Goal: Task Accomplishment & Management: Complete application form

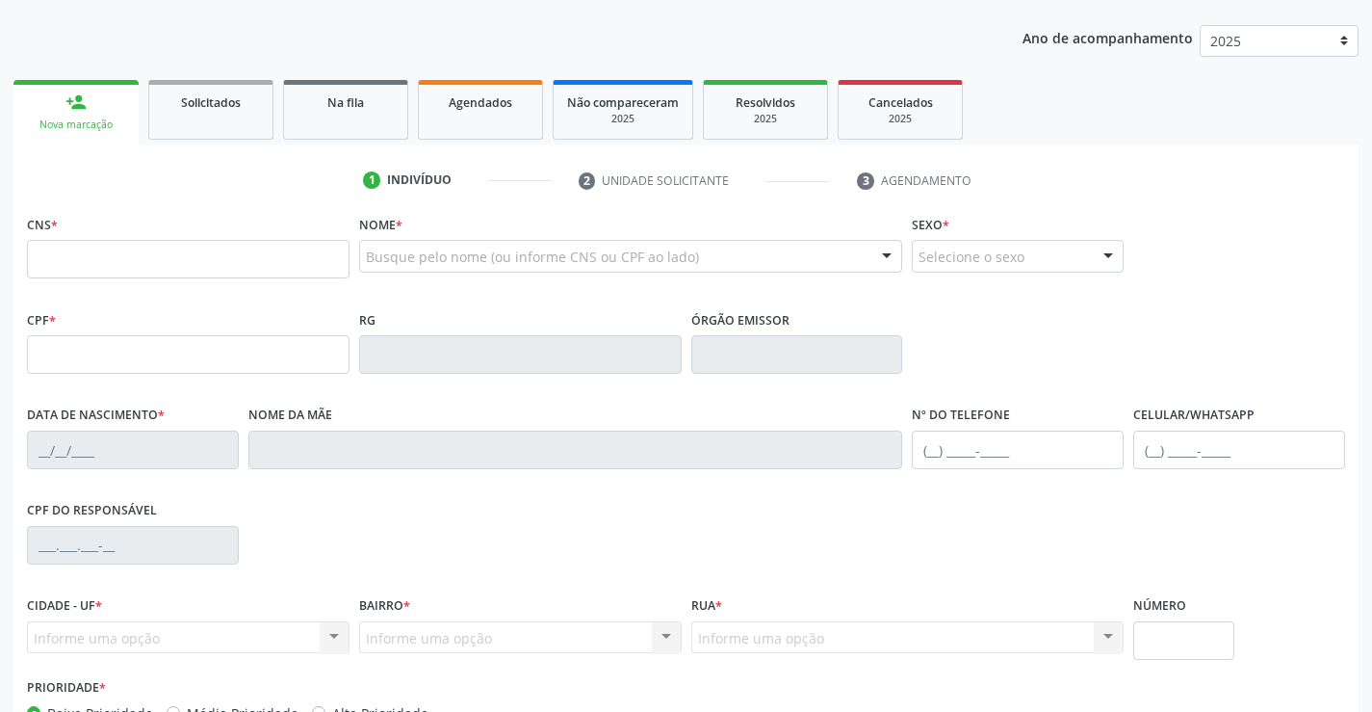
scroll to position [289, 0]
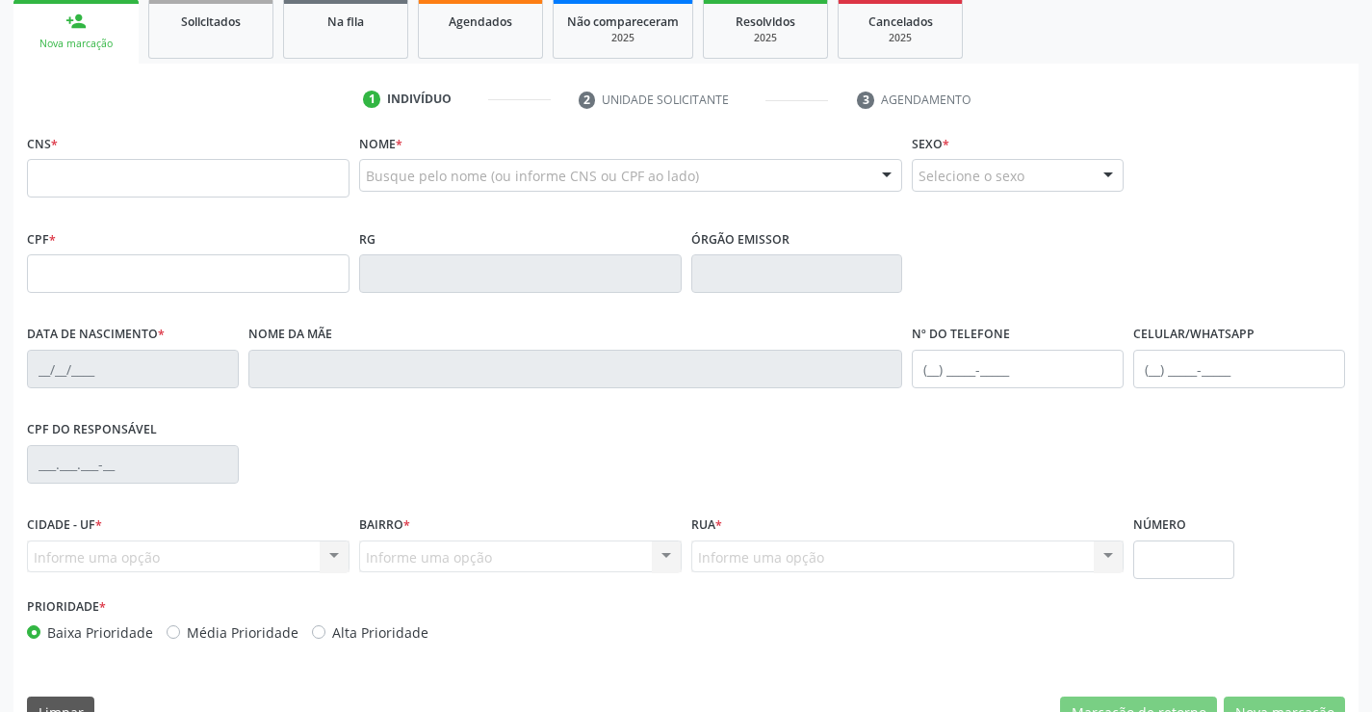
click at [128, 194] on input "text" at bounding box center [188, 178] width 323 height 39
type input "7"
type input "709 8020 4011 0098"
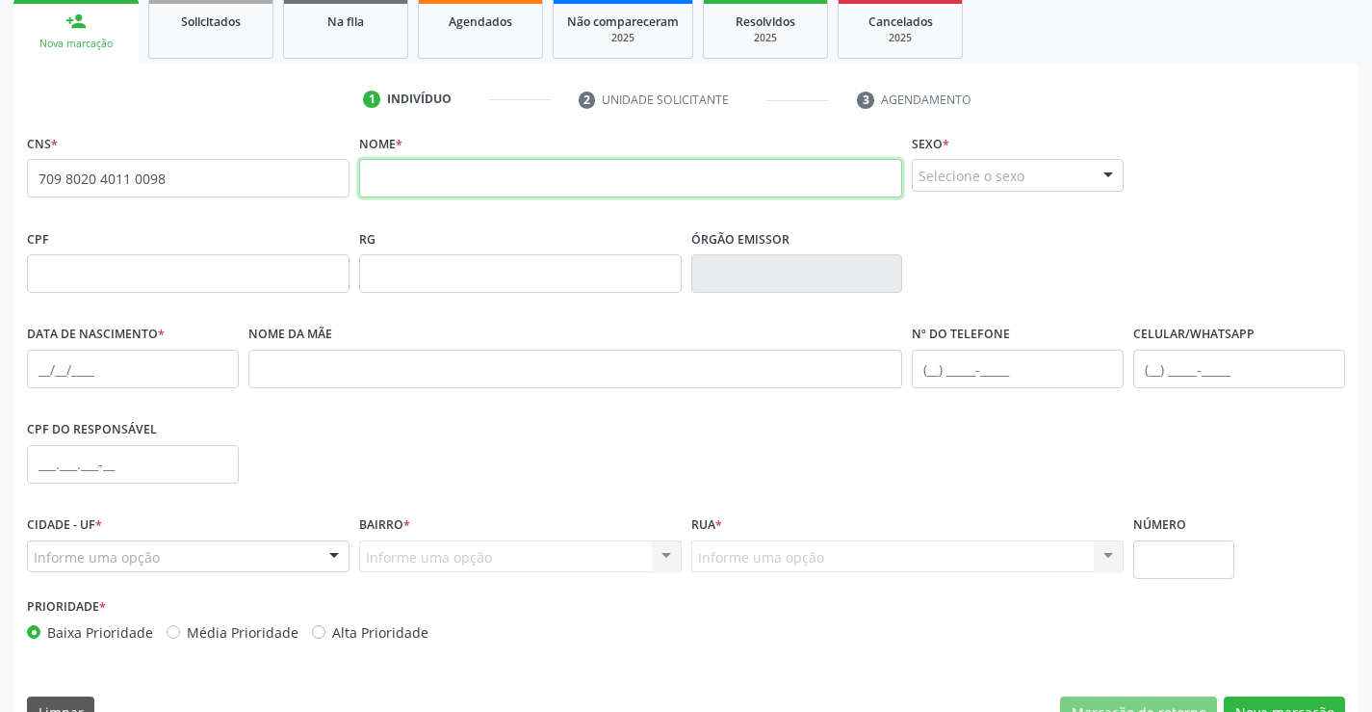
click at [402, 183] on input "text" at bounding box center [631, 178] width 544 height 39
type input "[PERSON_NAME]"
click at [1103, 179] on div at bounding box center [1108, 176] width 29 height 33
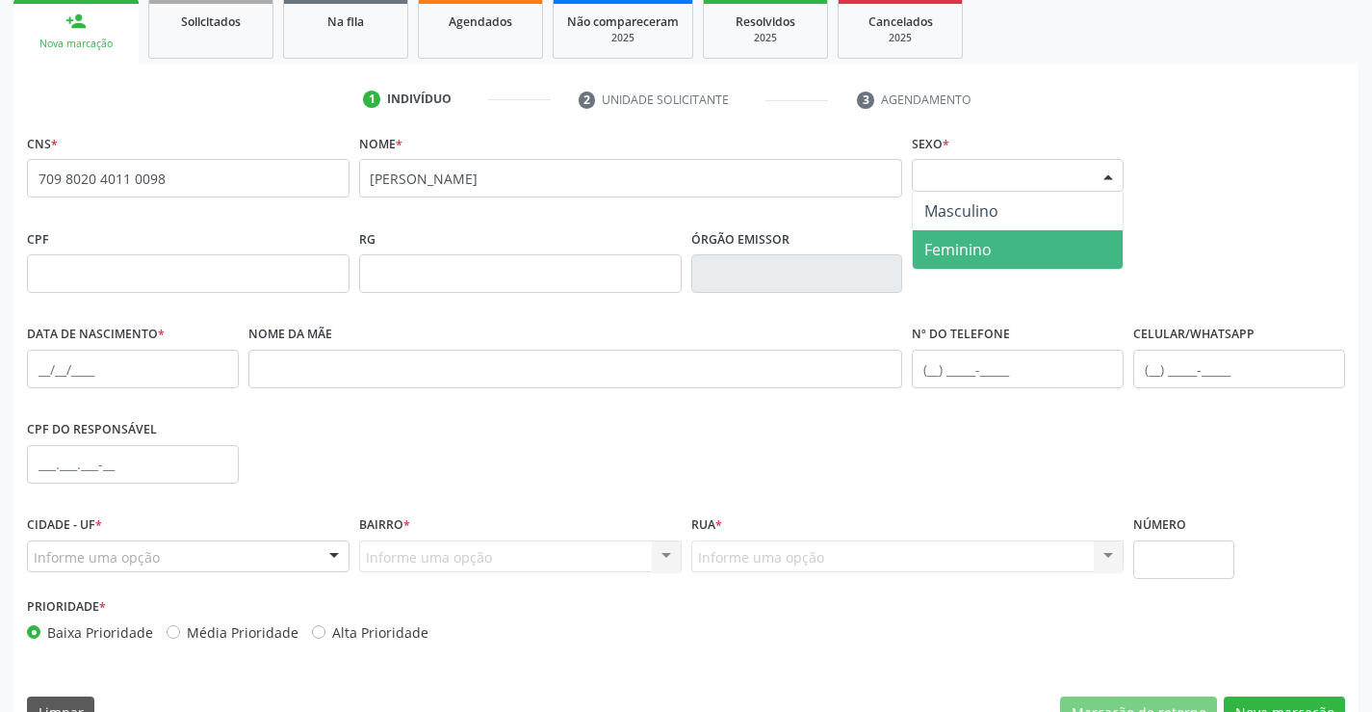
click at [974, 247] on span "Feminino" at bounding box center [957, 249] width 67 height 21
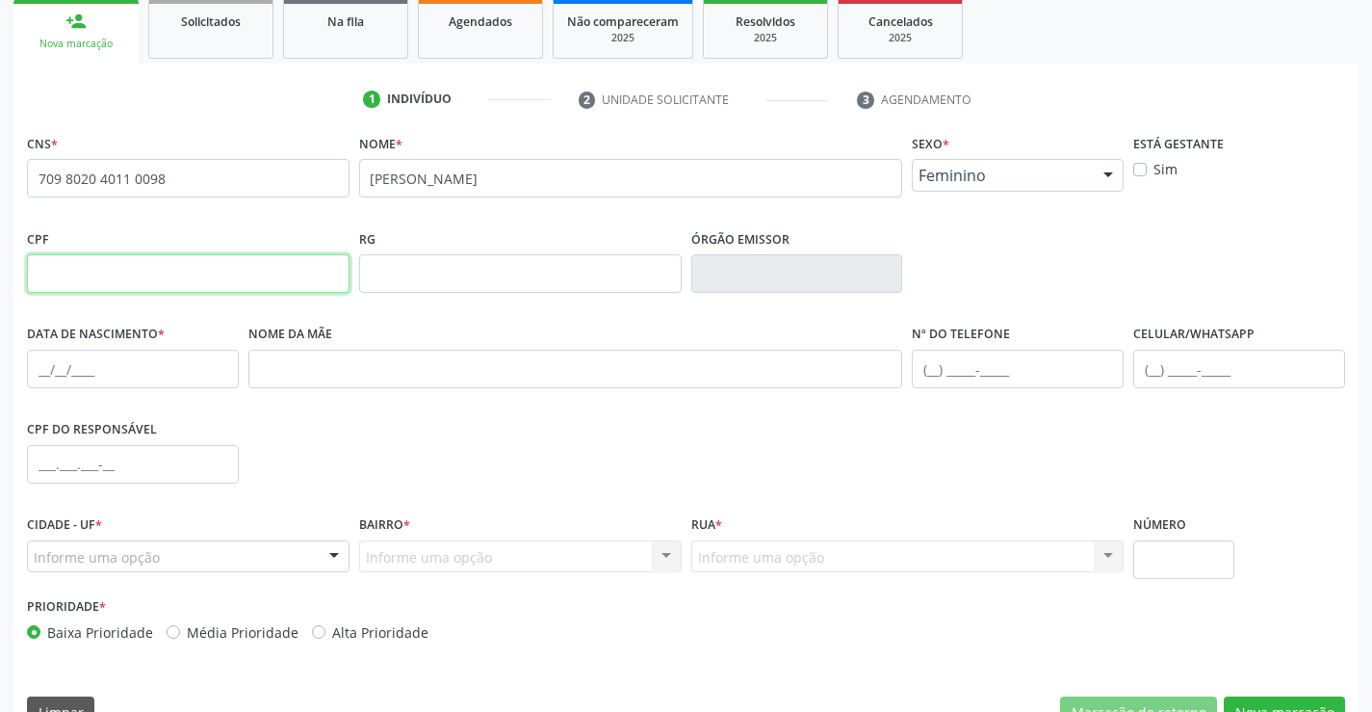
click at [161, 278] on input "text" at bounding box center [188, 273] width 323 height 39
type input "887.842.315-72"
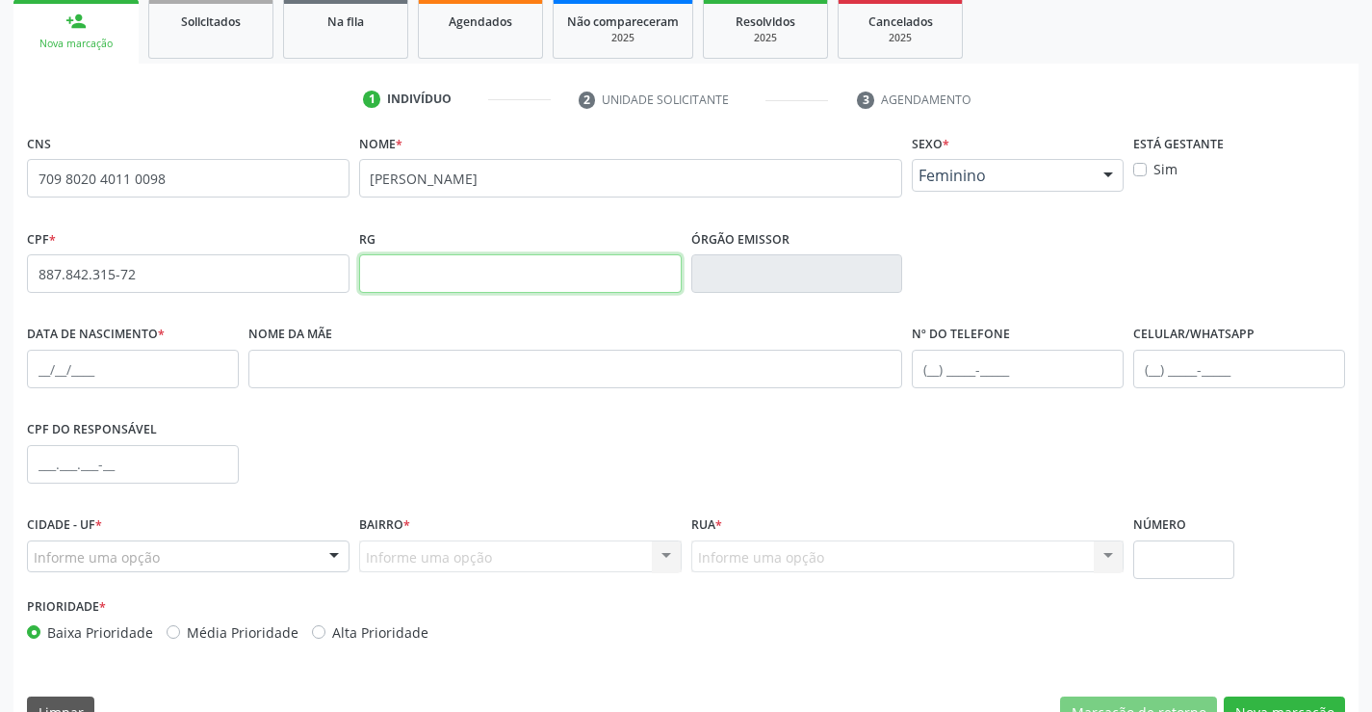
click at [493, 274] on input "text" at bounding box center [520, 273] width 323 height 39
type input "0819979902"
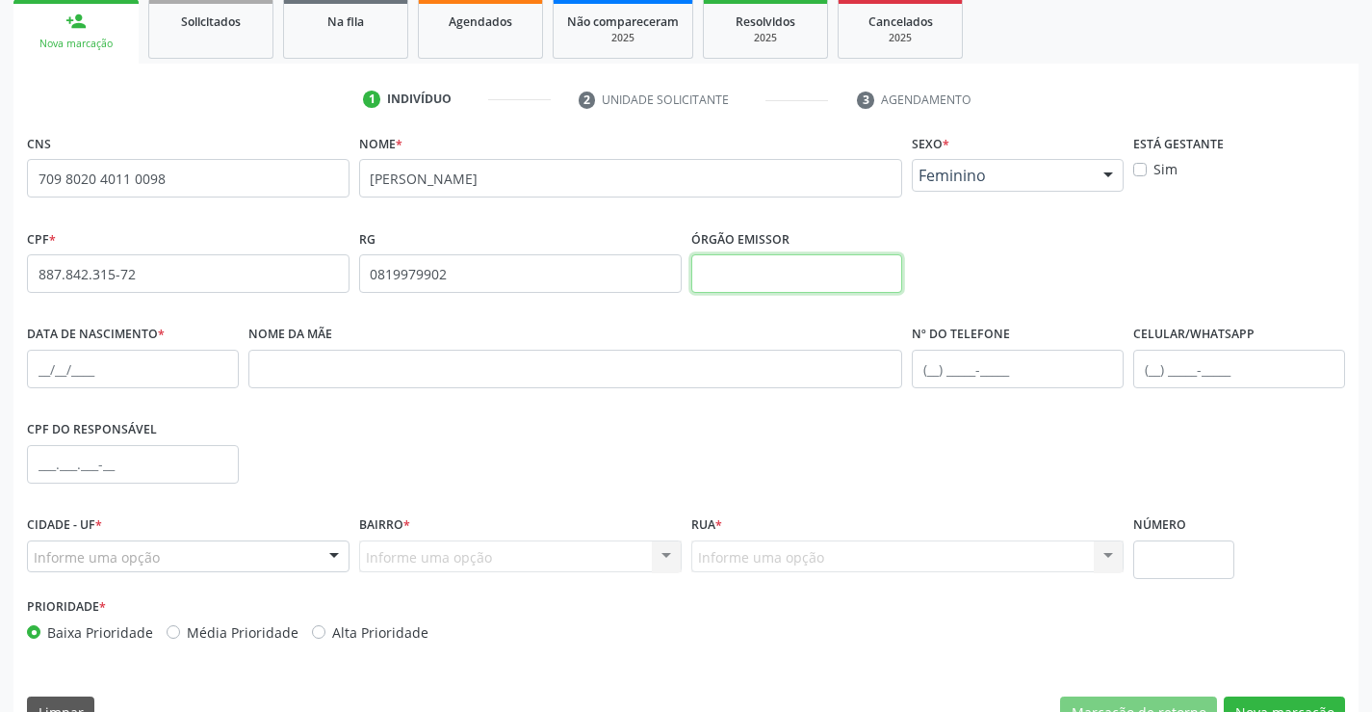
click at [797, 282] on input "text" at bounding box center [797, 273] width 212 height 39
type input "SSPBA"
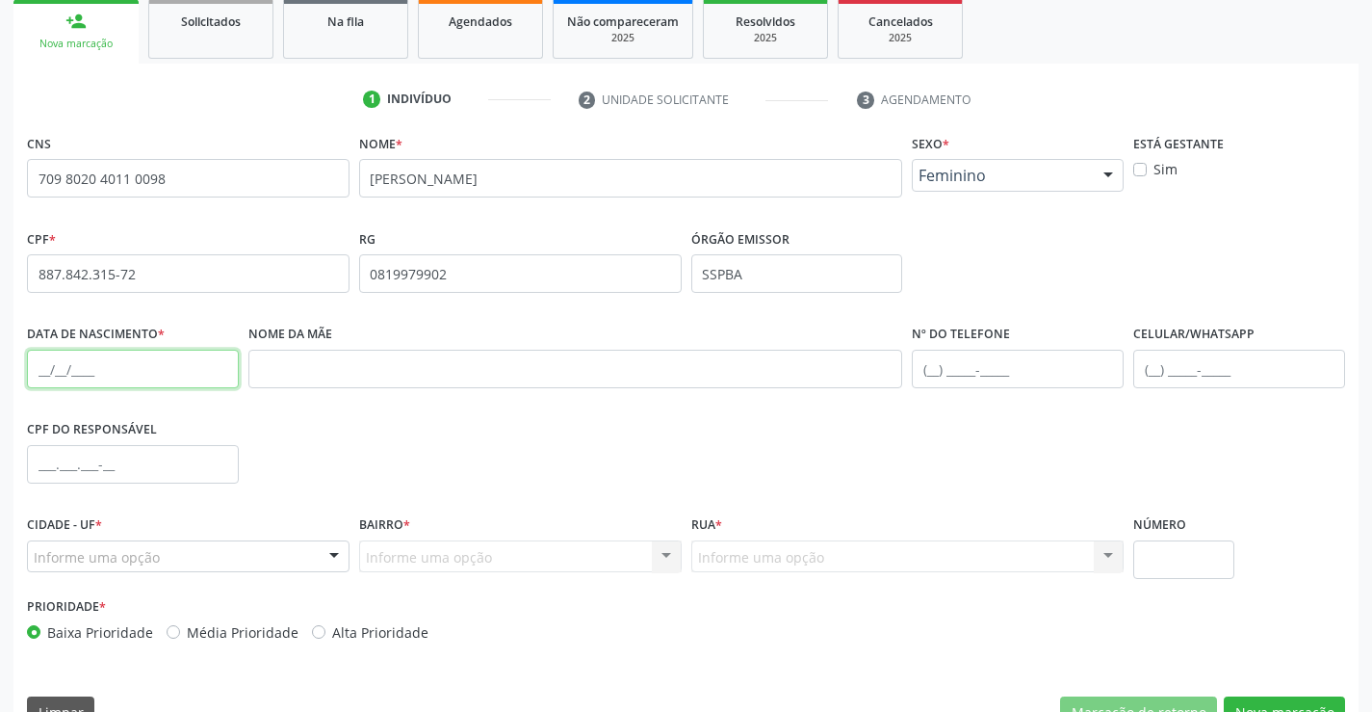
click at [65, 380] on input "text" at bounding box center [133, 369] width 212 height 39
type input "[DATE]"
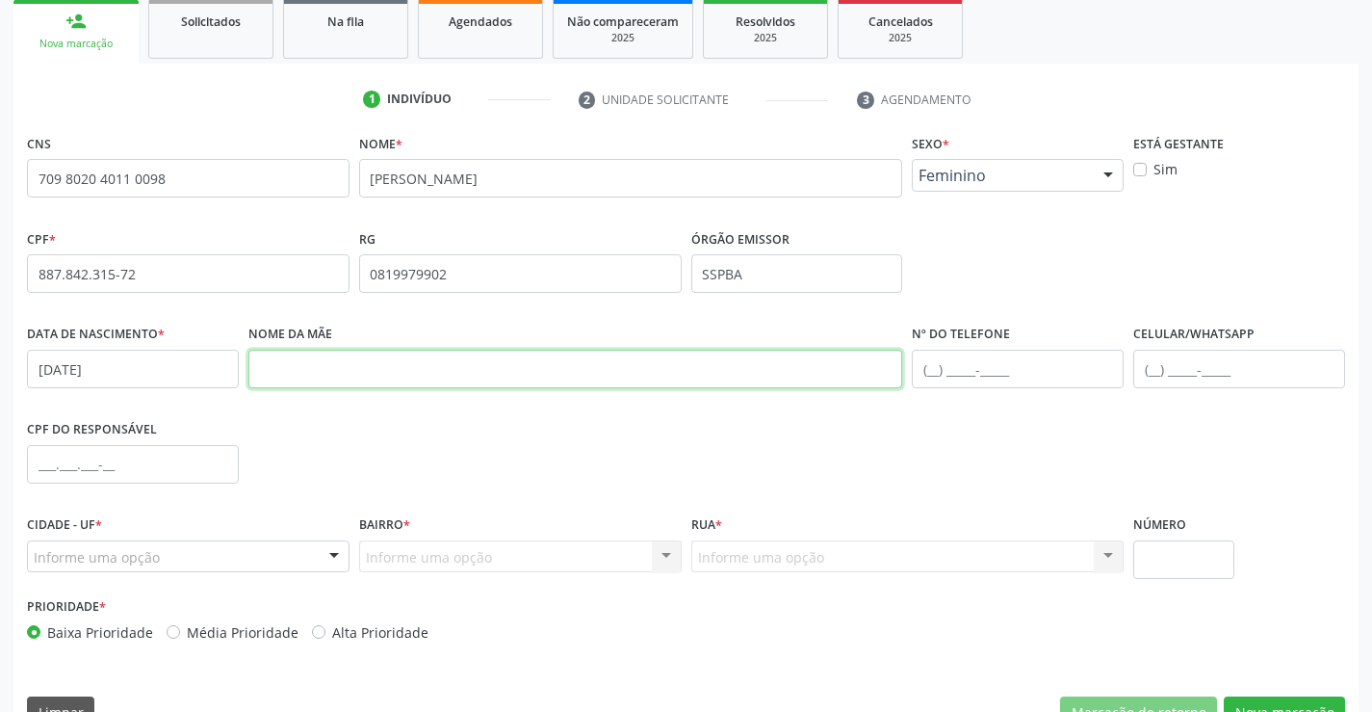
click at [354, 370] on input "text" at bounding box center [575, 369] width 655 height 39
type input "[PERSON_NAME]"
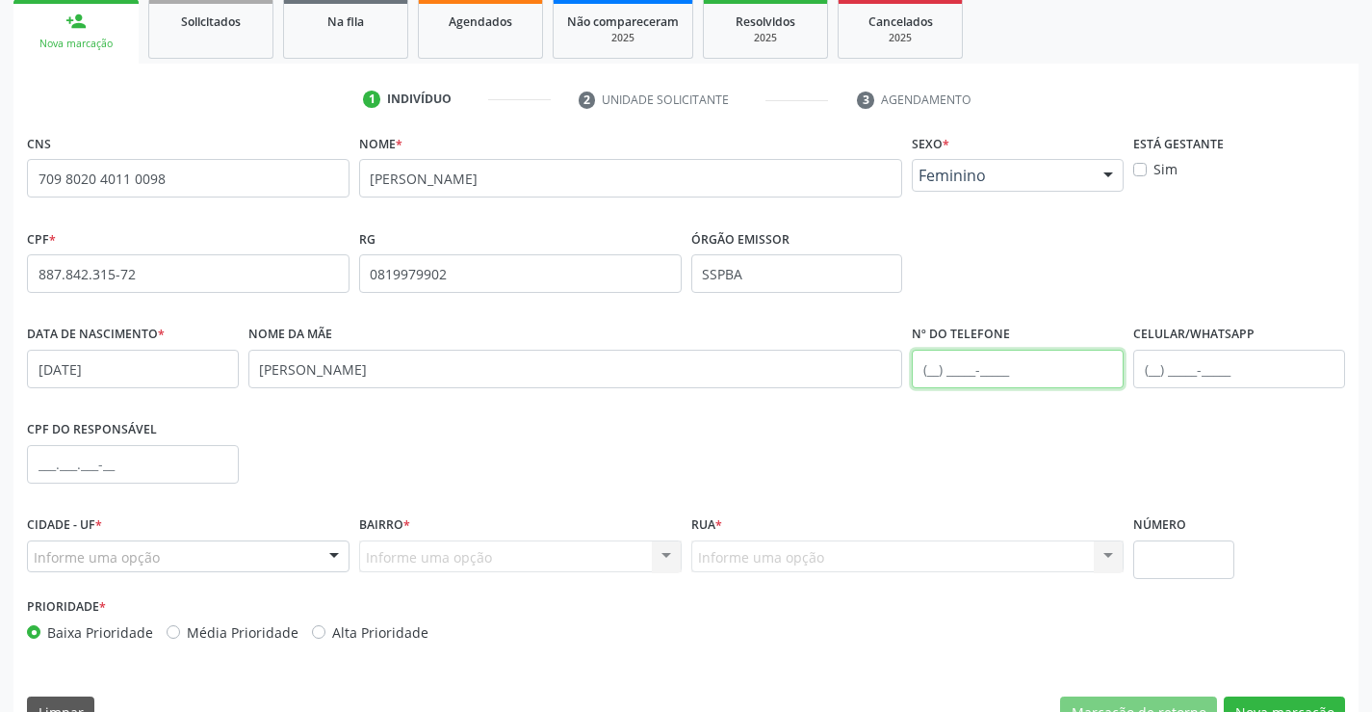
click at [932, 368] on input "text" at bounding box center [1018, 369] width 212 height 39
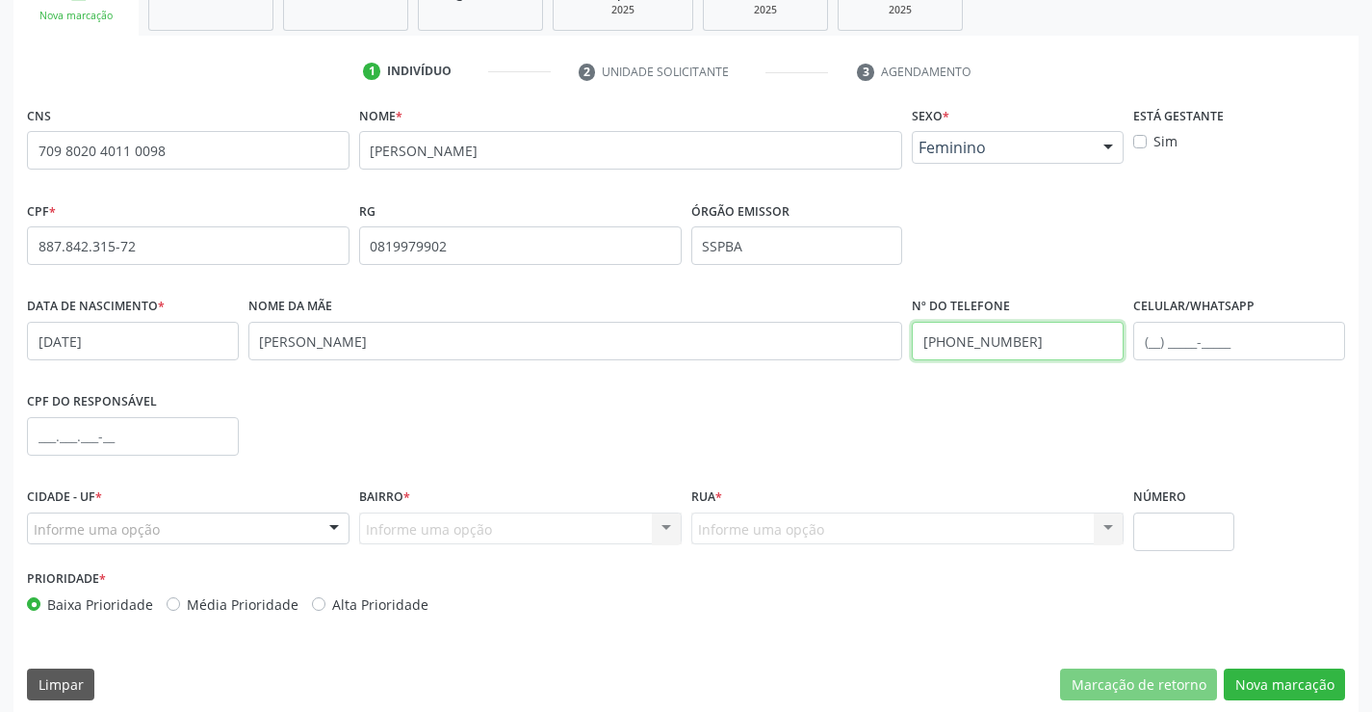
scroll to position [332, 0]
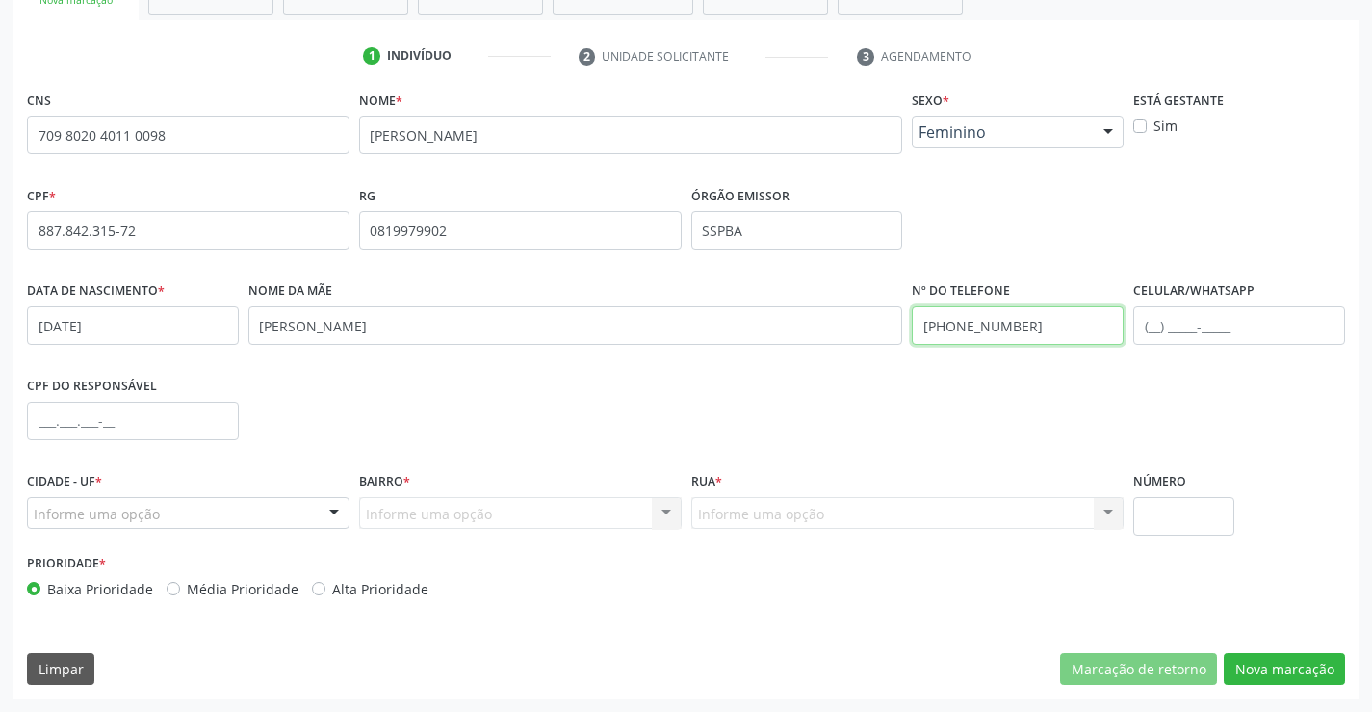
type input "[PHONE_NUMBER]"
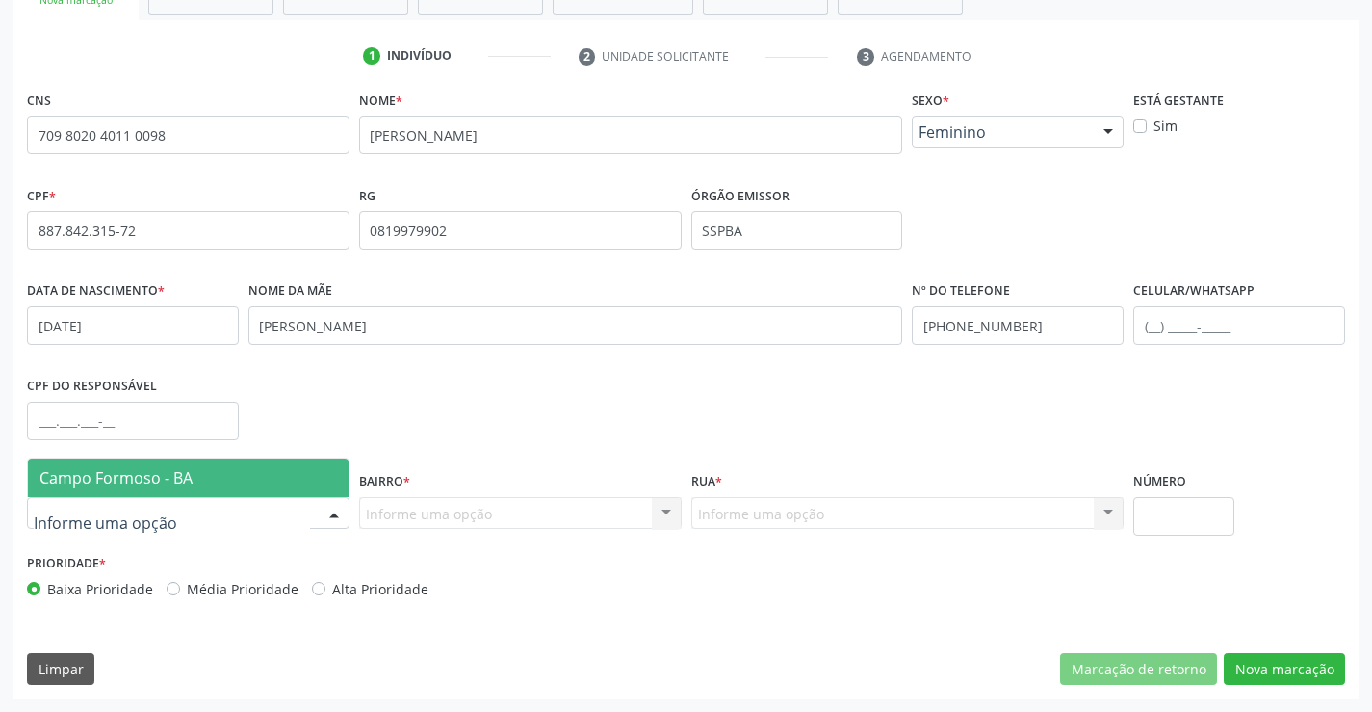
click at [320, 508] on div at bounding box center [334, 514] width 29 height 33
click at [265, 473] on span "Campo Formoso - BA" at bounding box center [188, 477] width 321 height 39
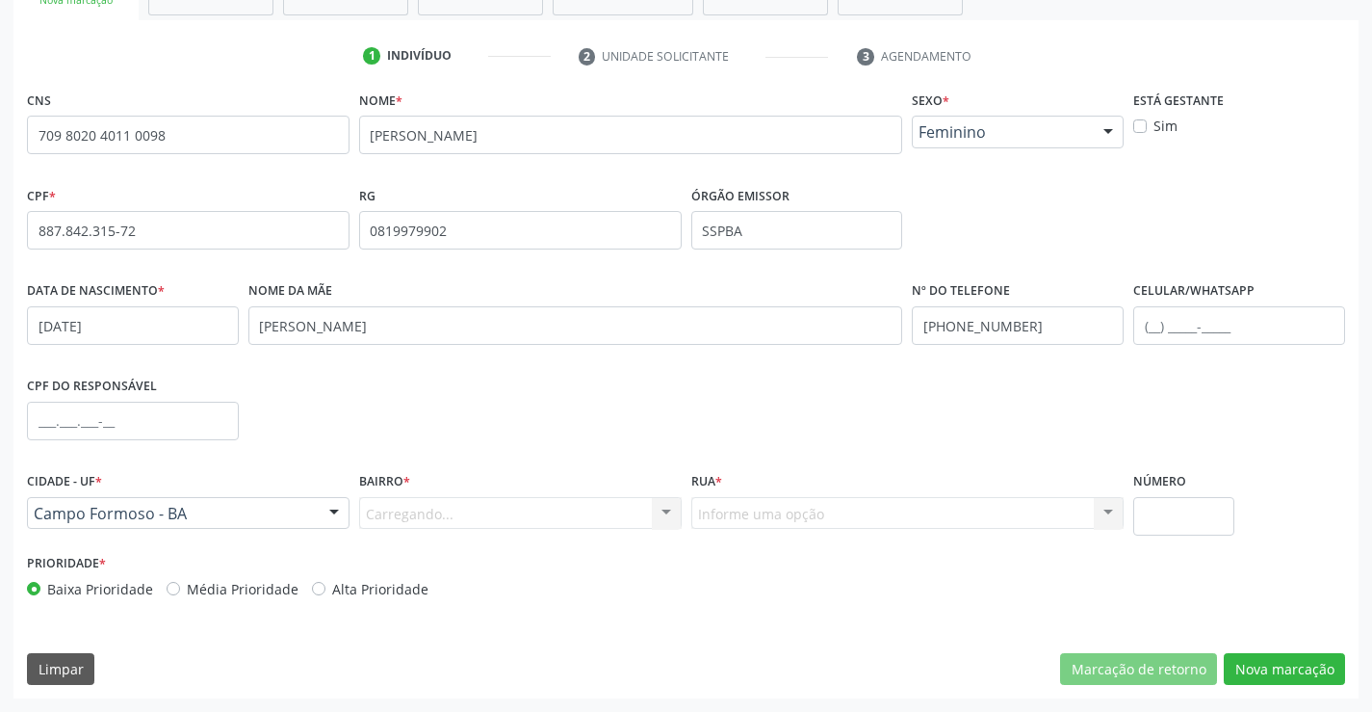
click at [485, 512] on div "Carregando... Nenhum resultado encontrado para: " " Nenhuma opção encontrada. D…" at bounding box center [520, 513] width 323 height 33
click at [626, 520] on div "Carregando... Nenhum resultado encontrado para: " " Nenhuma opção encontrada. D…" at bounding box center [520, 513] width 323 height 33
click at [669, 510] on div "Carregando... Nenhum resultado encontrado para: " " Nenhuma opção encontrada. D…" at bounding box center [520, 513] width 323 height 33
click at [578, 517] on div "Carregando... Nenhum resultado encontrado para: " " Nenhuma opção encontrada. D…" at bounding box center [520, 513] width 323 height 33
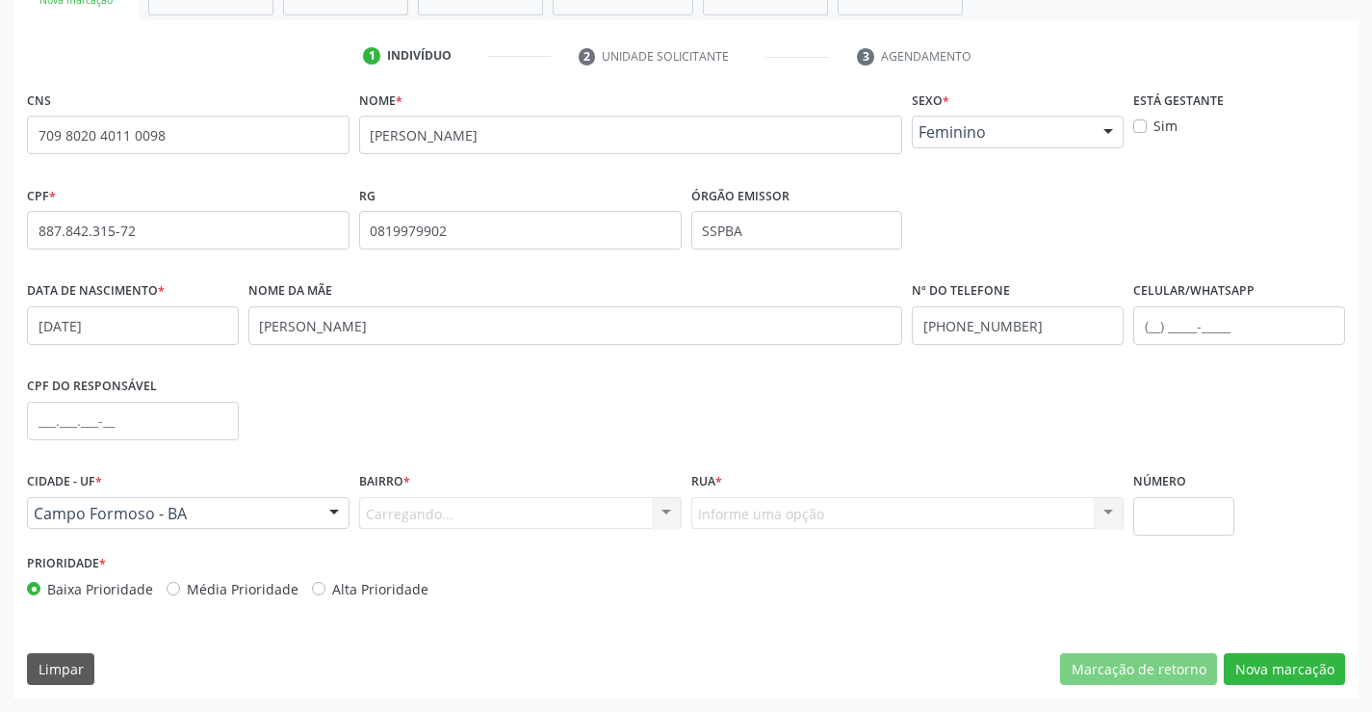
click at [578, 517] on div "Carregando... Nenhum resultado encontrado para: " " Nenhuma opção encontrada. D…" at bounding box center [520, 513] width 323 height 33
click at [1038, 515] on div "Informe uma opção Nenhum resultado encontrado para: " " Nenhuma opção encontrad…" at bounding box center [907, 513] width 433 height 33
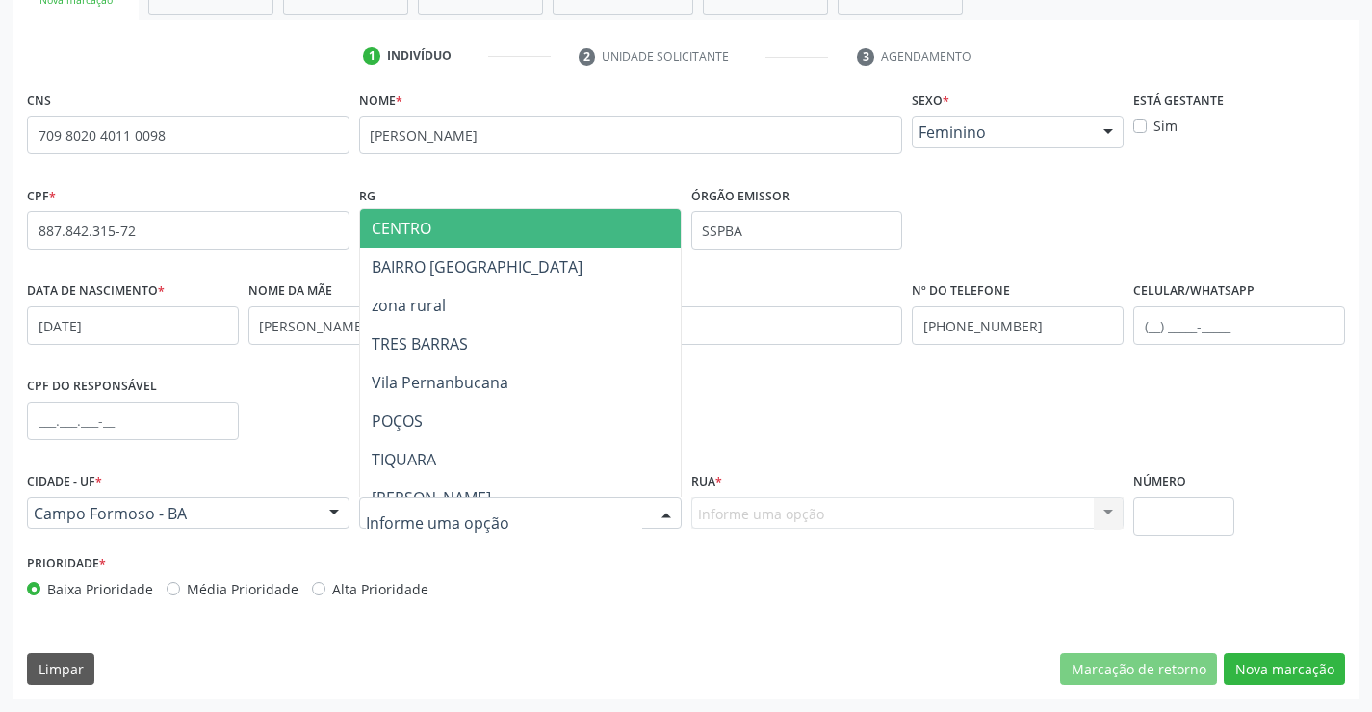
click at [666, 517] on div at bounding box center [666, 514] width 29 height 33
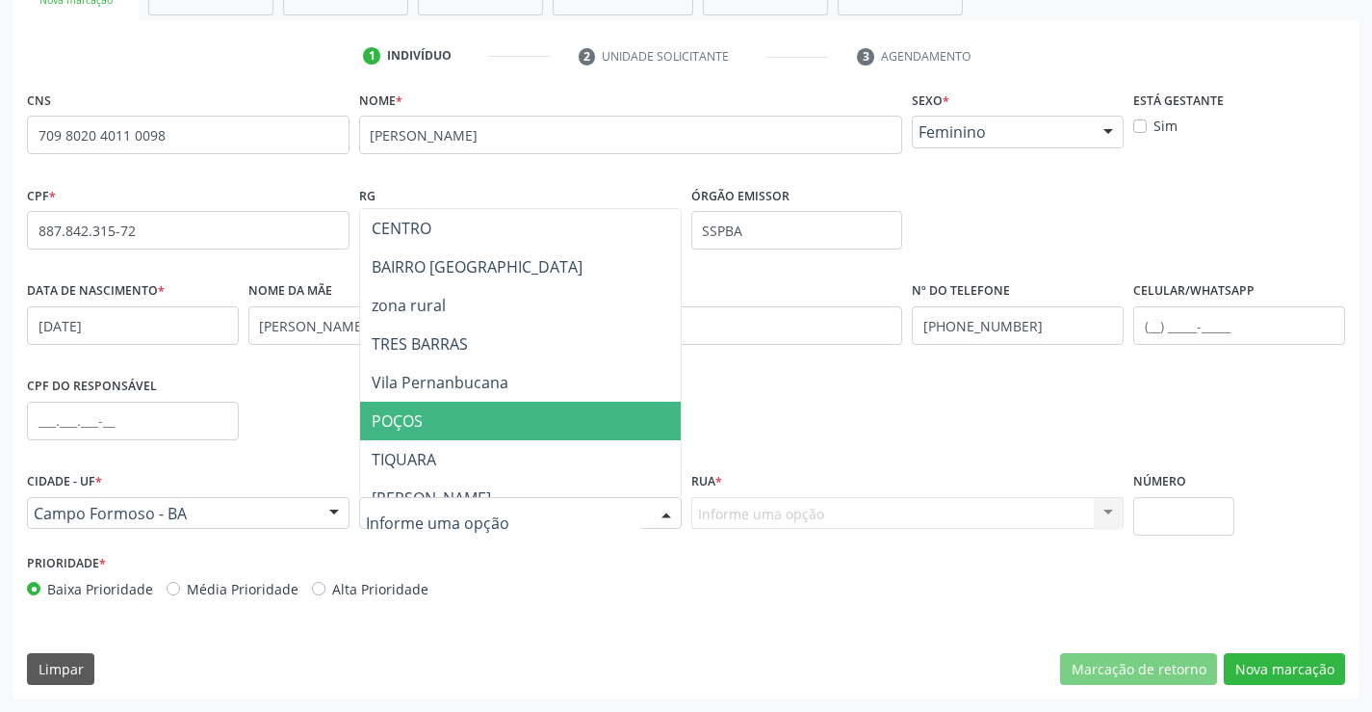
click at [495, 420] on span "POÇOS" at bounding box center [568, 421] width 416 height 39
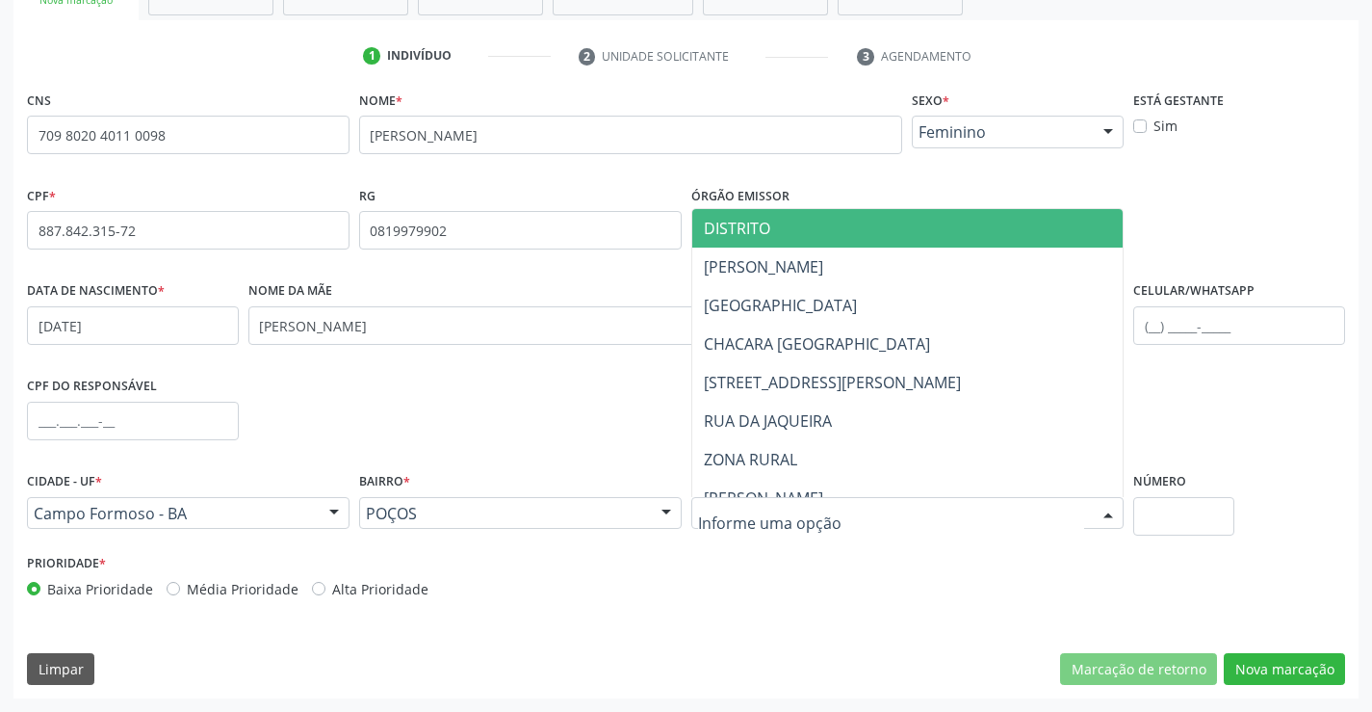
click at [831, 514] on div at bounding box center [907, 513] width 433 height 33
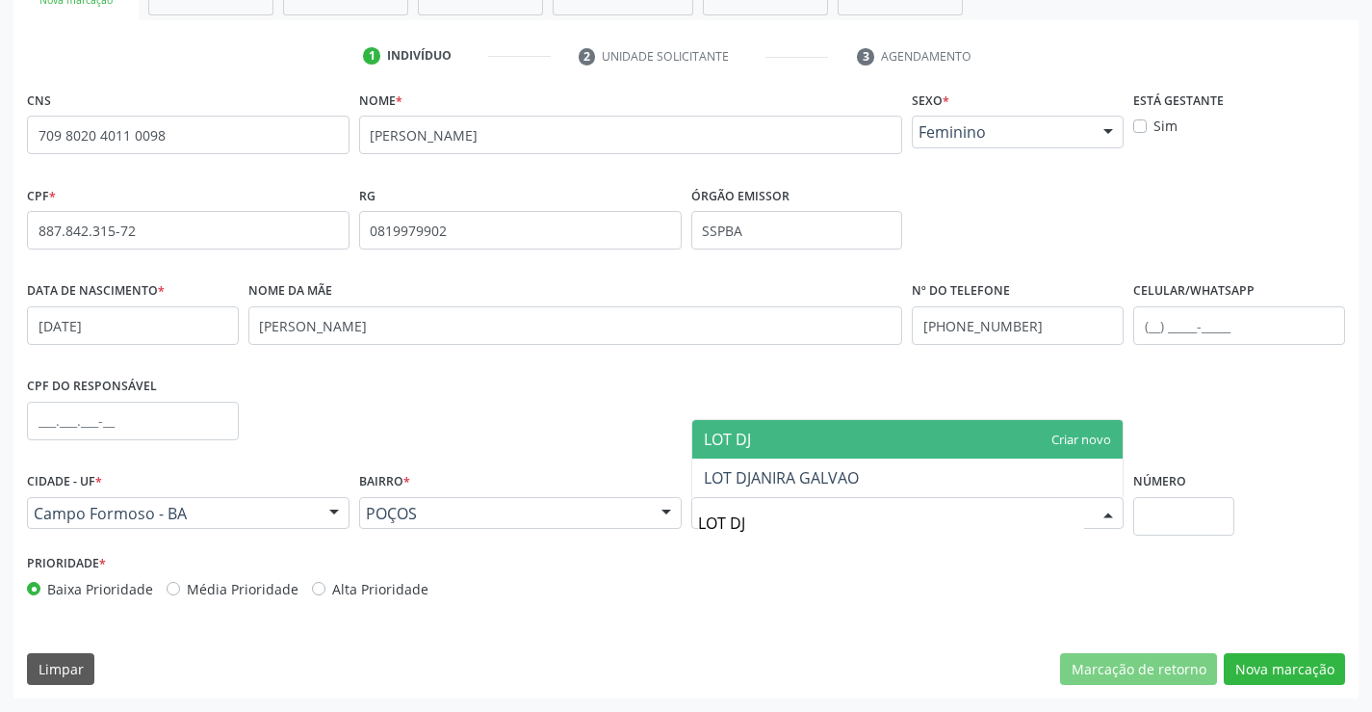
type input "LOT DJA"
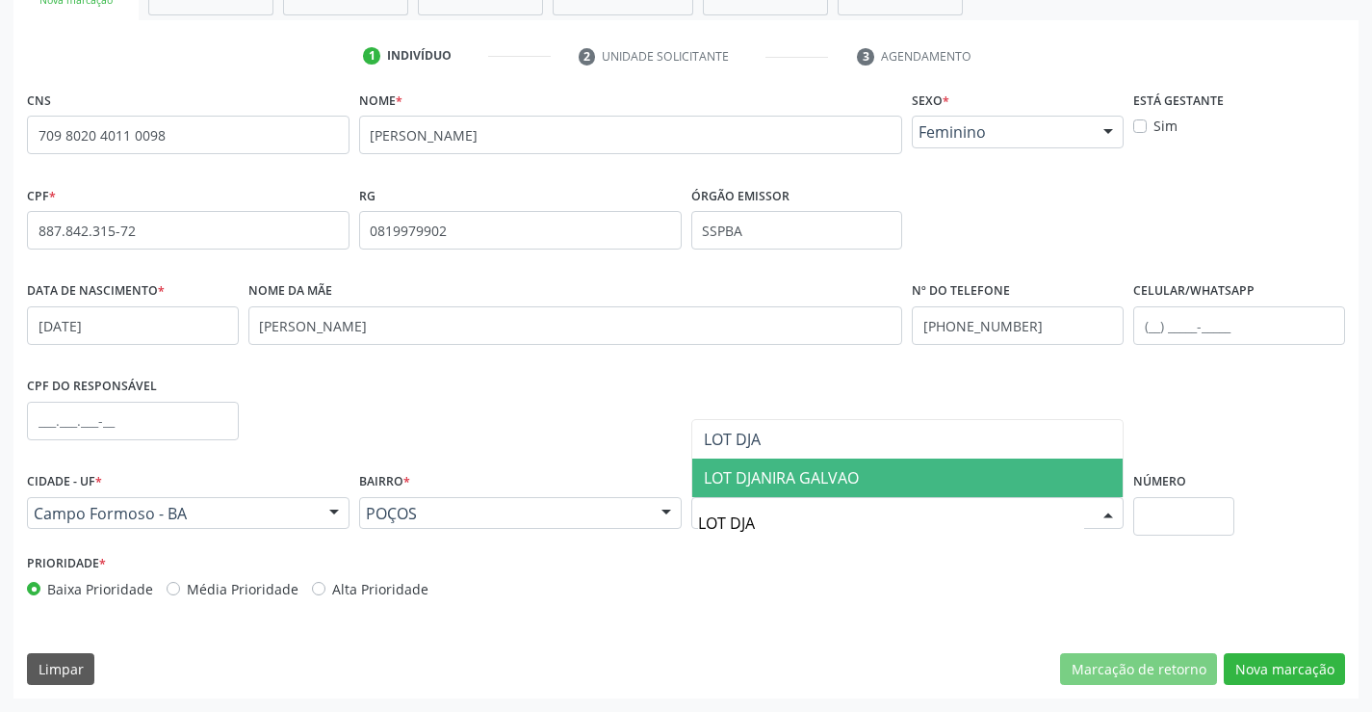
click at [836, 475] on span "LOT DJANIRA GALVAO" at bounding box center [781, 477] width 155 height 21
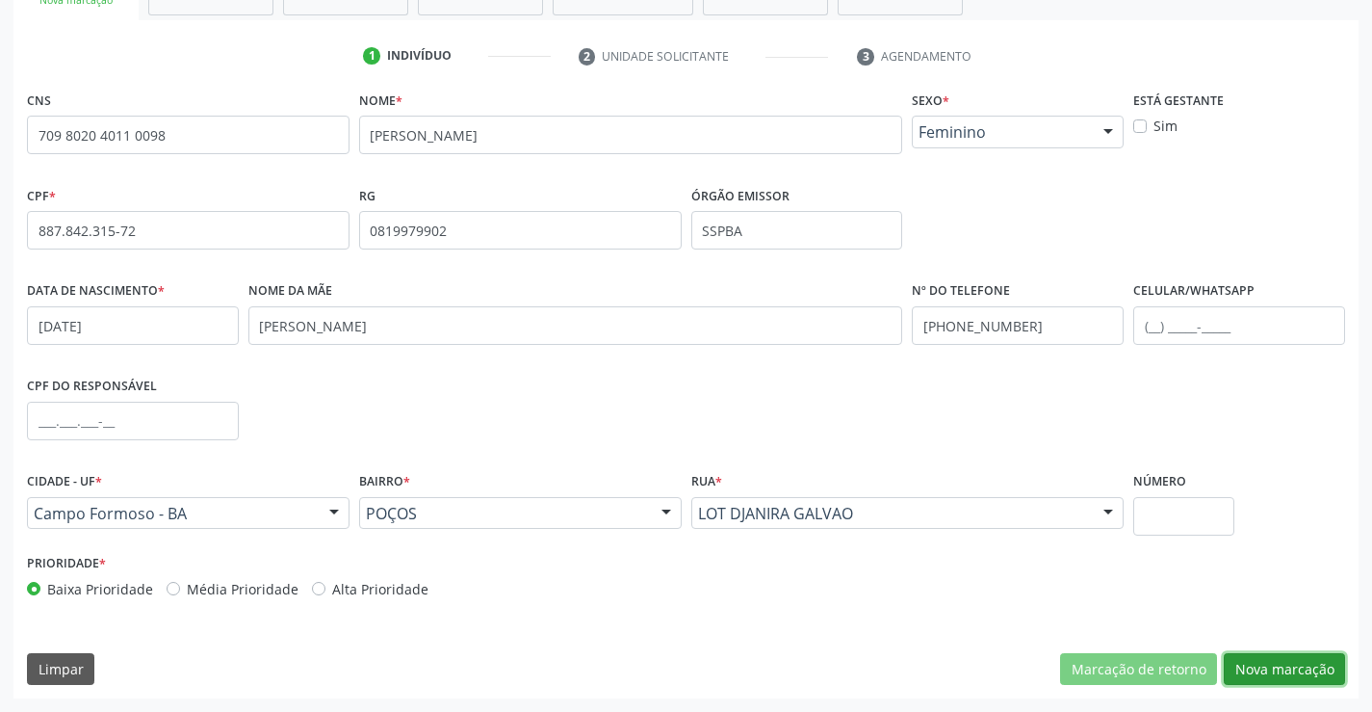
click at [1279, 673] on button "Nova marcação" at bounding box center [1284, 669] width 121 height 33
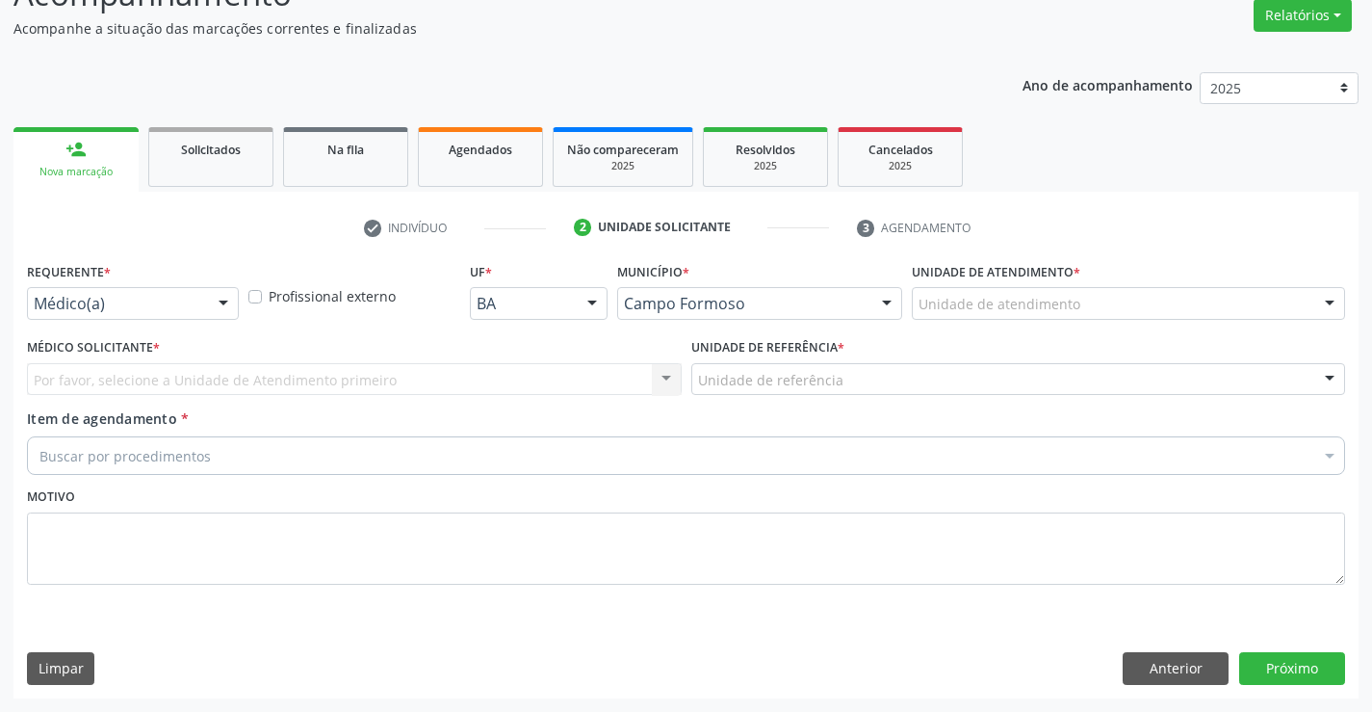
scroll to position [161, 0]
click at [222, 311] on div at bounding box center [223, 304] width 29 height 33
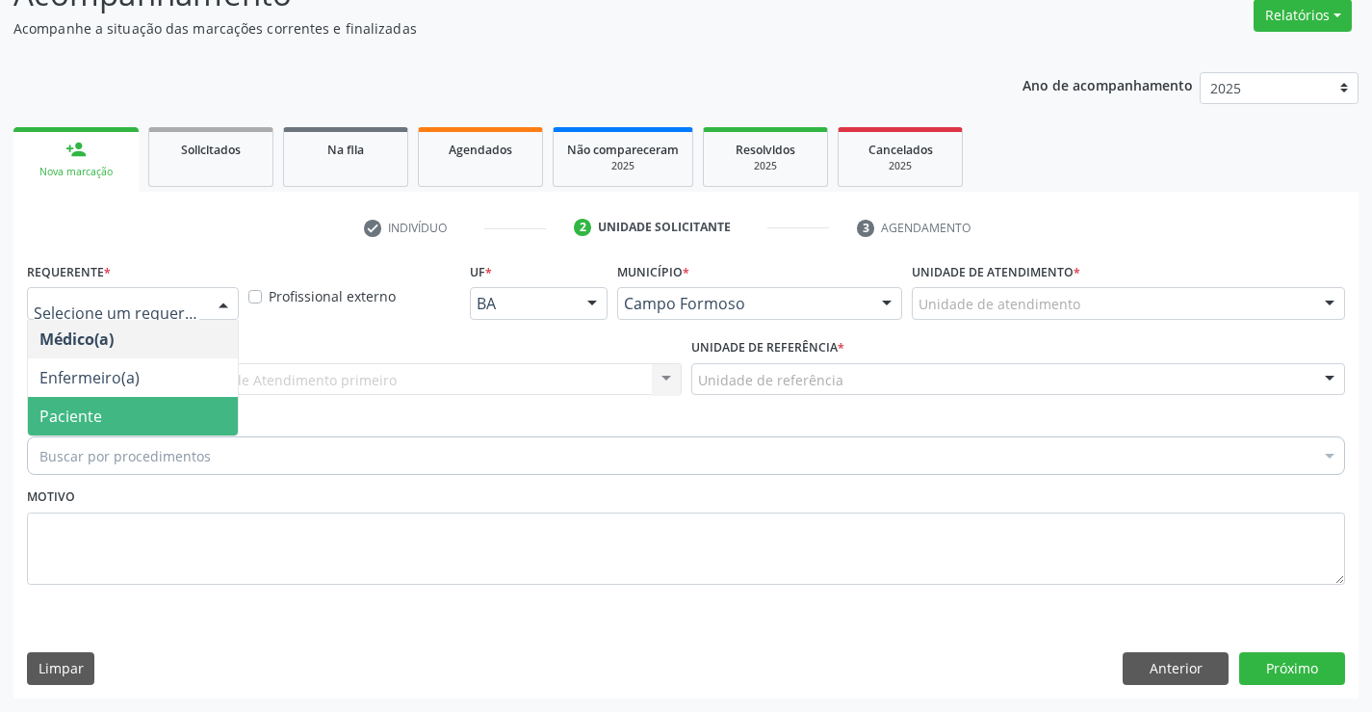
click at [188, 421] on span "Paciente" at bounding box center [133, 416] width 210 height 39
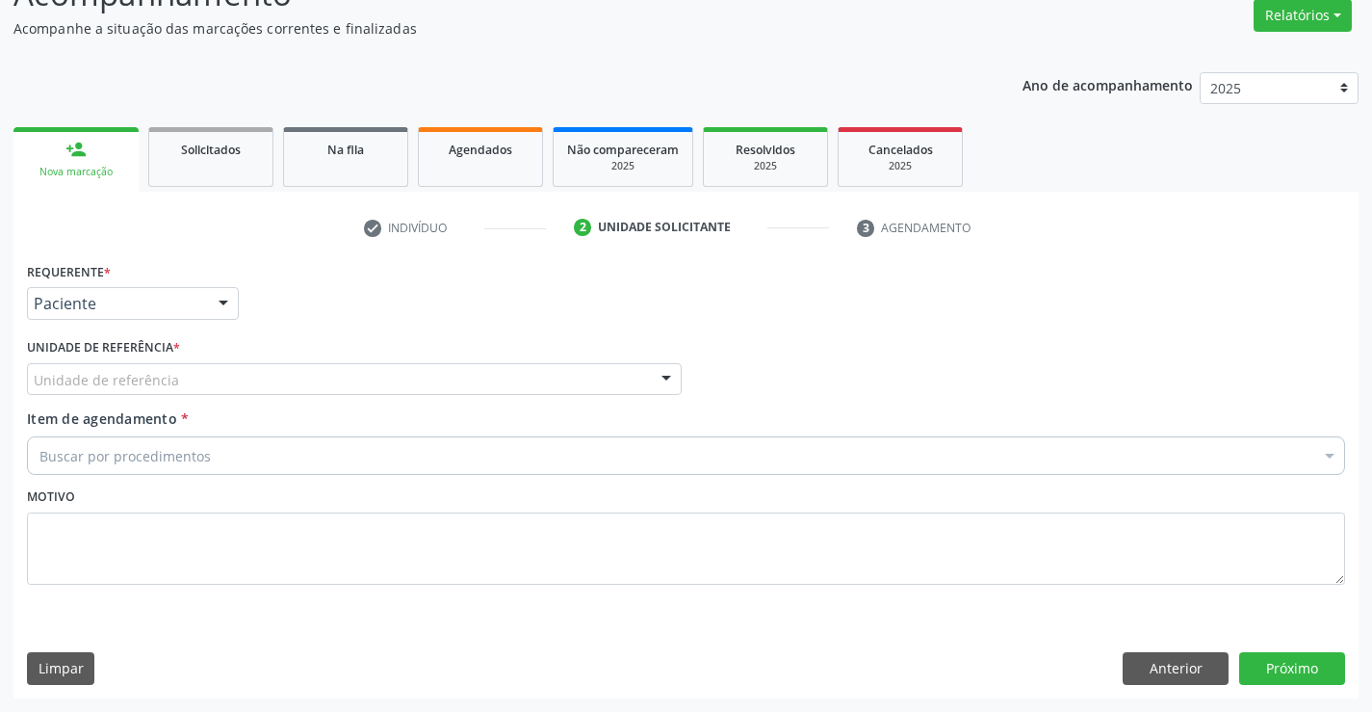
click at [196, 388] on div "Unidade de referência" at bounding box center [354, 379] width 655 height 33
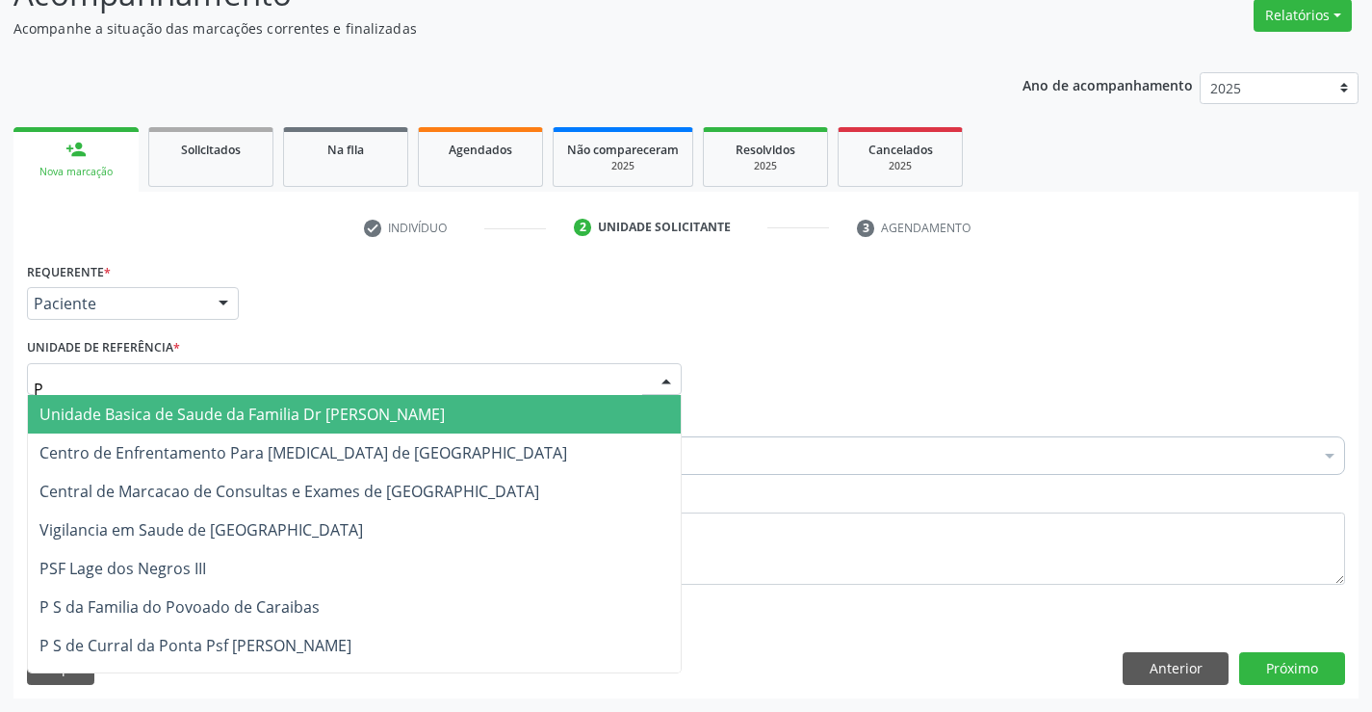
type input "PO"
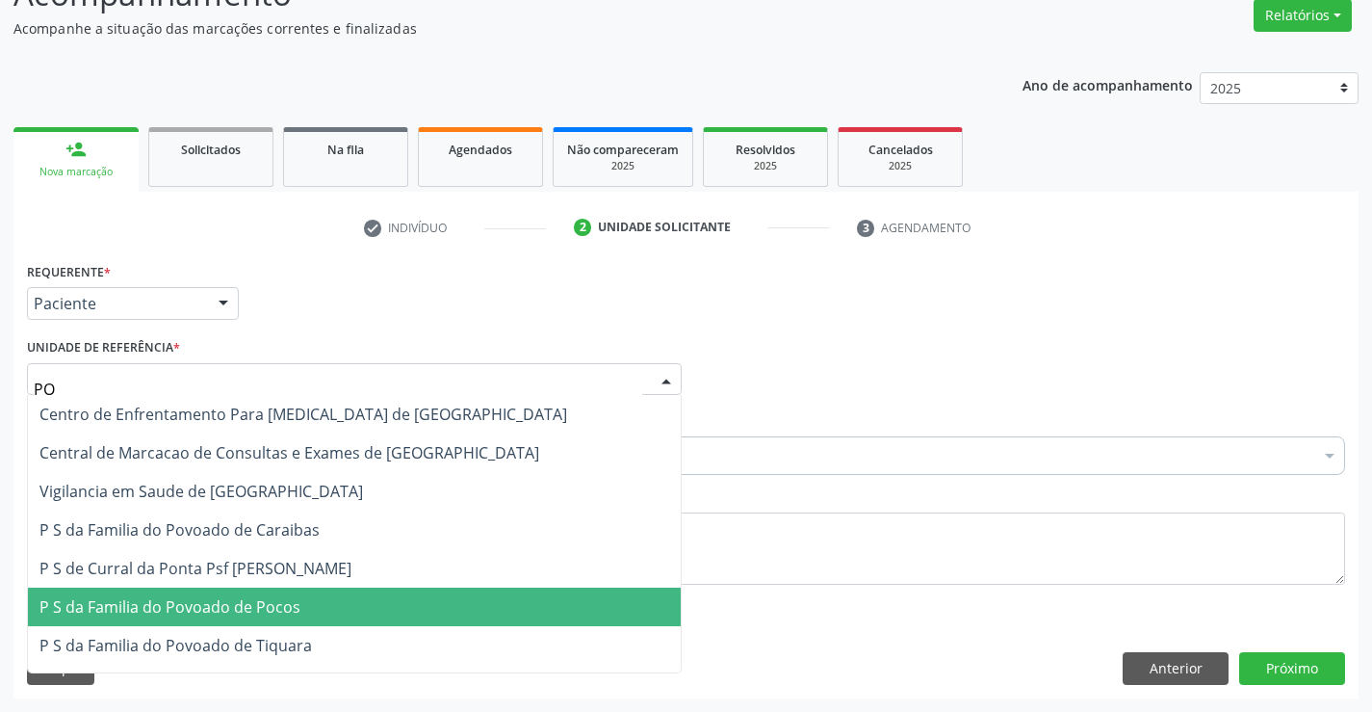
click at [167, 597] on span "P S da Familia do Povoado de Pocos" at bounding box center [169, 606] width 261 height 21
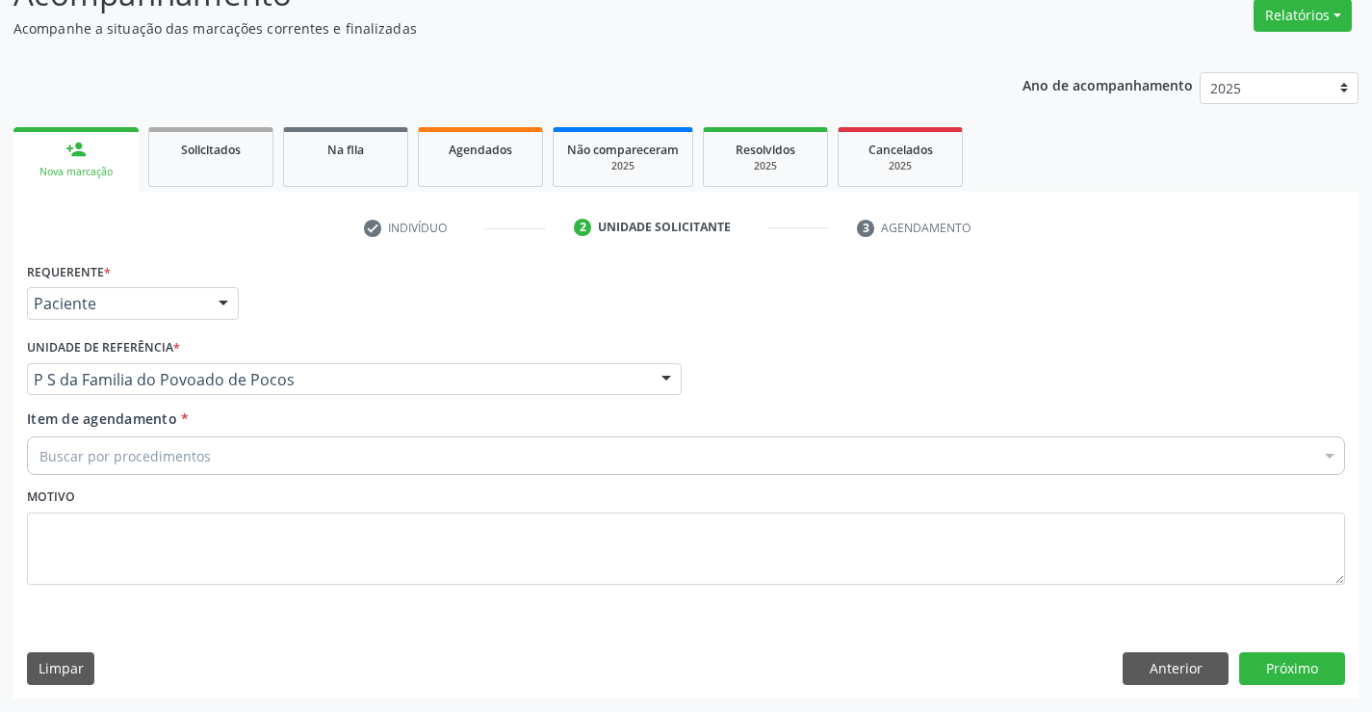
click at [221, 465] on div "Buscar por procedimentos" at bounding box center [686, 455] width 1318 height 39
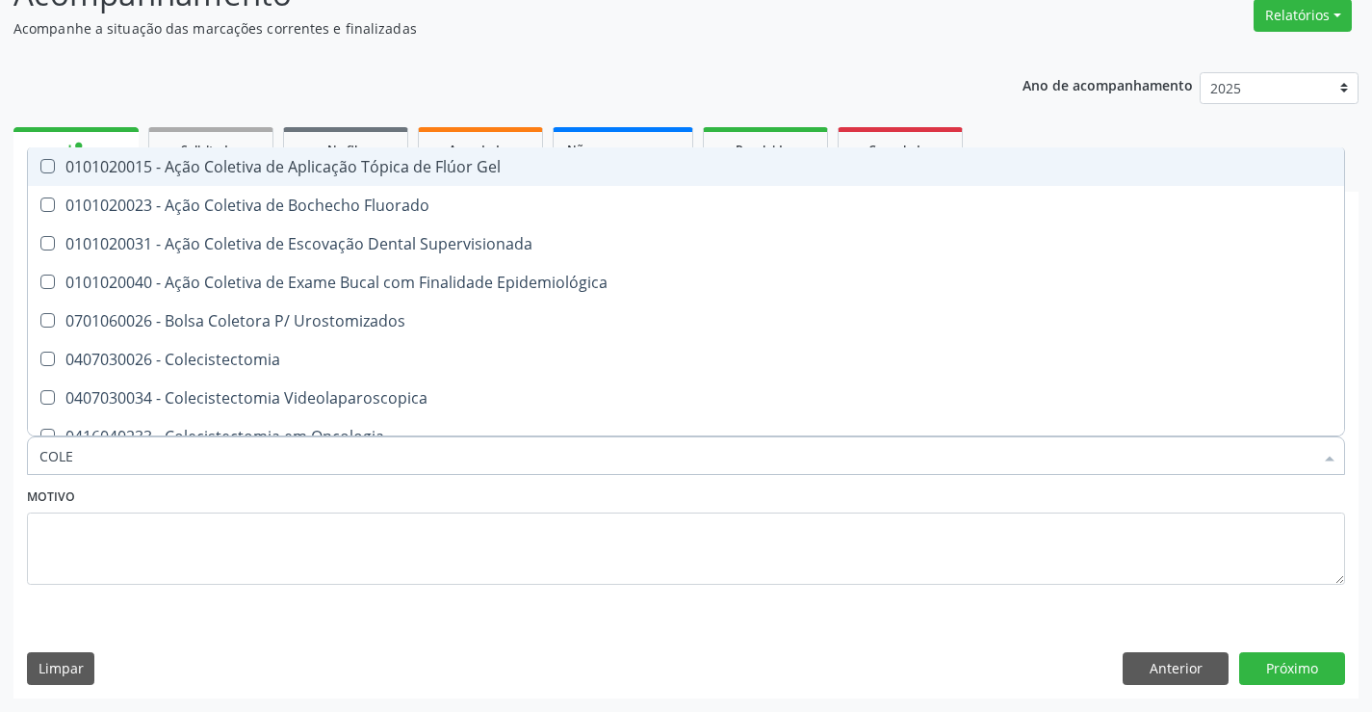
type input "COLES"
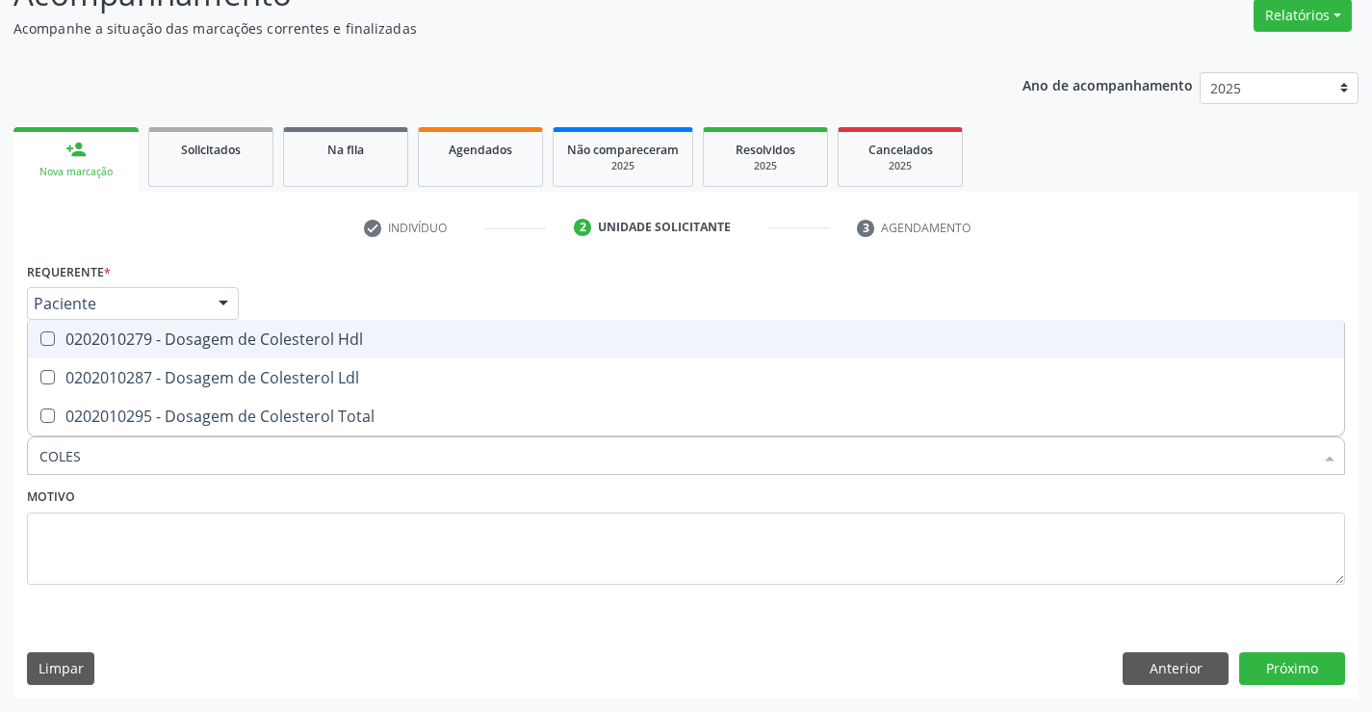
drag, startPoint x: 262, startPoint y: 323, endPoint x: 260, endPoint y: 347, distance: 24.1
click at [262, 325] on span "0202010279 - Dosagem de Colesterol Hdl" at bounding box center [686, 339] width 1316 height 39
checkbox Hdl "true"
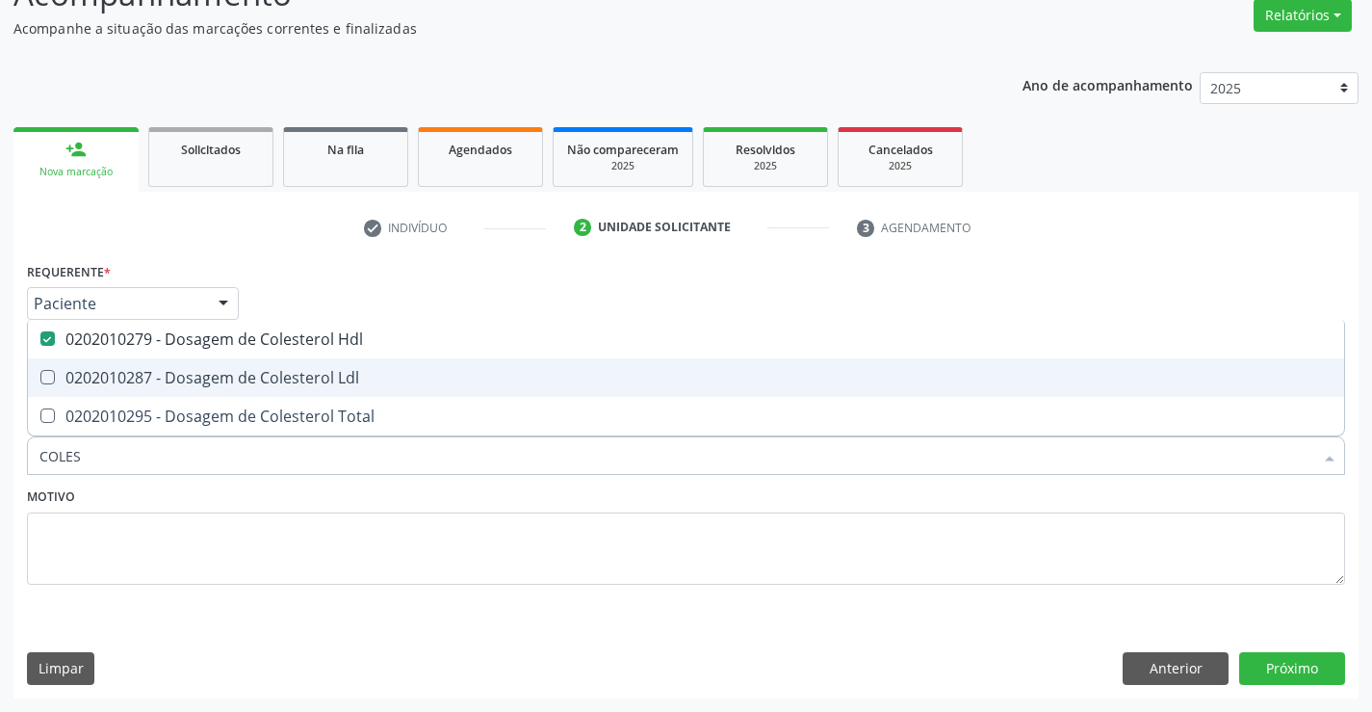
click at [256, 372] on div "0202010287 - Dosagem de Colesterol Ldl" at bounding box center [685, 377] width 1293 height 15
checkbox Ldl "true"
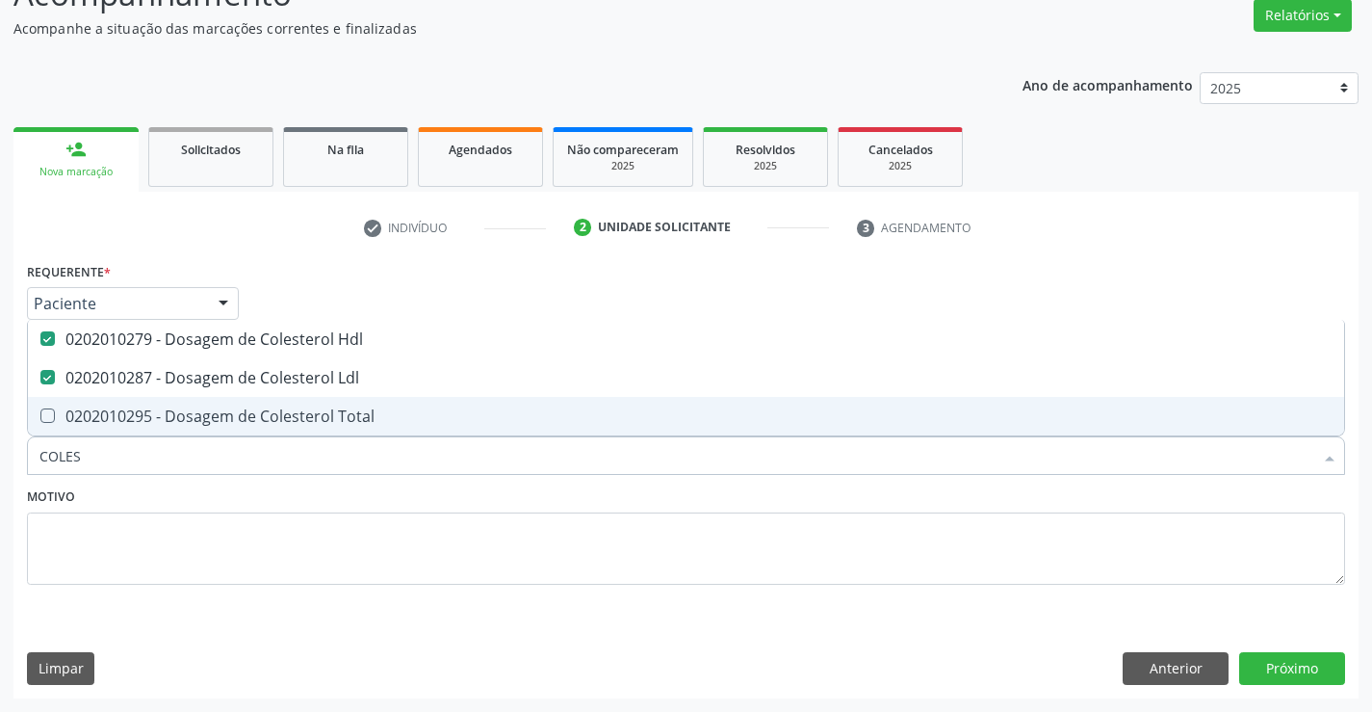
click at [261, 418] on div "0202010295 - Dosagem de Colesterol Total" at bounding box center [685, 415] width 1293 height 15
checkbox Total "true"
click at [204, 506] on div "Motivo" at bounding box center [686, 533] width 1318 height 102
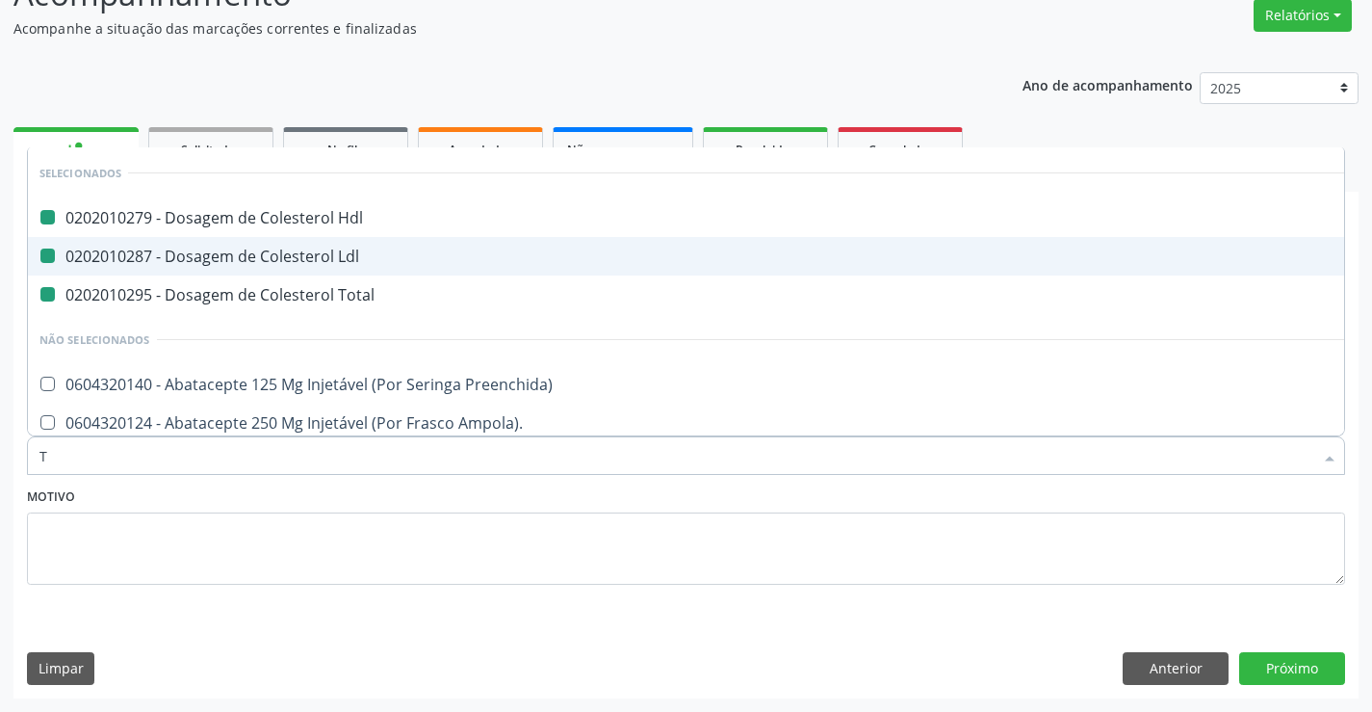
type input "TR"
checkbox Hdl "false"
checkbox Ldl "false"
checkbox Total "false"
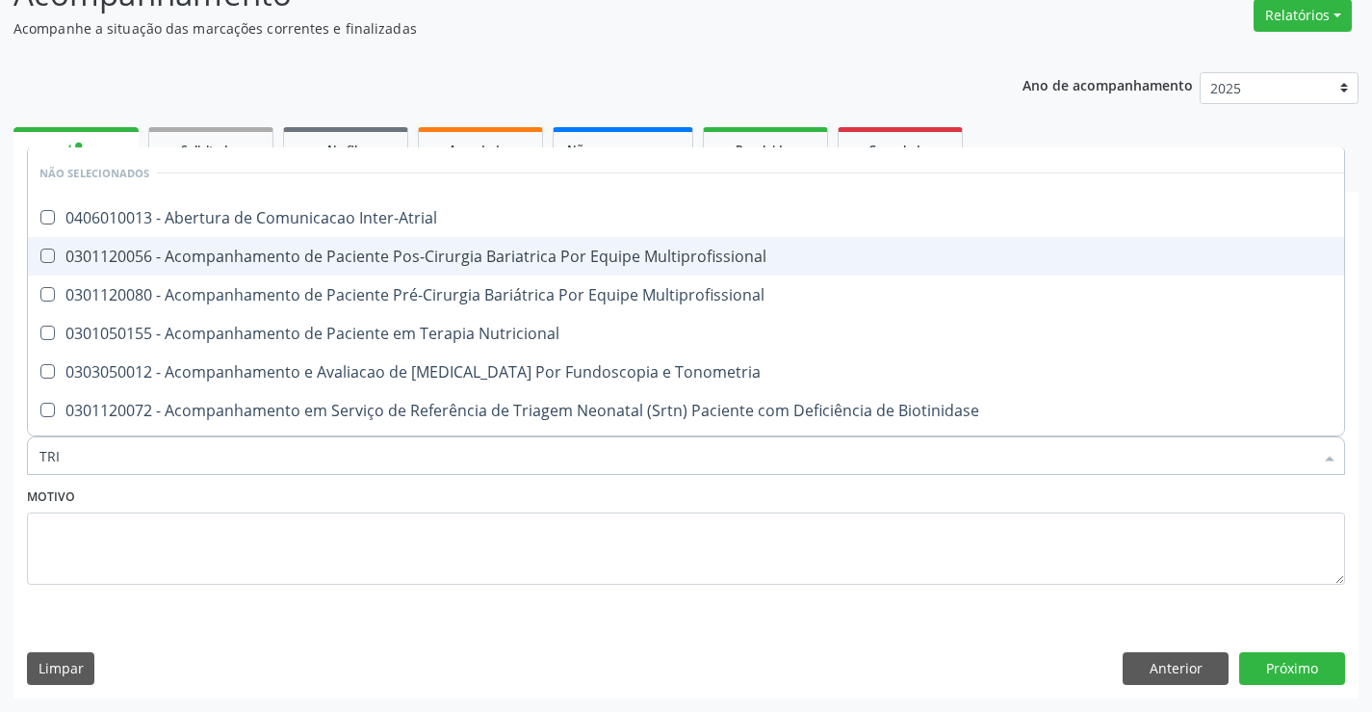
type input "TRIG"
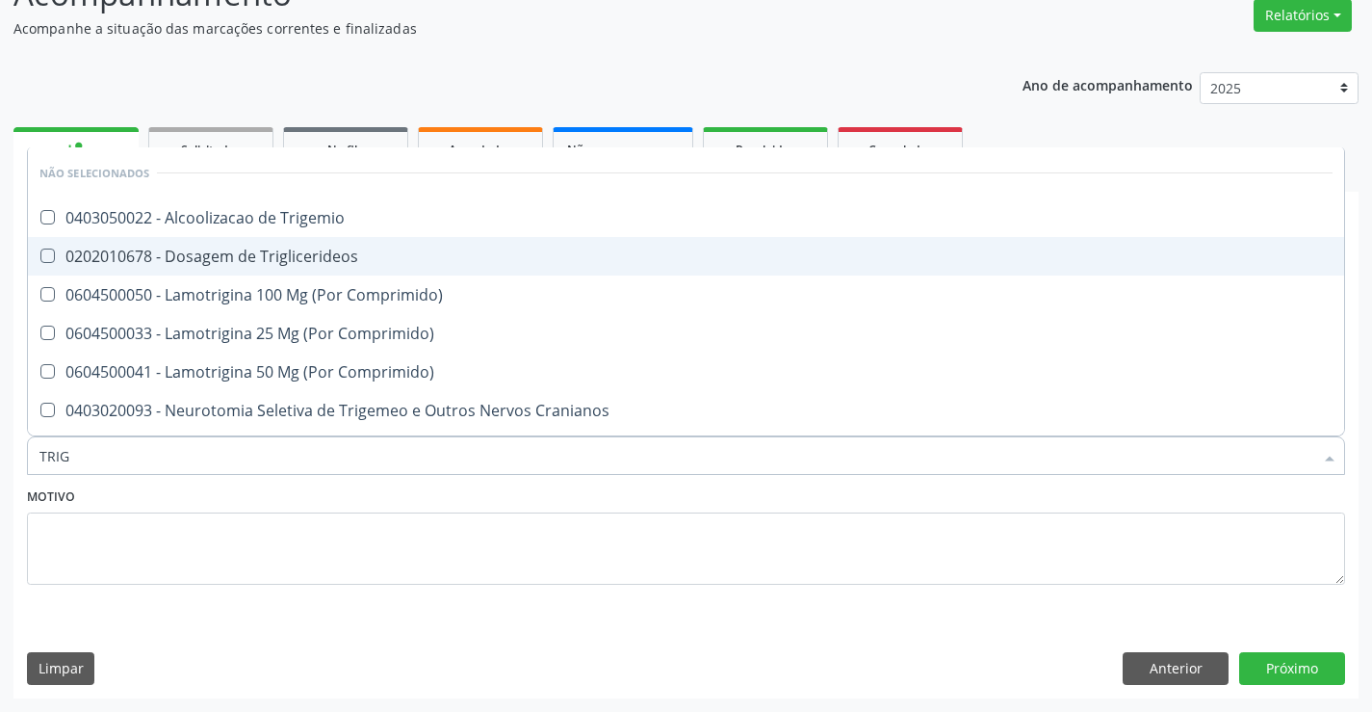
click at [288, 255] on div "0202010678 - Dosagem de Triglicerideos" at bounding box center [685, 255] width 1293 height 15
checkbox Triglicerideos "true"
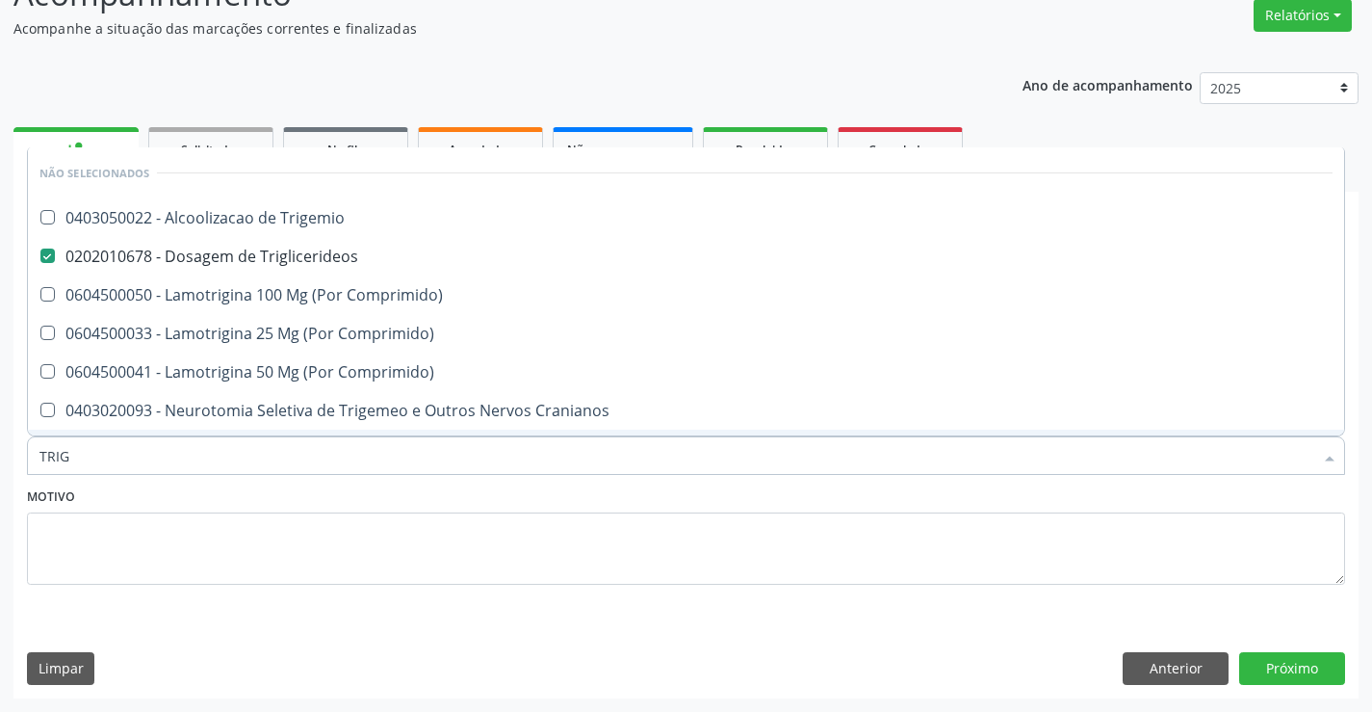
click at [299, 502] on div "Motivo" at bounding box center [686, 533] width 1318 height 102
checkbox Trigemio "true"
checkbox Comprimido\) "true"
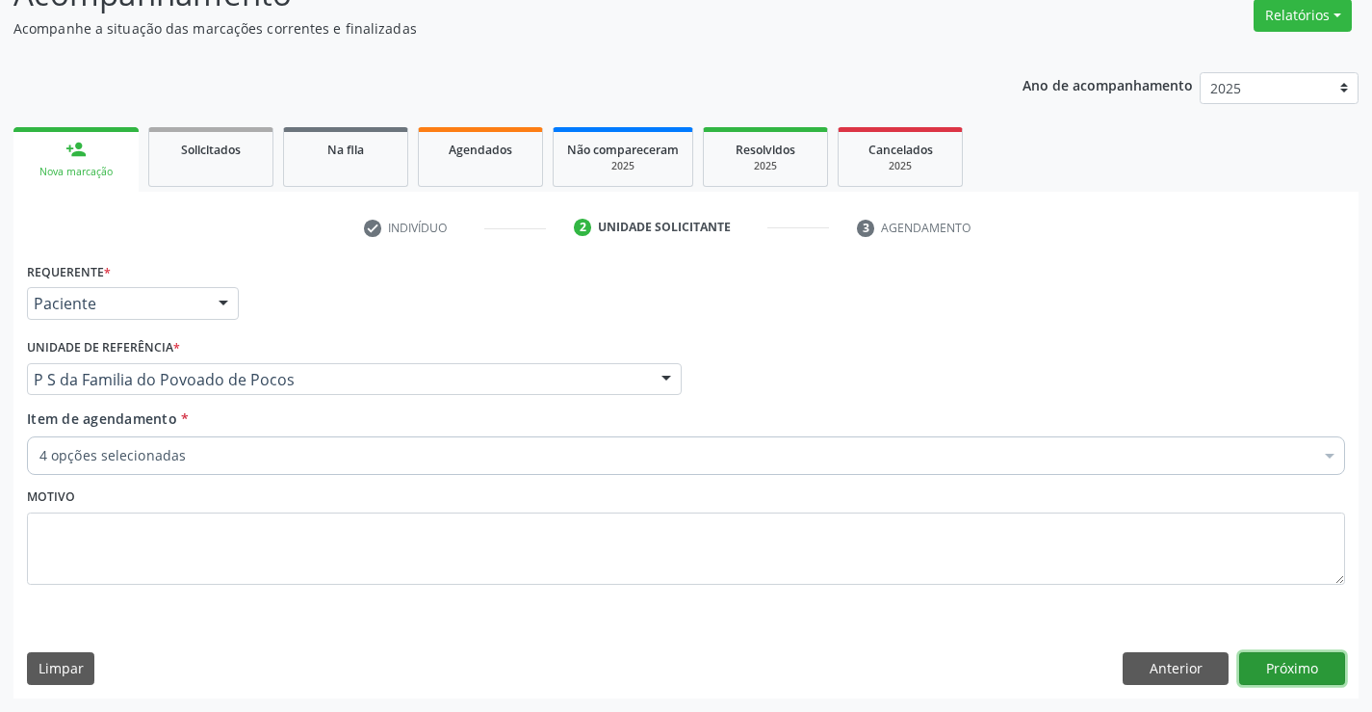
click at [1282, 663] on button "Próximo" at bounding box center [1292, 668] width 106 height 33
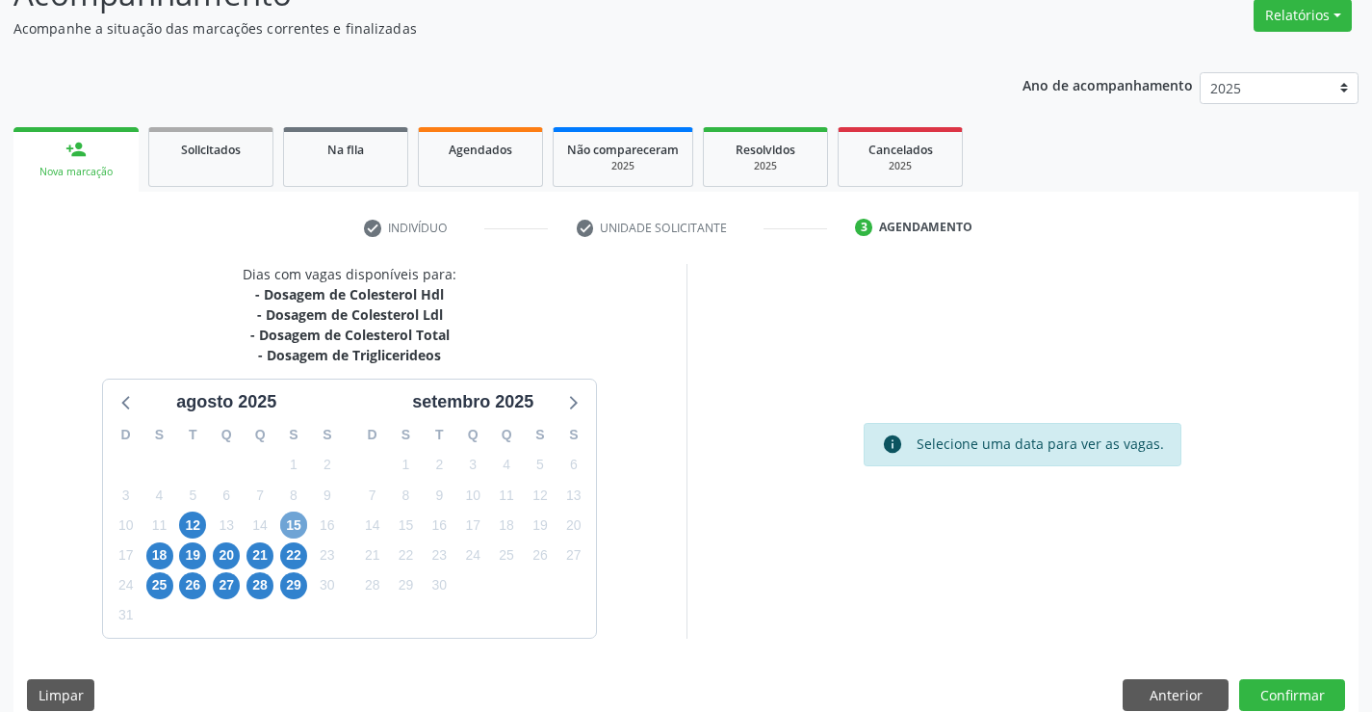
click at [289, 520] on span "15" at bounding box center [293, 524] width 27 height 27
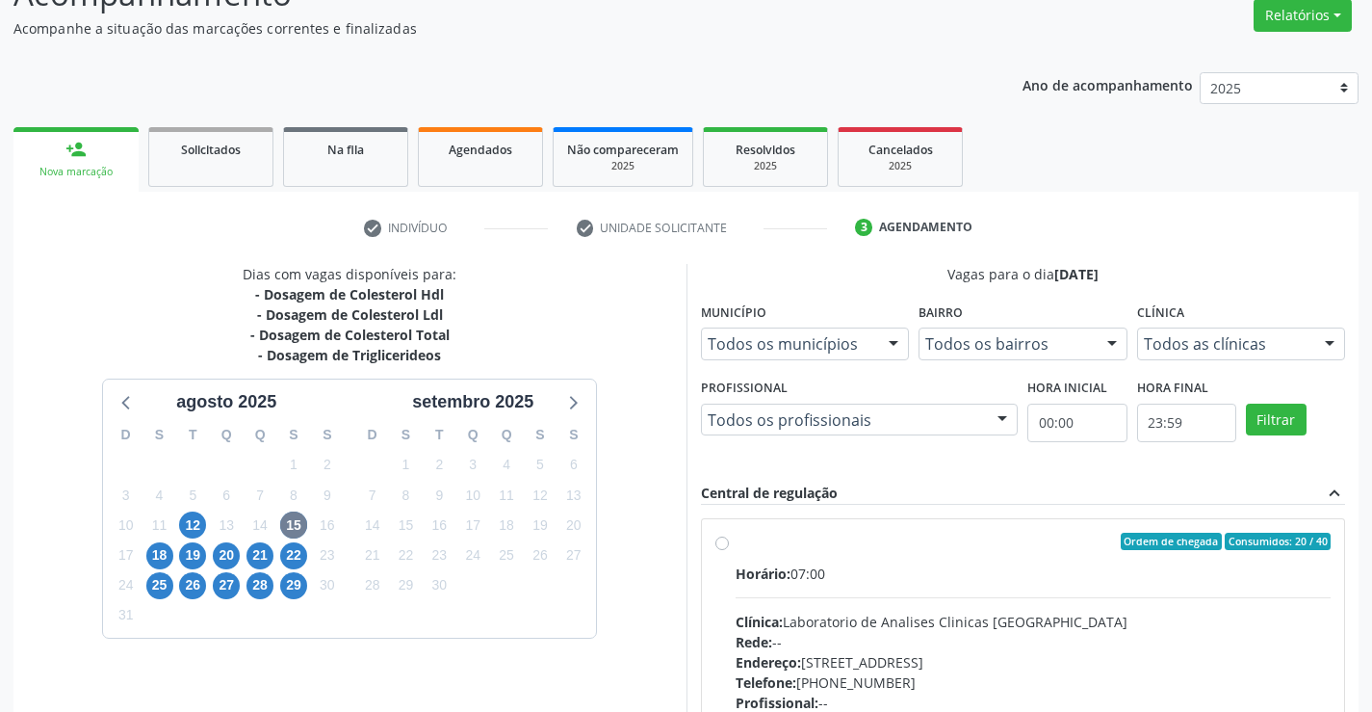
click at [736, 543] on label "Ordem de chegada Consumidos: 20 / 40 Horário: 07:00 Clínica: Laboratorio de Ana…" at bounding box center [1034, 680] width 596 height 296
click at [721, 543] on input "Ordem de chegada Consumidos: 20 / 40 Horário: 07:00 Clínica: Laboratorio de Ana…" at bounding box center [721, 540] width 13 height 17
radio input "true"
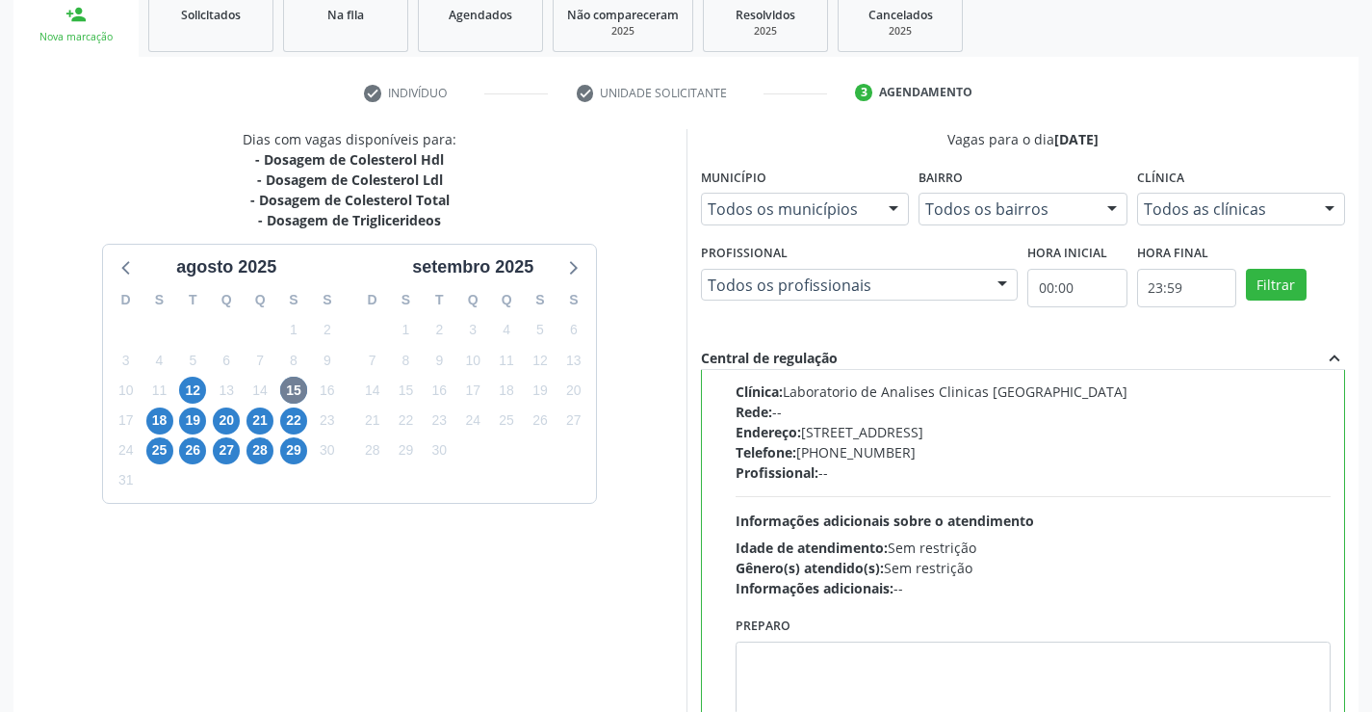
scroll to position [439, 0]
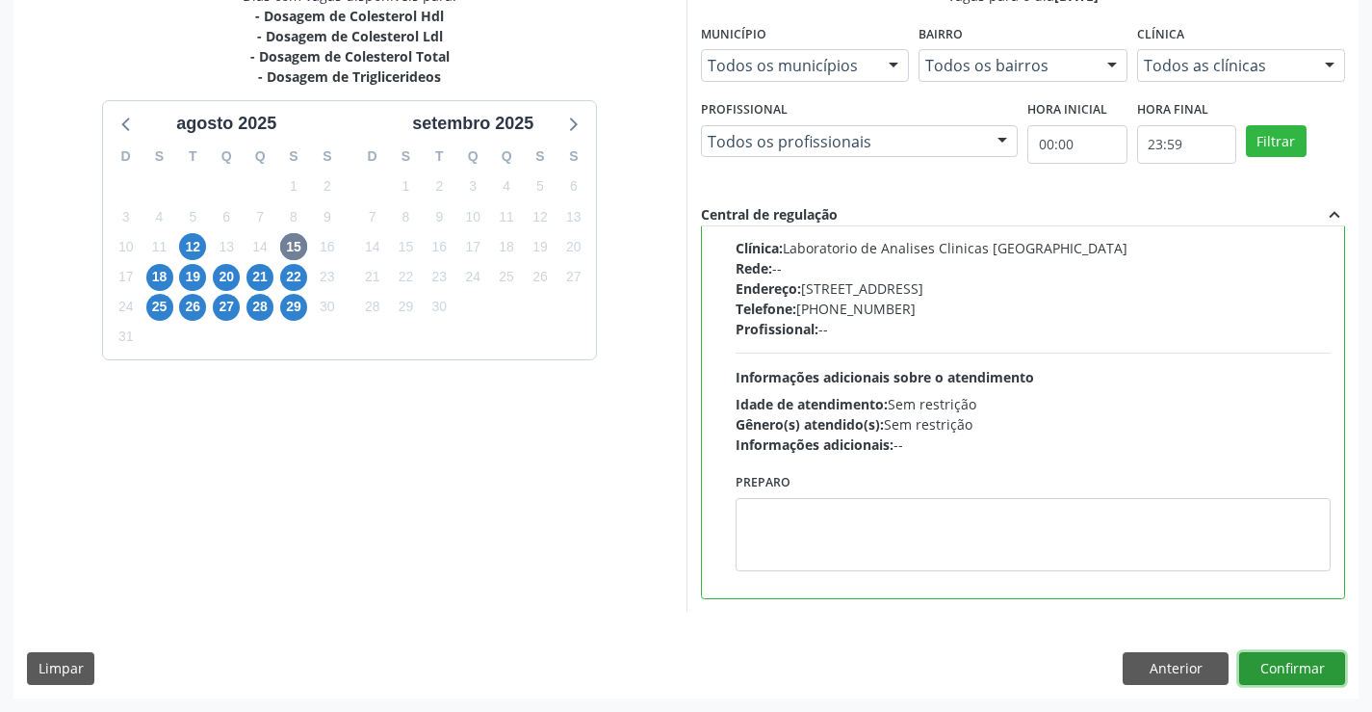
click at [1274, 668] on button "Confirmar" at bounding box center [1292, 668] width 106 height 33
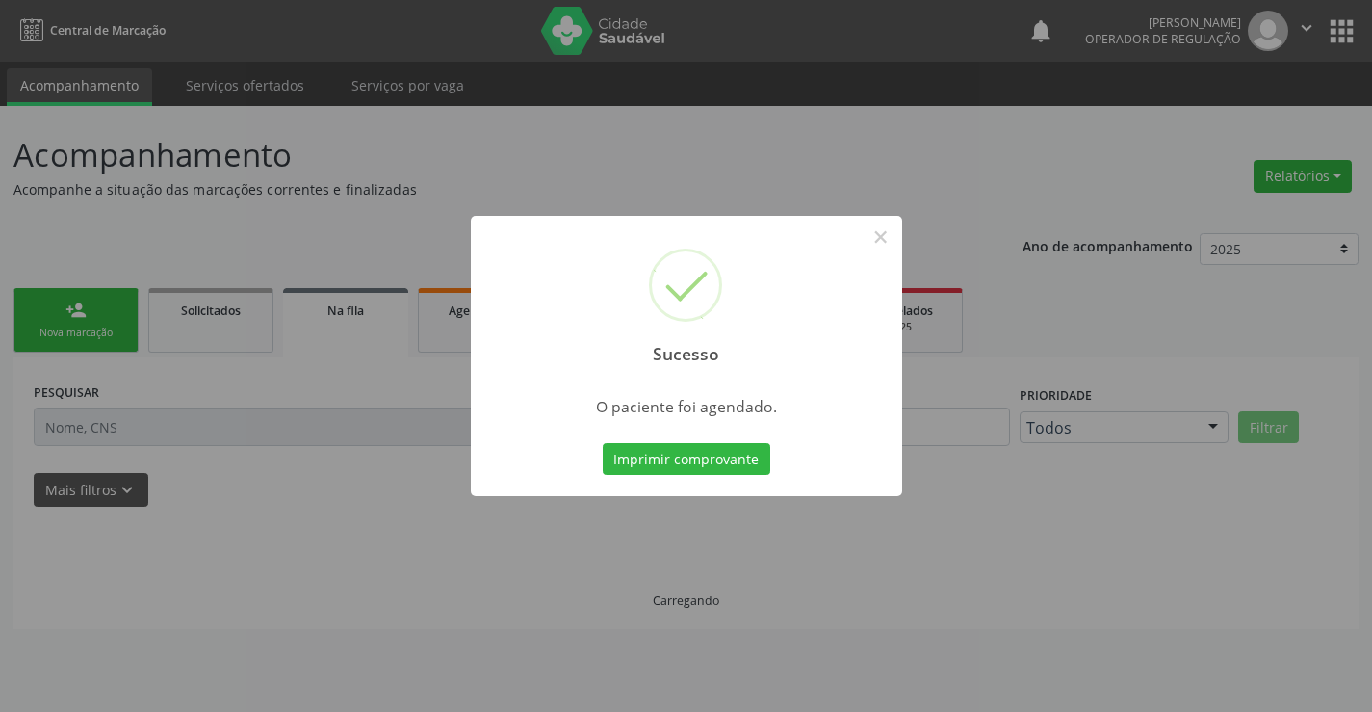
scroll to position [0, 0]
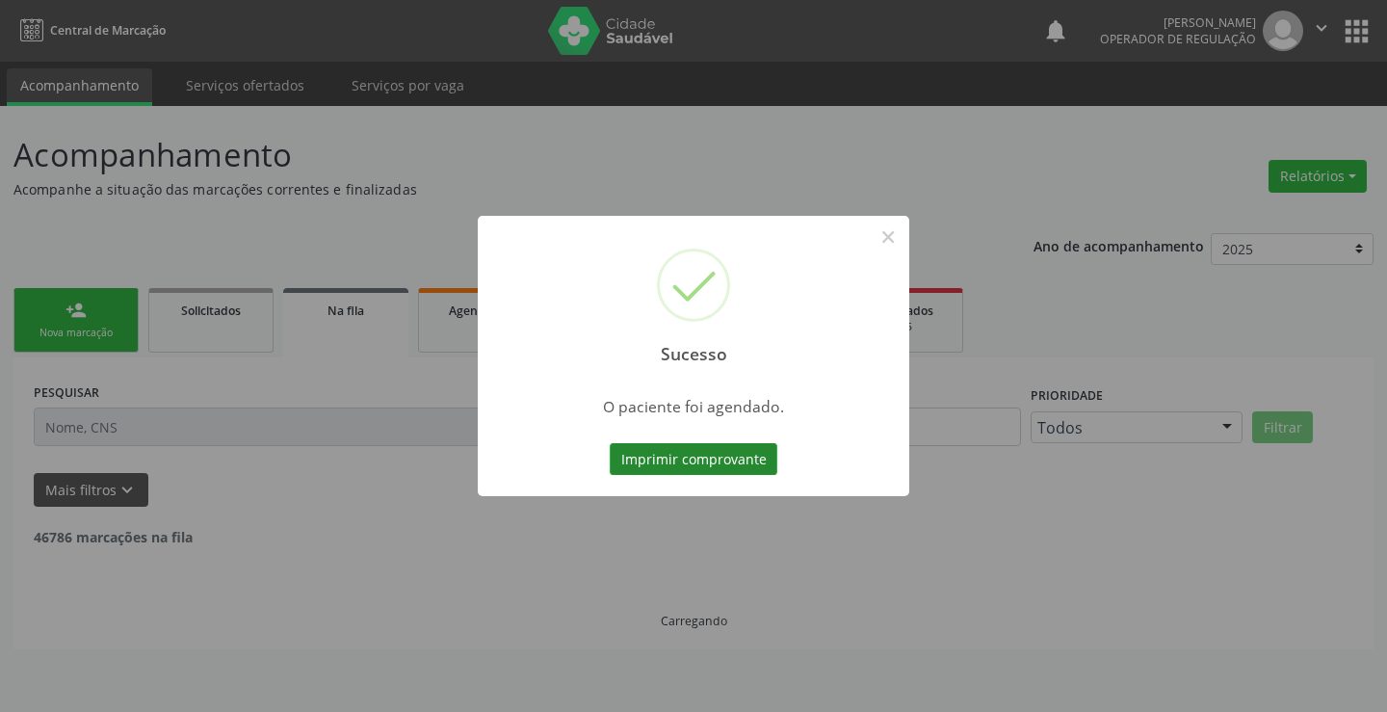
click at [741, 456] on button "Imprimir comprovante" at bounding box center [694, 459] width 168 height 33
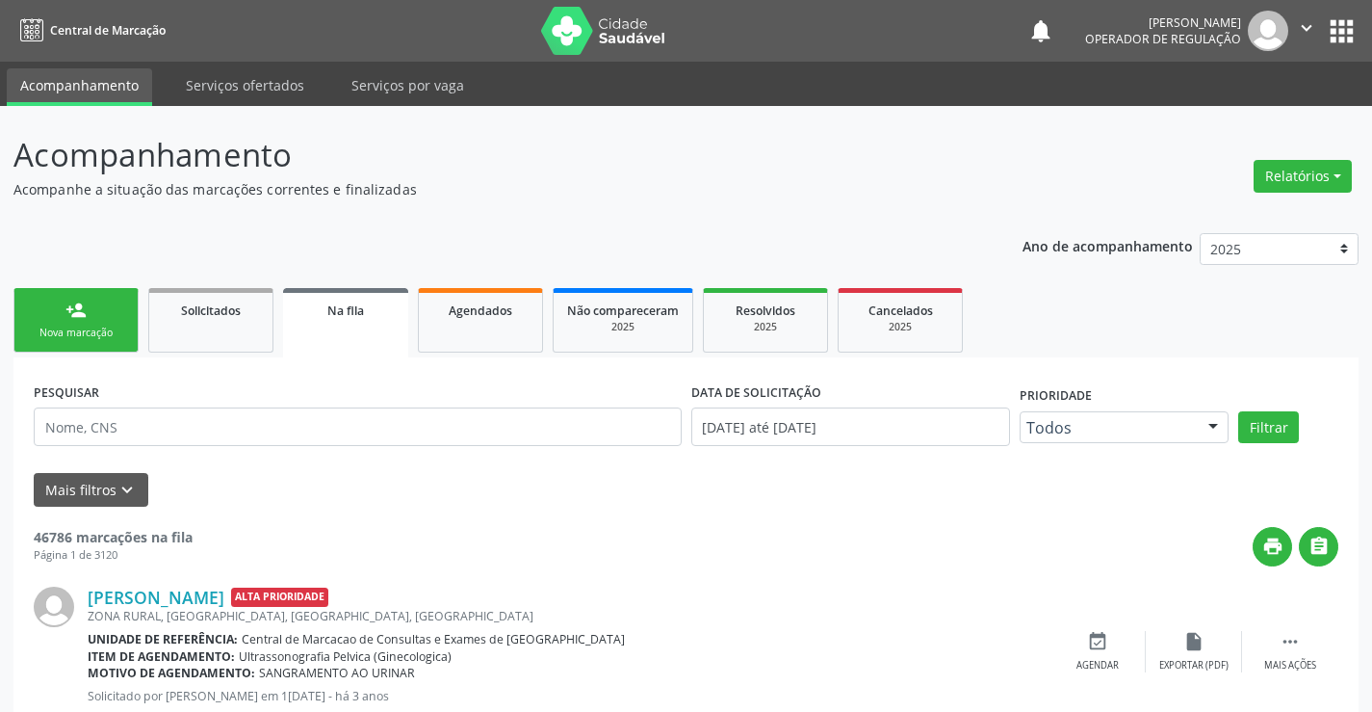
click at [115, 329] on div "Nova marcação" at bounding box center [76, 332] width 96 height 14
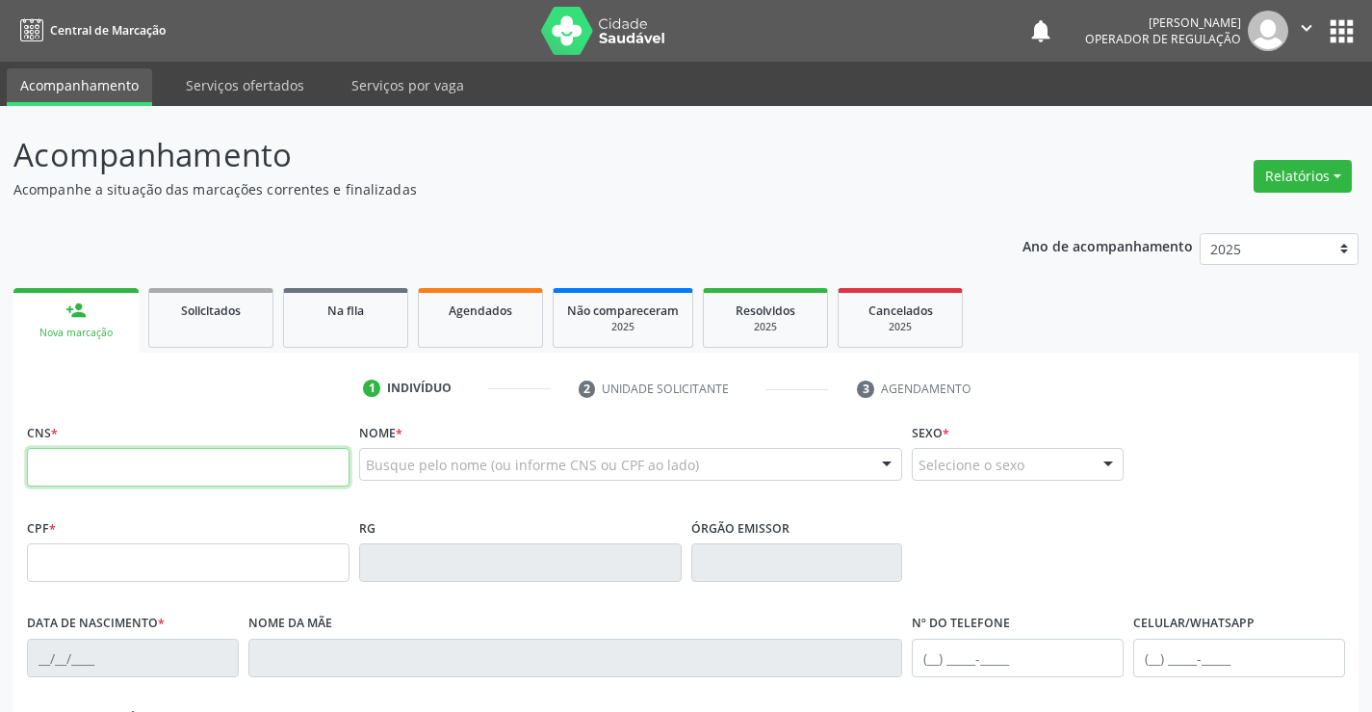
click at [105, 471] on input "text" at bounding box center [188, 467] width 323 height 39
type input "706 3057 0947 6073"
type input "10/08/1995"
type input "(74) 99911-4083"
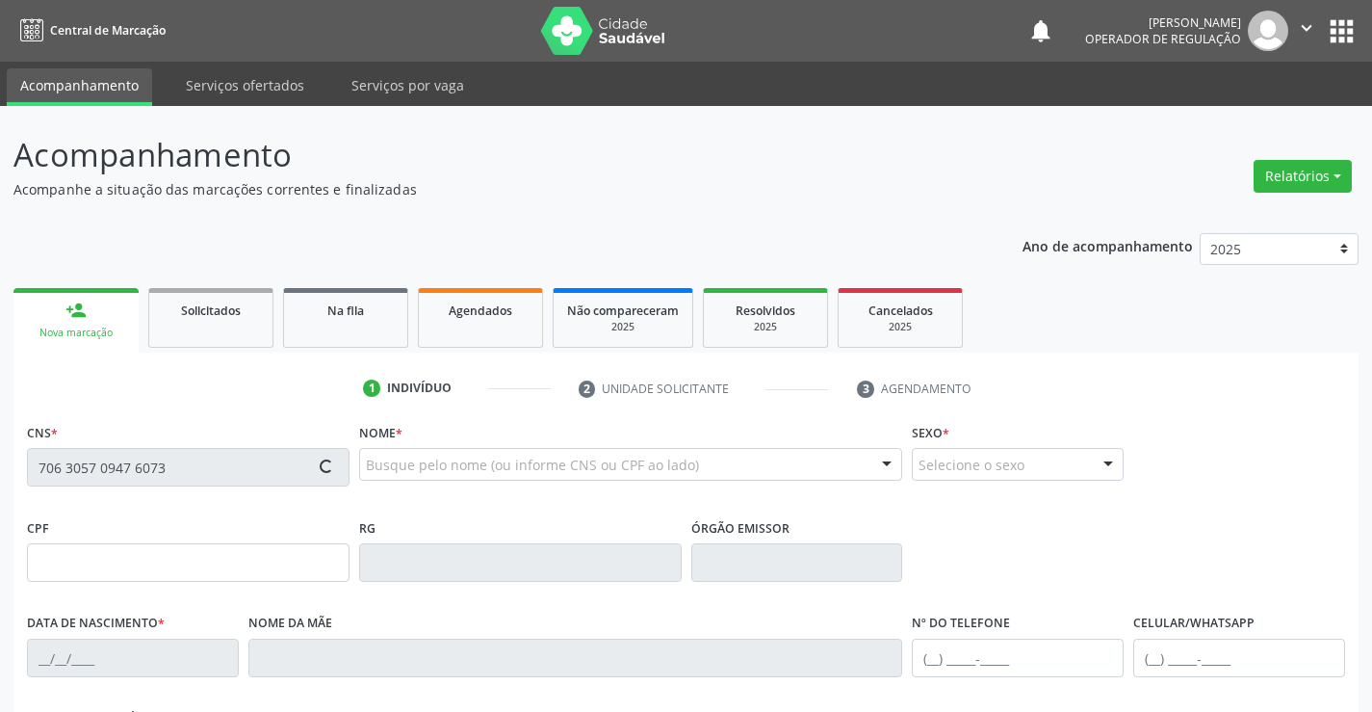
type input "S/N"
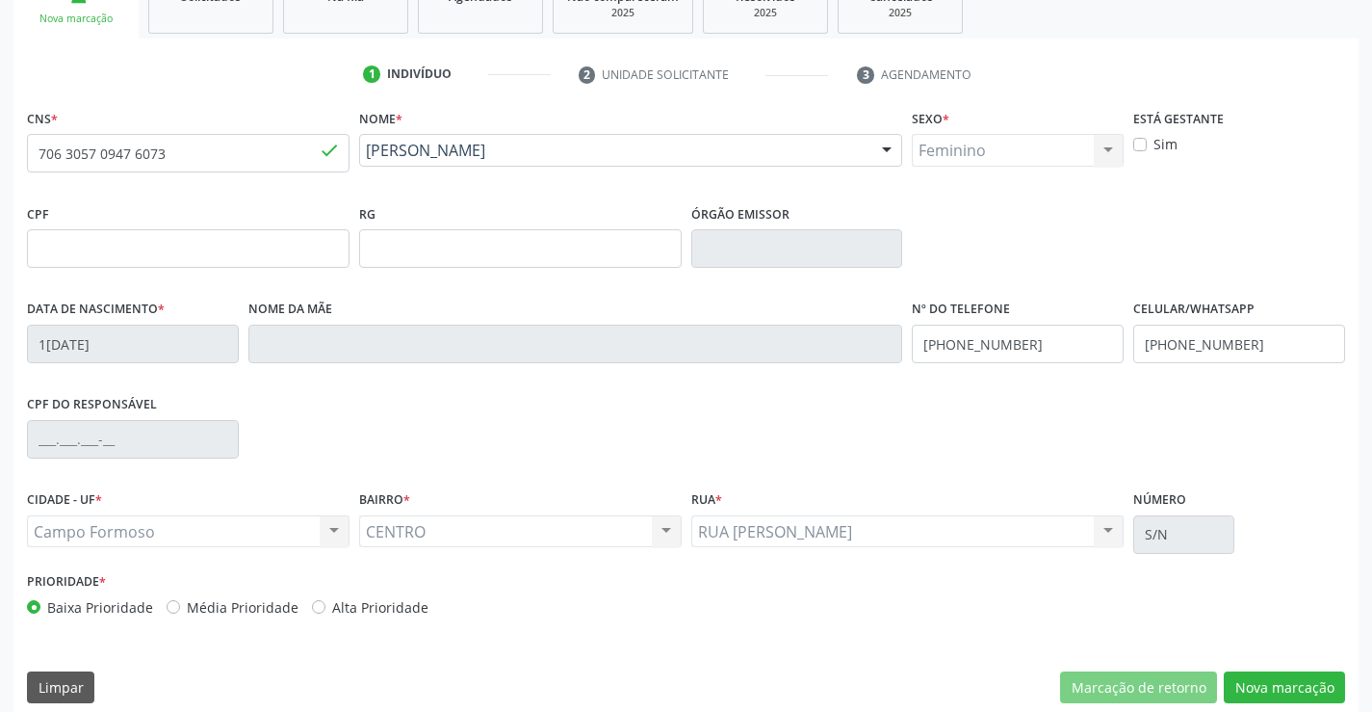
scroll to position [332, 0]
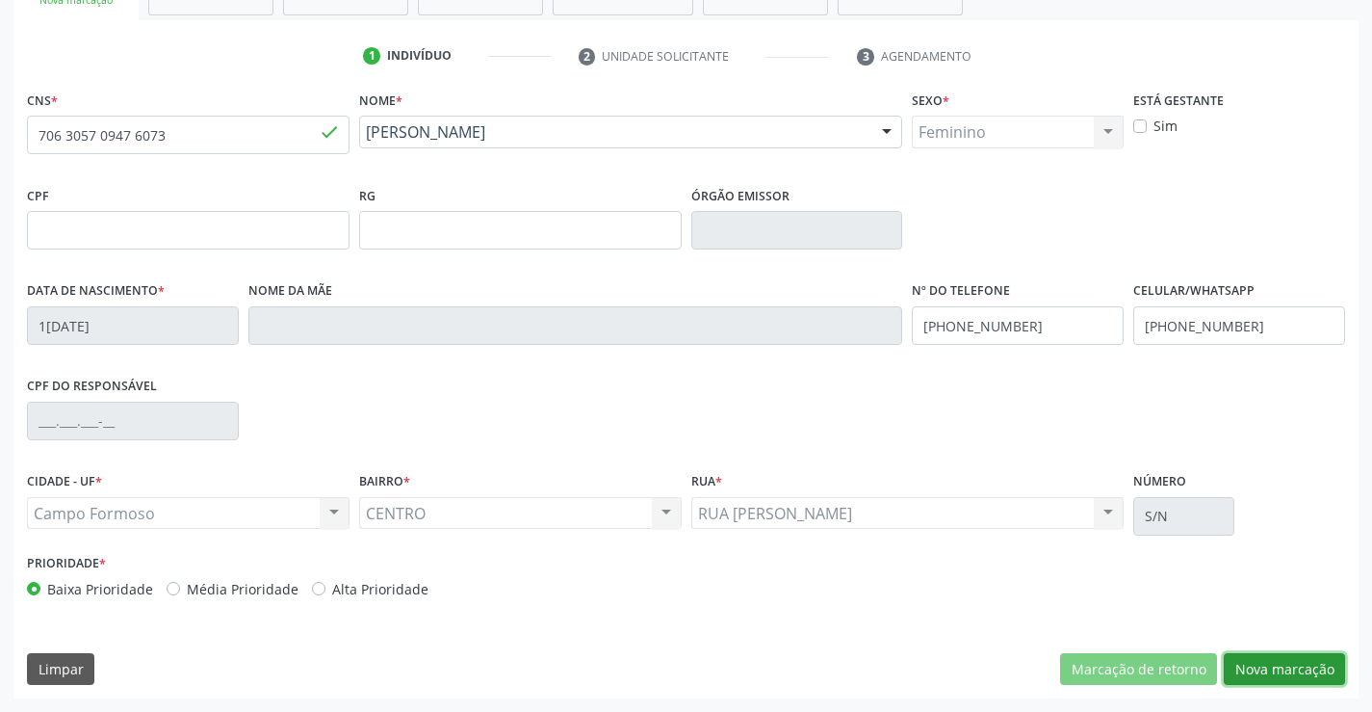
click at [1284, 662] on button "Nova marcação" at bounding box center [1284, 669] width 121 height 33
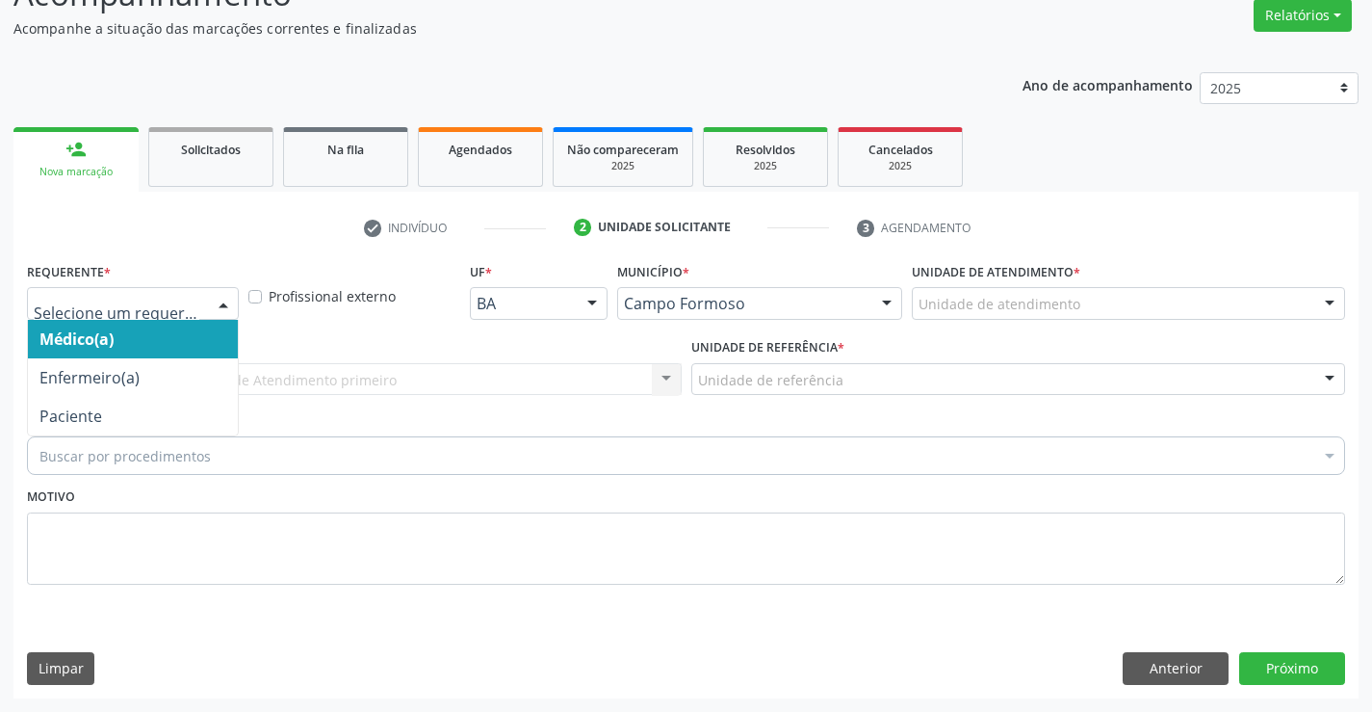
drag, startPoint x: 202, startPoint y: 296, endPoint x: 186, endPoint y: 349, distance: 55.4
click at [201, 299] on div at bounding box center [133, 303] width 212 height 33
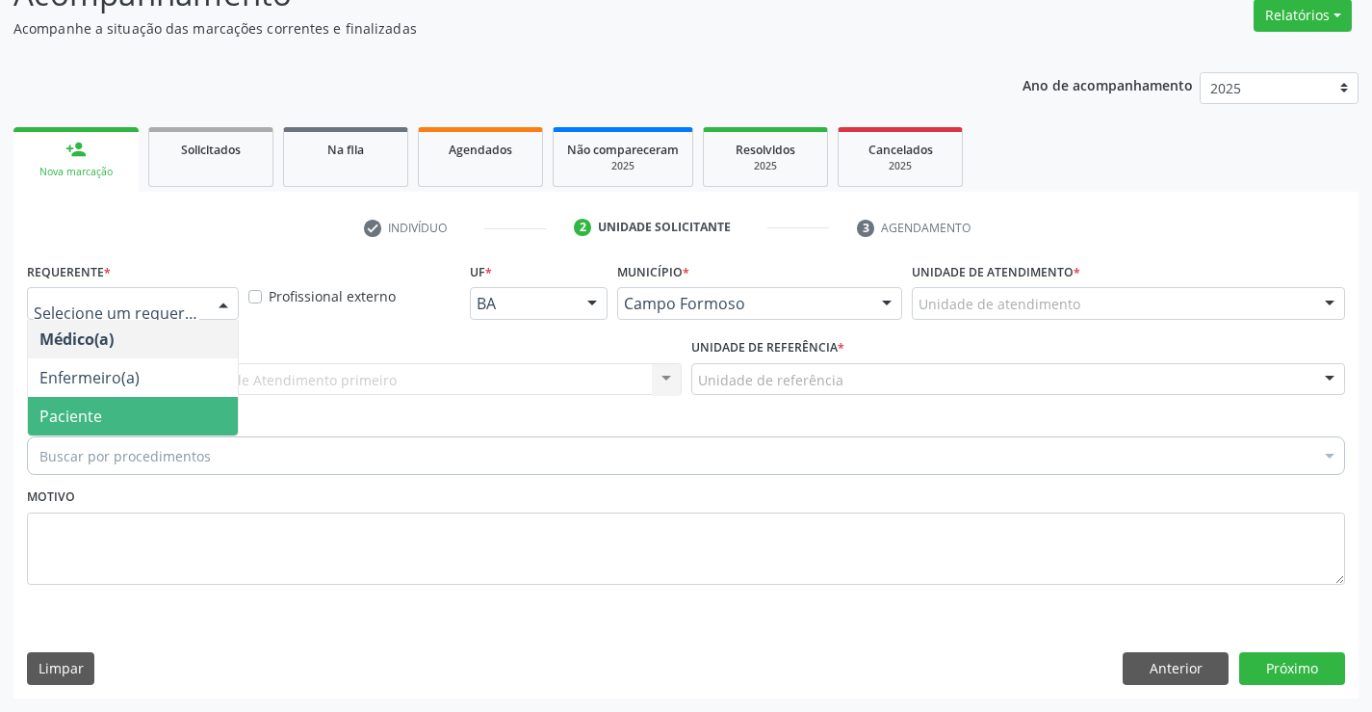
click at [163, 424] on span "Paciente" at bounding box center [133, 416] width 210 height 39
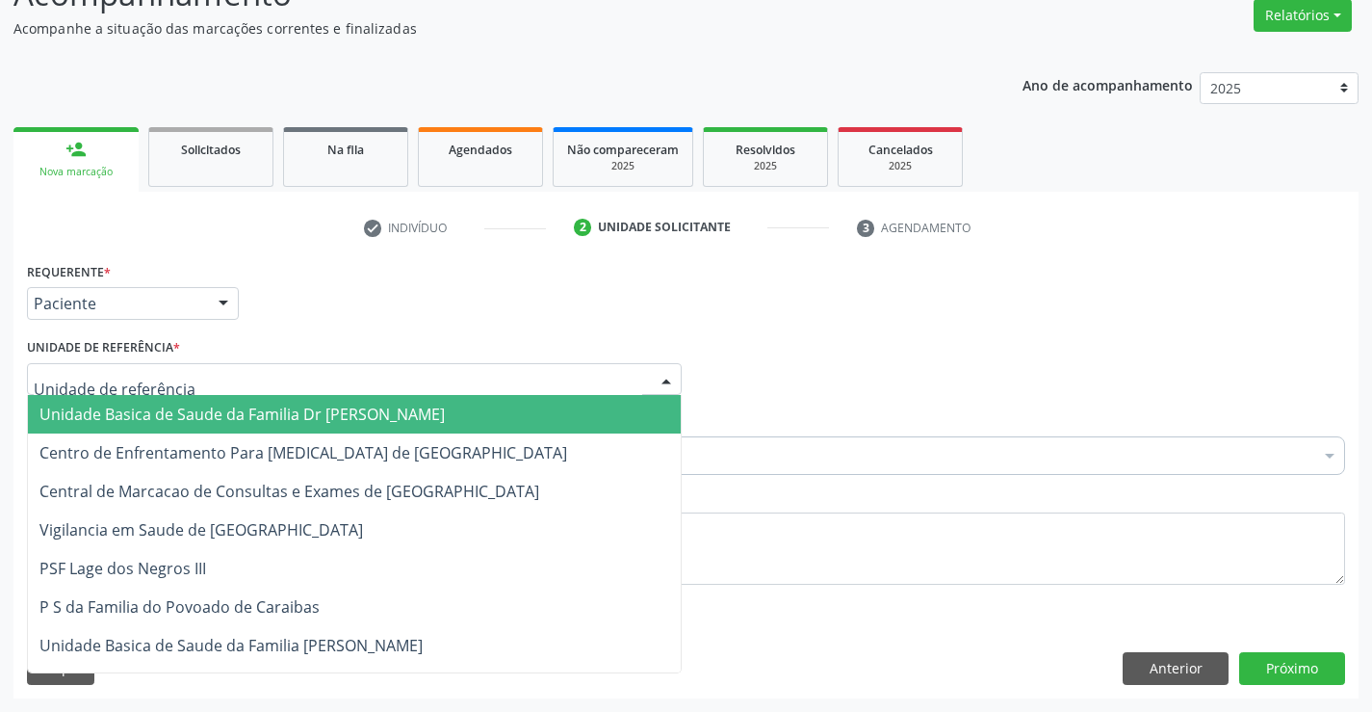
click at [183, 380] on div at bounding box center [354, 379] width 655 height 33
click at [190, 410] on span "Unidade Basica de Saude da Familia Dr [PERSON_NAME]" at bounding box center [241, 413] width 405 height 21
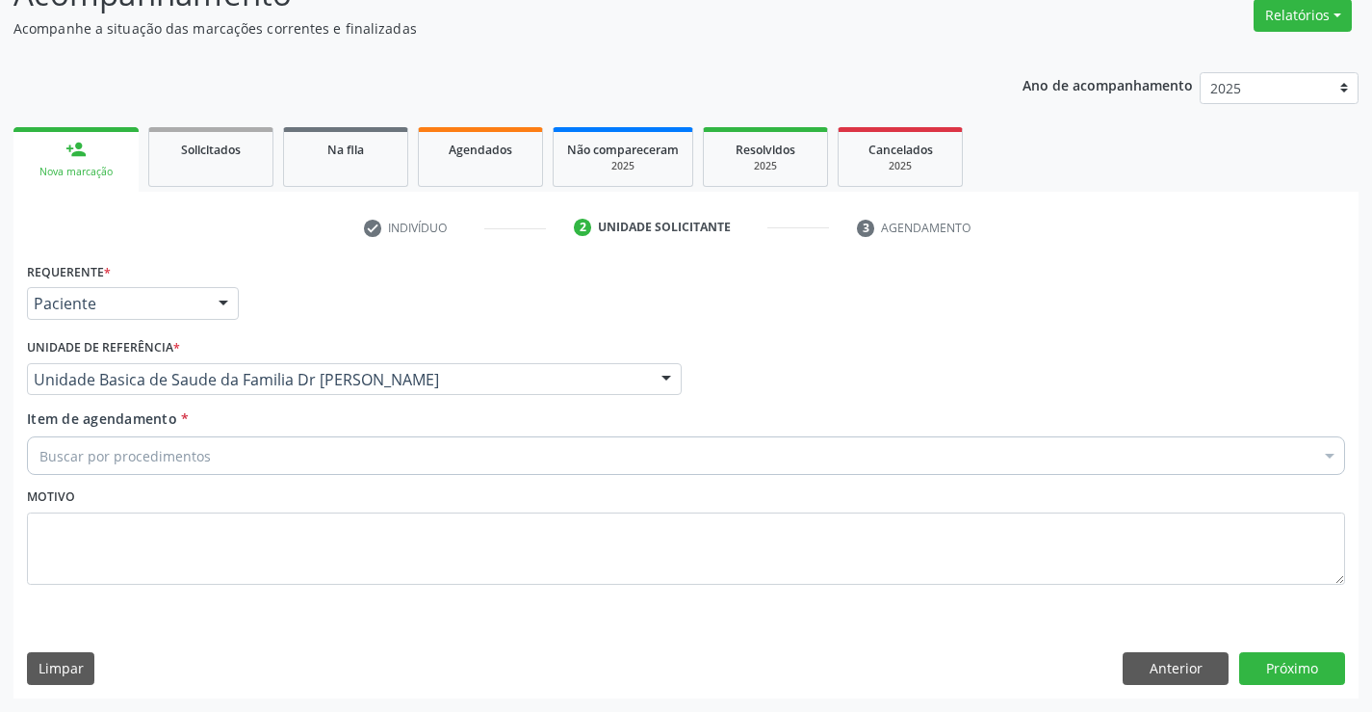
click at [221, 466] on div "Buscar por procedimentos" at bounding box center [686, 455] width 1318 height 39
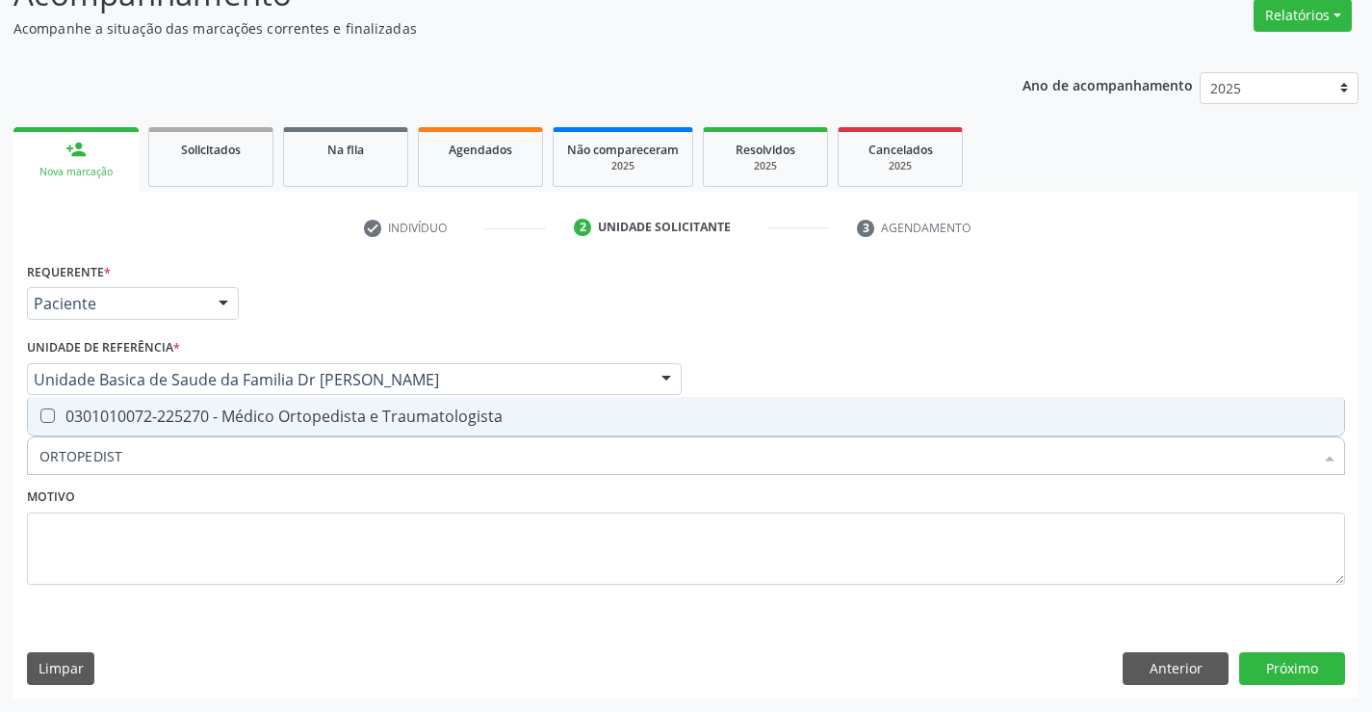
type input "ORTOPEDISTA"
click at [295, 424] on div "0301010072-225270 - Médico Ortopedista e Traumatologista" at bounding box center [685, 415] width 1293 height 15
checkbox Traumatologista "true"
click at [279, 515] on textarea at bounding box center [686, 548] width 1318 height 73
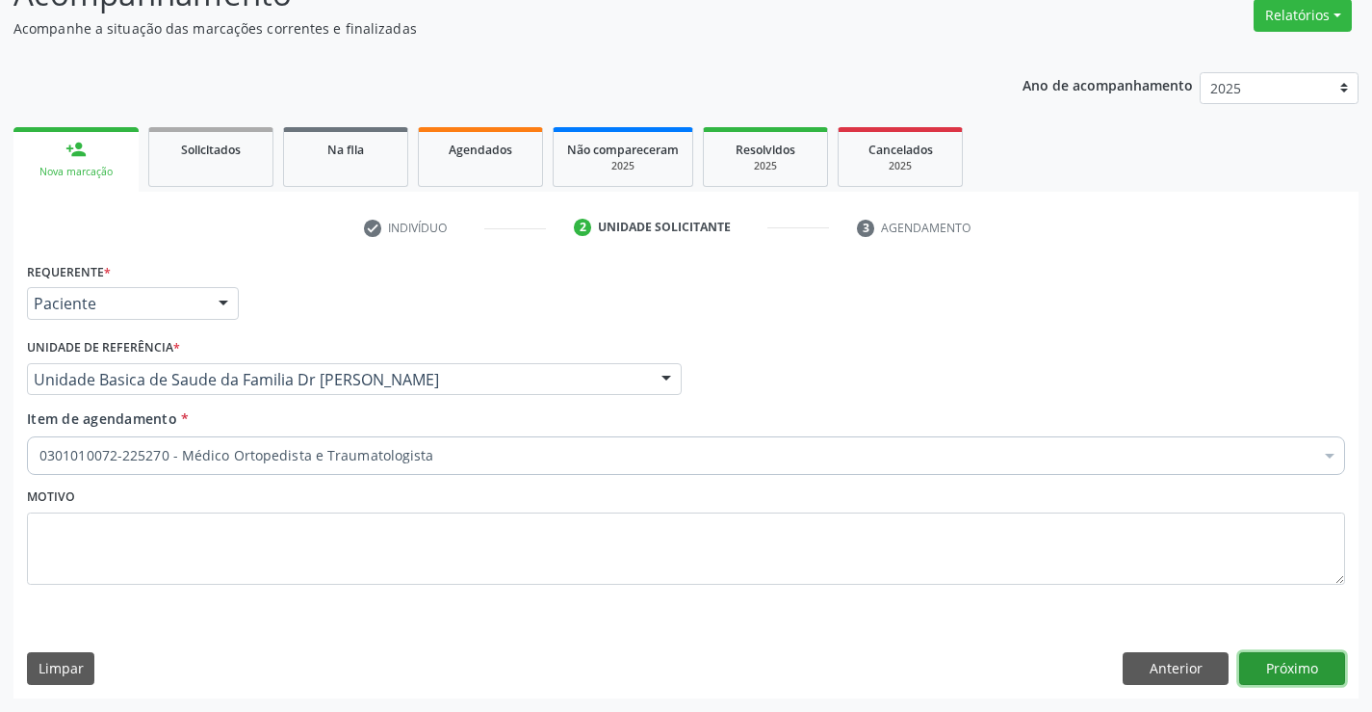
click at [1296, 669] on button "Próximo" at bounding box center [1292, 668] width 106 height 33
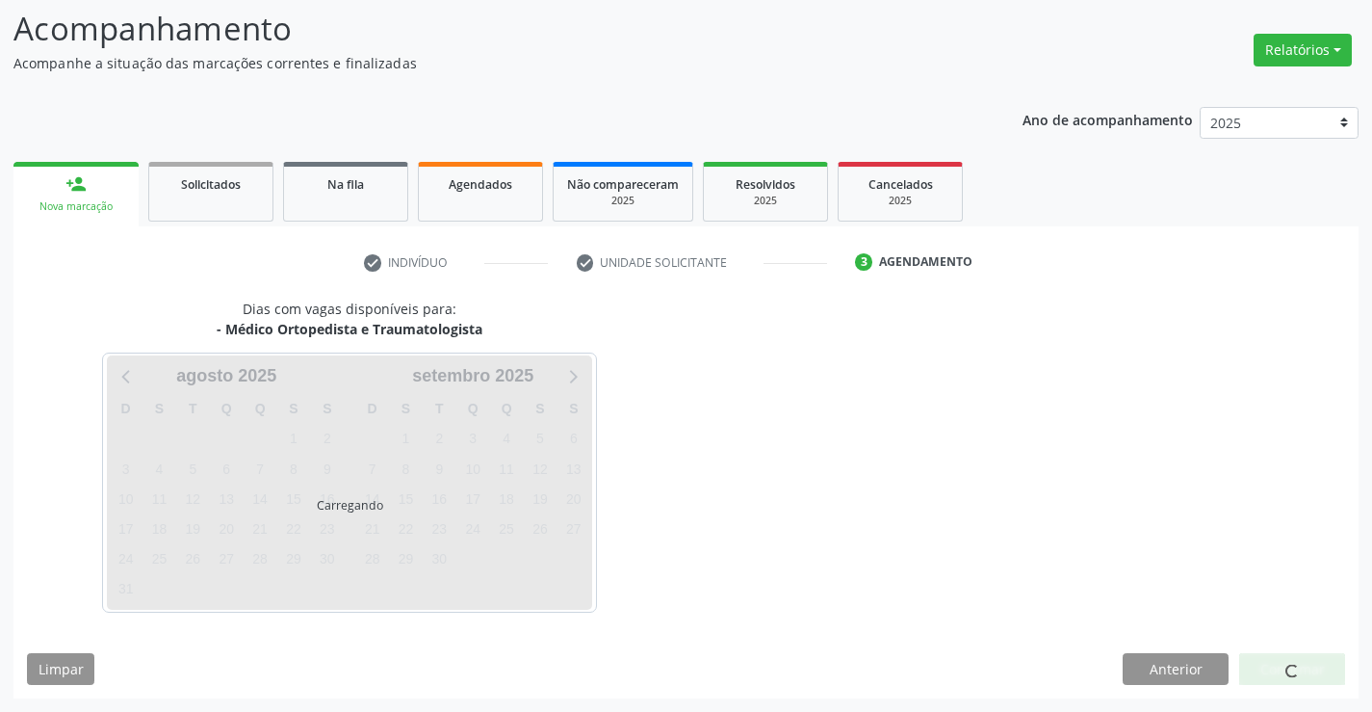
scroll to position [126, 0]
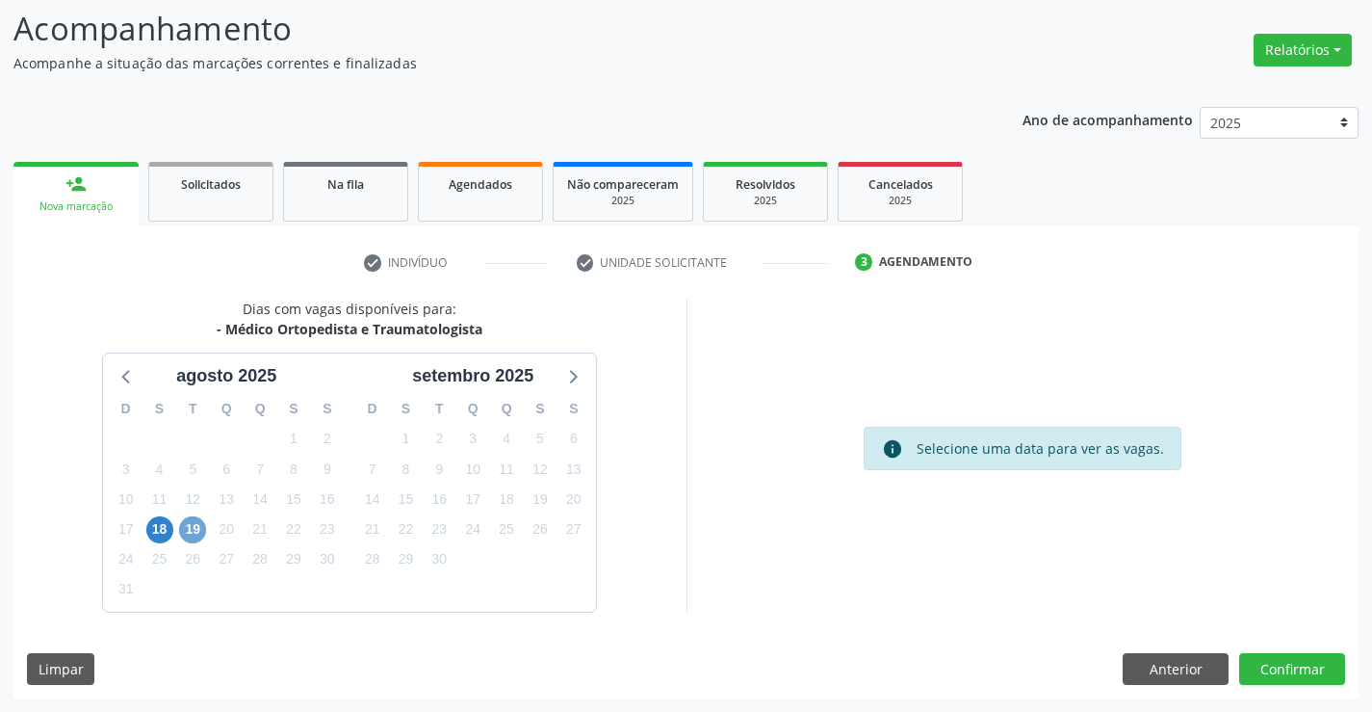
click at [191, 530] on span "19" at bounding box center [192, 529] width 27 height 27
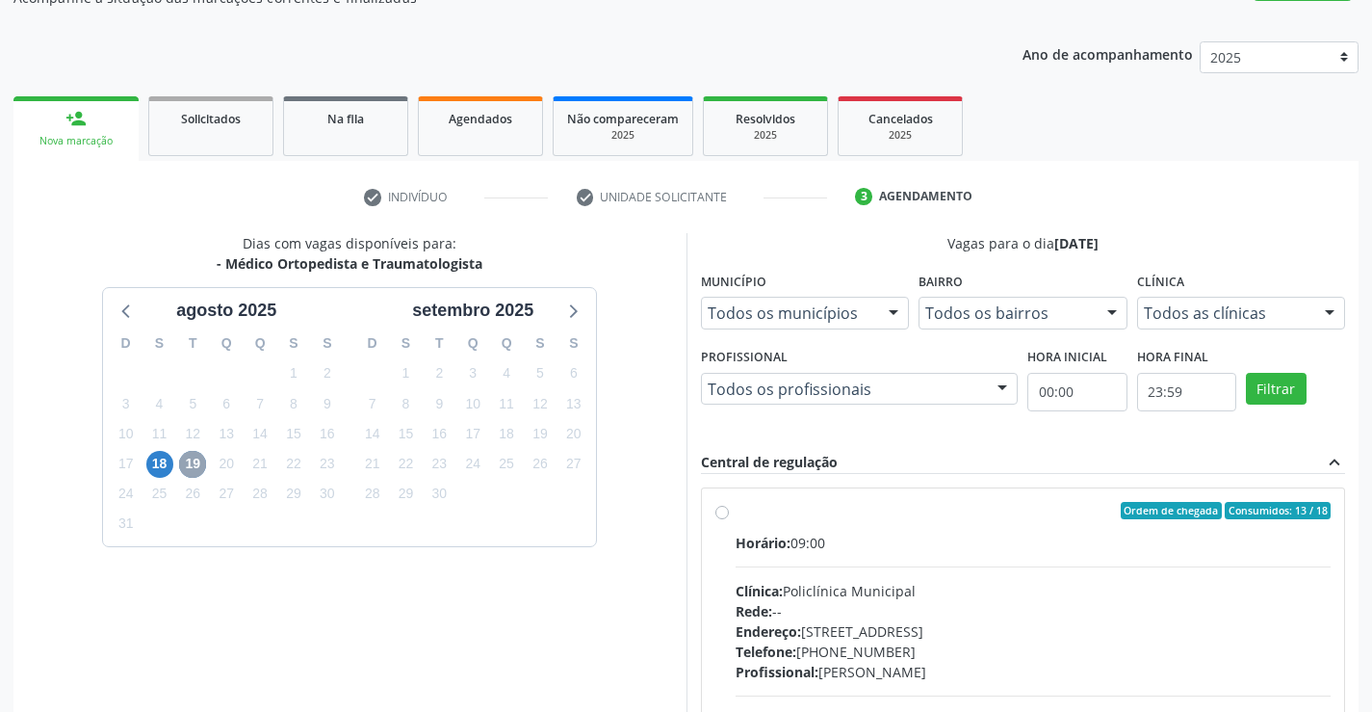
scroll to position [222, 0]
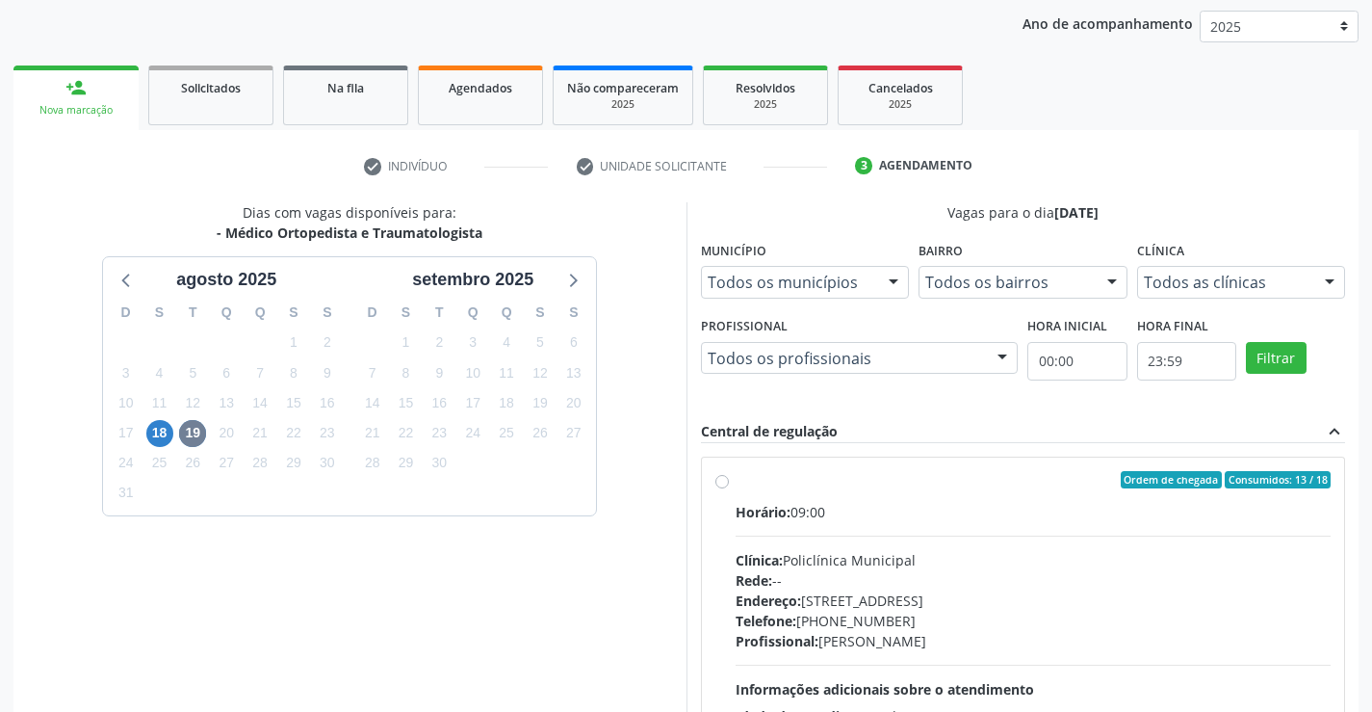
click at [736, 482] on label "Ordem de chegada Consumidos: 13 / 18 Horário: 09:00 Clínica: Policlínica Munici…" at bounding box center [1034, 619] width 596 height 296
click at [719, 482] on input "Ordem de chegada Consumidos: 13 / 18 Horário: 09:00 Clínica: Policlínica Munici…" at bounding box center [721, 479] width 13 height 17
radio input "true"
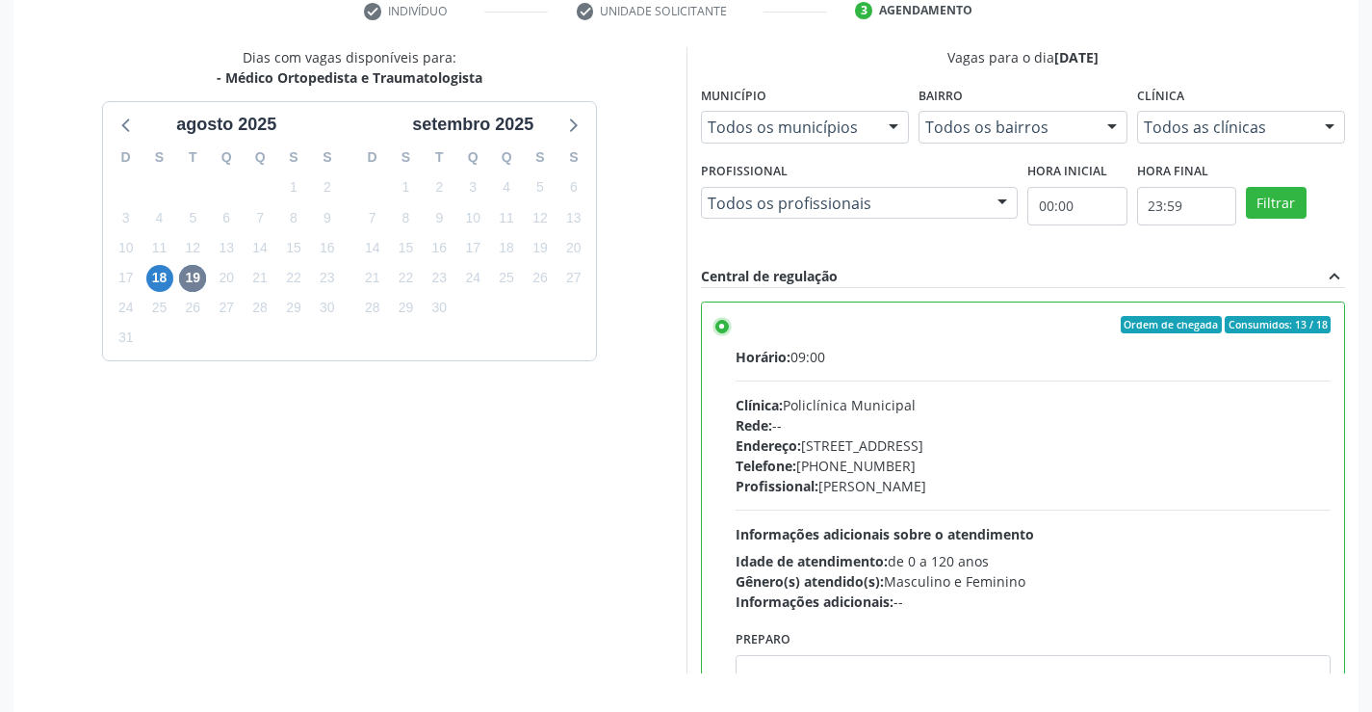
scroll to position [439, 0]
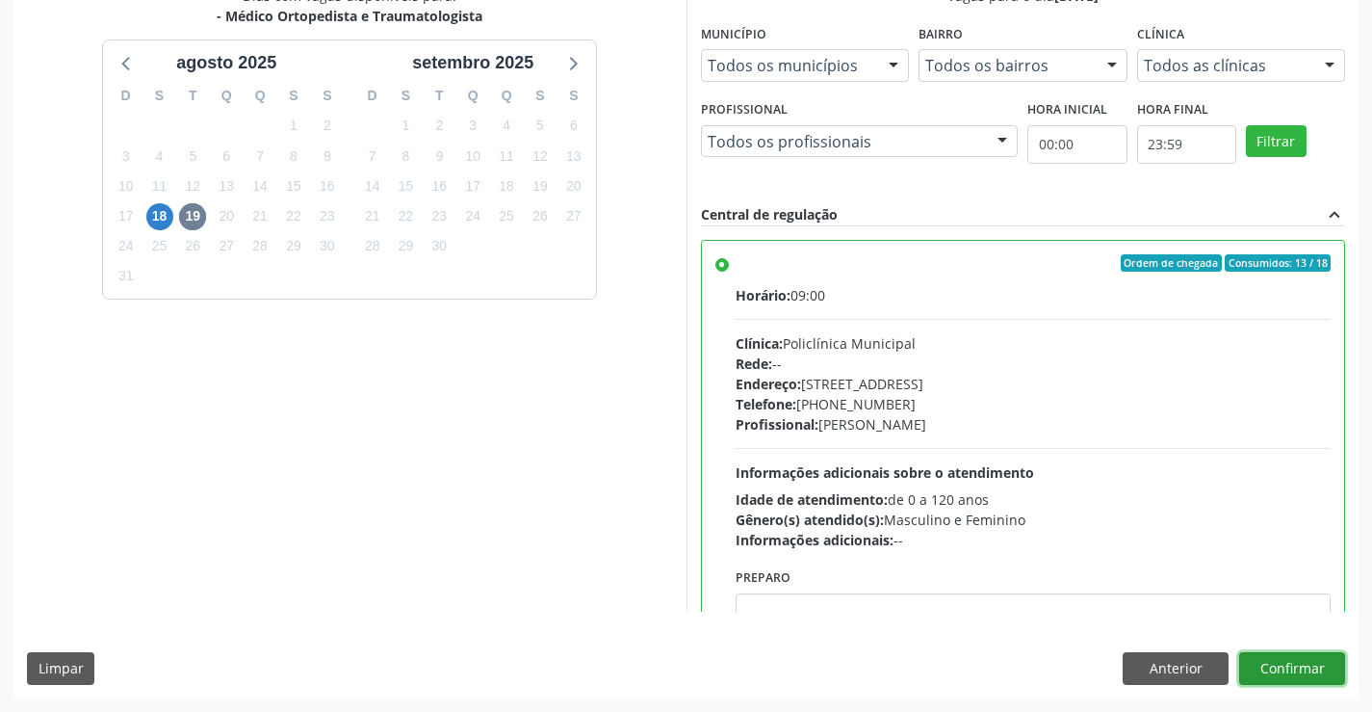
click at [1275, 659] on button "Confirmar" at bounding box center [1292, 668] width 106 height 33
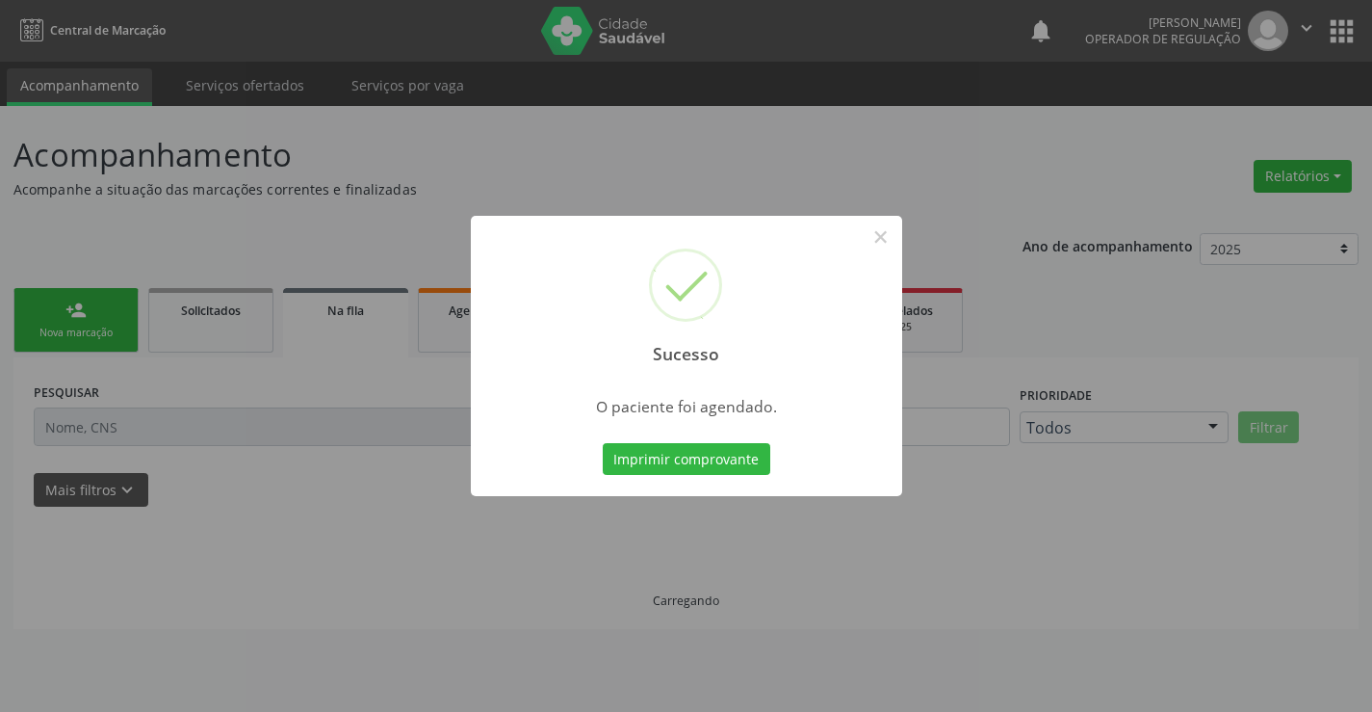
scroll to position [0, 0]
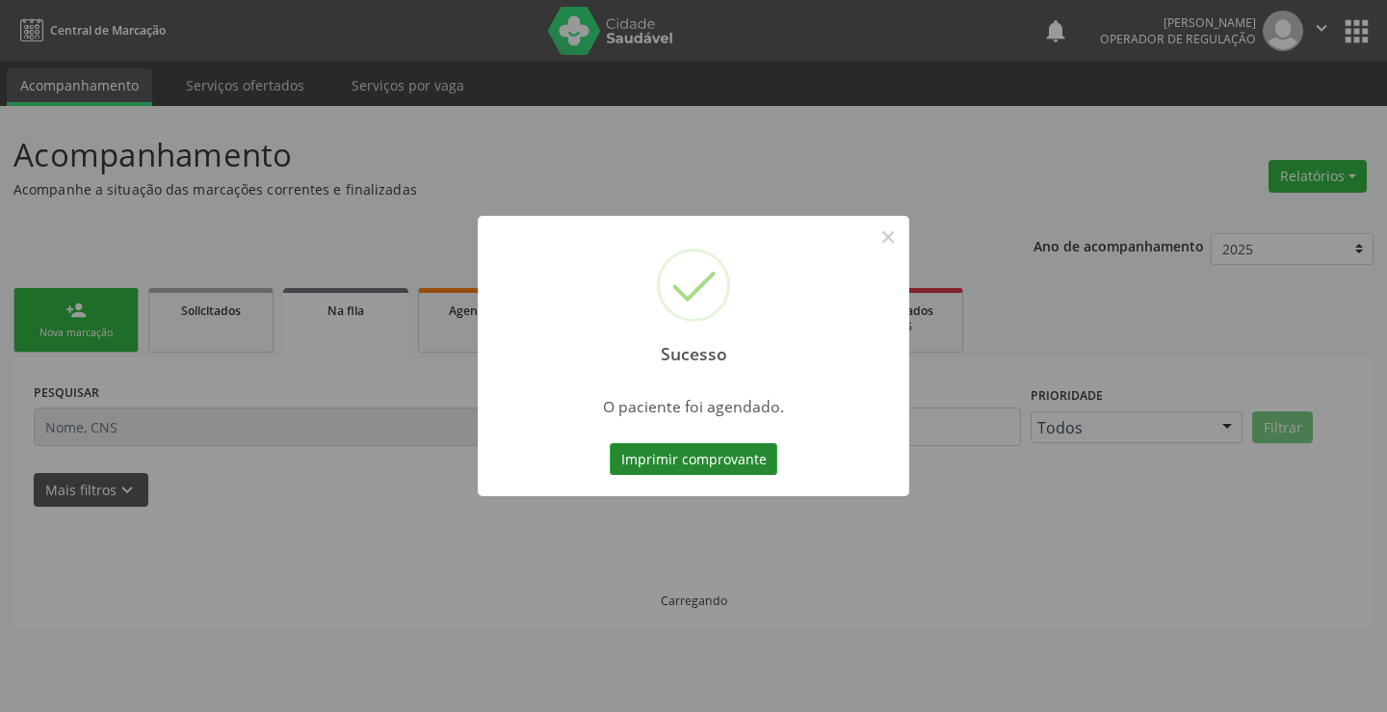
click at [744, 451] on button "Imprimir comprovante" at bounding box center [694, 459] width 168 height 33
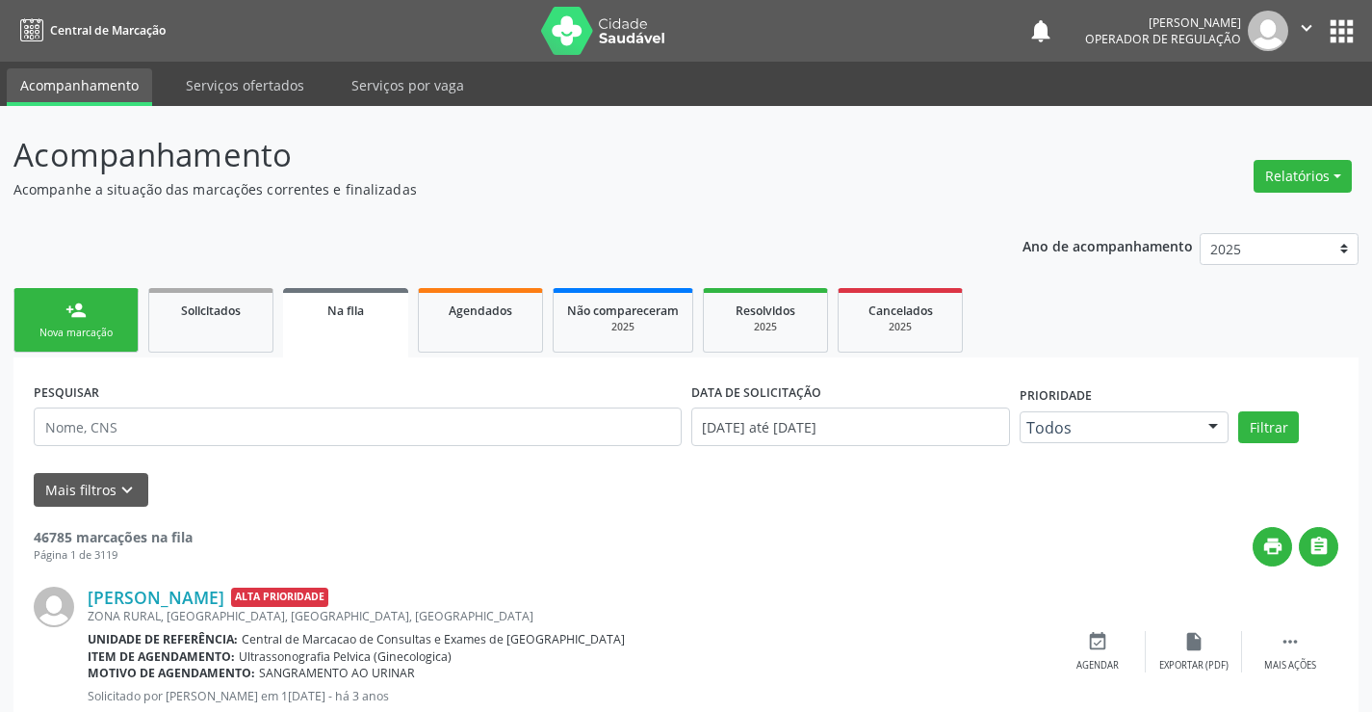
click at [111, 329] on div "Nova marcação" at bounding box center [76, 332] width 96 height 14
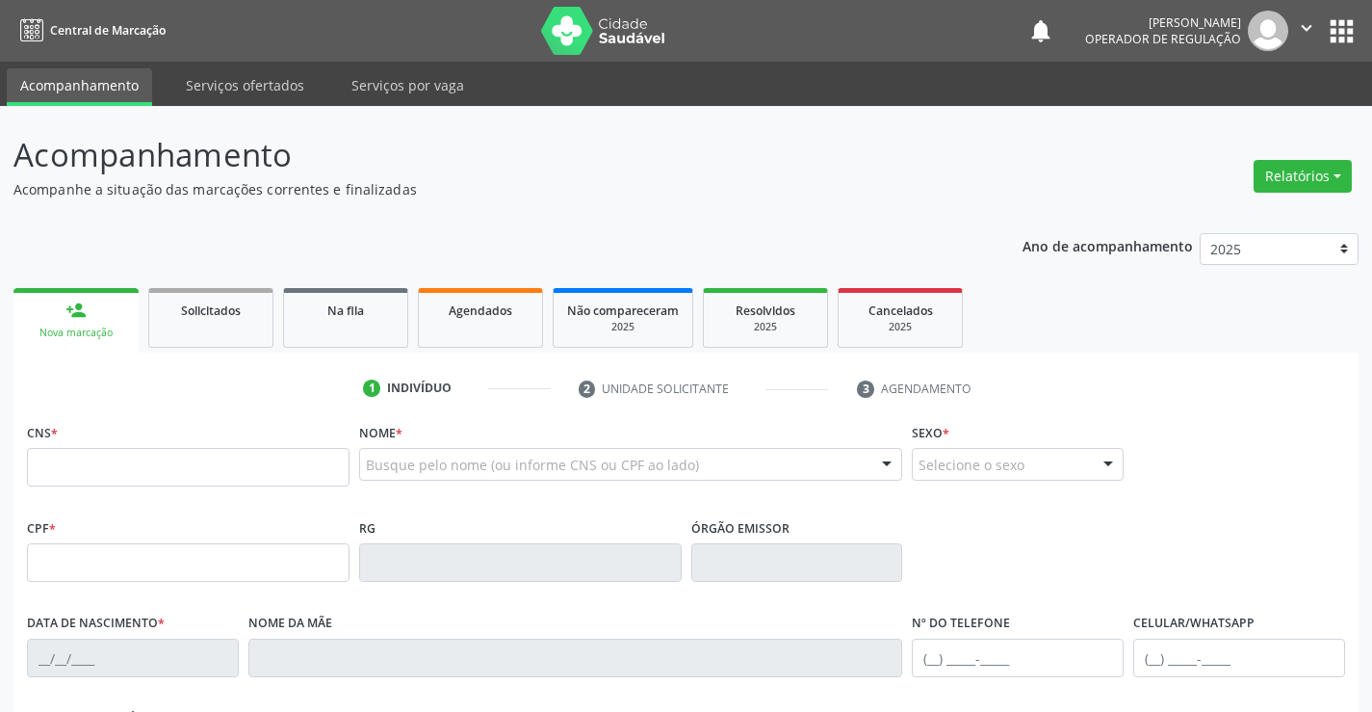
scroll to position [96, 0]
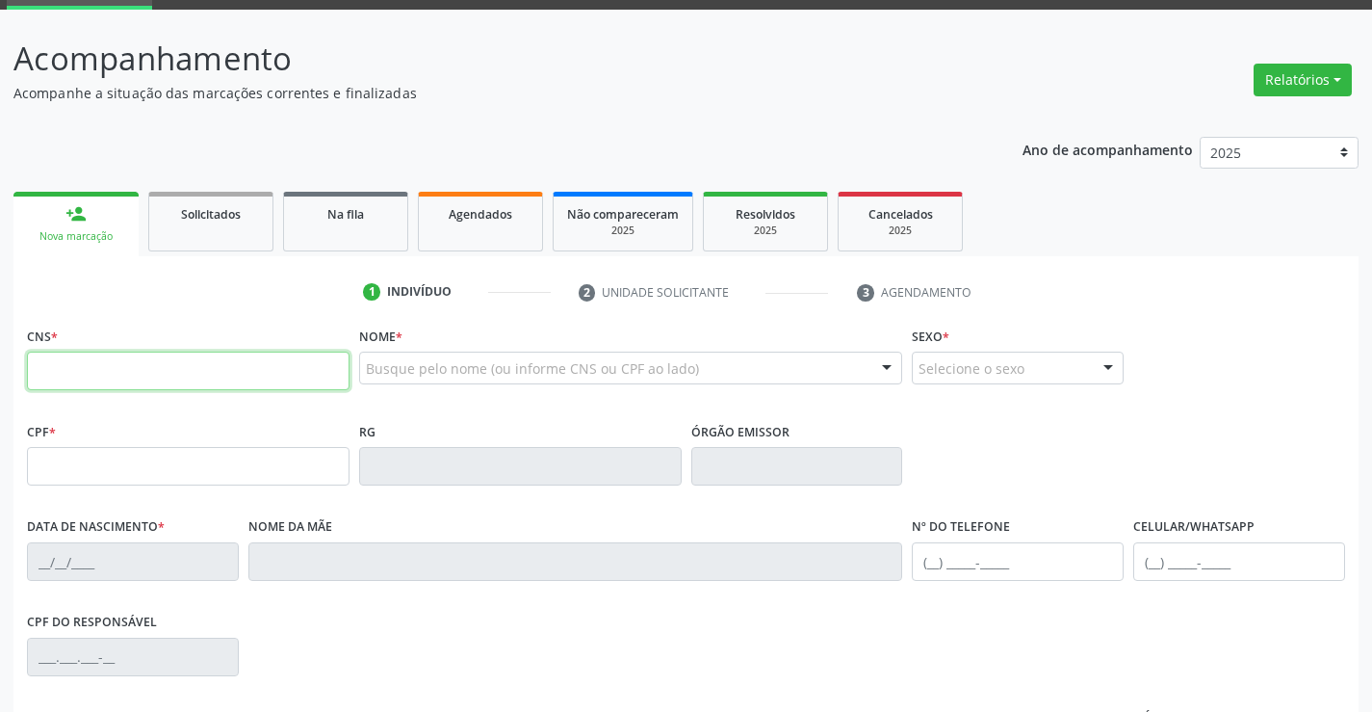
click at [87, 371] on input "text" at bounding box center [188, 370] width 323 height 39
type input "709 2052 2055 9830"
type input "006676015520171"
type input "16/03/2017"
type input "(74) 99110-4008"
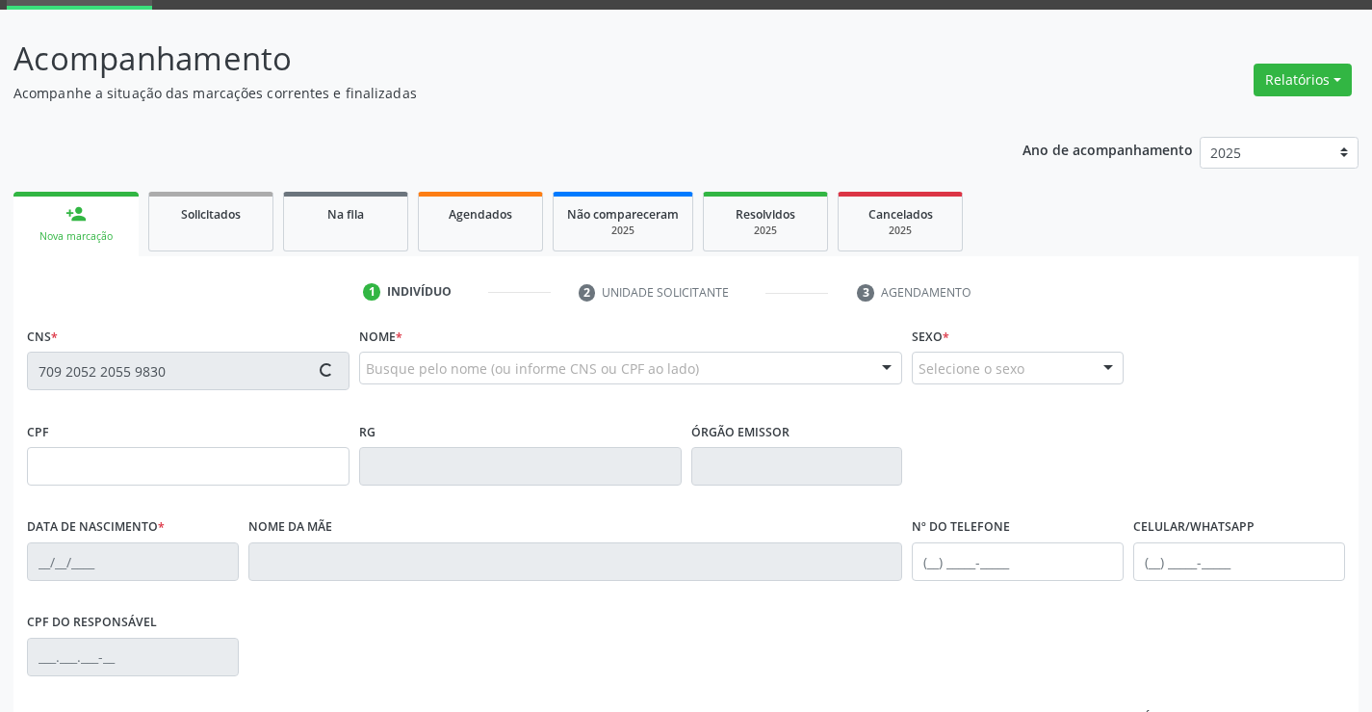
type input "(74) 99110-4008"
type input "10"
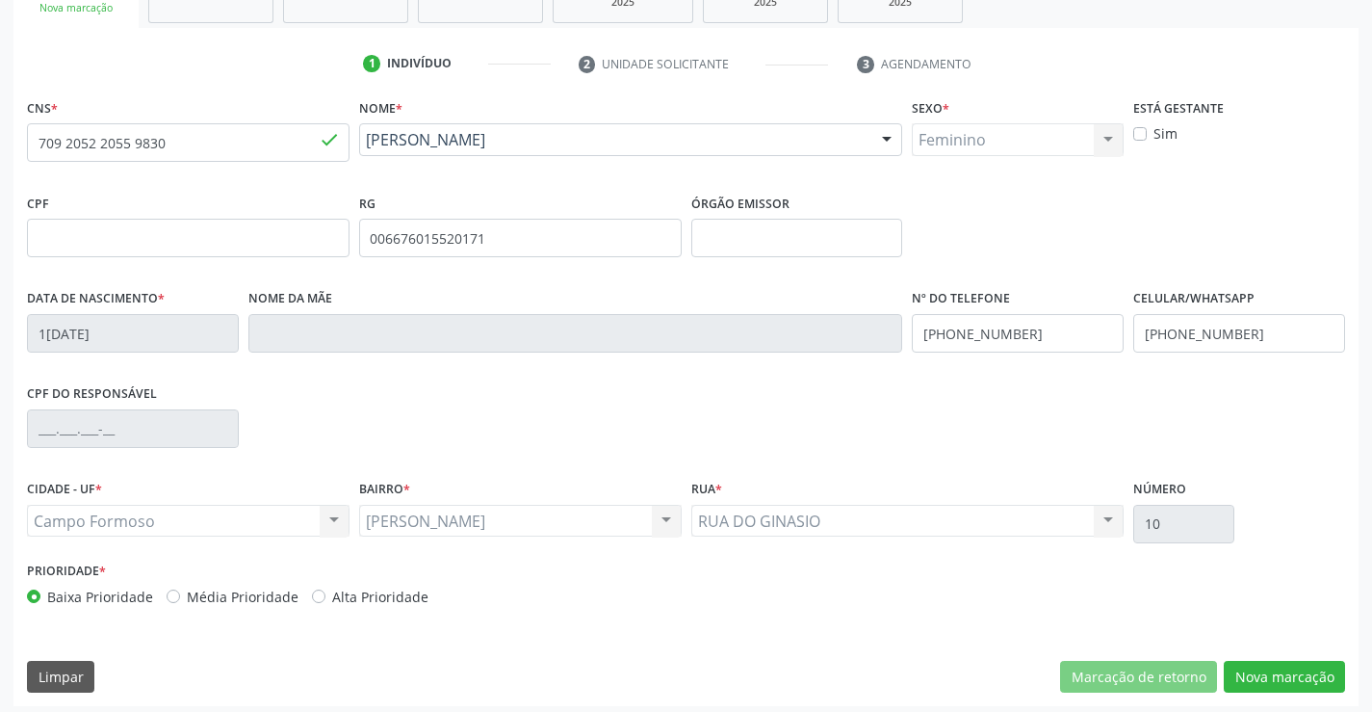
scroll to position [332, 0]
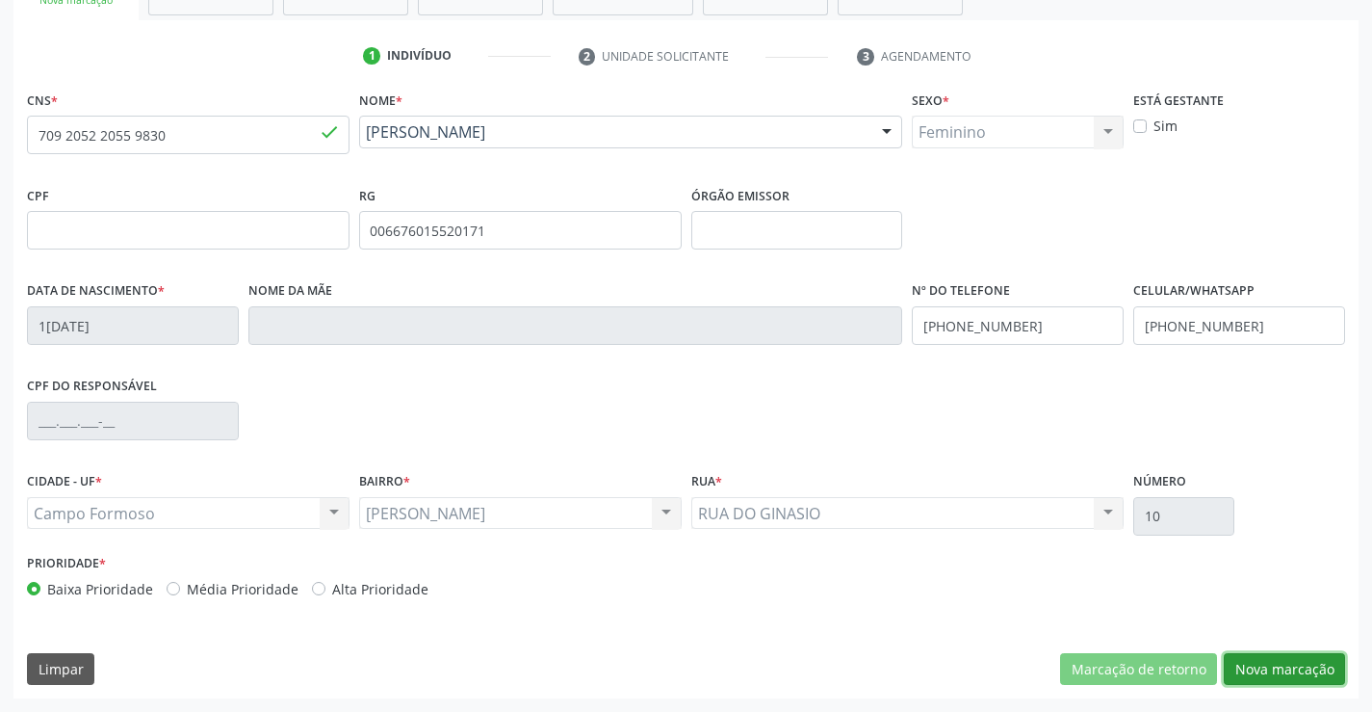
click at [1251, 654] on button "Nova marcação" at bounding box center [1284, 669] width 121 height 33
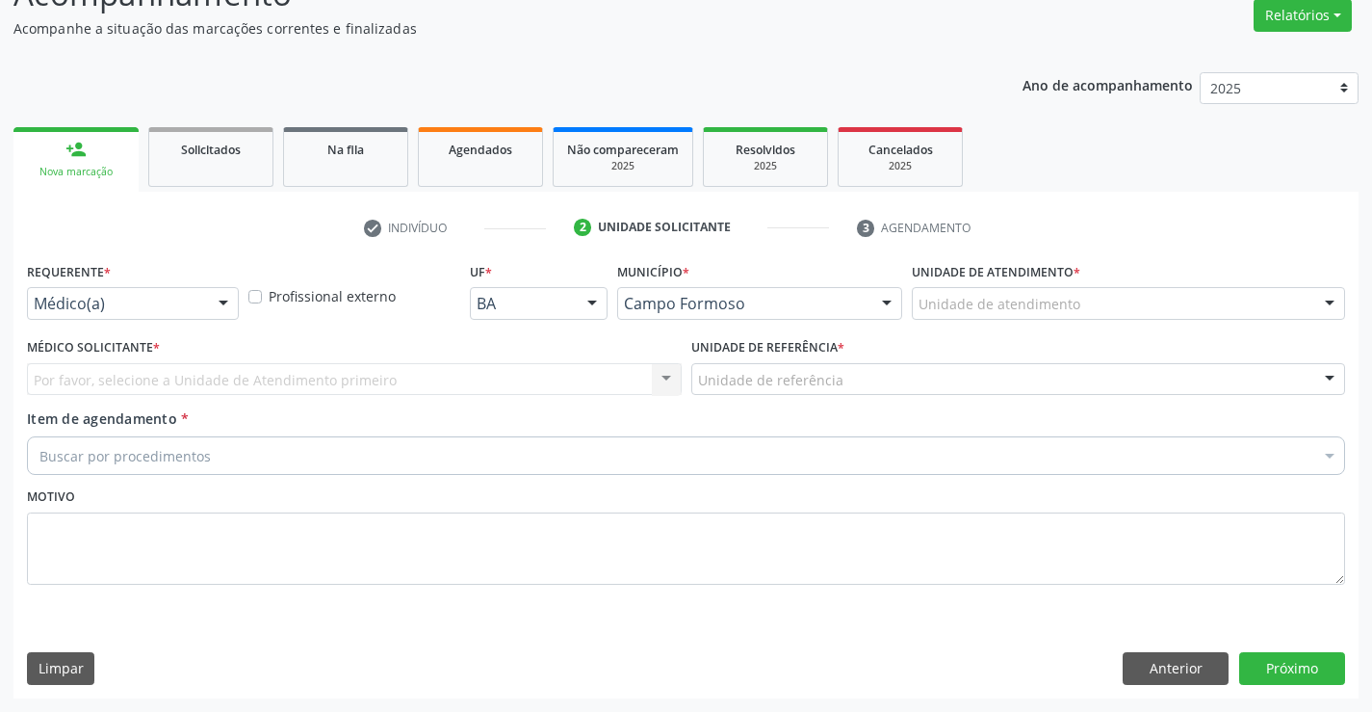
scroll to position [161, 0]
click at [219, 304] on div at bounding box center [223, 304] width 29 height 33
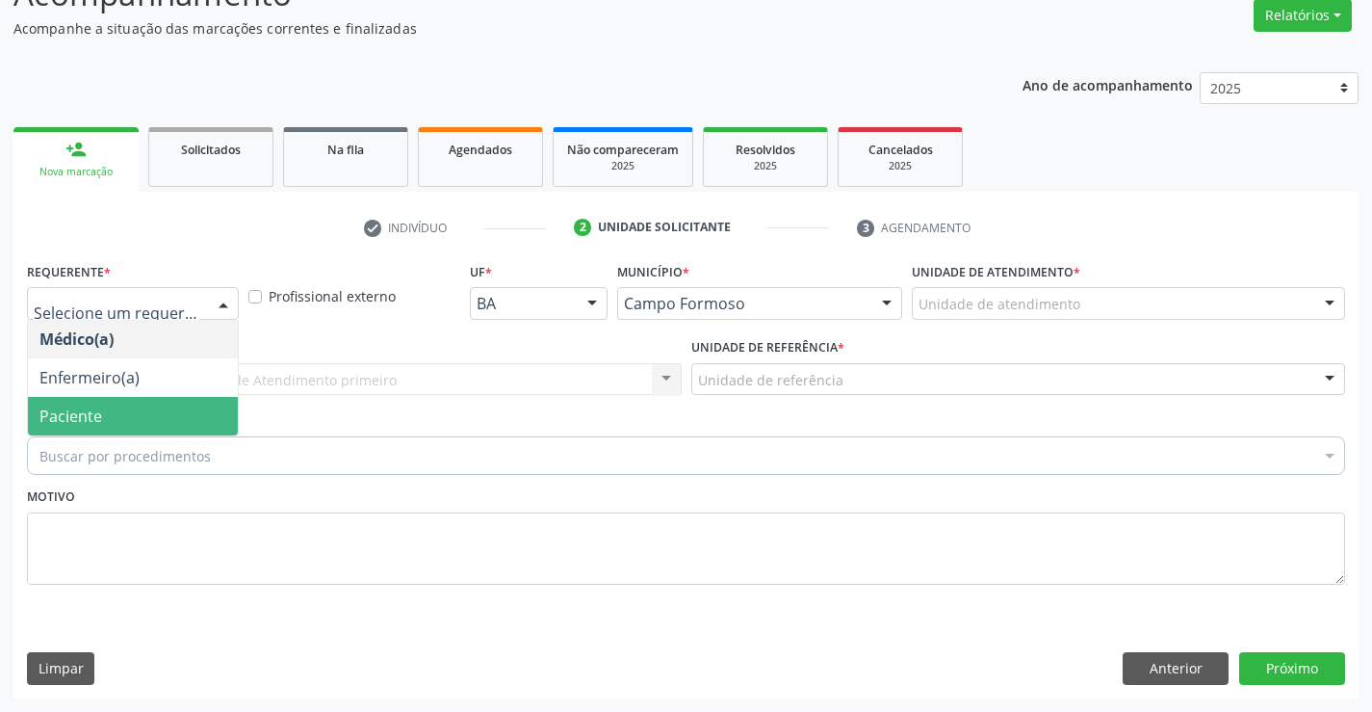
click at [187, 409] on span "Paciente" at bounding box center [133, 416] width 210 height 39
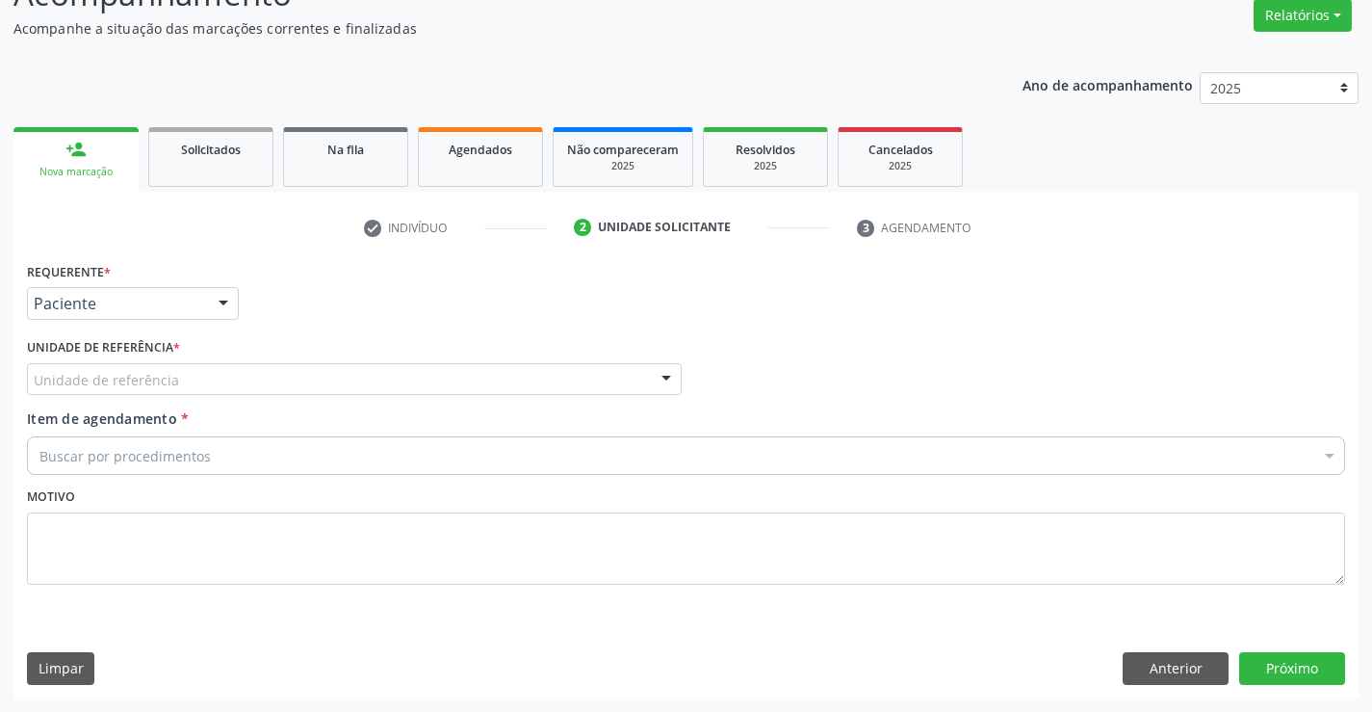
click at [201, 385] on div "Unidade de referência" at bounding box center [354, 379] width 655 height 33
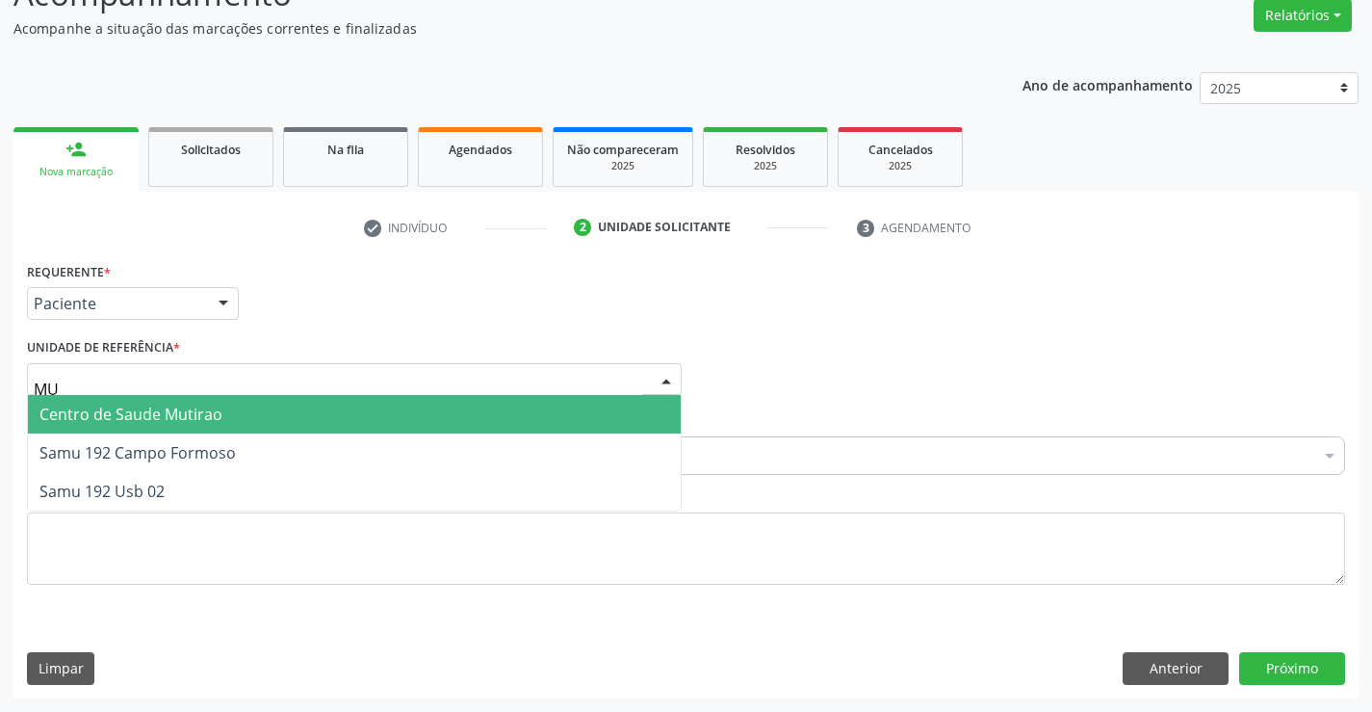
type input "MUT"
click at [221, 414] on span "Centro de Saude Mutirao" at bounding box center [354, 414] width 653 height 39
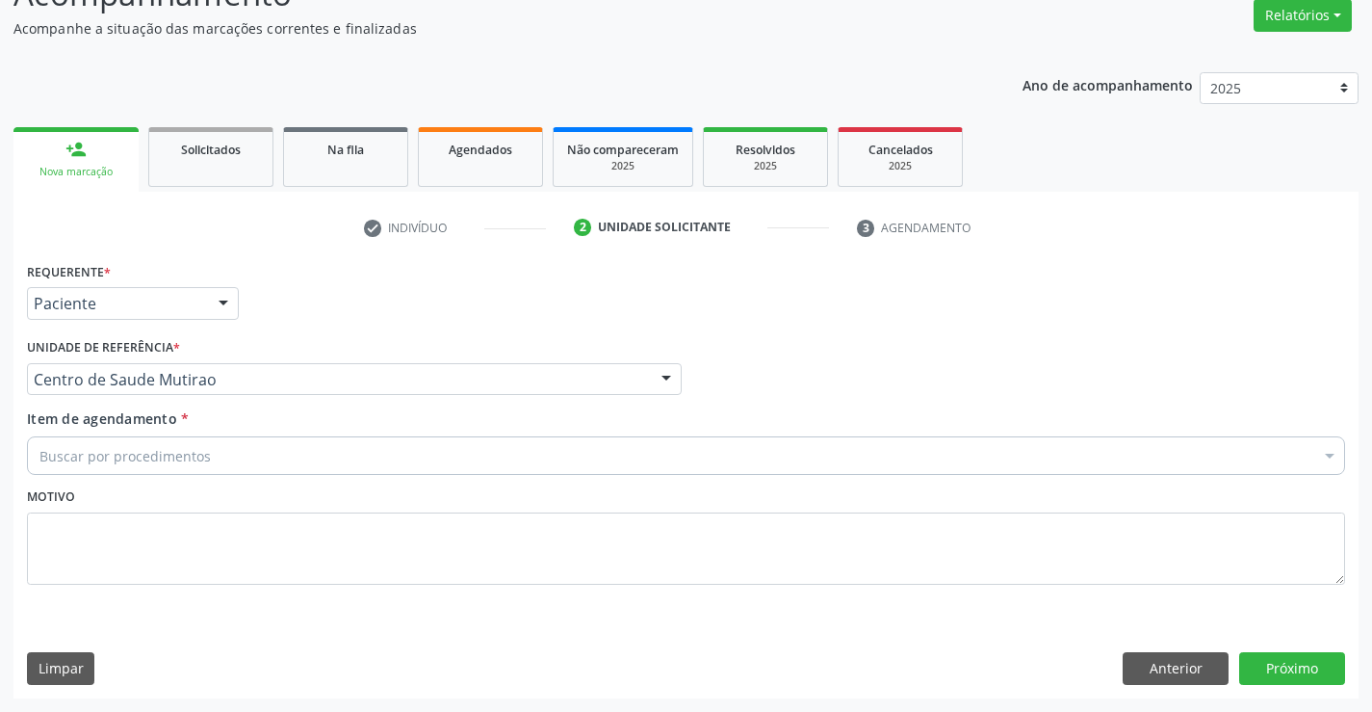
click at [209, 458] on div "Buscar por procedimentos" at bounding box center [686, 455] width 1318 height 39
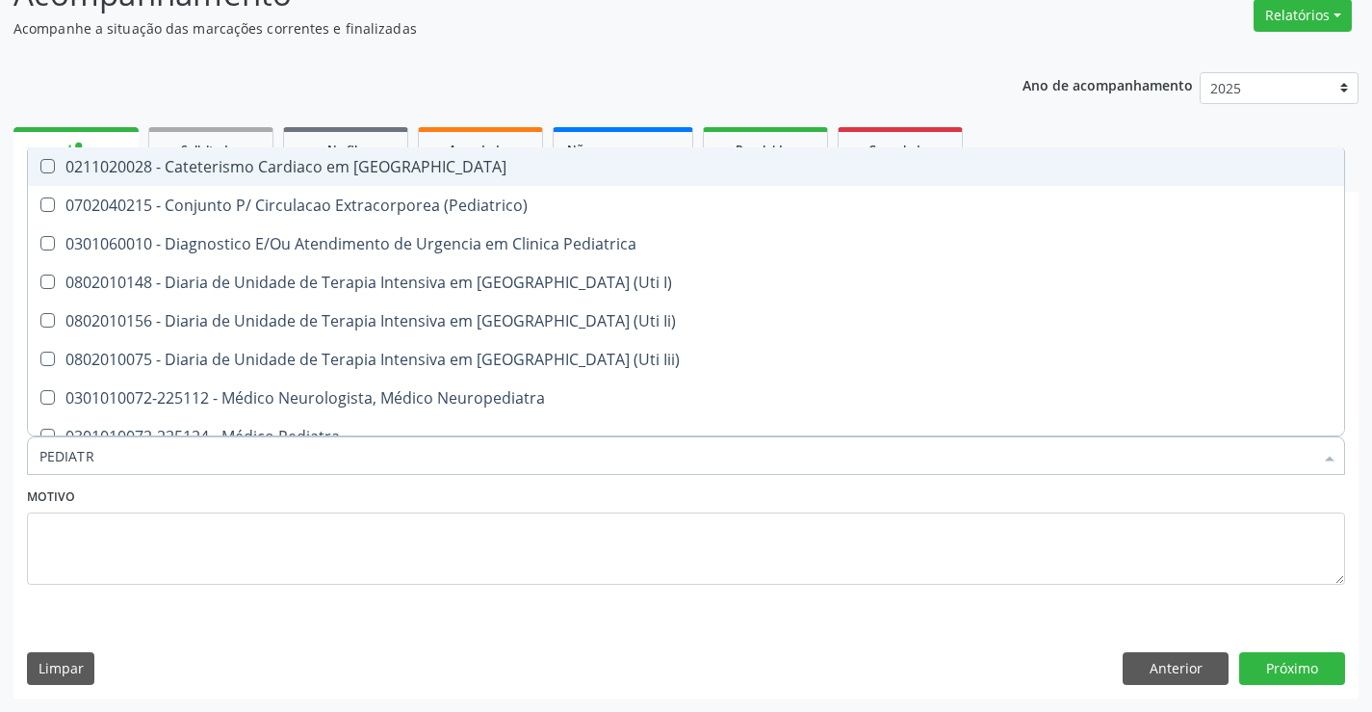
type input "PEDIATRA"
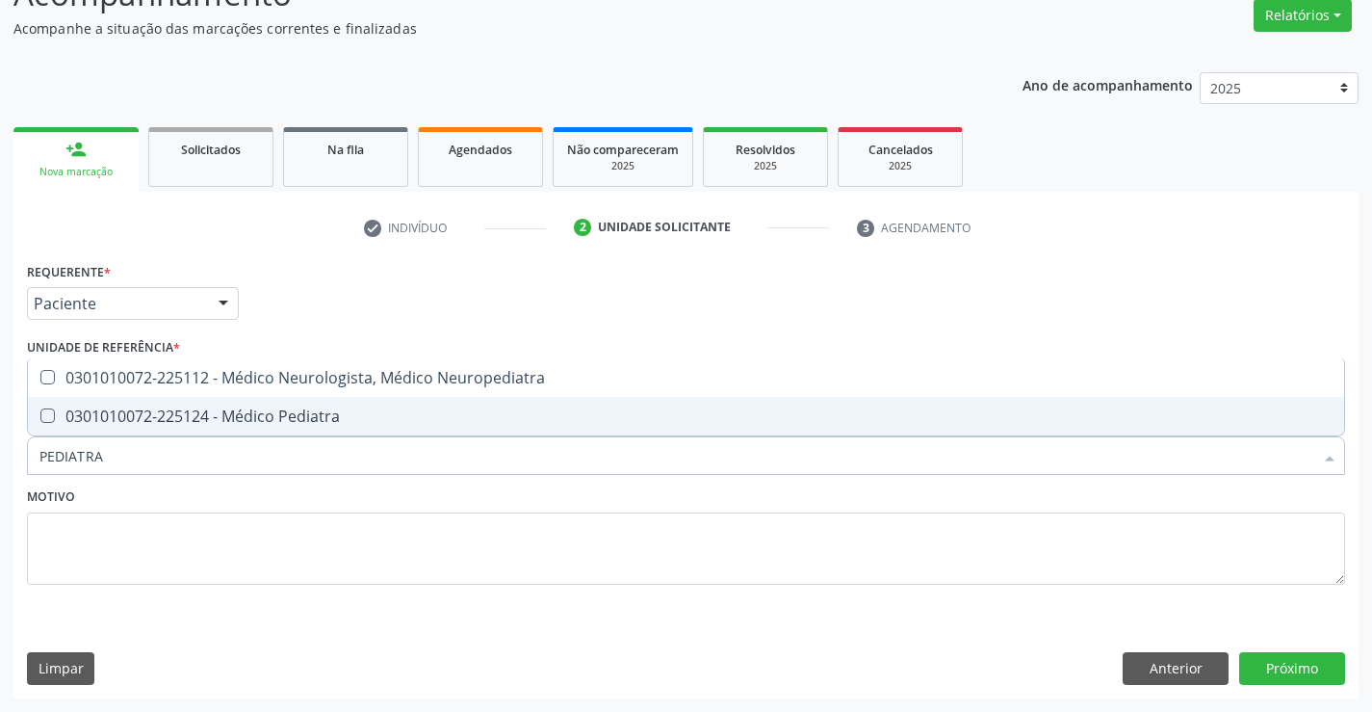
click at [294, 418] on div "0301010072-225124 - Médico Pediatra" at bounding box center [685, 415] width 1293 height 15
checkbox Pediatra "true"
click at [285, 503] on div "Motivo" at bounding box center [686, 533] width 1318 height 102
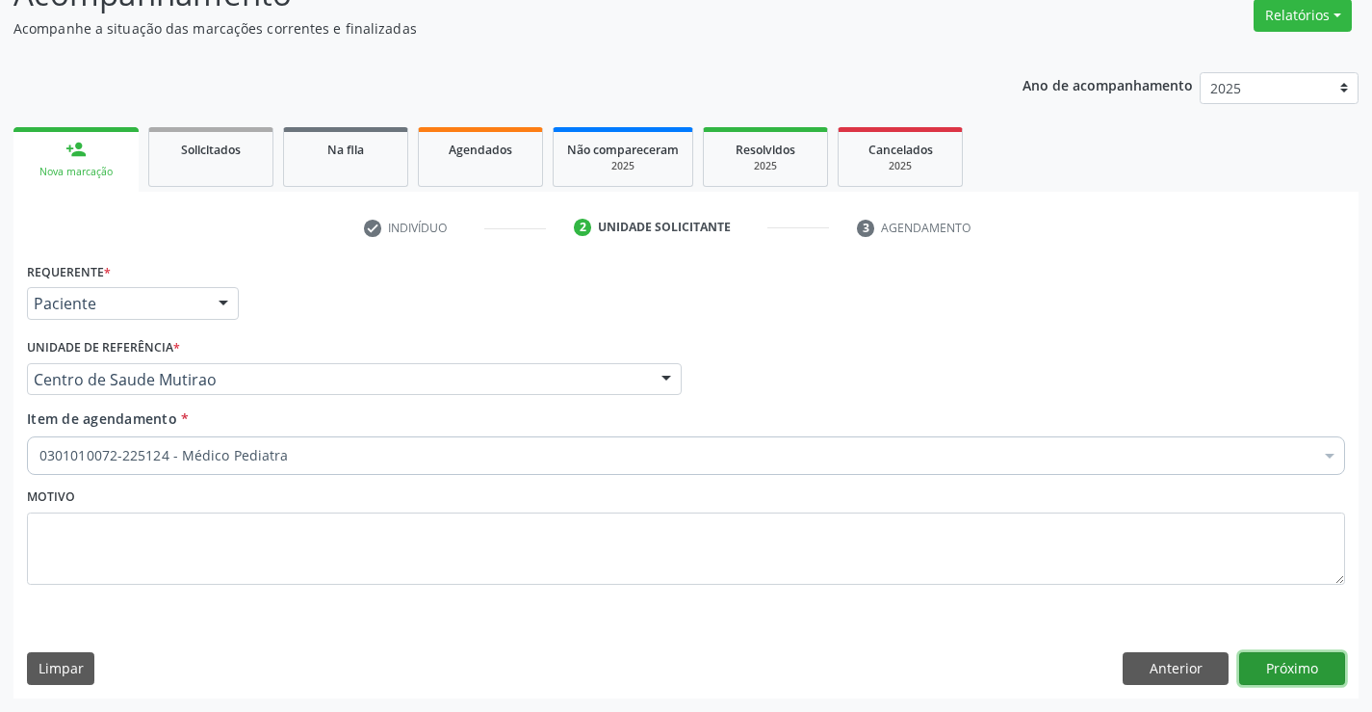
click at [1300, 676] on button "Próximo" at bounding box center [1292, 668] width 106 height 33
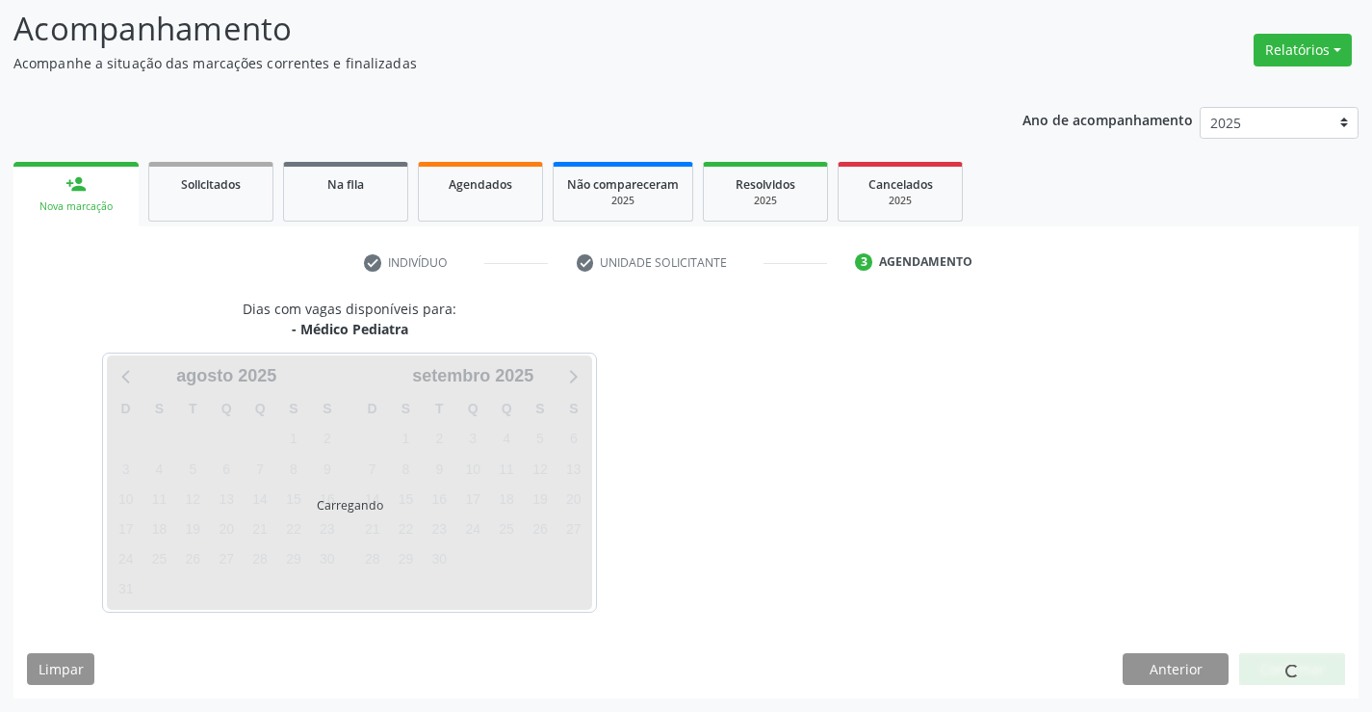
scroll to position [126, 0]
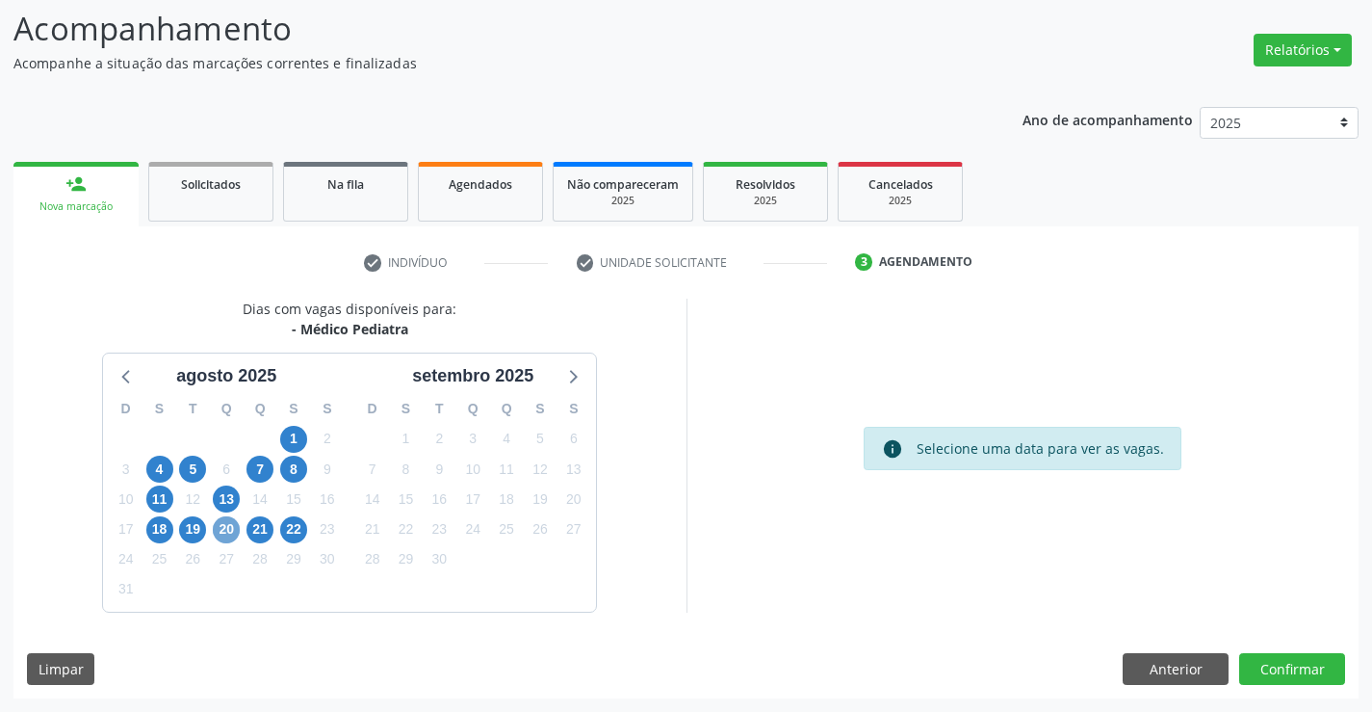
click at [228, 531] on span "20" at bounding box center [226, 529] width 27 height 27
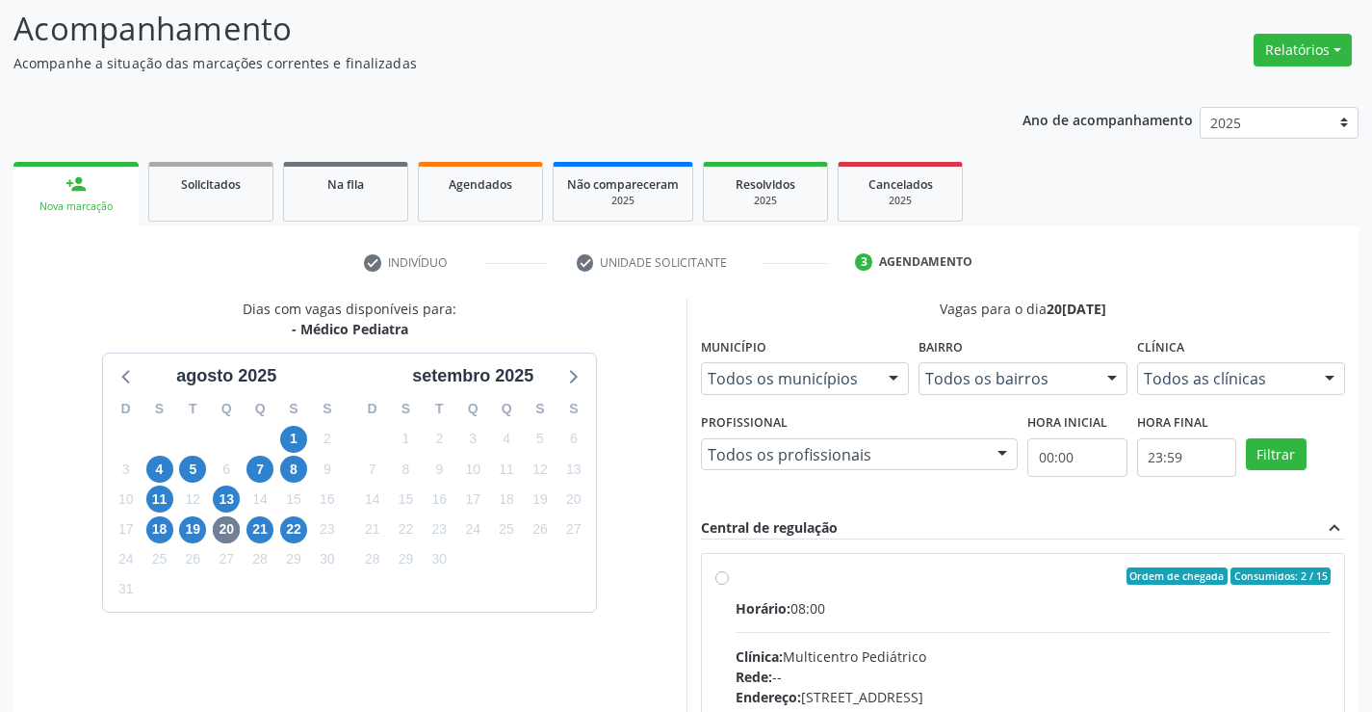
click at [736, 581] on label "Ordem de chegada Consumidos: 2 / 15 Horário: 08:00 Clínica: Multicentro Pediátr…" at bounding box center [1034, 715] width 596 height 296
click at [722, 581] on input "Ordem de chegada Consumidos: 2 / 15 Horário: 08:00 Clínica: Multicentro Pediátr…" at bounding box center [721, 575] width 13 height 17
radio input "true"
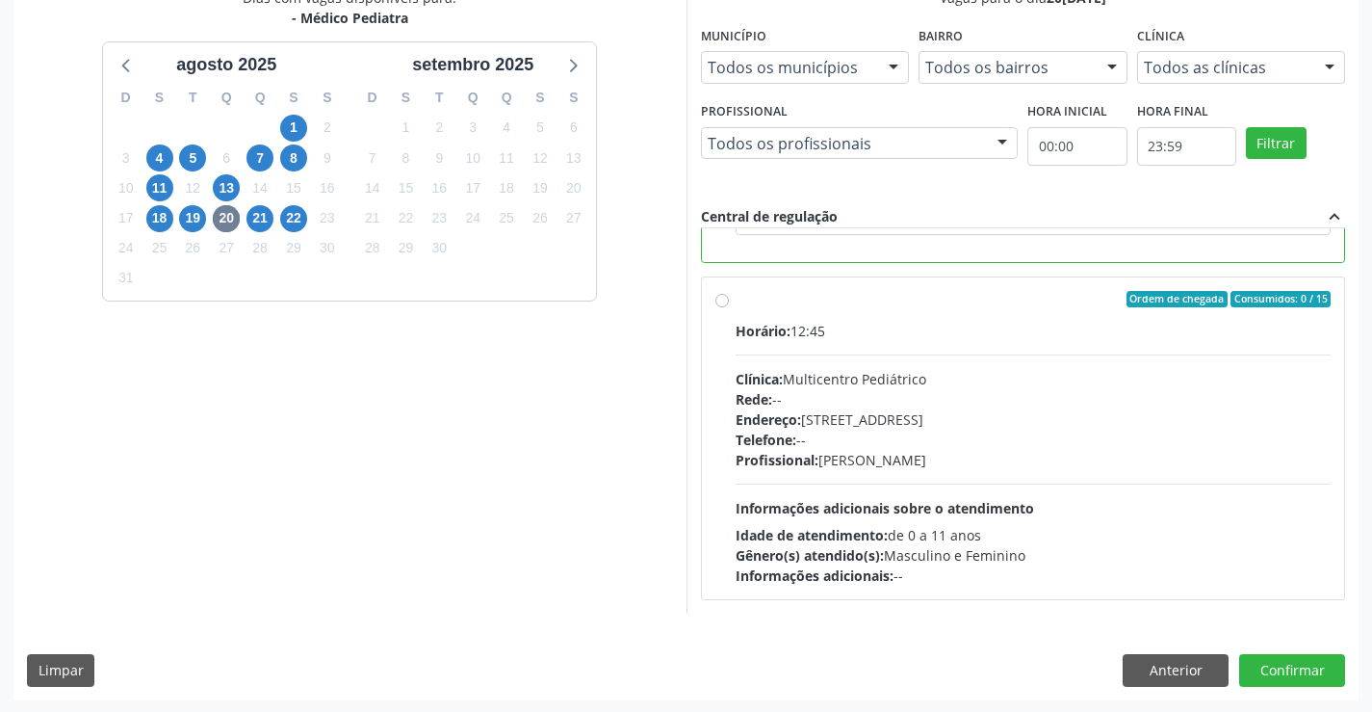
scroll to position [439, 0]
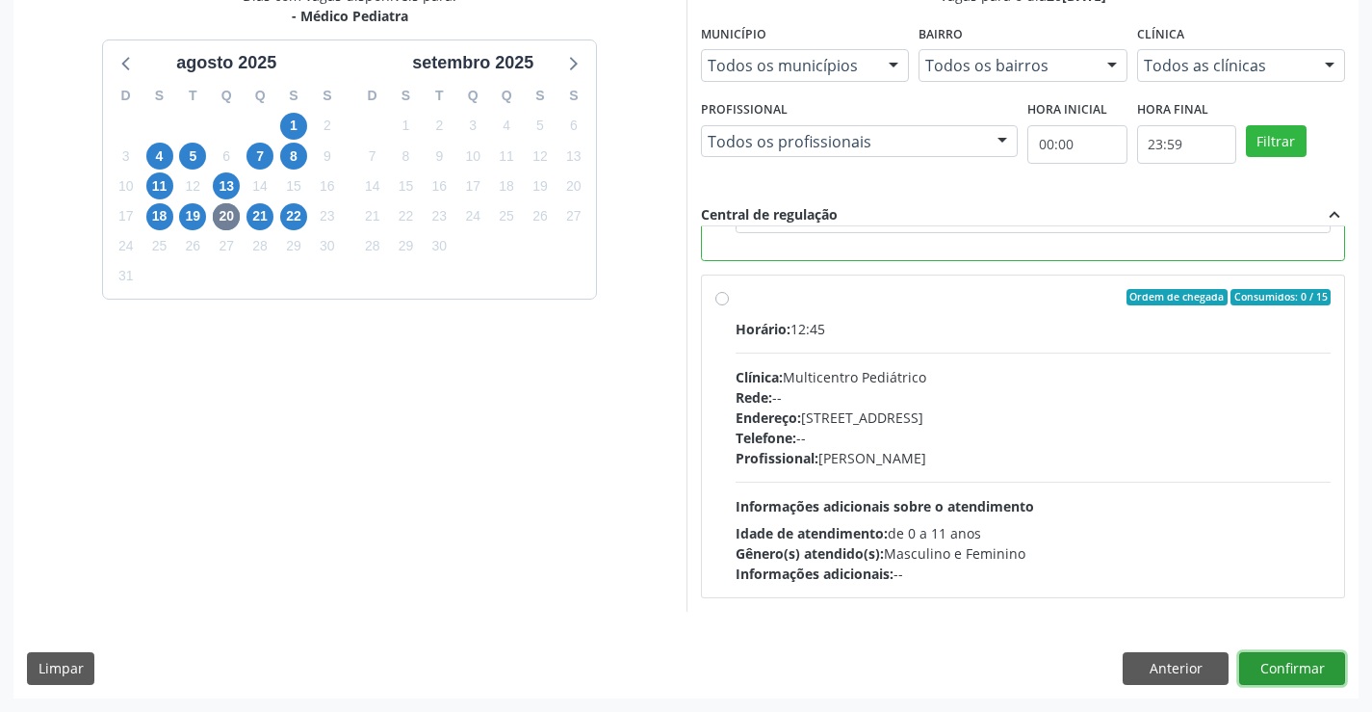
click at [1287, 662] on button "Confirmar" at bounding box center [1292, 668] width 106 height 33
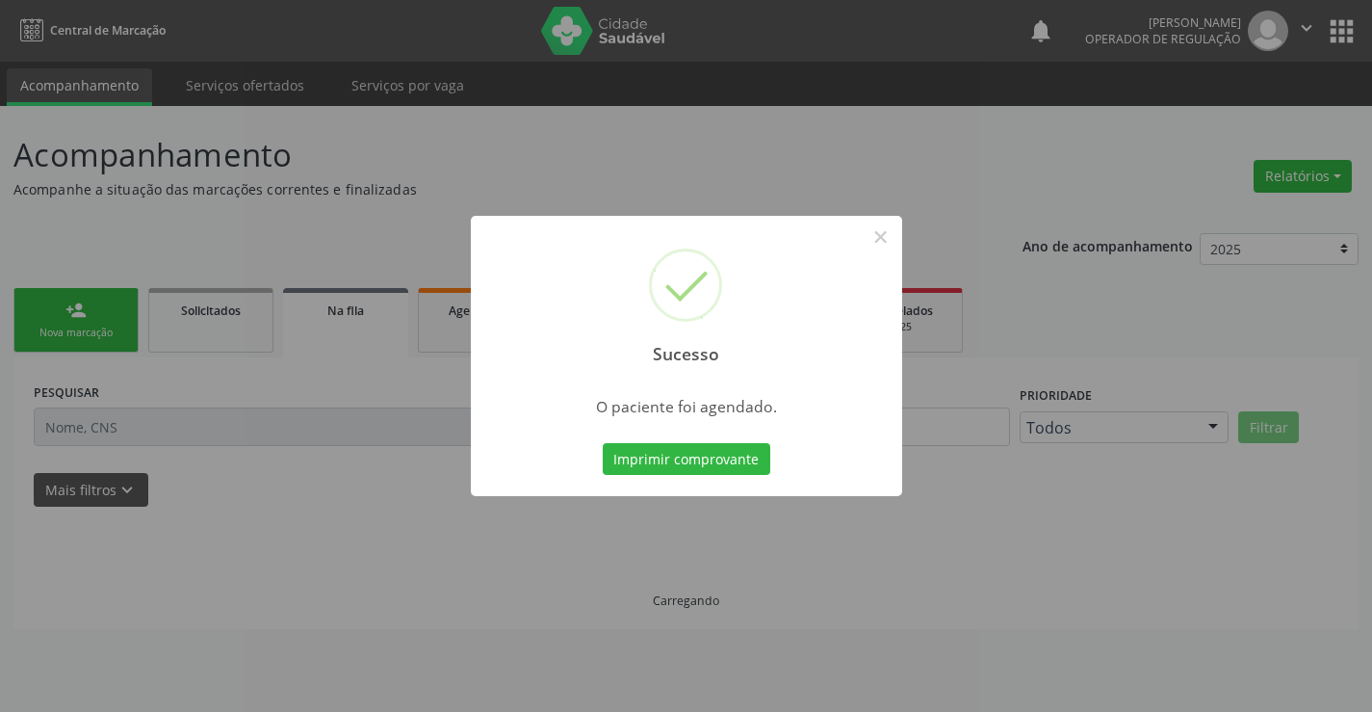
scroll to position [0, 0]
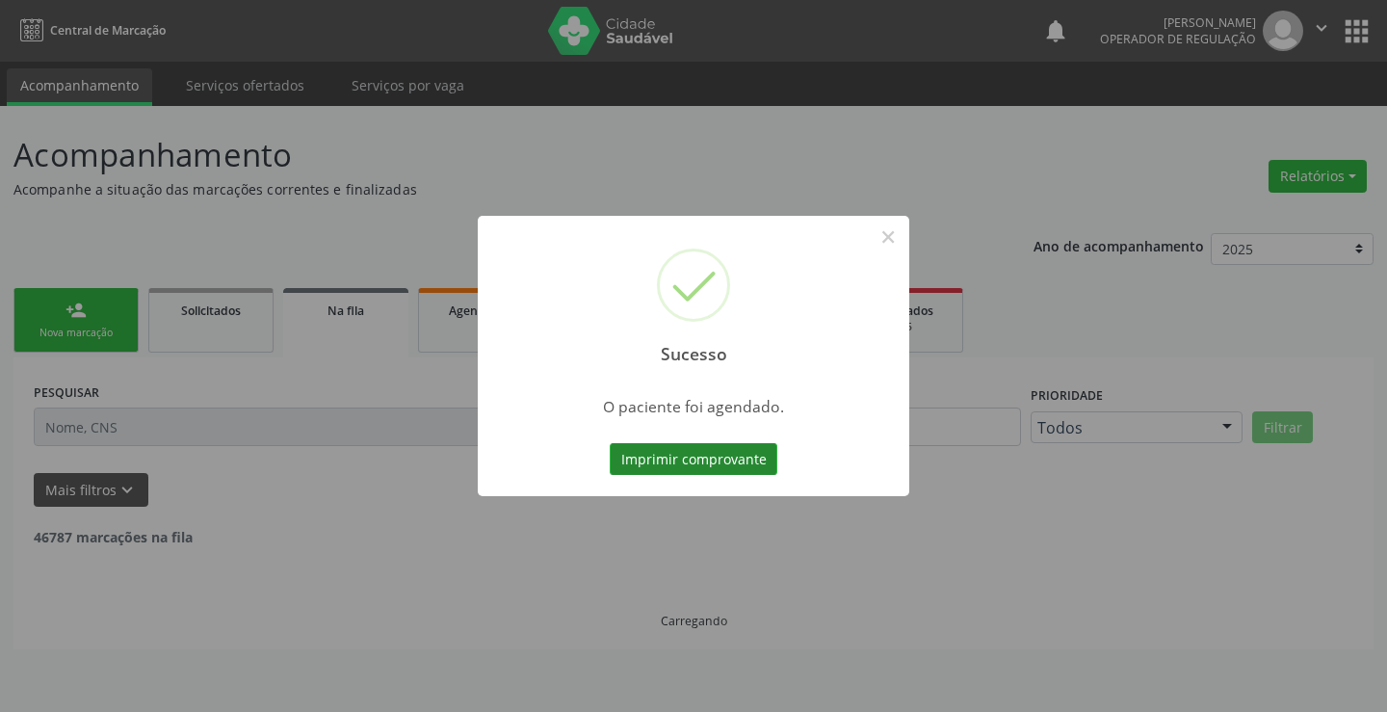
click at [721, 455] on button "Imprimir comprovante" at bounding box center [694, 459] width 168 height 33
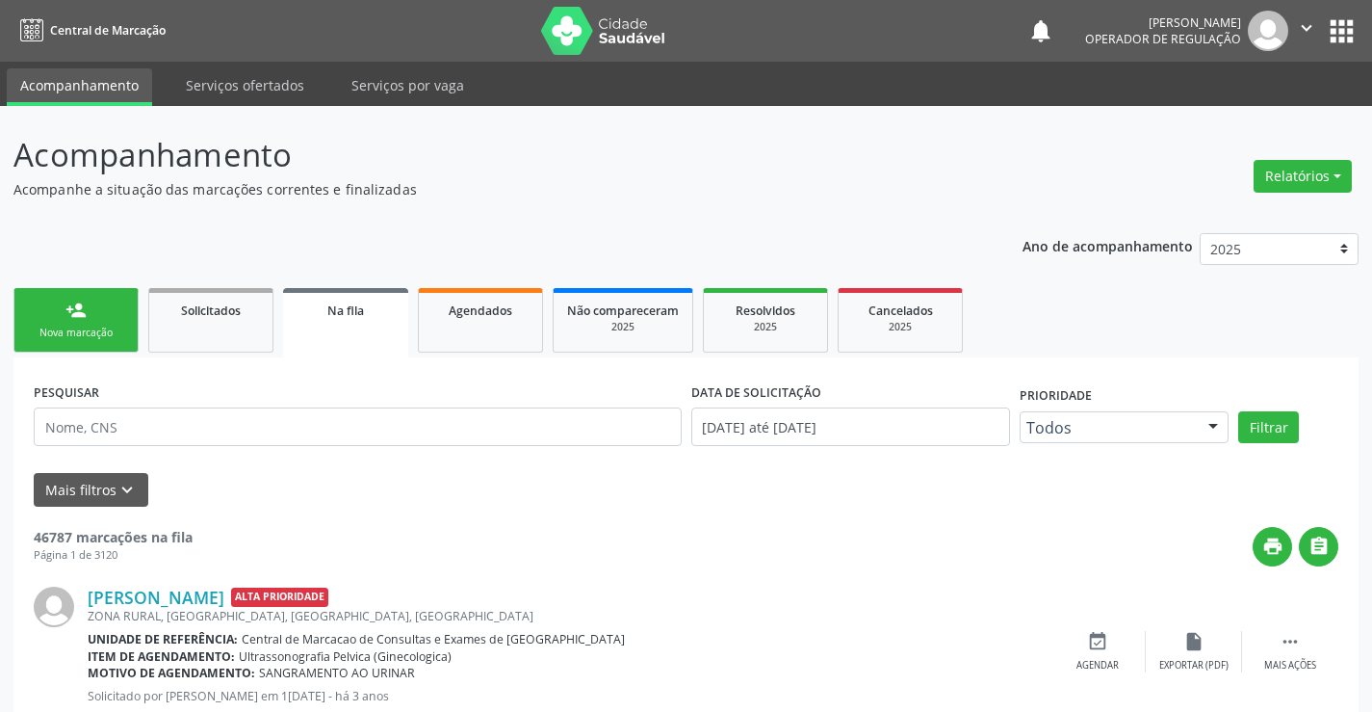
click at [113, 321] on link "person_add Nova marcação" at bounding box center [75, 320] width 125 height 65
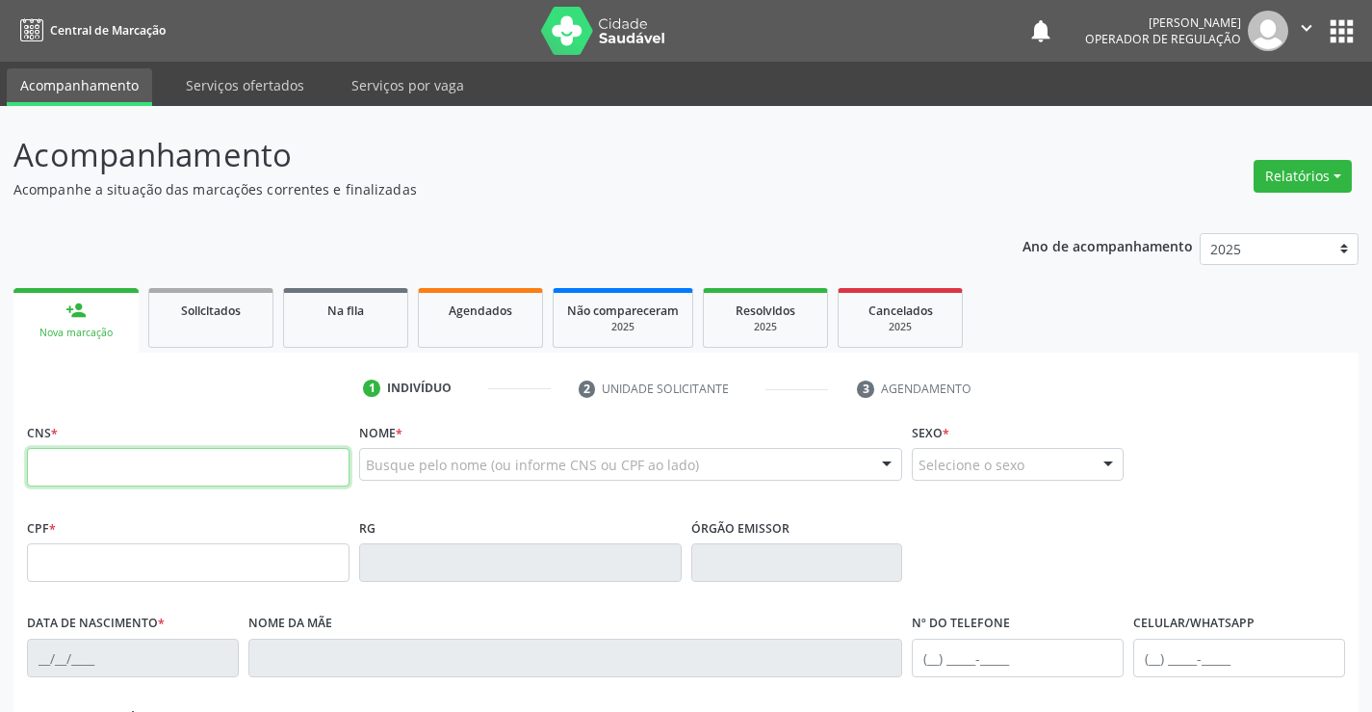
click at [88, 473] on input "text" at bounding box center [188, 467] width 323 height 39
type input "700 5031 8582 3451"
type input "09/07/2024"
type input "(74) 98853-6986"
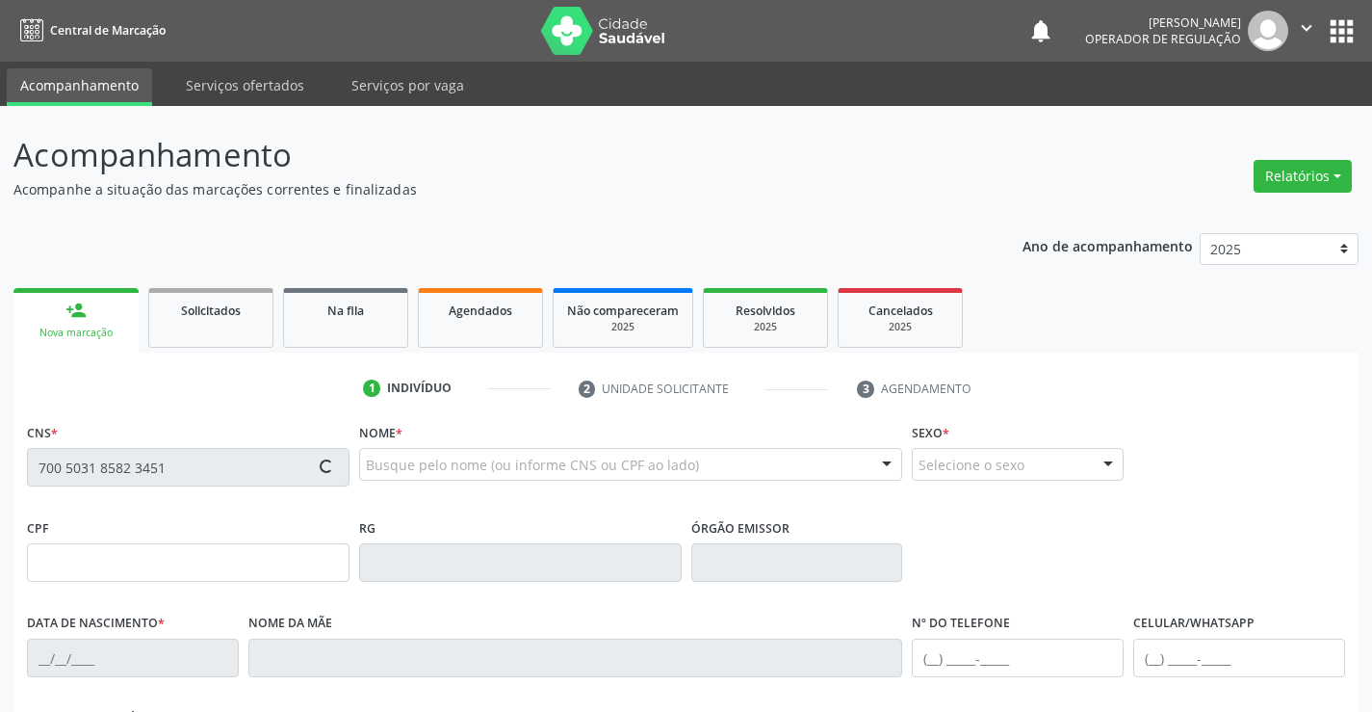
type input "SN"
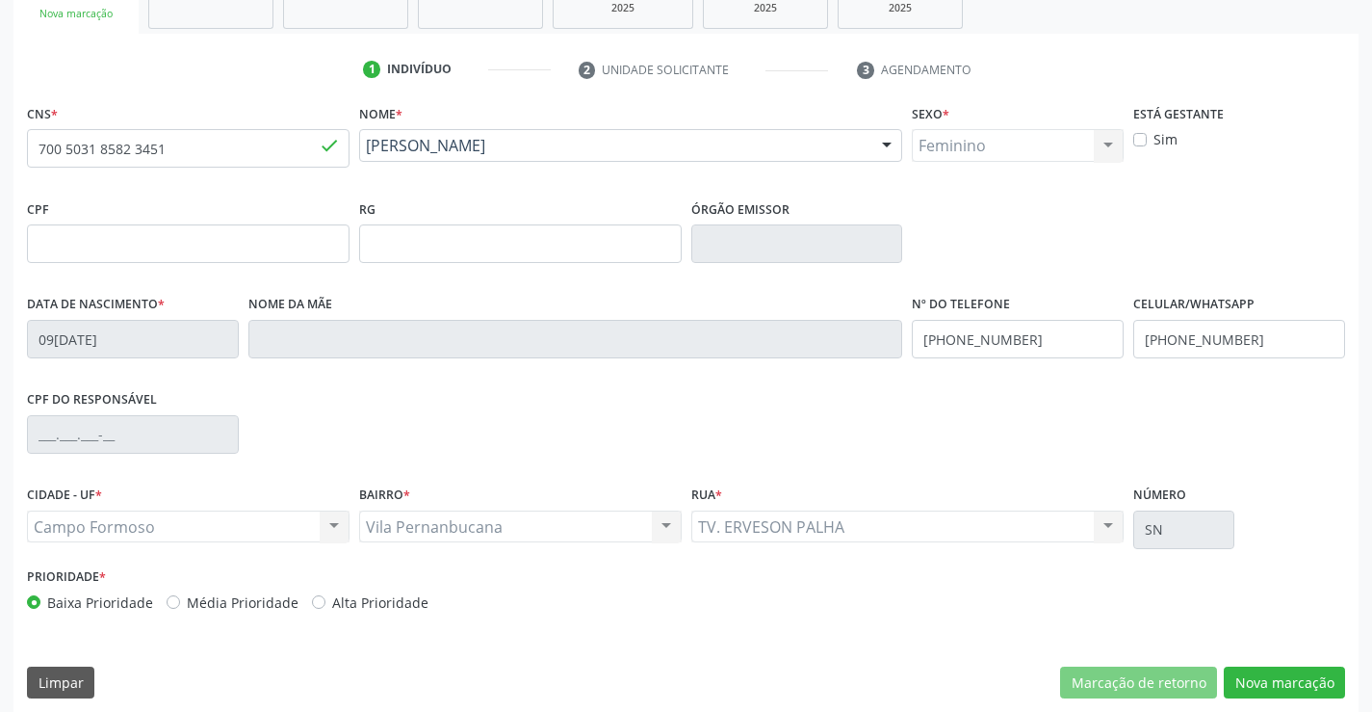
scroll to position [332, 0]
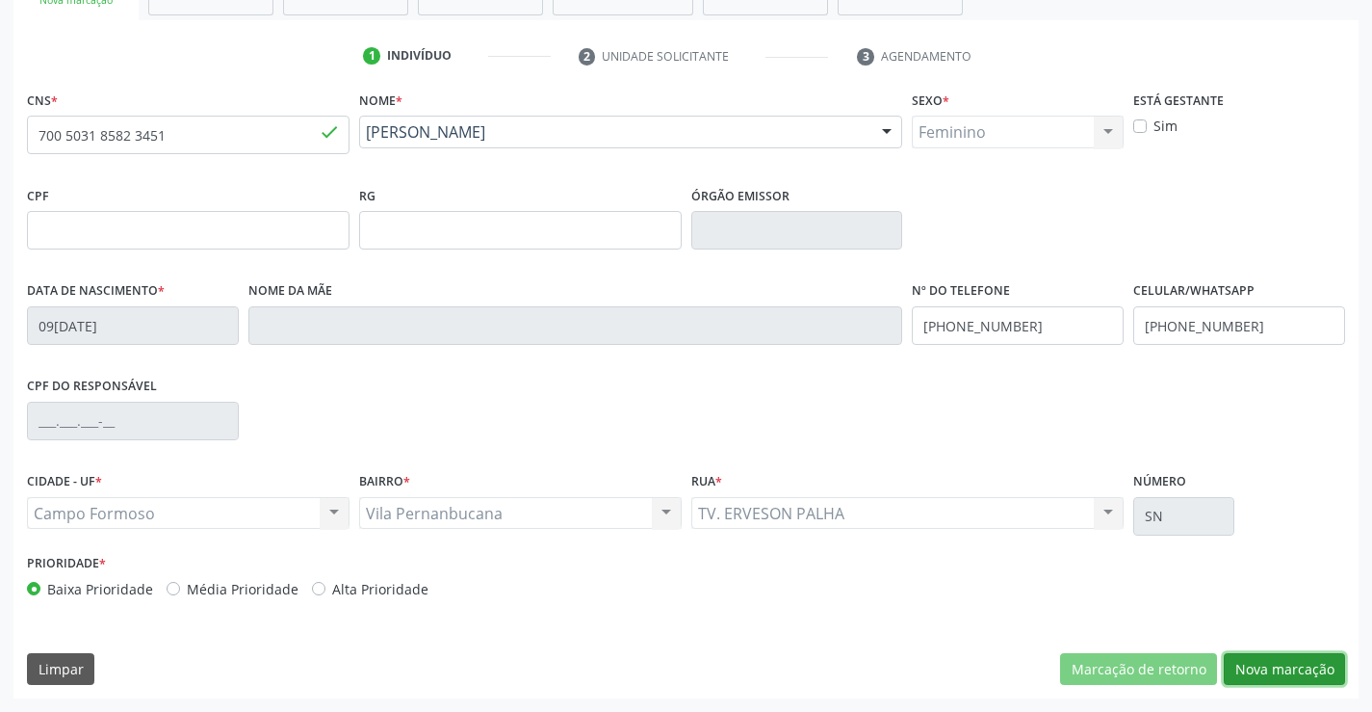
click at [1270, 671] on button "Nova marcação" at bounding box center [1284, 669] width 121 height 33
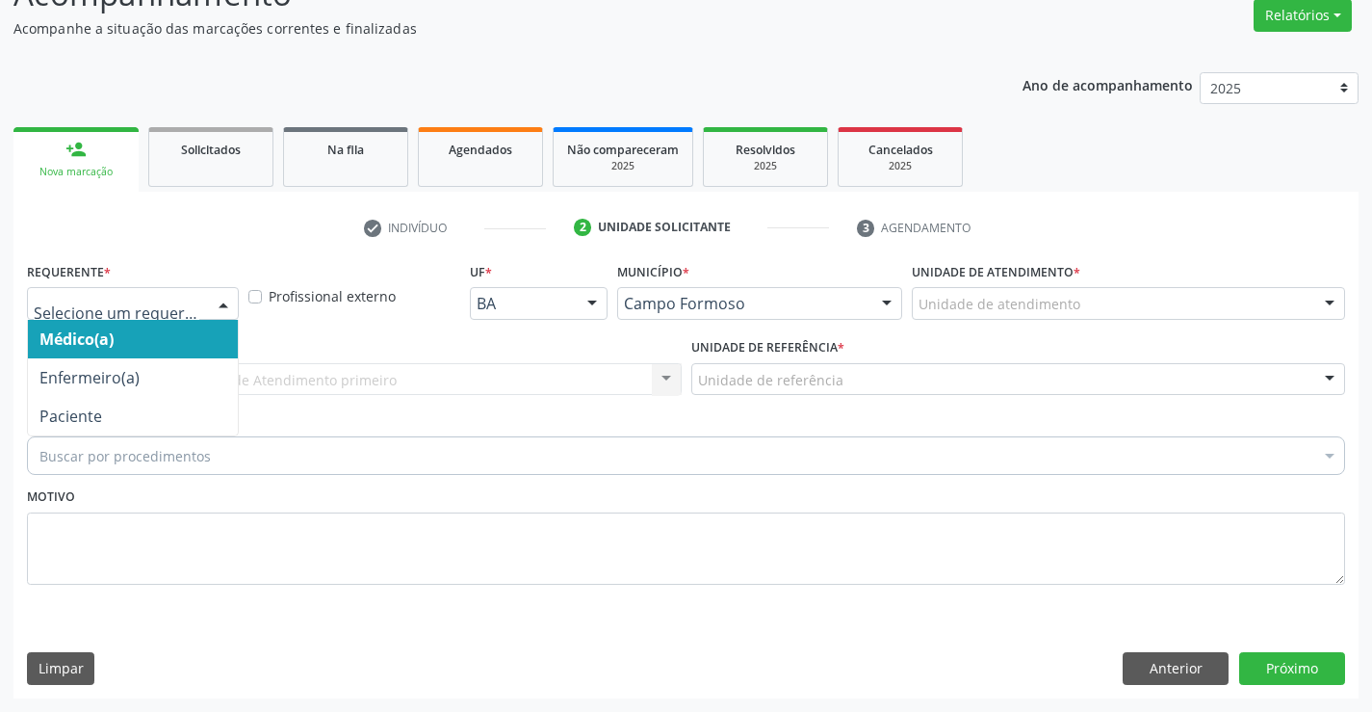
click at [211, 301] on div at bounding box center [223, 304] width 29 height 33
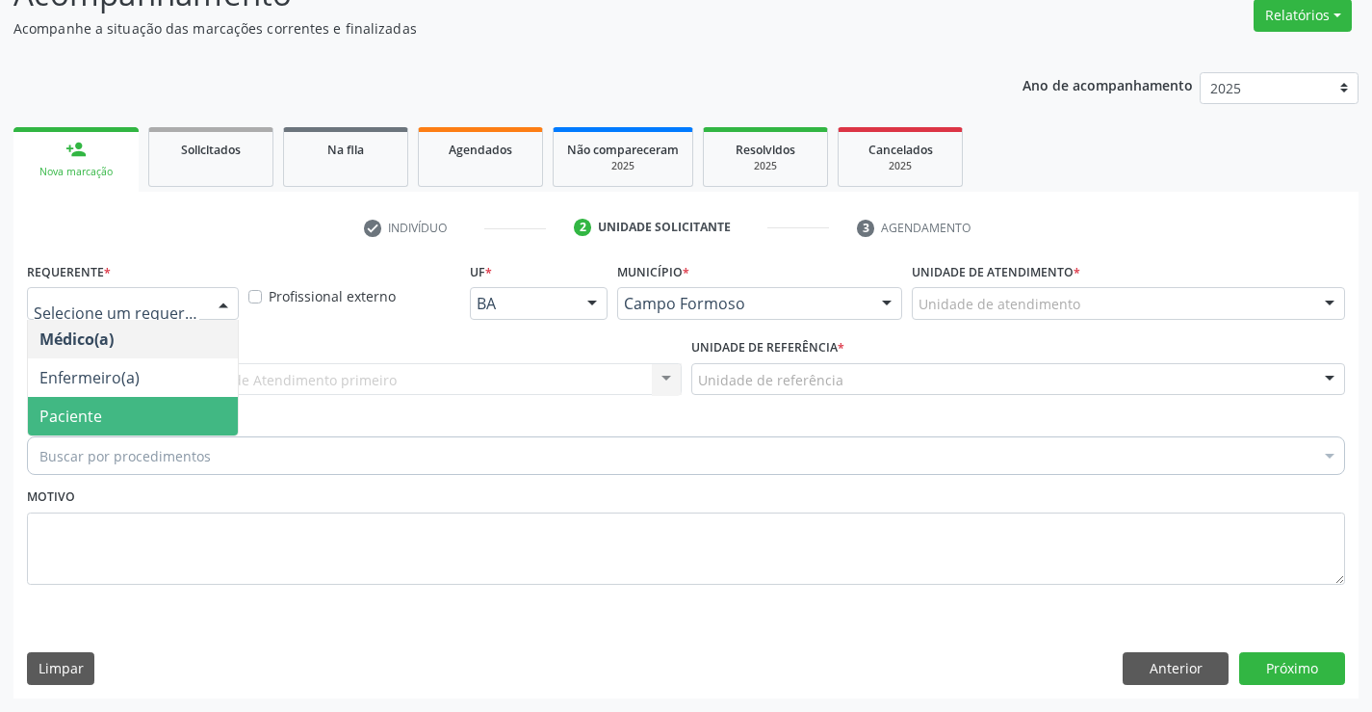
click at [181, 412] on span "Paciente" at bounding box center [133, 416] width 210 height 39
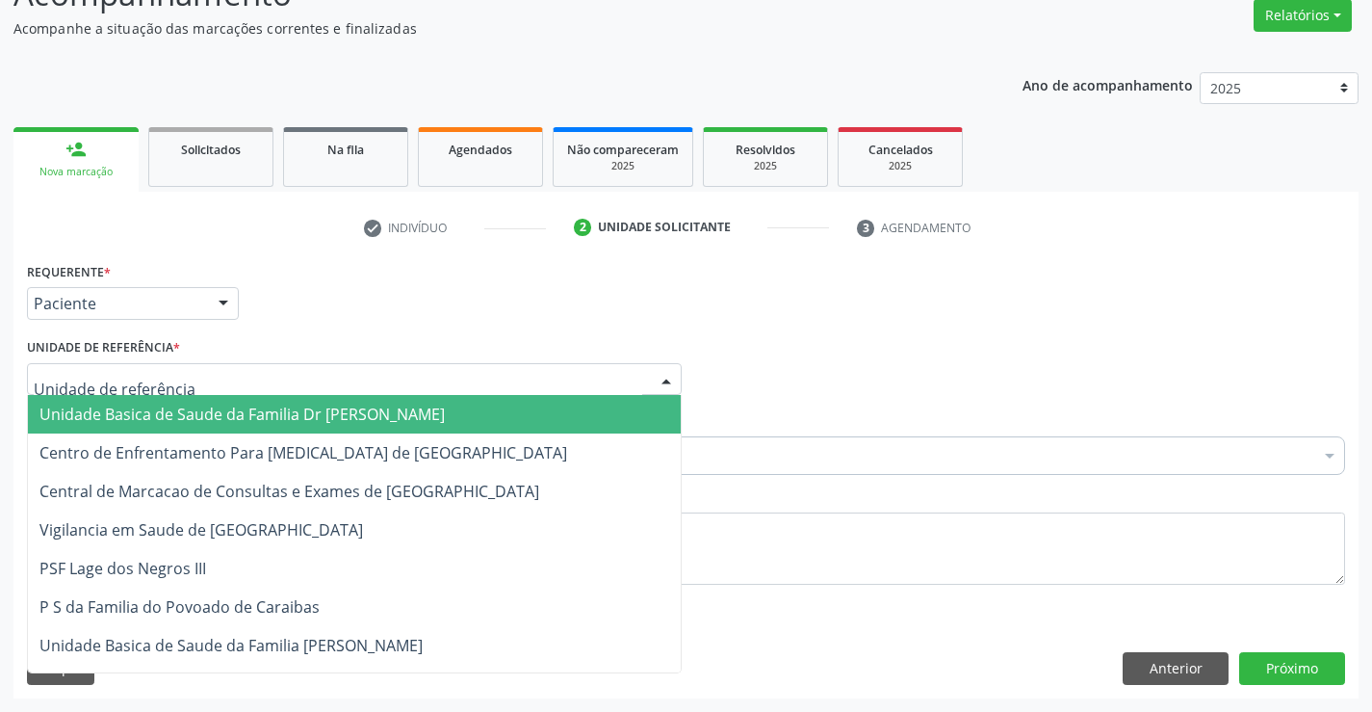
click at [238, 380] on div at bounding box center [354, 379] width 655 height 33
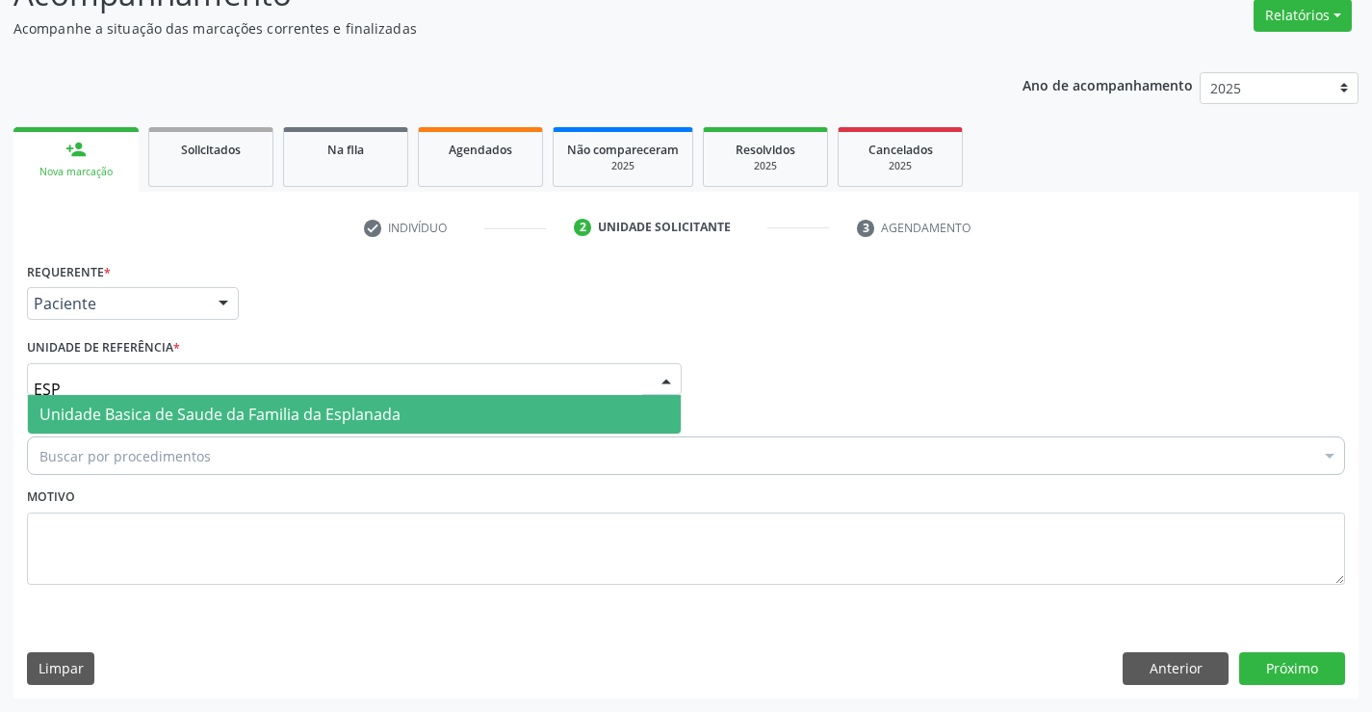
type input "ESPL"
click at [277, 410] on span "Unidade Basica de Saude da Familia da Esplanada" at bounding box center [219, 413] width 361 height 21
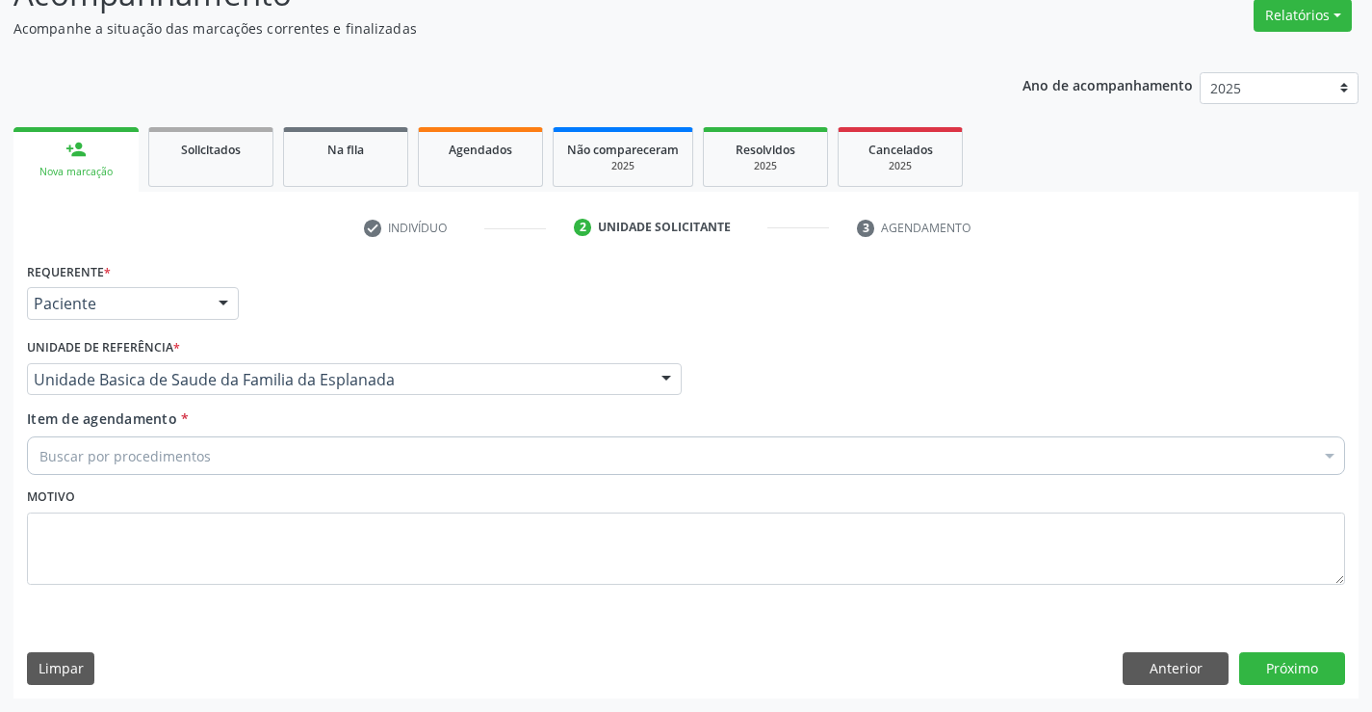
click at [241, 464] on div "Buscar por procedimentos" at bounding box center [686, 455] width 1318 height 39
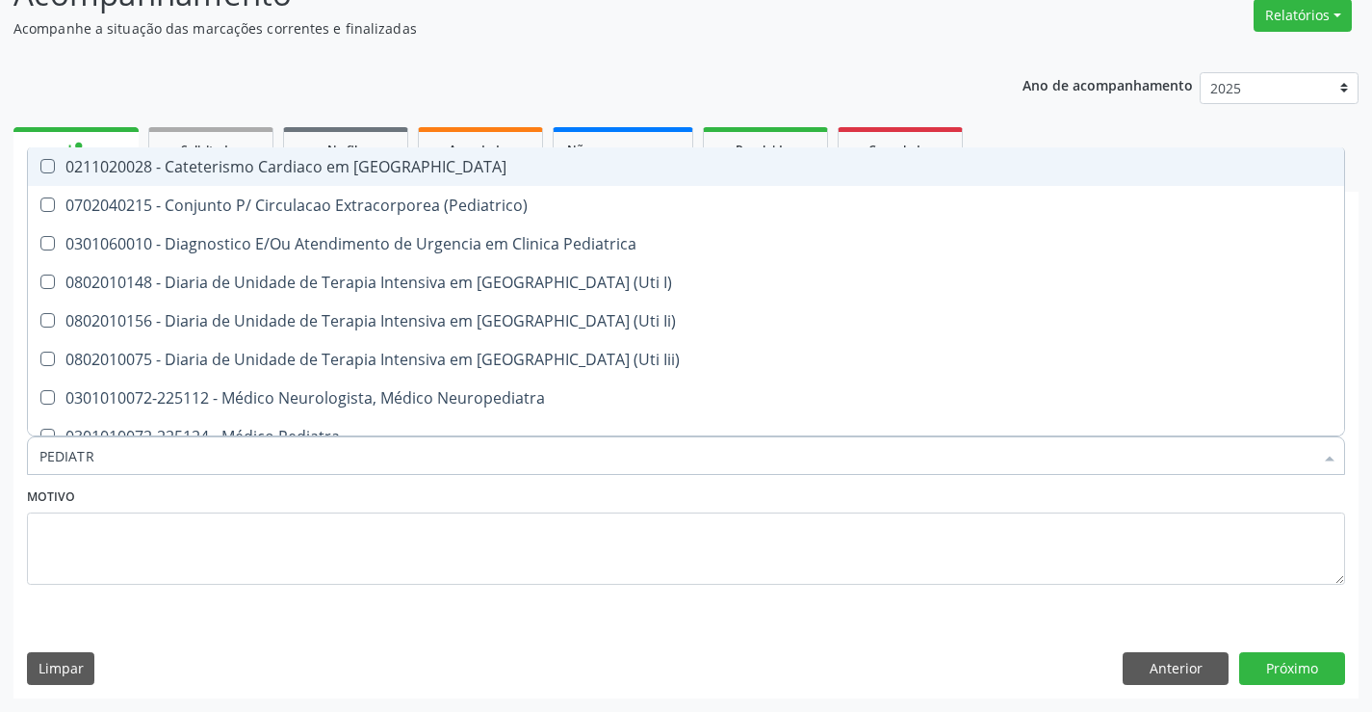
type input "PEDIATRA"
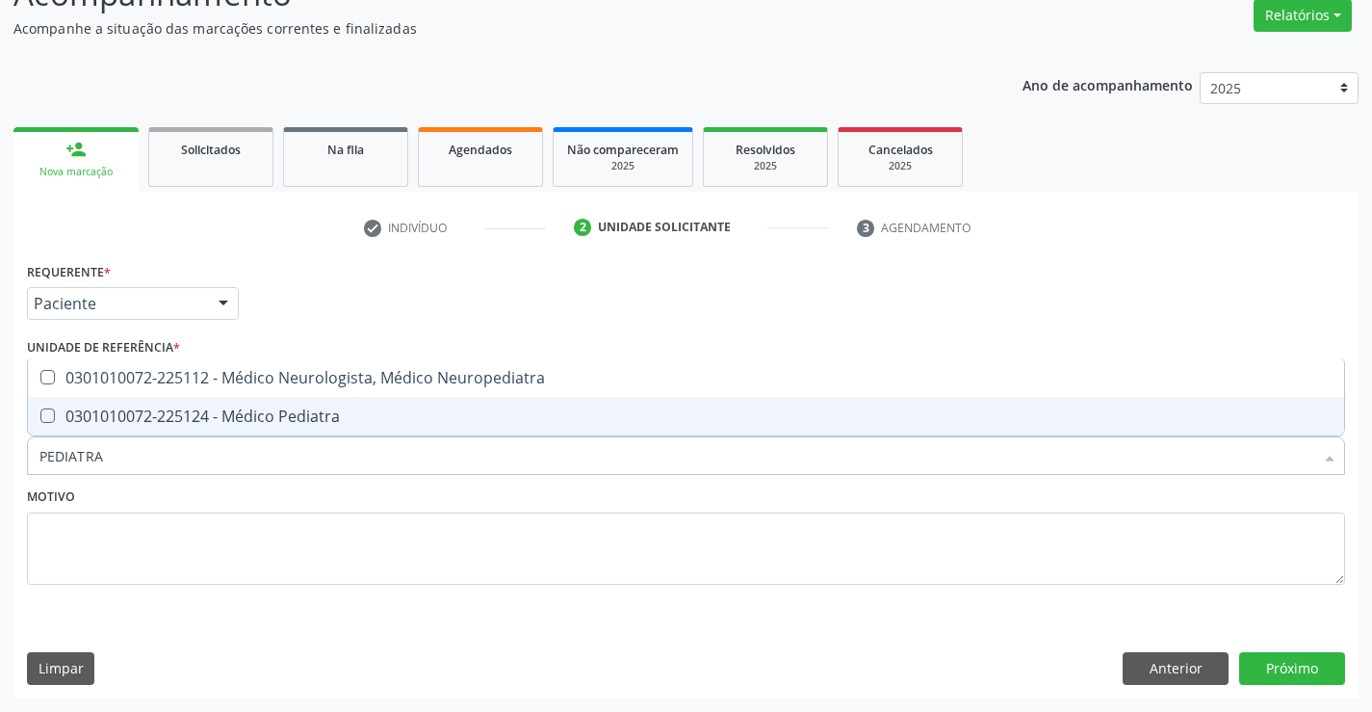
click at [308, 411] on div "0301010072-225124 - Médico Pediatra" at bounding box center [685, 415] width 1293 height 15
checkbox Pediatra "true"
click at [270, 506] on div "Motivo" at bounding box center [686, 533] width 1318 height 102
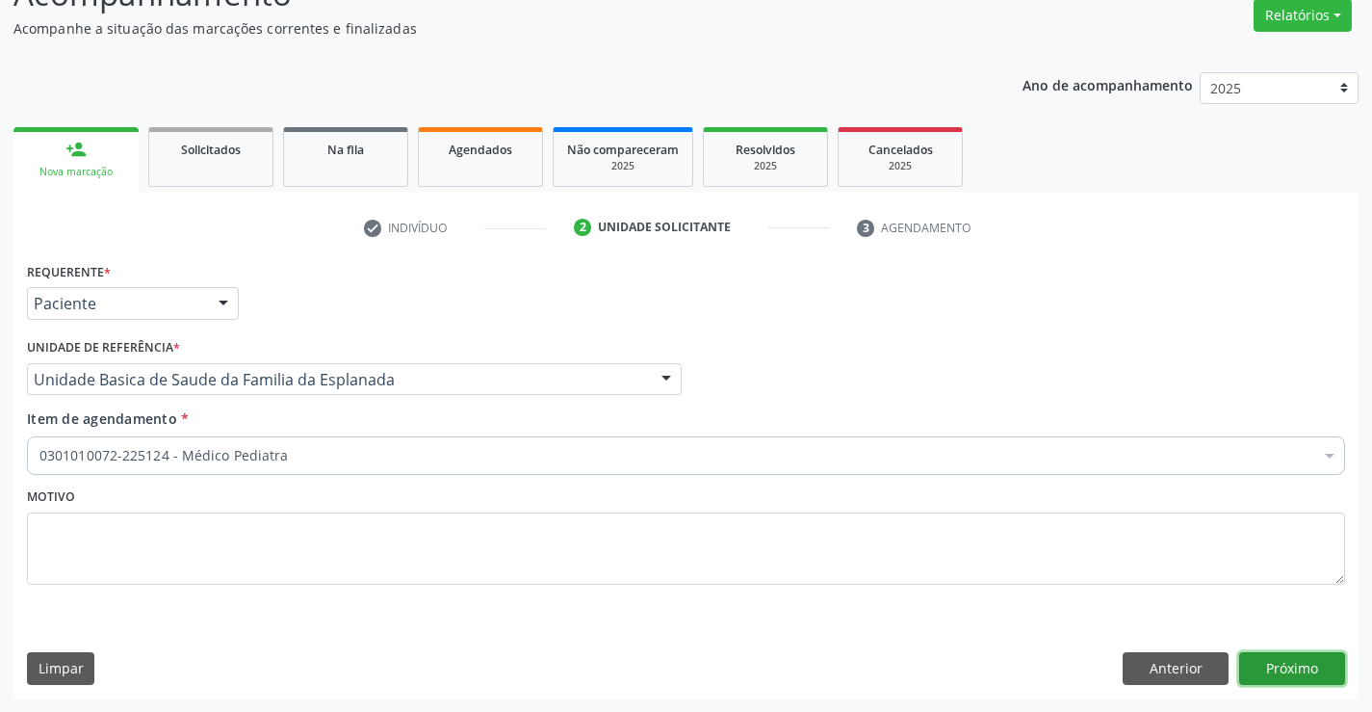
click at [1267, 662] on button "Próximo" at bounding box center [1292, 668] width 106 height 33
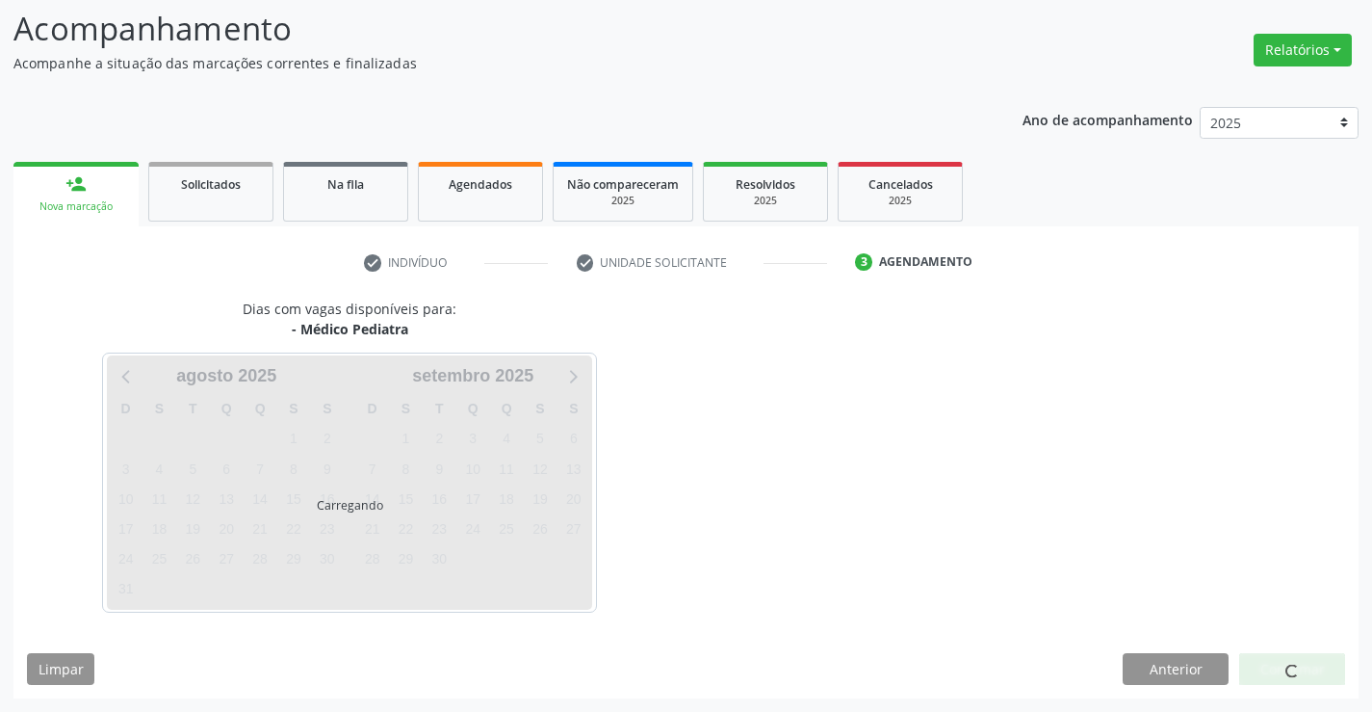
scroll to position [126, 0]
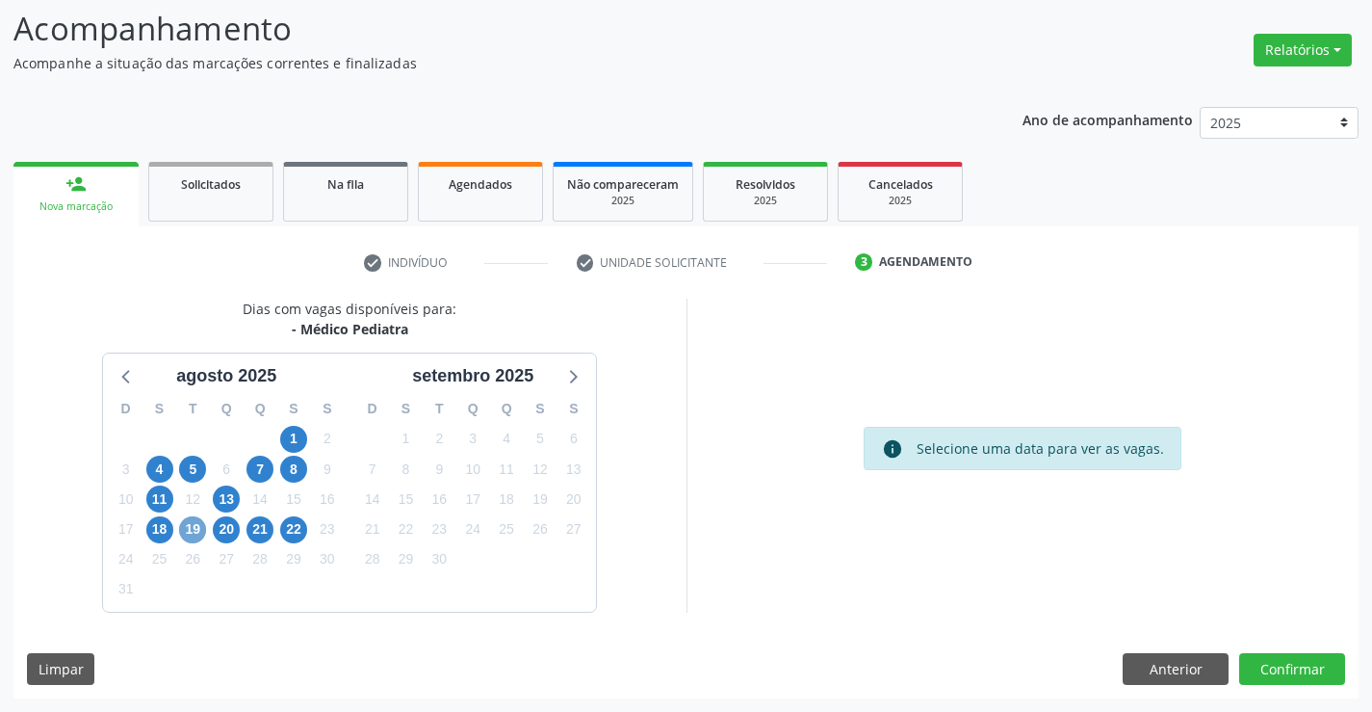
click at [195, 530] on span "19" at bounding box center [192, 529] width 27 height 27
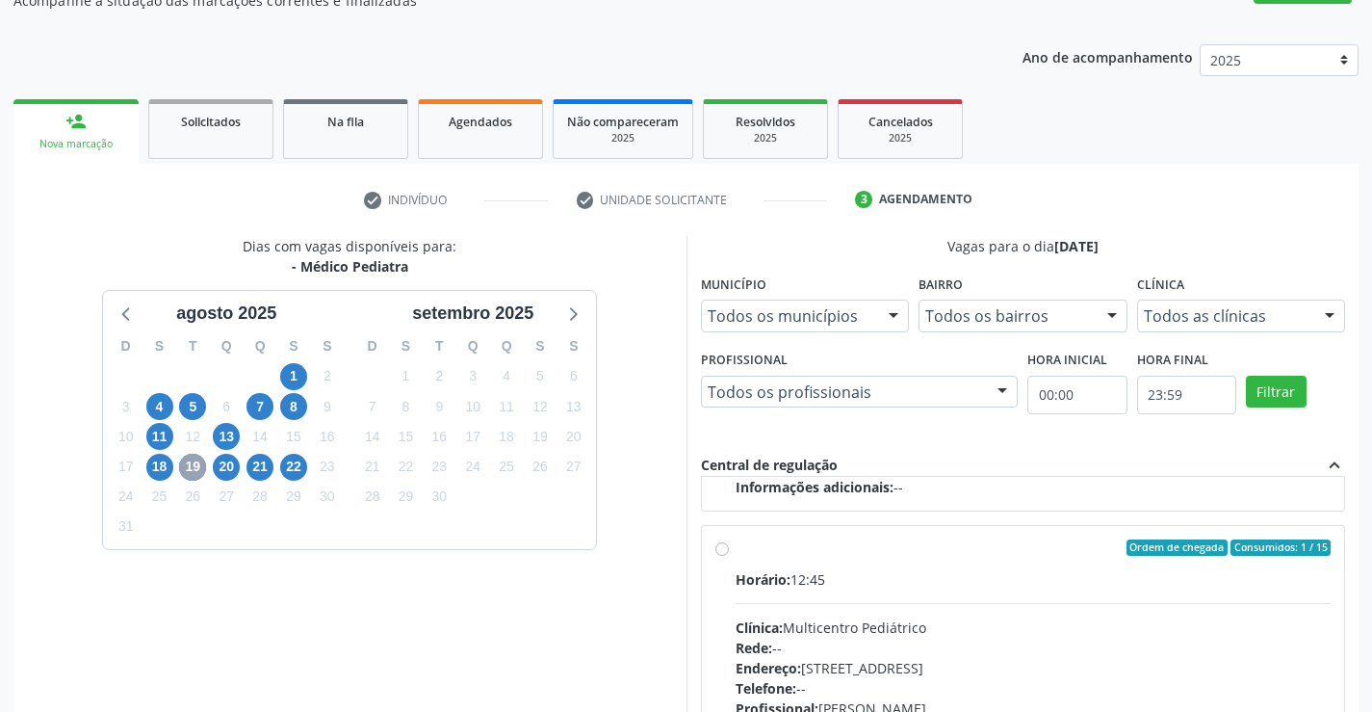
scroll to position [222, 0]
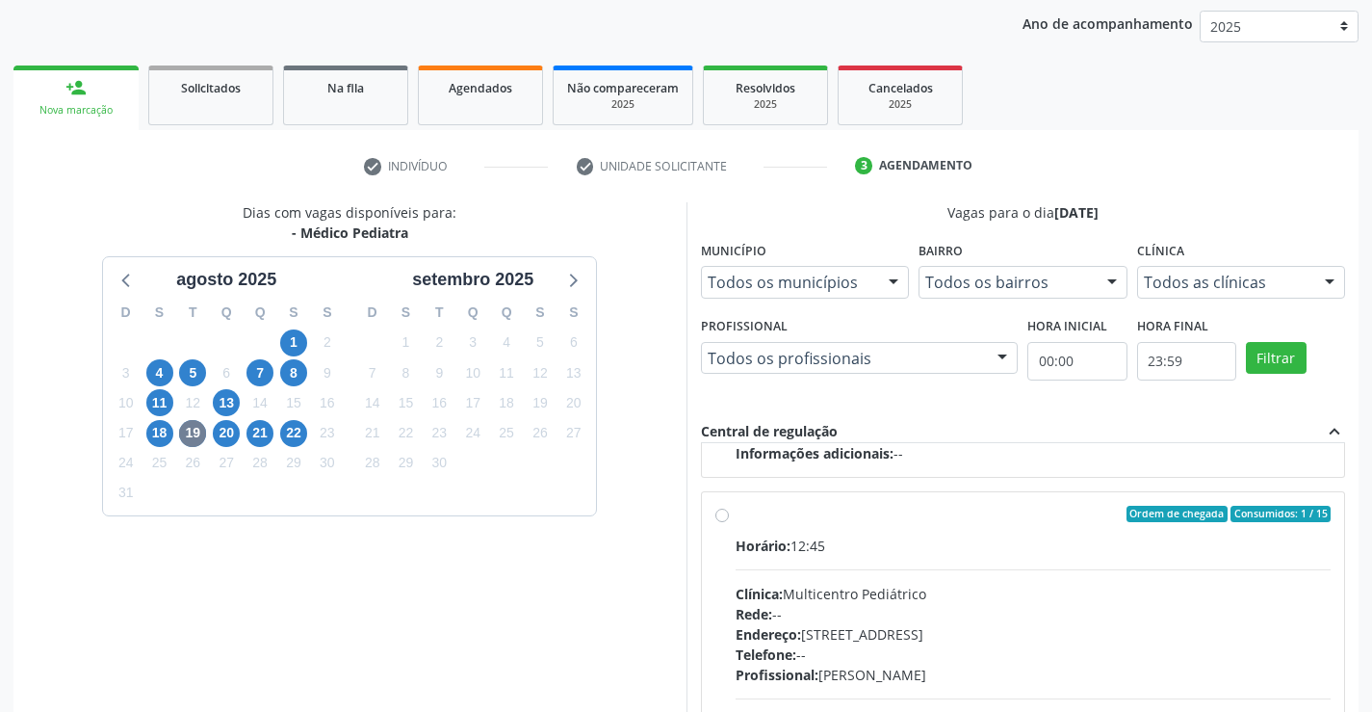
click at [736, 519] on label "Ordem de chegada Consumidos: 1 / 15 Horário: 12:45 Clínica: Multicentro Pediátr…" at bounding box center [1034, 654] width 596 height 296
click at [719, 519] on input "Ordem de chegada Consumidos: 1 / 15 Horário: 12:45 Clínica: Multicentro Pediátr…" at bounding box center [721, 514] width 13 height 17
radio input "true"
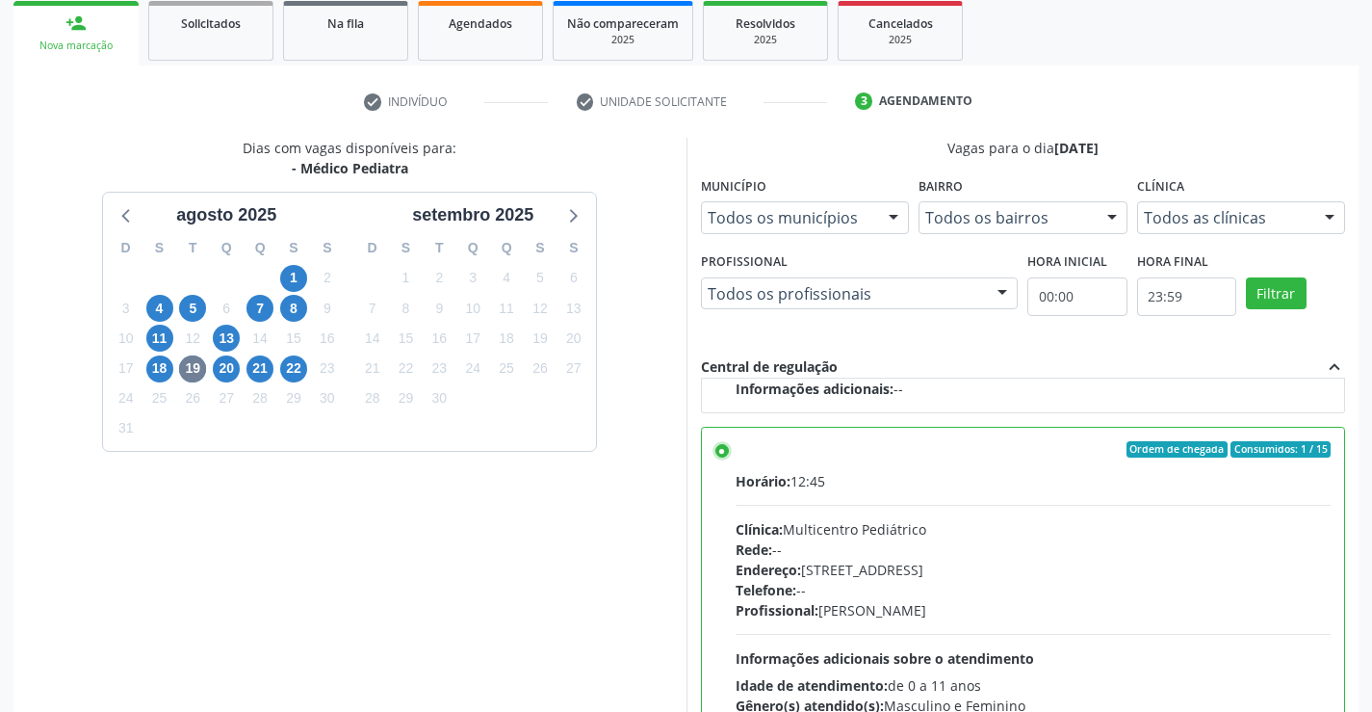
scroll to position [439, 0]
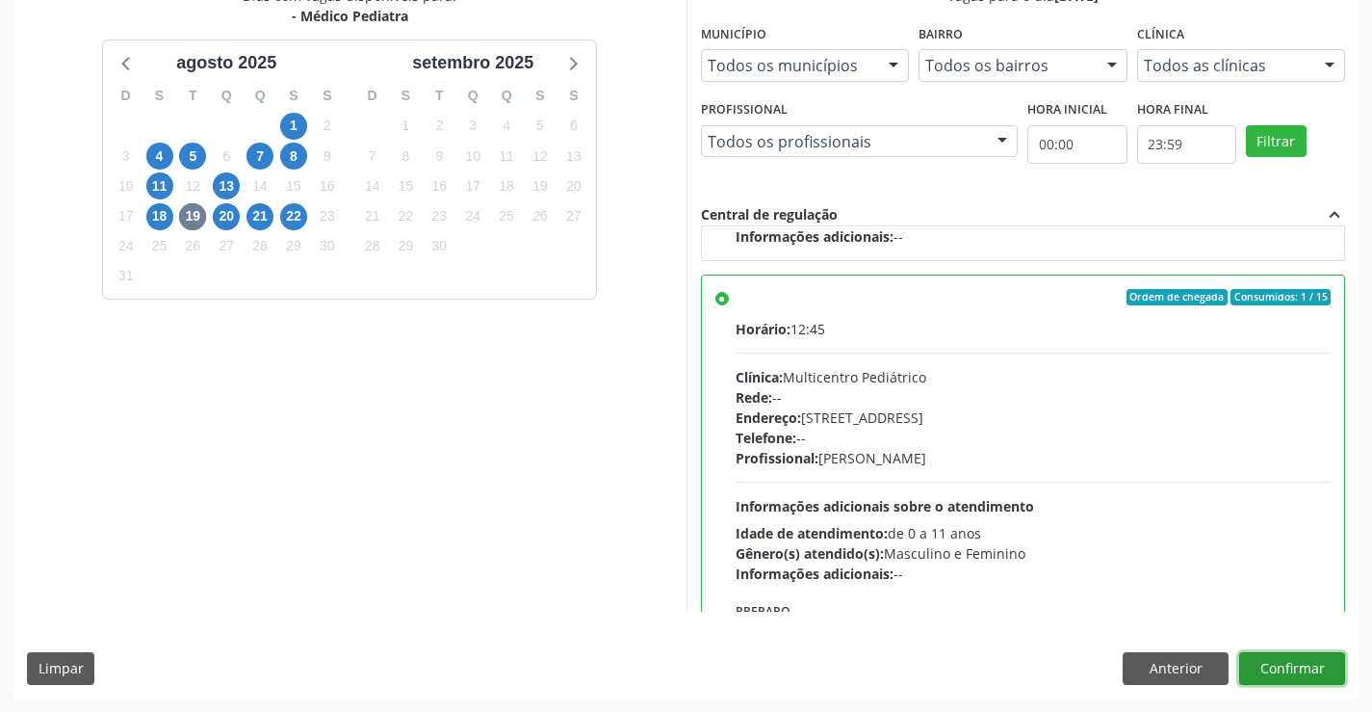
click at [1283, 669] on button "Confirmar" at bounding box center [1292, 668] width 106 height 33
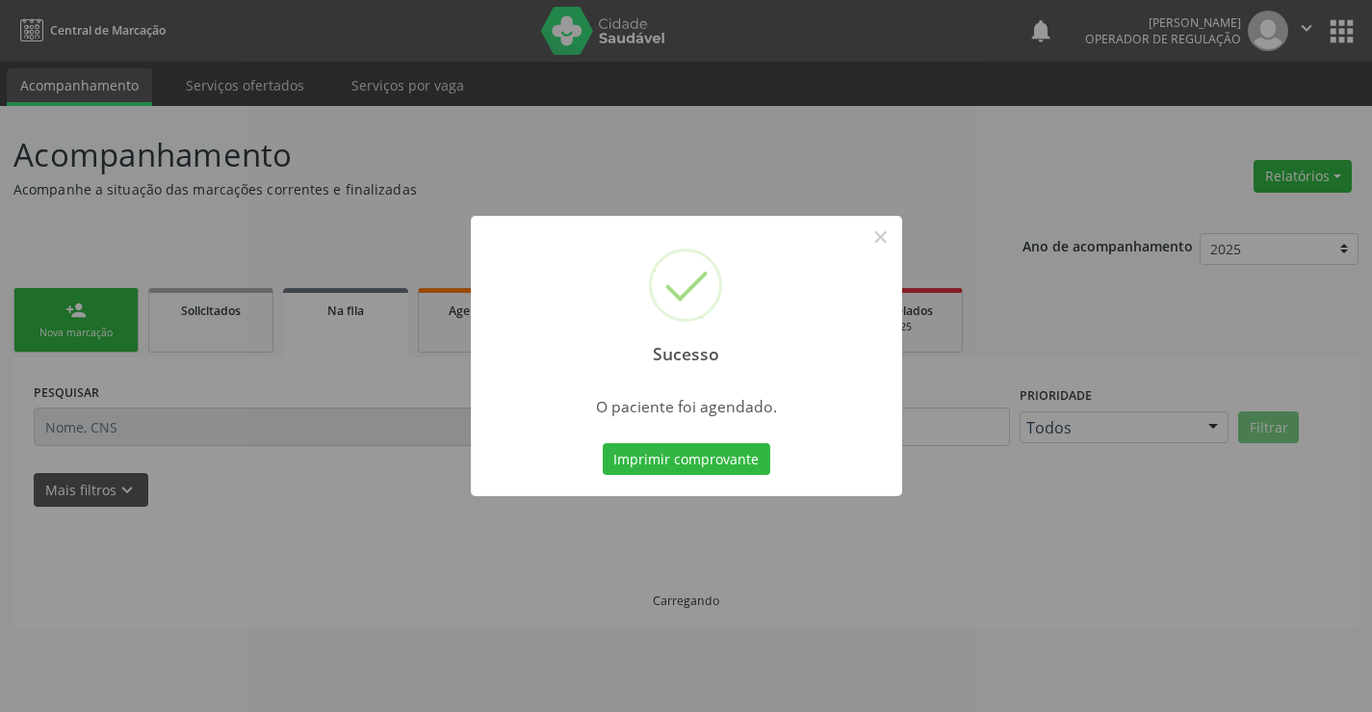
scroll to position [0, 0]
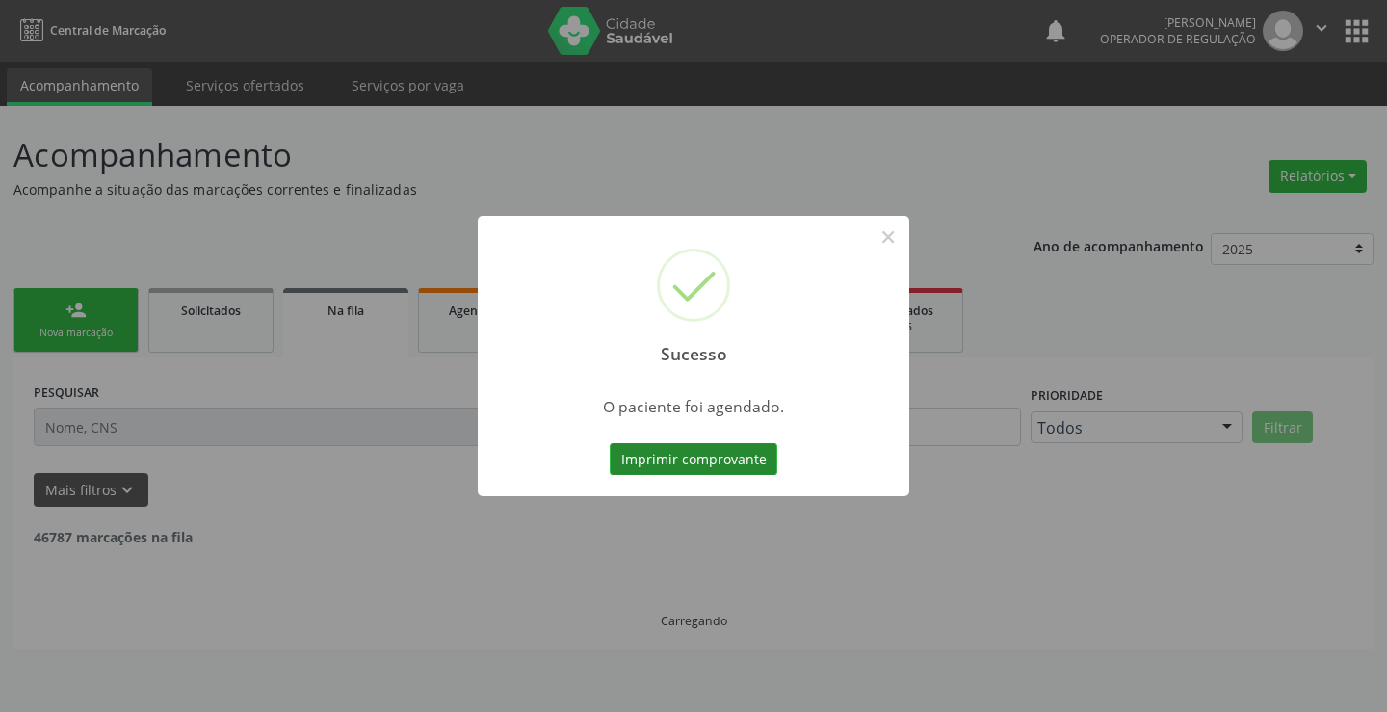
click at [752, 461] on button "Imprimir comprovante" at bounding box center [694, 459] width 168 height 33
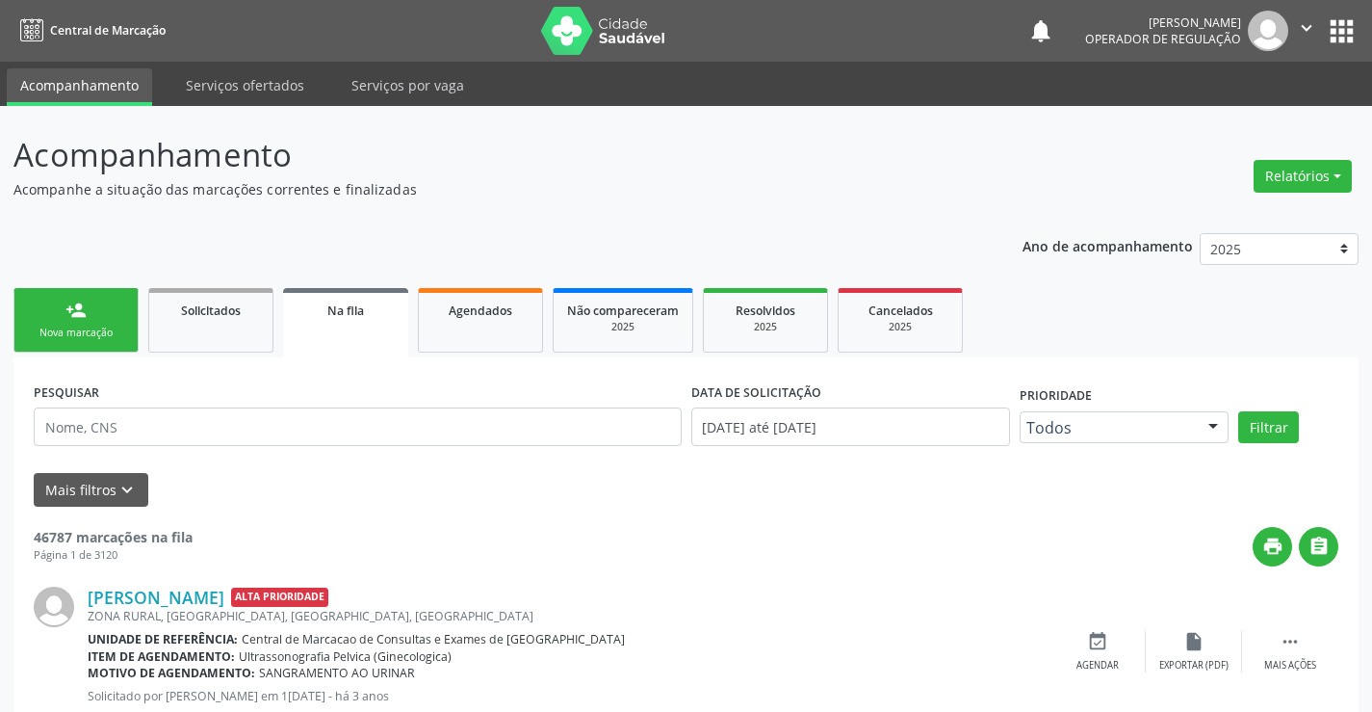
click at [94, 326] on div "Nova marcação" at bounding box center [76, 332] width 96 height 14
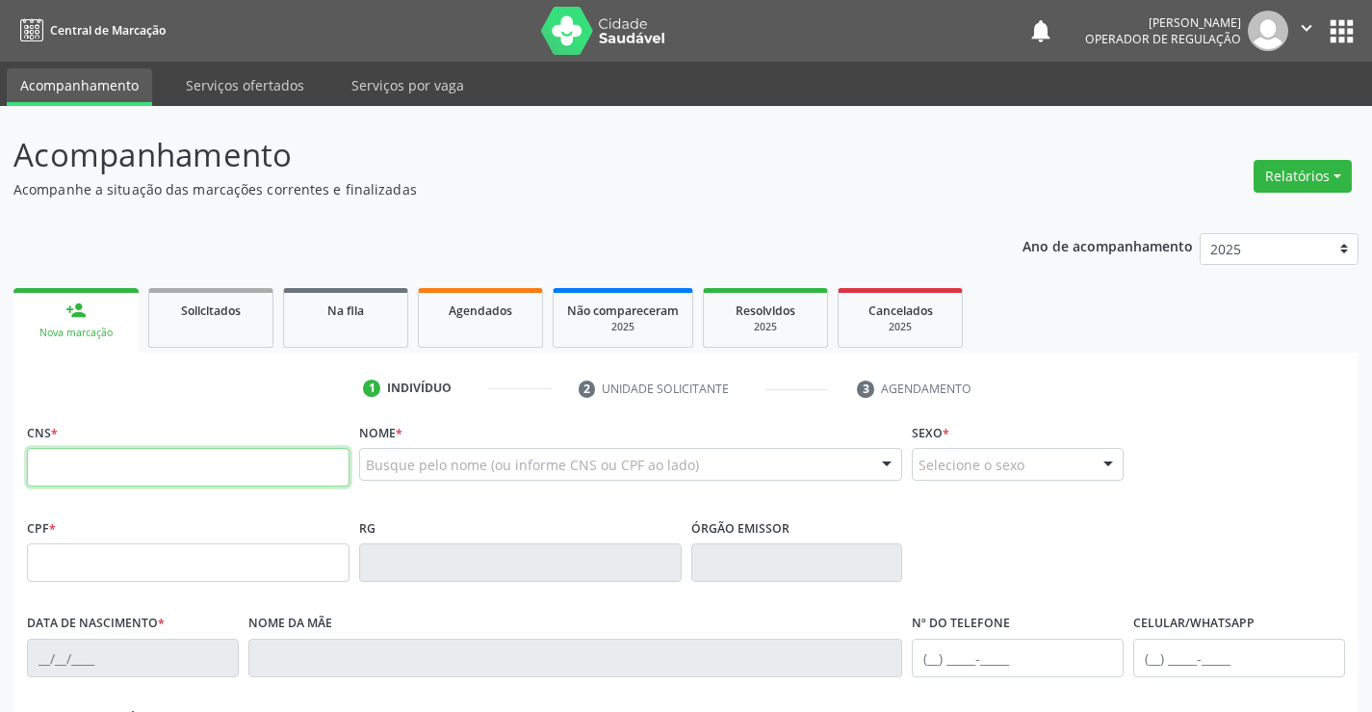
click at [107, 471] on input "text" at bounding box center [188, 467] width 323 height 39
type input "700 2074 6681 9527"
type input "0516188852"
type input "26/07/1956"
type input "(74) 99194-2923"
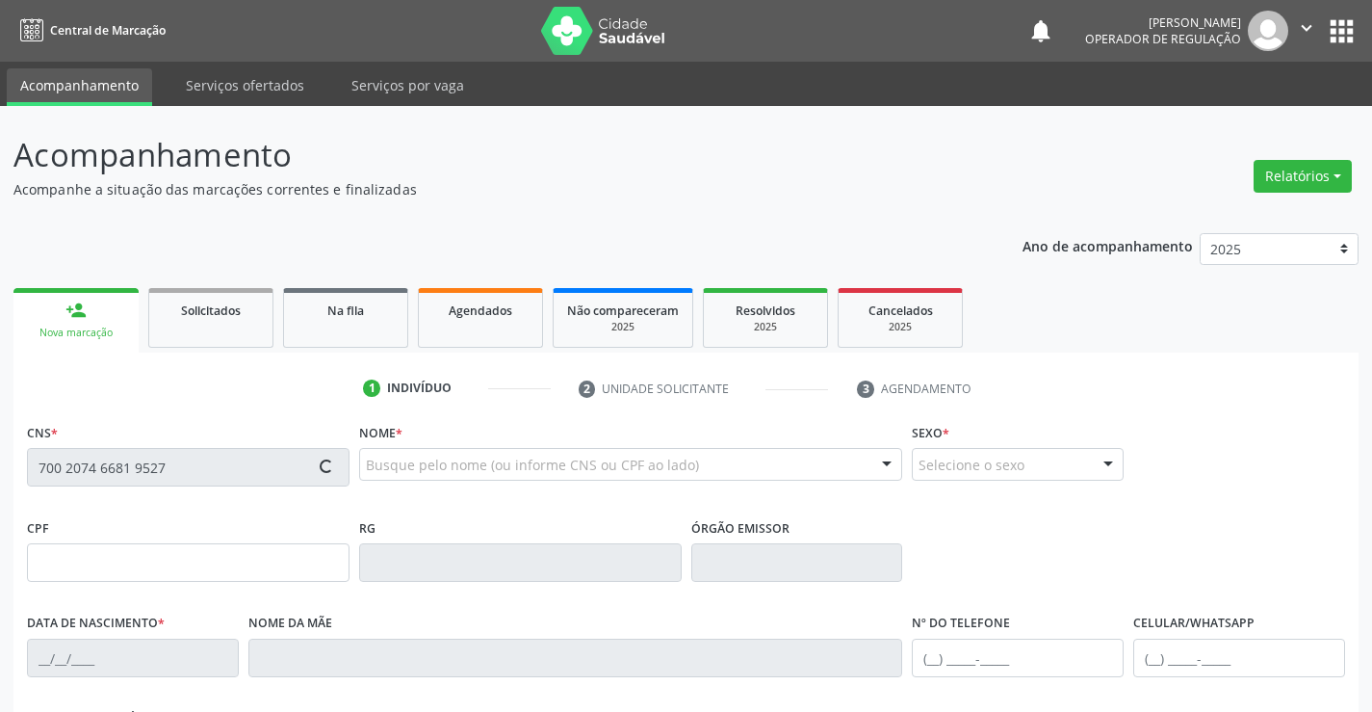
type input "(74) 99194-2923"
type input "S/N"
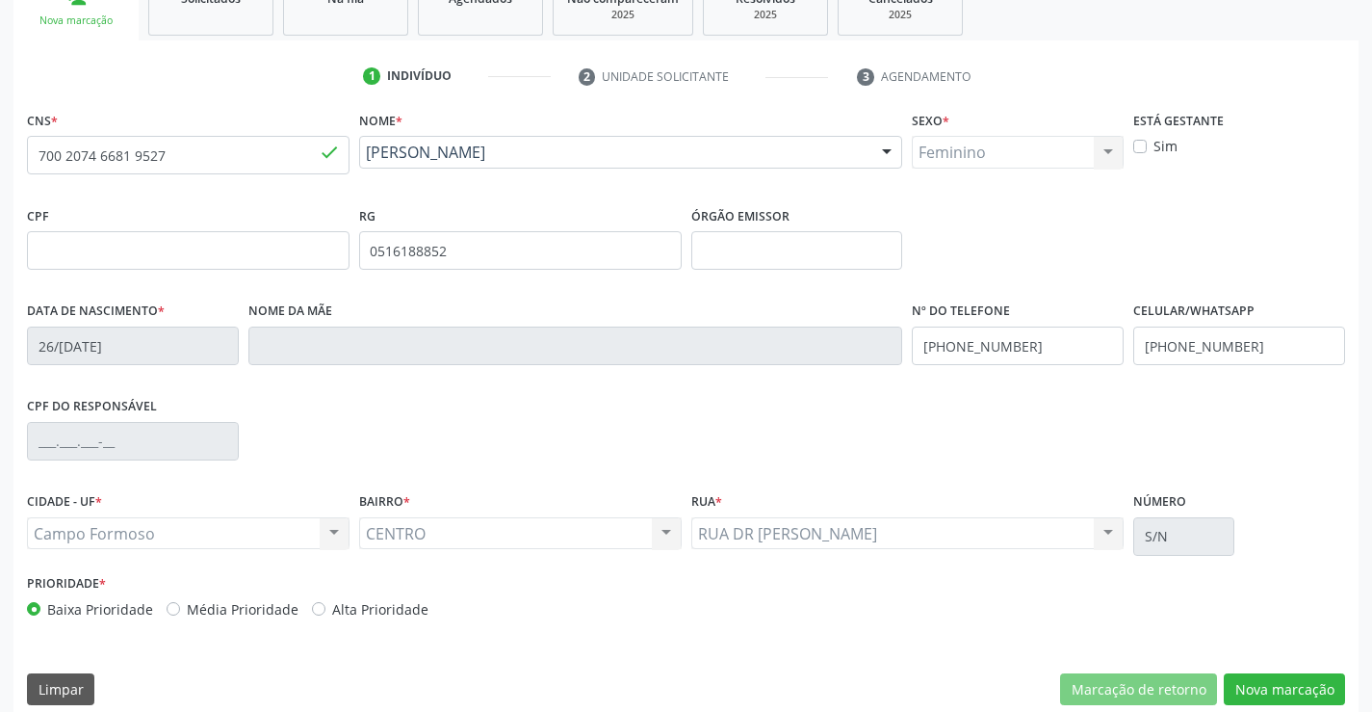
scroll to position [332, 0]
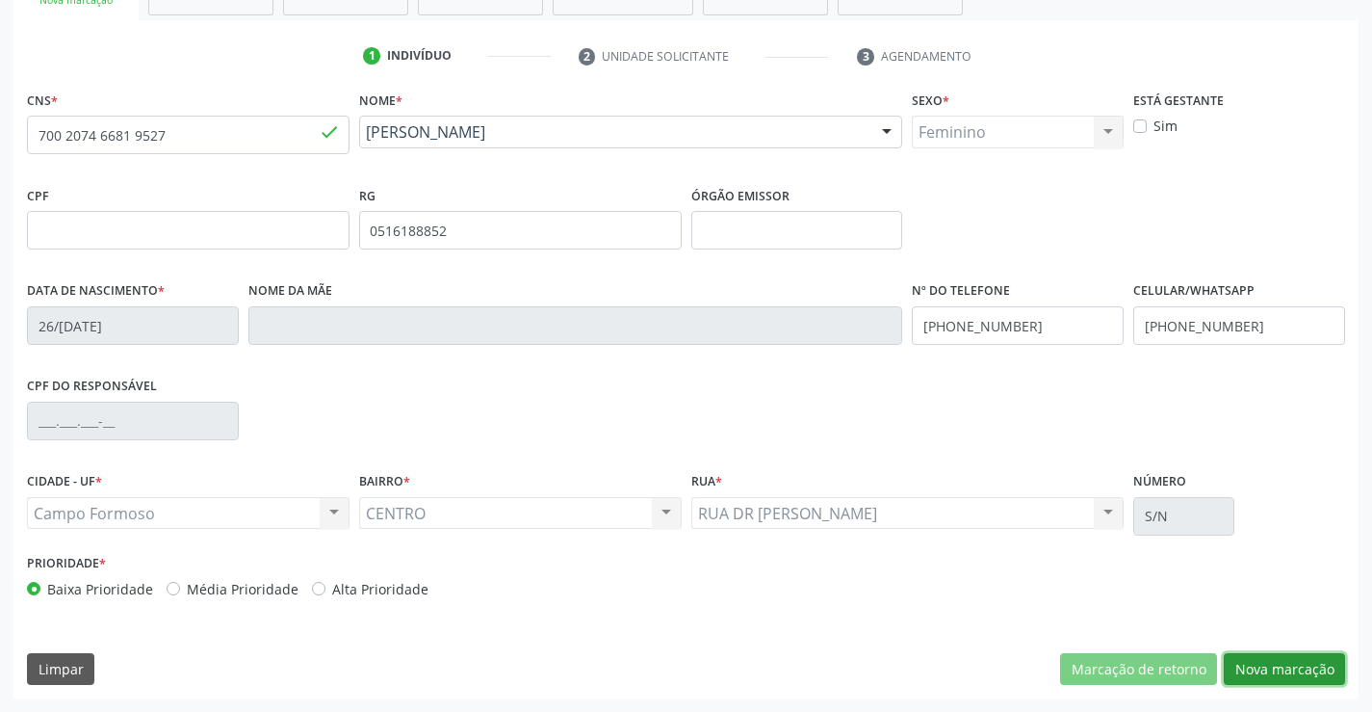
click at [1299, 662] on button "Nova marcação" at bounding box center [1284, 669] width 121 height 33
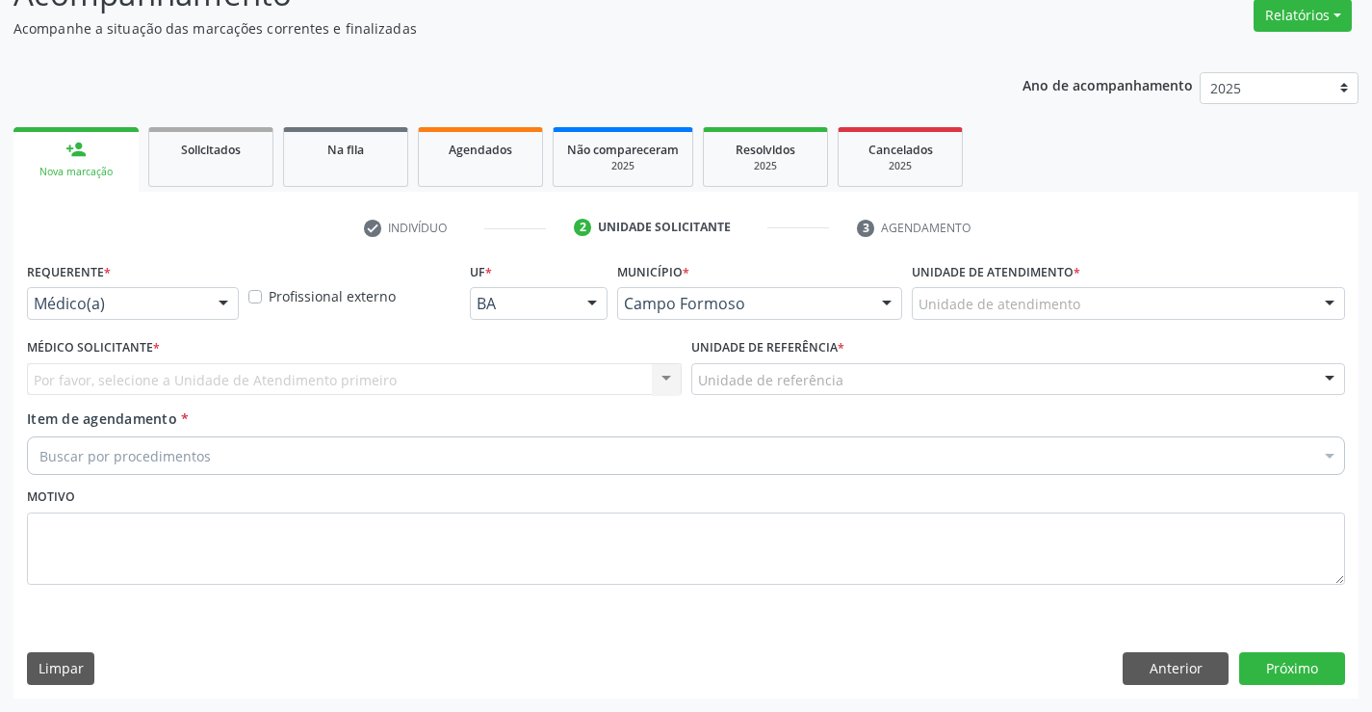
scroll to position [161, 0]
click at [222, 304] on div at bounding box center [223, 304] width 29 height 33
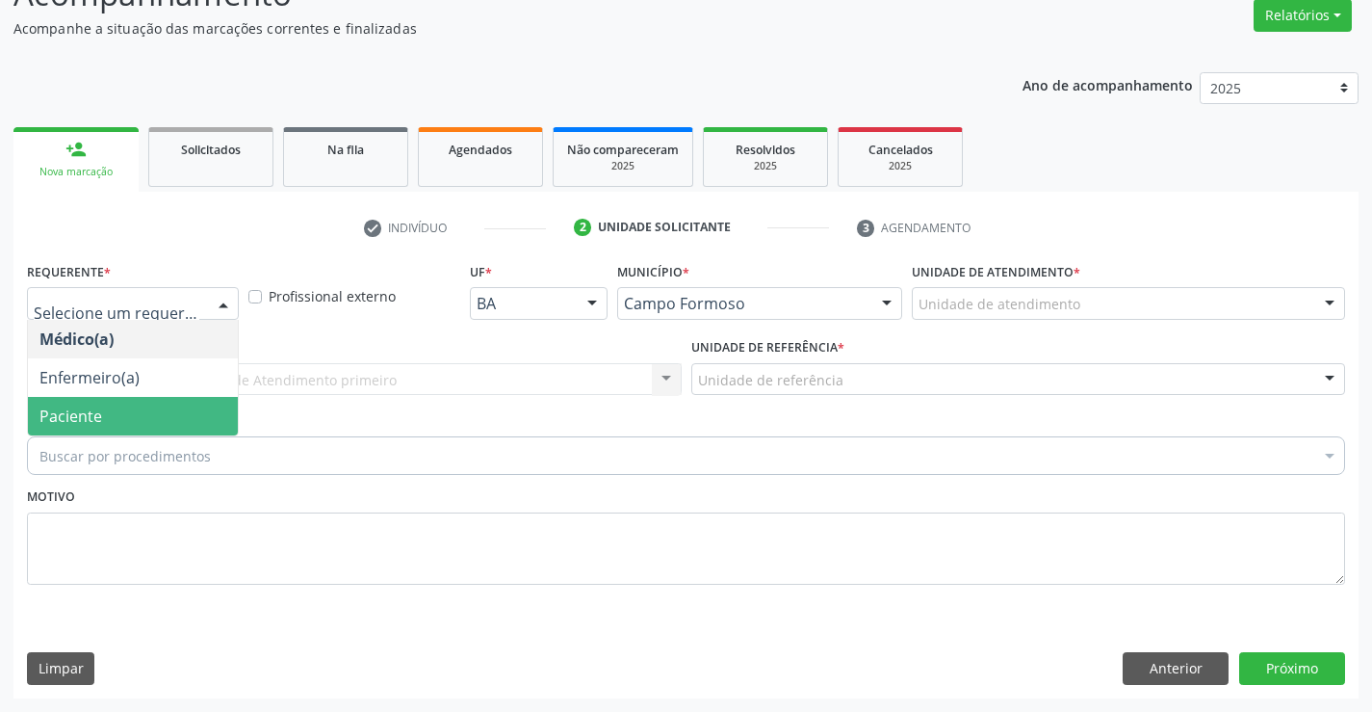
drag, startPoint x: 125, startPoint y: 416, endPoint x: 173, endPoint y: 384, distance: 57.7
click at [129, 414] on span "Paciente" at bounding box center [133, 416] width 210 height 39
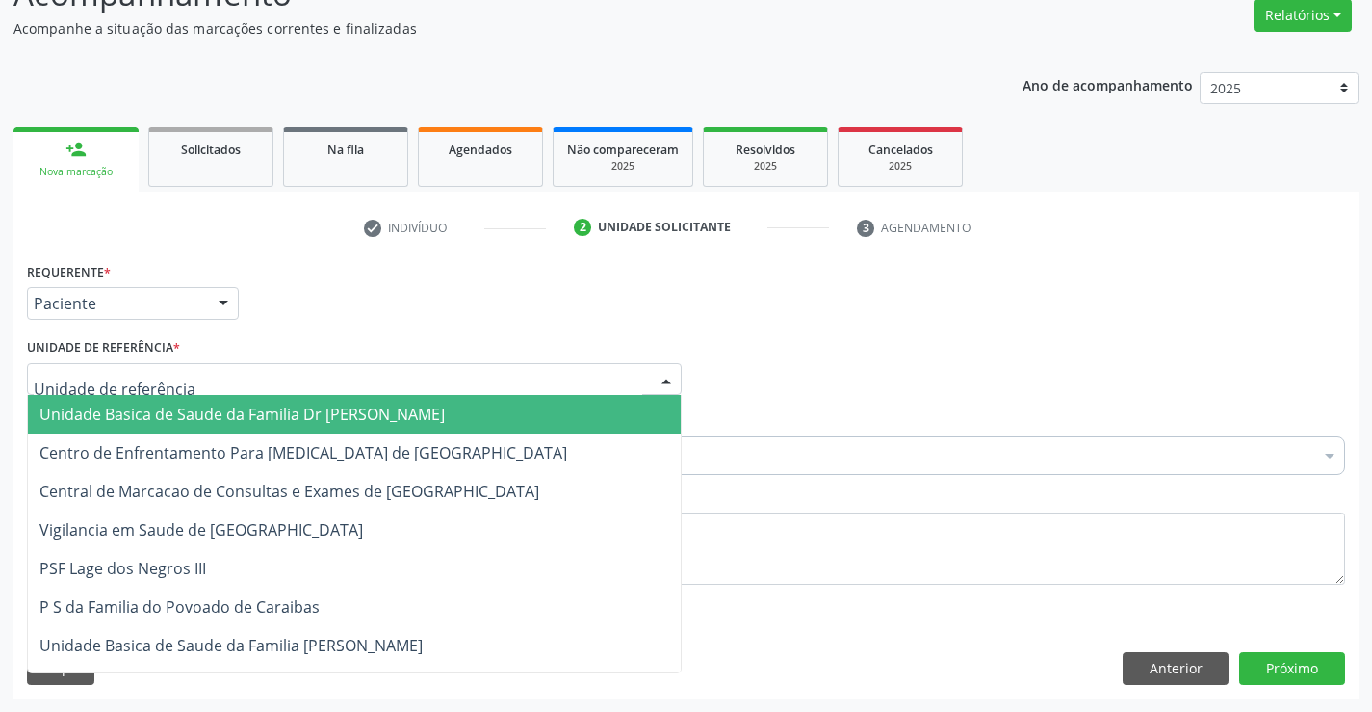
click at [183, 376] on div at bounding box center [354, 379] width 655 height 33
click at [191, 410] on span "Unidade Basica de Saude da Familia Dr [PERSON_NAME]" at bounding box center [241, 413] width 405 height 21
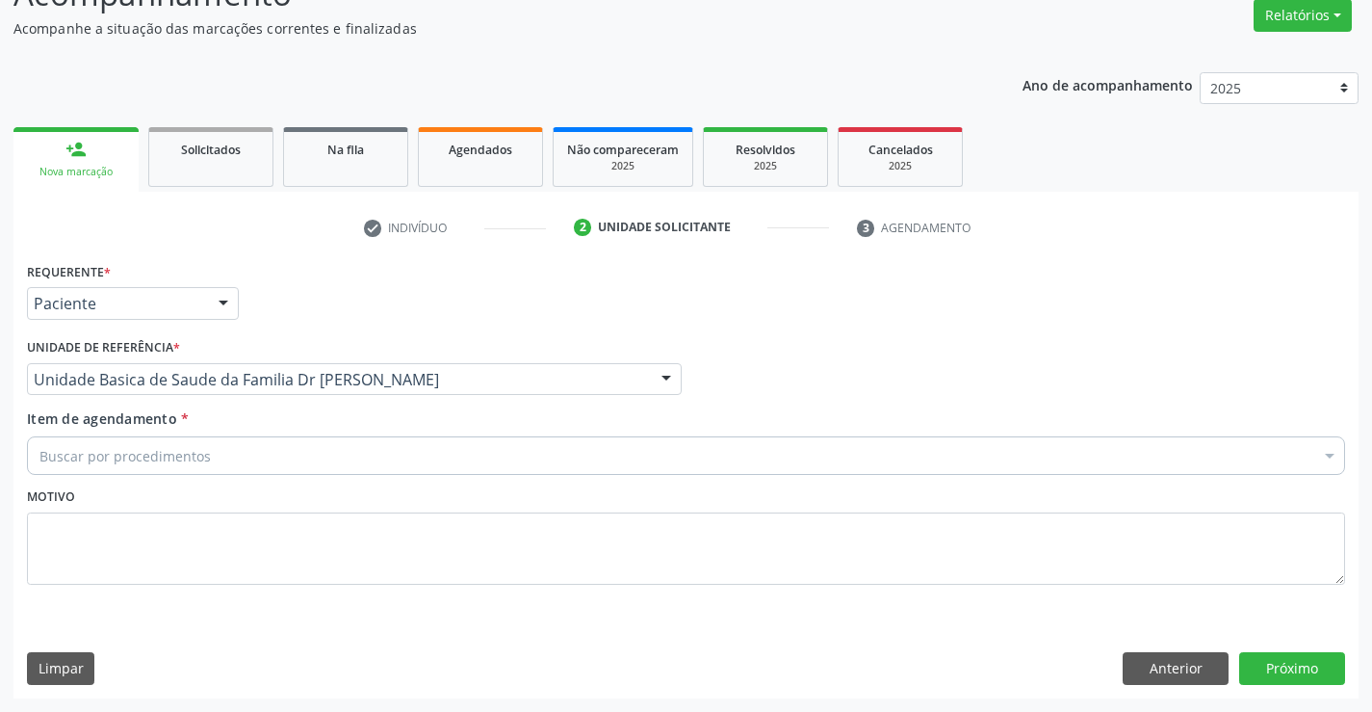
click at [226, 464] on div "Buscar por procedimentos" at bounding box center [686, 455] width 1318 height 39
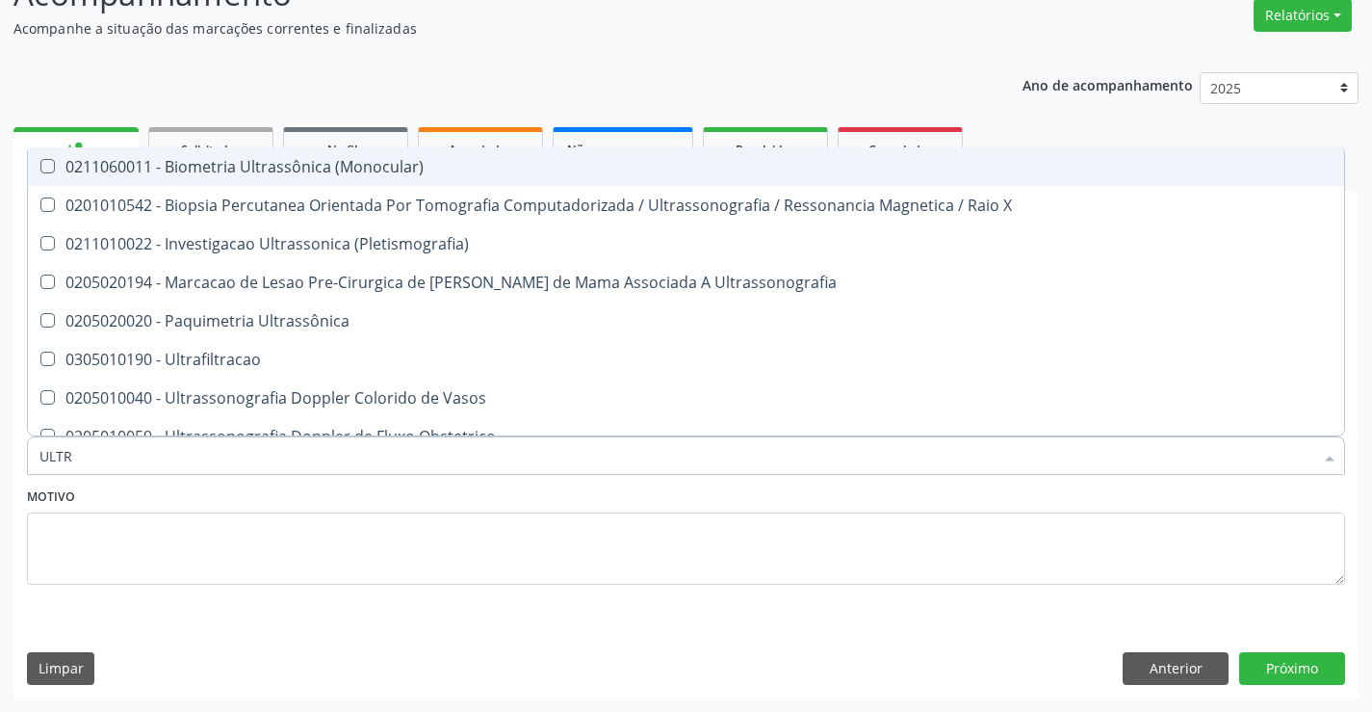
type input "ULTRA"
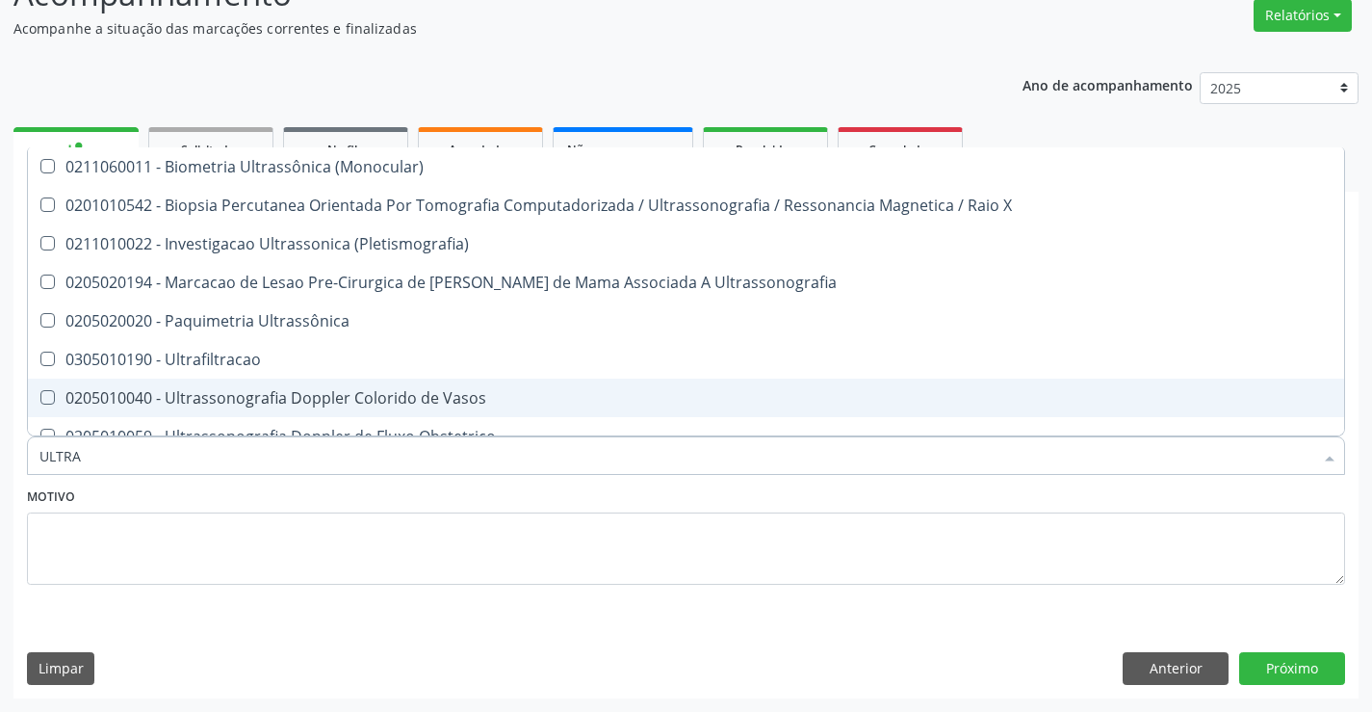
click at [271, 393] on div "0205010040 - Ultrassonografia Doppler Colorido de Vasos" at bounding box center [685, 397] width 1293 height 15
checkbox Vasos "true"
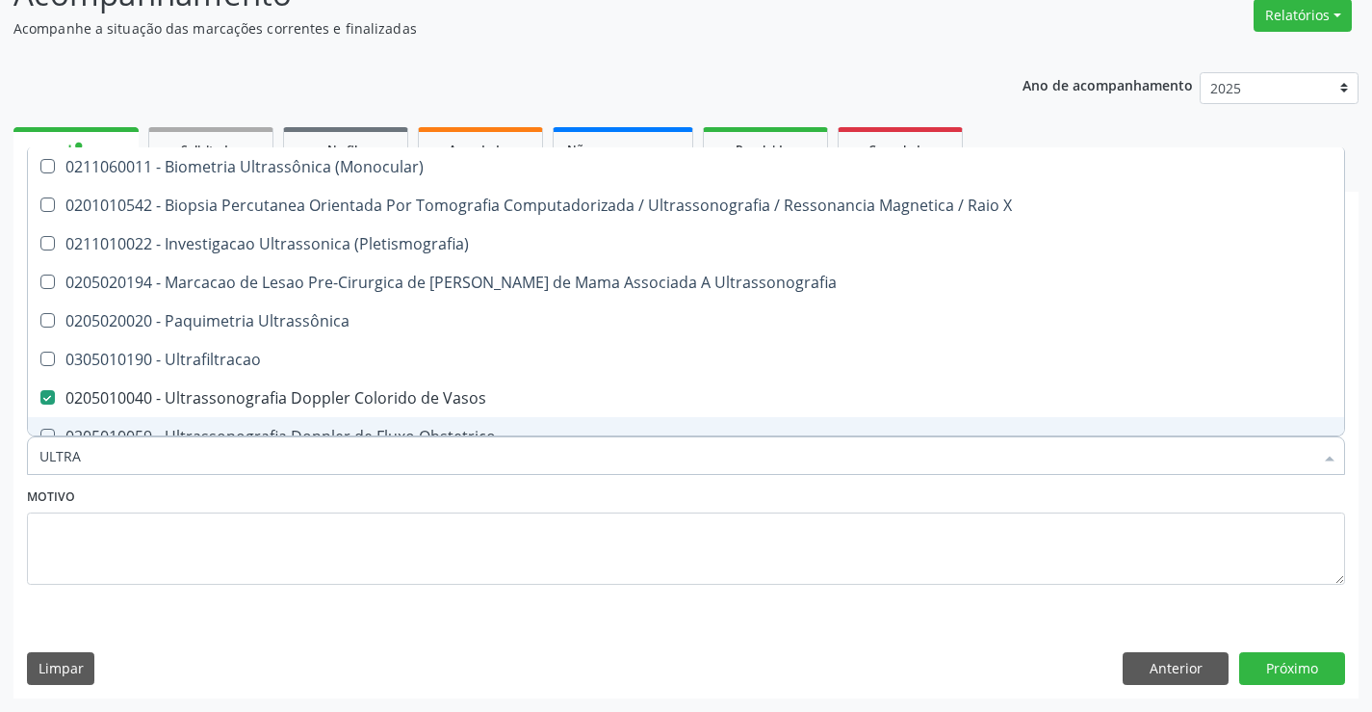
type input "ULTRA"
click at [290, 485] on div "Motivo" at bounding box center [686, 533] width 1318 height 102
checkbox X "true"
checkbox Vasos "false"
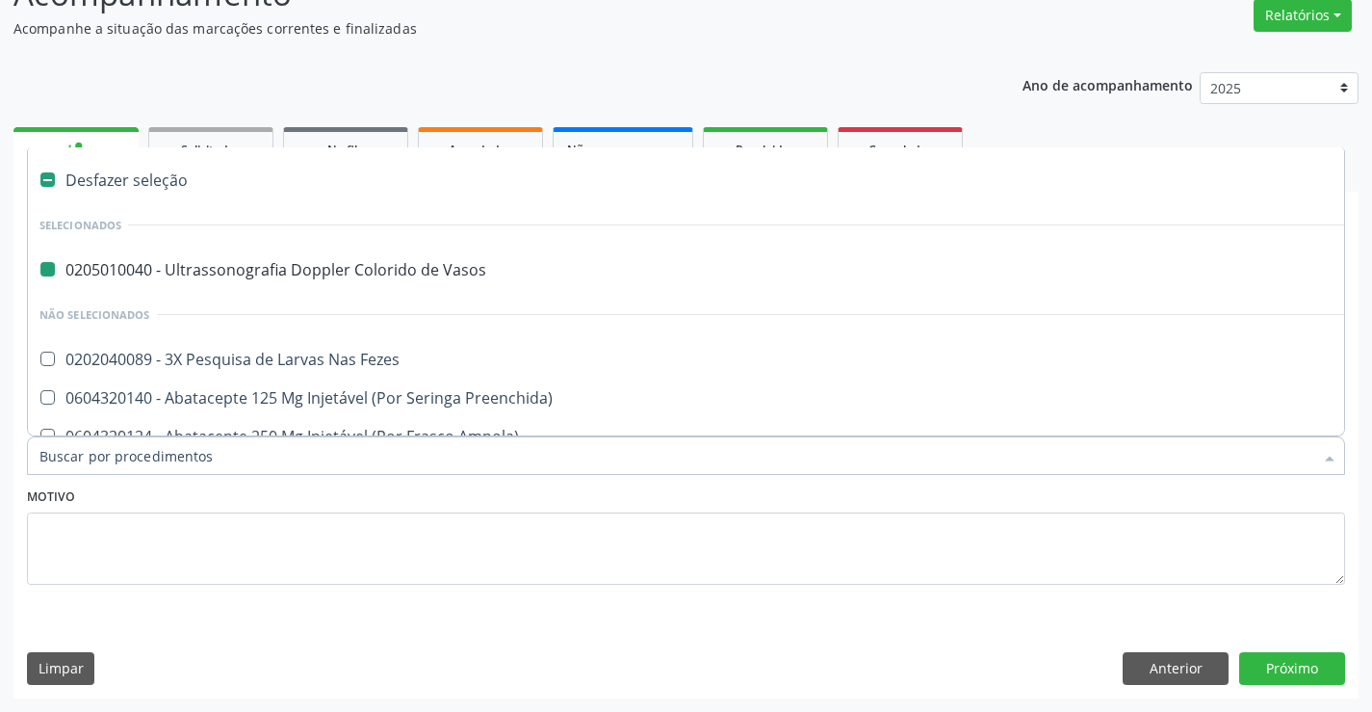
type input "H"
checkbox Vasos "false"
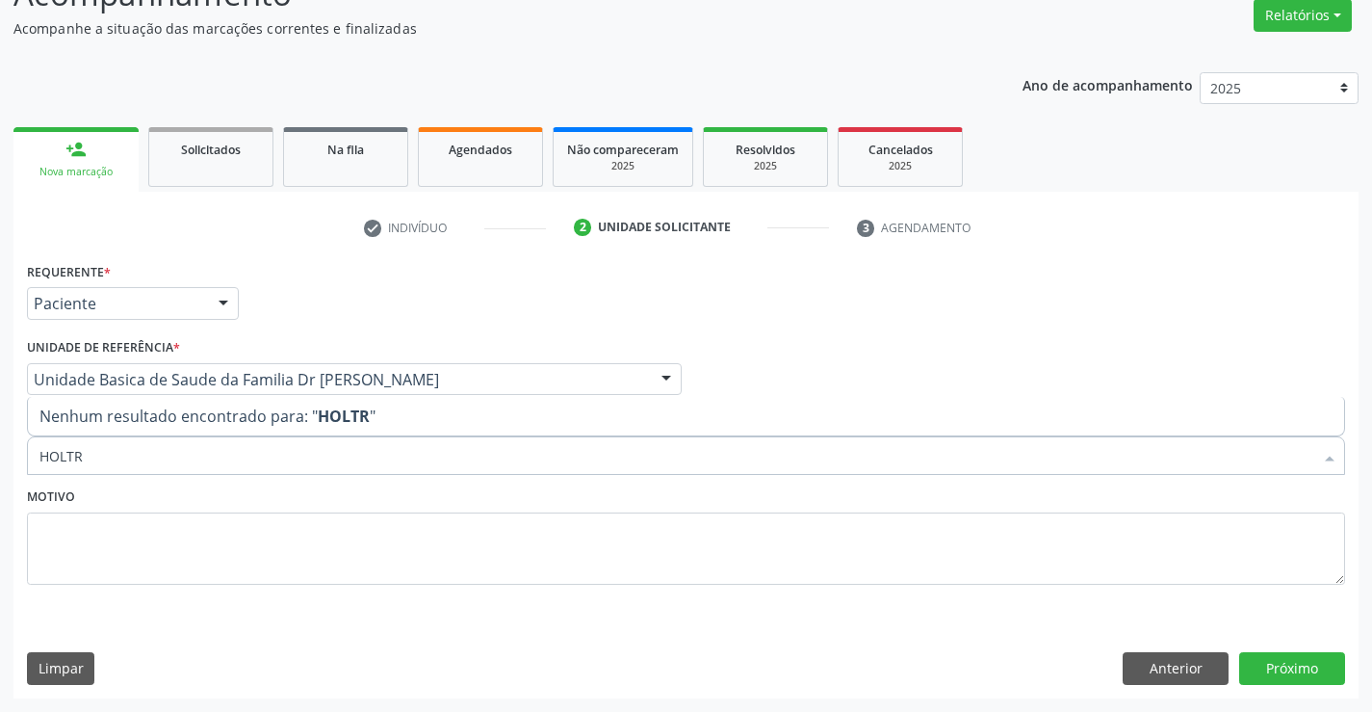
type input "HOLT"
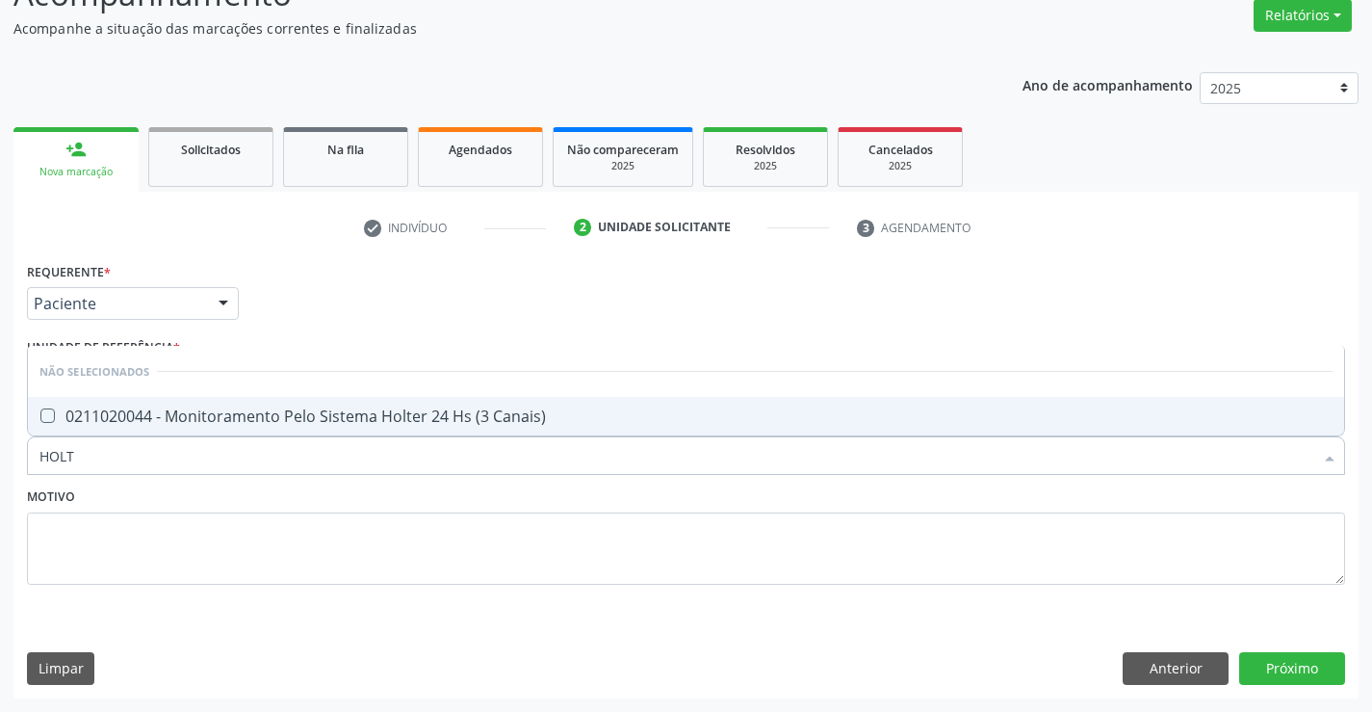
click at [440, 415] on div "0211020044 - Monitoramento Pelo Sistema Holter 24 Hs (3 Canais)" at bounding box center [685, 415] width 1293 height 15
checkbox Canais\) "true"
click at [342, 497] on div "Motivo" at bounding box center [686, 533] width 1318 height 102
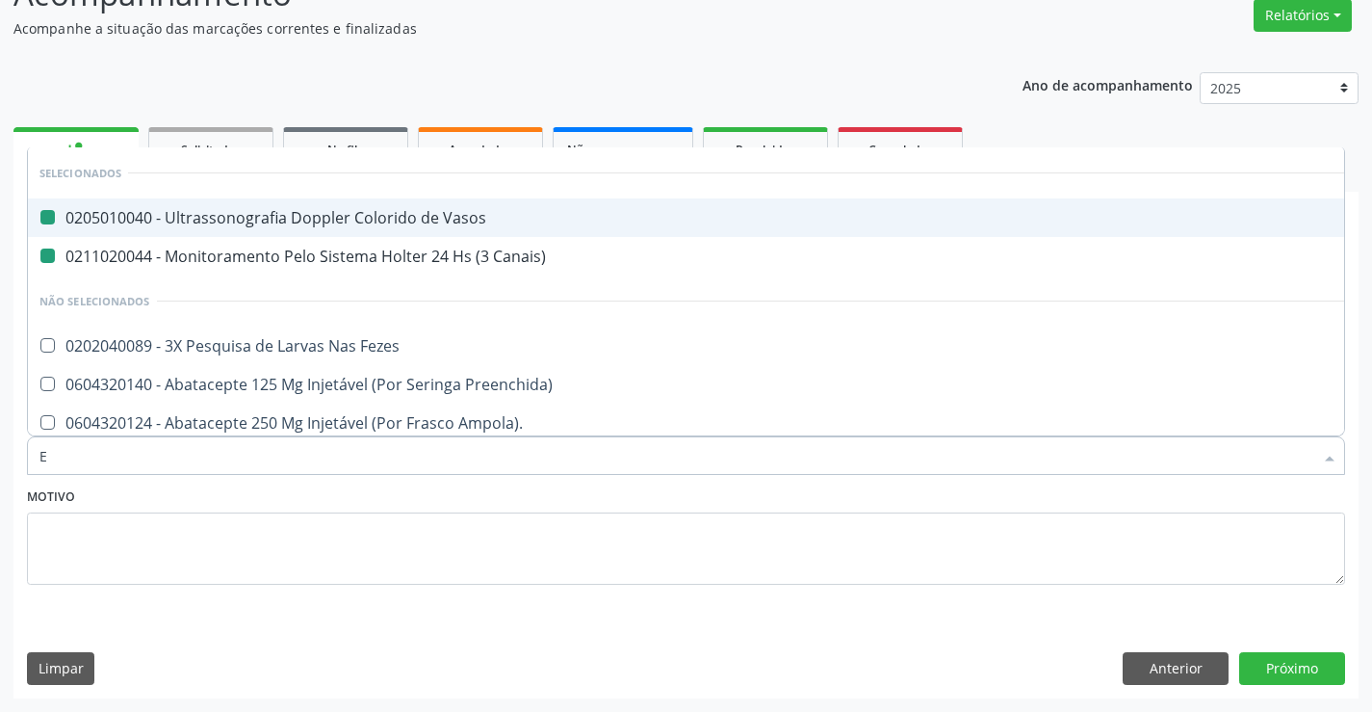
type input "EC"
checkbox Vasos "false"
checkbox Canais\) "false"
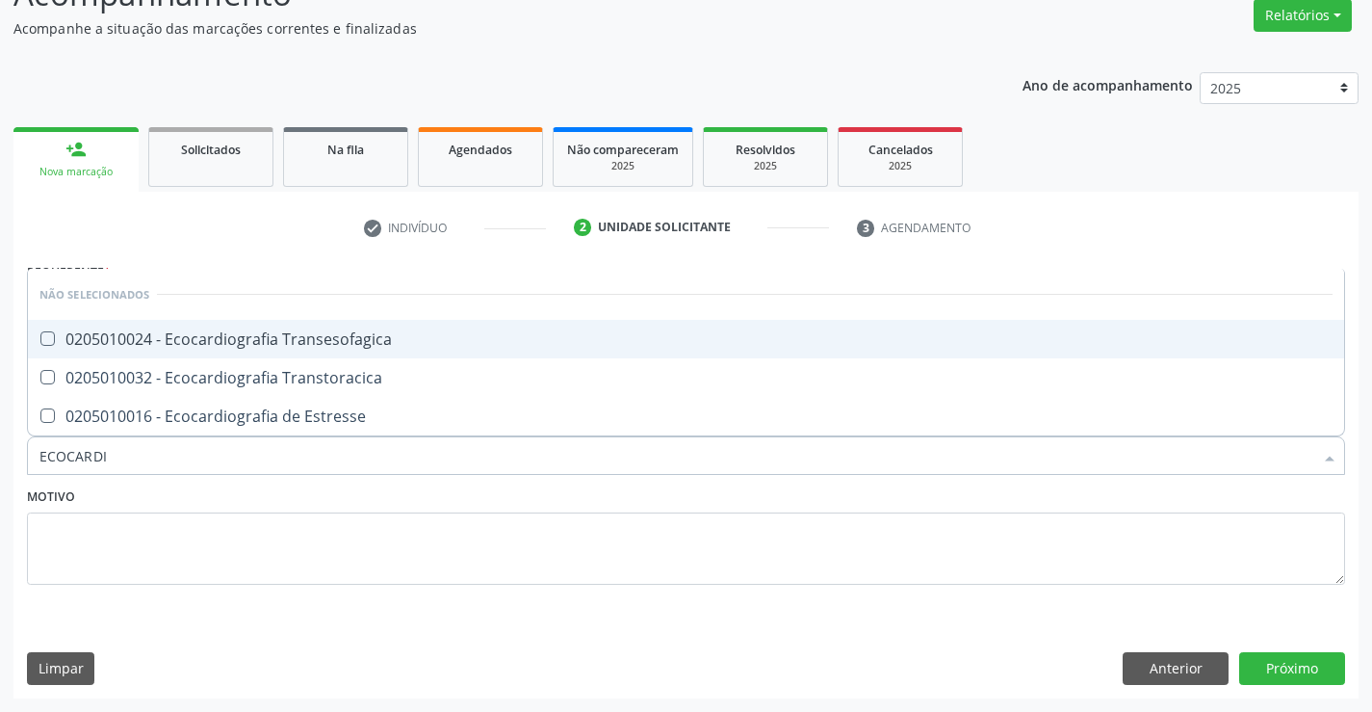
type input "ECOCARDIO"
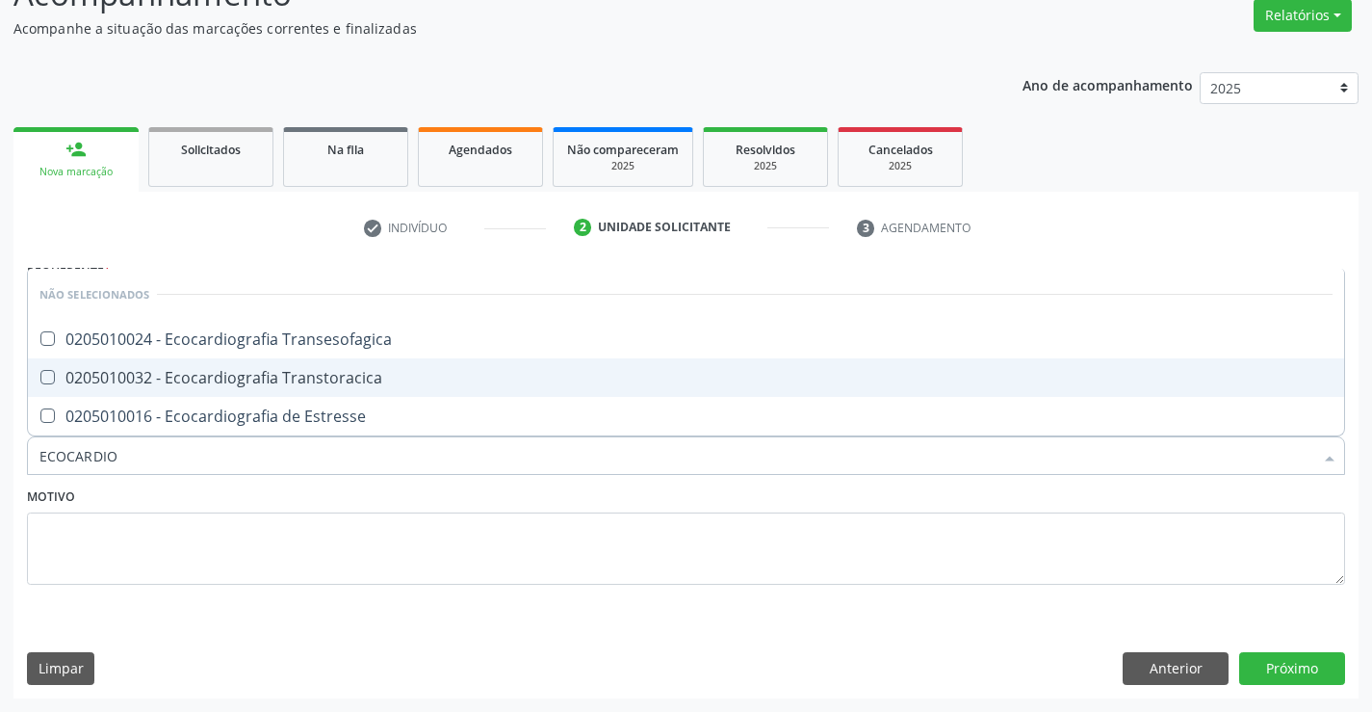
click at [319, 374] on div "0205010032 - Ecocardiografia Transtoracica" at bounding box center [685, 377] width 1293 height 15
checkbox Transtoracica "true"
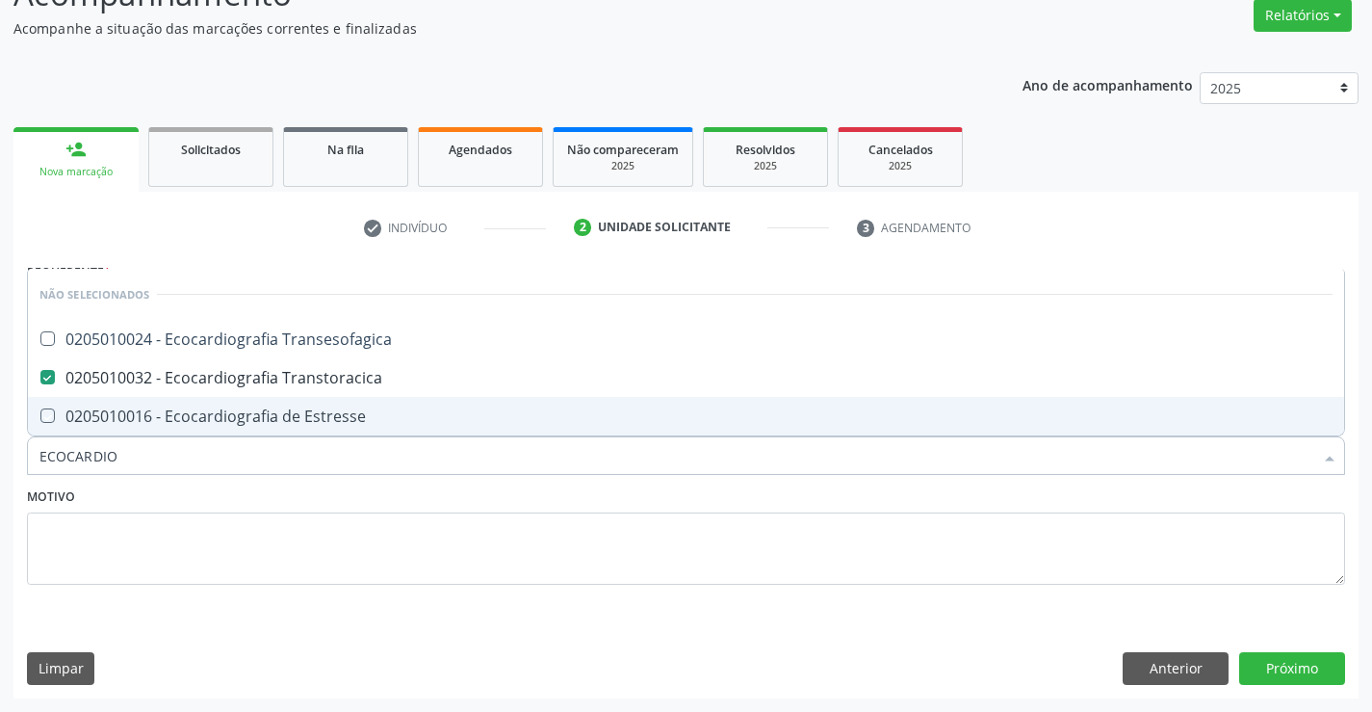
click at [318, 501] on div "Motivo" at bounding box center [686, 533] width 1318 height 102
checkbox Transesofagica "true"
checkbox Estresse "true"
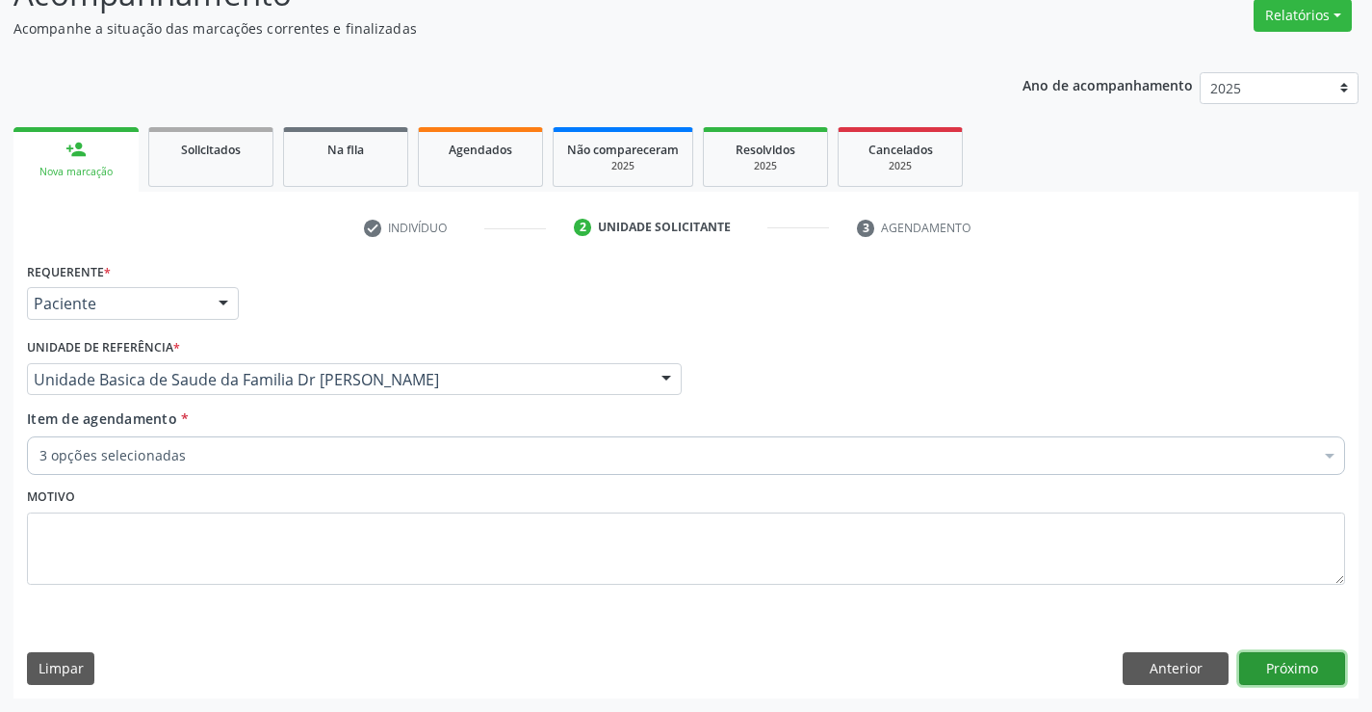
click at [1255, 665] on button "Próximo" at bounding box center [1292, 668] width 106 height 33
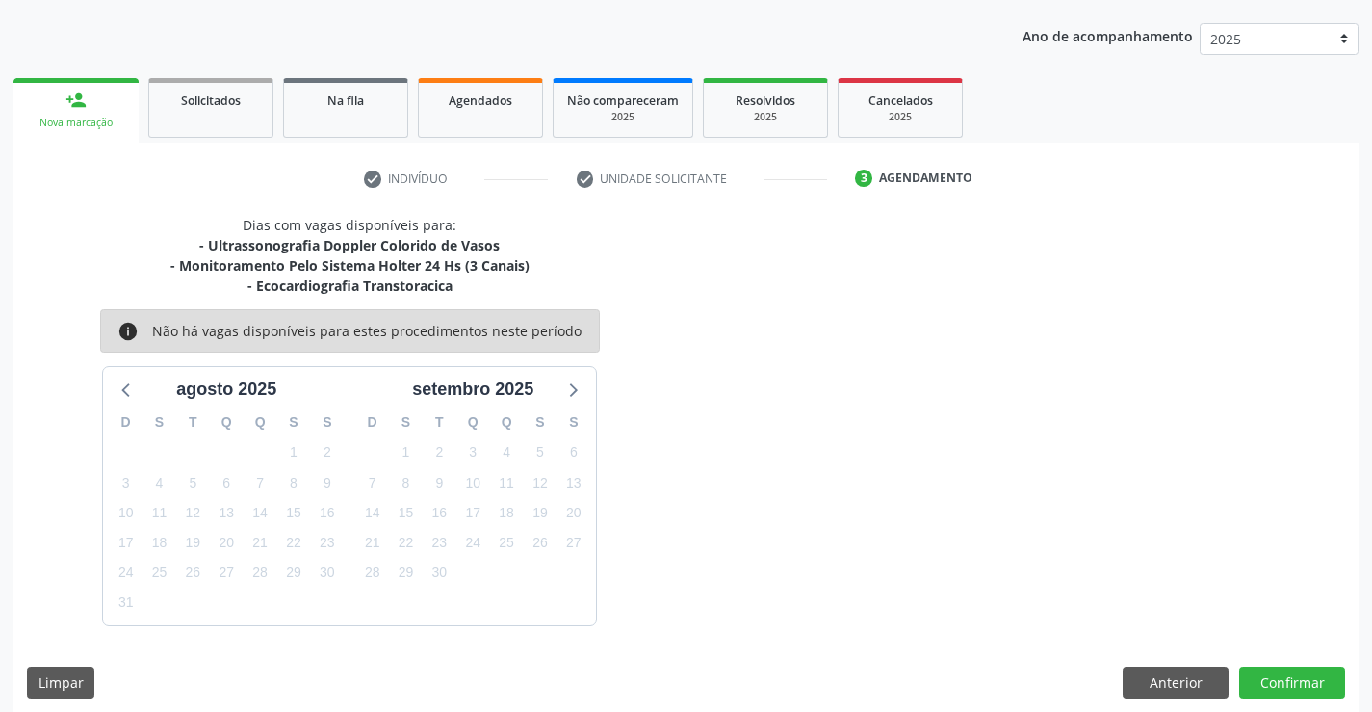
scroll to position [223, 0]
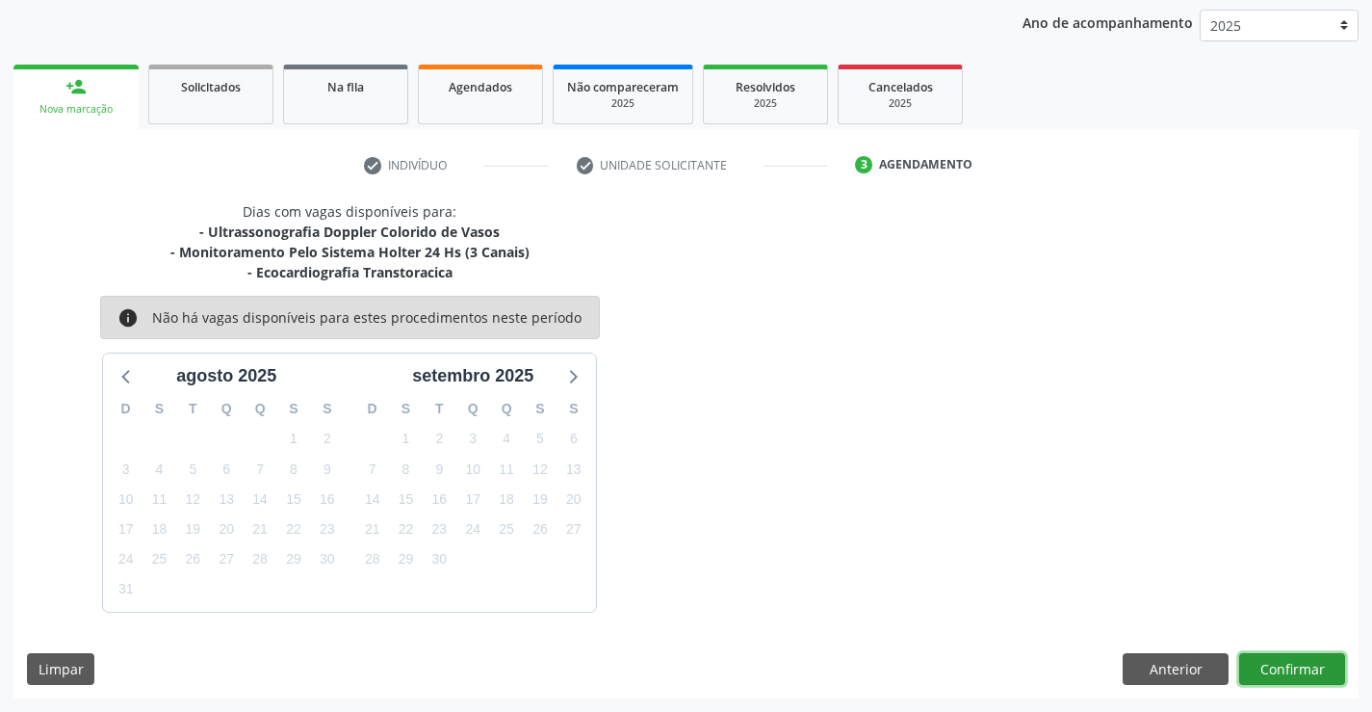
click at [1255, 665] on button "Confirmar" at bounding box center [1292, 669] width 106 height 33
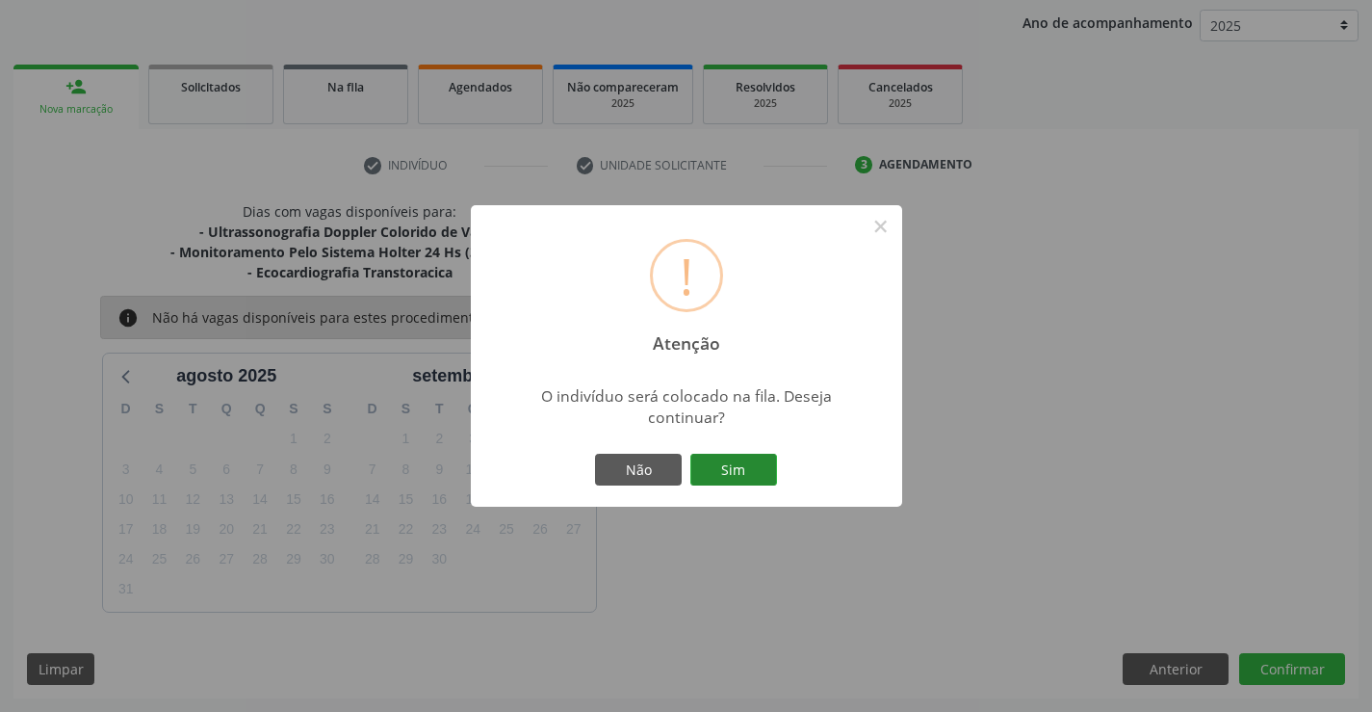
click at [730, 462] on button "Sim" at bounding box center [733, 470] width 87 height 33
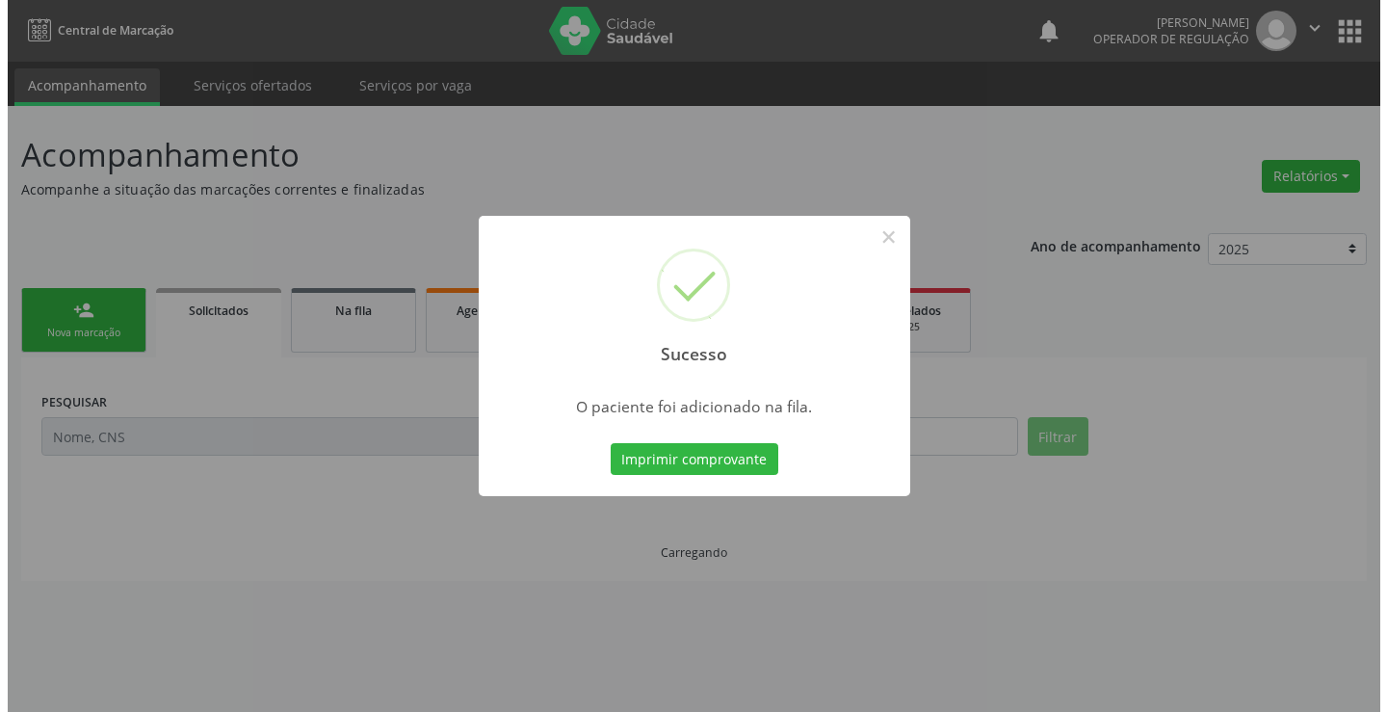
scroll to position [0, 0]
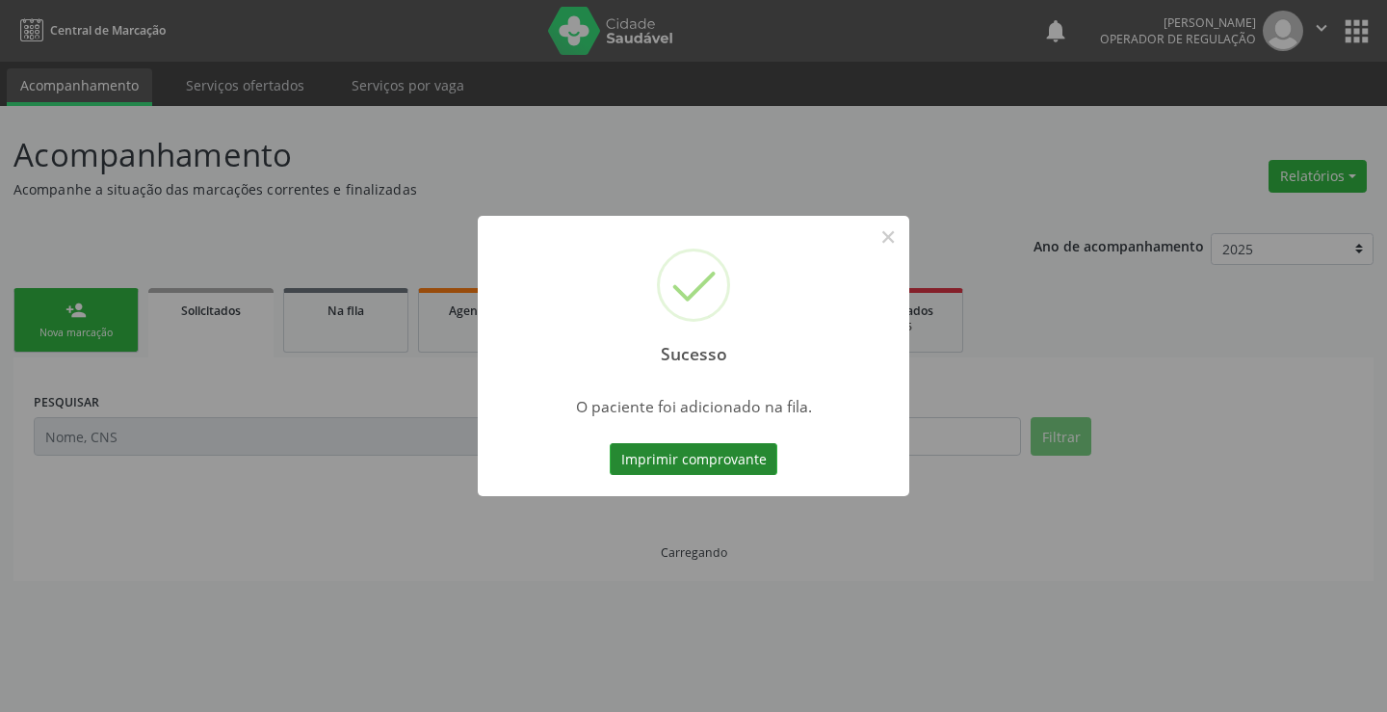
click at [729, 463] on button "Imprimir comprovante" at bounding box center [694, 459] width 168 height 33
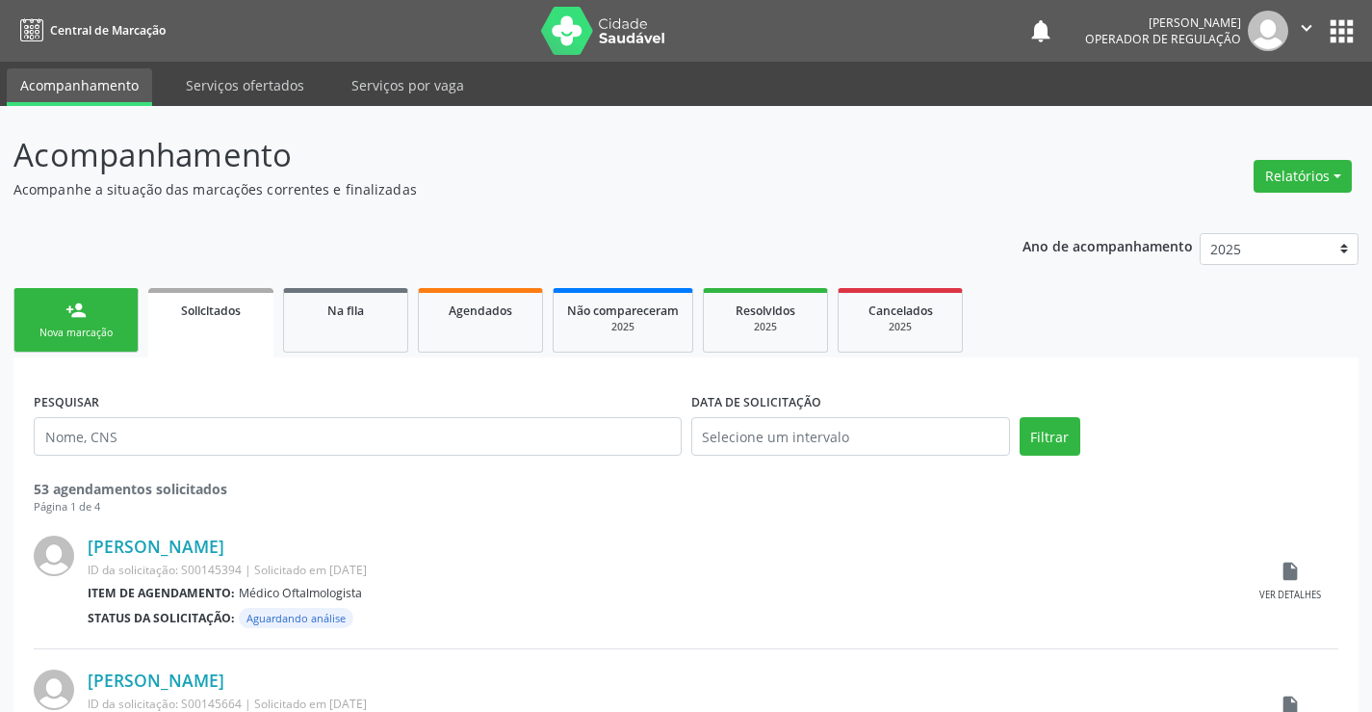
click at [103, 324] on link "person_add Nova marcação" at bounding box center [75, 320] width 125 height 65
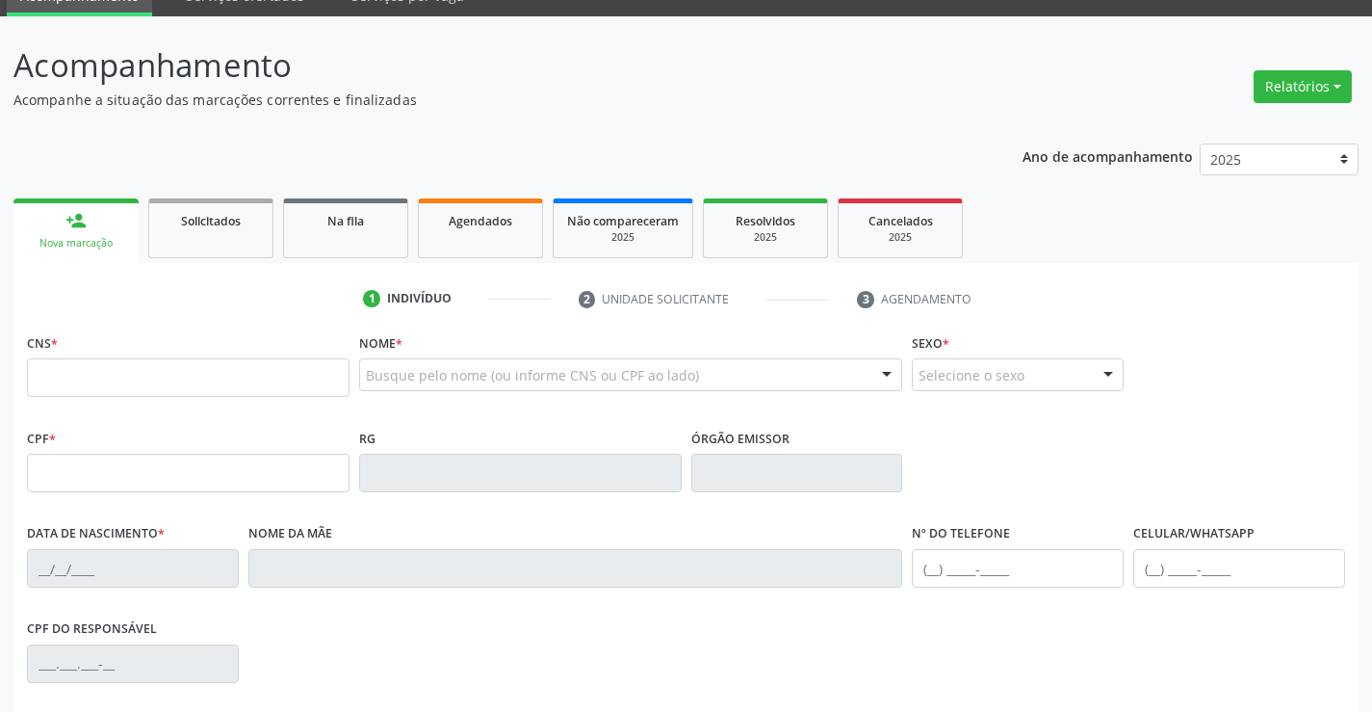
scroll to position [193, 0]
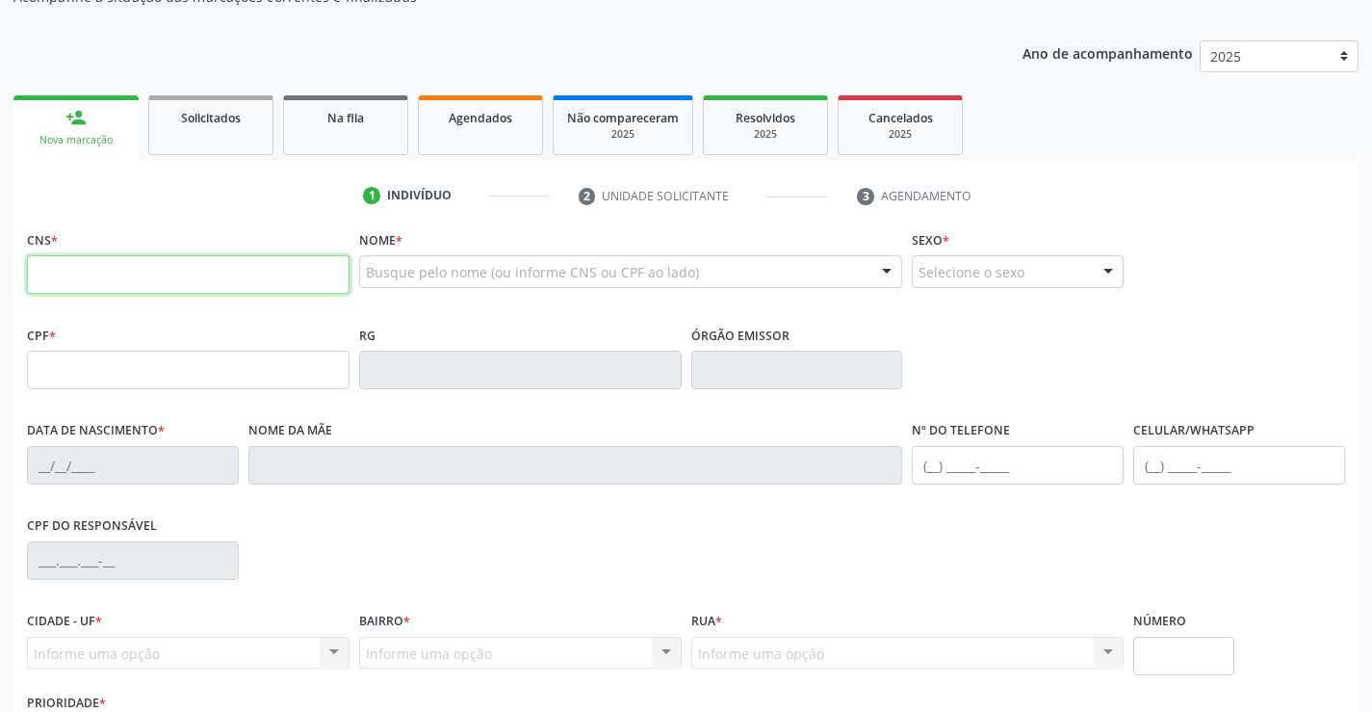
click at [101, 277] on input "text" at bounding box center [188, 274] width 323 height 39
type input "702 1027 8443 1592"
type input "042.950.105-61"
type input "1514063913"
type input "17/03/1996"
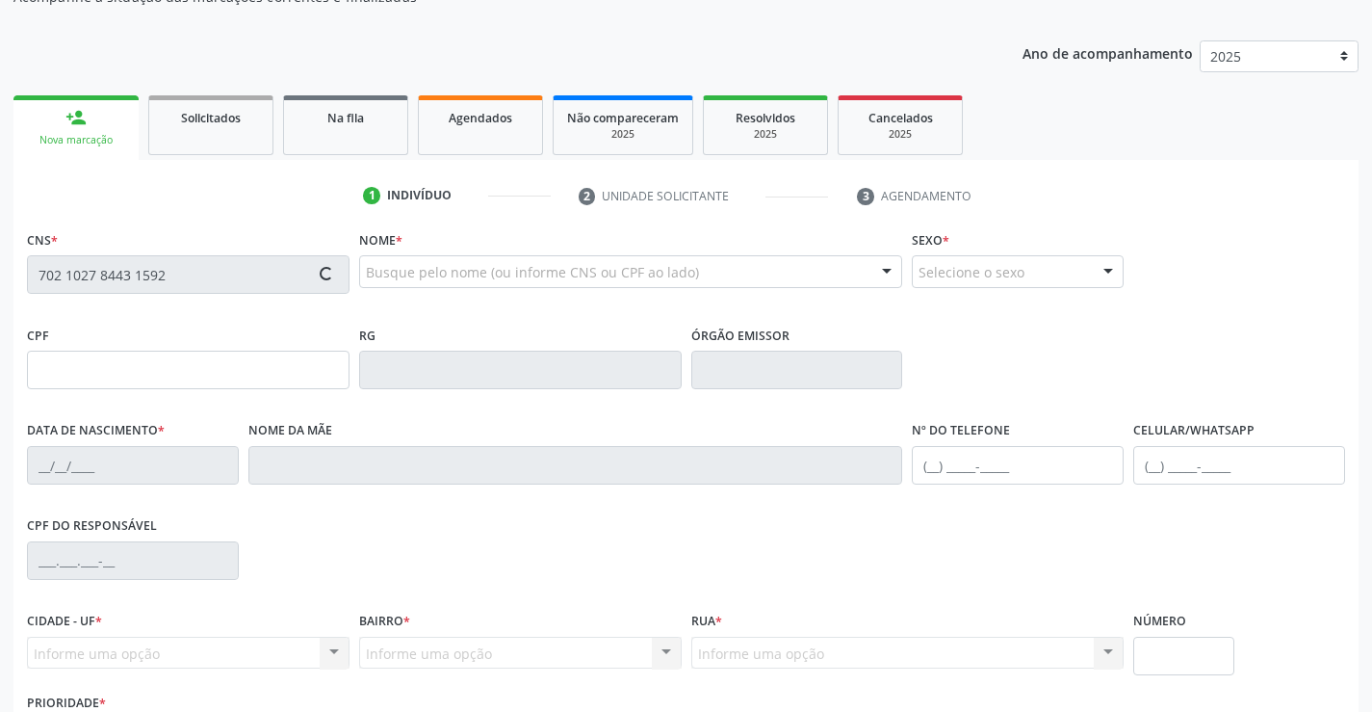
type input "(74) 99953-5905"
type input "042.950.105-61"
type input "SN"
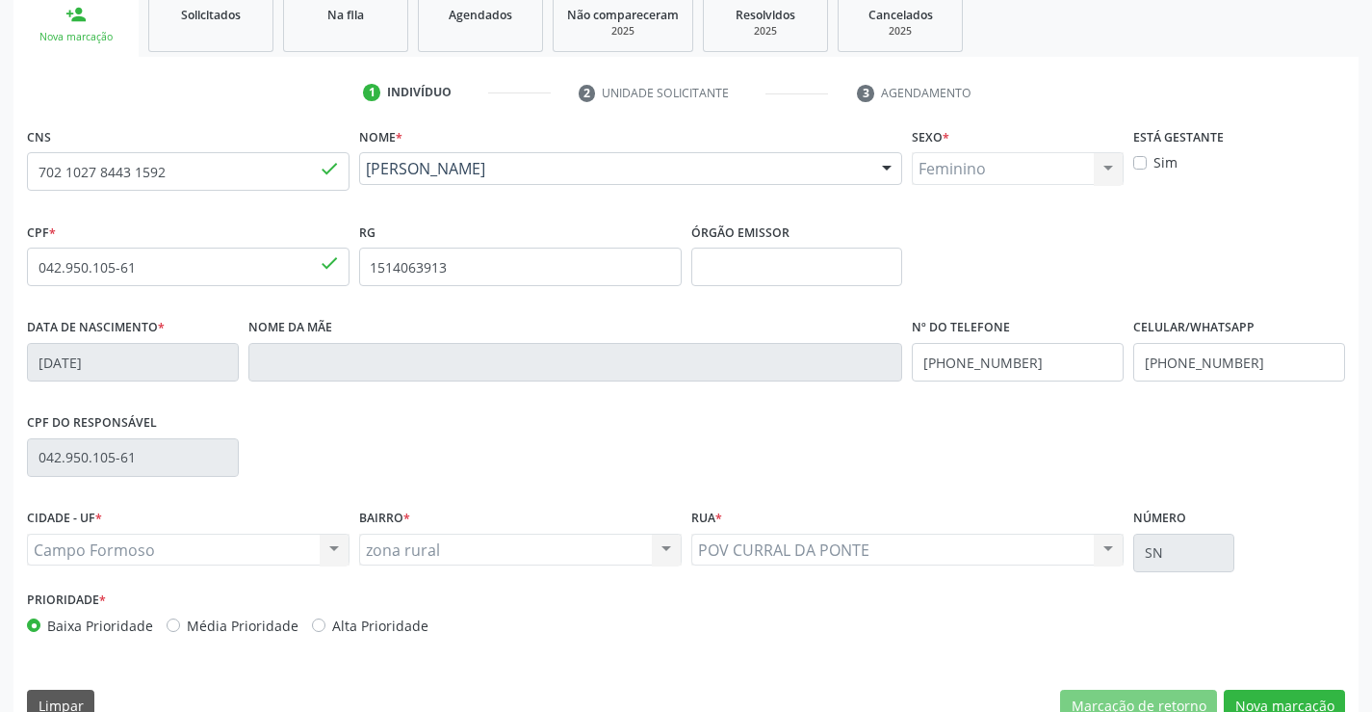
scroll to position [332, 0]
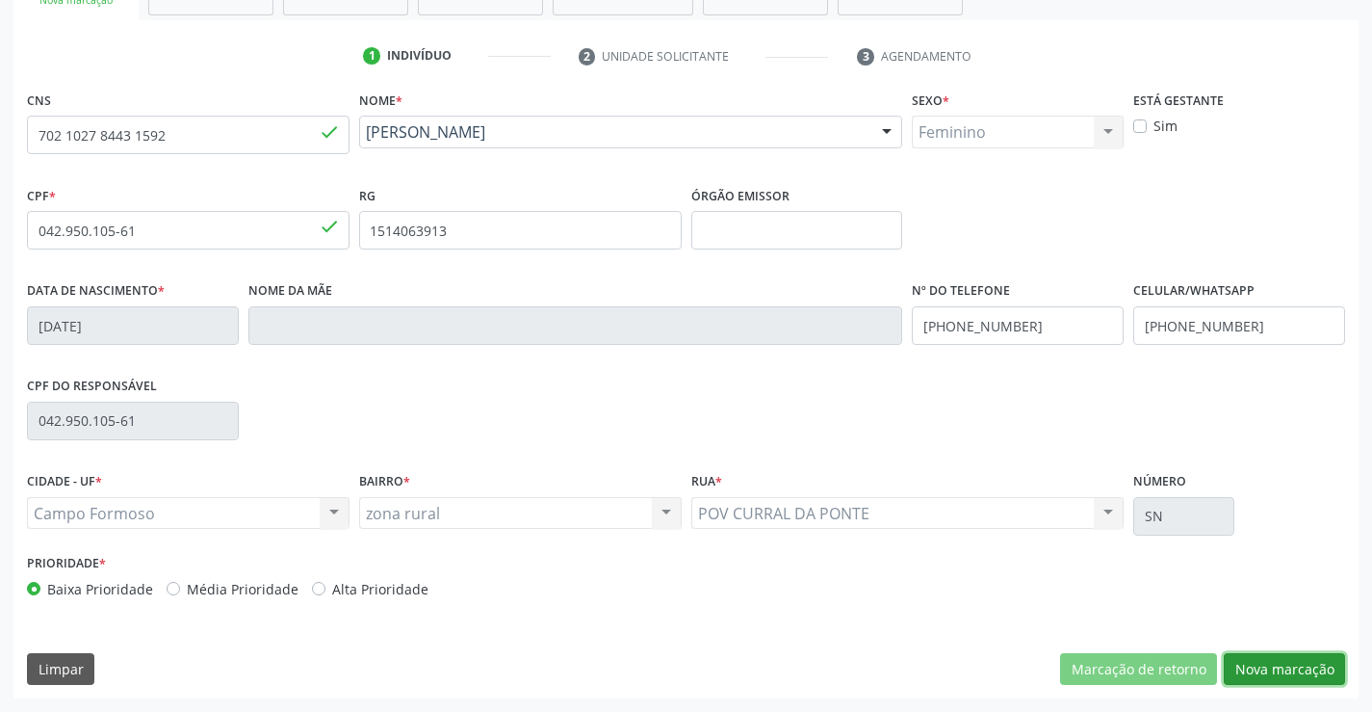
click at [1286, 669] on button "Nova marcação" at bounding box center [1284, 669] width 121 height 33
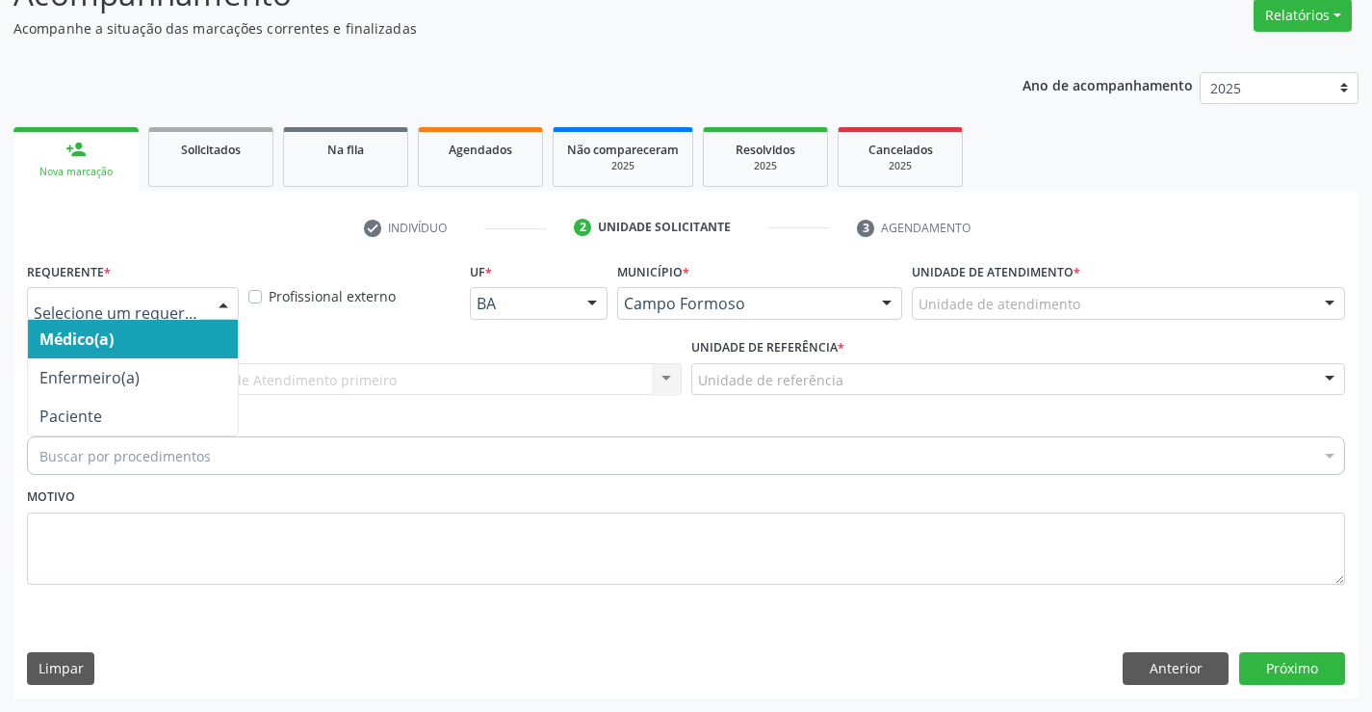
click at [213, 298] on div at bounding box center [223, 304] width 29 height 33
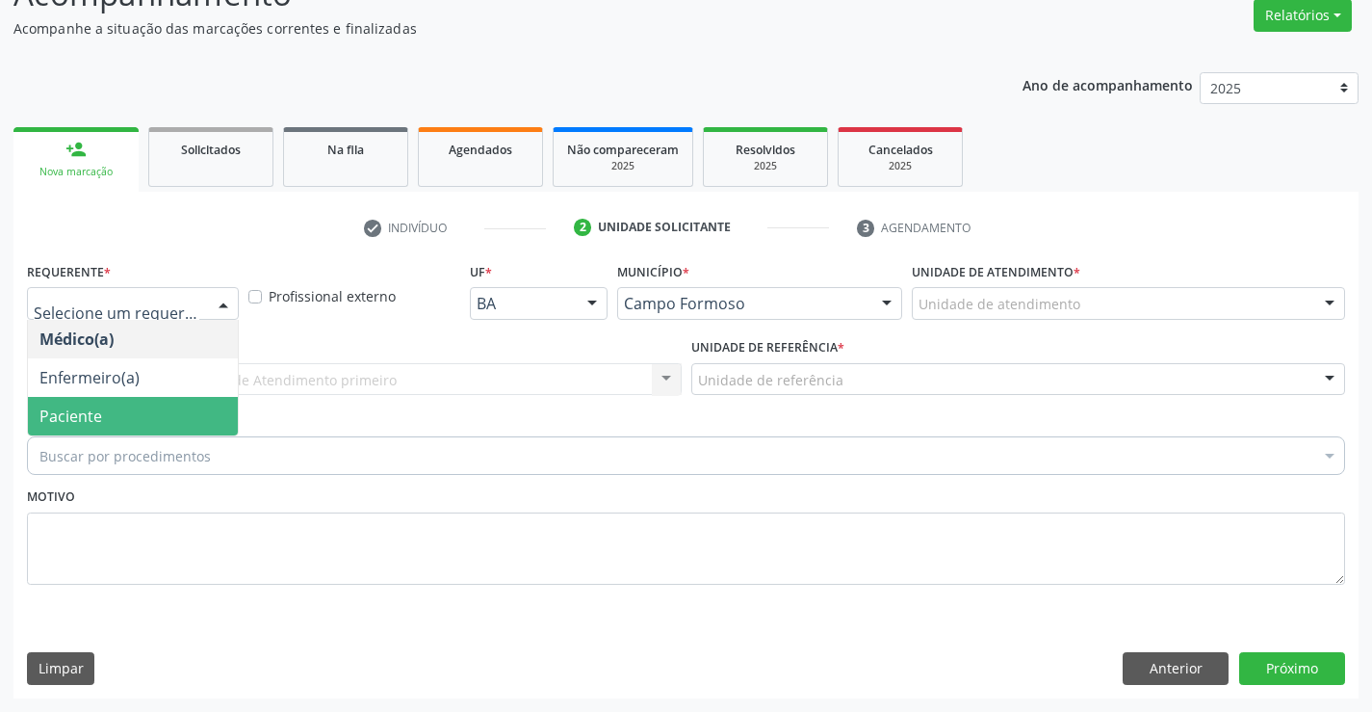
click at [179, 416] on span "Paciente" at bounding box center [133, 416] width 210 height 39
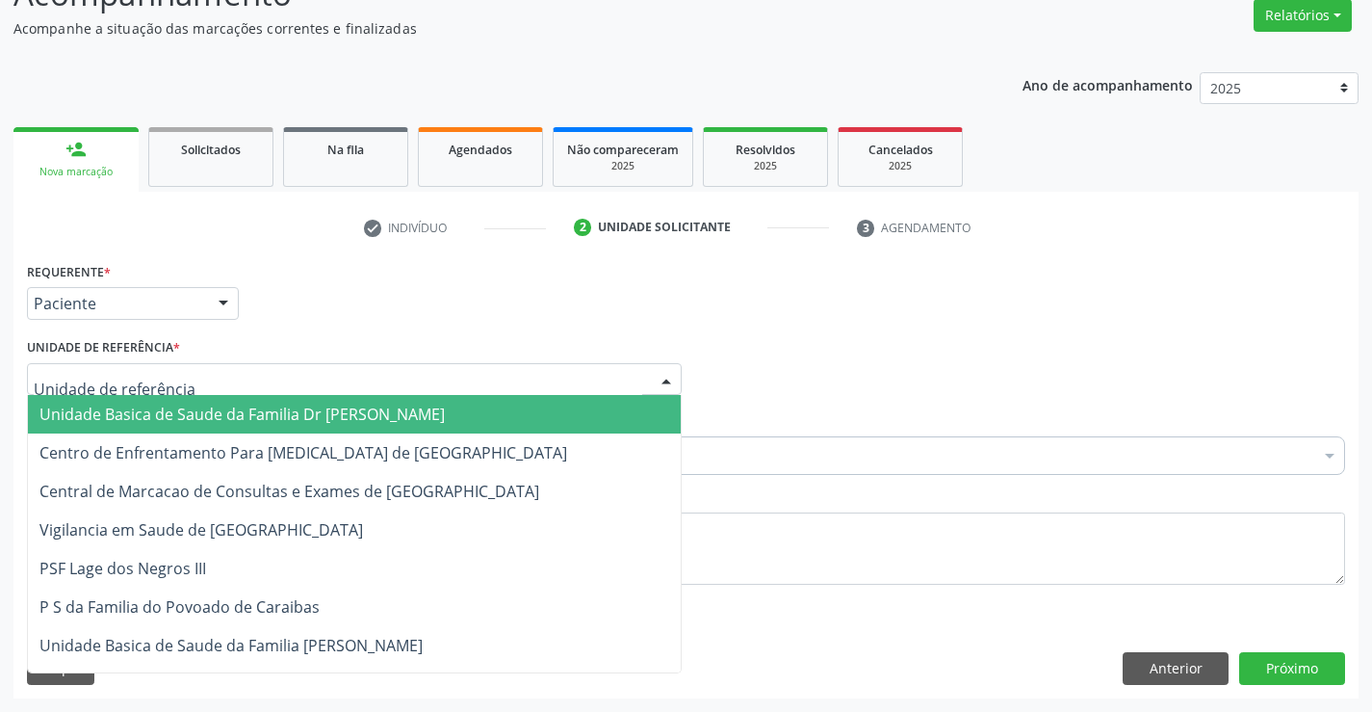
click at [181, 381] on div at bounding box center [354, 379] width 655 height 33
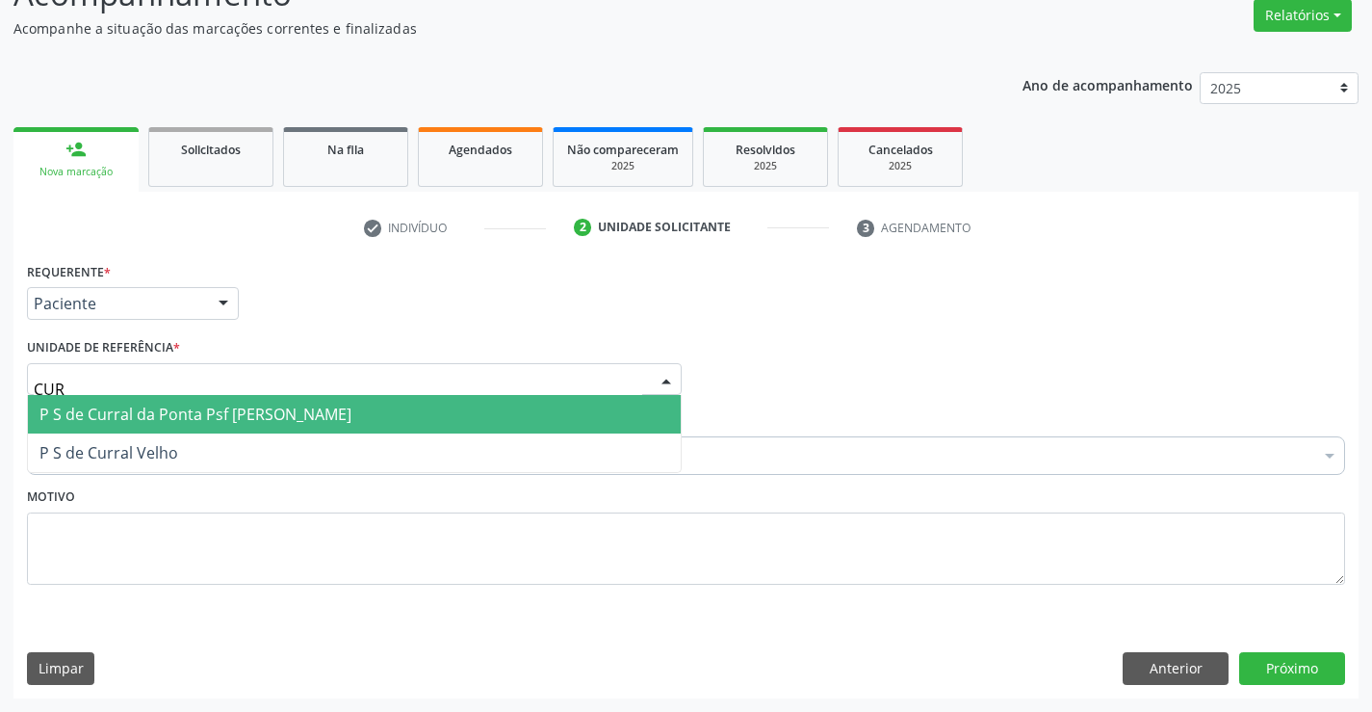
type input "CURR"
click at [188, 415] on span "P S de Curral da Ponta Psf [PERSON_NAME]" at bounding box center [195, 413] width 312 height 21
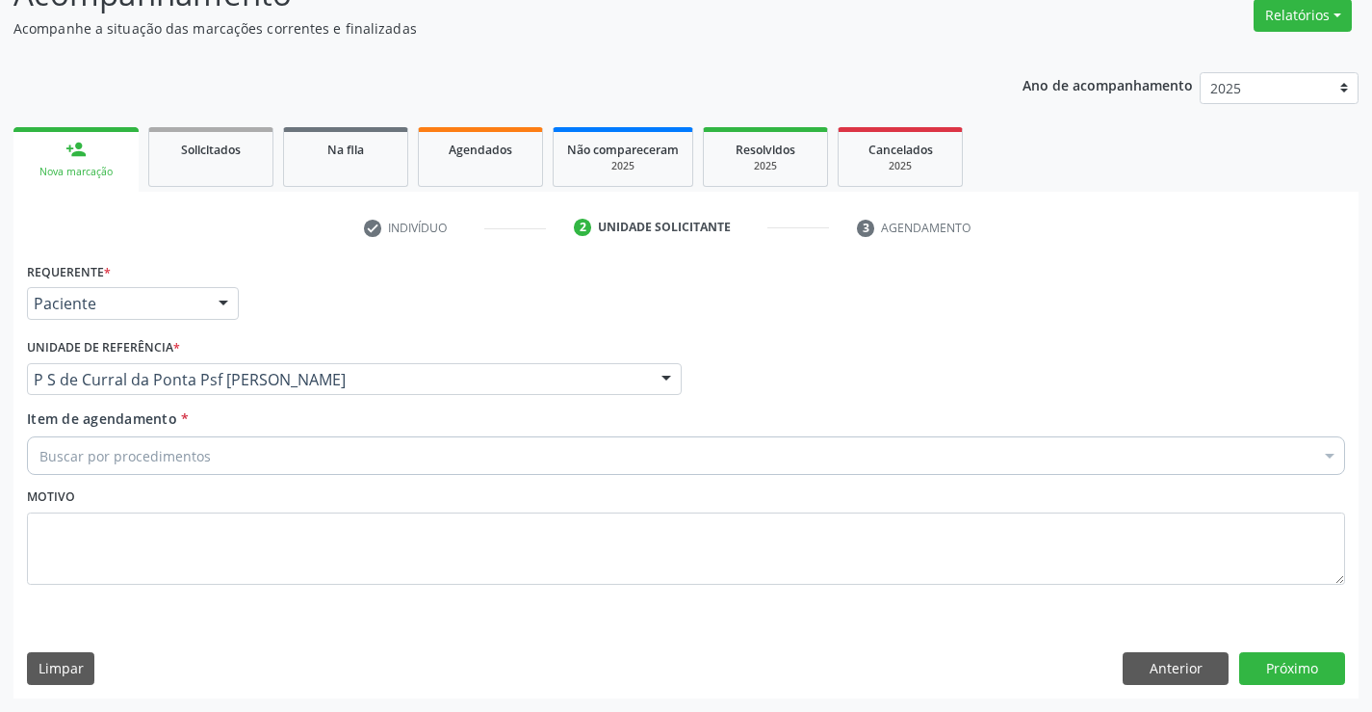
click at [215, 454] on div "Buscar por procedimentos" at bounding box center [686, 455] width 1318 height 39
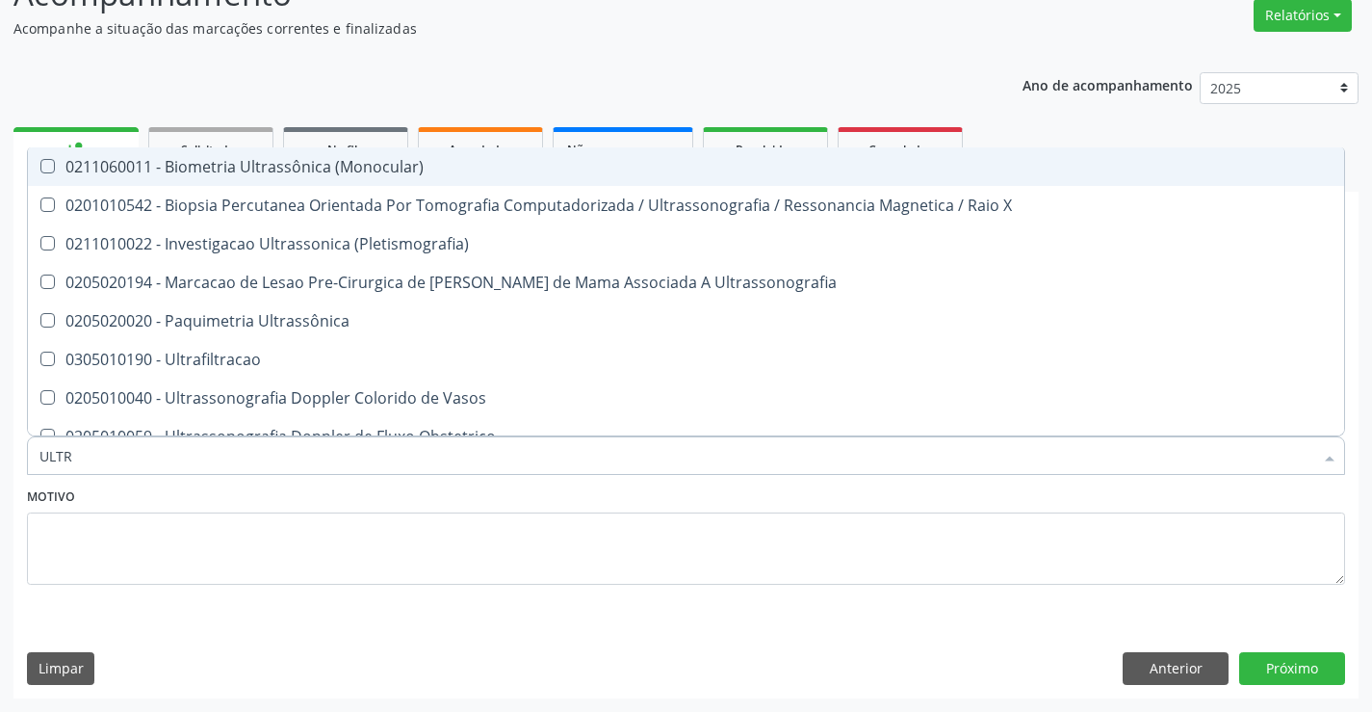
type input "ULTRA"
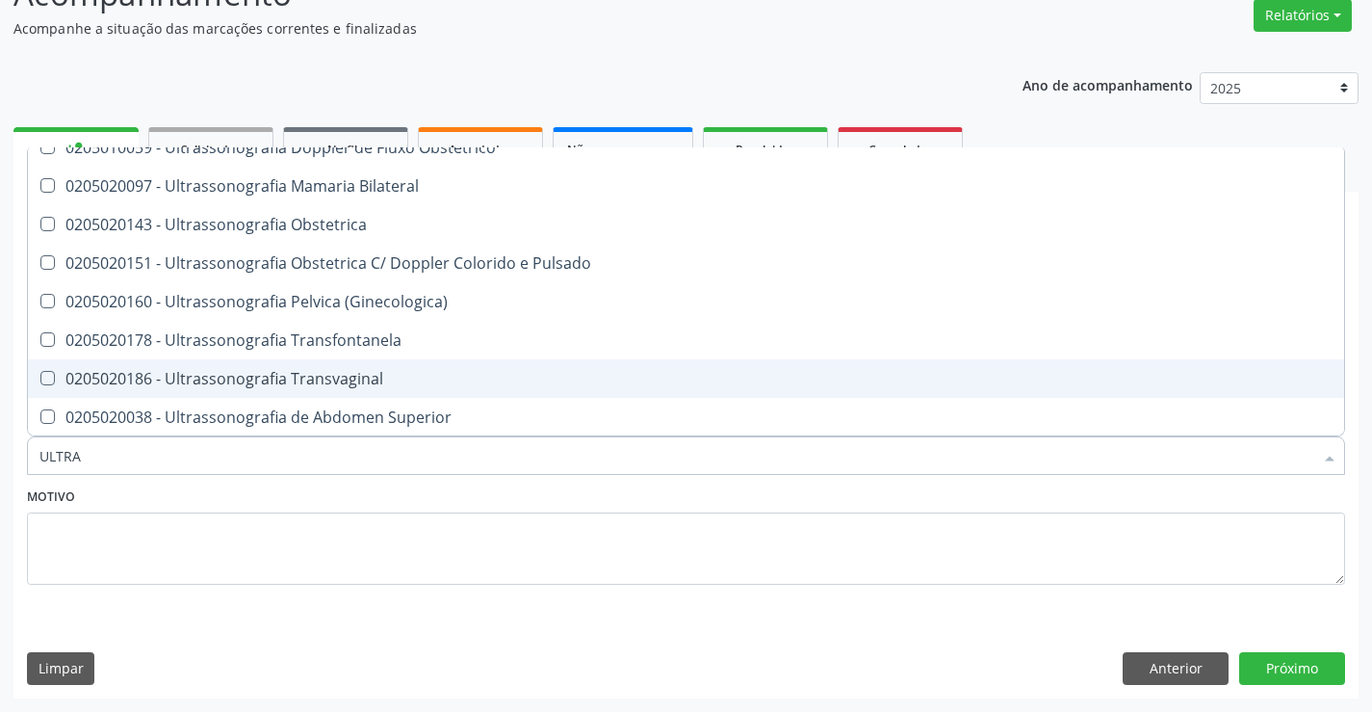
scroll to position [385, 0]
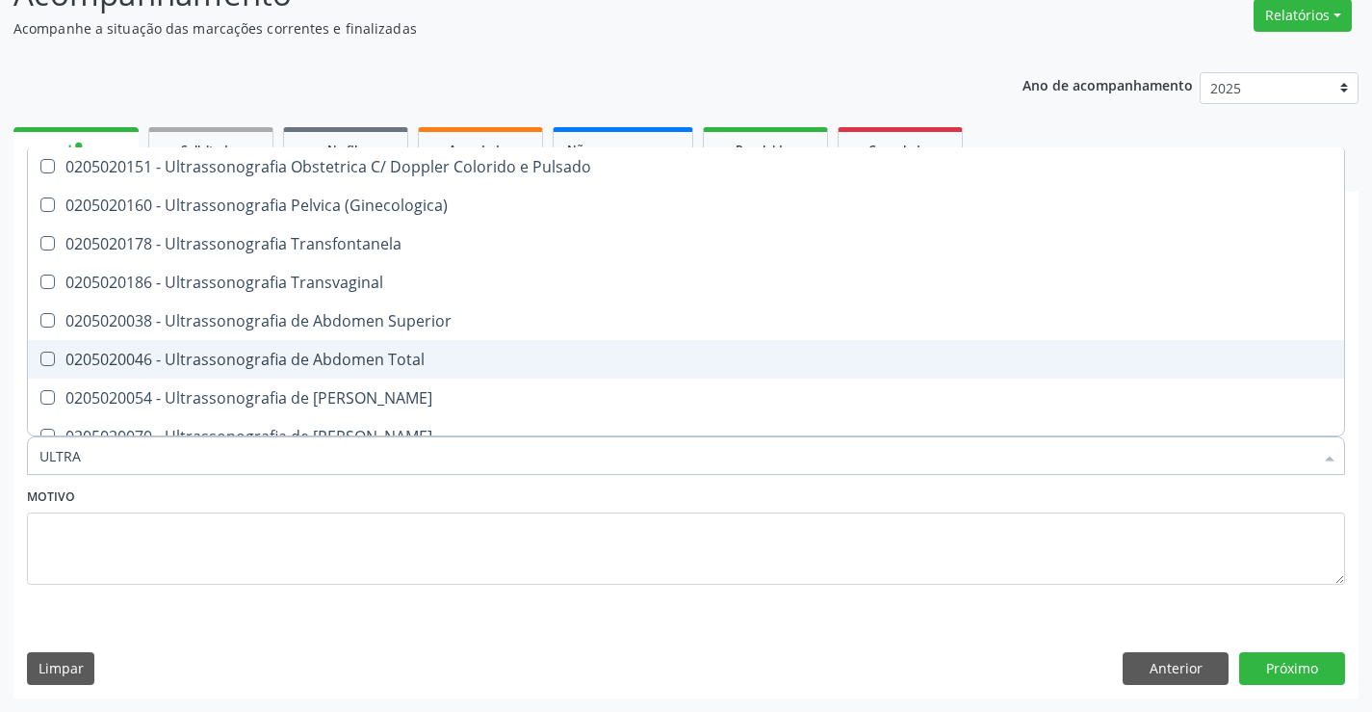
click at [263, 360] on div "0205020046 - Ultrassonografia de Abdomen Total" at bounding box center [685, 358] width 1293 height 15
checkbox Total "true"
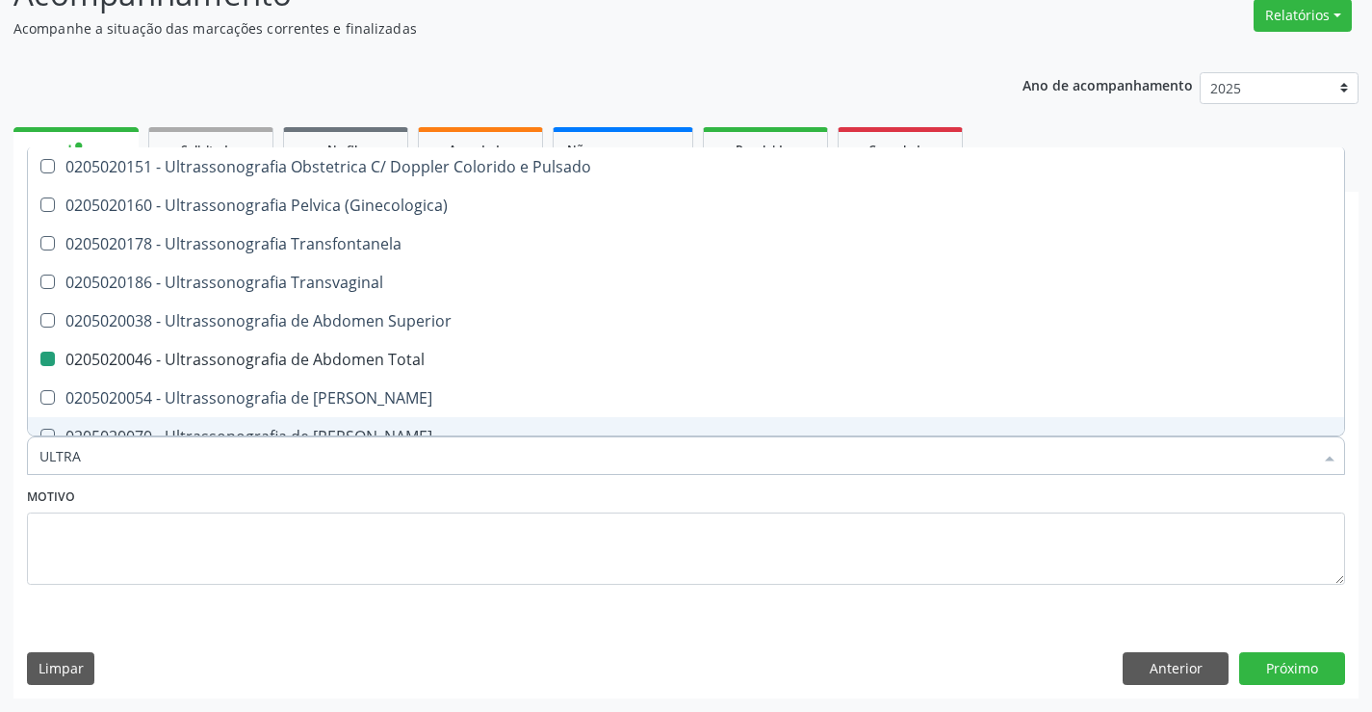
click at [334, 488] on div "Motivo" at bounding box center [686, 533] width 1318 height 102
checkbox X "true"
checkbox Total "false"
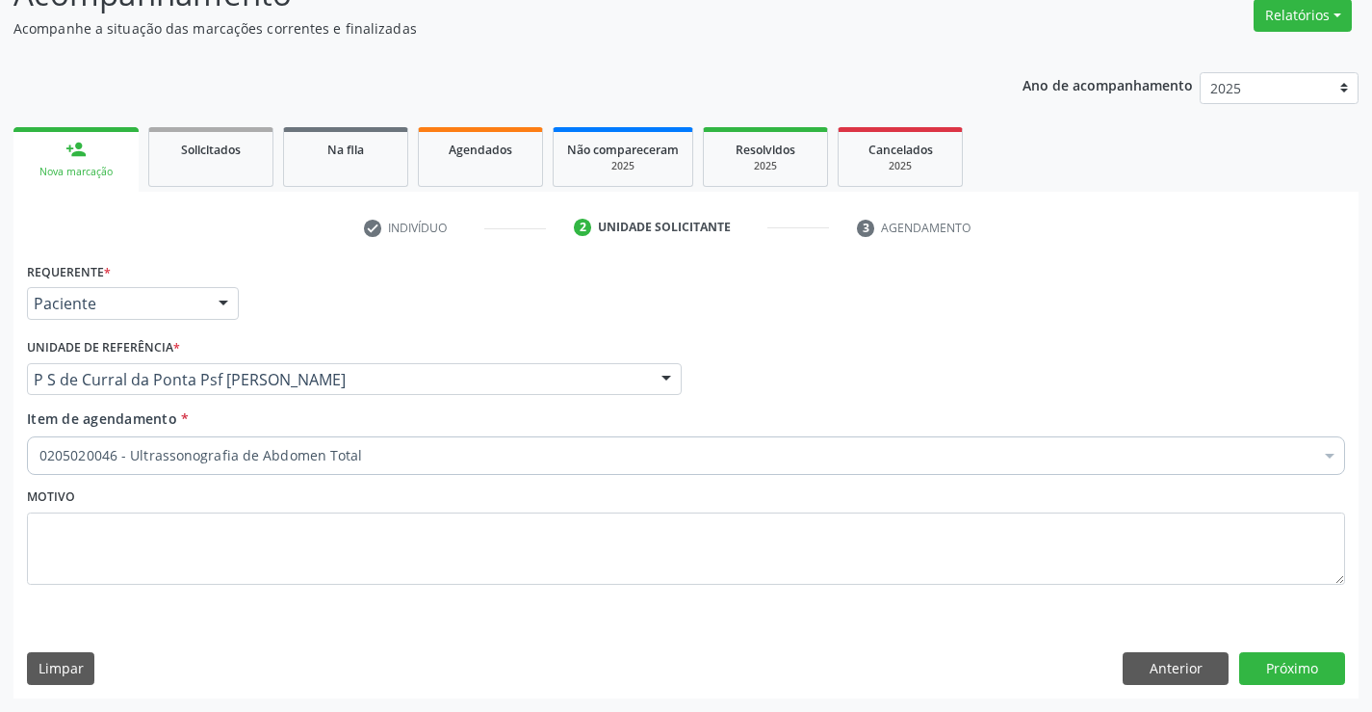
scroll to position [0, 0]
click at [1277, 670] on button "Próximo" at bounding box center [1292, 668] width 106 height 33
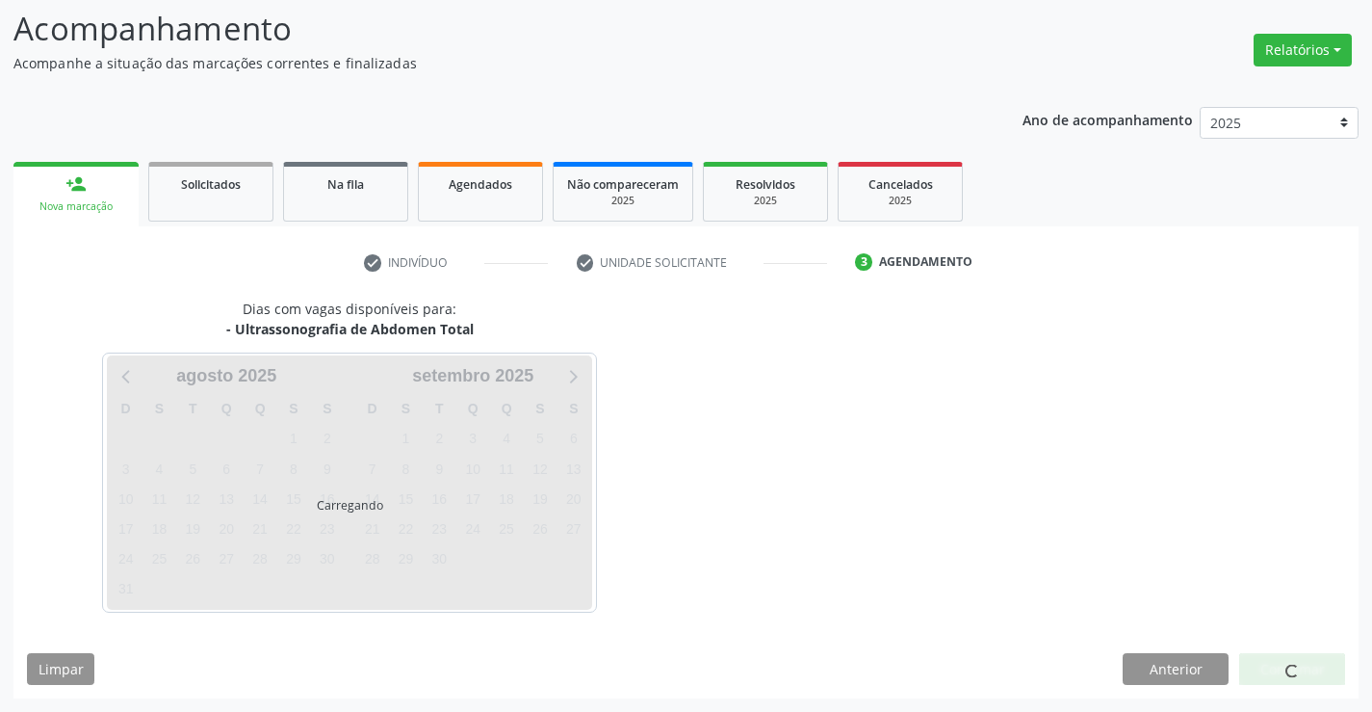
scroll to position [126, 0]
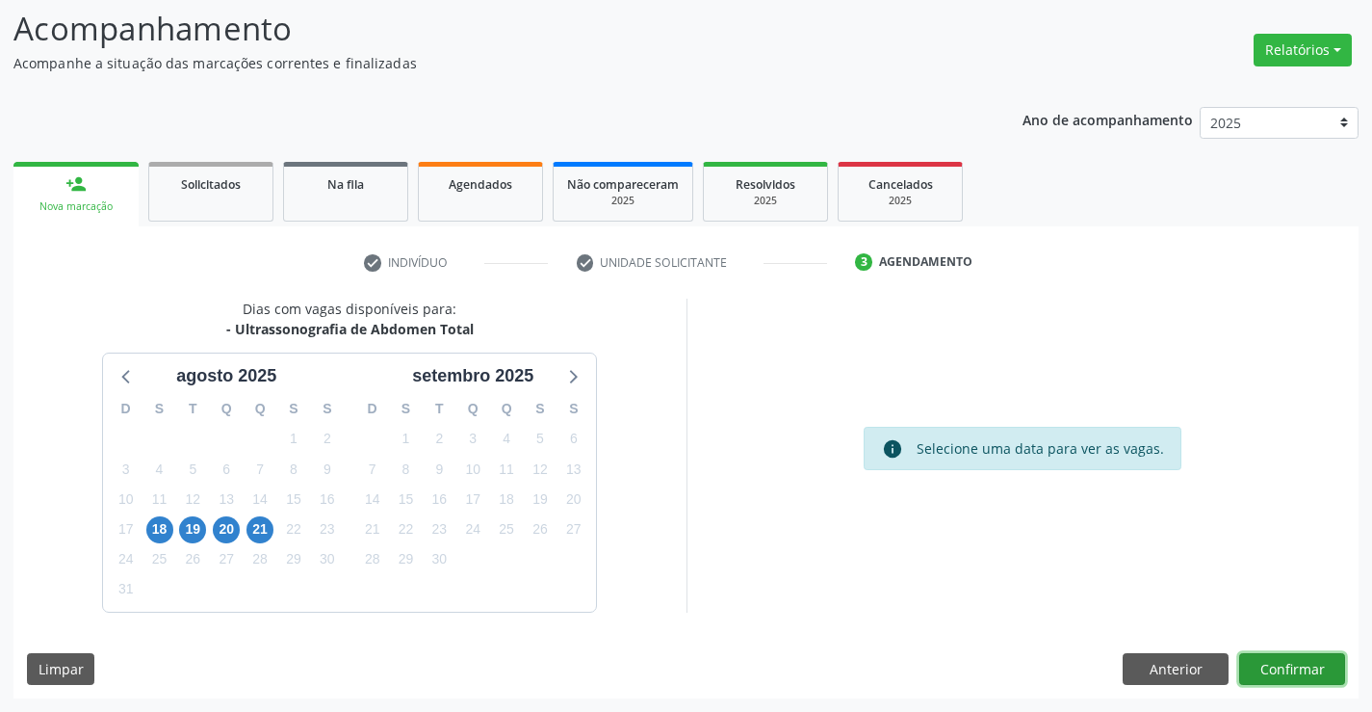
click at [1282, 674] on button "Confirmar" at bounding box center [1292, 669] width 106 height 33
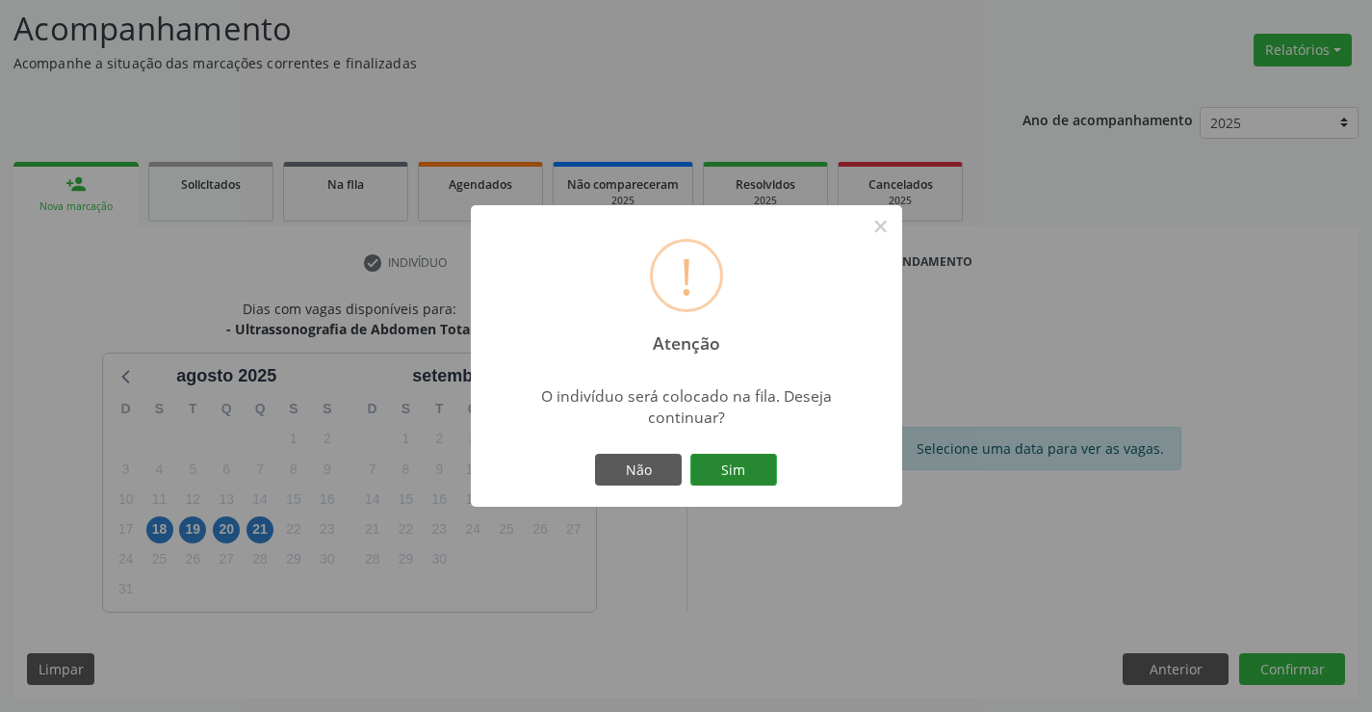
click at [748, 473] on button "Sim" at bounding box center [733, 470] width 87 height 33
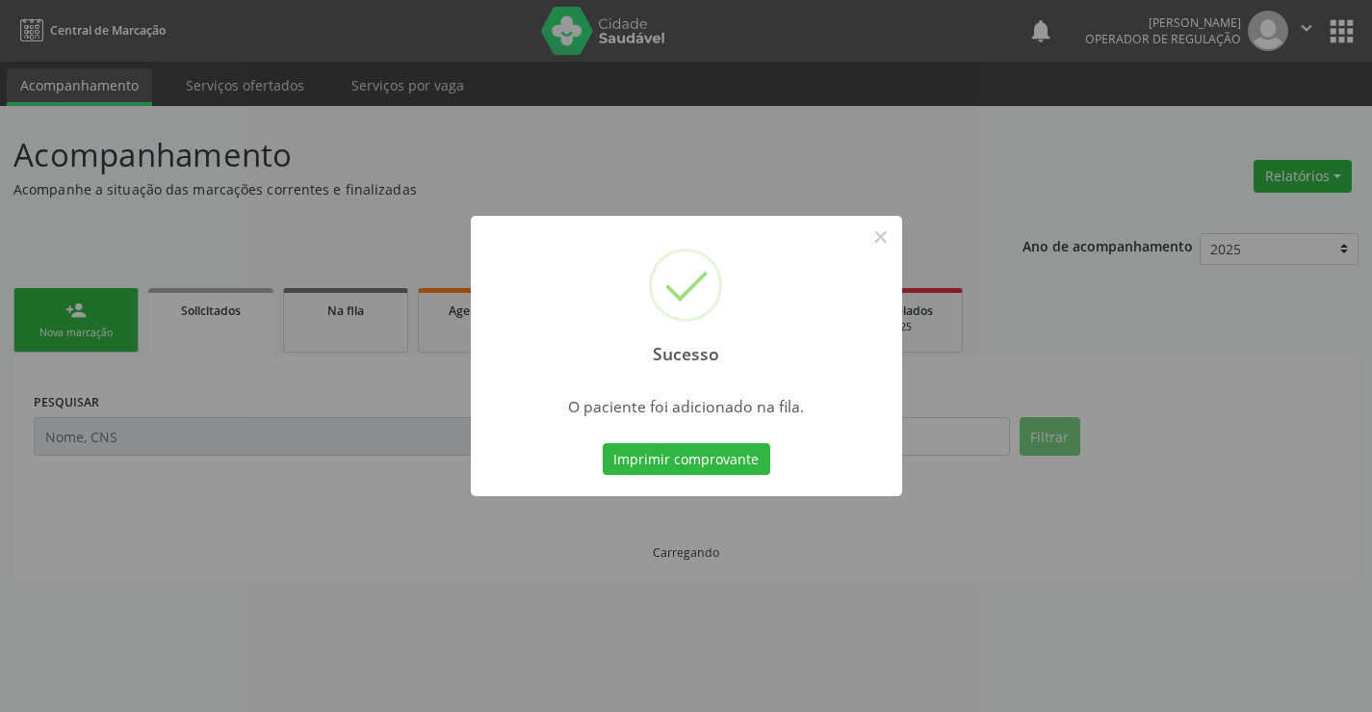
scroll to position [0, 0]
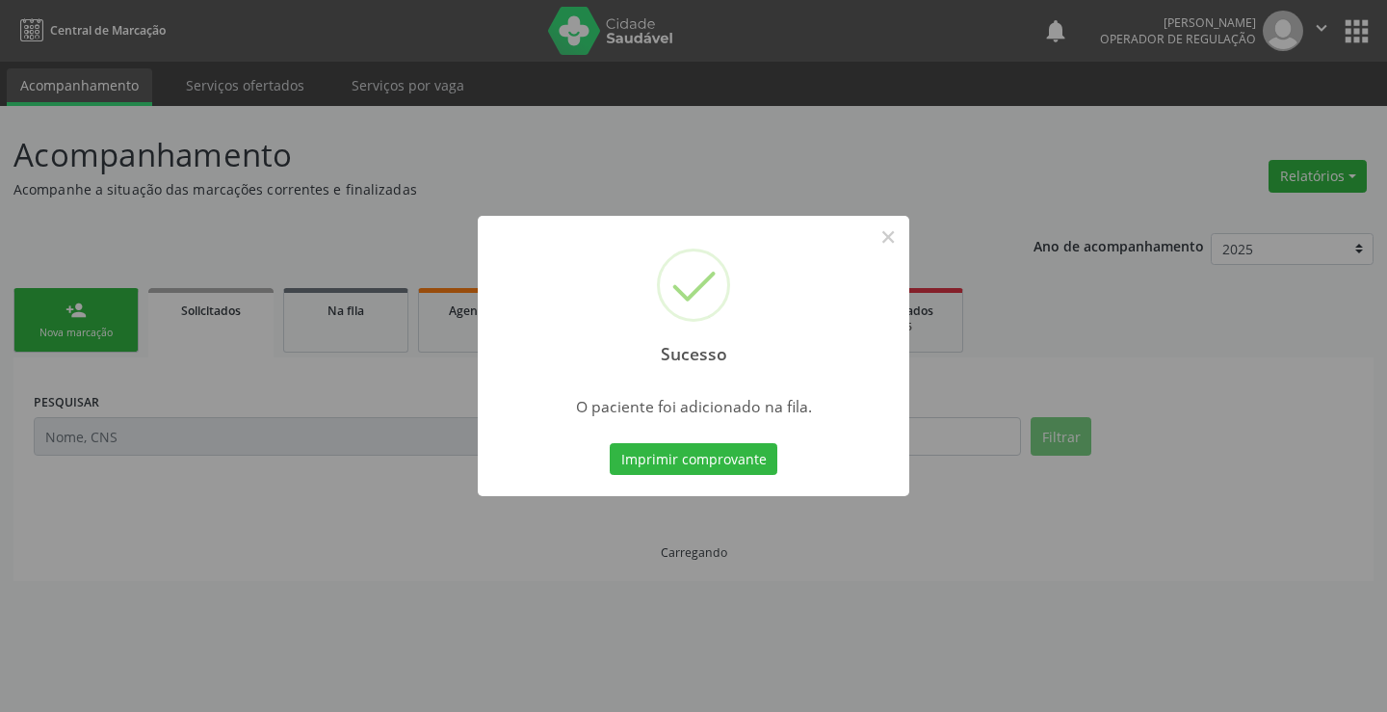
click at [610, 443] on button "Imprimir comprovante" at bounding box center [694, 459] width 168 height 33
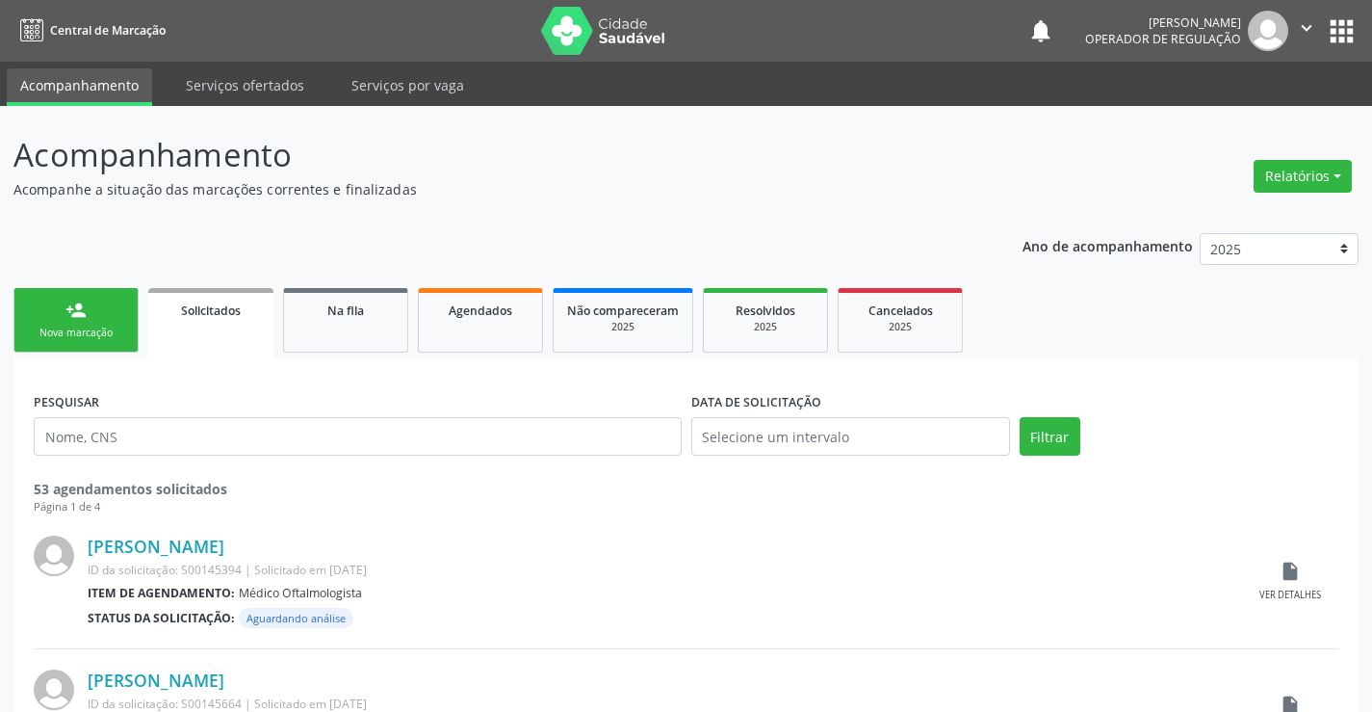
click at [123, 322] on link "person_add Nova marcação" at bounding box center [75, 320] width 125 height 65
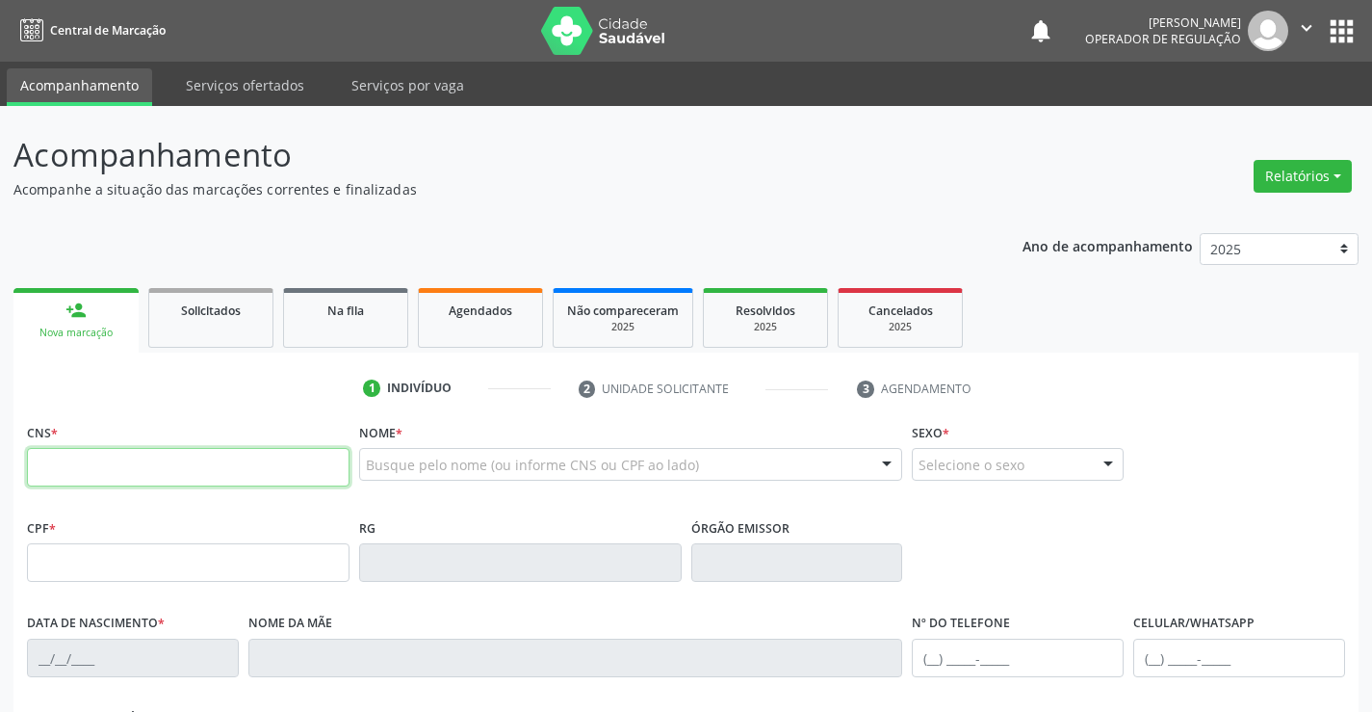
click at [78, 460] on input "text" at bounding box center [188, 467] width 323 height 39
type input "704 1046 7224 4950"
type input "644399569"
type input "17/01/1981"
type input "(74) 99116-8421"
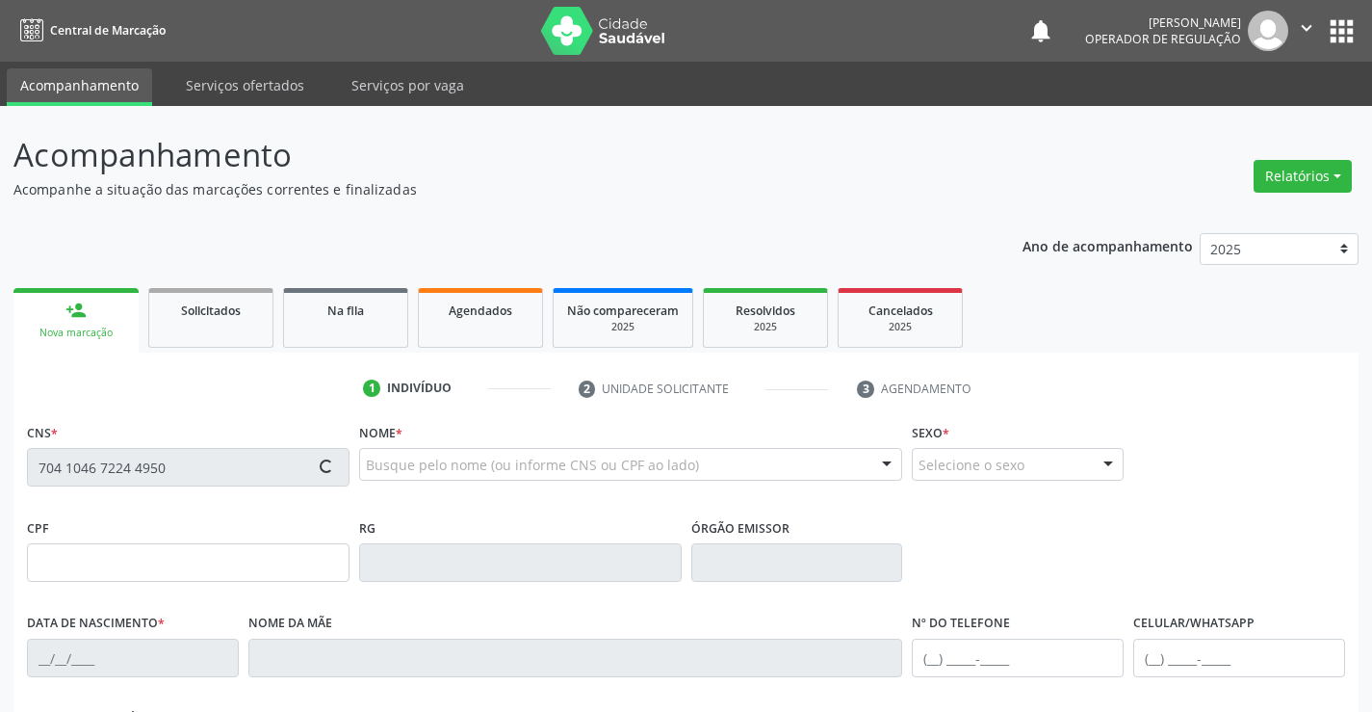
type input "(74) 99116-8421"
type input "044.157.035-69"
type input "S/N"
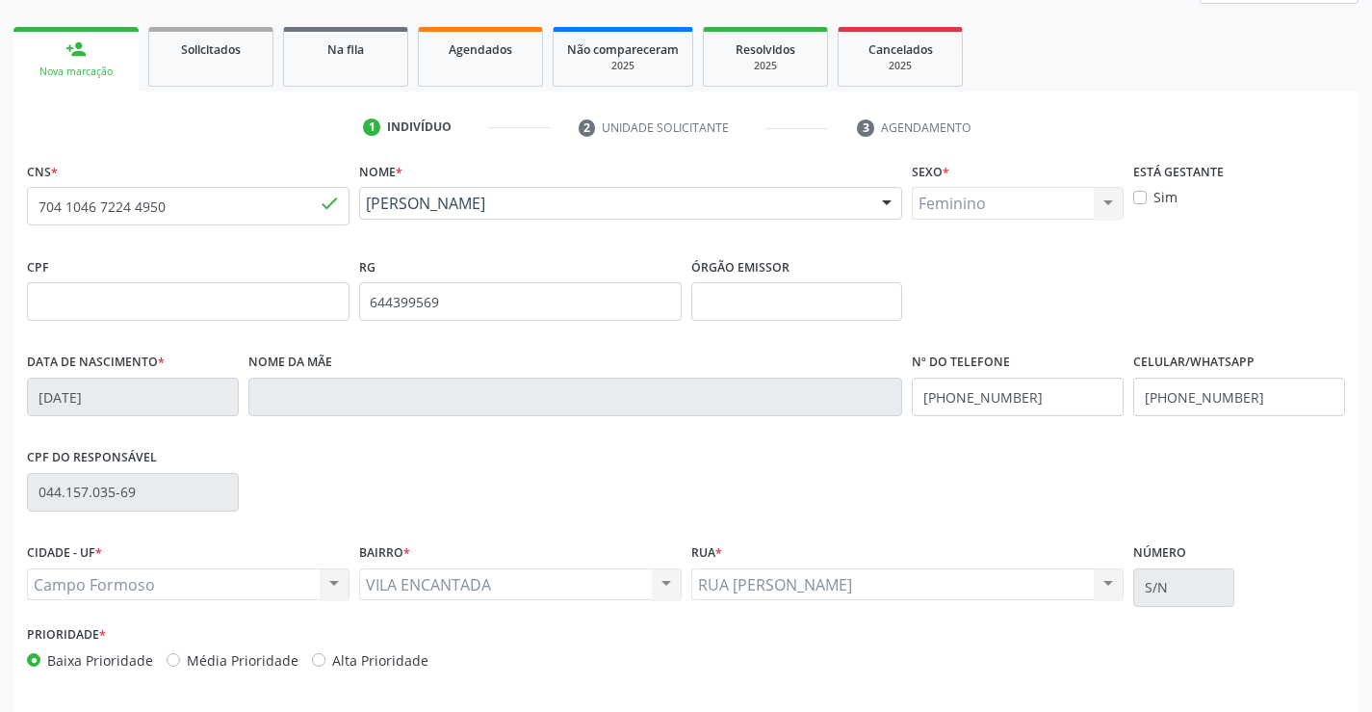
scroll to position [332, 0]
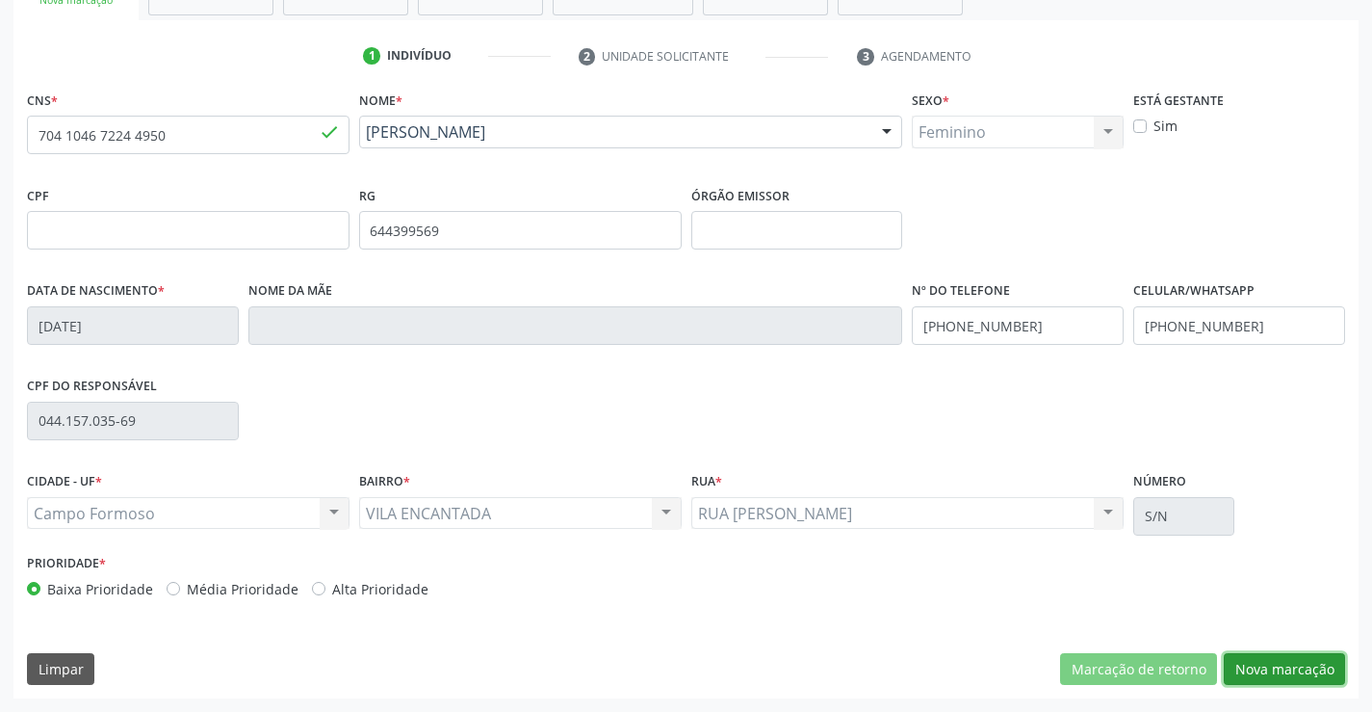
click at [1259, 672] on button "Nova marcação" at bounding box center [1284, 669] width 121 height 33
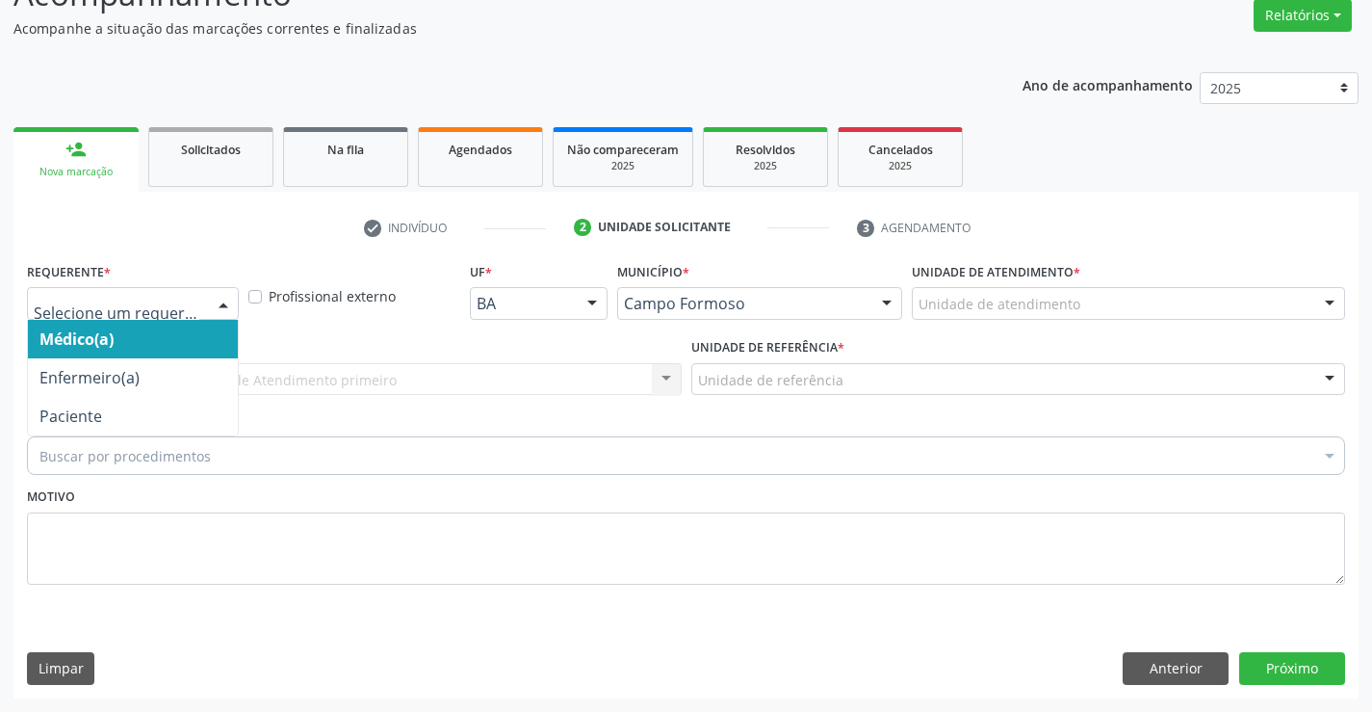
click at [221, 298] on div at bounding box center [223, 304] width 29 height 33
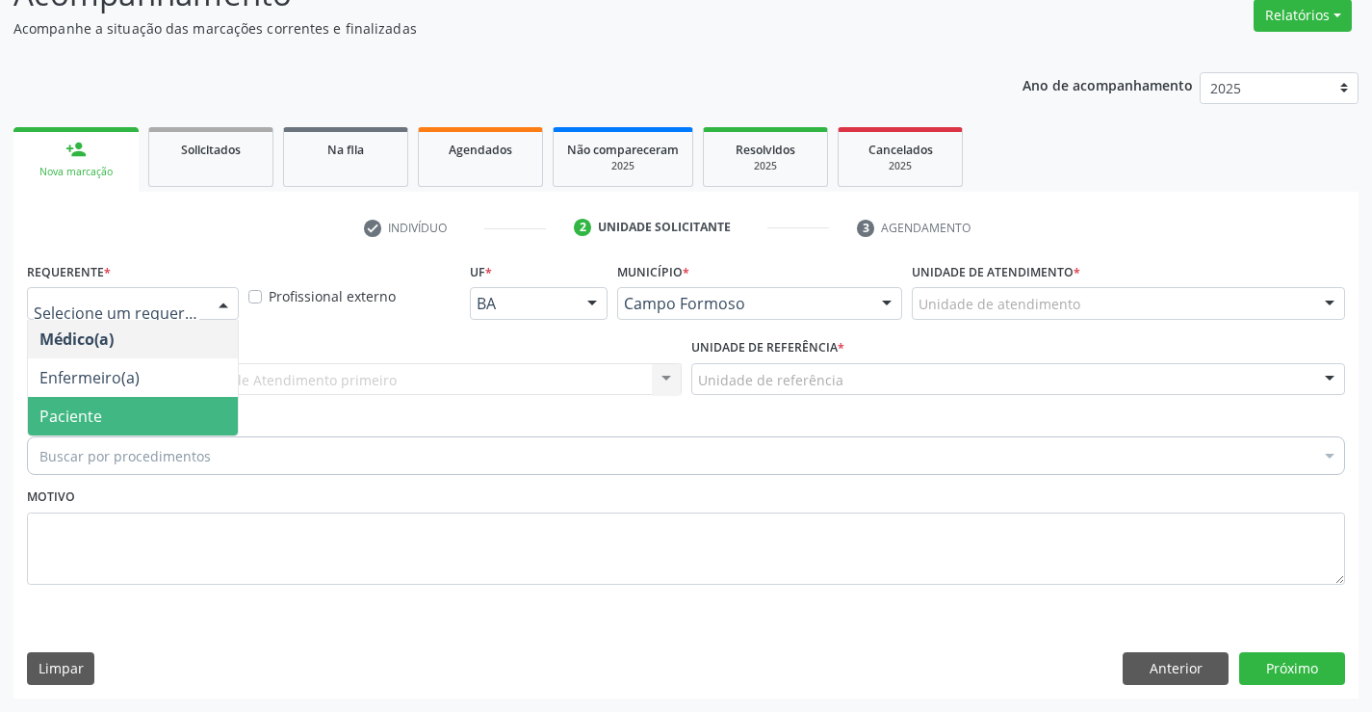
click at [177, 415] on span "Paciente" at bounding box center [133, 416] width 210 height 39
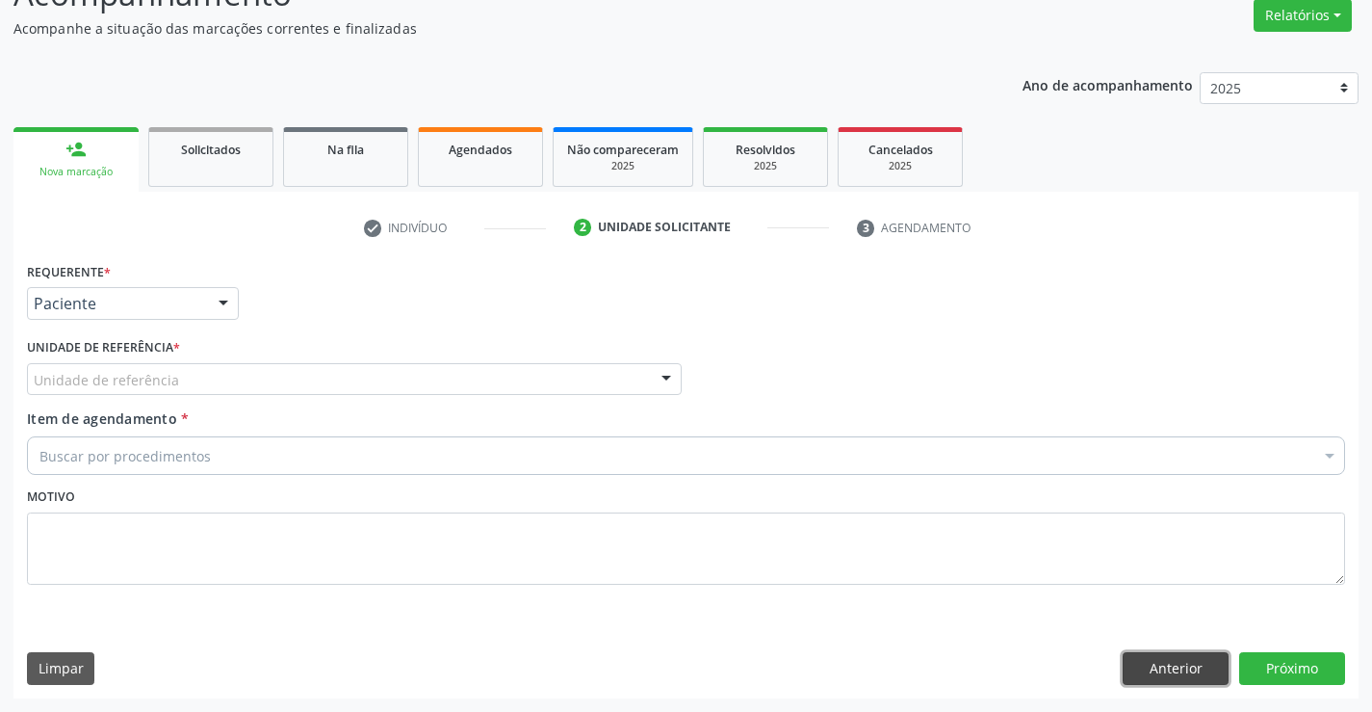
click at [1142, 660] on button "Anterior" at bounding box center [1176, 668] width 106 height 33
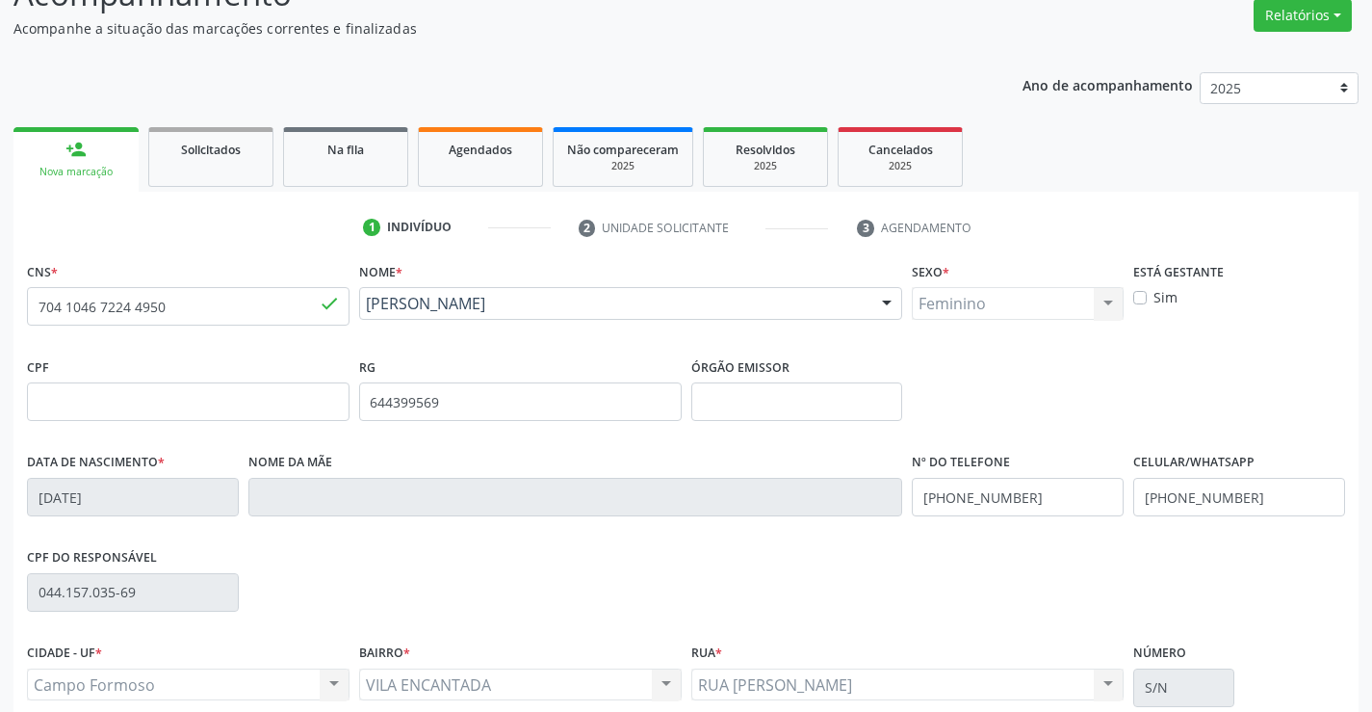
scroll to position [257, 0]
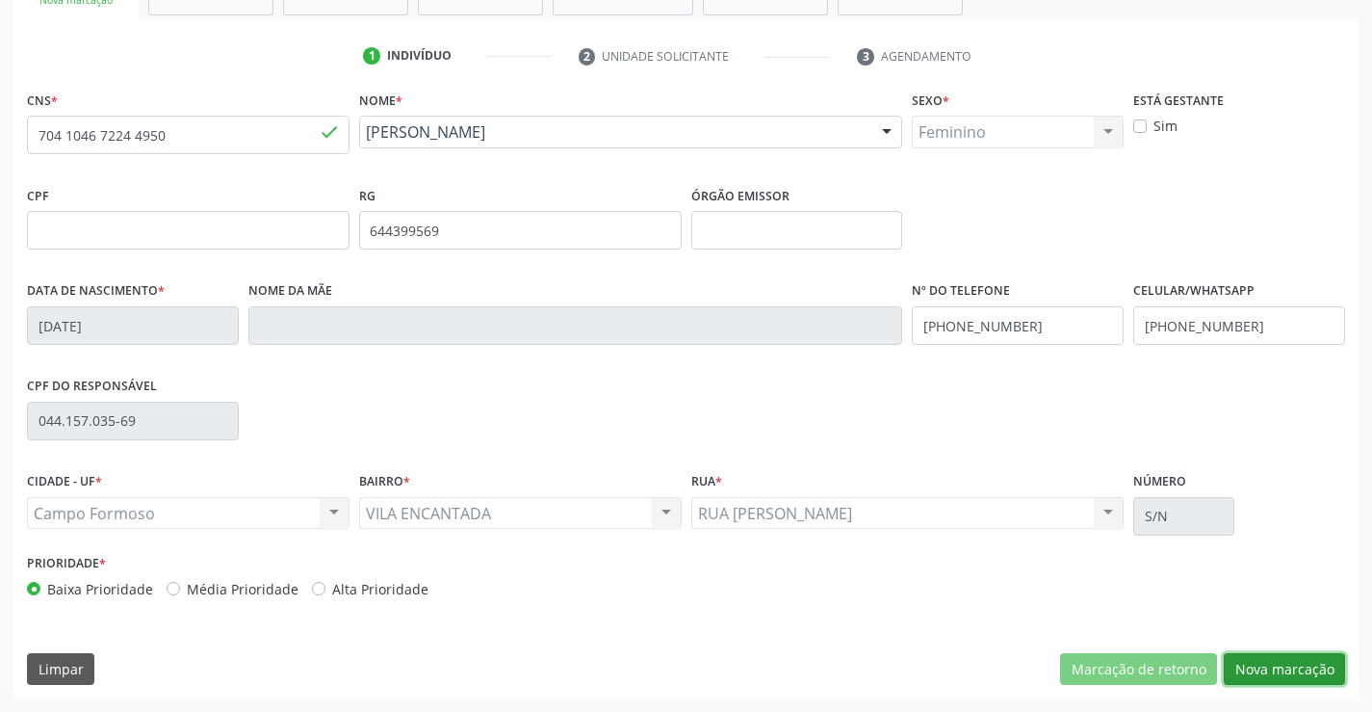
click at [1278, 663] on button "Nova marcação" at bounding box center [1284, 669] width 121 height 33
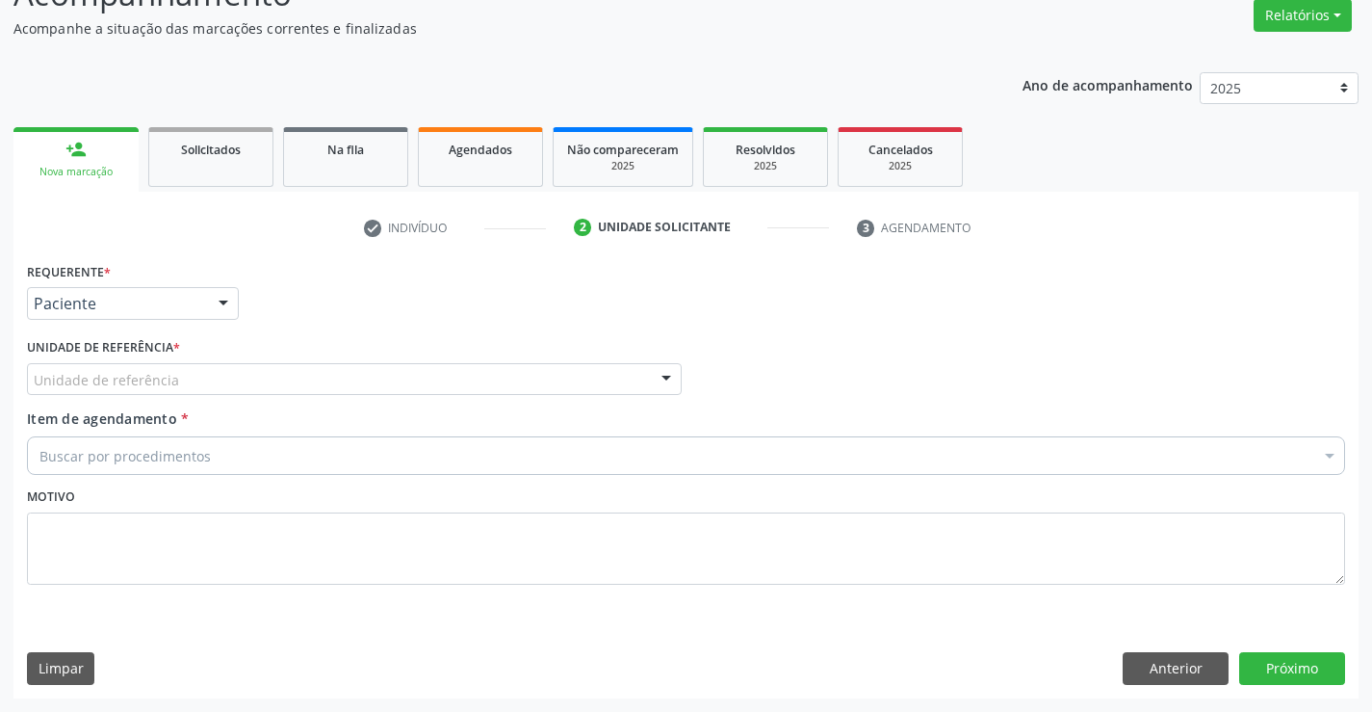
scroll to position [161, 0]
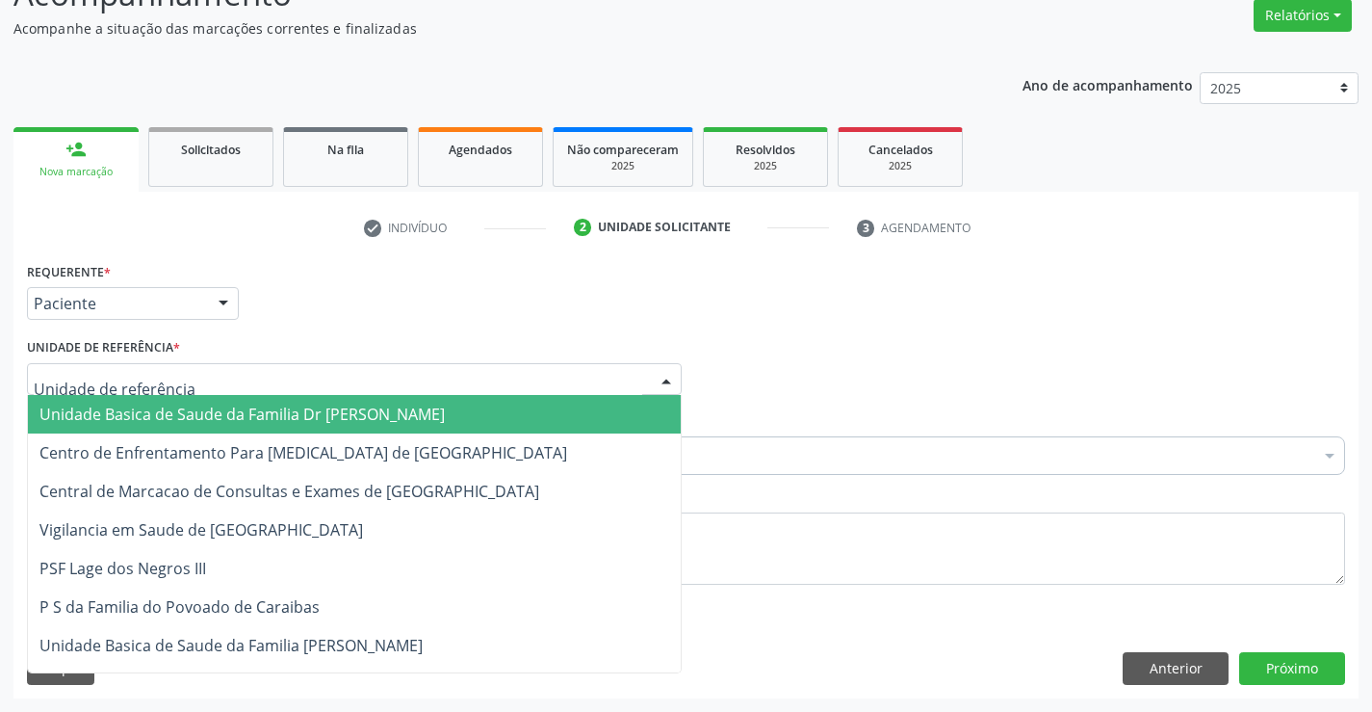
click at [241, 386] on div at bounding box center [354, 379] width 655 height 33
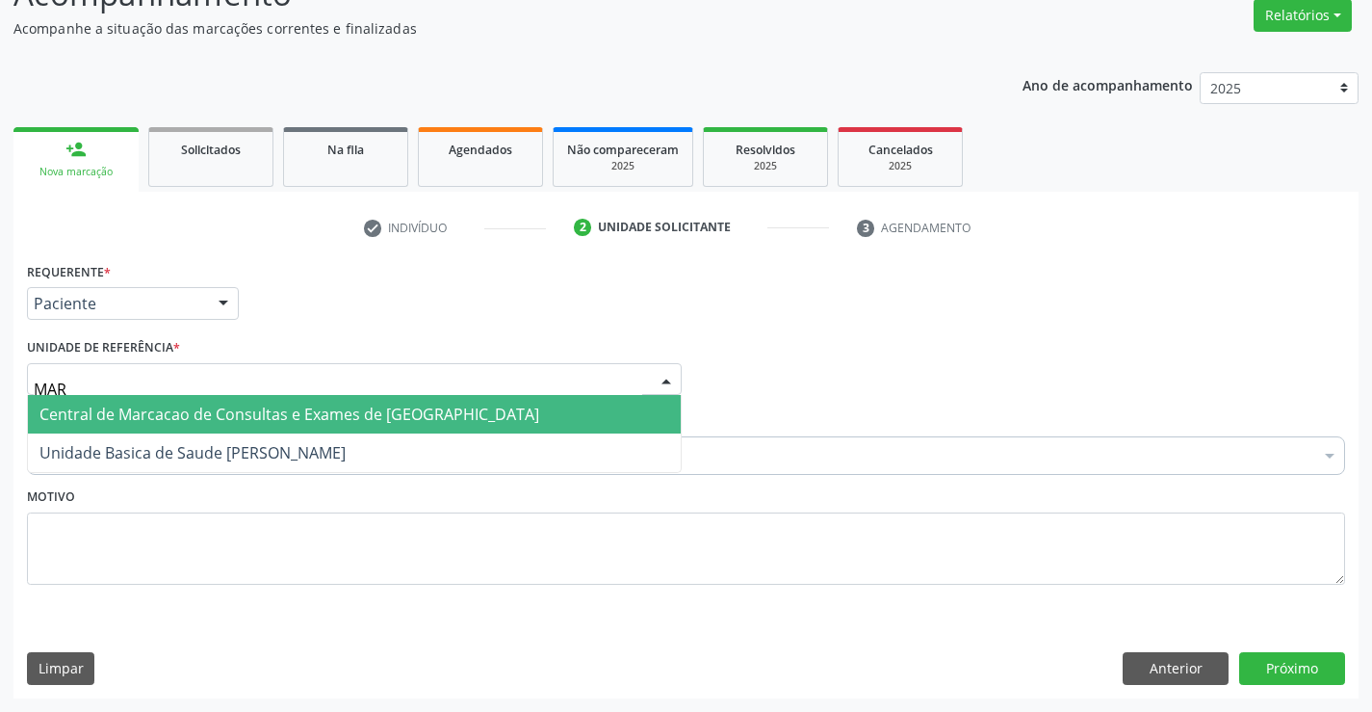
type input "MARI"
click at [241, 409] on span "Unidade Basica de Saude [PERSON_NAME]" at bounding box center [192, 413] width 306 height 21
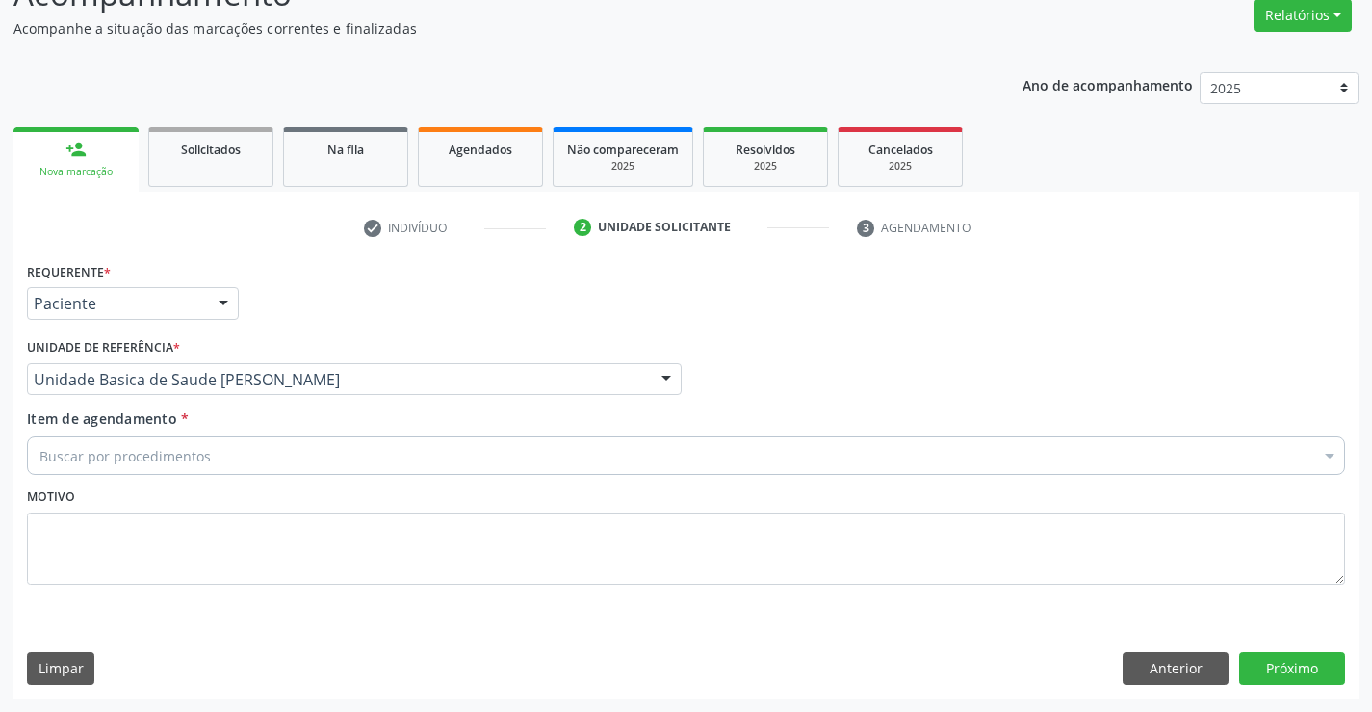
click at [216, 457] on div "Buscar por procedimentos" at bounding box center [686, 455] width 1318 height 39
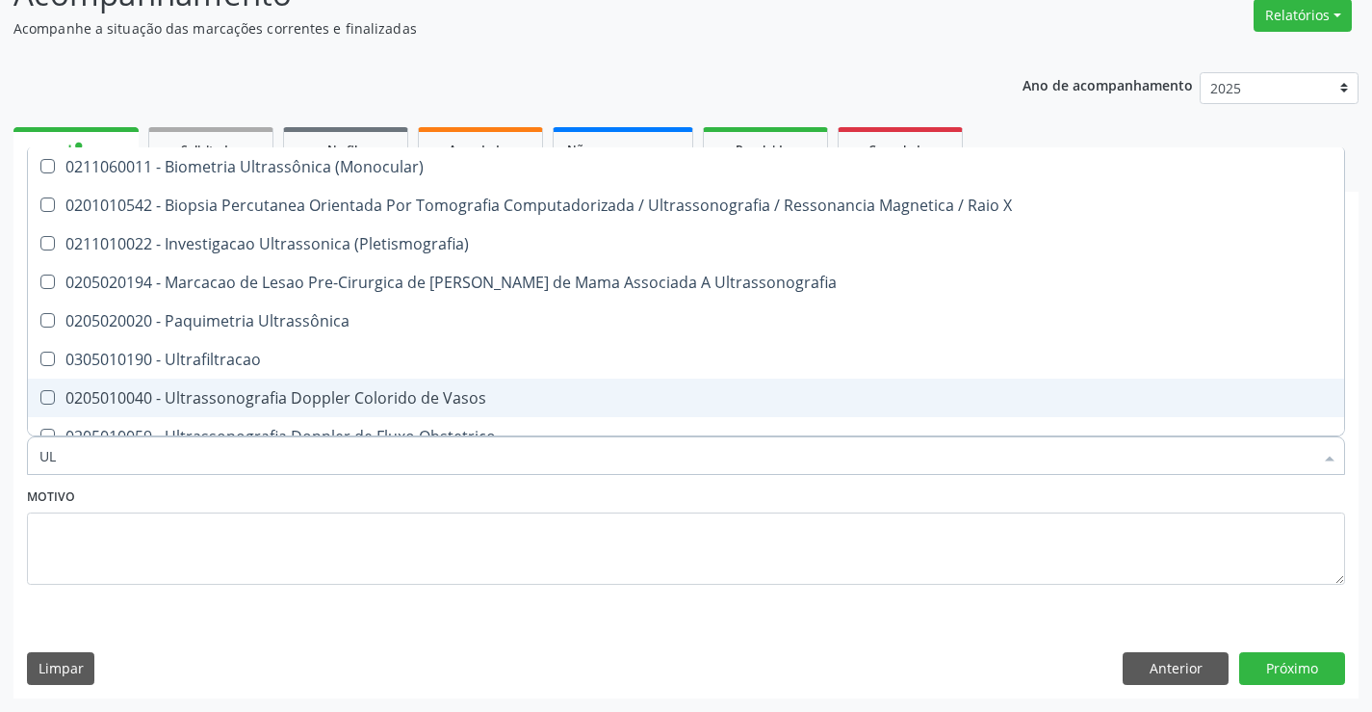
type input "U"
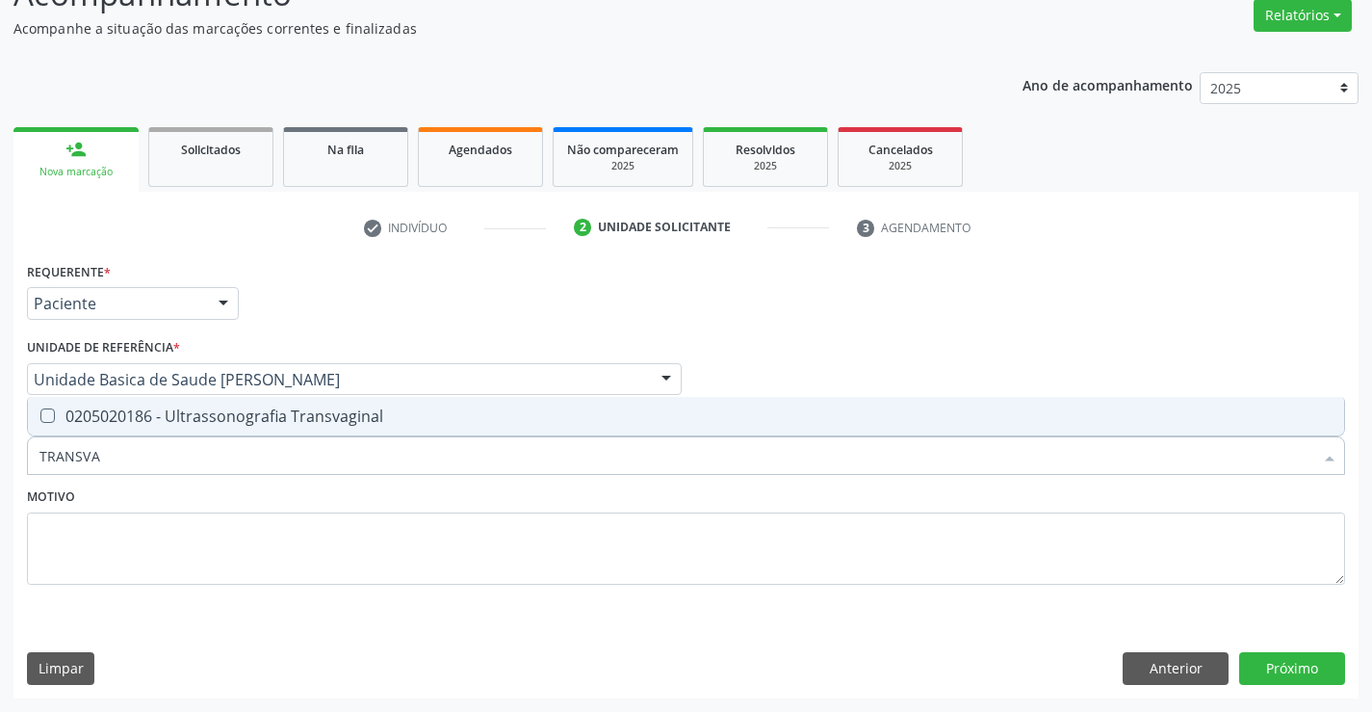
type input "TRANSVAG"
click at [302, 421] on div "0205020186 - Ultrassonografia Transvaginal" at bounding box center [685, 415] width 1293 height 15
checkbox Transvaginal "true"
click at [298, 488] on div "Motivo" at bounding box center [686, 533] width 1318 height 102
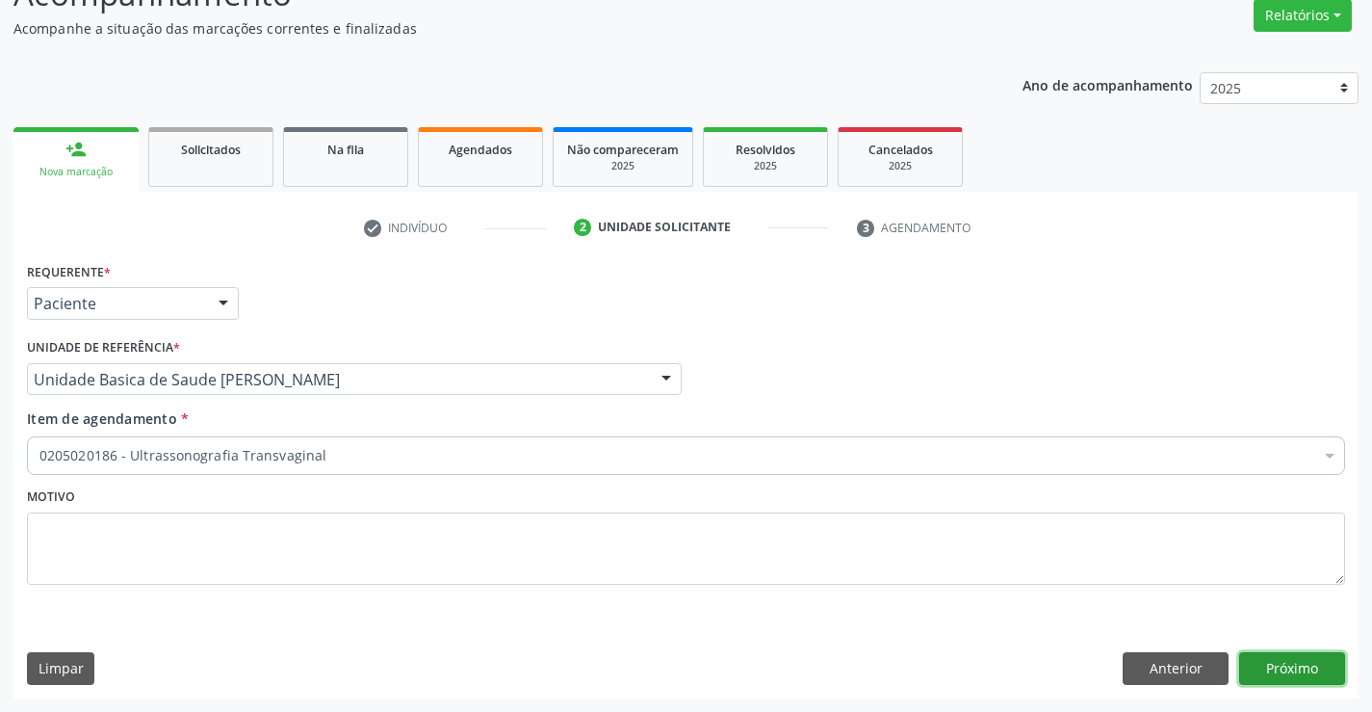
click at [1268, 668] on button "Próximo" at bounding box center [1292, 668] width 106 height 33
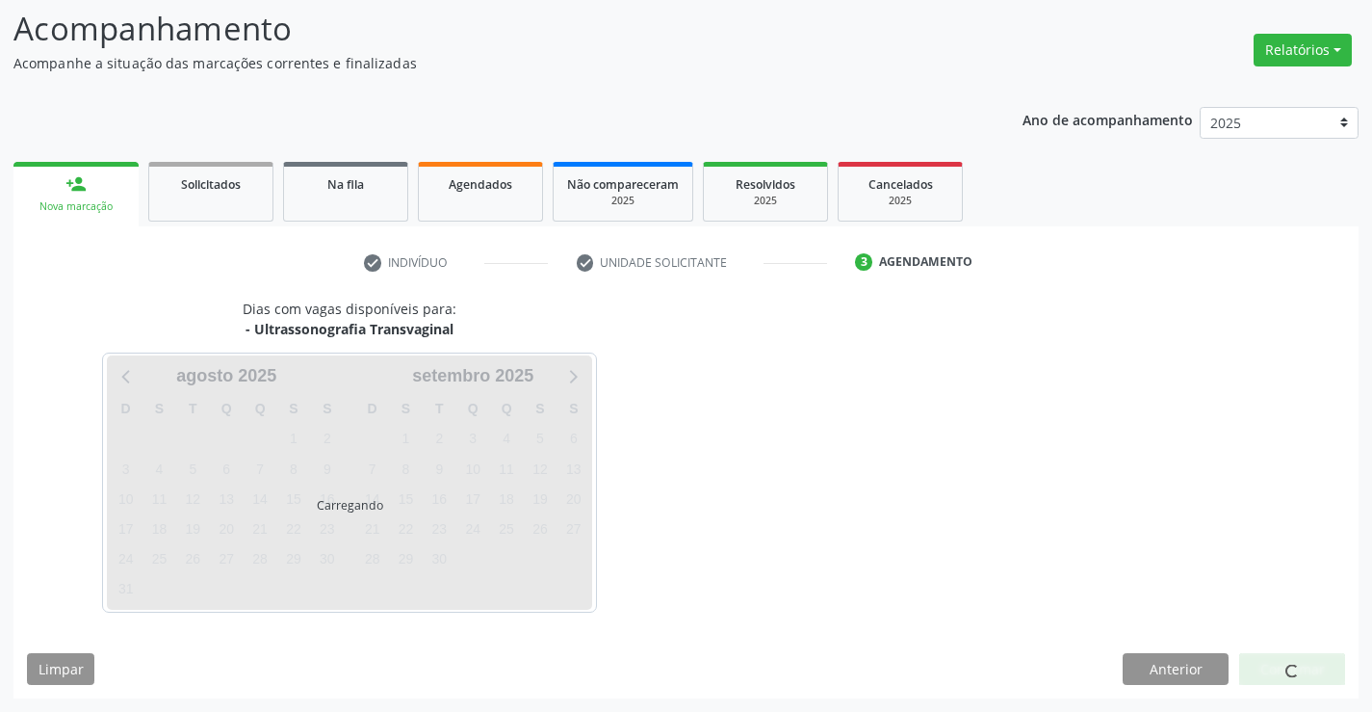
scroll to position [126, 0]
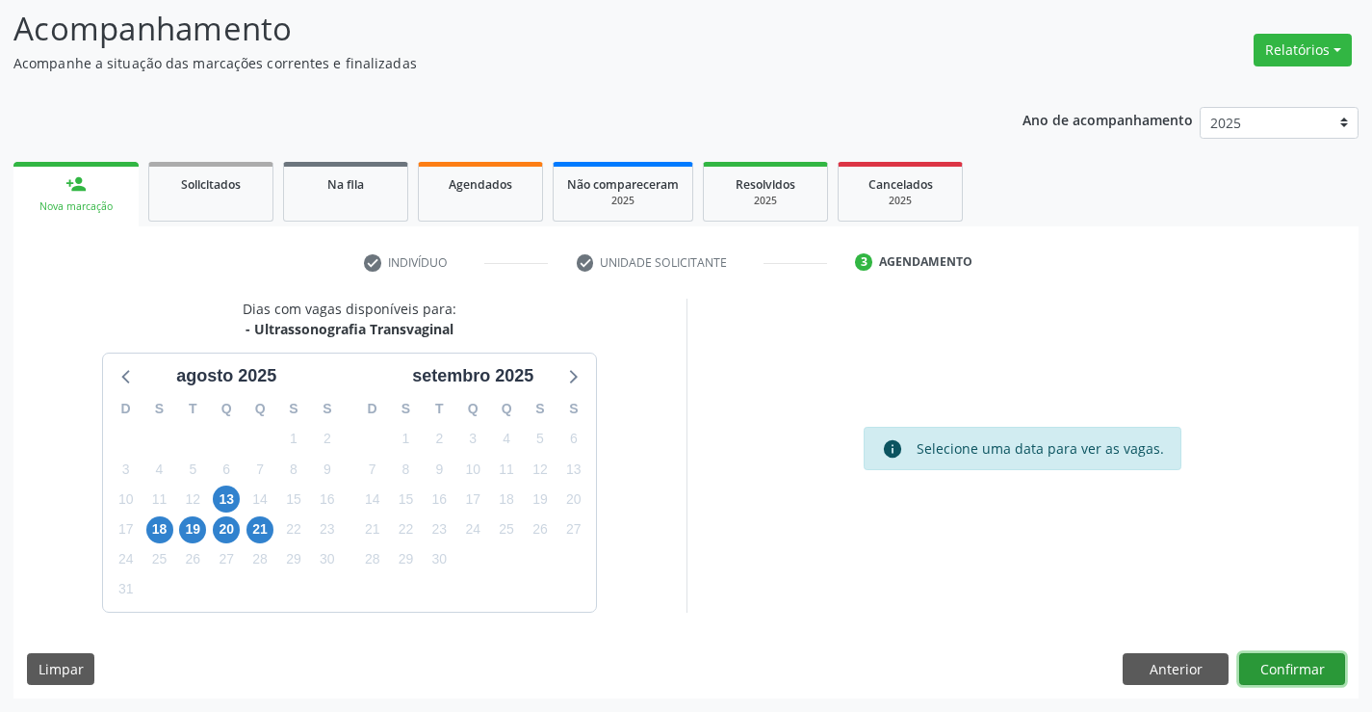
click at [1268, 668] on button "Confirmar" at bounding box center [1292, 669] width 106 height 33
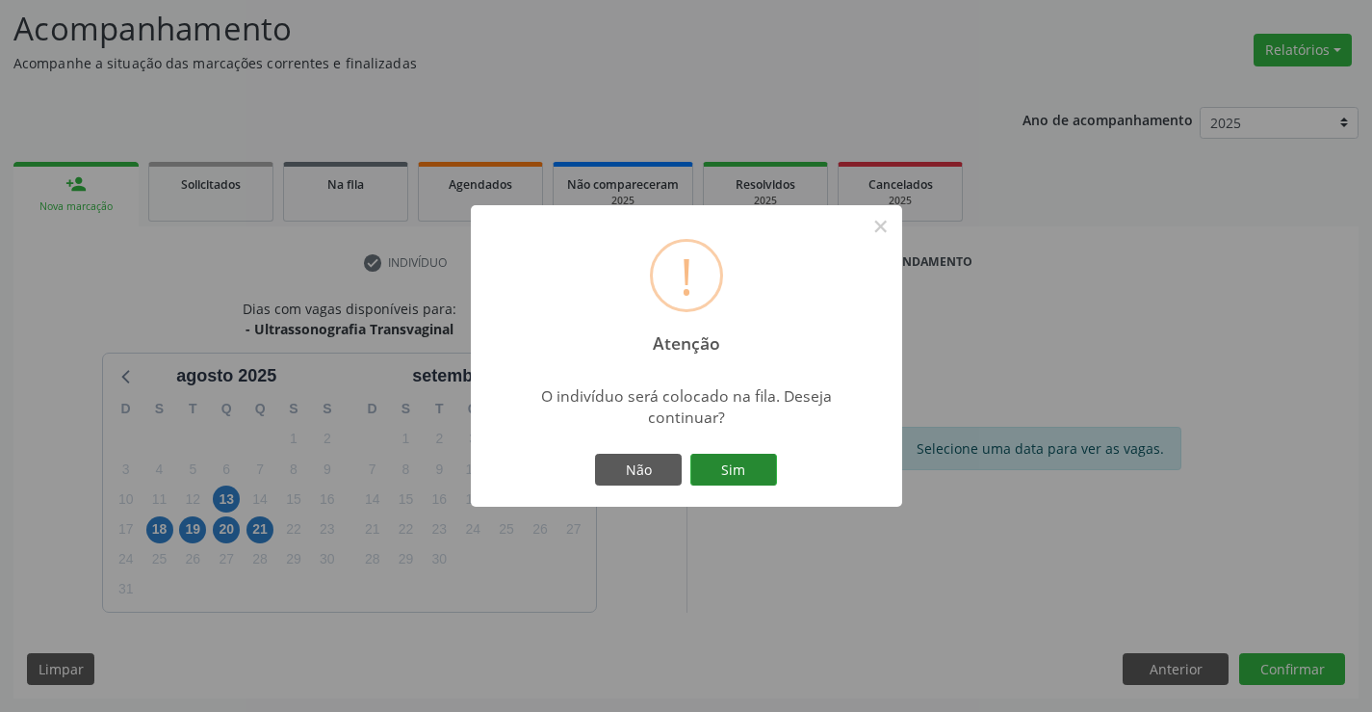
click at [753, 470] on button "Sim" at bounding box center [733, 470] width 87 height 33
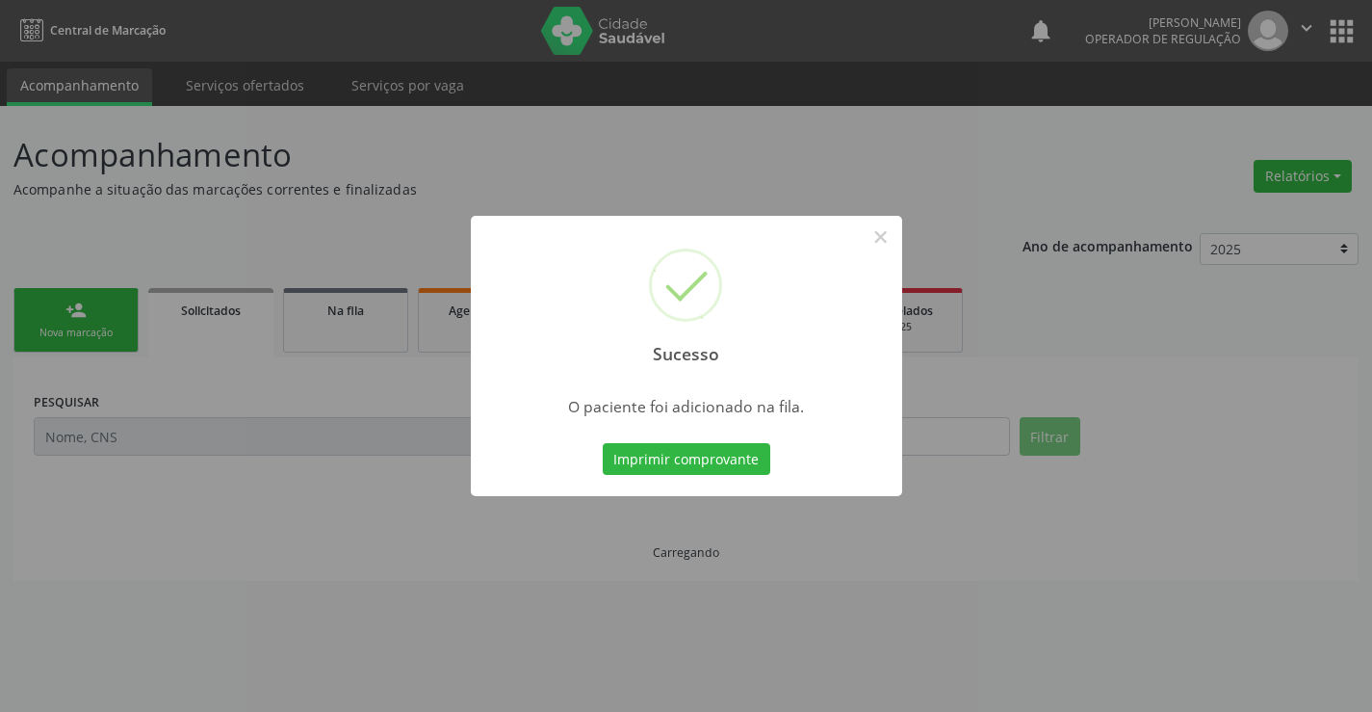
scroll to position [0, 0]
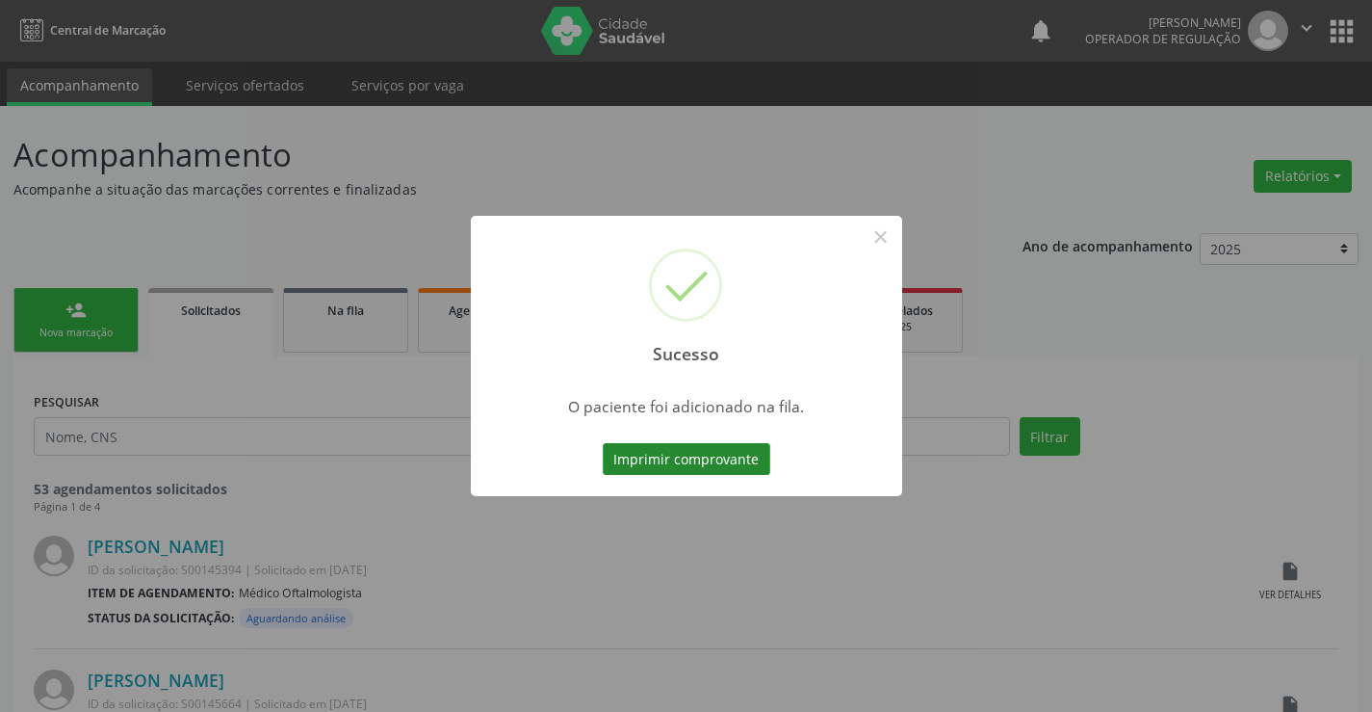
click at [740, 457] on button "Imprimir comprovante" at bounding box center [687, 459] width 168 height 33
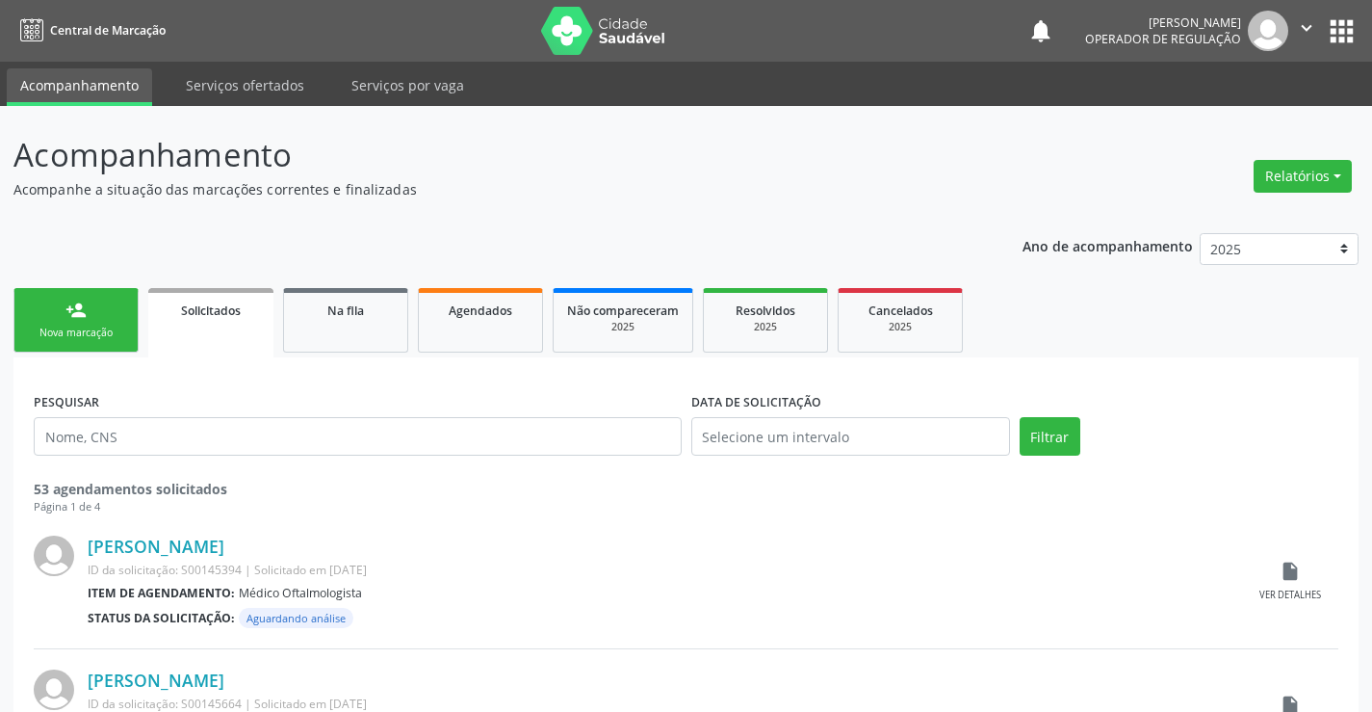
click at [104, 328] on div "Nova marcação" at bounding box center [76, 332] width 96 height 14
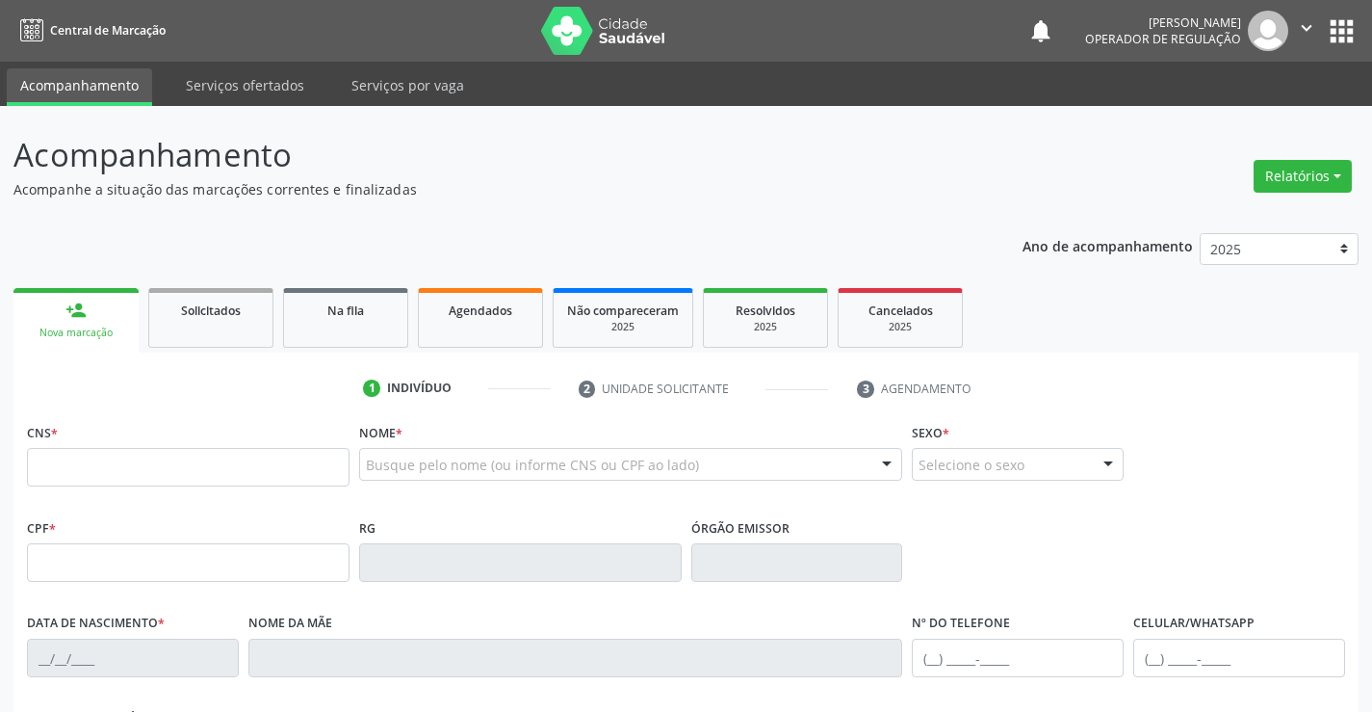
scroll to position [193, 0]
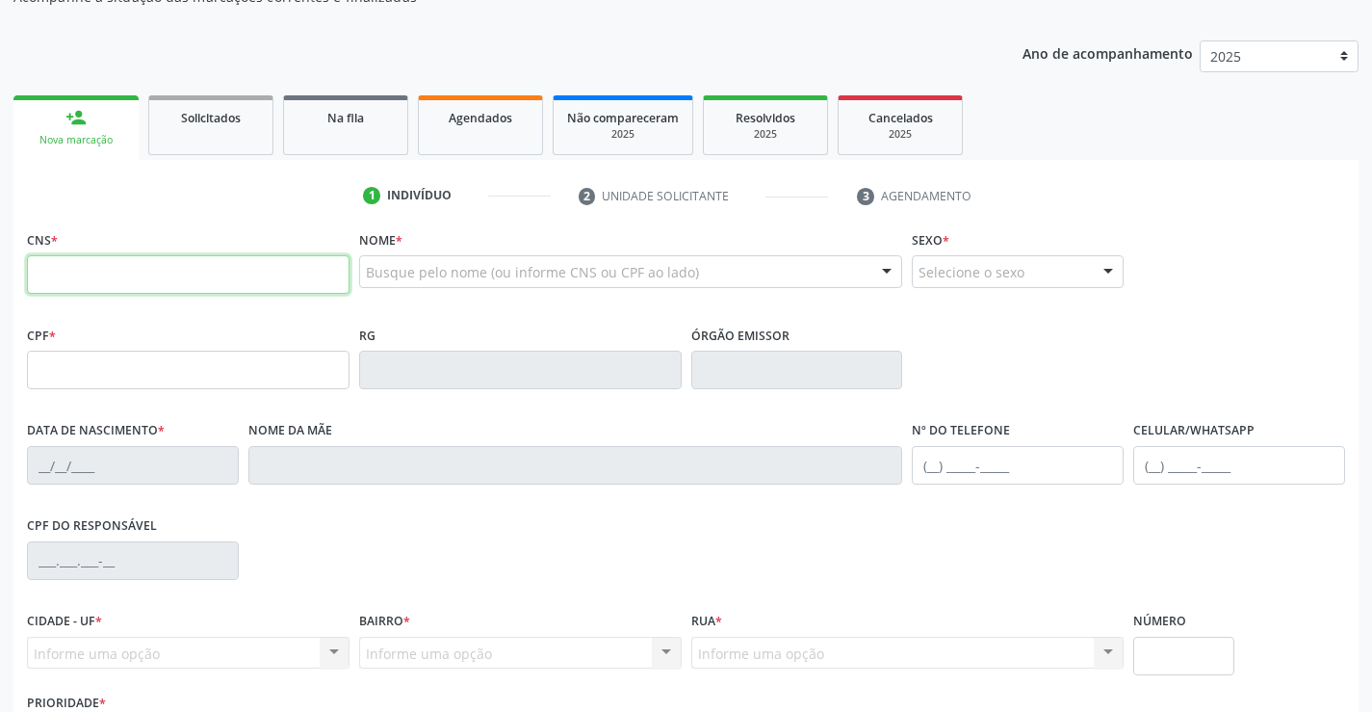
click at [94, 275] on input "text" at bounding box center [188, 274] width 323 height 39
type input "704 6001 7982 5722"
type input "20/01/1999"
type input "S/N"
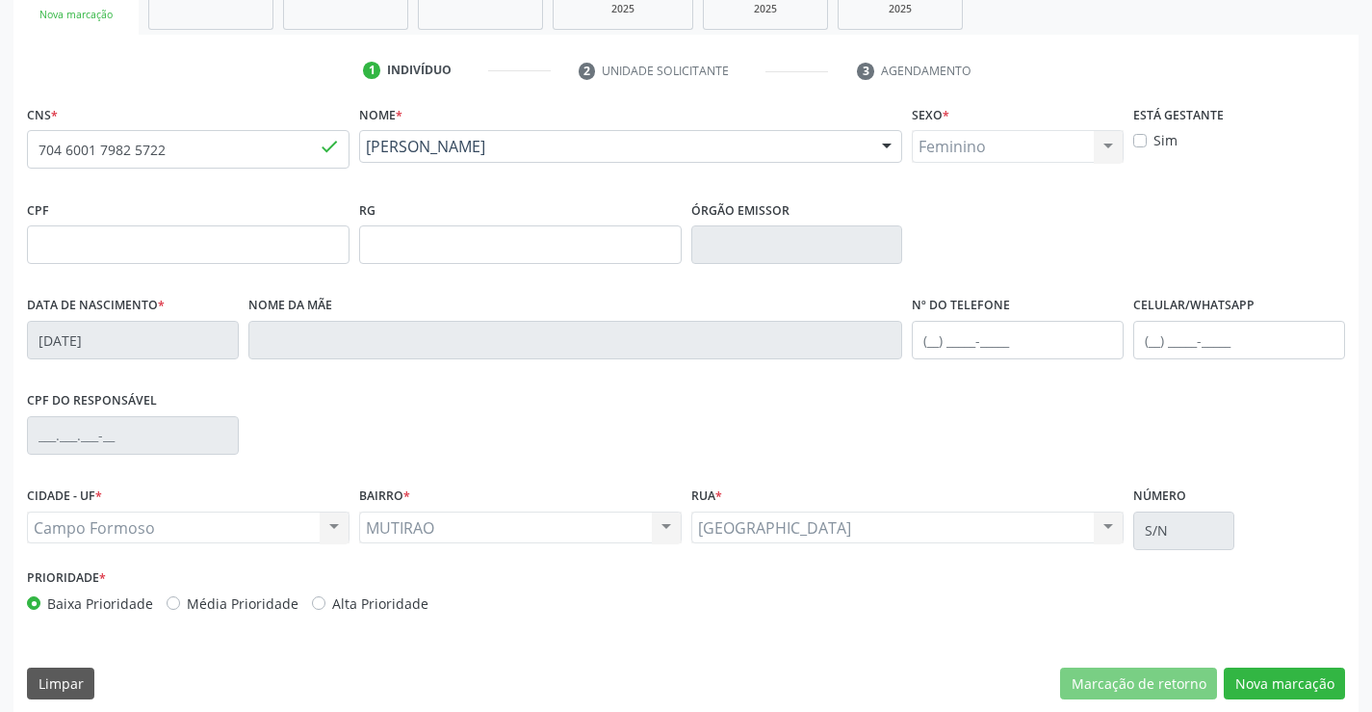
scroll to position [332, 0]
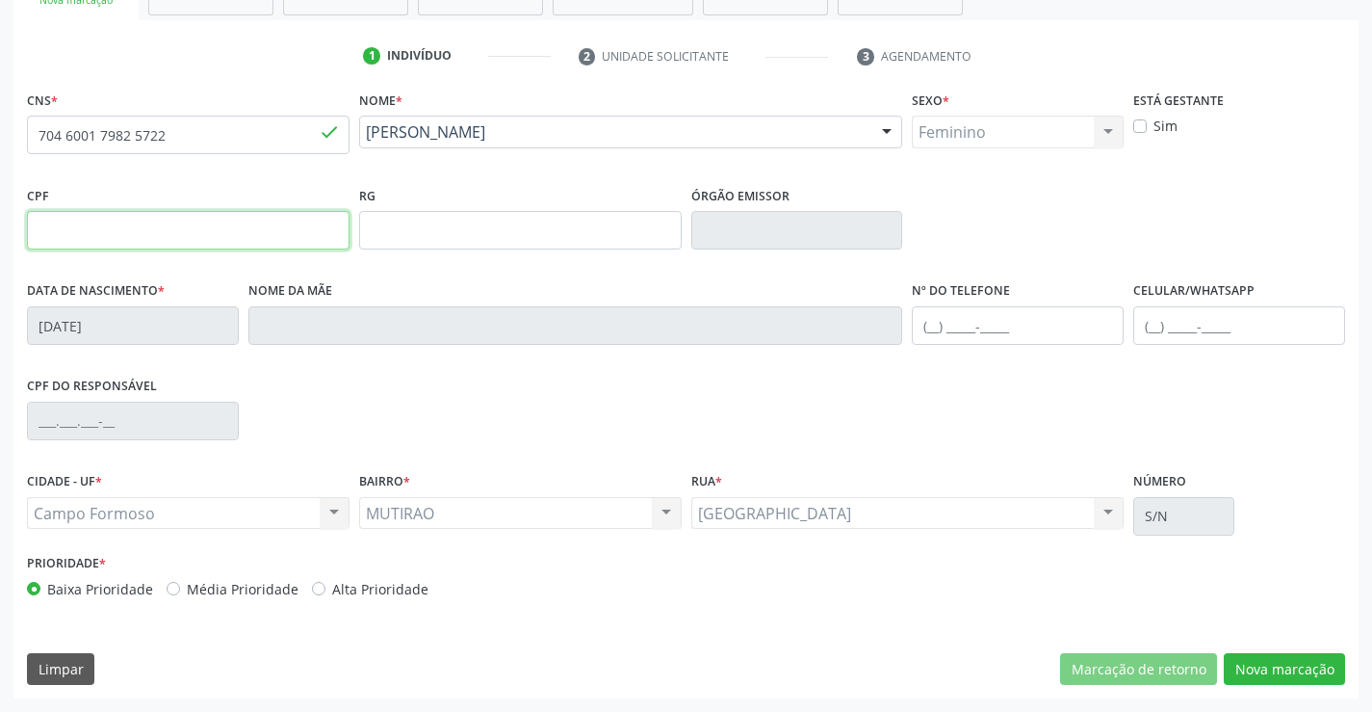
click at [98, 233] on input "text" at bounding box center [188, 230] width 323 height 39
type input "7"
type input "065.194.065-62"
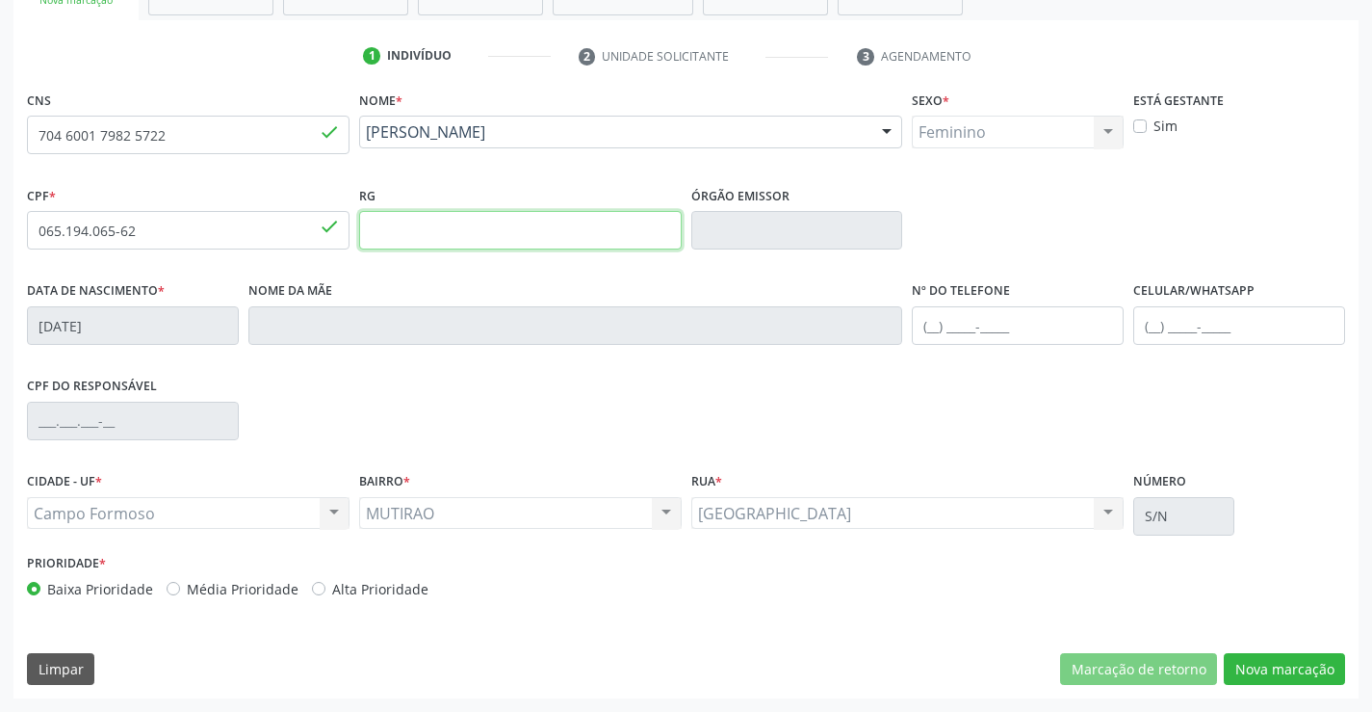
click at [429, 231] on input "text" at bounding box center [520, 230] width 323 height 39
type input "2036415318"
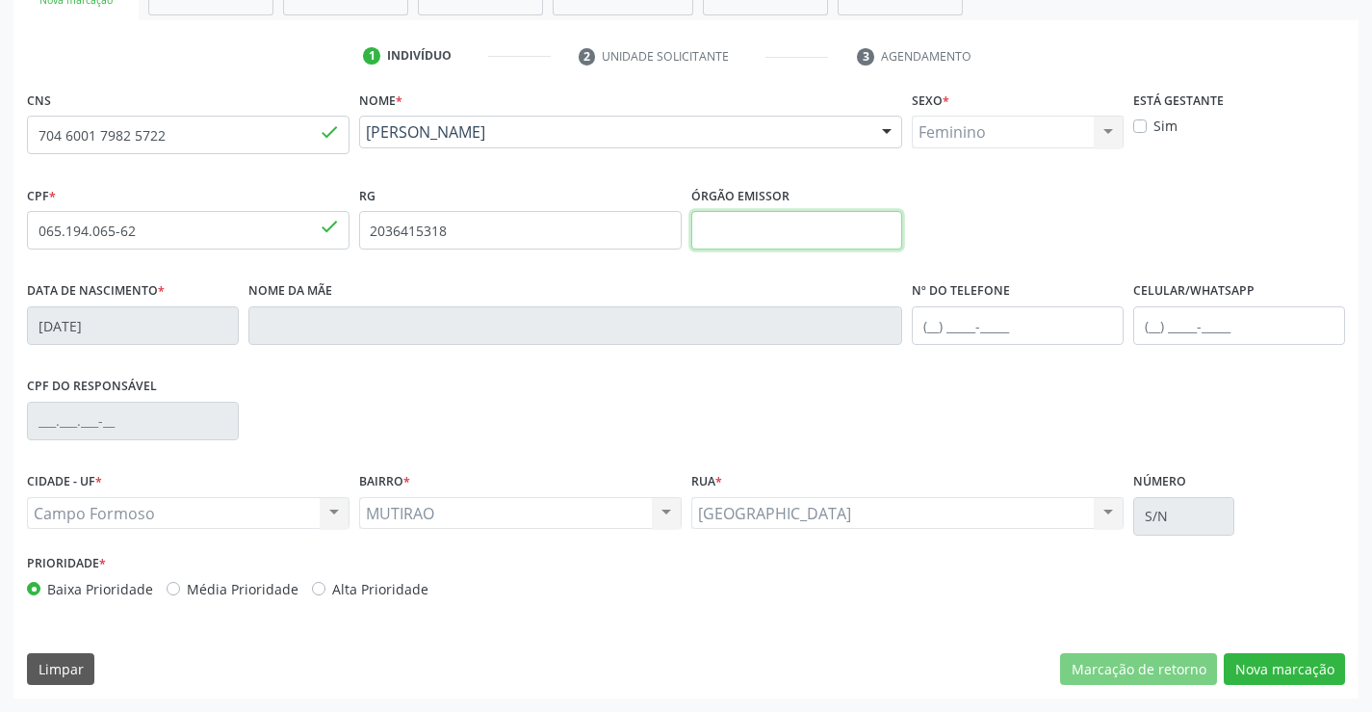
click at [832, 231] on input "text" at bounding box center [797, 230] width 212 height 39
type input "SSPBA"
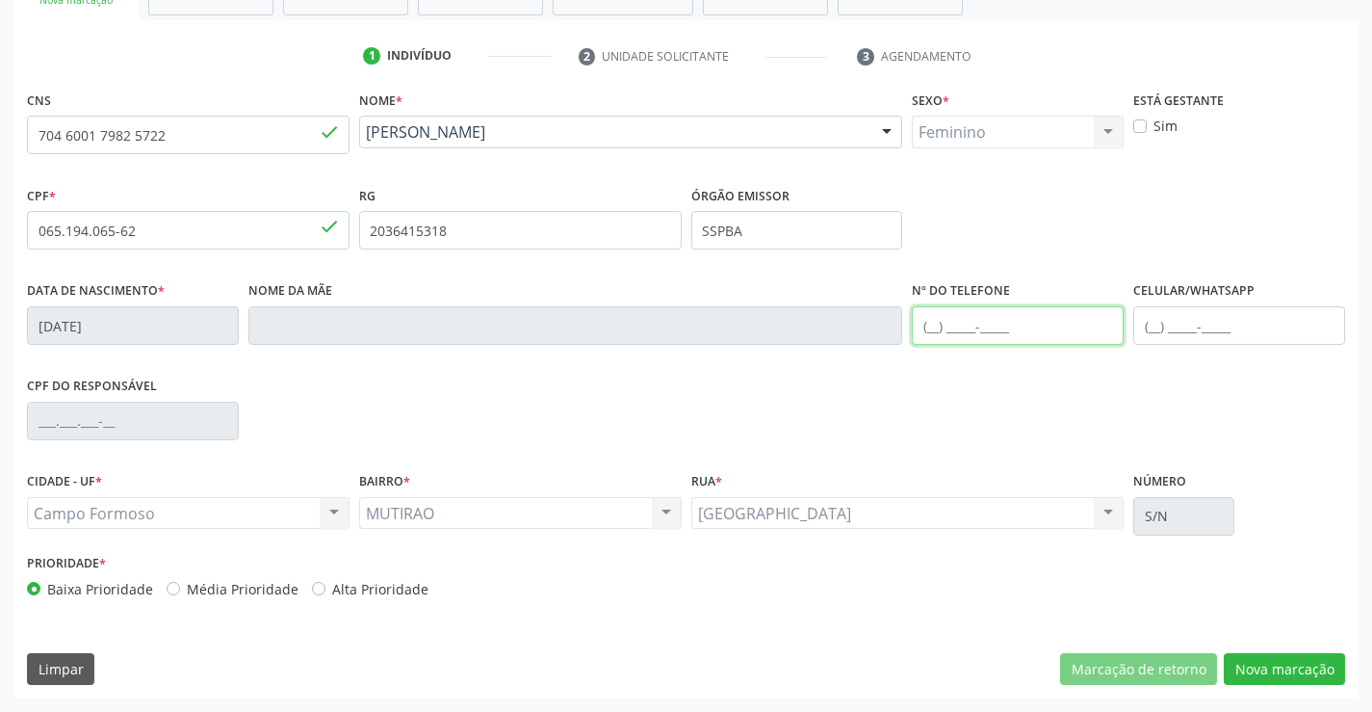
click at [931, 326] on input "text" at bounding box center [1018, 325] width 212 height 39
type input "(74) 98863-3765"
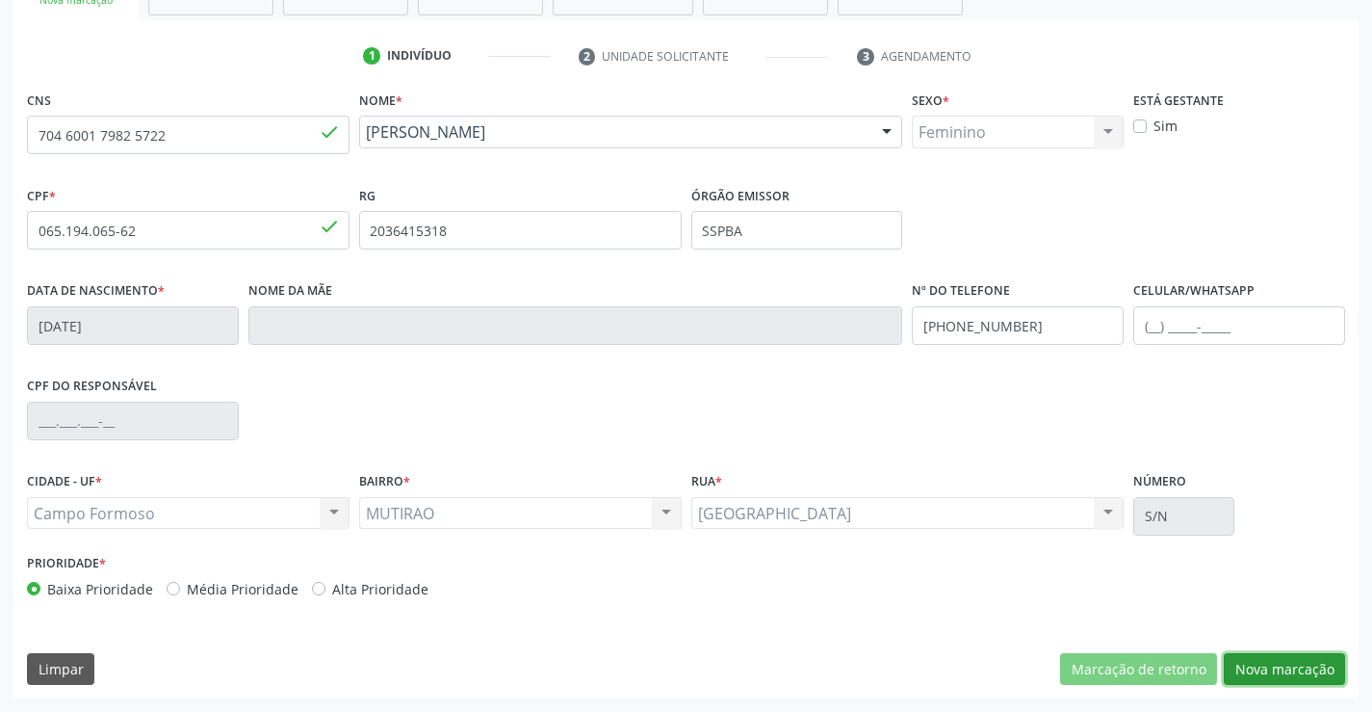
click at [1282, 663] on button "Nova marcação" at bounding box center [1284, 669] width 121 height 33
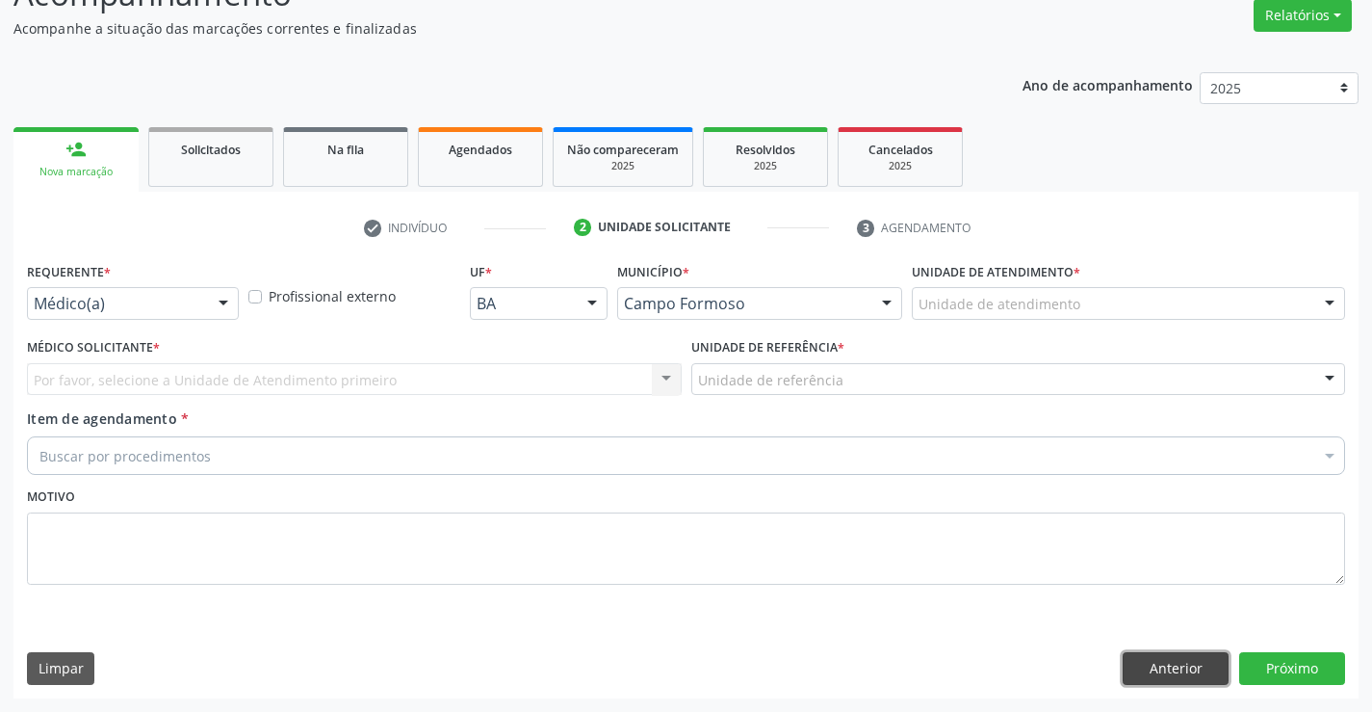
click at [1164, 673] on button "Anterior" at bounding box center [1176, 668] width 106 height 33
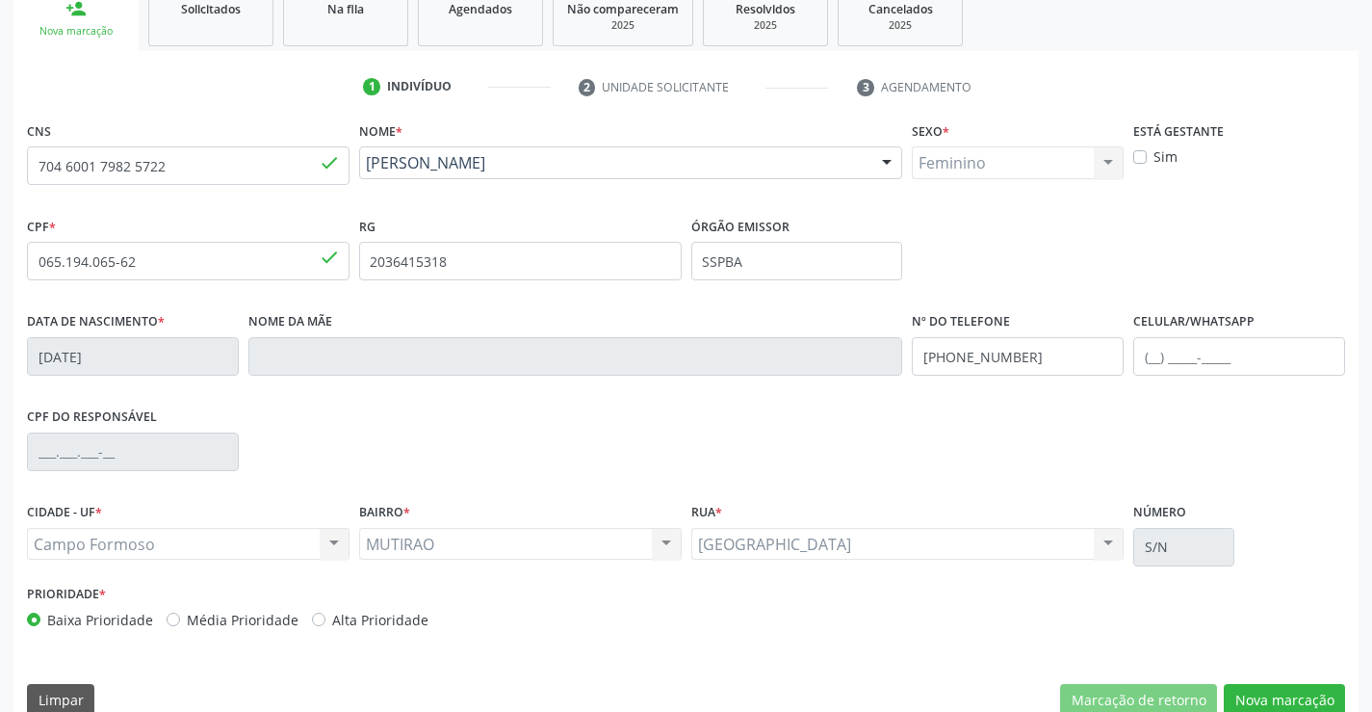
scroll to position [332, 0]
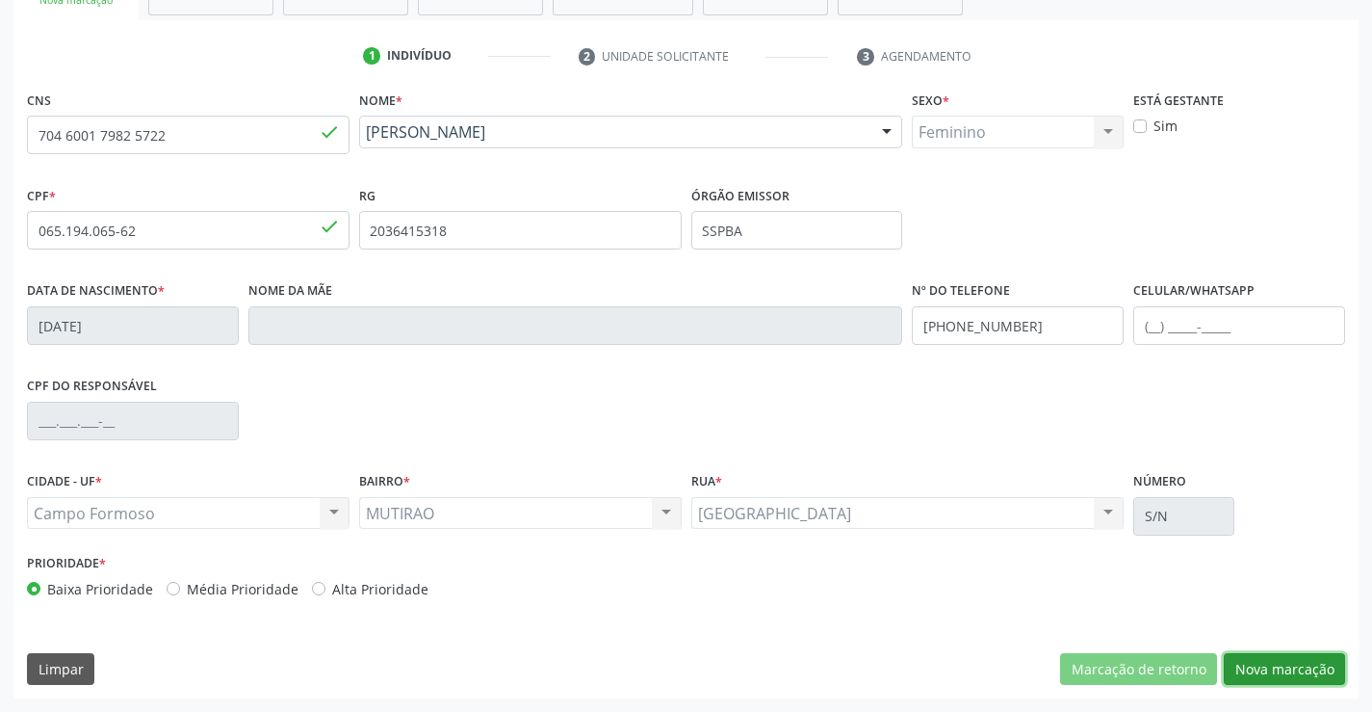
click at [1271, 665] on button "Nova marcação" at bounding box center [1284, 669] width 121 height 33
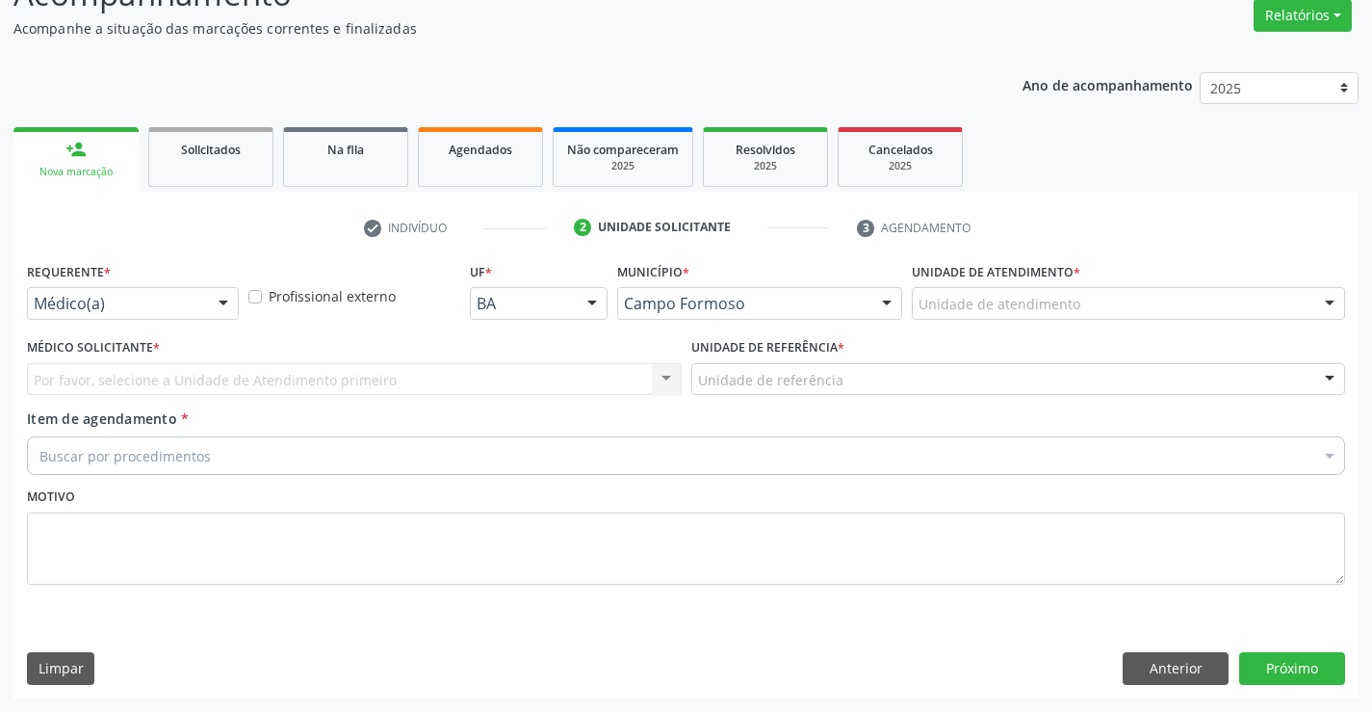
scroll to position [161, 0]
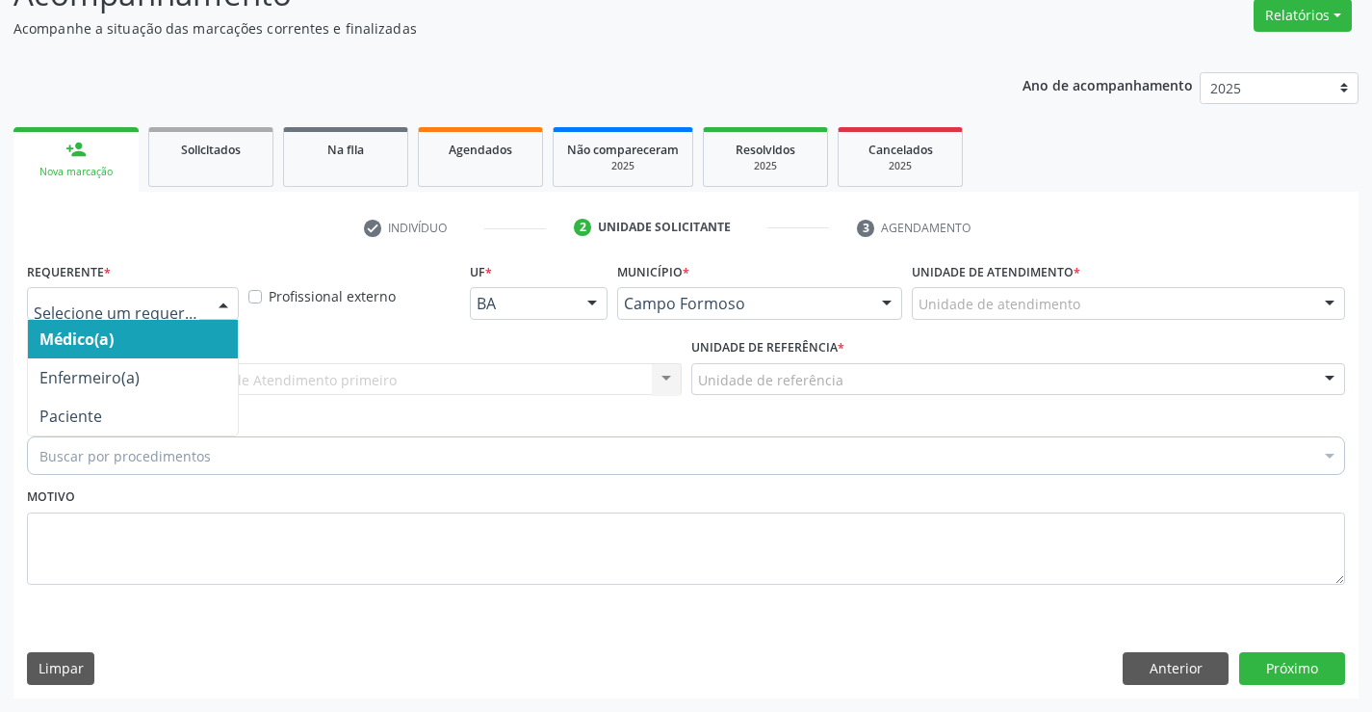
click at [219, 303] on div at bounding box center [223, 304] width 29 height 33
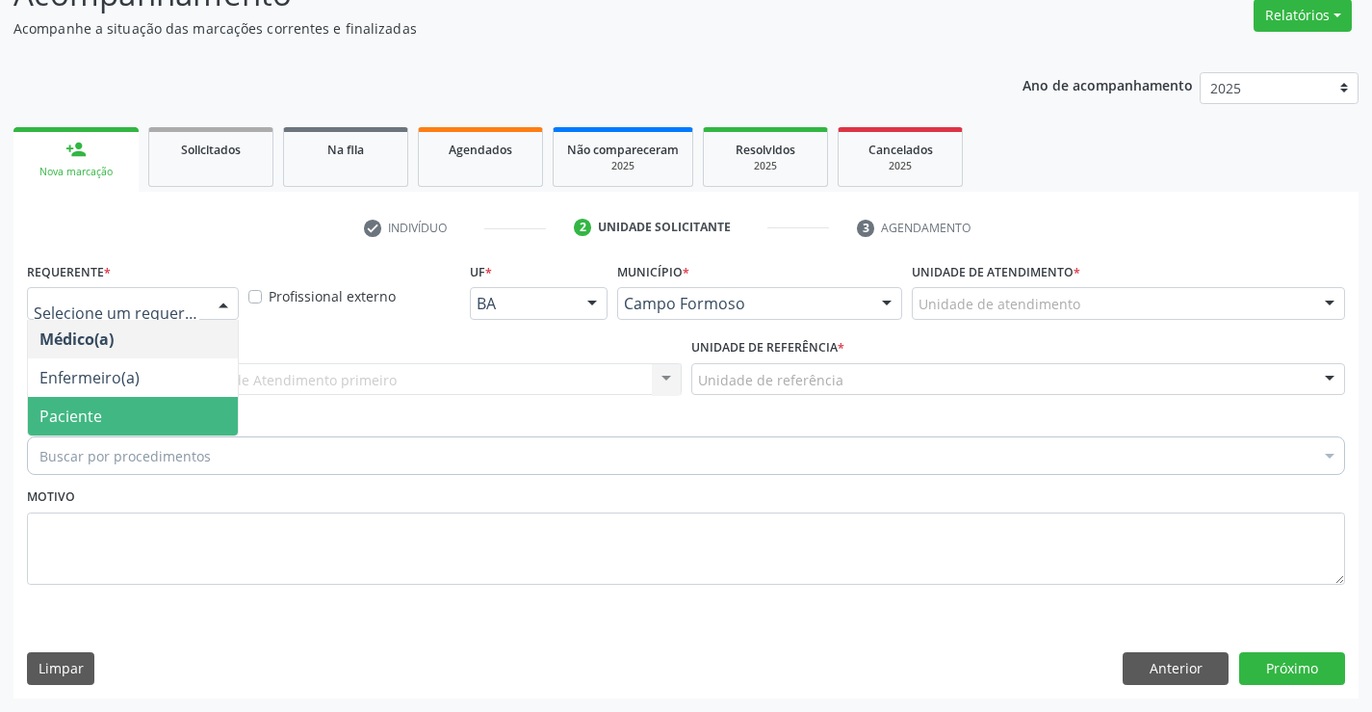
click at [198, 411] on span "Paciente" at bounding box center [133, 416] width 210 height 39
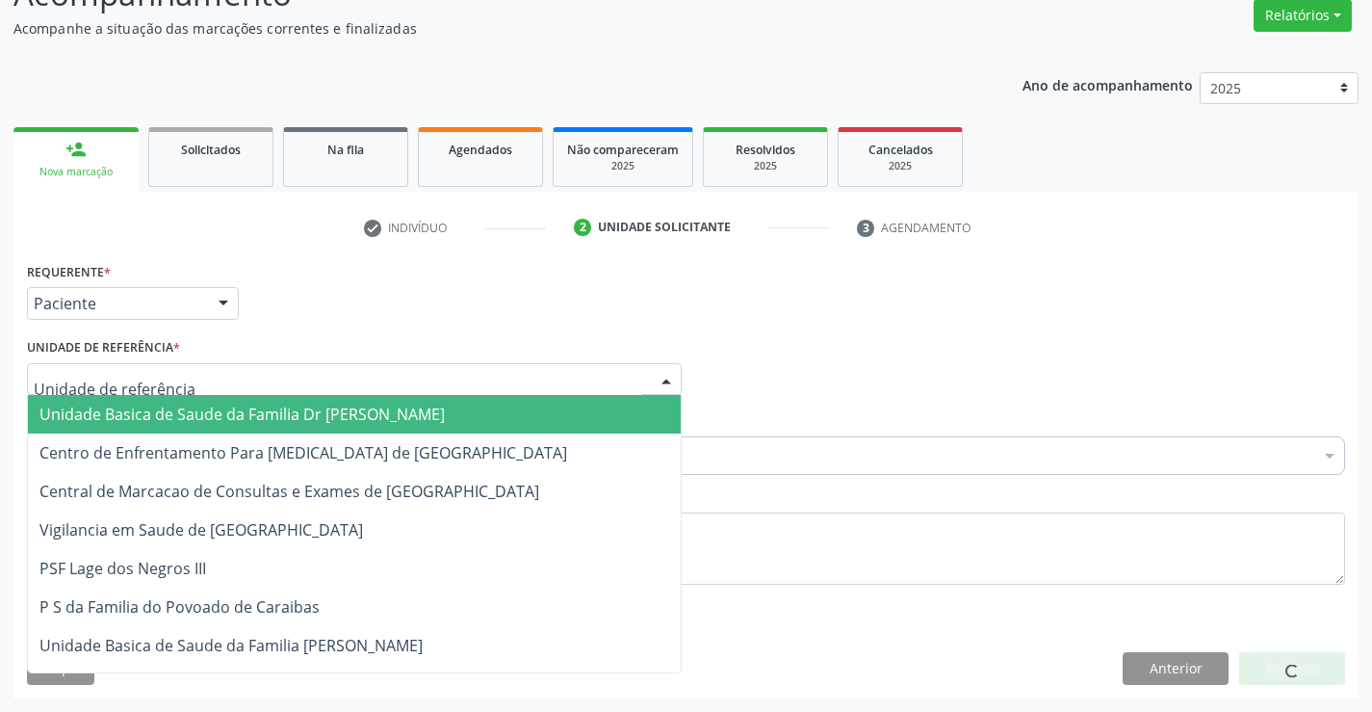
click at [230, 376] on div at bounding box center [354, 379] width 655 height 33
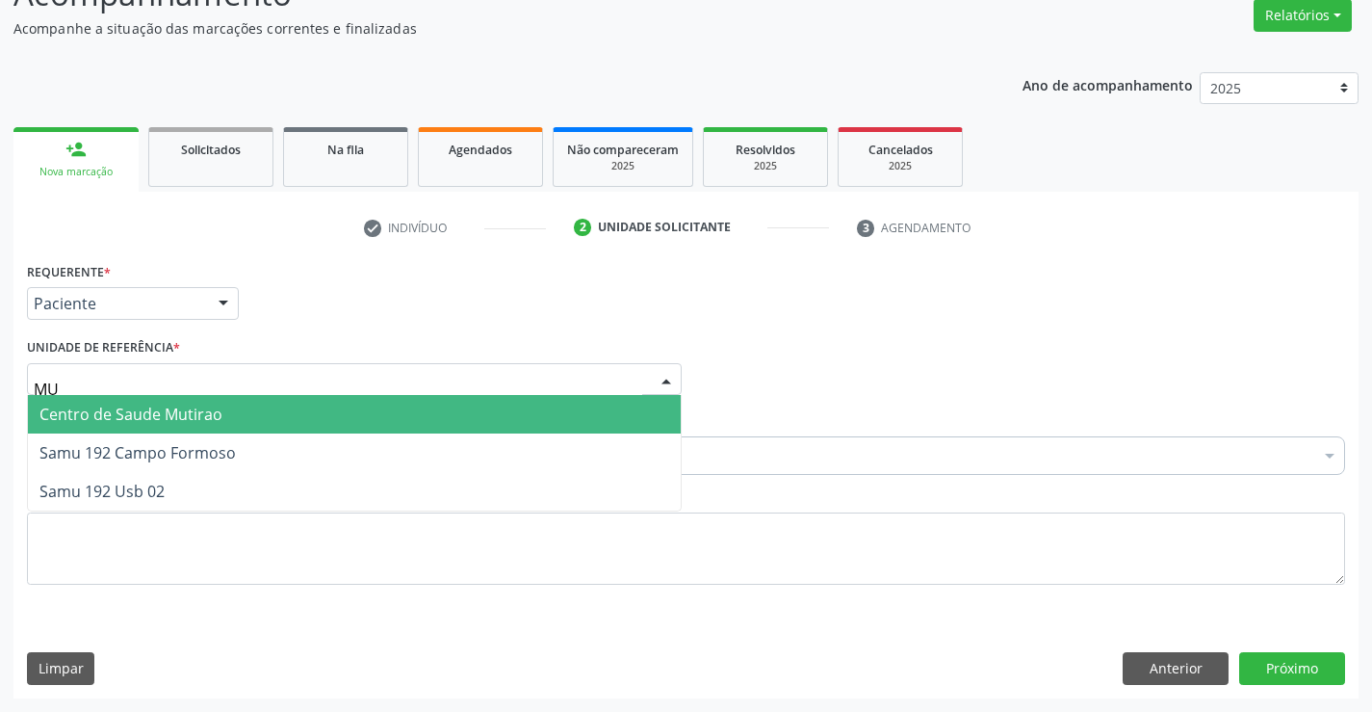
type input "MUT"
click at [263, 410] on span "Centro de Saude Mutirao" at bounding box center [354, 414] width 653 height 39
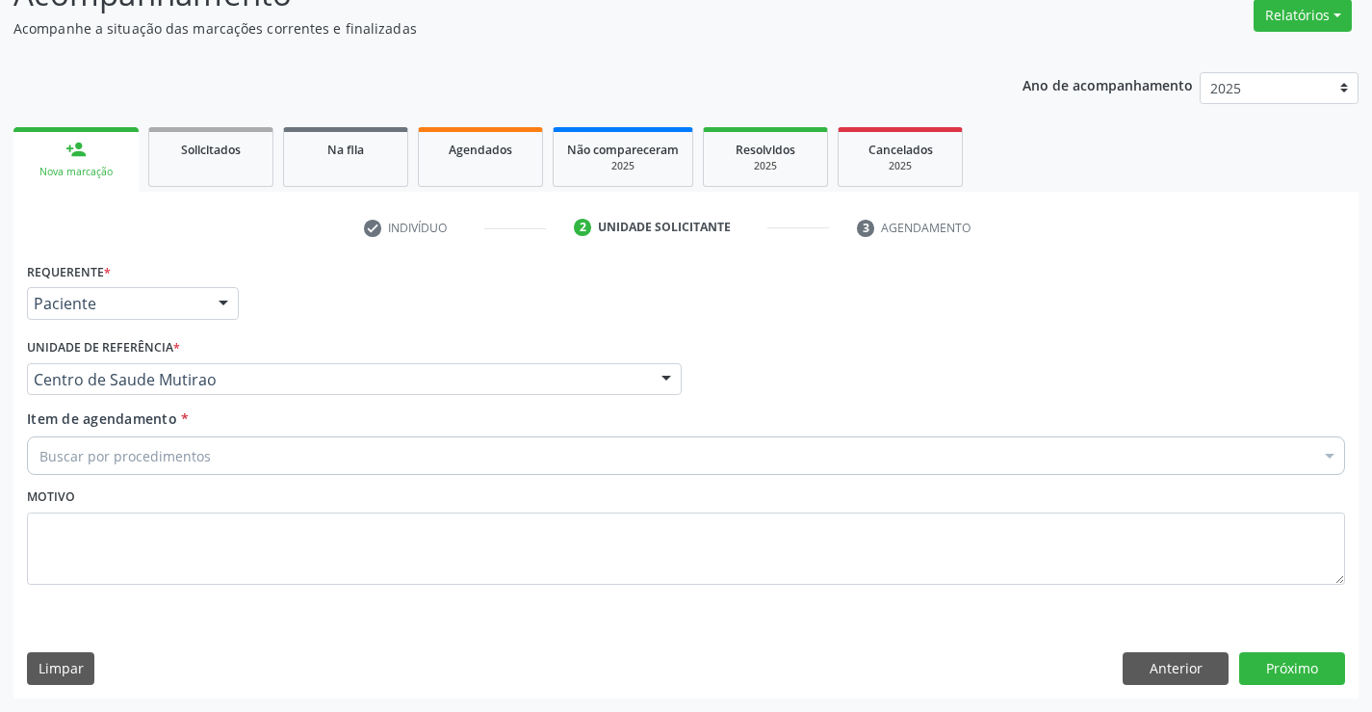
click at [235, 469] on div "Buscar por procedimentos" at bounding box center [686, 455] width 1318 height 39
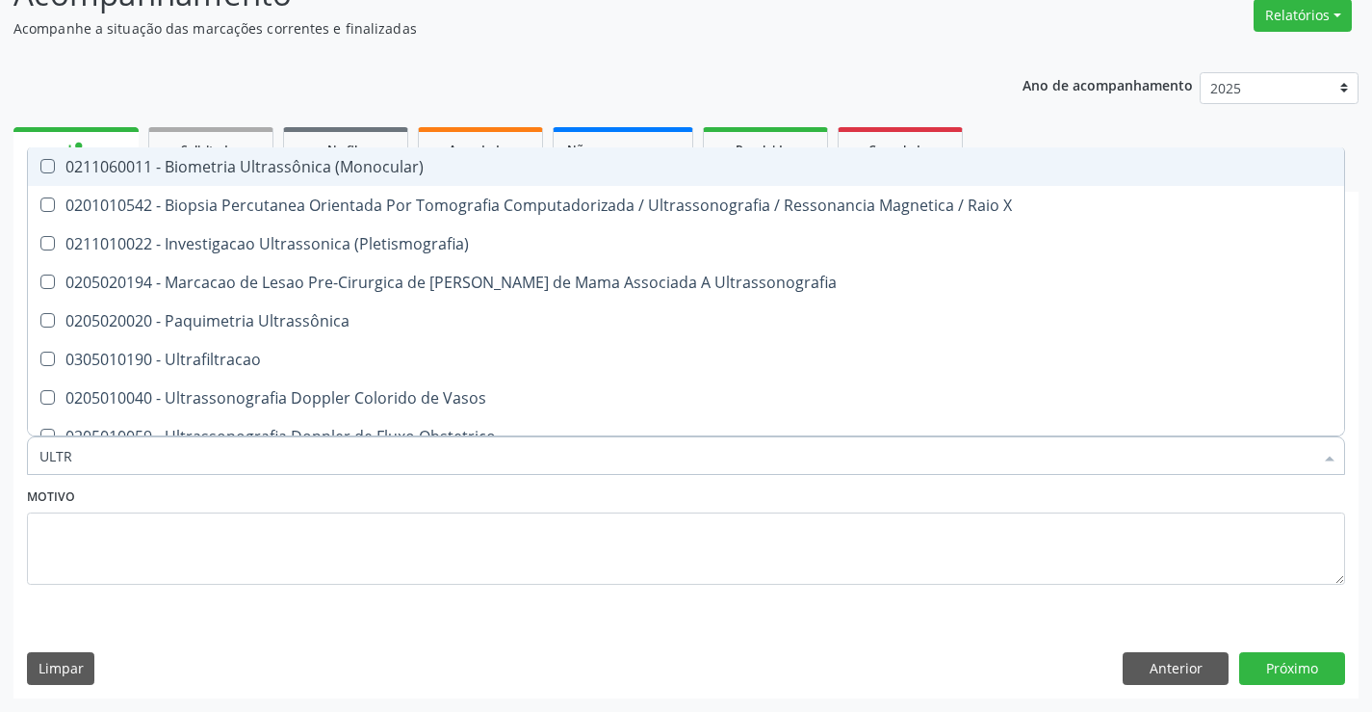
type input "ULTRA"
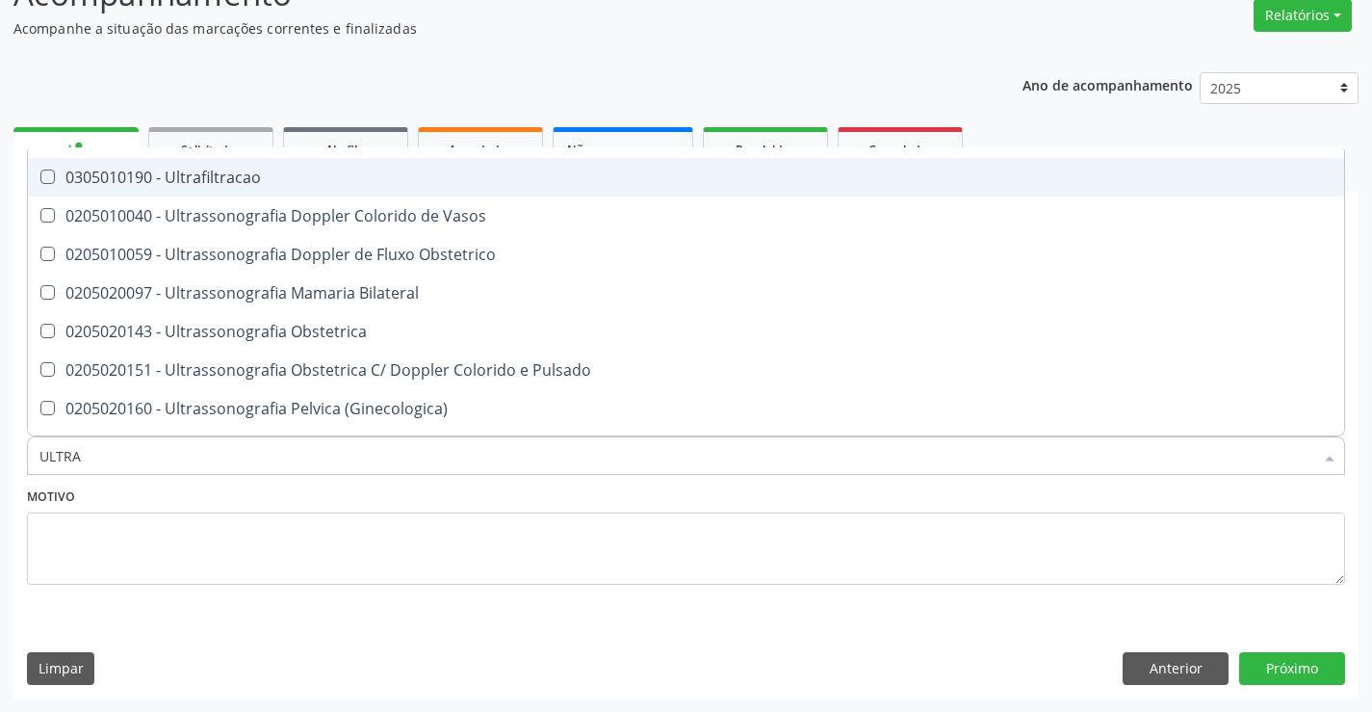
scroll to position [193, 0]
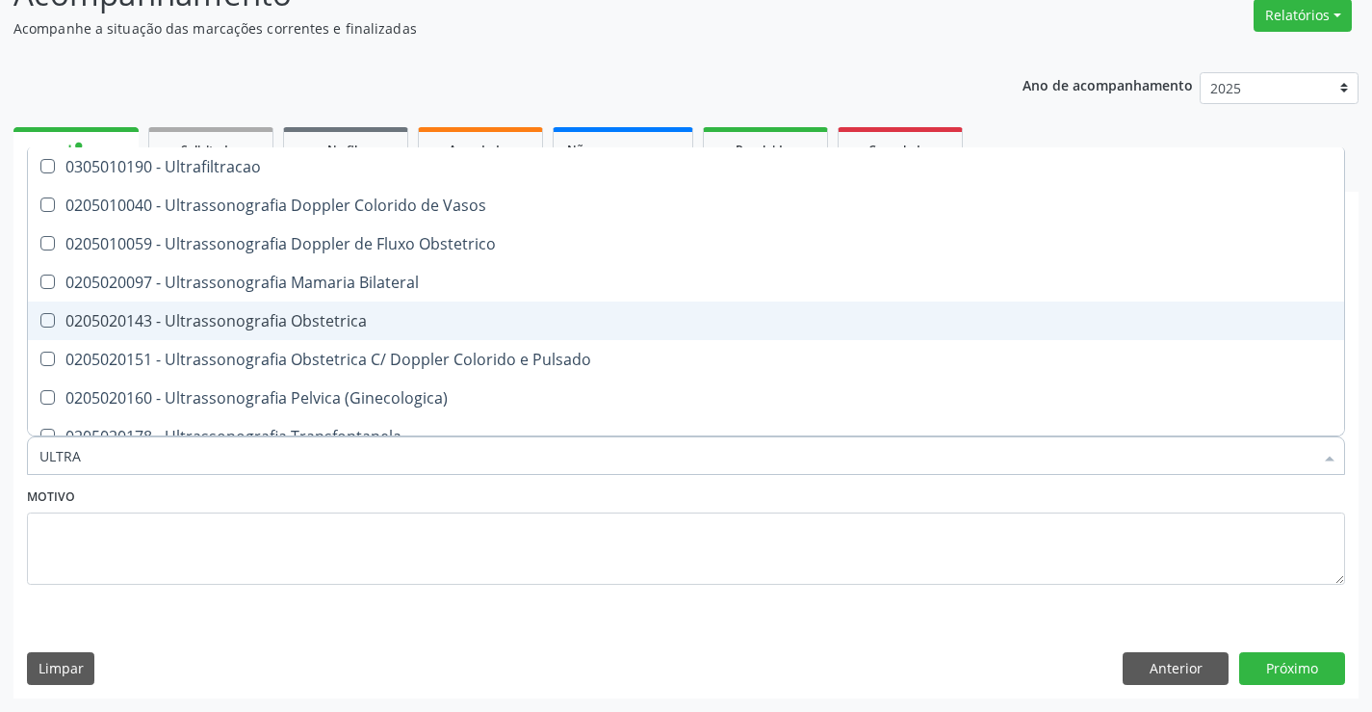
click at [311, 323] on div "0205020143 - Ultrassonografia Obstetrica" at bounding box center [685, 320] width 1293 height 15
checkbox Obstetrica "true"
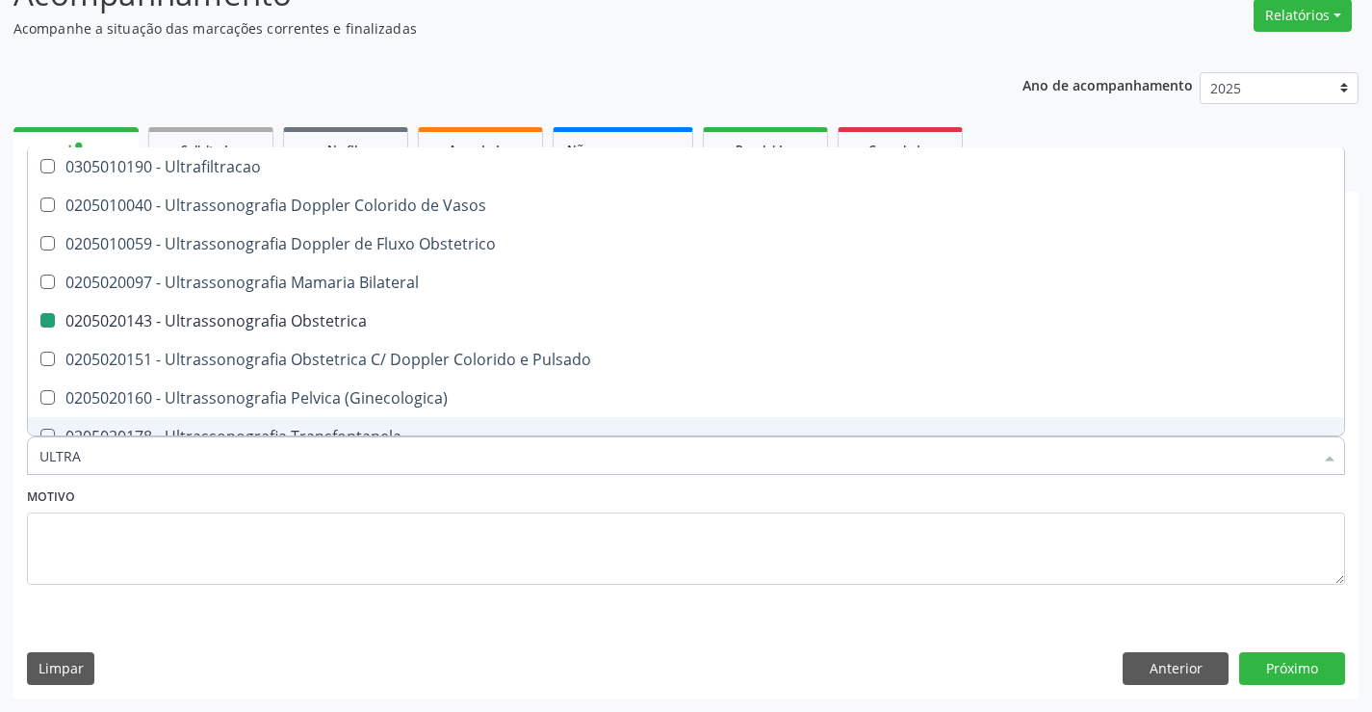
click at [385, 493] on div "Motivo" at bounding box center [686, 533] width 1318 height 102
checkbox X "true"
checkbox Obstetrica "false"
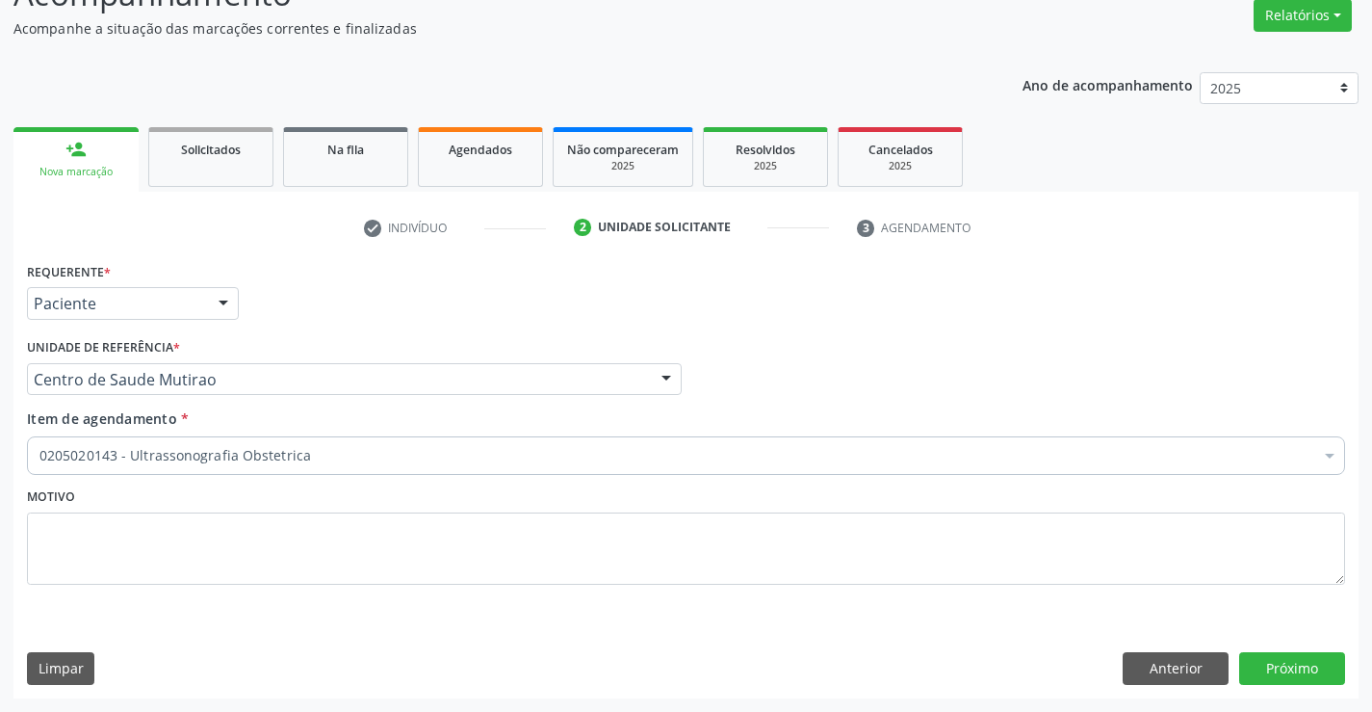
scroll to position [0, 0]
click at [1244, 672] on button "Próximo" at bounding box center [1292, 668] width 106 height 33
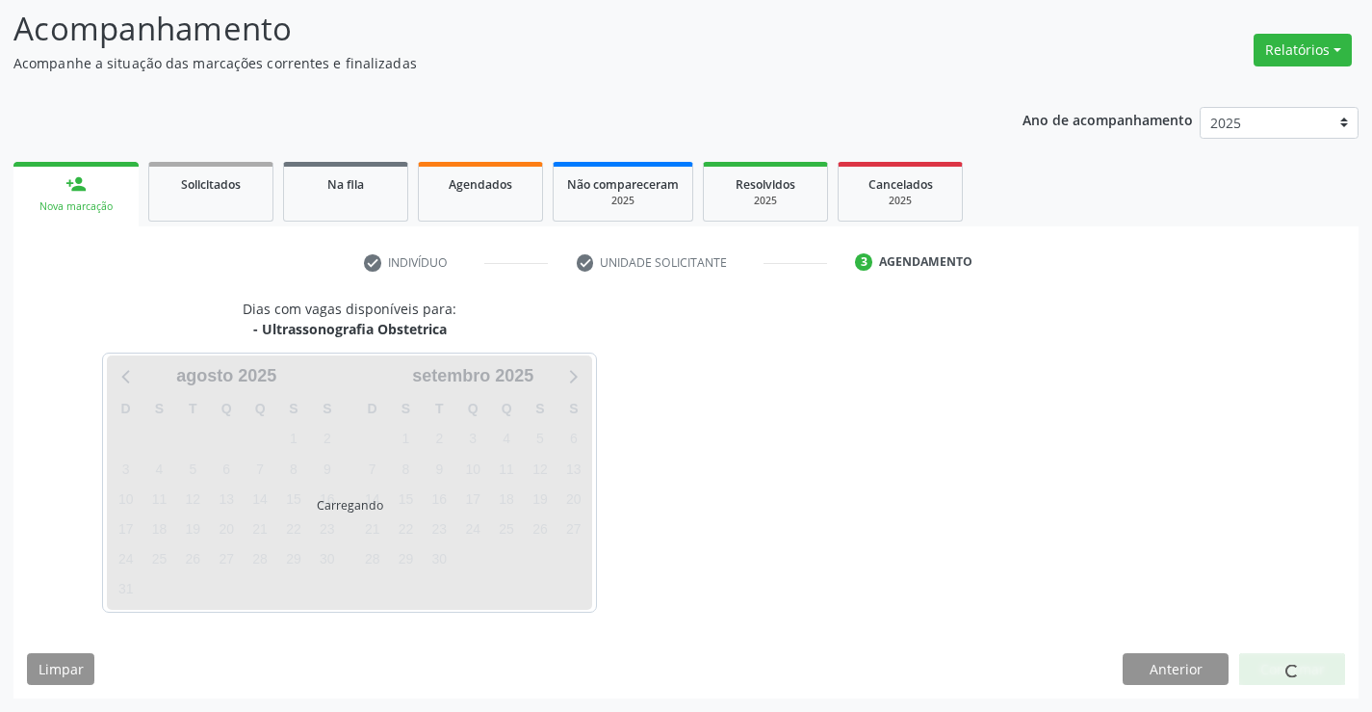
scroll to position [126, 0]
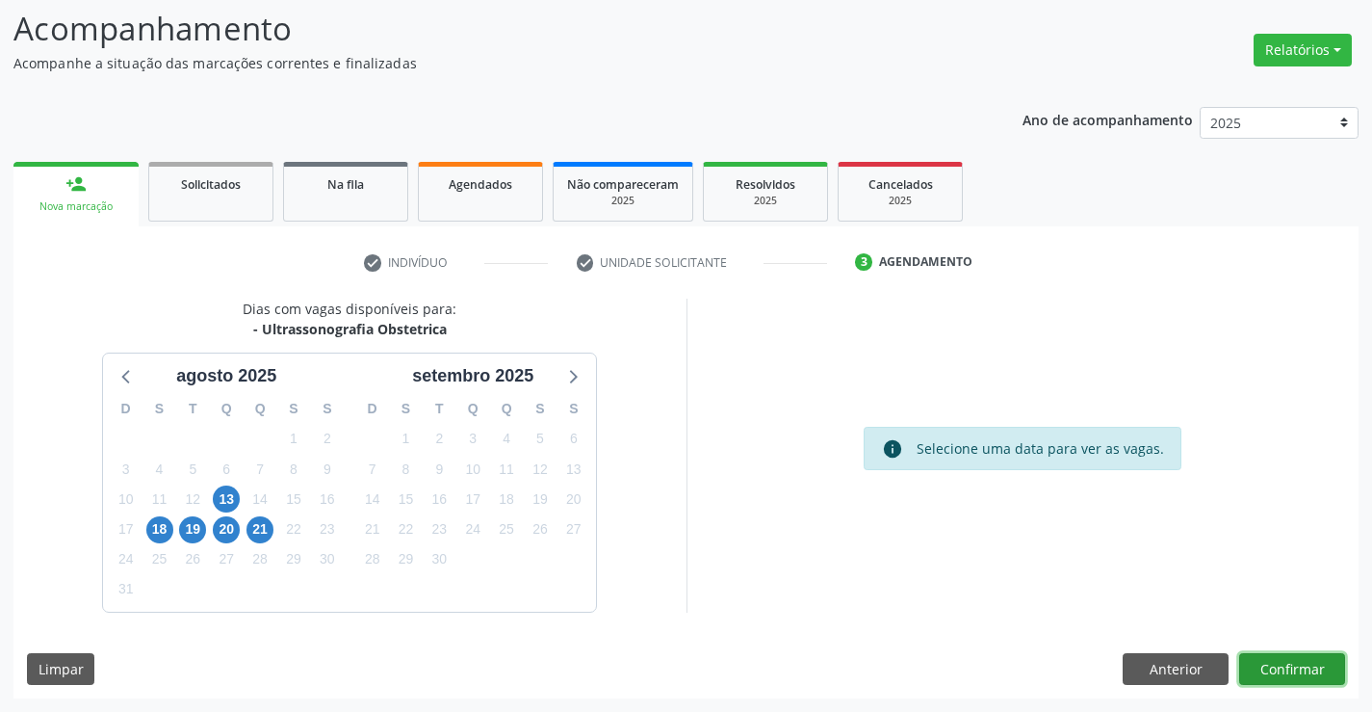
click at [1301, 664] on button "Confirmar" at bounding box center [1292, 669] width 106 height 33
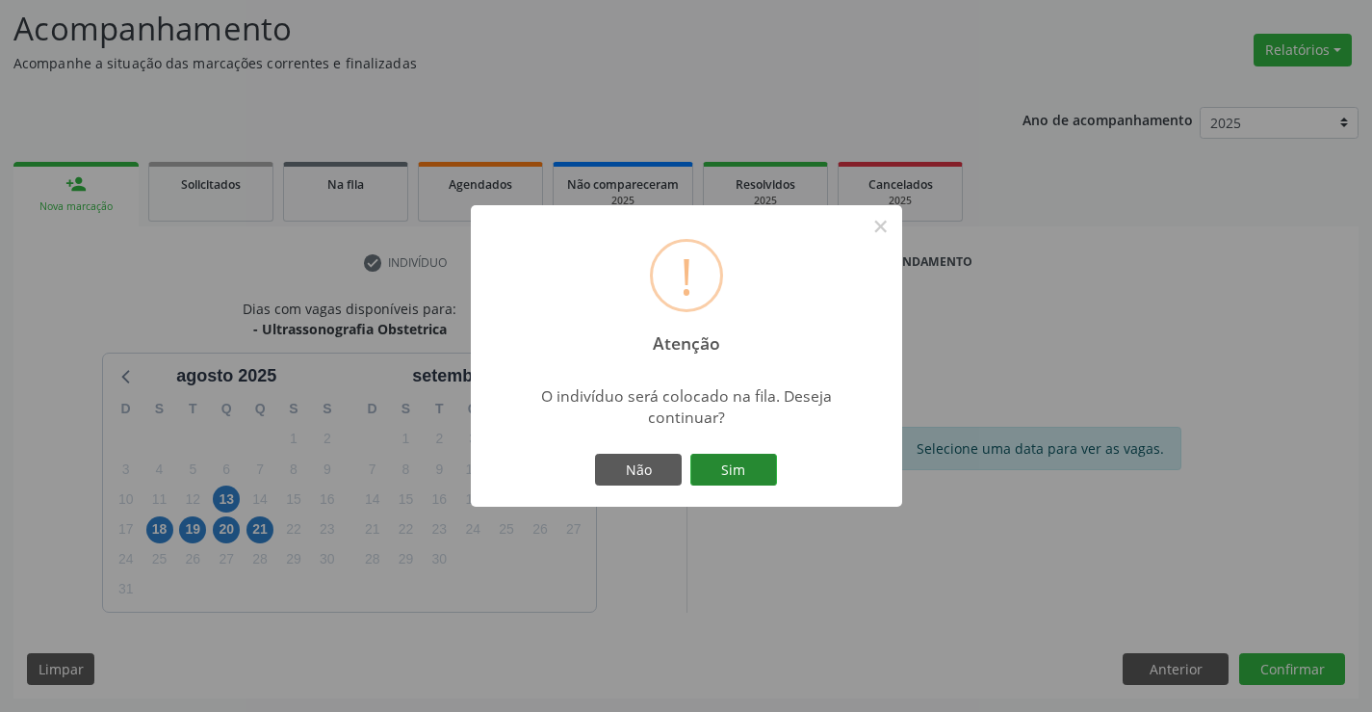
click at [731, 462] on button "Sim" at bounding box center [733, 470] width 87 height 33
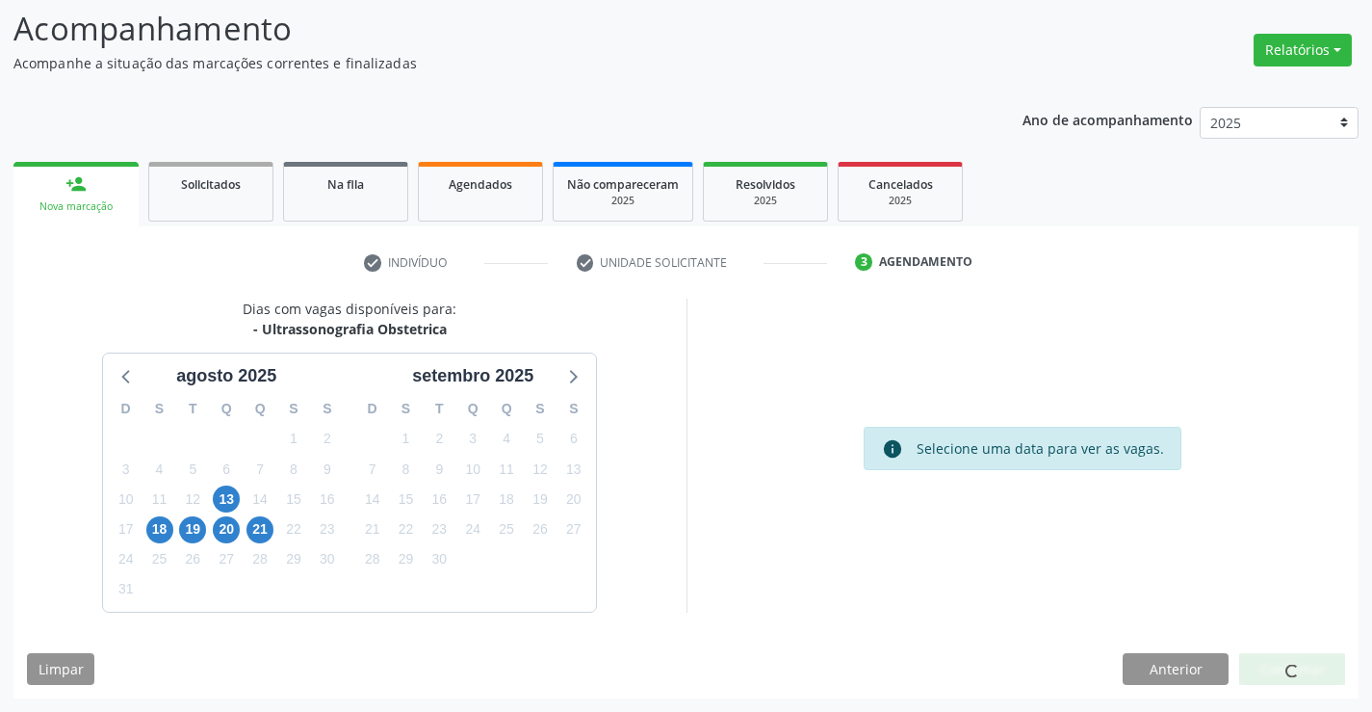
scroll to position [0, 0]
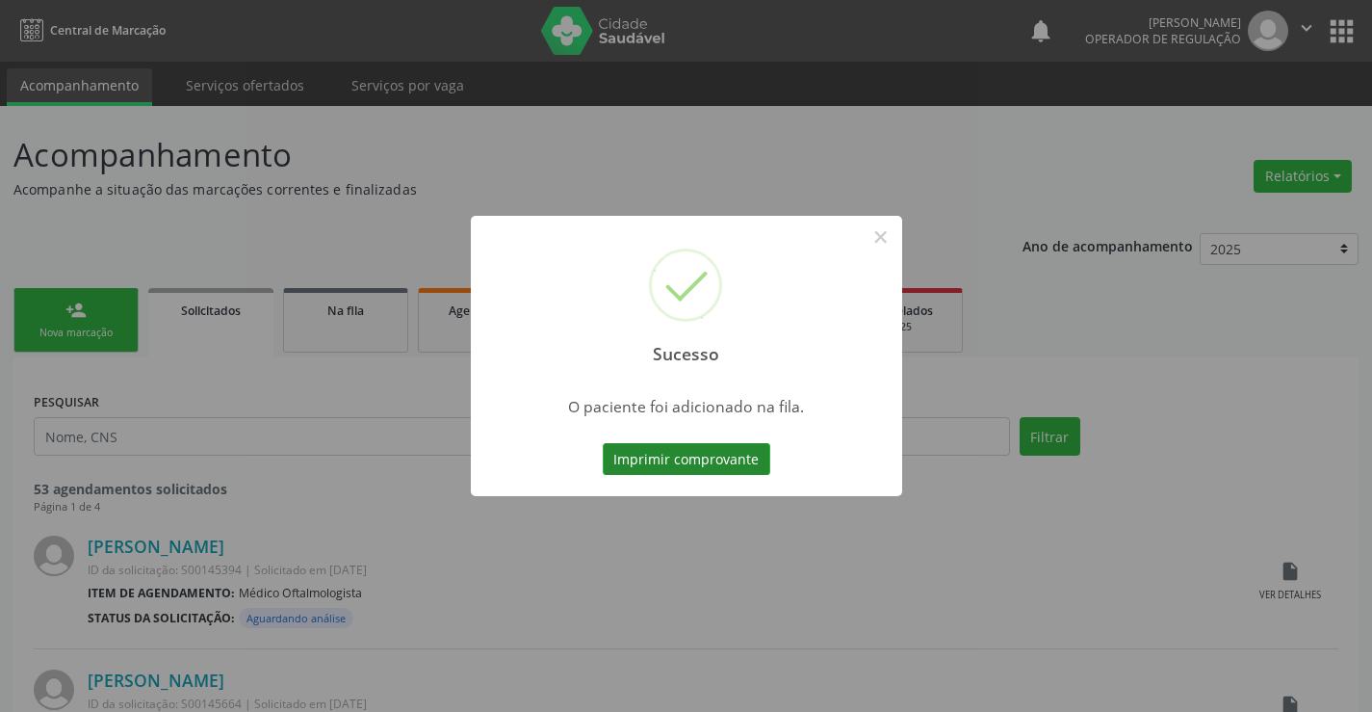
click at [741, 457] on button "Imprimir comprovante" at bounding box center [687, 459] width 168 height 33
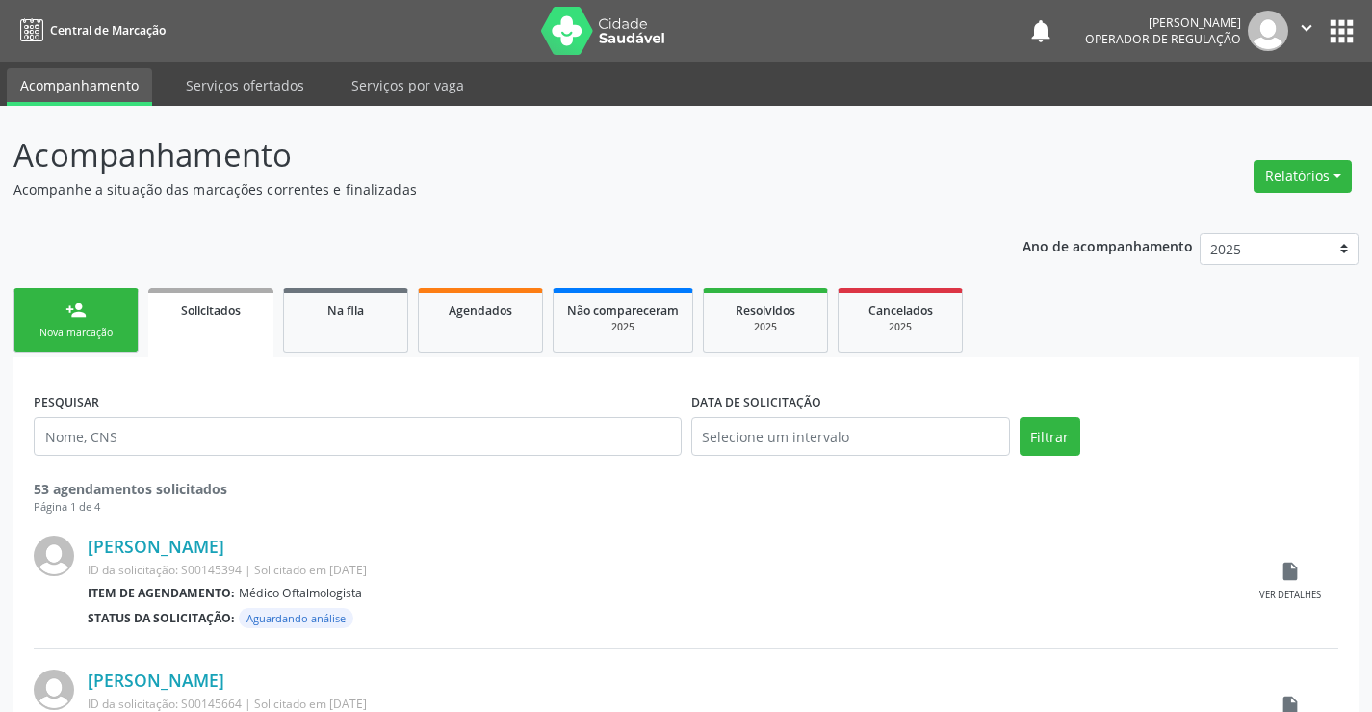
click at [89, 334] on div "Nova marcação" at bounding box center [76, 332] width 96 height 14
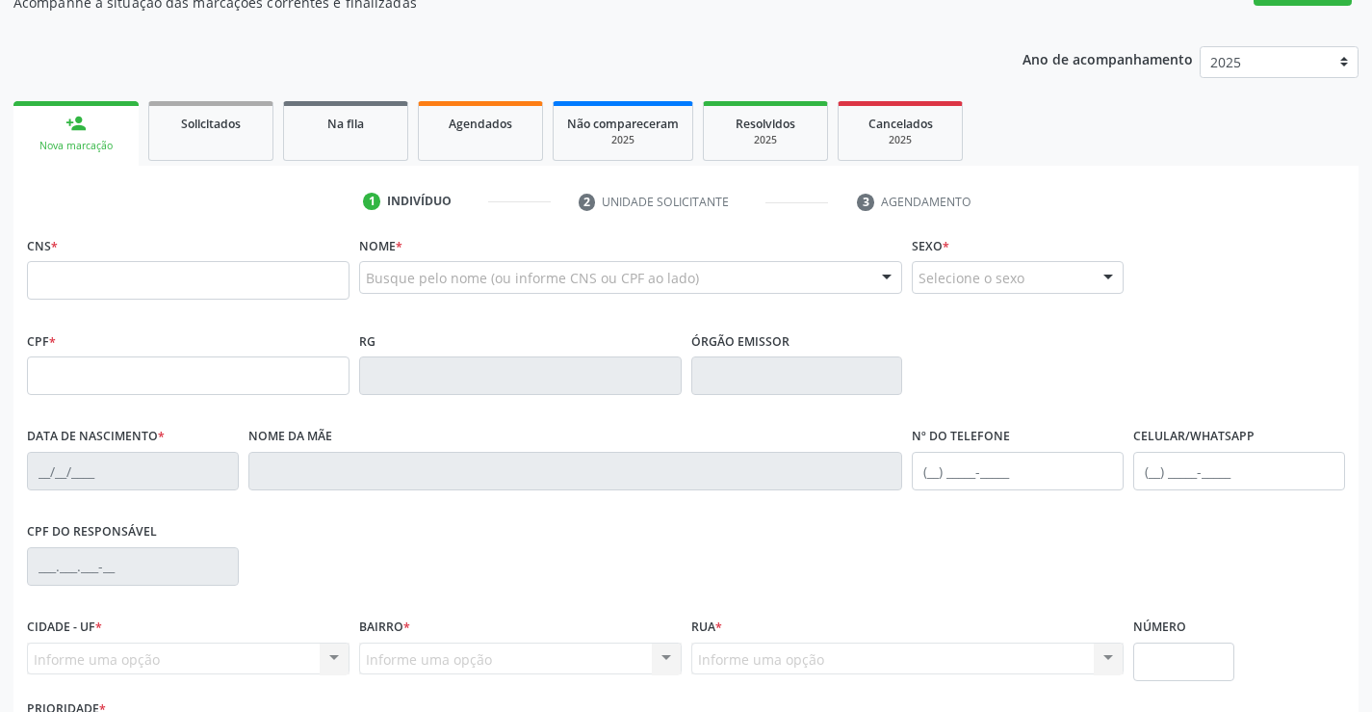
scroll to position [193, 0]
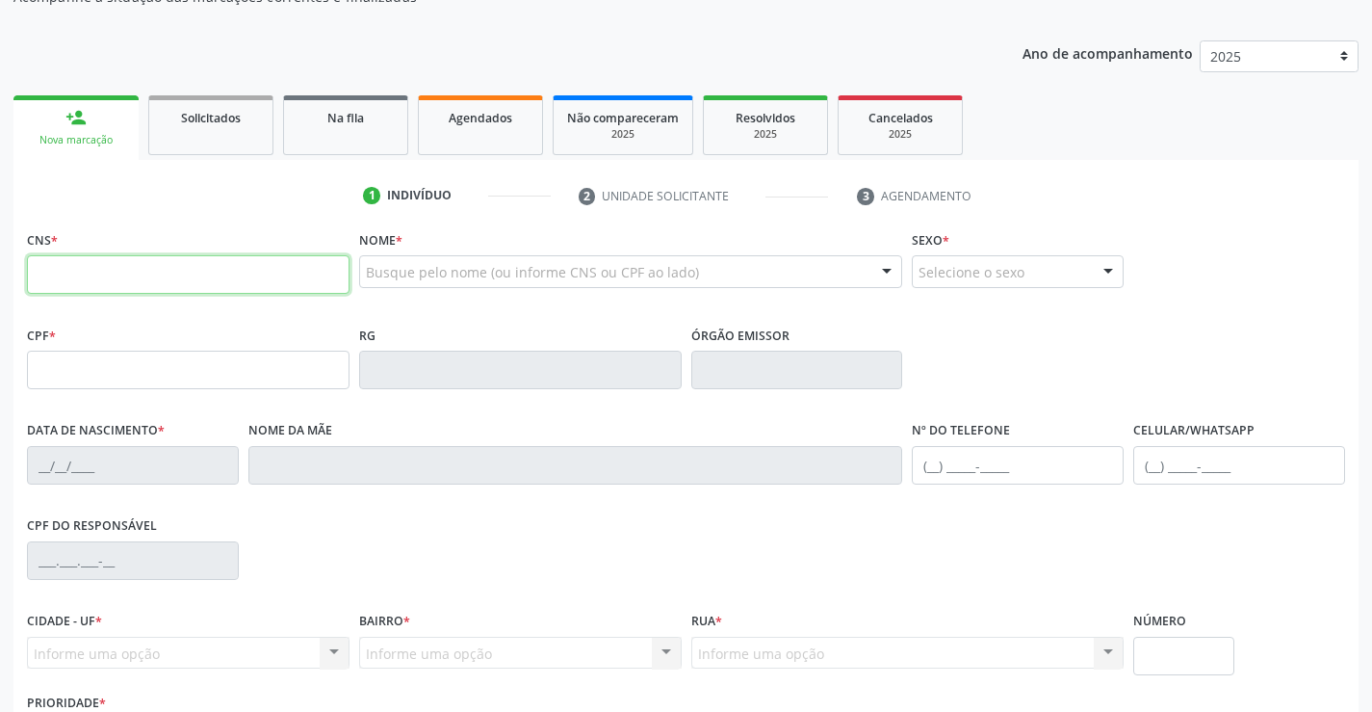
click at [85, 276] on input "text" at bounding box center [188, 274] width 323 height 39
type input "704 6001 7982 5722"
type input "065.194.065-62"
type input "2036415318"
type input "SSPBA"
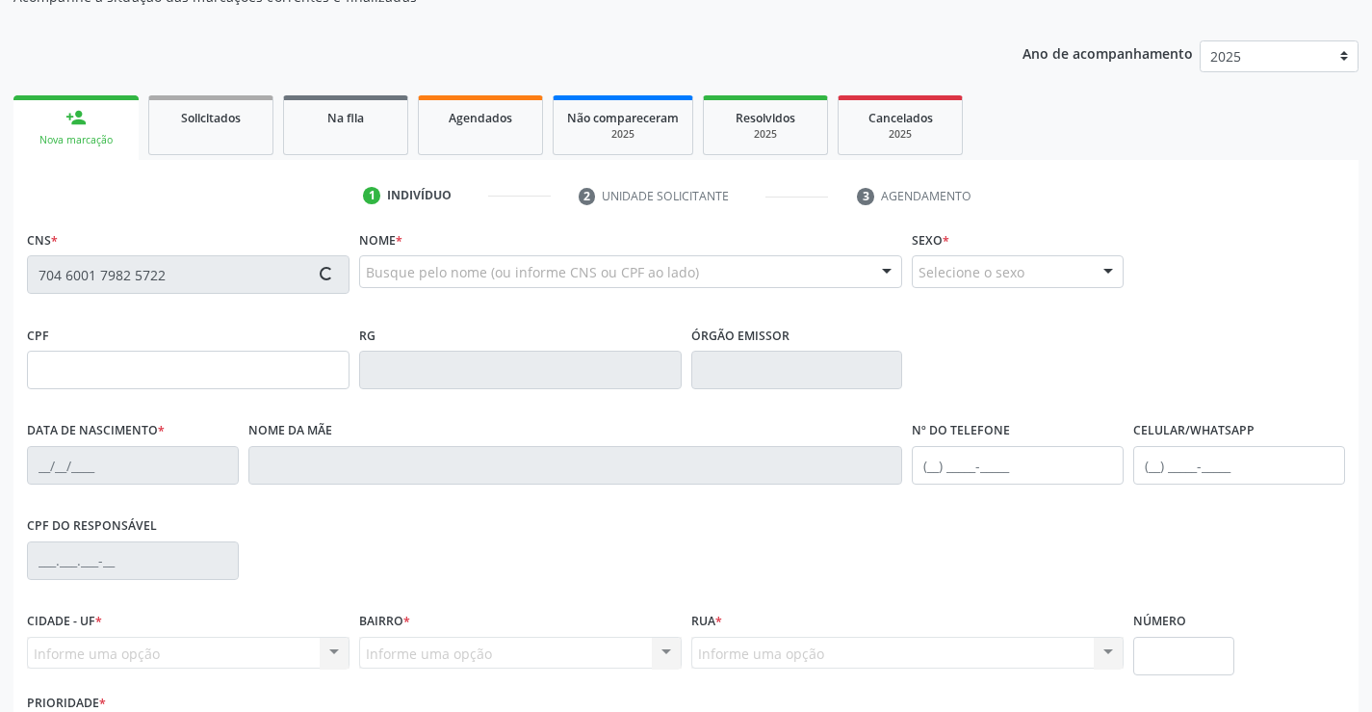
type input "20/01/1999"
type input "(74) 98863-3765"
type input "S/N"
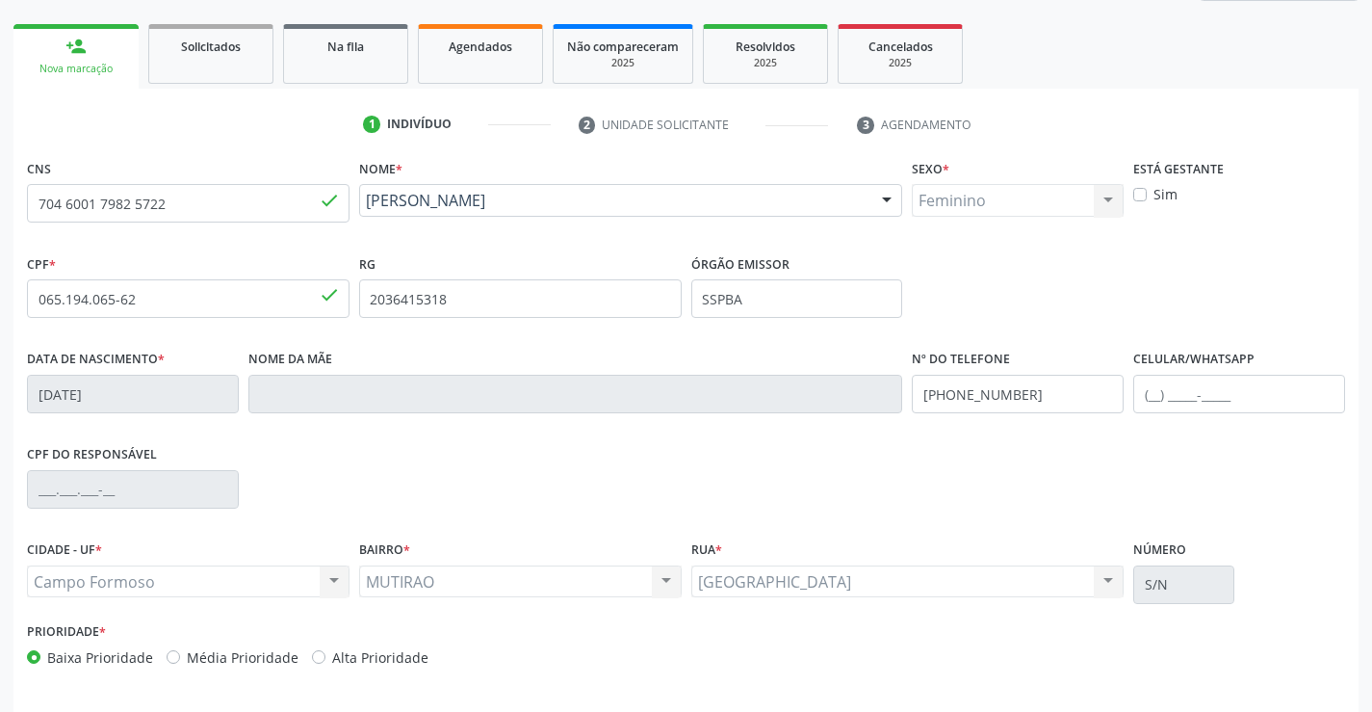
scroll to position [332, 0]
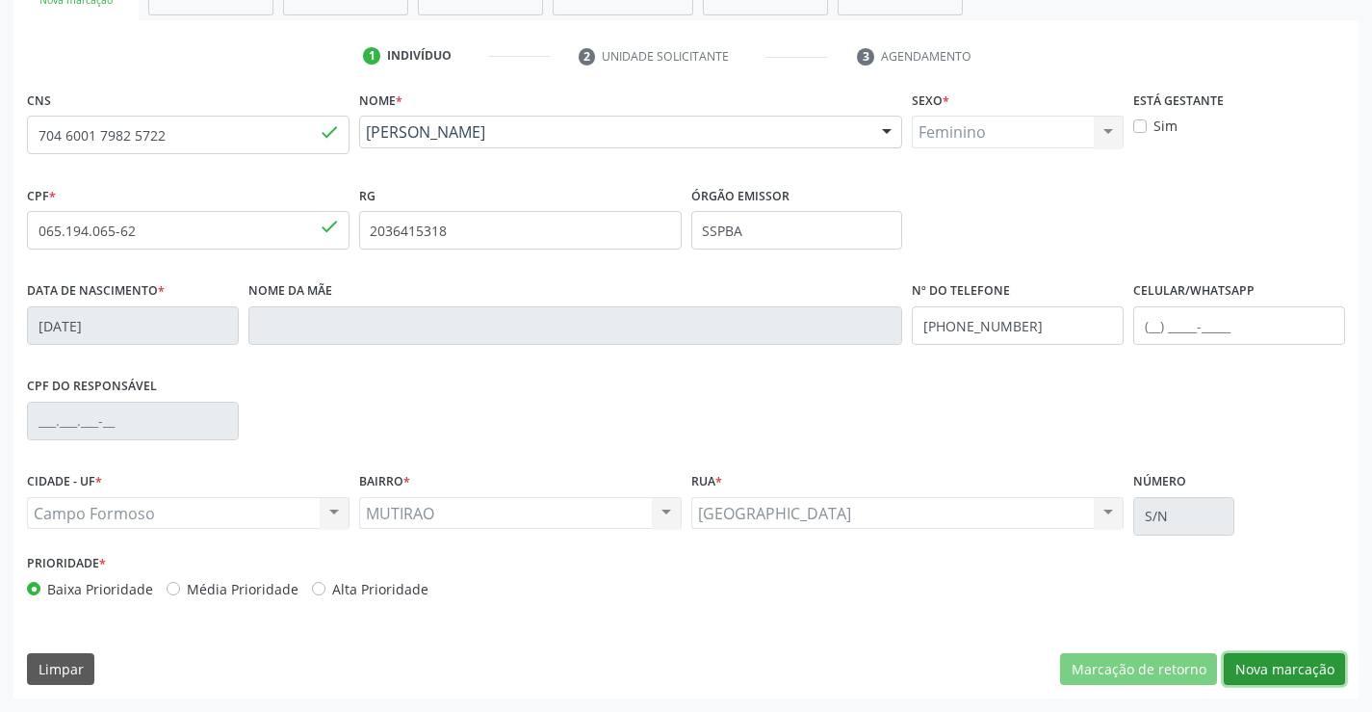
click at [1279, 669] on button "Nova marcação" at bounding box center [1284, 669] width 121 height 33
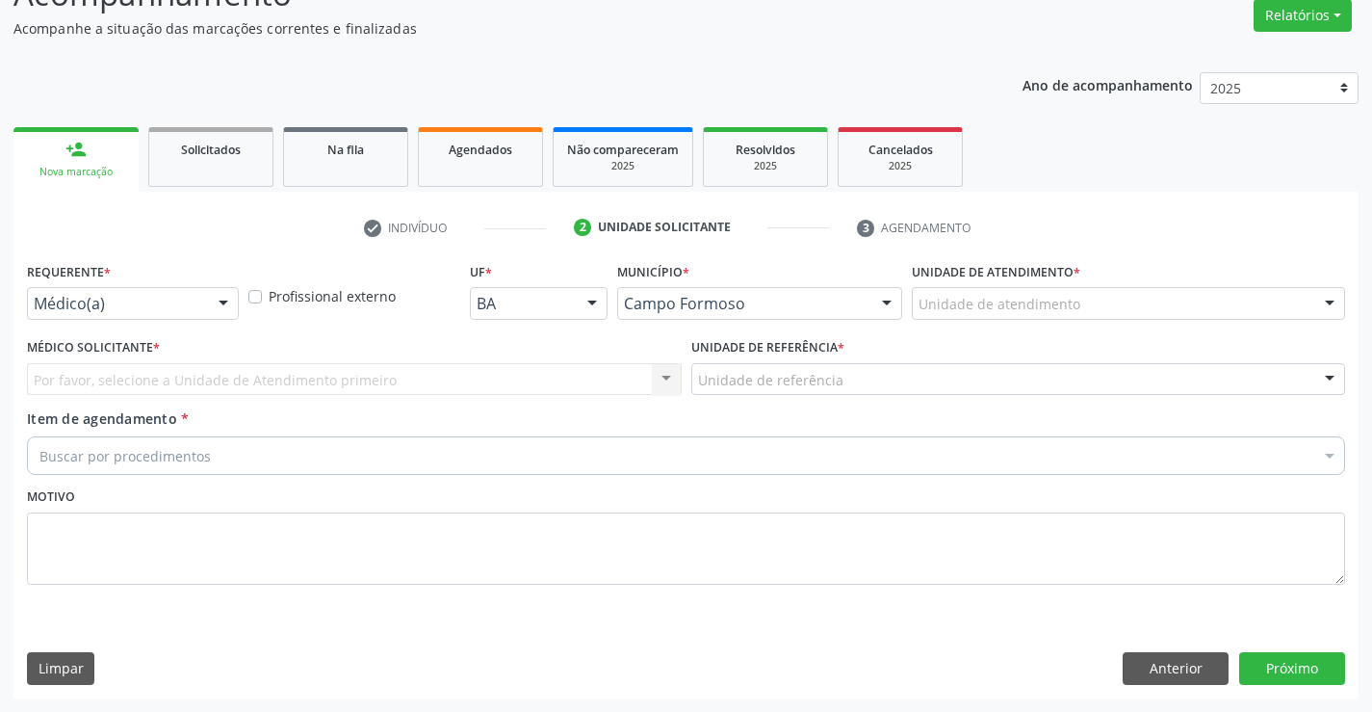
scroll to position [161, 0]
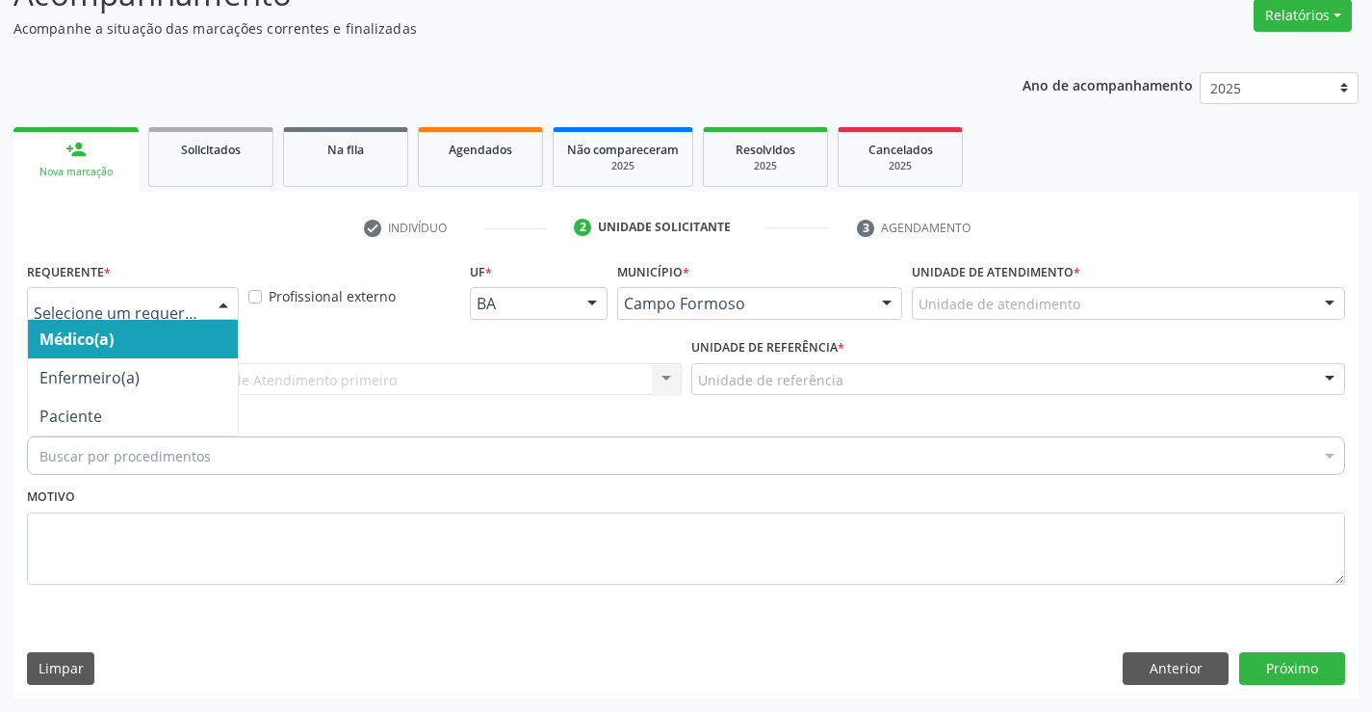
click at [223, 304] on div at bounding box center [223, 304] width 29 height 33
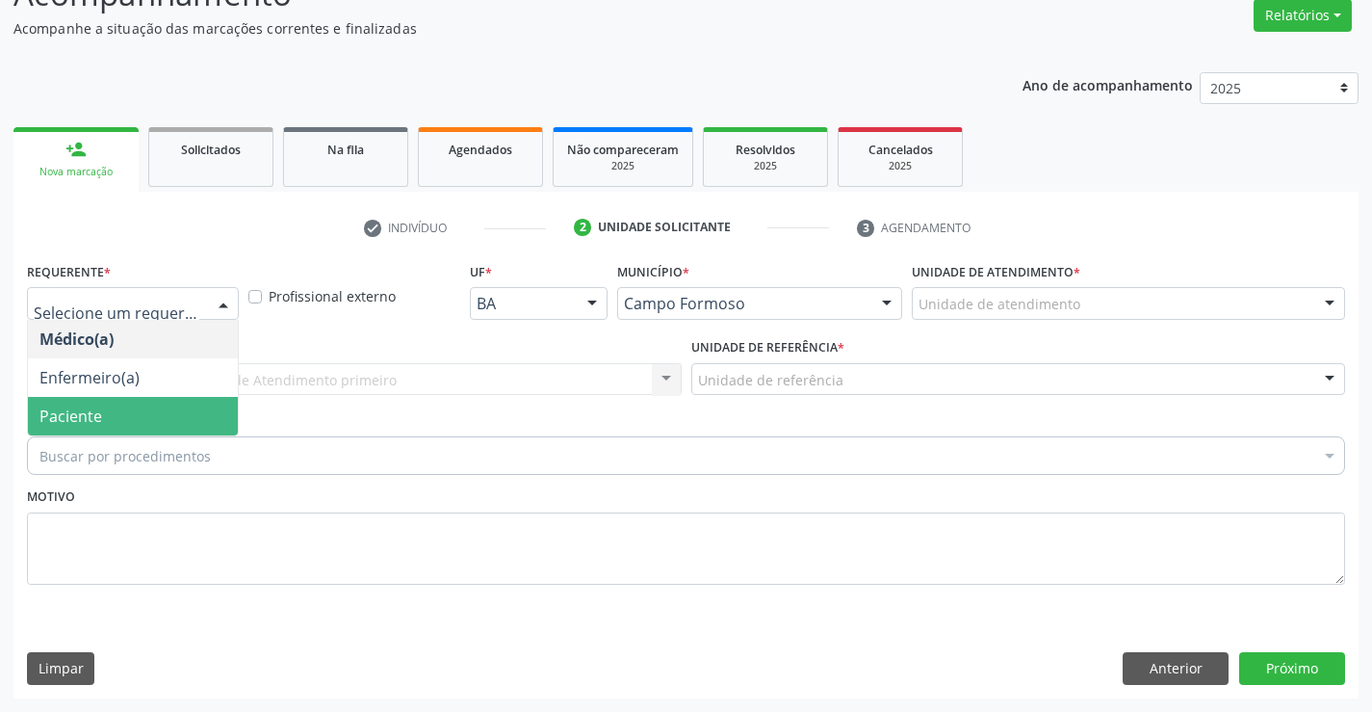
click at [171, 426] on span "Paciente" at bounding box center [133, 416] width 210 height 39
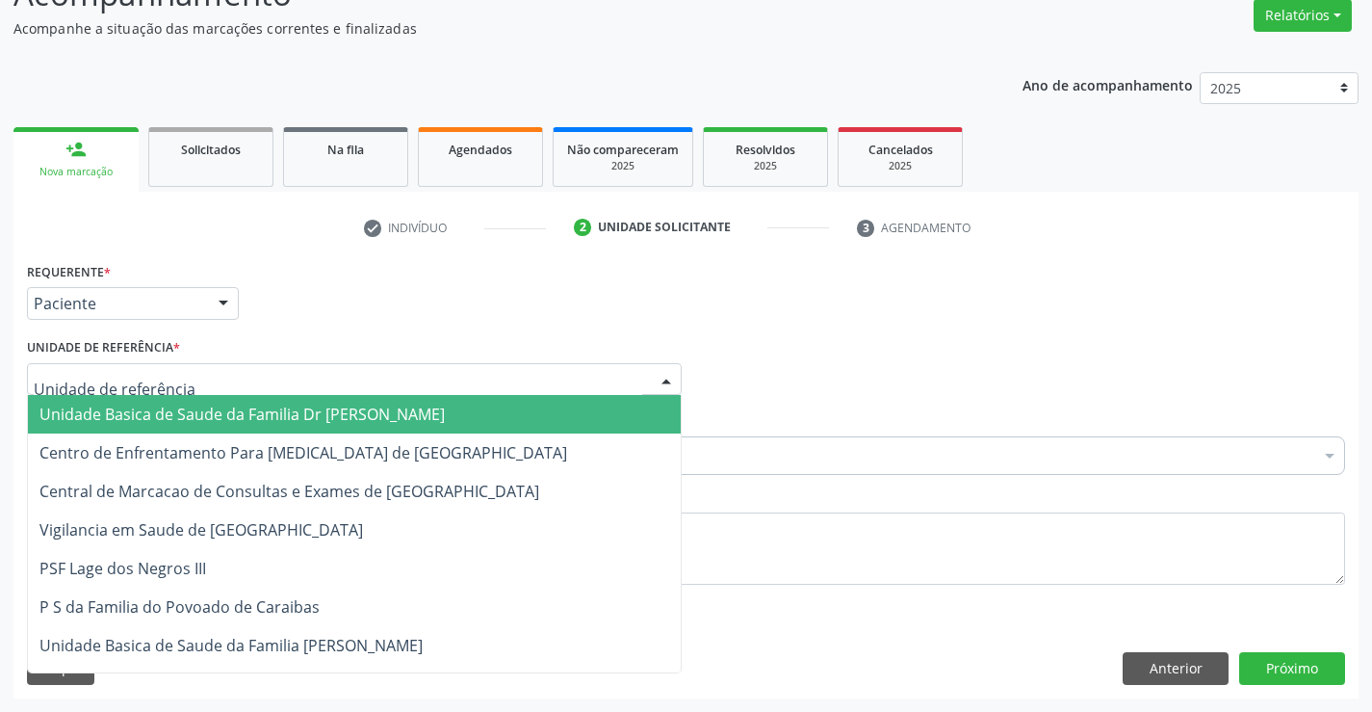
click at [194, 383] on div at bounding box center [354, 379] width 655 height 33
click at [198, 405] on span "Unidade Basica de Saude da Familia Dr [PERSON_NAME]" at bounding box center [241, 413] width 405 height 21
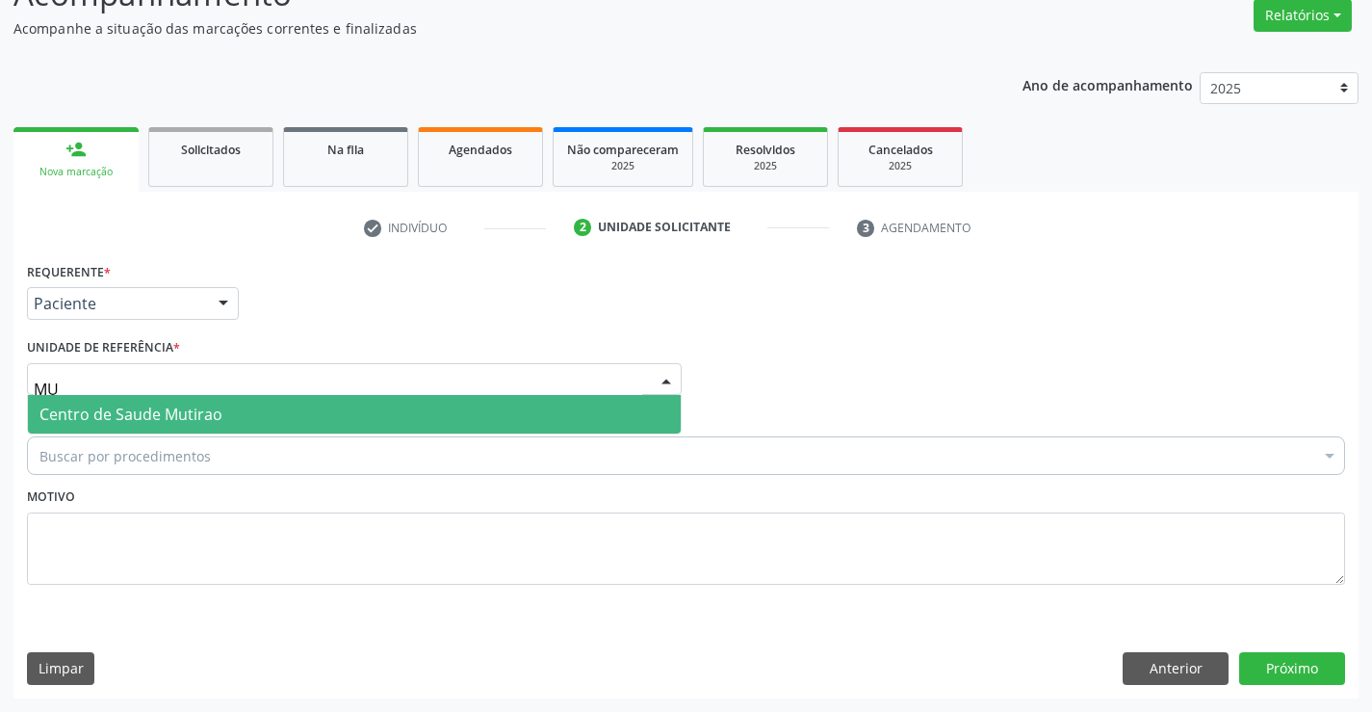
type input "MUT"
click at [431, 403] on span "Centro de Saude Mutirao" at bounding box center [354, 414] width 653 height 39
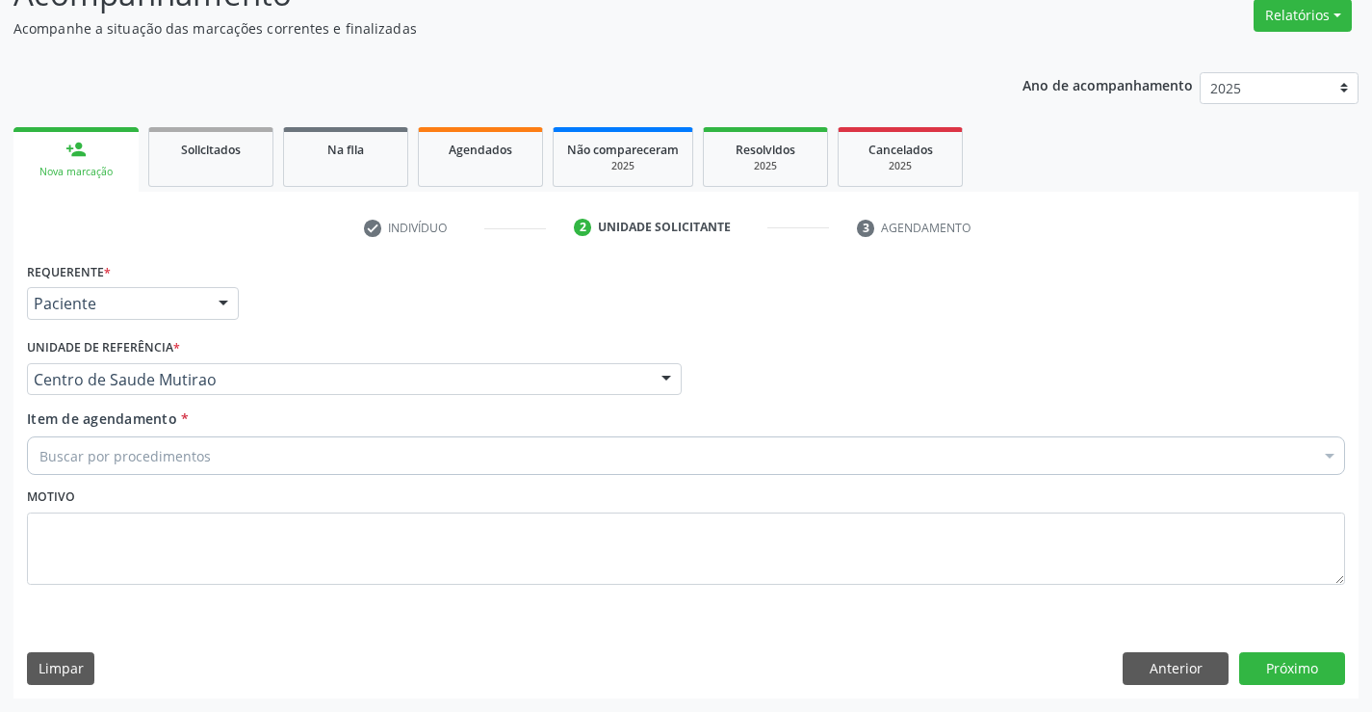
click at [248, 466] on div "Buscar por procedimentos" at bounding box center [686, 455] width 1318 height 39
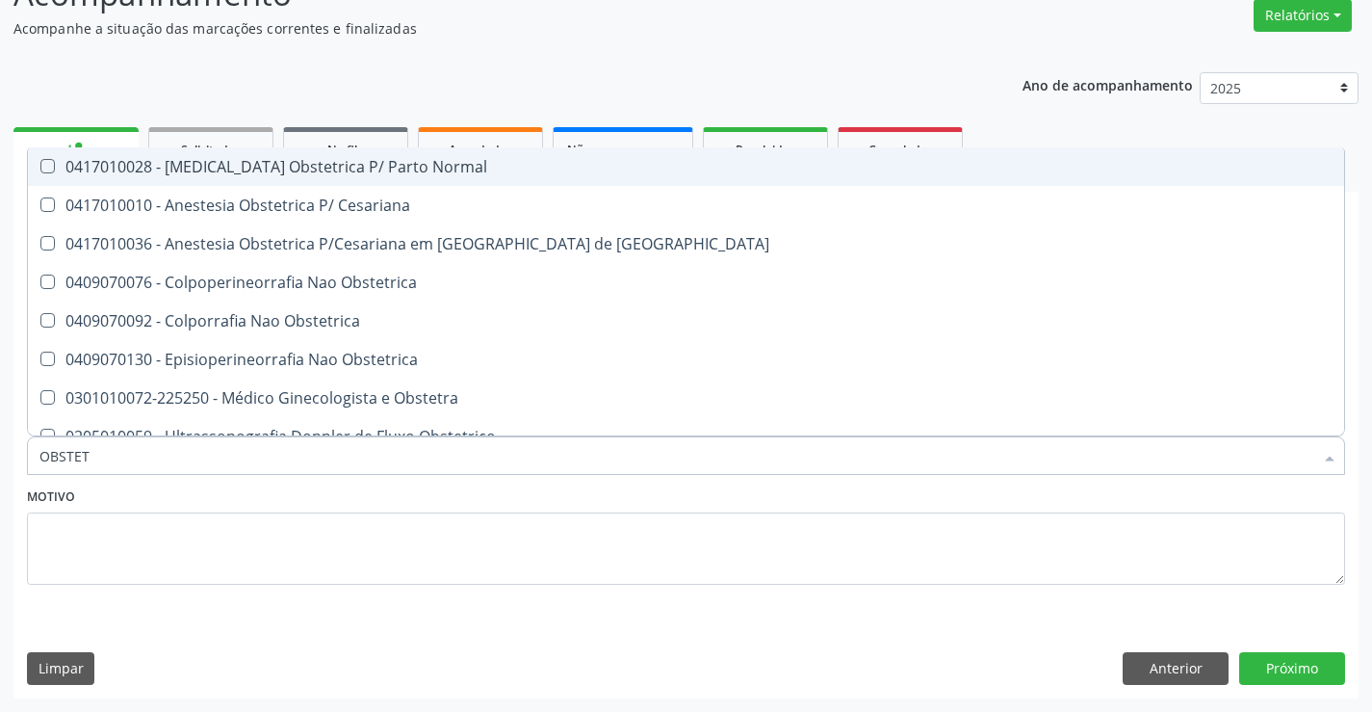
type input "OBSTETR"
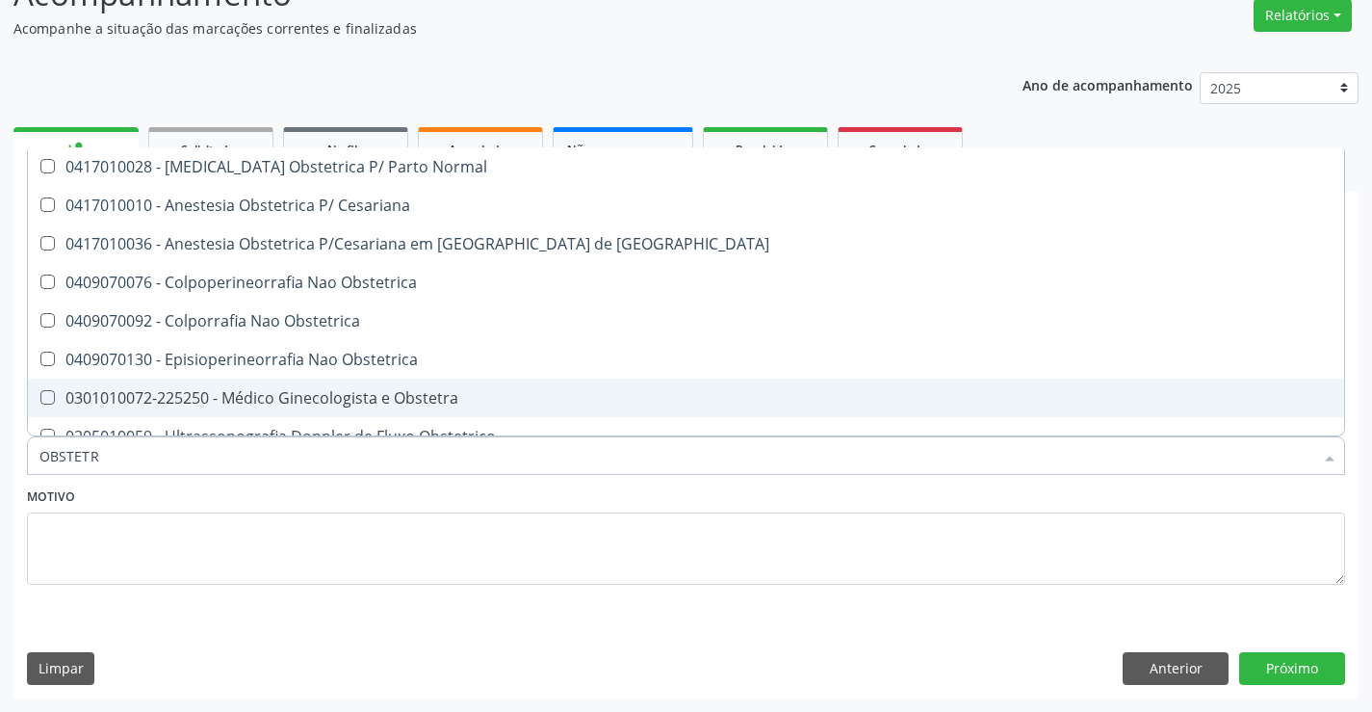
click at [389, 397] on div "0301010072-225250 - Médico Ginecologista e Obstetra" at bounding box center [685, 397] width 1293 height 15
checkbox Obstetra "true"
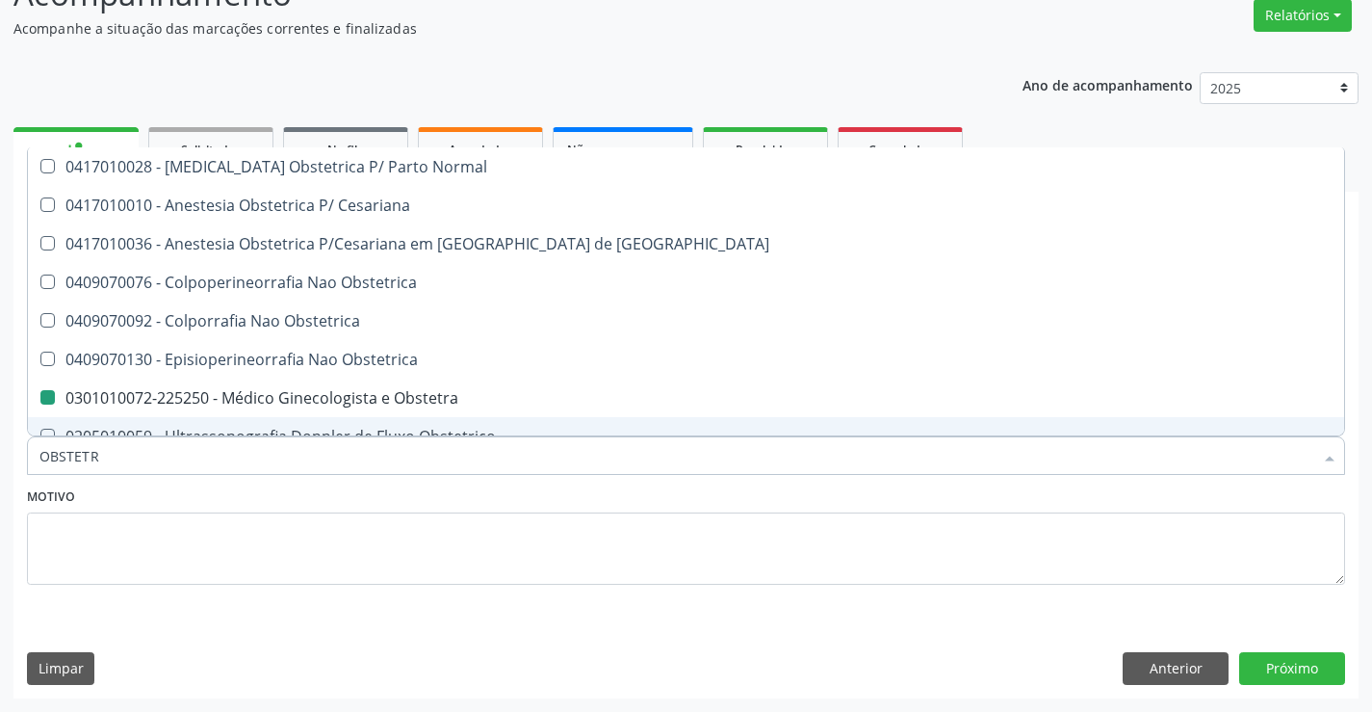
click at [381, 490] on div "Motivo" at bounding box center [686, 533] width 1318 height 102
checkbox Cesariana "true"
checkbox Obstetra "false"
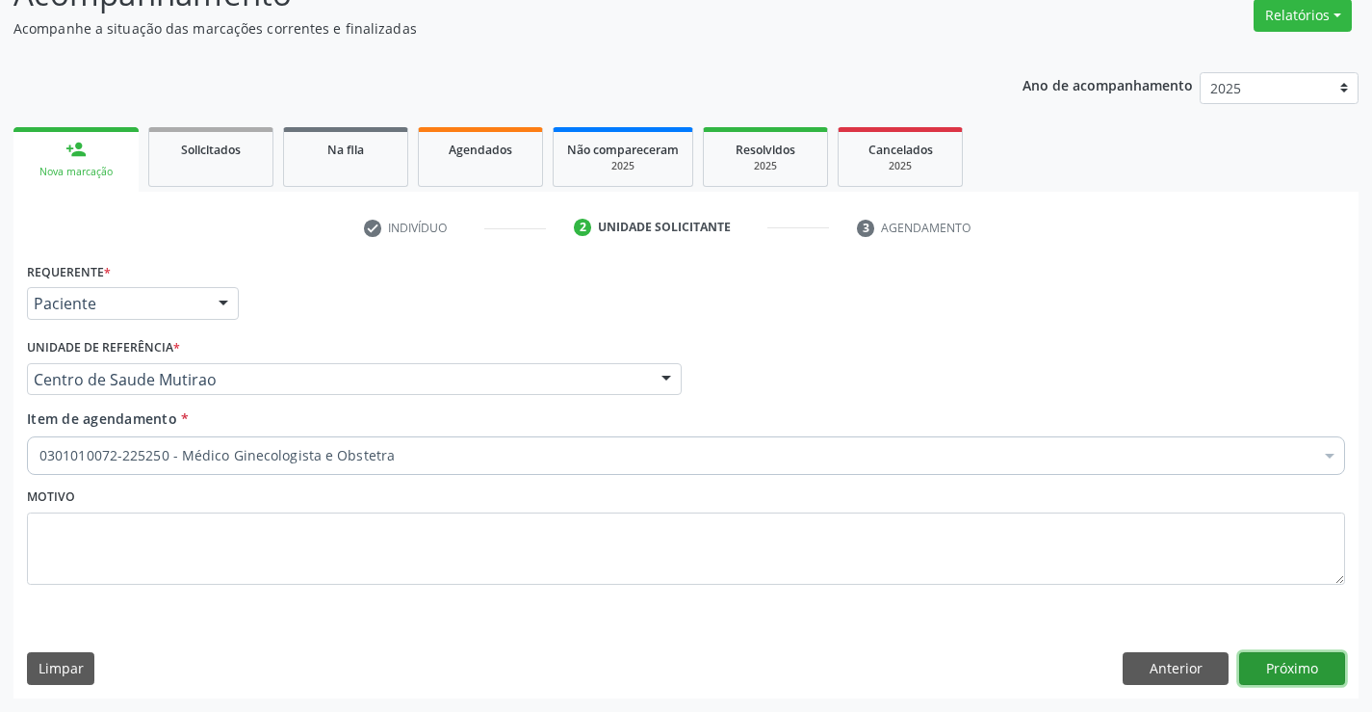
click at [1269, 662] on button "Próximo" at bounding box center [1292, 668] width 106 height 33
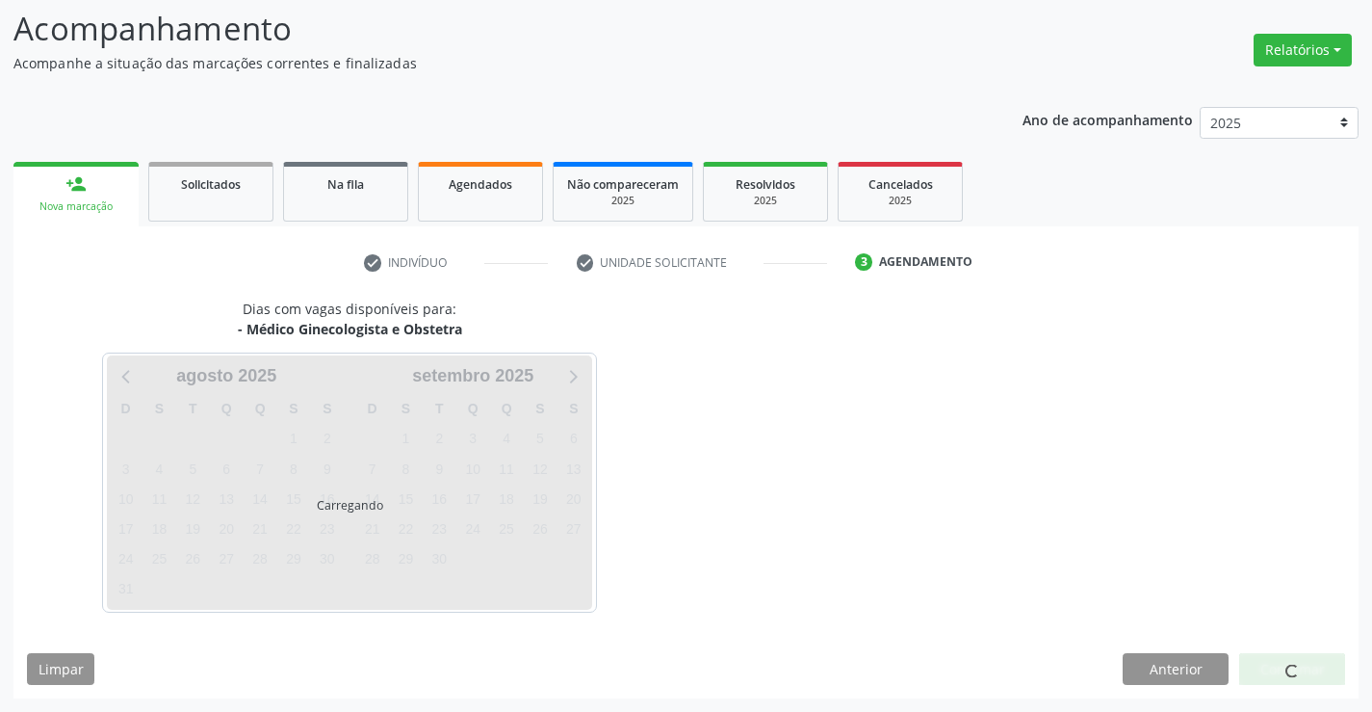
scroll to position [126, 0]
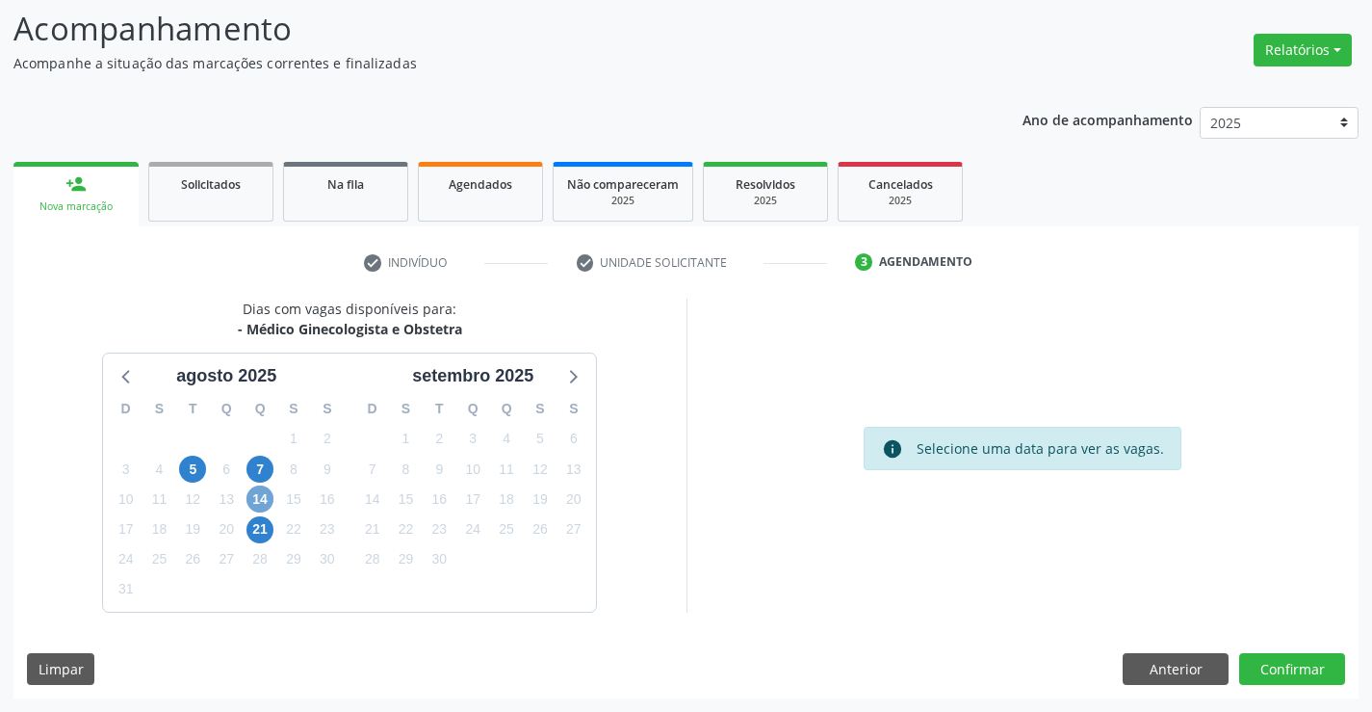
click at [263, 497] on span "14" at bounding box center [259, 498] width 27 height 27
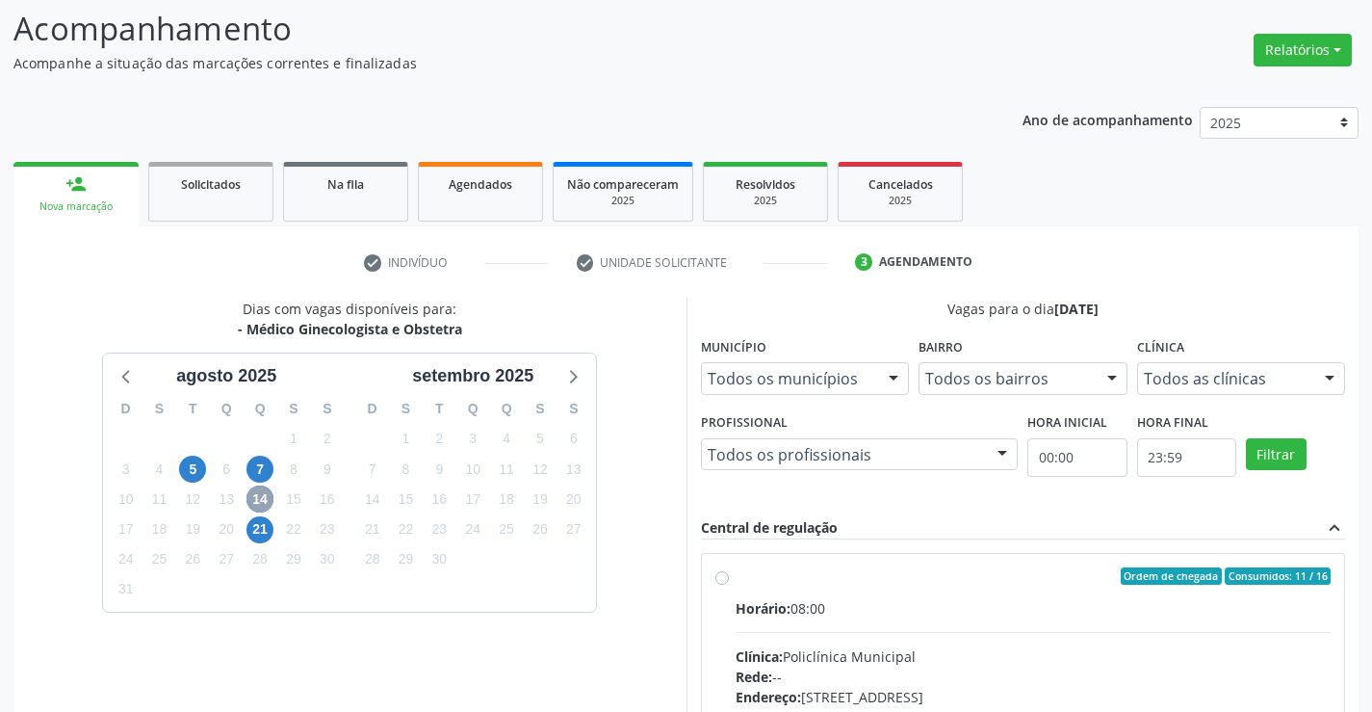
scroll to position [222, 0]
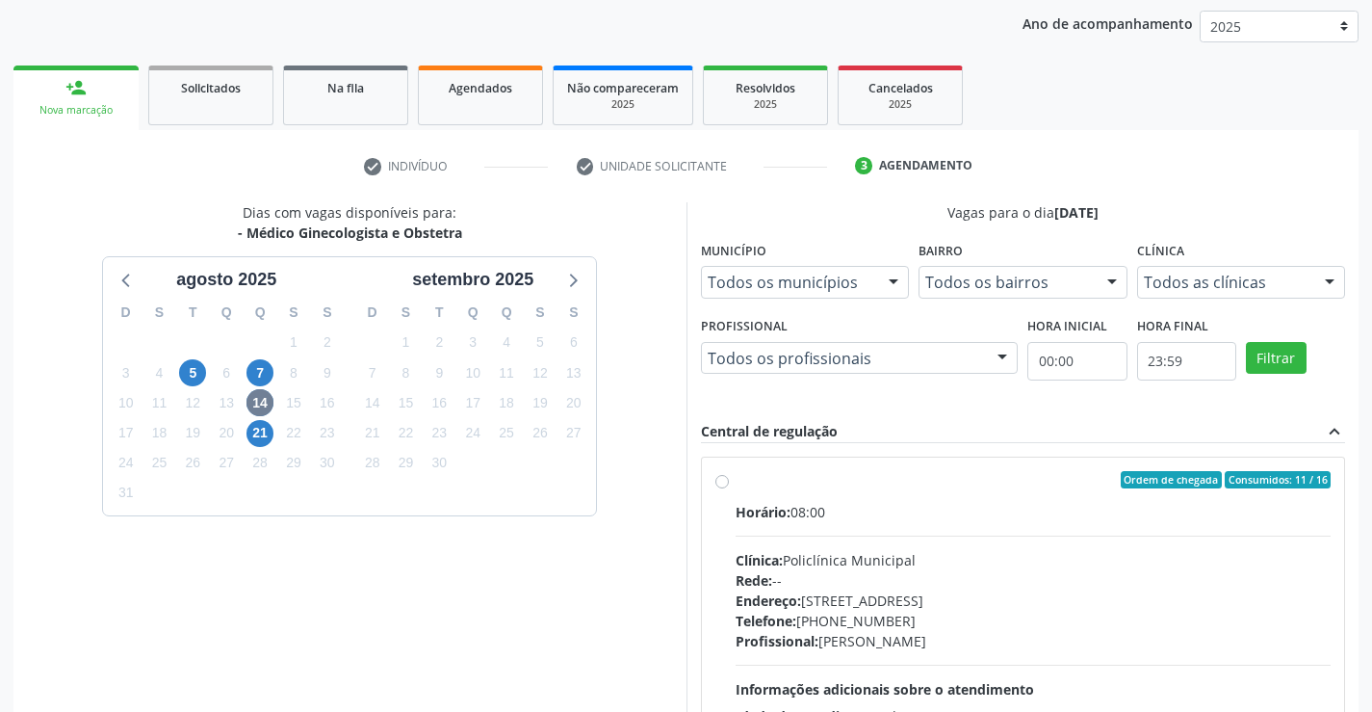
click at [736, 481] on label "Ordem de chegada Consumidos: 11 / 16 Horário: 08:00 Clínica: Policlínica Munici…" at bounding box center [1034, 619] width 596 height 296
click at [723, 481] on input "Ordem de chegada Consumidos: 11 / 16 Horário: 08:00 Clínica: Policlínica Munici…" at bounding box center [721, 479] width 13 height 17
radio input "true"
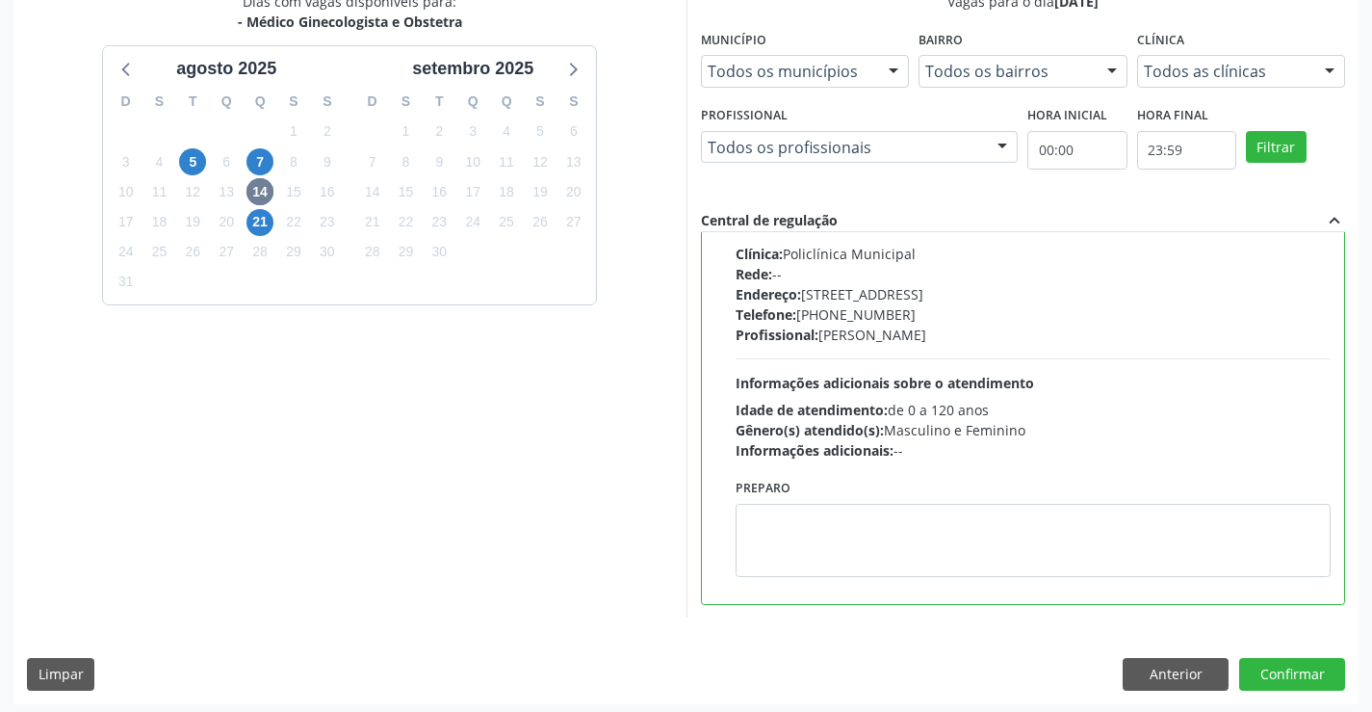
scroll to position [439, 0]
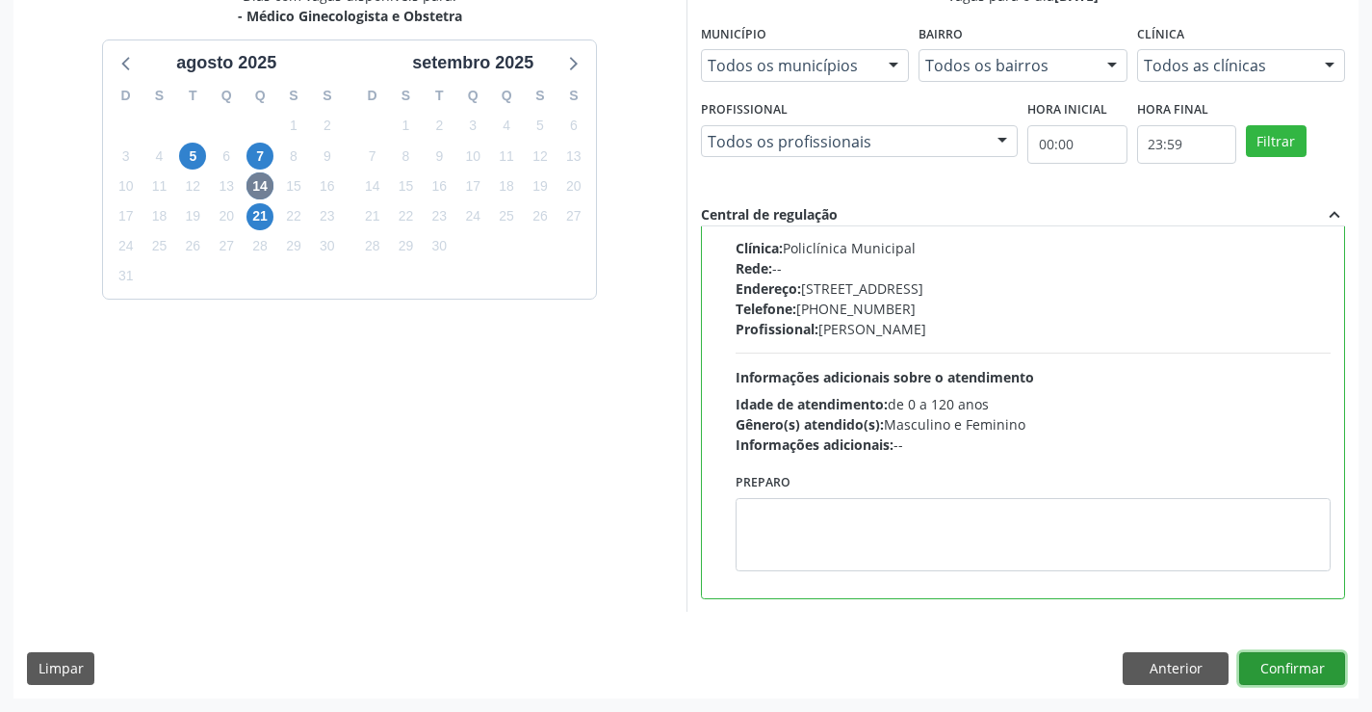
click at [1311, 673] on button "Confirmar" at bounding box center [1292, 668] width 106 height 33
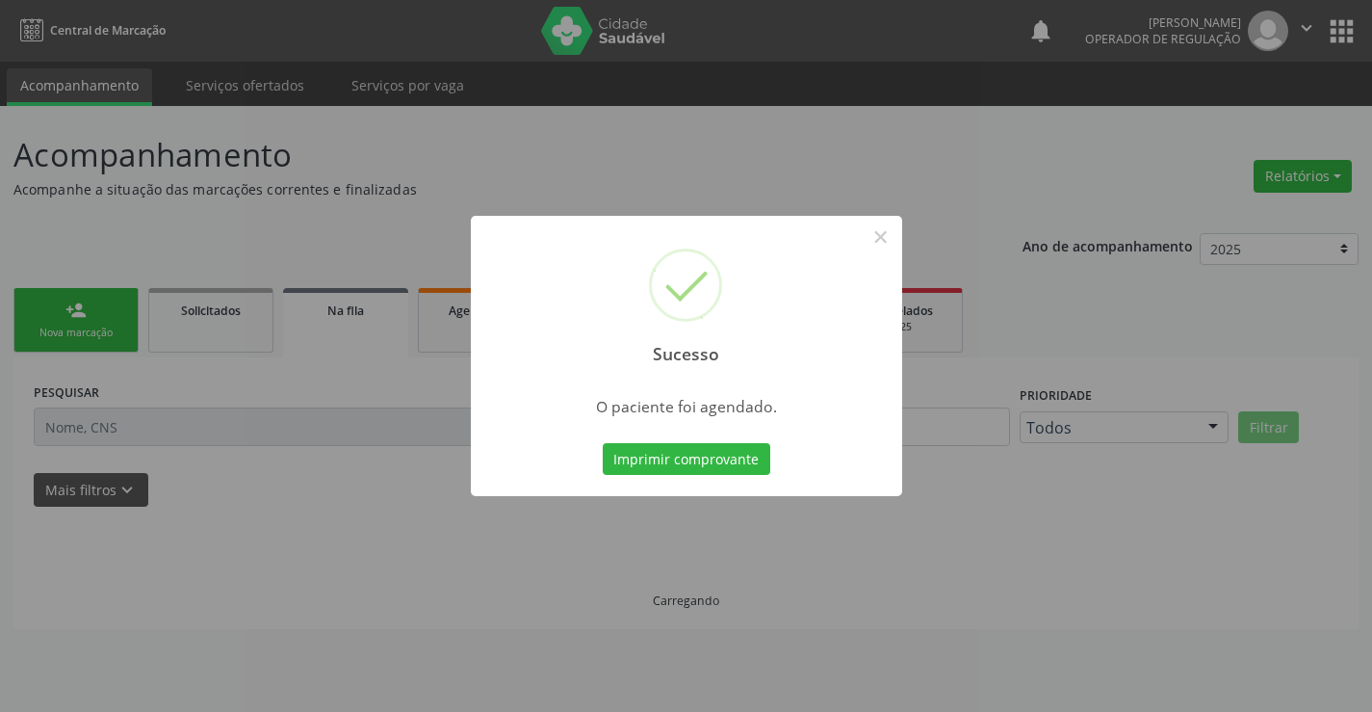
scroll to position [0, 0]
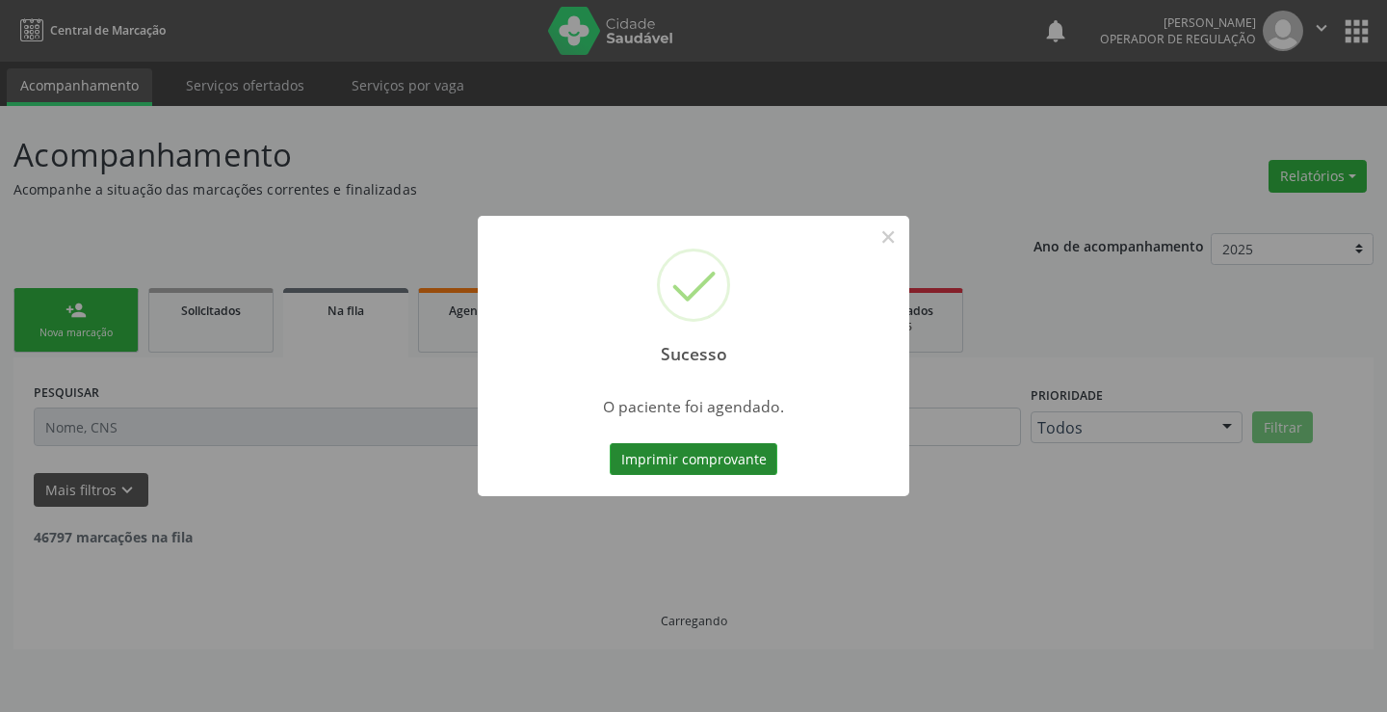
click at [731, 454] on button "Imprimir comprovante" at bounding box center [694, 459] width 168 height 33
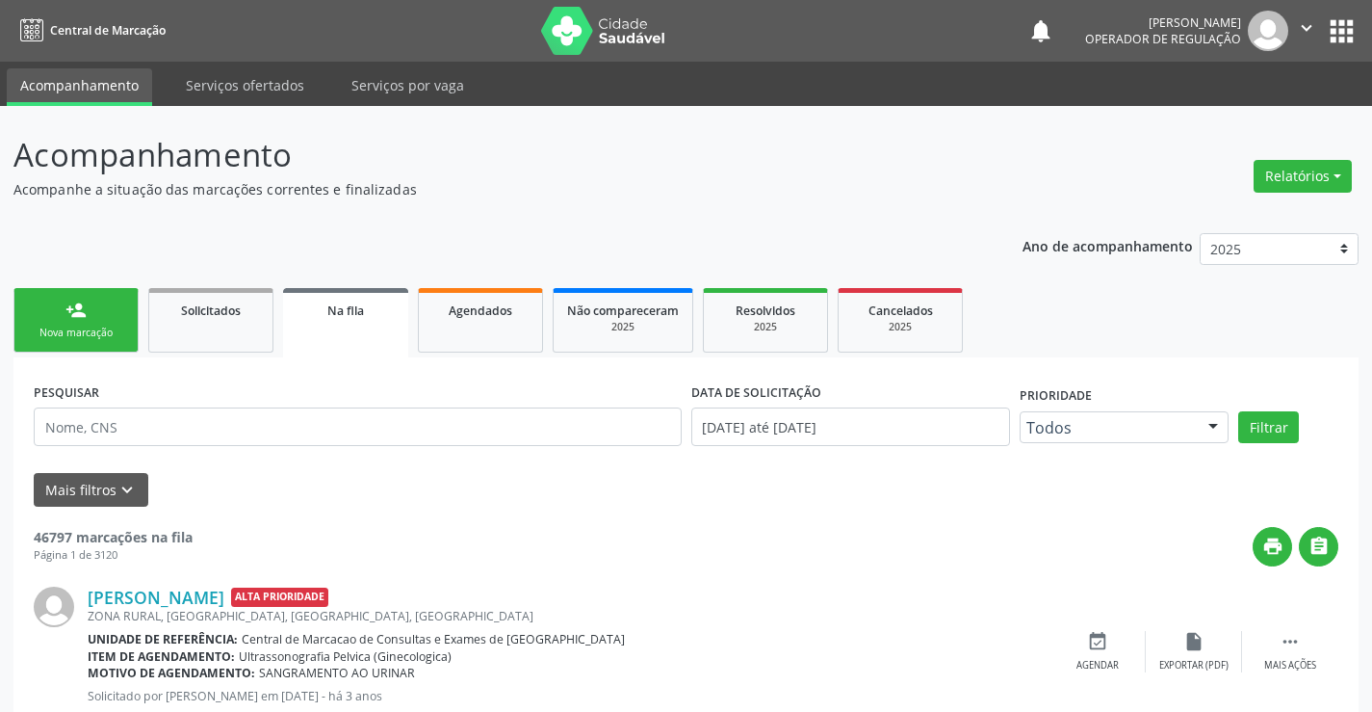
click at [102, 324] on link "person_add Nova marcação" at bounding box center [75, 320] width 125 height 65
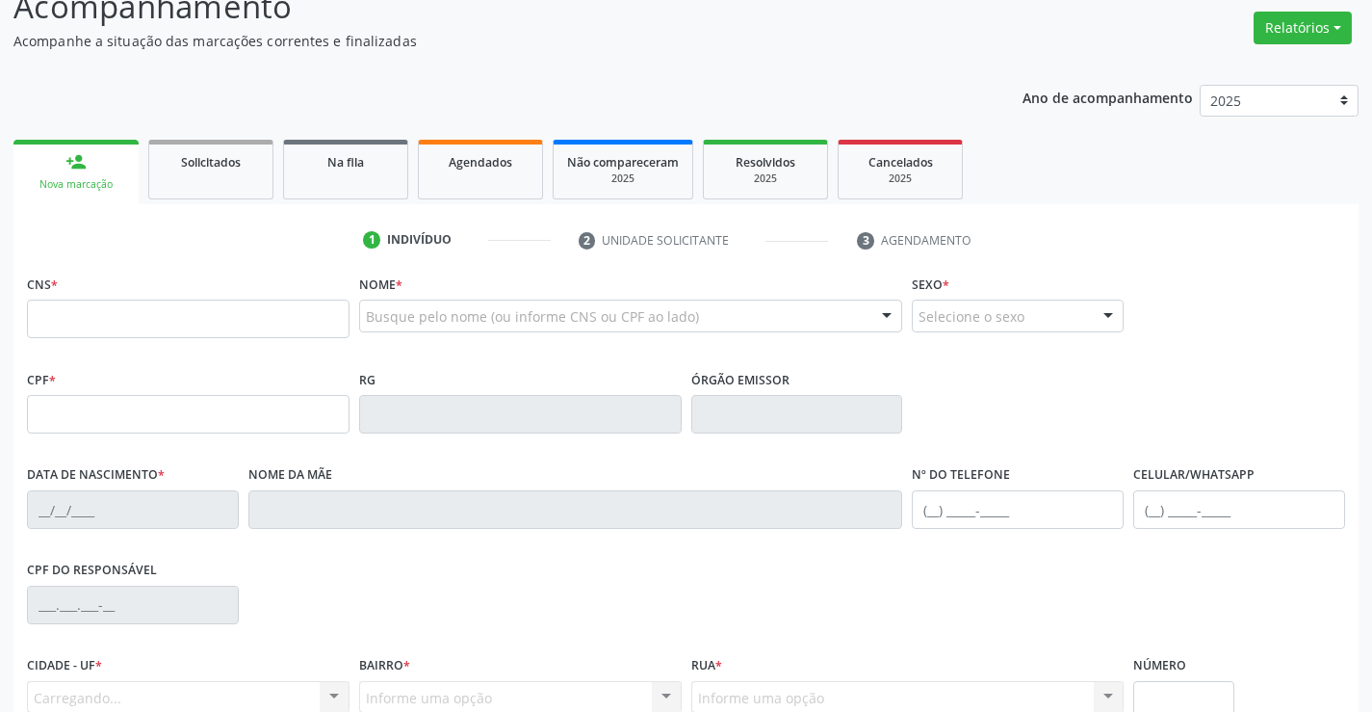
scroll to position [193, 0]
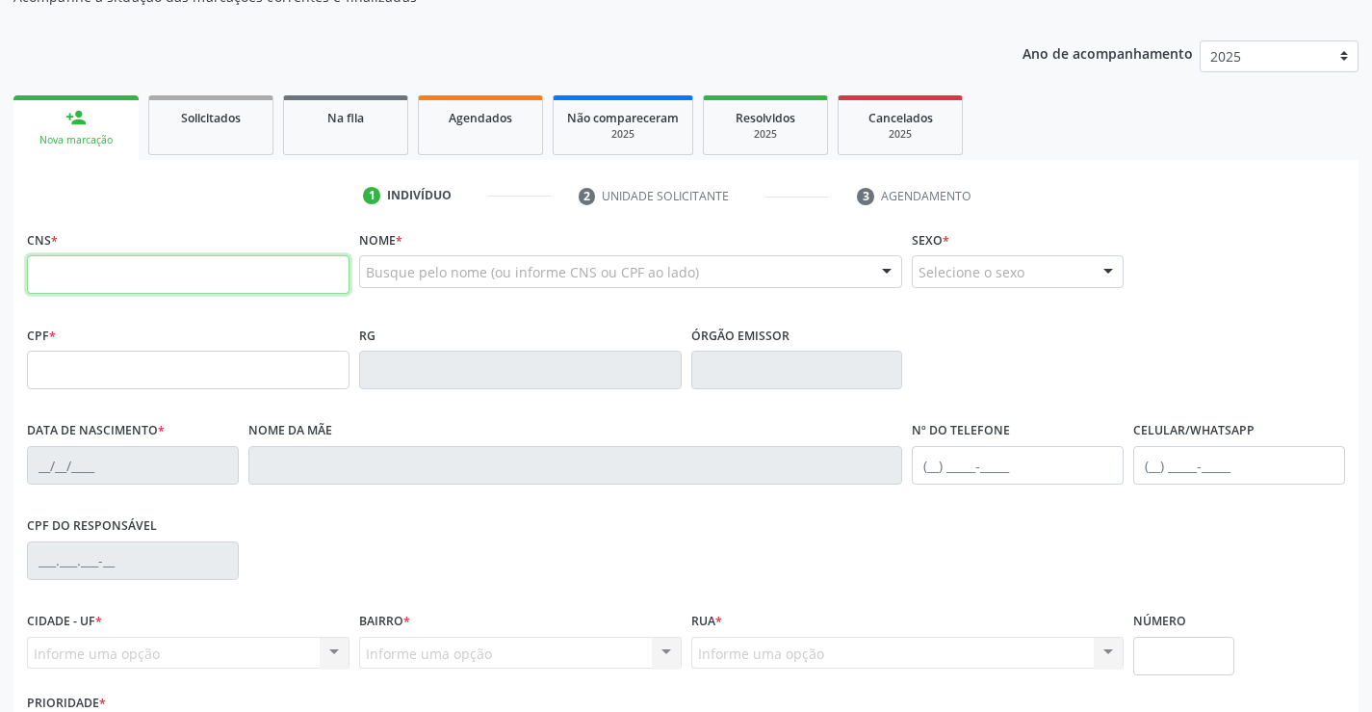
click at [109, 284] on input "text" at bounding box center [188, 274] width 323 height 39
type input "704 0058 3116 3668"
type input "101.368.315-32"
type input "006676015520151"
type input "02/08/2015"
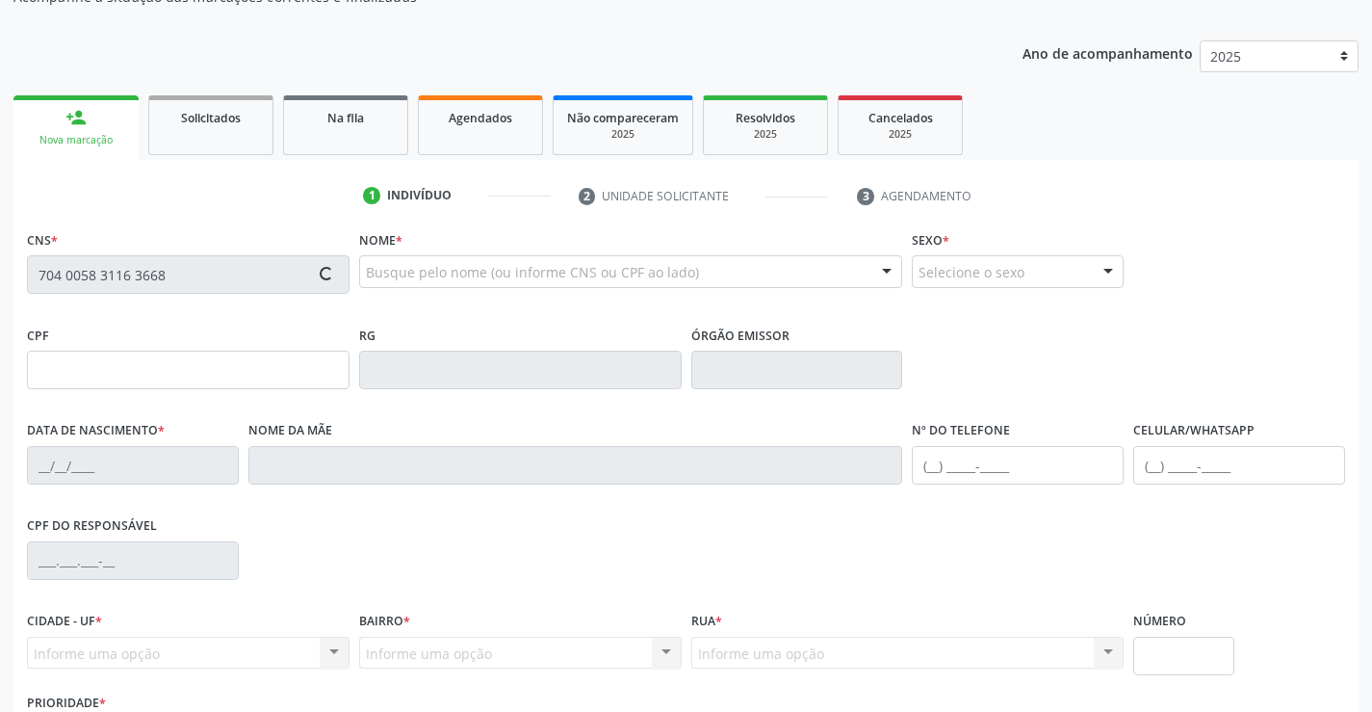
type input "(74) 98134-1767"
type input "150"
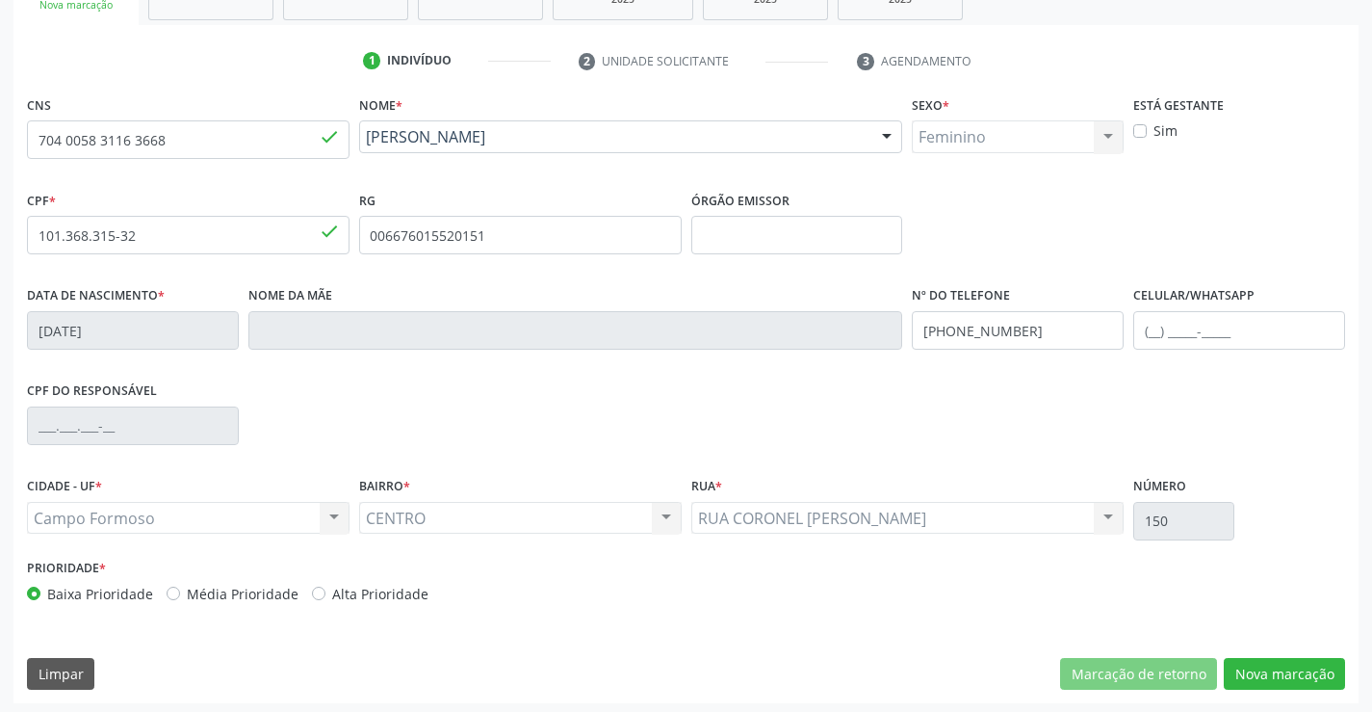
scroll to position [332, 0]
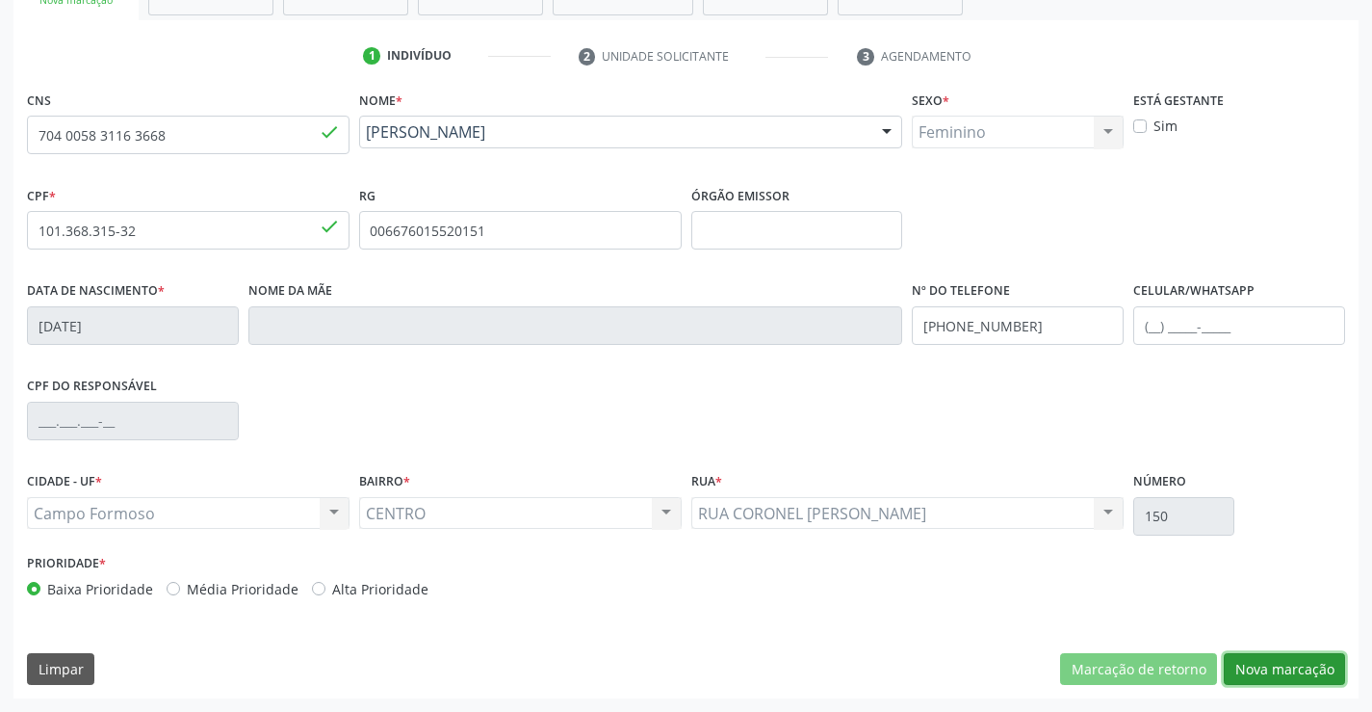
click at [1285, 662] on button "Nova marcação" at bounding box center [1284, 669] width 121 height 33
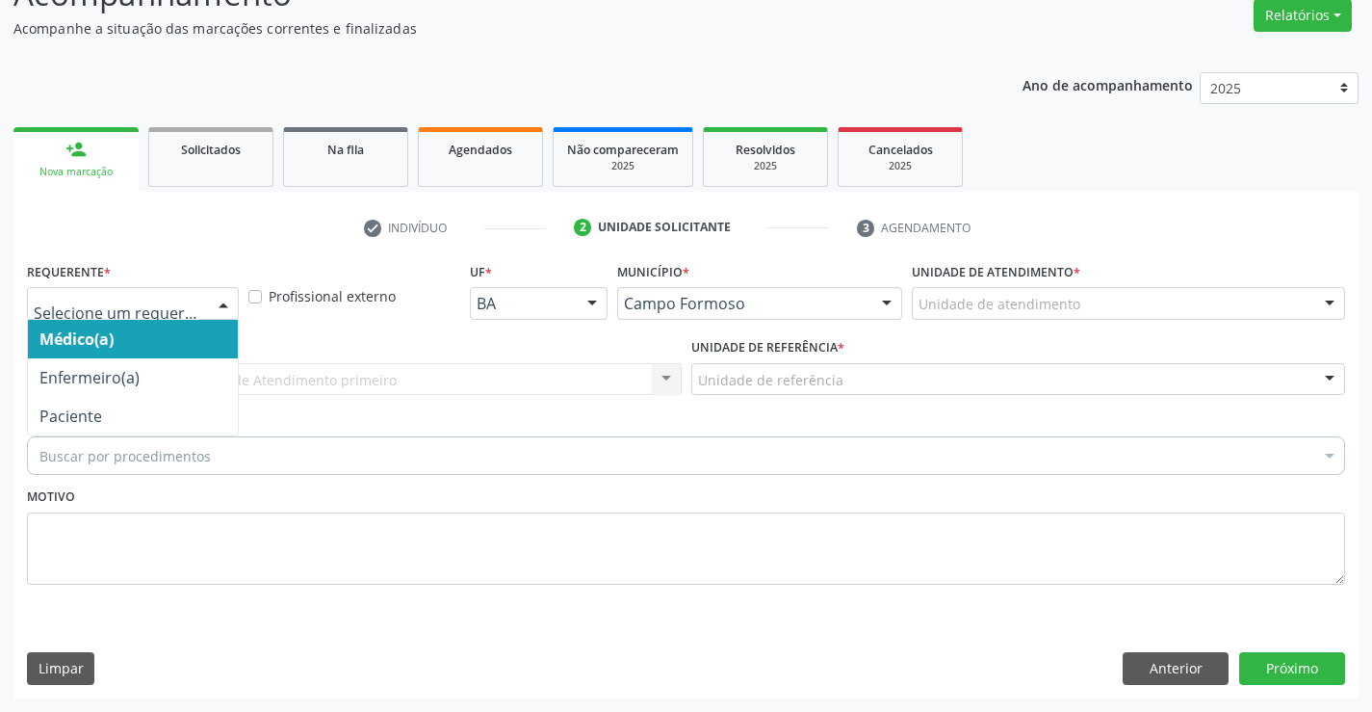
drag, startPoint x: 231, startPoint y: 291, endPoint x: 176, endPoint y: 376, distance: 101.8
click at [224, 299] on div at bounding box center [223, 304] width 29 height 33
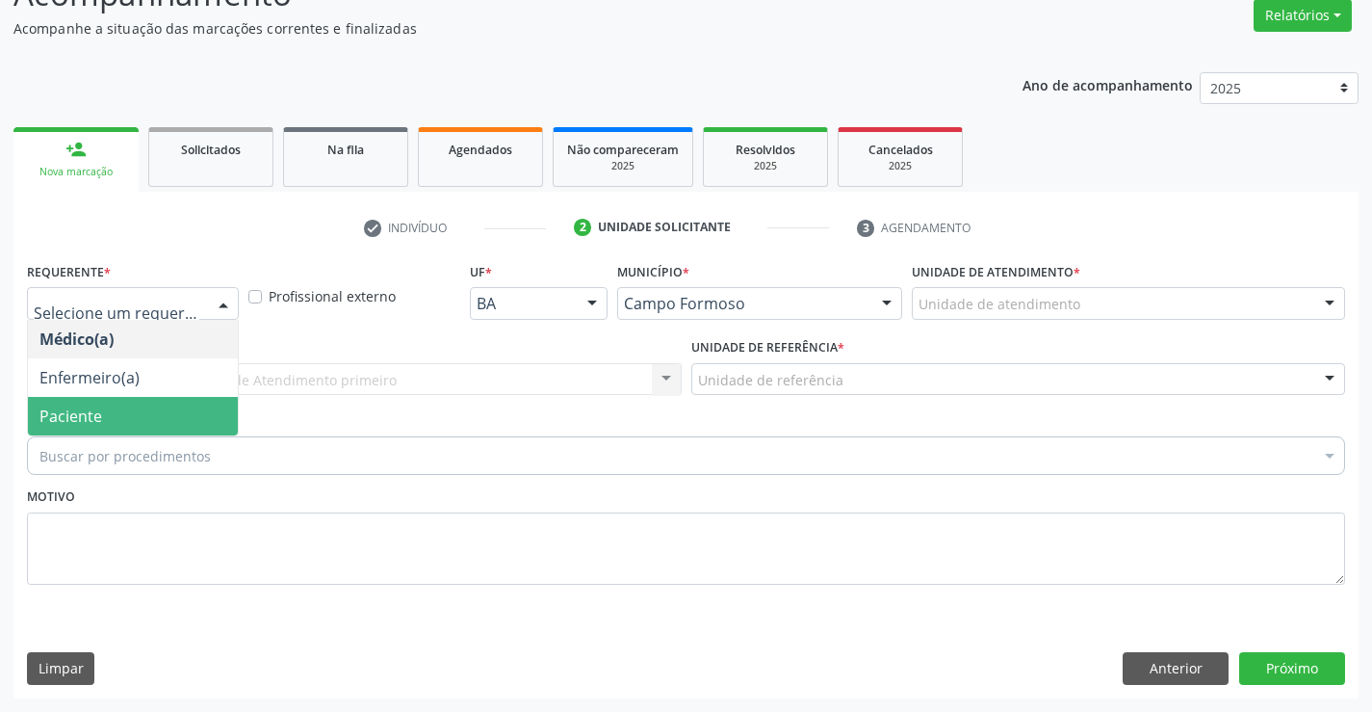
click at [175, 402] on span "Paciente" at bounding box center [133, 416] width 210 height 39
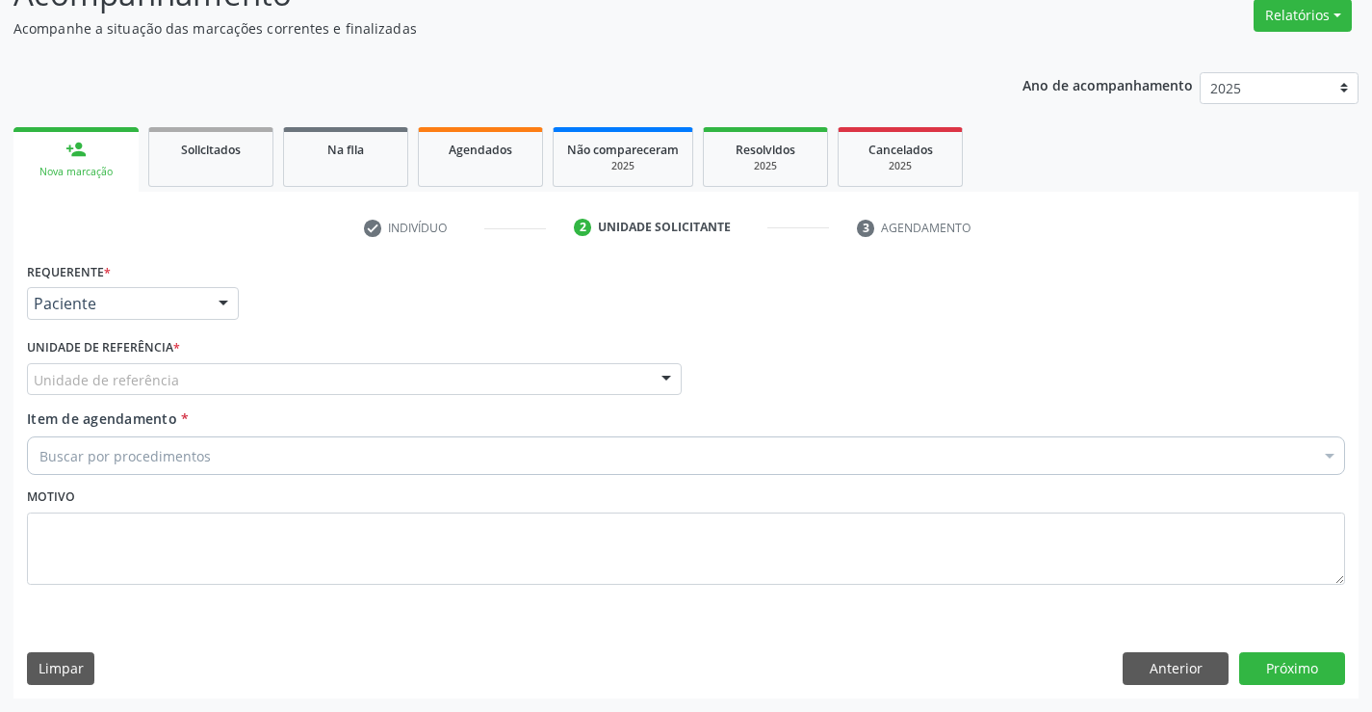
click at [174, 373] on div "Unidade de referência" at bounding box center [354, 379] width 655 height 33
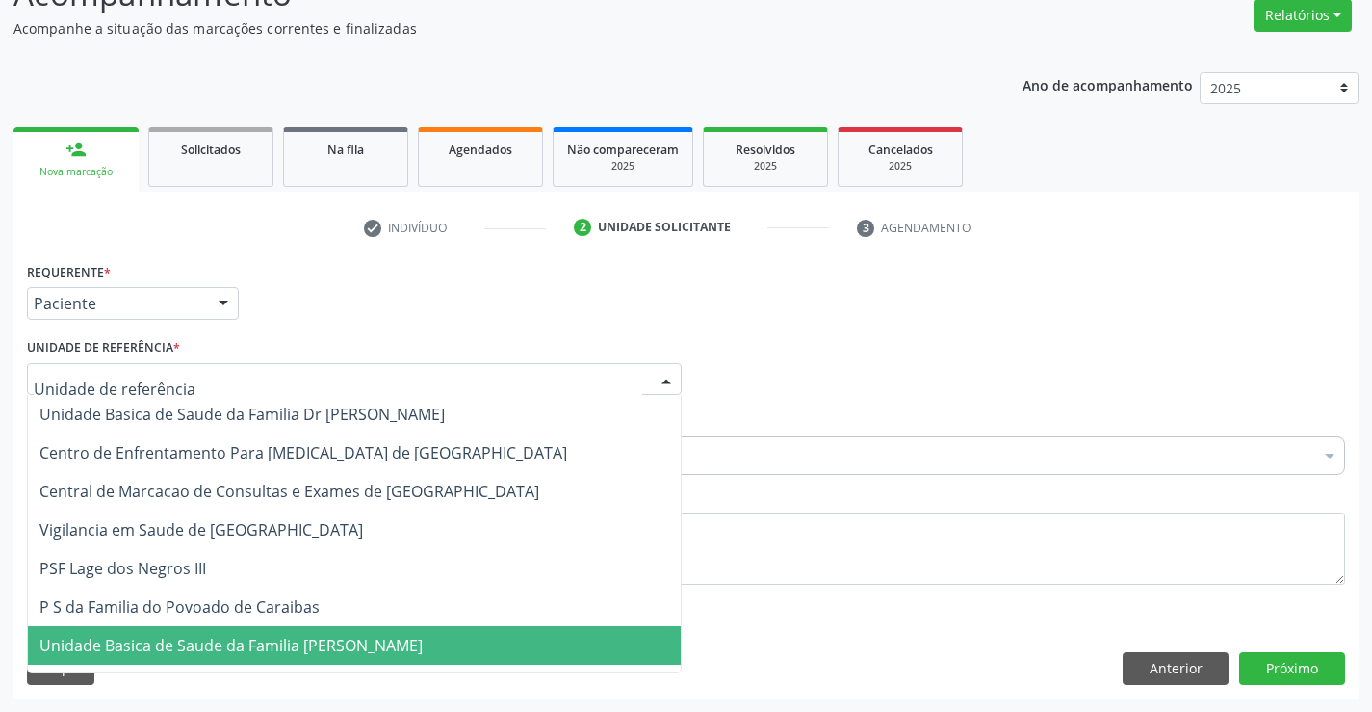
click at [247, 639] on span "Unidade Basica de Saude da Familia [PERSON_NAME]" at bounding box center [230, 645] width 383 height 21
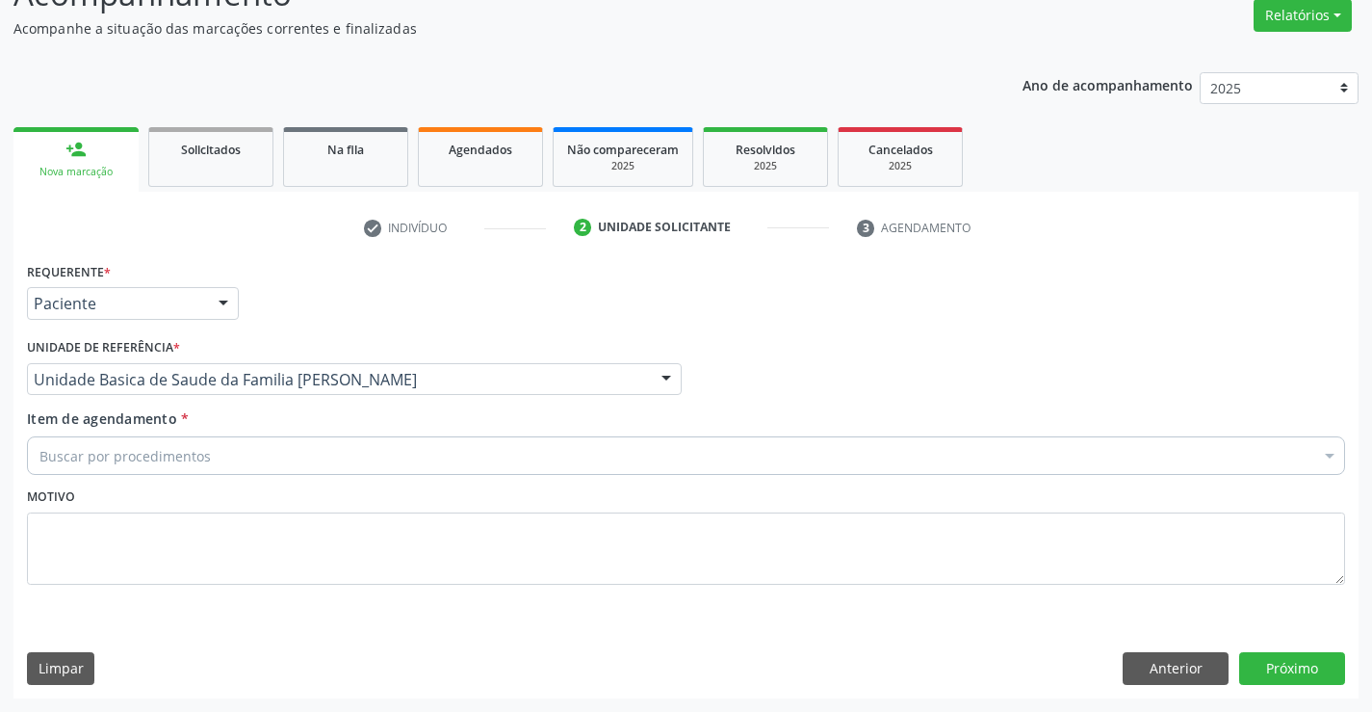
click at [241, 465] on div "Buscar por procedimentos" at bounding box center [686, 455] width 1318 height 39
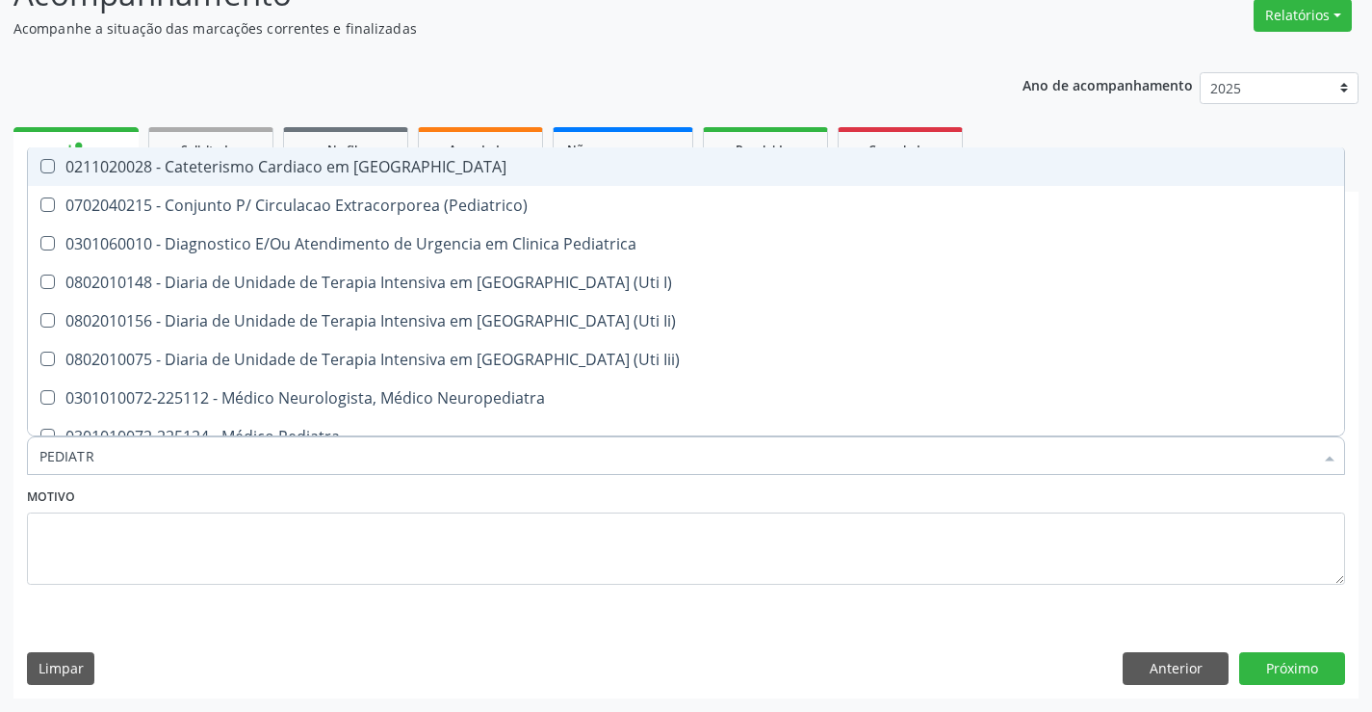
type input "PEDIATRA"
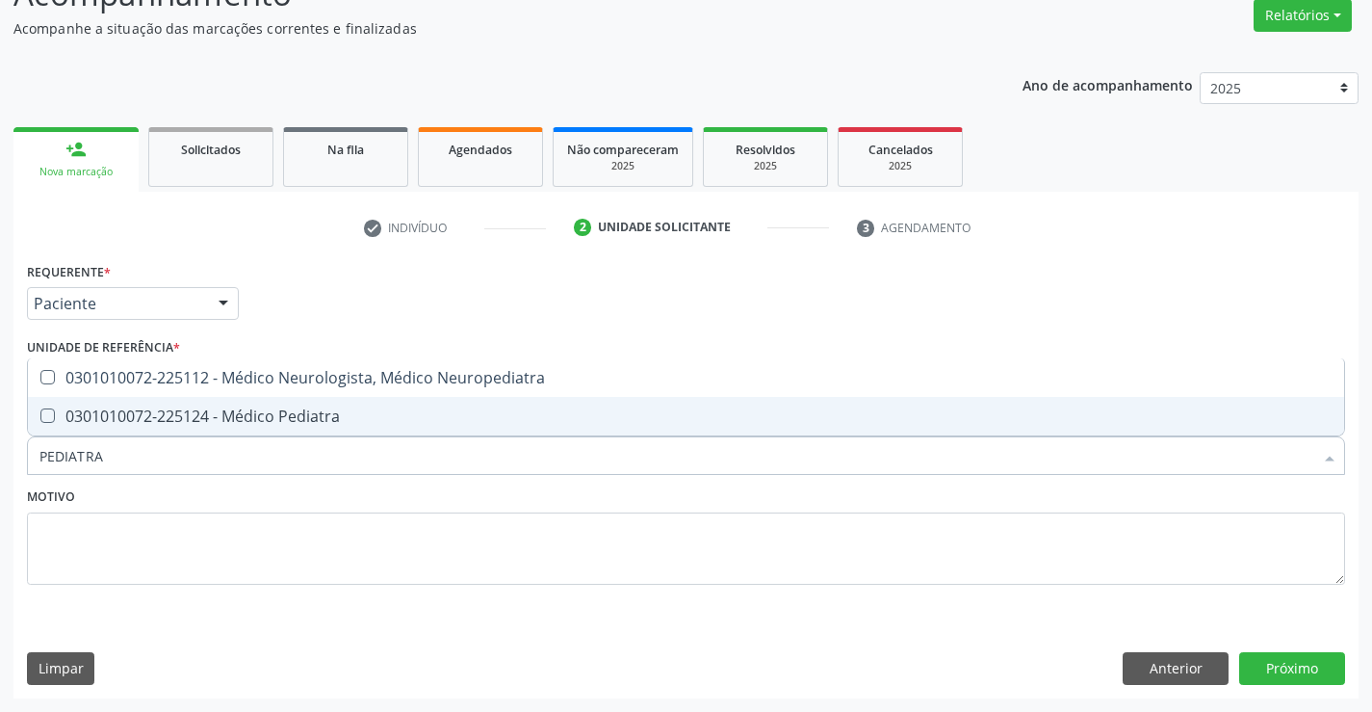
click at [266, 415] on div "0301010072-225124 - Médico Pediatra" at bounding box center [685, 415] width 1293 height 15
checkbox Pediatra "true"
click at [269, 507] on div "Motivo" at bounding box center [686, 533] width 1318 height 102
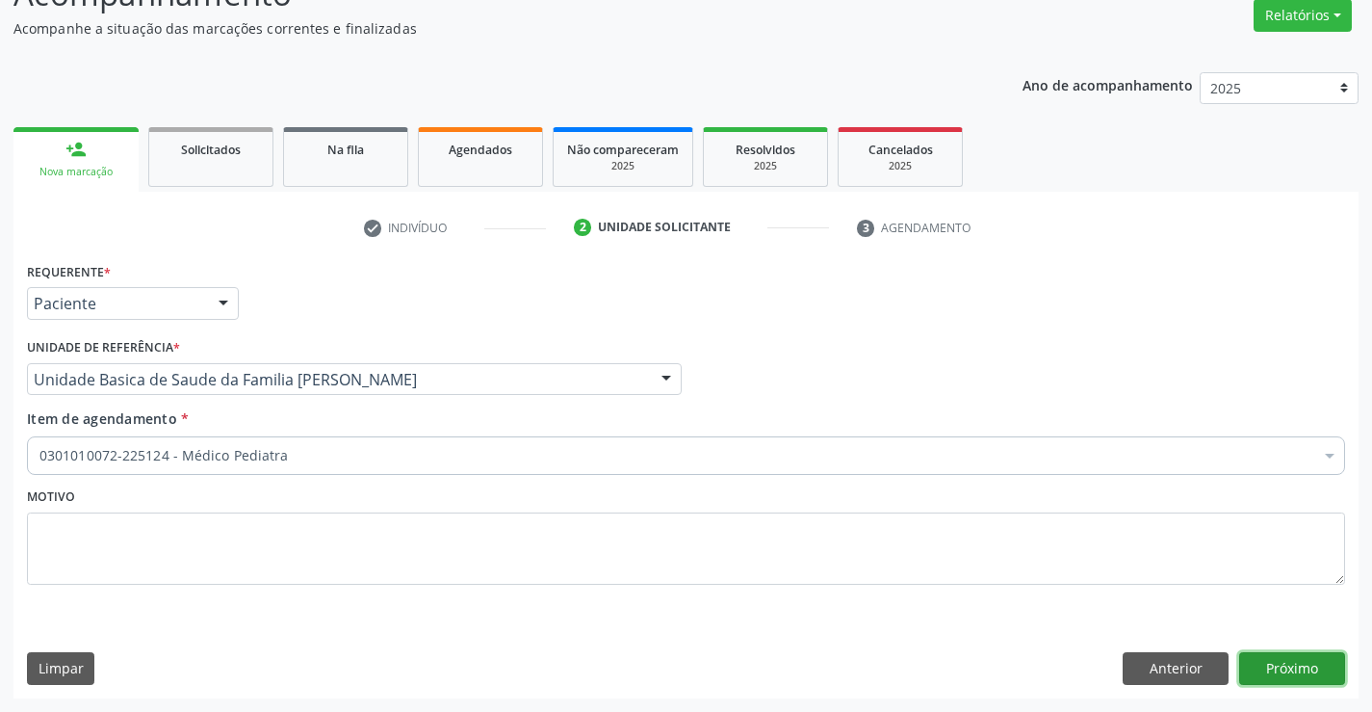
click at [1279, 666] on button "Próximo" at bounding box center [1292, 668] width 106 height 33
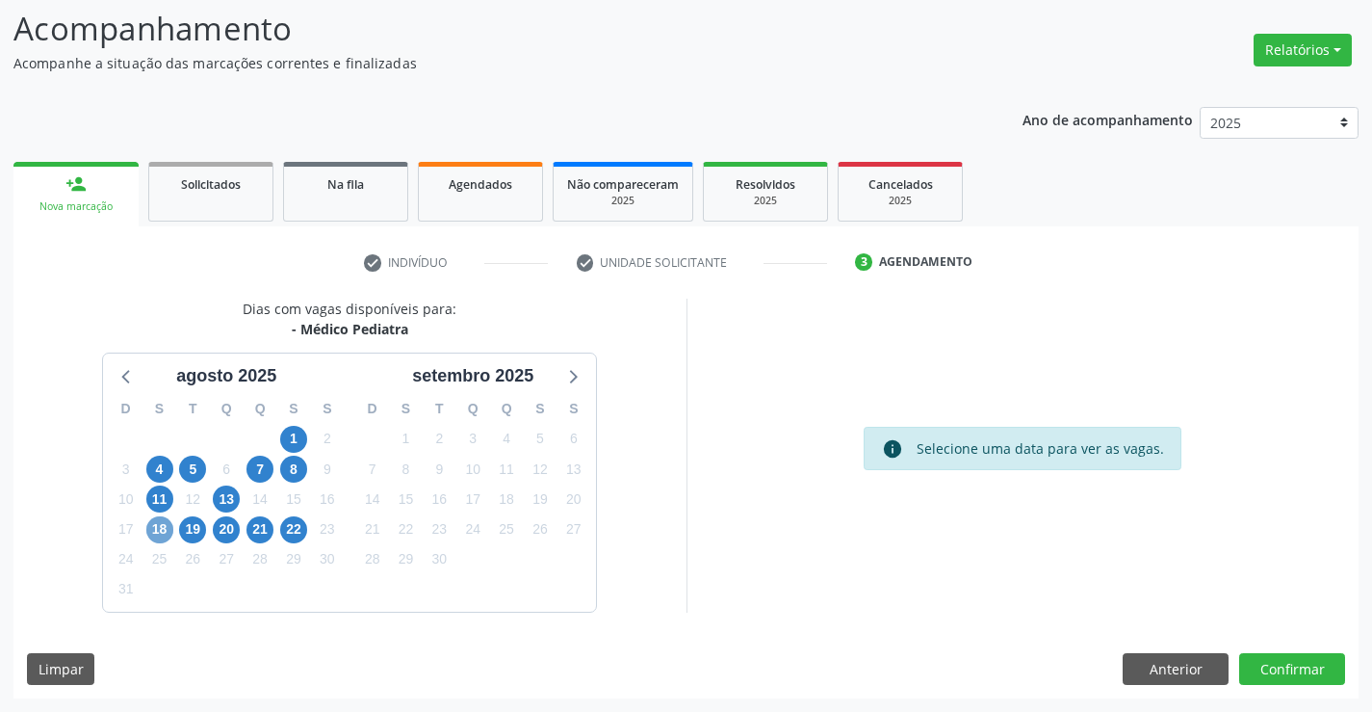
click at [169, 526] on span "18" at bounding box center [159, 529] width 27 height 27
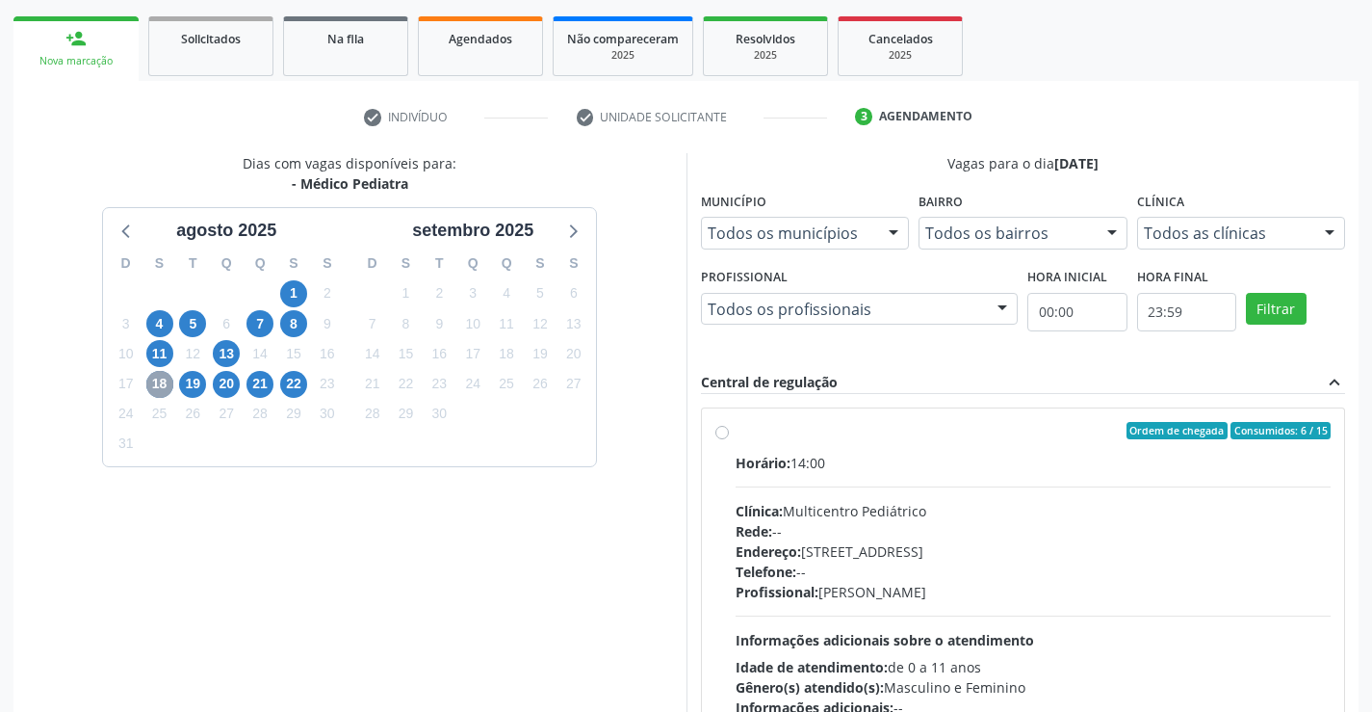
scroll to position [319, 0]
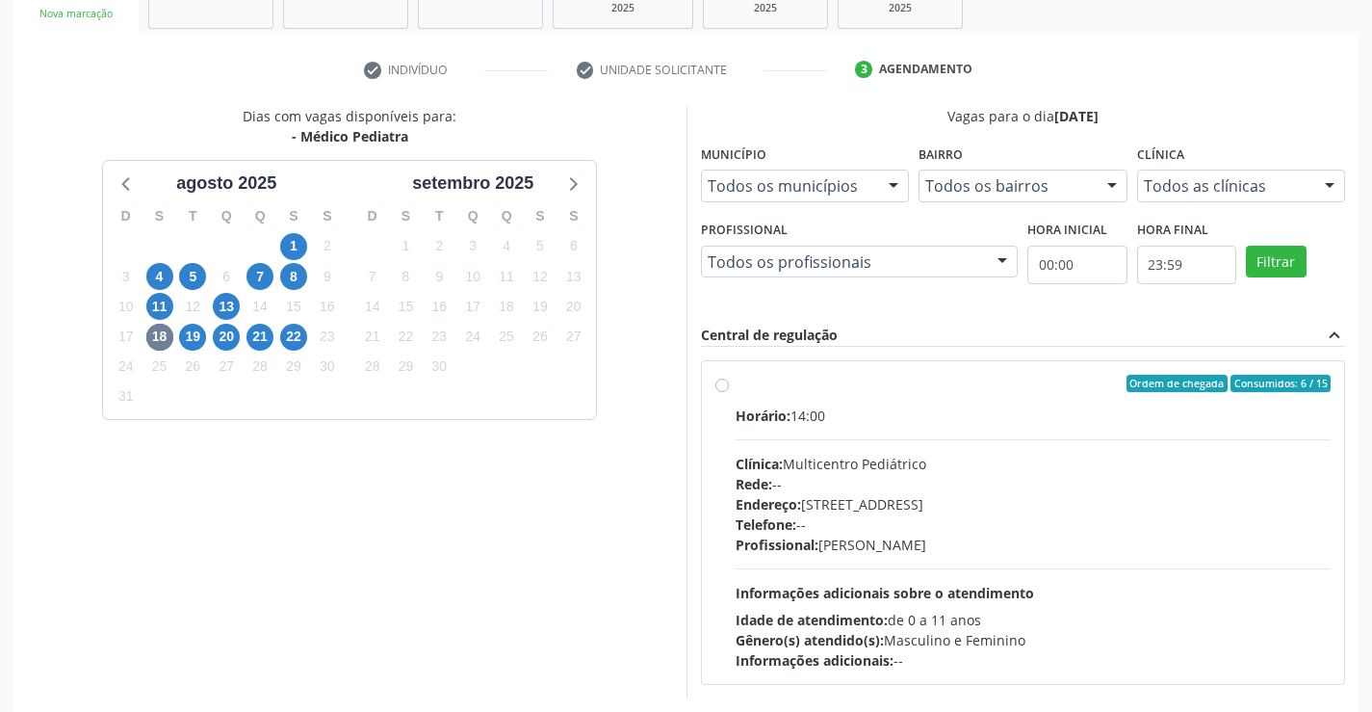
click at [736, 380] on label "Ordem de chegada Consumidos: 6 / 15 Horário: 14:00 Clínica: Multicentro Pediátr…" at bounding box center [1034, 523] width 596 height 296
click at [727, 380] on input "Ordem de chegada Consumidos: 6 / 15 Horário: 14:00 Clínica: Multicentro Pediátr…" at bounding box center [721, 383] width 13 height 17
radio input "true"
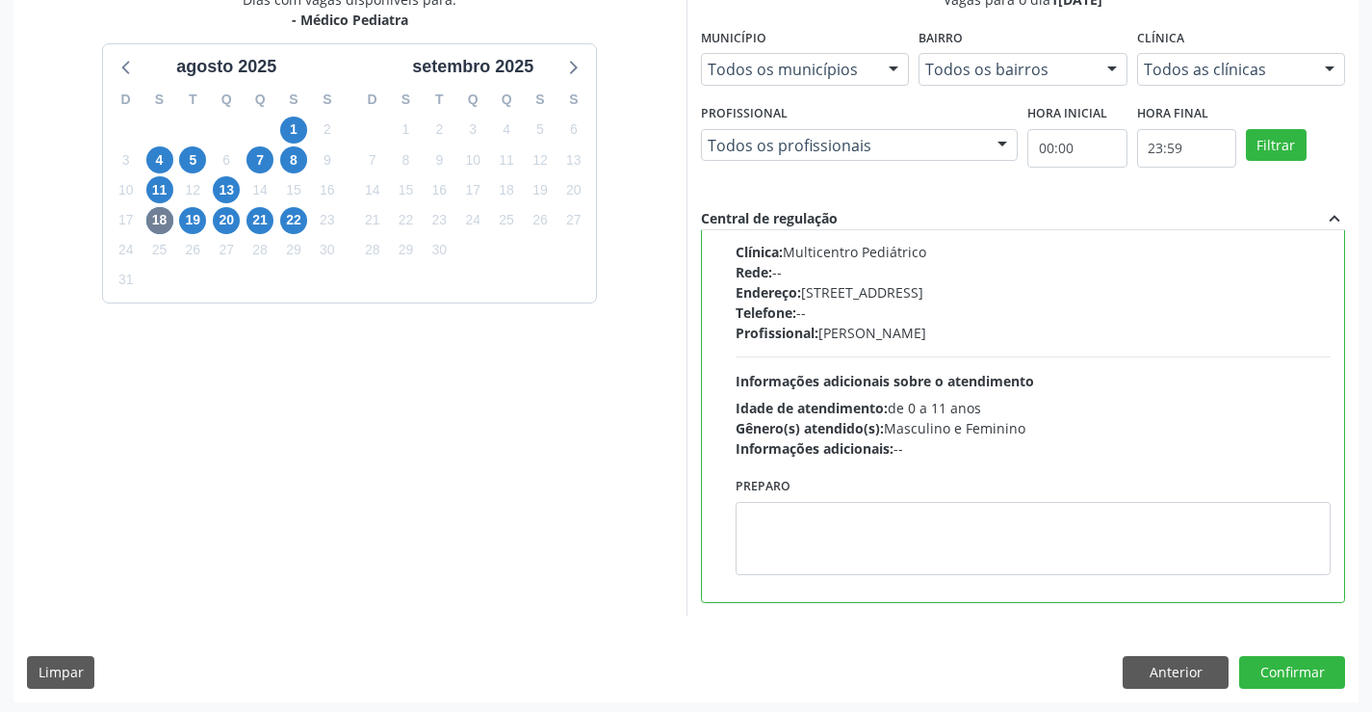
scroll to position [439, 0]
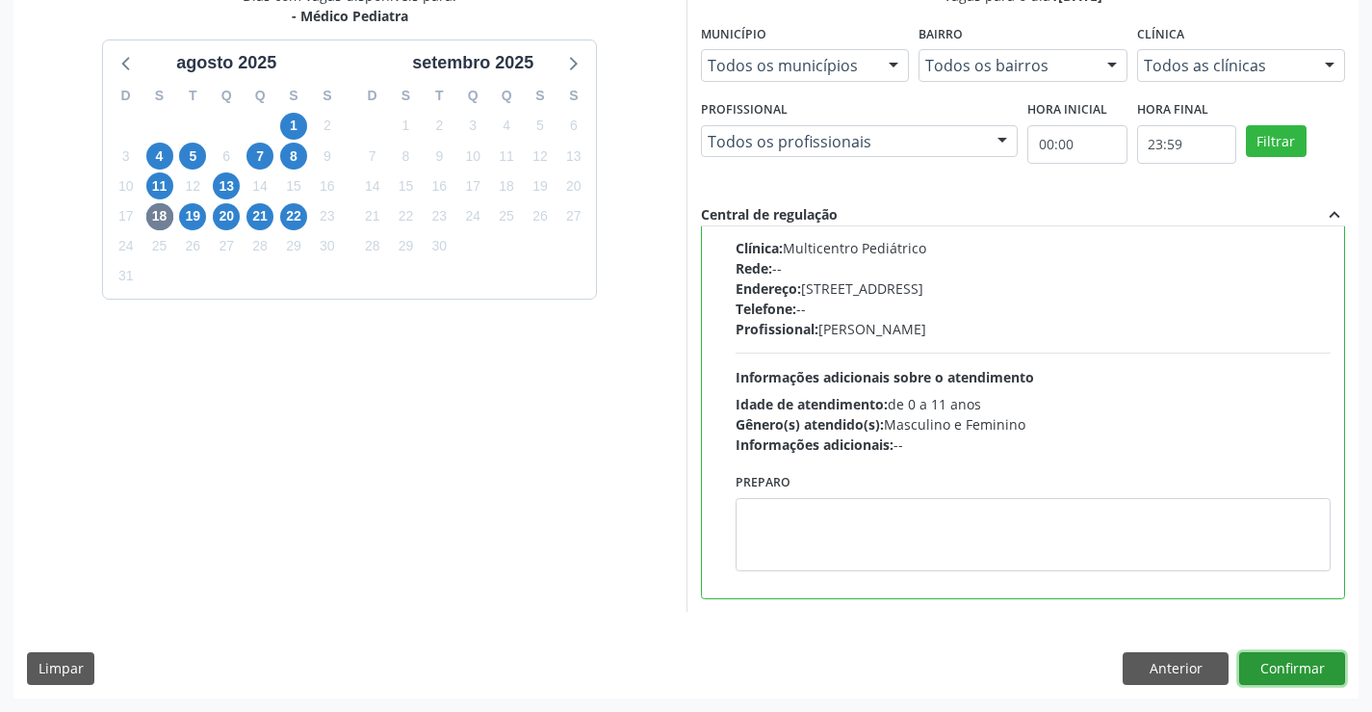
click at [1281, 668] on button "Confirmar" at bounding box center [1292, 668] width 106 height 33
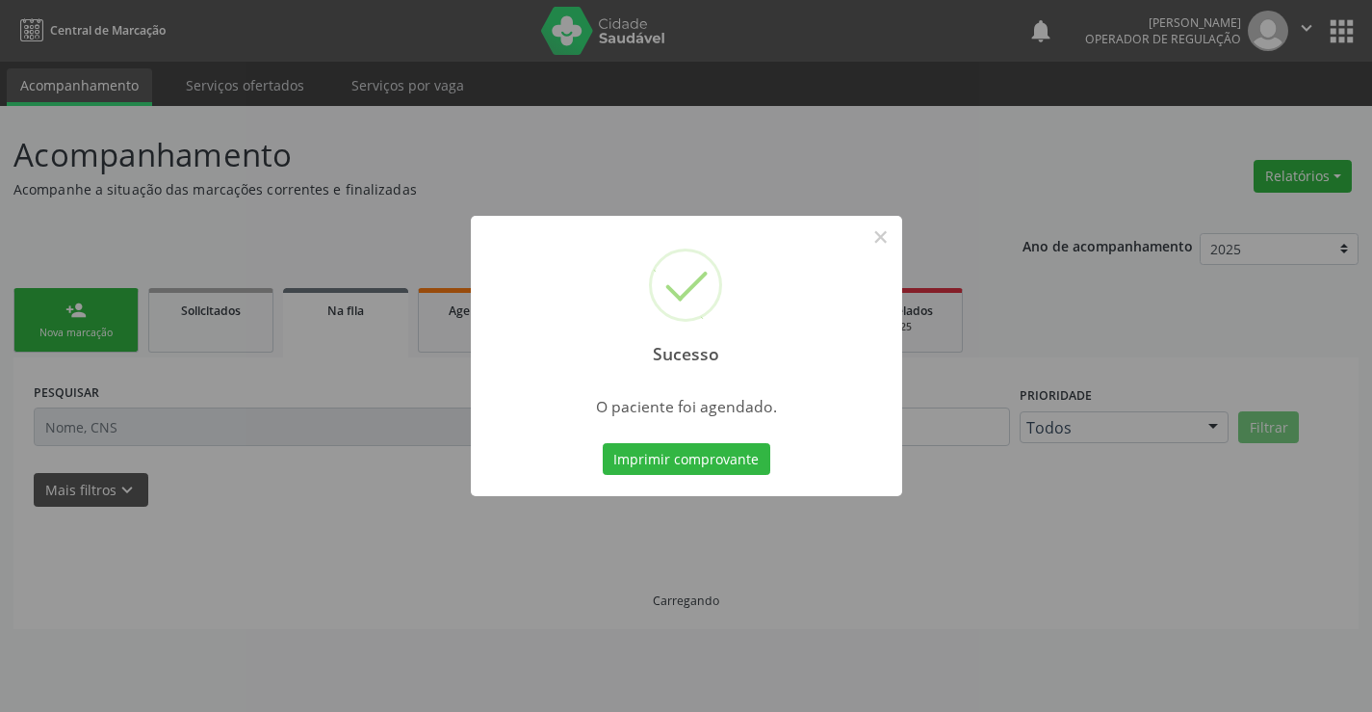
scroll to position [0, 0]
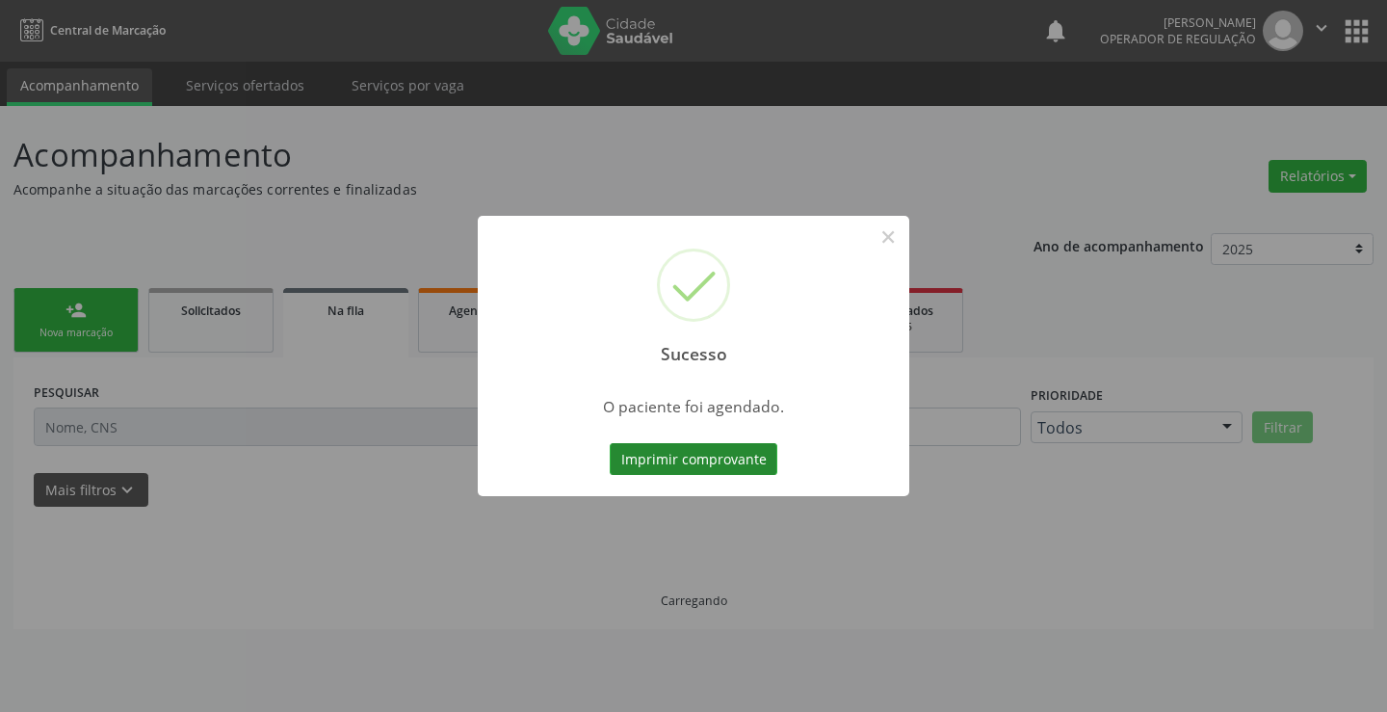
click at [704, 452] on button "Imprimir comprovante" at bounding box center [694, 459] width 168 height 33
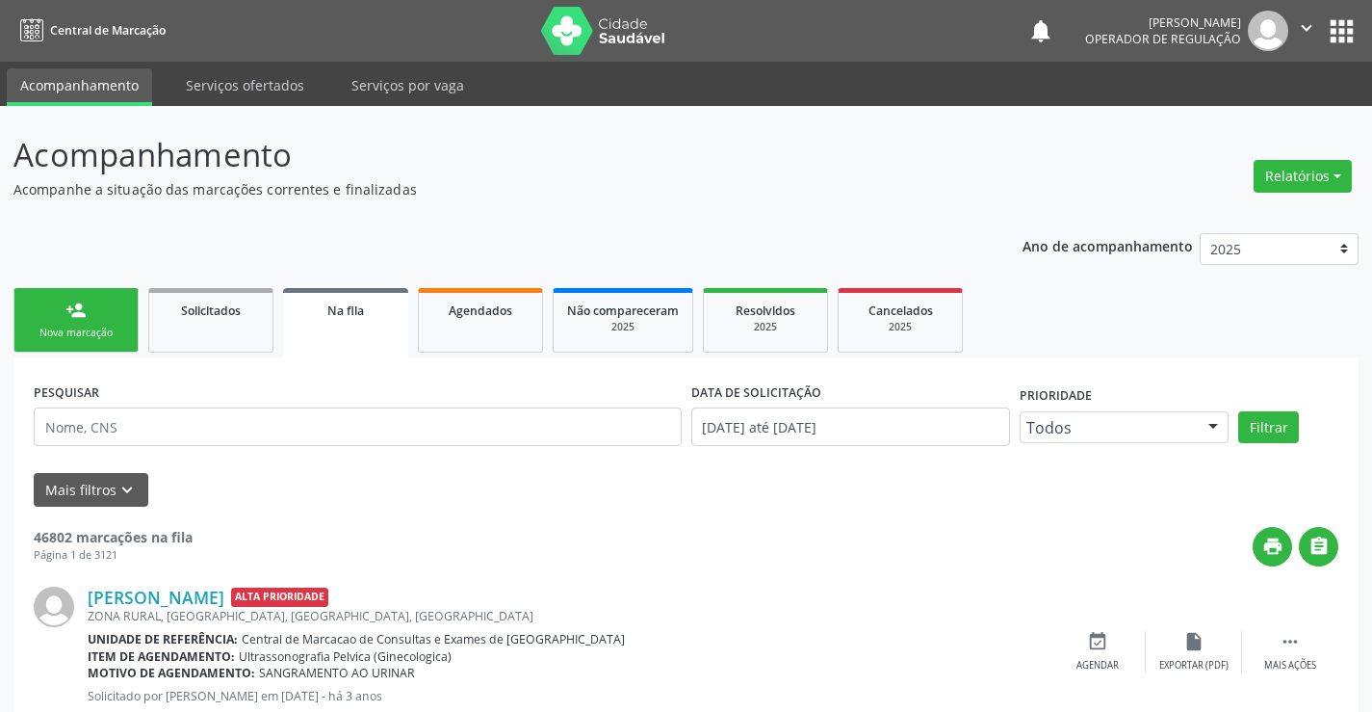
click at [114, 312] on link "person_add Nova marcação" at bounding box center [75, 320] width 125 height 65
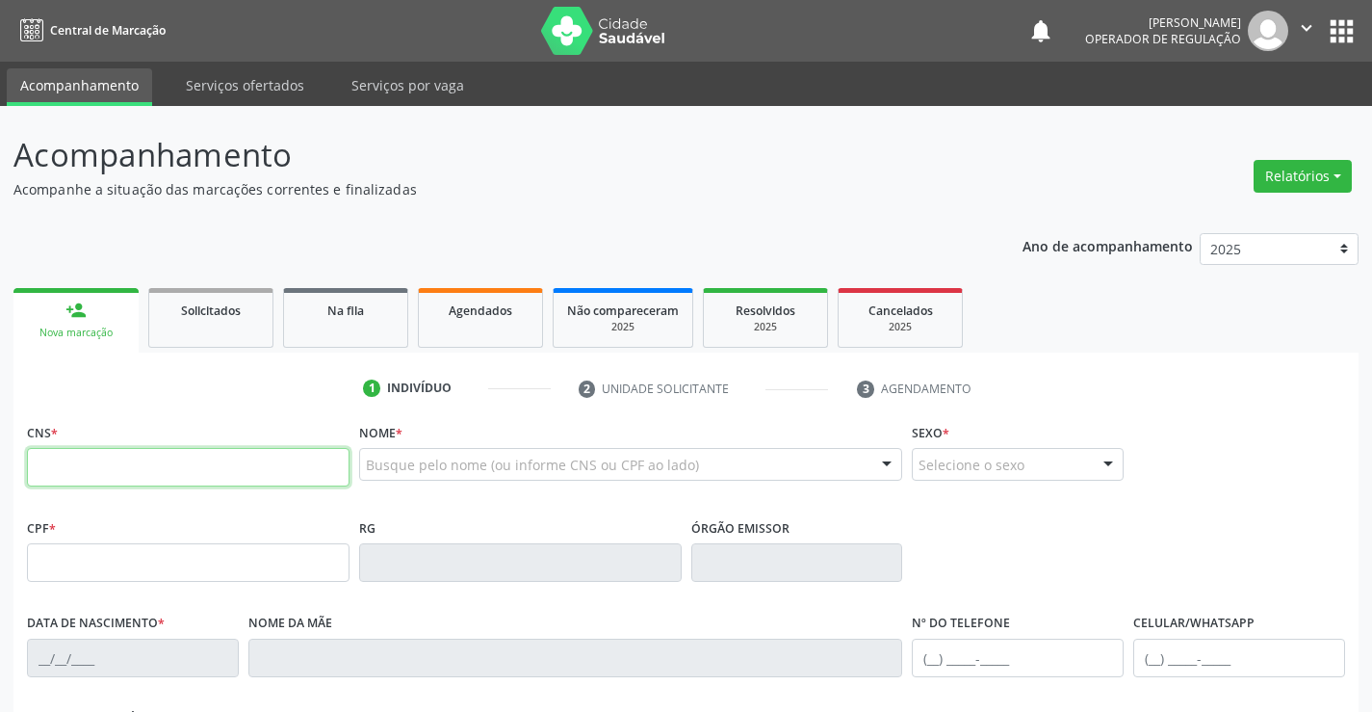
click at [89, 459] on input "text" at bounding box center [188, 467] width 323 height 39
type input "705 0058 8487 9658"
type input "501.171.817-49"
type input "50978281"
type input "04/07/1957"
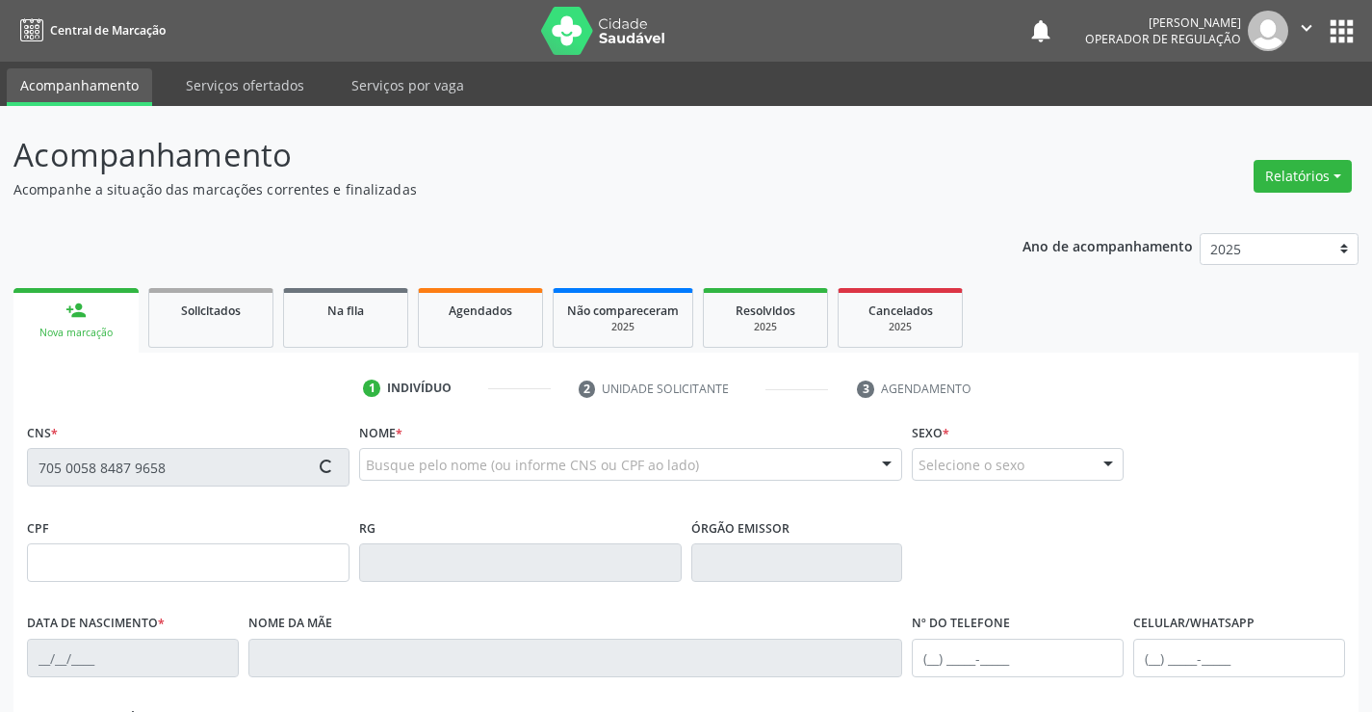
type input "(74) 99143-6503"
type input "S/N"
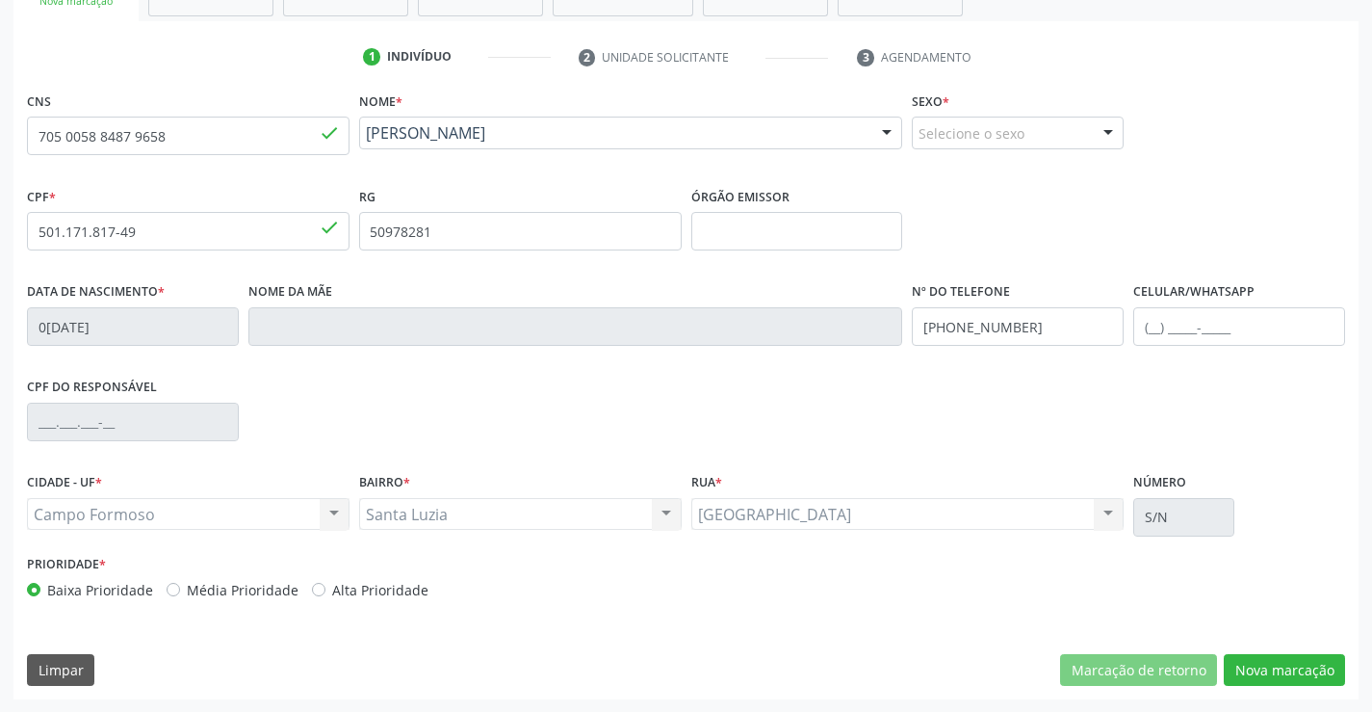
scroll to position [332, 0]
click at [1256, 673] on button "Nova marcação" at bounding box center [1284, 669] width 121 height 33
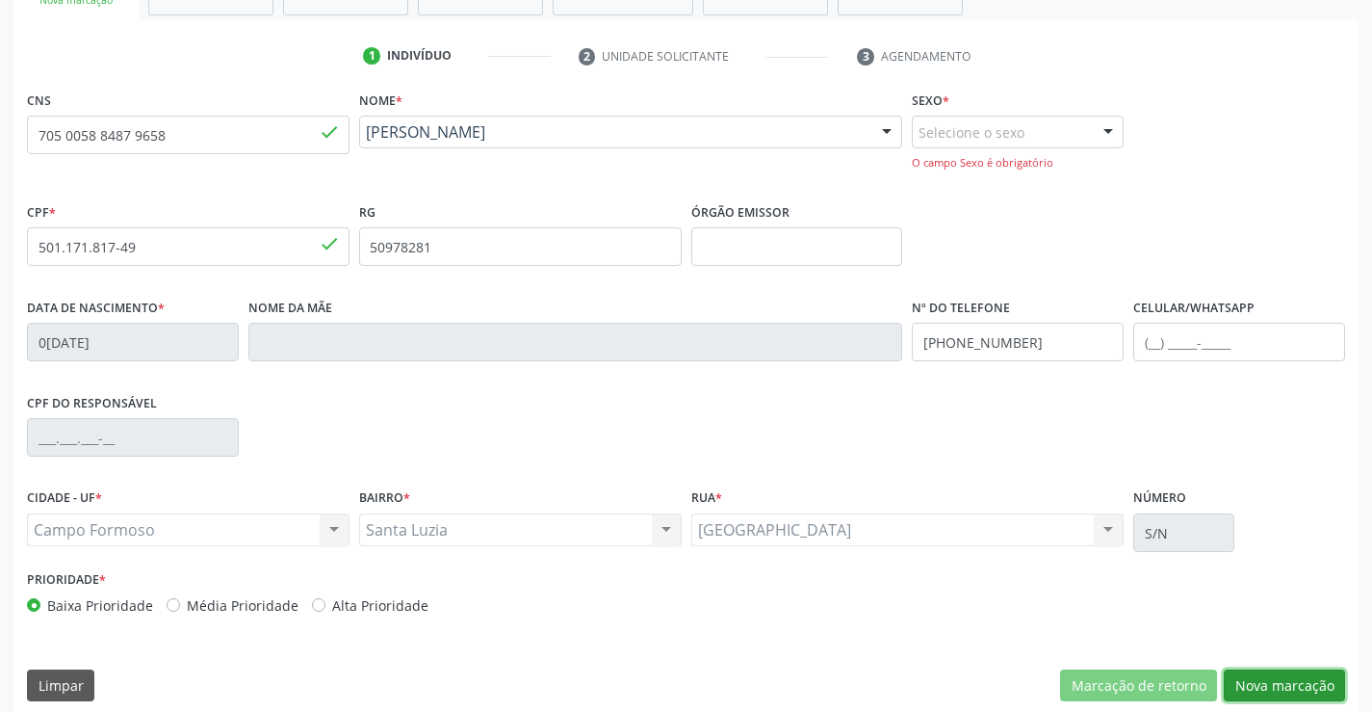
scroll to position [349, 0]
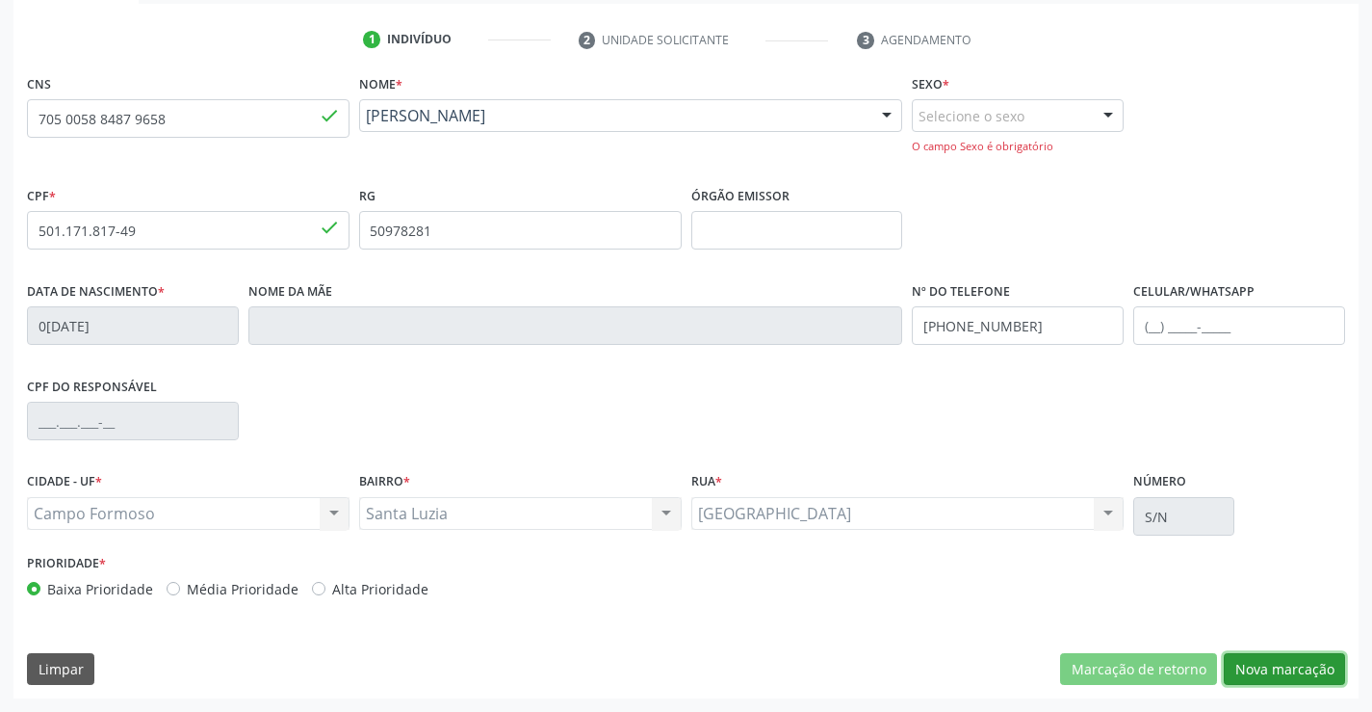
click at [1247, 662] on button "Nova marcação" at bounding box center [1284, 669] width 121 height 33
click at [1104, 110] on div at bounding box center [1108, 116] width 29 height 33
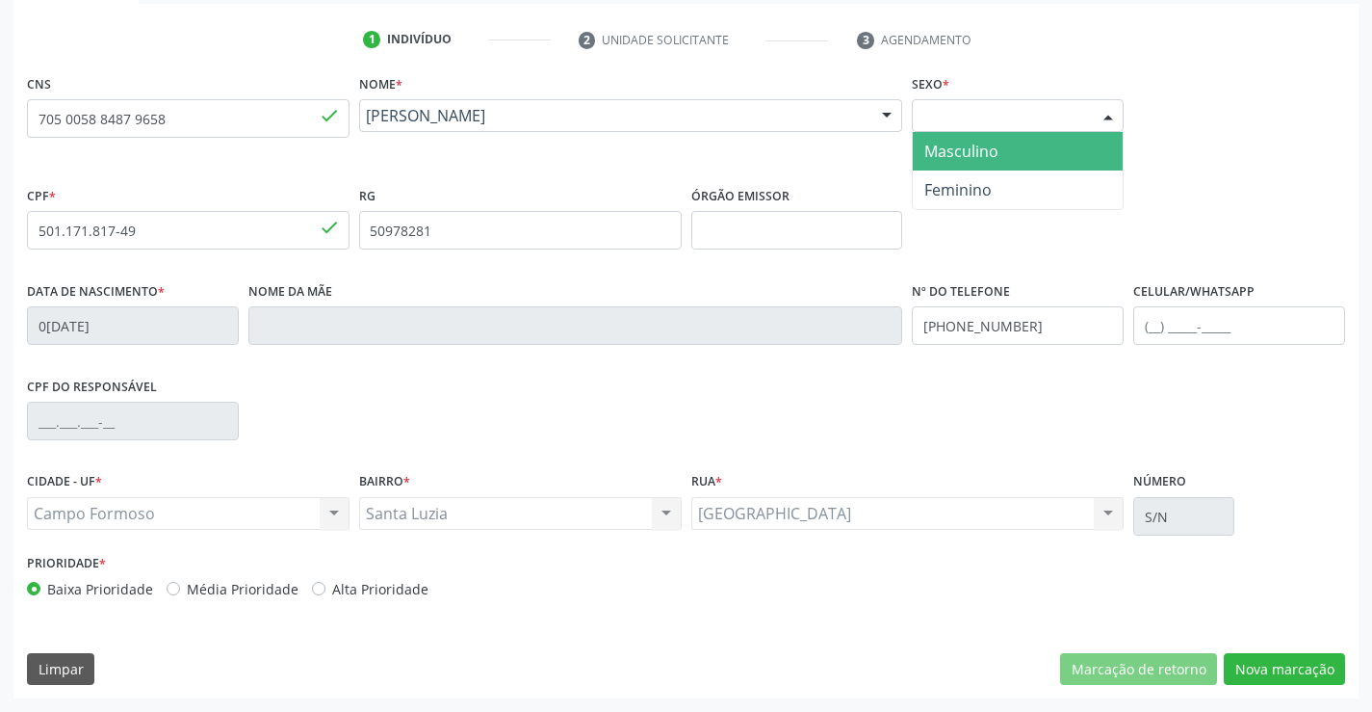
click at [980, 144] on span "Masculino" at bounding box center [961, 151] width 74 height 21
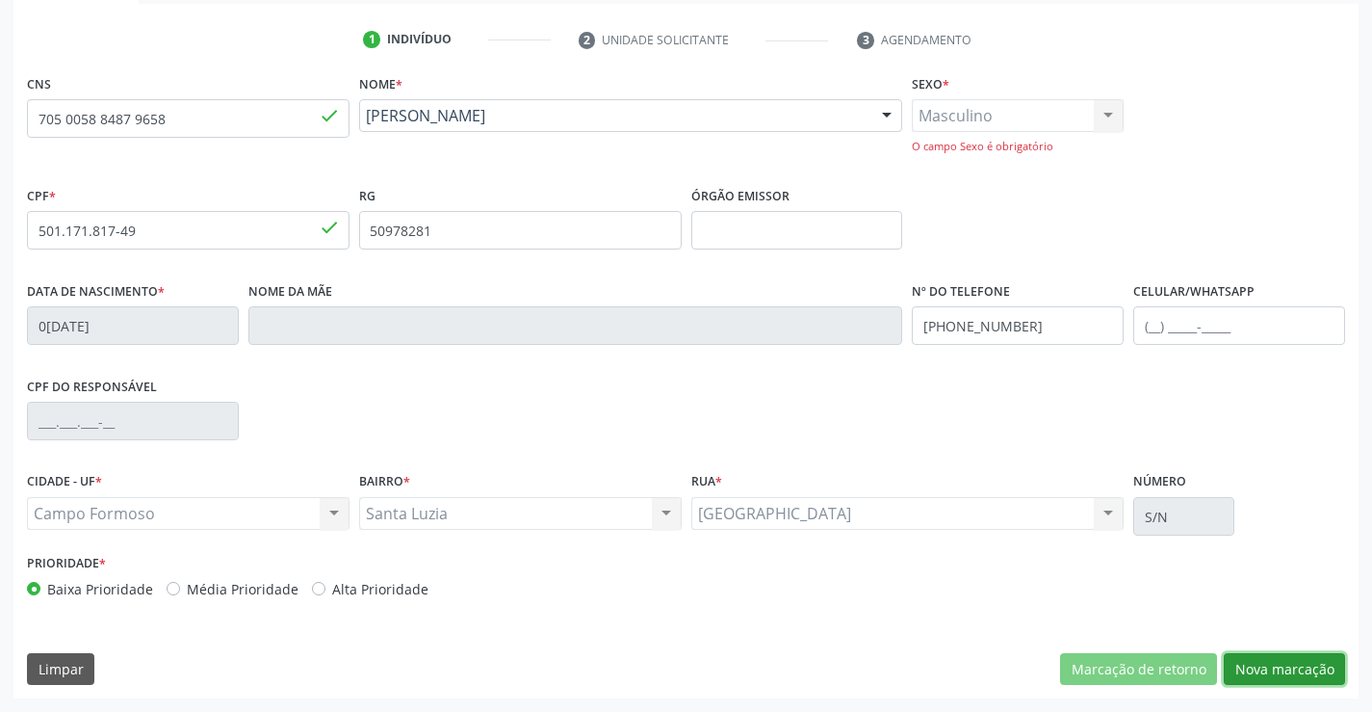
click at [1288, 662] on button "Nova marcação" at bounding box center [1284, 669] width 121 height 33
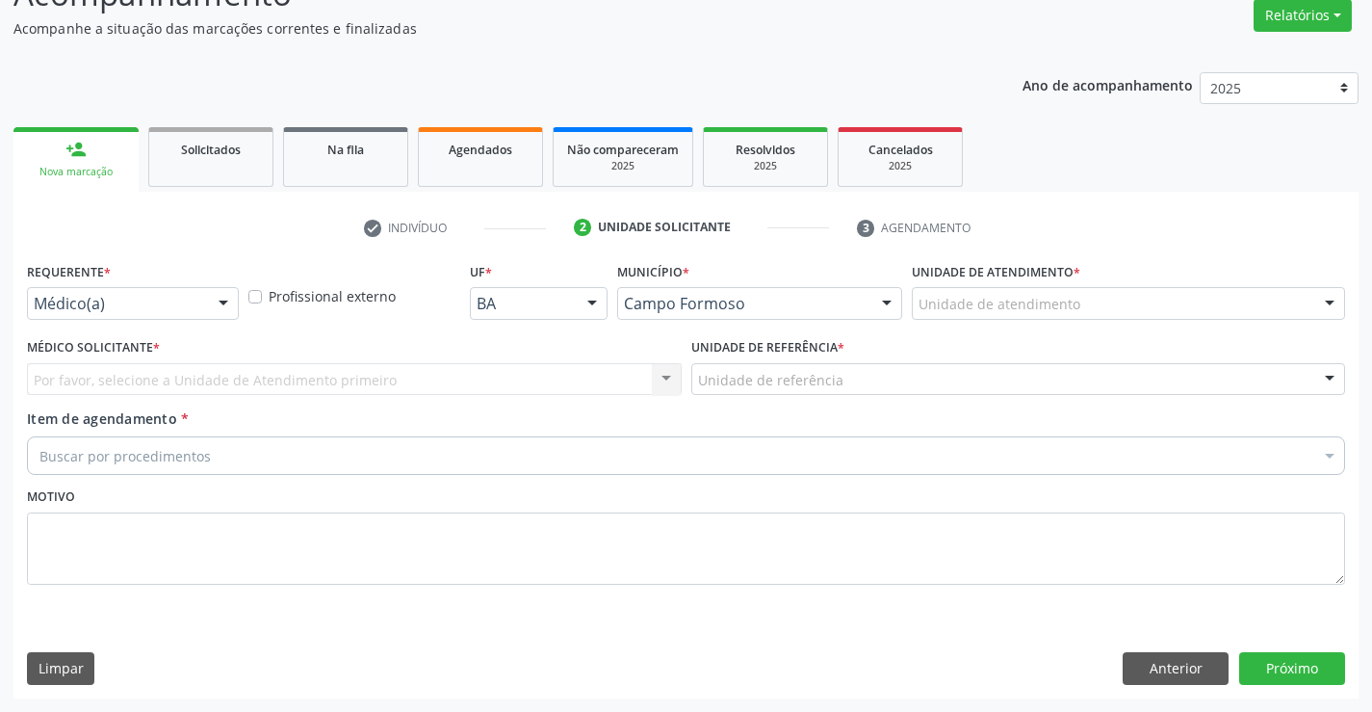
click at [226, 303] on div at bounding box center [223, 304] width 29 height 33
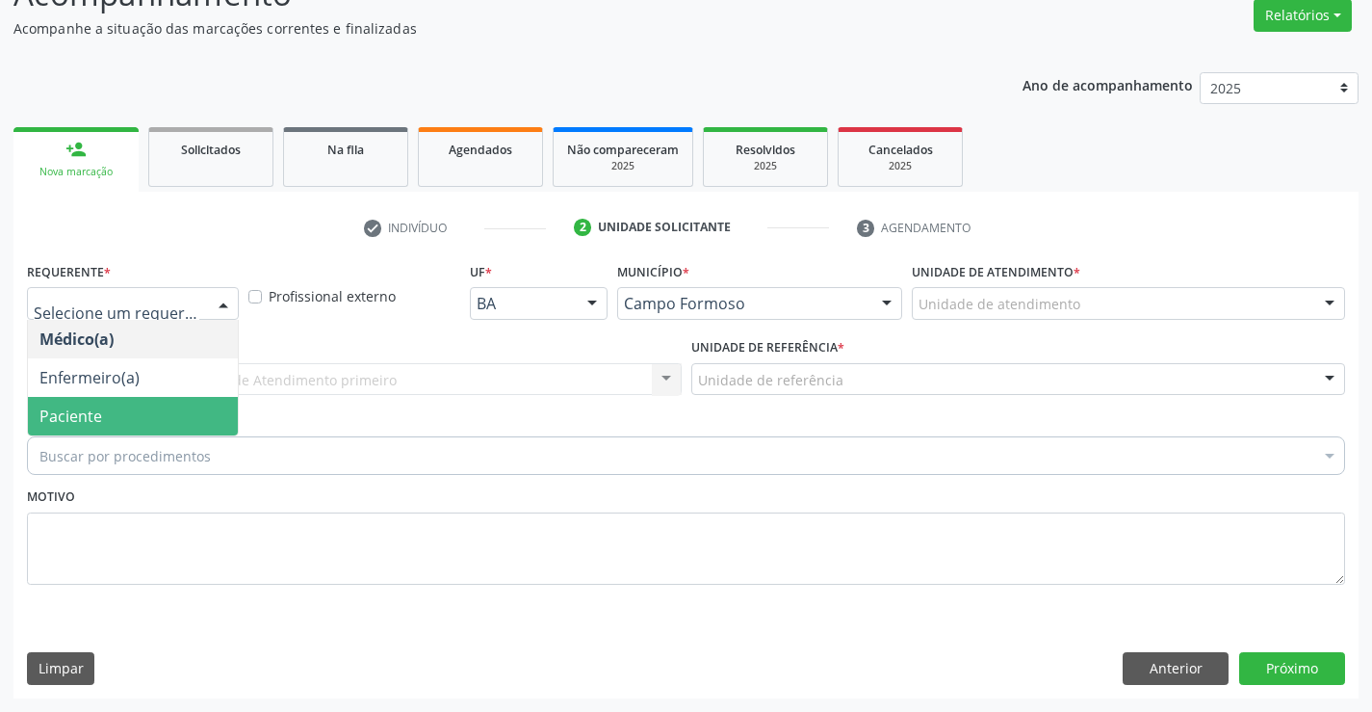
drag, startPoint x: 217, startPoint y: 421, endPoint x: 220, endPoint y: 384, distance: 36.7
click at [217, 420] on span "Paciente" at bounding box center [133, 416] width 210 height 39
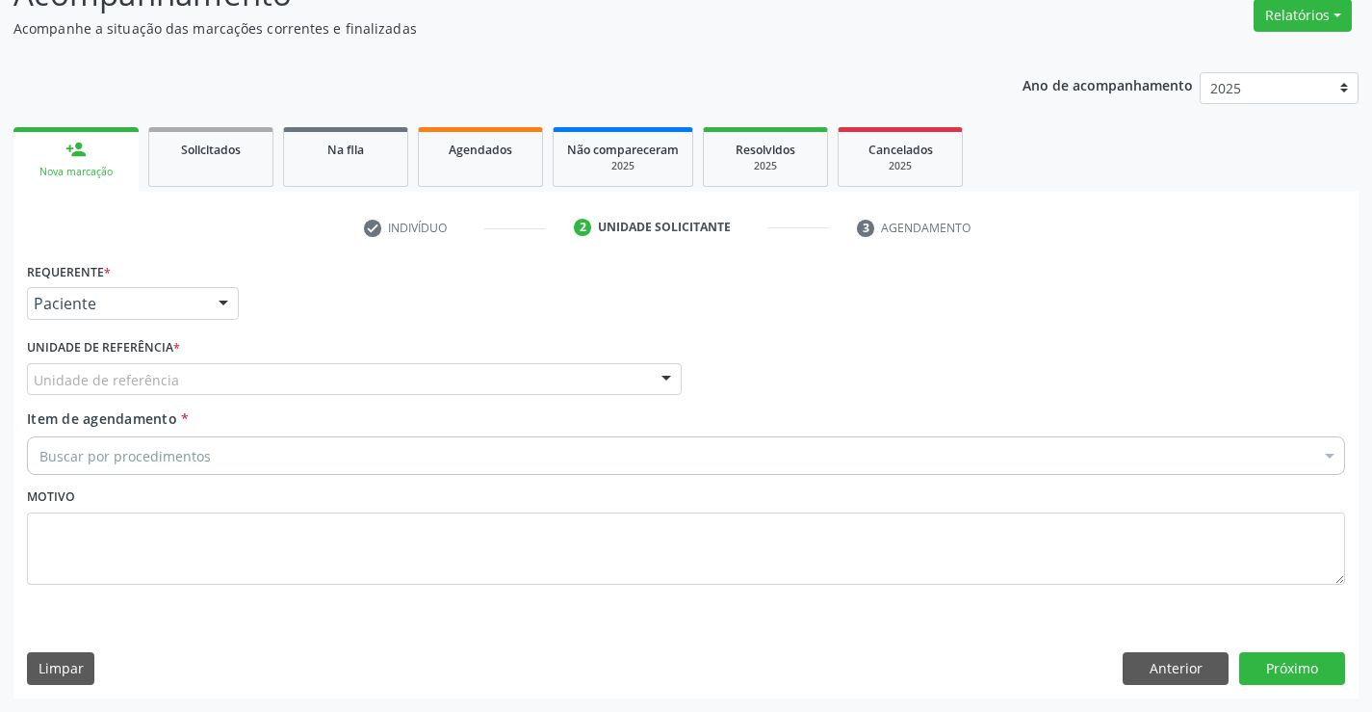
click at [225, 381] on div "Unidade de referência" at bounding box center [354, 379] width 655 height 33
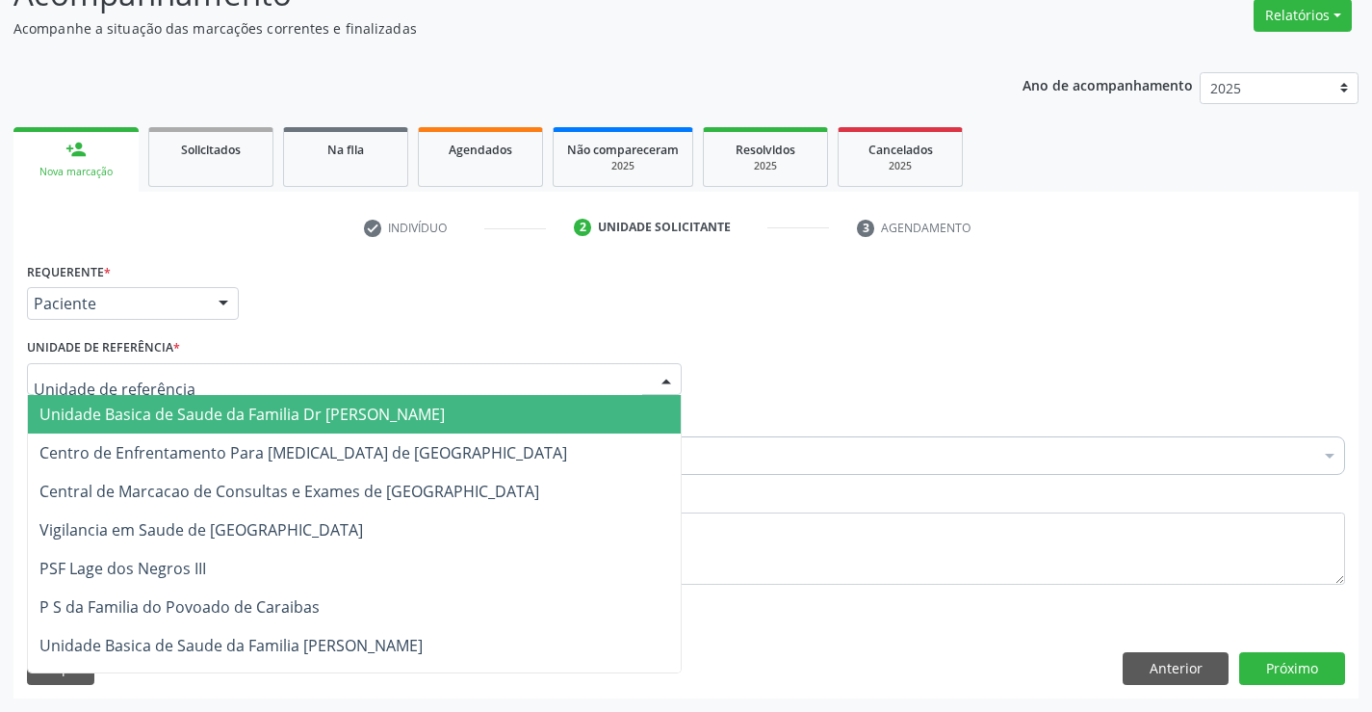
click at [239, 423] on span "Unidade Basica de Saude da Familia Dr [PERSON_NAME]" at bounding box center [241, 413] width 405 height 21
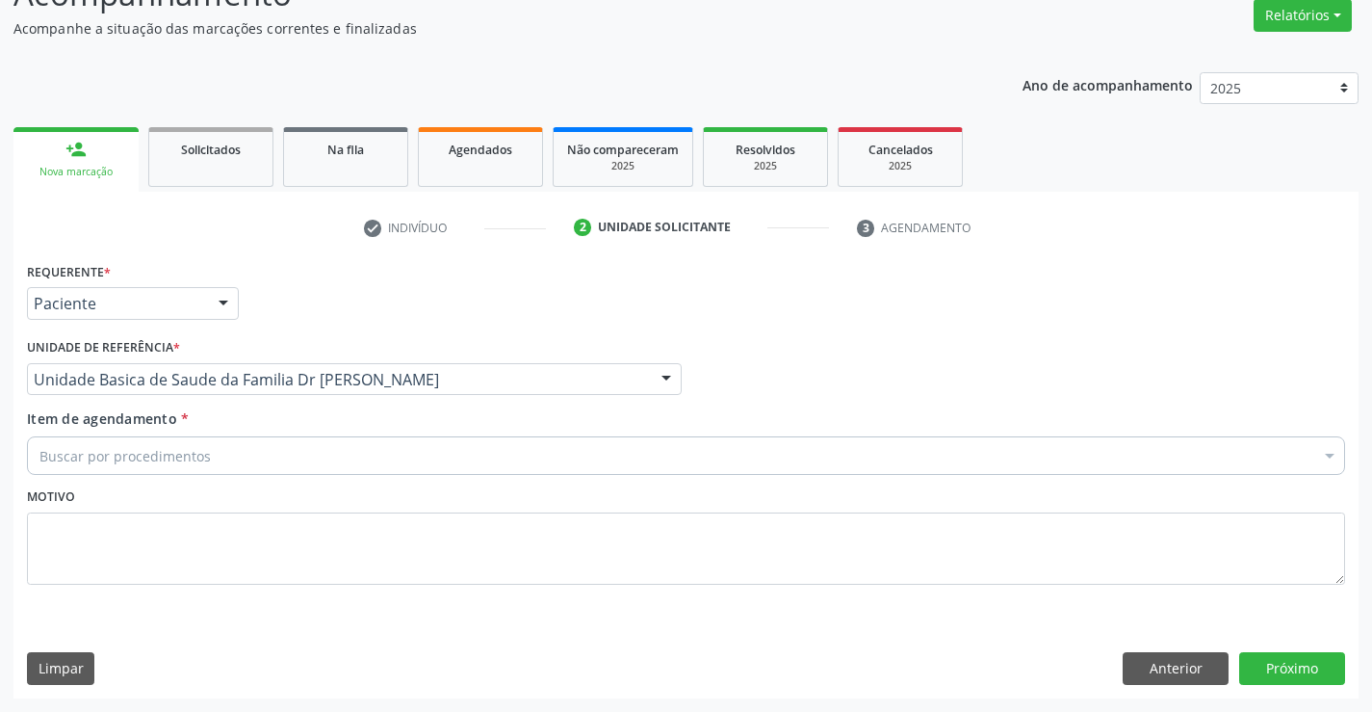
click at [240, 453] on div "Buscar por procedimentos" at bounding box center [686, 455] width 1318 height 39
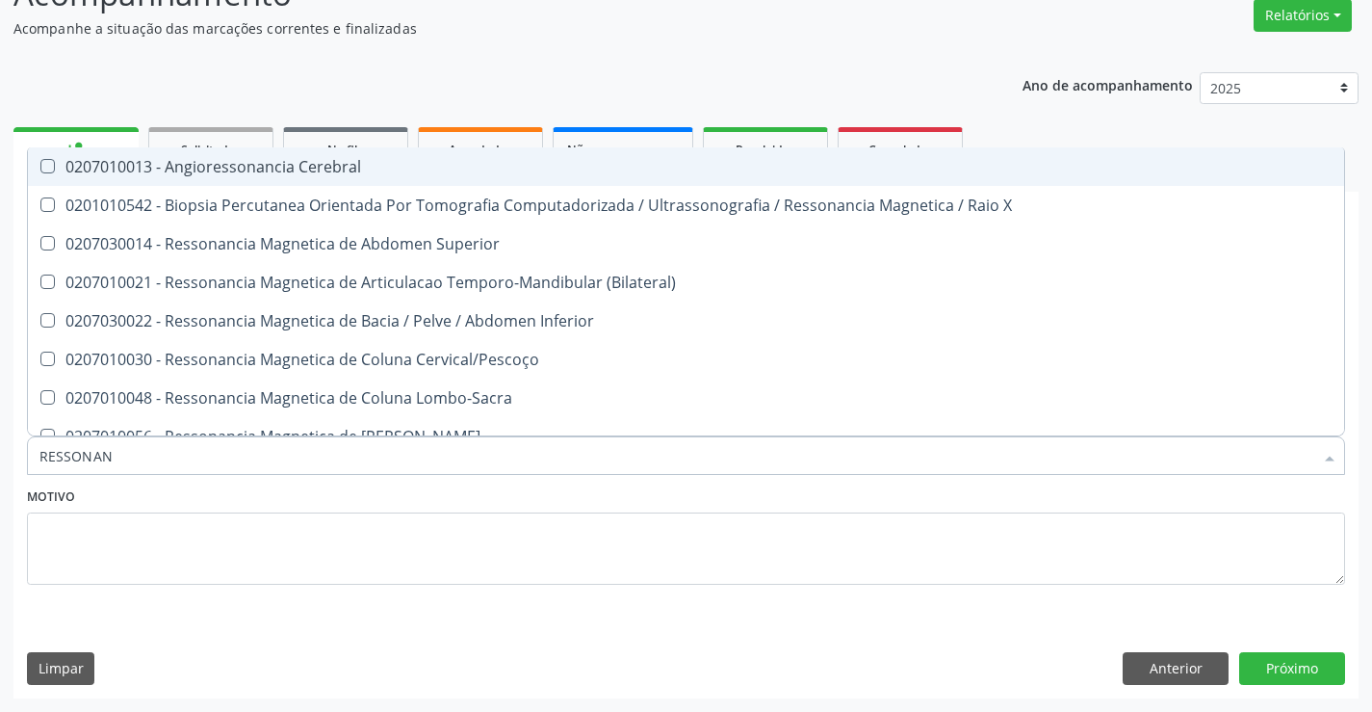
type input "RESSONANC"
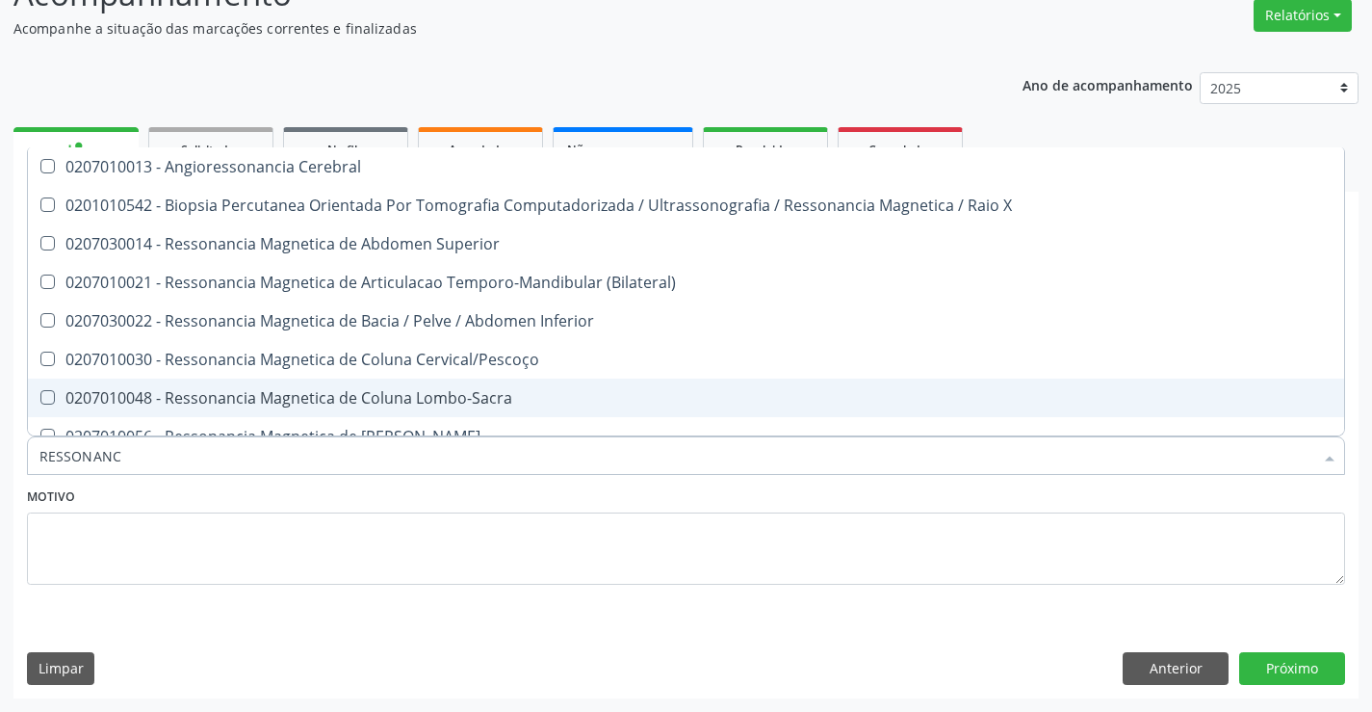
click at [274, 398] on div "0207010048 - Ressonancia Magnetica de Coluna Lombo-Sacra" at bounding box center [685, 397] width 1293 height 15
checkbox Lombo-Sacra "true"
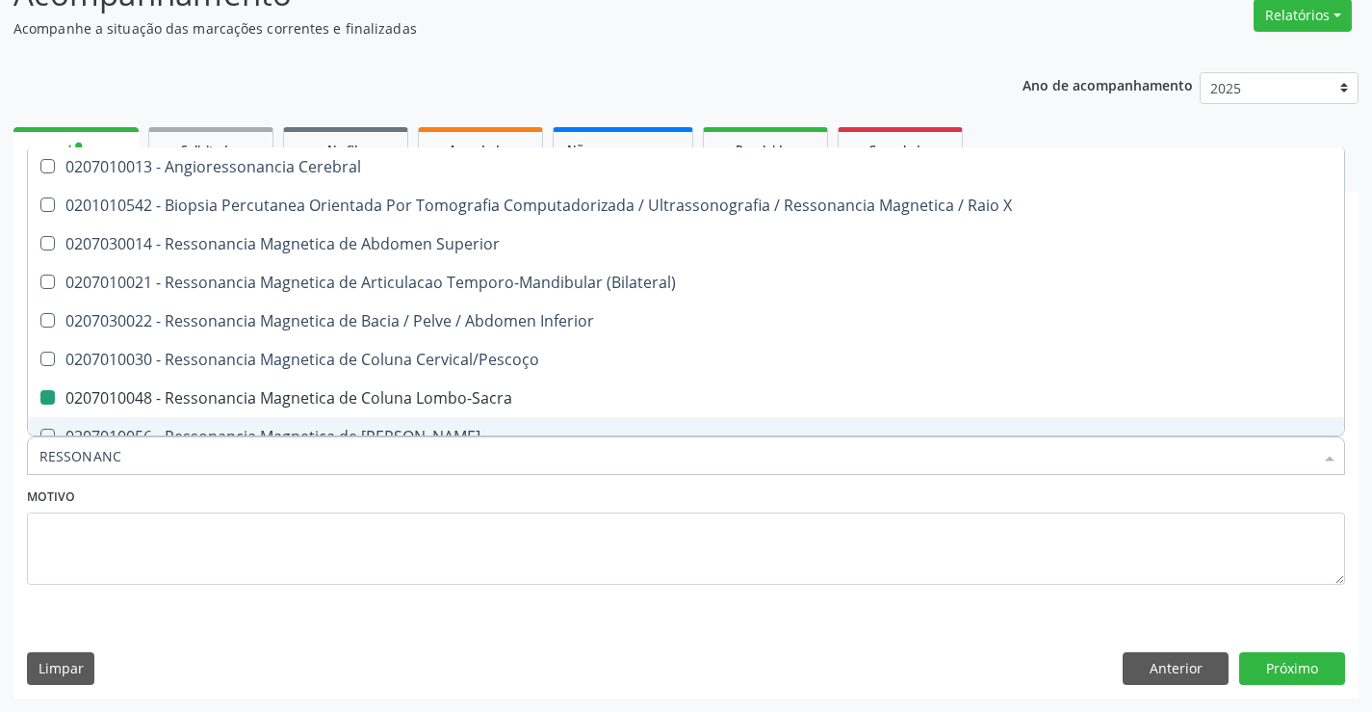
click at [318, 500] on div "Motivo" at bounding box center [686, 533] width 1318 height 102
checkbox X "true"
checkbox Lombo-Sacra "false"
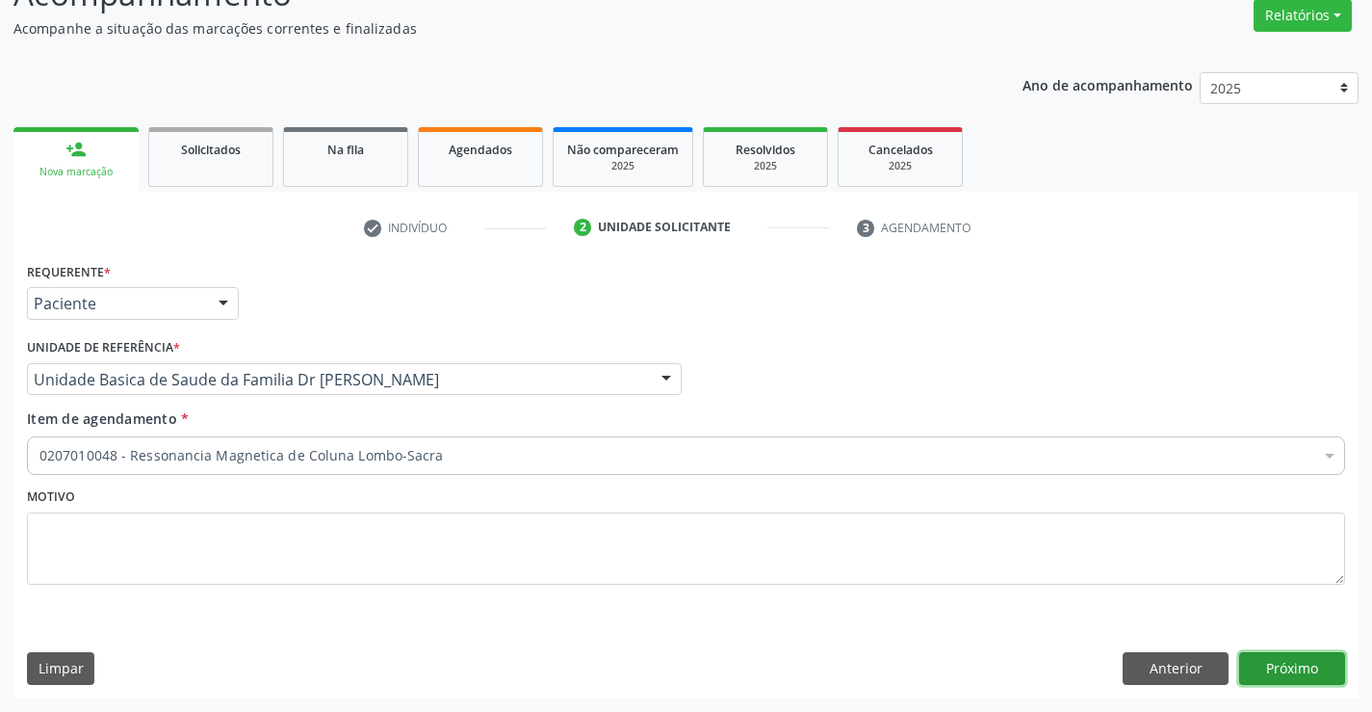
click at [1283, 675] on button "Próximo" at bounding box center [1292, 668] width 106 height 33
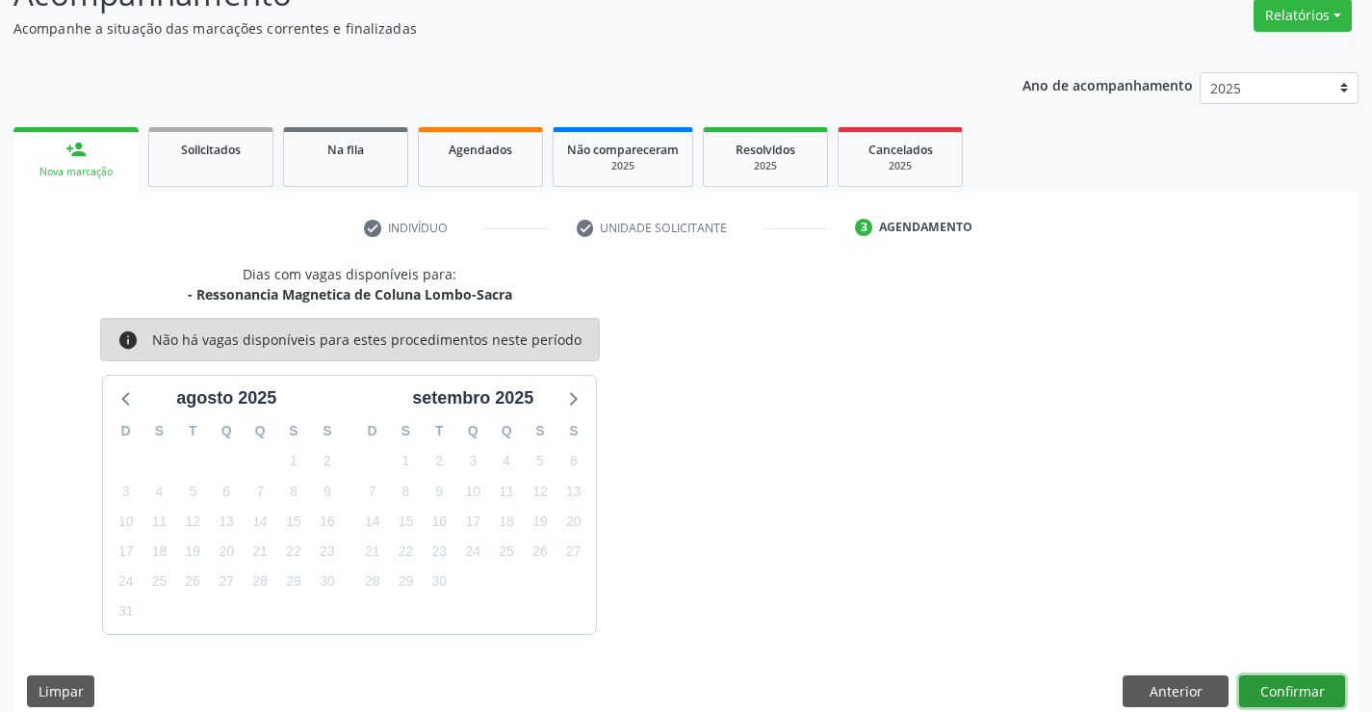
click at [1286, 689] on button "Confirmar" at bounding box center [1292, 691] width 106 height 33
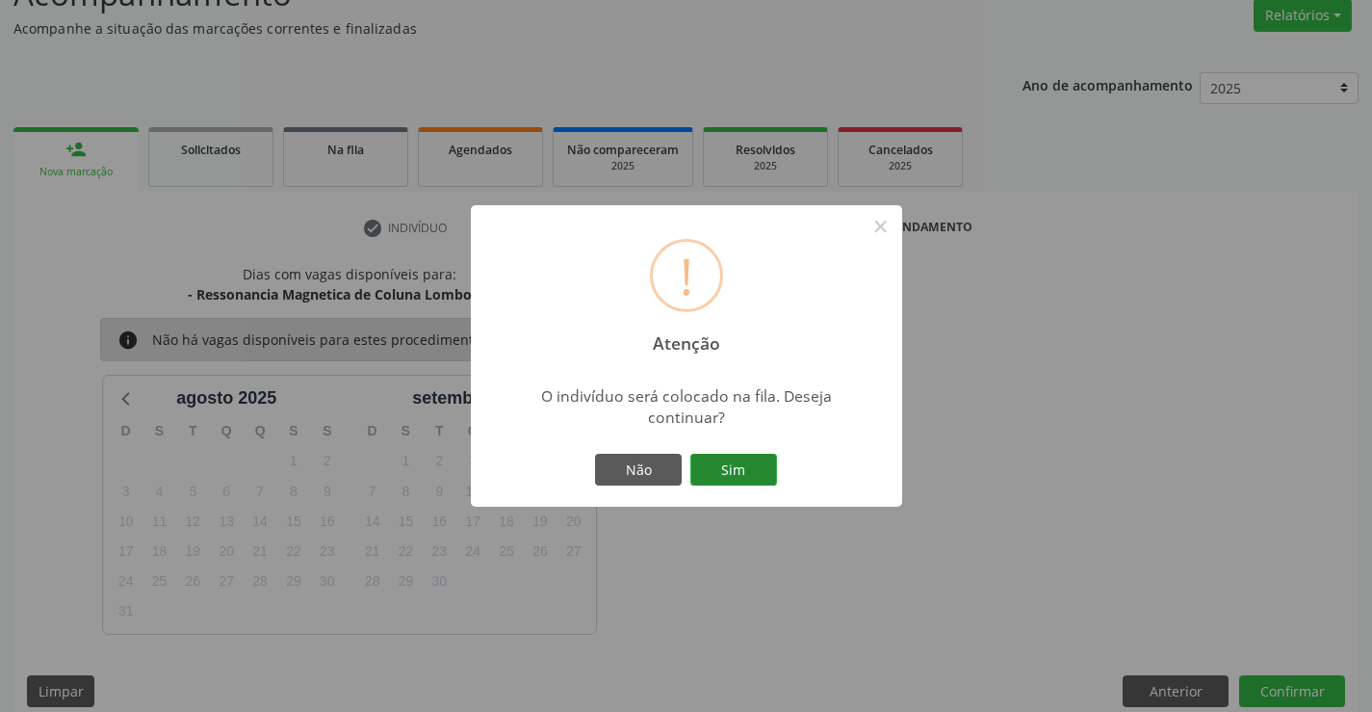
click at [756, 463] on button "Sim" at bounding box center [733, 470] width 87 height 33
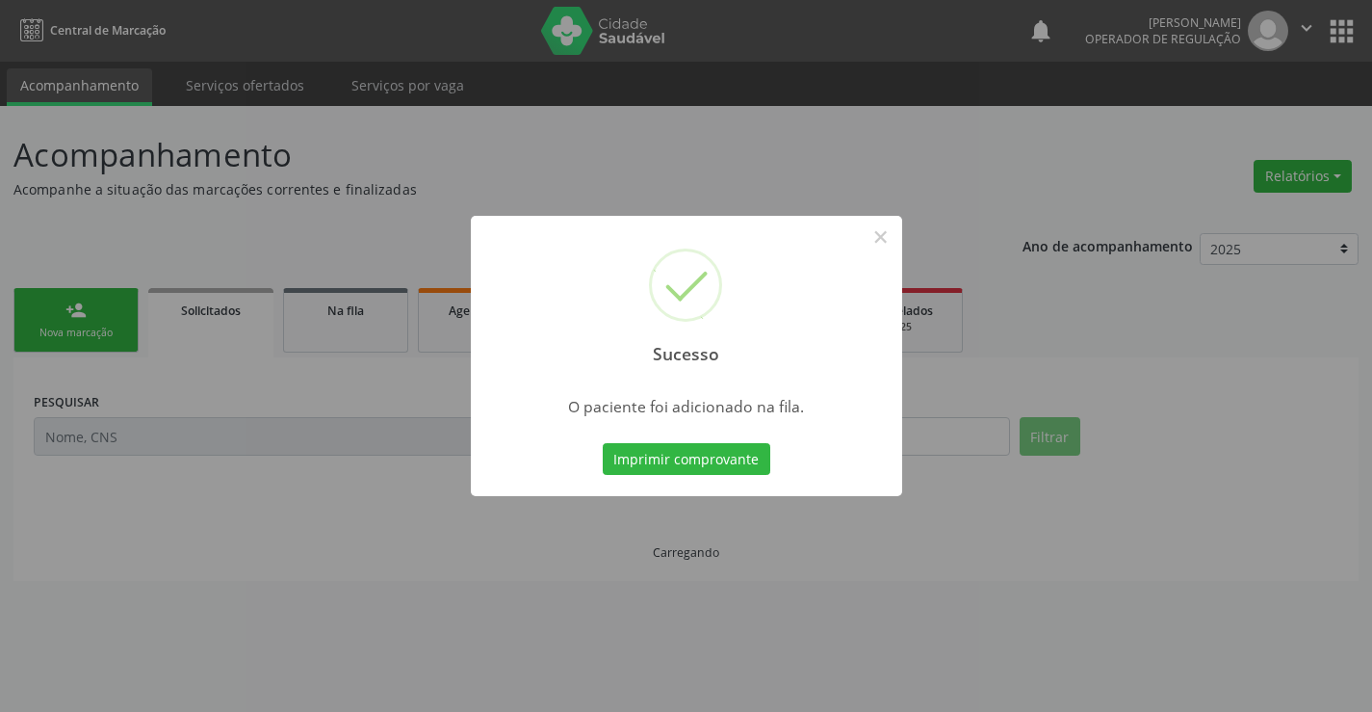
scroll to position [0, 0]
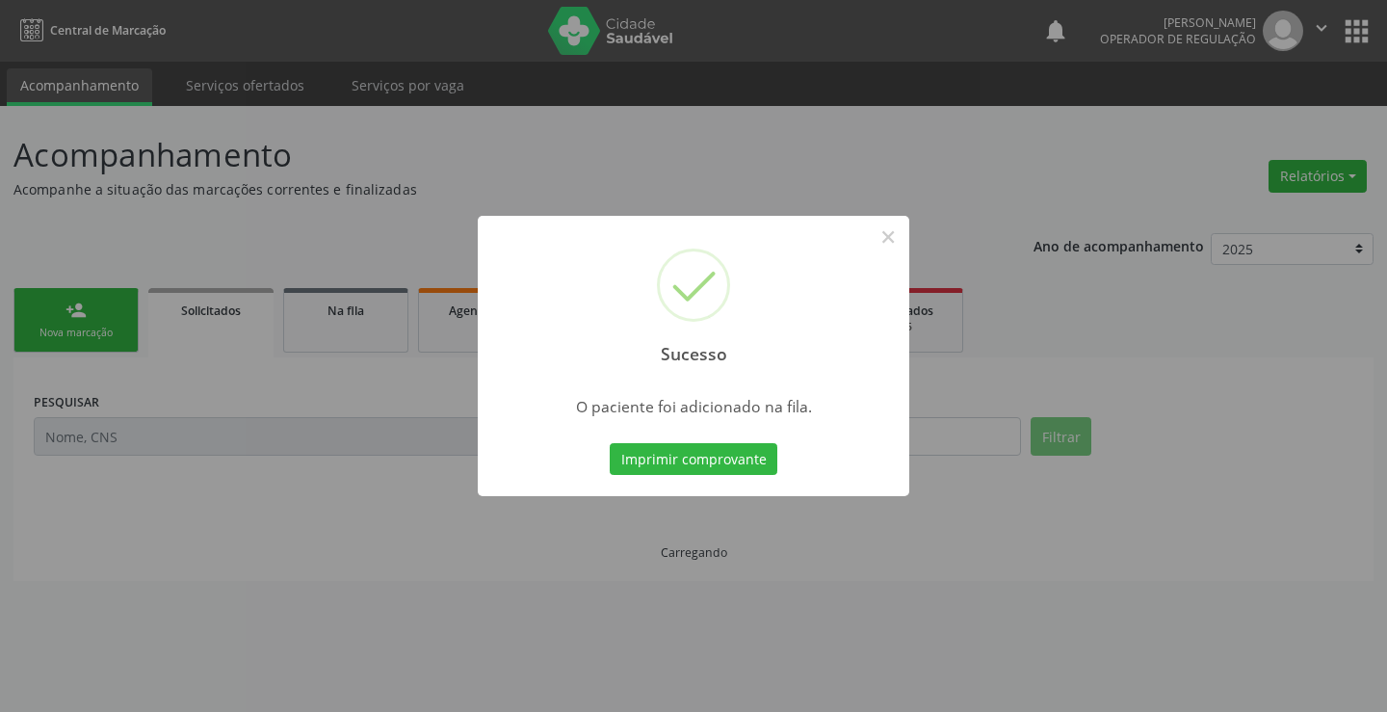
click at [756, 463] on button "Imprimir comprovante" at bounding box center [694, 459] width 168 height 33
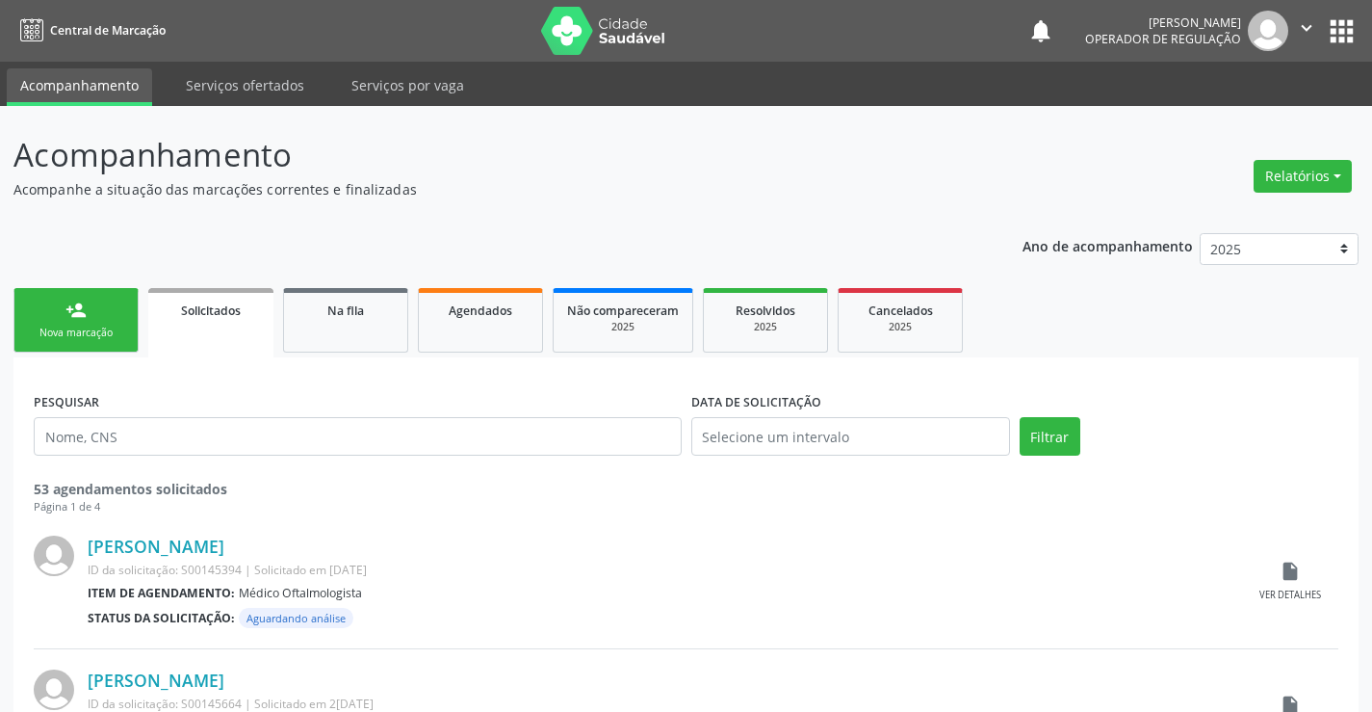
click at [110, 324] on link "person_add Nova marcação" at bounding box center [75, 320] width 125 height 65
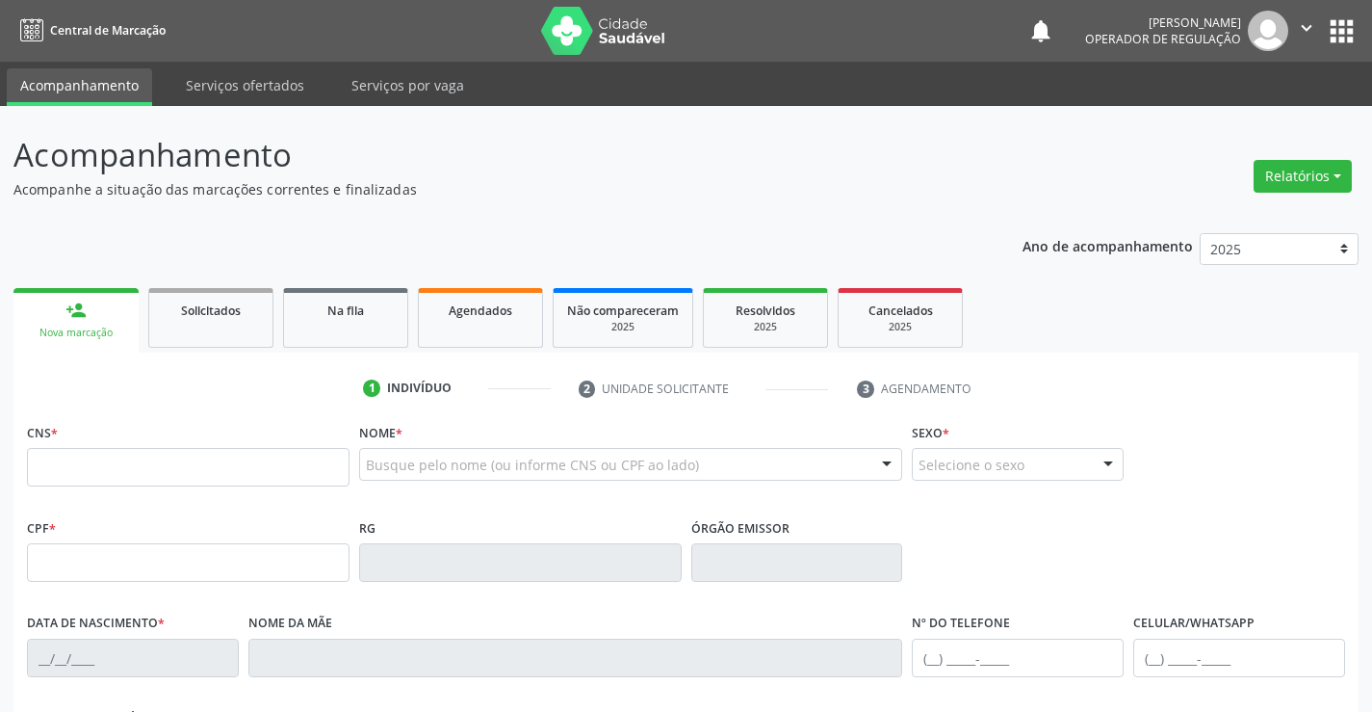
scroll to position [193, 0]
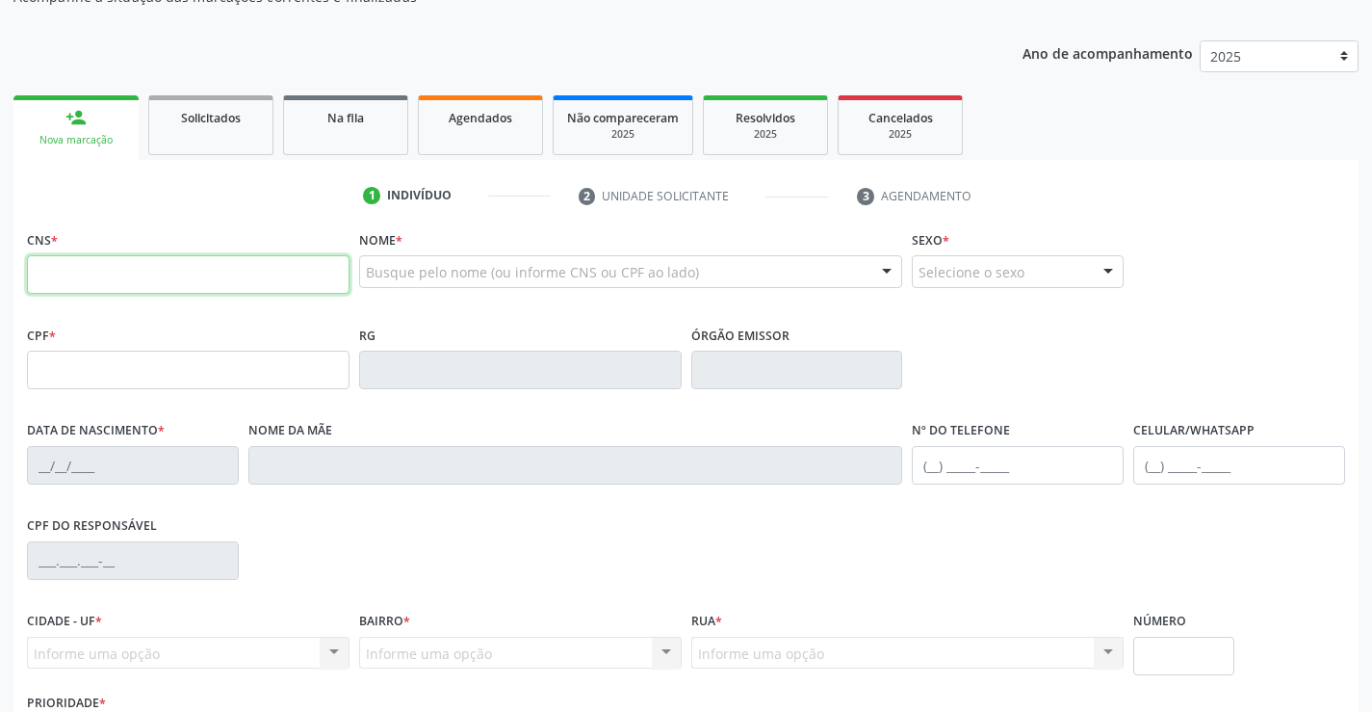
click at [101, 272] on input "text" at bounding box center [188, 274] width 323 height 39
type input "704 2032 7954 6481"
type input "006676"
type input "08/03/2018"
type input "(74) 99106-3390"
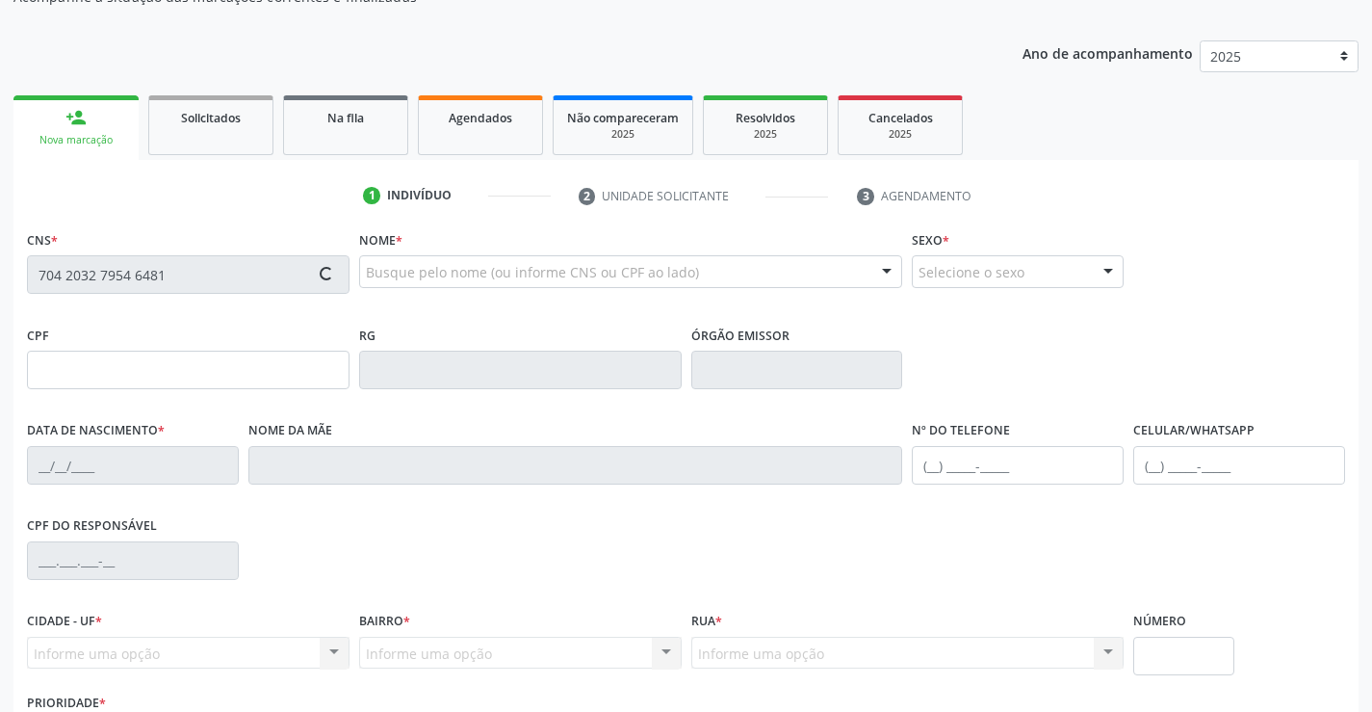
type input "44"
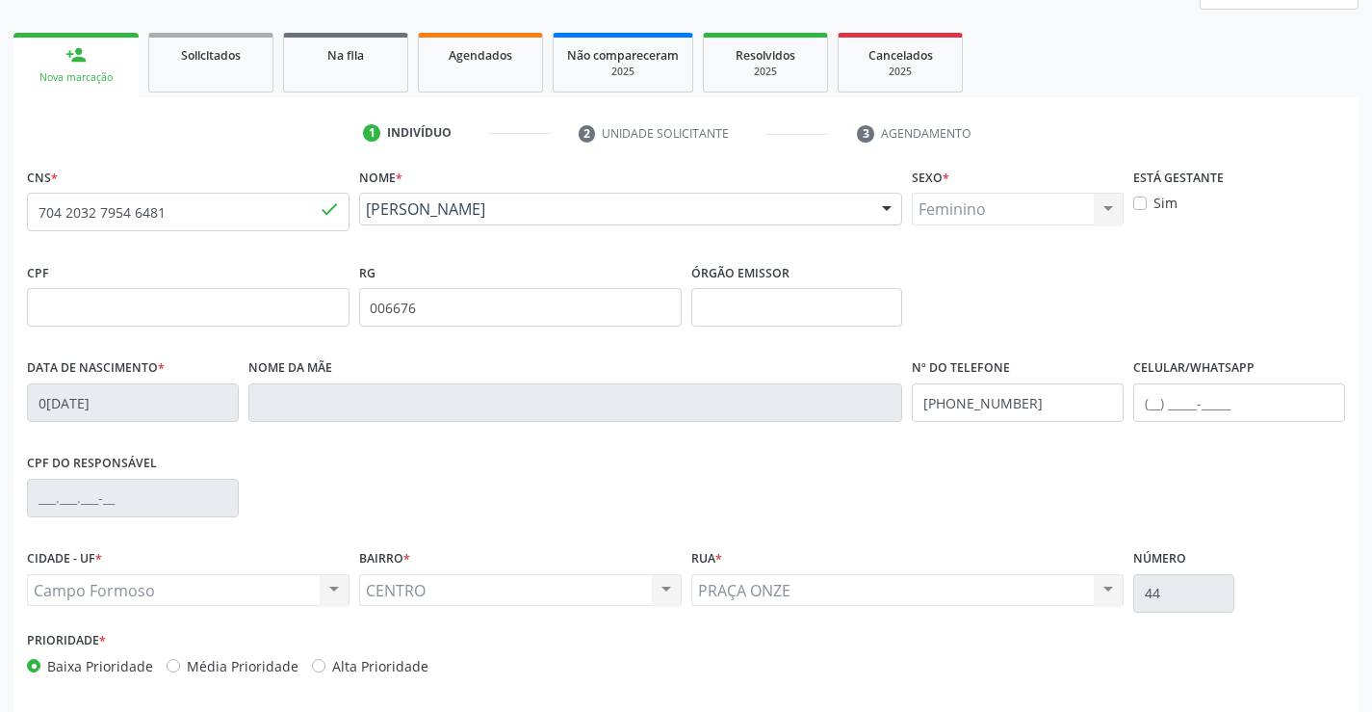
scroll to position [332, 0]
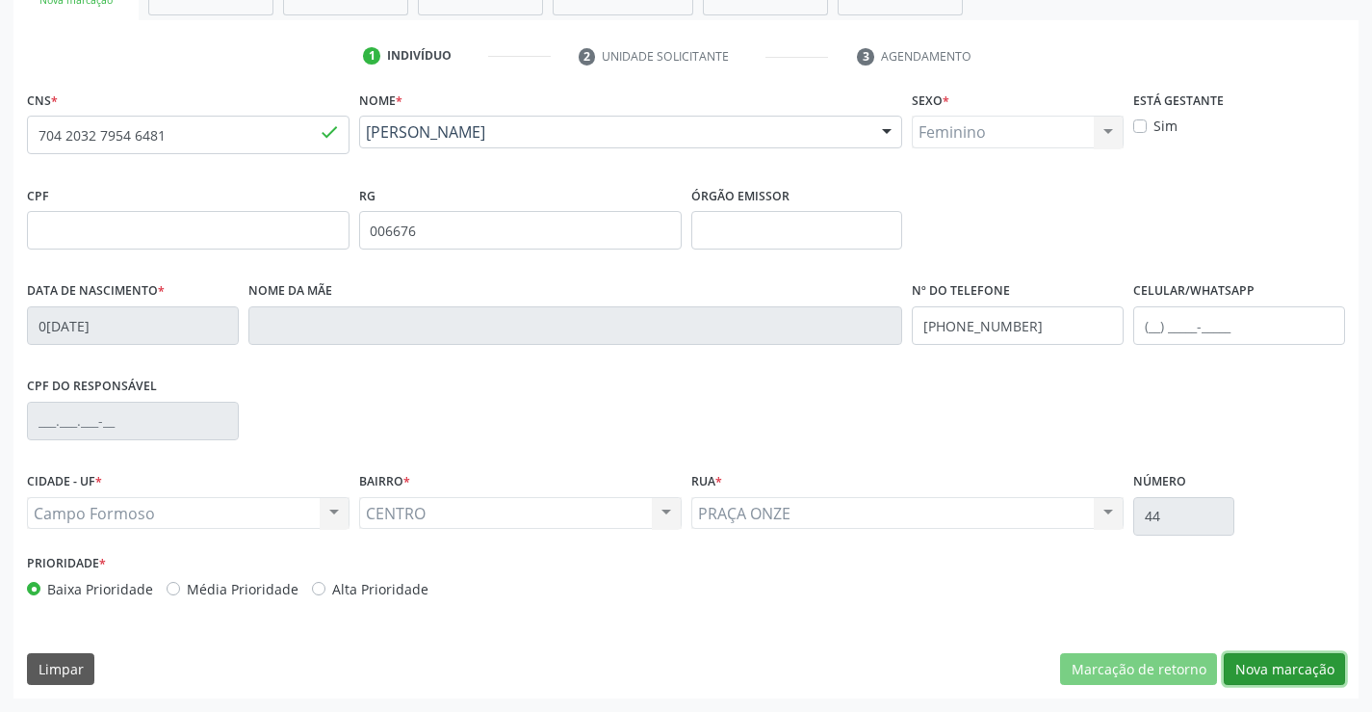
click at [1248, 663] on button "Nova marcação" at bounding box center [1284, 669] width 121 height 33
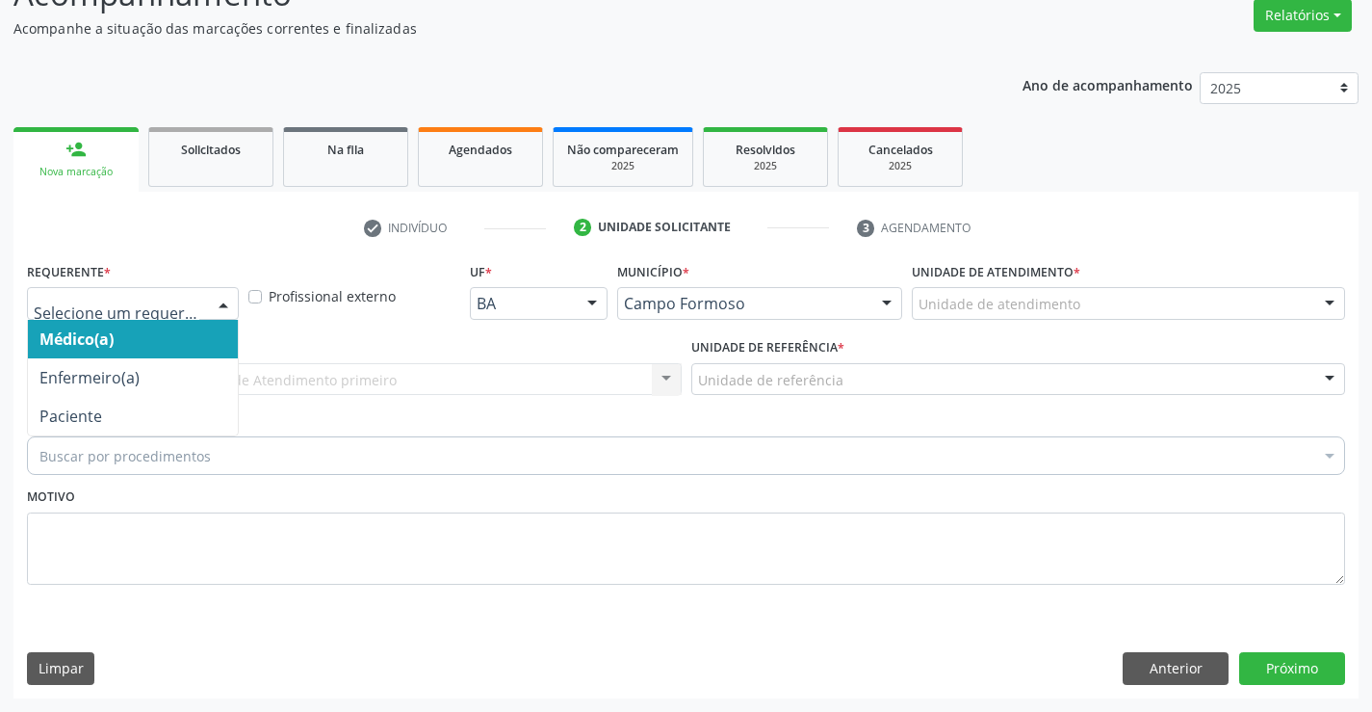
click at [211, 298] on div at bounding box center [223, 304] width 29 height 33
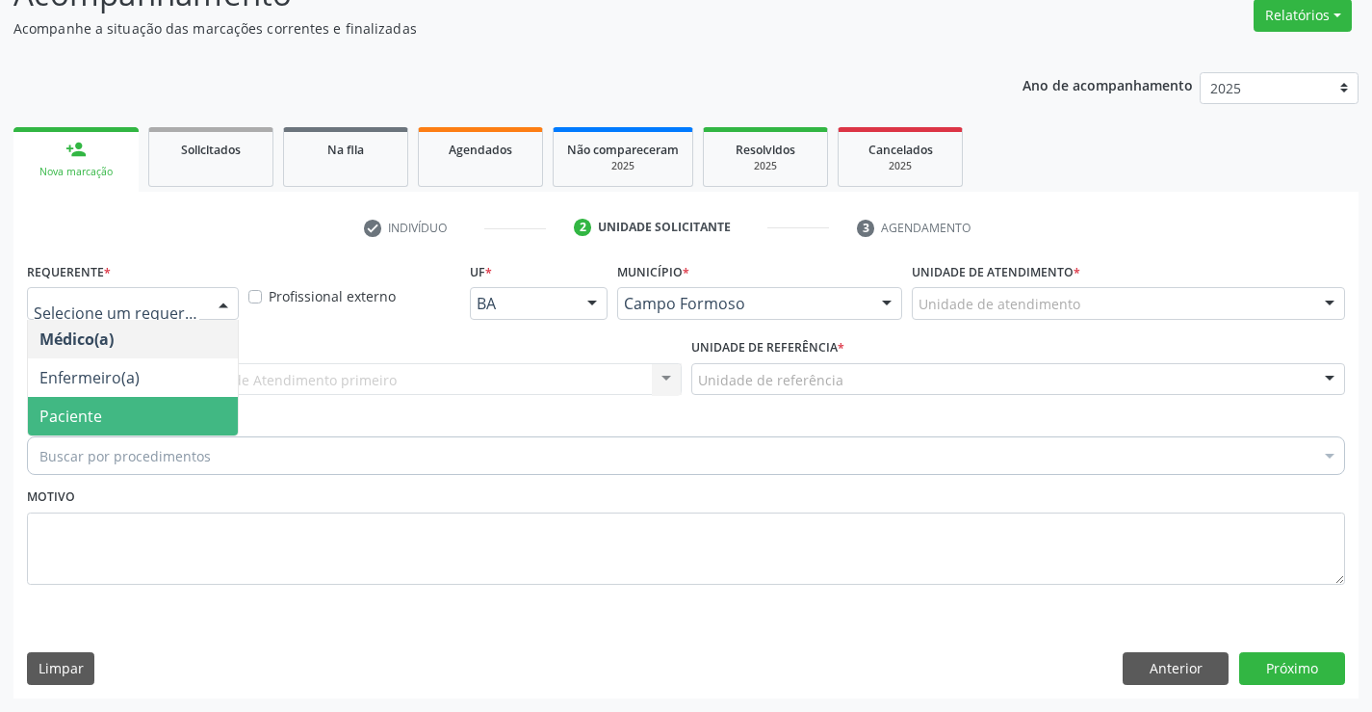
click at [185, 406] on span "Paciente" at bounding box center [133, 416] width 210 height 39
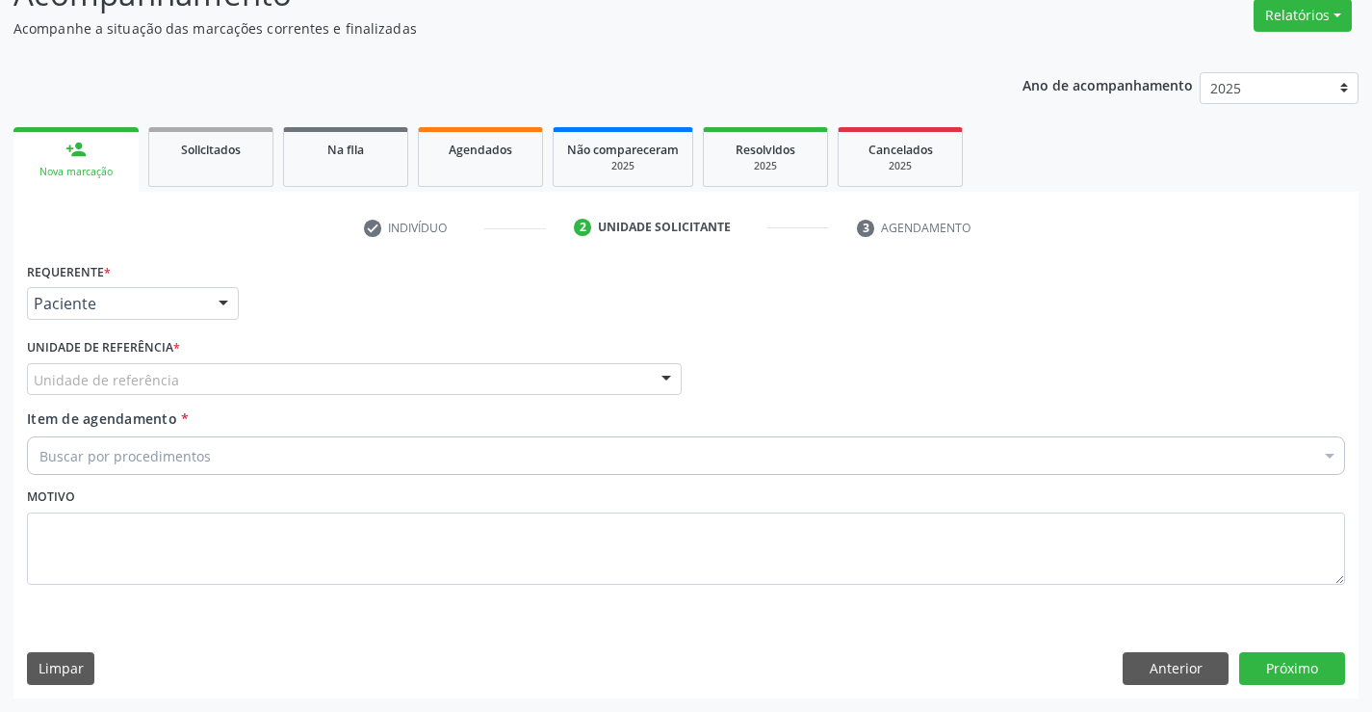
click at [192, 380] on div "Unidade de referência" at bounding box center [354, 379] width 655 height 33
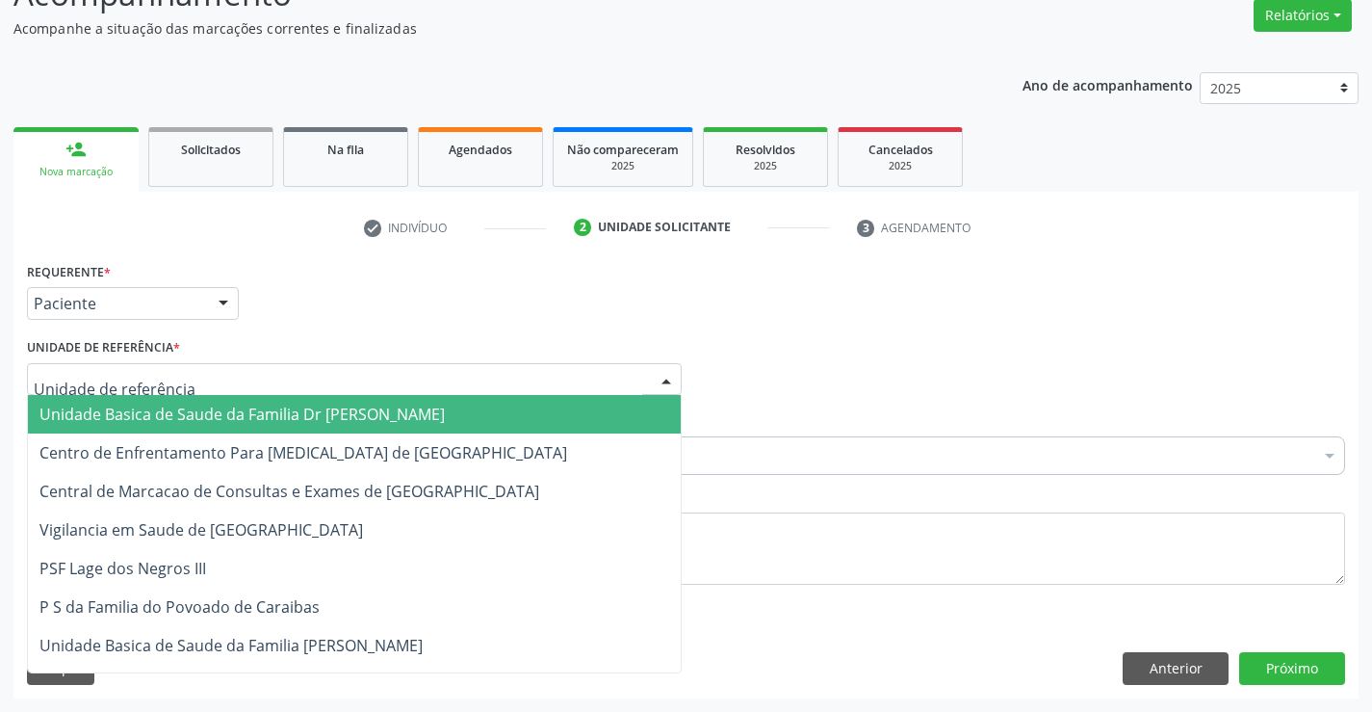
click at [198, 409] on span "Unidade Basica de Saude da Familia Dr [PERSON_NAME]" at bounding box center [241, 413] width 405 height 21
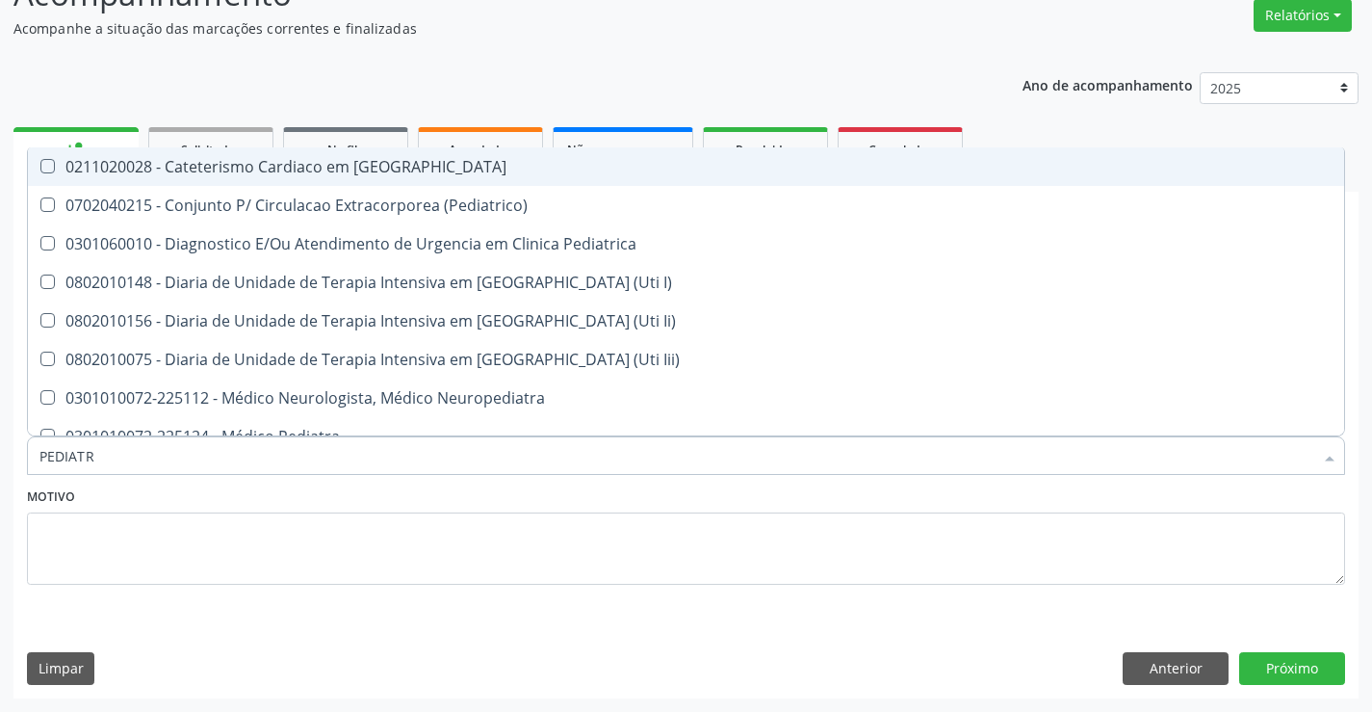
type input "PEDIATRA"
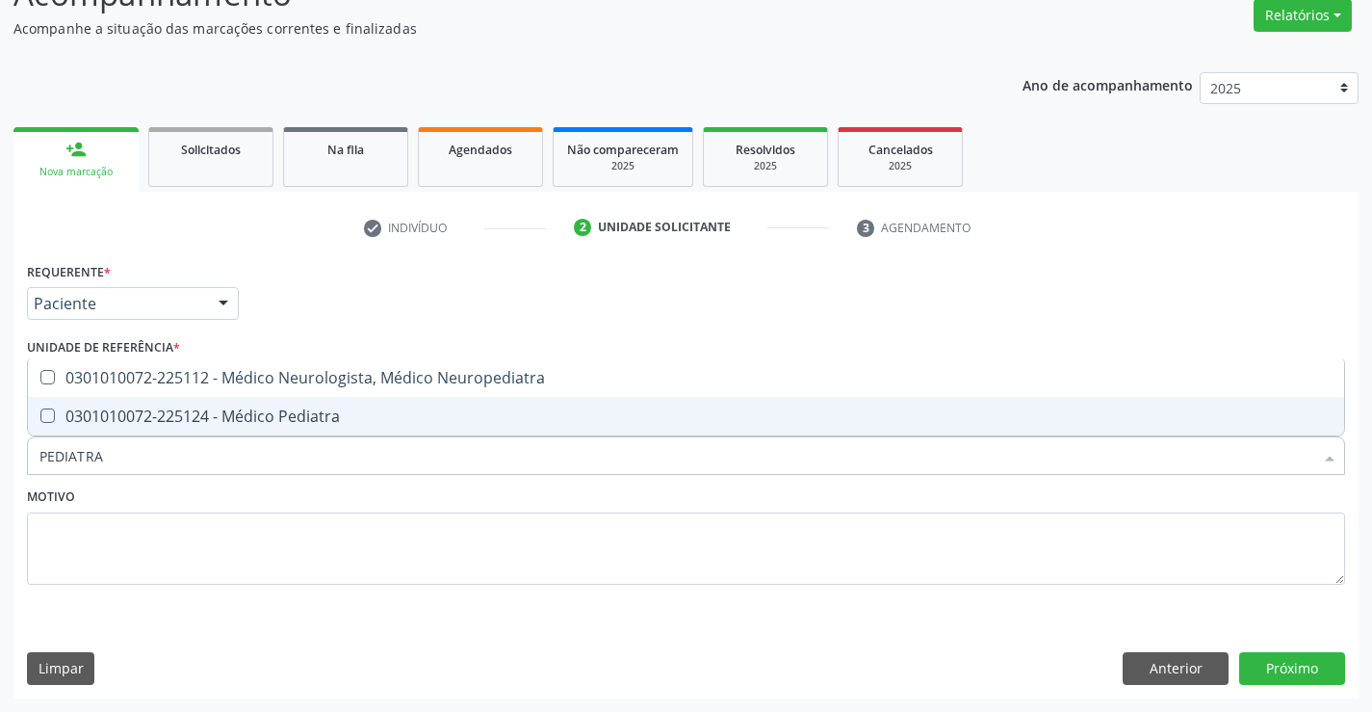
click at [267, 411] on div "0301010072-225124 - Médico Pediatra" at bounding box center [685, 415] width 1293 height 15
checkbox Pediatra "true"
click at [229, 504] on div "Motivo" at bounding box center [686, 533] width 1318 height 102
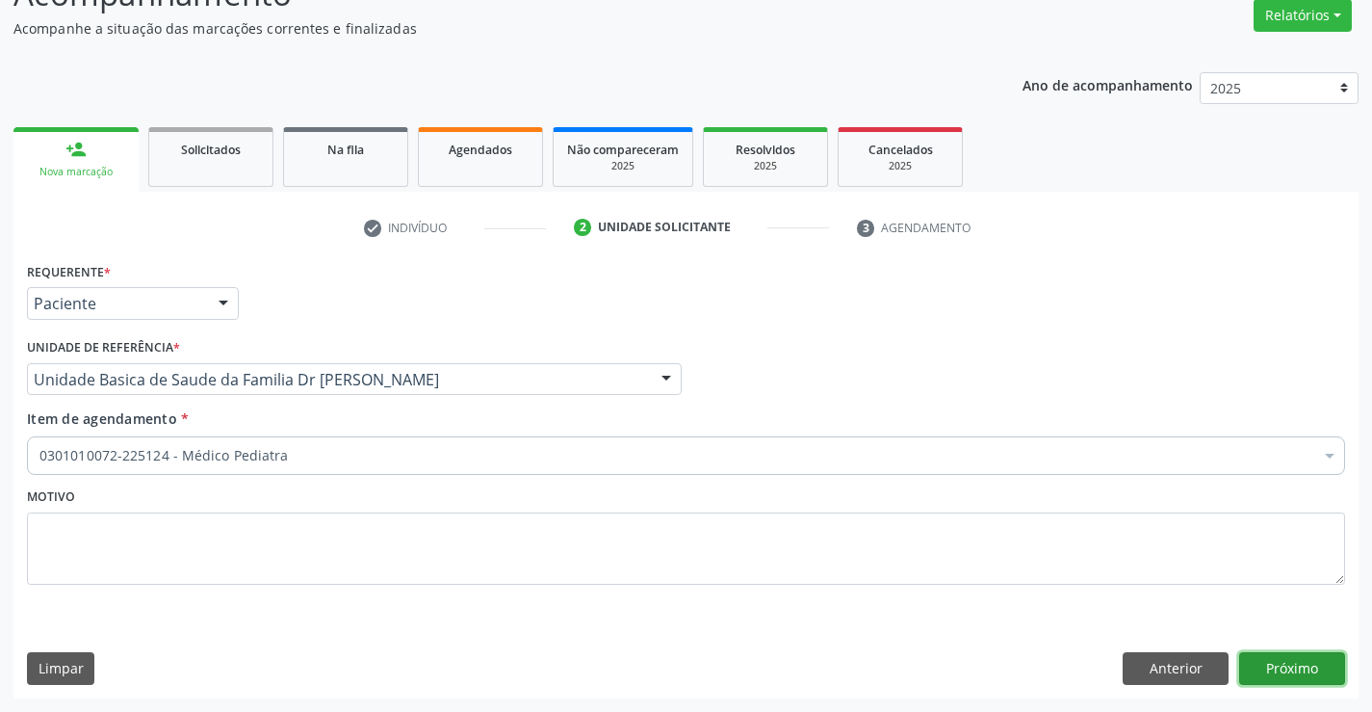
click at [1287, 662] on button "Próximo" at bounding box center [1292, 668] width 106 height 33
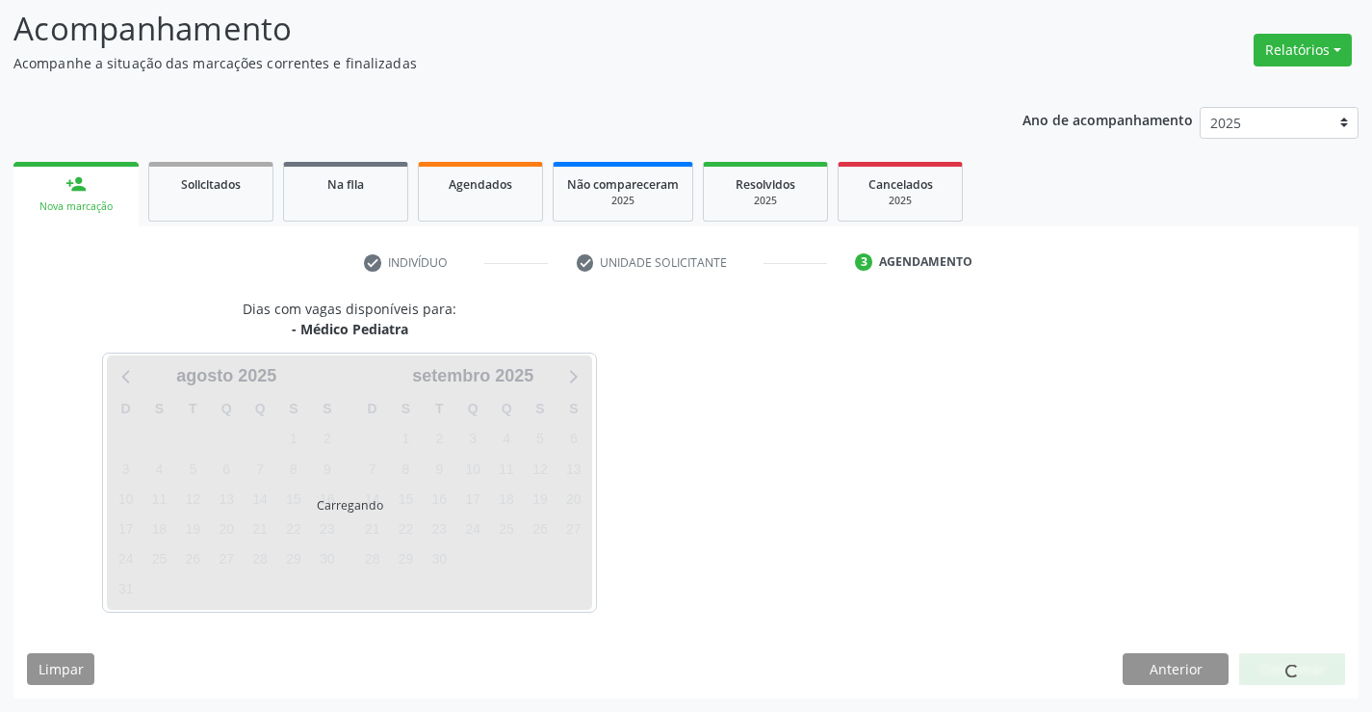
scroll to position [126, 0]
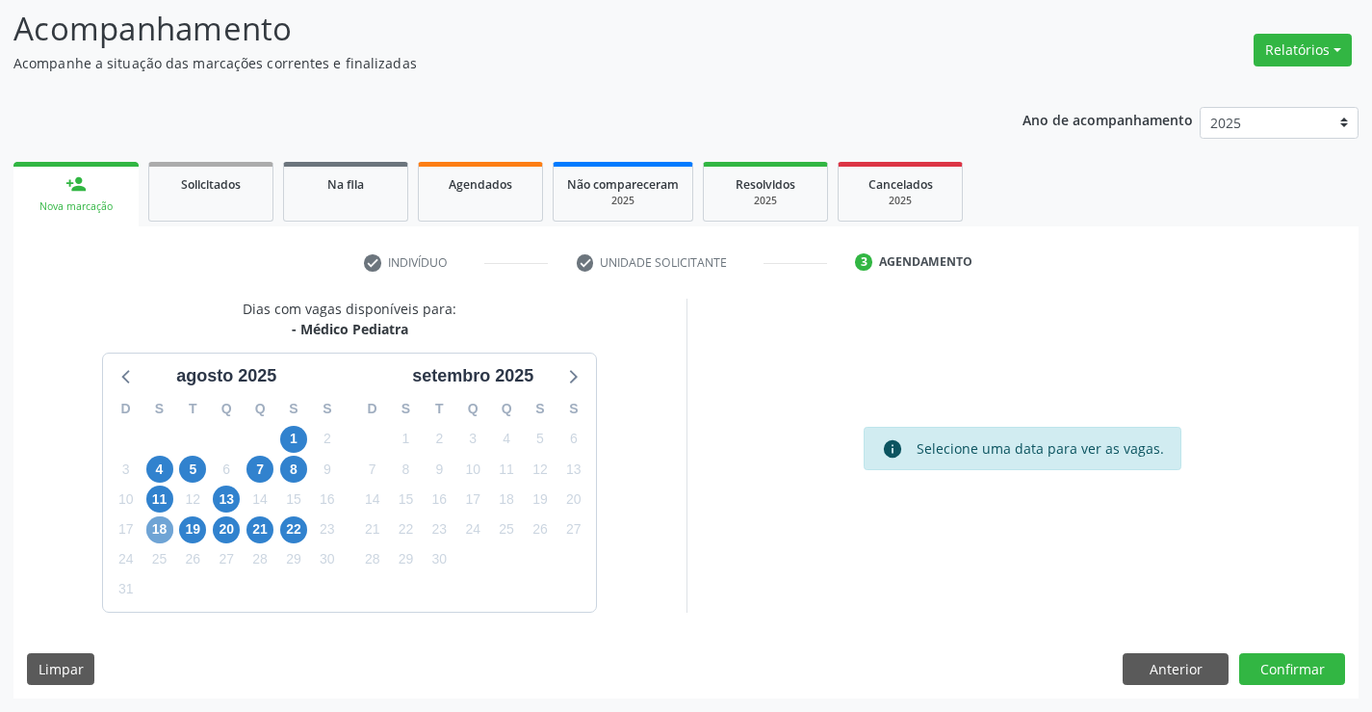
click at [160, 526] on span "18" at bounding box center [159, 529] width 27 height 27
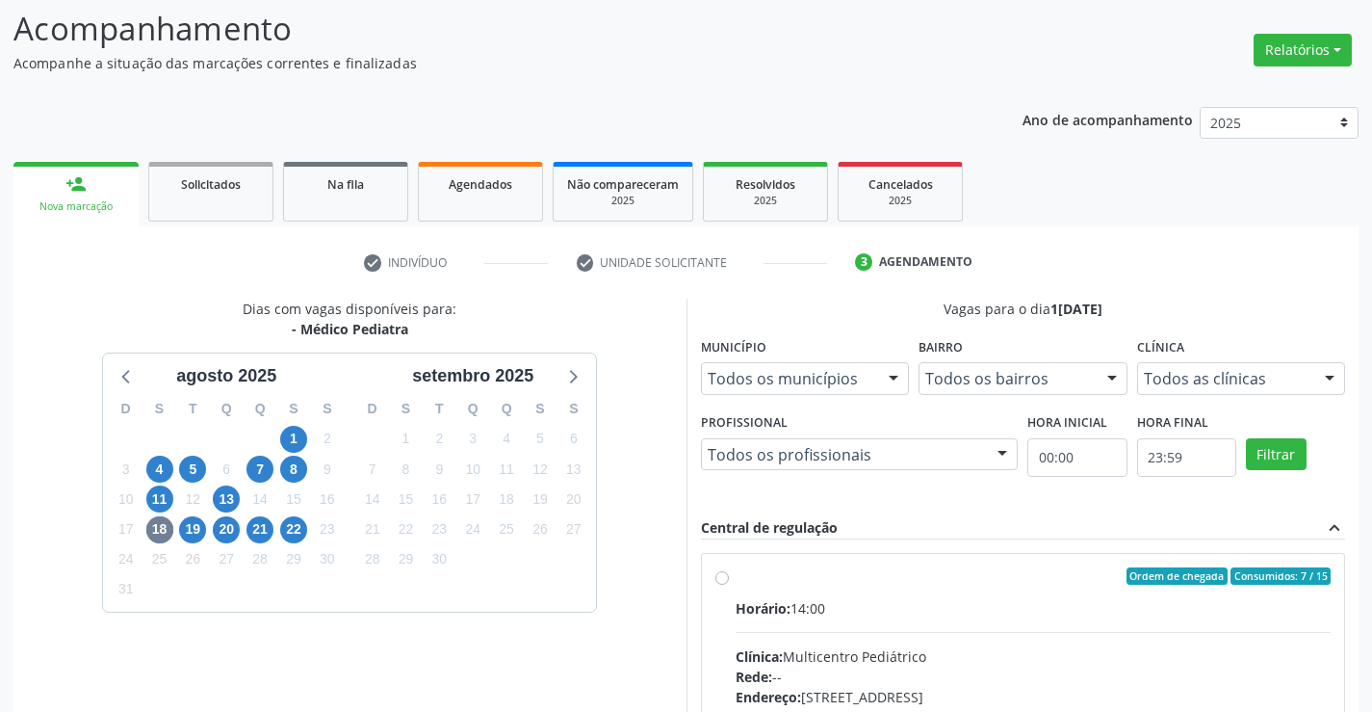
click at [736, 578] on label "Ordem de chegada Consumidos: 7 / 15 Horário: 14:00 Clínica: Multicentro Pediátr…" at bounding box center [1034, 715] width 596 height 296
click at [719, 578] on input "Ordem de chegada Consumidos: 7 / 15 Horário: 14:00 Clínica: Multicentro Pediátr…" at bounding box center [721, 575] width 13 height 17
radio input "true"
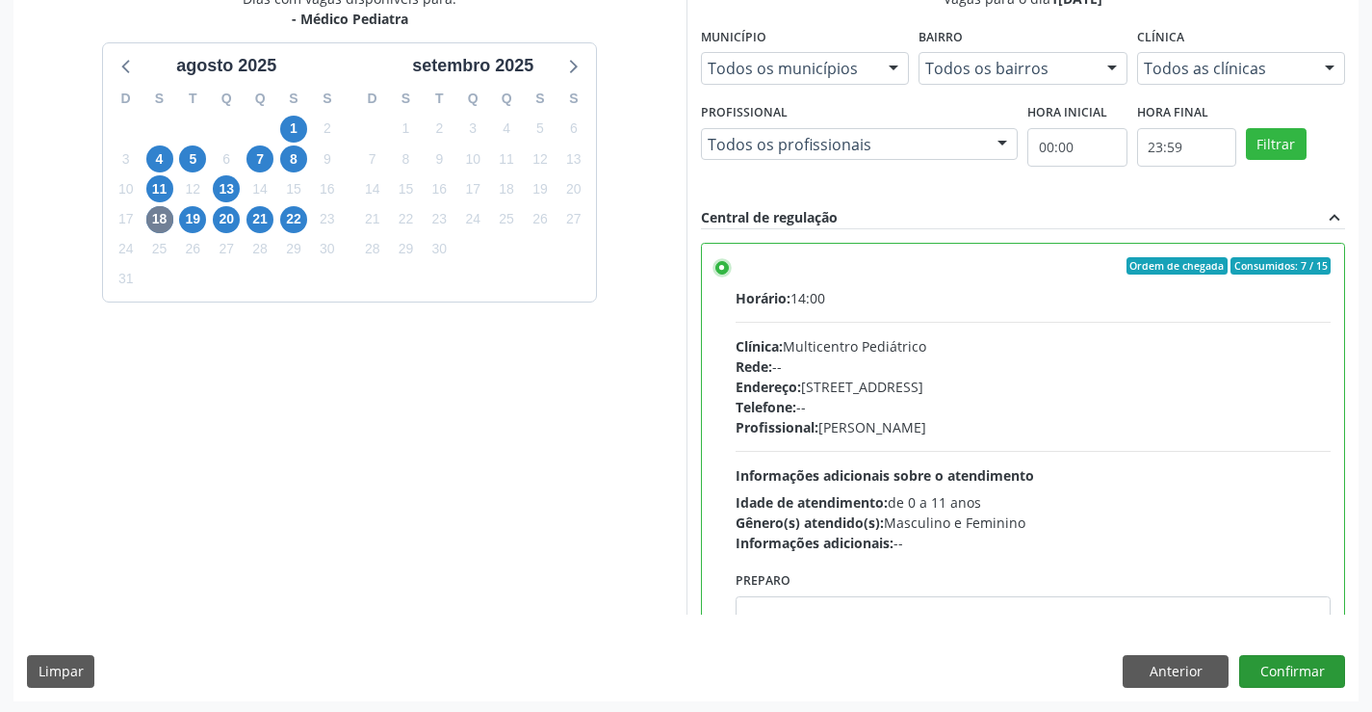
scroll to position [439, 0]
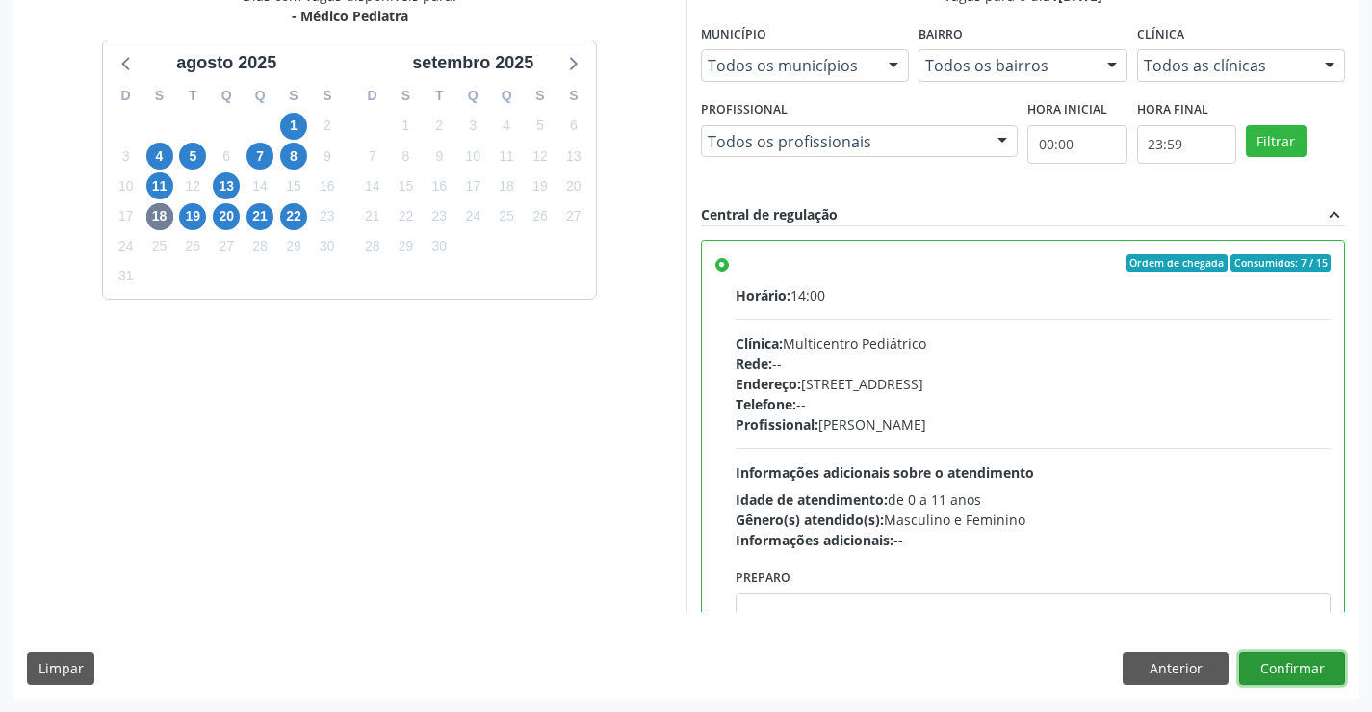
click at [1298, 663] on button "Confirmar" at bounding box center [1292, 668] width 106 height 33
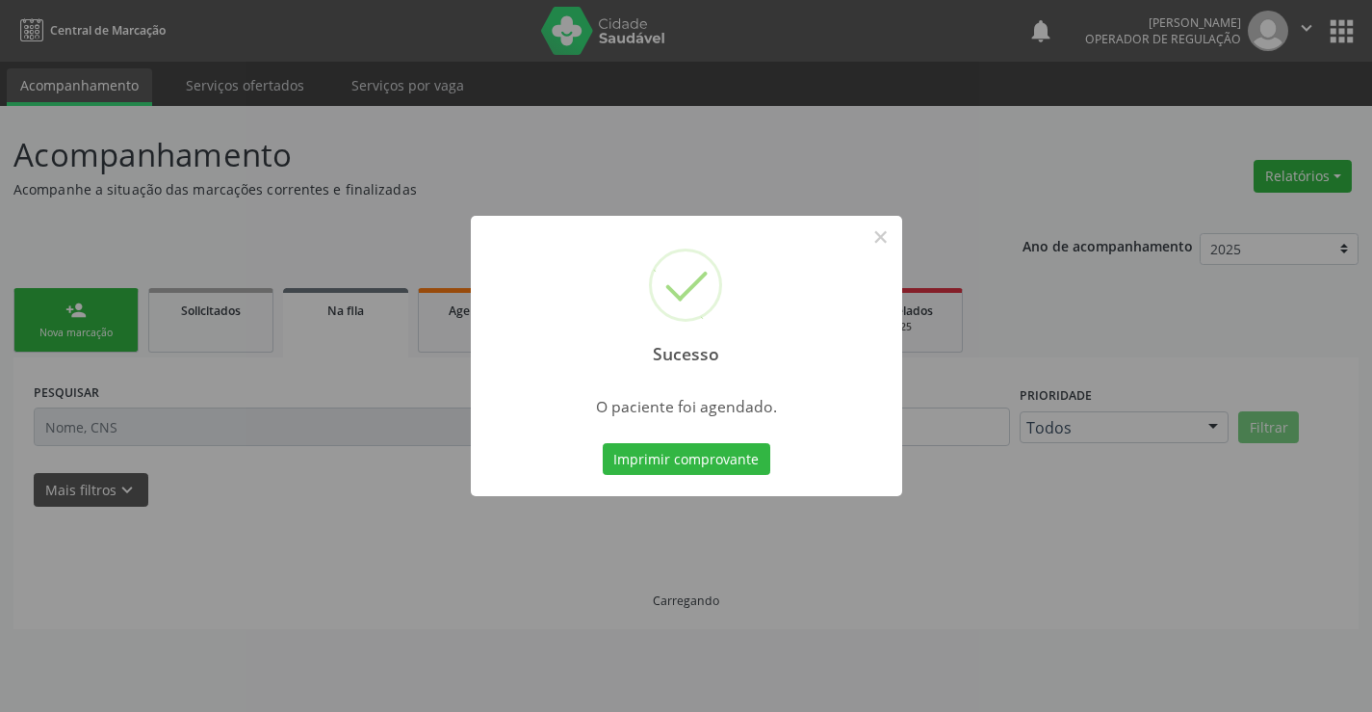
scroll to position [0, 0]
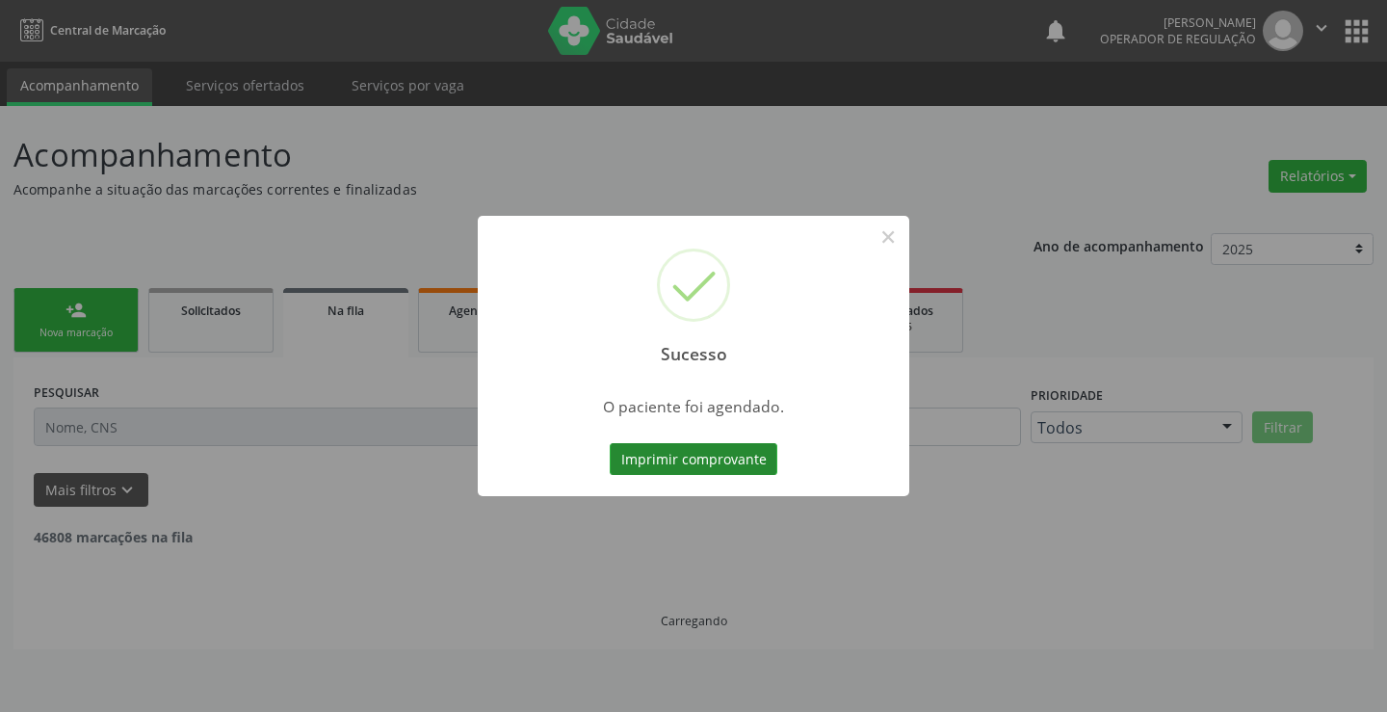
click at [735, 453] on button "Imprimir comprovante" at bounding box center [694, 459] width 168 height 33
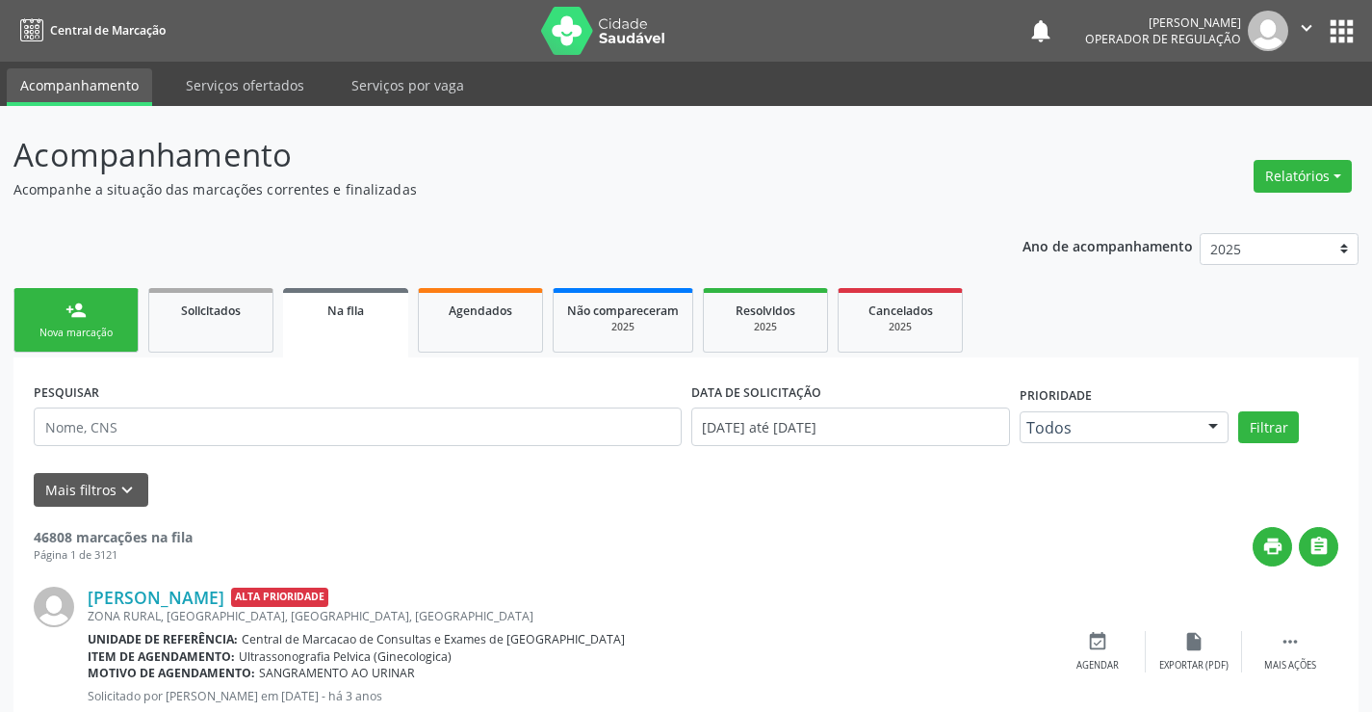
click at [115, 329] on div "Nova marcação" at bounding box center [76, 332] width 96 height 14
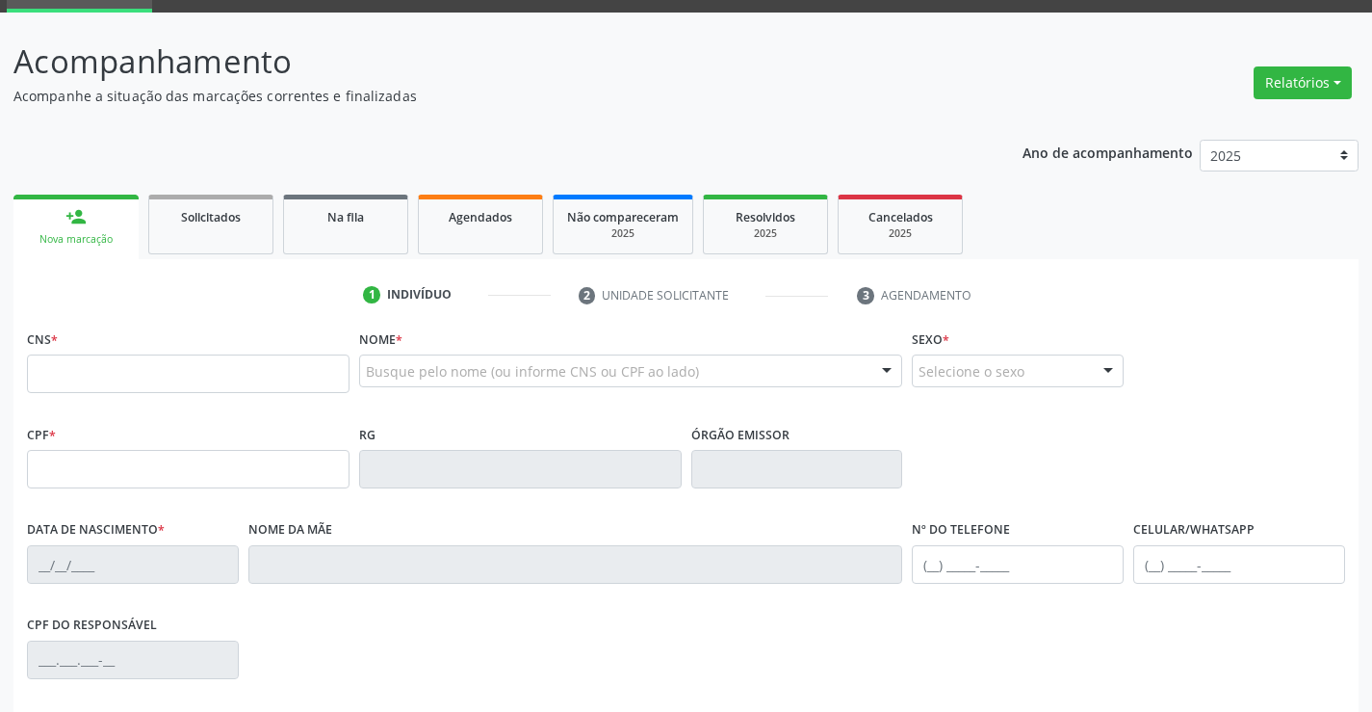
scroll to position [193, 0]
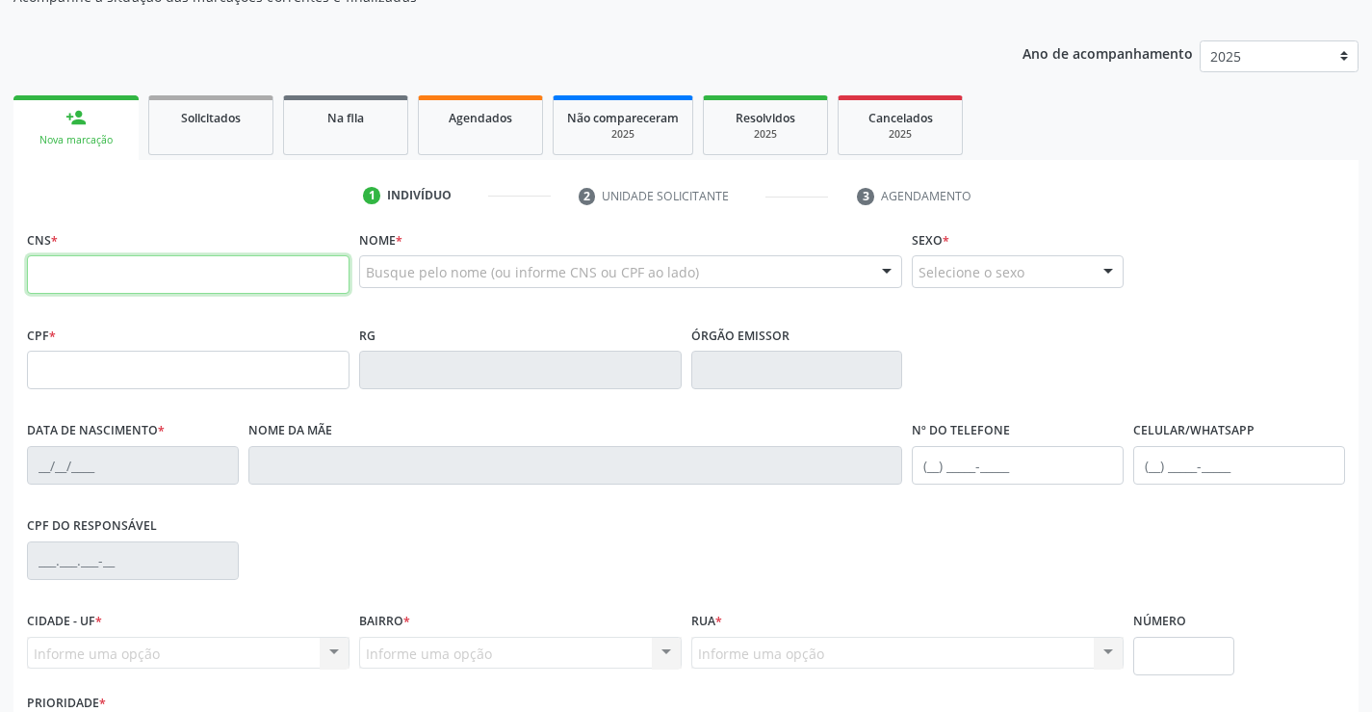
click at [138, 276] on input "text" at bounding box center [188, 274] width 323 height 39
type input "702 9025 3343 6278"
type input "076274505"
type input "07/07/1960"
type input "(74) 98852-8807"
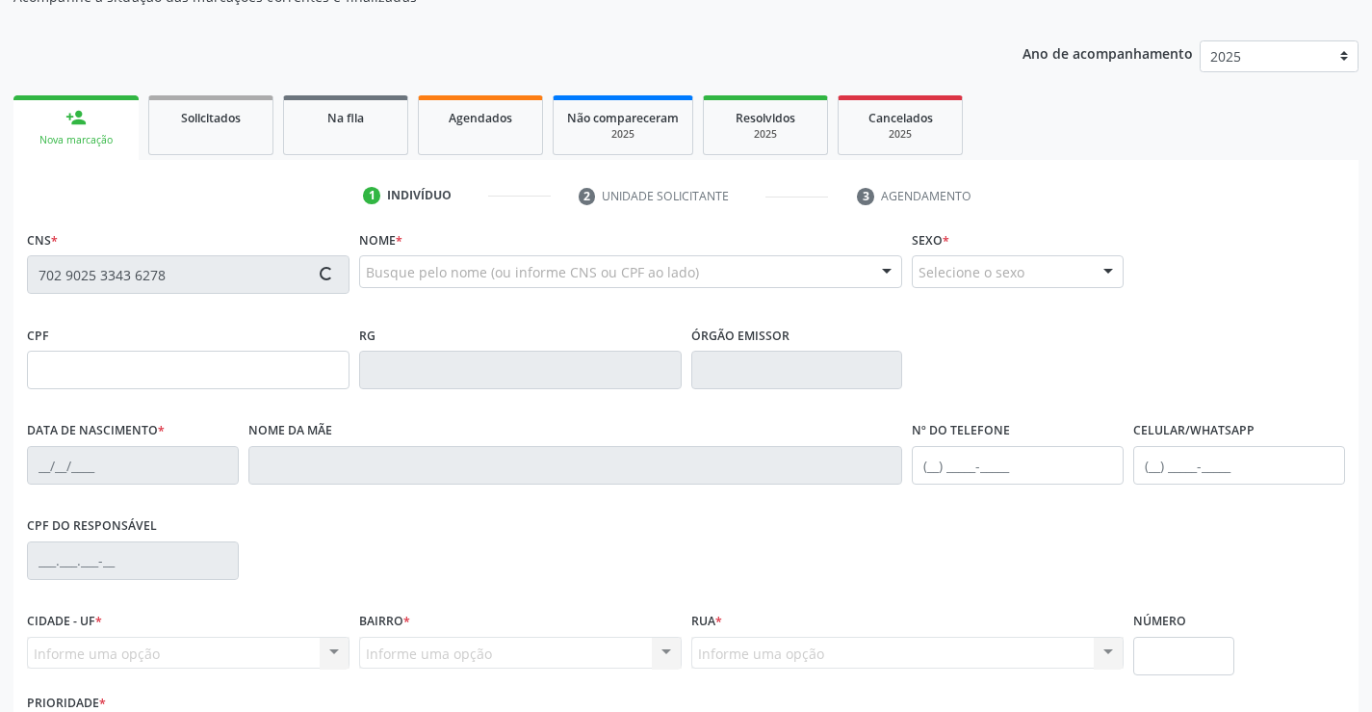
type input "205"
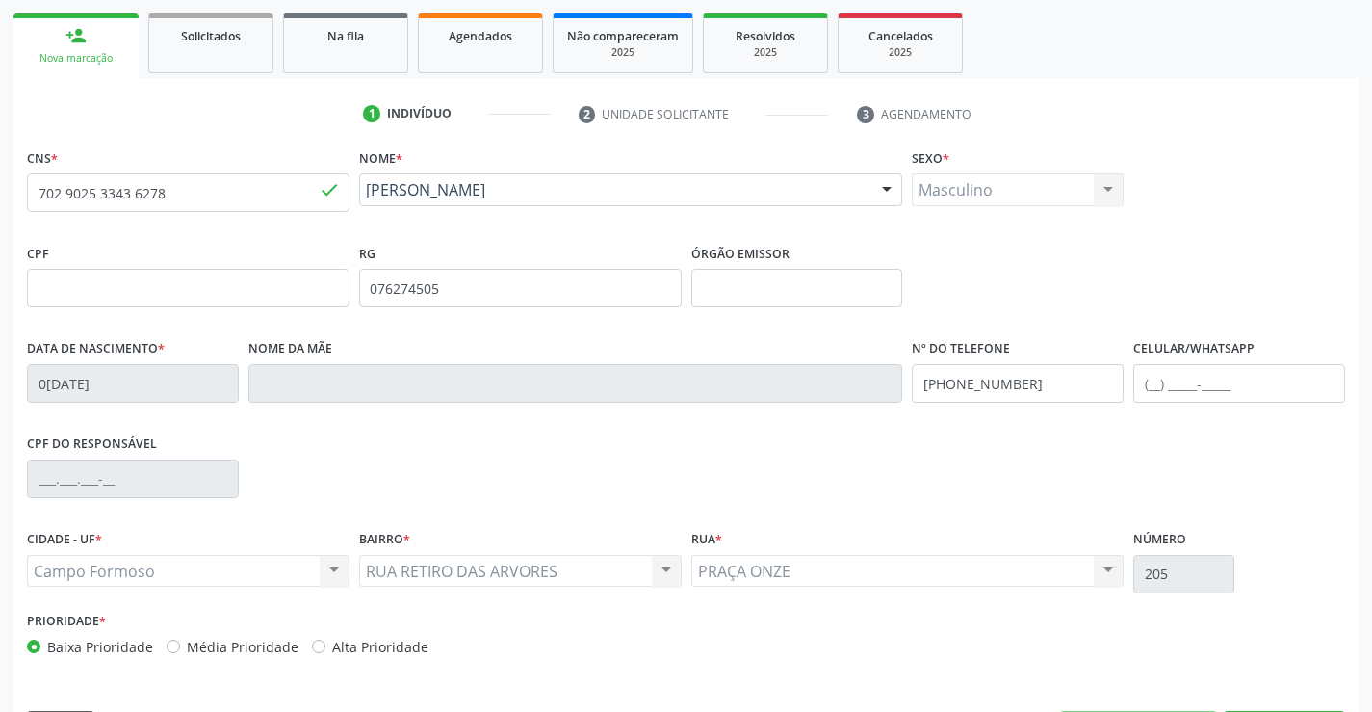
scroll to position [332, 0]
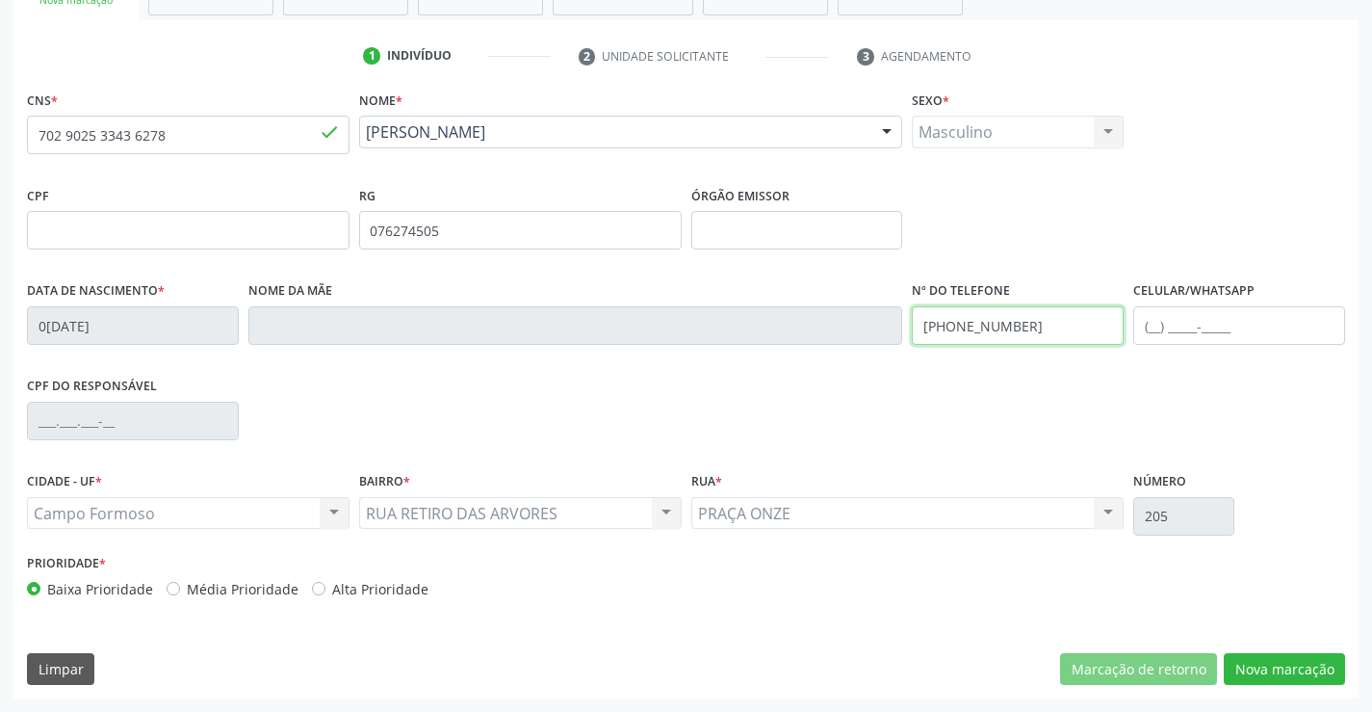
click at [1035, 326] on input "(74) 98852-8807" at bounding box center [1018, 325] width 212 height 39
type input "(74) 9885-"
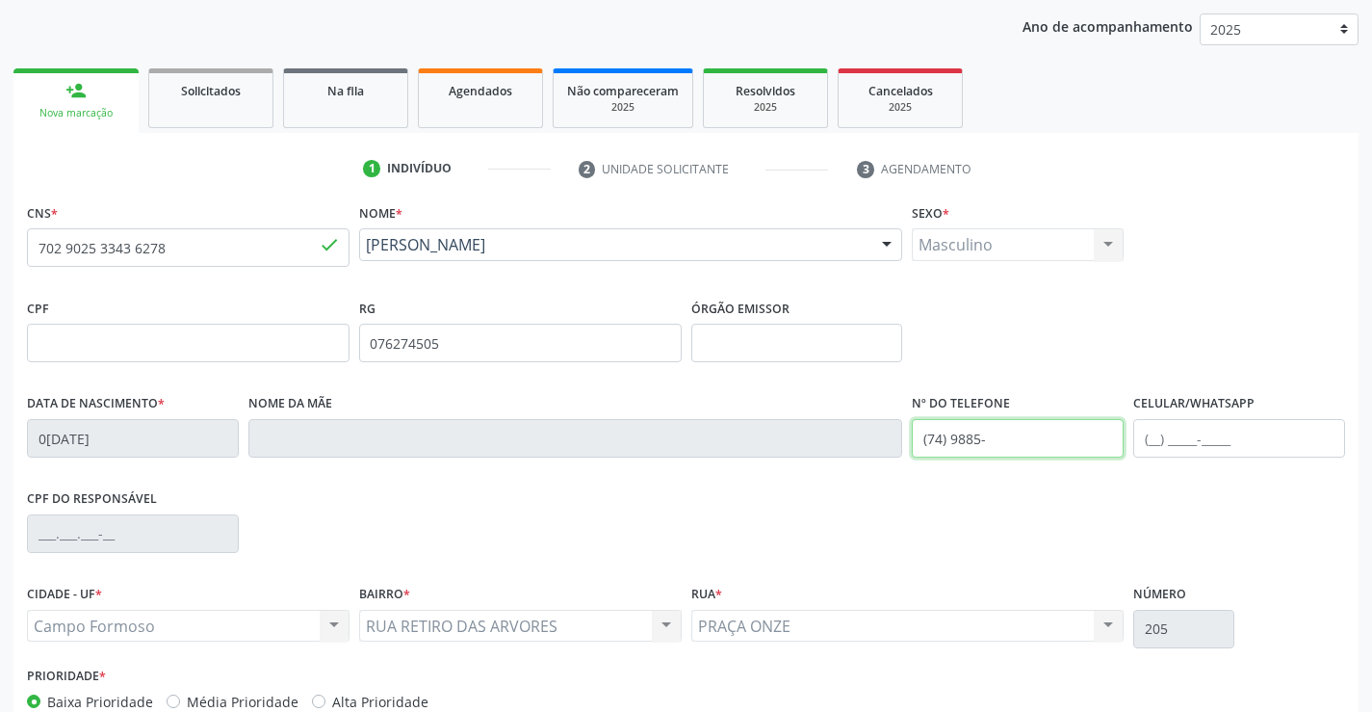
scroll to position [43, 0]
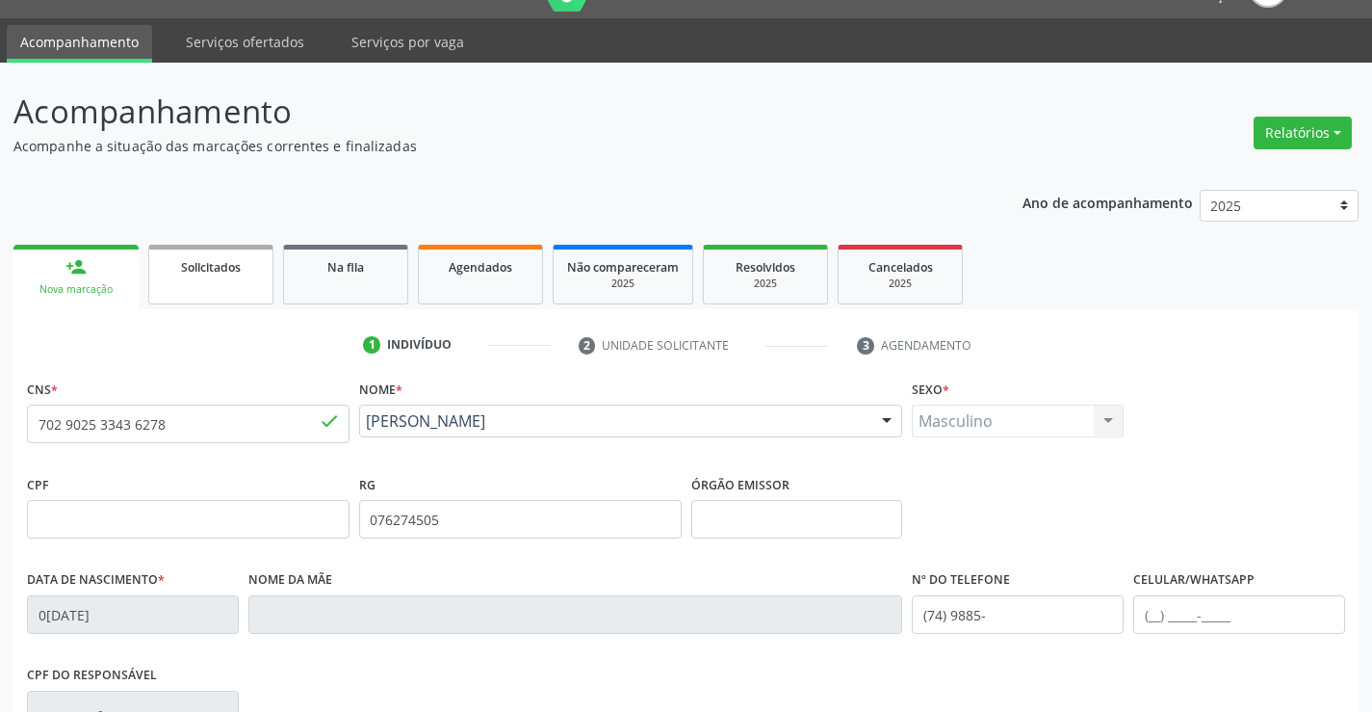
click at [231, 272] on span "Solicitados" at bounding box center [211, 267] width 60 height 16
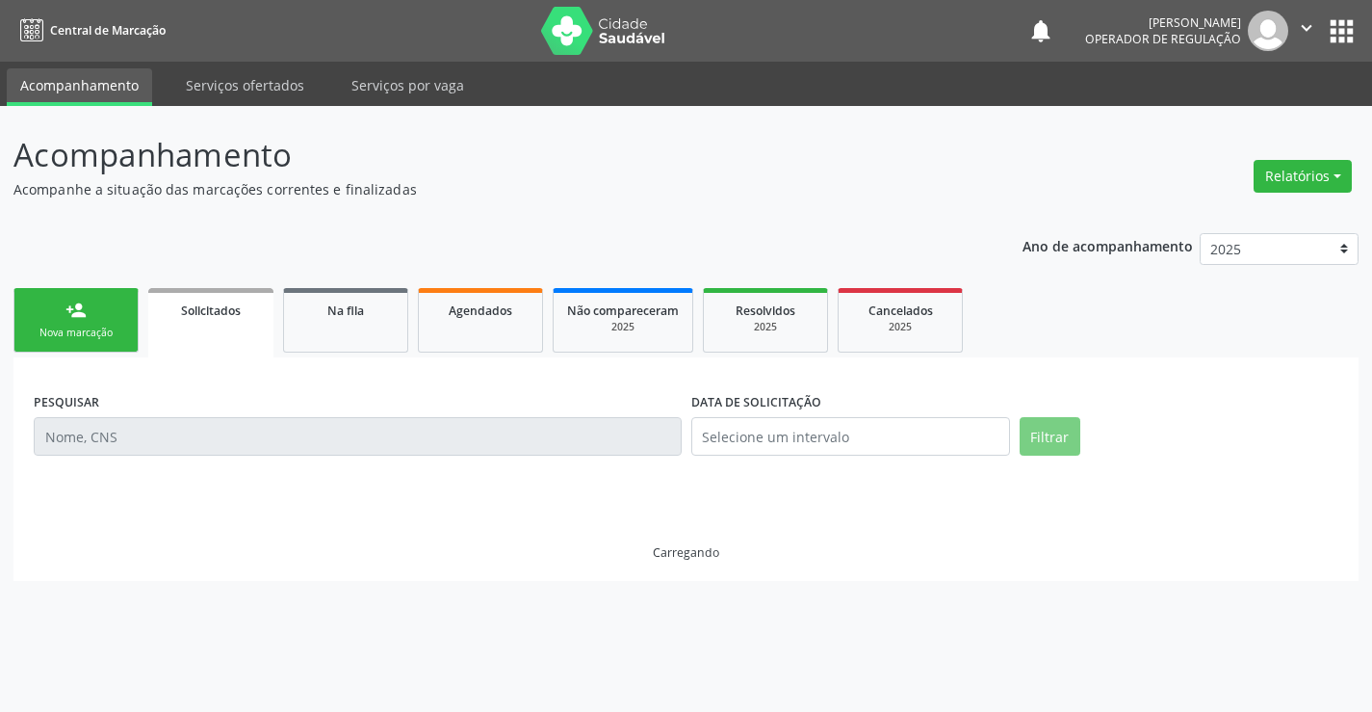
scroll to position [0, 0]
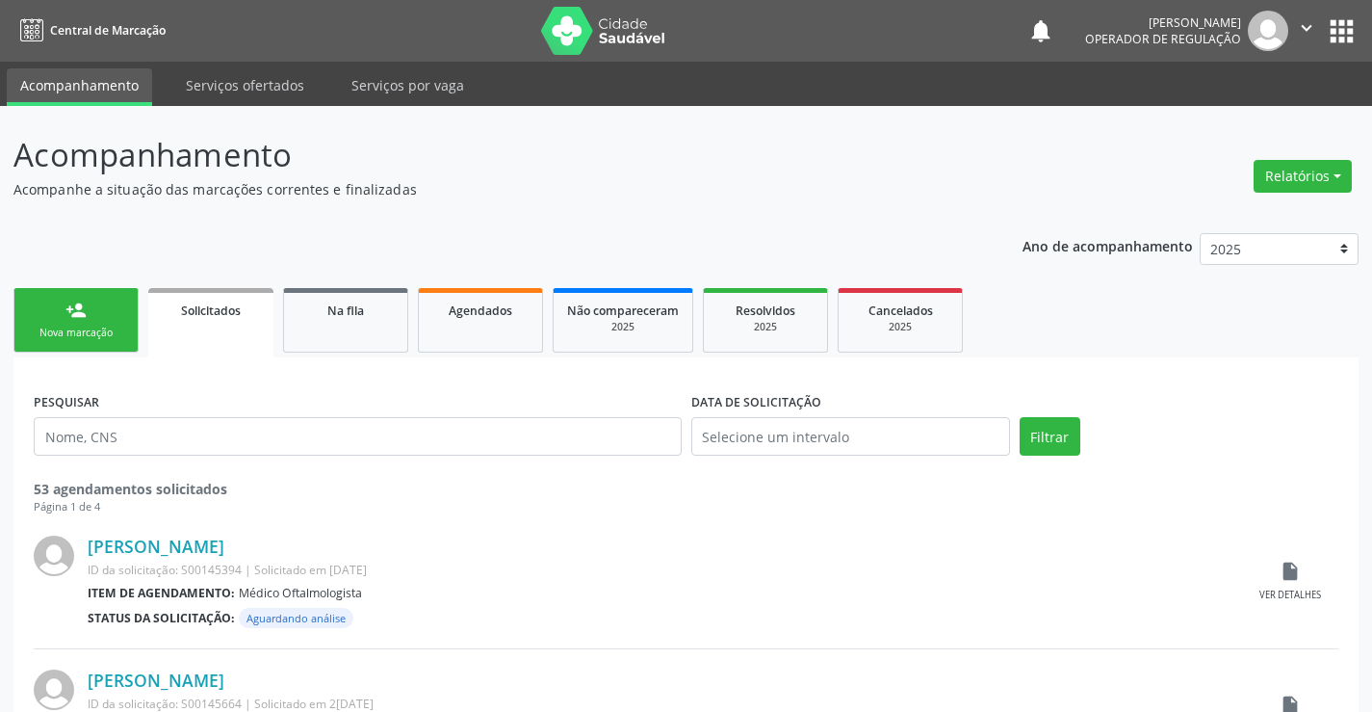
click at [113, 330] on div "Nova marcação" at bounding box center [76, 332] width 96 height 14
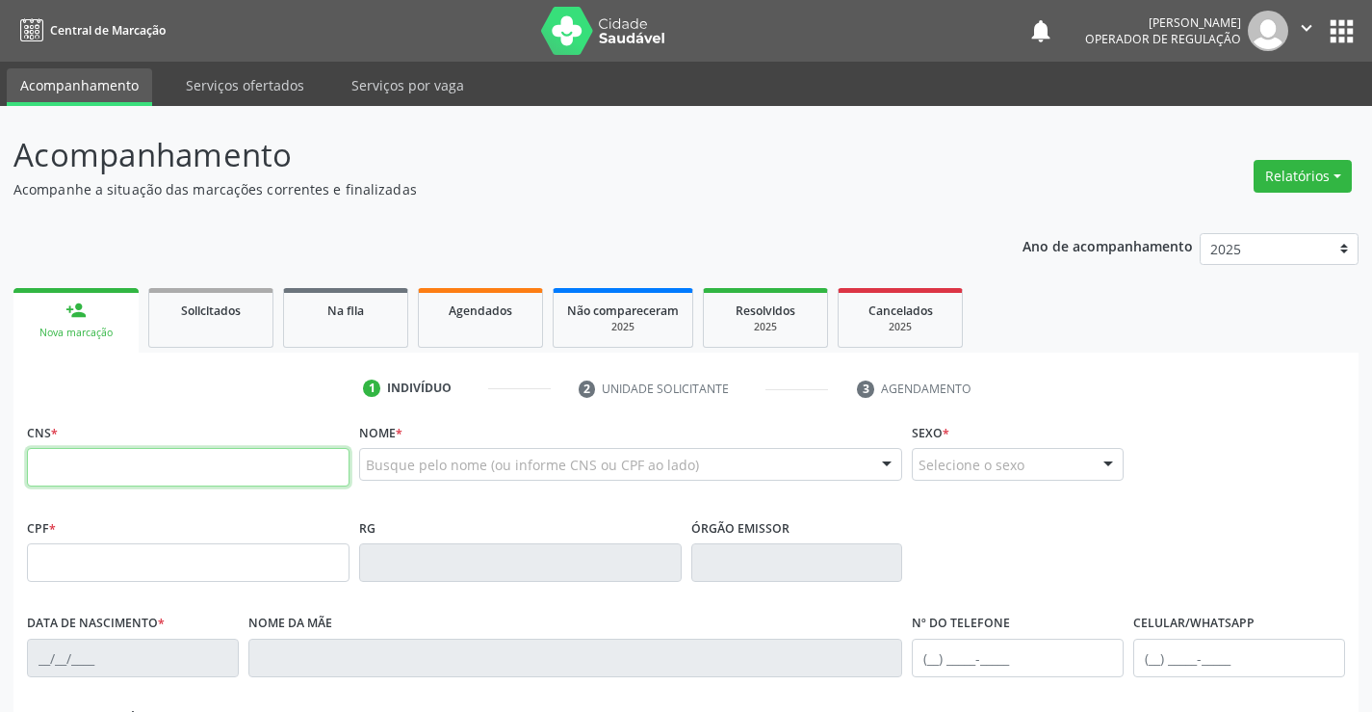
click at [112, 469] on input "text" at bounding box center [188, 467] width 323 height 39
click at [45, 460] on input "text" at bounding box center [188, 467] width 323 height 39
type input "709 8010 3950 1495"
type input "23/08/1977"
type input "(74) 99131-7298"
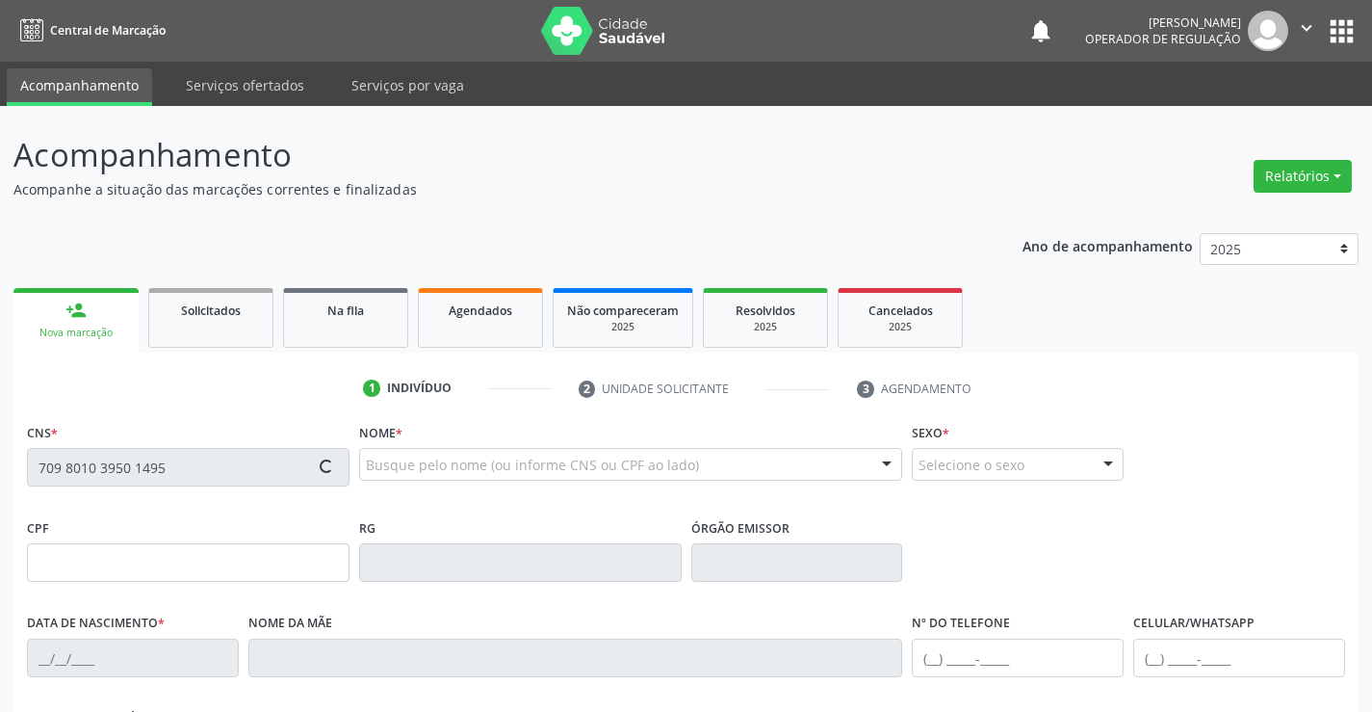
type input "(74) 99131-7298"
type input "S/N"
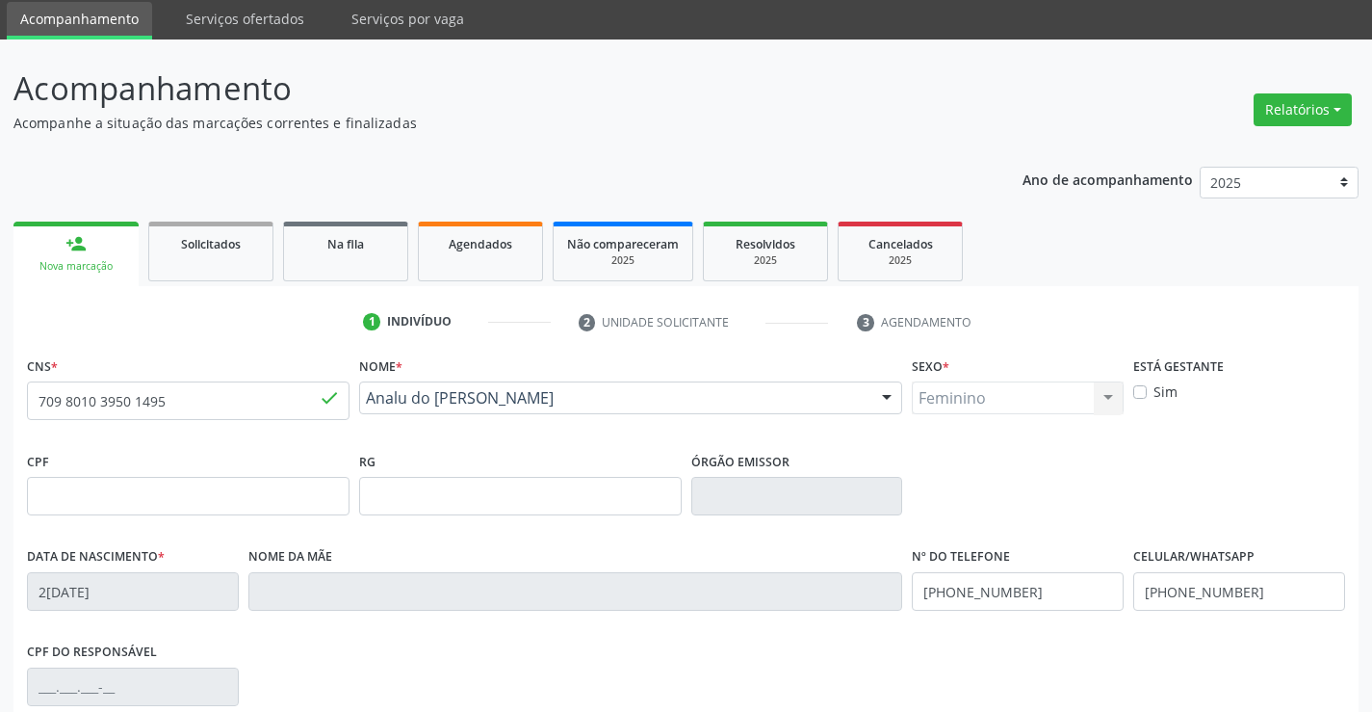
scroll to position [96, 0]
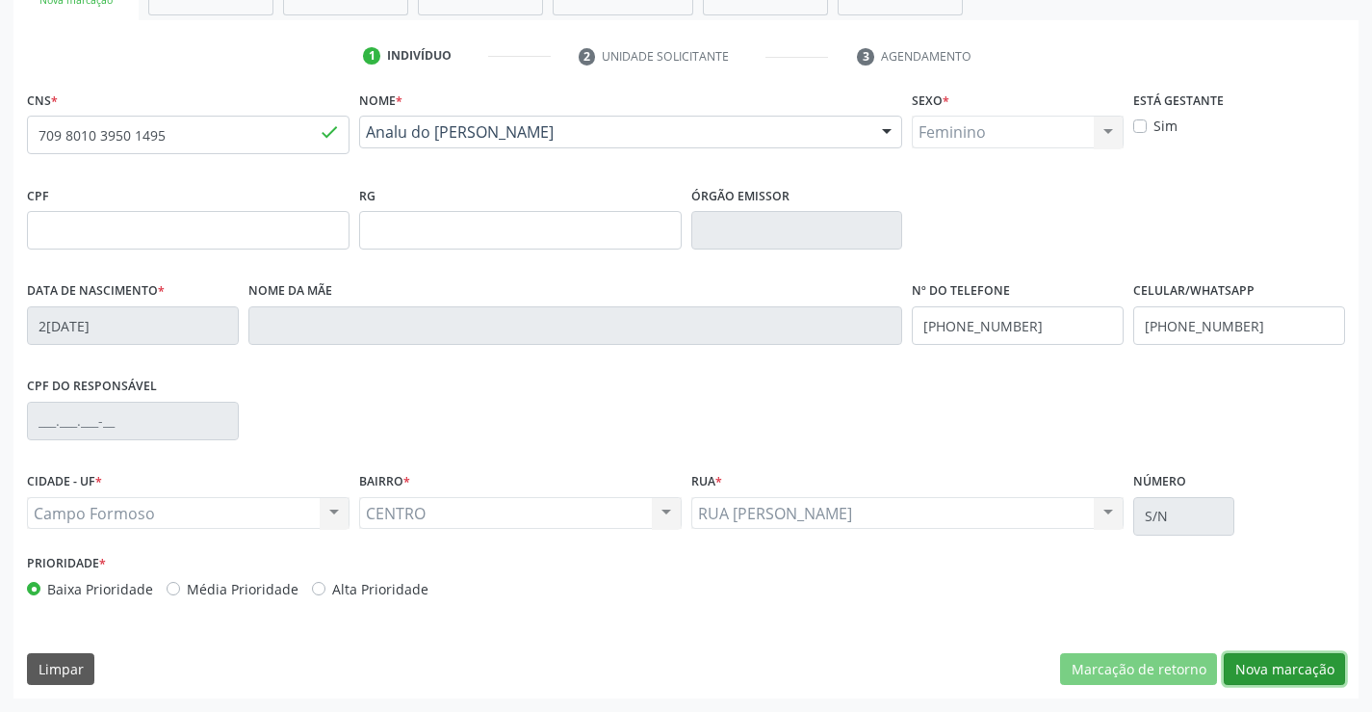
click at [1268, 663] on button "Nova marcação" at bounding box center [1284, 669] width 121 height 33
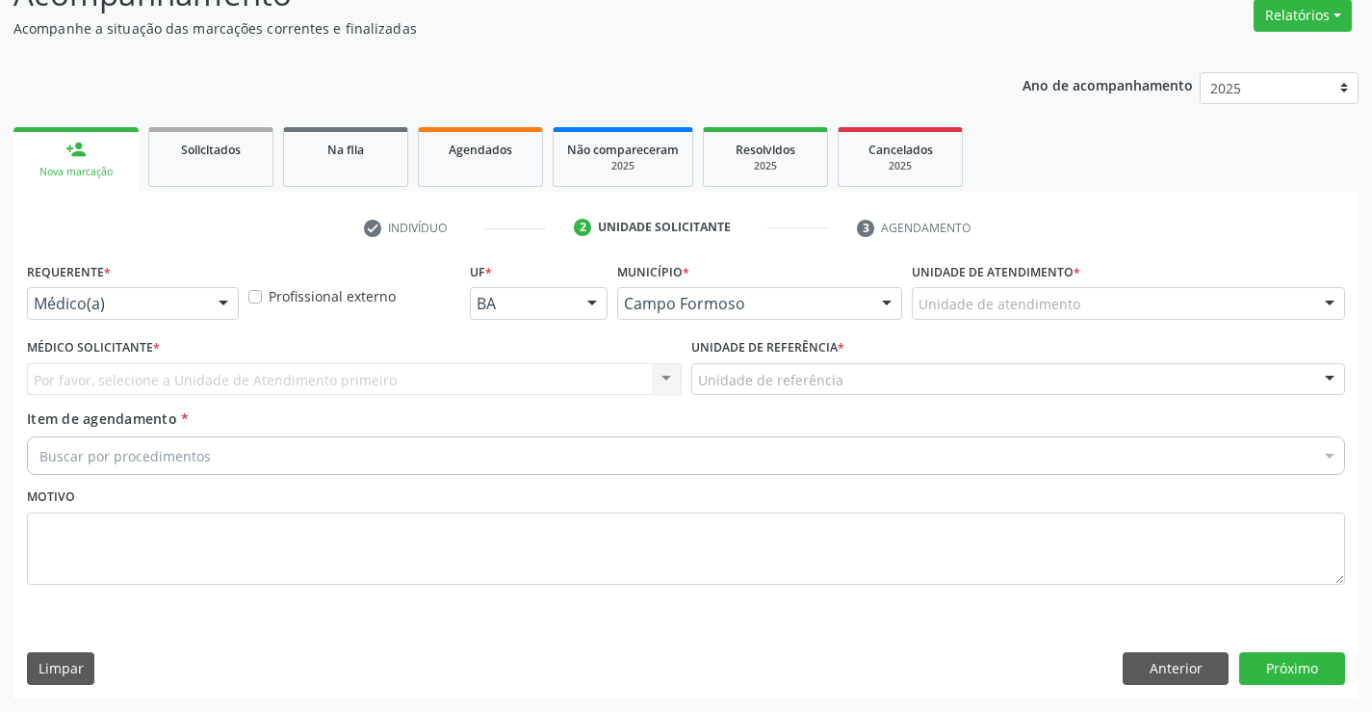
scroll to position [161, 0]
click at [222, 301] on div at bounding box center [223, 304] width 29 height 33
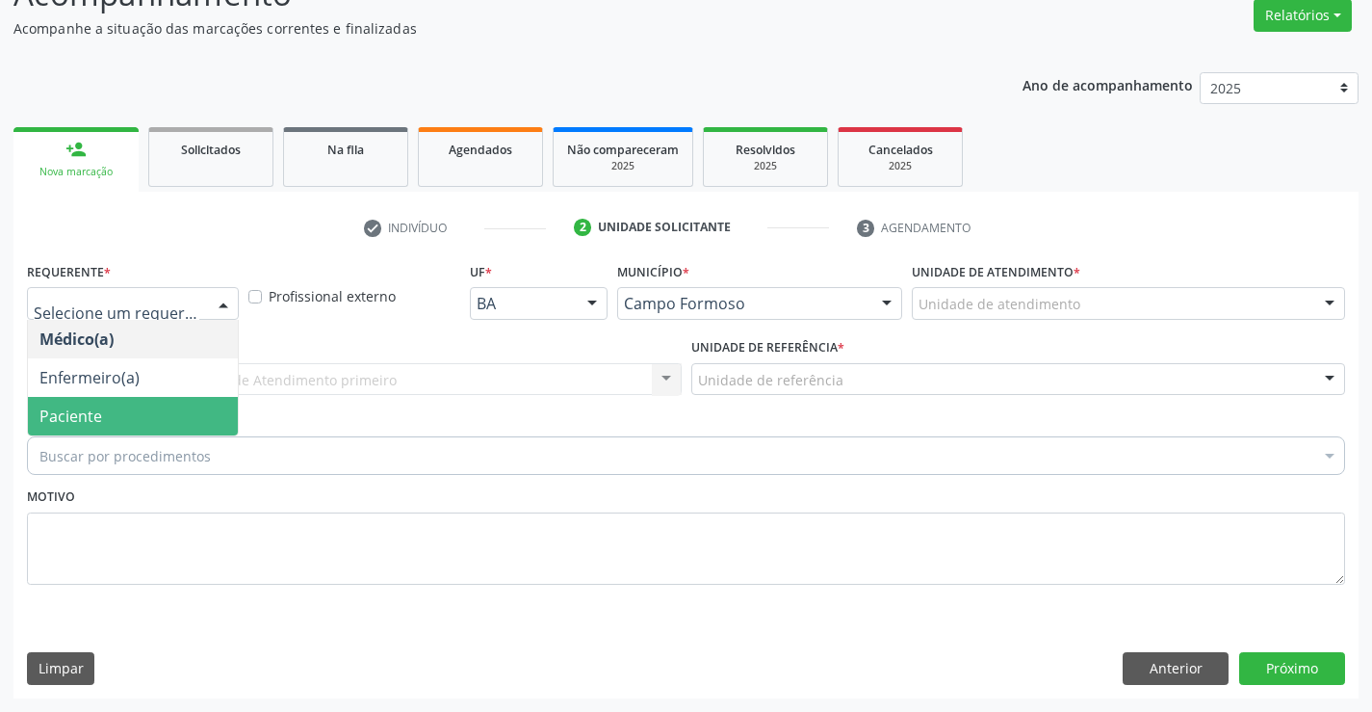
click at [146, 412] on span "Paciente" at bounding box center [133, 416] width 210 height 39
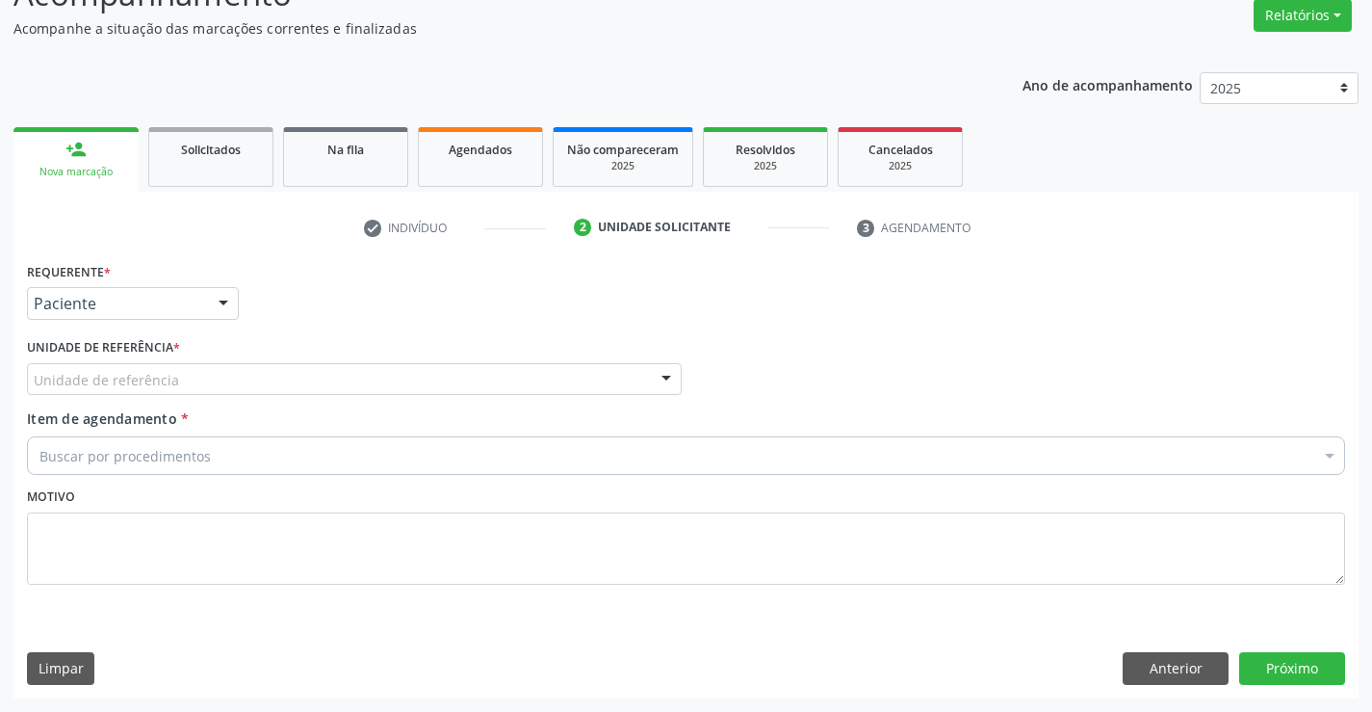
click at [213, 376] on div "Unidade de referência" at bounding box center [354, 379] width 655 height 33
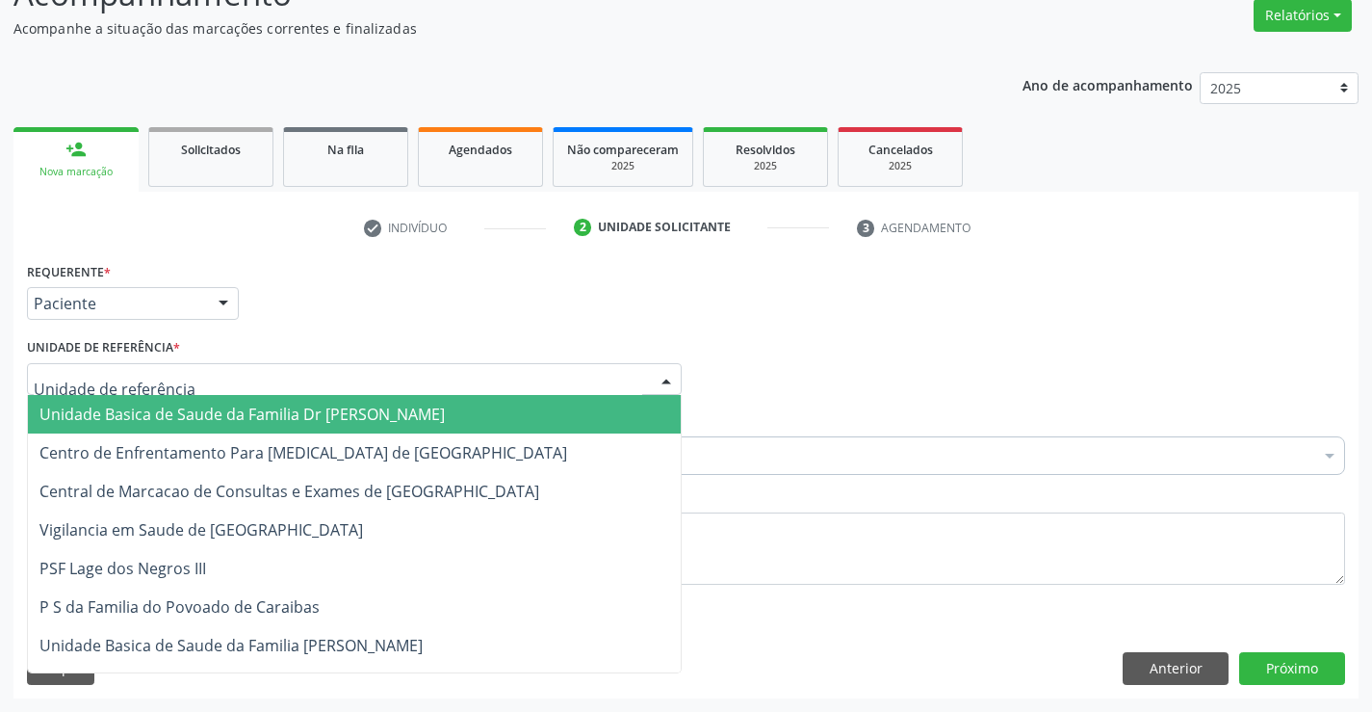
click at [237, 410] on span "Unidade Basica de Saude da Familia Dr [PERSON_NAME]" at bounding box center [241, 413] width 405 height 21
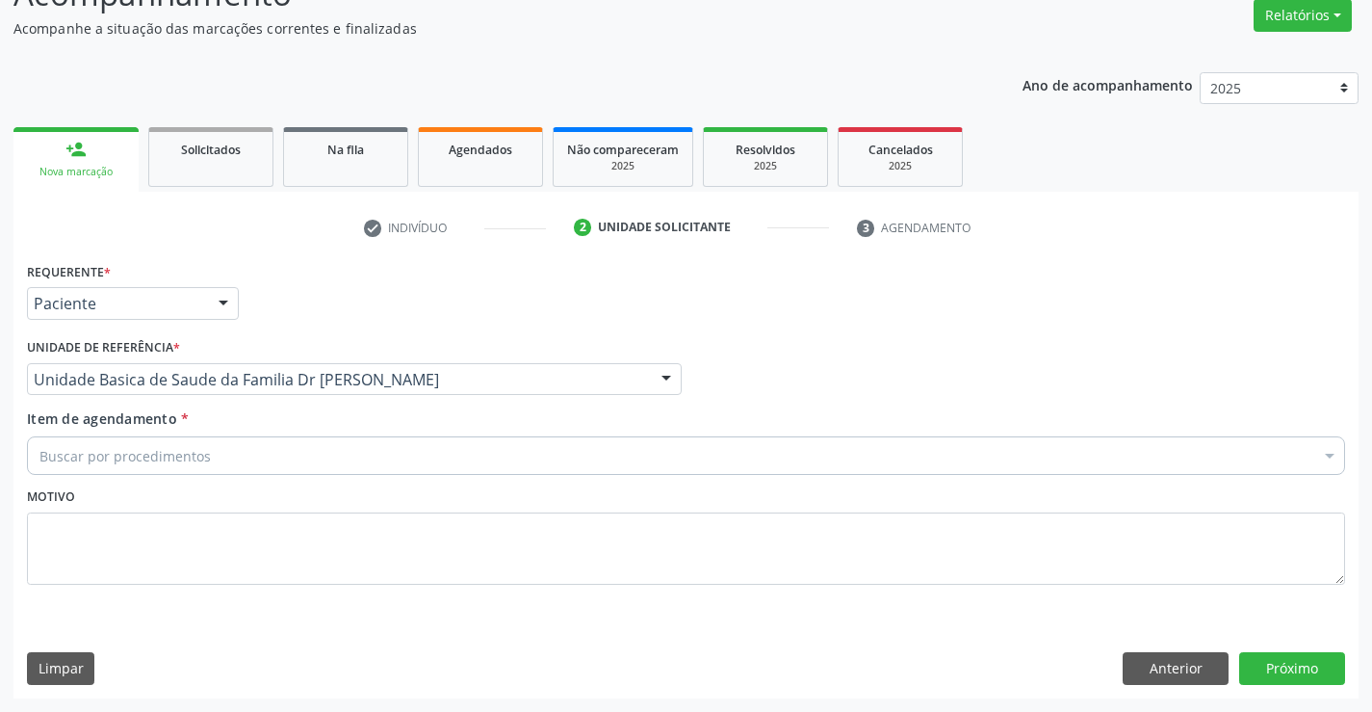
click at [235, 454] on div "Buscar por procedimentos" at bounding box center [686, 455] width 1318 height 39
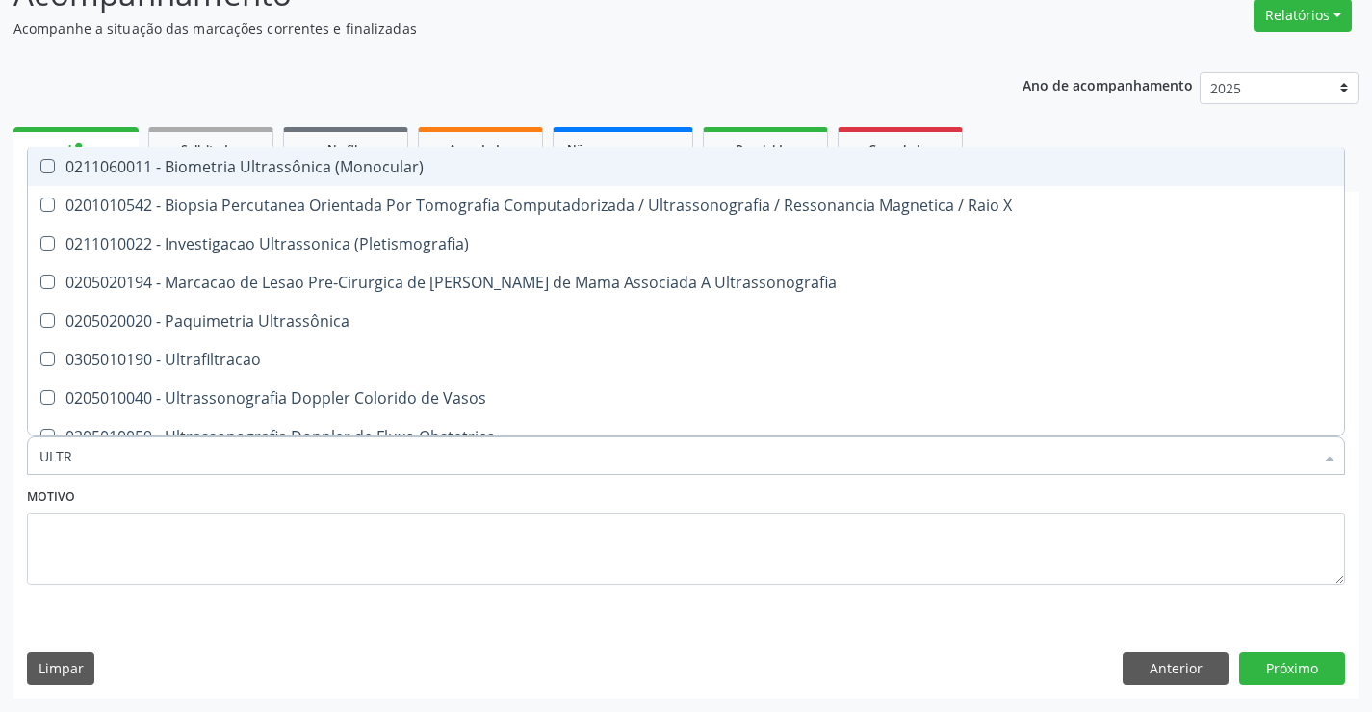
type input "ULTRA"
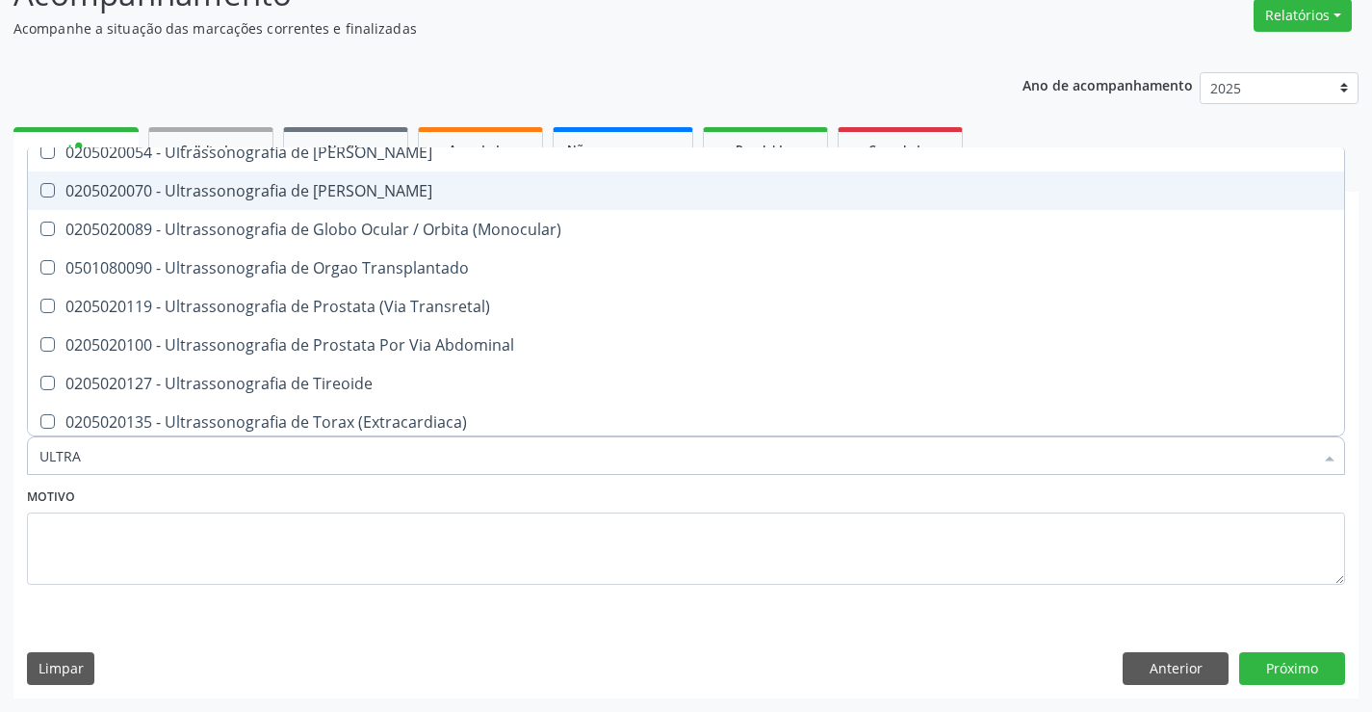
scroll to position [636, 0]
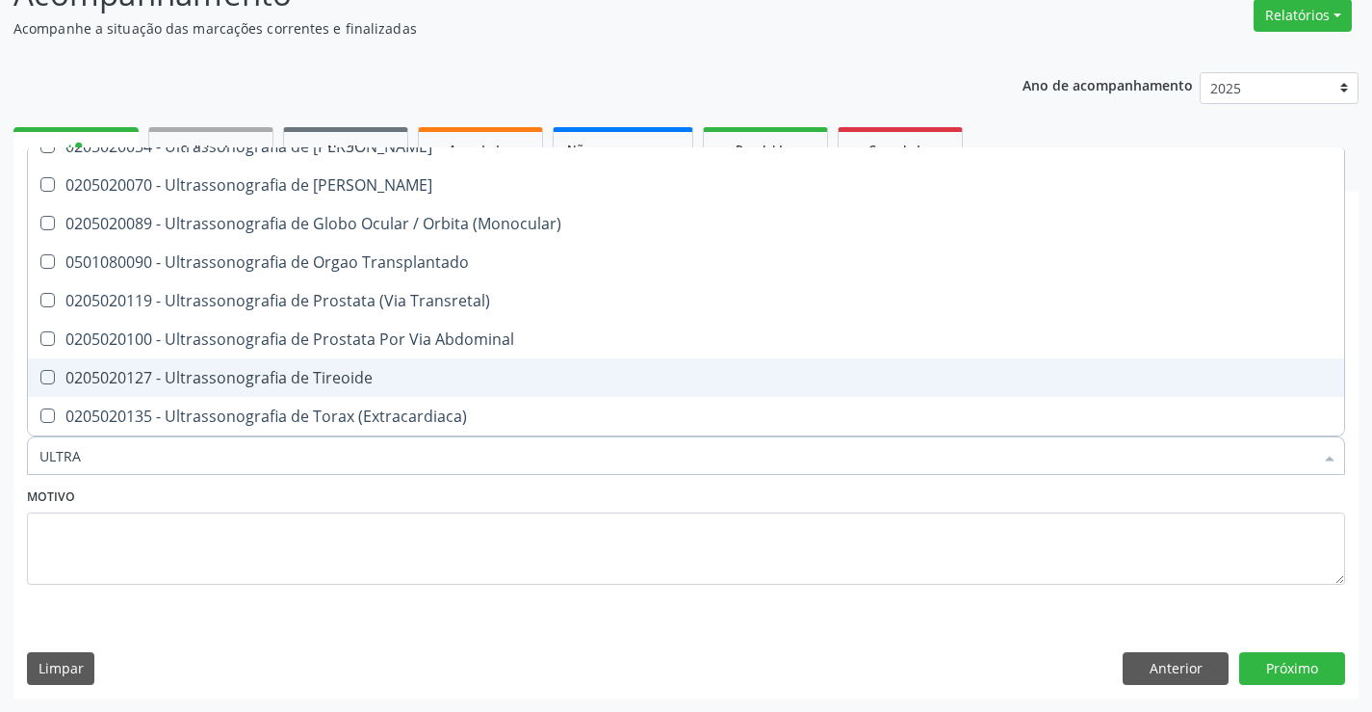
click at [244, 374] on div "0205020127 - Ultrassonografia de Tireoide" at bounding box center [685, 377] width 1293 height 15
checkbox Tireoide "true"
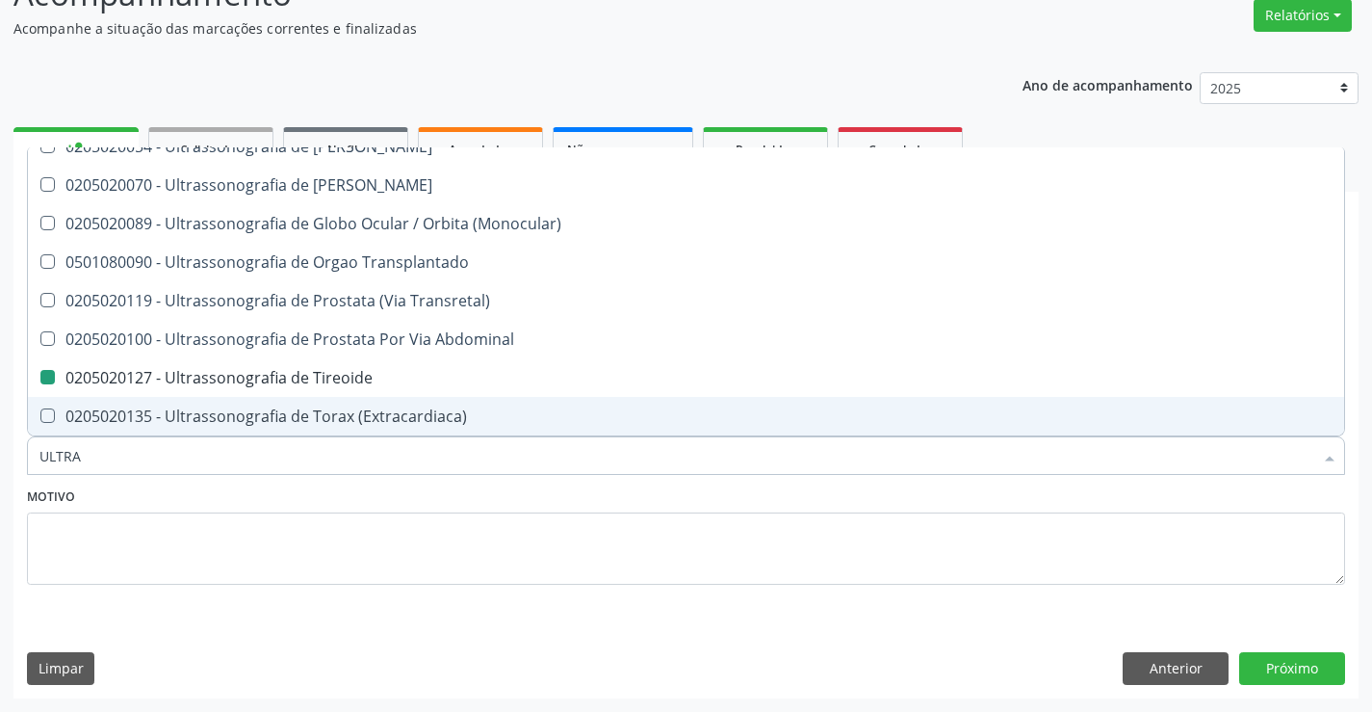
click at [516, 493] on div "Motivo" at bounding box center [686, 533] width 1318 height 102
checkbox X "true"
checkbox Tireoide "false"
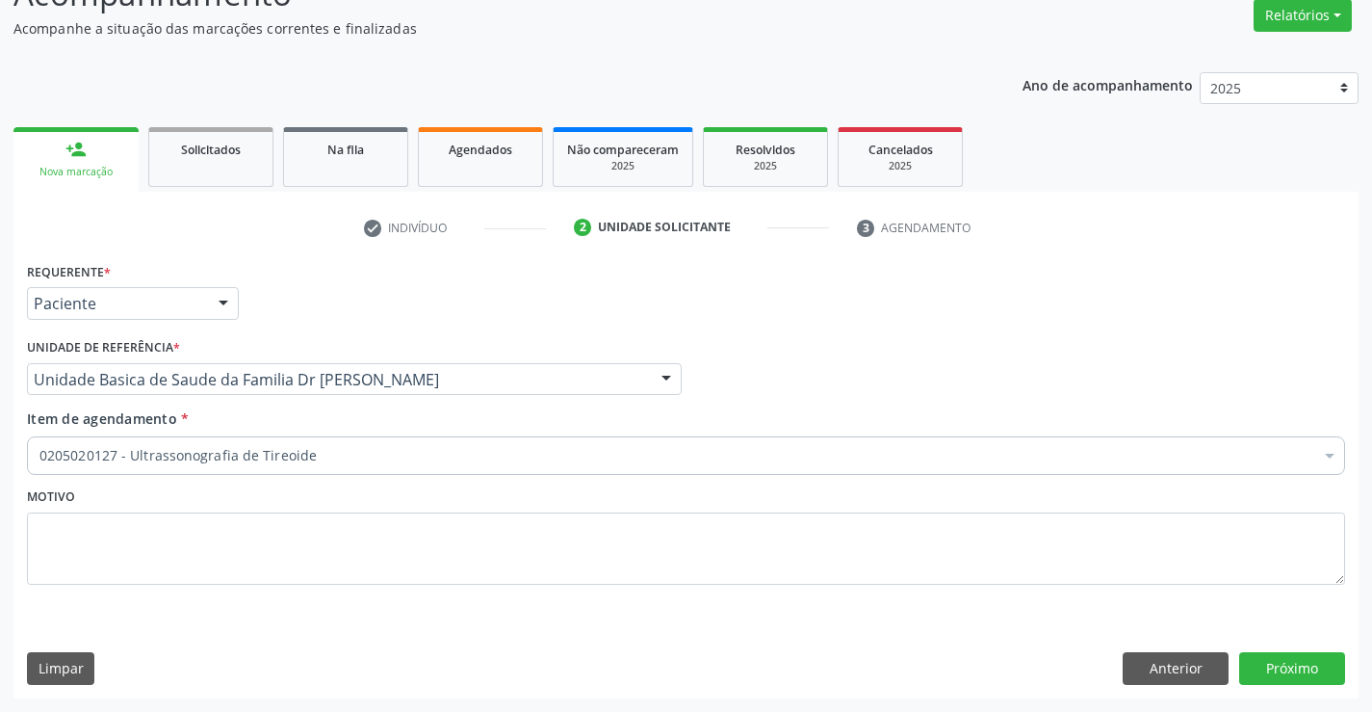
scroll to position [0, 0]
click at [1273, 663] on button "Próximo" at bounding box center [1292, 668] width 106 height 33
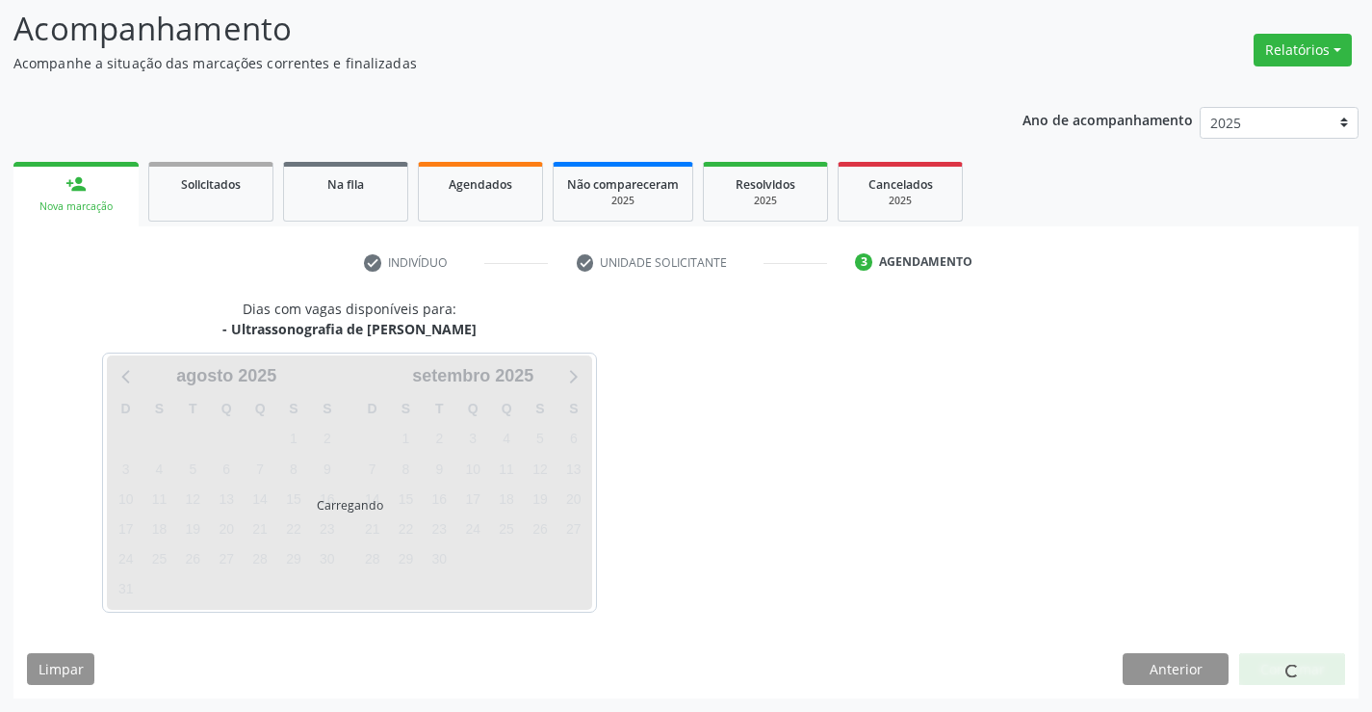
scroll to position [126, 0]
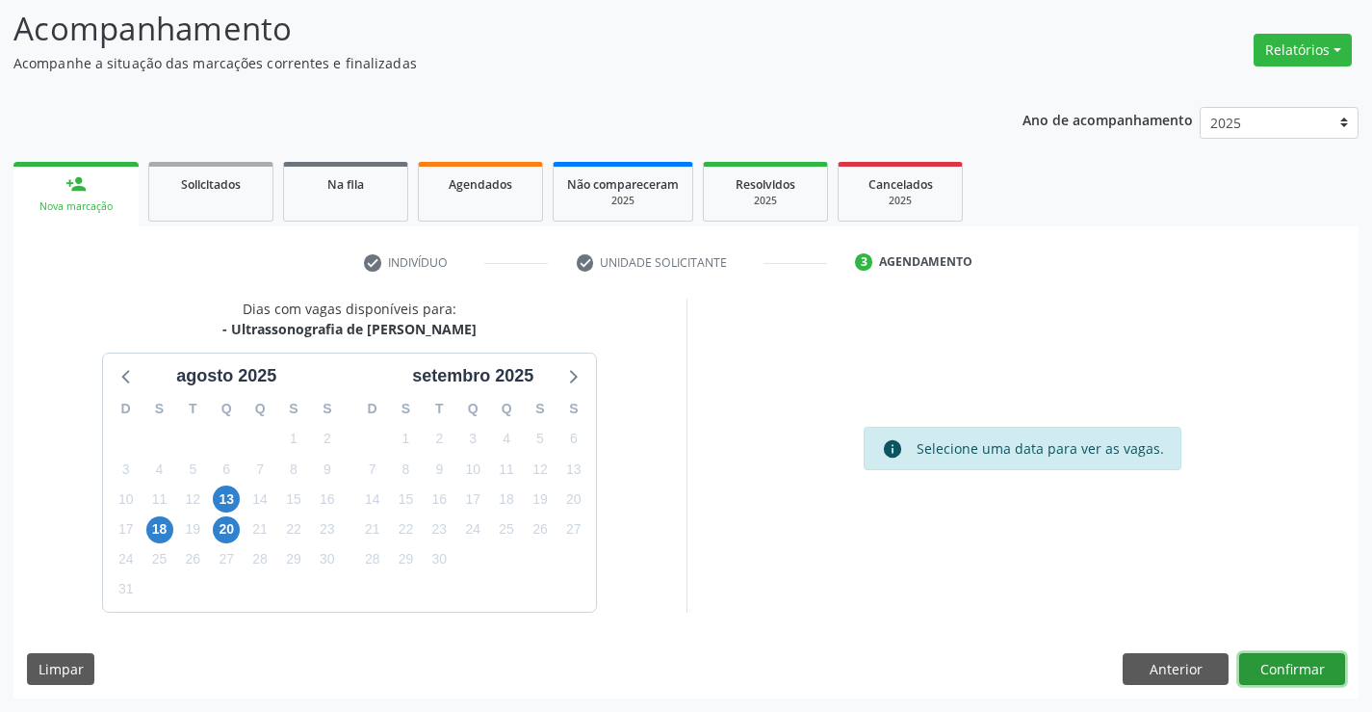
click at [1305, 660] on button "Confirmar" at bounding box center [1292, 669] width 106 height 33
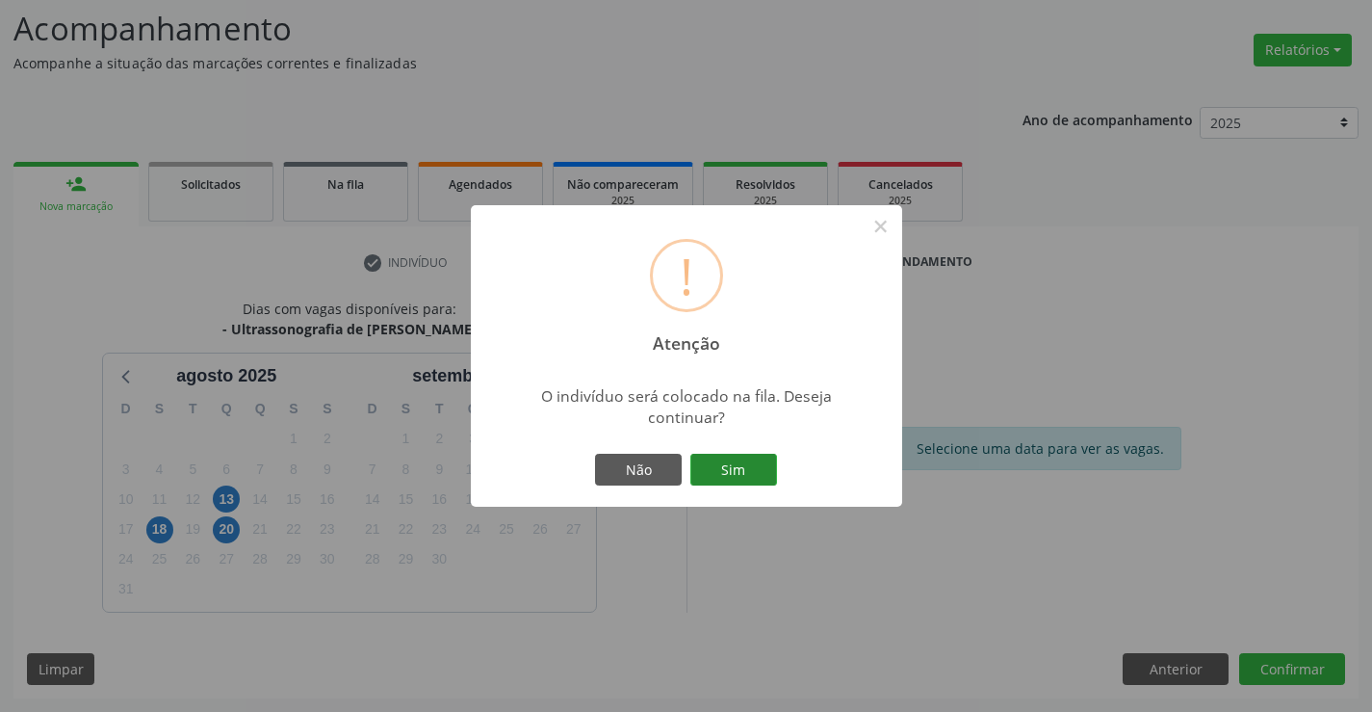
click at [741, 465] on button "Sim" at bounding box center [733, 470] width 87 height 33
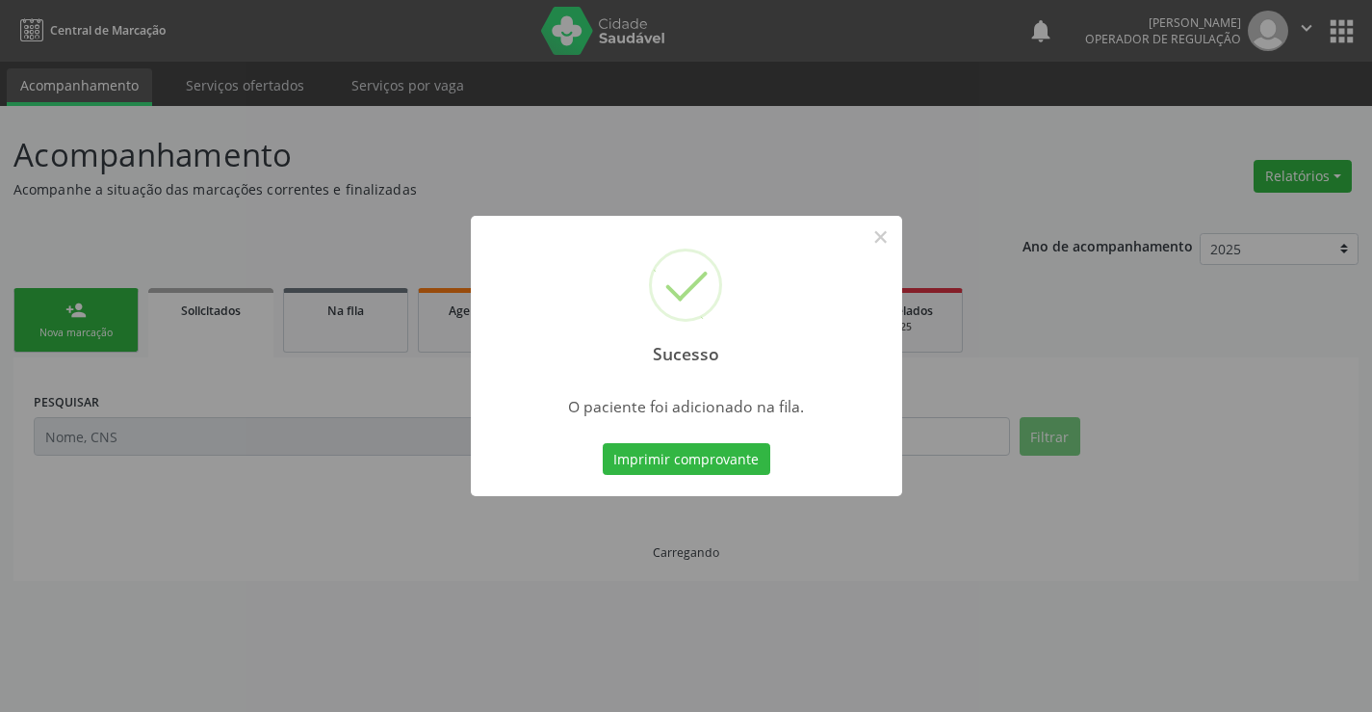
scroll to position [0, 0]
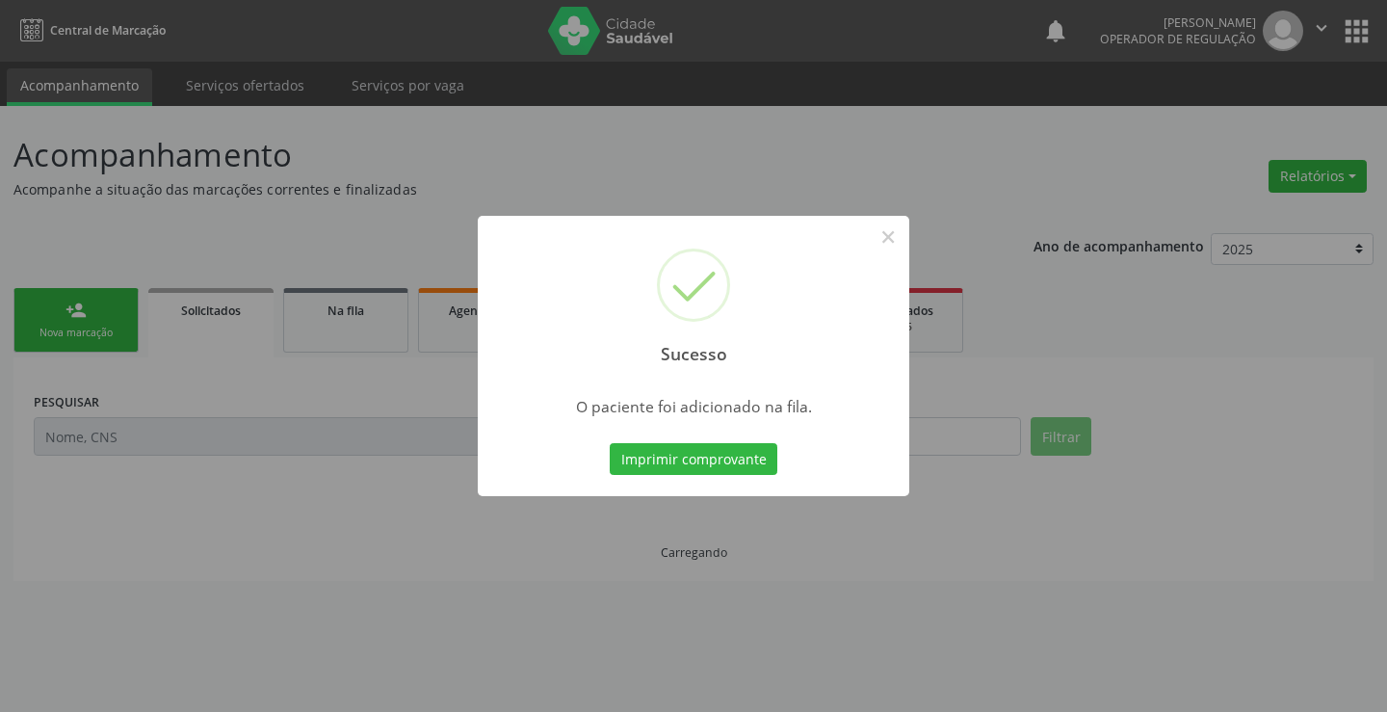
click at [741, 465] on button "Imprimir comprovante" at bounding box center [694, 459] width 168 height 33
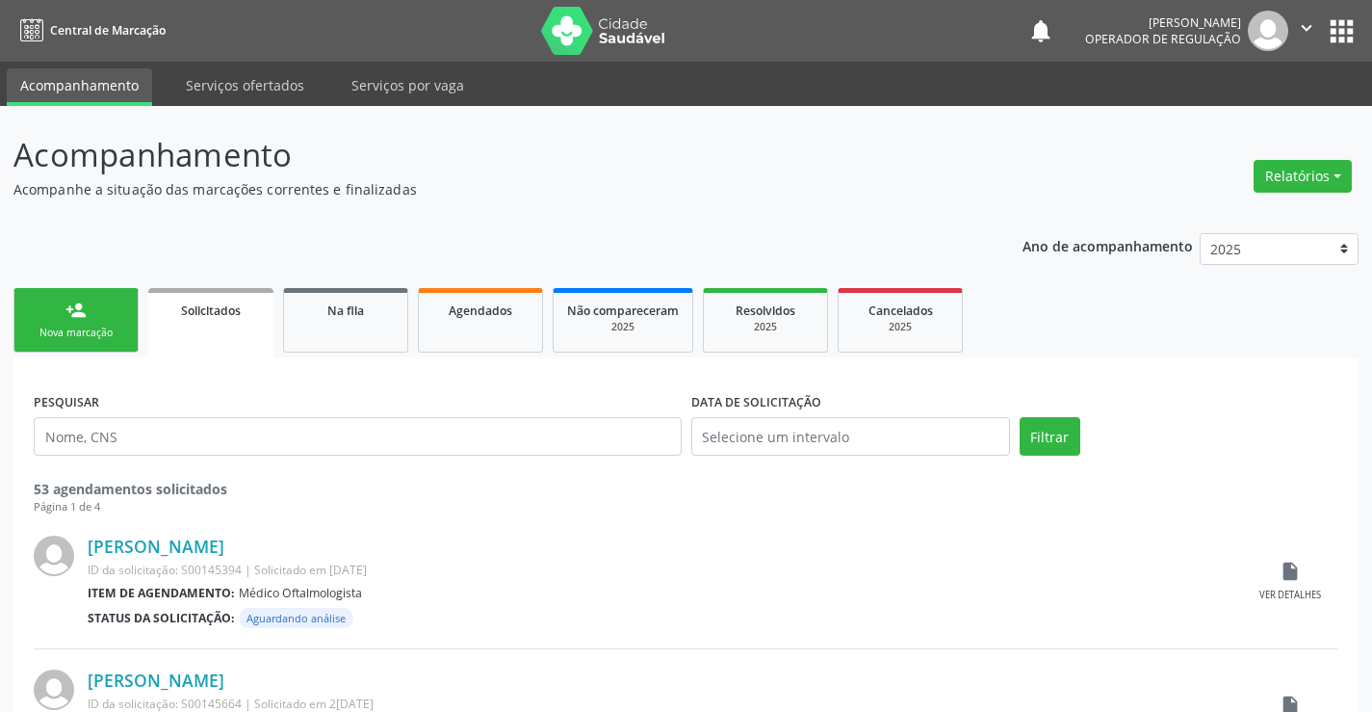
click at [104, 319] on link "person_add Nova marcação" at bounding box center [75, 320] width 125 height 65
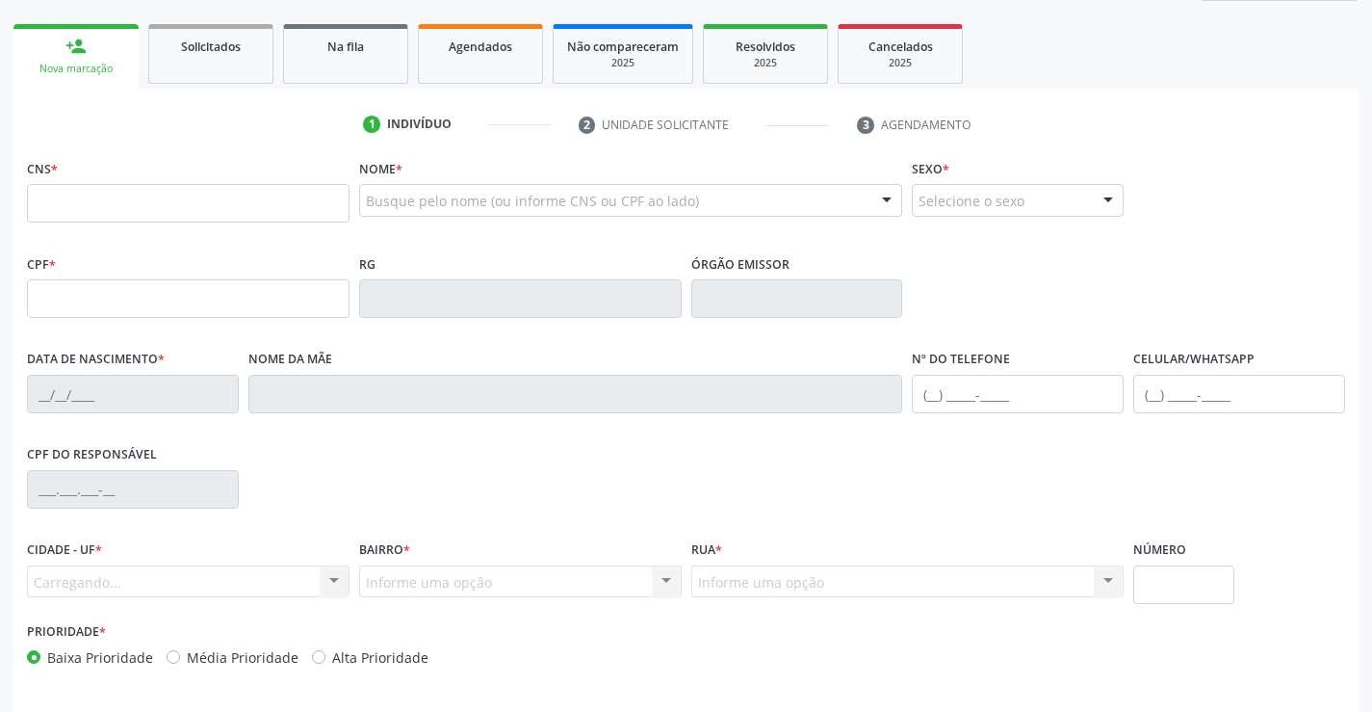
scroll to position [289, 0]
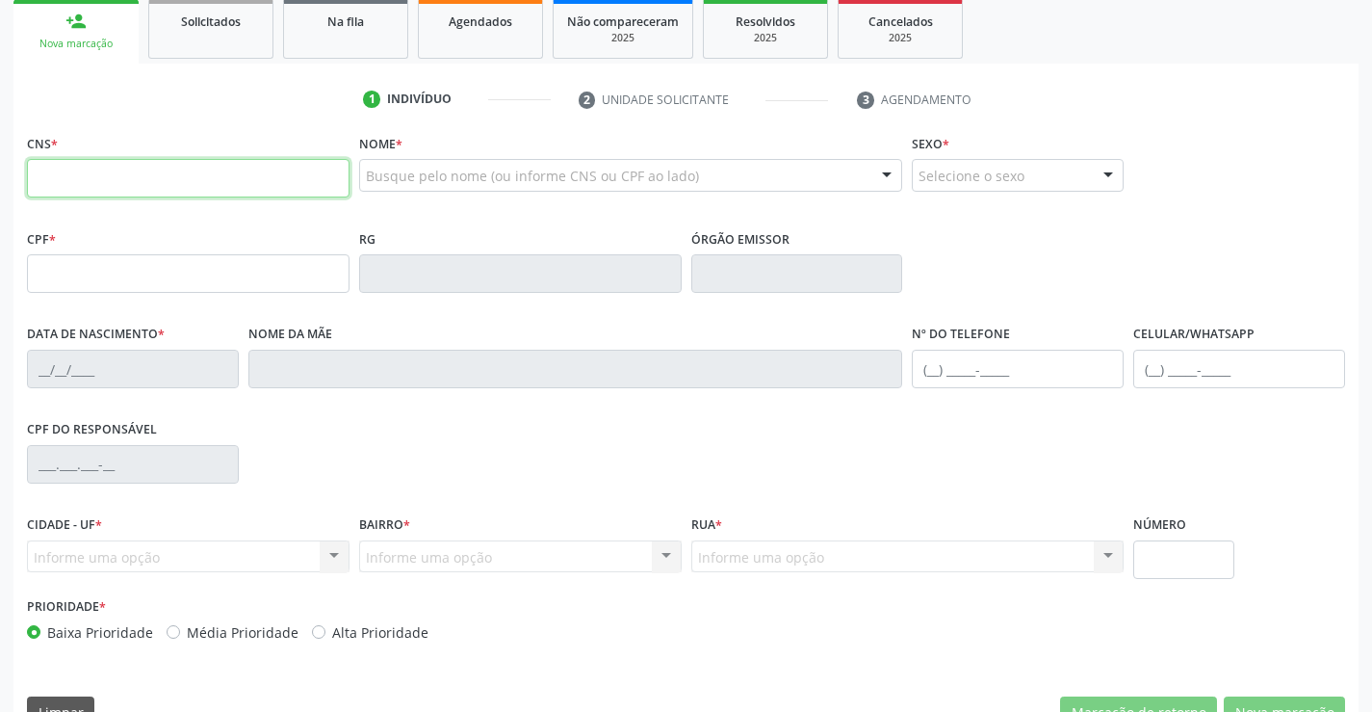
click at [122, 167] on input "text" at bounding box center [188, 178] width 323 height 39
type input "702 9025 3343 6278"
type input "076274505"
type input "07/07/1960"
type input "(74) 98852-8807"
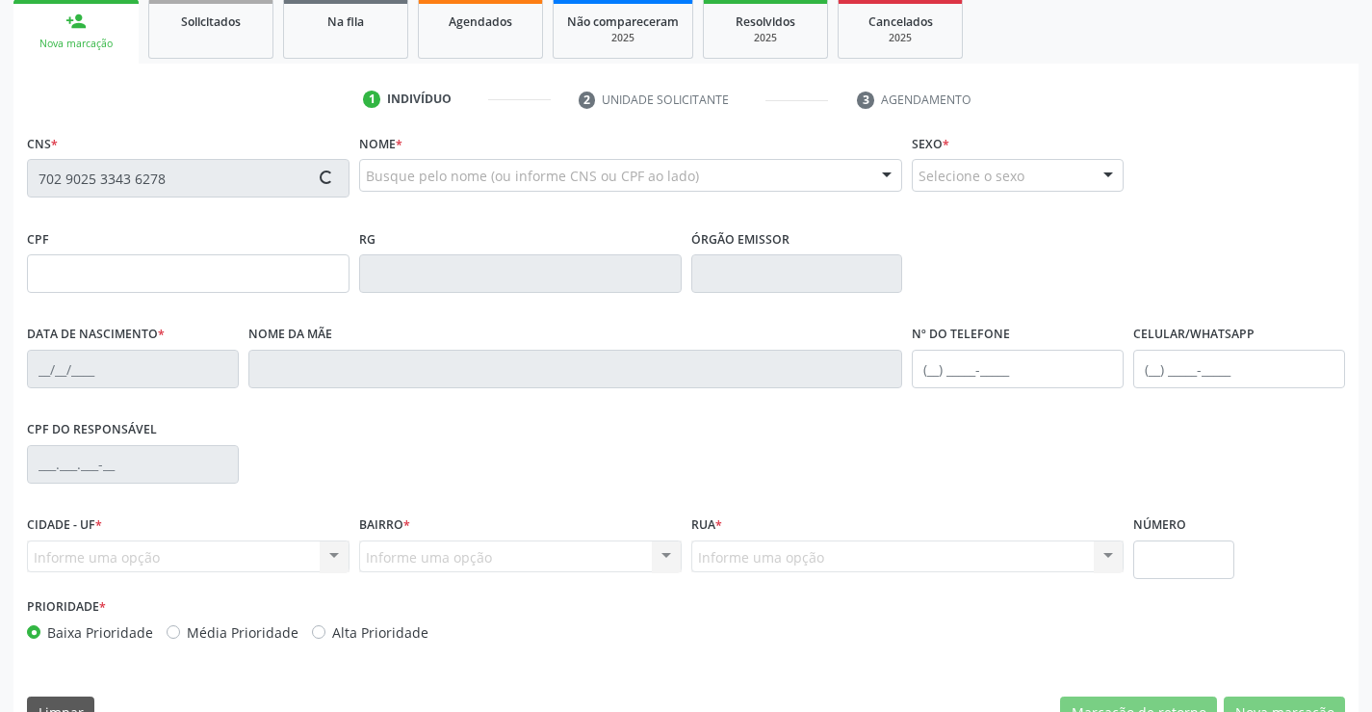
type input "205"
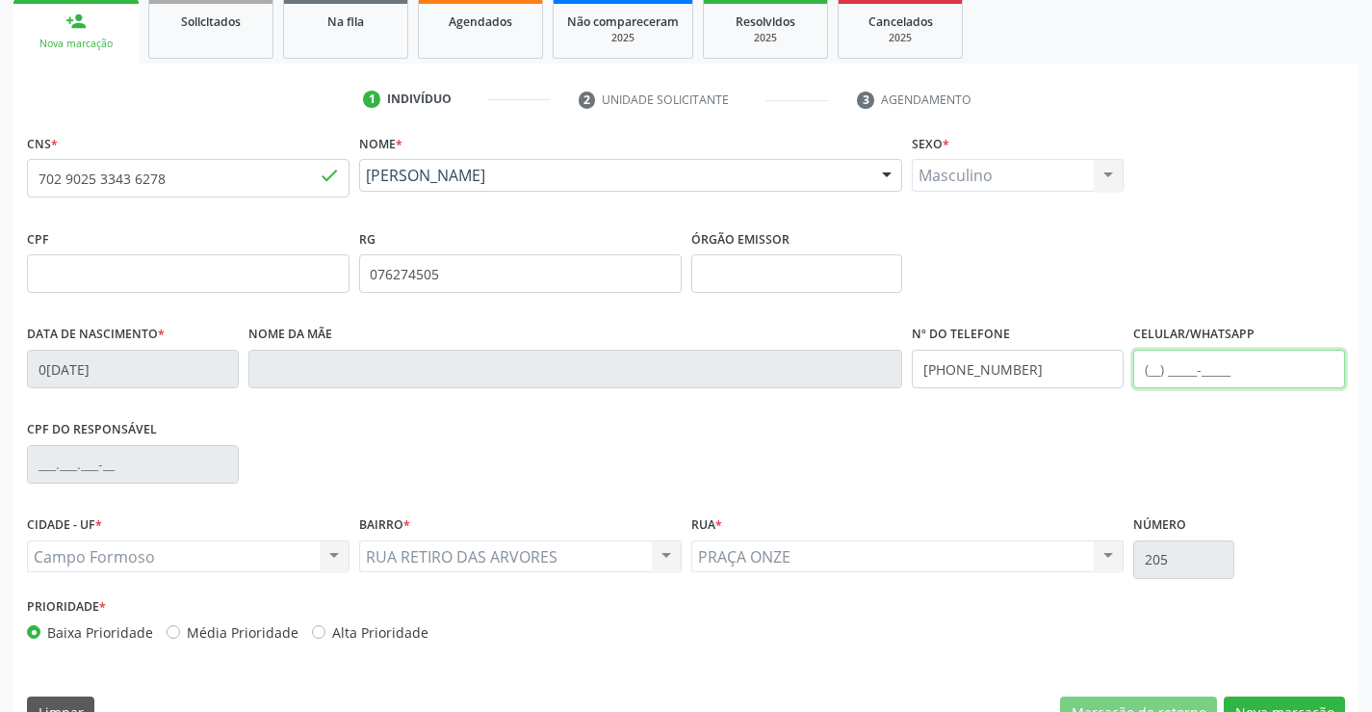
click at [1154, 375] on input "text" at bounding box center [1239, 369] width 212 height 39
type input "(74) 99995-8276"
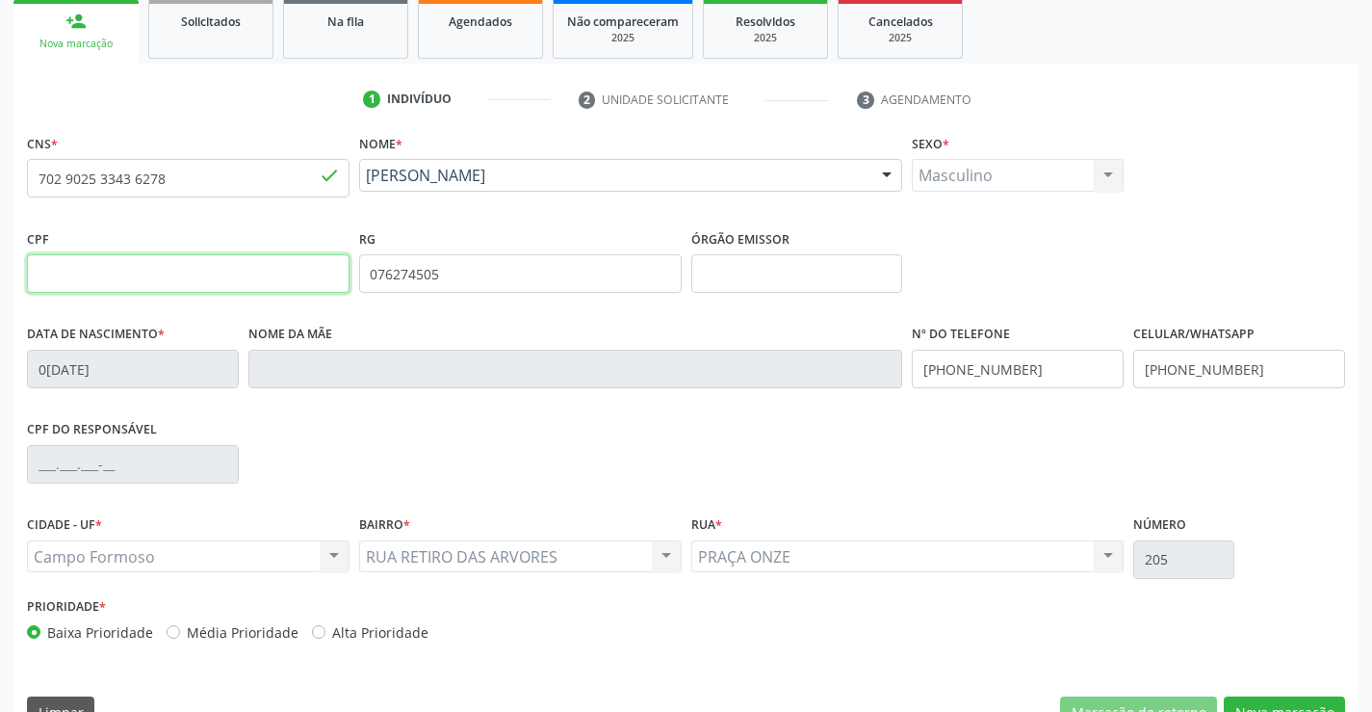
click at [142, 285] on input "text" at bounding box center [188, 273] width 323 height 39
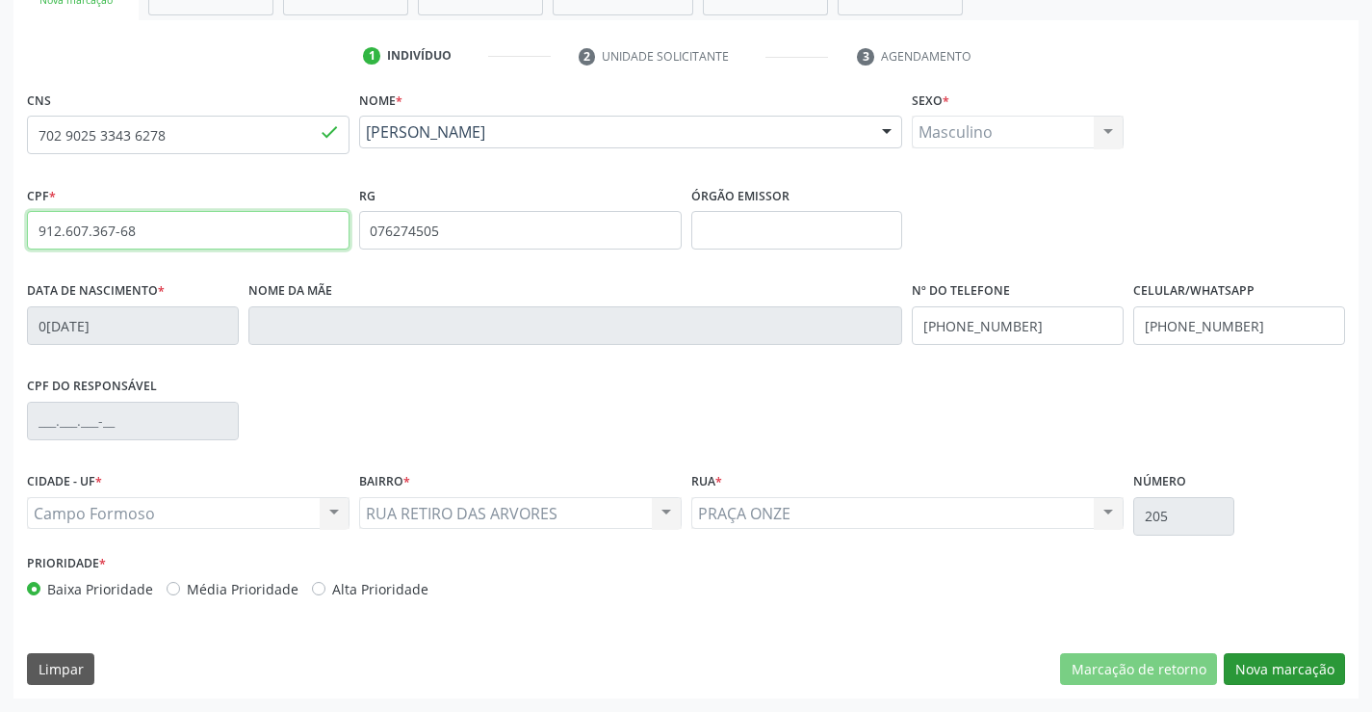
type input "912.607.367-68"
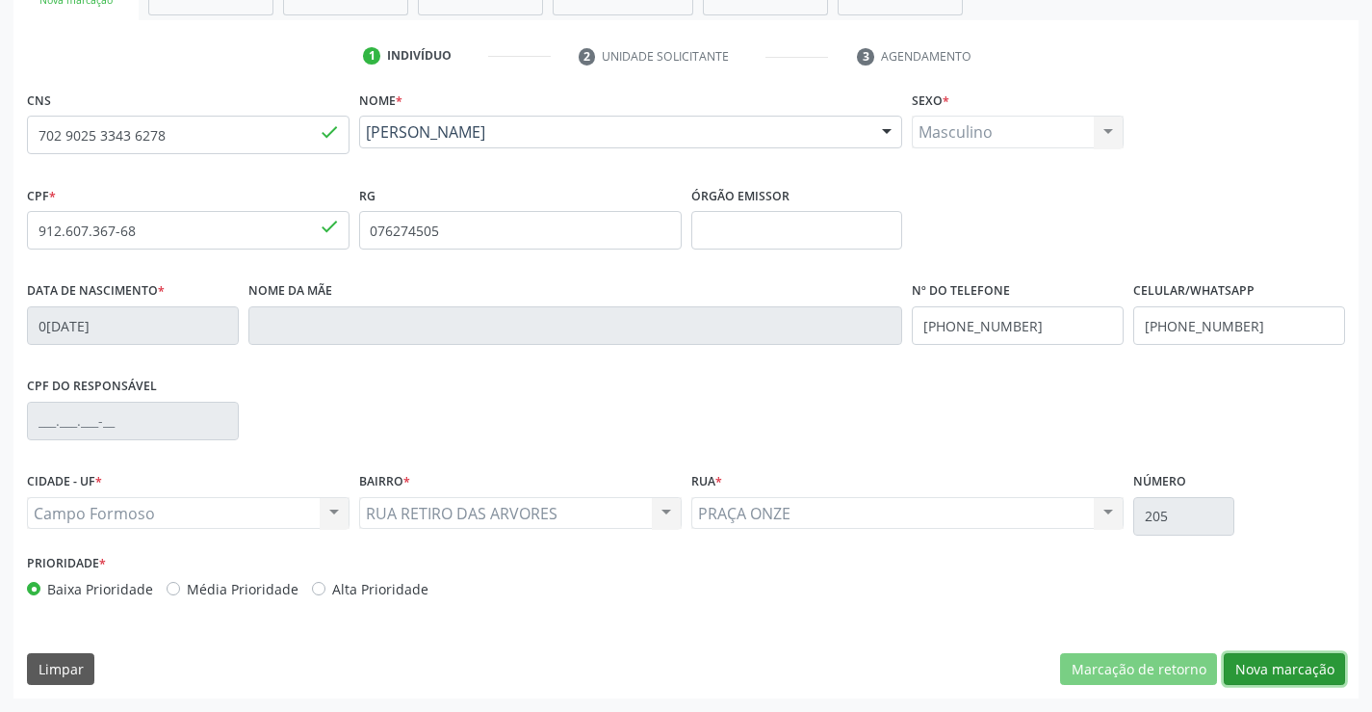
click at [1251, 664] on button "Nova marcação" at bounding box center [1284, 669] width 121 height 33
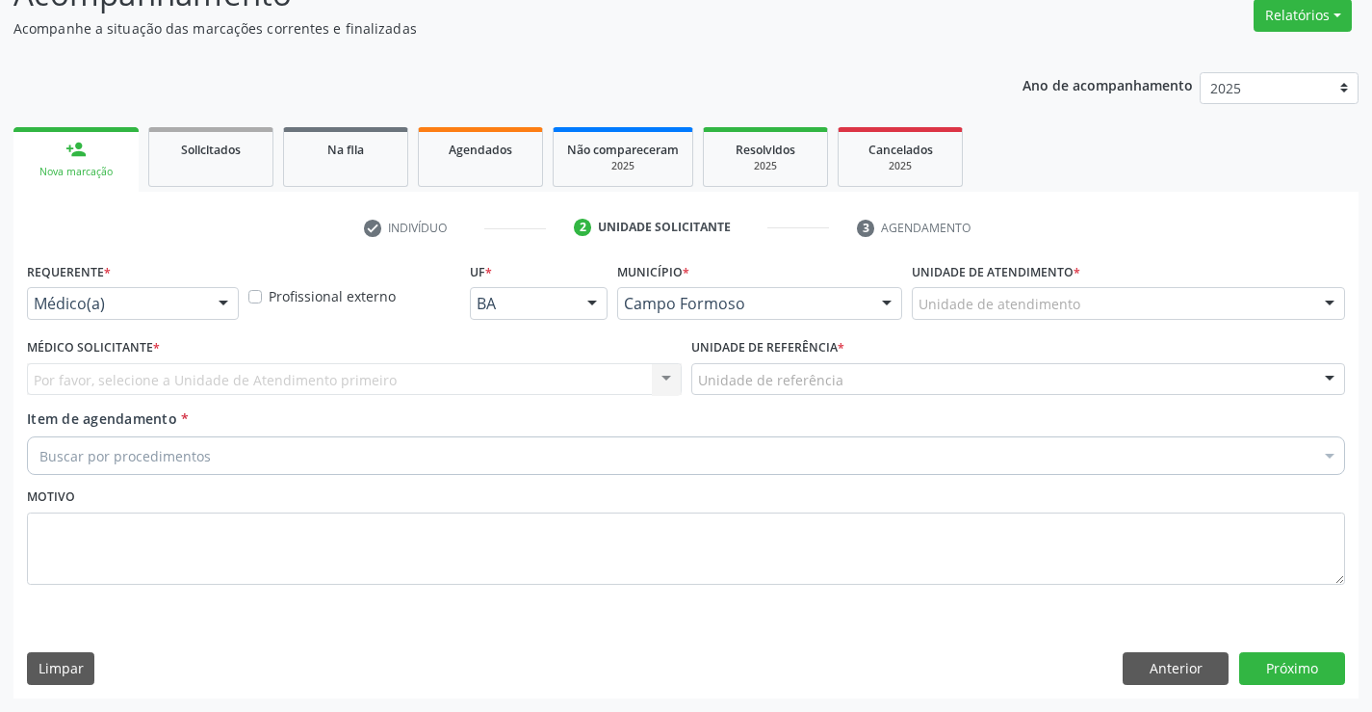
scroll to position [161, 0]
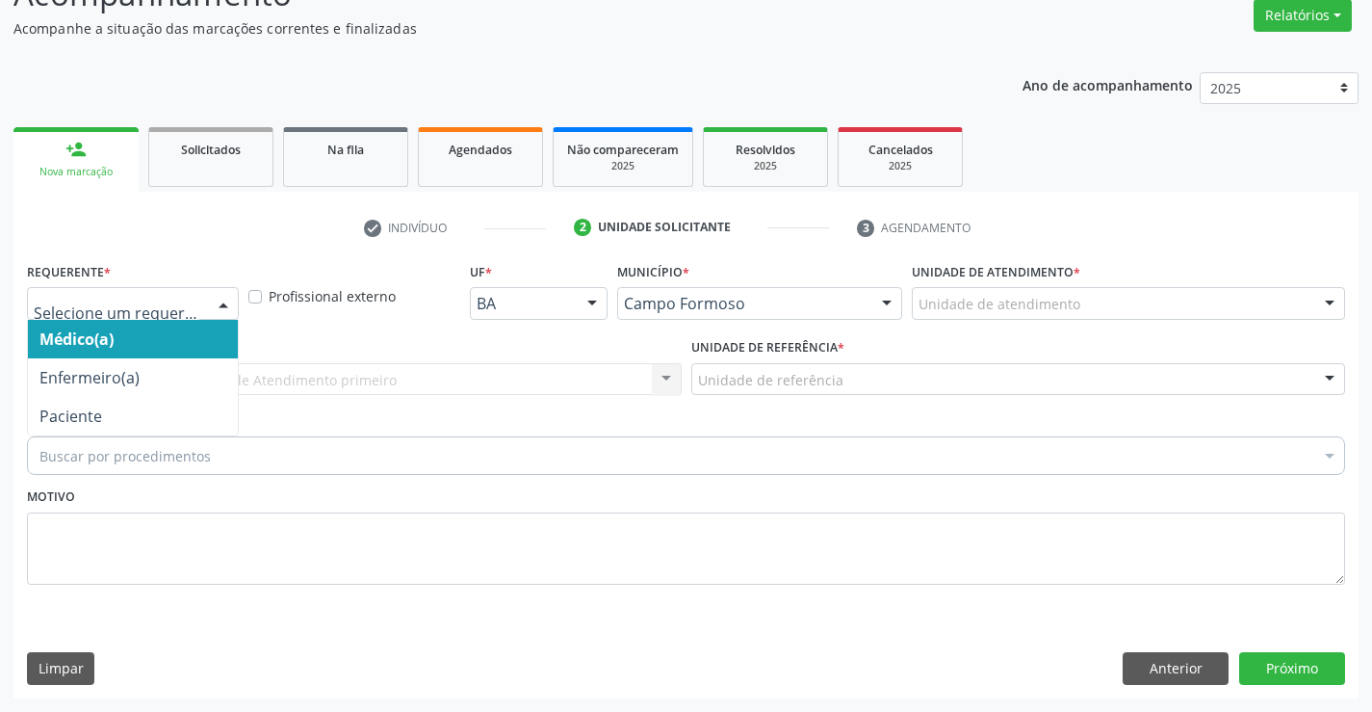
click at [221, 305] on div at bounding box center [223, 304] width 29 height 33
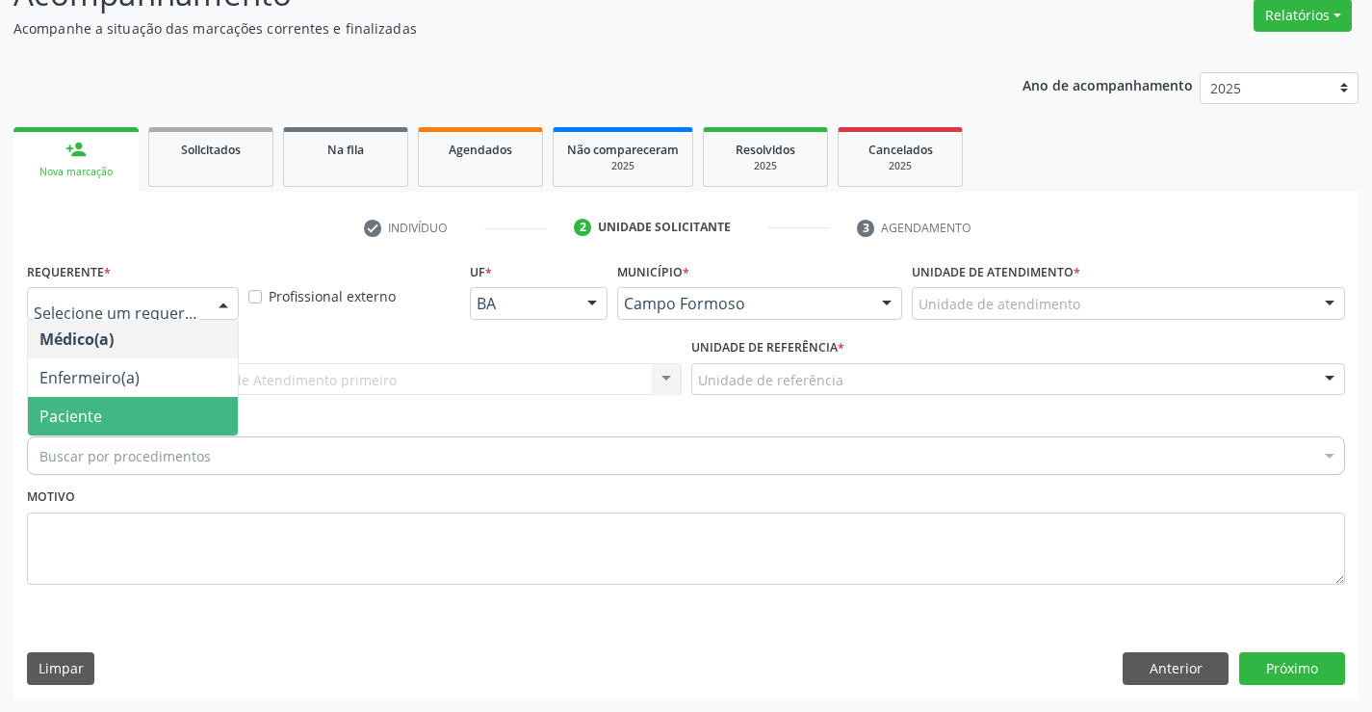
click at [137, 414] on span "Paciente" at bounding box center [133, 416] width 210 height 39
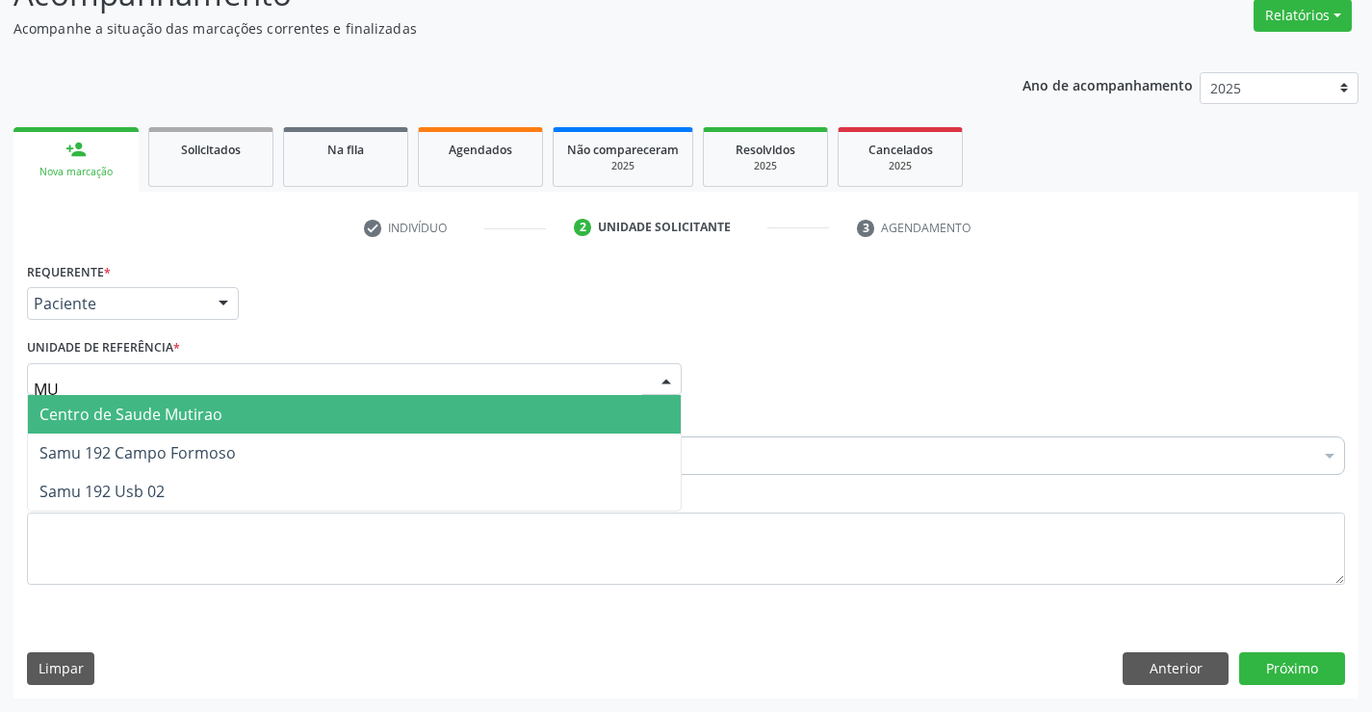
type input "MUT"
click at [204, 420] on span "Centro de Saude Mutirao" at bounding box center [130, 413] width 183 height 21
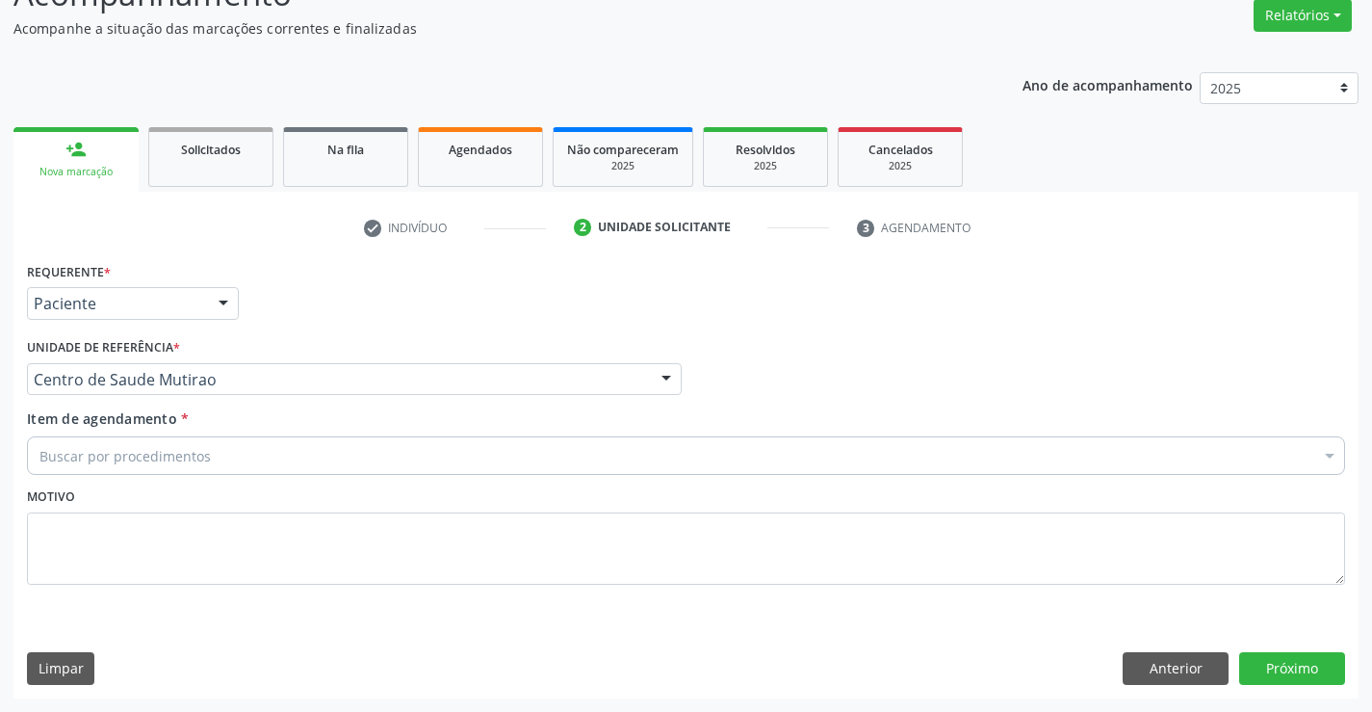
click at [220, 462] on div "Buscar por procedimentos" at bounding box center [686, 455] width 1318 height 39
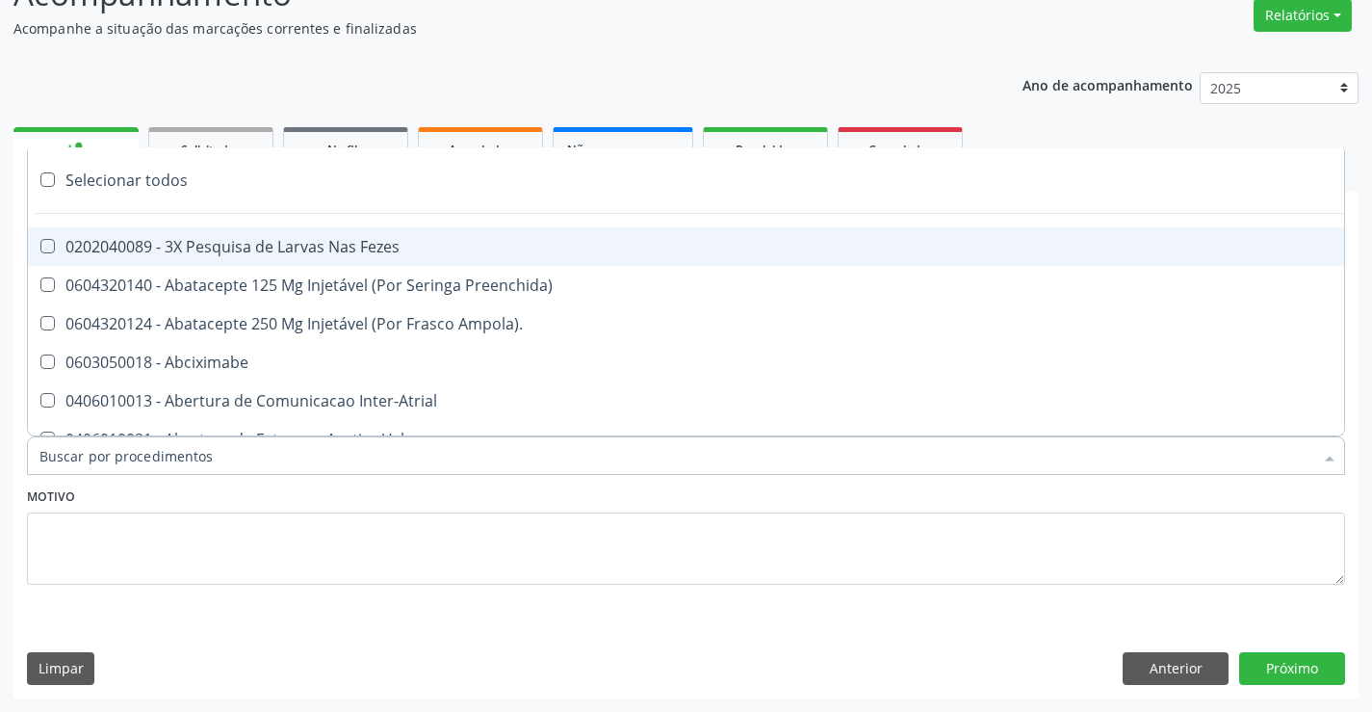
click at [220, 458] on input "Item de agendamento *" at bounding box center [676, 455] width 1274 height 39
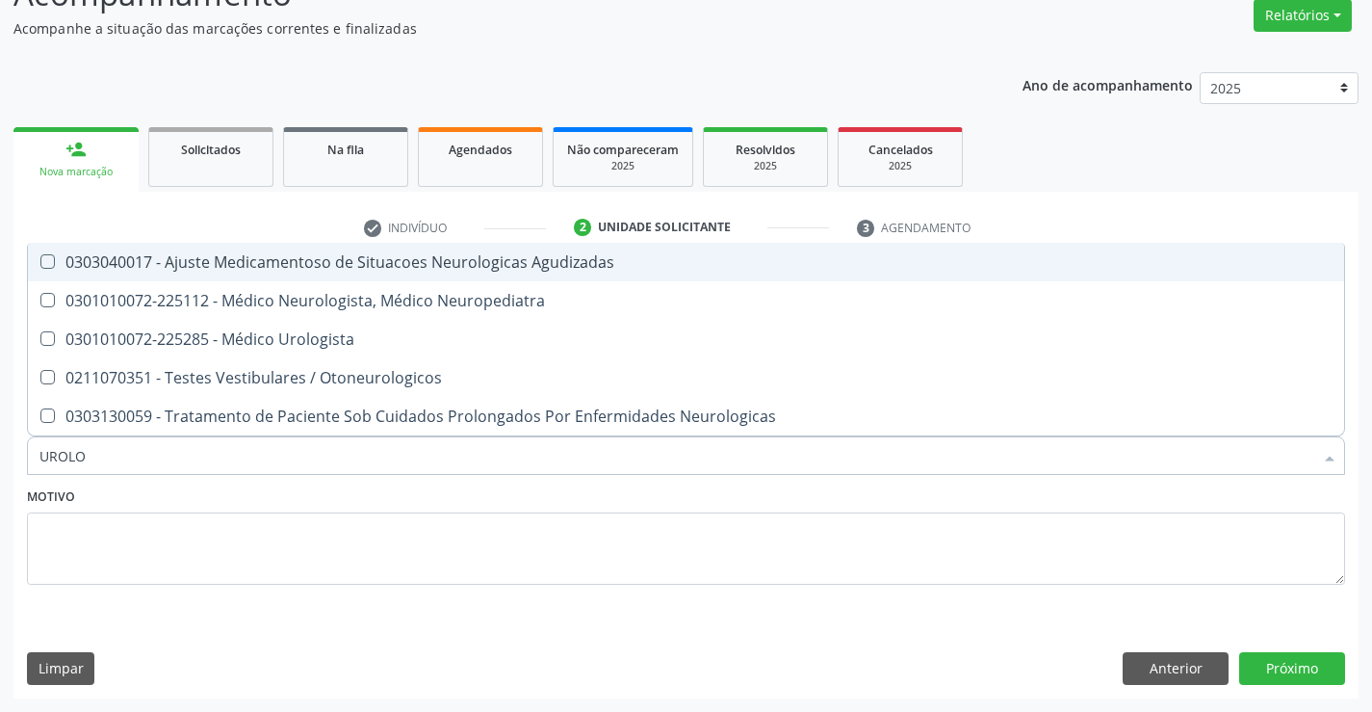
type input "UROLOG"
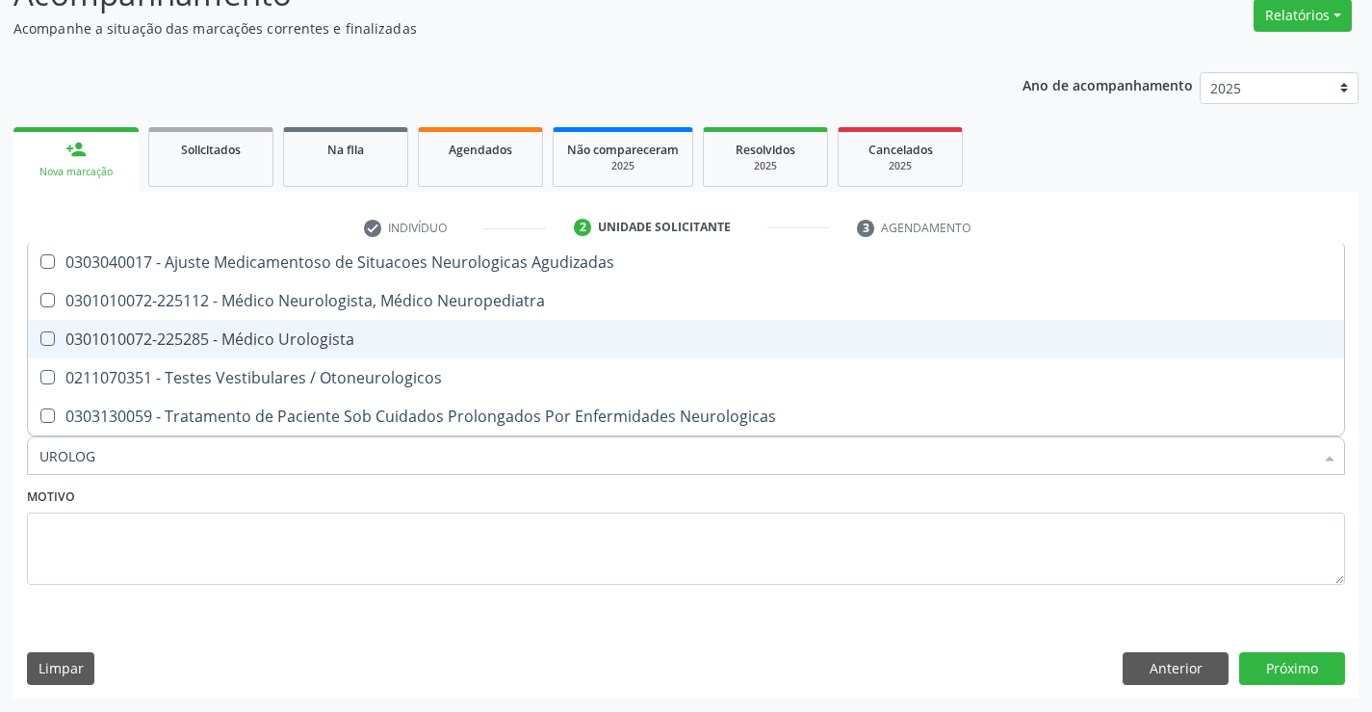
click at [254, 346] on div "0301010072-225285 - Médico Urologista" at bounding box center [685, 338] width 1293 height 15
checkbox Urologista "true"
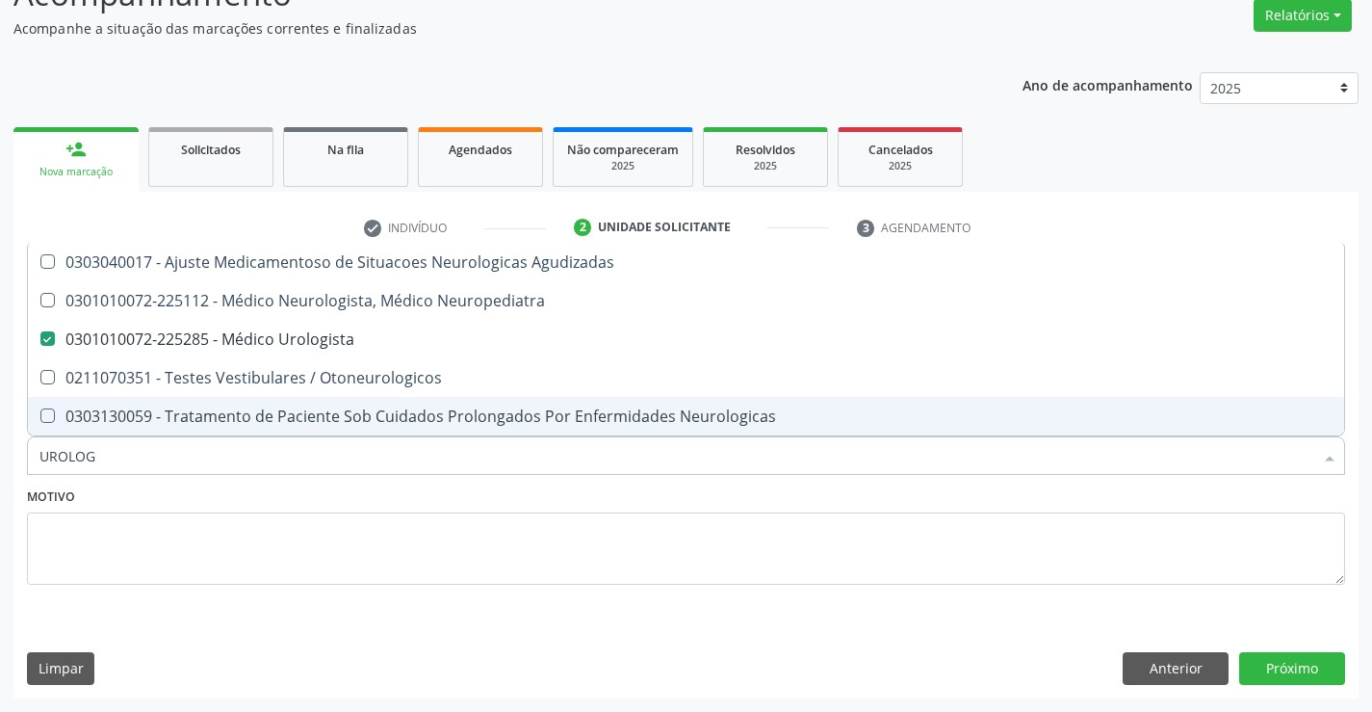
type input "UROLOG"
click at [245, 502] on div "Motivo" at bounding box center [686, 533] width 1318 height 102
checkbox Neuropediatra "true"
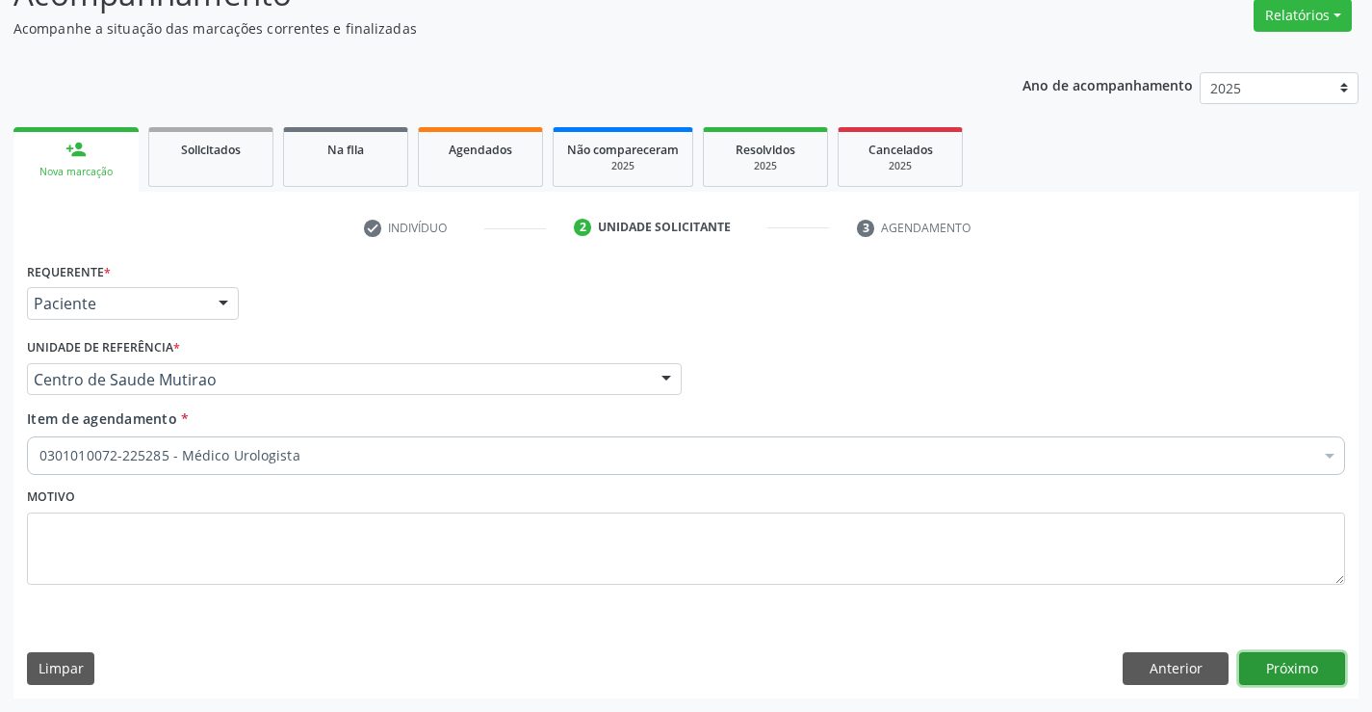
click at [1292, 668] on button "Próximo" at bounding box center [1292, 668] width 106 height 33
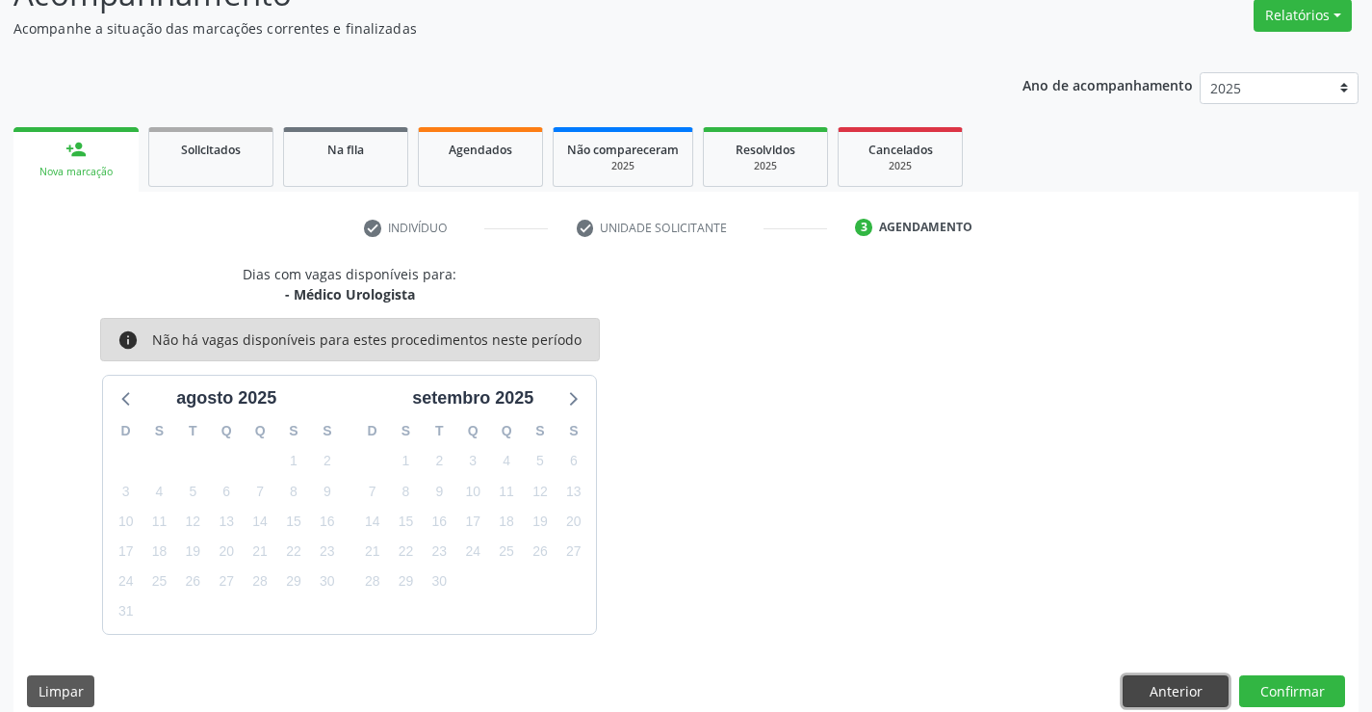
click at [1152, 682] on button "Anterior" at bounding box center [1176, 691] width 106 height 33
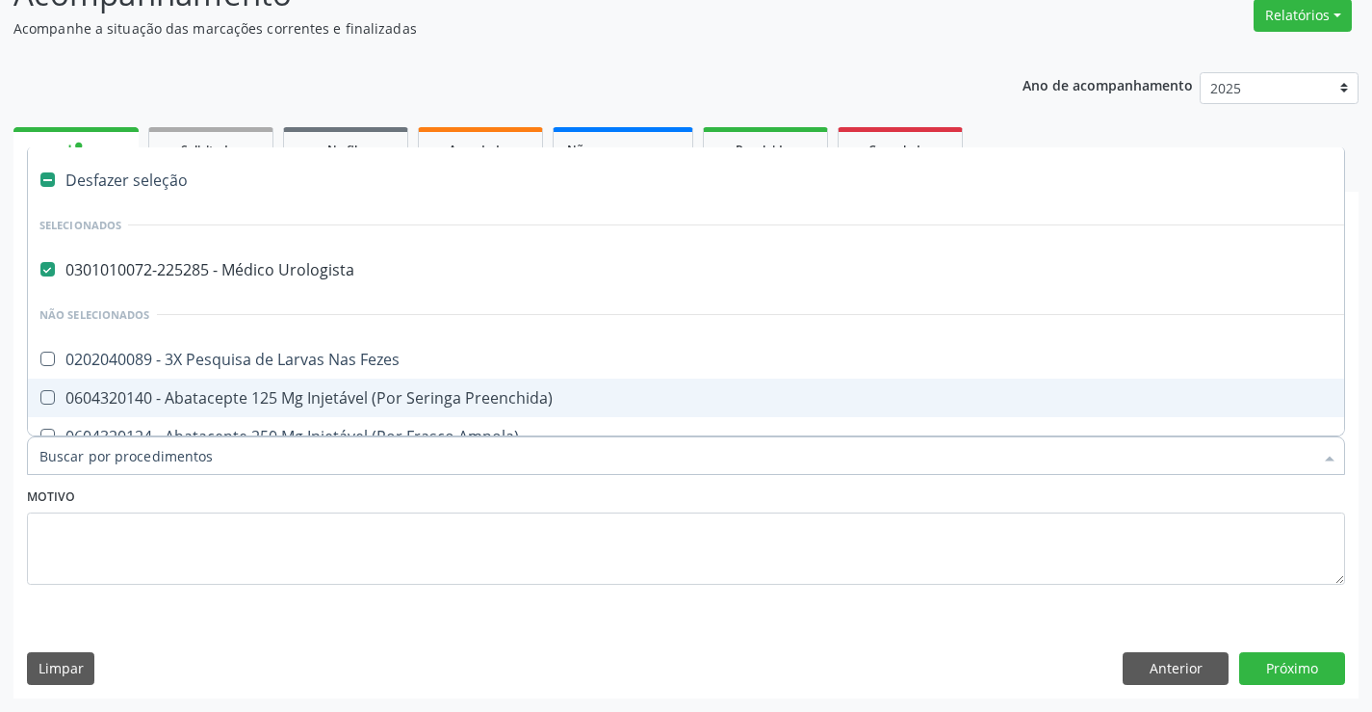
click at [305, 465] on input "Item de agendamento *" at bounding box center [676, 455] width 1274 height 39
type input "P"
checkbox Urologista "false"
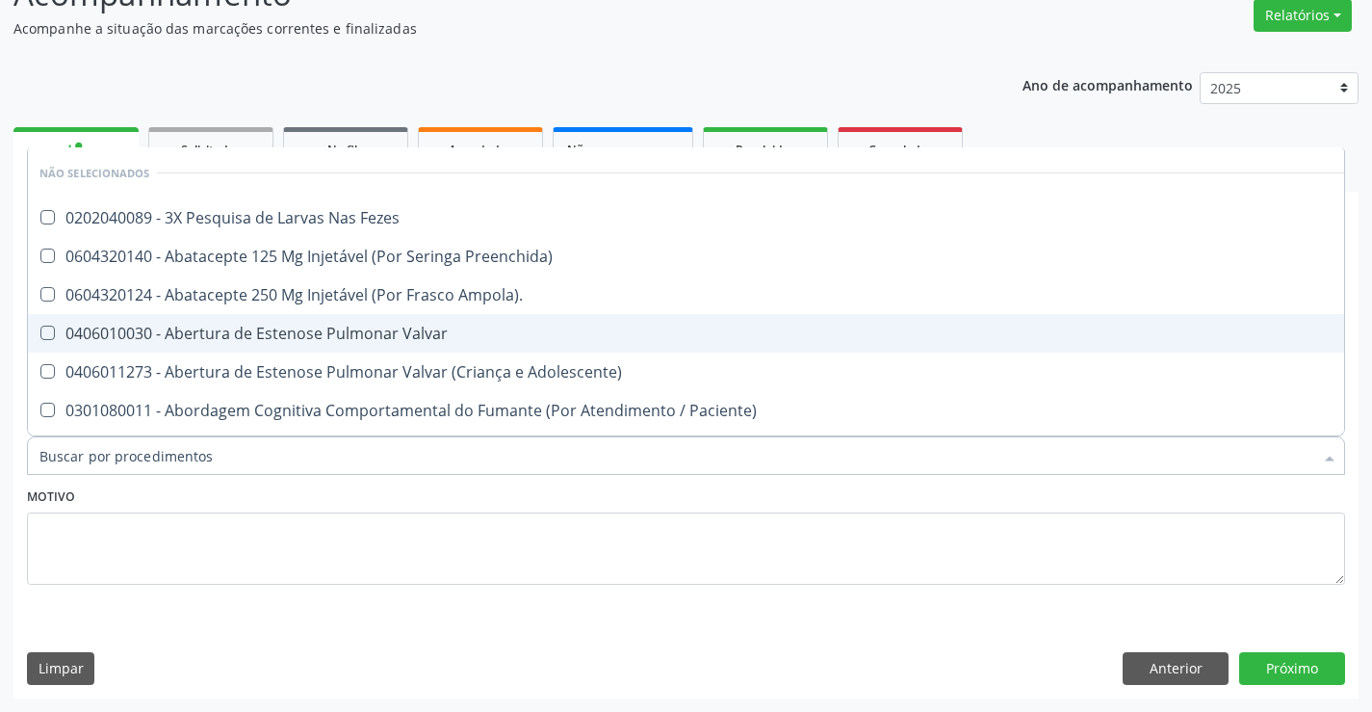
checkbox Fezes "true"
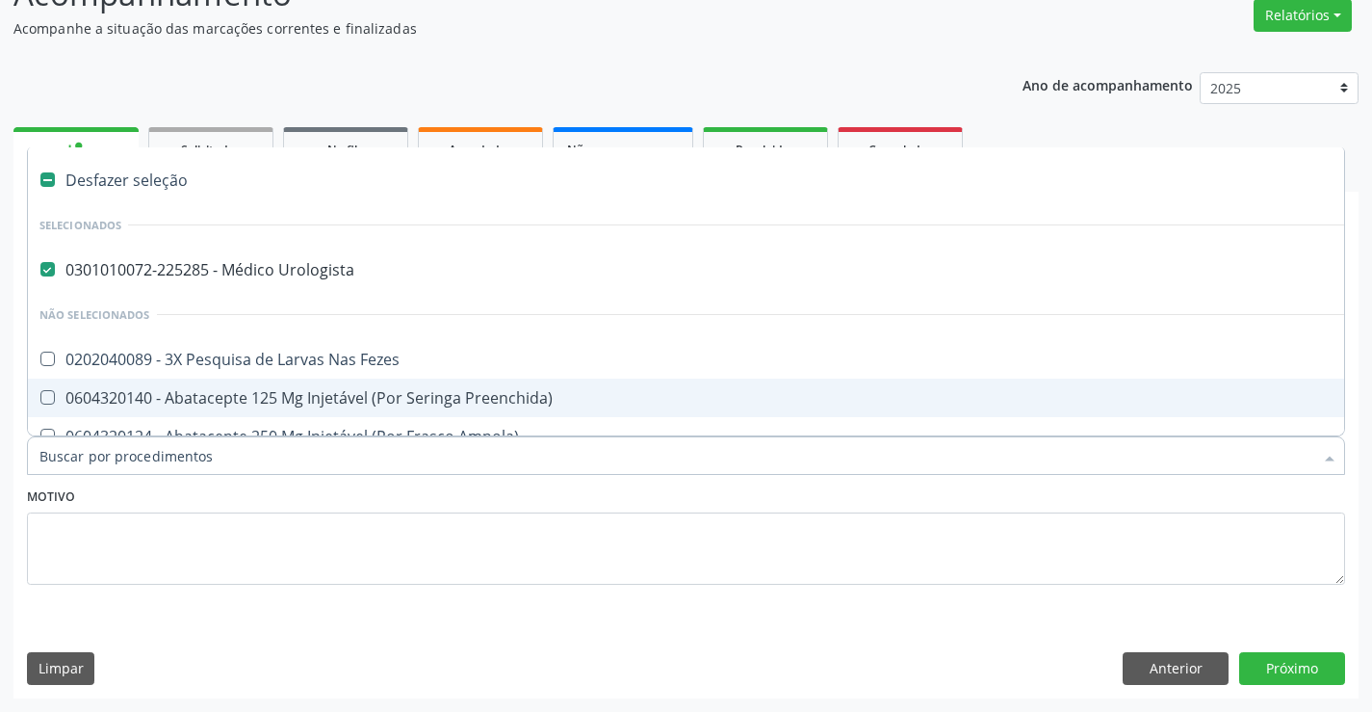
type input "S"
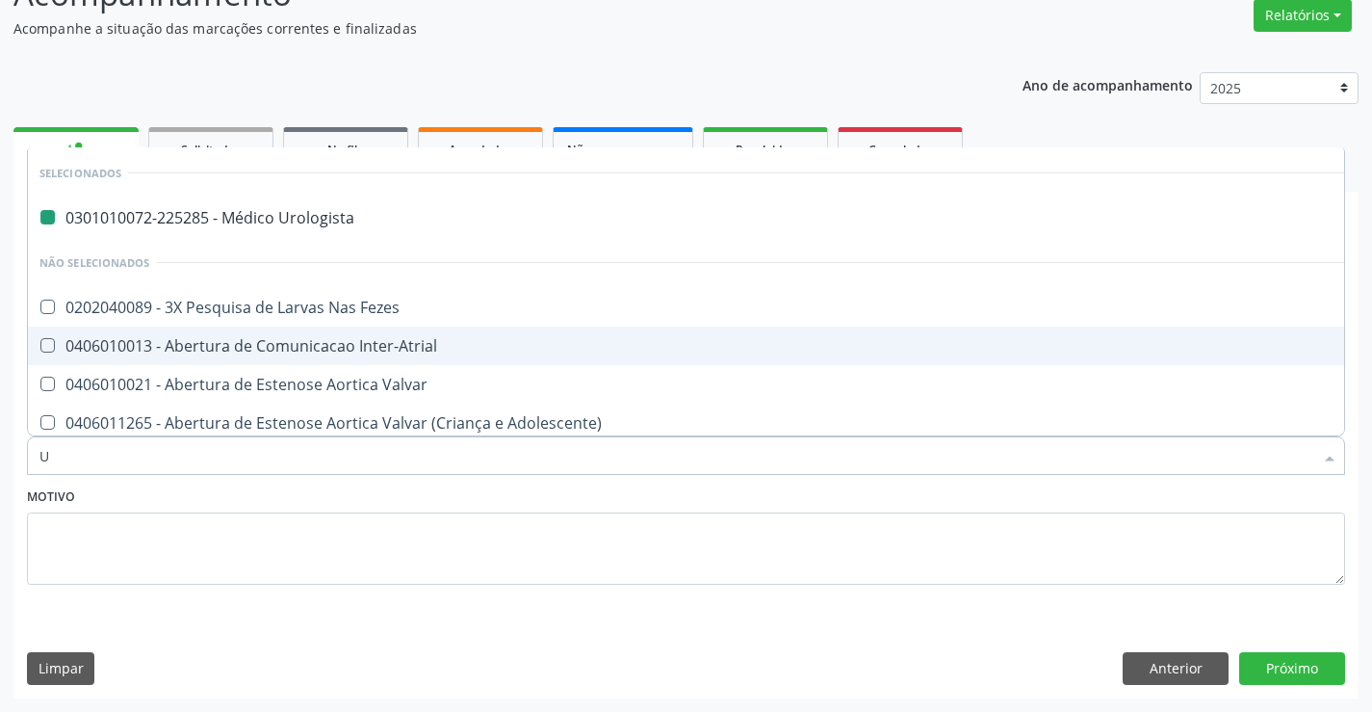
type input "US"
checkbox Urologista "false"
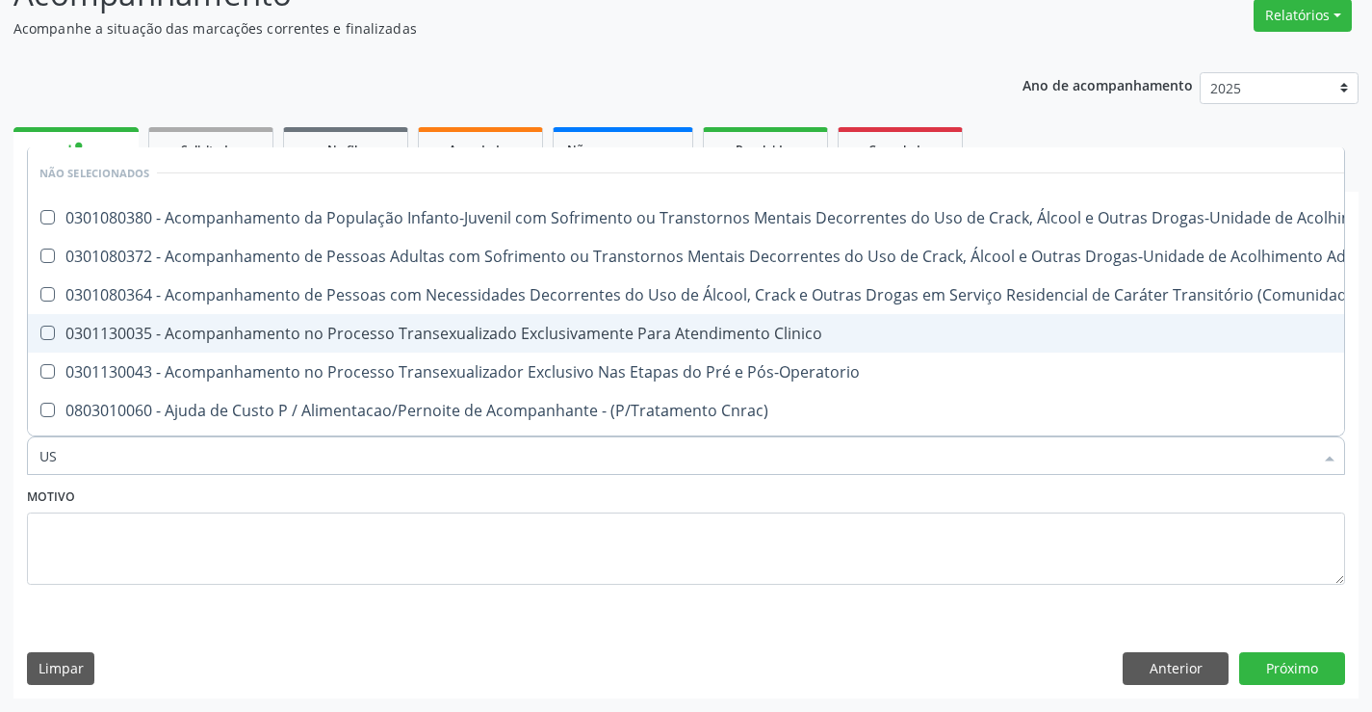
type input "USG"
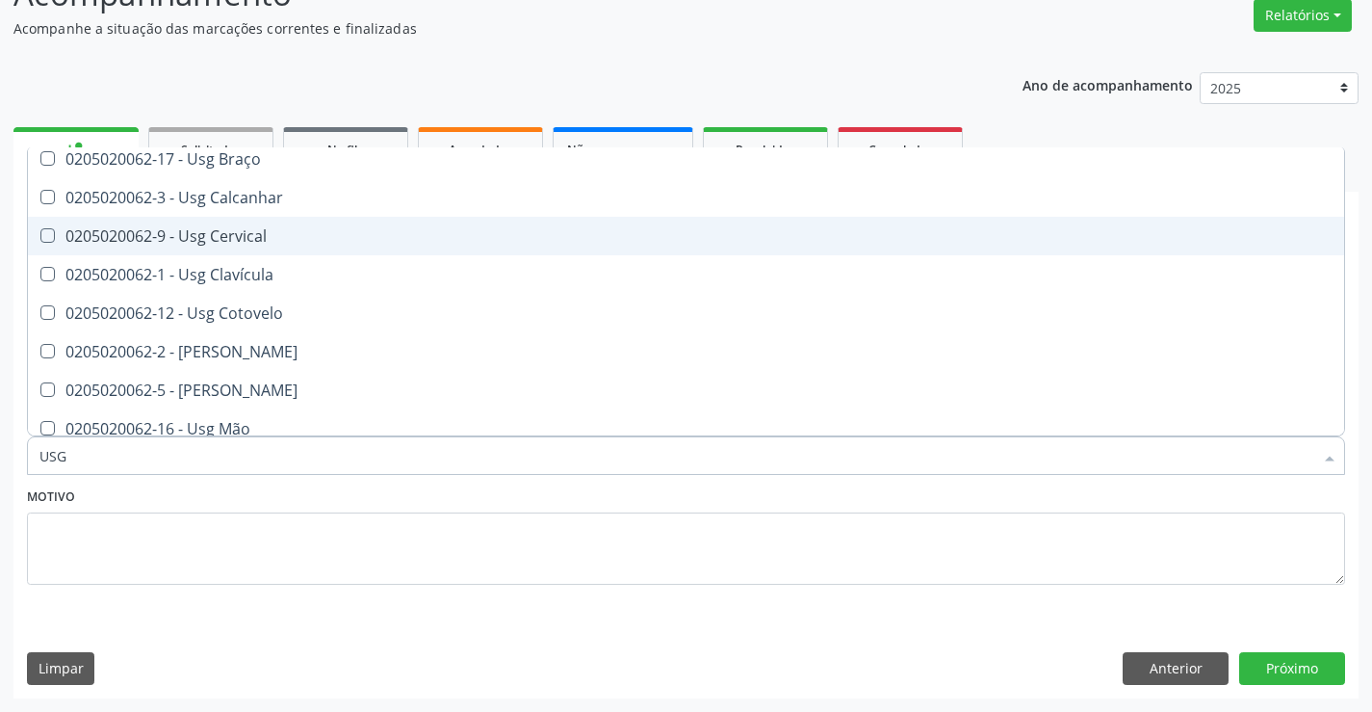
scroll to position [289, 0]
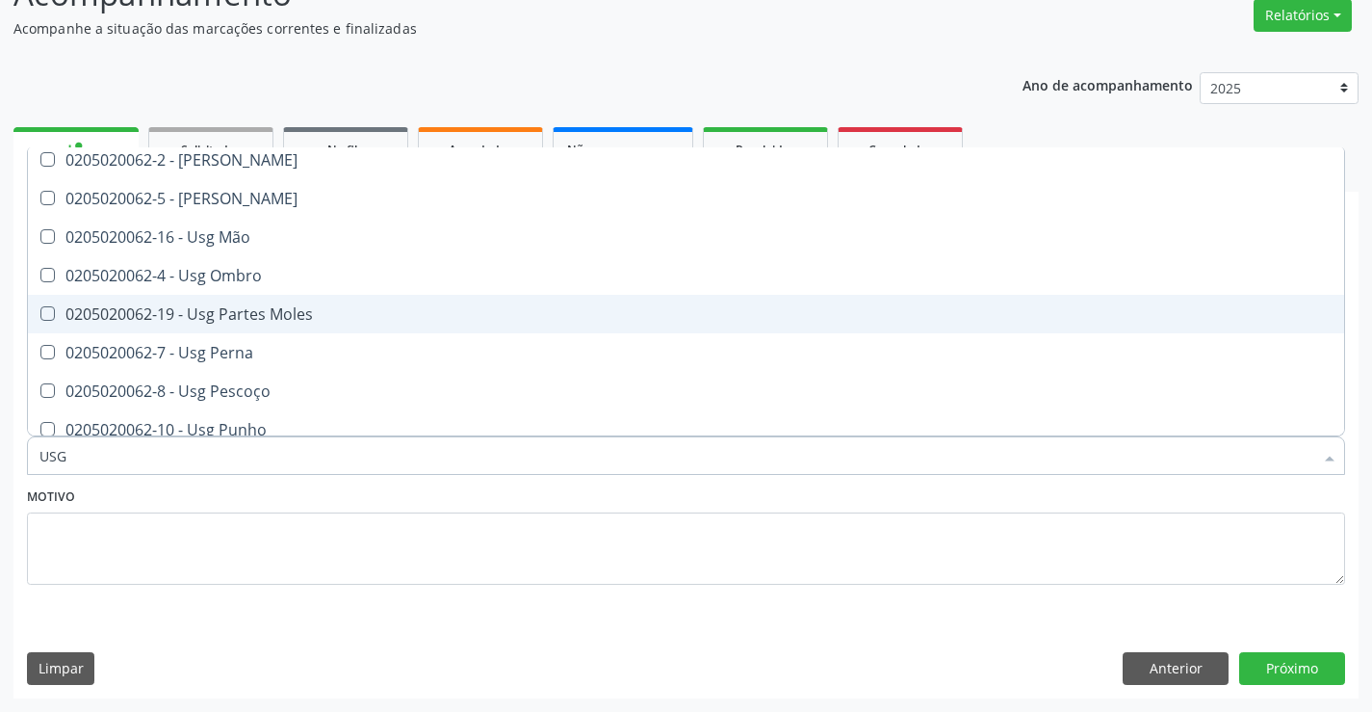
click at [270, 316] on div "0205020062-19 - Usg Partes Moles" at bounding box center [685, 313] width 1293 height 15
checkbox Moles "true"
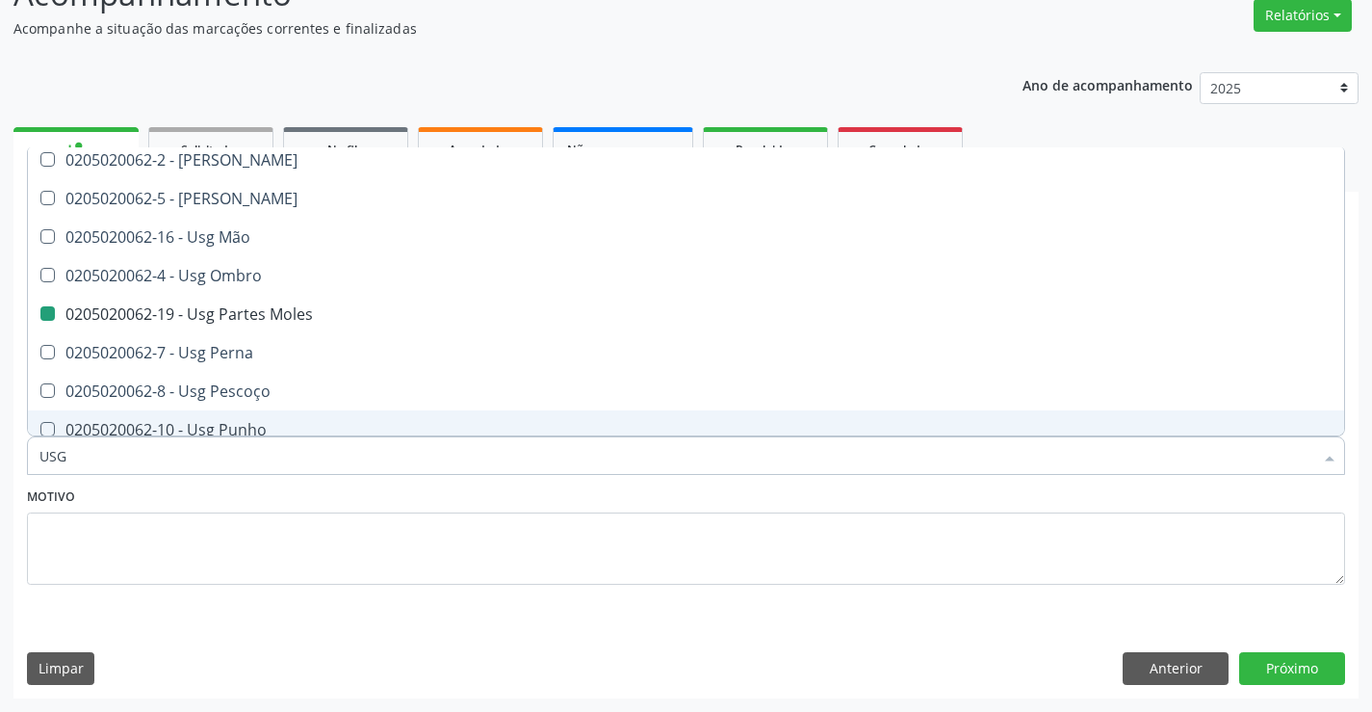
click at [324, 494] on div "Motivo" at bounding box center [686, 533] width 1318 height 102
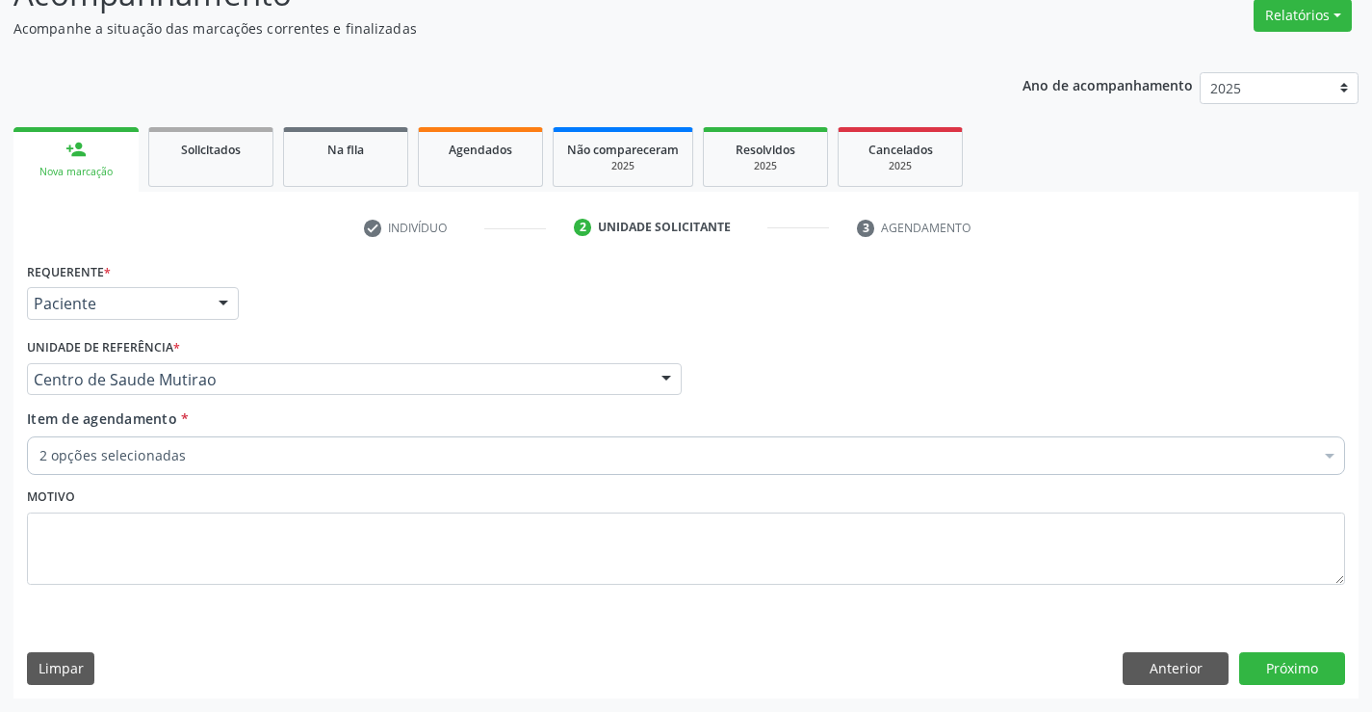
checkbox Urologista "true"
checkbox Valvar "false"
checkbox Moles "true"
click at [1275, 662] on button "Próximo" at bounding box center [1292, 668] width 106 height 33
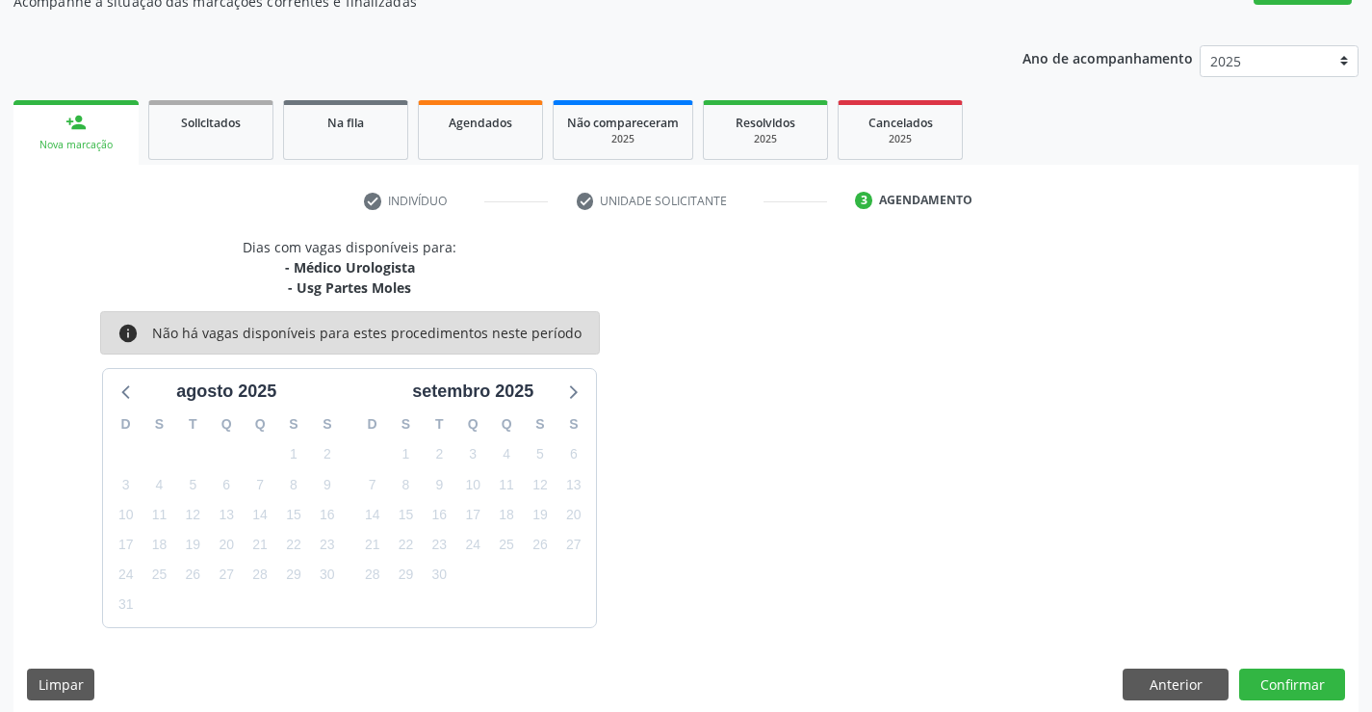
scroll to position [203, 0]
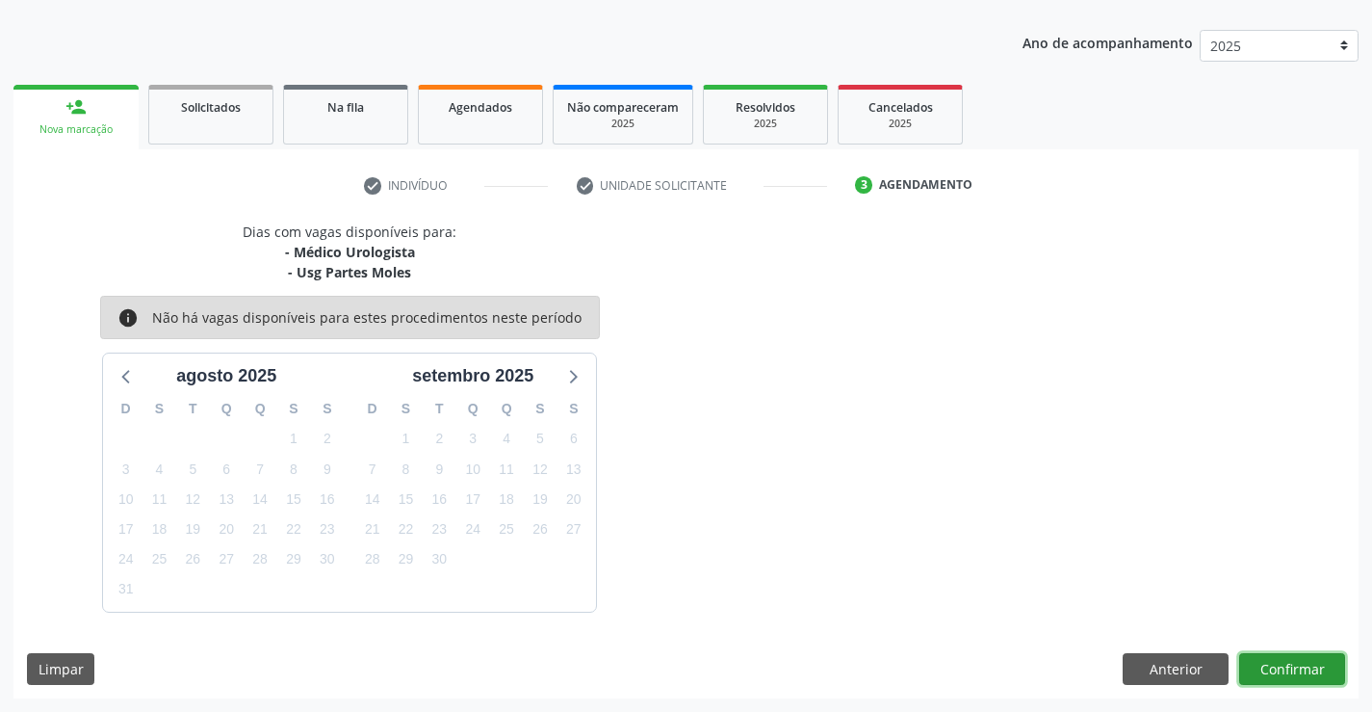
click at [1270, 678] on button "Confirmar" at bounding box center [1292, 669] width 106 height 33
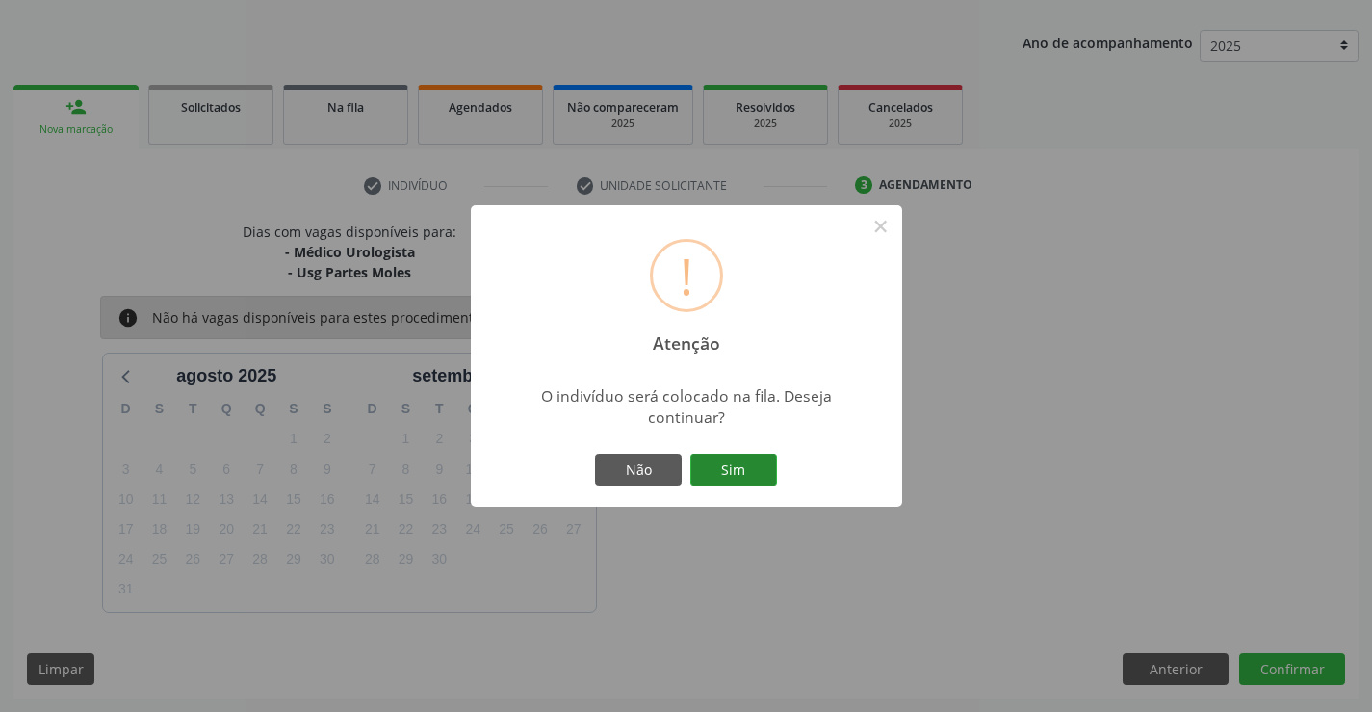
click at [732, 471] on button "Sim" at bounding box center [733, 470] width 87 height 33
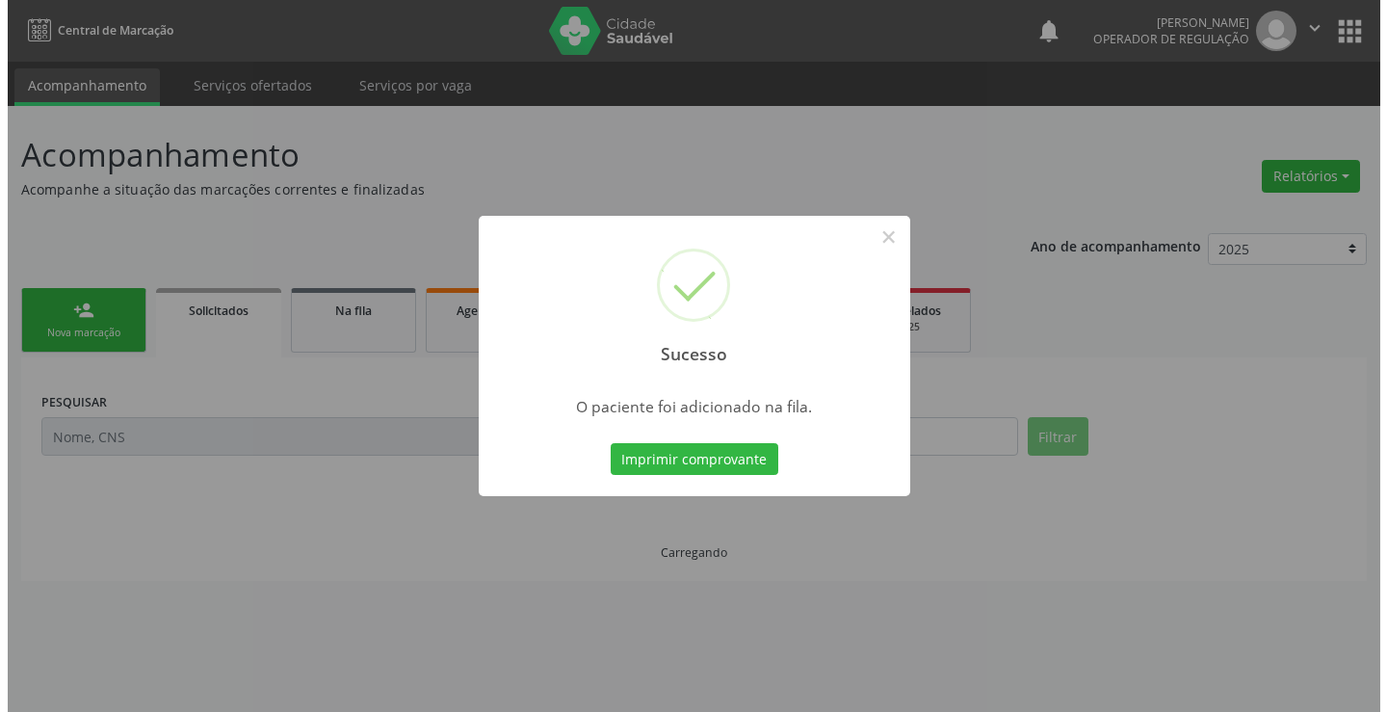
scroll to position [0, 0]
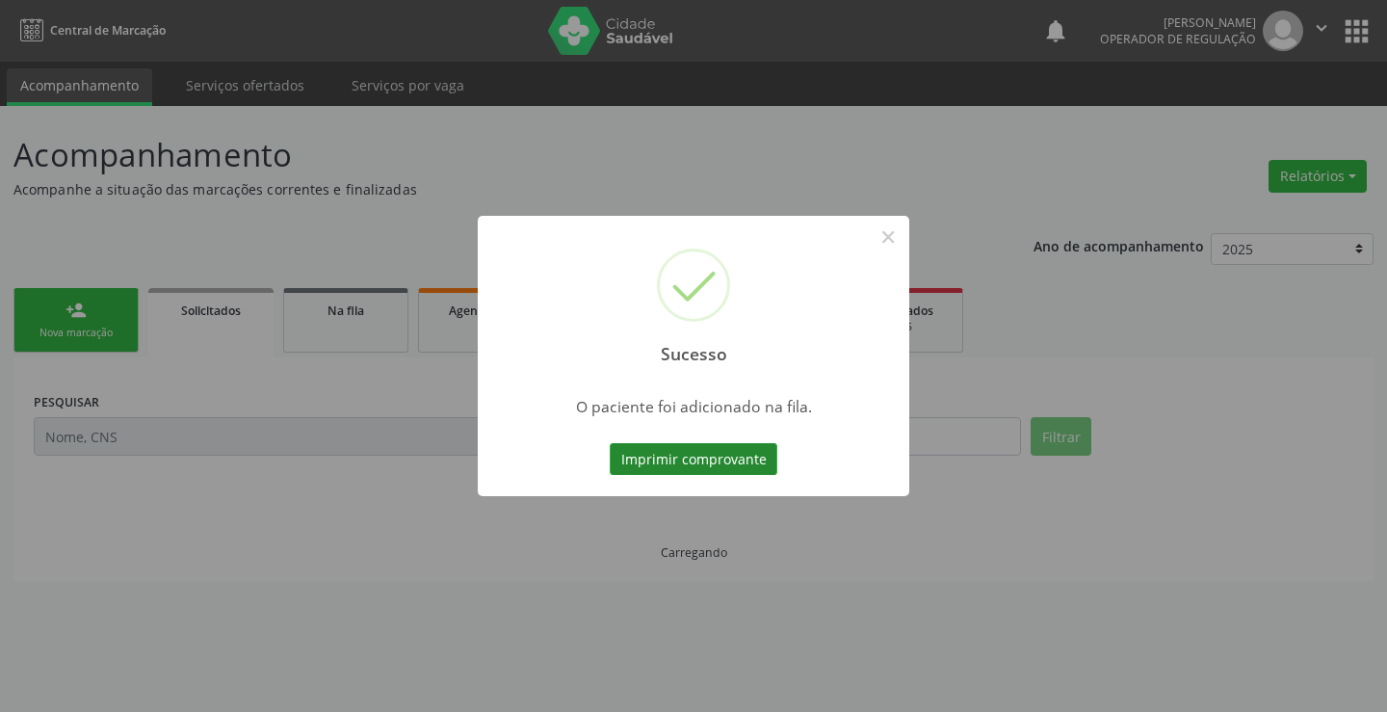
click at [732, 462] on button "Imprimir comprovante" at bounding box center [694, 459] width 168 height 33
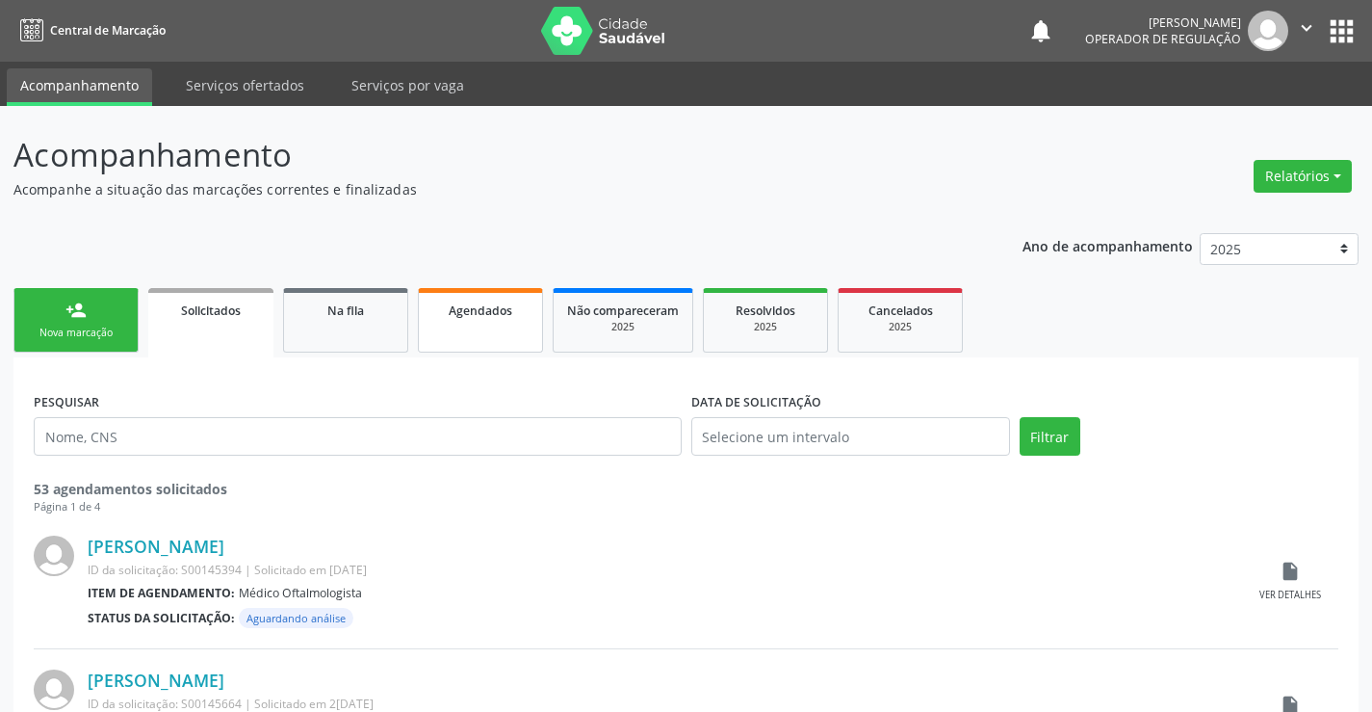
click at [485, 323] on link "Agendados" at bounding box center [480, 320] width 125 height 65
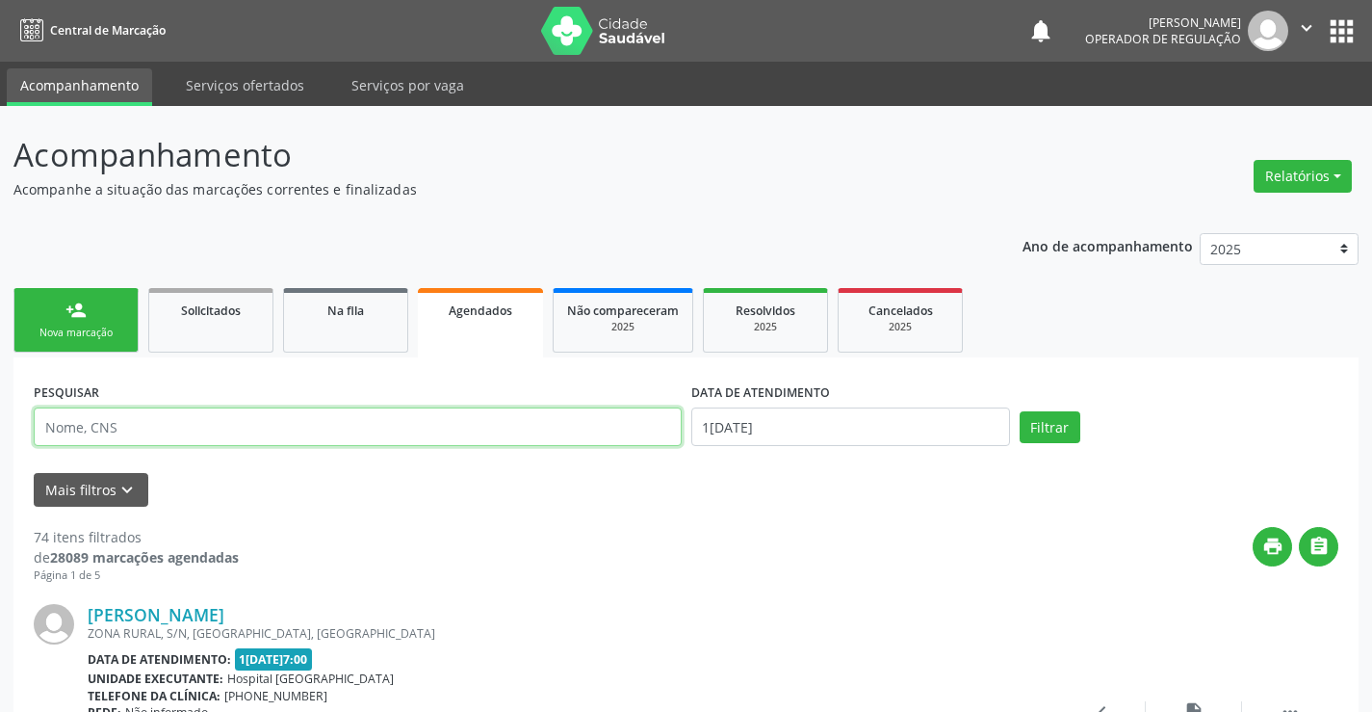
click at [144, 428] on input "text" at bounding box center [358, 426] width 648 height 39
type input "709205220559830"
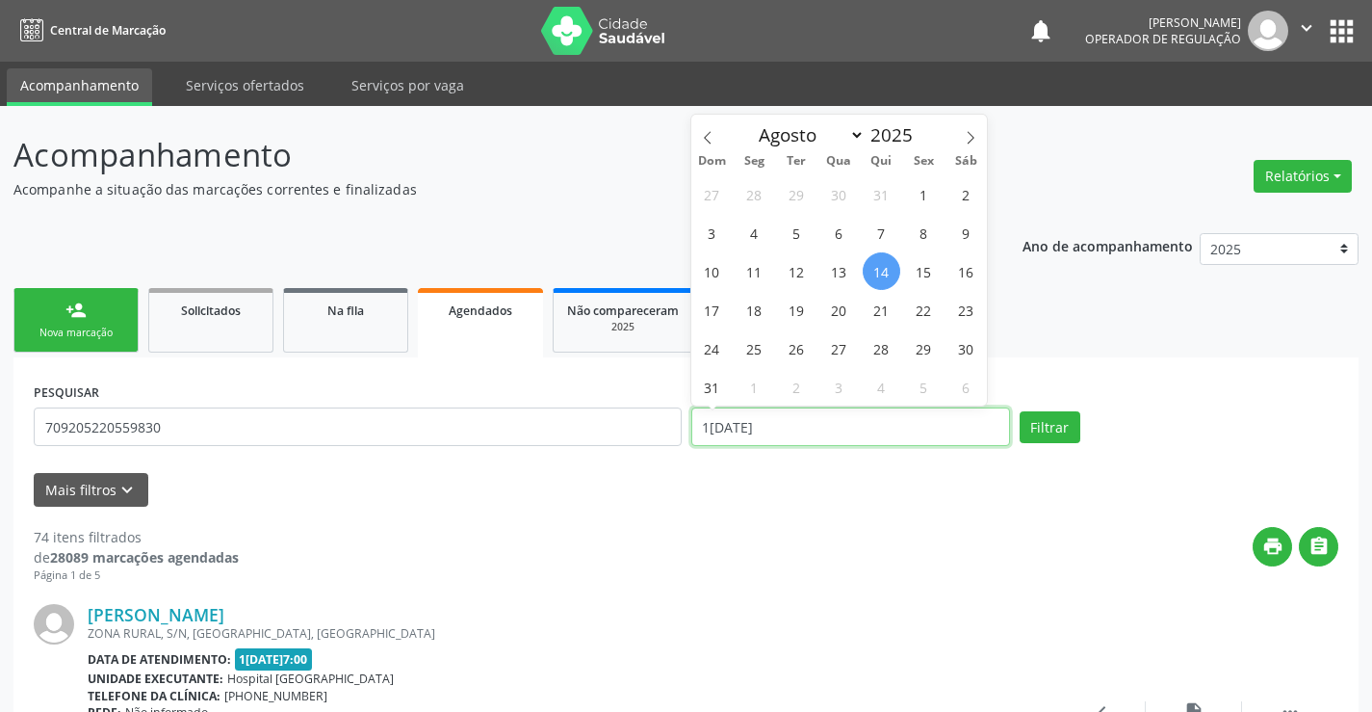
click at [784, 426] on input "14/08/2025" at bounding box center [850, 426] width 319 height 39
click at [839, 307] on span "20" at bounding box center [839, 310] width 38 height 38
type input "20[DATE]"
click at [839, 307] on span "20" at bounding box center [839, 310] width 38 height 38
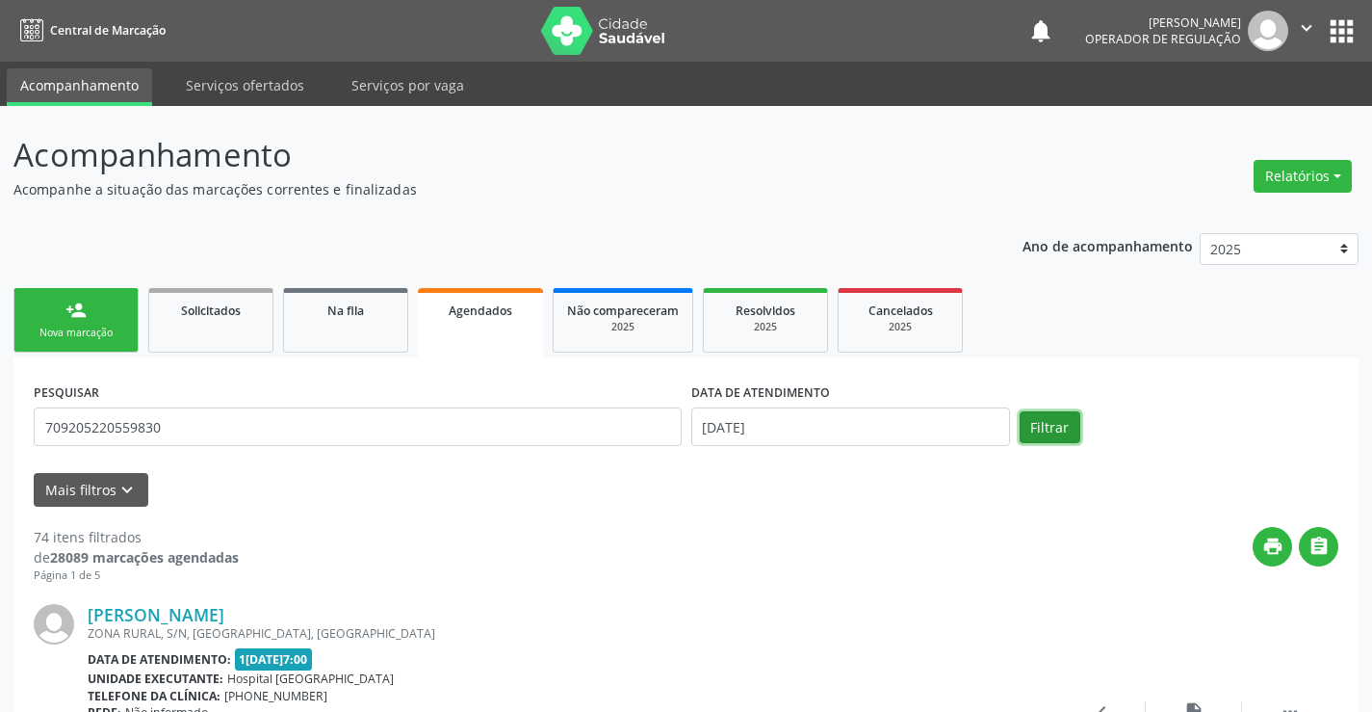
click at [1044, 428] on button "Filtrar" at bounding box center [1050, 427] width 61 height 33
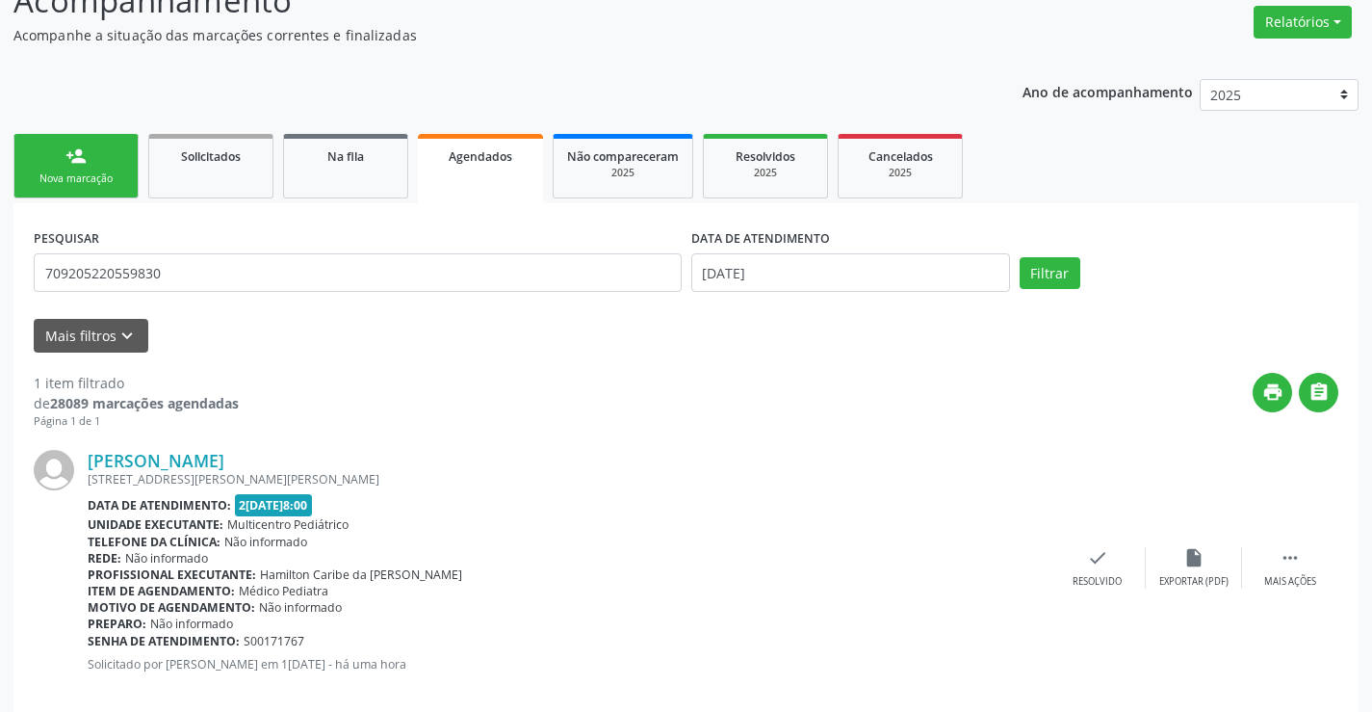
scroll to position [182, 0]
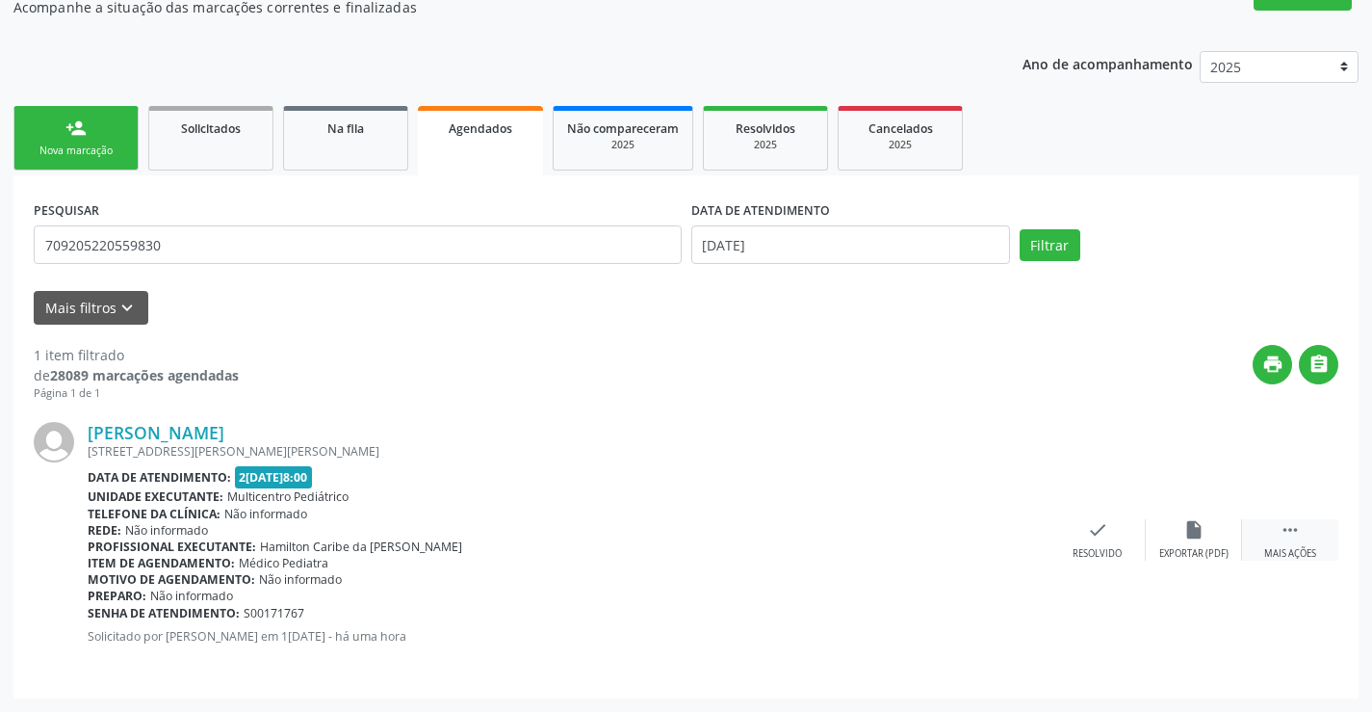
click at [1284, 525] on icon "" at bounding box center [1290, 529] width 21 height 21
click at [1005, 526] on icon "cancel" at bounding box center [1001, 529] width 21 height 21
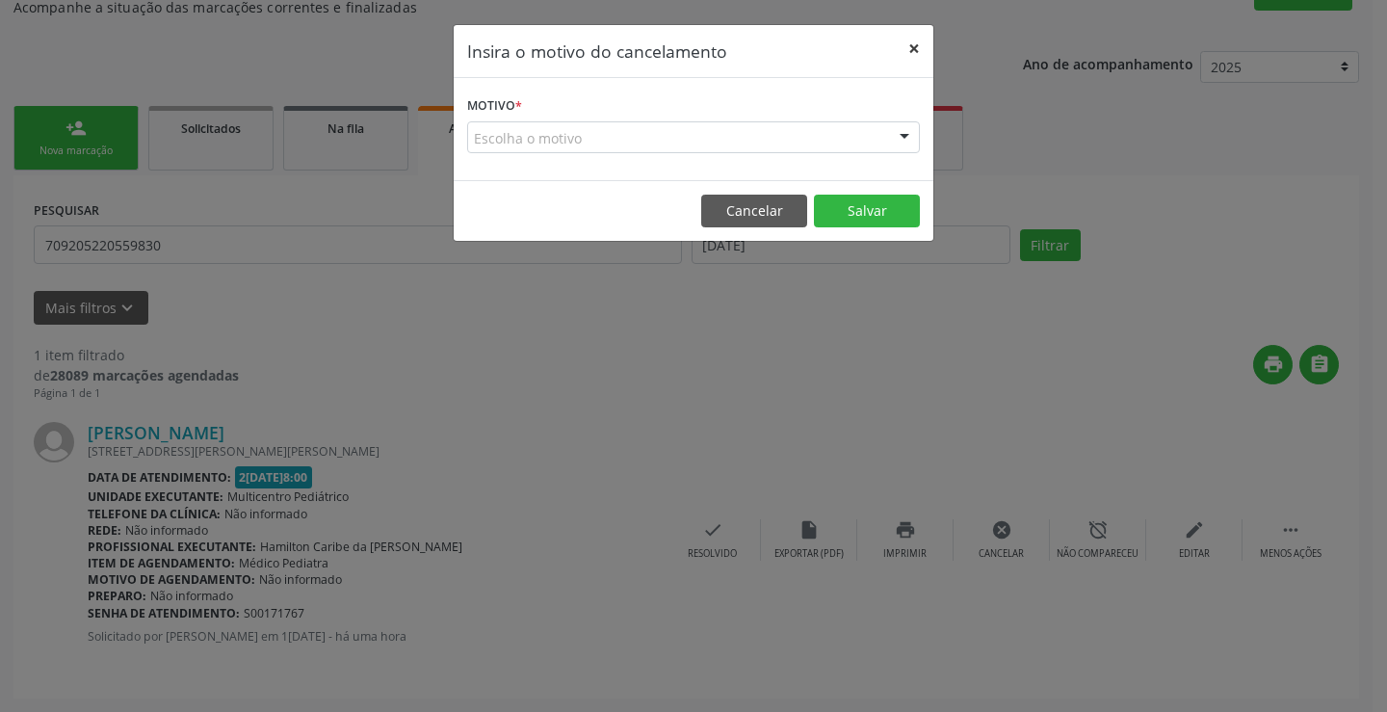
click at [921, 50] on button "×" at bounding box center [914, 48] width 39 height 47
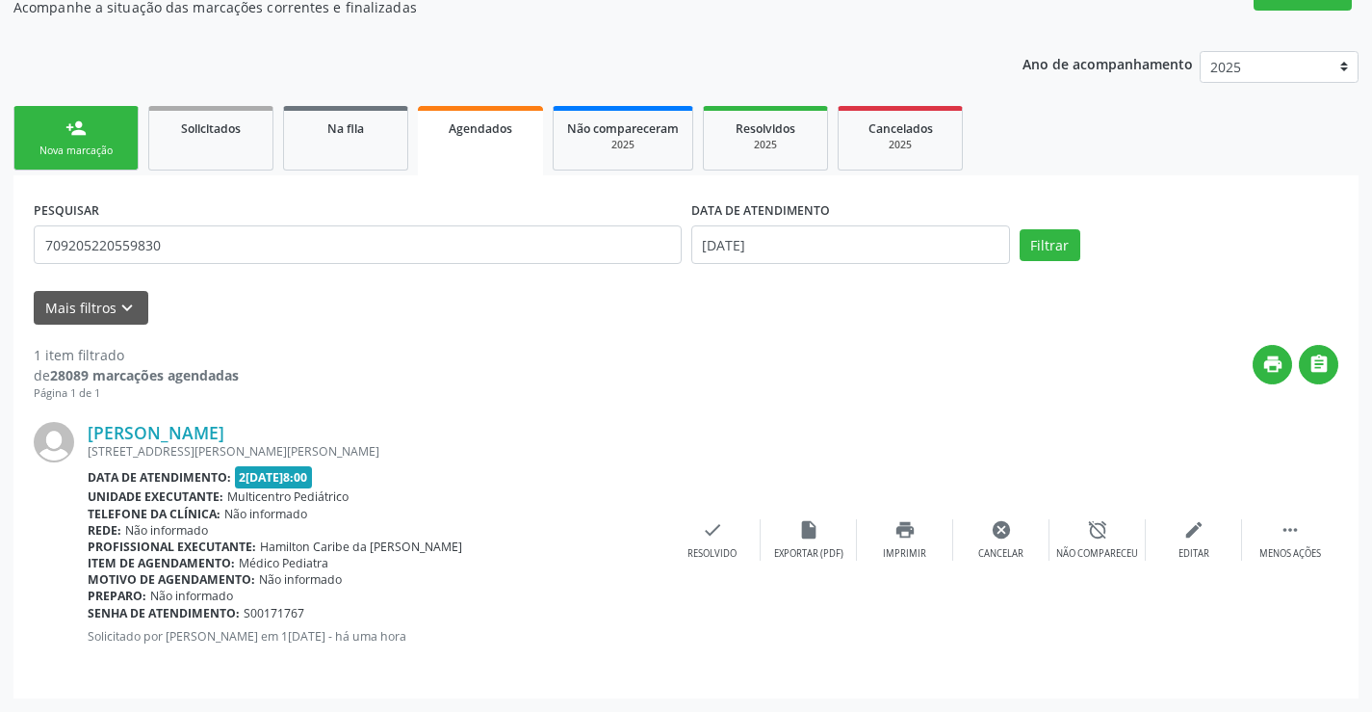
click at [97, 139] on link "person_add Nova marcação" at bounding box center [75, 138] width 125 height 65
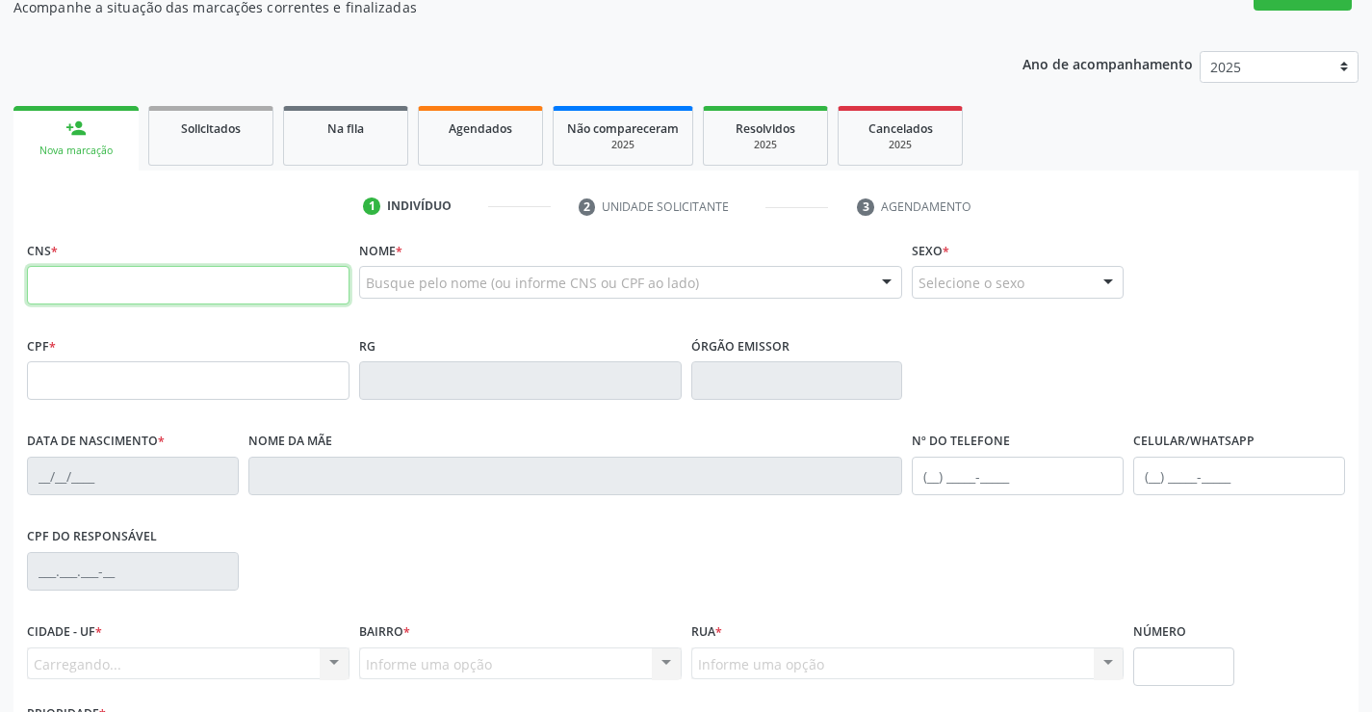
click at [169, 290] on input "text" at bounding box center [188, 285] width 323 height 39
type input "709 2052 2055 9830"
type input "006676015520171"
type input "1[DATE]"
type input "[PHONE_NUMBER]"
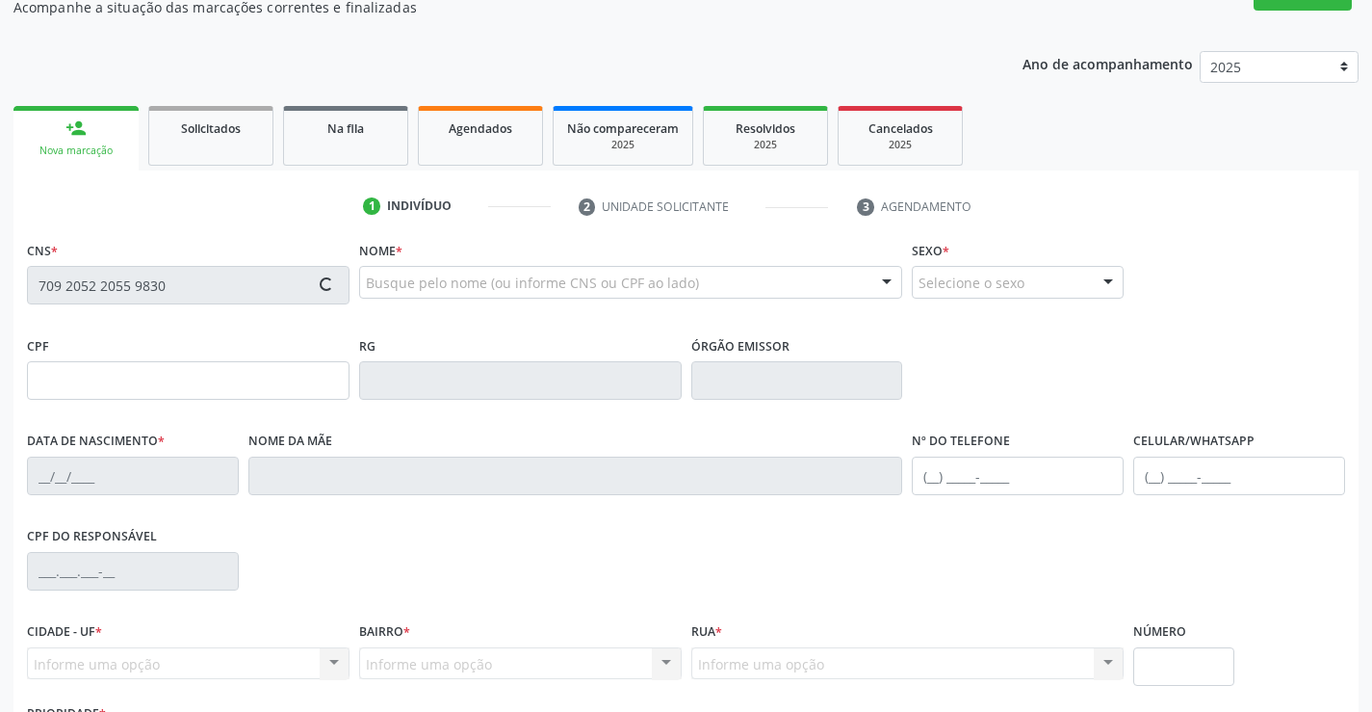
type input "[PHONE_NUMBER]"
type input "10"
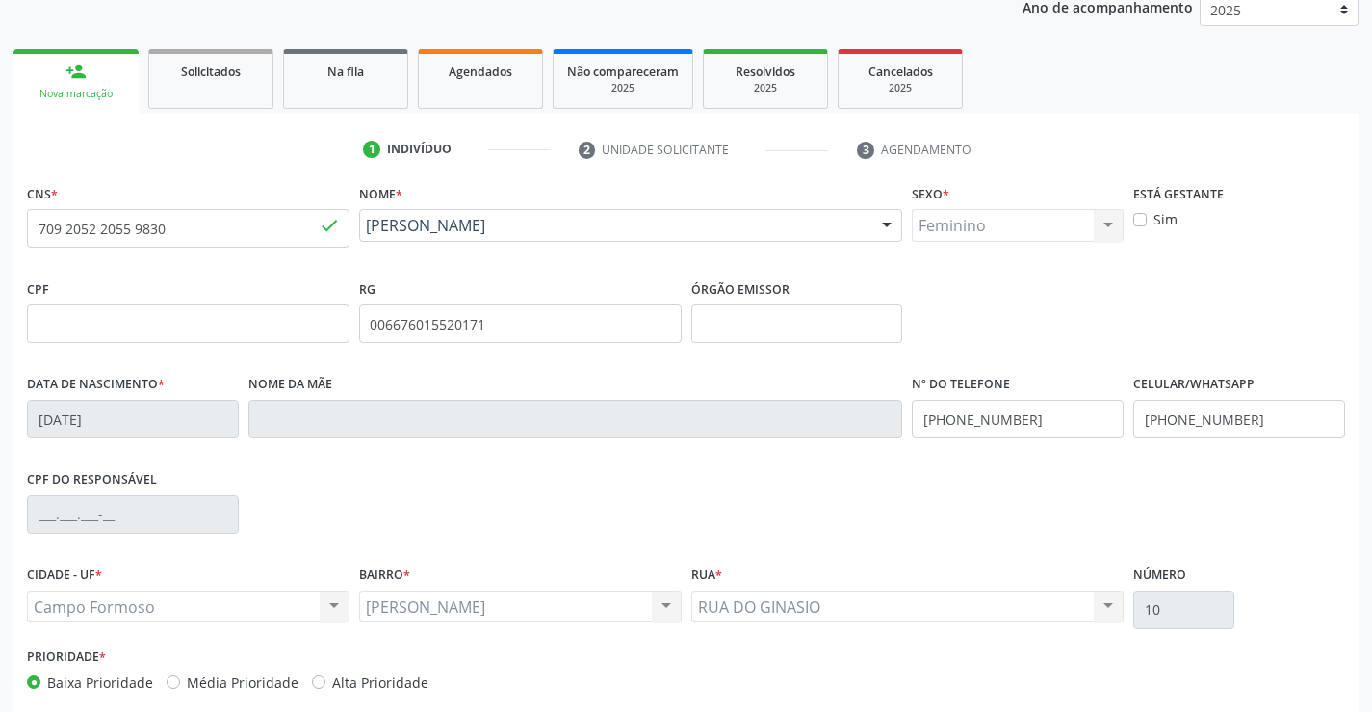
scroll to position [332, 0]
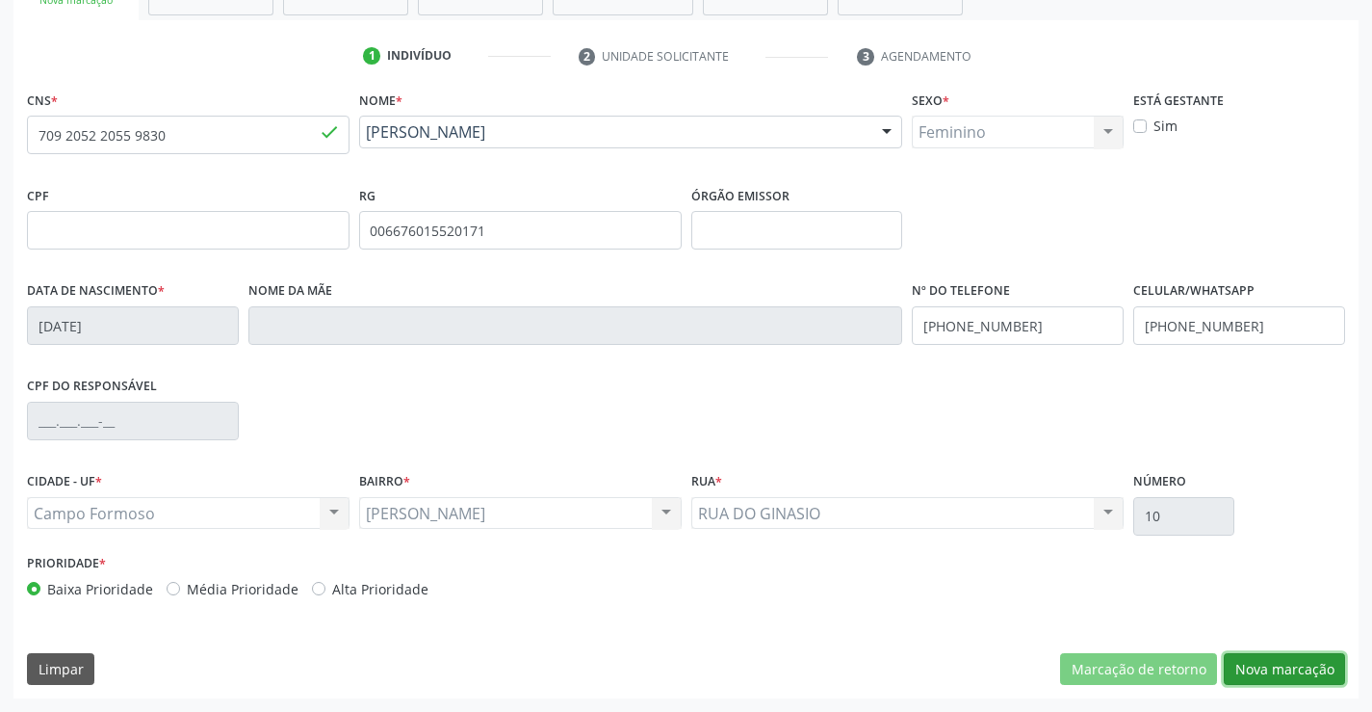
click at [1273, 667] on button "Nova marcação" at bounding box center [1284, 669] width 121 height 33
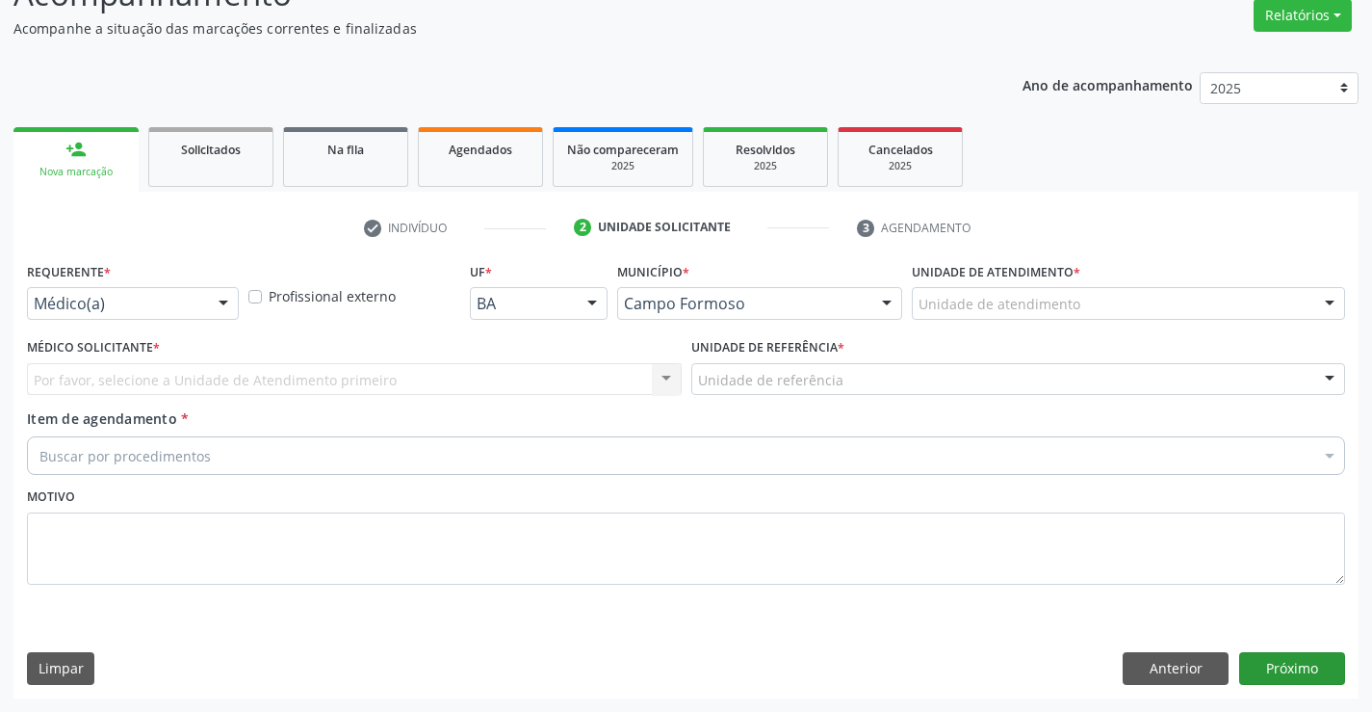
scroll to position [161, 0]
click at [222, 303] on div at bounding box center [223, 304] width 29 height 33
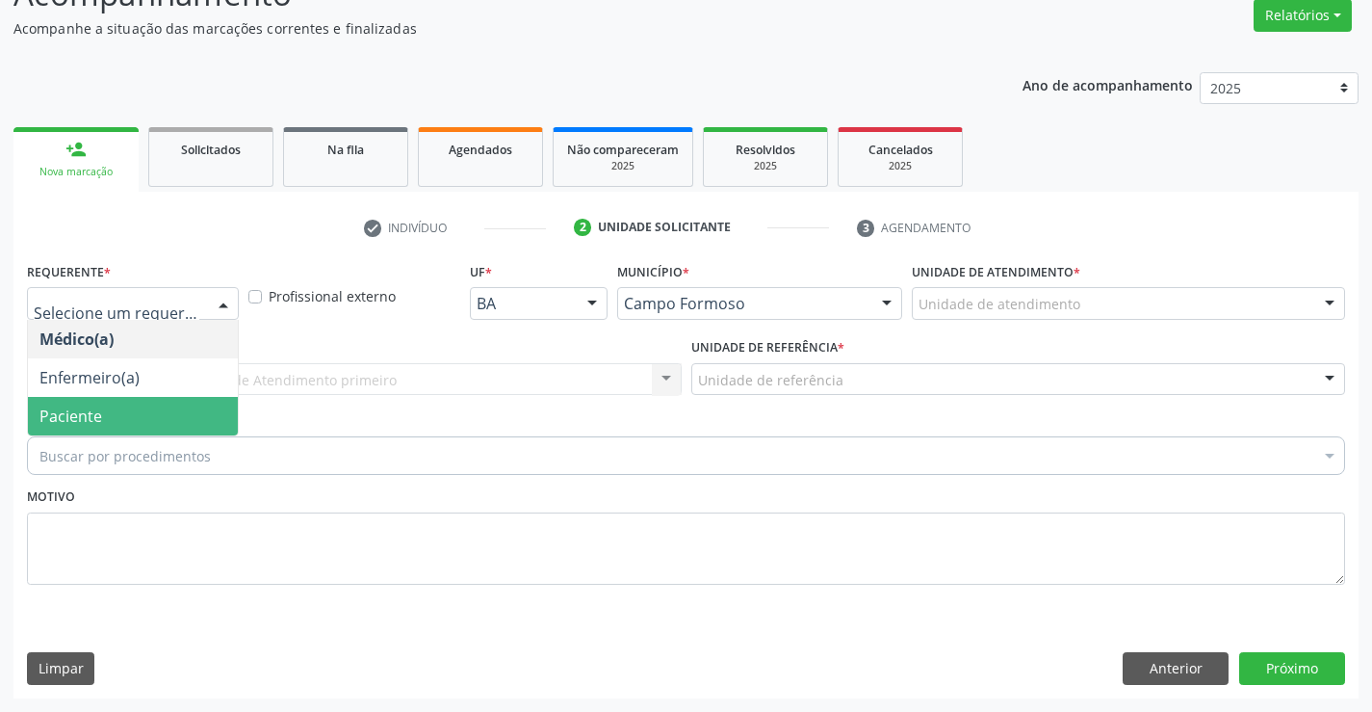
click at [177, 414] on span "Paciente" at bounding box center [133, 416] width 210 height 39
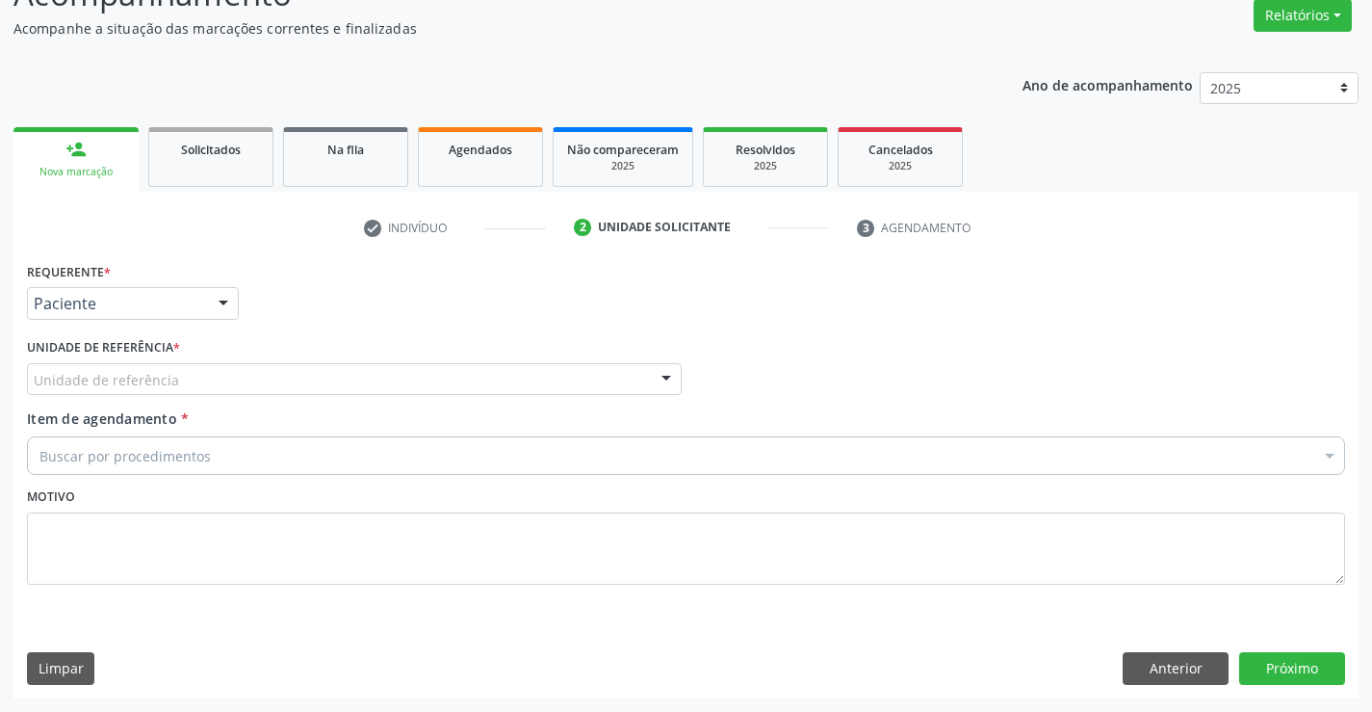
click at [177, 379] on div "Unidade de referência" at bounding box center [354, 379] width 655 height 33
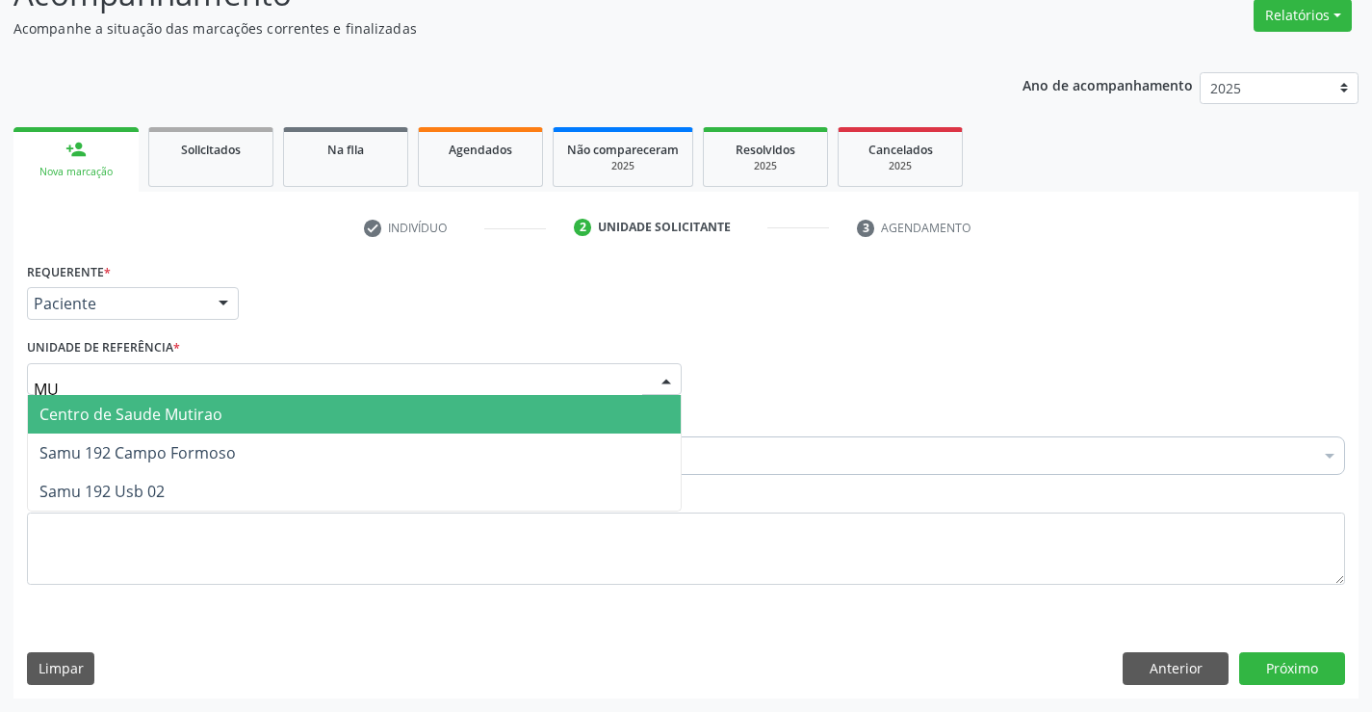
type input "MUT"
click at [216, 417] on span "Centro de Saude Mutirao" at bounding box center [130, 413] width 183 height 21
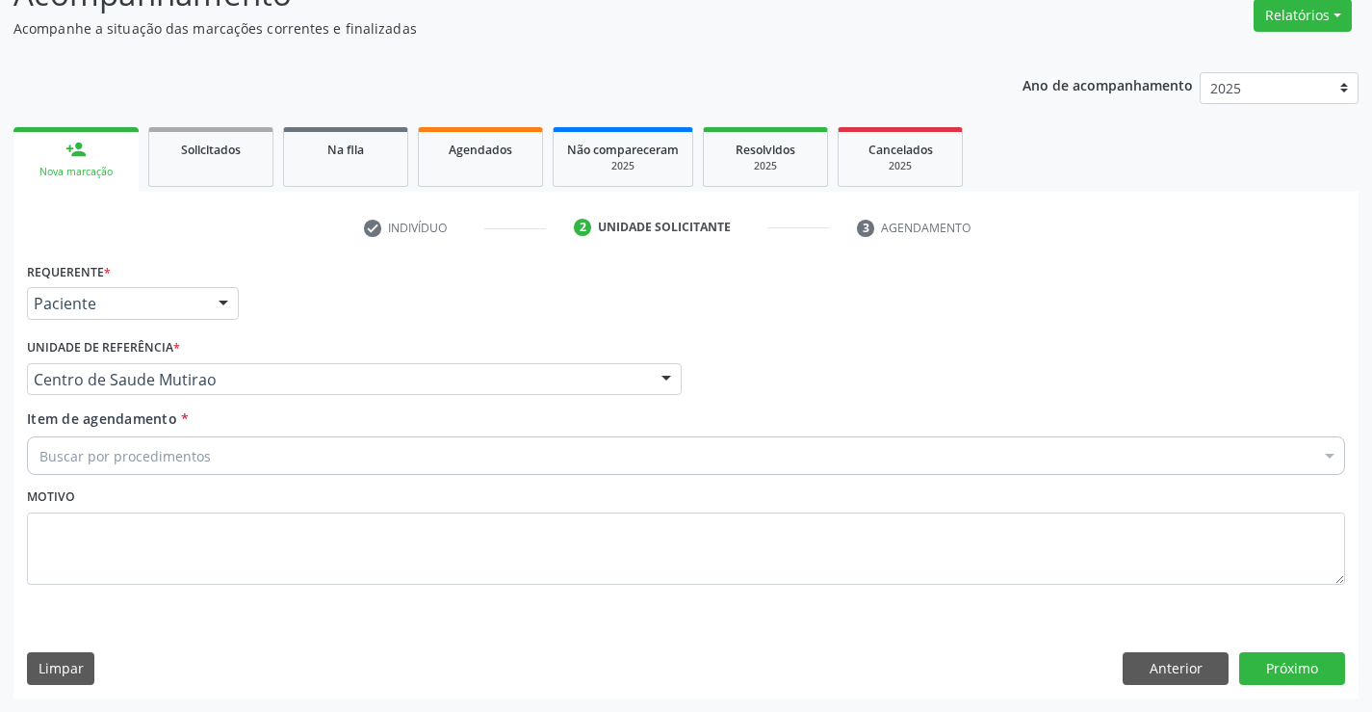
click at [229, 461] on div "Buscar por procedimentos" at bounding box center [686, 455] width 1318 height 39
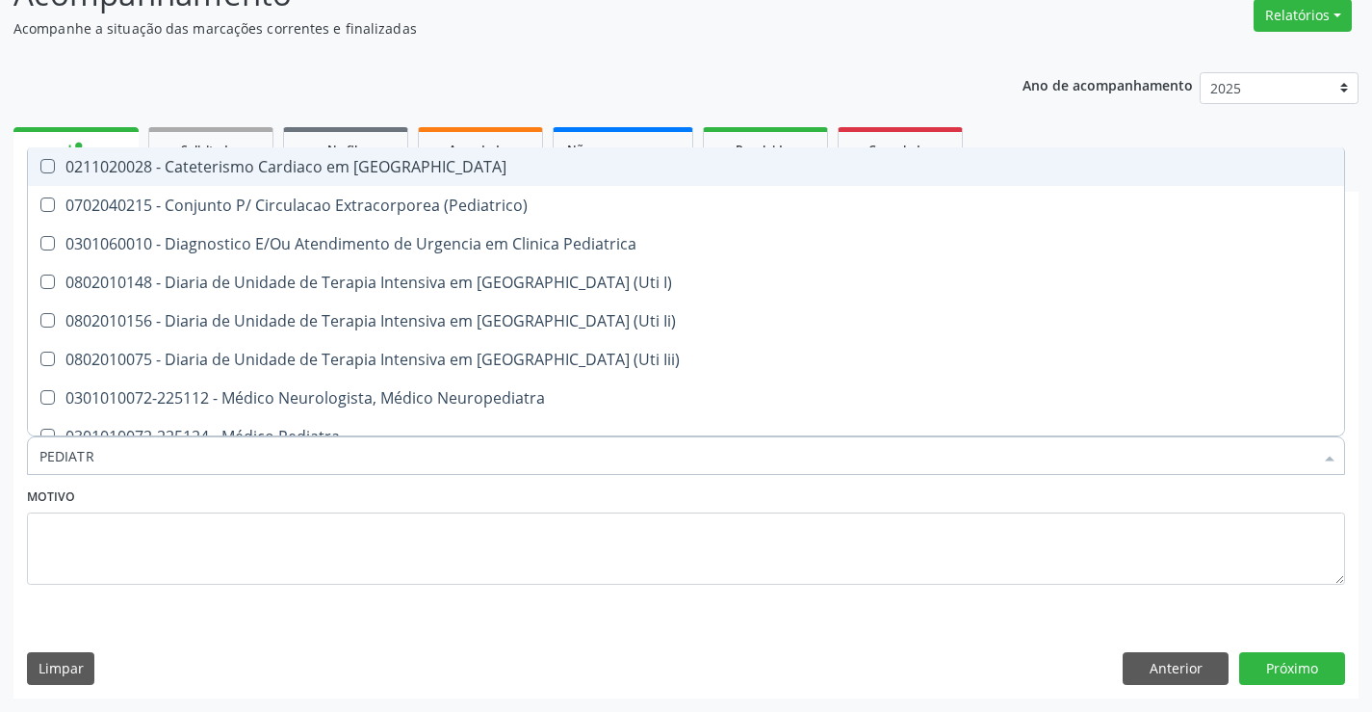
type input "PEDIATRA"
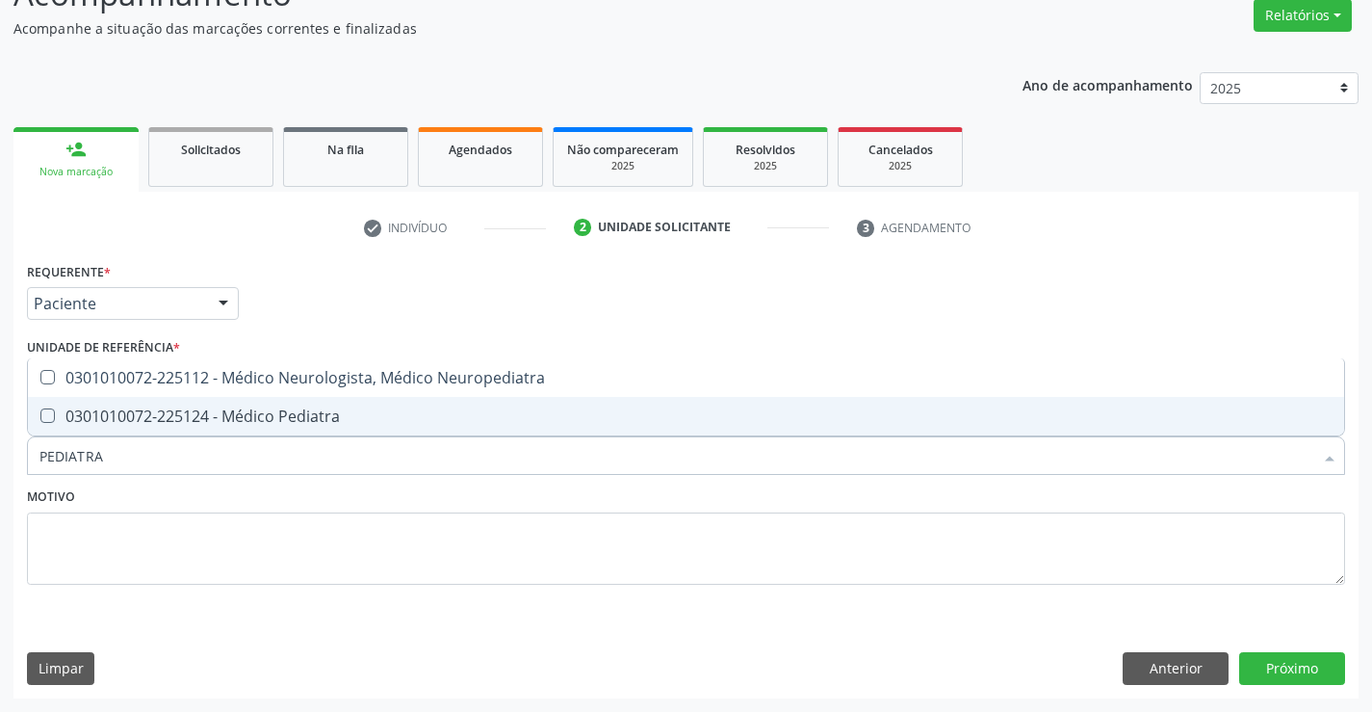
click at [274, 415] on div "0301010072-225124 - Médico Pediatra" at bounding box center [685, 415] width 1293 height 15
checkbox Pediatra "true"
click at [255, 503] on div "Motivo" at bounding box center [686, 533] width 1318 height 102
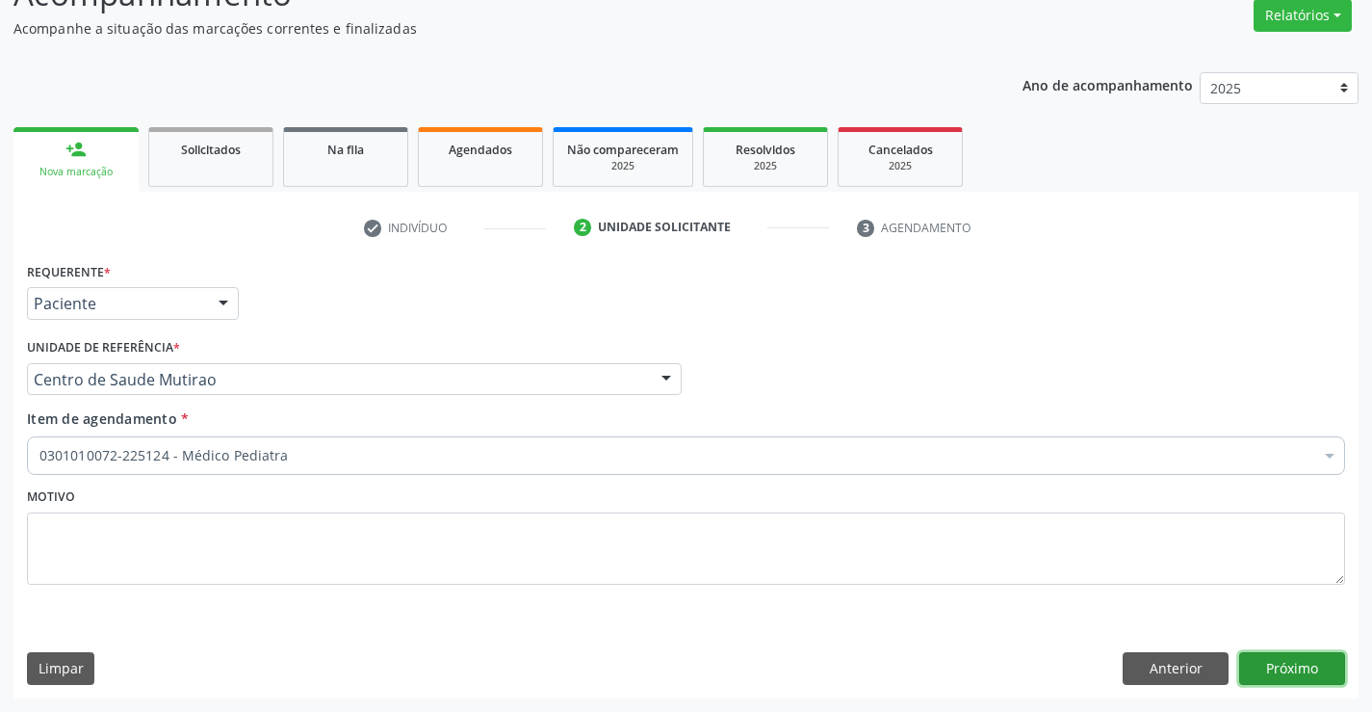
click at [1258, 667] on button "Próximo" at bounding box center [1292, 668] width 106 height 33
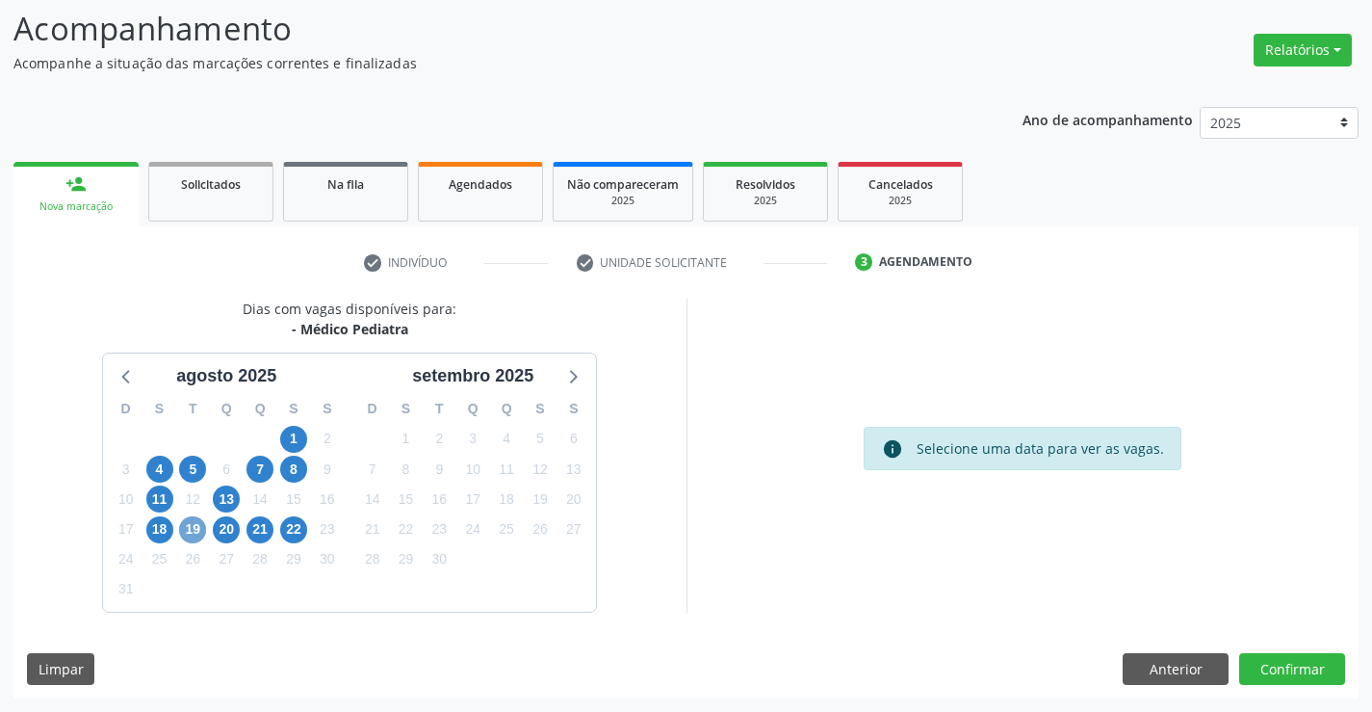
click at [196, 530] on span "19" at bounding box center [192, 529] width 27 height 27
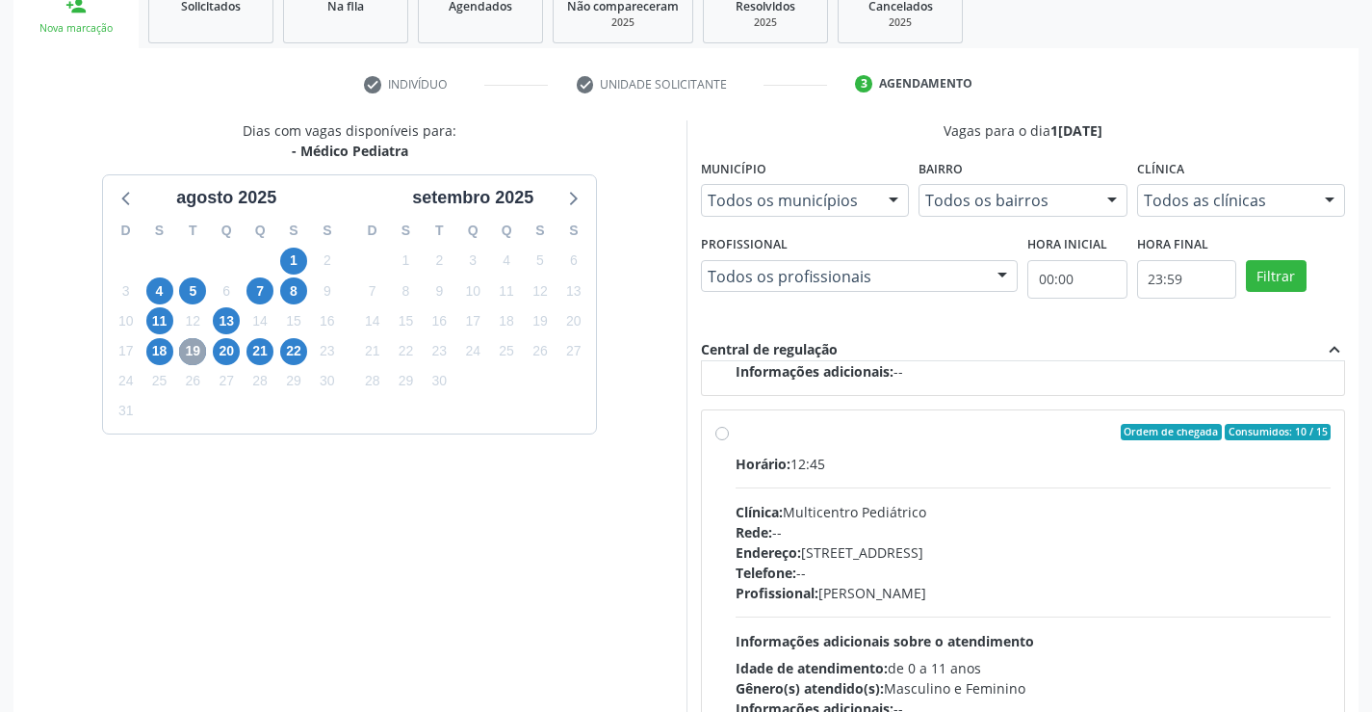
scroll to position [319, 0]
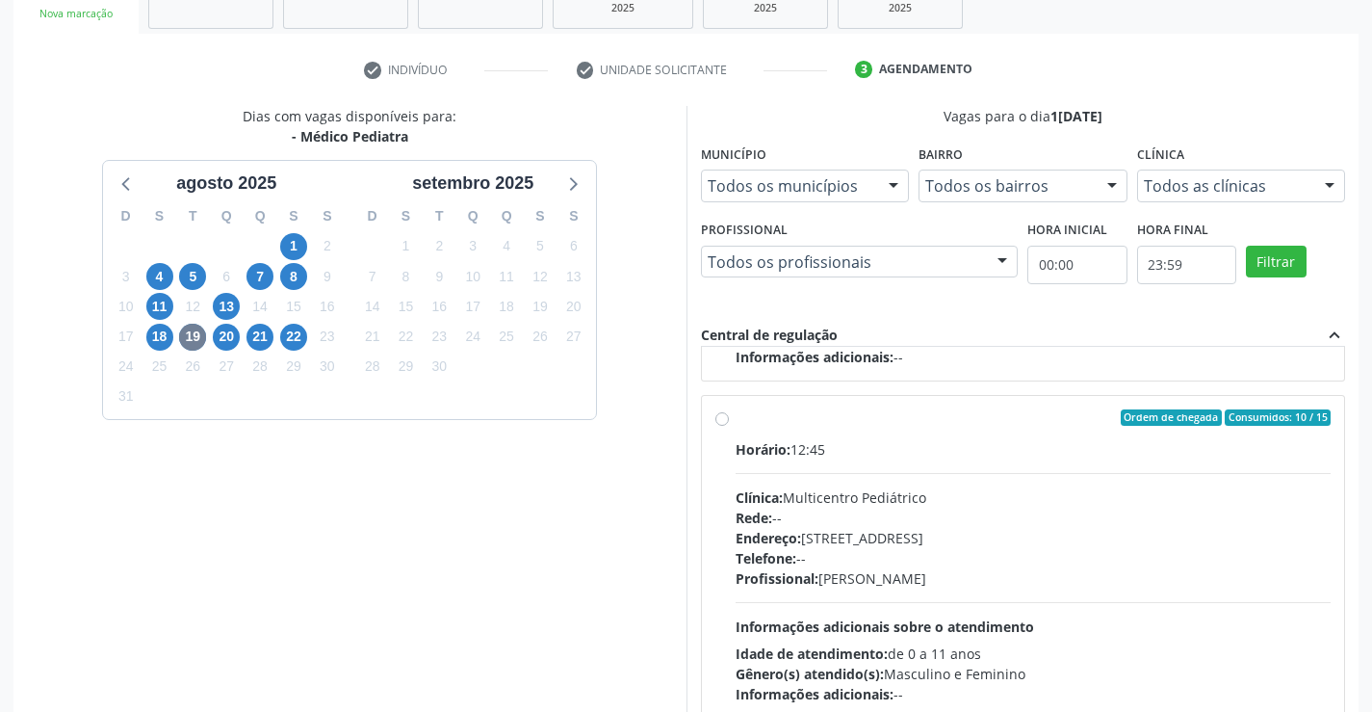
click at [736, 421] on label "Ordem de chegada Consumidos: 10 / 15 Horário: 12:45 Clínica: Multicentro Pediát…" at bounding box center [1034, 557] width 596 height 296
click at [721, 421] on input "Ordem de chegada Consumidos: 10 / 15 Horário: 12:45 Clínica: Multicentro Pediát…" at bounding box center [721, 417] width 13 height 17
radio input "true"
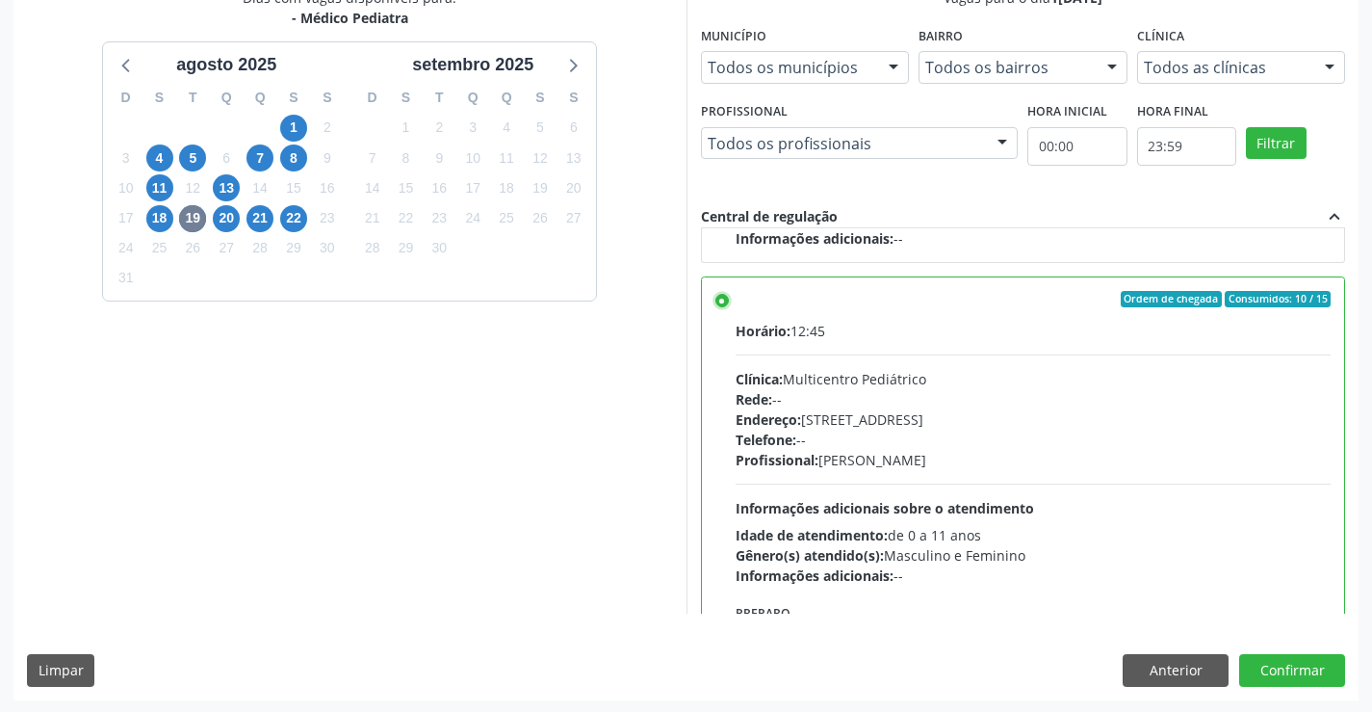
scroll to position [439, 0]
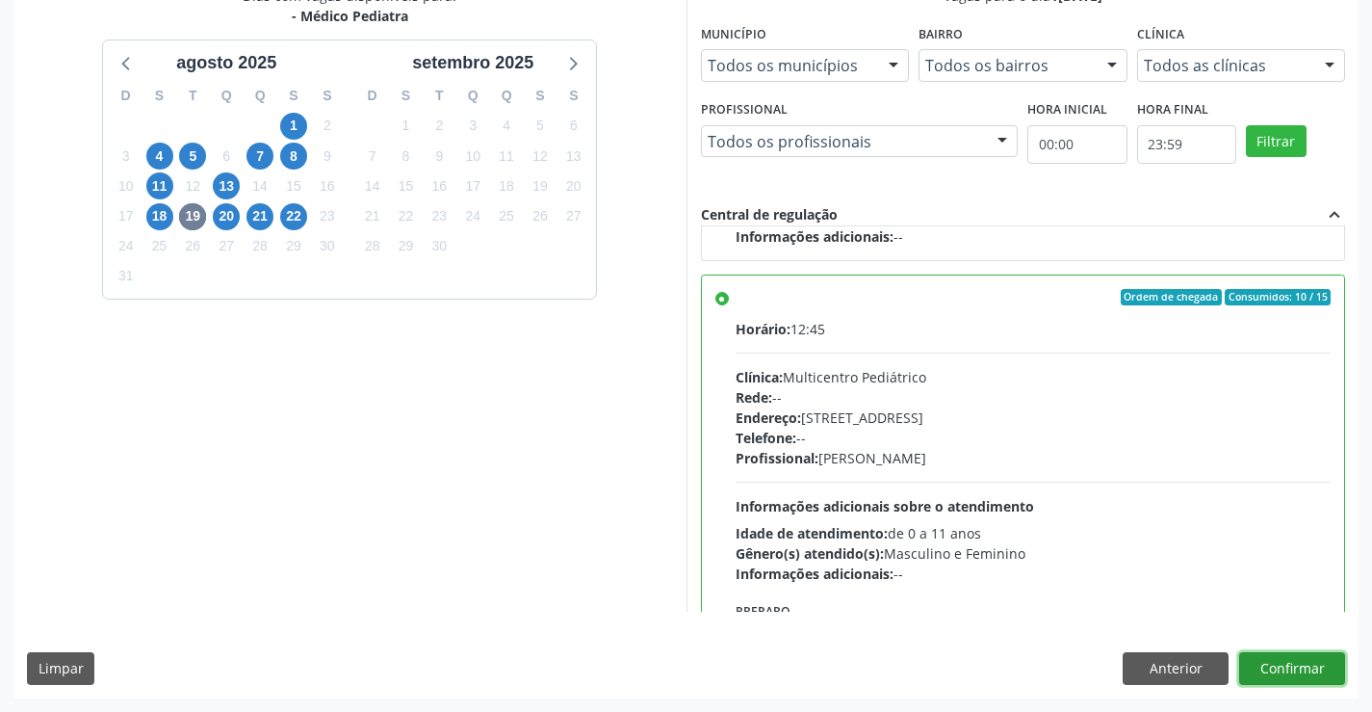
click at [1276, 661] on button "Confirmar" at bounding box center [1292, 668] width 106 height 33
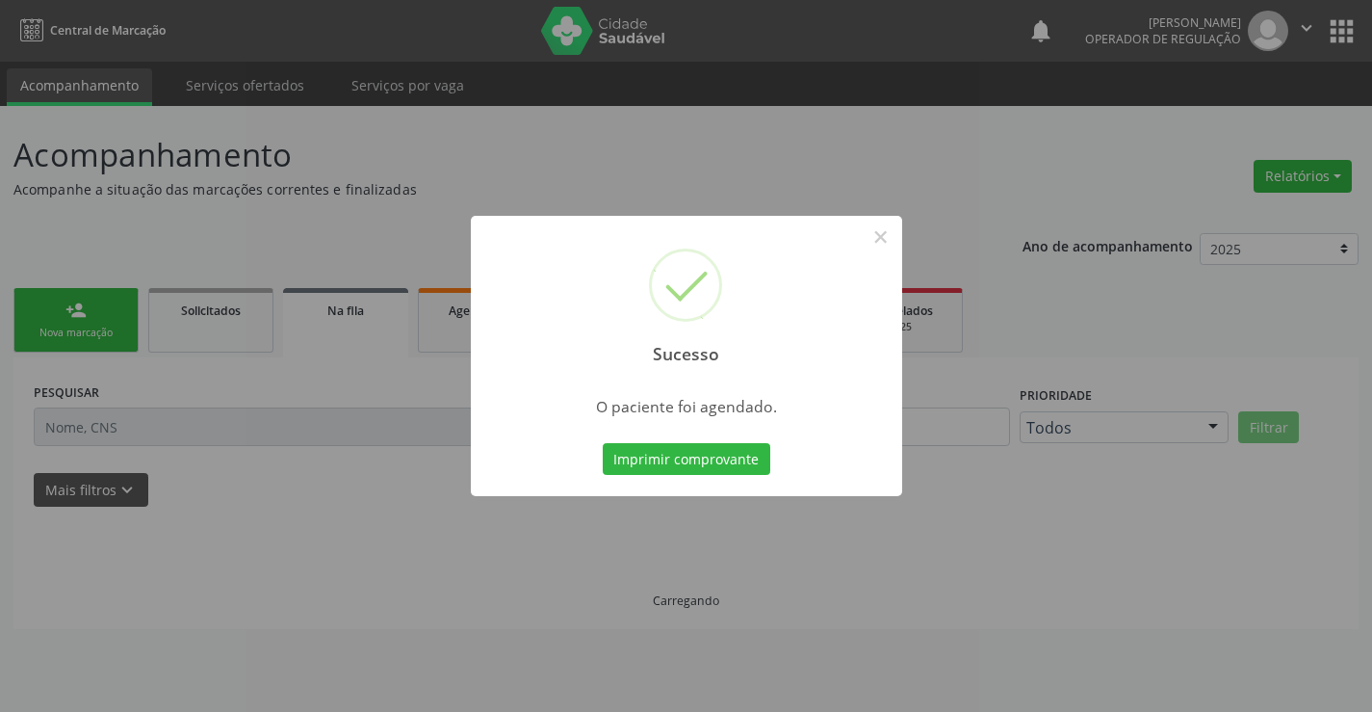
scroll to position [0, 0]
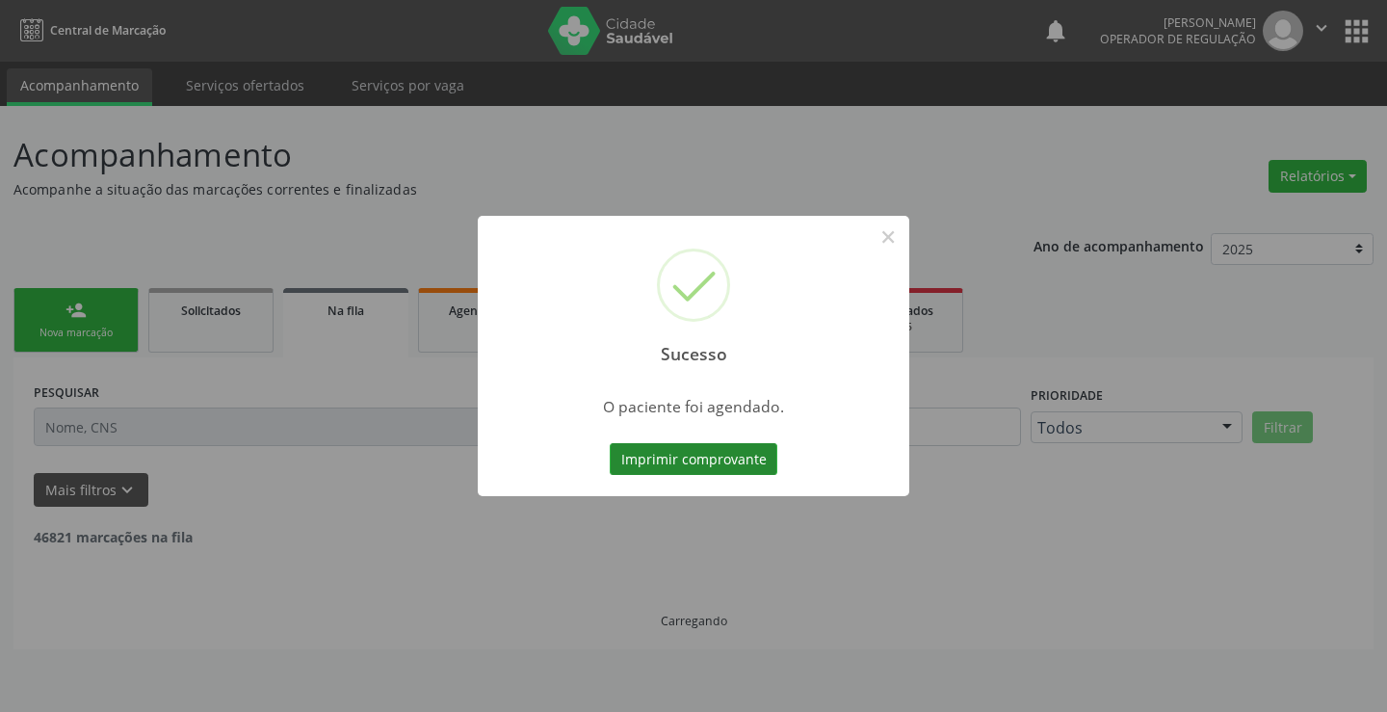
click at [730, 455] on button "Imprimir comprovante" at bounding box center [694, 459] width 168 height 33
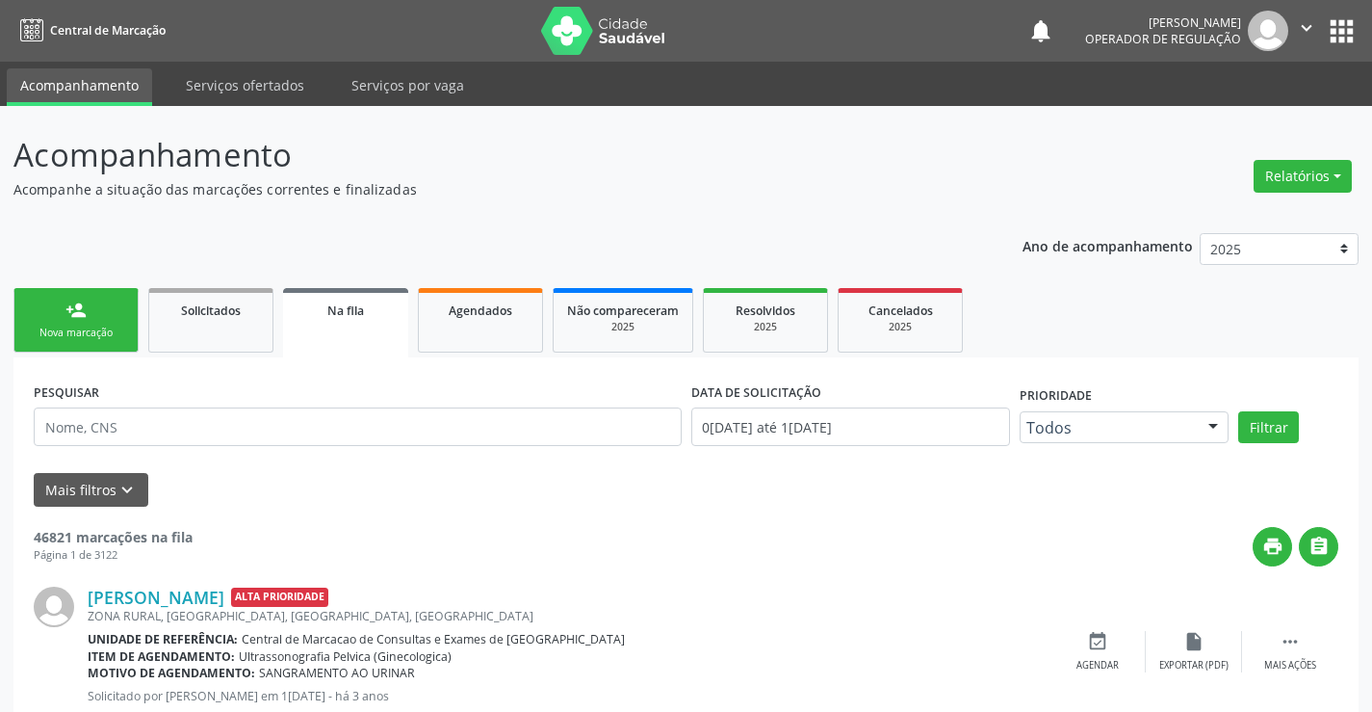
click at [116, 315] on link "person_add Nova marcação" at bounding box center [75, 320] width 125 height 65
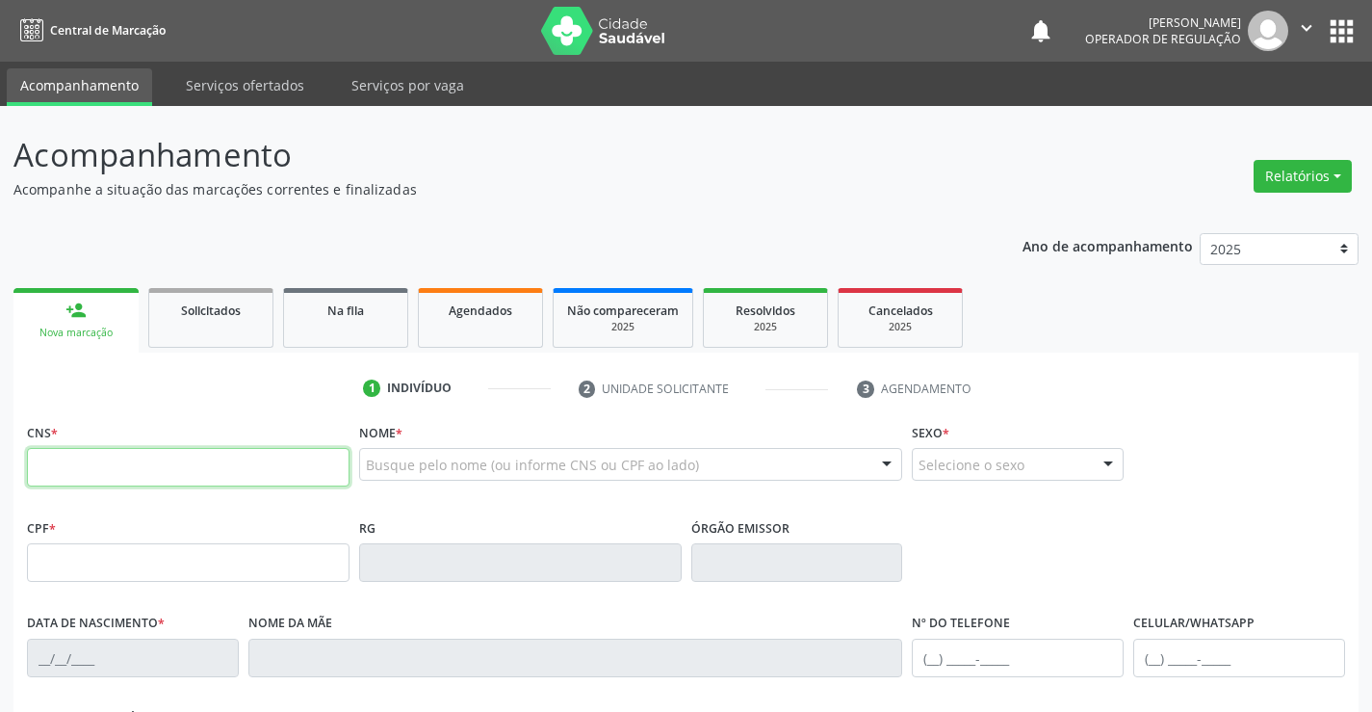
click at [201, 474] on input "text" at bounding box center [188, 467] width 323 height 39
type input "700 9019 7922 8597"
type input "33585242"
type input "15/12/1979"
type input "(74) 99989-7016"
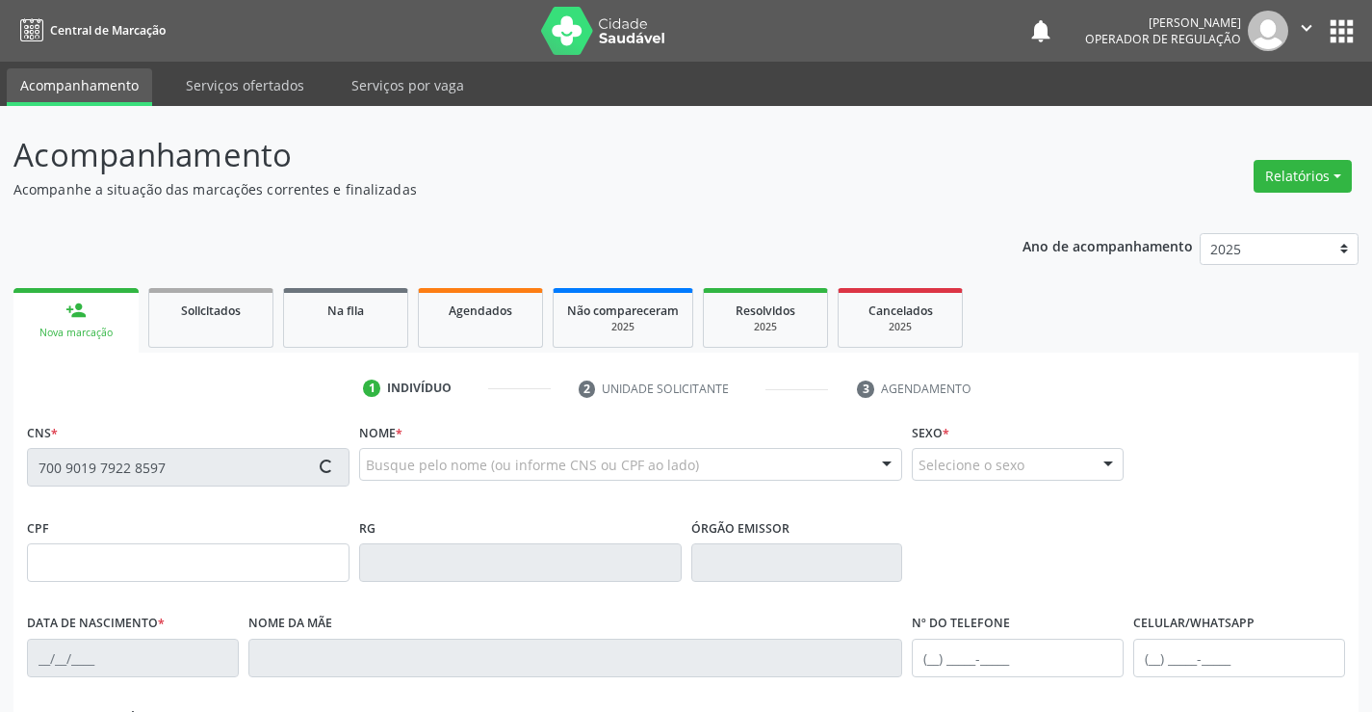
type input "S/N"
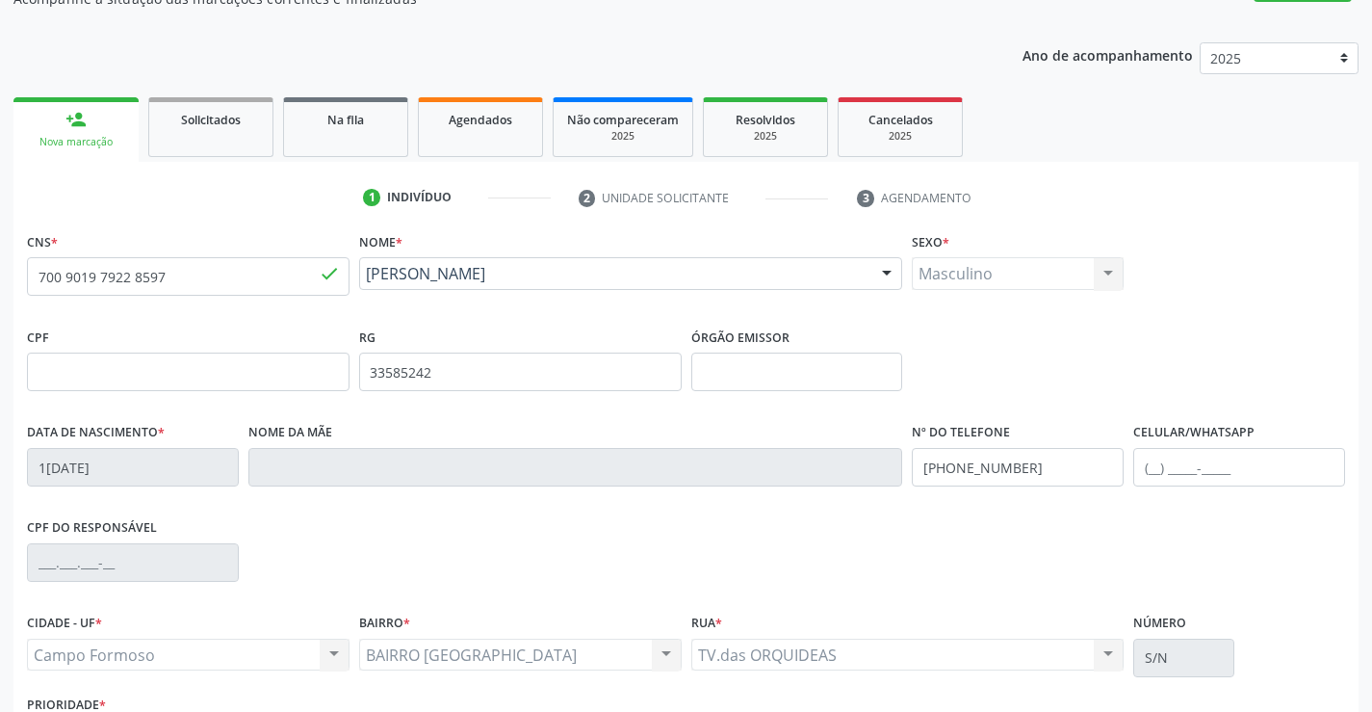
scroll to position [332, 0]
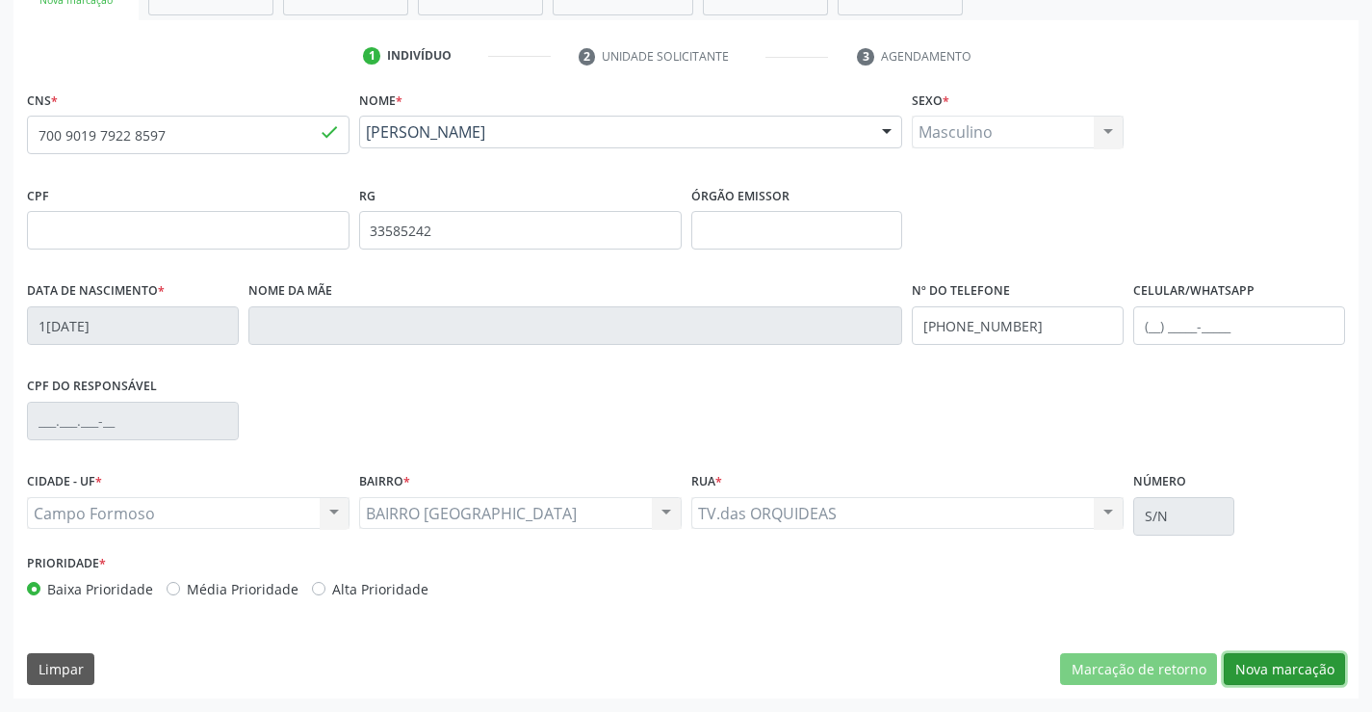
click at [1233, 672] on button "Nova marcação" at bounding box center [1284, 669] width 121 height 33
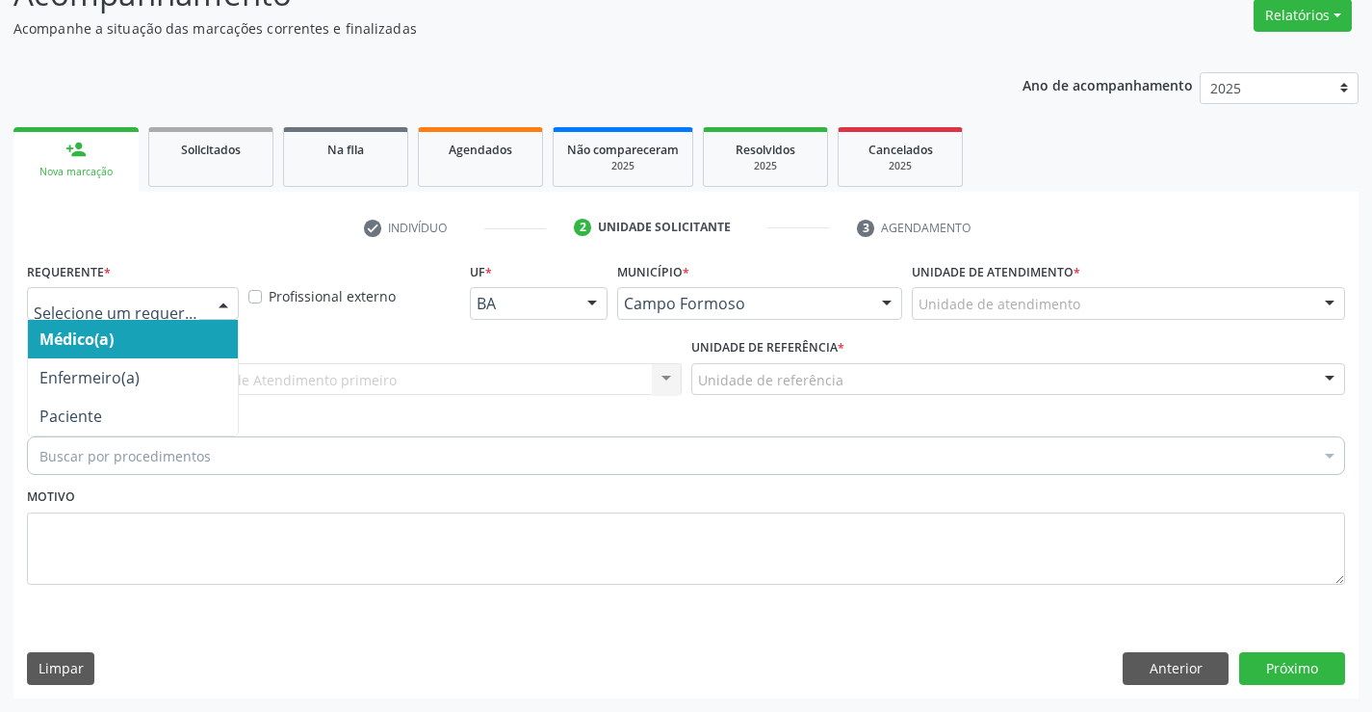
click at [219, 298] on div at bounding box center [223, 304] width 29 height 33
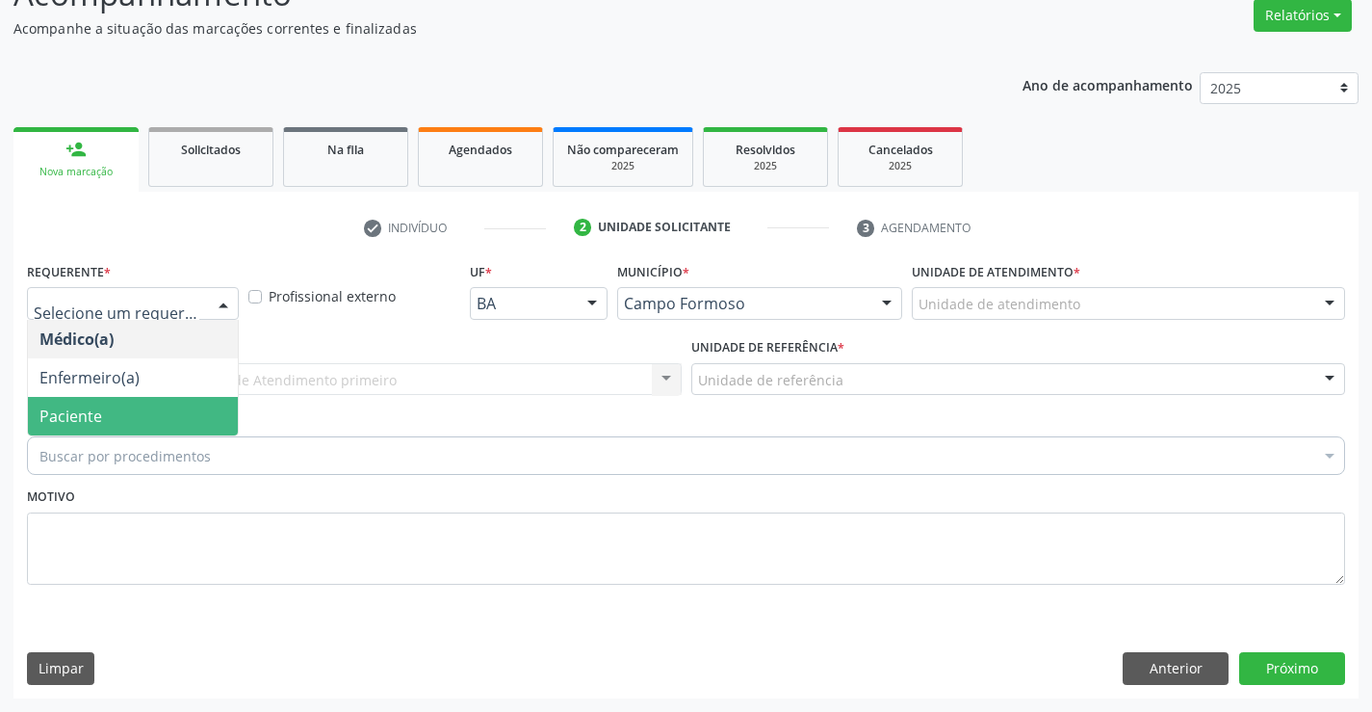
click at [193, 403] on span "Paciente" at bounding box center [133, 416] width 210 height 39
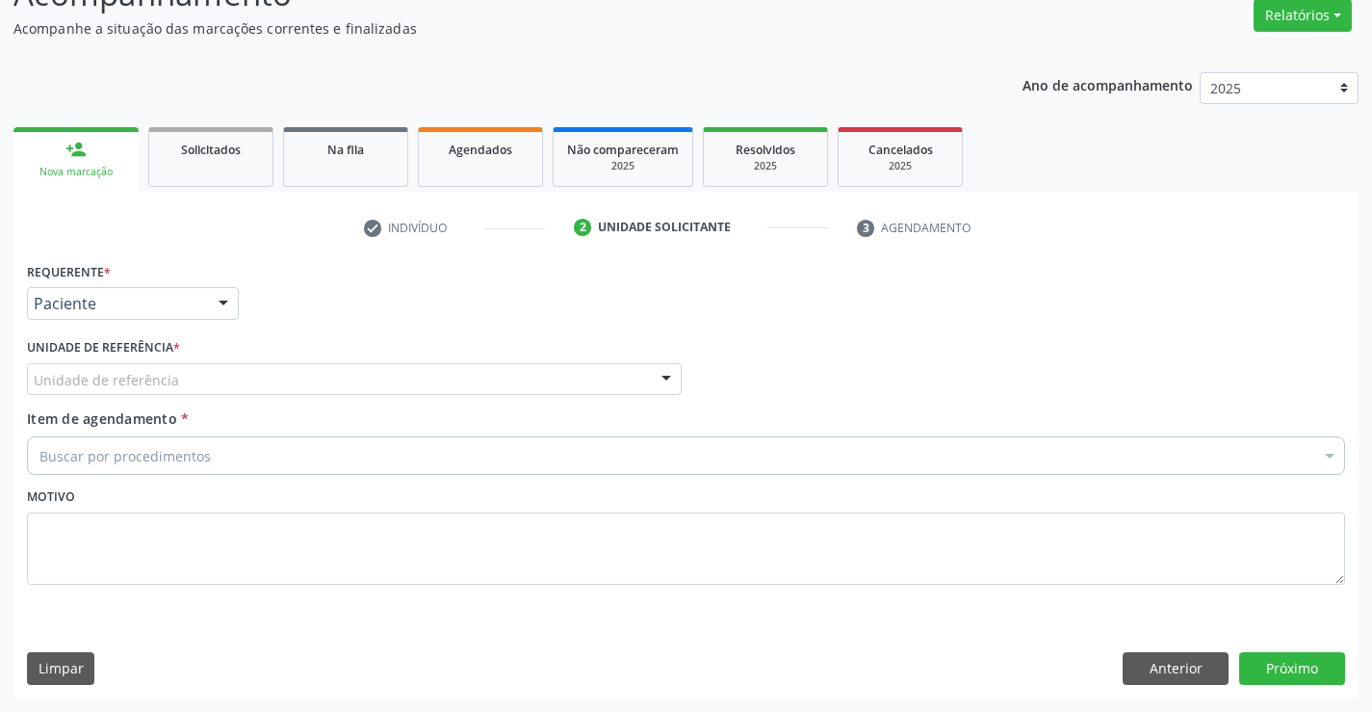
click at [662, 372] on div at bounding box center [666, 380] width 29 height 33
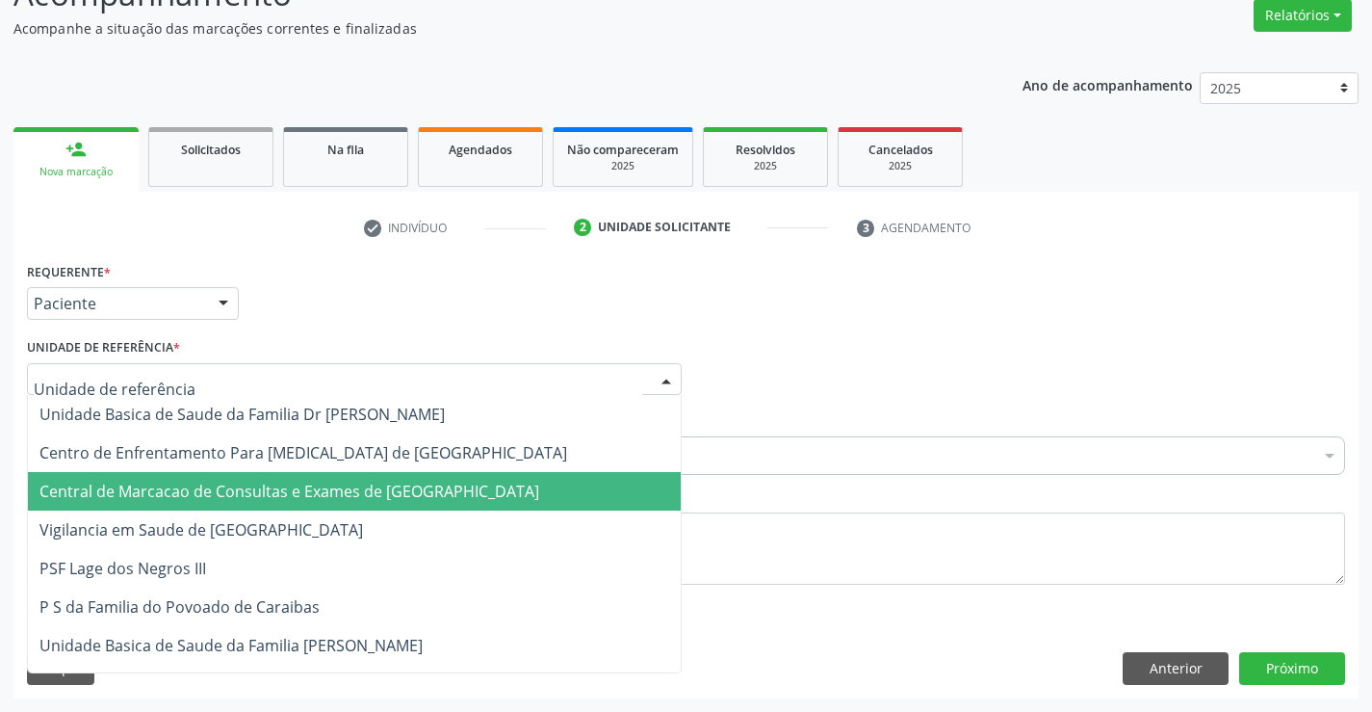
click at [595, 501] on span "Central de Marcacao de Consultas e Exames de [GEOGRAPHIC_DATA]" at bounding box center [354, 491] width 653 height 39
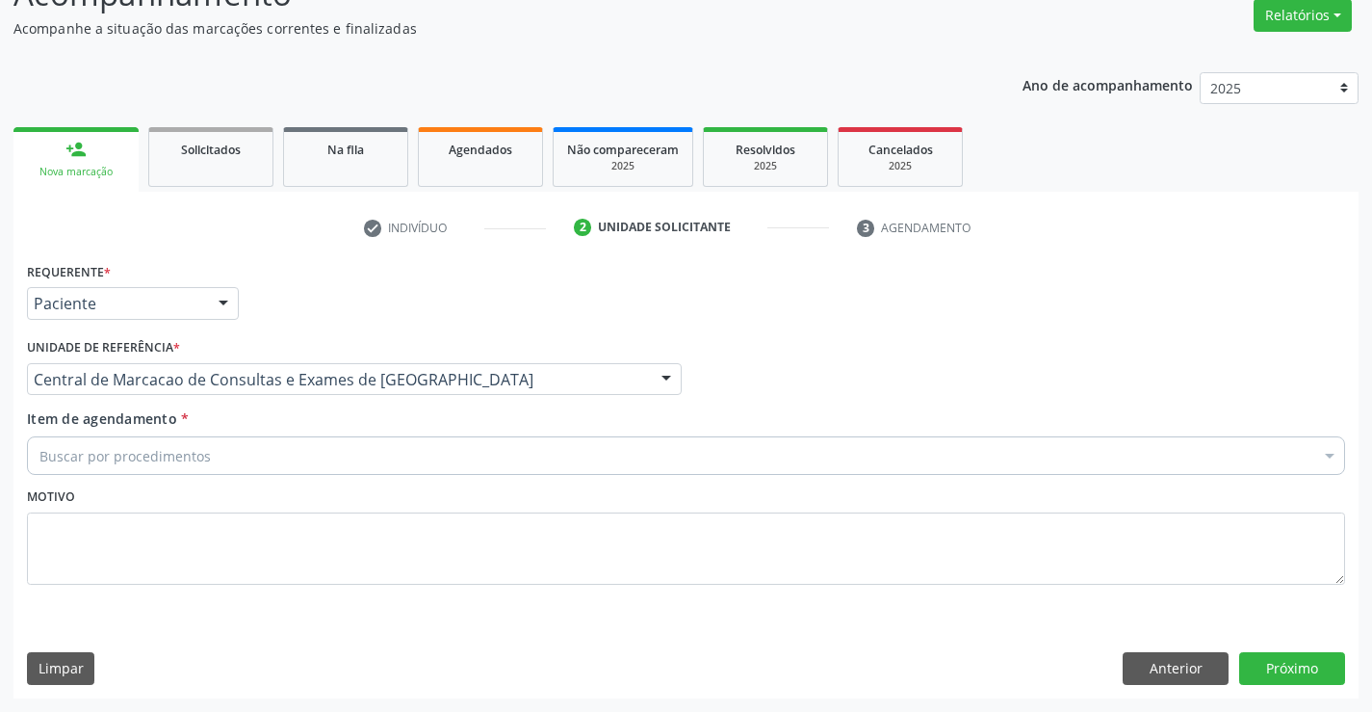
click at [603, 460] on div "Buscar por procedimentos" at bounding box center [686, 455] width 1318 height 39
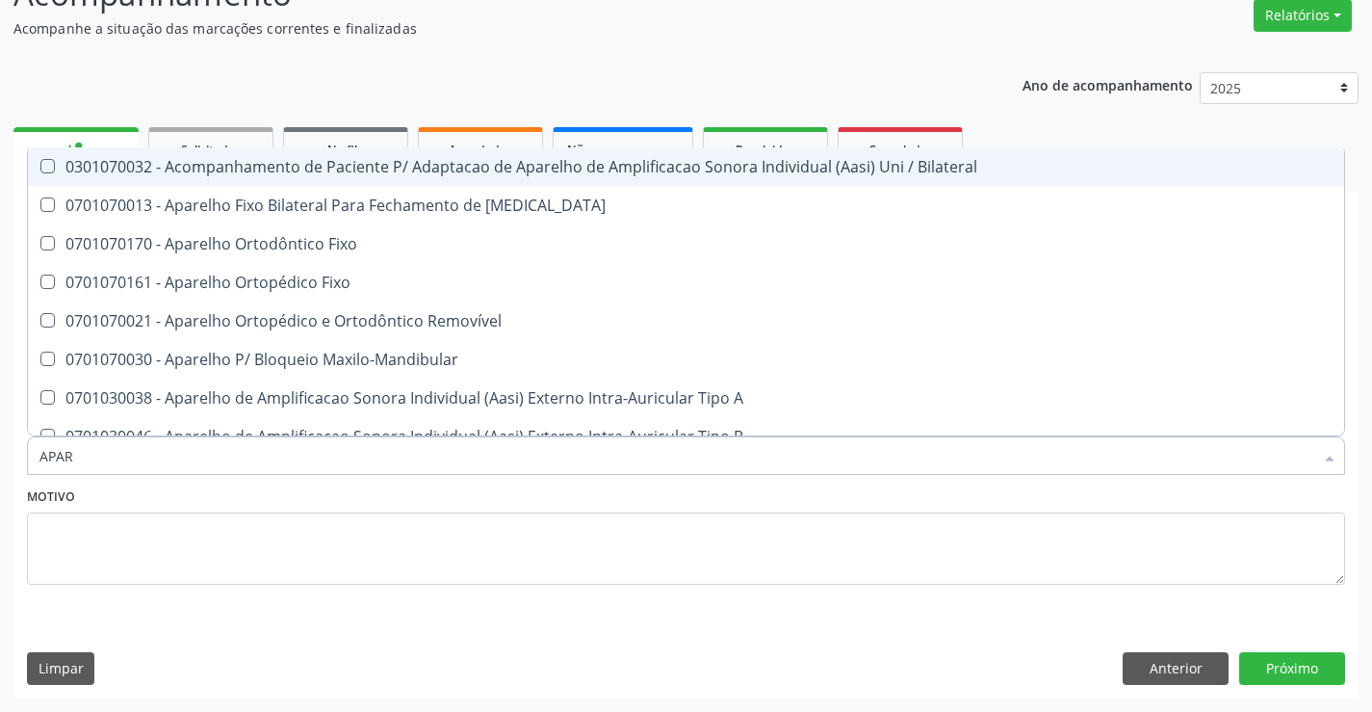
type input "APARE"
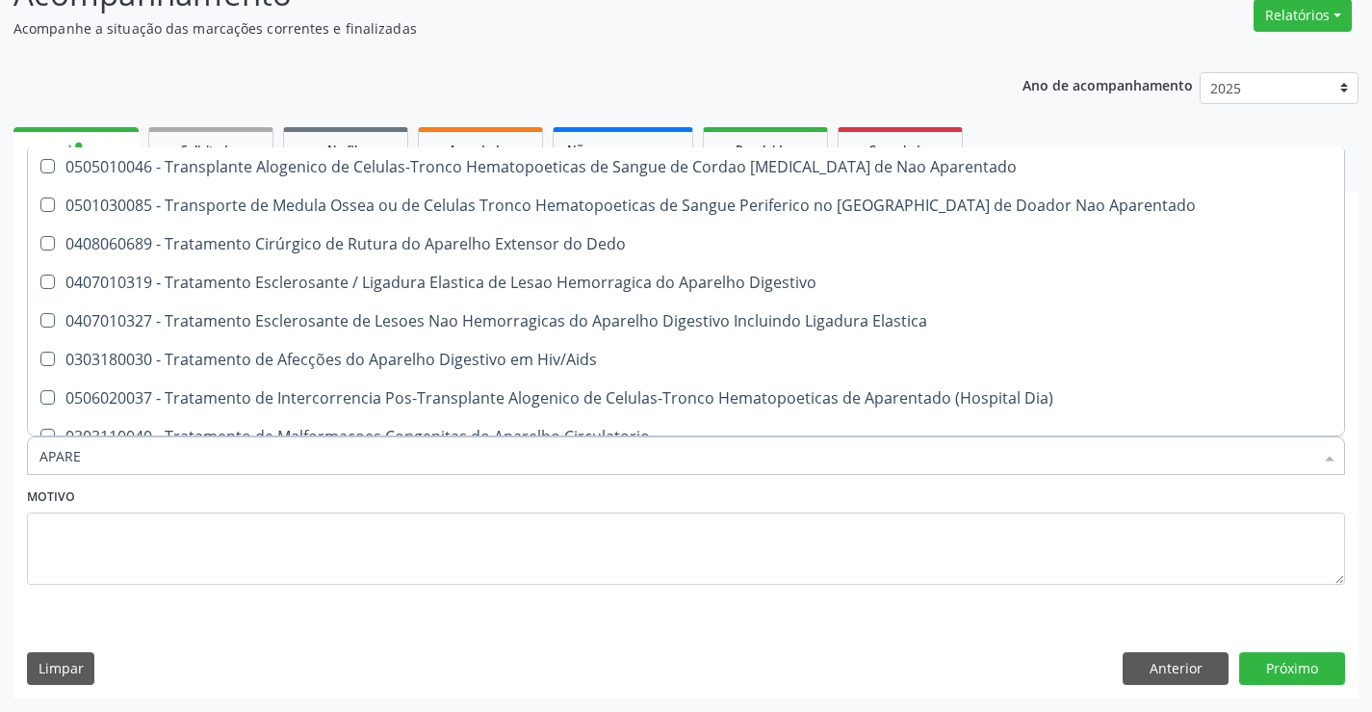
scroll to position [1999, 0]
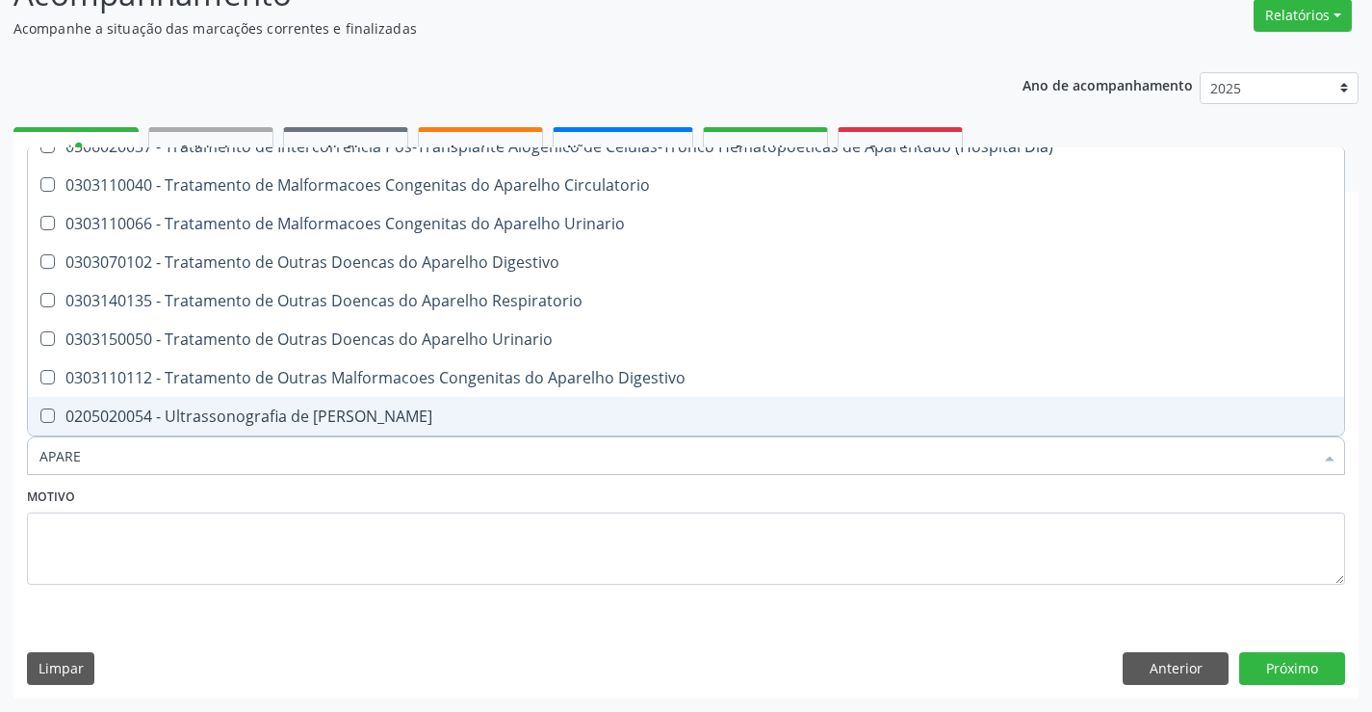
click at [595, 408] on div "0205020054 - Ultrassonografia de Aparelho Urinario" at bounding box center [823, 415] width 1569 height 15
checkbox Urinario "true"
click at [1251, 661] on button "Próximo" at bounding box center [1292, 668] width 106 height 33
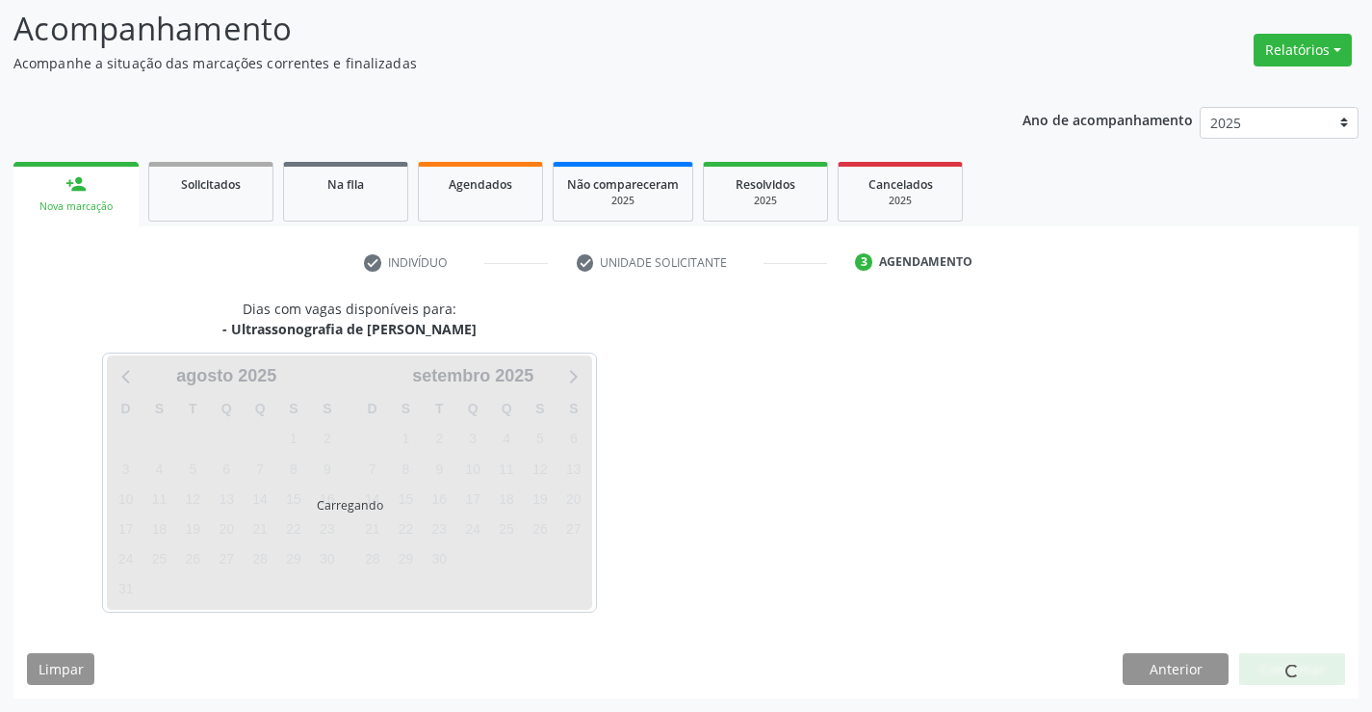
scroll to position [0, 0]
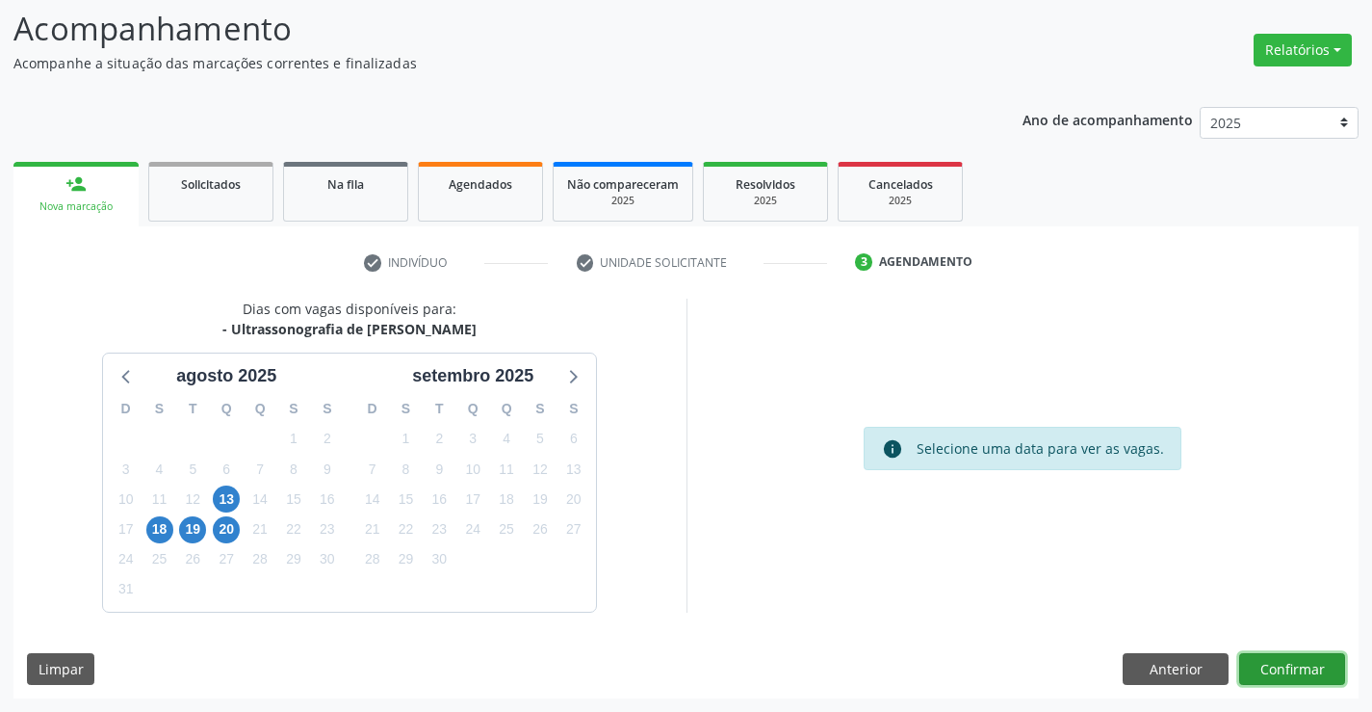
click at [1279, 662] on button "Confirmar" at bounding box center [1292, 669] width 106 height 33
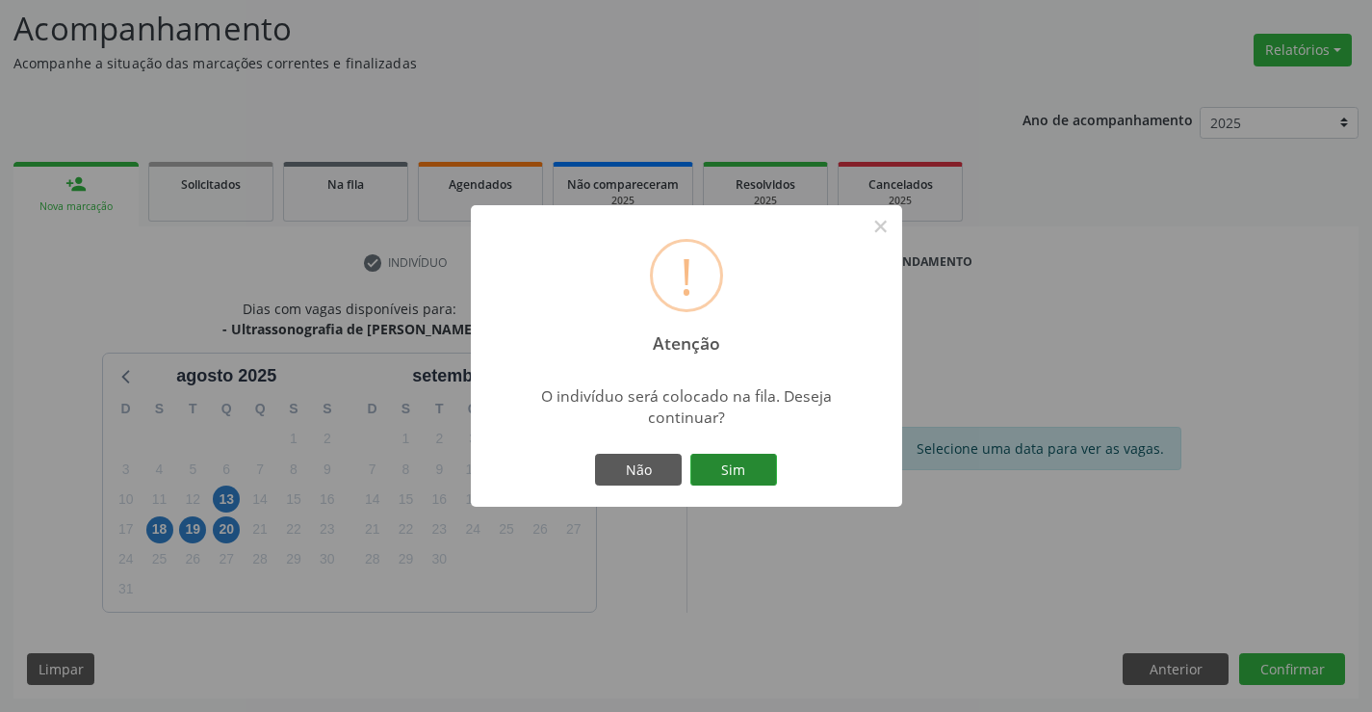
click at [735, 472] on button "Sim" at bounding box center [733, 470] width 87 height 33
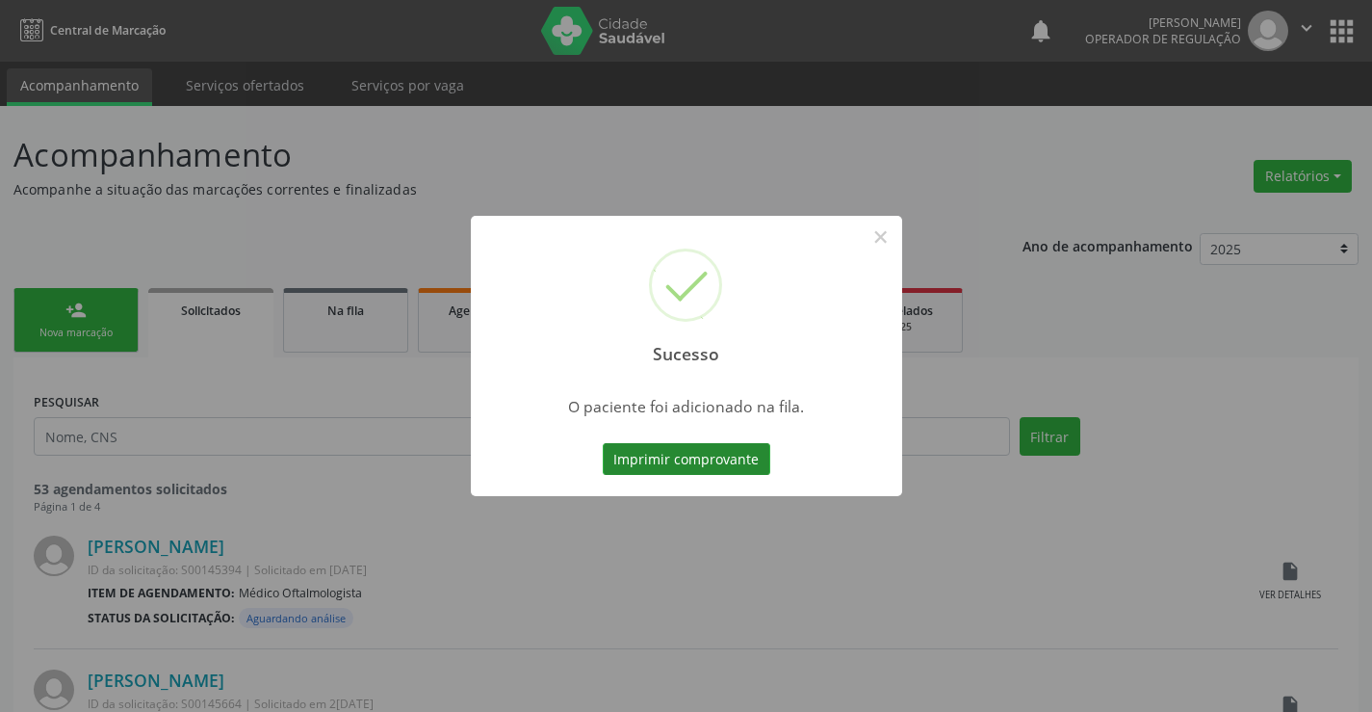
click at [736, 456] on button "Imprimir comprovante" at bounding box center [687, 459] width 168 height 33
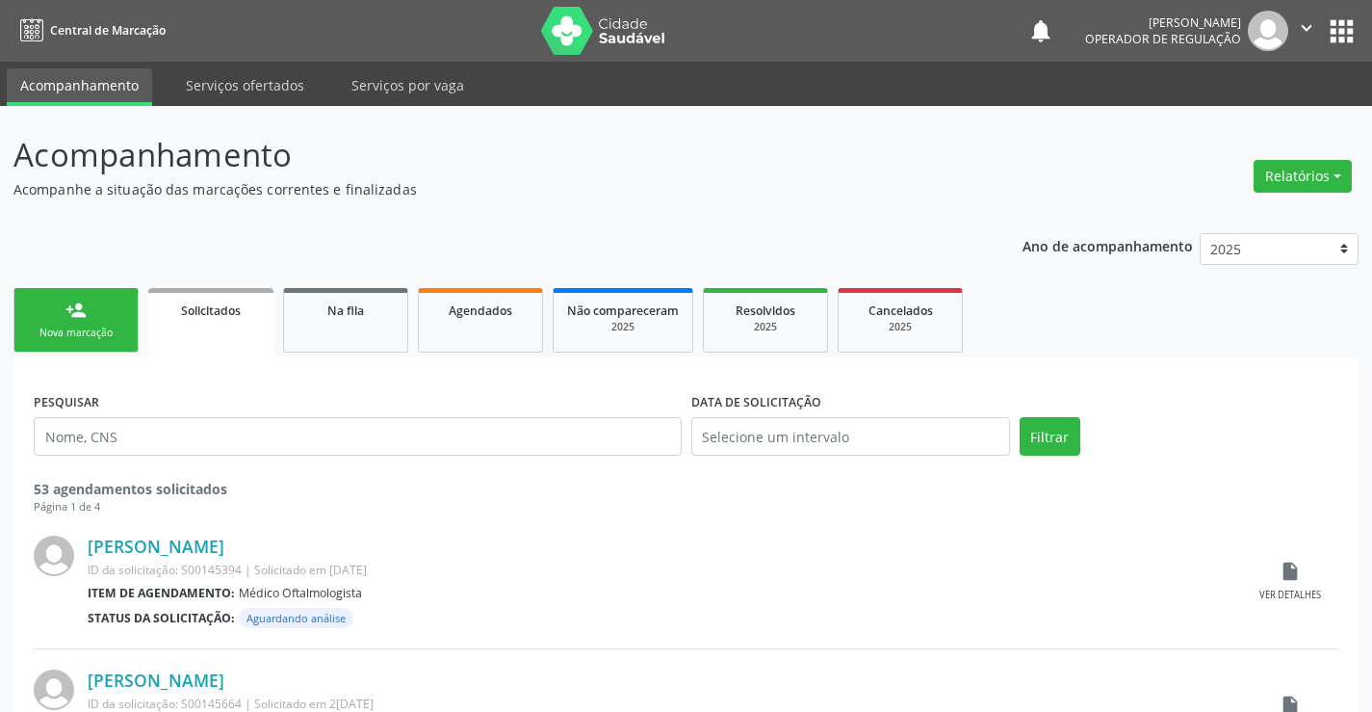
click at [73, 319] on div "person_add" at bounding box center [75, 309] width 21 height 21
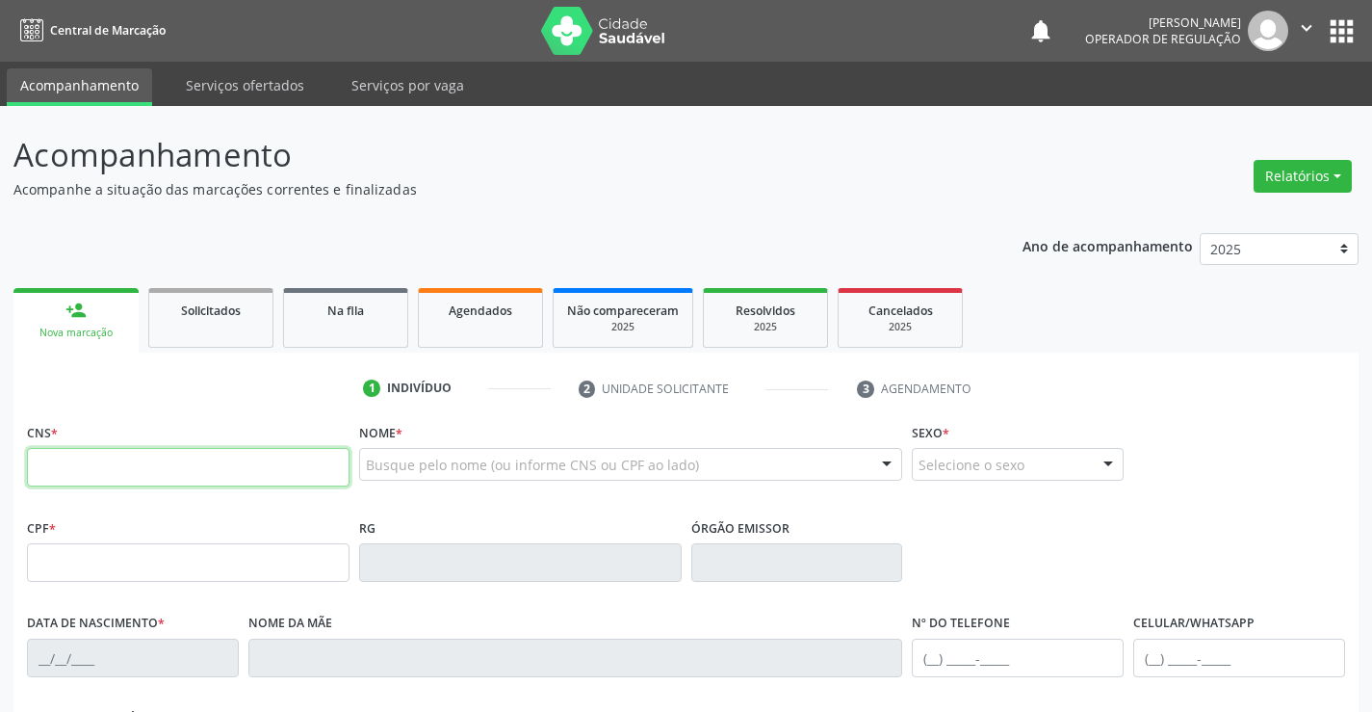
click at [134, 459] on input "text" at bounding box center [188, 467] width 323 height 39
type input "702 6042 5083 6245"
type input "04/04/1977"
type input "(74) 99101-4305"
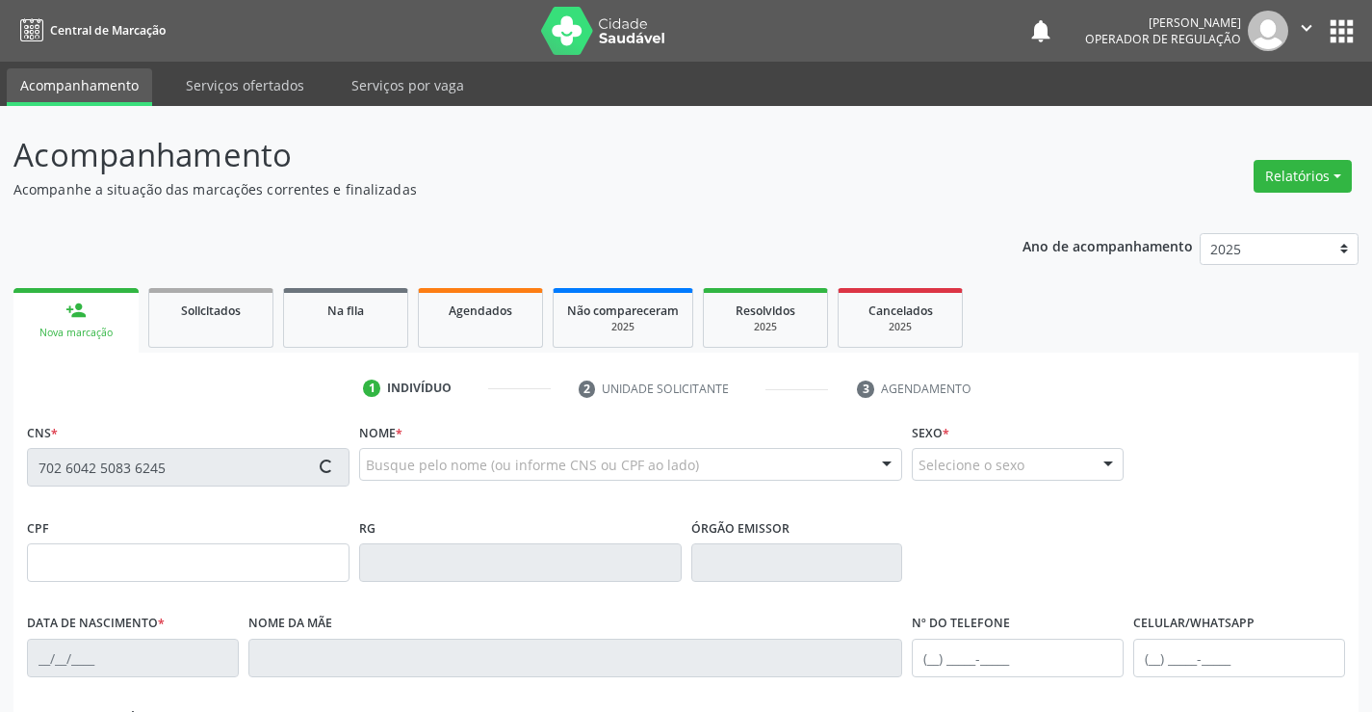
type input "25"
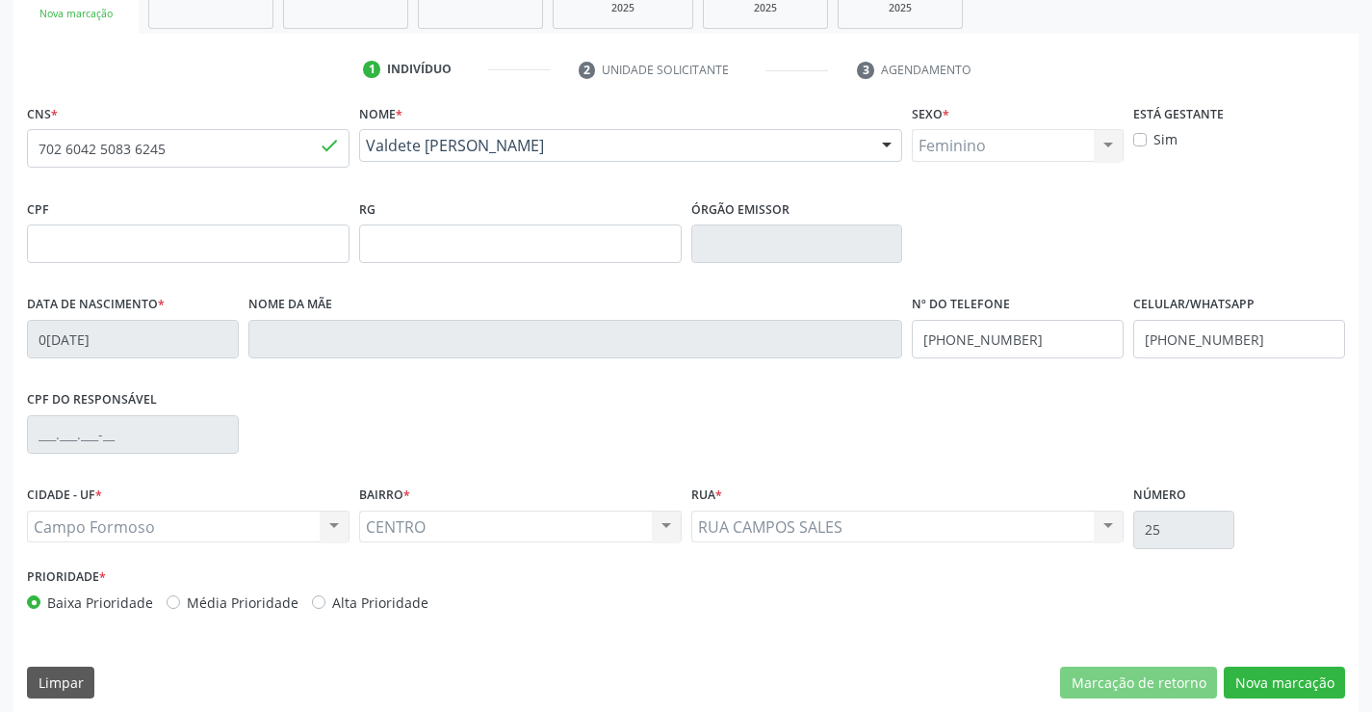
scroll to position [332, 0]
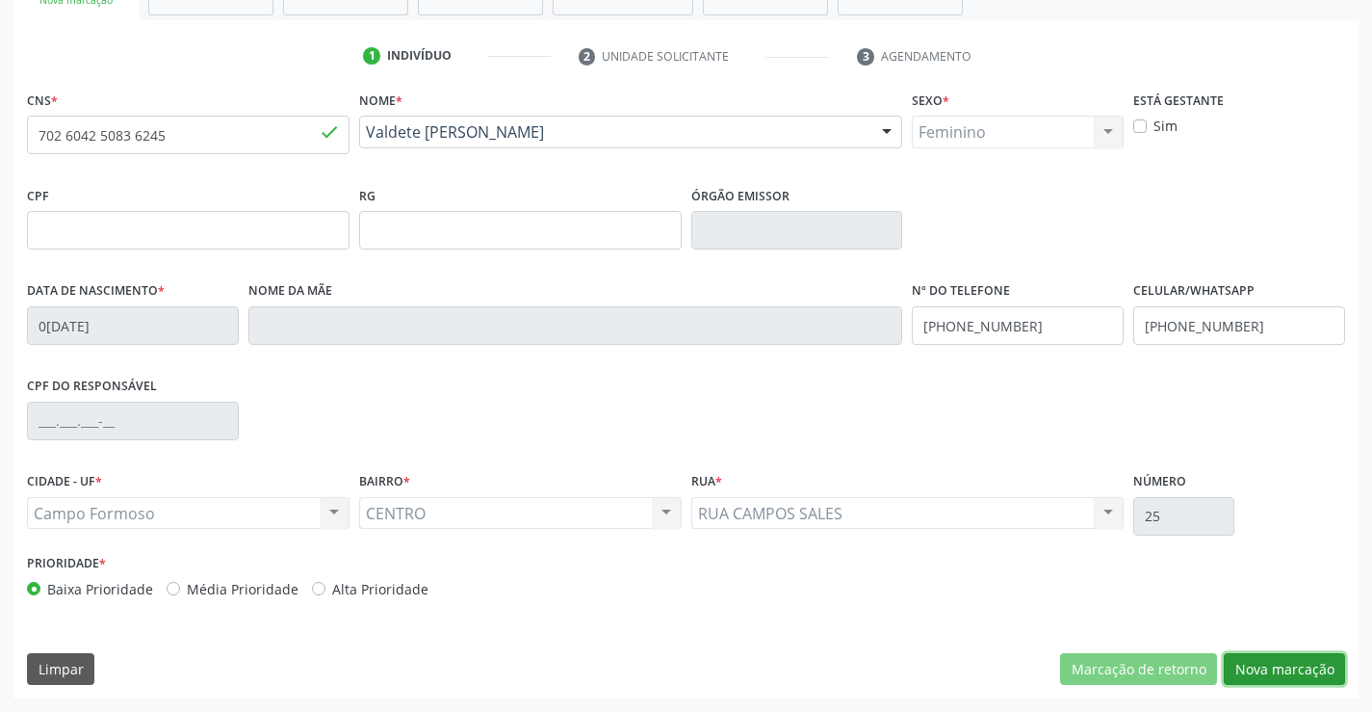
click at [1300, 664] on button "Nova marcação" at bounding box center [1284, 669] width 121 height 33
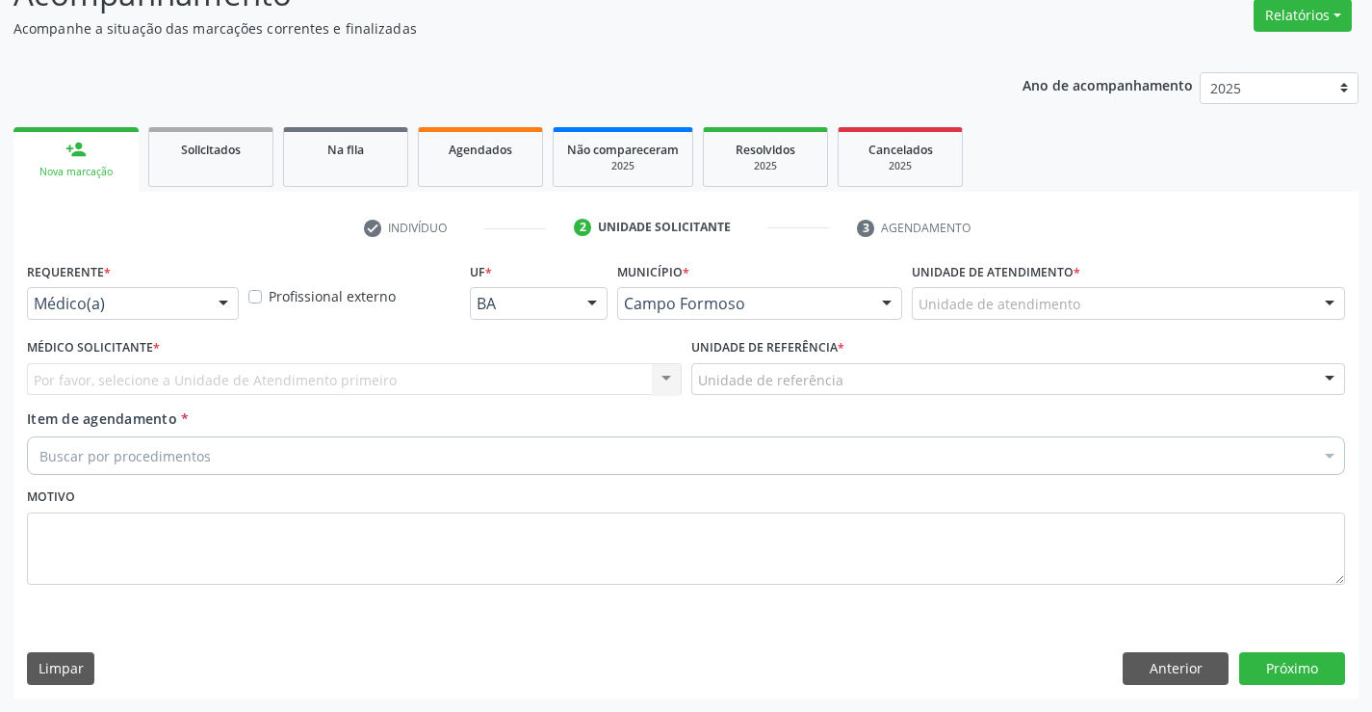
scroll to position [161, 0]
click at [221, 298] on div at bounding box center [223, 304] width 29 height 33
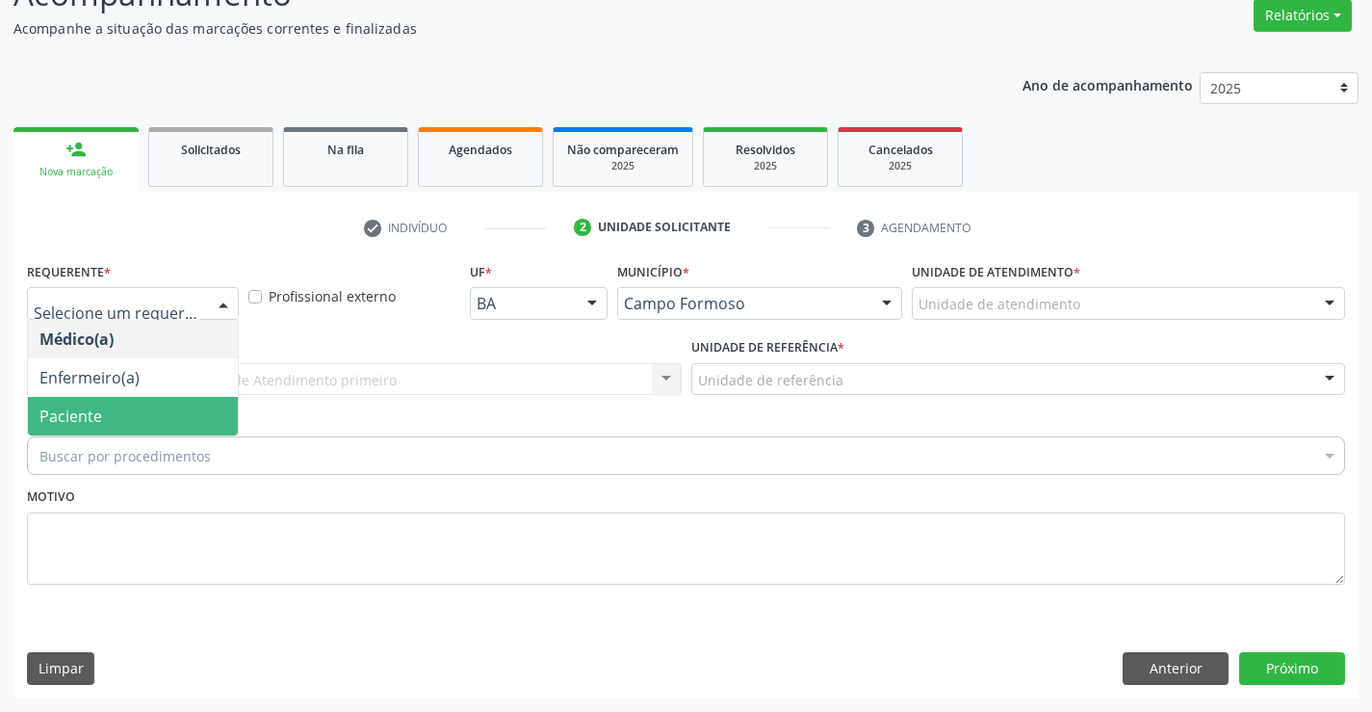
click at [175, 417] on span "Paciente" at bounding box center [133, 416] width 210 height 39
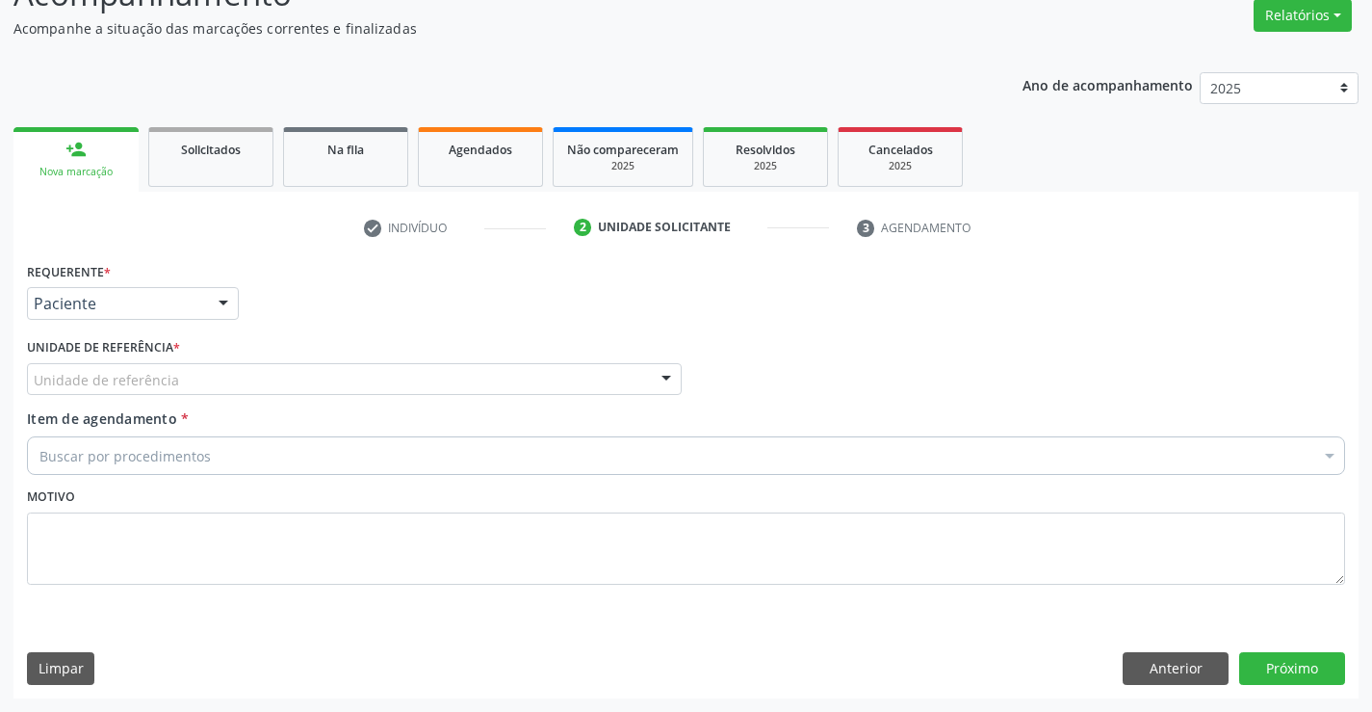
click at [662, 377] on div at bounding box center [666, 380] width 29 height 33
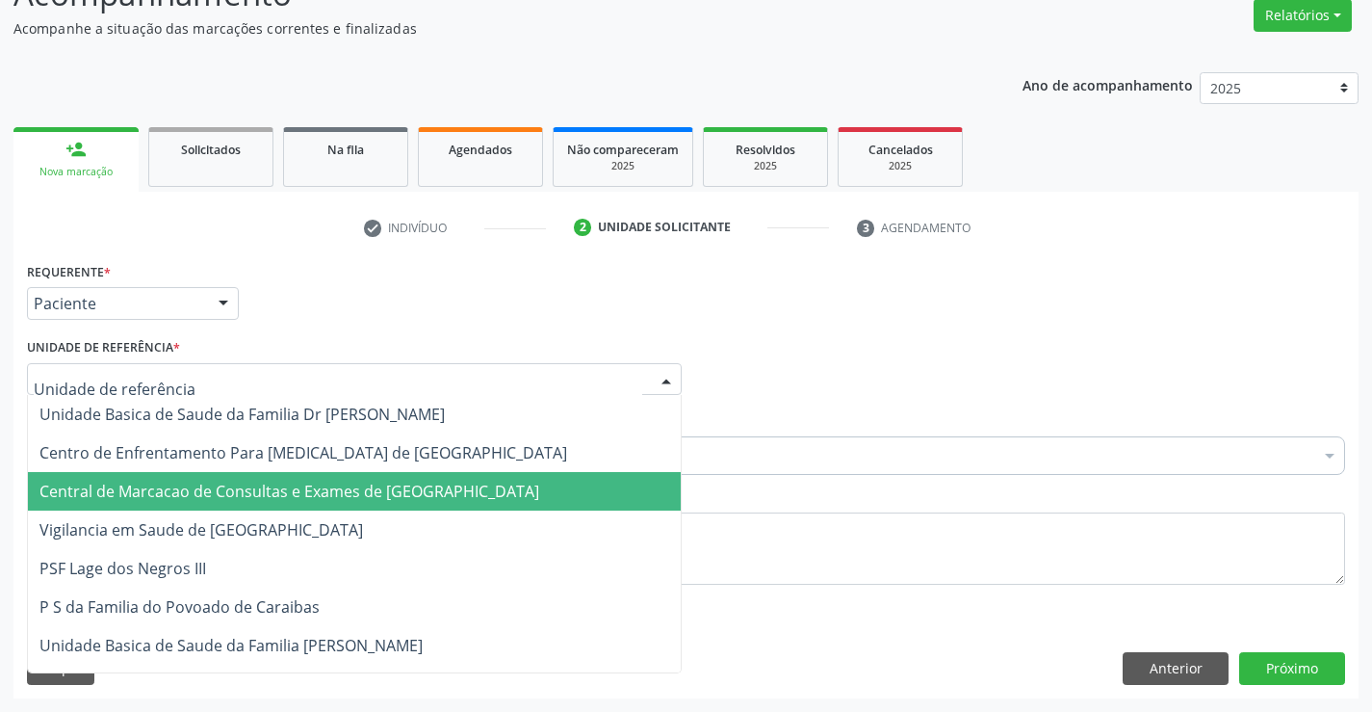
click at [588, 491] on span "Central de Marcacao de Consultas e Exames de [GEOGRAPHIC_DATA]" at bounding box center [354, 491] width 653 height 39
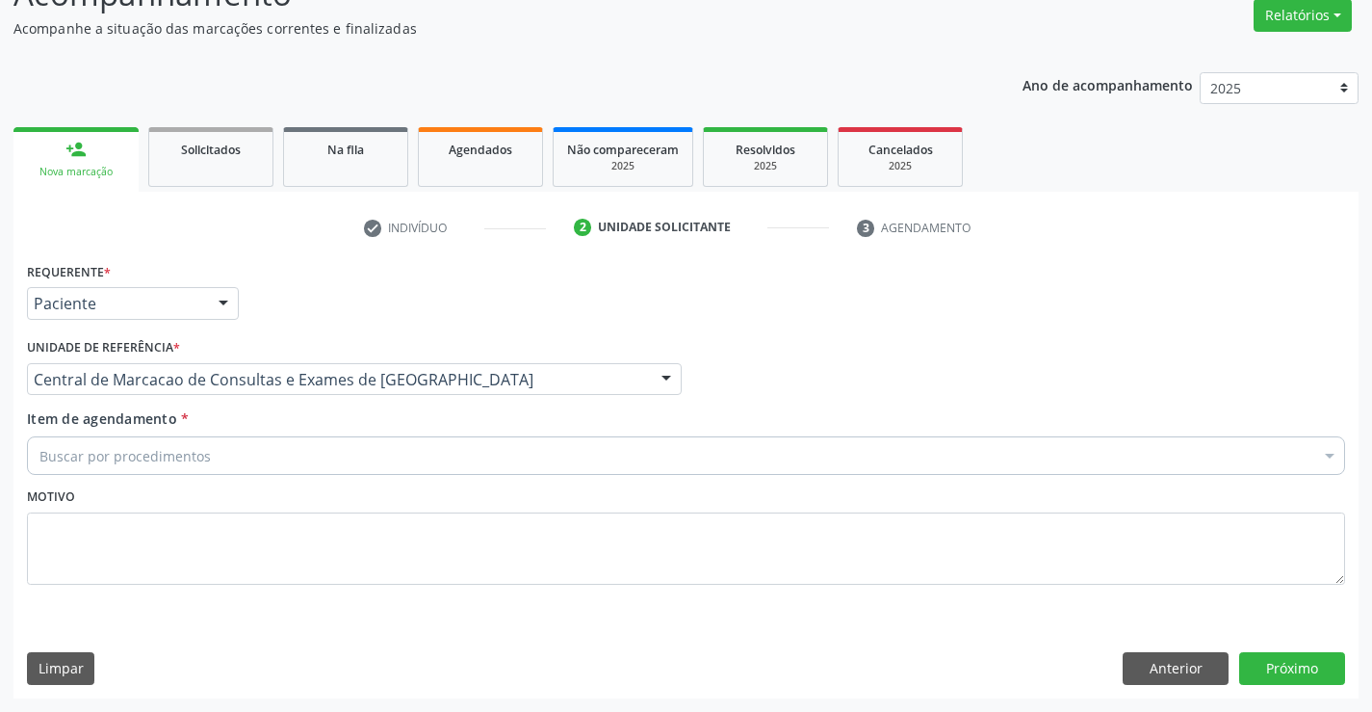
click at [589, 468] on div "Buscar por procedimentos" at bounding box center [686, 455] width 1318 height 39
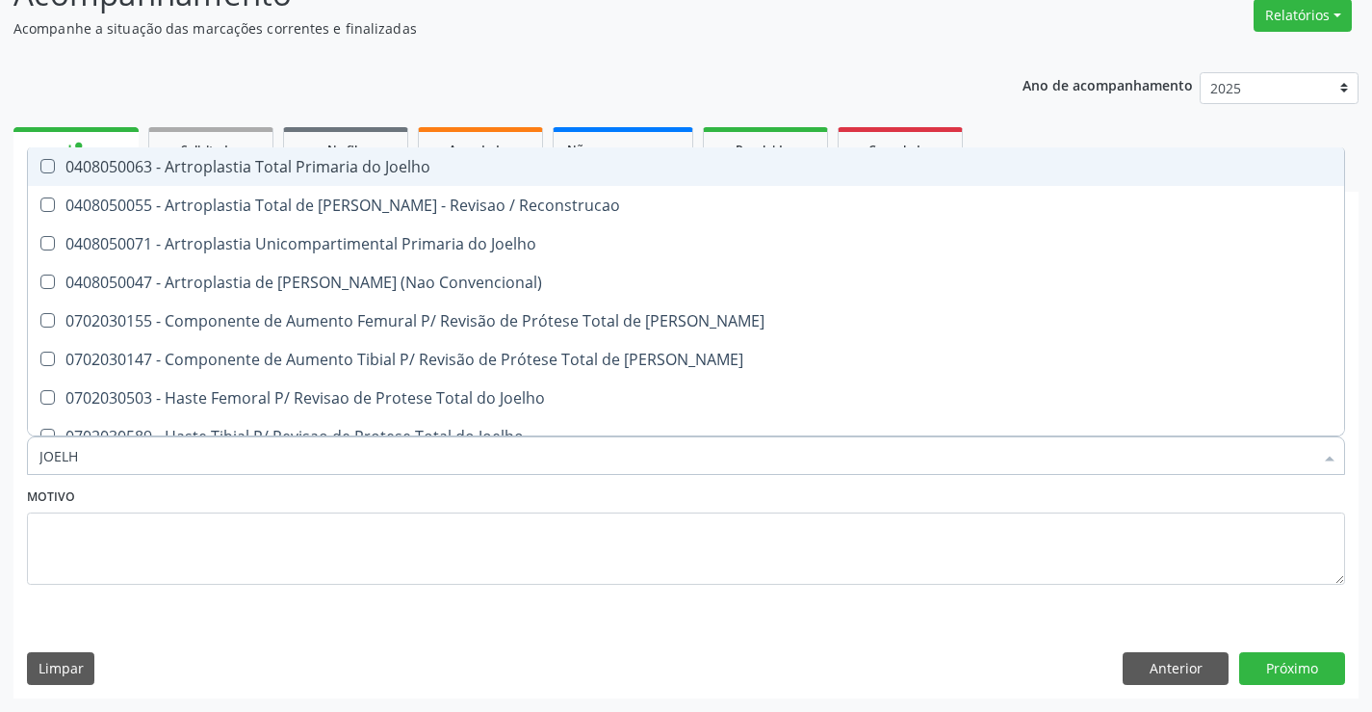
type input "JOELHO"
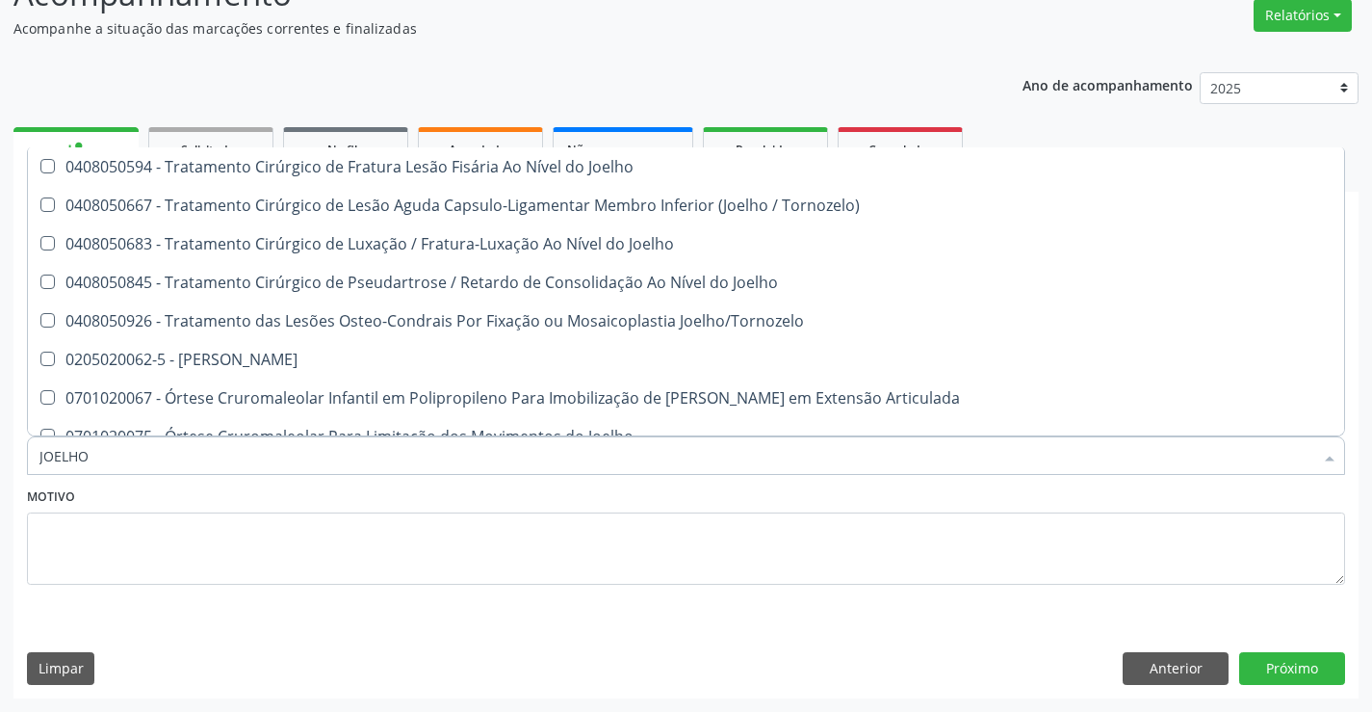
scroll to position [829, 0]
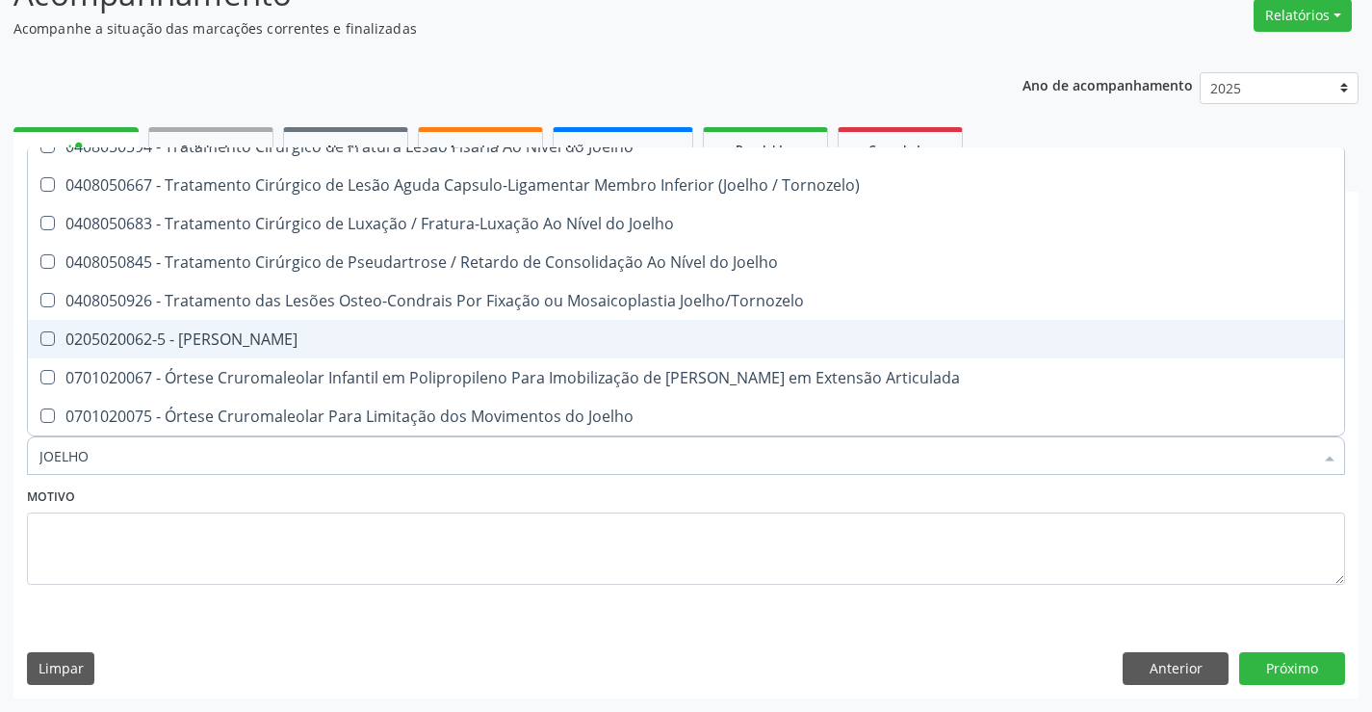
click at [546, 337] on div "0205020062-5 - Usg Joelho" at bounding box center [685, 338] width 1293 height 15
checkbox Joelho "true"
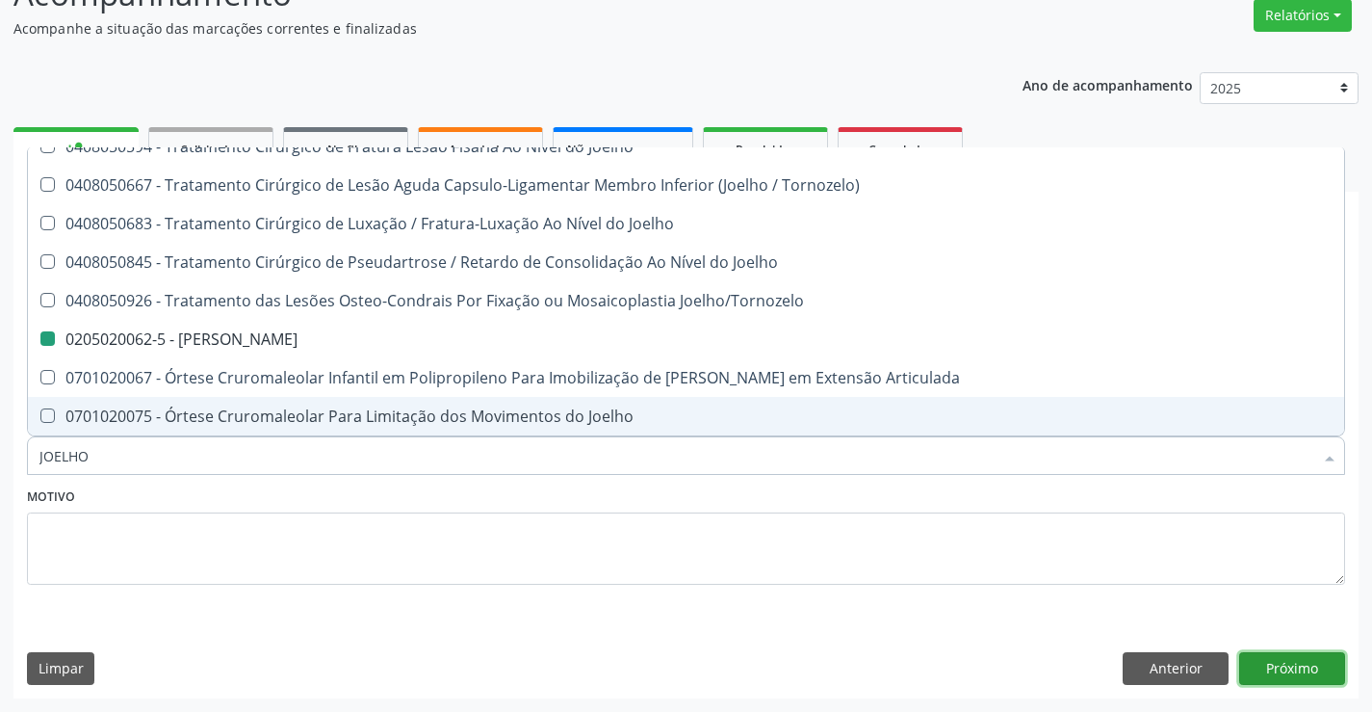
click at [1291, 672] on button "Próximo" at bounding box center [1292, 668] width 106 height 33
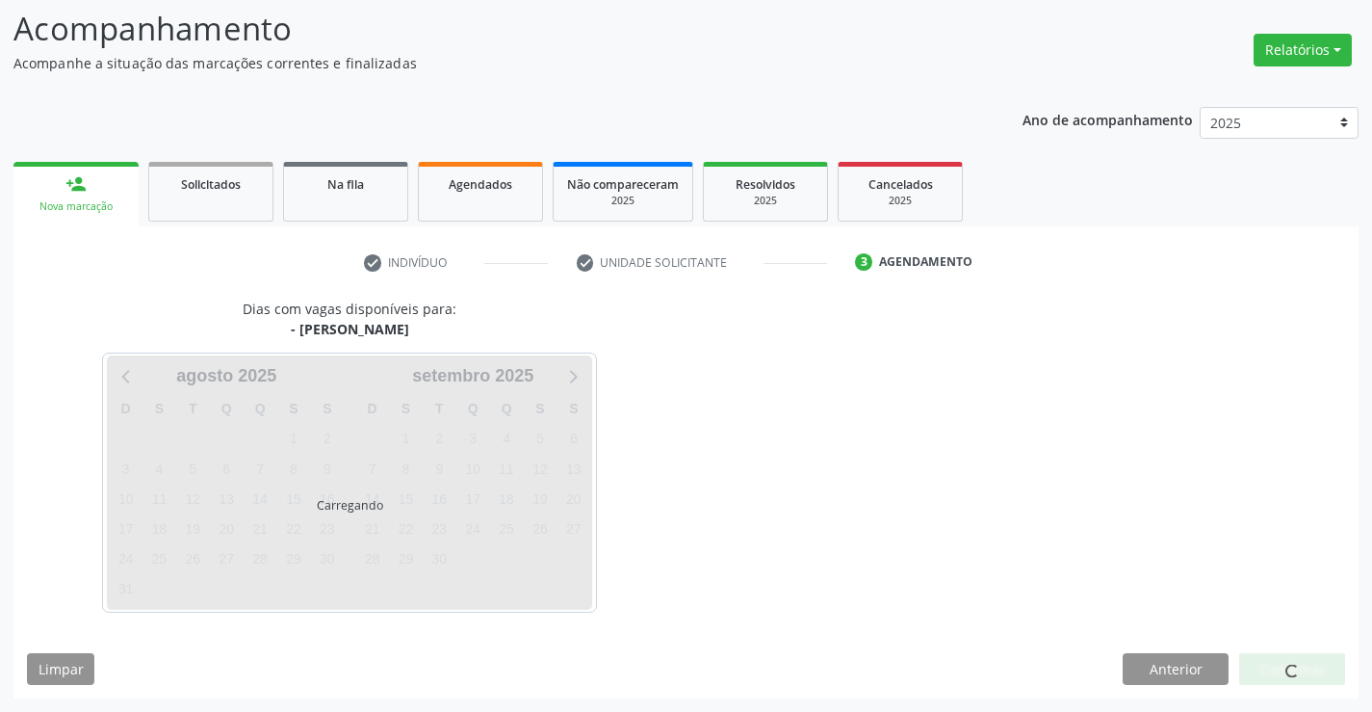
scroll to position [0, 0]
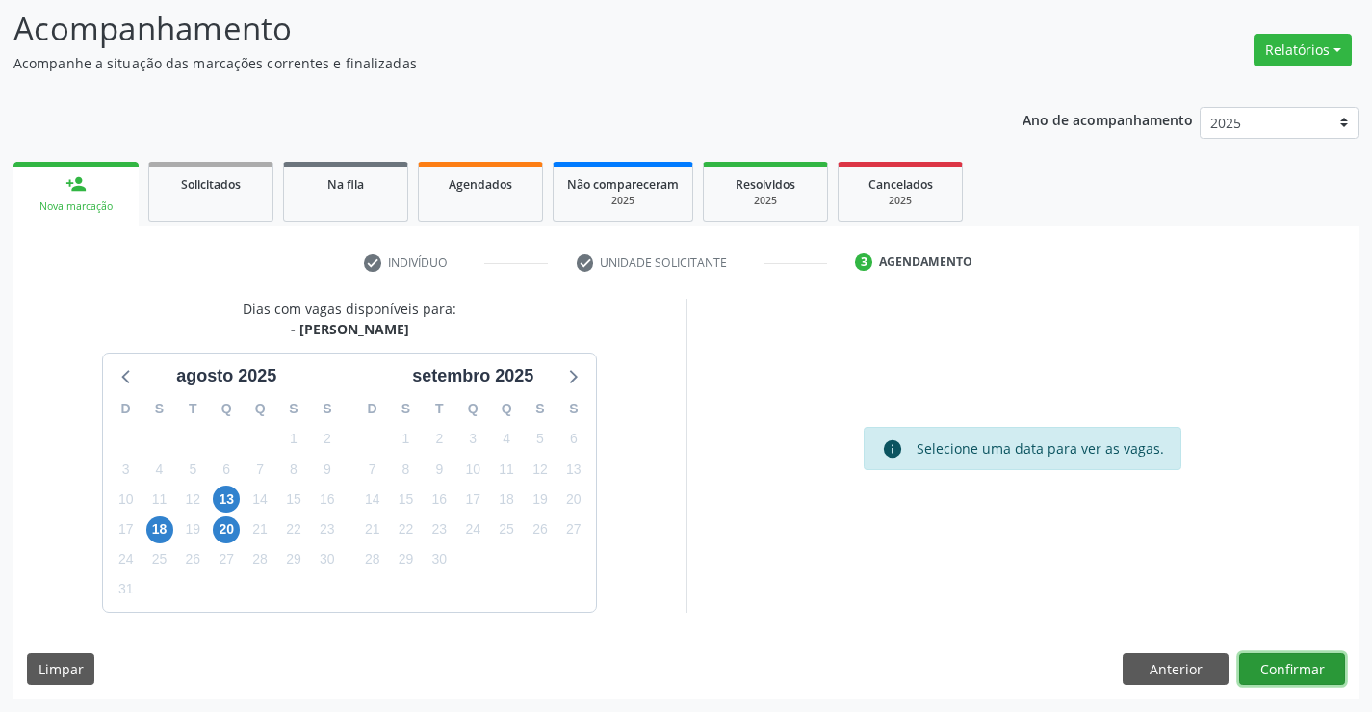
click at [1272, 667] on button "Confirmar" at bounding box center [1292, 669] width 106 height 33
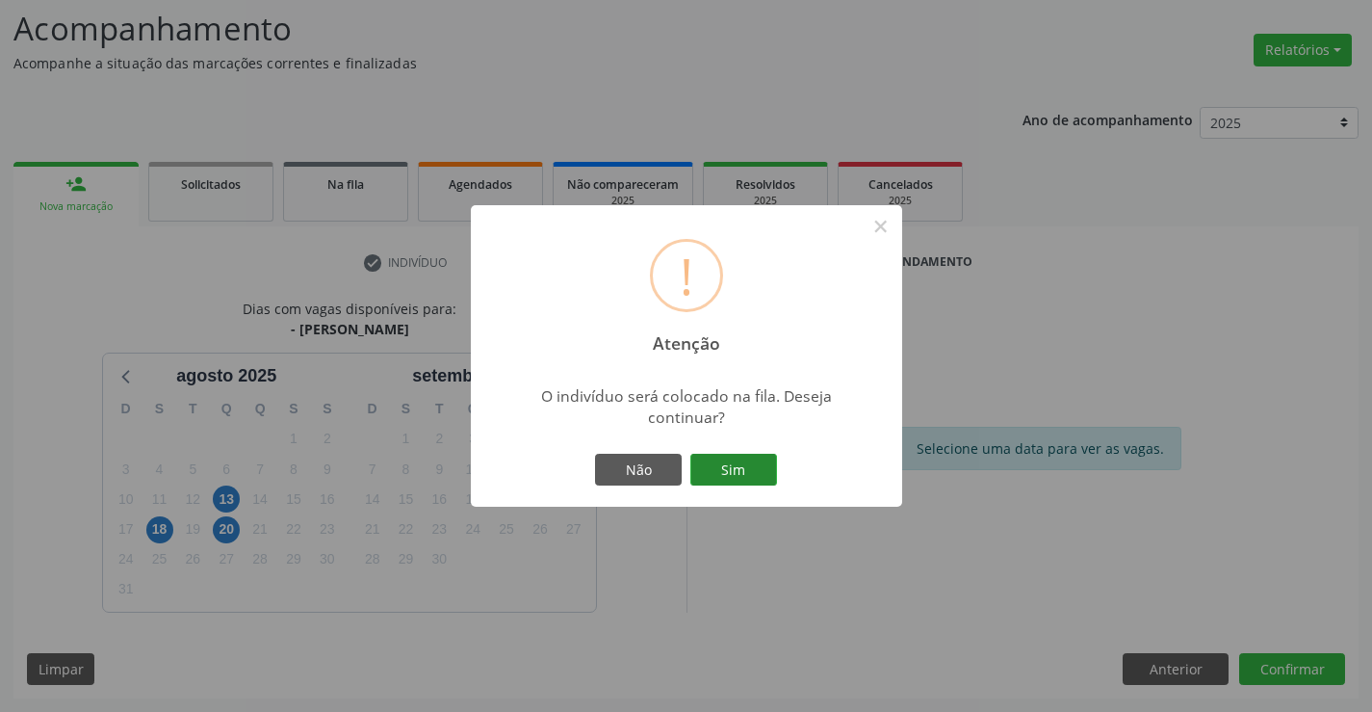
click at [754, 481] on button "Sim" at bounding box center [733, 470] width 87 height 33
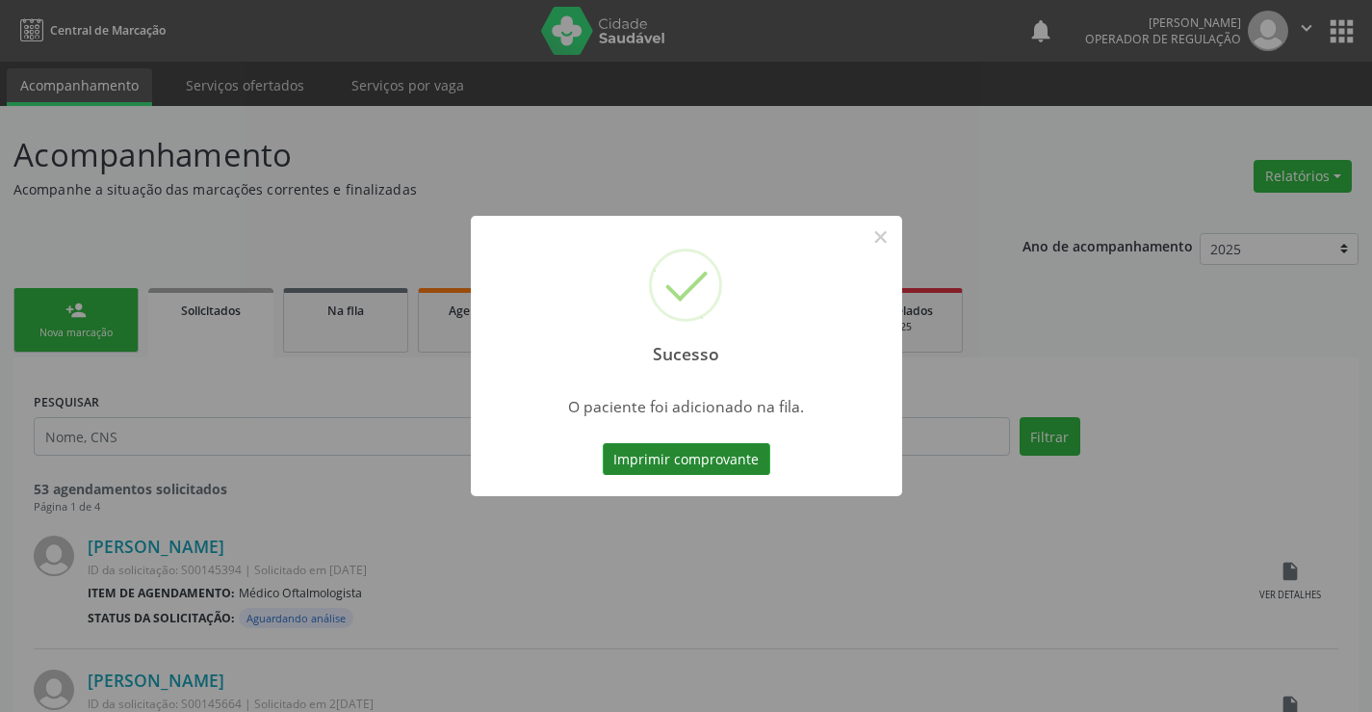
click at [731, 468] on button "Imprimir comprovante" at bounding box center [687, 459] width 168 height 33
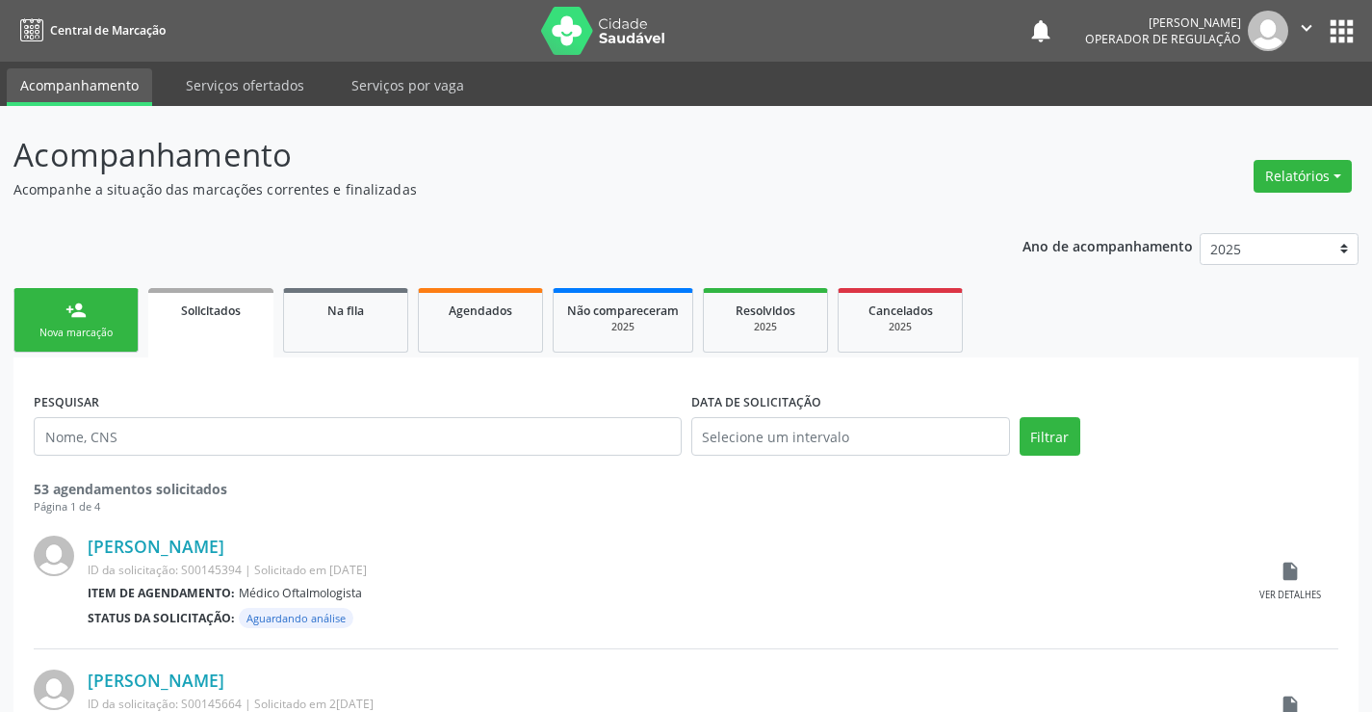
click at [107, 327] on div "Nova marcação" at bounding box center [76, 332] width 96 height 14
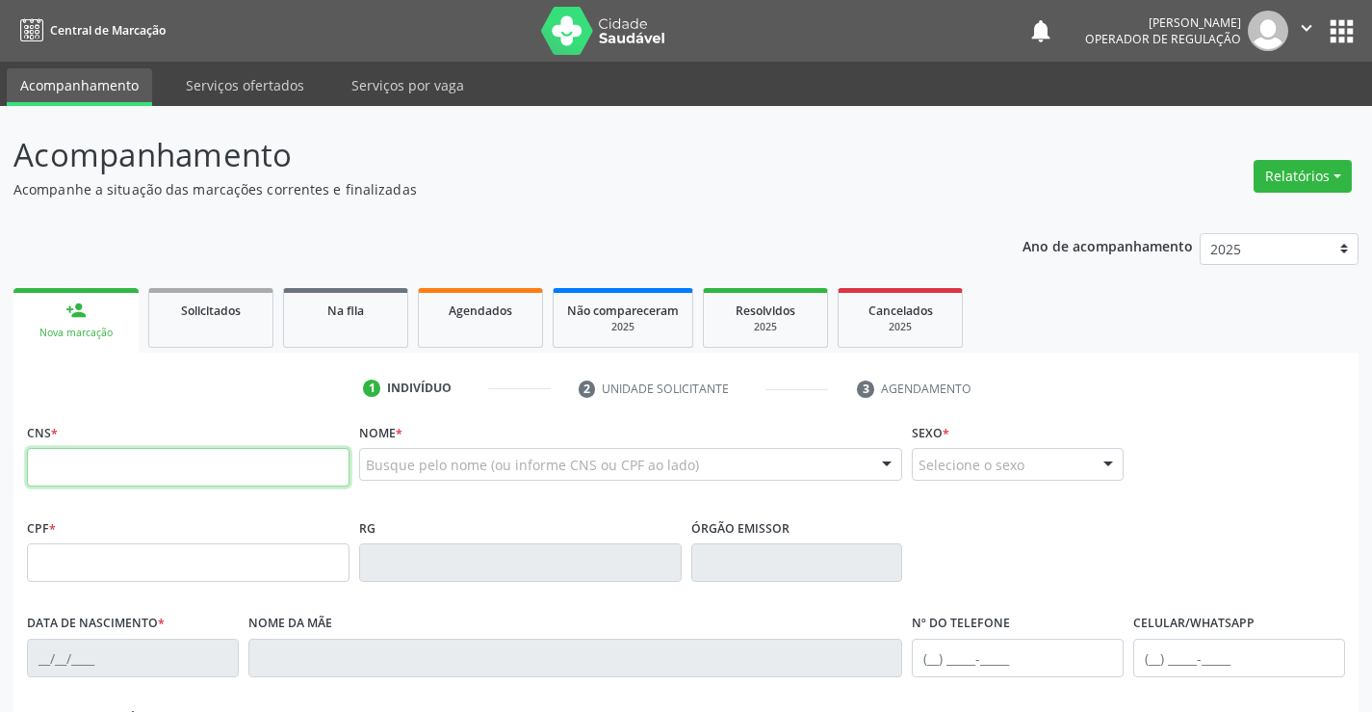
click at [95, 462] on input "text" at bounding box center [188, 467] width 323 height 39
type input "700 1099 7020 4118"
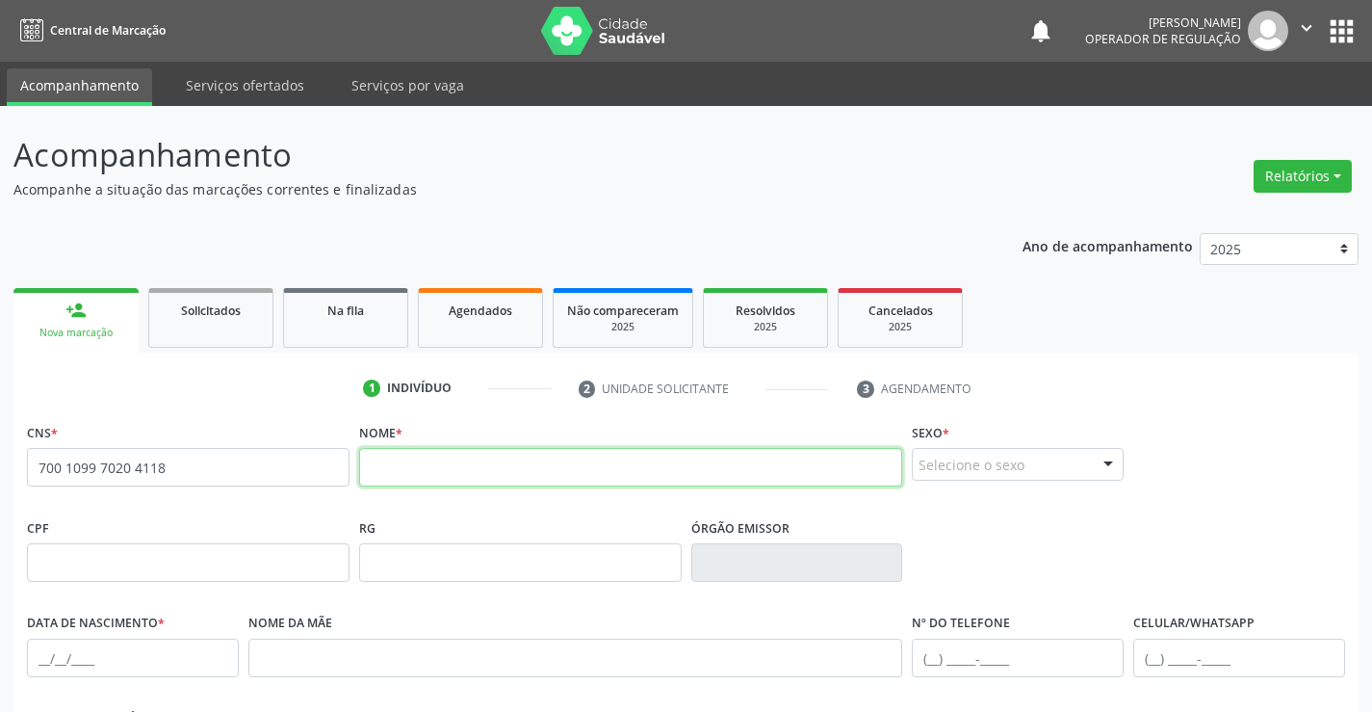
click at [422, 479] on input "text" at bounding box center [631, 467] width 544 height 39
type input "MANOEL GOMES DA SILVA"
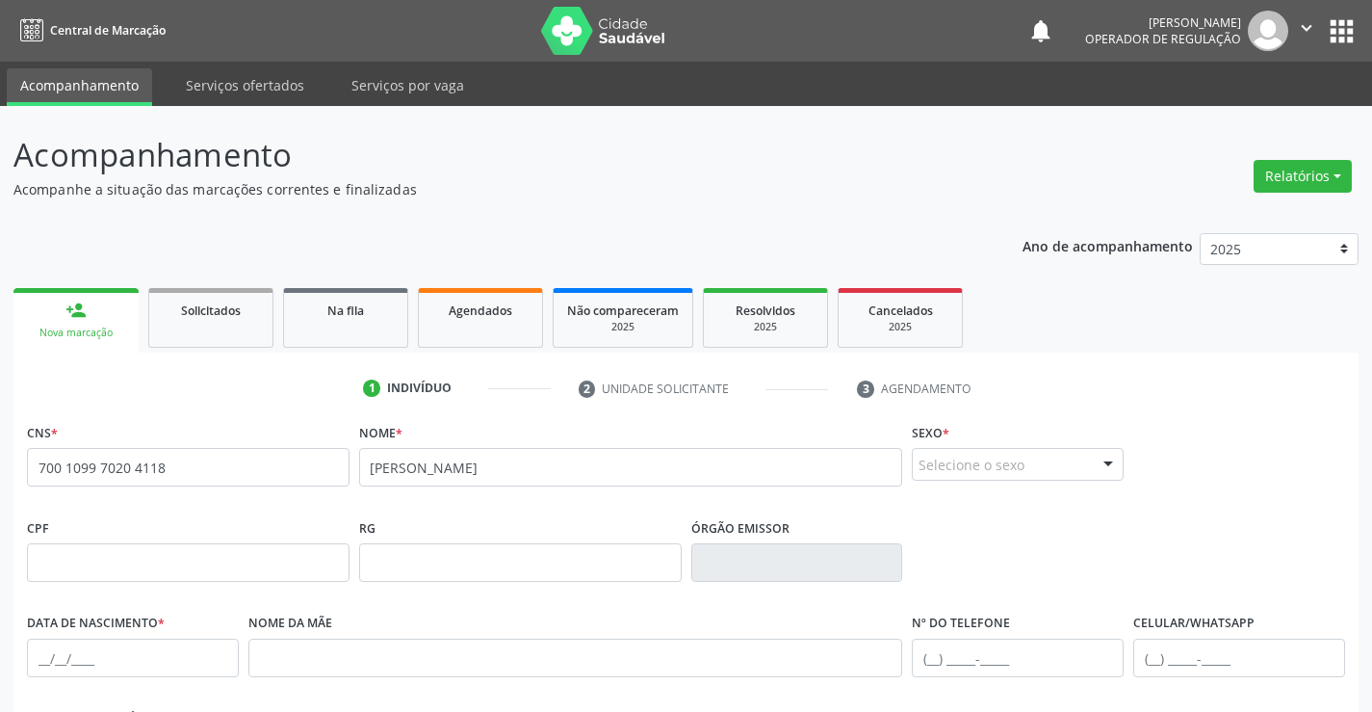
click at [1100, 465] on div at bounding box center [1108, 465] width 29 height 33
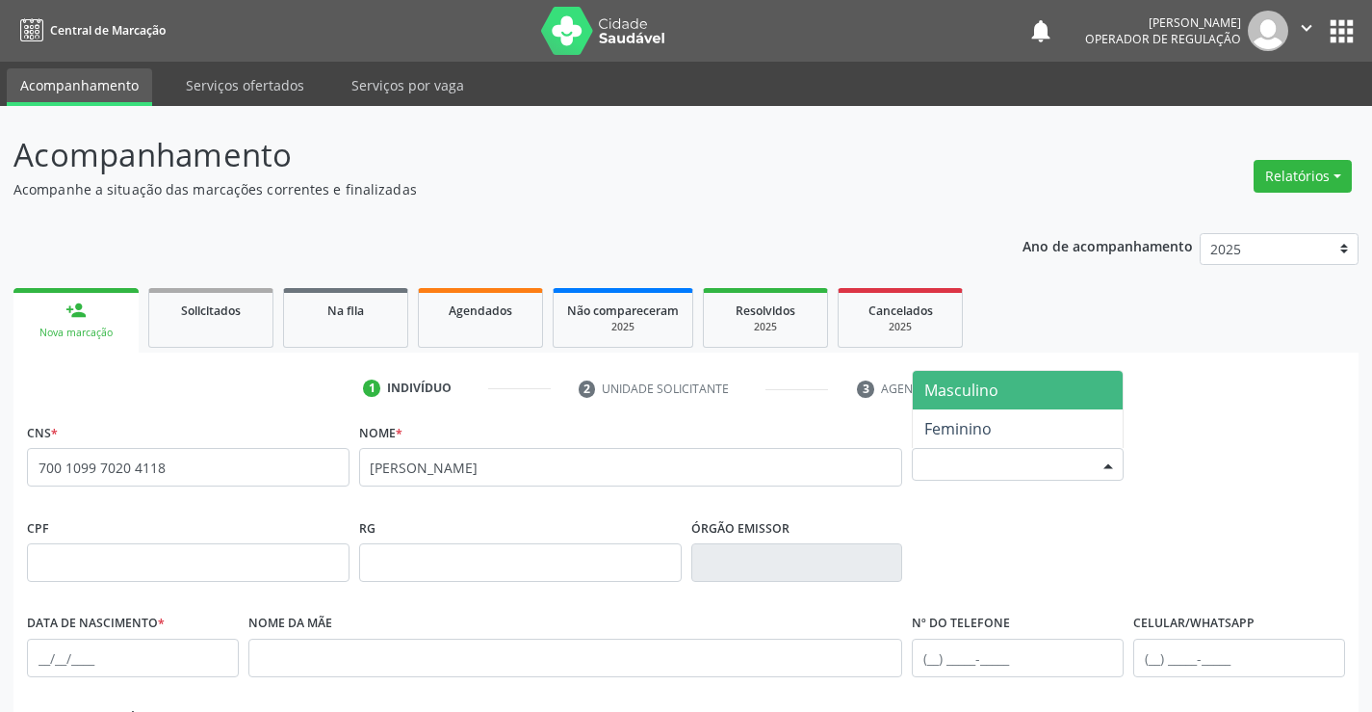
click at [996, 393] on span "Masculino" at bounding box center [961, 389] width 74 height 21
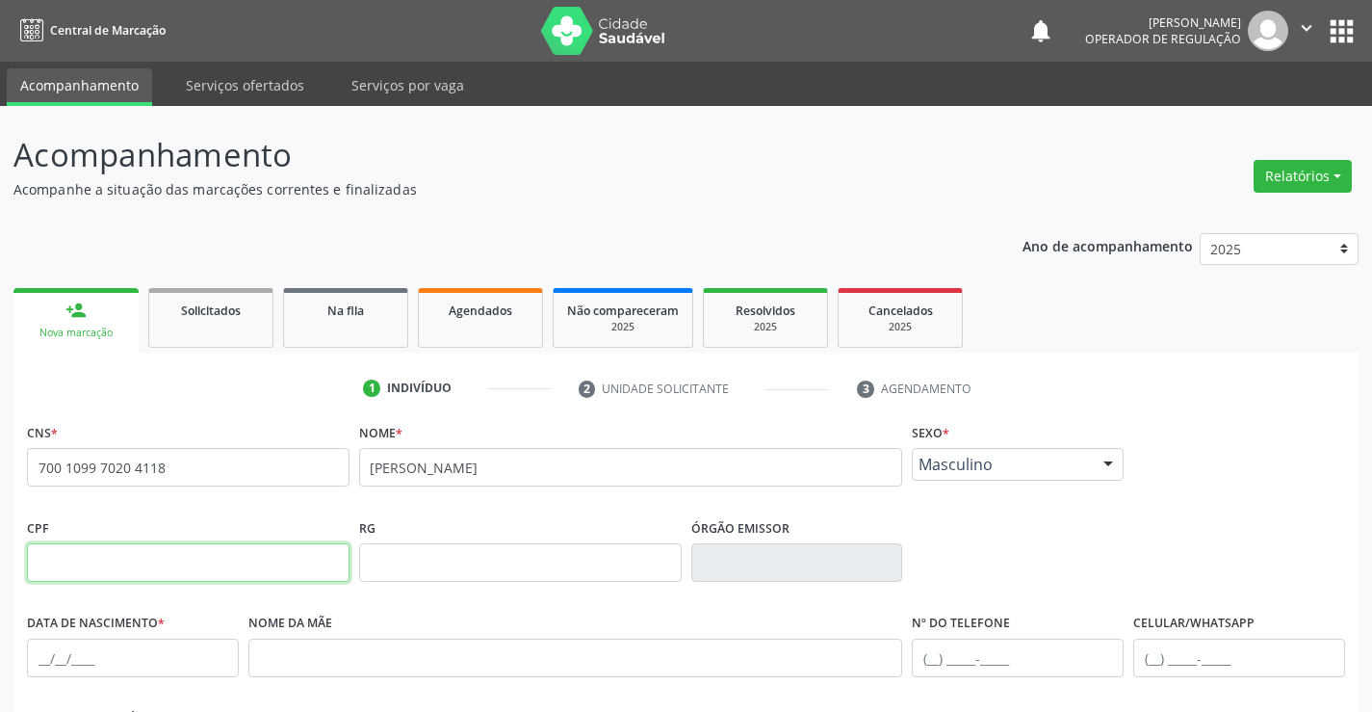
click at [142, 562] on input "text" at bounding box center [188, 562] width 323 height 39
type input "494.003.395-34"
click at [447, 569] on input "text" at bounding box center [520, 562] width 323 height 39
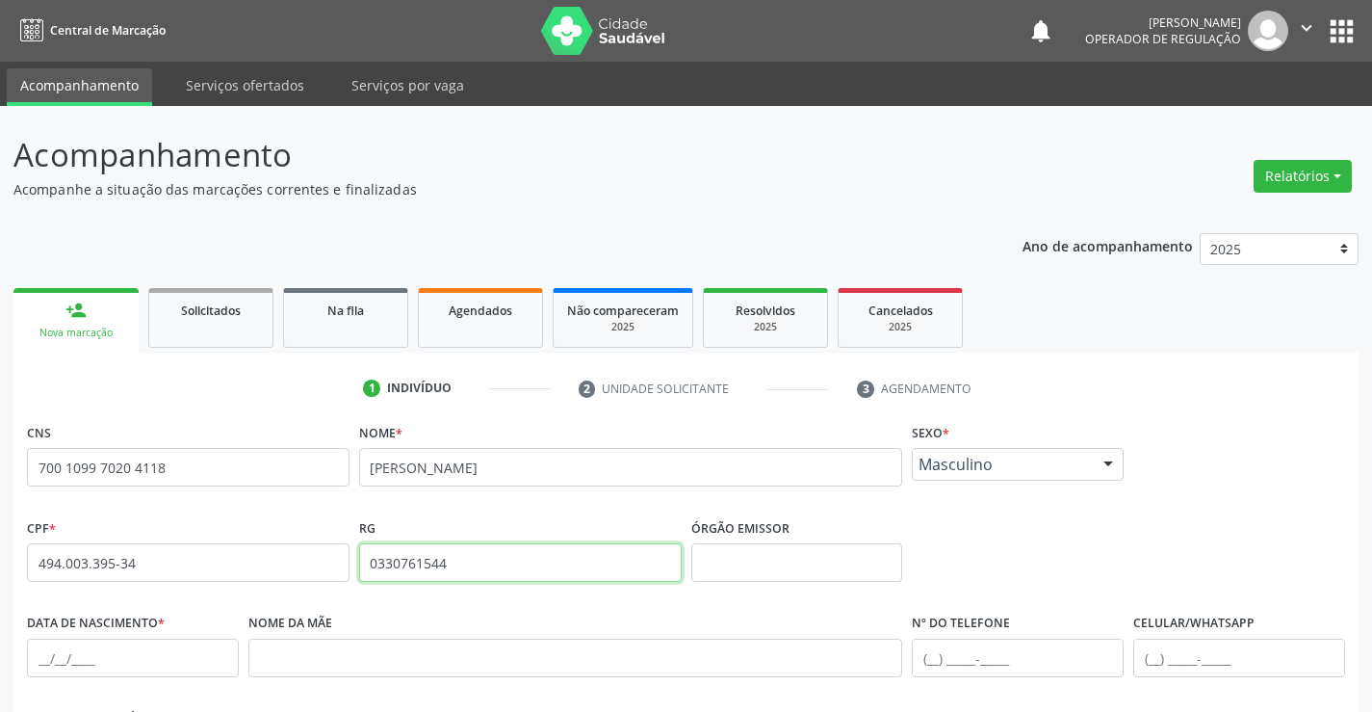
type input "0330761544"
click at [772, 568] on input "text" at bounding box center [797, 562] width 212 height 39
type input "SSPBA"
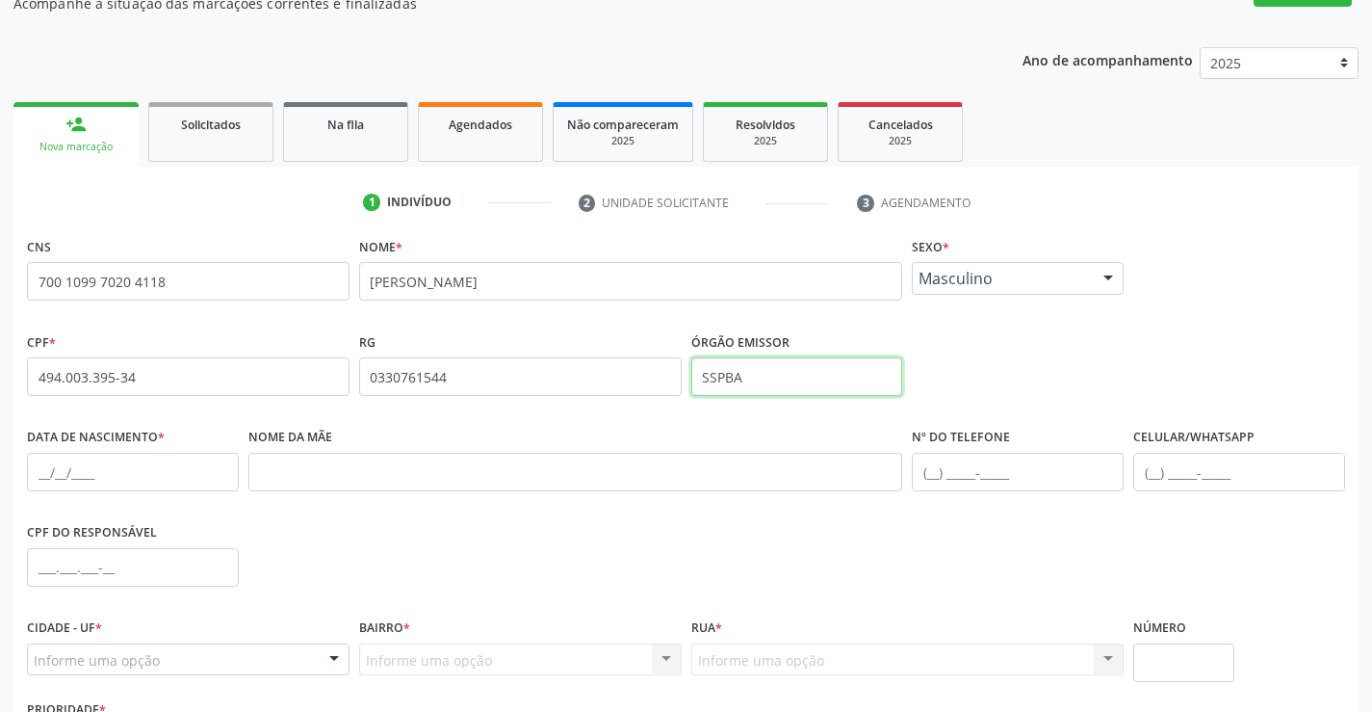
scroll to position [193, 0]
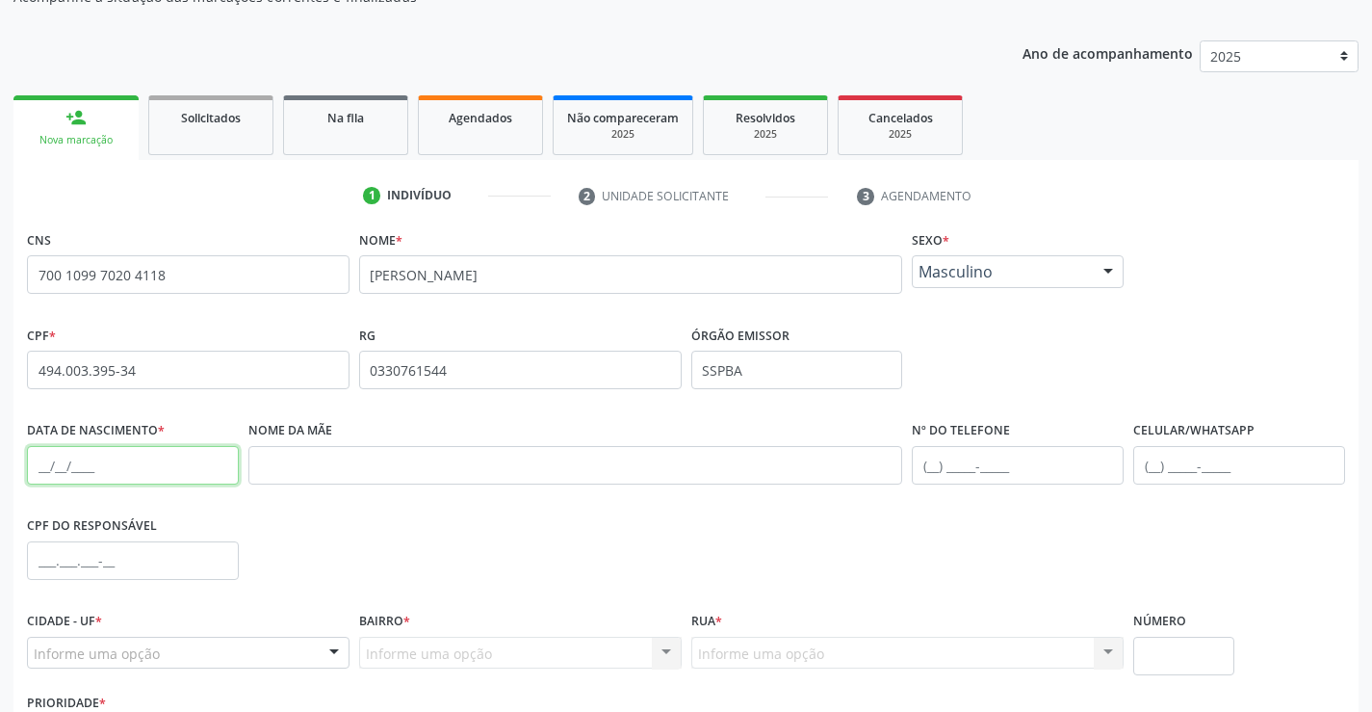
click at [89, 476] on input "text" at bounding box center [133, 465] width 212 height 39
type input "04/04/1956"
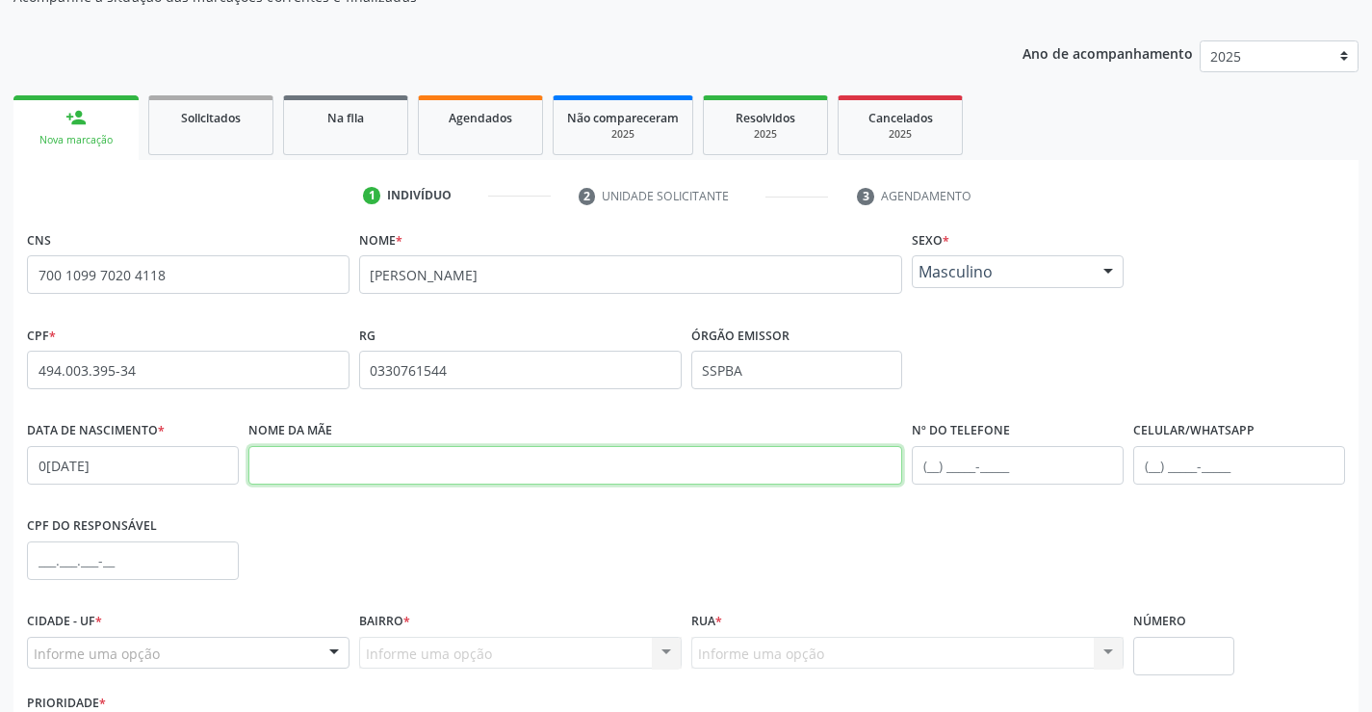
click at [367, 470] on input "text" at bounding box center [575, 465] width 655 height 39
type input "DELAIDE RODRIGUES DE JESUS"
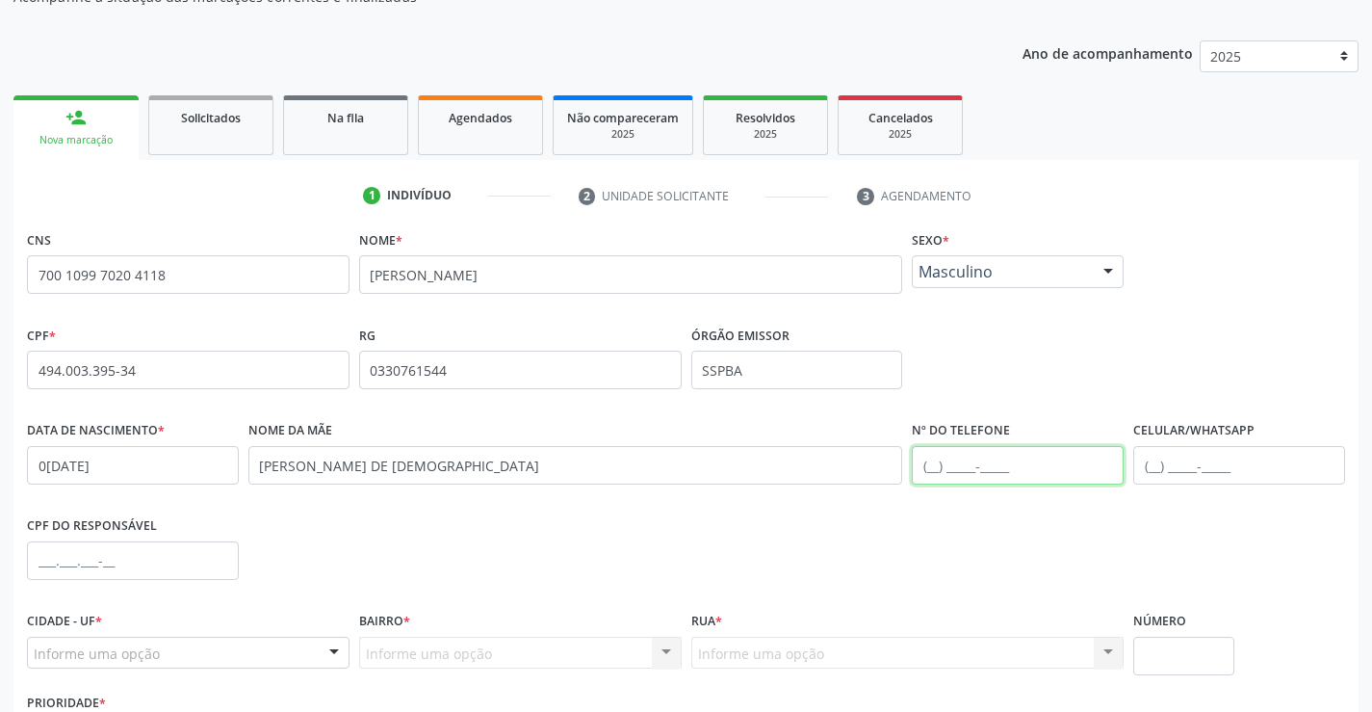
click at [937, 465] on input "text" at bounding box center [1018, 465] width 212 height 39
type input "(74) 99188-8333"
click at [1156, 463] on input "text" at bounding box center [1239, 465] width 212 height 39
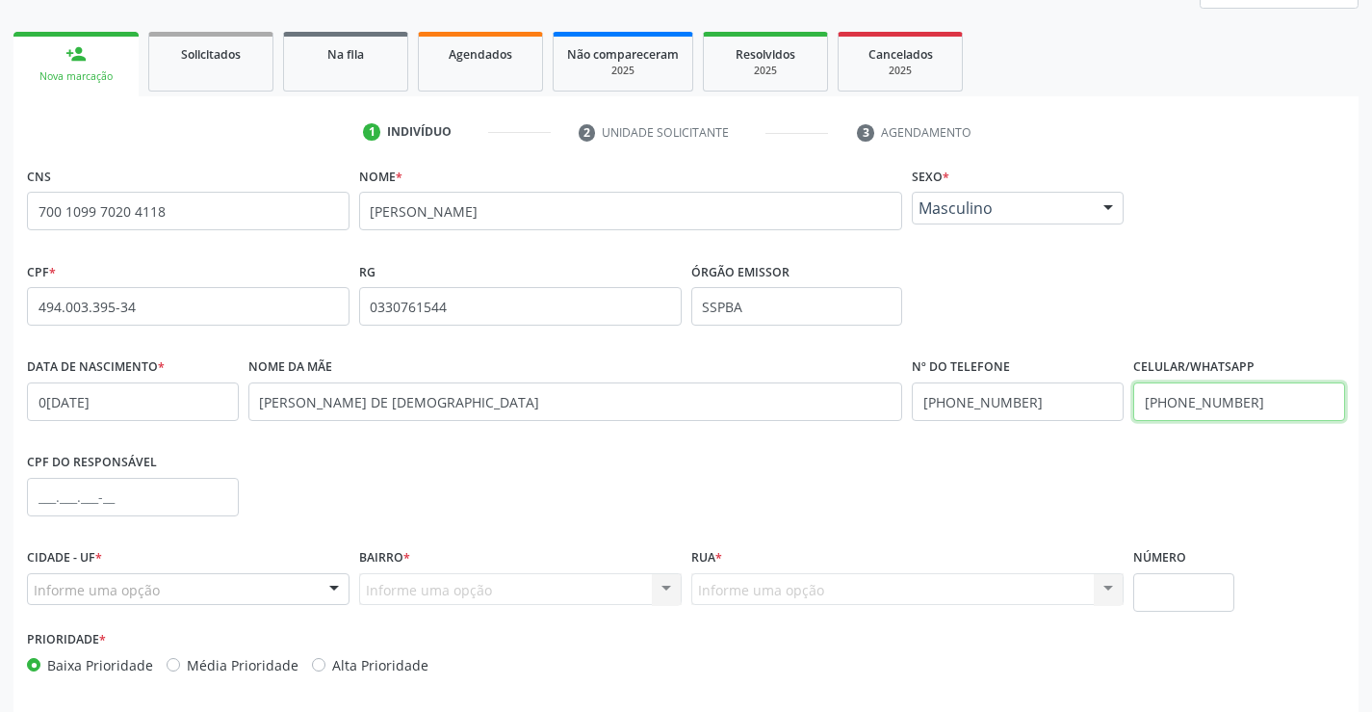
scroll to position [289, 0]
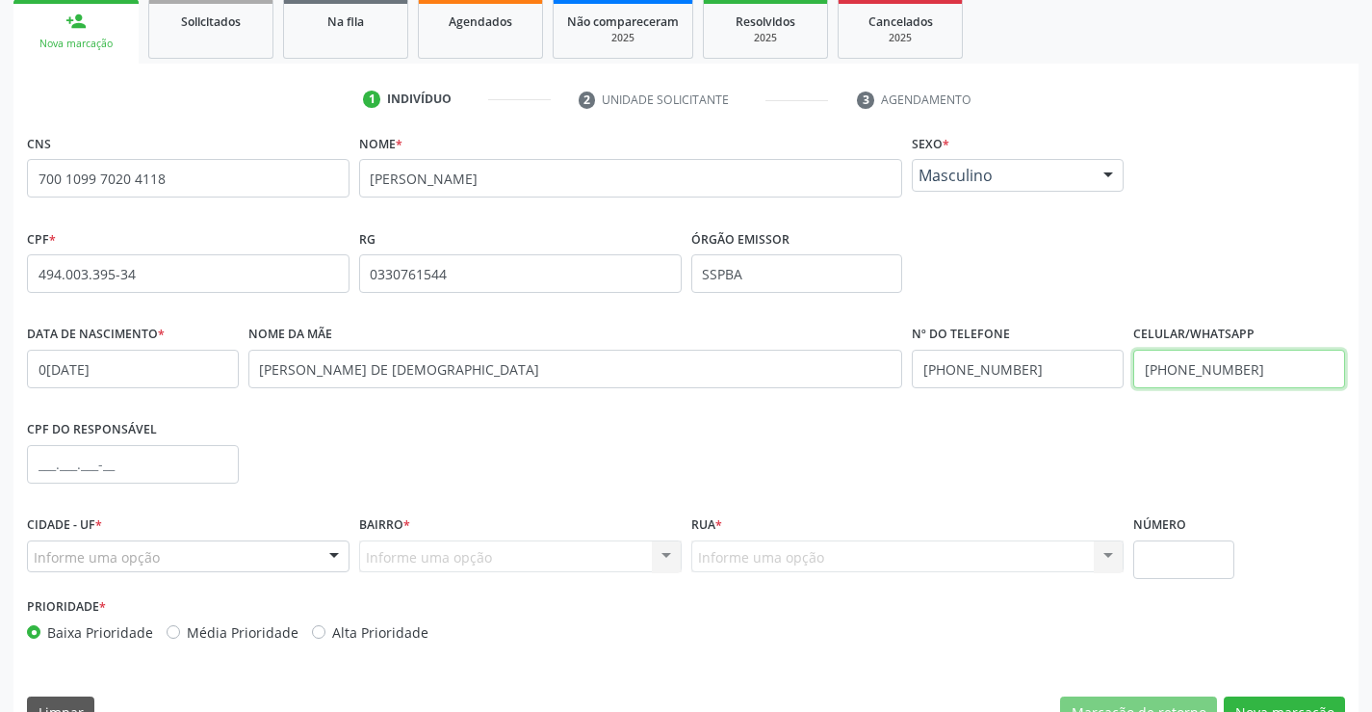
type input "(74) 99913-7472"
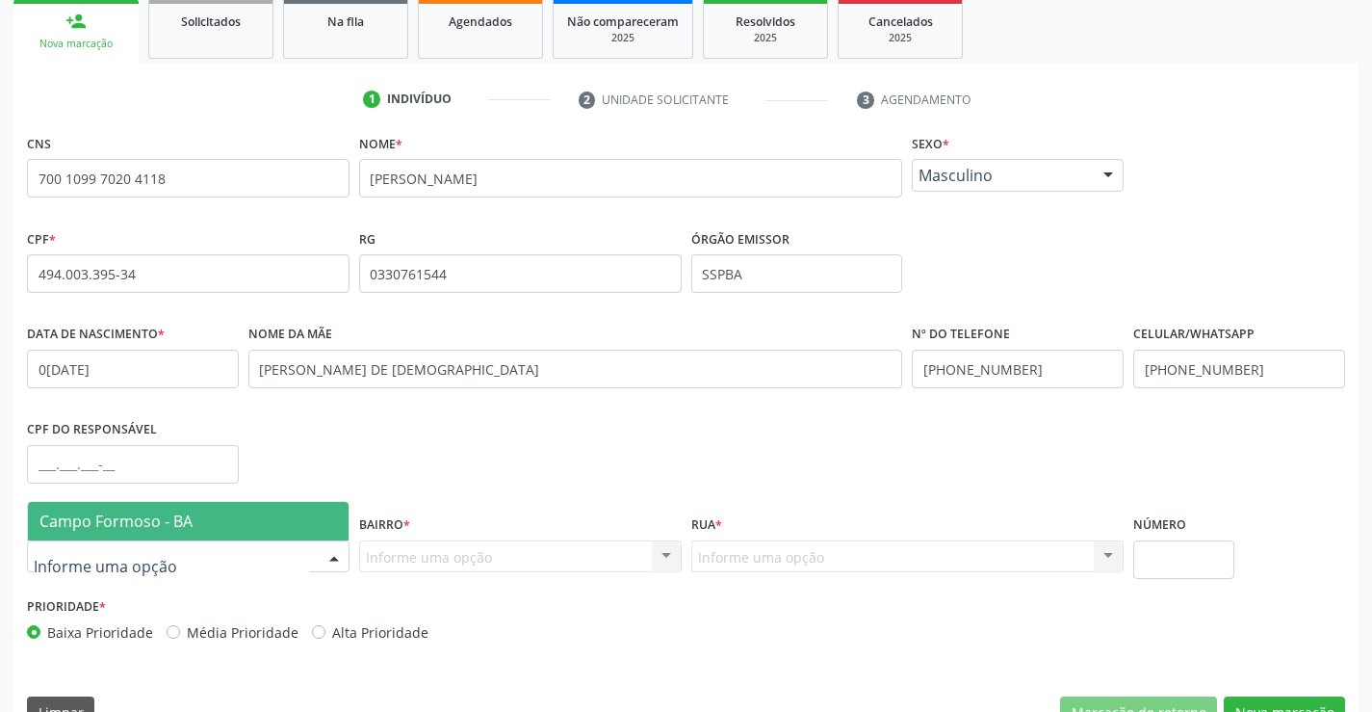
click at [330, 557] on div at bounding box center [334, 557] width 29 height 33
click at [303, 514] on span "Campo Formoso - BA" at bounding box center [188, 521] width 321 height 39
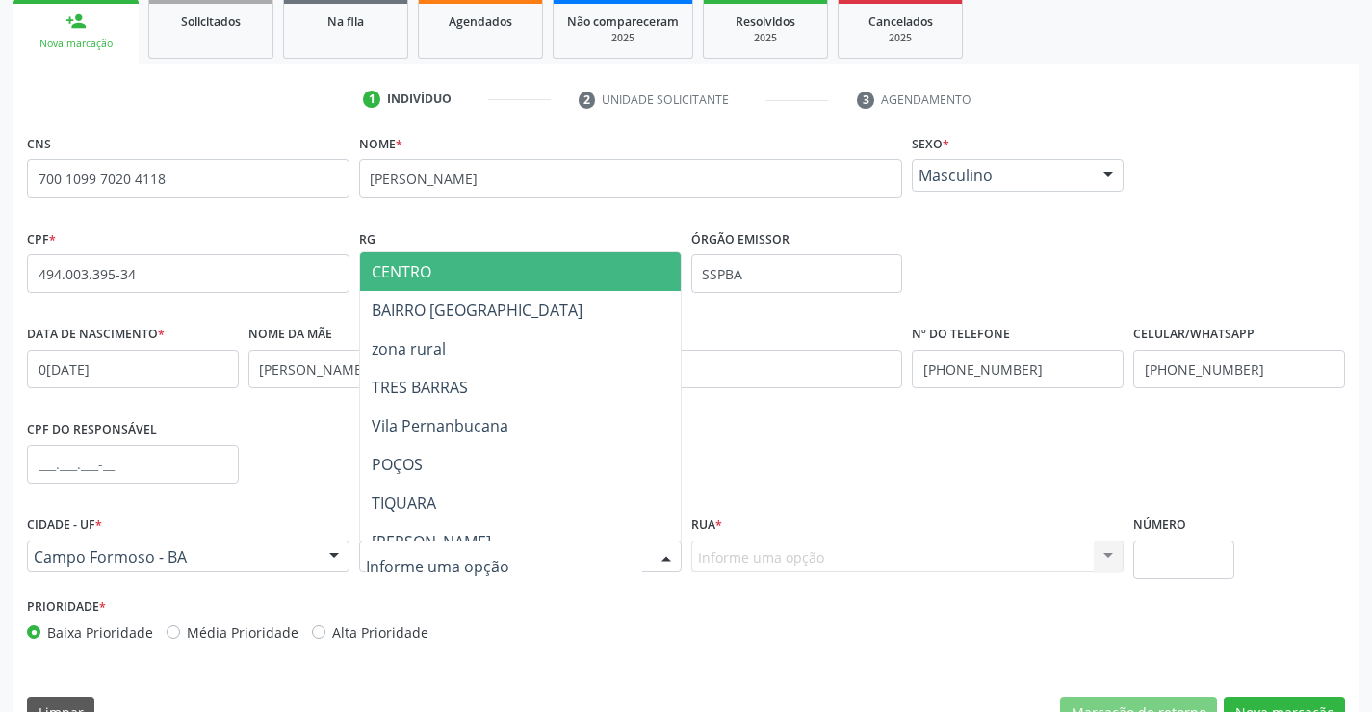
click at [661, 551] on div at bounding box center [666, 557] width 29 height 33
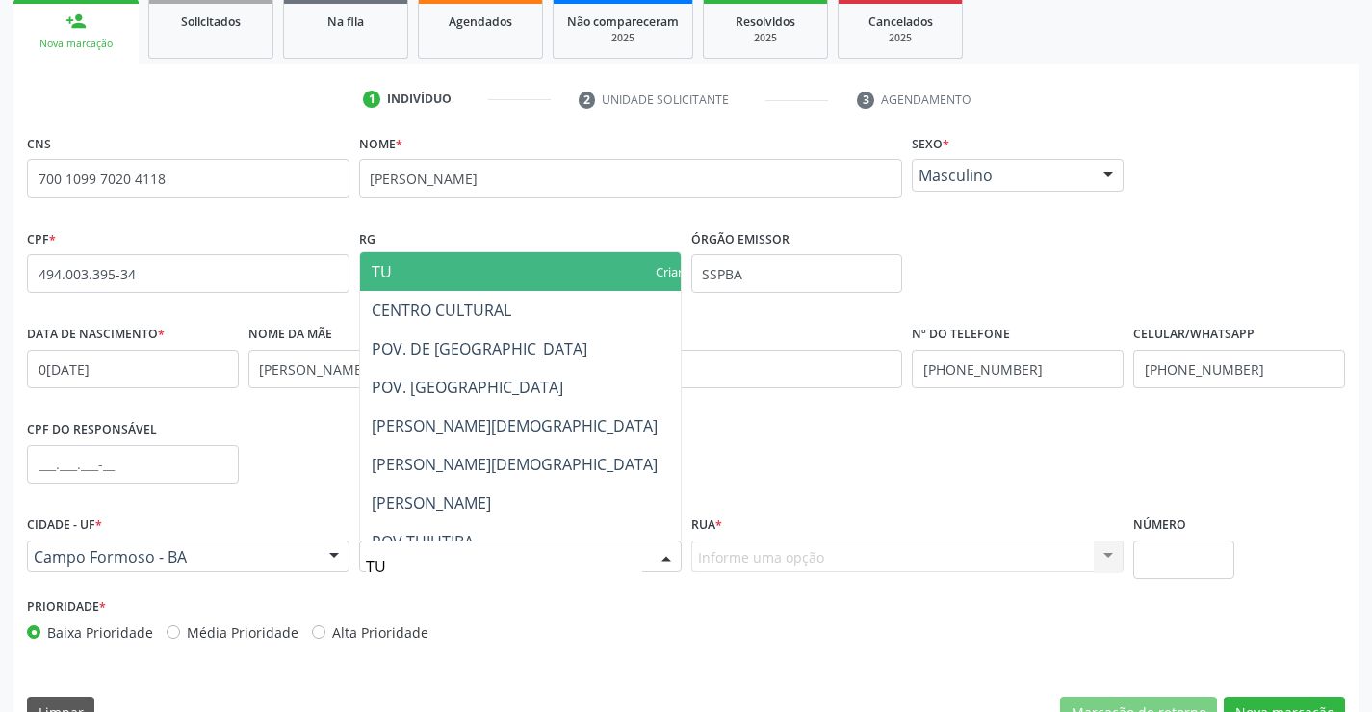
type input "TUI"
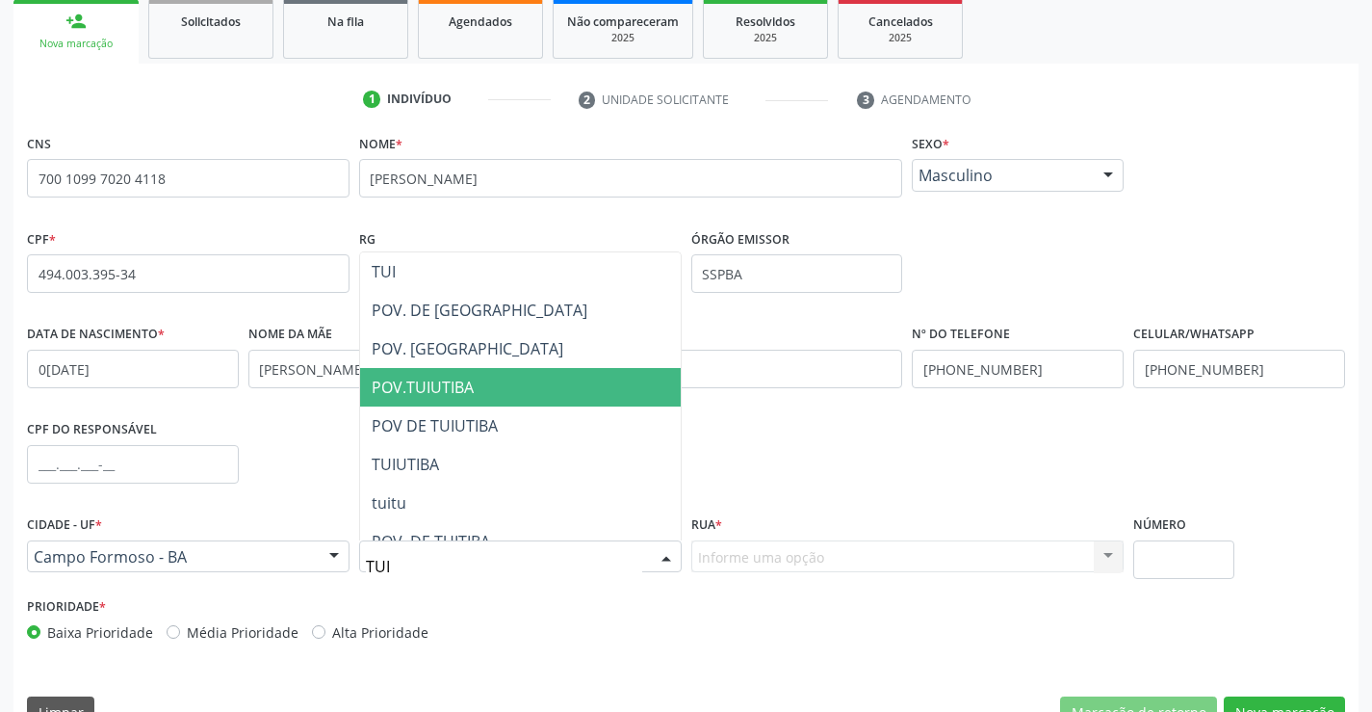
click at [530, 381] on span "POV.TUIUTIBA" at bounding box center [520, 387] width 321 height 39
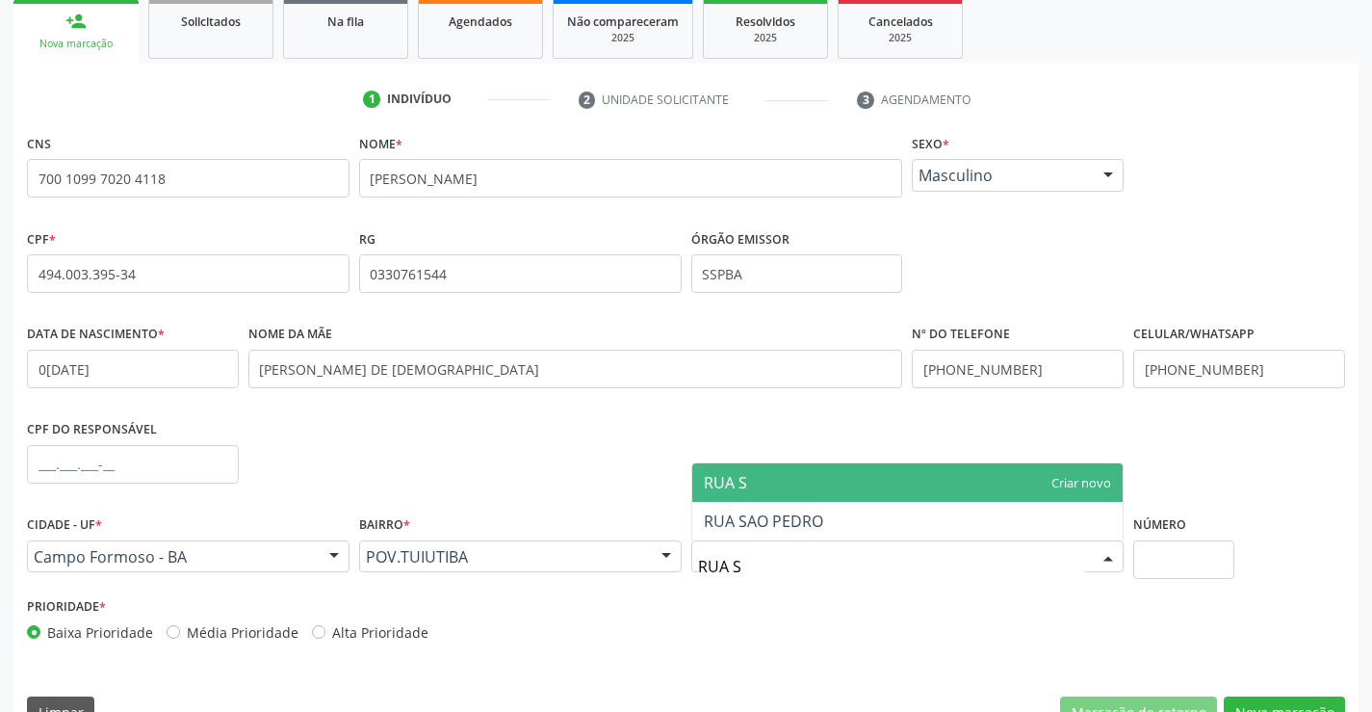
type input "RUA SA"
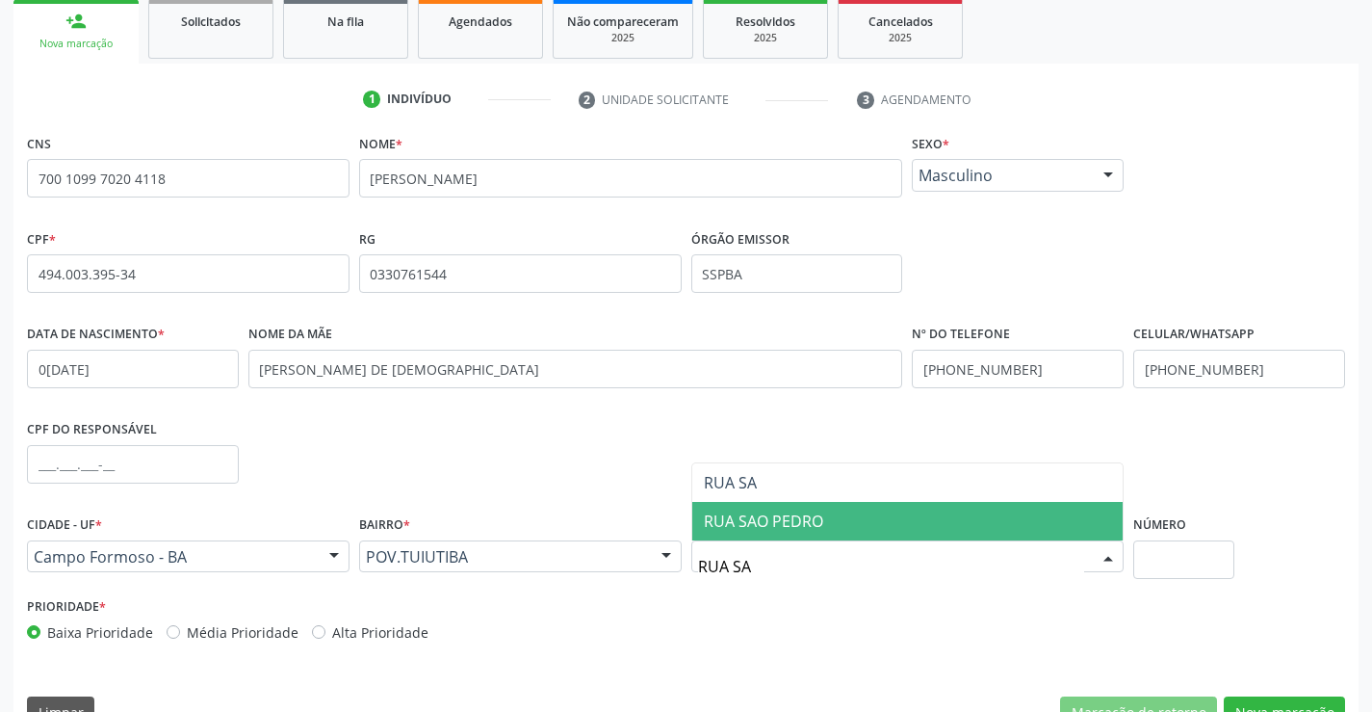
click at [771, 529] on span "RUA SAO PEDRO" at bounding box center [763, 520] width 119 height 21
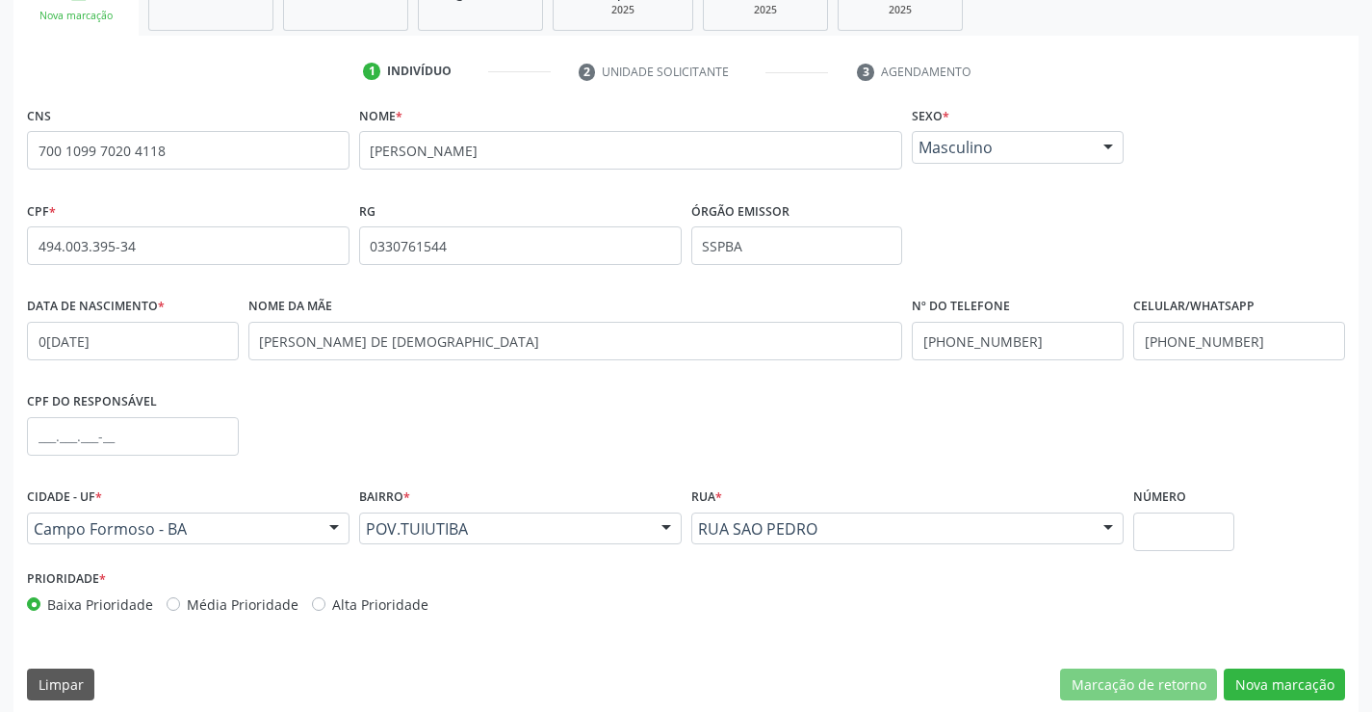
scroll to position [332, 0]
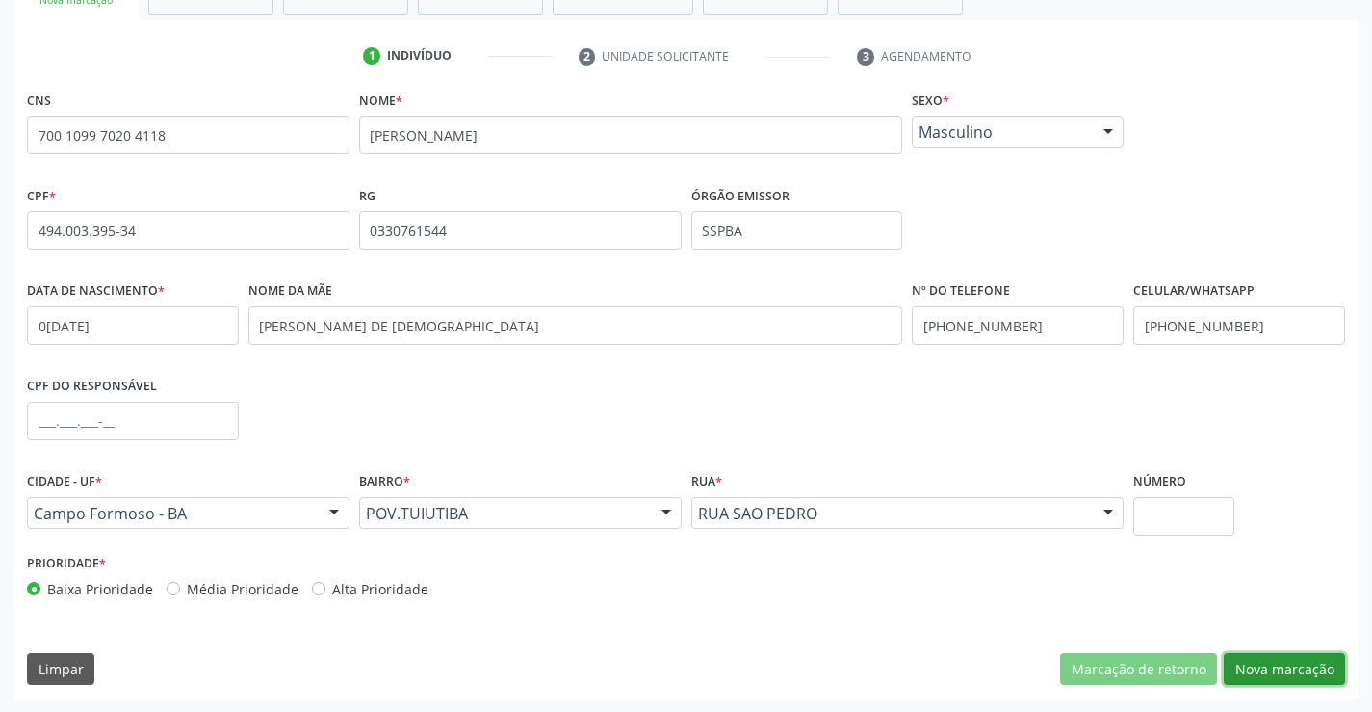
click at [1266, 670] on button "Nova marcação" at bounding box center [1284, 669] width 121 height 33
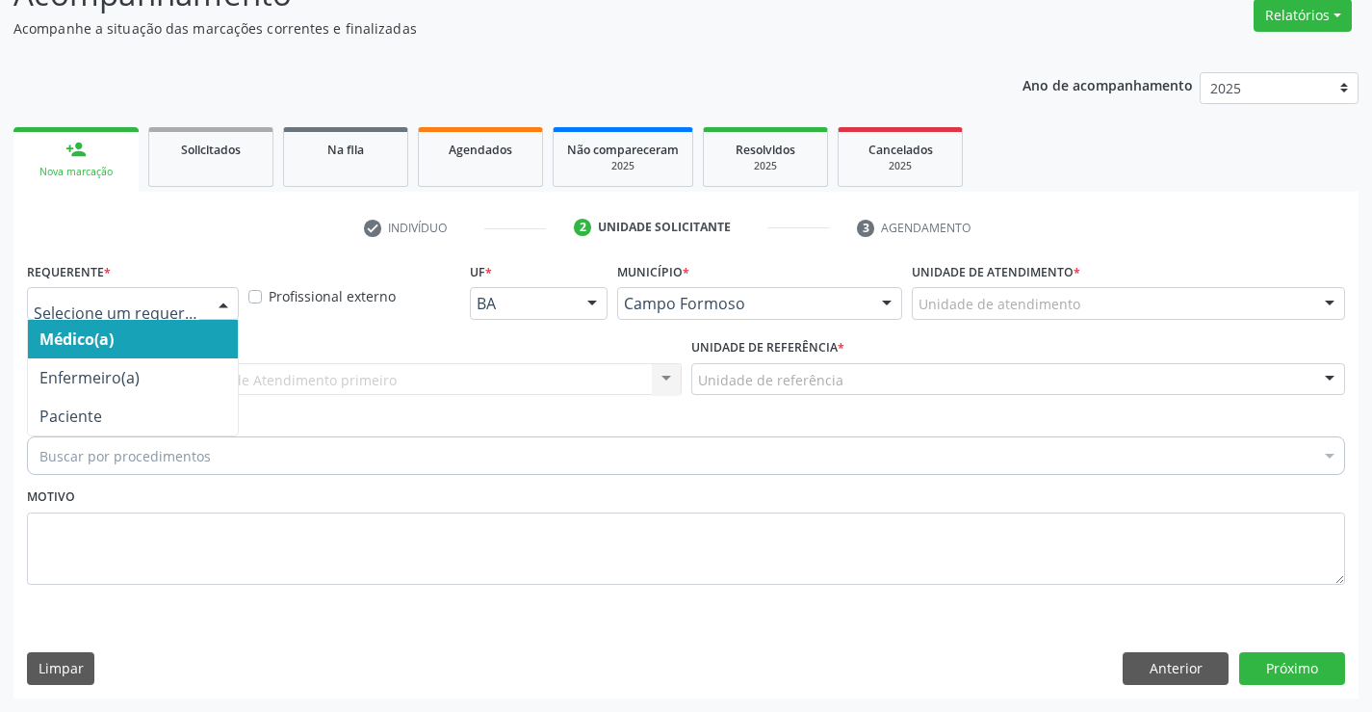
click at [215, 306] on div at bounding box center [223, 304] width 29 height 33
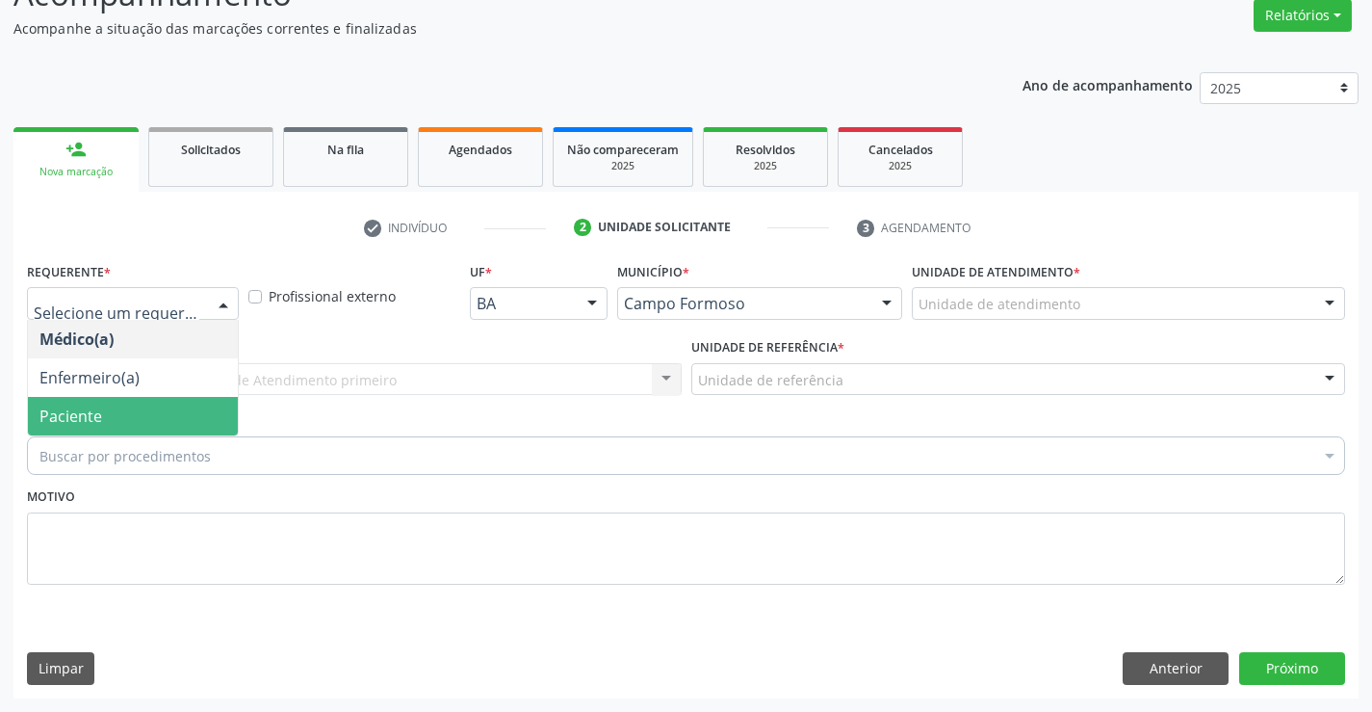
drag, startPoint x: 146, startPoint y: 427, endPoint x: 211, endPoint y: 372, distance: 84.7
click at [154, 419] on span "Paciente" at bounding box center [133, 416] width 210 height 39
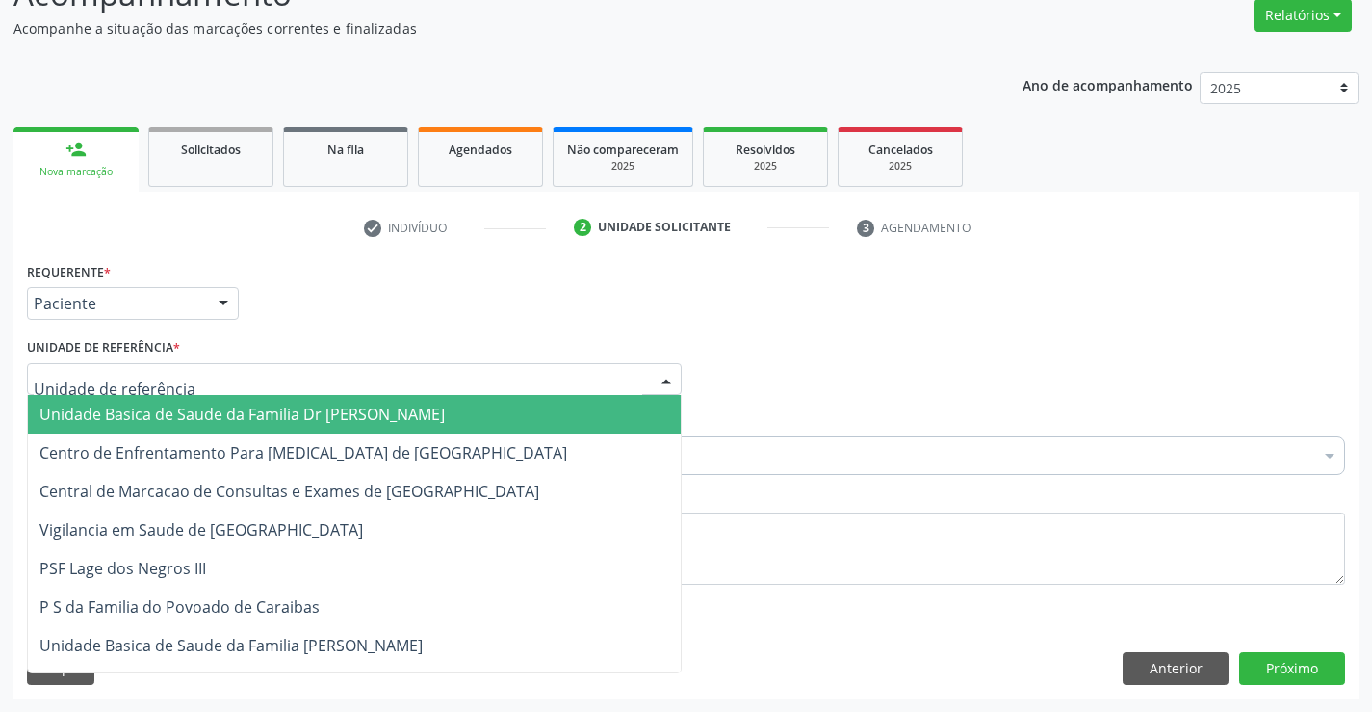
click at [211, 372] on div at bounding box center [354, 379] width 655 height 33
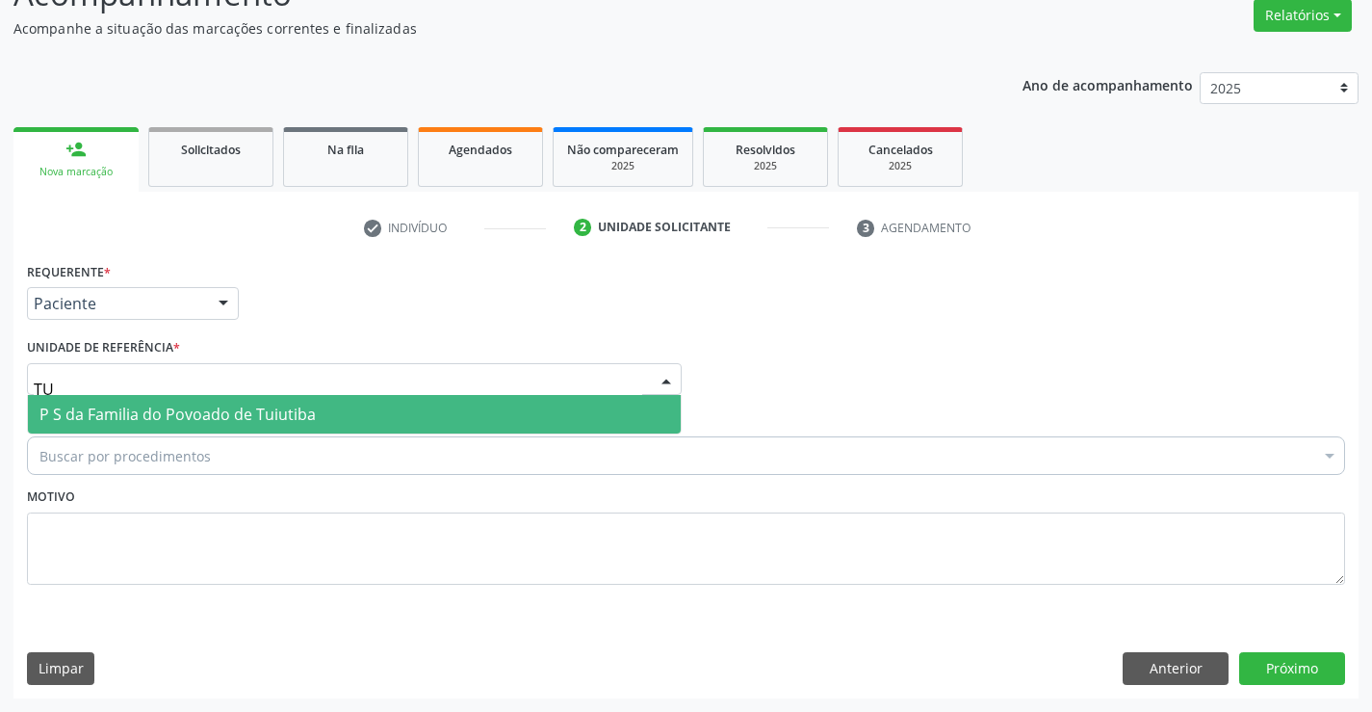
type input "TUI"
click at [221, 412] on span "P S da Familia do Povoado de Tuiutiba" at bounding box center [177, 413] width 276 height 21
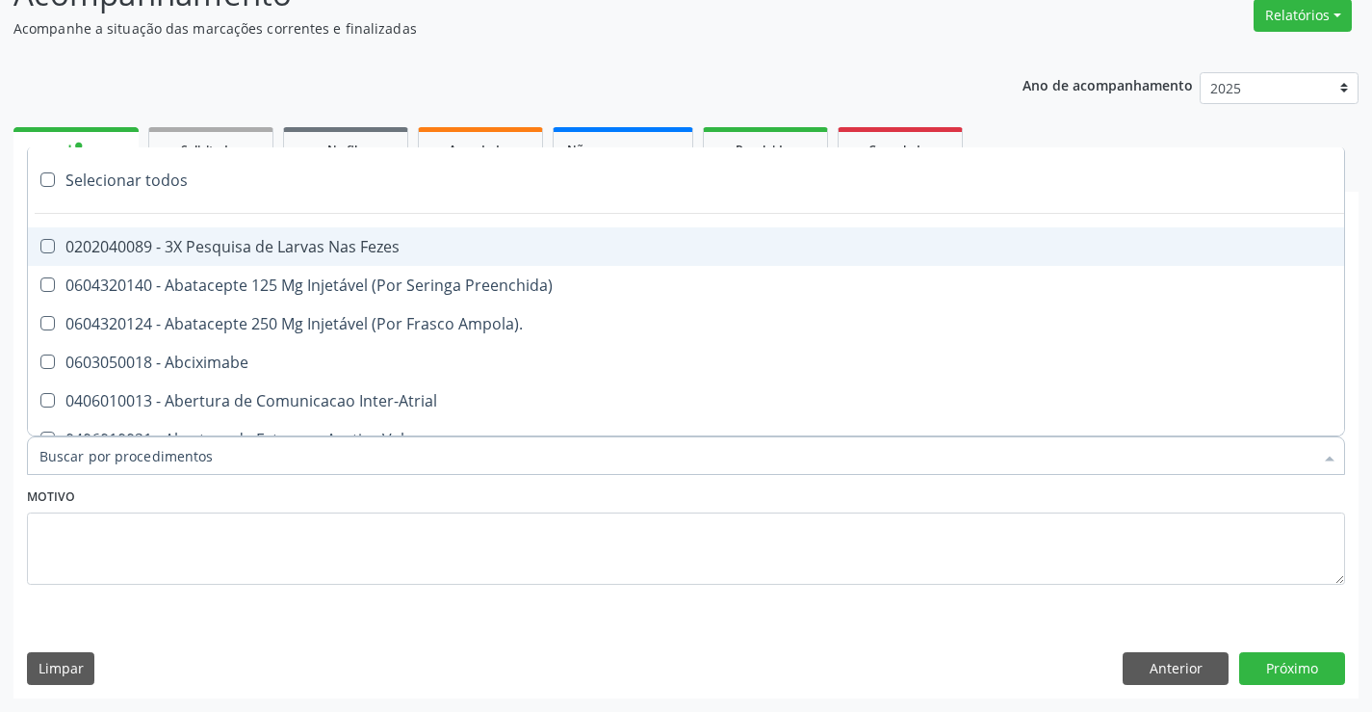
click at [212, 458] on div at bounding box center [686, 455] width 1318 height 39
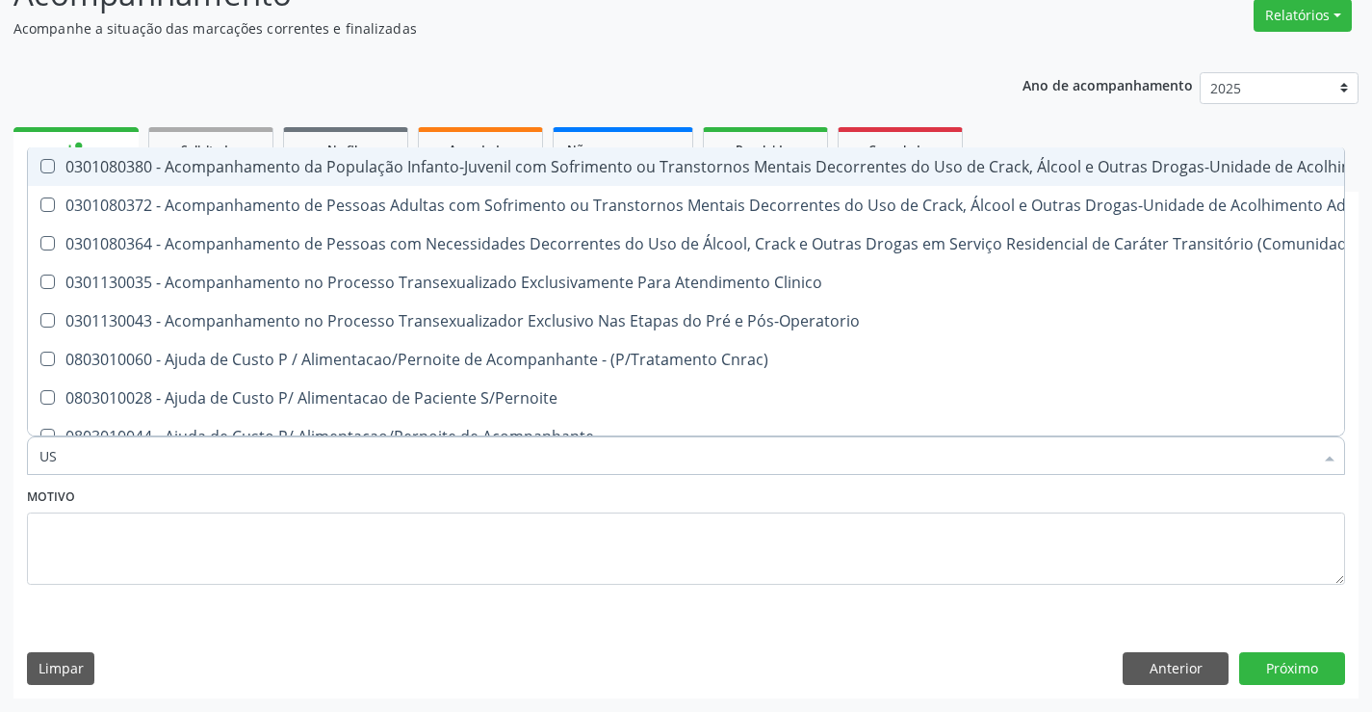
type input "USG"
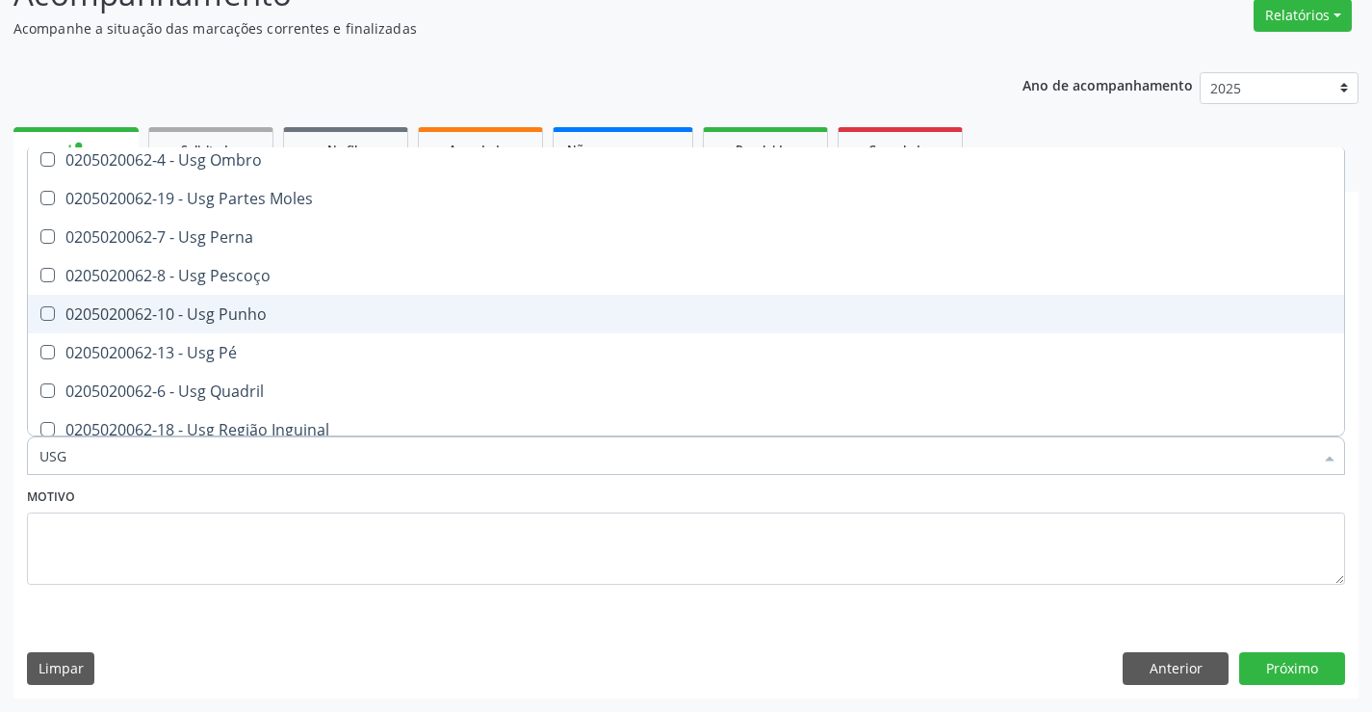
scroll to position [385, 0]
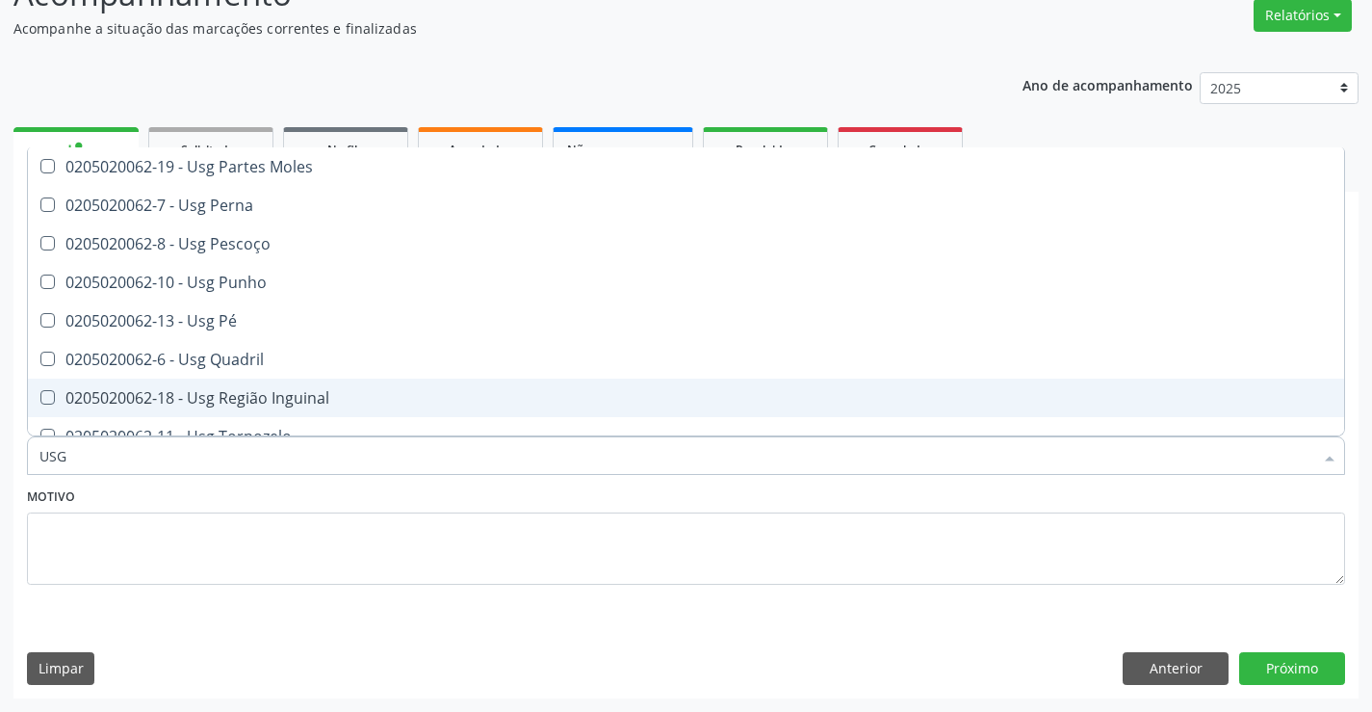
click at [276, 393] on div "0205020062-18 - Usg Região Inguinal" at bounding box center [685, 397] width 1293 height 15
checkbox Inguinal "true"
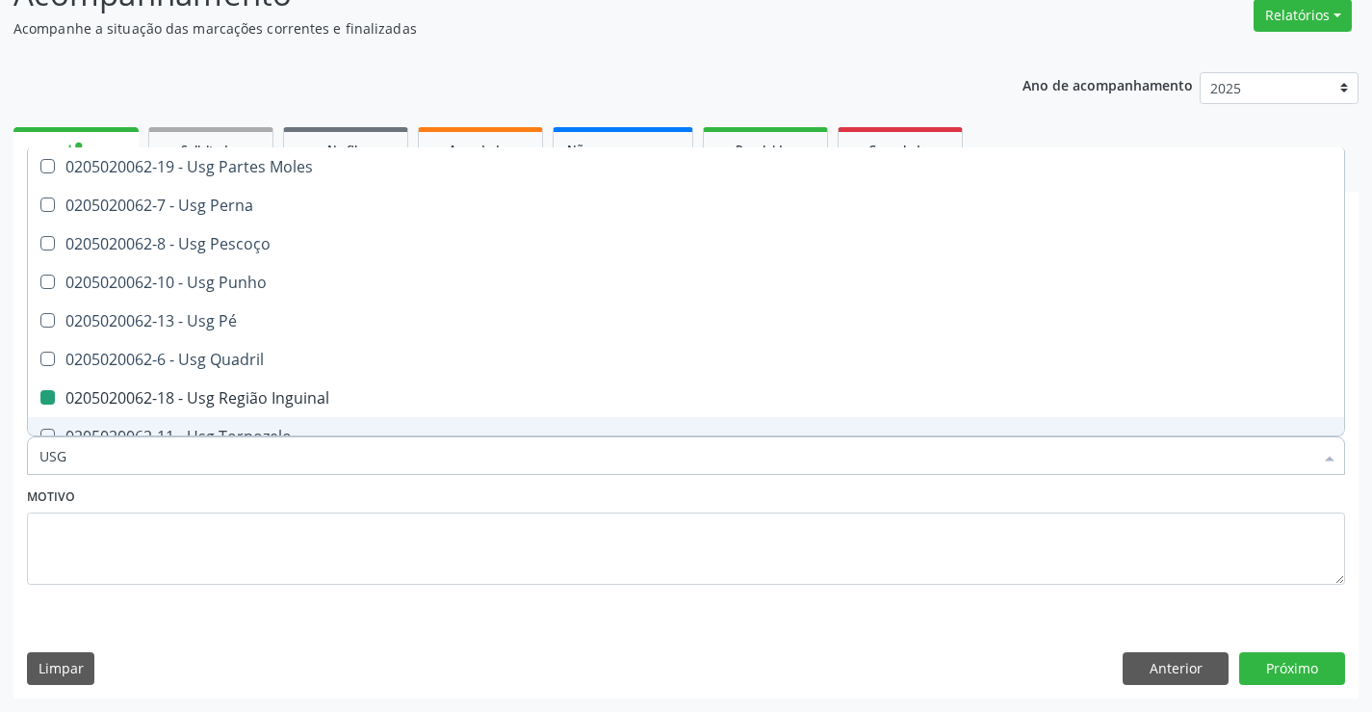
click at [313, 510] on div "Motivo" at bounding box center [686, 533] width 1318 height 102
checkbox Braço "true"
checkbox Inguinal "false"
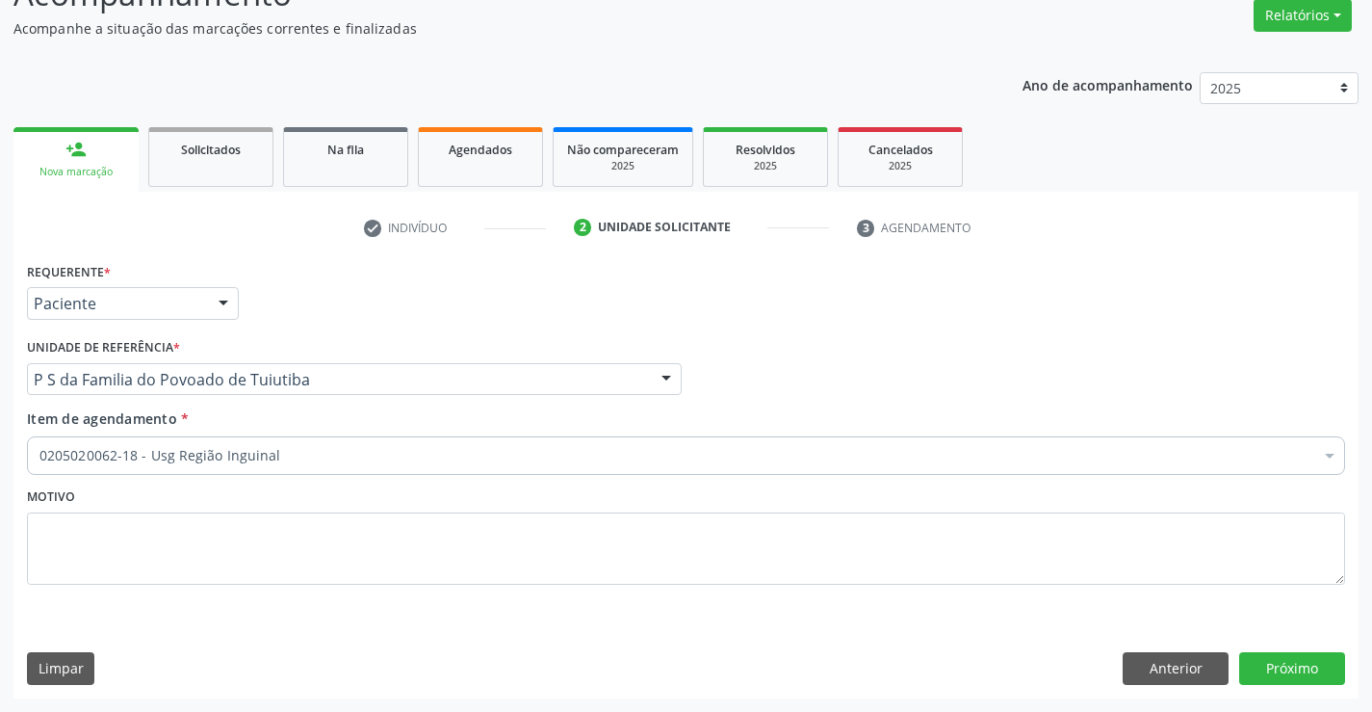
scroll to position [0, 0]
click at [1283, 663] on button "Próximo" at bounding box center [1292, 668] width 106 height 33
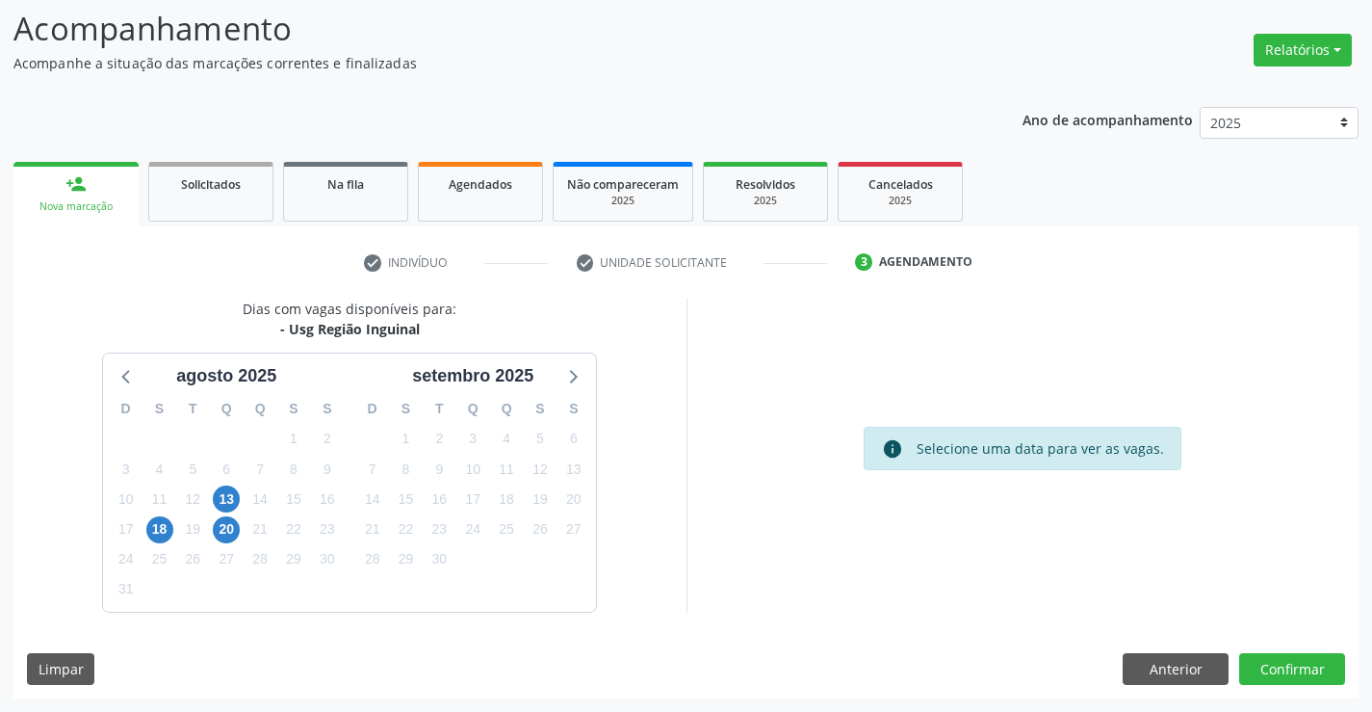
scroll to position [126, 0]
click at [1300, 663] on button "Confirmar" at bounding box center [1292, 669] width 106 height 33
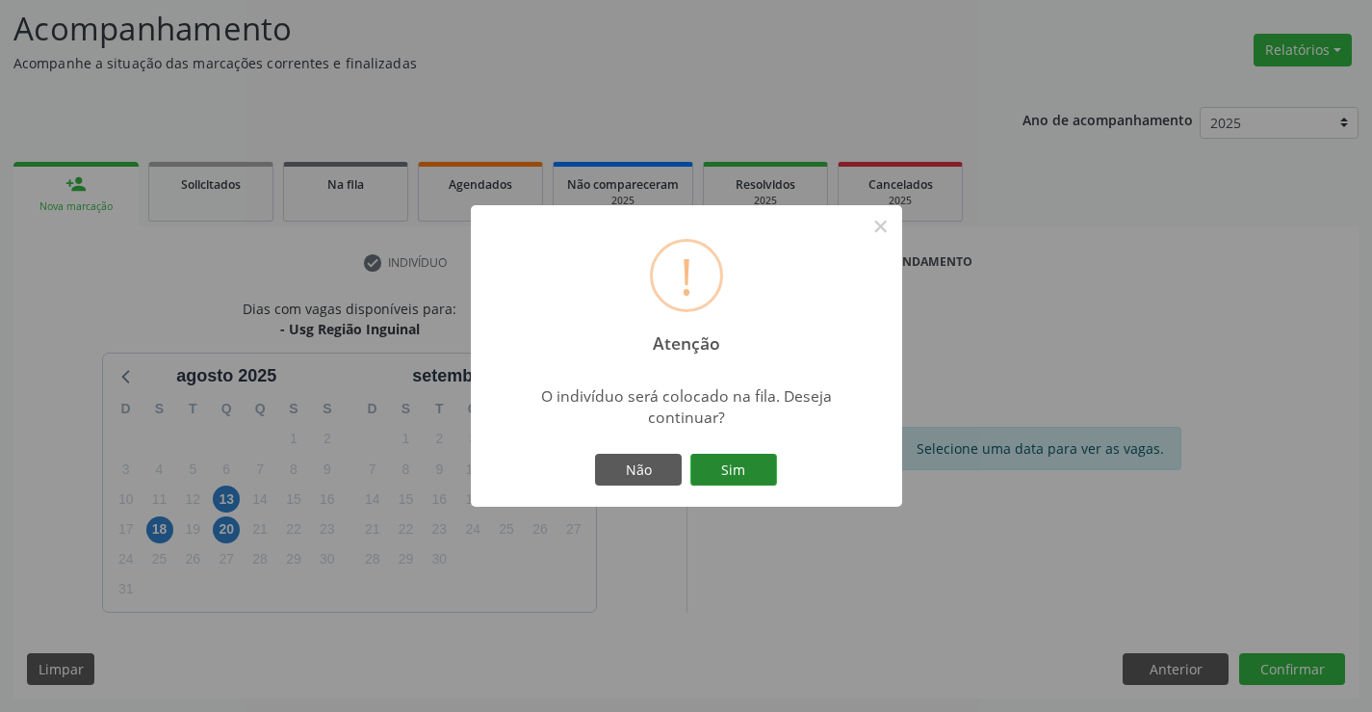
click at [753, 467] on button "Sim" at bounding box center [733, 470] width 87 height 33
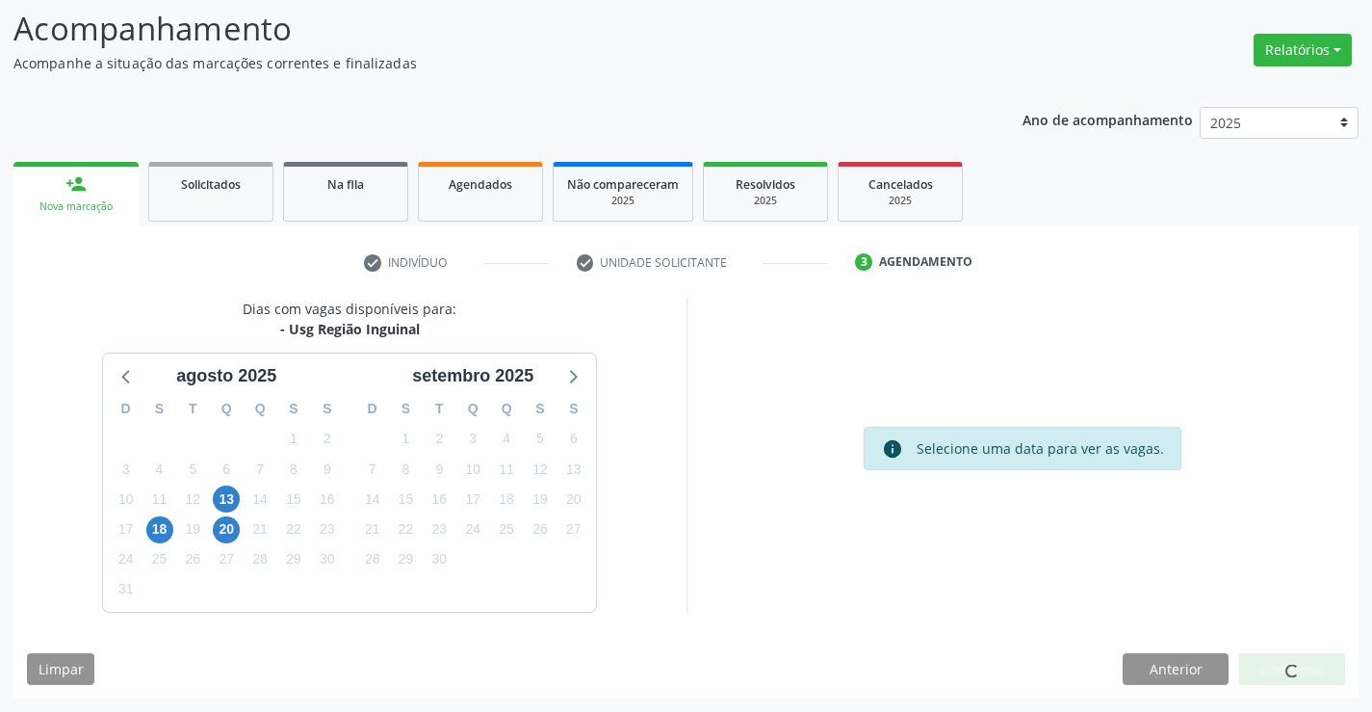
scroll to position [0, 0]
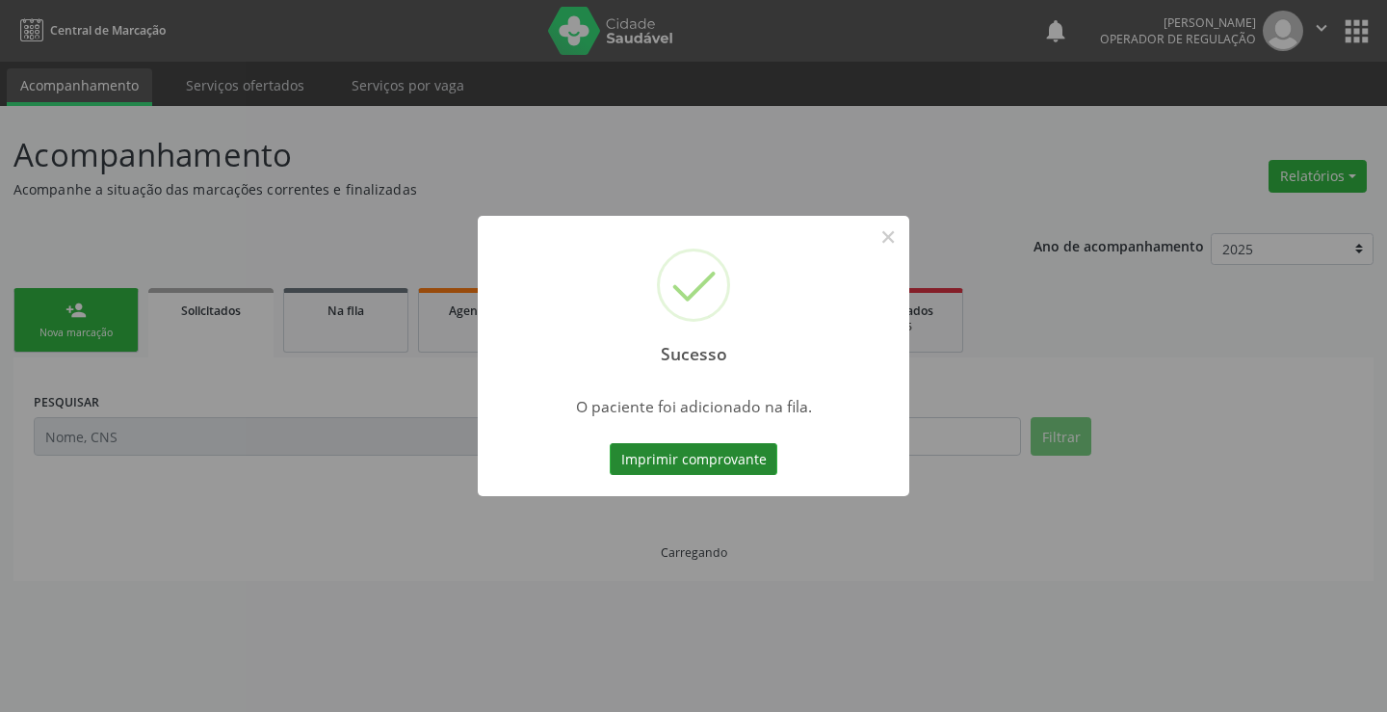
click at [738, 458] on button "Imprimir comprovante" at bounding box center [694, 459] width 168 height 33
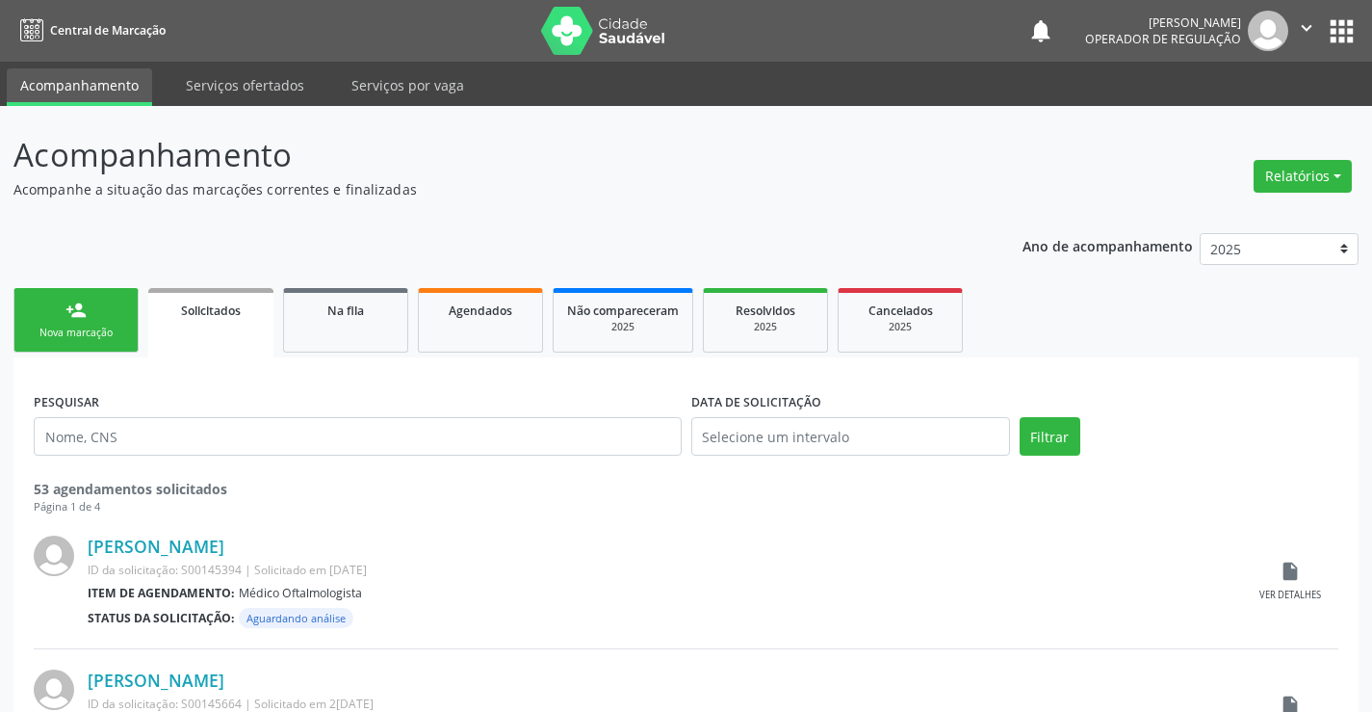
click at [121, 316] on link "person_add Nova marcação" at bounding box center [75, 320] width 125 height 65
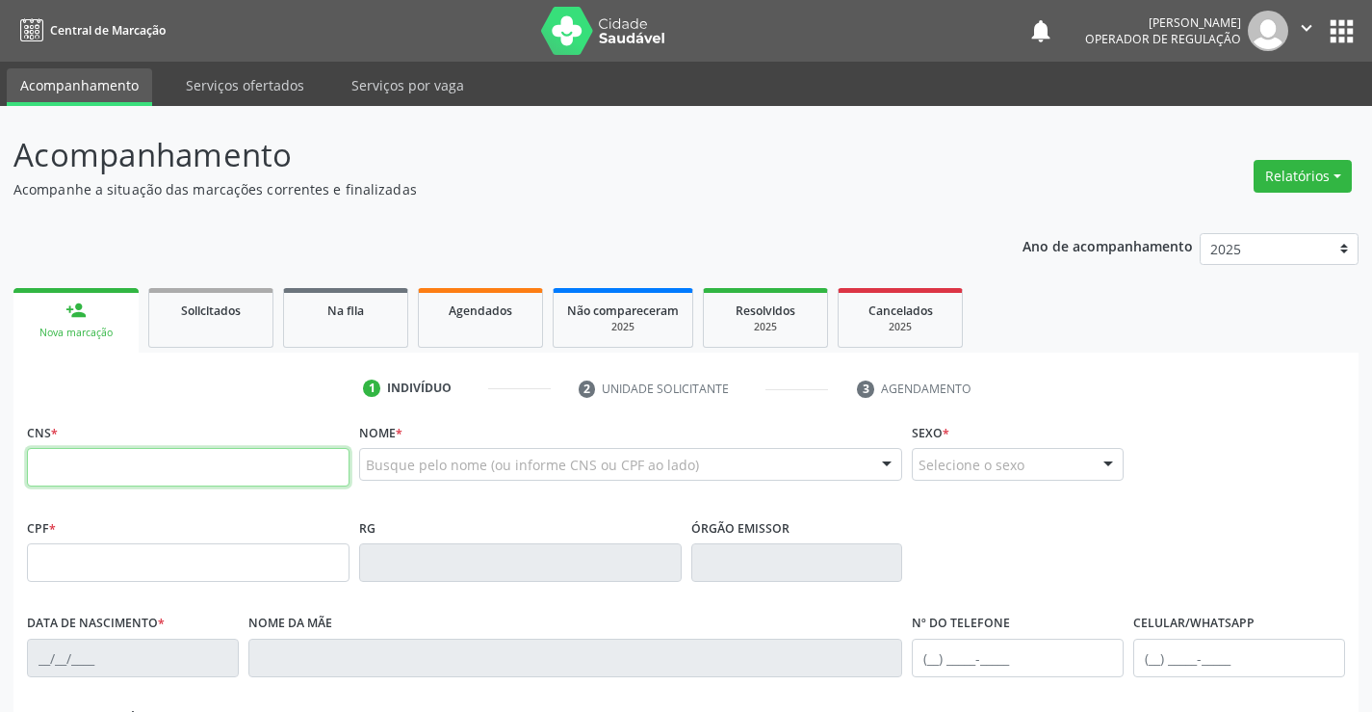
click at [117, 451] on input "text" at bounding box center [188, 467] width 323 height 39
type input "700 0051 5876 8905"
type input "0979455600"
type input "15/12/1941"
type input "(74) 99135-3237"
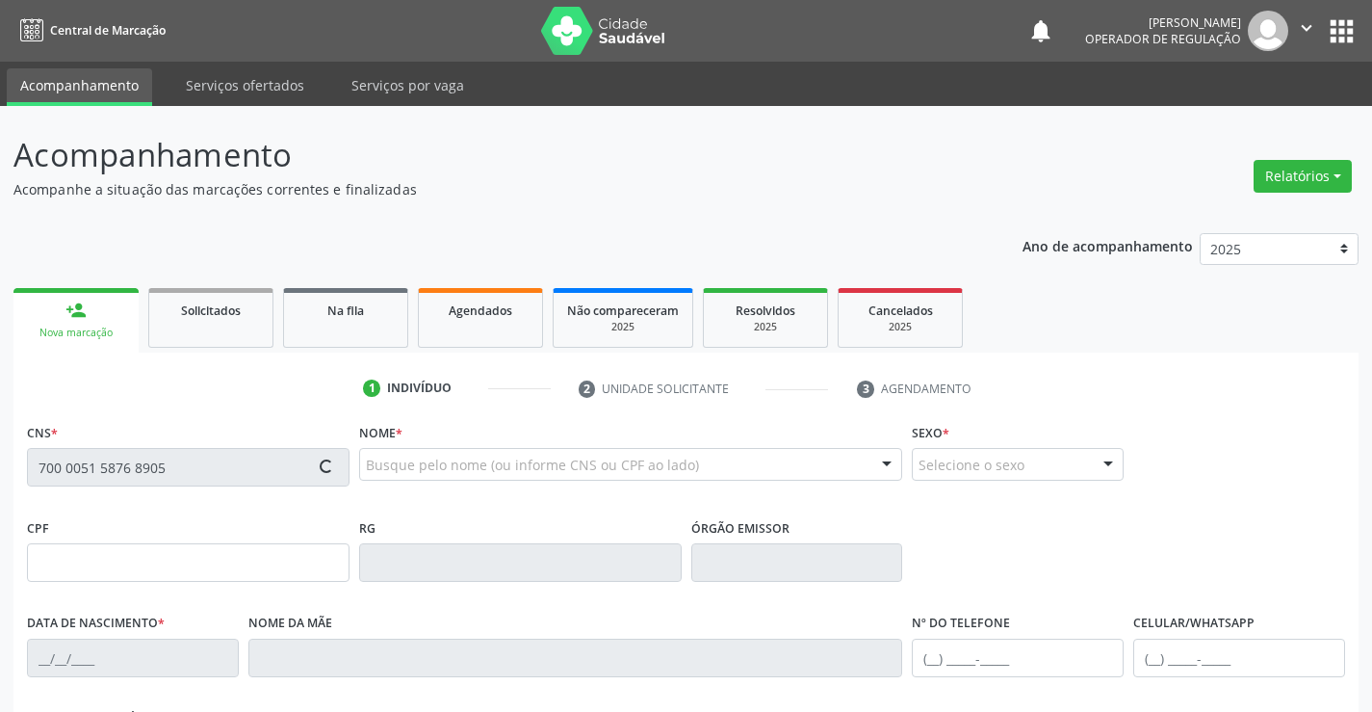
type input "(74) 99135-3237"
type input "S/N"
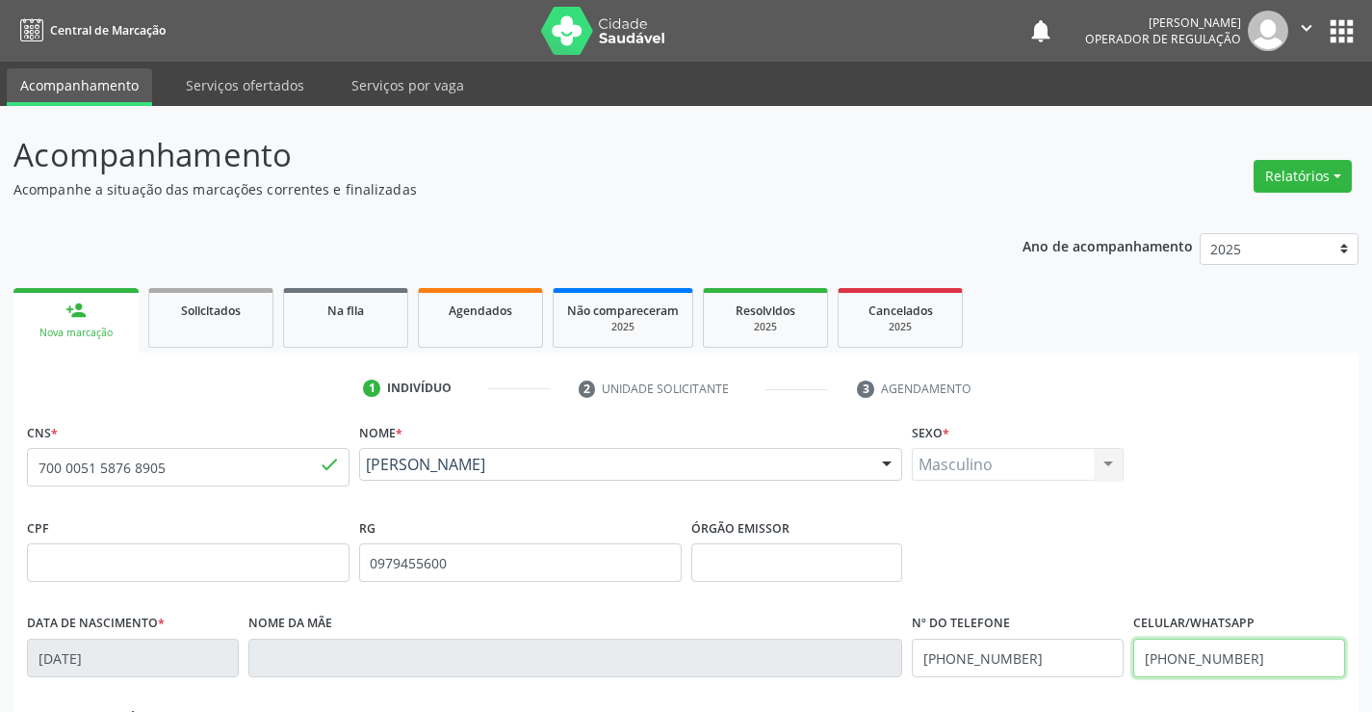
click at [1262, 654] on input "(74) 99135-3237" at bounding box center [1239, 657] width 212 height 39
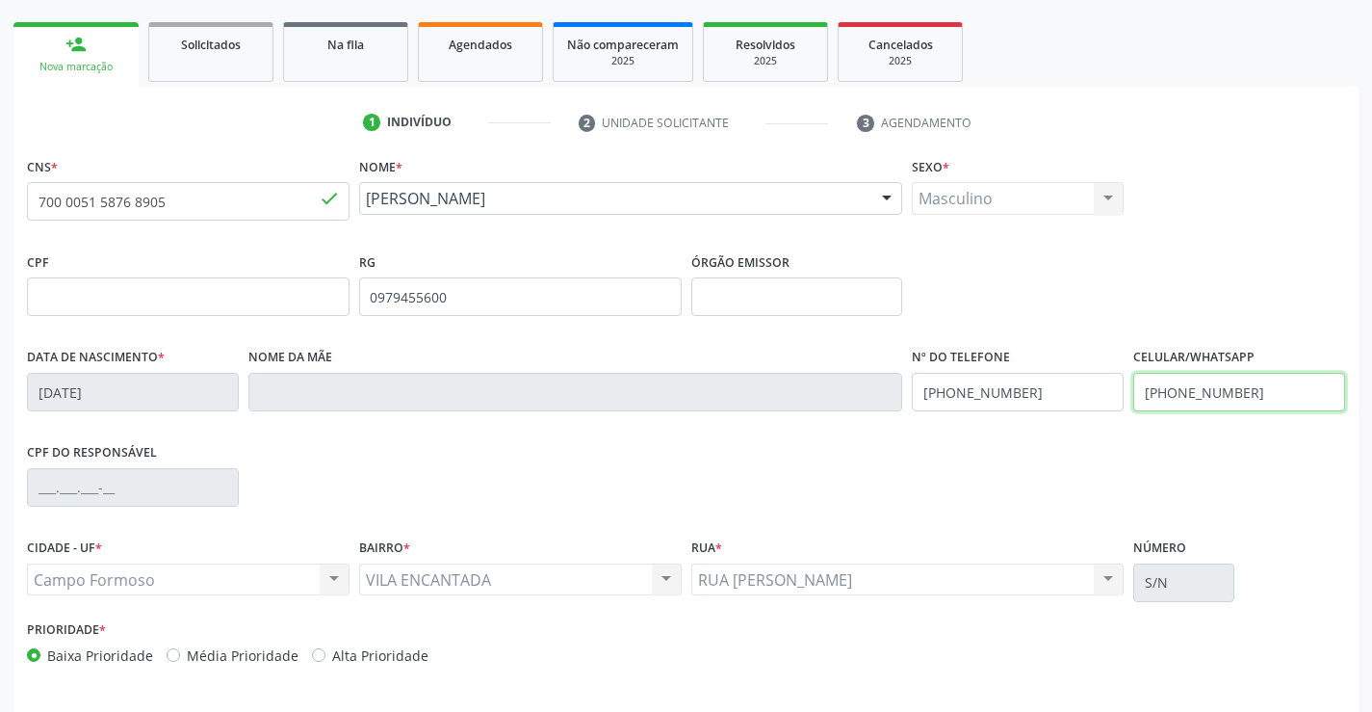
scroll to position [289, 0]
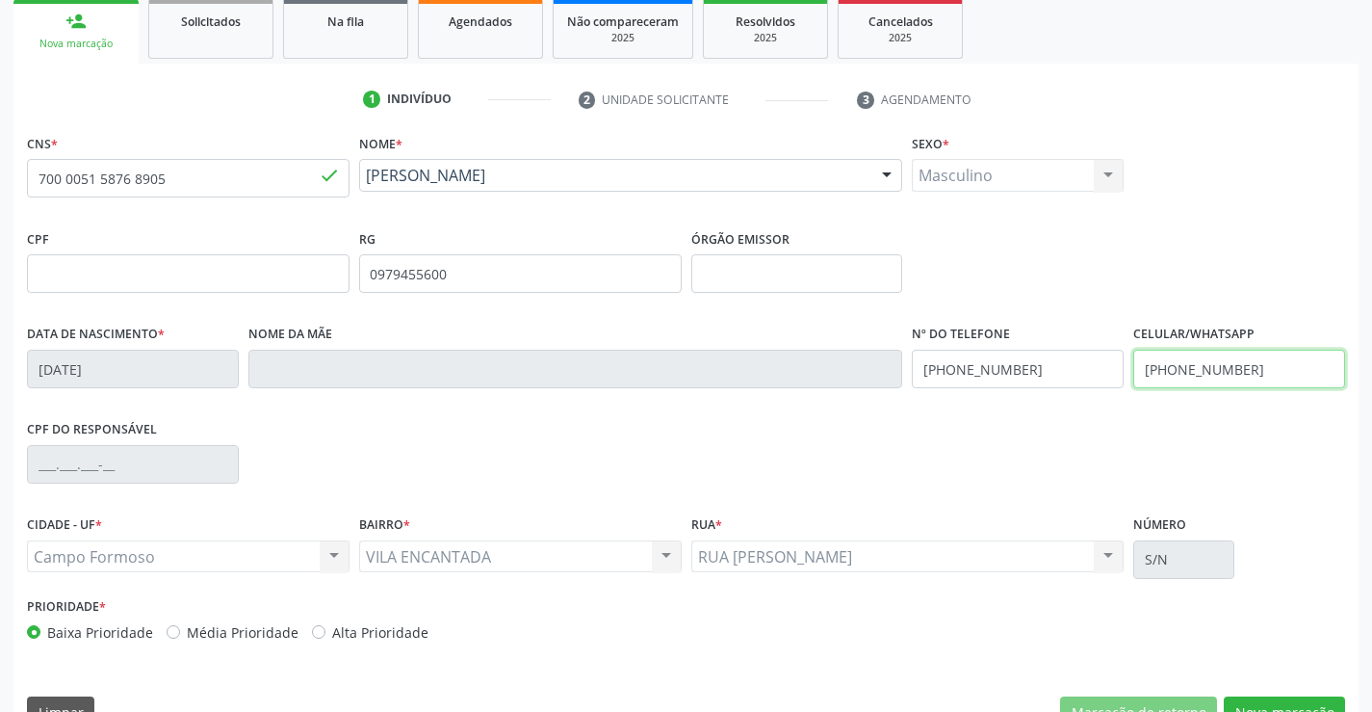
type input "(74) 99969-7435"
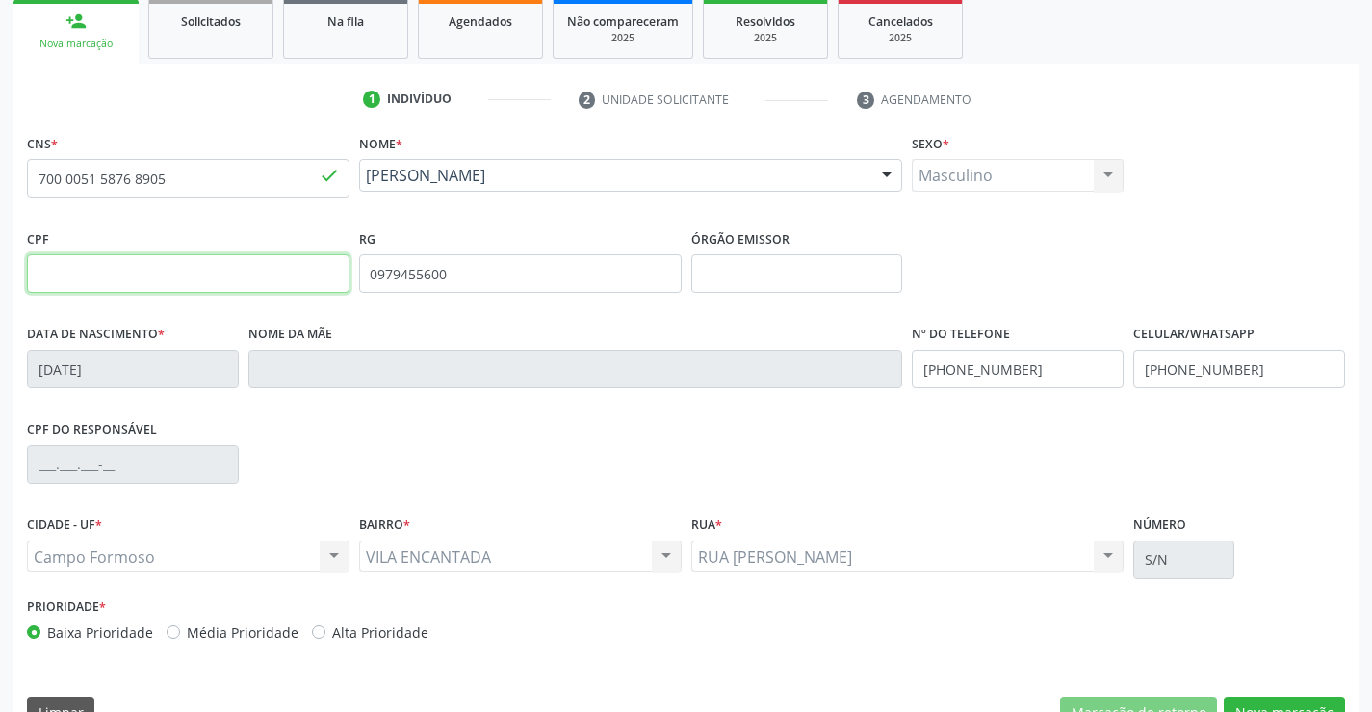
click at [224, 272] on input "text" at bounding box center [188, 273] width 323 height 39
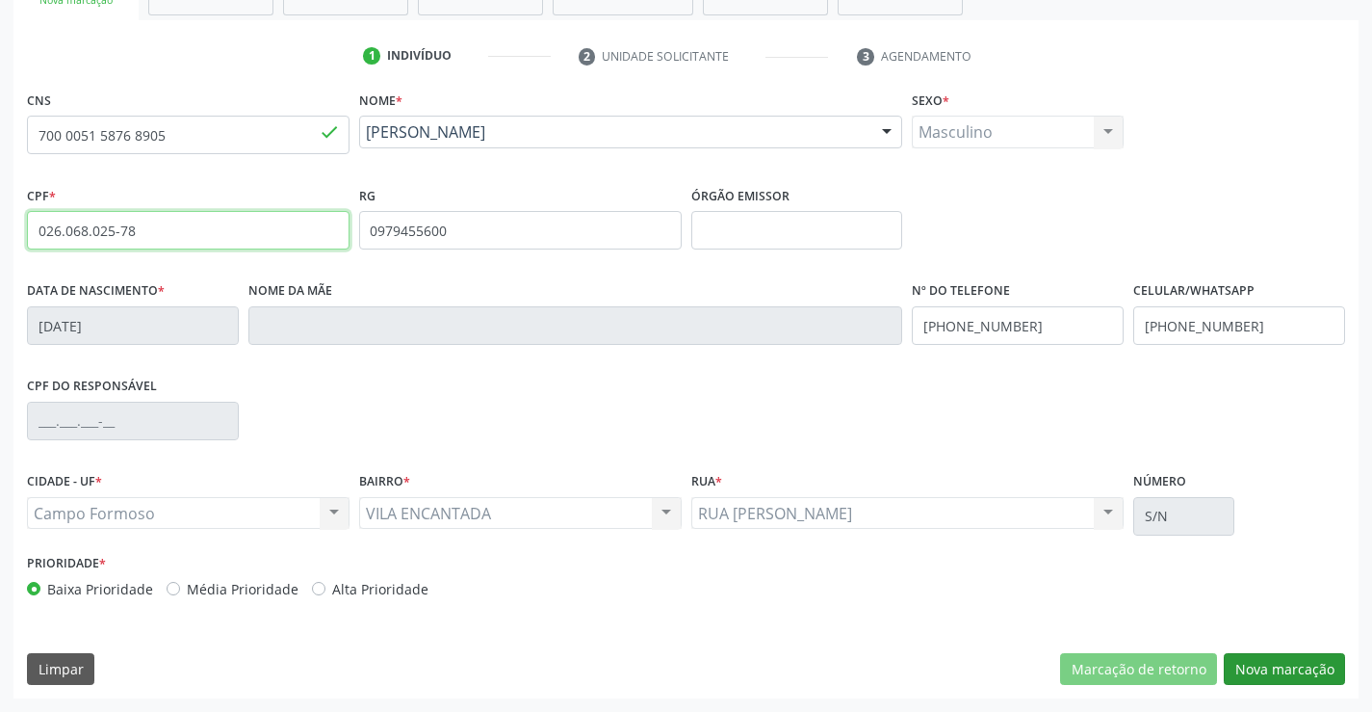
type input "026.068.025-78"
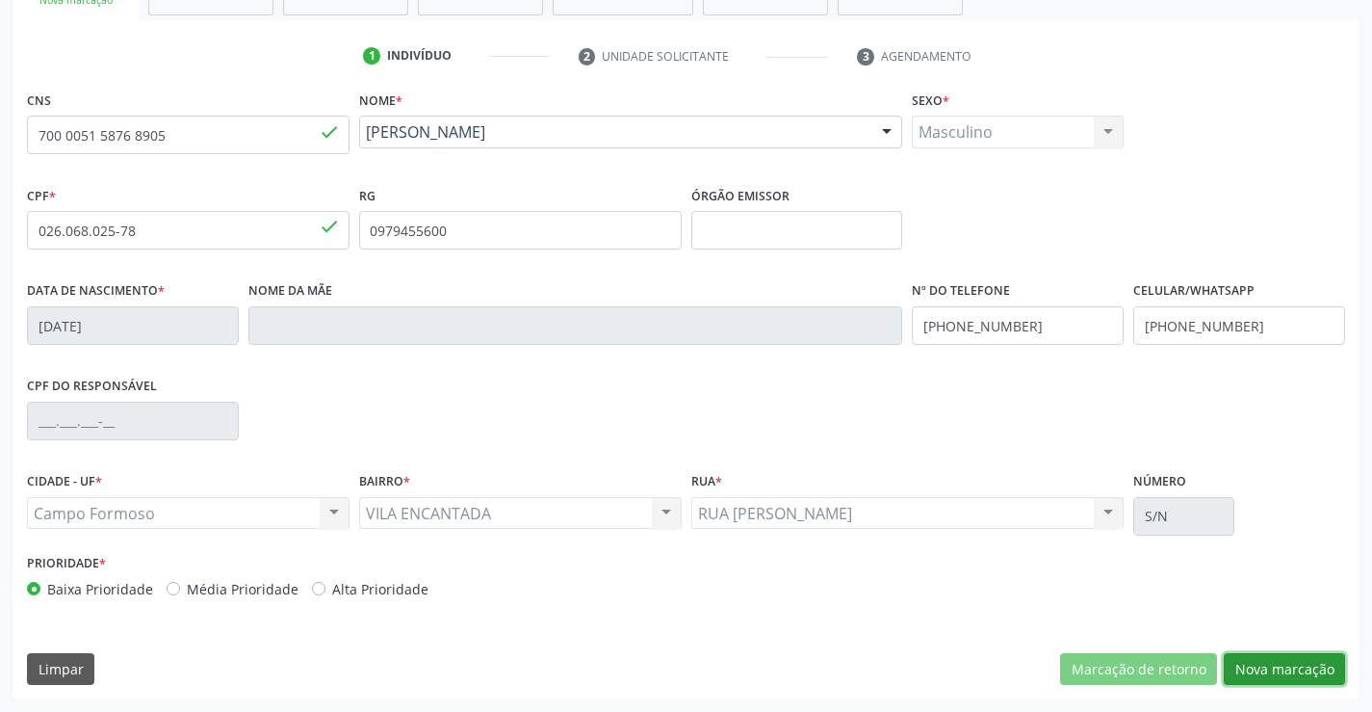
click at [1261, 663] on button "Nova marcação" at bounding box center [1284, 669] width 121 height 33
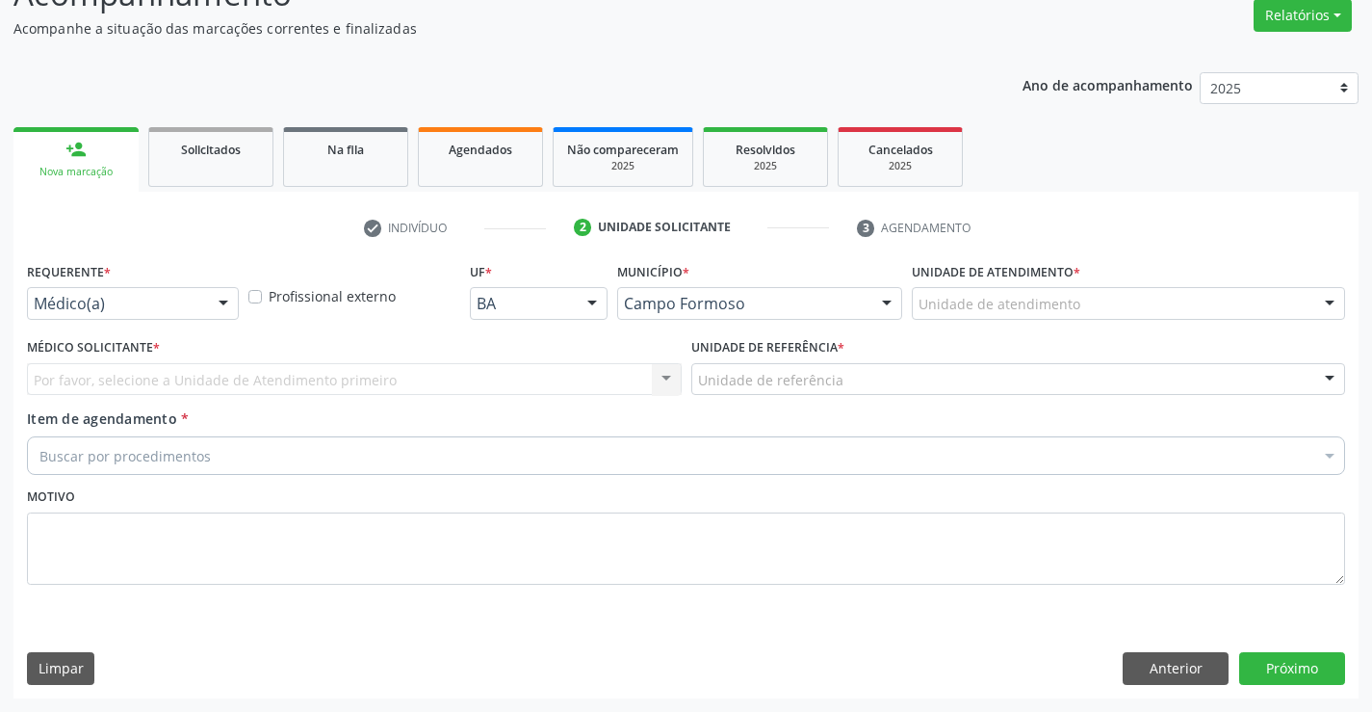
scroll to position [161, 0]
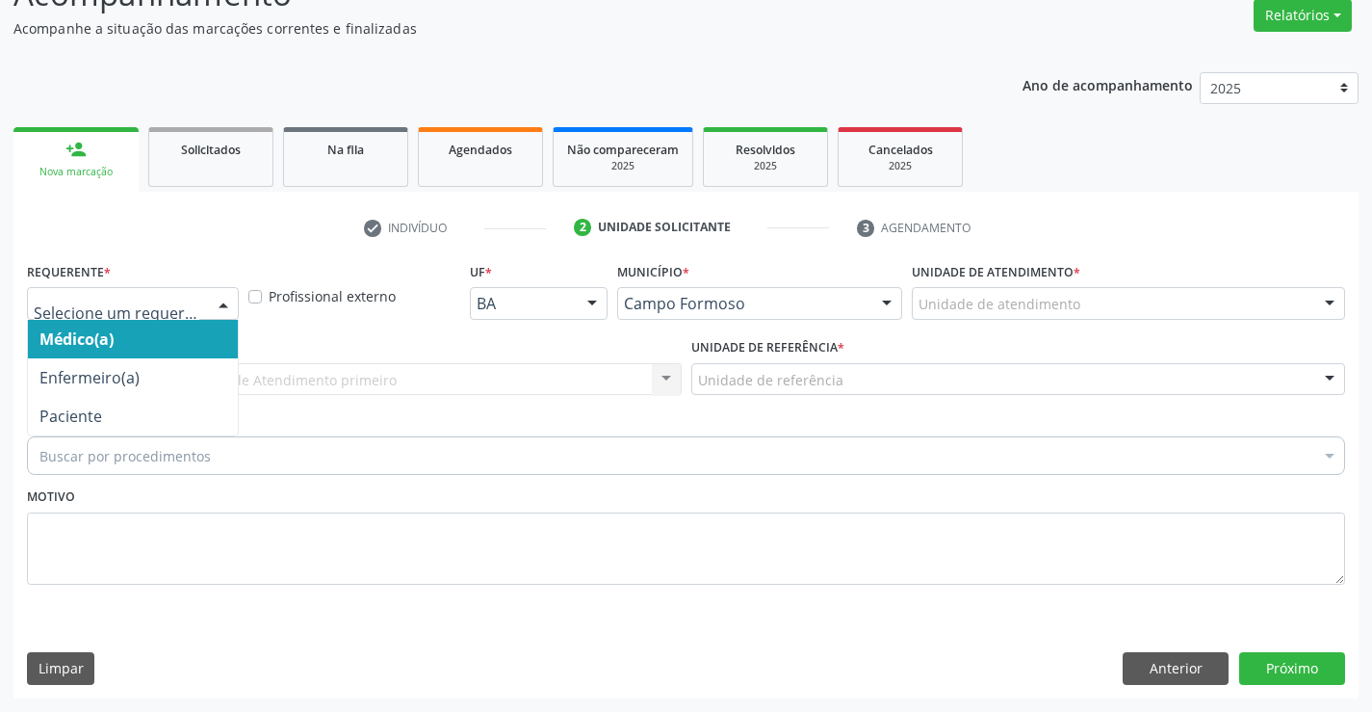
click at [224, 301] on div at bounding box center [223, 304] width 29 height 33
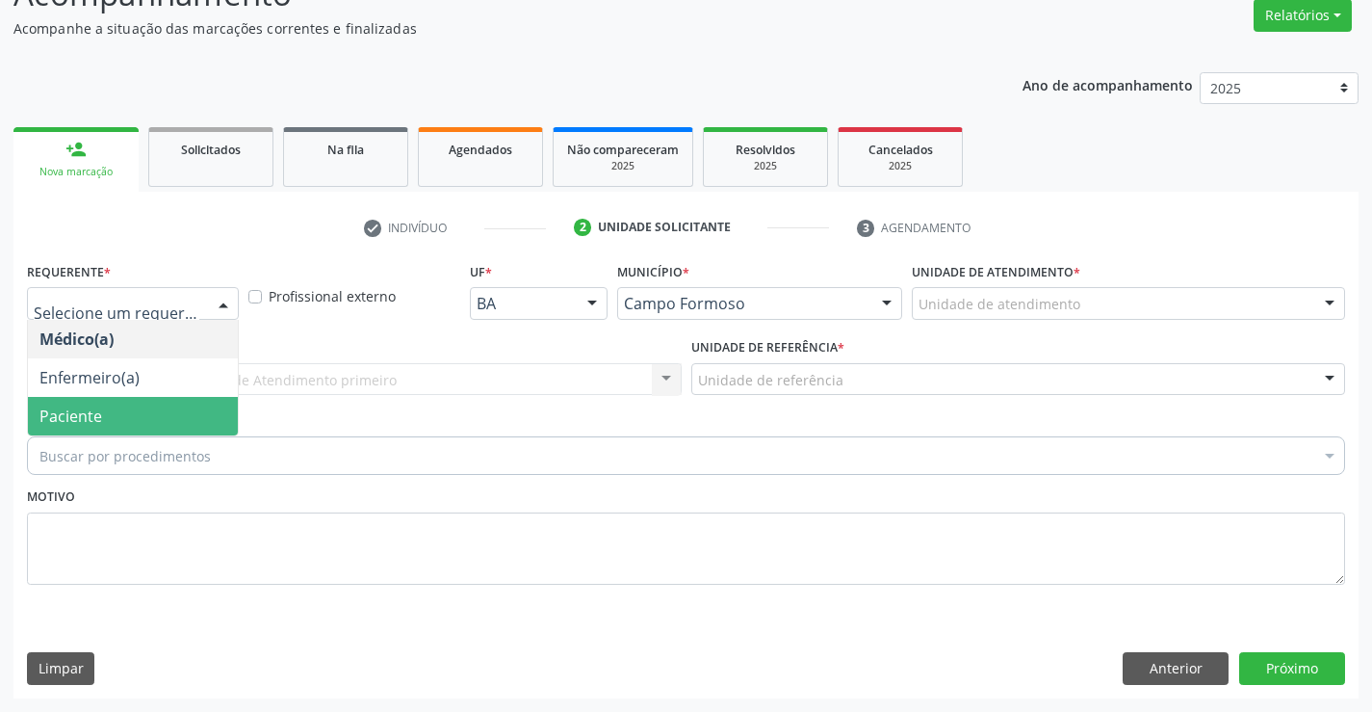
click at [200, 421] on span "Paciente" at bounding box center [133, 416] width 210 height 39
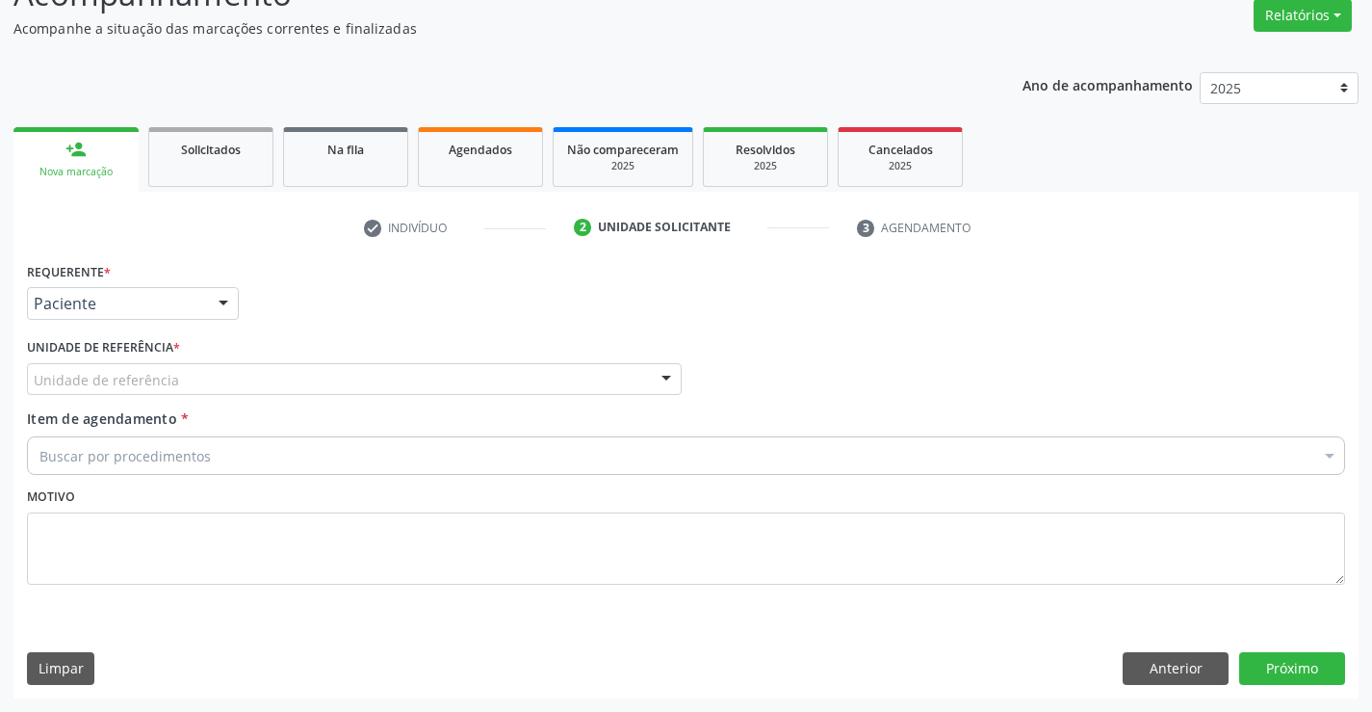
click at [235, 381] on div "Unidade de referência" at bounding box center [354, 379] width 655 height 33
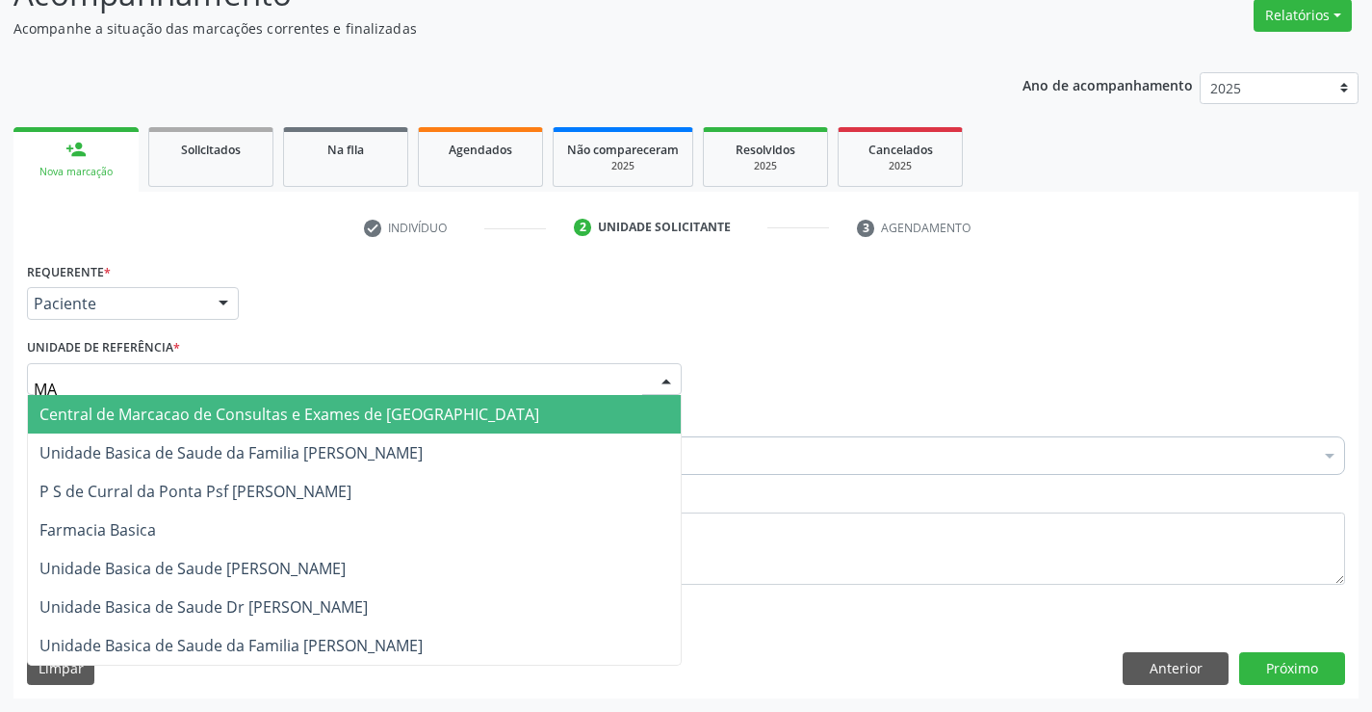
type input "MAR"
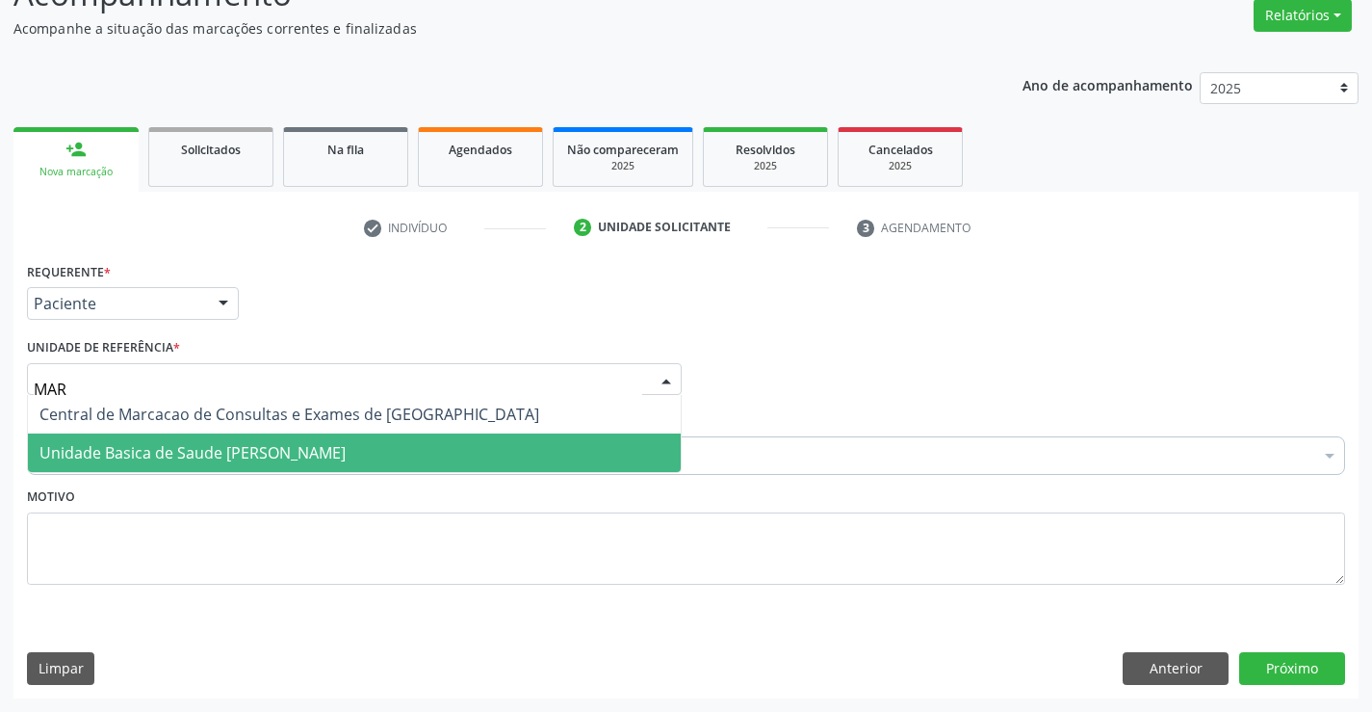
click at [266, 459] on span "Unidade Basica de Saude [PERSON_NAME]" at bounding box center [192, 452] width 306 height 21
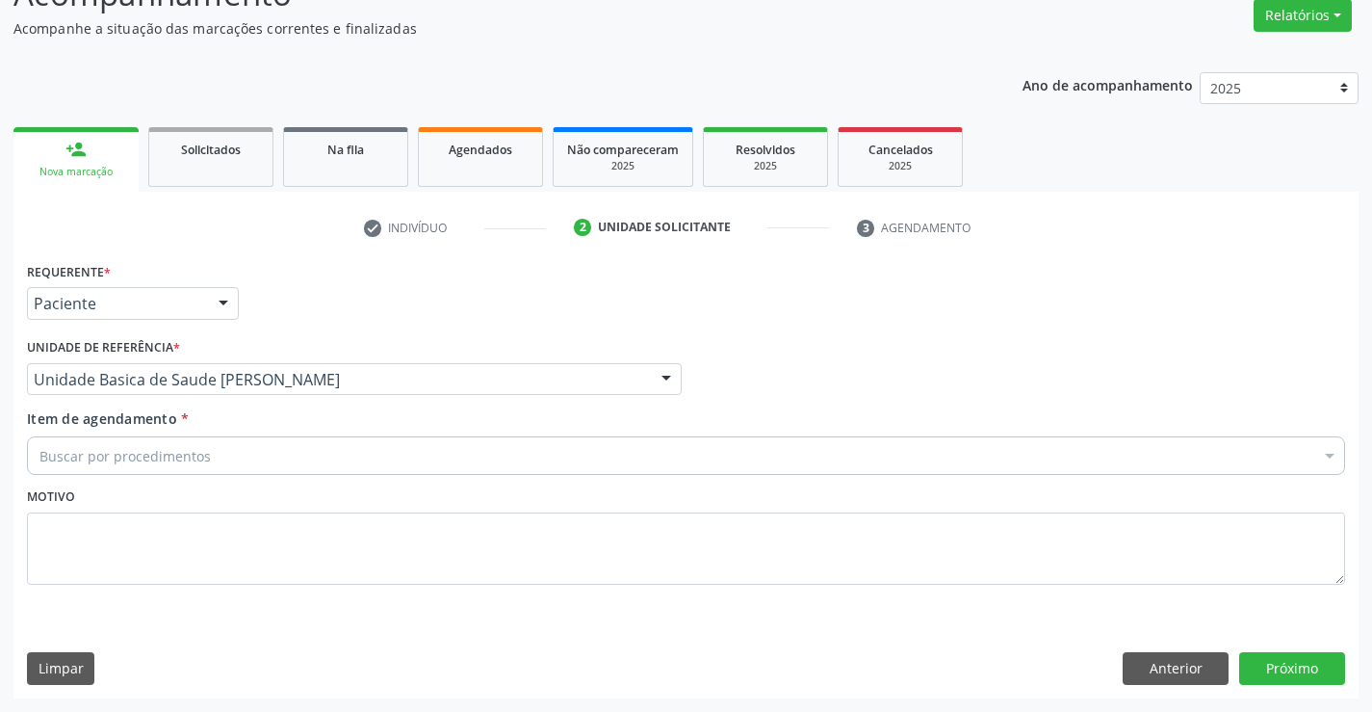
click at [236, 458] on div "Buscar por procedimentos" at bounding box center [686, 455] width 1318 height 39
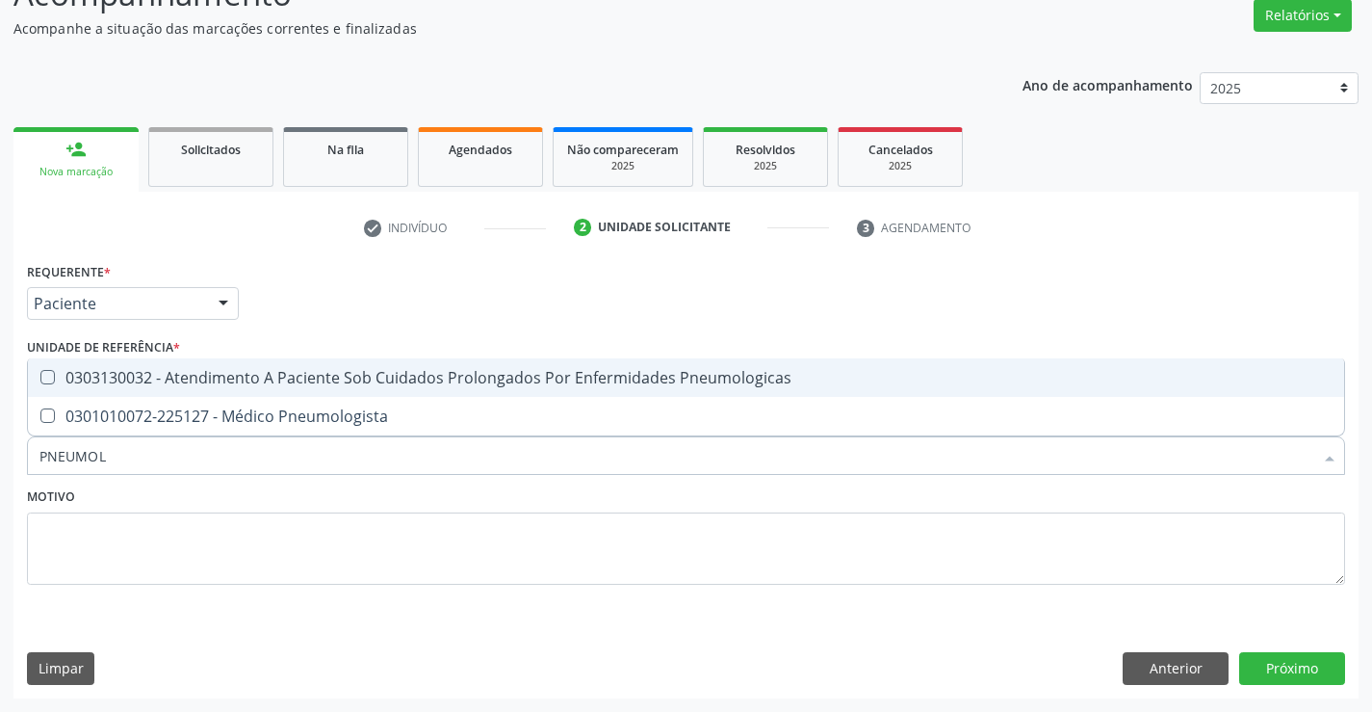
type input "PNEUMOLO"
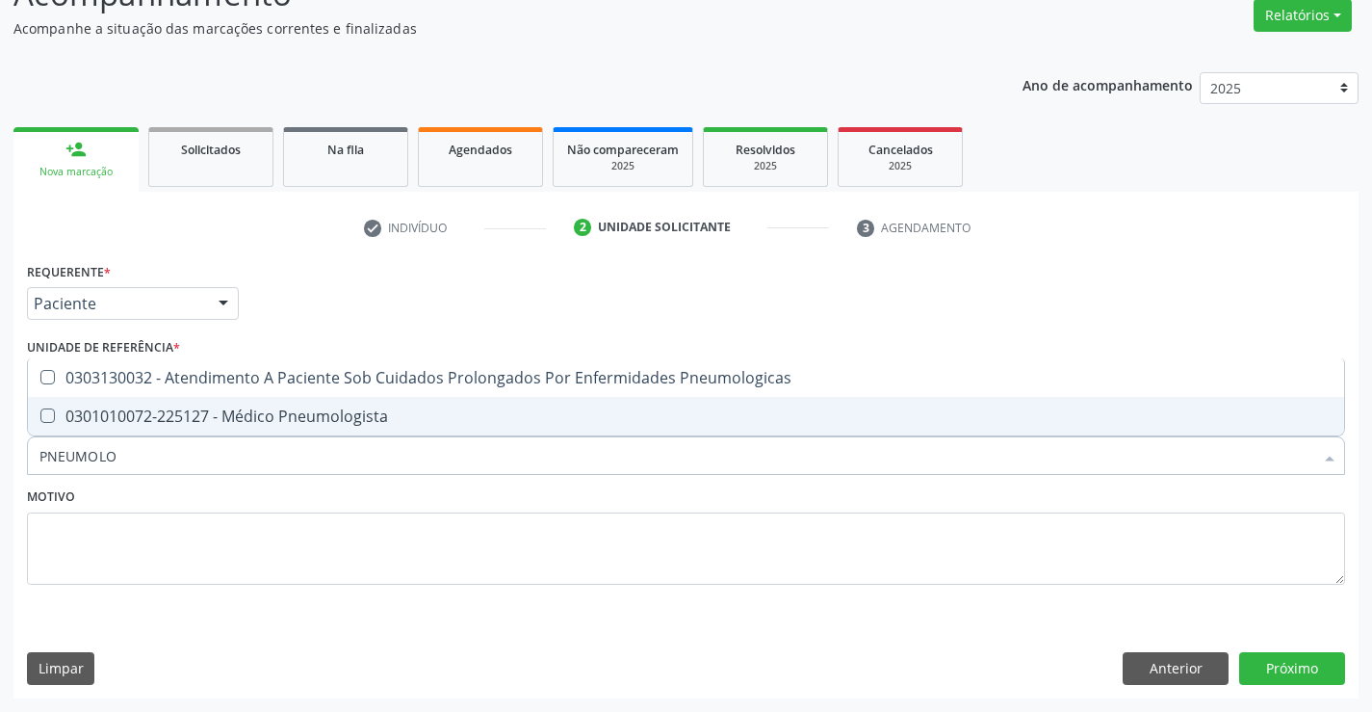
click at [317, 424] on div "0301010072-225127 - Médico Pneumologista" at bounding box center [685, 415] width 1293 height 15
checkbox Pneumologista "true"
type input "PNEUMOLO"
click at [315, 499] on div "Motivo" at bounding box center [686, 533] width 1318 height 102
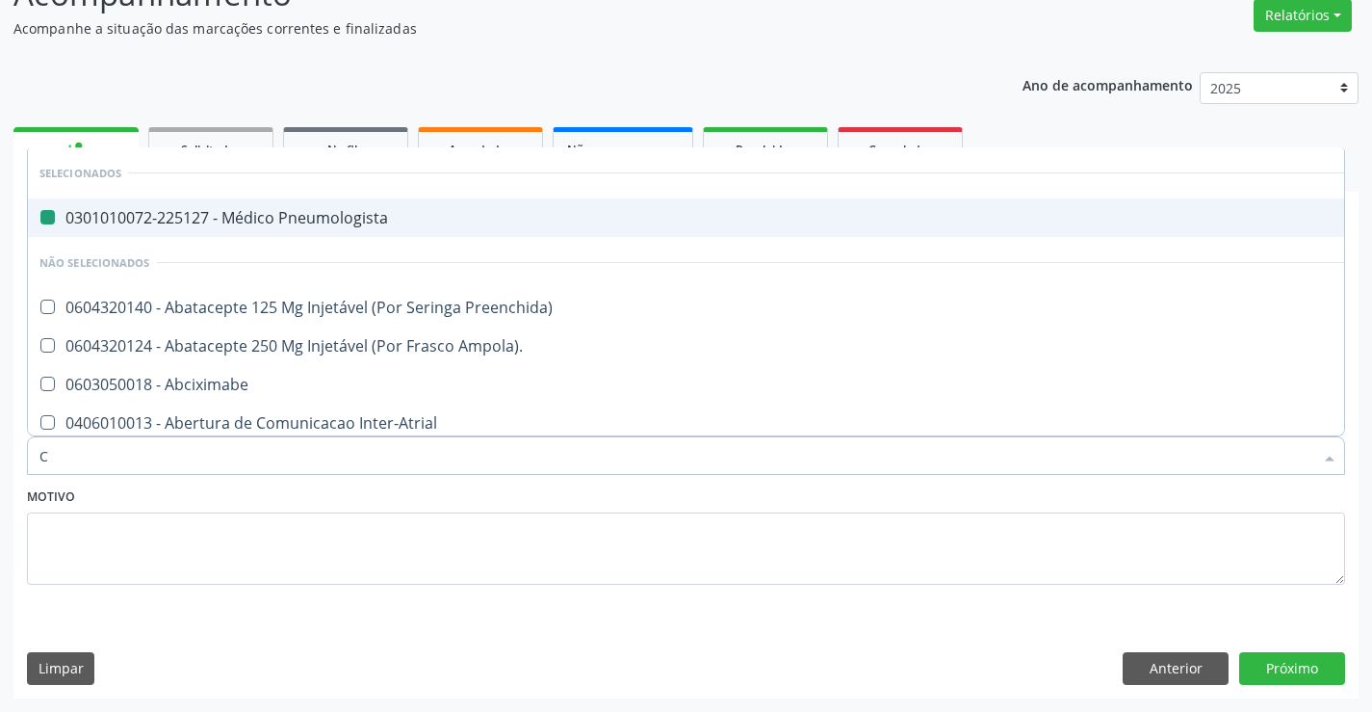
type input "CA"
checkbox Pneumologista "false"
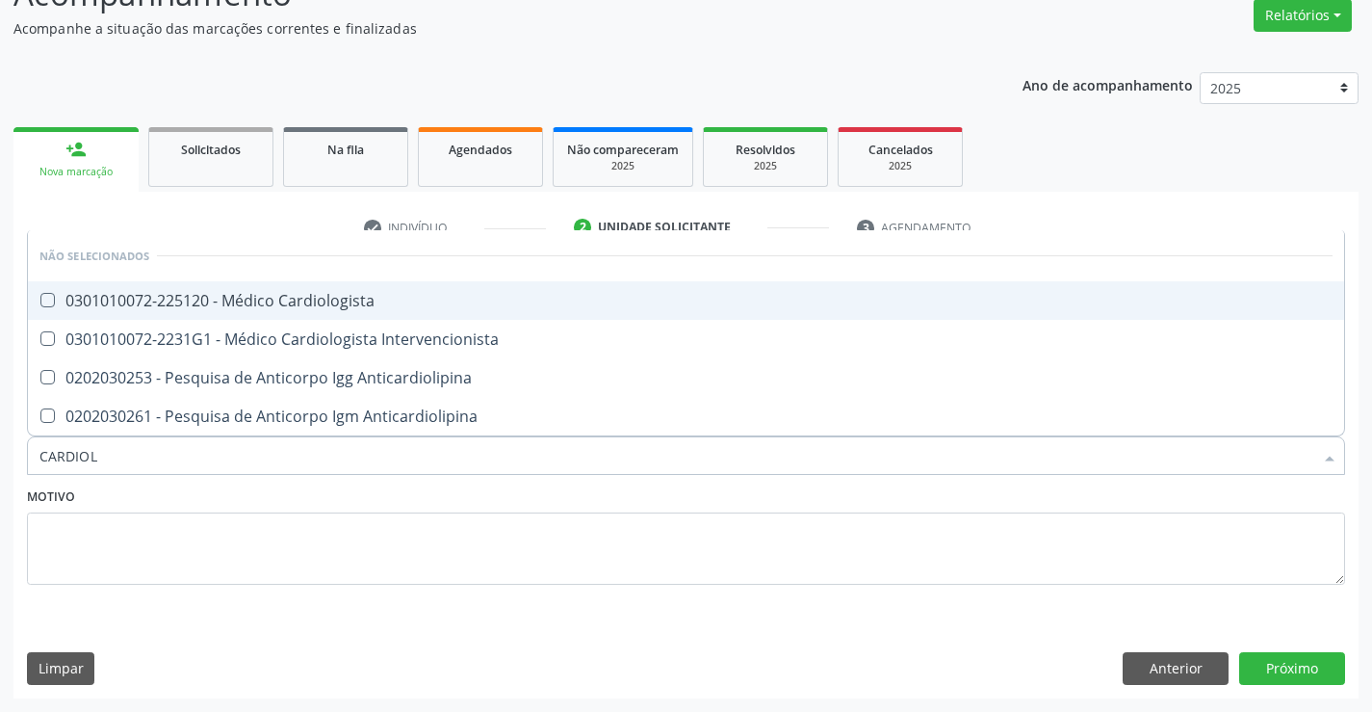
type input "CARDIOLO"
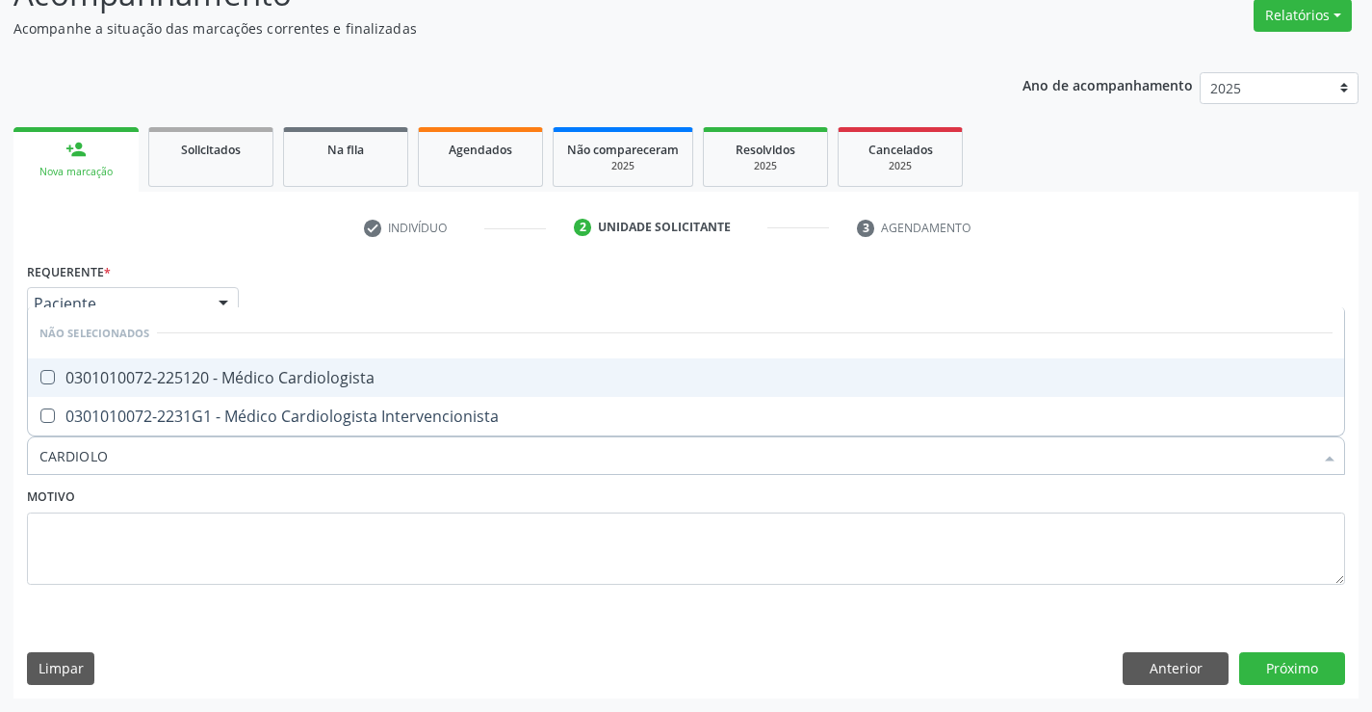
click at [366, 380] on div "0301010072-225120 - Médico Cardiologista" at bounding box center [685, 377] width 1293 height 15
checkbox Cardiologista "true"
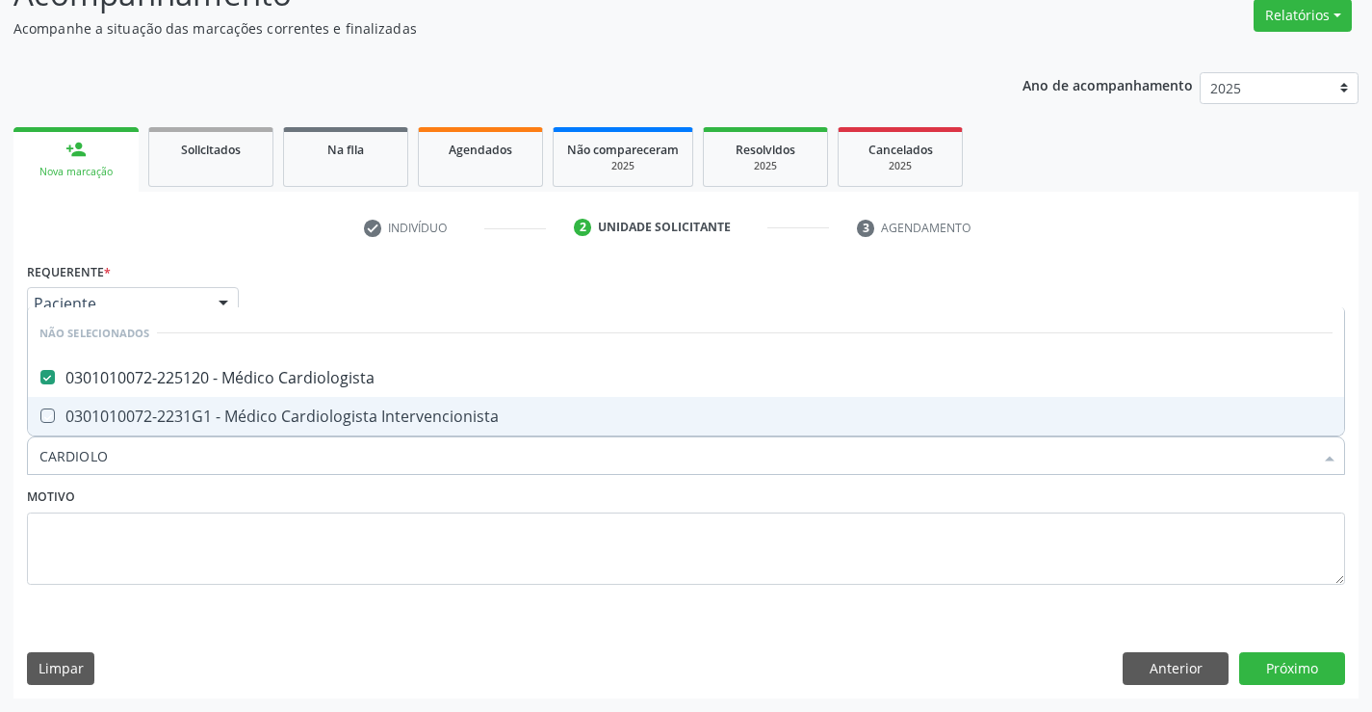
click at [231, 495] on div "Motivo" at bounding box center [686, 533] width 1318 height 102
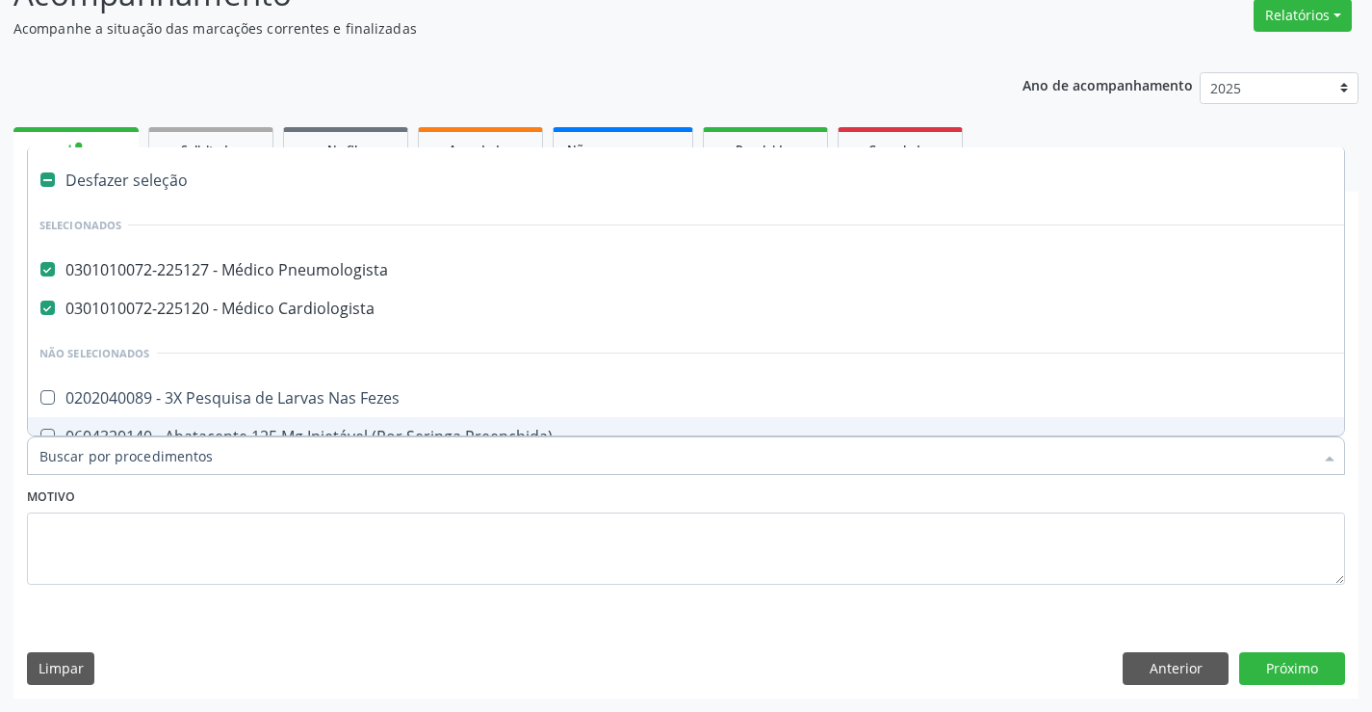
click at [405, 454] on input "Item de agendamento *" at bounding box center [676, 455] width 1274 height 39
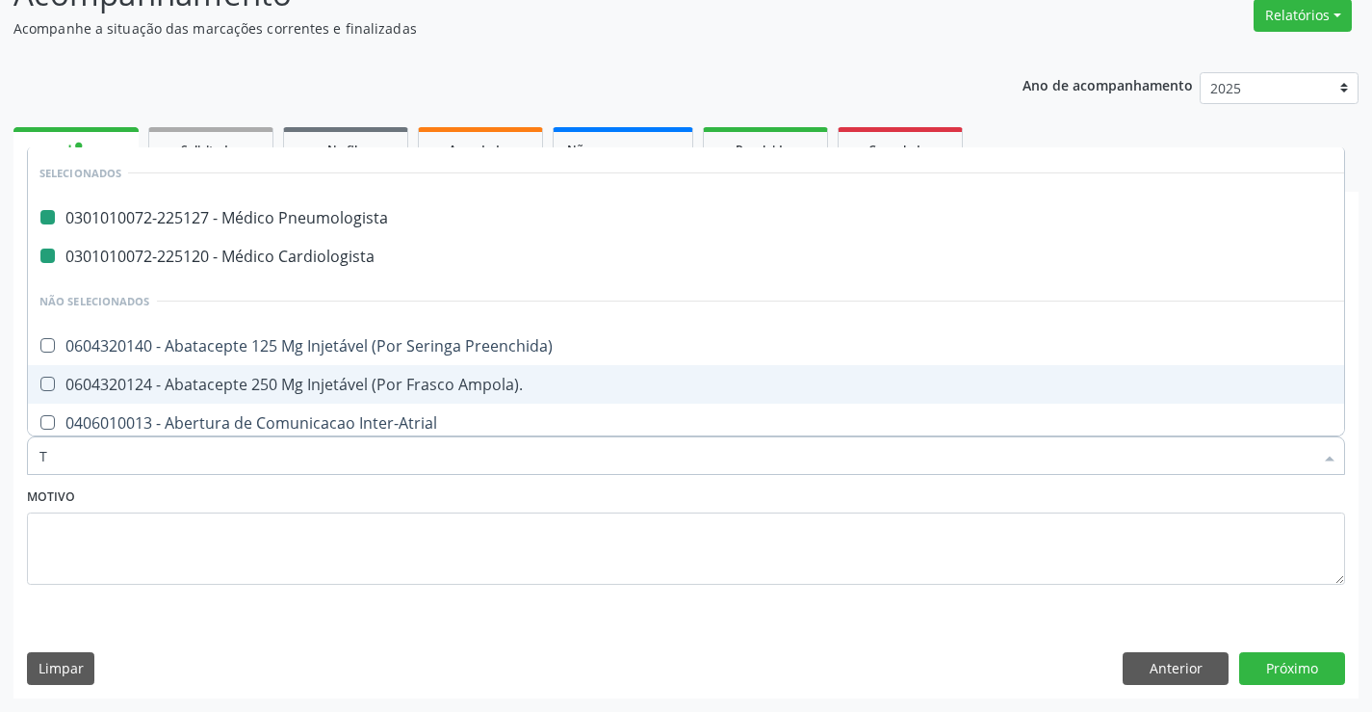
type input "TO"
checkbox Pneumologista "false"
checkbox Cardiologista "false"
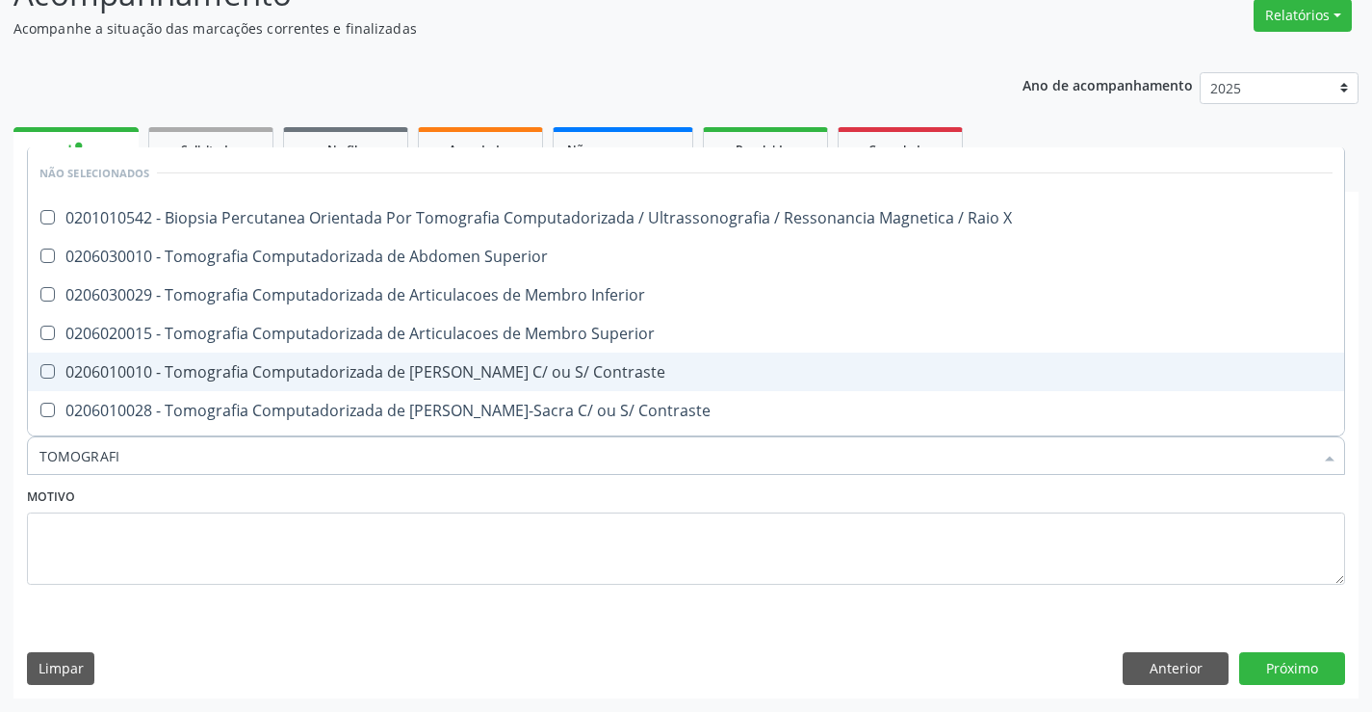
type input "TOMOGRAFIA"
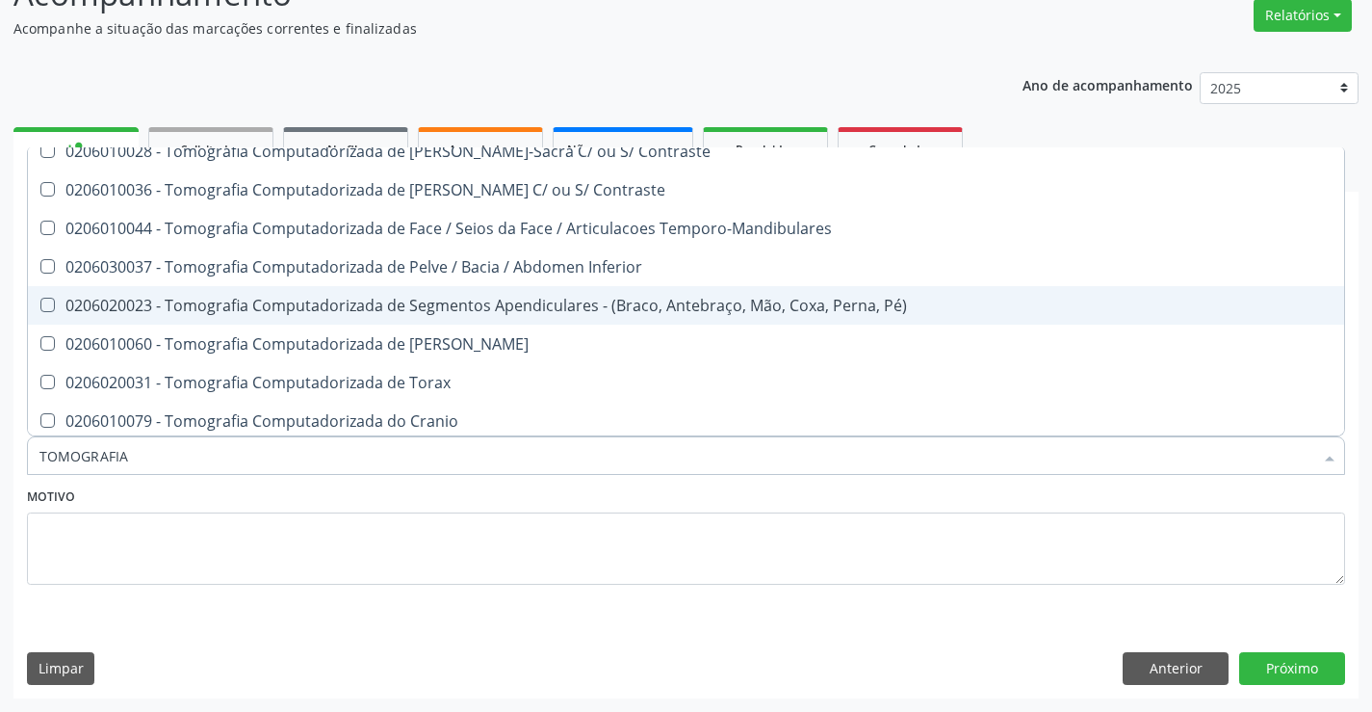
scroll to position [289, 0]
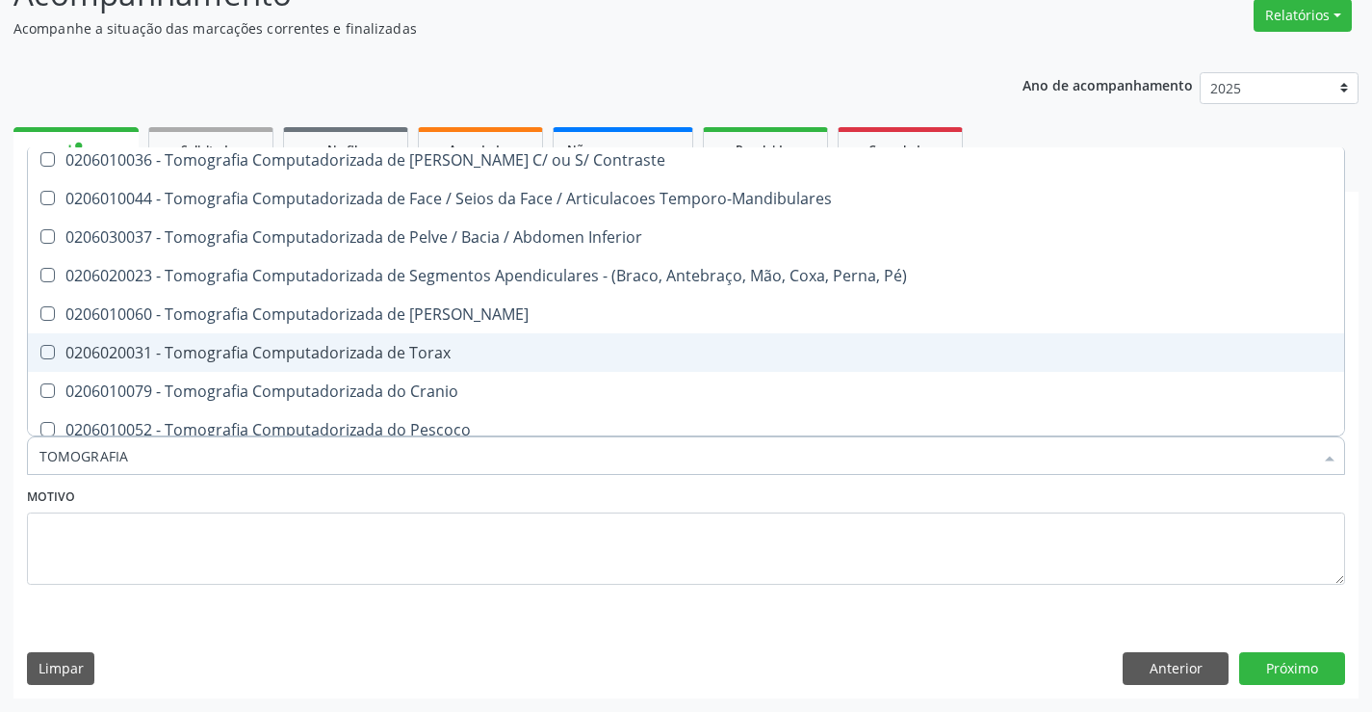
click at [483, 350] on div "0206020031 - Tomografia Computadorizada de Torax" at bounding box center [685, 352] width 1293 height 15
checkbox Torax "true"
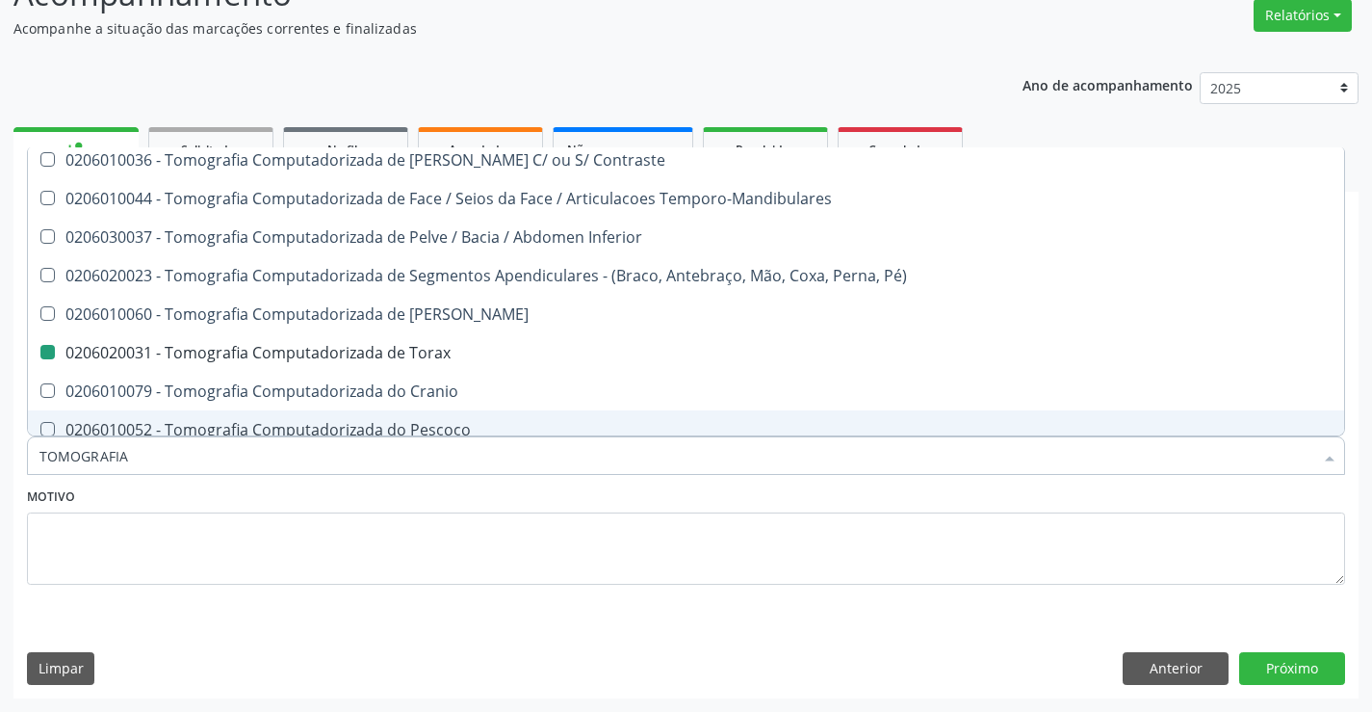
click at [593, 487] on div "Motivo" at bounding box center [686, 533] width 1318 height 102
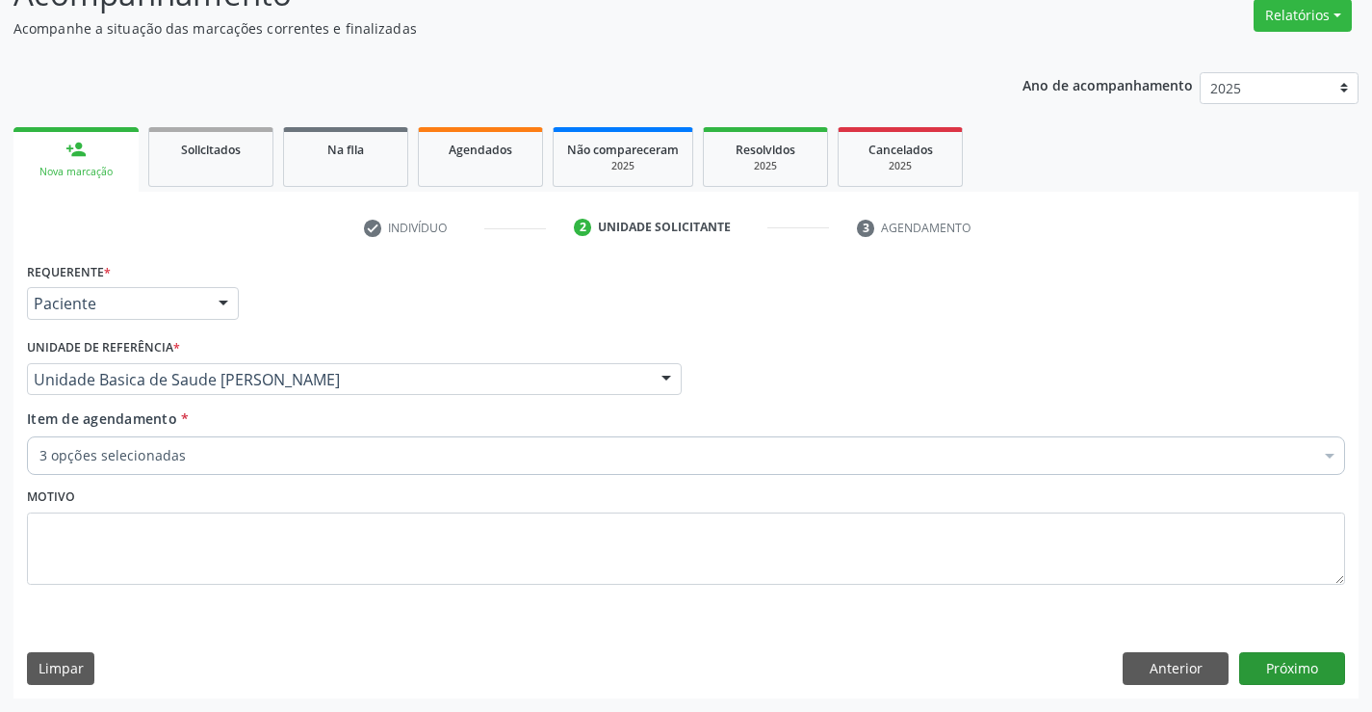
scroll to position [0, 0]
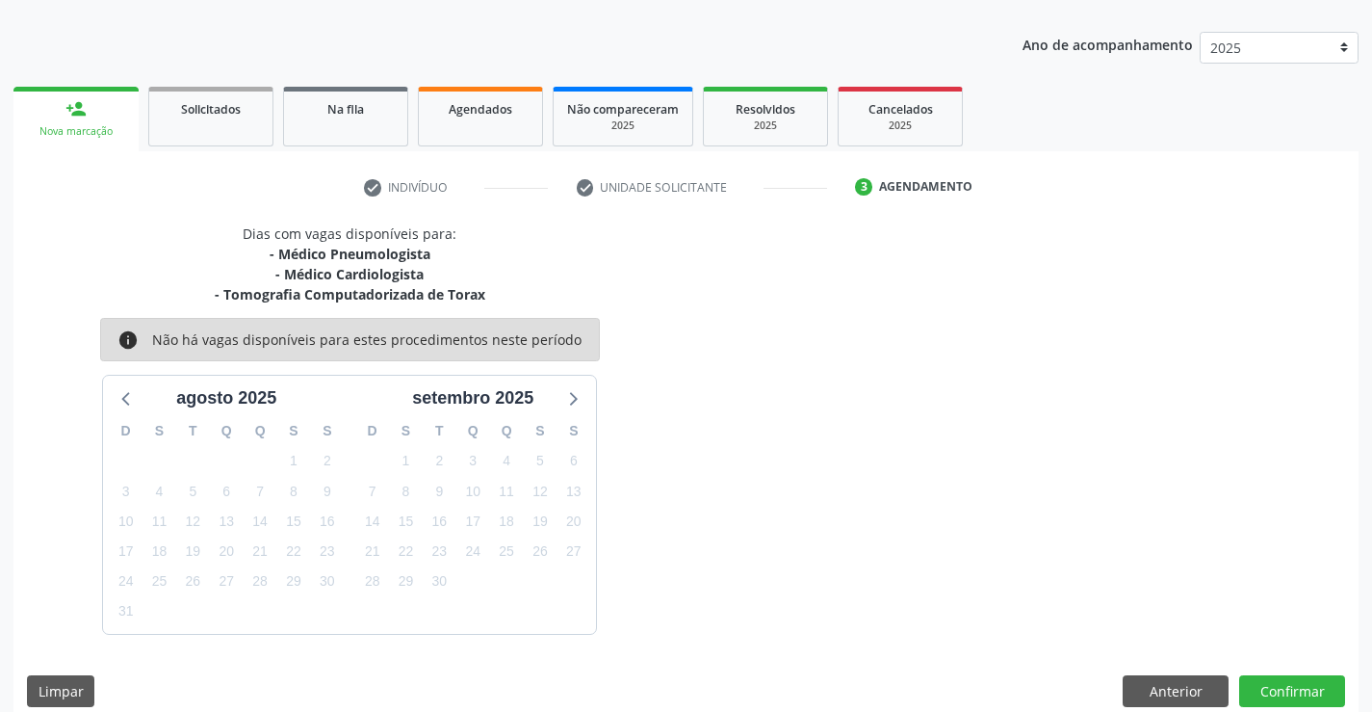
scroll to position [223, 0]
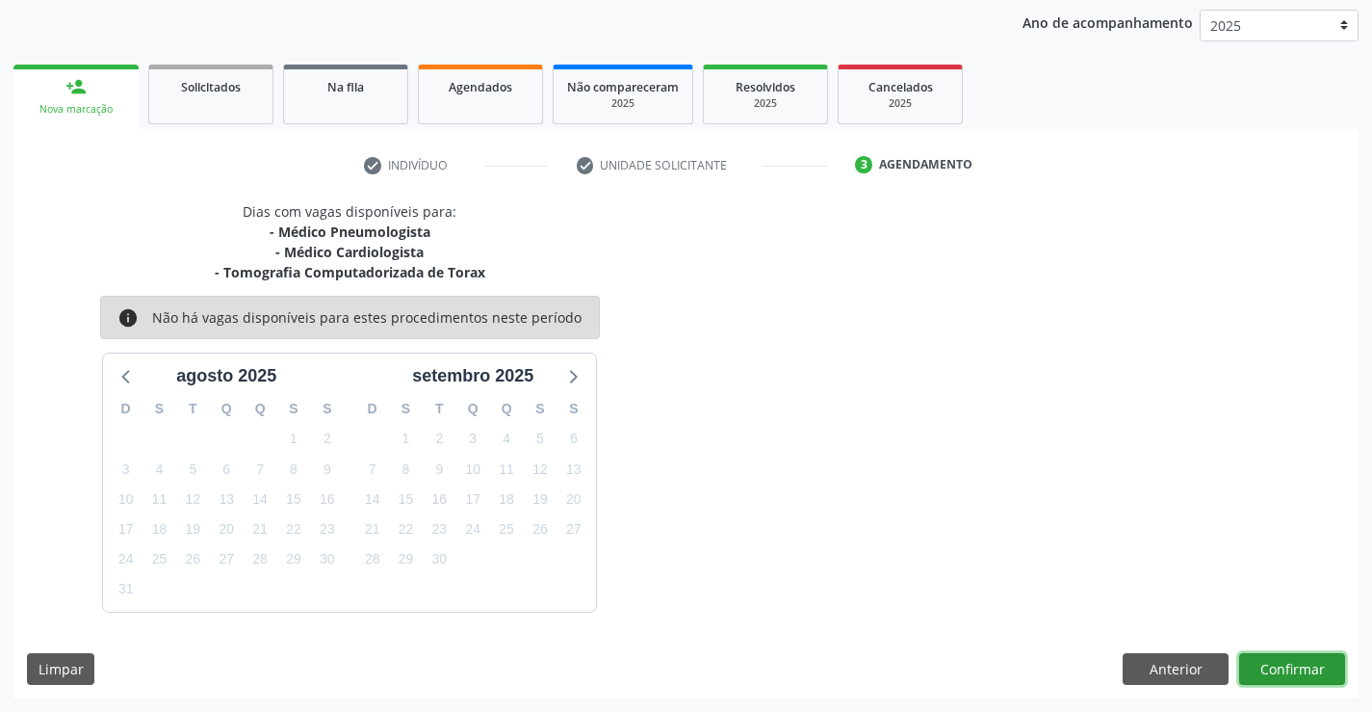
click at [1274, 663] on button "Confirmar" at bounding box center [1292, 669] width 106 height 33
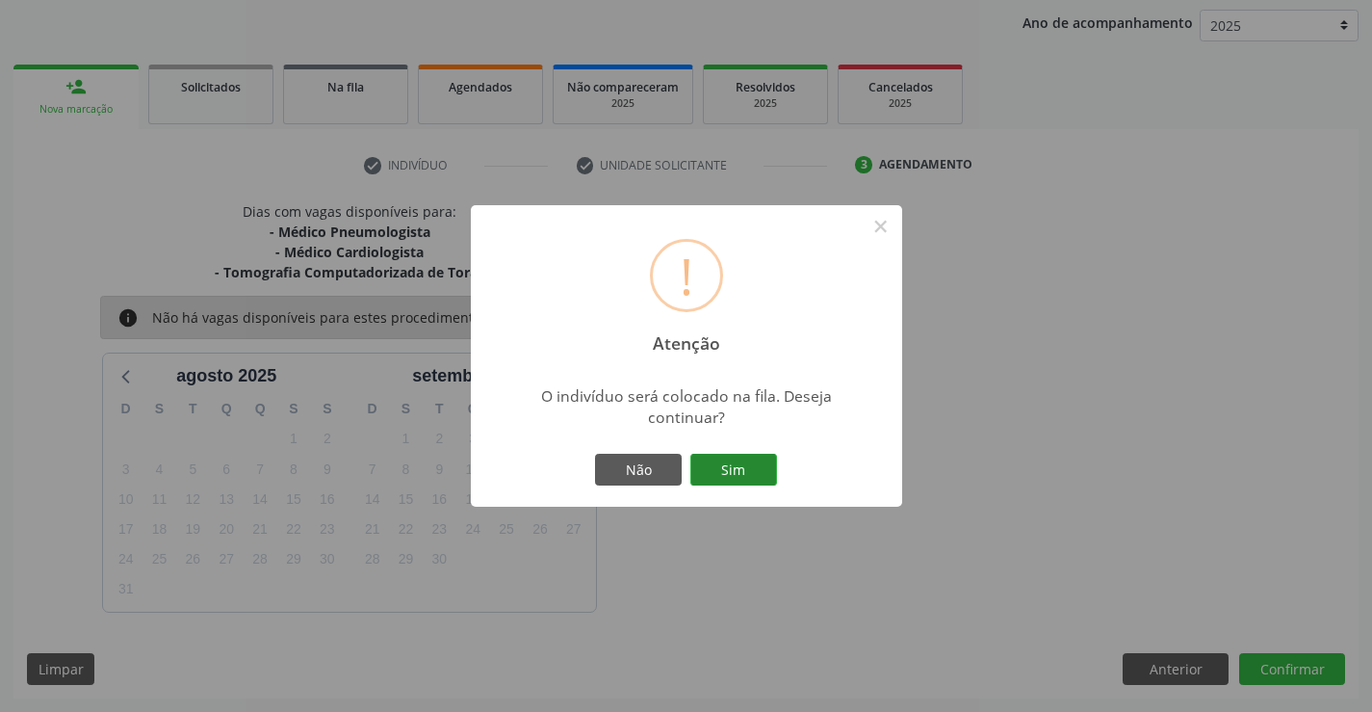
click at [741, 468] on button "Sim" at bounding box center [733, 470] width 87 height 33
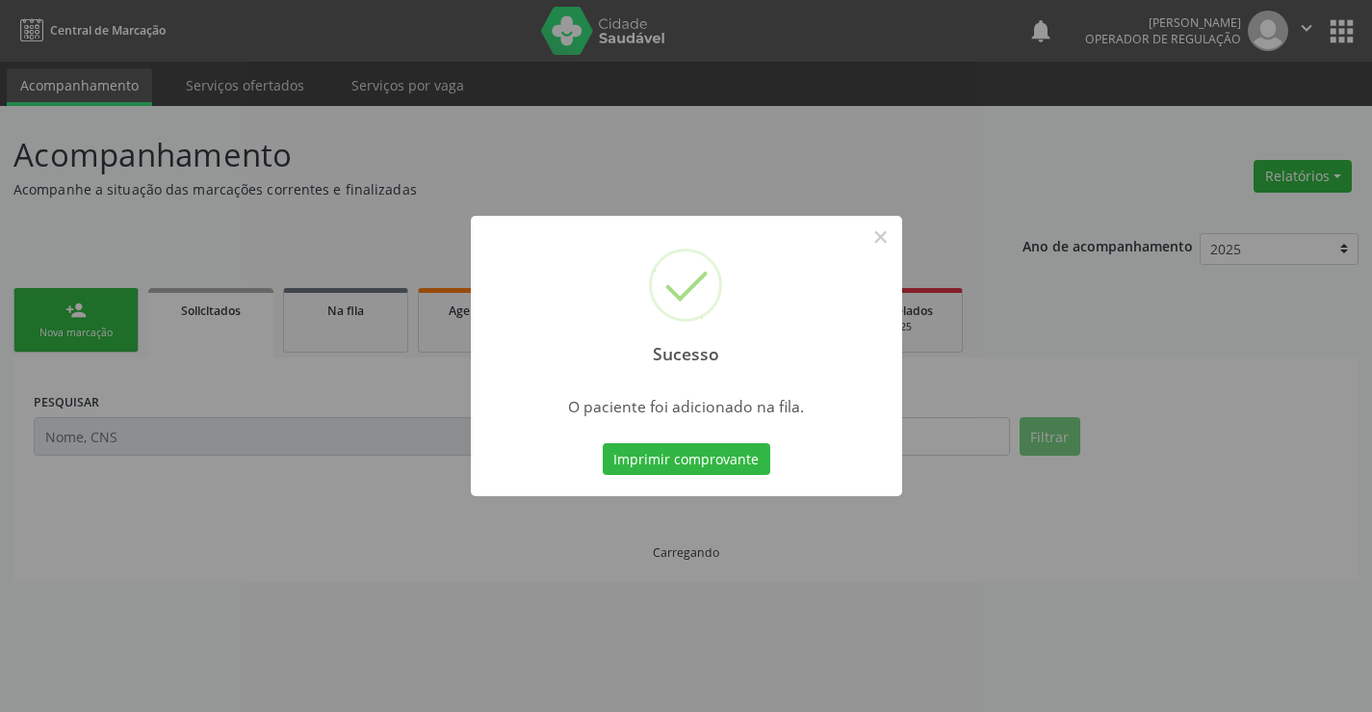
scroll to position [0, 0]
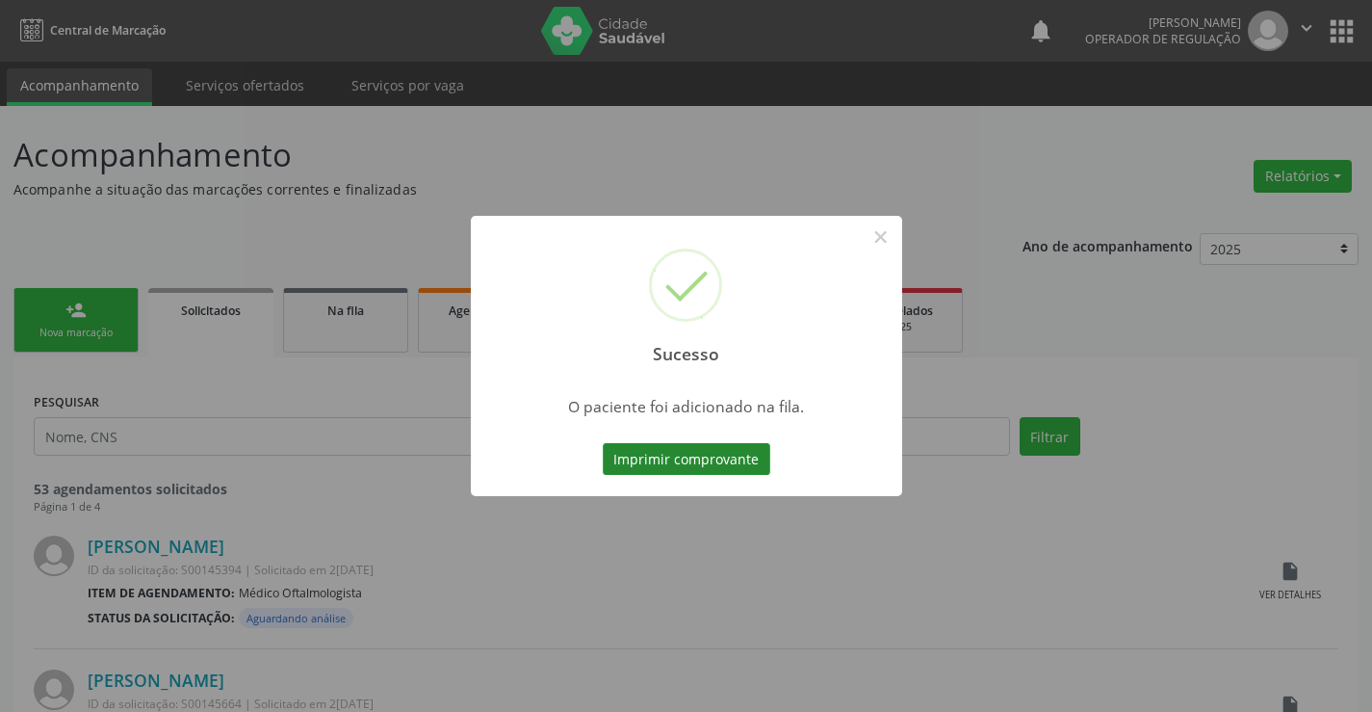
click at [738, 460] on button "Imprimir comprovante" at bounding box center [687, 459] width 168 height 33
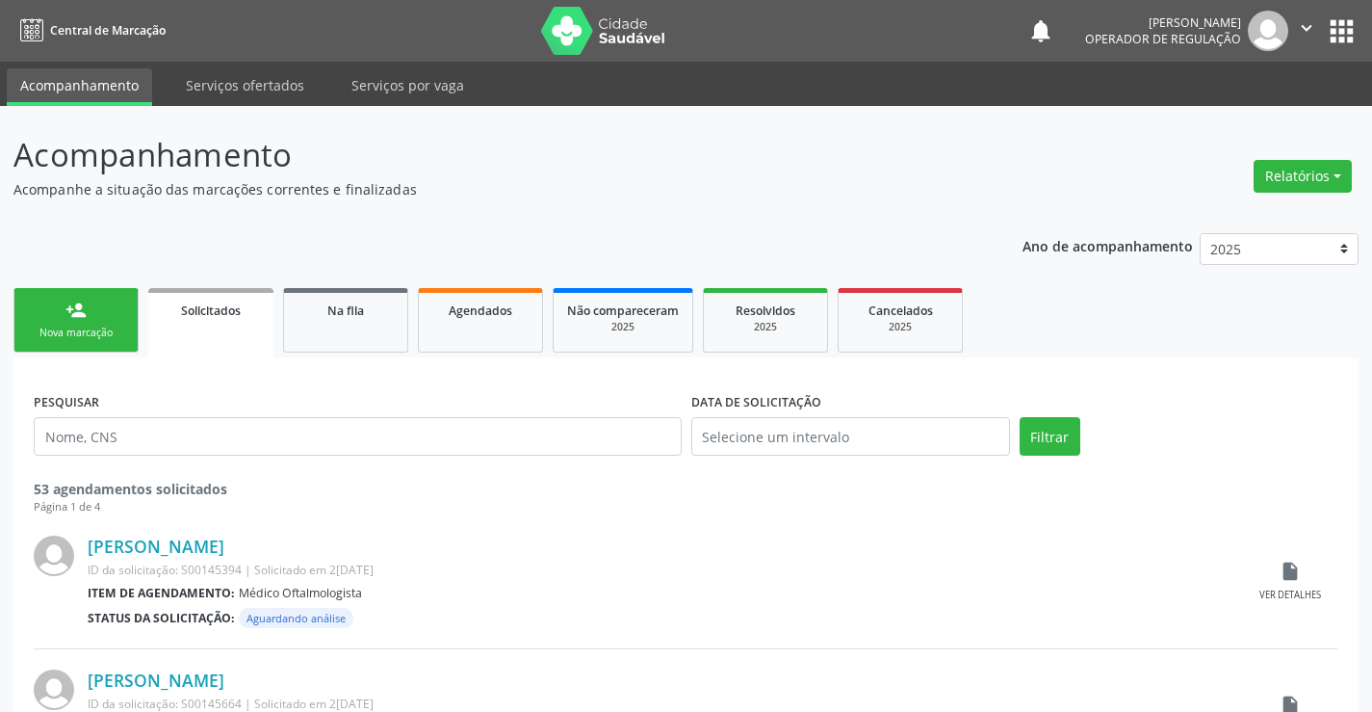
click at [111, 319] on link "person_add Nova marcação" at bounding box center [75, 320] width 125 height 65
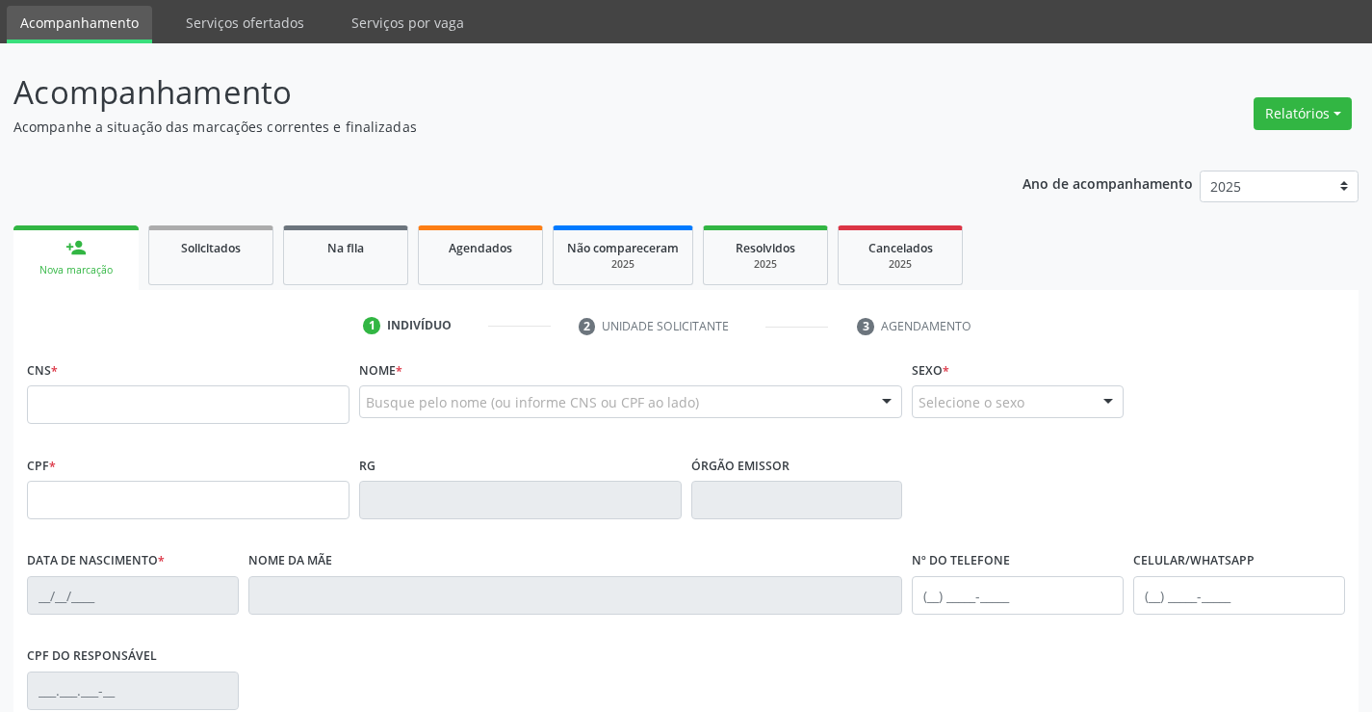
scroll to position [96, 0]
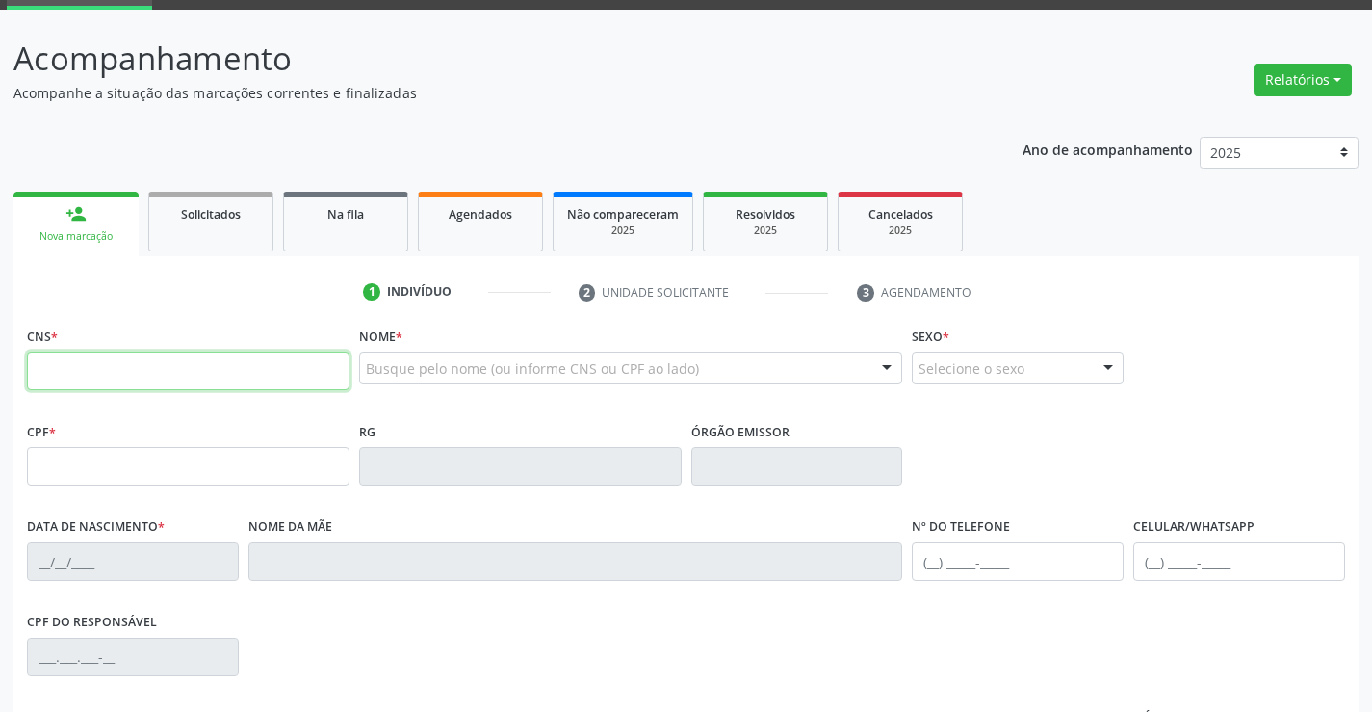
click at [118, 385] on input "text" at bounding box center [188, 370] width 323 height 39
type input "704 5033 2461 9915"
type input "2325358682"
type input "0[DATE]"
type input "[PHONE_NUMBER]"
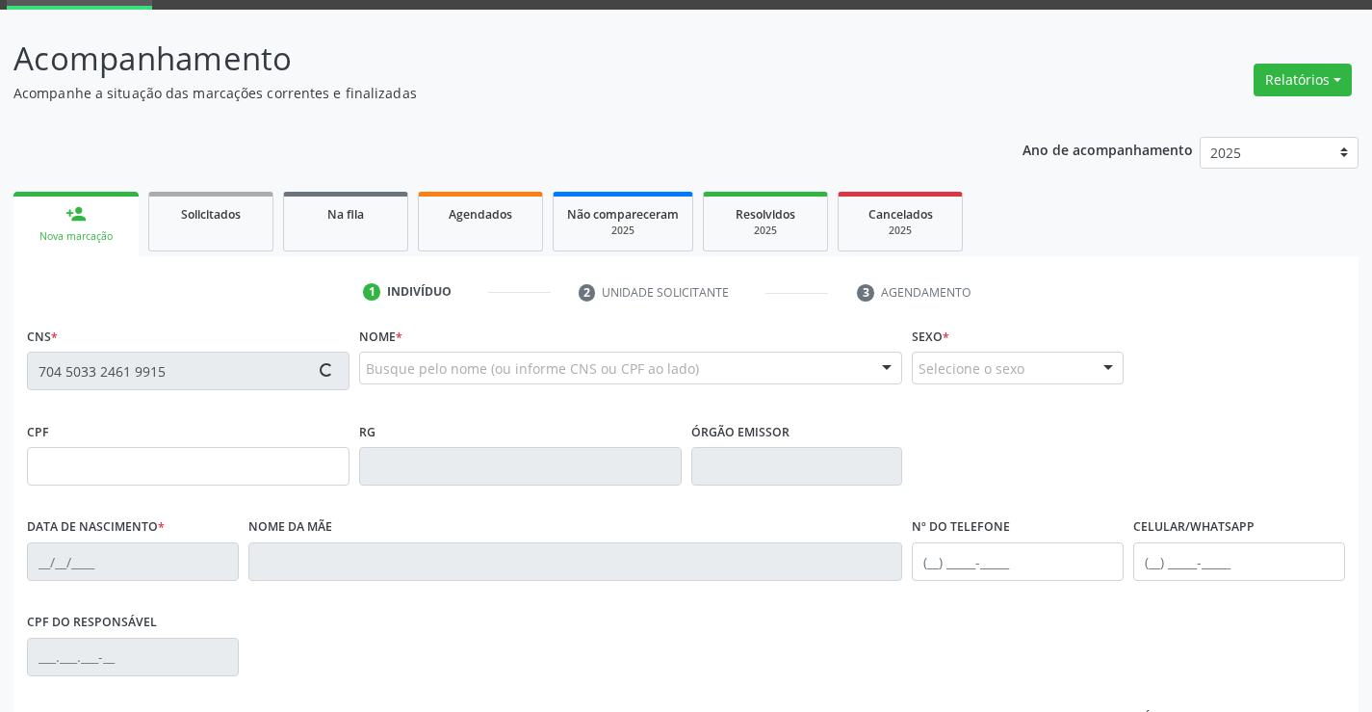
type input "[PHONE_NUMBER]"
type input "089.786.795-52"
type input "S/N"
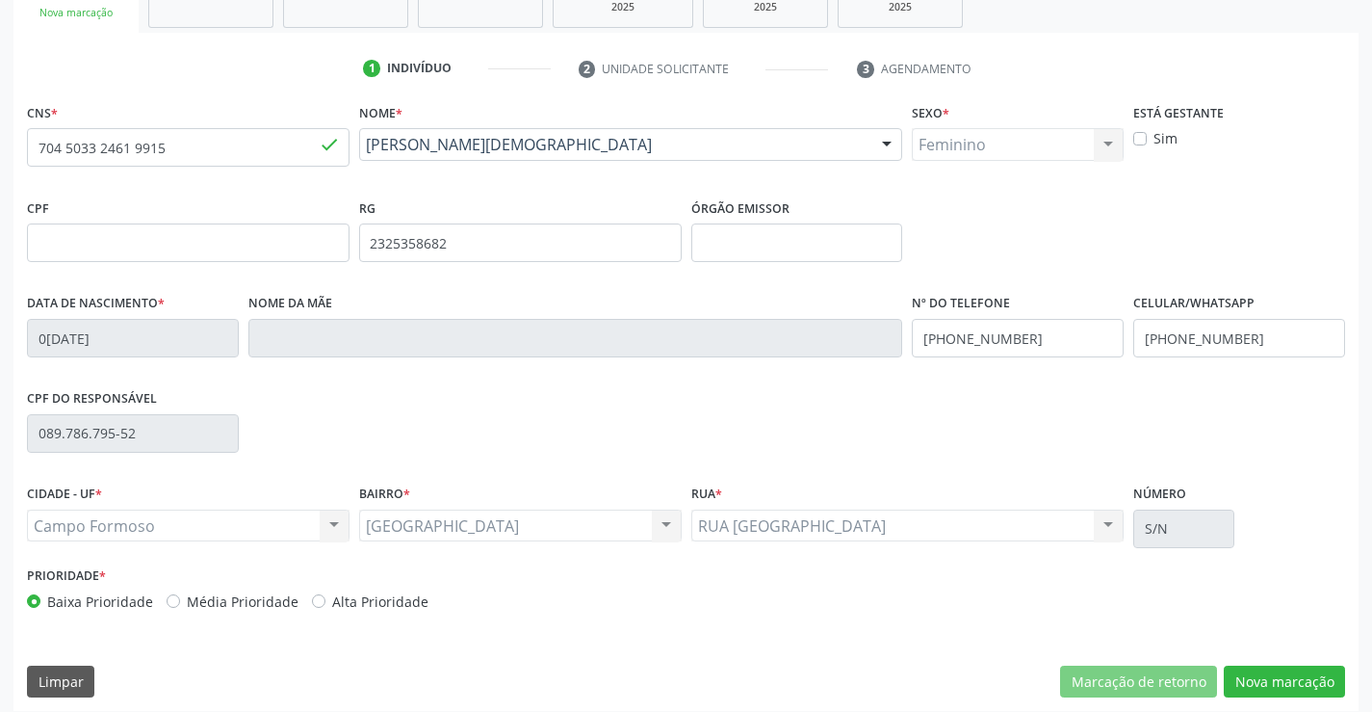
scroll to position [332, 0]
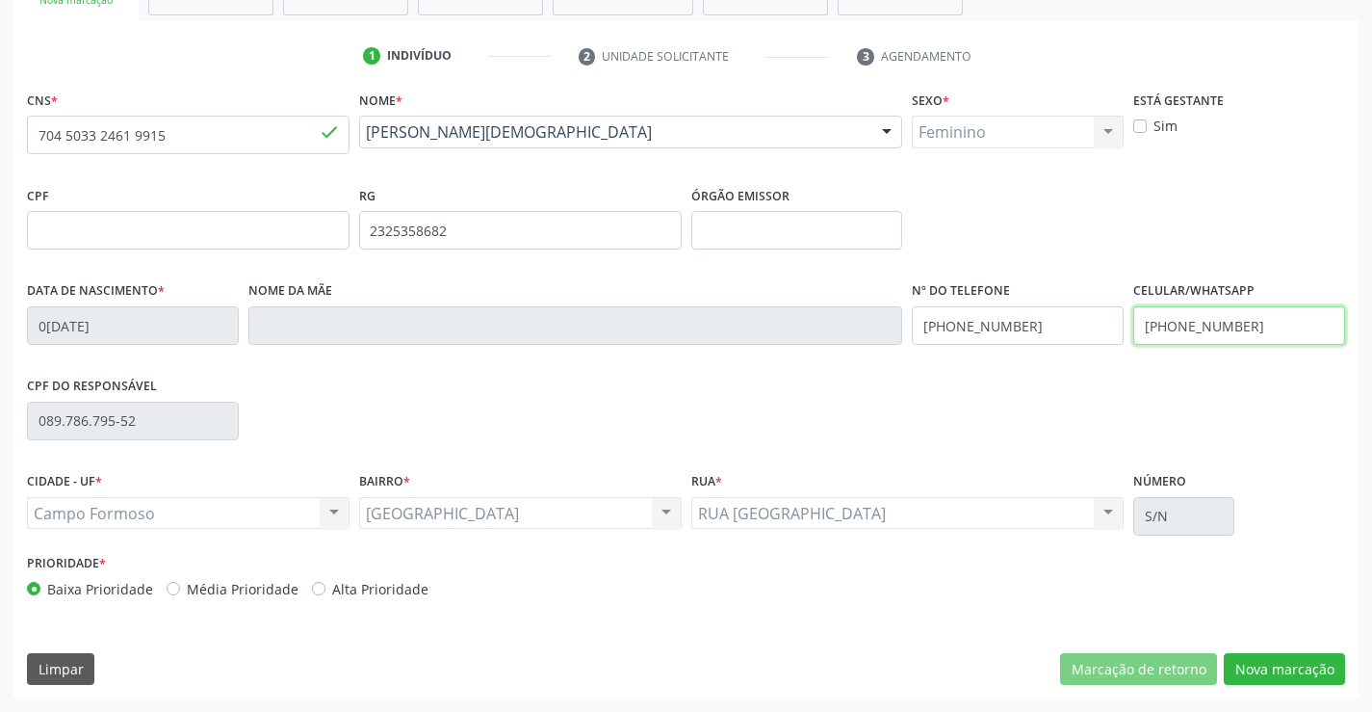
click at [1256, 324] on input "[PHONE_NUMBER]" at bounding box center [1239, 325] width 212 height 39
type input "[PHONE_NUMBER]"
click at [1288, 668] on button "Nova marcação" at bounding box center [1284, 669] width 121 height 33
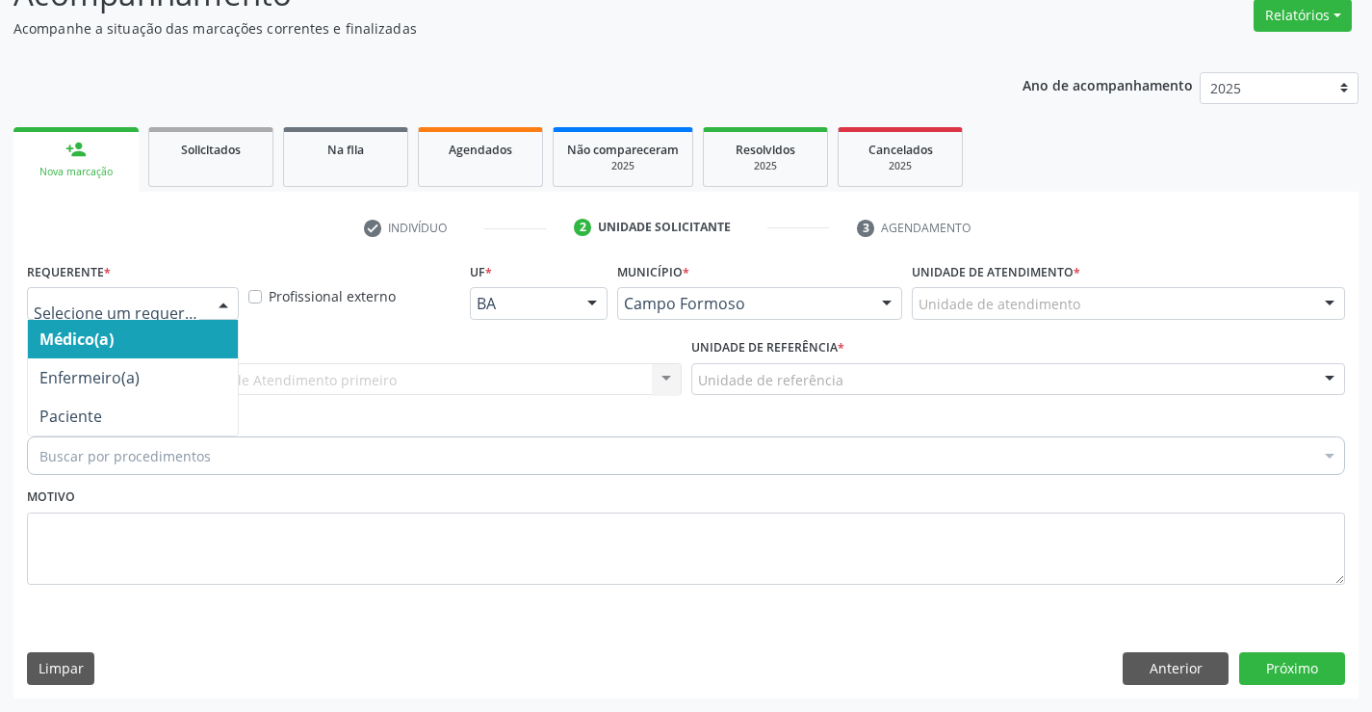
click at [225, 307] on div at bounding box center [223, 304] width 29 height 33
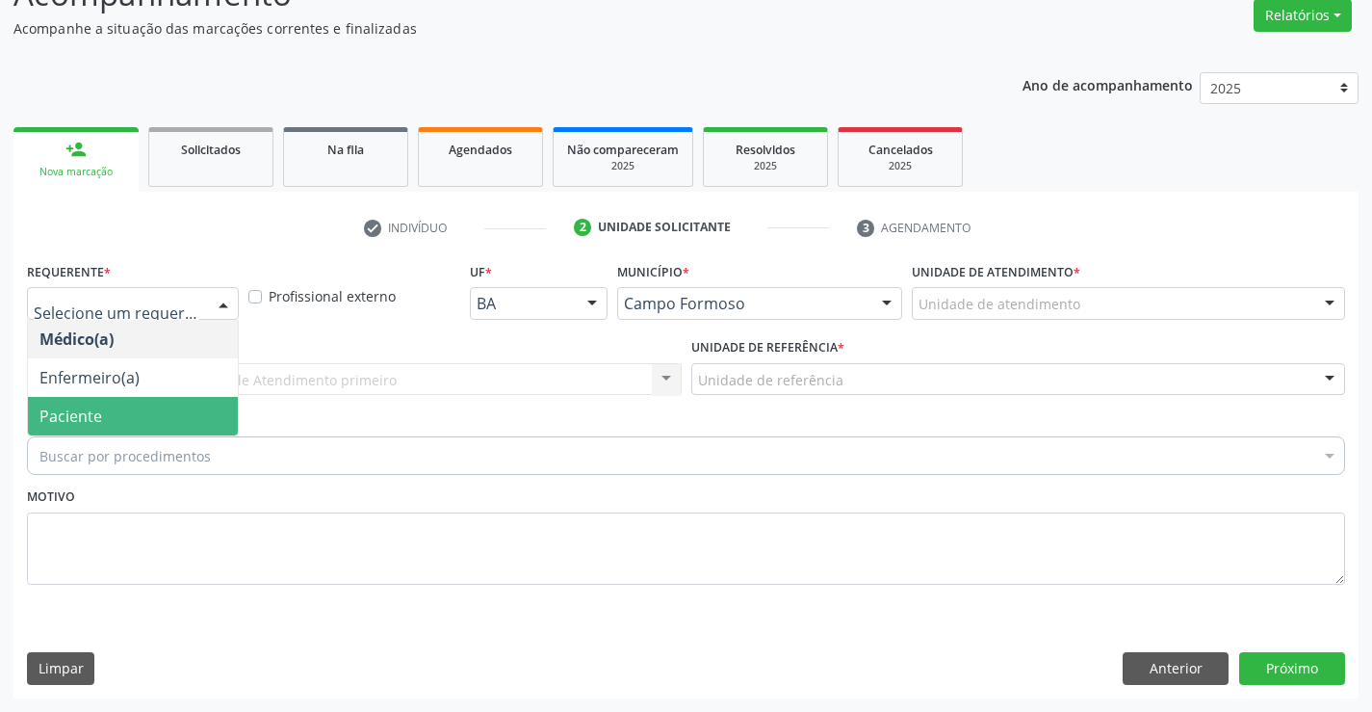
click at [153, 421] on span "Paciente" at bounding box center [133, 416] width 210 height 39
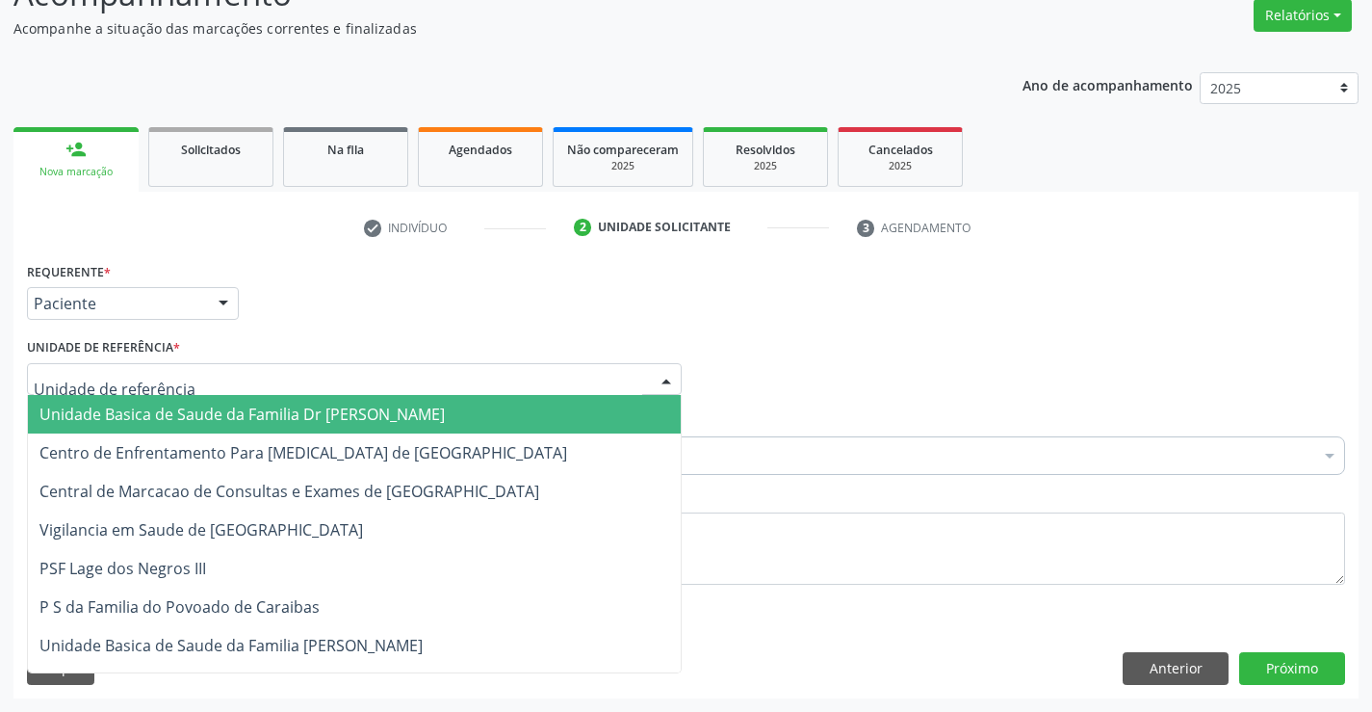
click at [176, 376] on div at bounding box center [354, 379] width 655 height 33
click at [190, 412] on span "Unidade Basica de Saude da Familia Dr [PERSON_NAME]" at bounding box center [241, 413] width 405 height 21
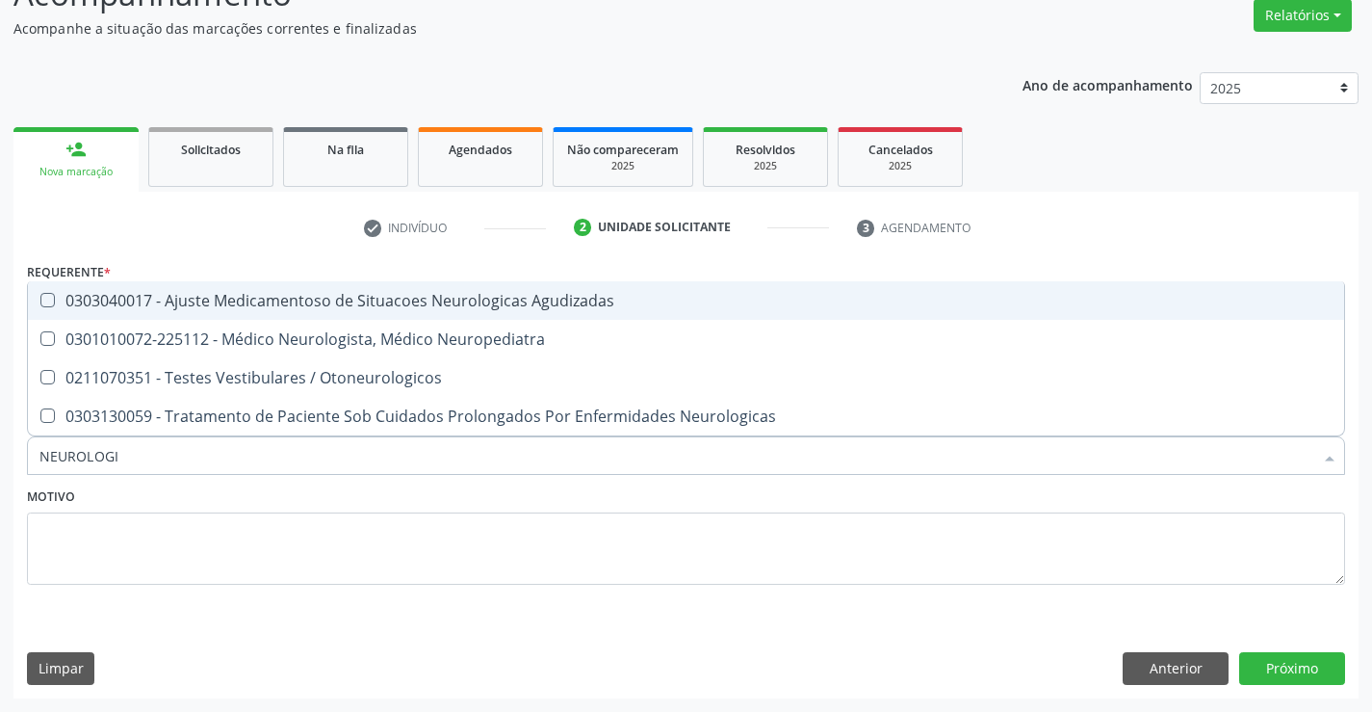
type input "NEUROLOGIS"
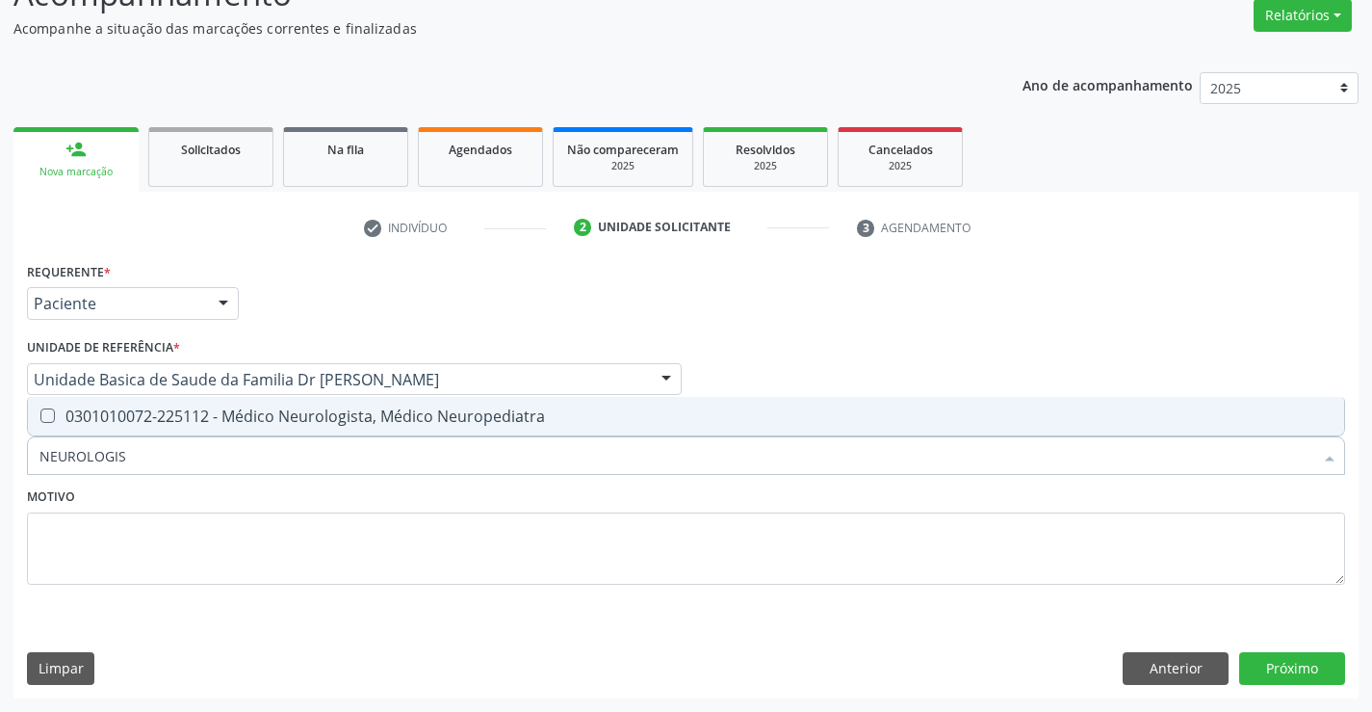
click at [263, 421] on div "0301010072-225112 - Médico Neurologista, Médico Neuropediatra" at bounding box center [685, 415] width 1293 height 15
checkbox Neuropediatra "true"
click at [273, 499] on div "Motivo" at bounding box center [686, 533] width 1318 height 102
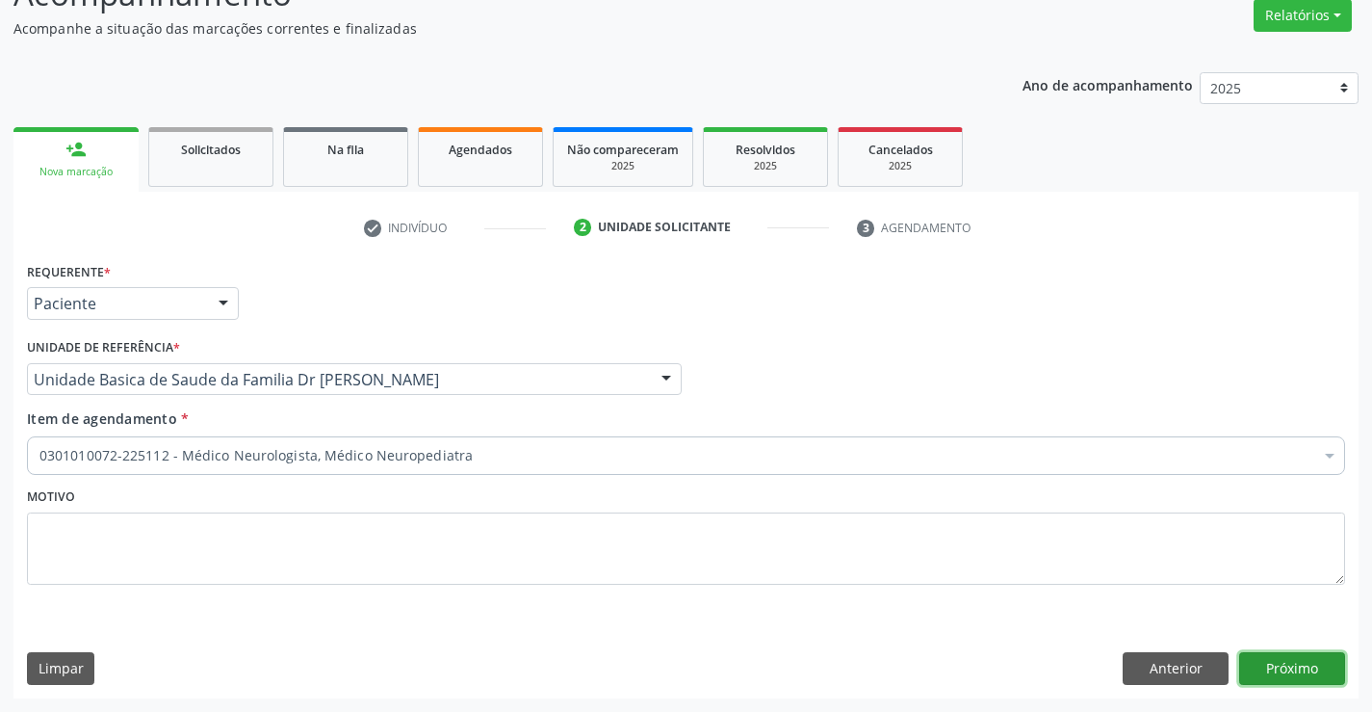
click at [1307, 663] on button "Próximo" at bounding box center [1292, 668] width 106 height 33
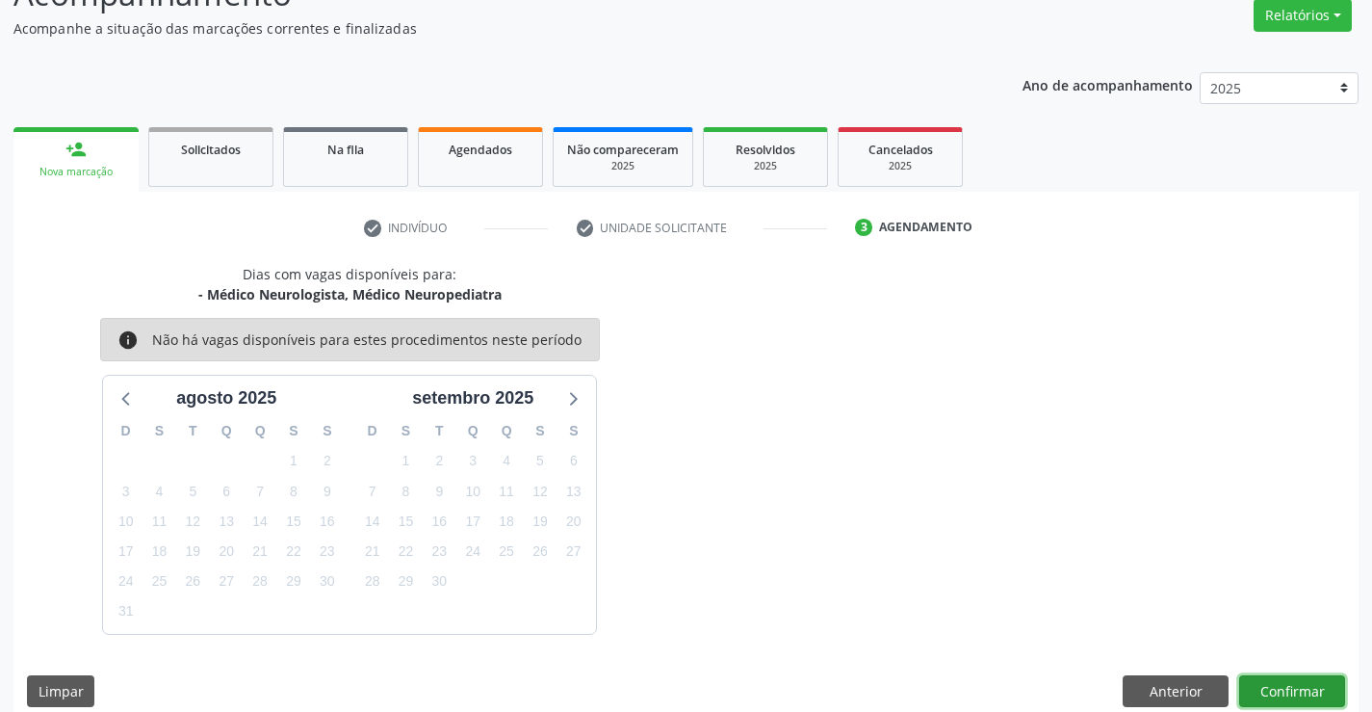
click at [1300, 683] on button "Confirmar" at bounding box center [1292, 691] width 106 height 33
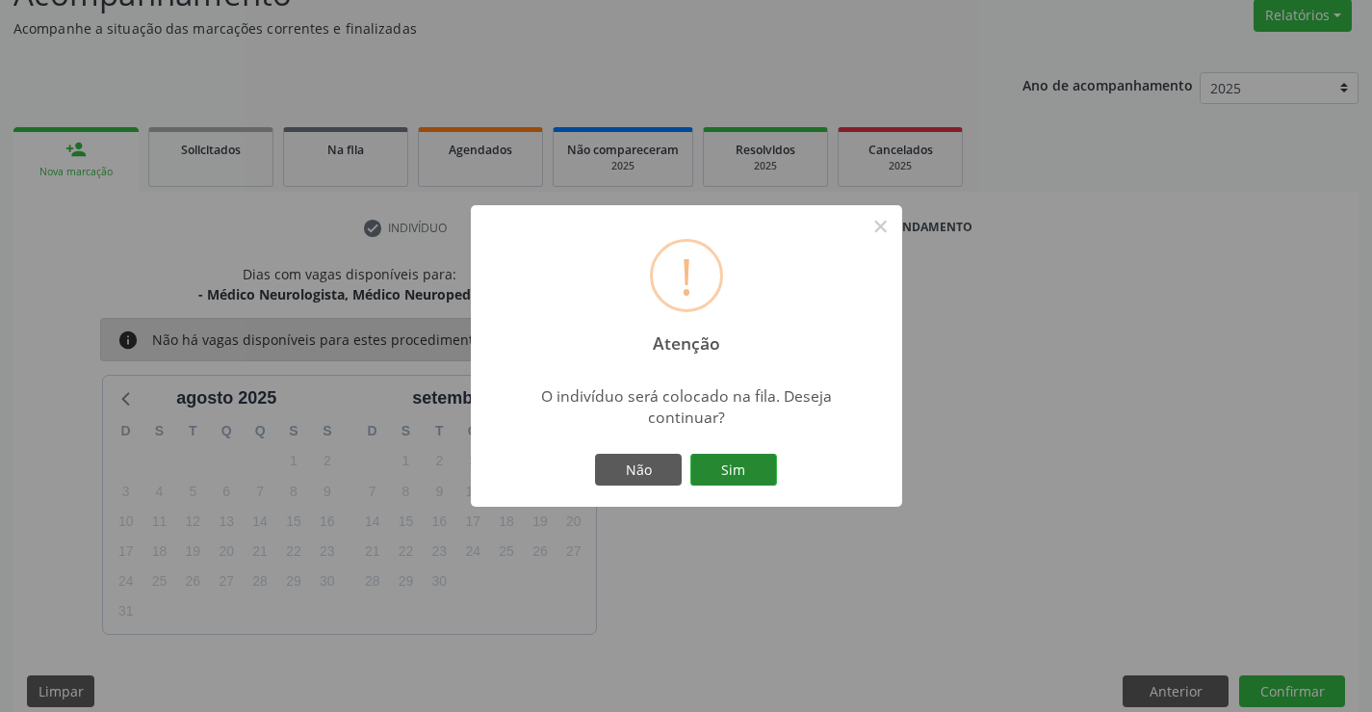
click at [742, 462] on button "Sim" at bounding box center [733, 470] width 87 height 33
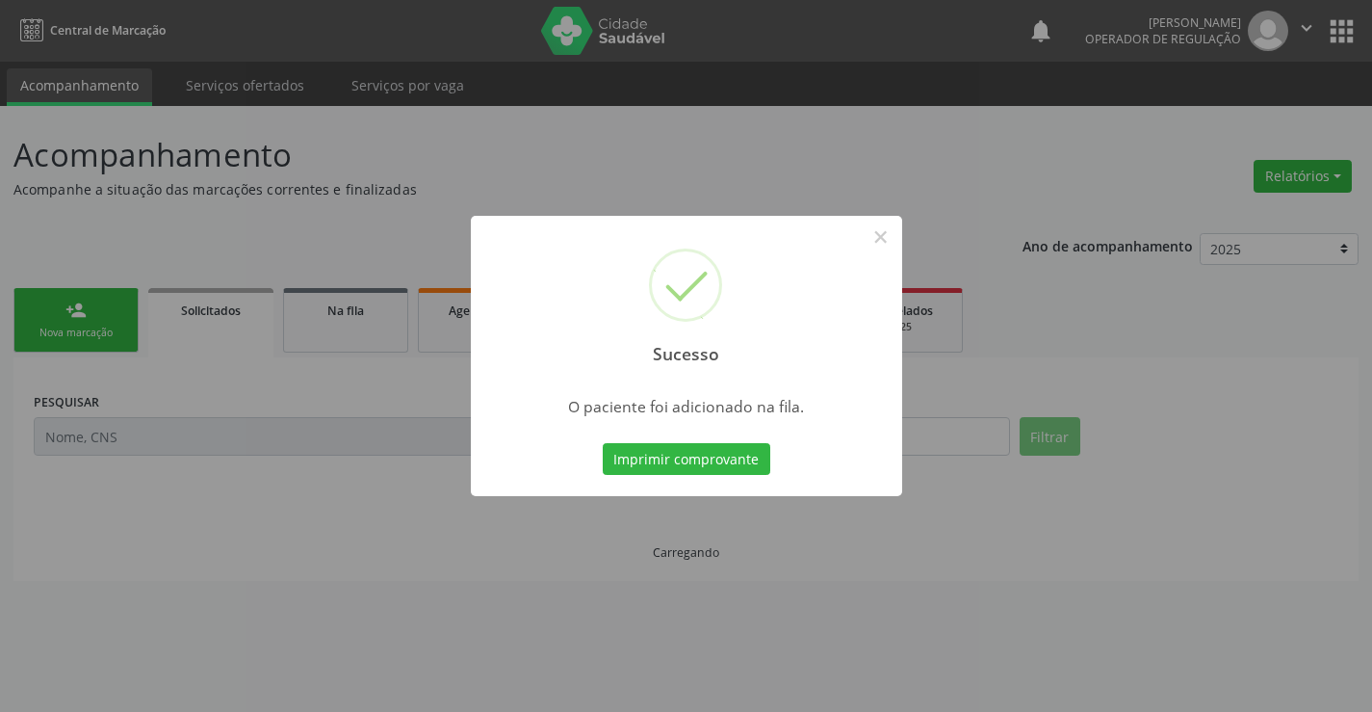
scroll to position [0, 0]
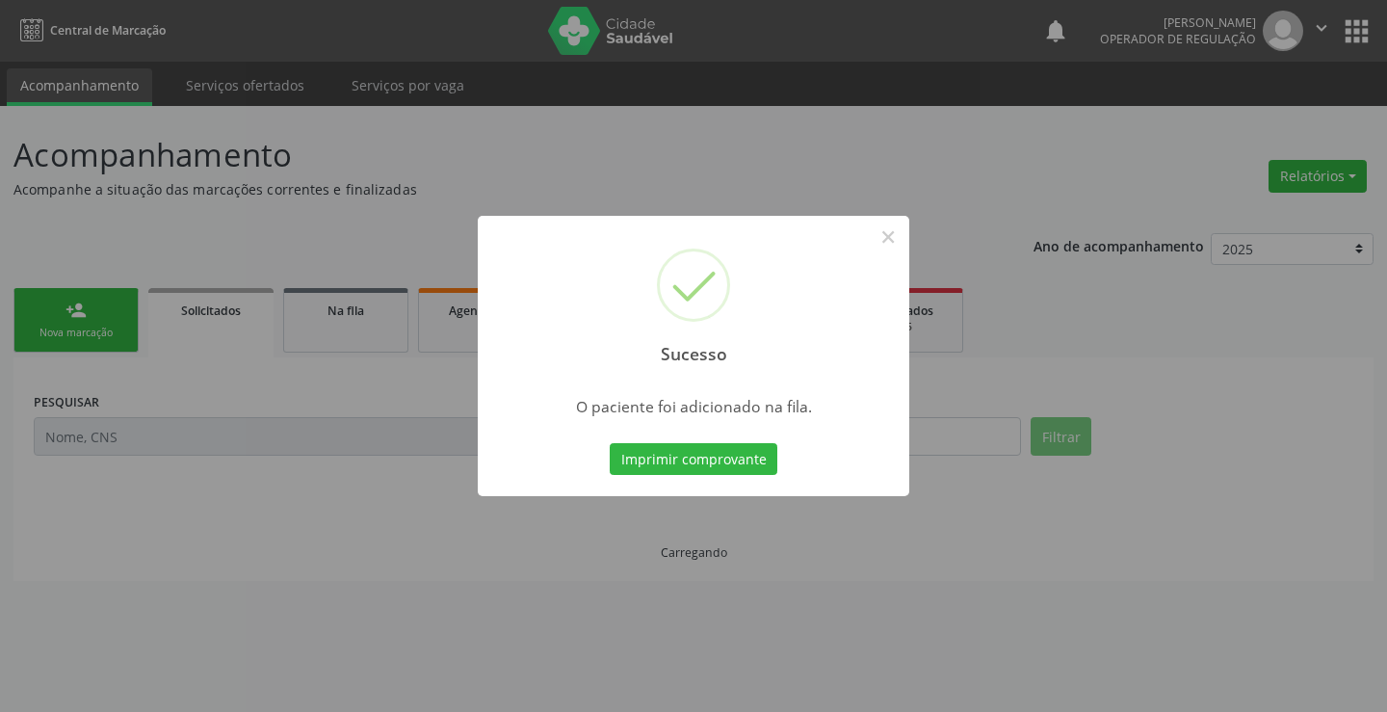
click at [742, 462] on button "Imprimir comprovante" at bounding box center [694, 459] width 168 height 33
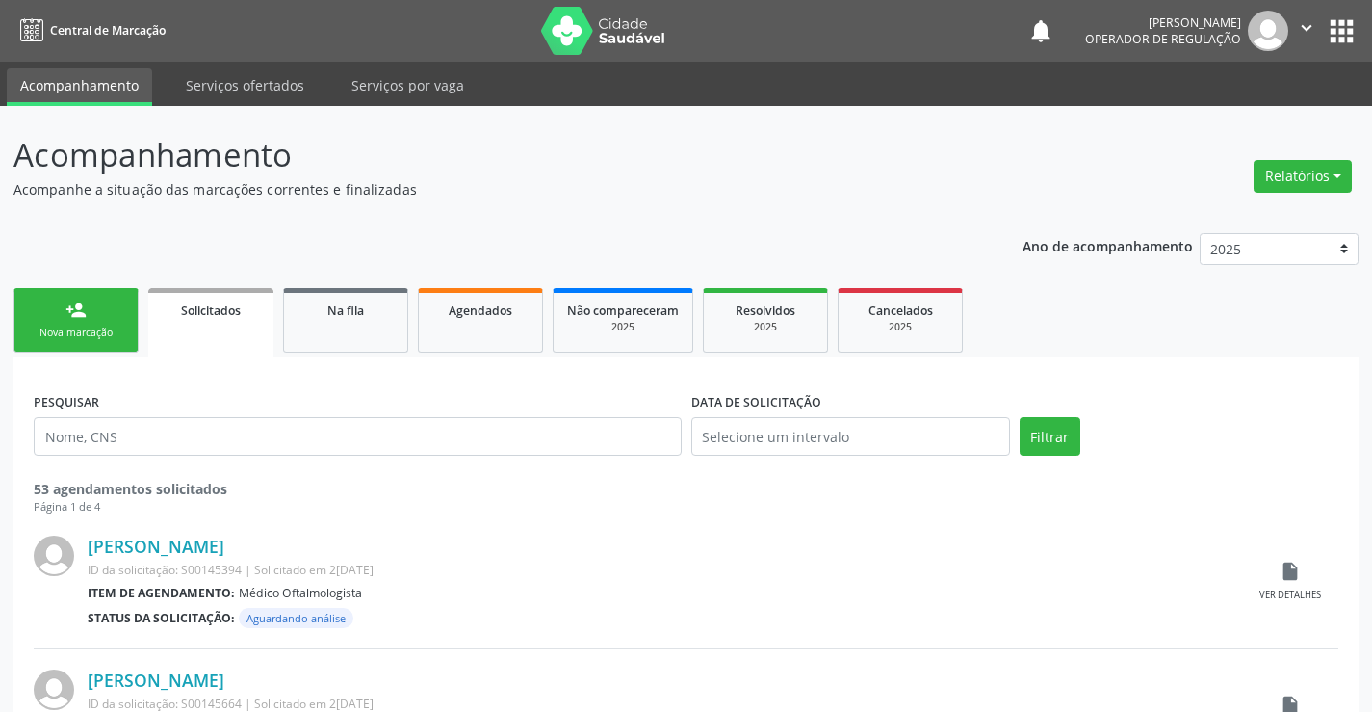
click at [110, 330] on div "Nova marcação" at bounding box center [76, 332] width 96 height 14
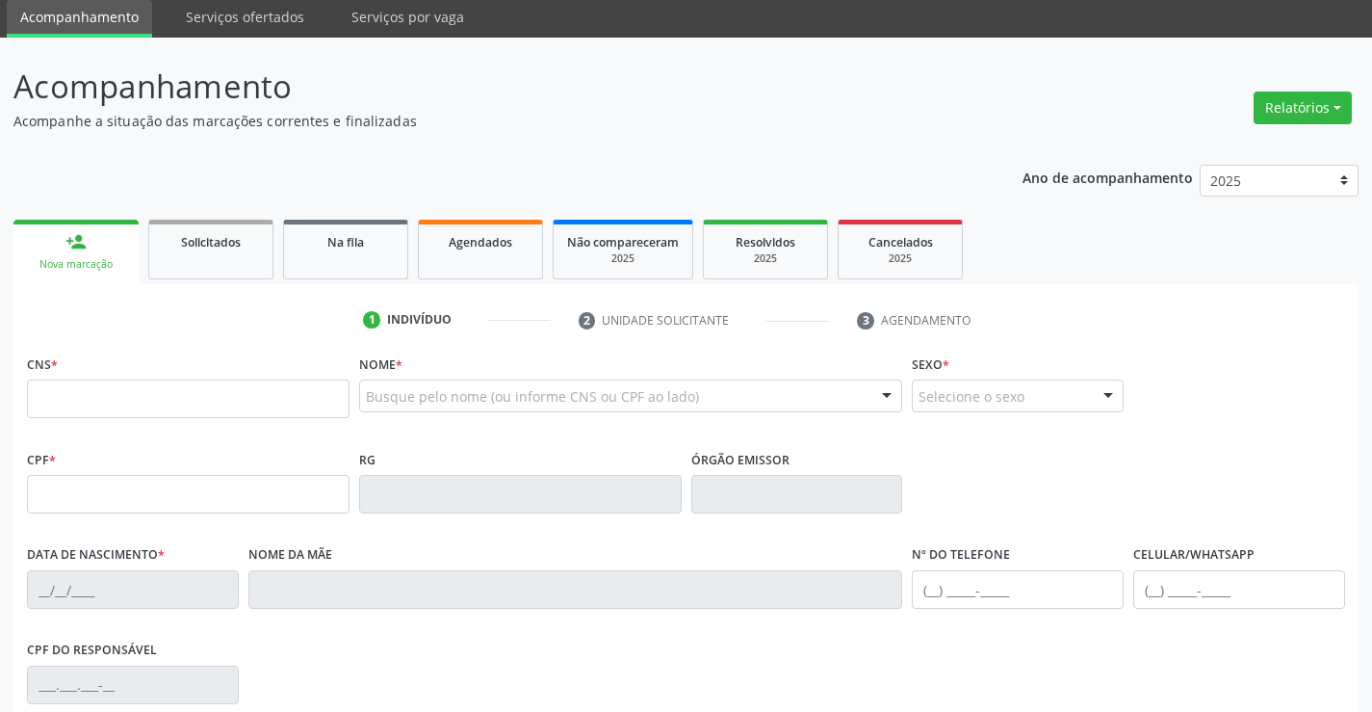
scroll to position [193, 0]
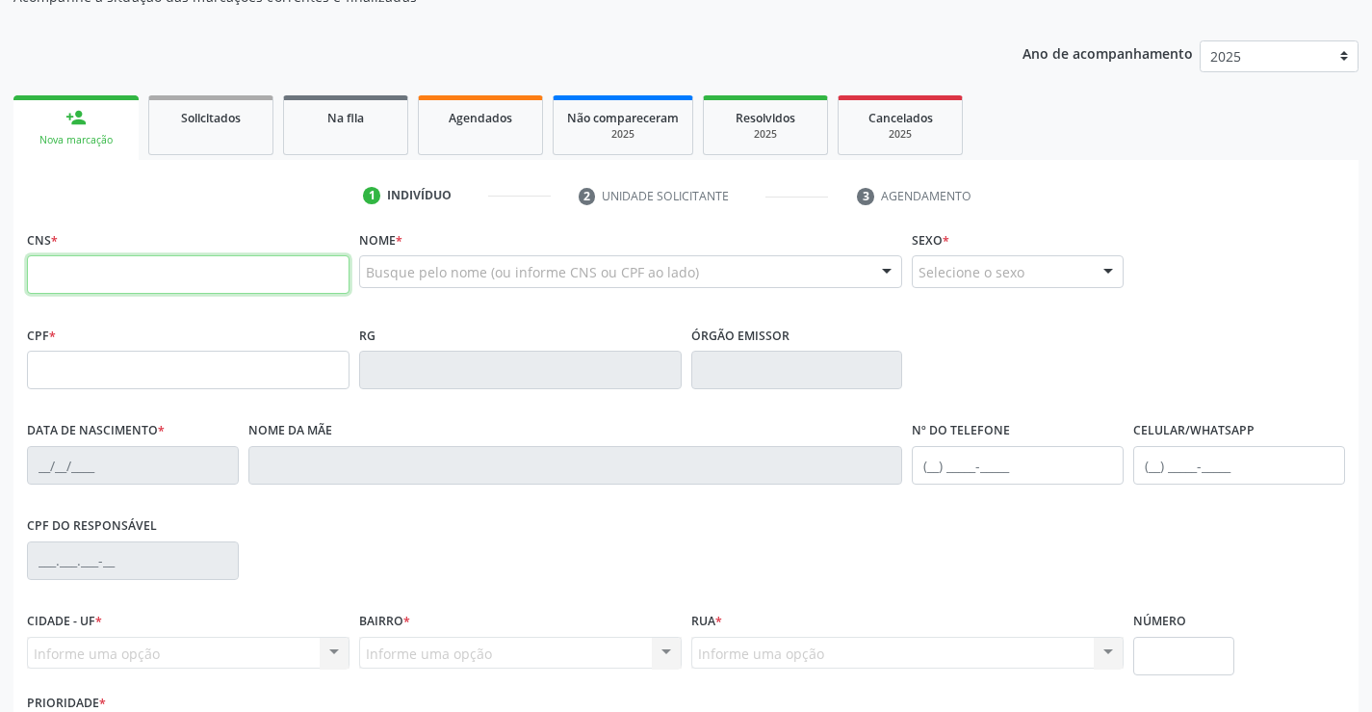
click at [65, 279] on input "text" at bounding box center [188, 274] width 323 height 39
type input "702 5013 3884 2834"
type input "[DATE]"
type input "[PHONE_NUMBER]"
type input "S/N"
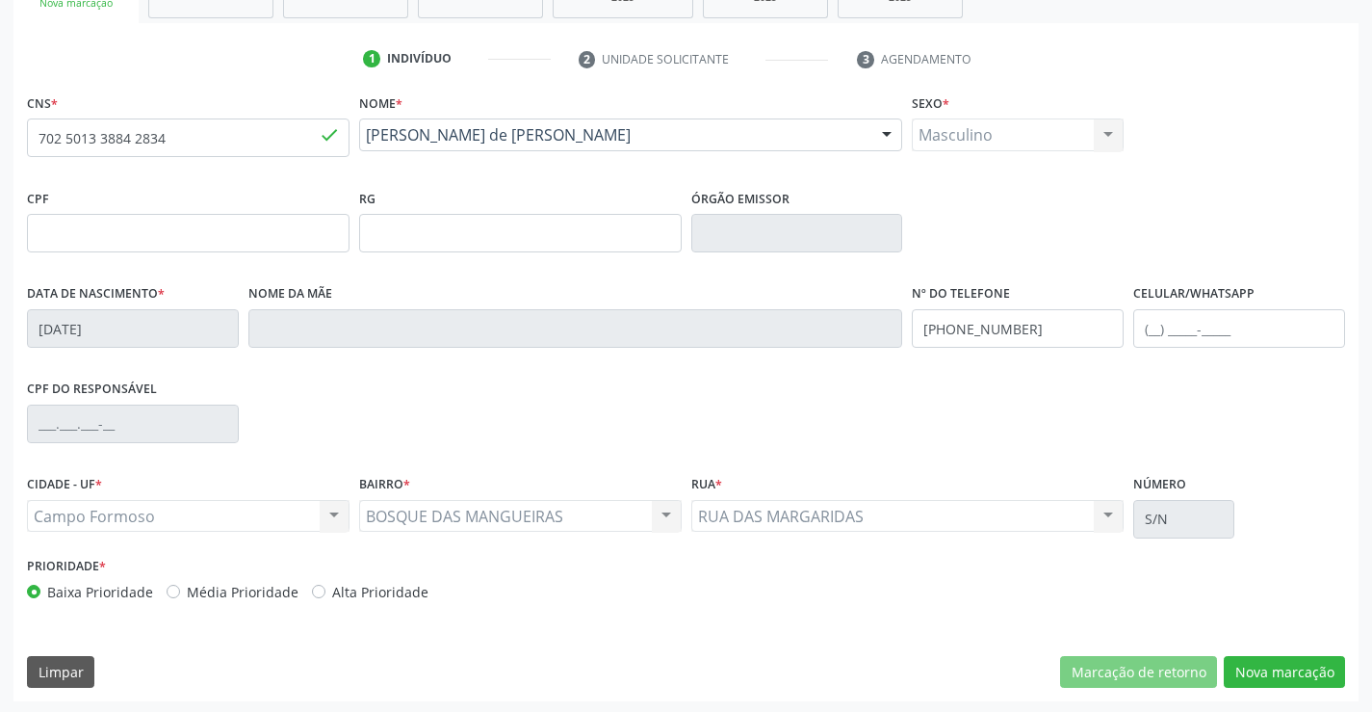
scroll to position [332, 0]
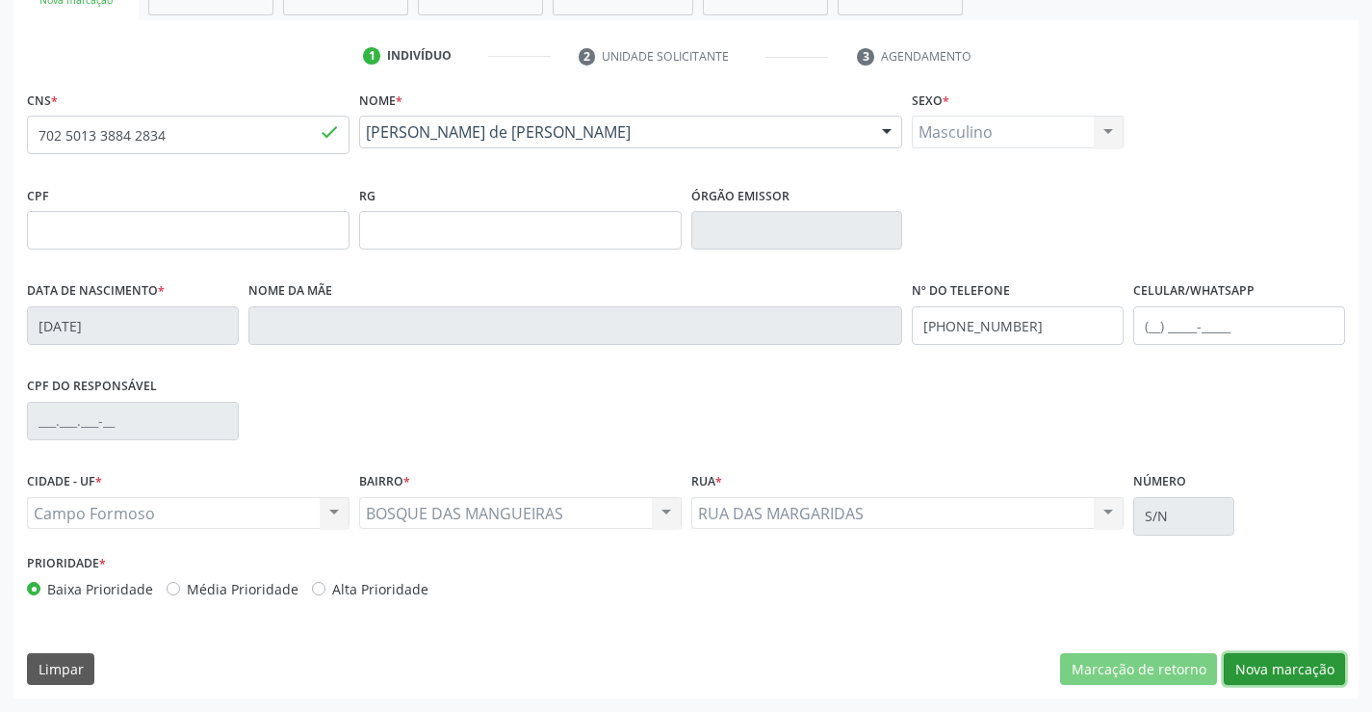
click at [1259, 660] on button "Nova marcação" at bounding box center [1284, 669] width 121 height 33
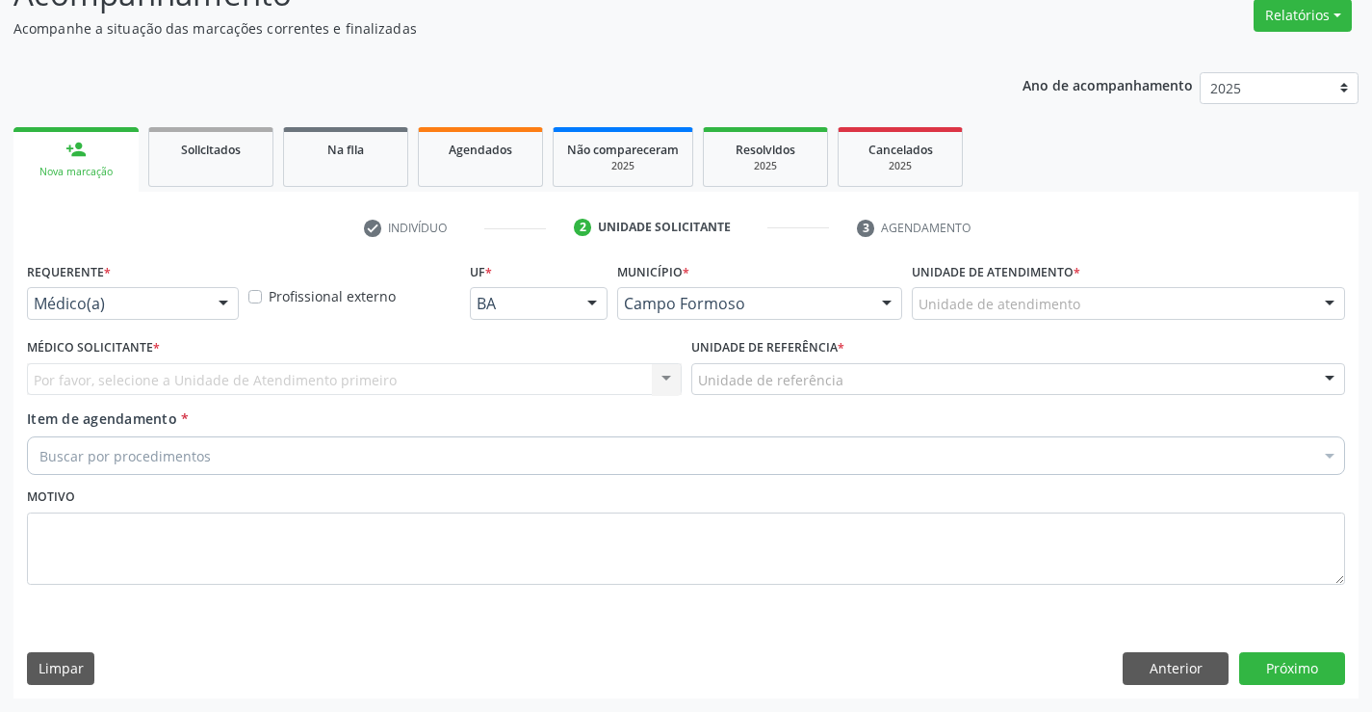
scroll to position [161, 0]
click at [1128, 664] on button "Anterior" at bounding box center [1176, 668] width 106 height 33
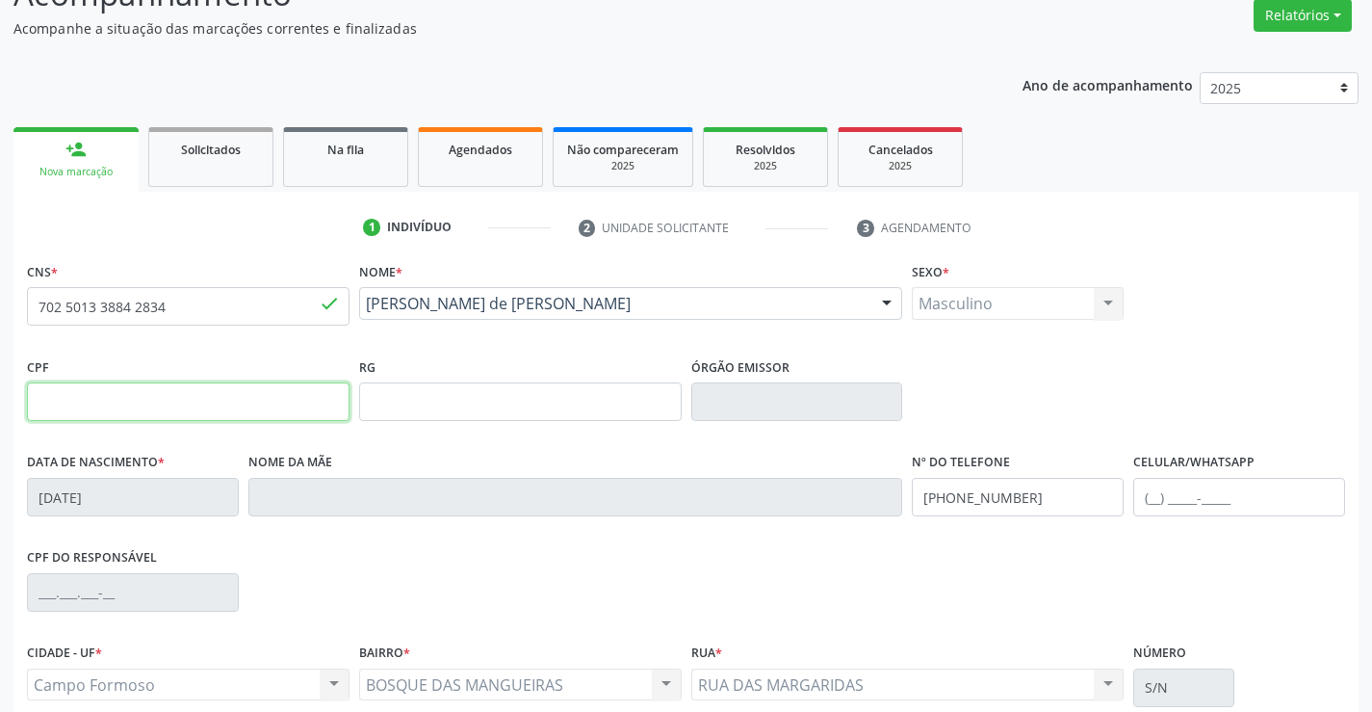
click at [203, 400] on input "text" at bounding box center [188, 401] width 323 height 39
type input "136.115.735-66"
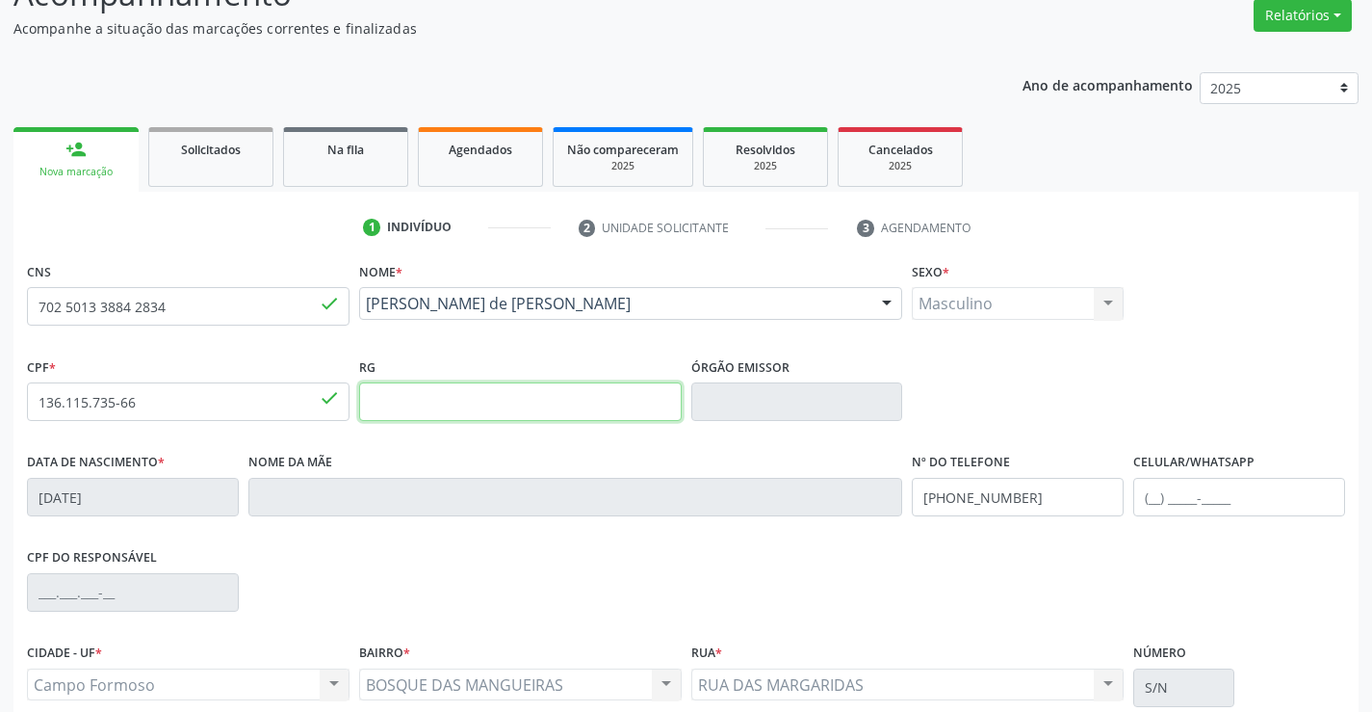
click at [472, 402] on input "text" at bounding box center [520, 401] width 323 height 39
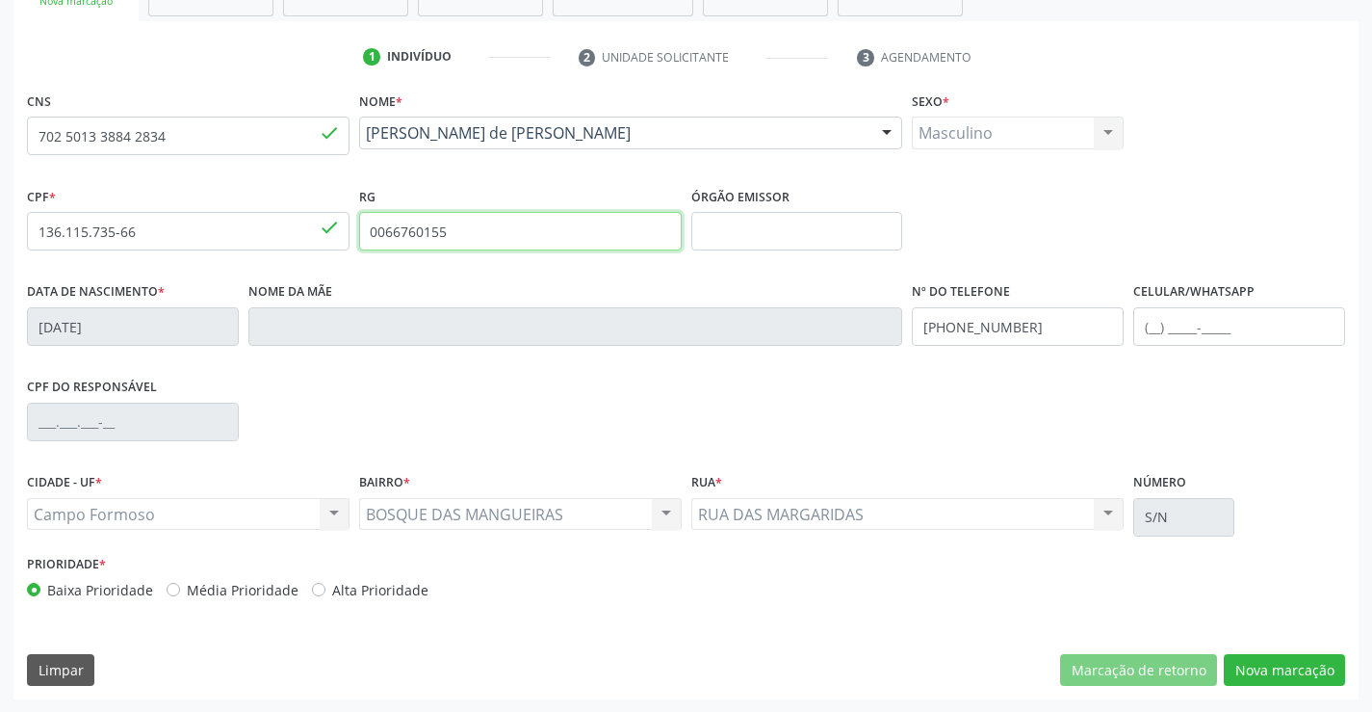
scroll to position [332, 0]
type input "0066760155"
click at [1267, 671] on button "Nova marcação" at bounding box center [1284, 669] width 121 height 33
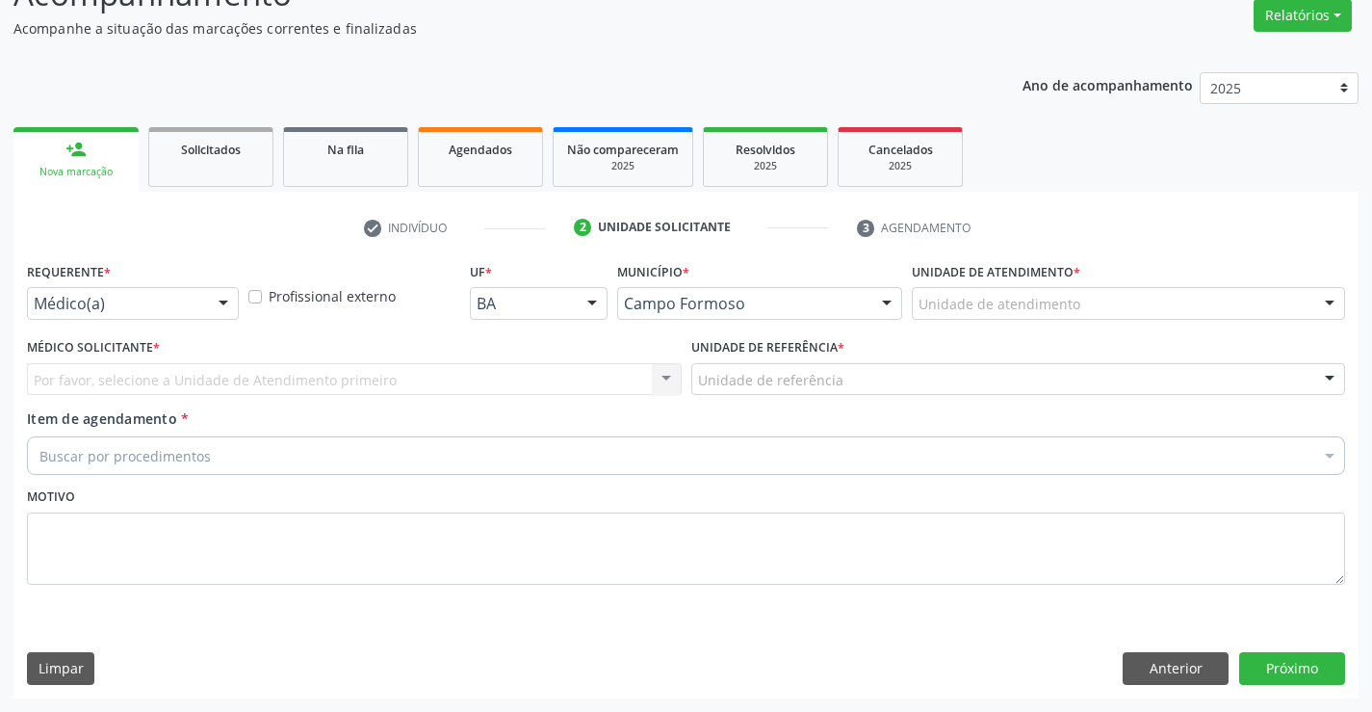
scroll to position [161, 0]
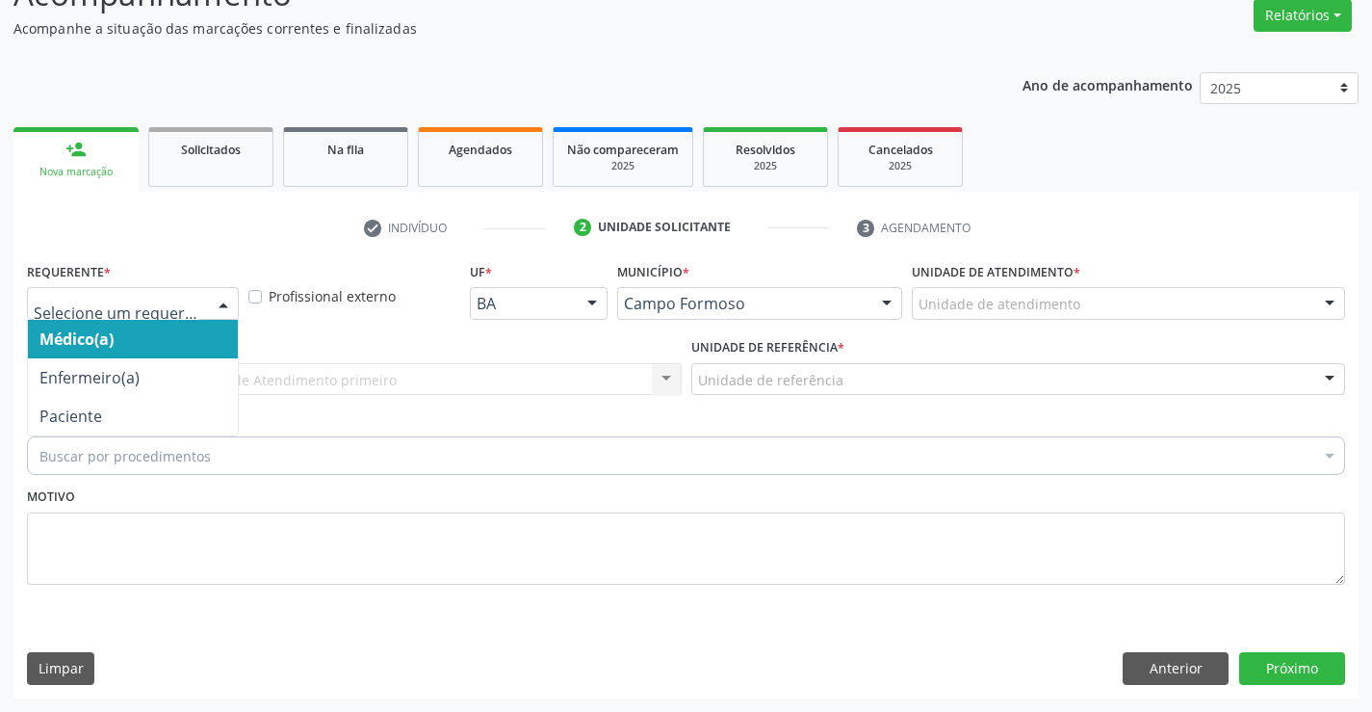
click at [220, 294] on div at bounding box center [223, 304] width 29 height 33
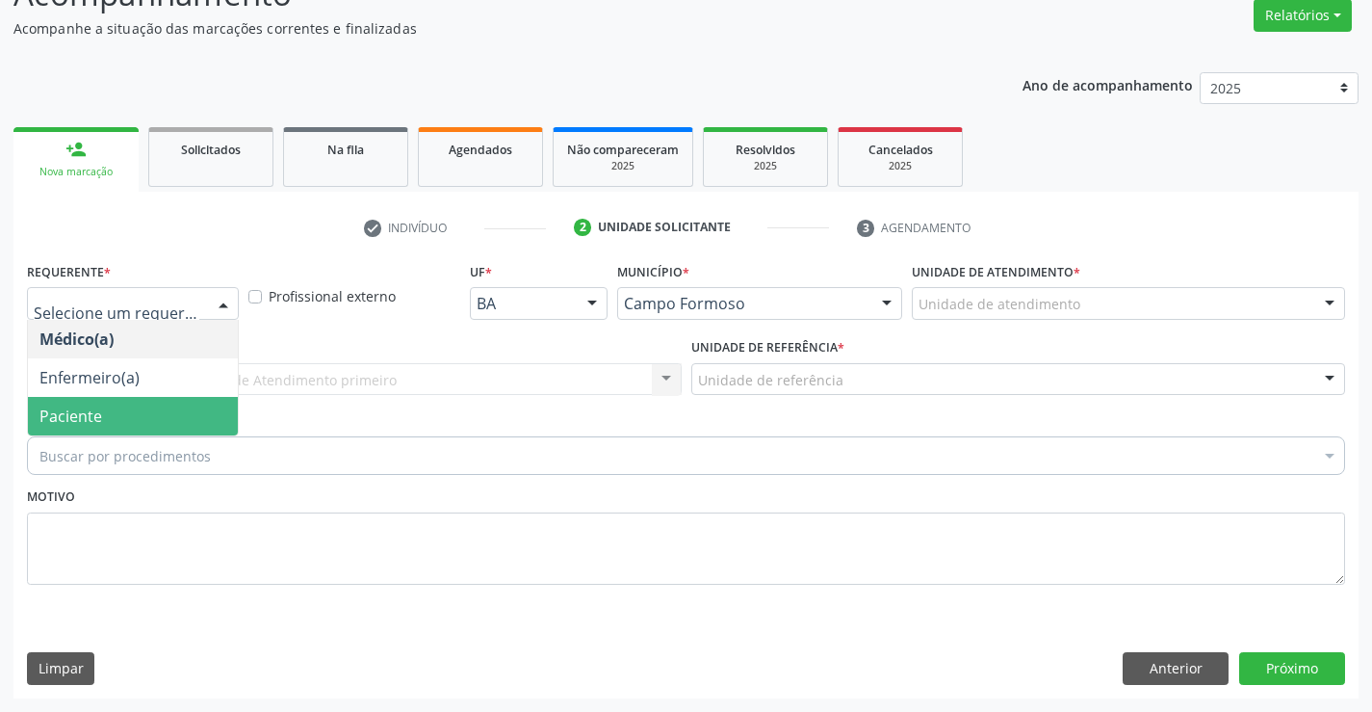
click at [149, 407] on span "Paciente" at bounding box center [133, 416] width 210 height 39
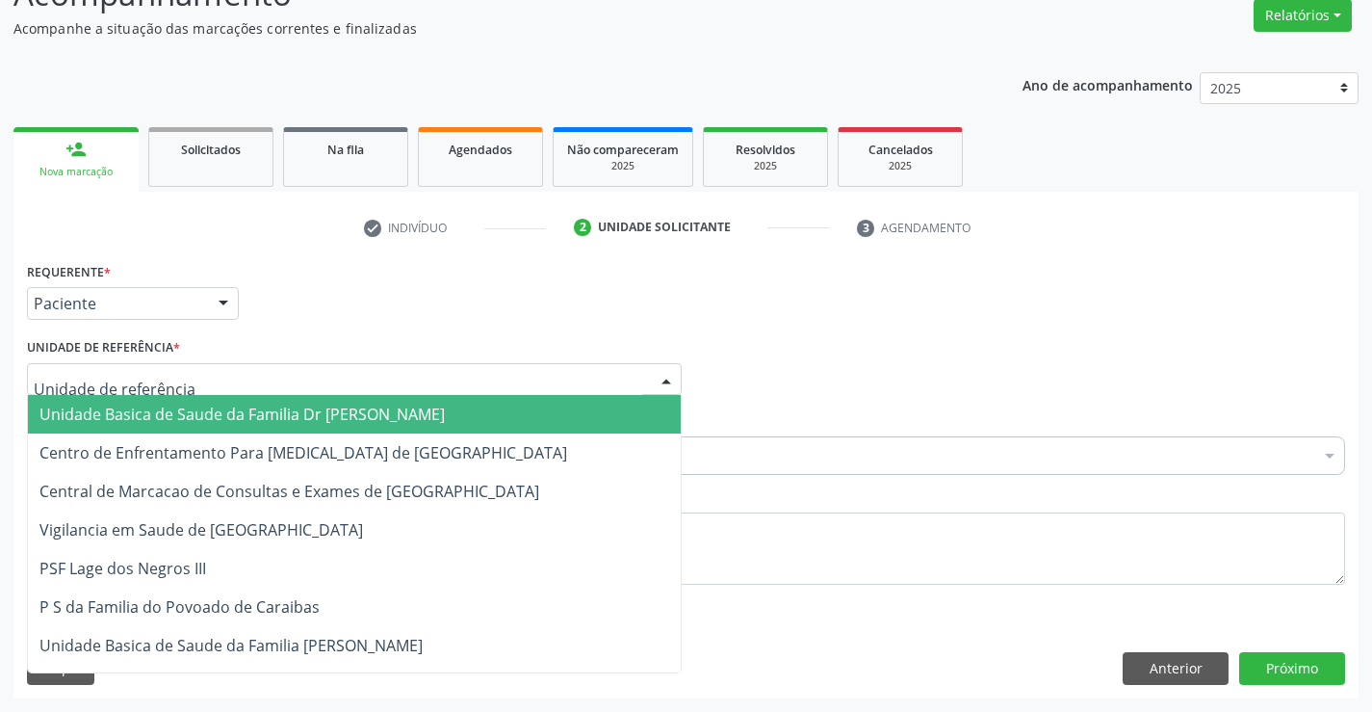
click at [186, 410] on span "Unidade Basica de Saude da Familia Dr [PERSON_NAME]" at bounding box center [241, 413] width 405 height 21
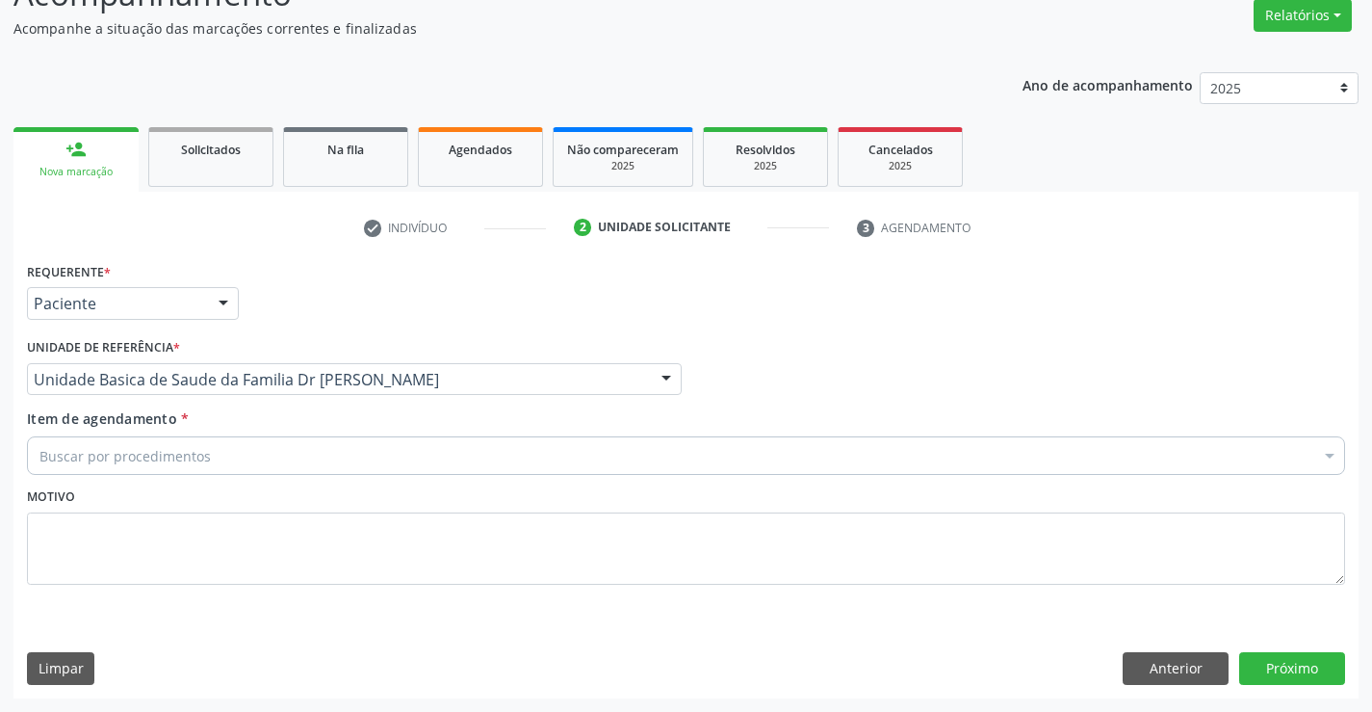
click at [195, 466] on div "Buscar por procedimentos" at bounding box center [686, 455] width 1318 height 39
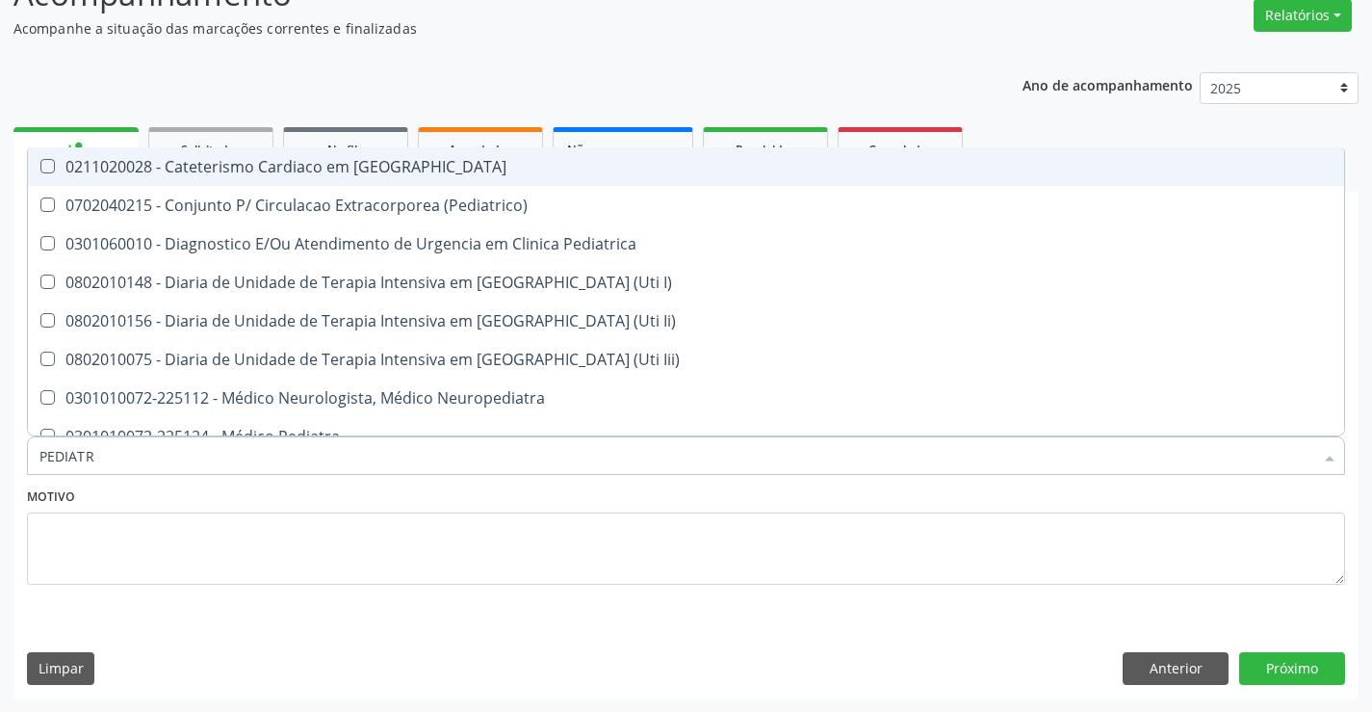
type input "PEDIATRA"
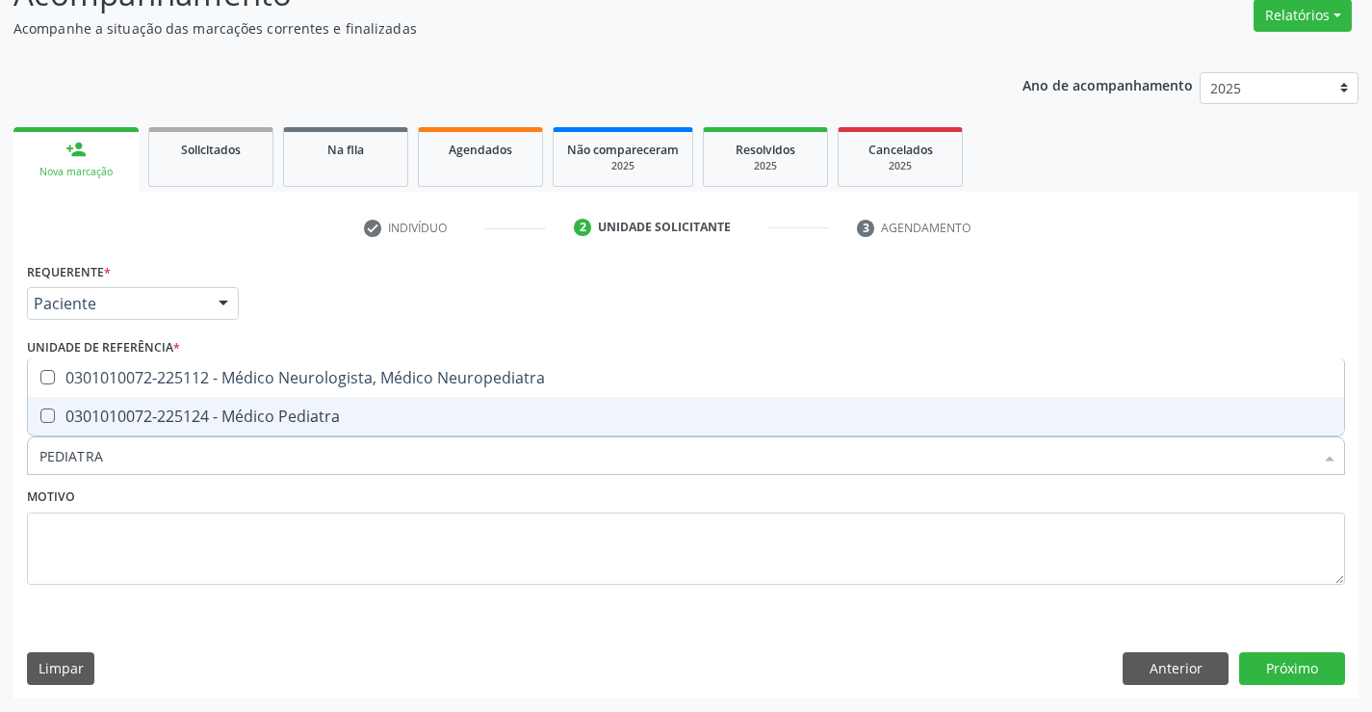
click at [233, 420] on div "0301010072-225124 - Médico Pediatra" at bounding box center [685, 415] width 1293 height 15
checkbox Pediatra "true"
click at [182, 502] on div "Motivo" at bounding box center [686, 533] width 1318 height 102
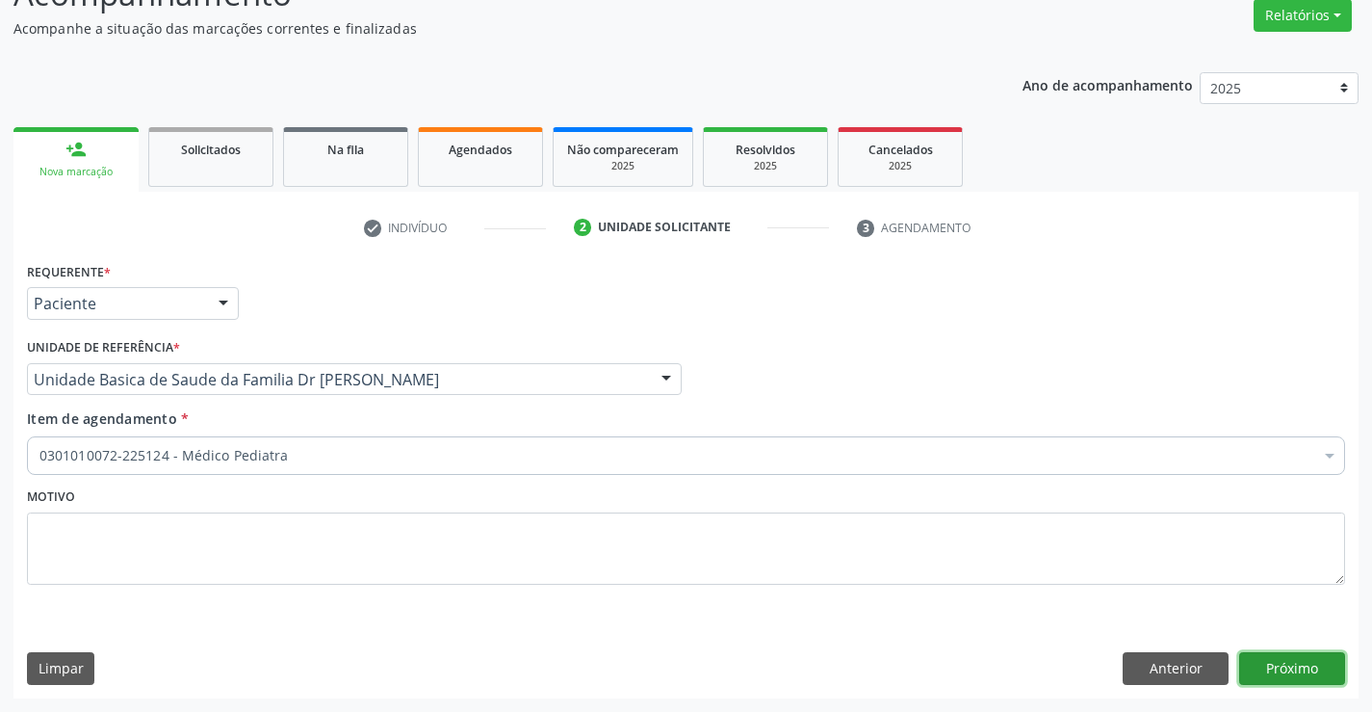
click at [1279, 662] on button "Próximo" at bounding box center [1292, 668] width 106 height 33
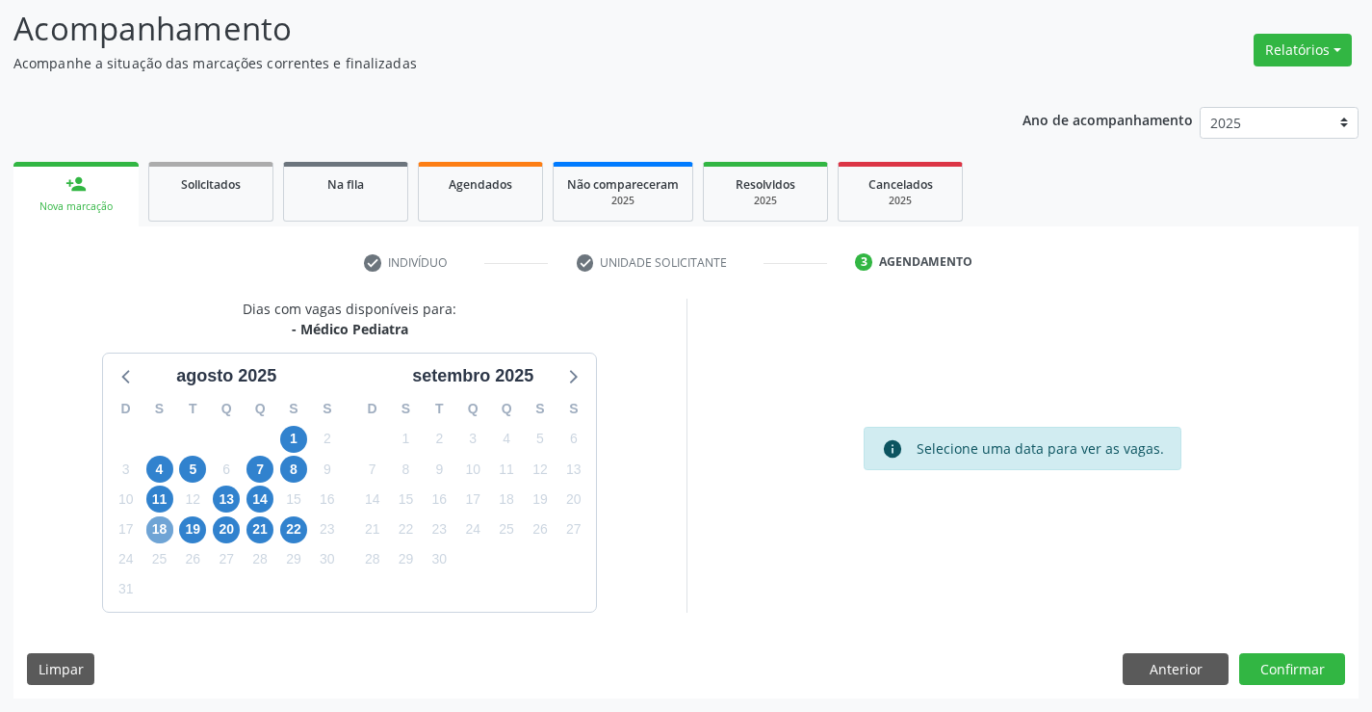
click at [153, 530] on span "18" at bounding box center [159, 529] width 27 height 27
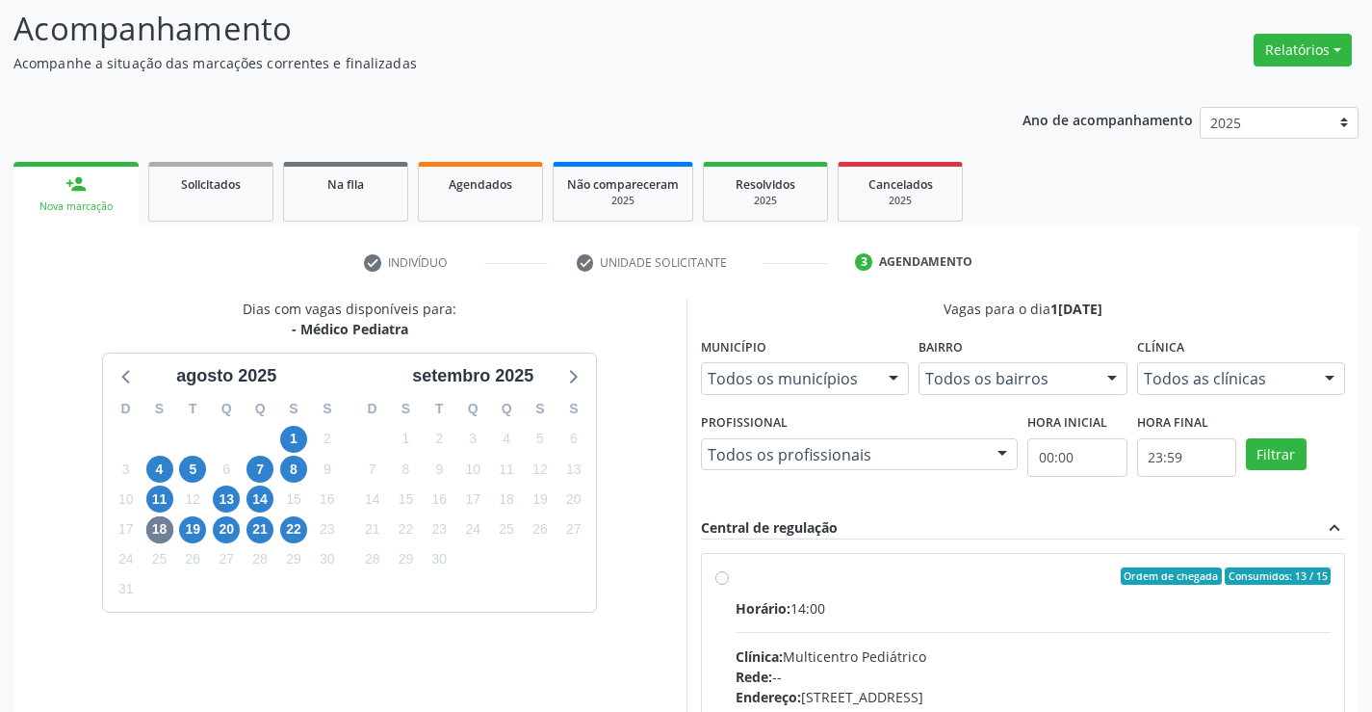
click at [736, 584] on label "Ordem de chegada Consumidos: 13 / 15 Horário: 14:00 Clínica: Multicentro Pediát…" at bounding box center [1034, 715] width 596 height 296
click at [727, 584] on input "Ordem de chegada Consumidos: 13 / 15 Horário: 14:00 Clínica: Multicentro Pediát…" at bounding box center [721, 575] width 13 height 17
radio input "true"
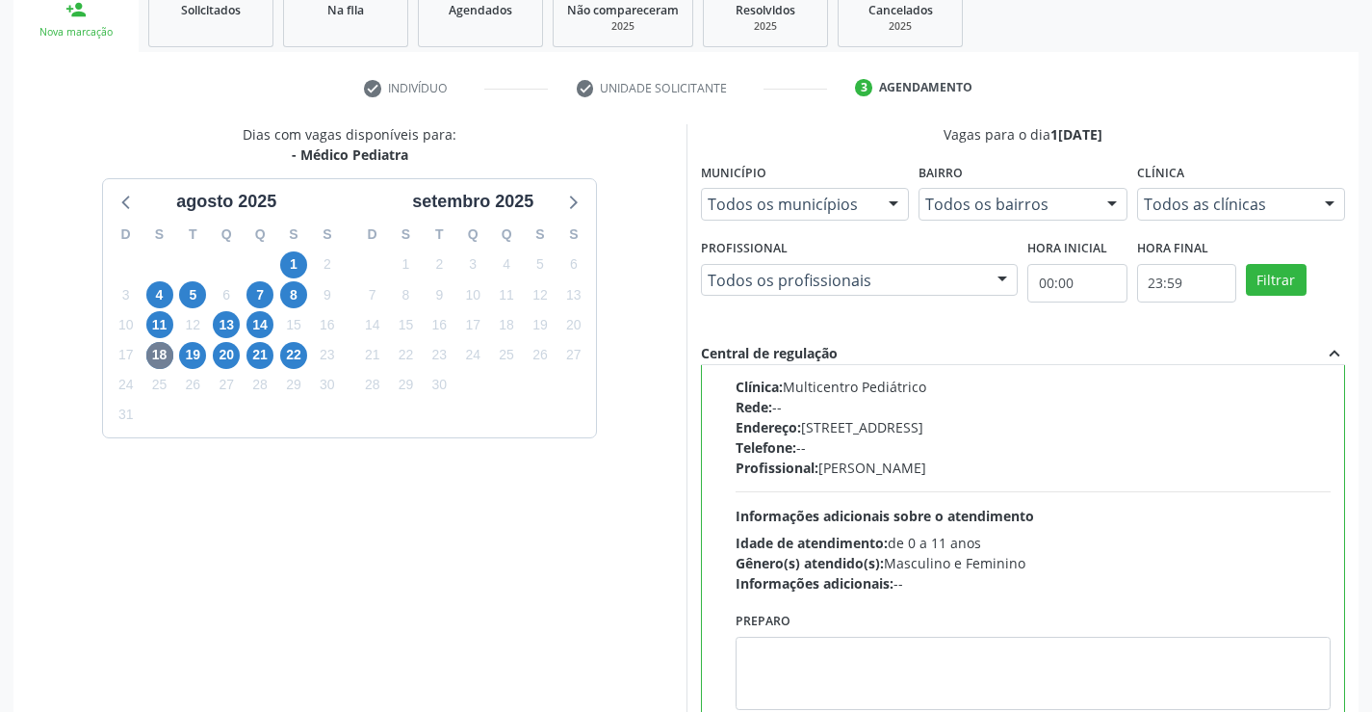
scroll to position [439, 0]
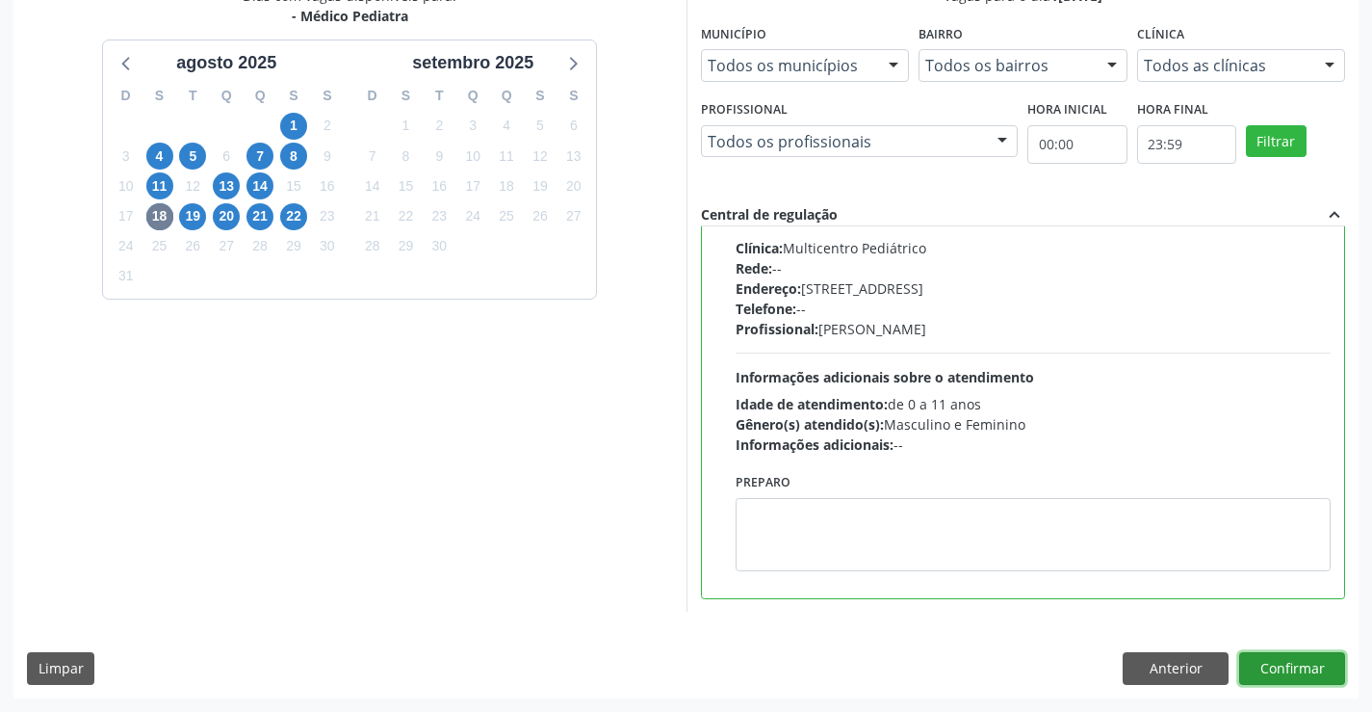
click at [1313, 656] on button "Confirmar" at bounding box center [1292, 668] width 106 height 33
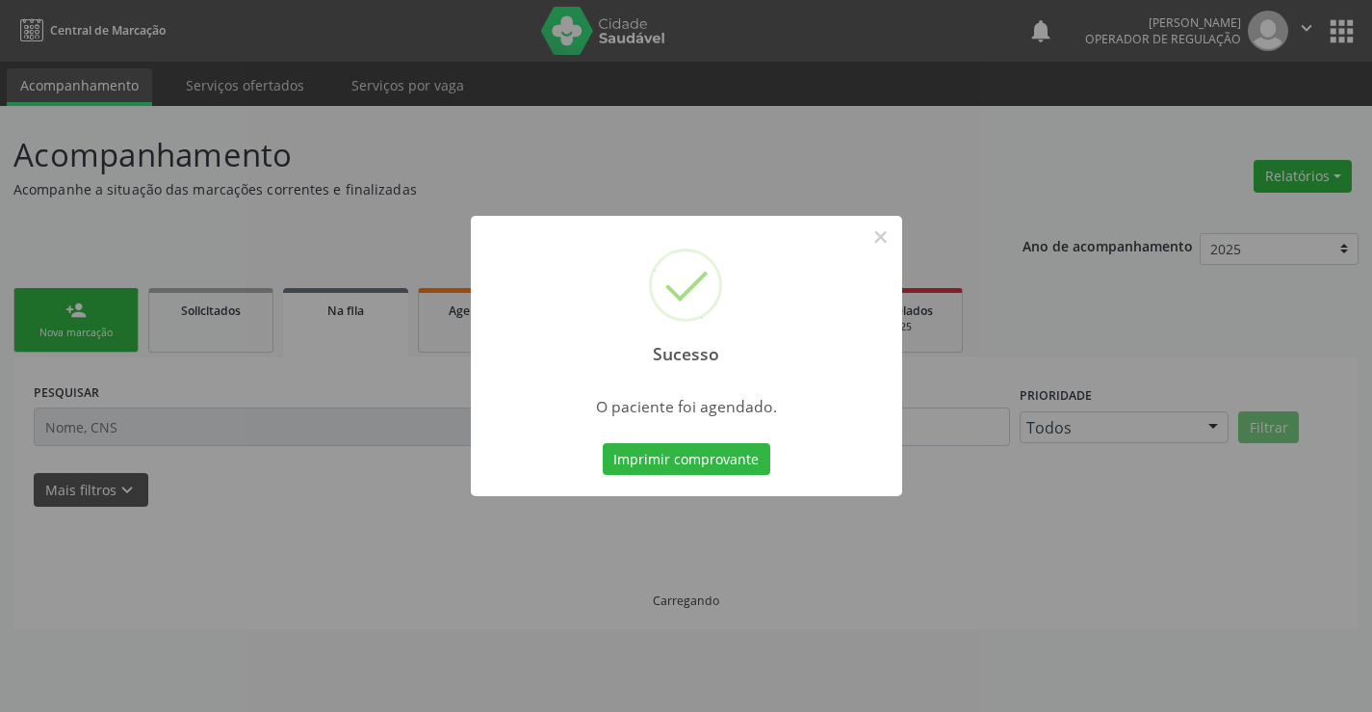
scroll to position [0, 0]
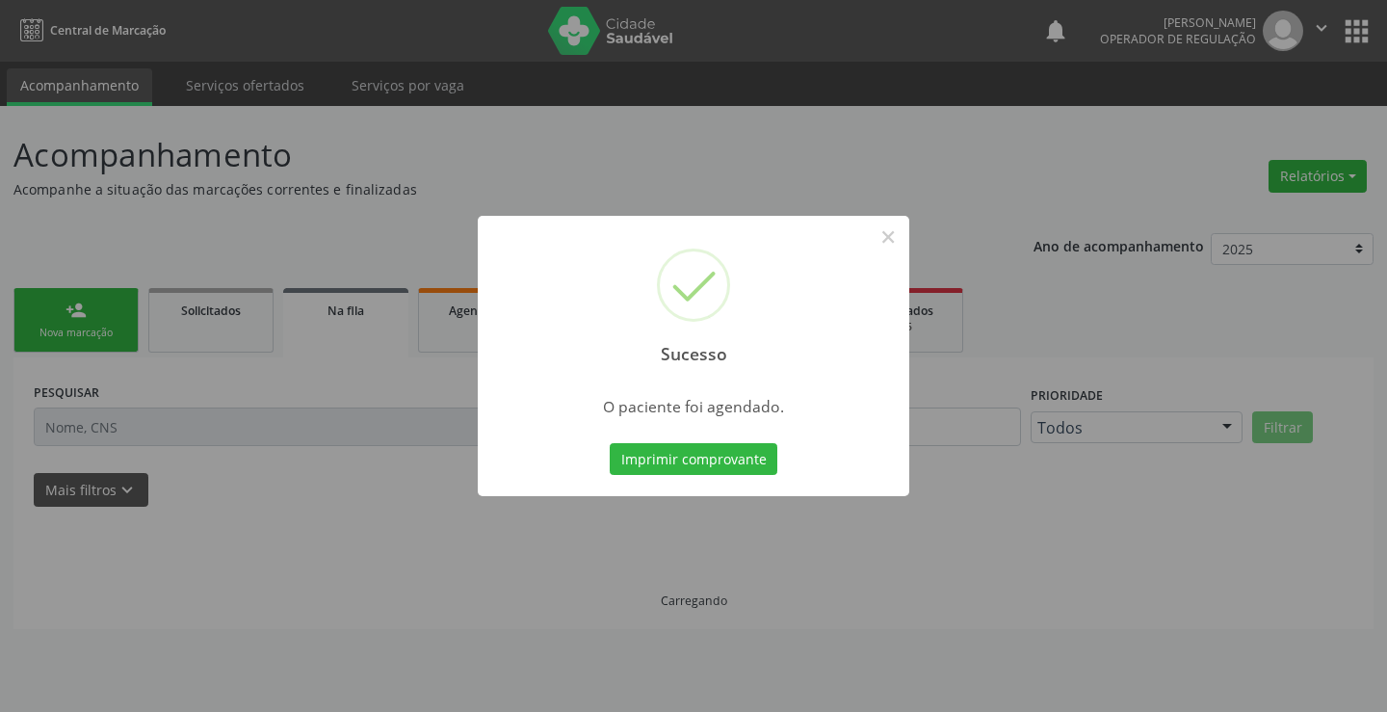
click at [610, 443] on button "Imprimir comprovante" at bounding box center [694, 459] width 168 height 33
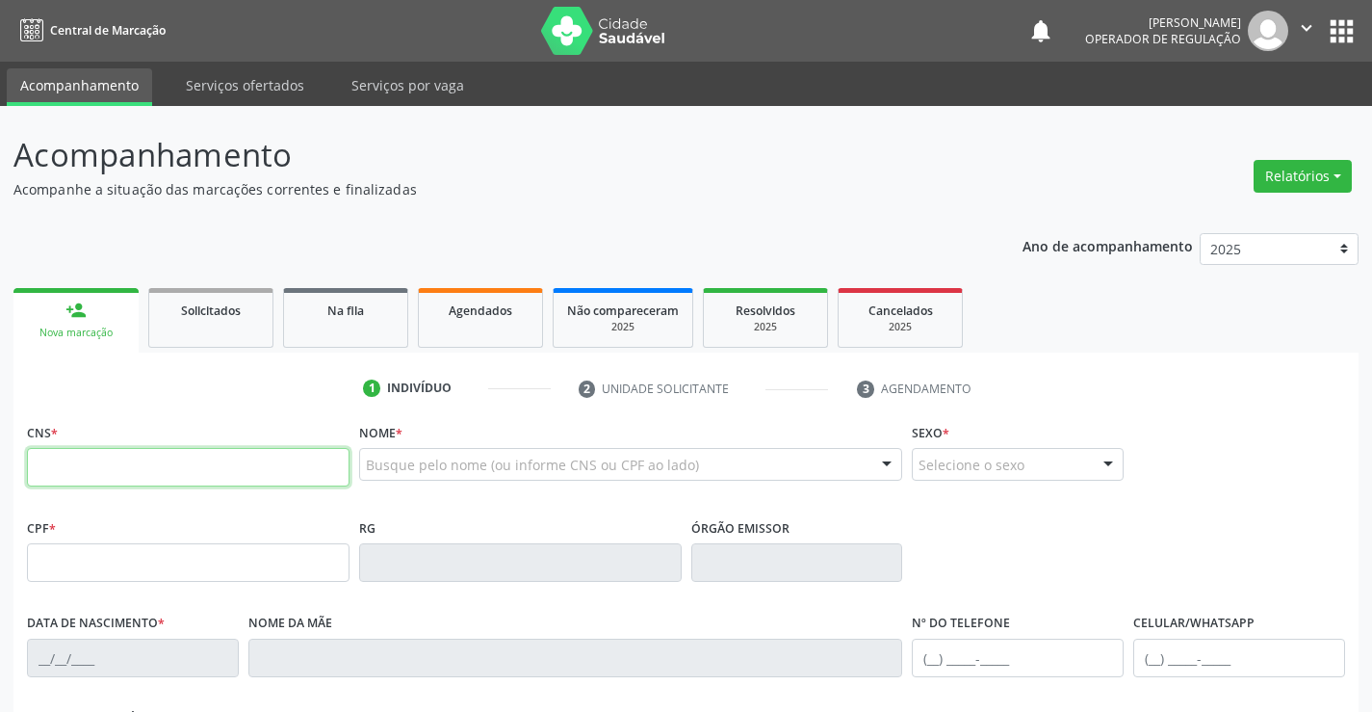
click at [163, 467] on input "text" at bounding box center [188, 467] width 323 height 39
type input "704 3075 3320 0793"
type input "1167554744"
type input "[DATE]"
type input "[PHONE_NUMBER]"
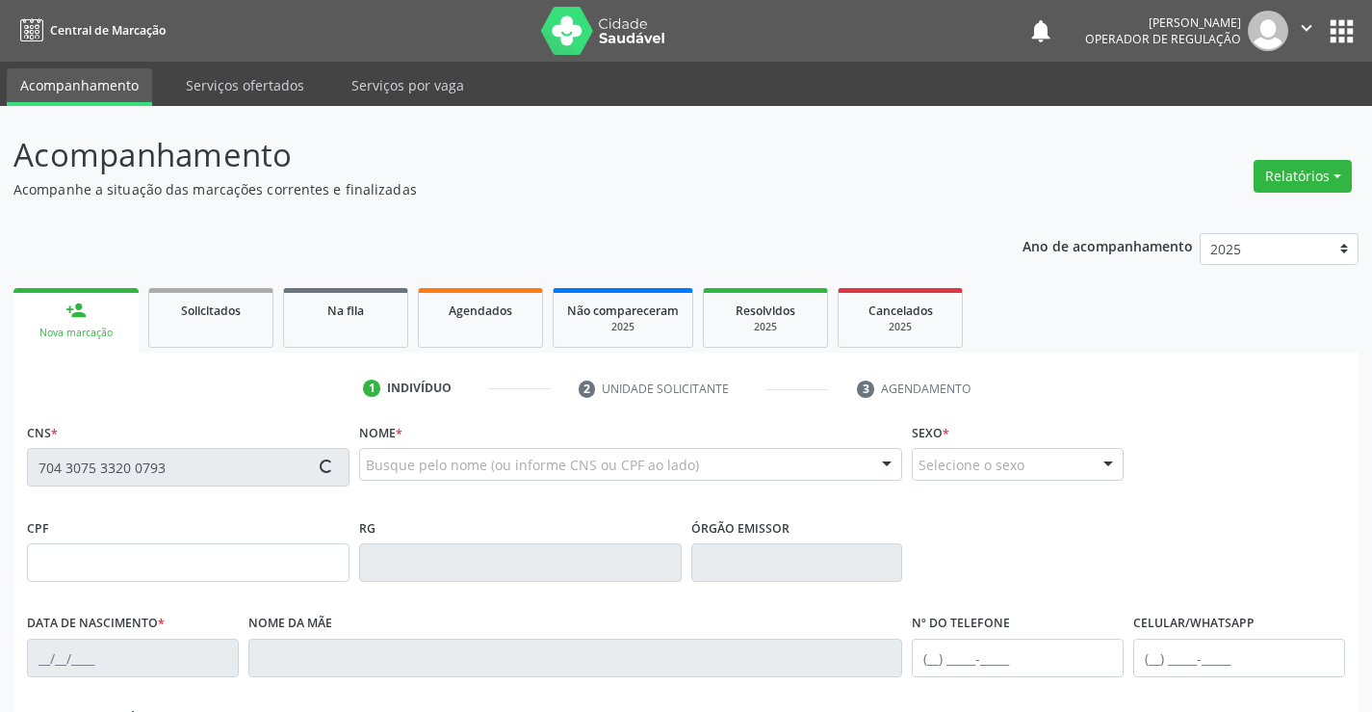
type input "010.985.065-37"
type input "S/N"
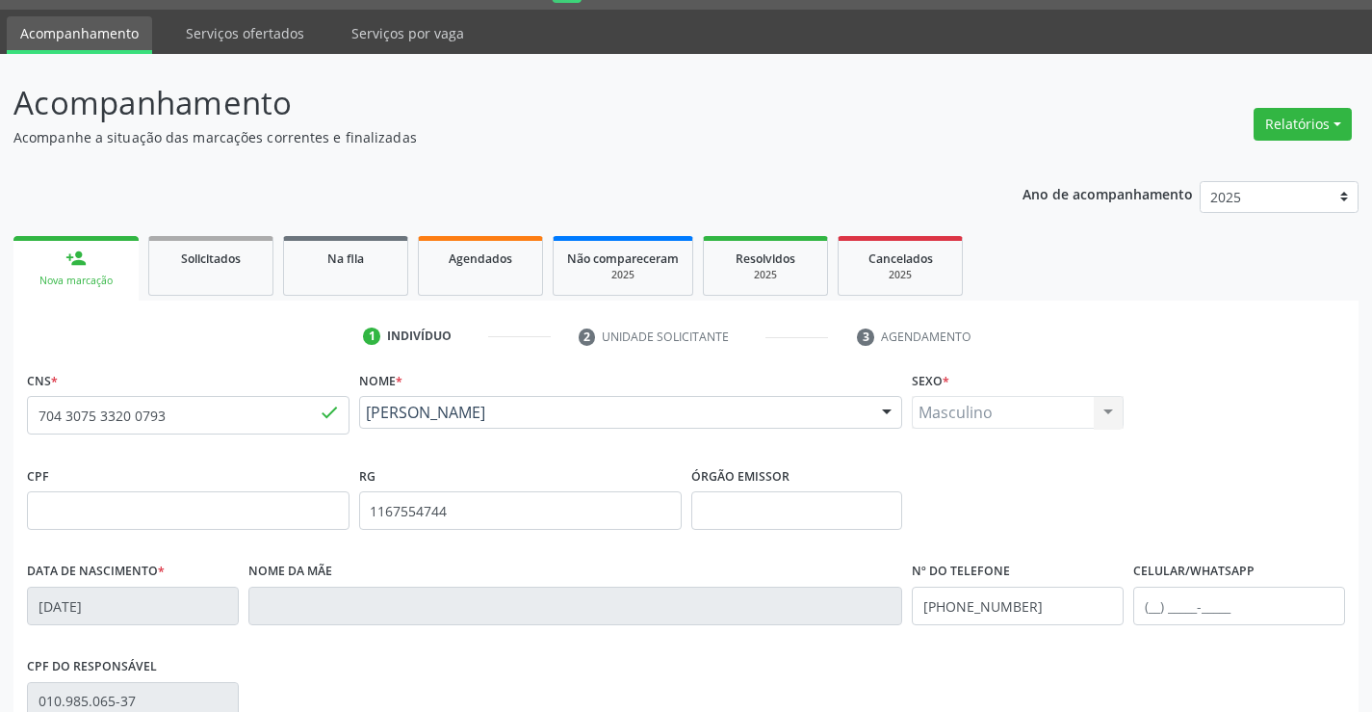
scroll to position [96, 0]
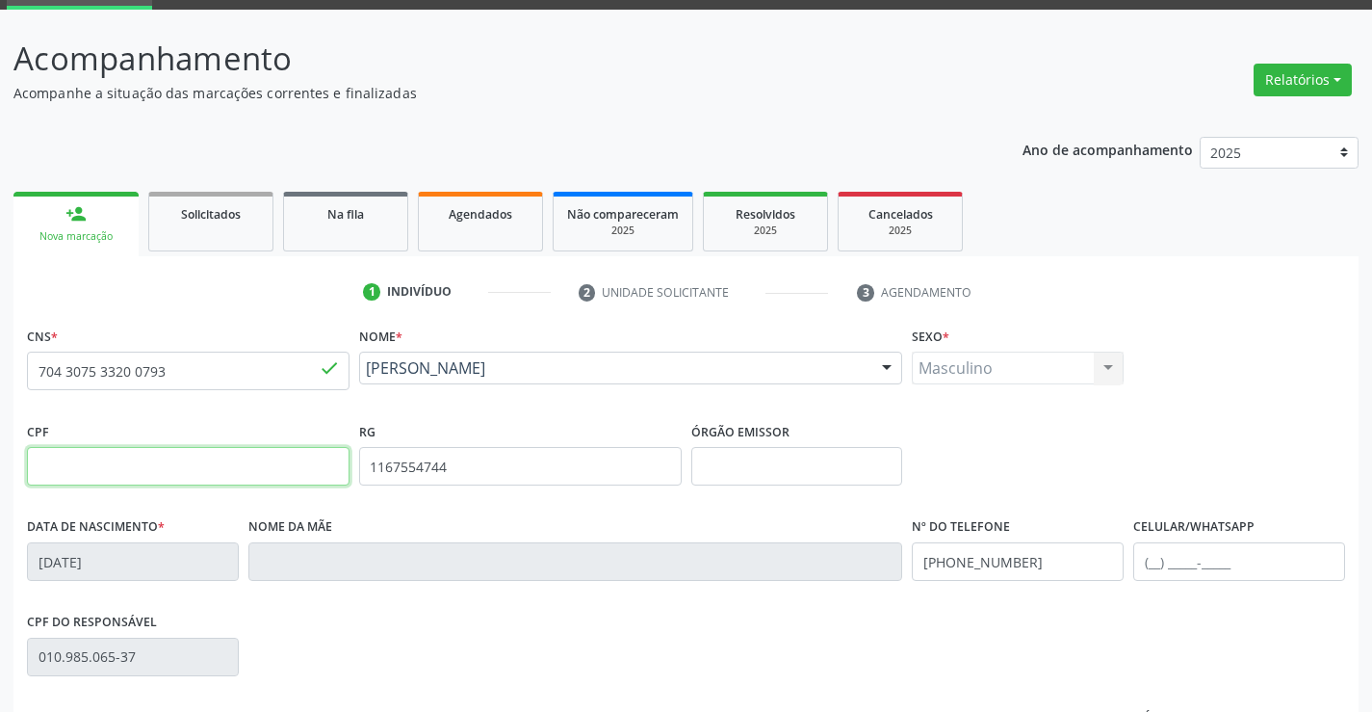
click at [249, 460] on input "text" at bounding box center [188, 466] width 323 height 39
type input "010.985.065-37"
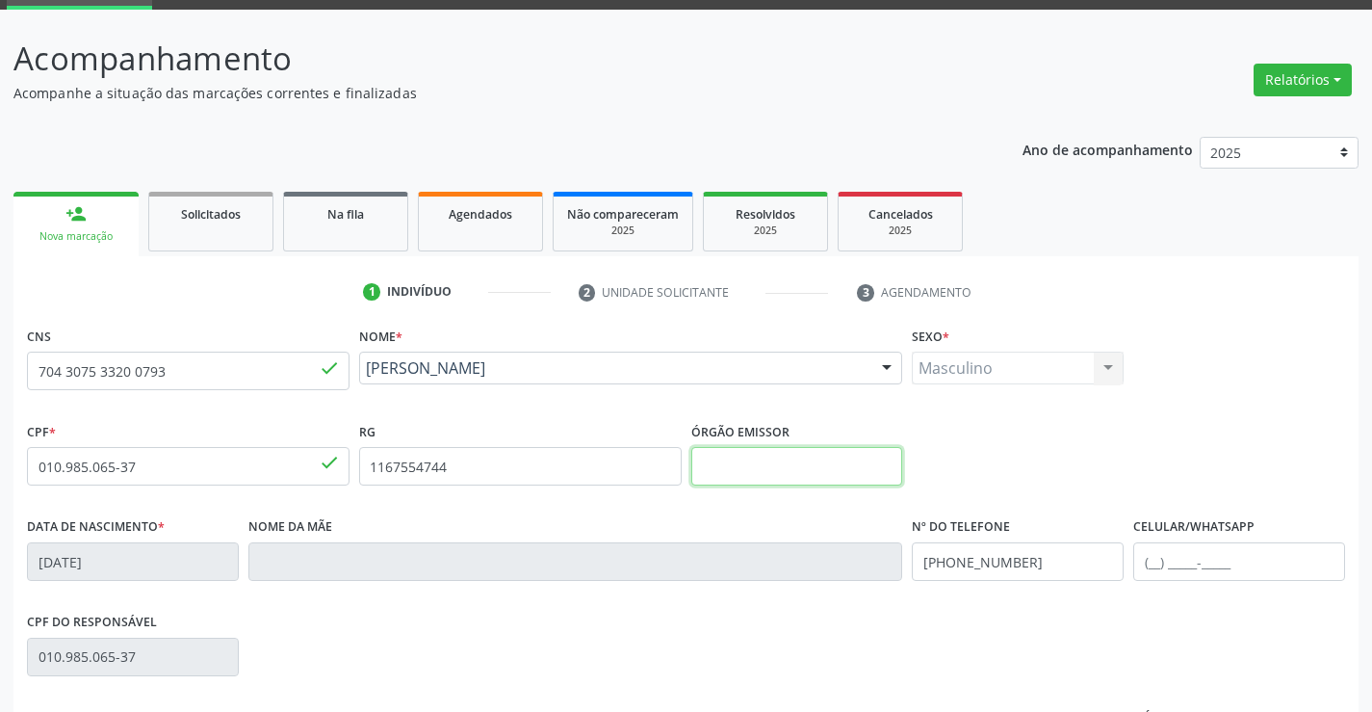
click at [763, 467] on input "text" at bounding box center [797, 466] width 212 height 39
type input "SSPBA"
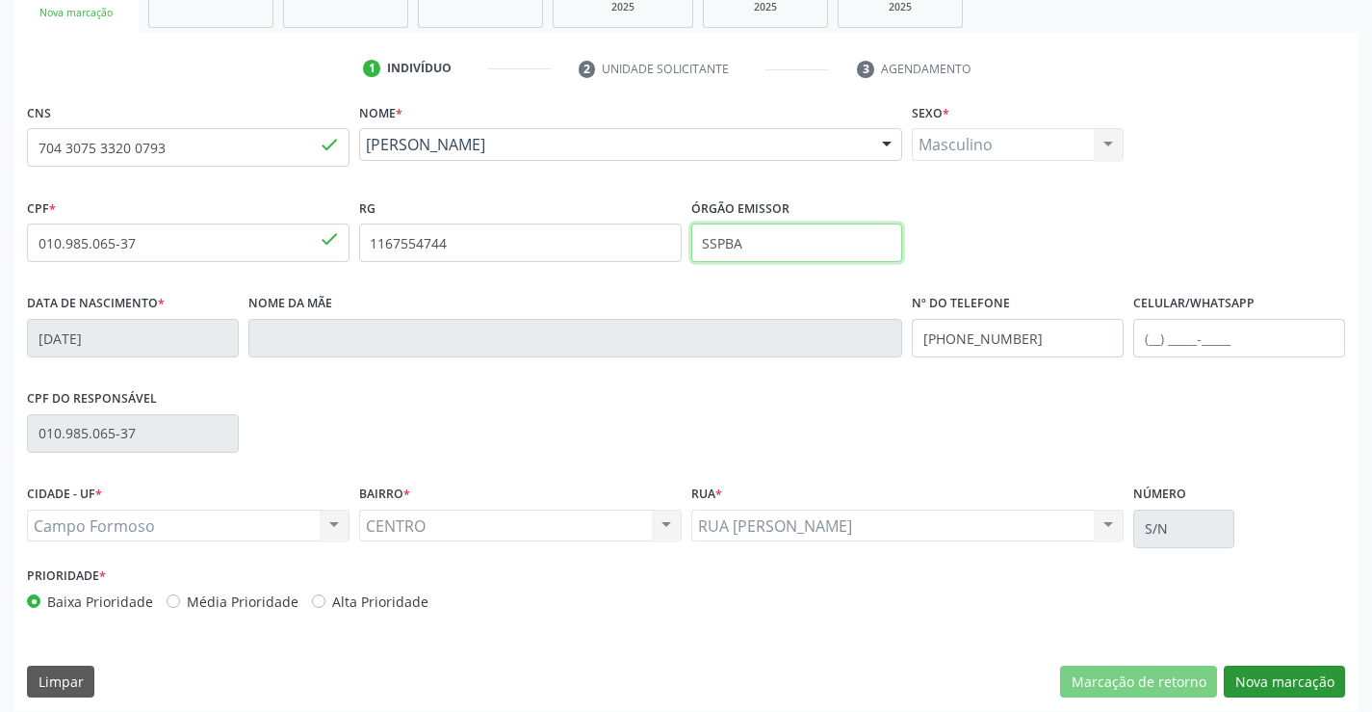
scroll to position [332, 0]
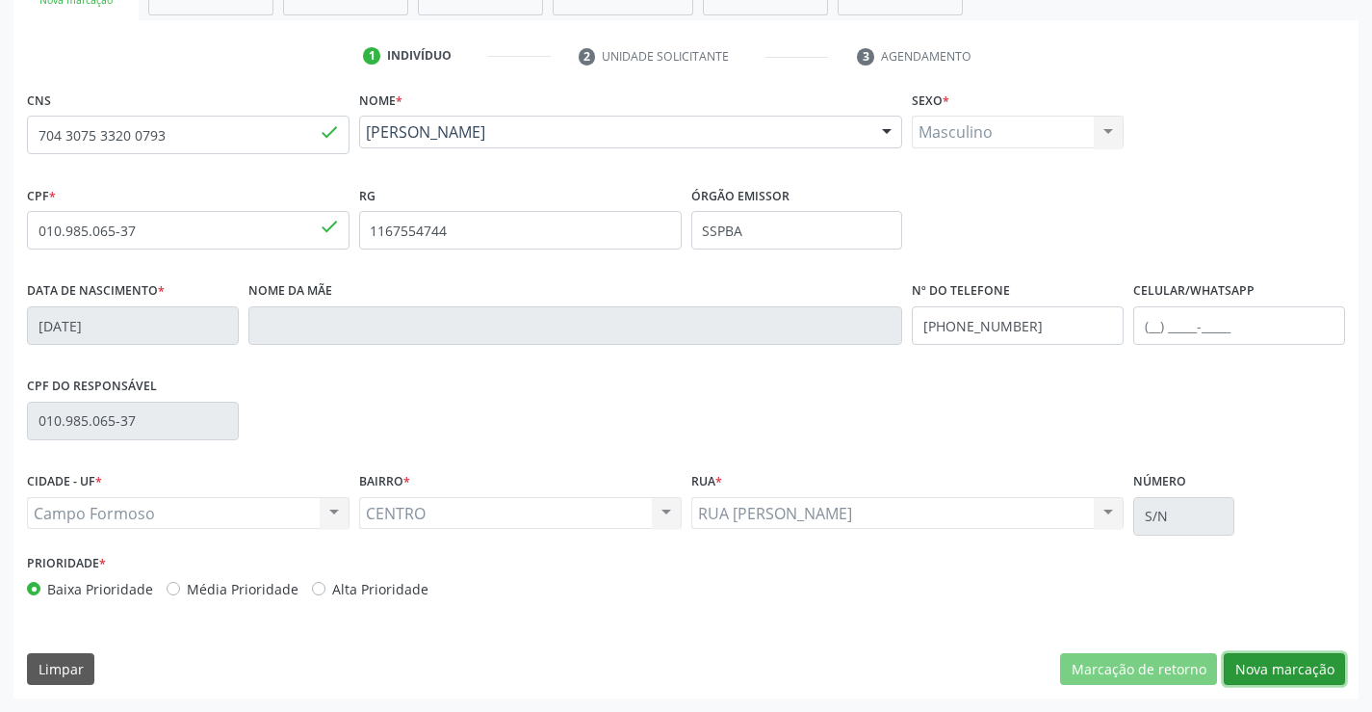
click at [1259, 661] on button "Nova marcação" at bounding box center [1284, 669] width 121 height 33
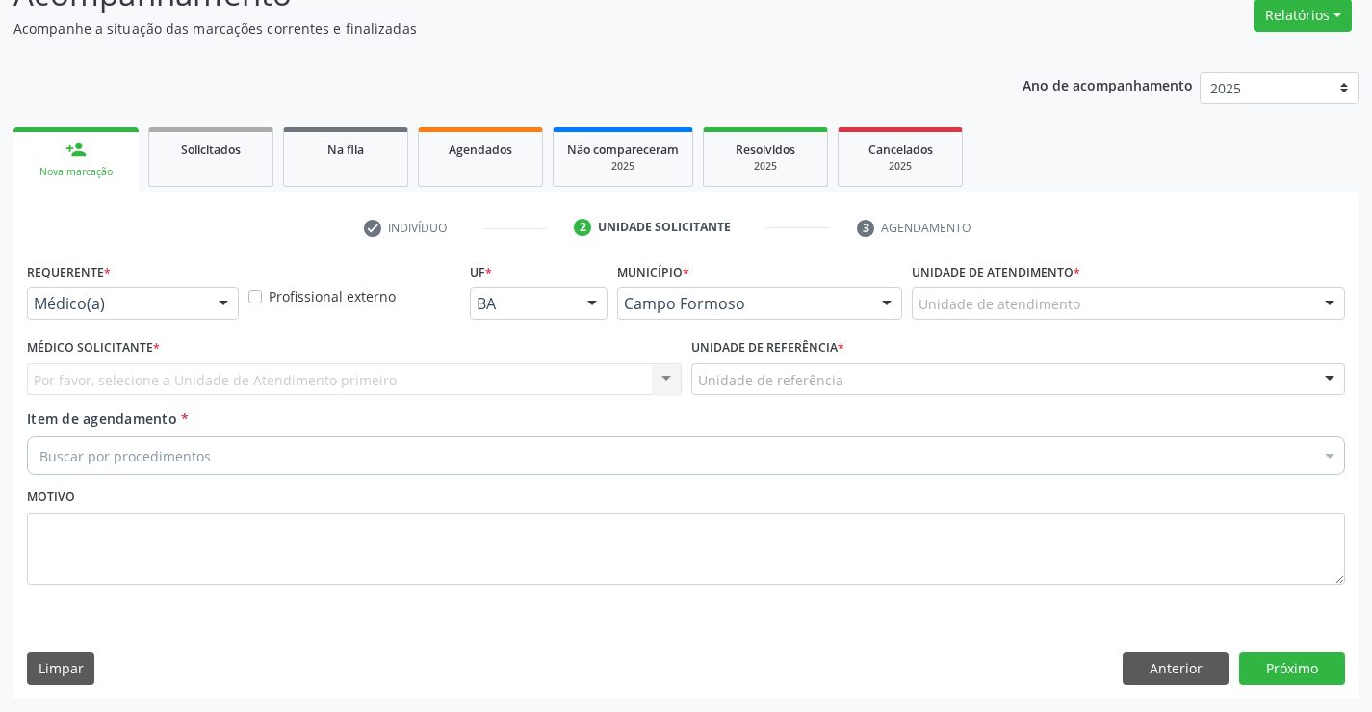
scroll to position [161, 0]
drag, startPoint x: 222, startPoint y: 302, endPoint x: 208, endPoint y: 322, distance: 24.1
click at [221, 302] on div at bounding box center [223, 304] width 29 height 33
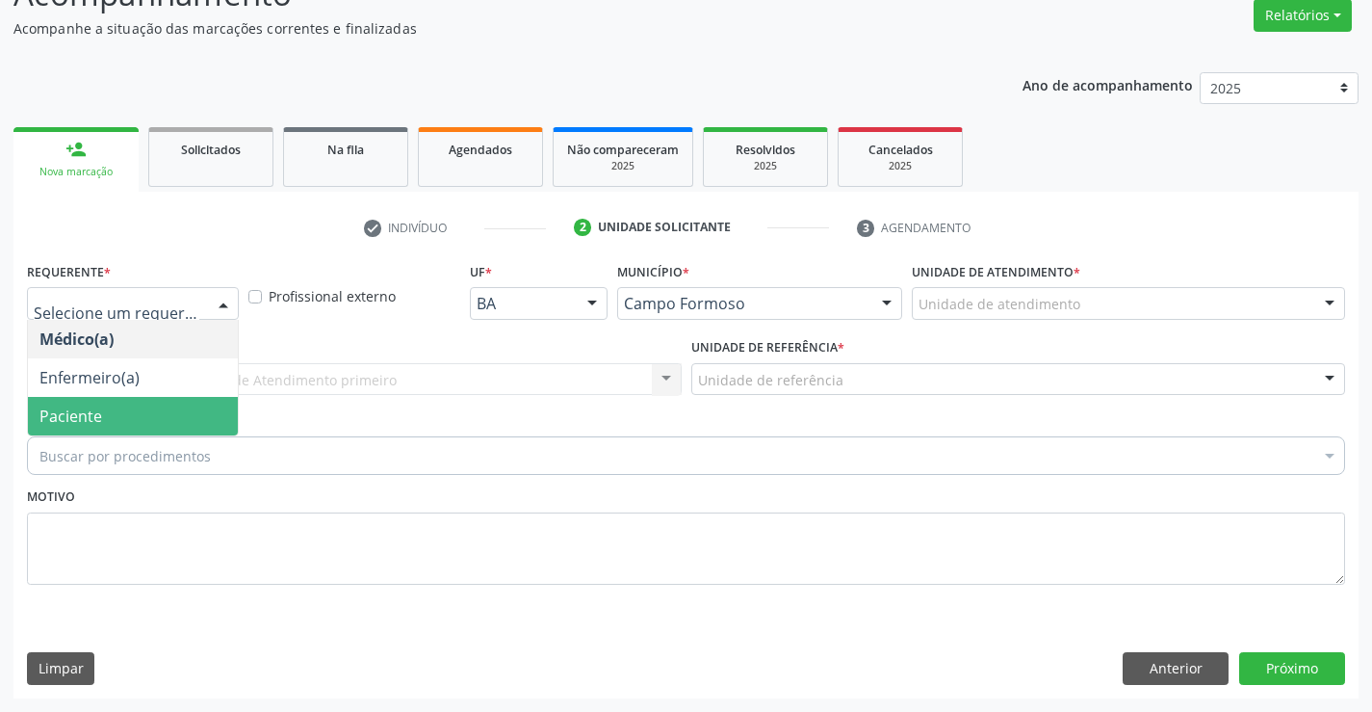
drag, startPoint x: 181, startPoint y: 420, endPoint x: 186, endPoint y: 376, distance: 43.6
click at [182, 417] on span "Paciente" at bounding box center [133, 416] width 210 height 39
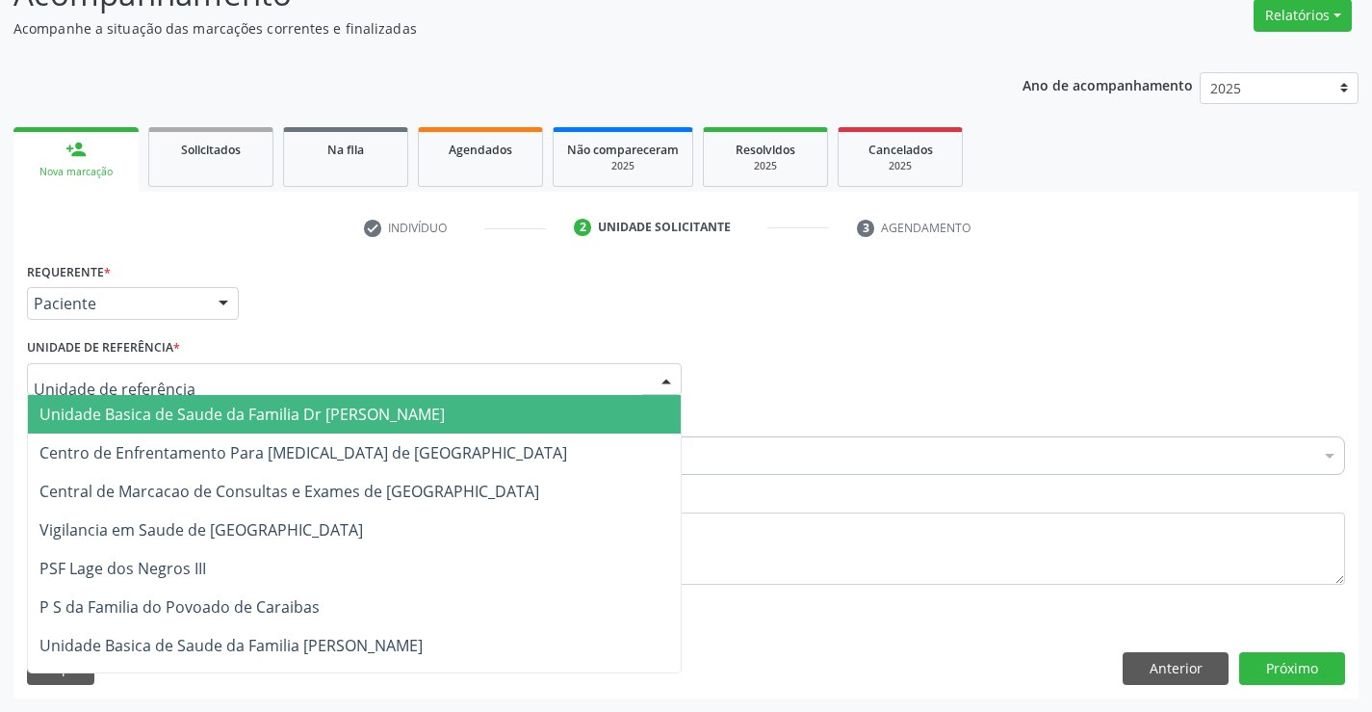
click at [191, 370] on div at bounding box center [354, 379] width 655 height 33
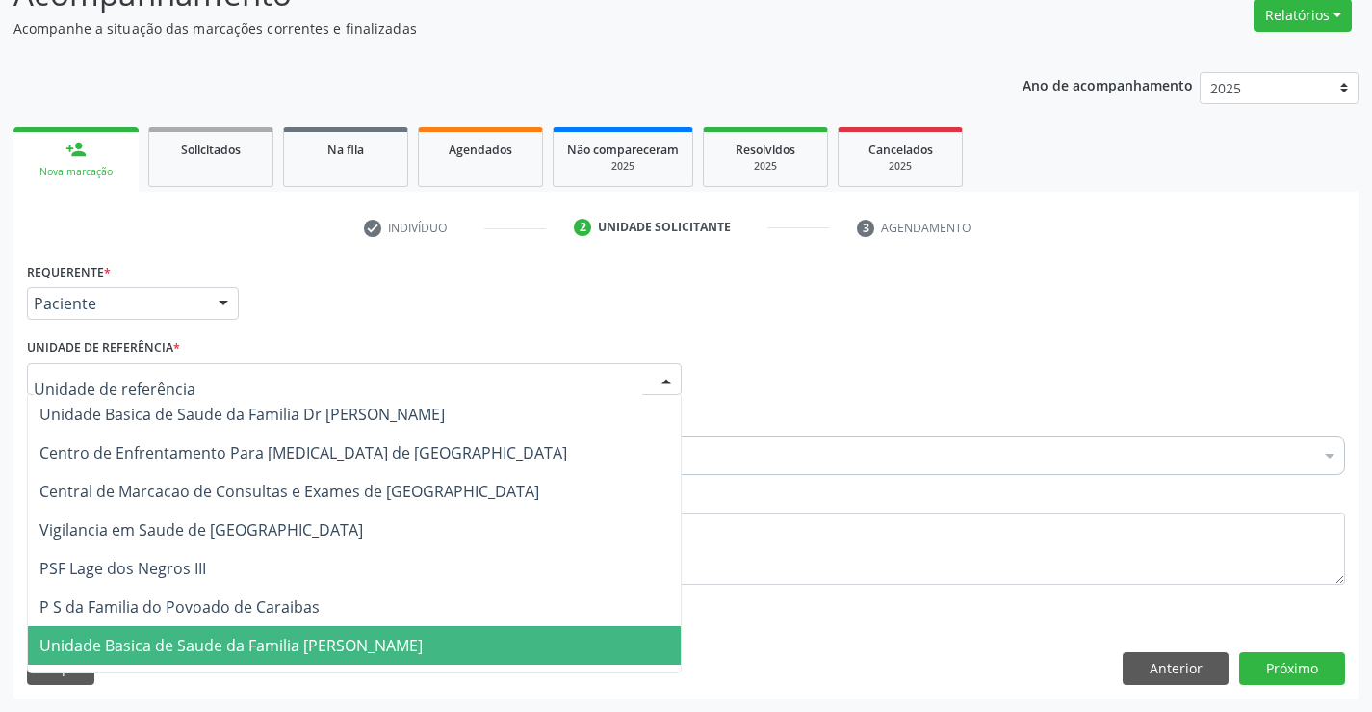
click at [252, 640] on span "Unidade Basica de Saude da Familia [PERSON_NAME]" at bounding box center [230, 645] width 383 height 21
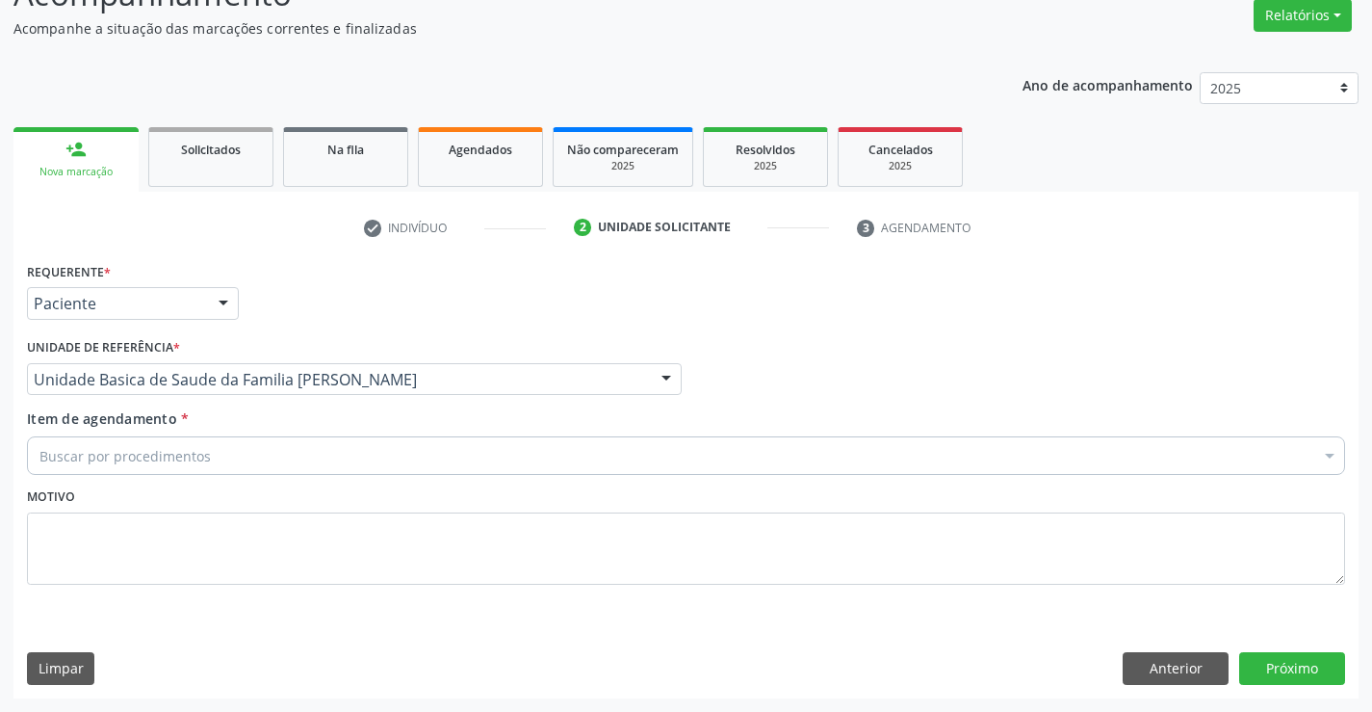
click at [255, 459] on div "Buscar por procedimentos" at bounding box center [686, 455] width 1318 height 39
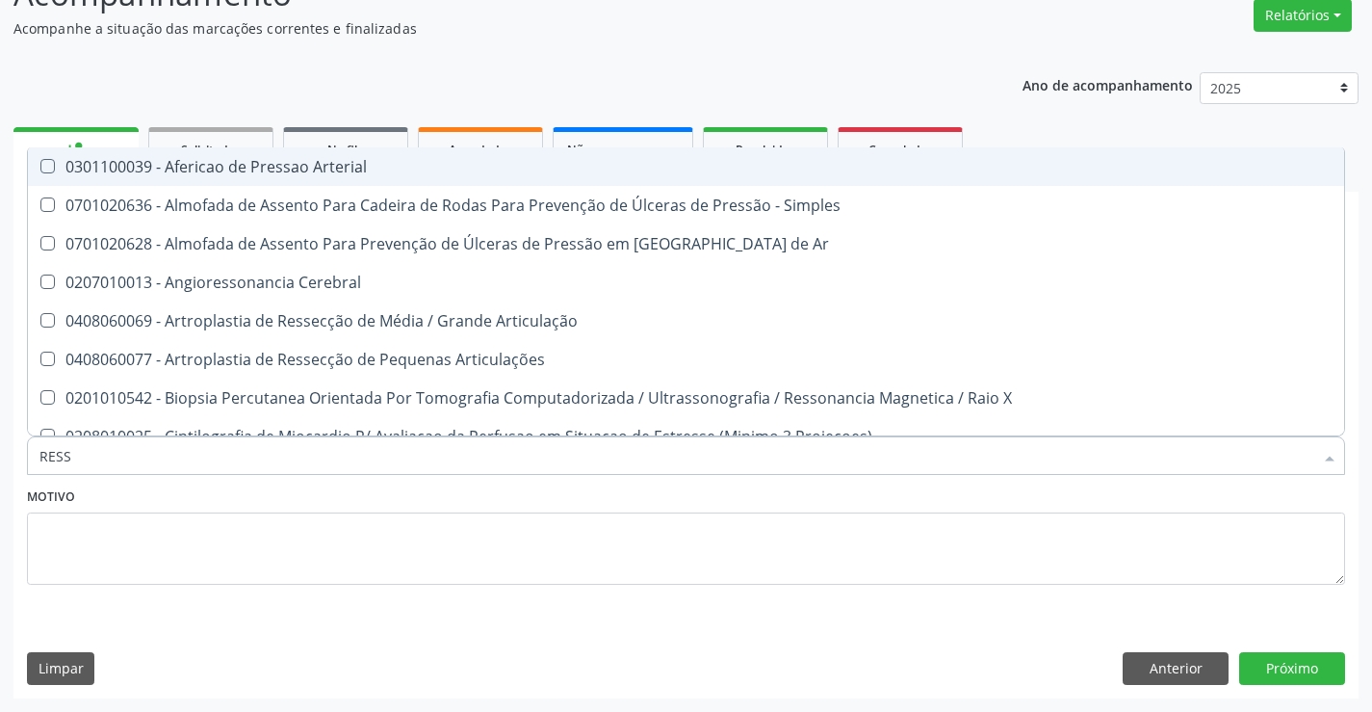
type input "RESSO"
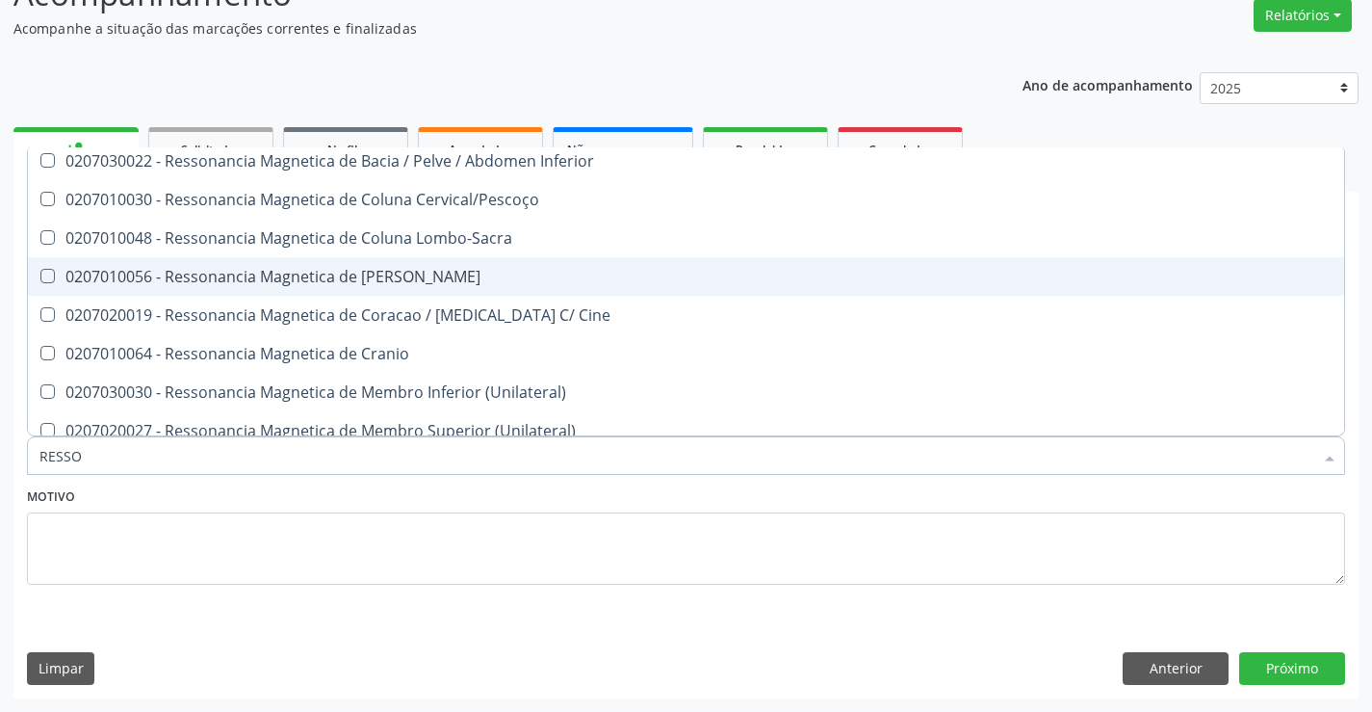
scroll to position [193, 0]
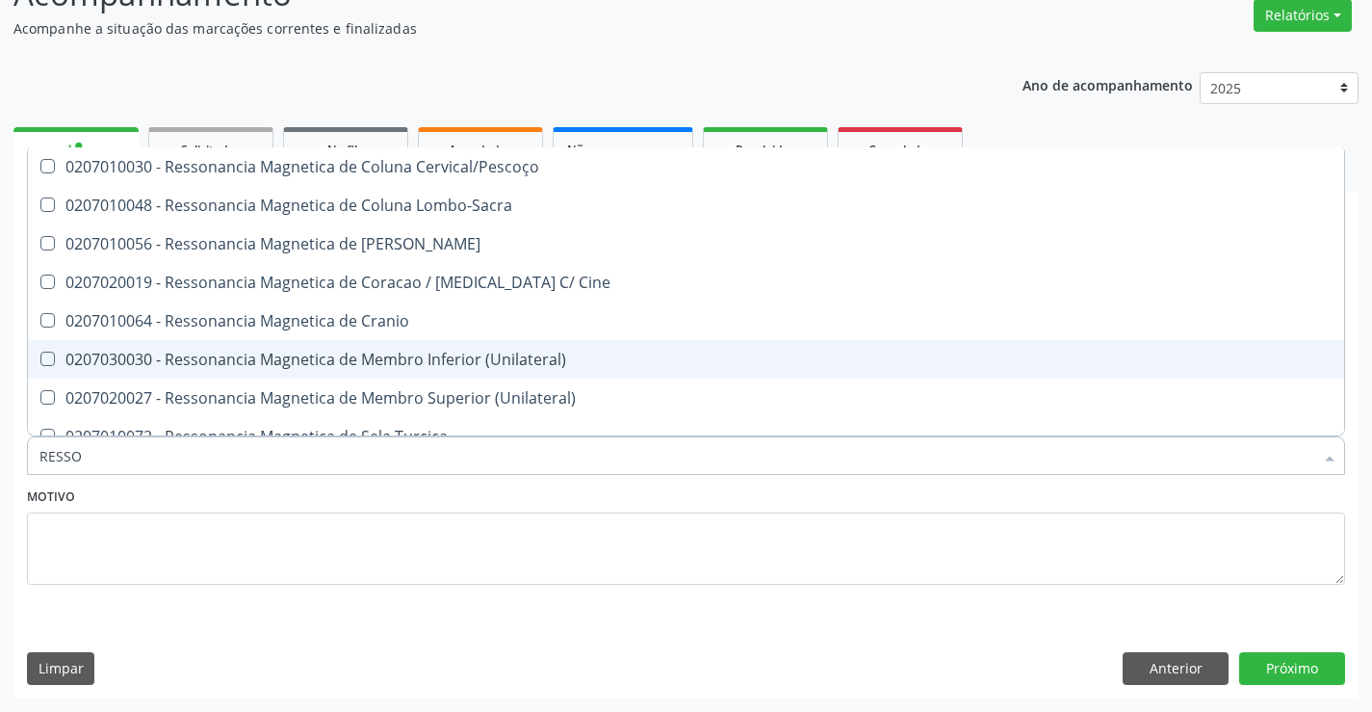
click at [317, 358] on div "0207030030 - Ressonancia Magnetica de Membro Inferior (Unilateral)" at bounding box center [685, 358] width 1293 height 15
checkbox \(Unilateral\) "true"
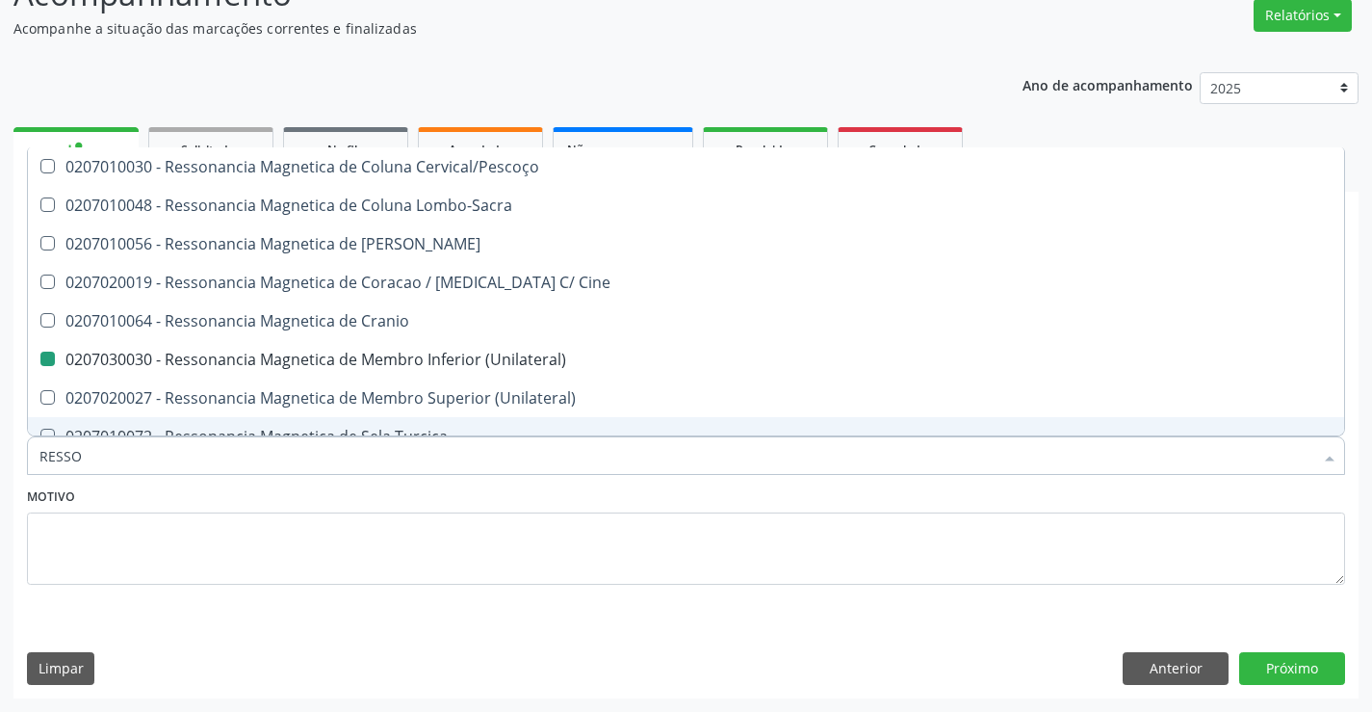
click at [391, 505] on div "Motivo" at bounding box center [686, 533] width 1318 height 102
checkbox X "true"
checkbox \(Unilateral\) "false"
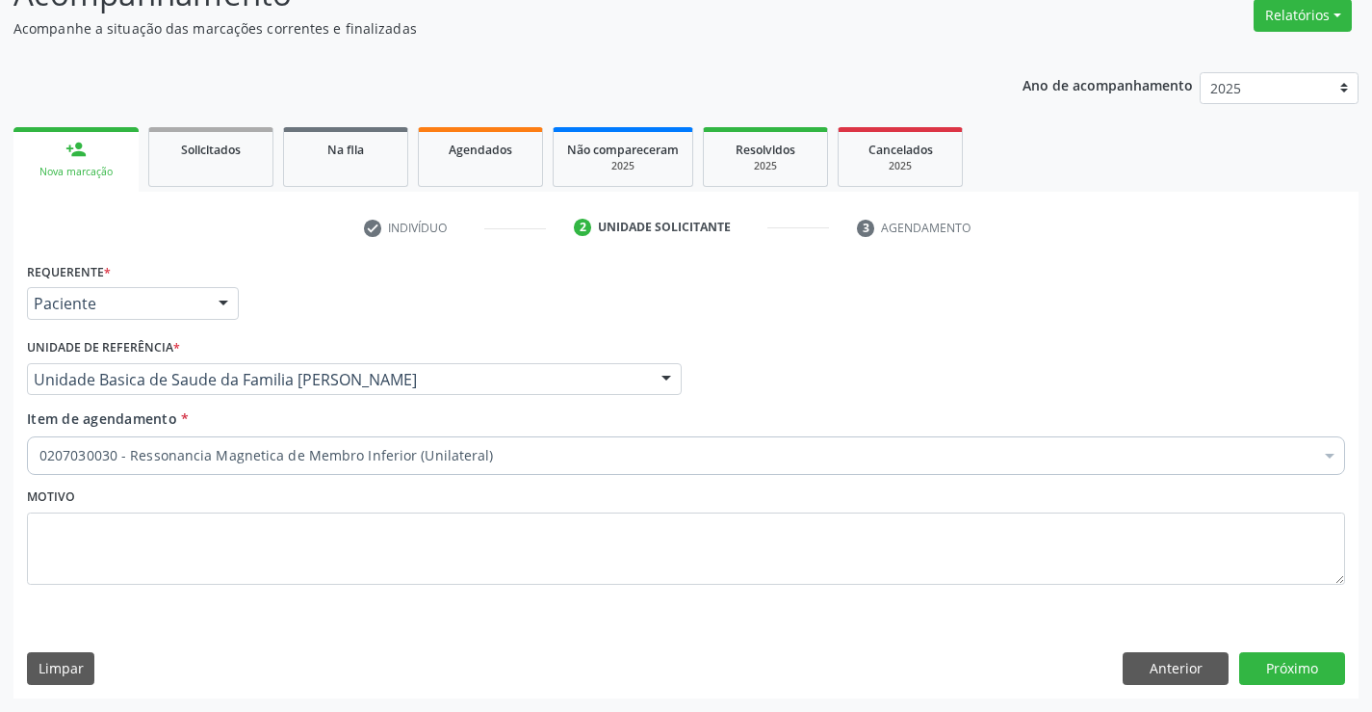
scroll to position [0, 0]
click at [1295, 671] on button "Próximo" at bounding box center [1292, 668] width 106 height 33
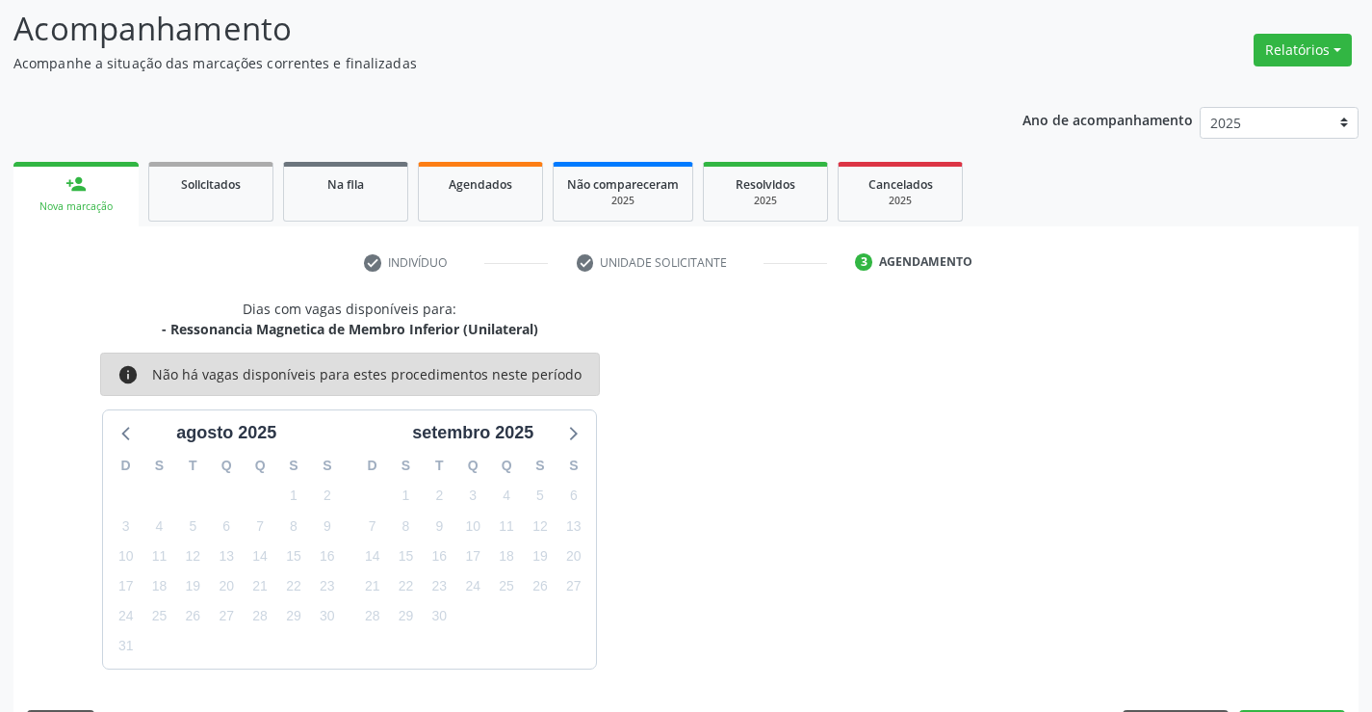
scroll to position [161, 0]
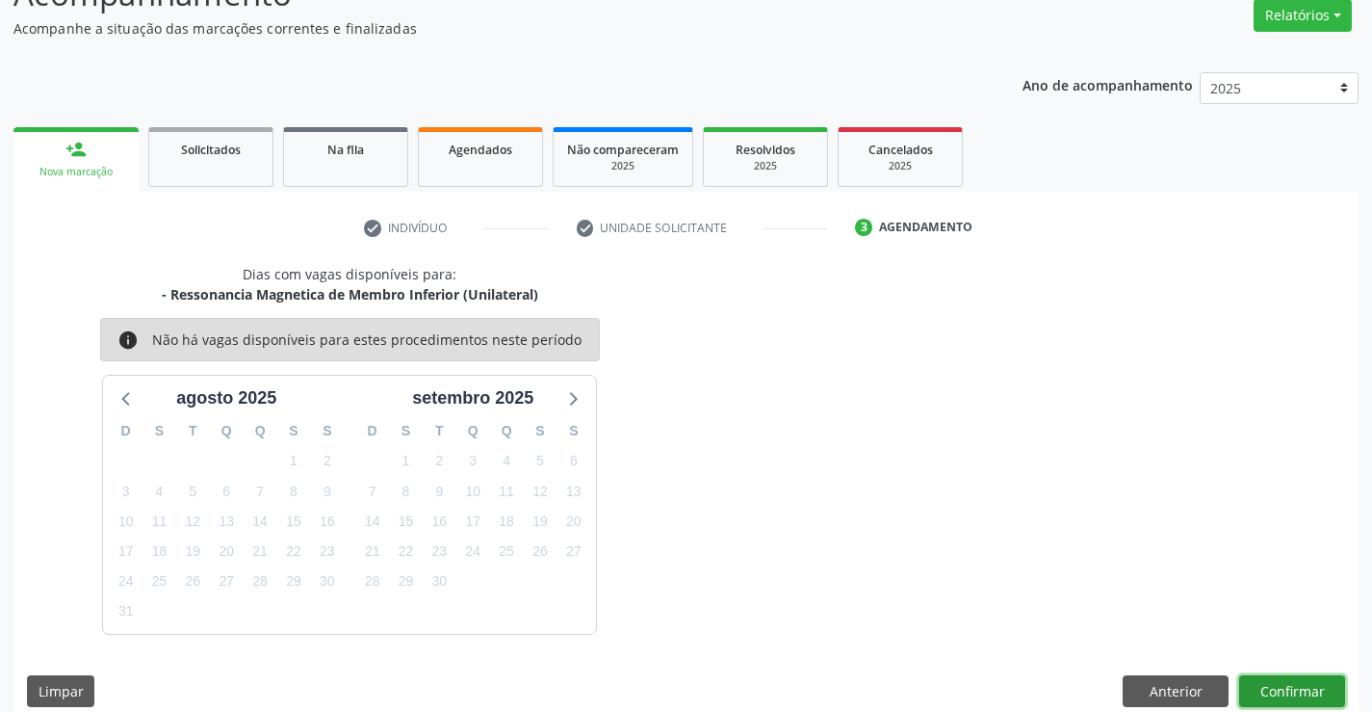
click at [1255, 689] on button "Confirmar" at bounding box center [1292, 691] width 106 height 33
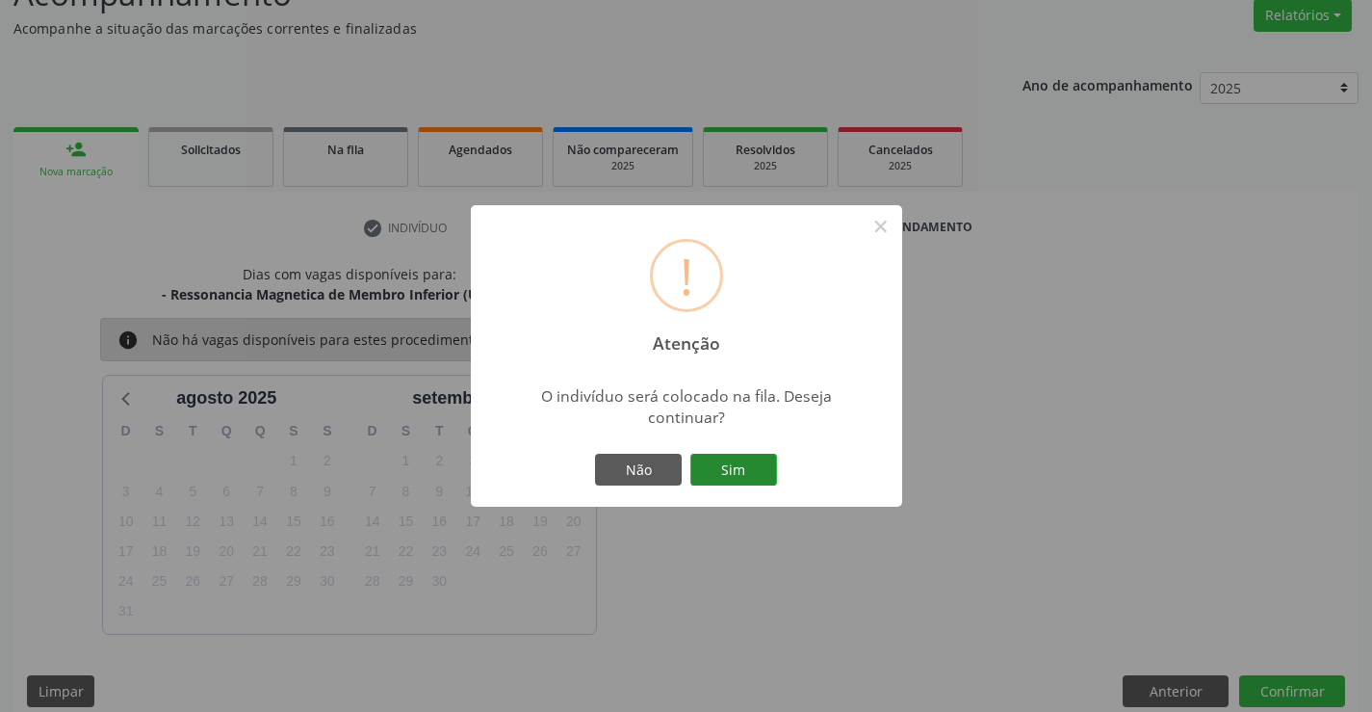
click at [721, 454] on button "Sim" at bounding box center [733, 470] width 87 height 33
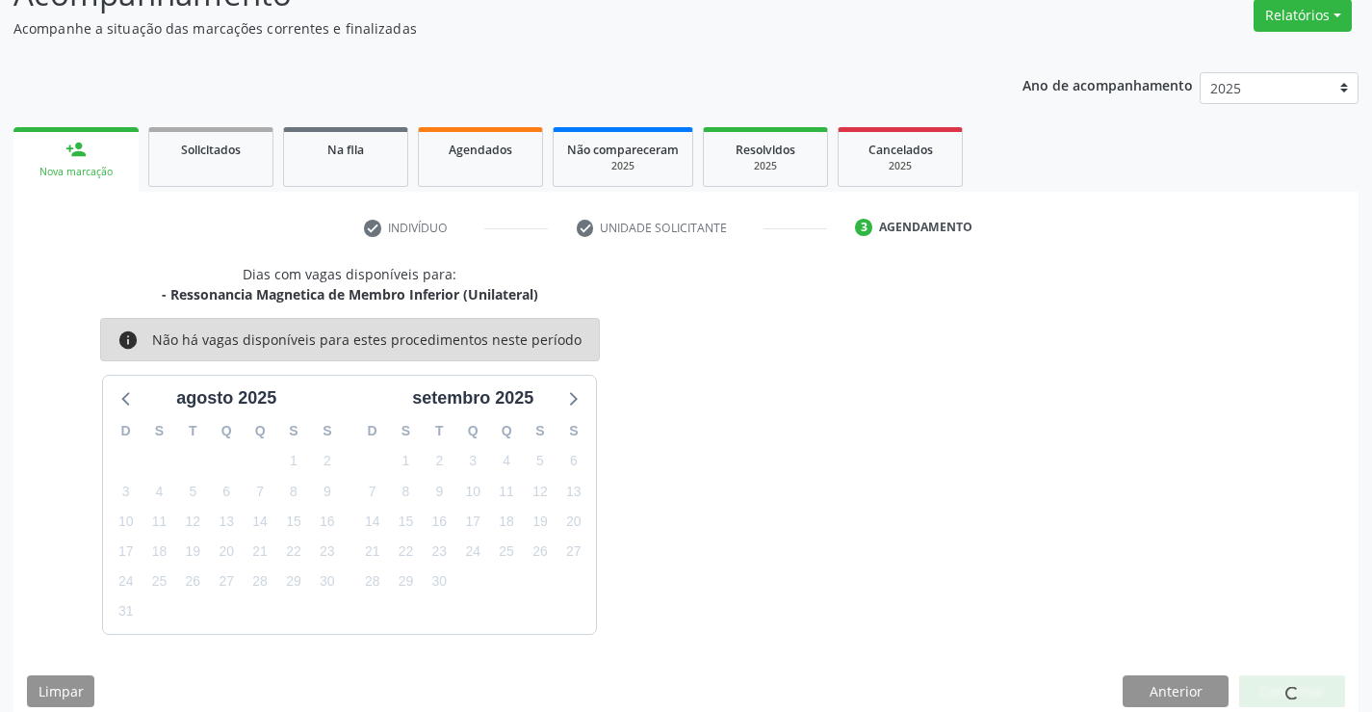
scroll to position [0, 0]
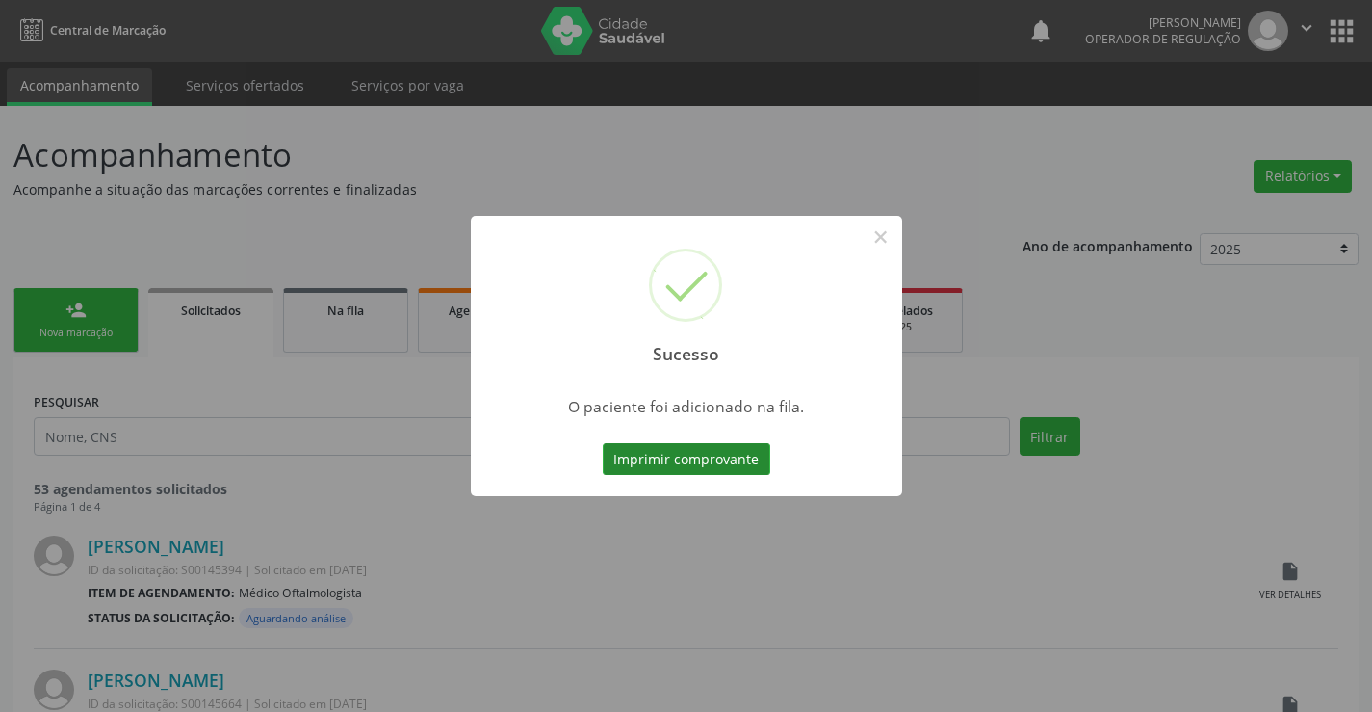
click at [719, 458] on button "Imprimir comprovante" at bounding box center [687, 459] width 168 height 33
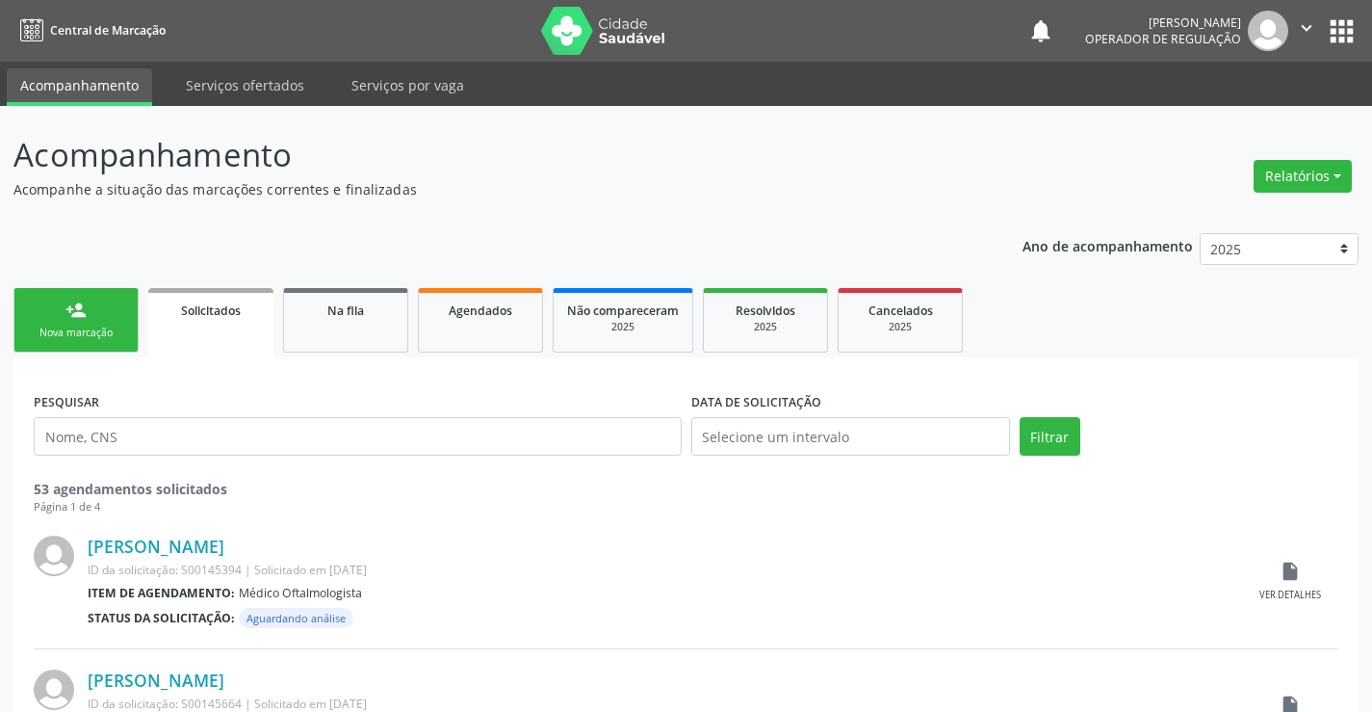
click at [125, 335] on link "person_add Nova marcação" at bounding box center [75, 320] width 125 height 65
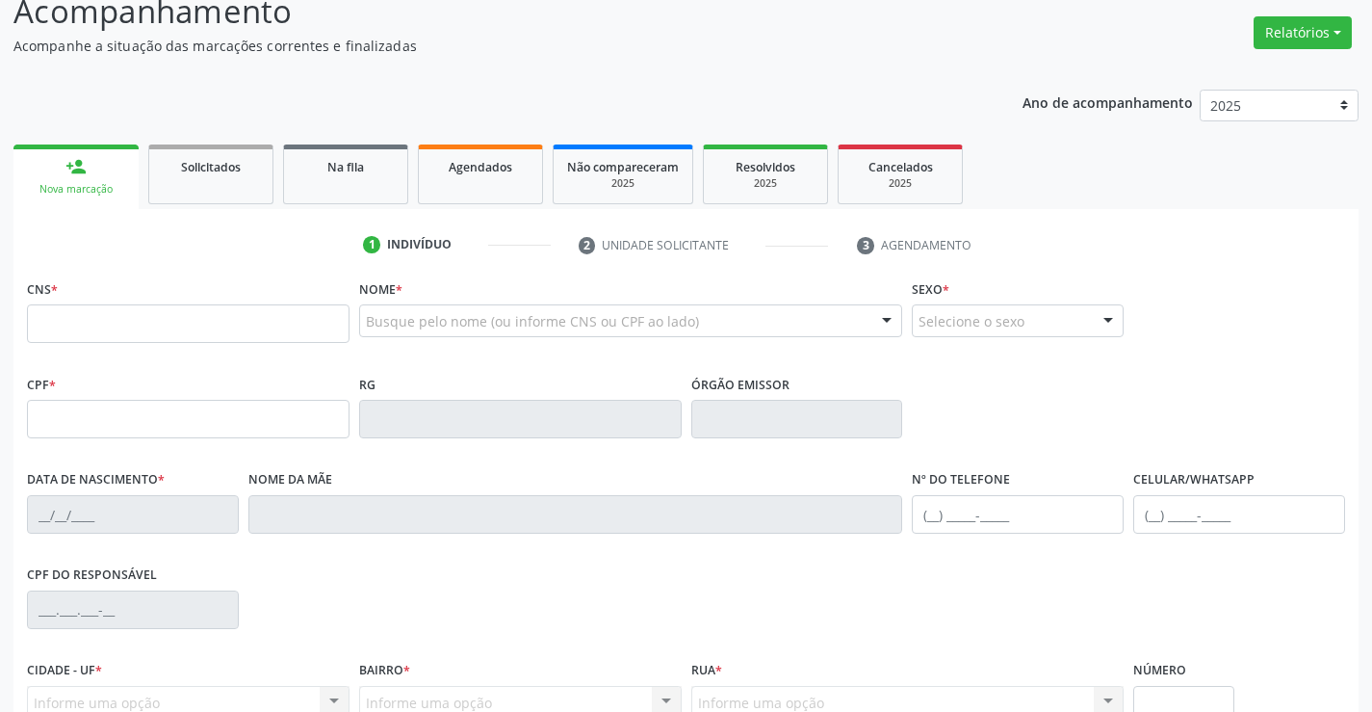
scroll to position [193, 0]
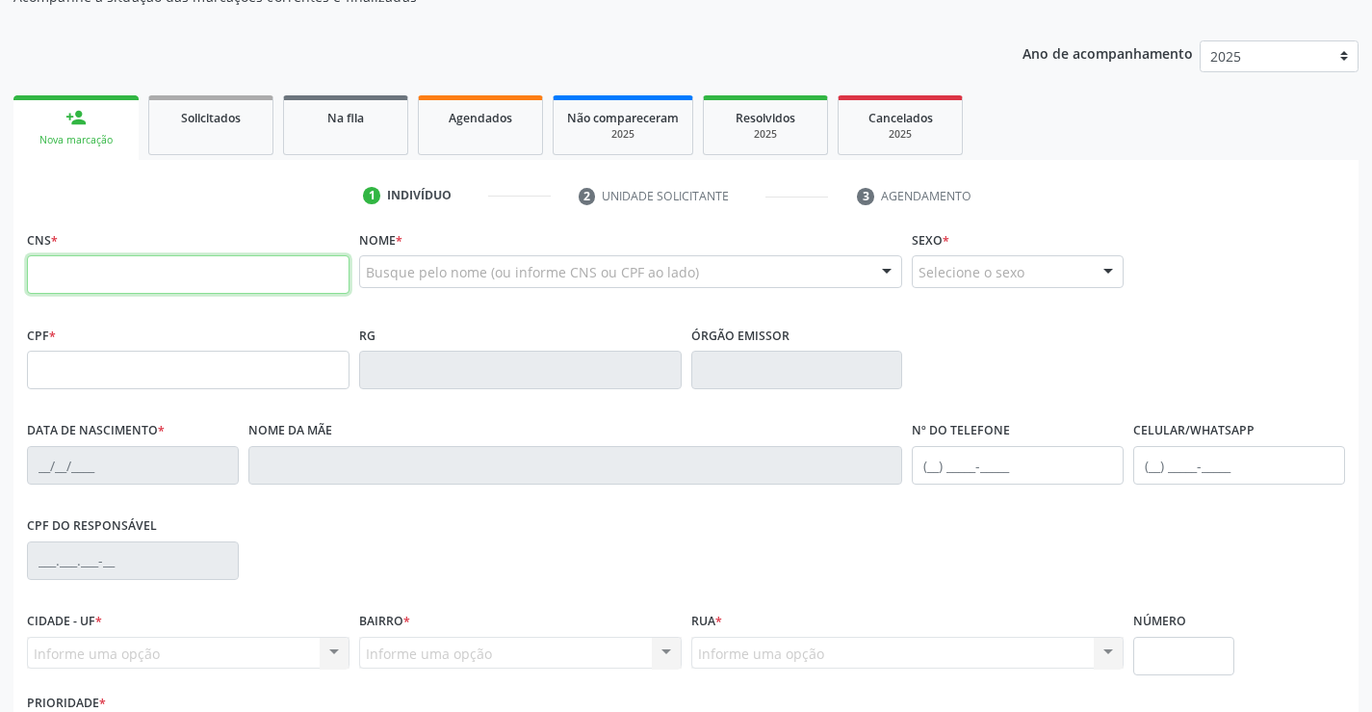
click at [115, 270] on input "text" at bounding box center [188, 274] width 323 height 39
type input "704 2057 4724 3387"
type input "[DATE]"
type input "[PHONE_NUMBER]"
type input "S/N"
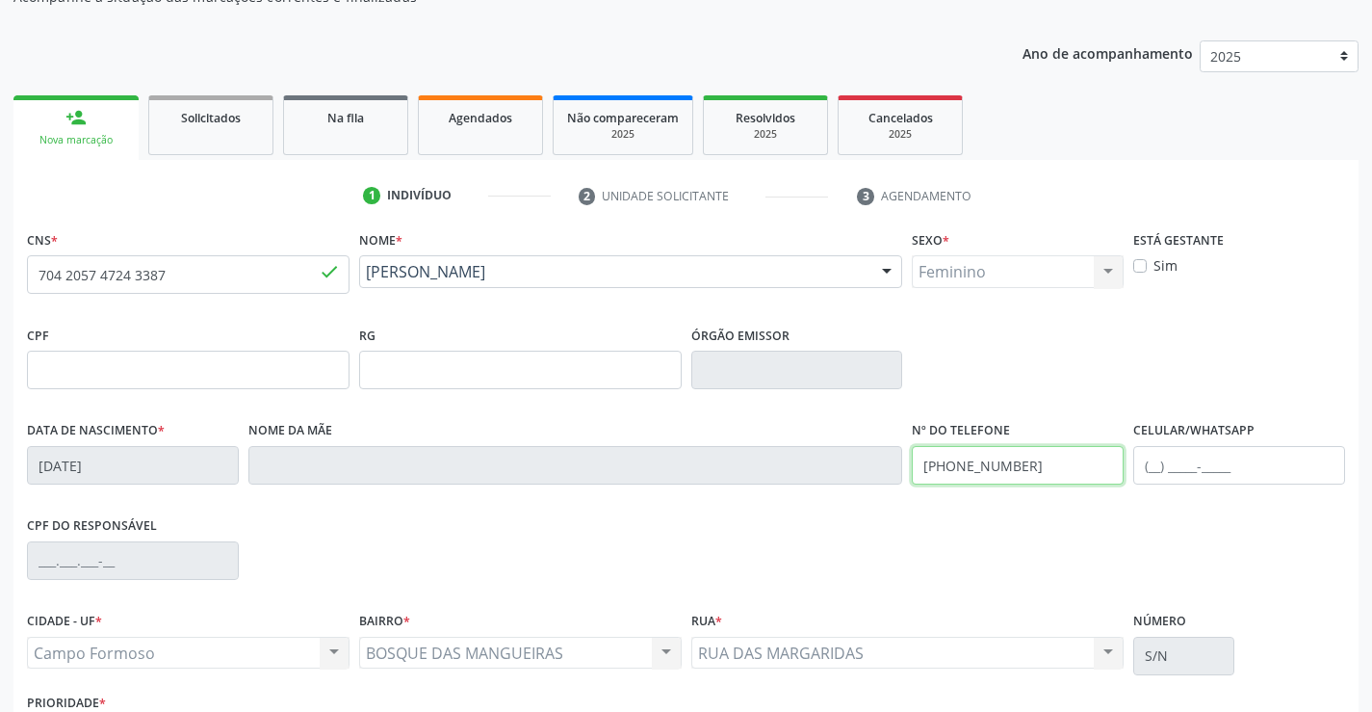
click at [1007, 465] on input "[PHONE_NUMBER]" at bounding box center [1018, 465] width 212 height 39
type input "[PHONE_NUMBER]"
click at [1154, 467] on input "text" at bounding box center [1239, 465] width 212 height 39
type input "[PHONE_NUMBER]"
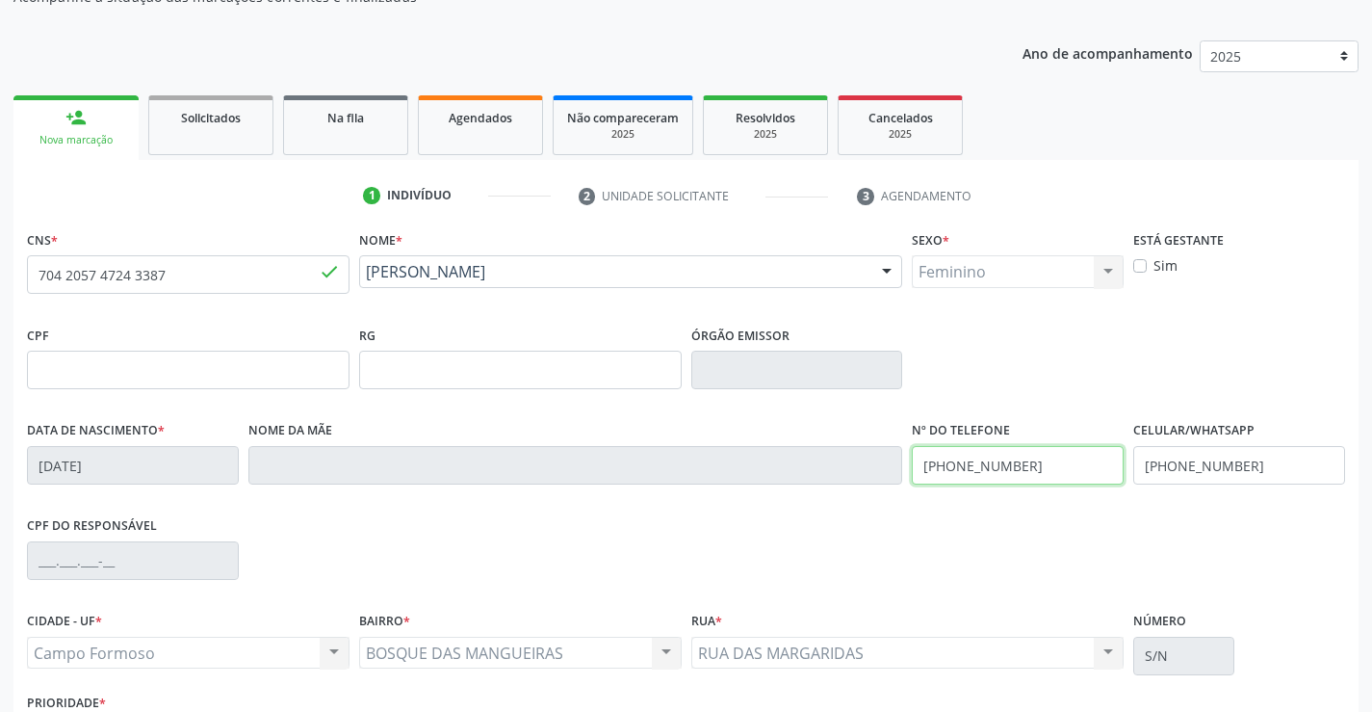
click at [1034, 468] on input "[PHONE_NUMBER]" at bounding box center [1018, 465] width 212 height 39
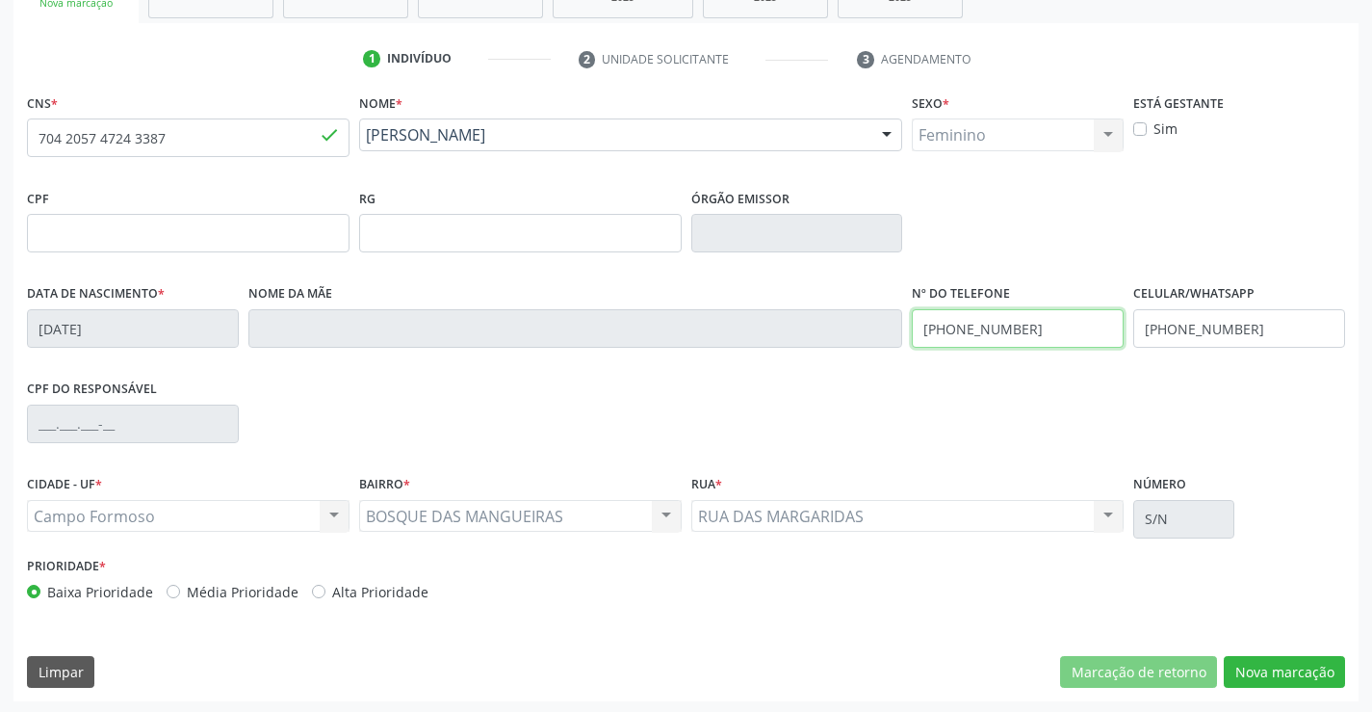
scroll to position [332, 0]
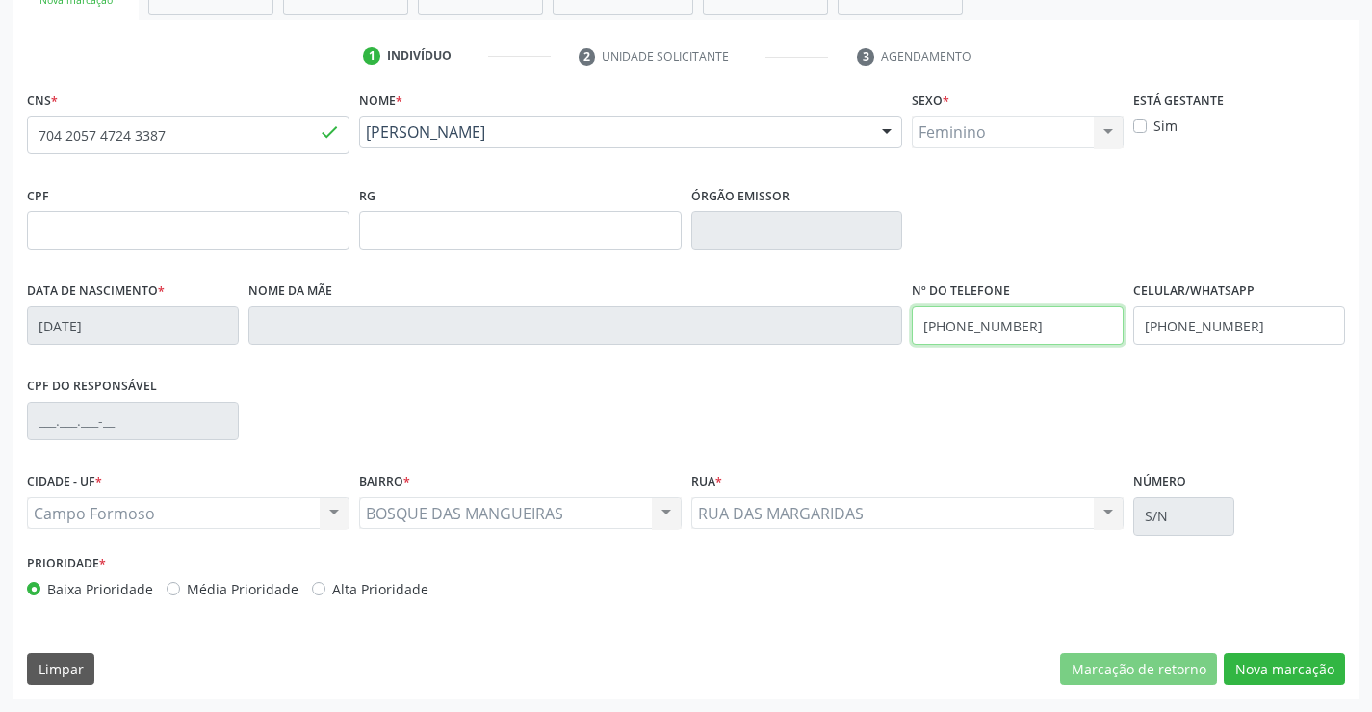
type input "[PHONE_NUMBER]"
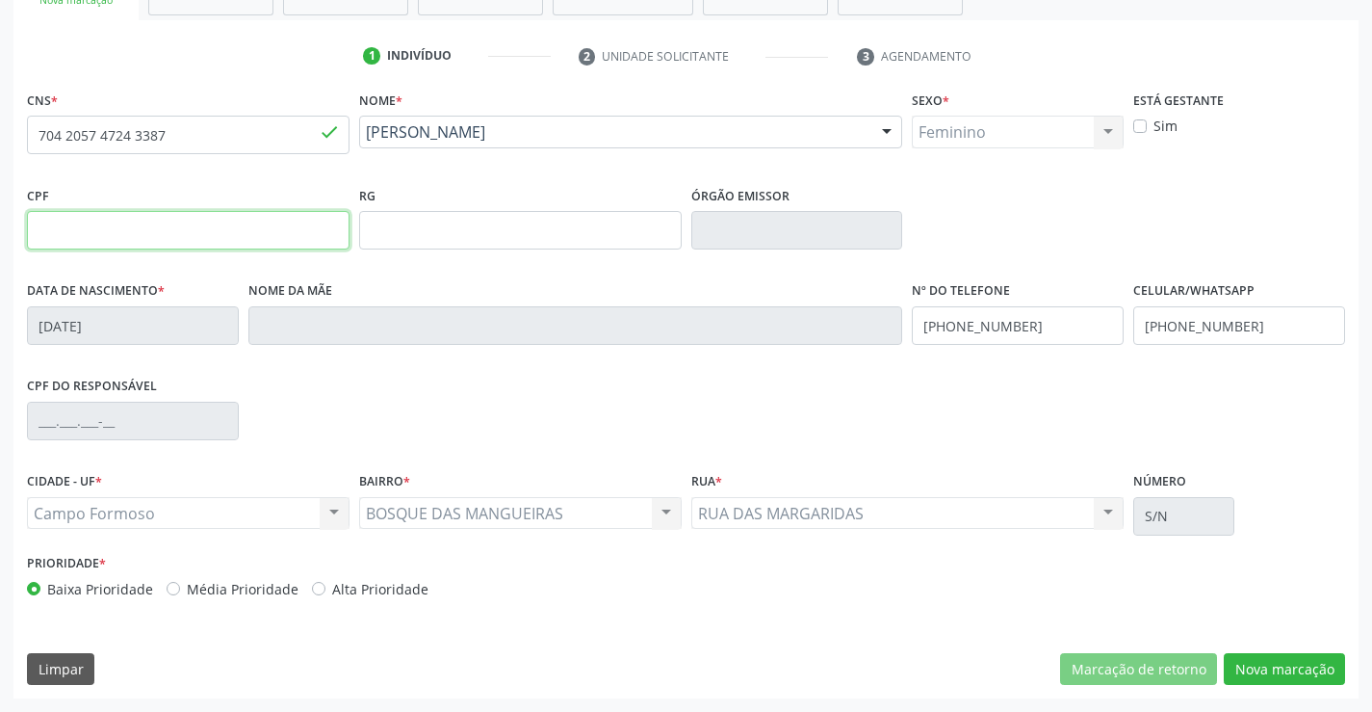
click at [119, 236] on input "text" at bounding box center [188, 230] width 323 height 39
type input "450.243.133-47"
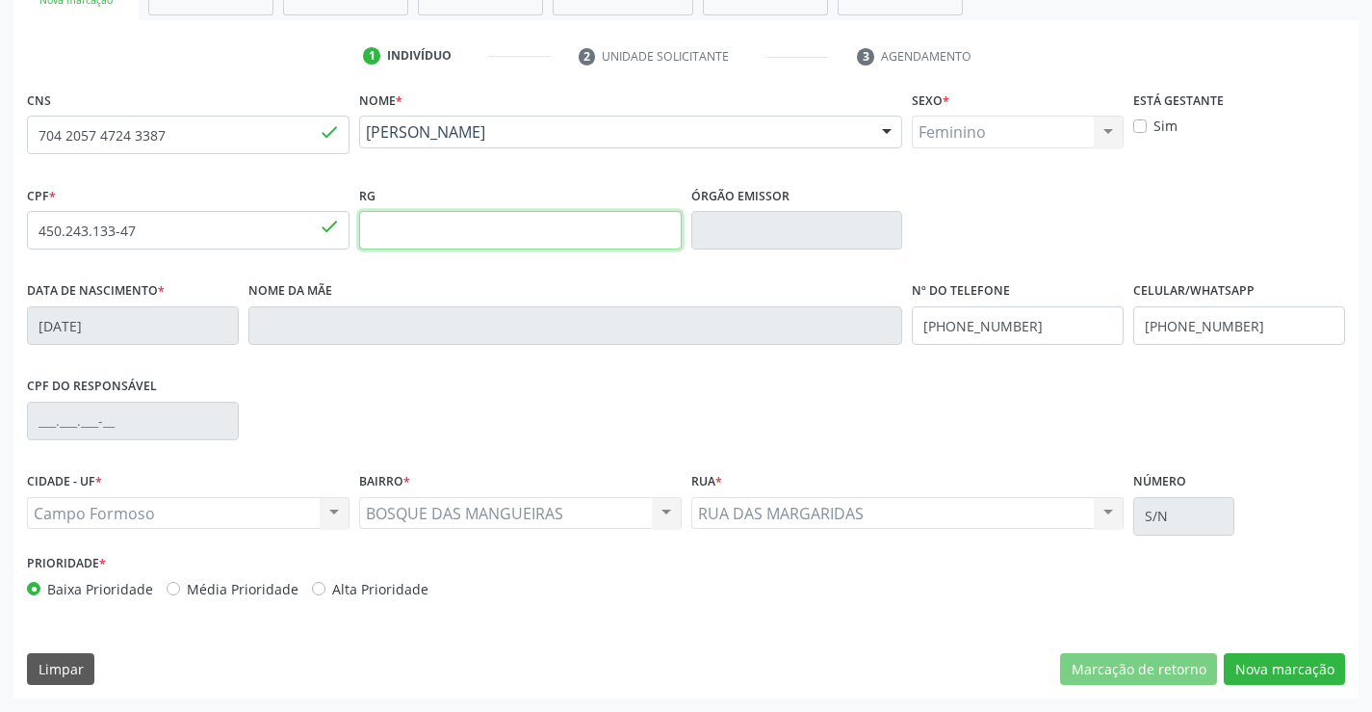
click at [507, 240] on input "text" at bounding box center [520, 230] width 323 height 39
click at [507, 240] on input "2" at bounding box center [520, 230] width 323 height 39
click at [397, 230] on input "2" at bounding box center [520, 230] width 323 height 39
type input "2748571"
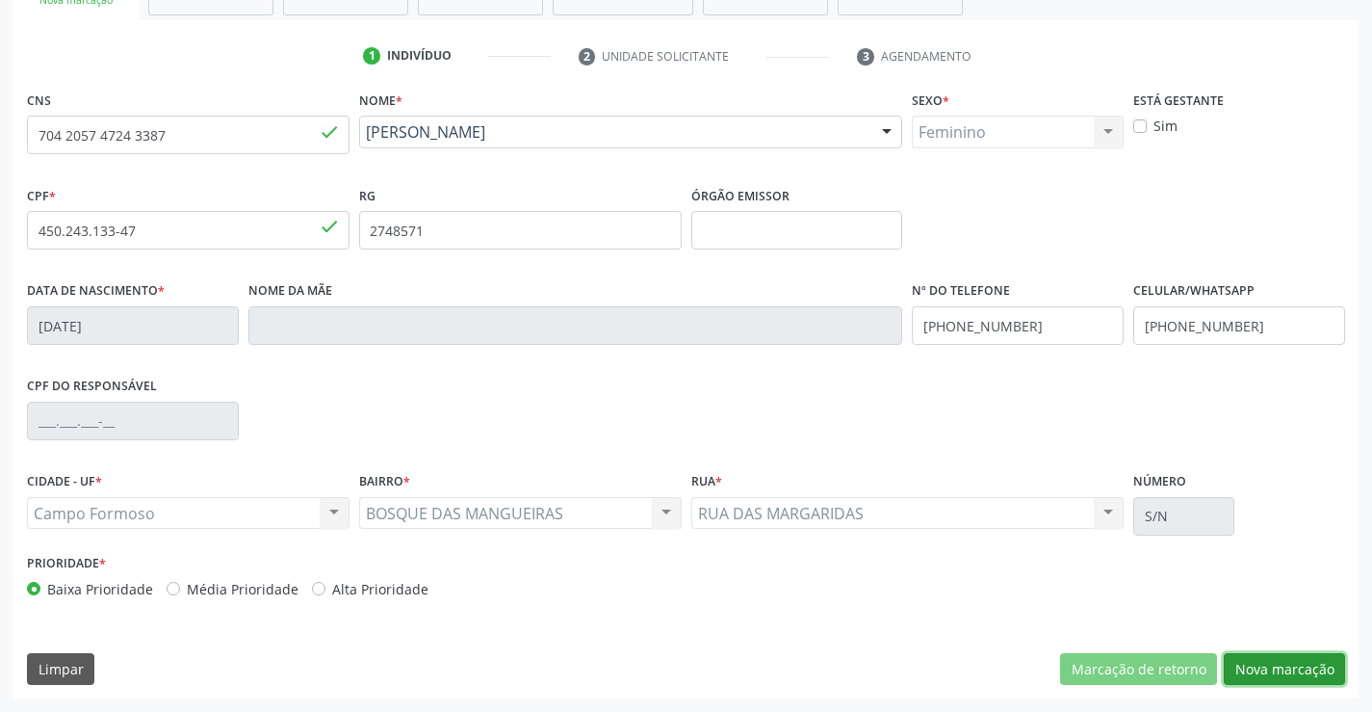
click at [1263, 669] on button "Nova marcação" at bounding box center [1284, 669] width 121 height 33
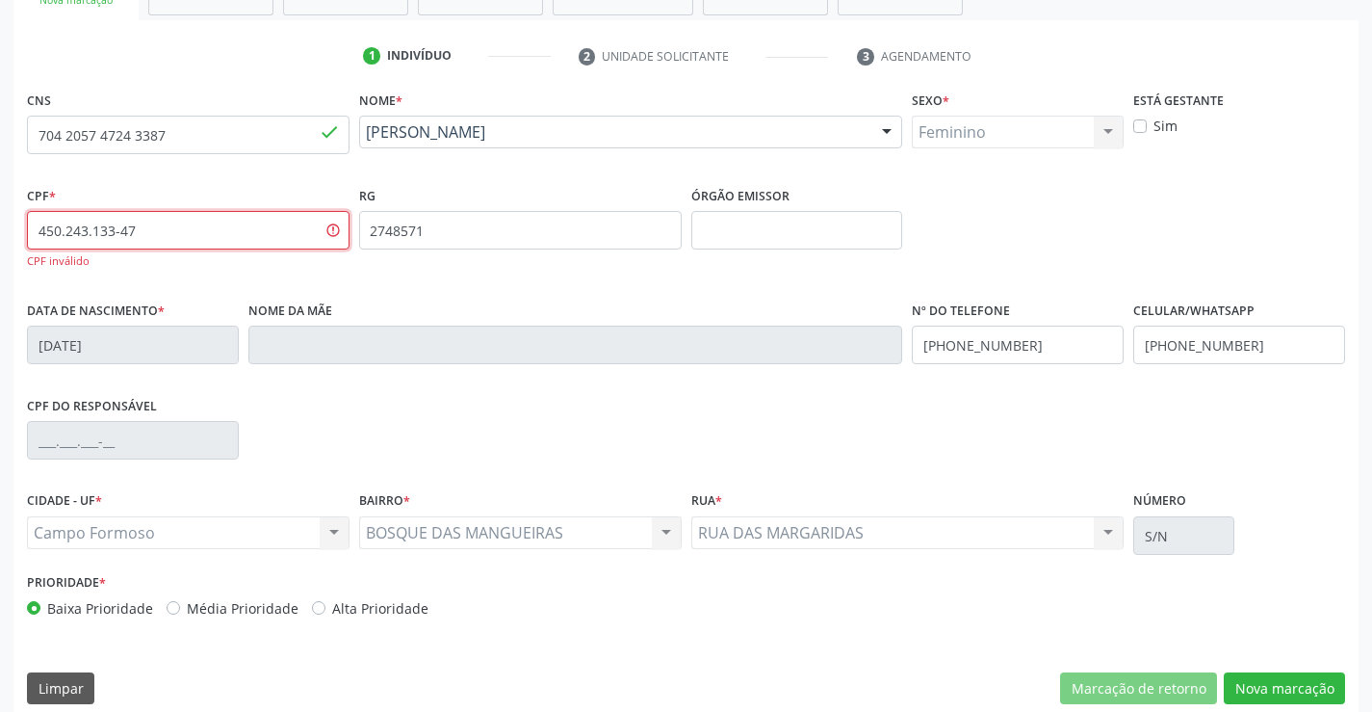
click at [181, 238] on input "450.243.133-47" at bounding box center [188, 230] width 323 height 39
type input "4"
type input "402.431.334-72"
click at [1264, 692] on button "Nova marcação" at bounding box center [1284, 688] width 121 height 33
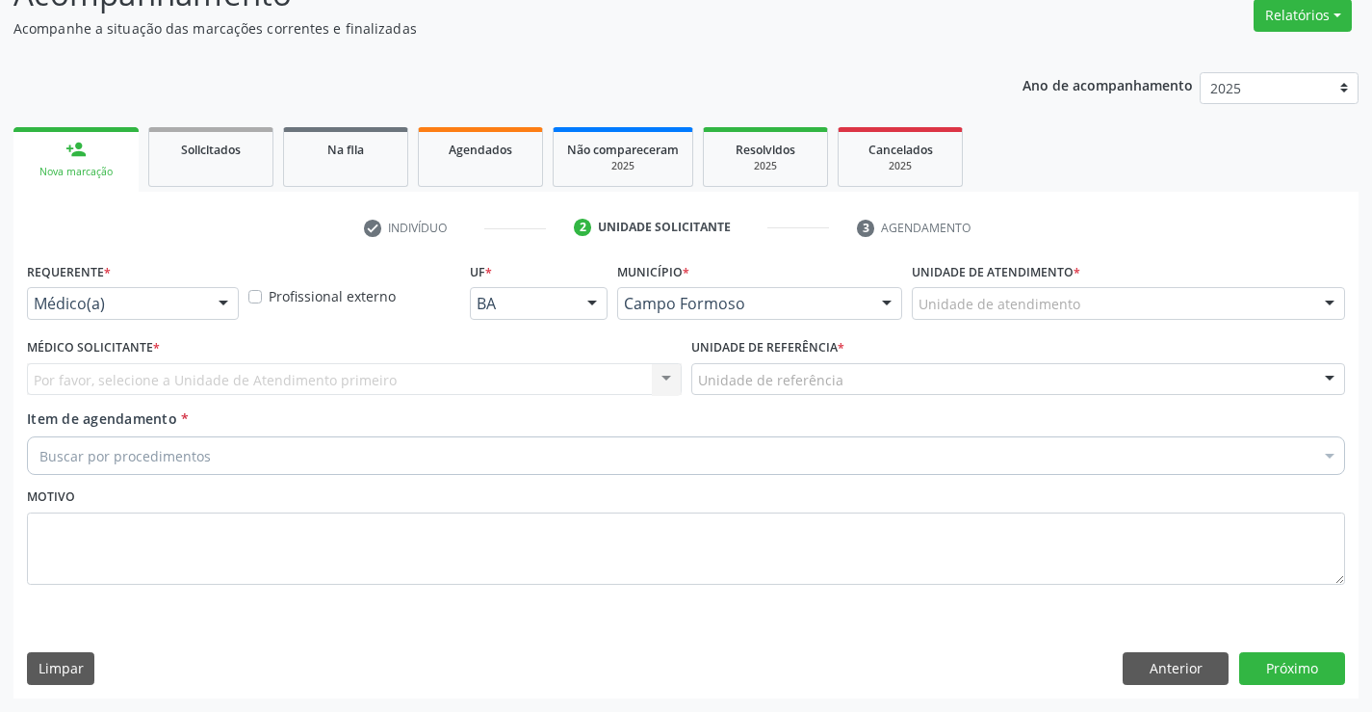
scroll to position [161, 0]
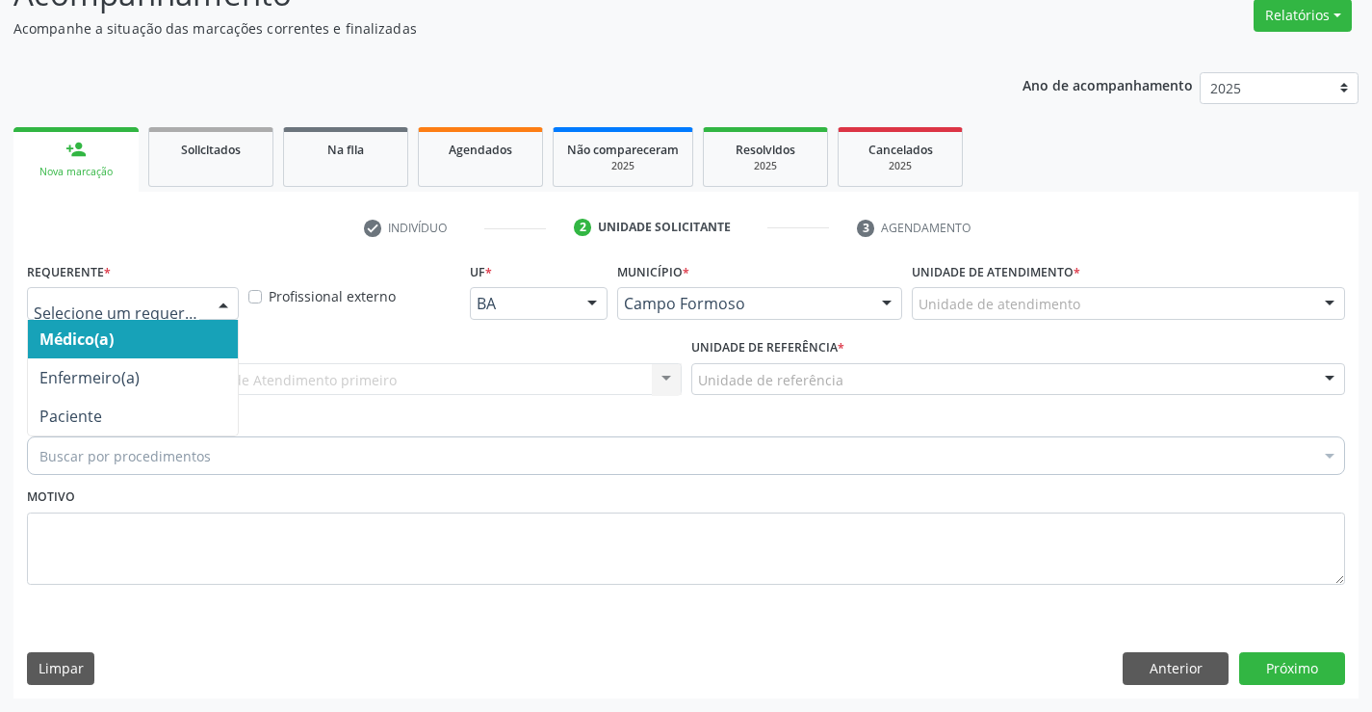
click at [217, 304] on div at bounding box center [223, 304] width 29 height 33
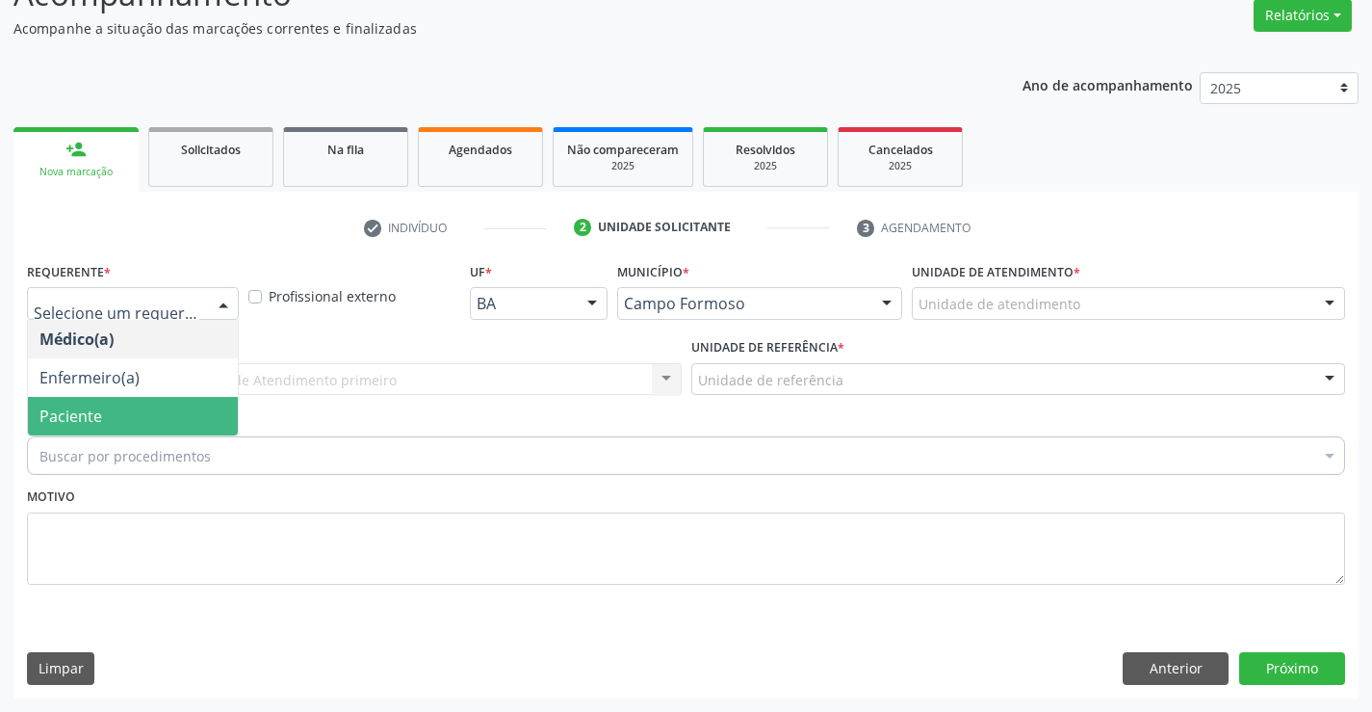
click at [180, 422] on span "Paciente" at bounding box center [133, 416] width 210 height 39
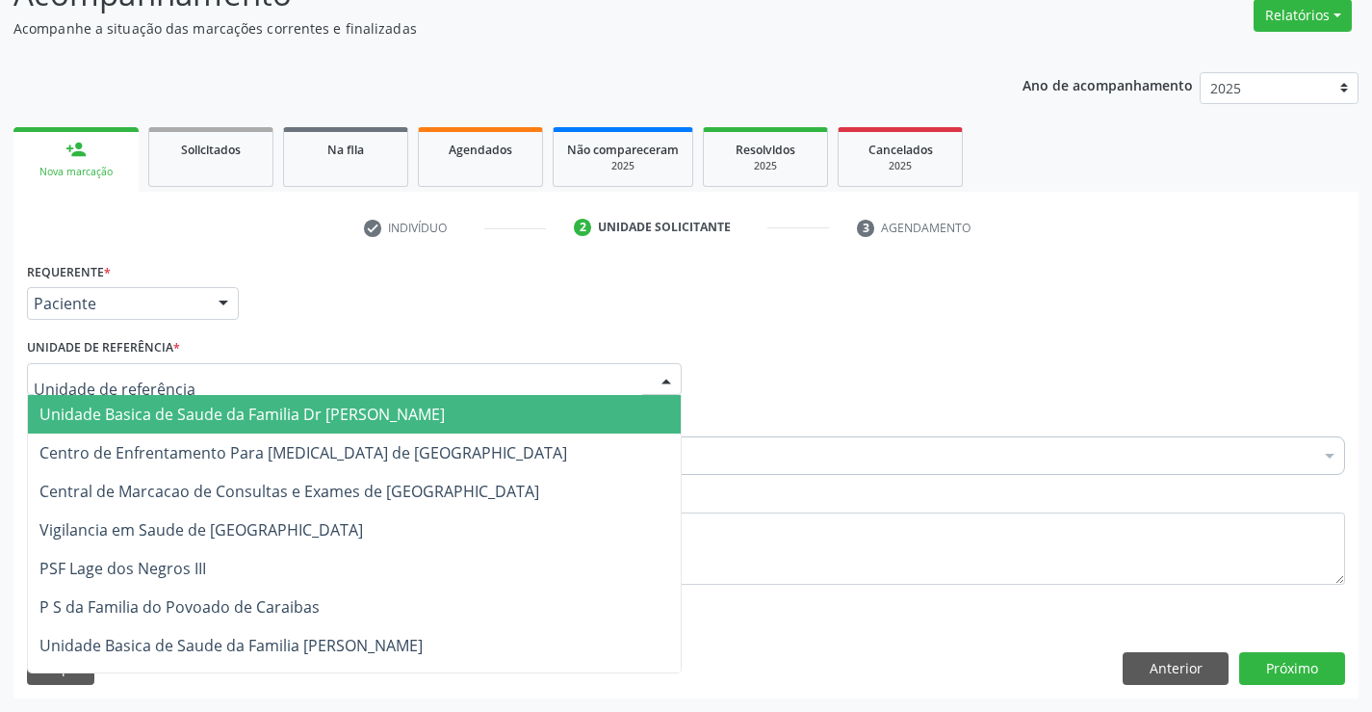
click at [203, 383] on div at bounding box center [354, 379] width 655 height 33
click at [231, 403] on span "Unidade Basica de Saude da Familia Dr [PERSON_NAME]" at bounding box center [241, 413] width 405 height 21
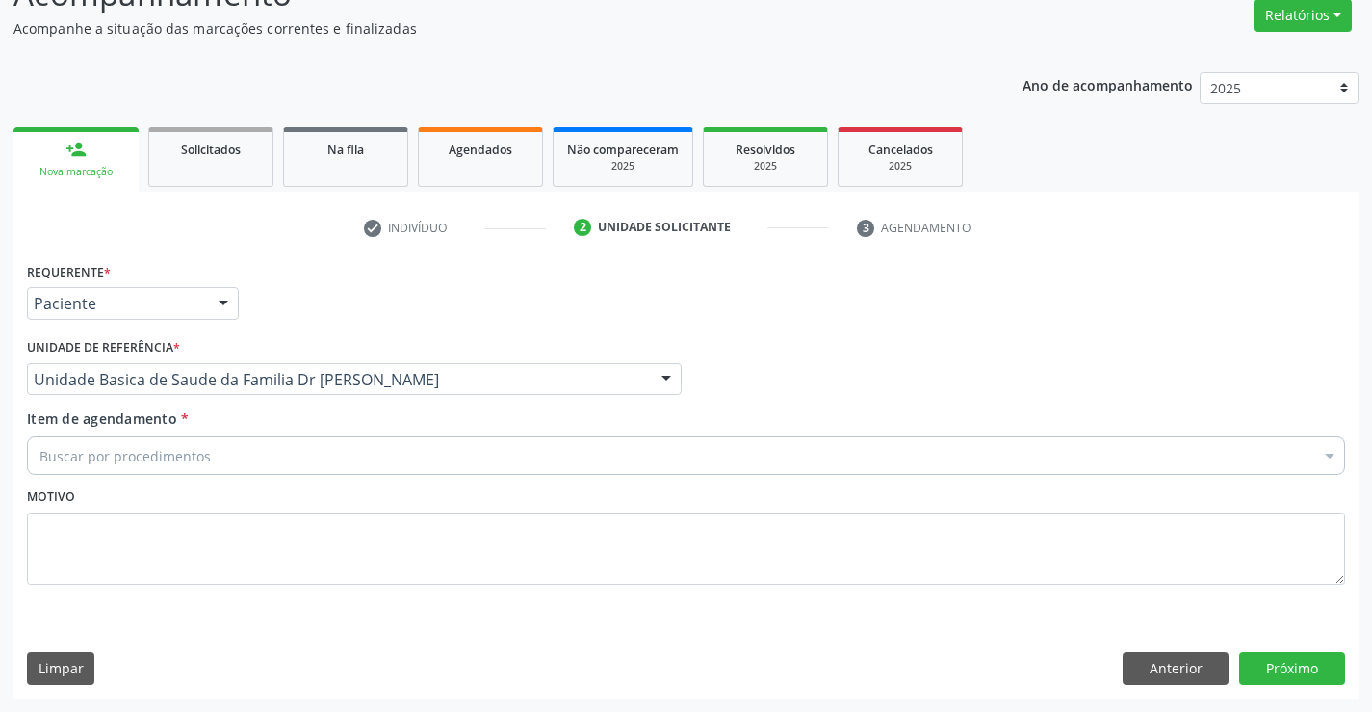
click at [247, 463] on div "Buscar por procedimentos" at bounding box center [686, 455] width 1318 height 39
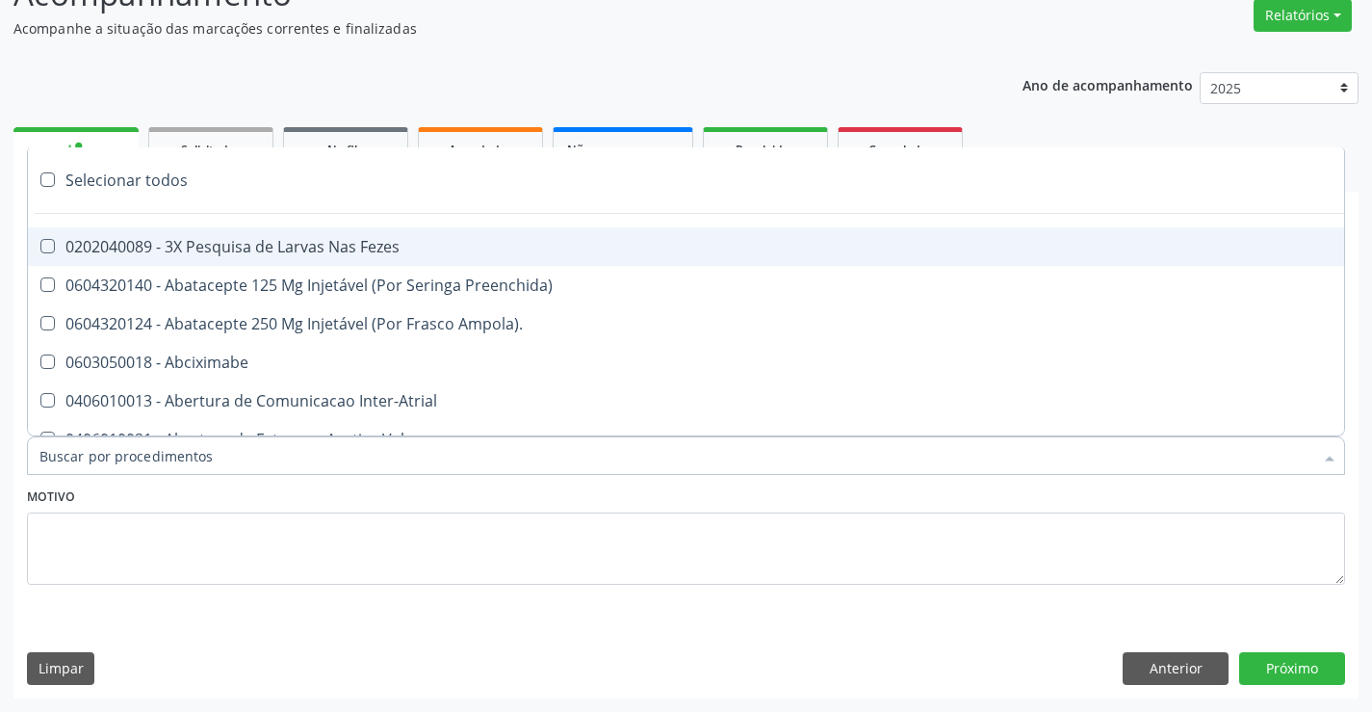
type input "M"
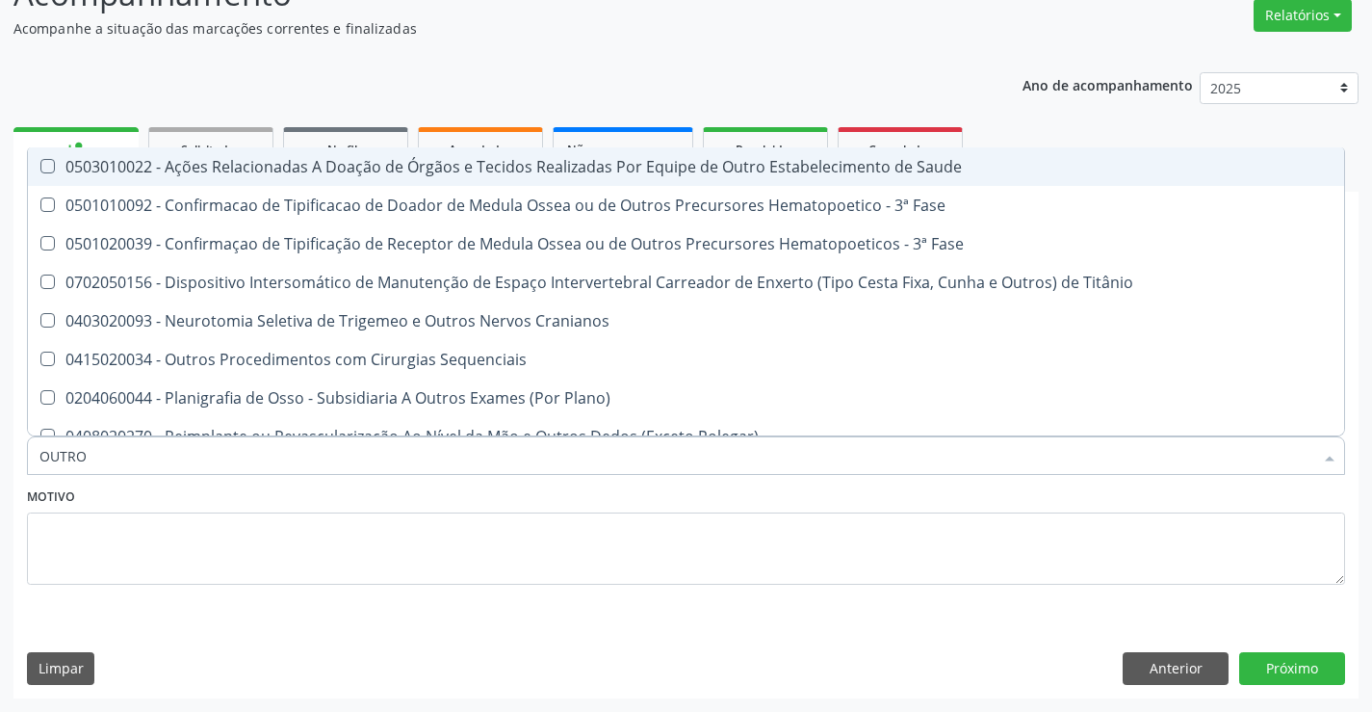
type input "OUTROS"
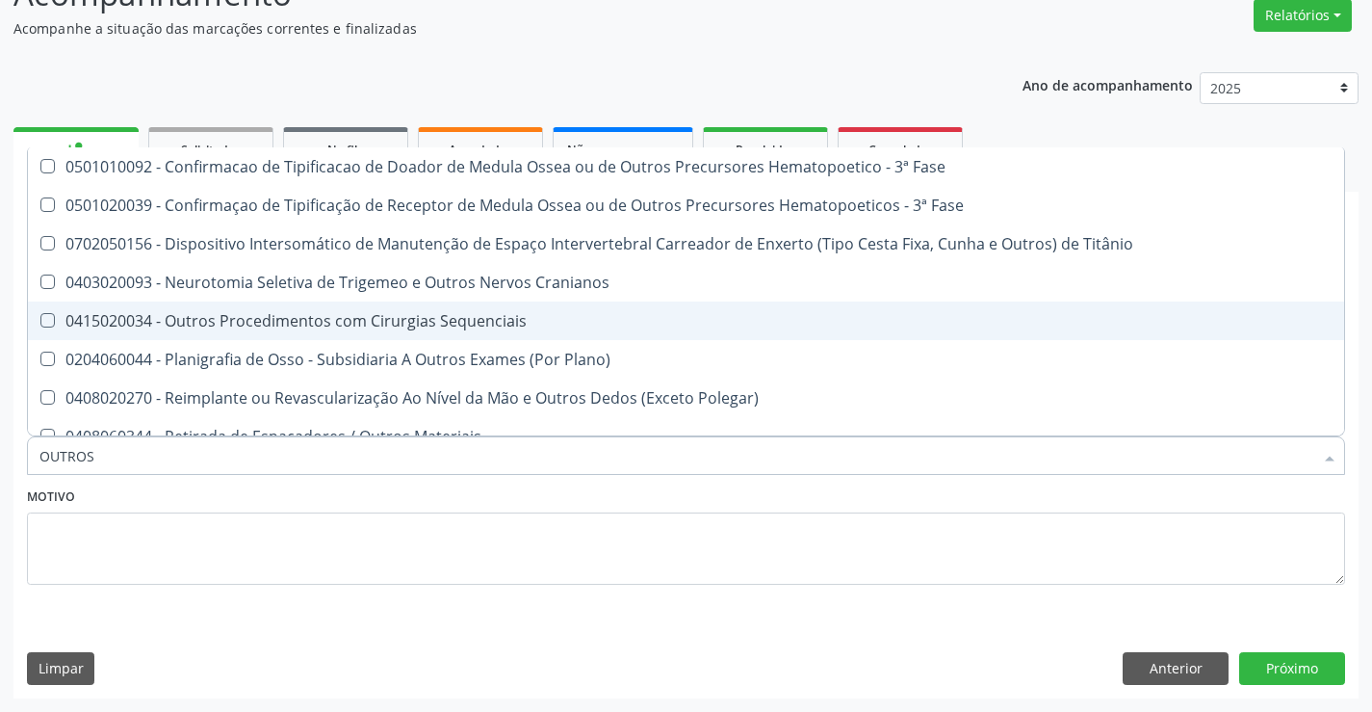
click at [287, 322] on div "0415020034 - Outros Procedimentos com Cirurgias Sequenciais" at bounding box center [685, 320] width 1293 height 15
checkbox Sequenciais "true"
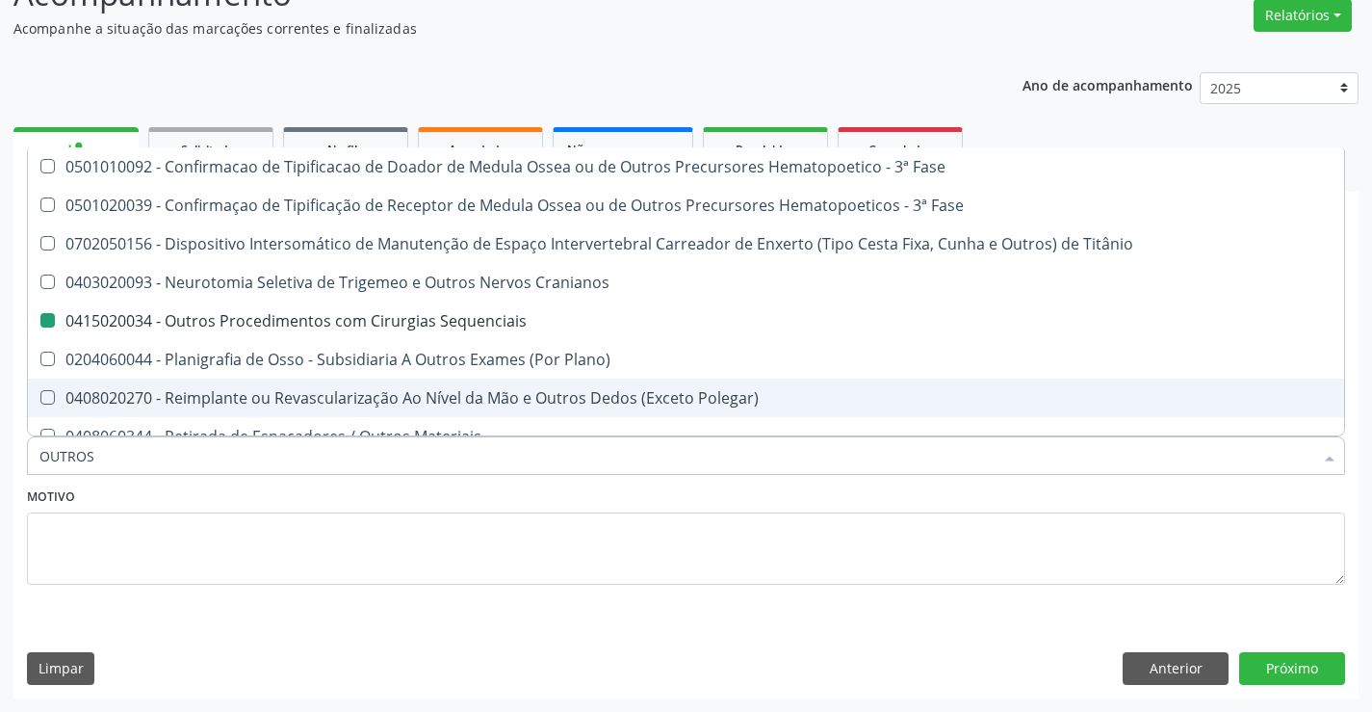
click at [454, 489] on div "Motivo" at bounding box center [686, 533] width 1318 height 102
checkbox Fase "true"
checkbox Sequenciais "false"
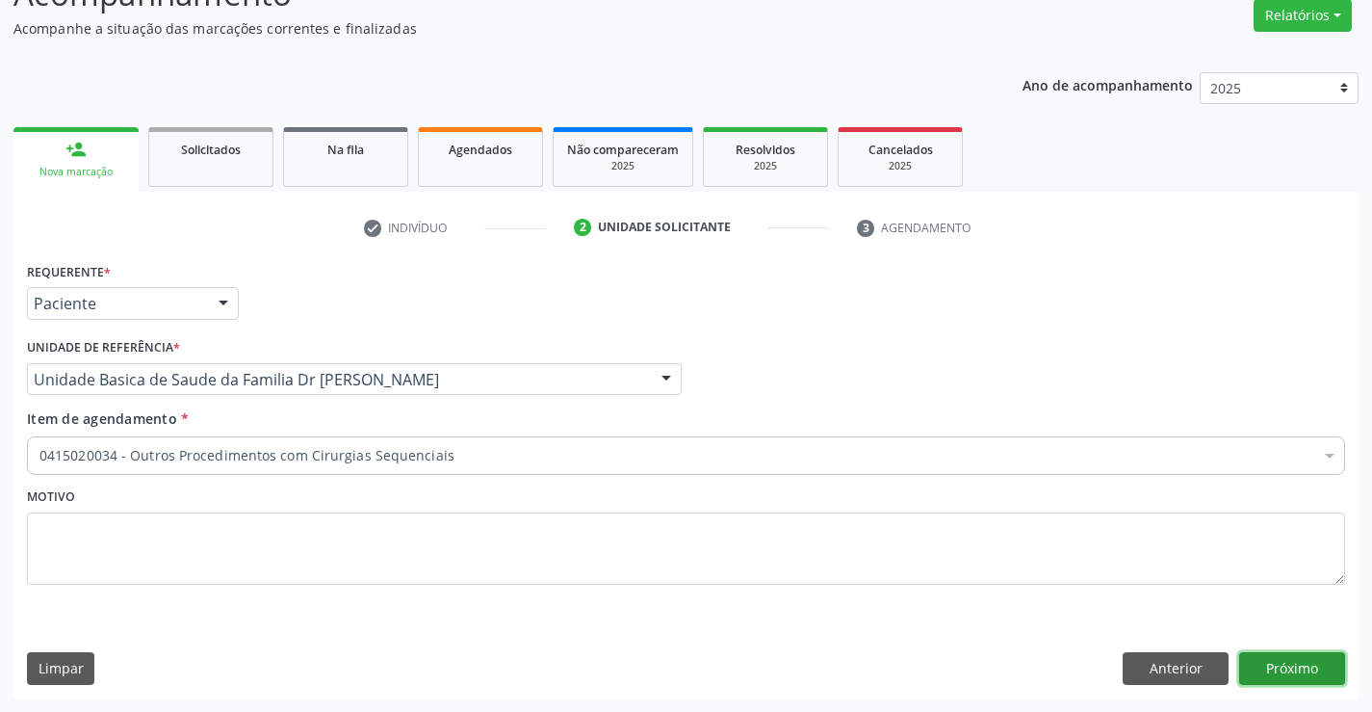
click at [1272, 674] on button "Próximo" at bounding box center [1292, 668] width 106 height 33
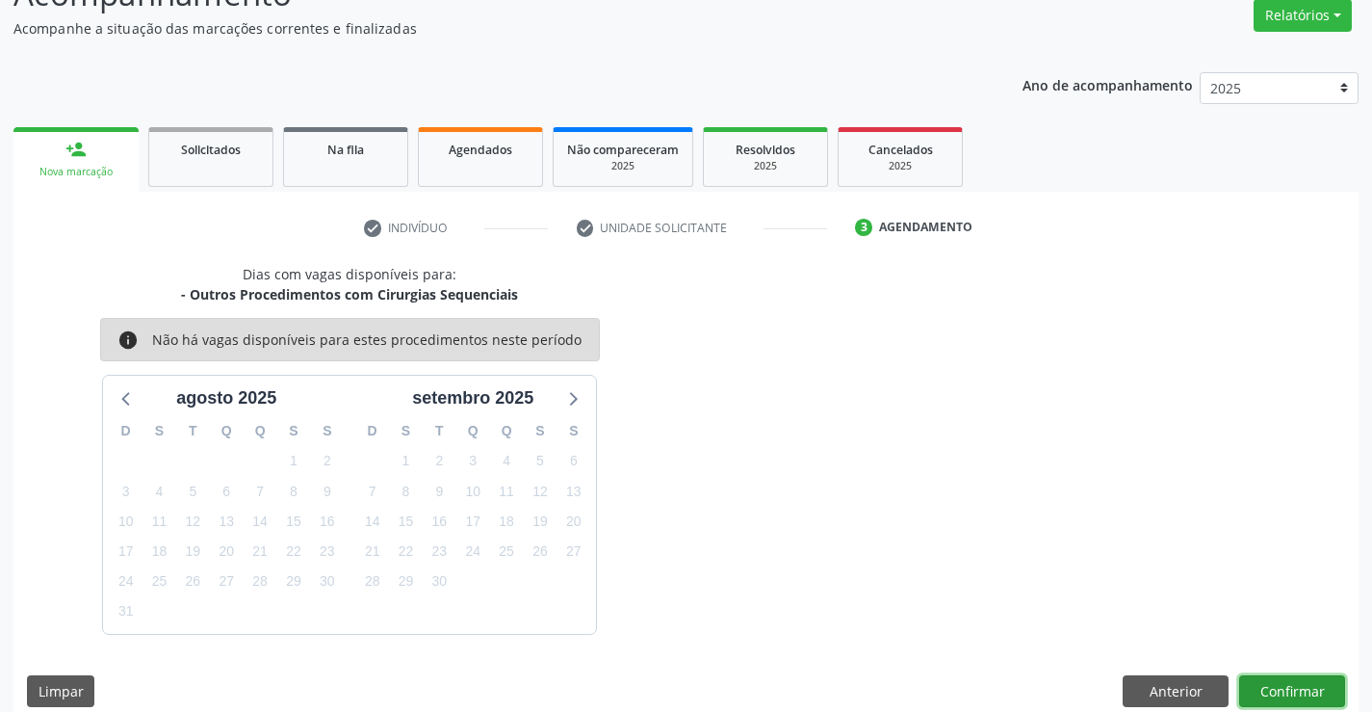
click at [1280, 690] on button "Confirmar" at bounding box center [1292, 691] width 106 height 33
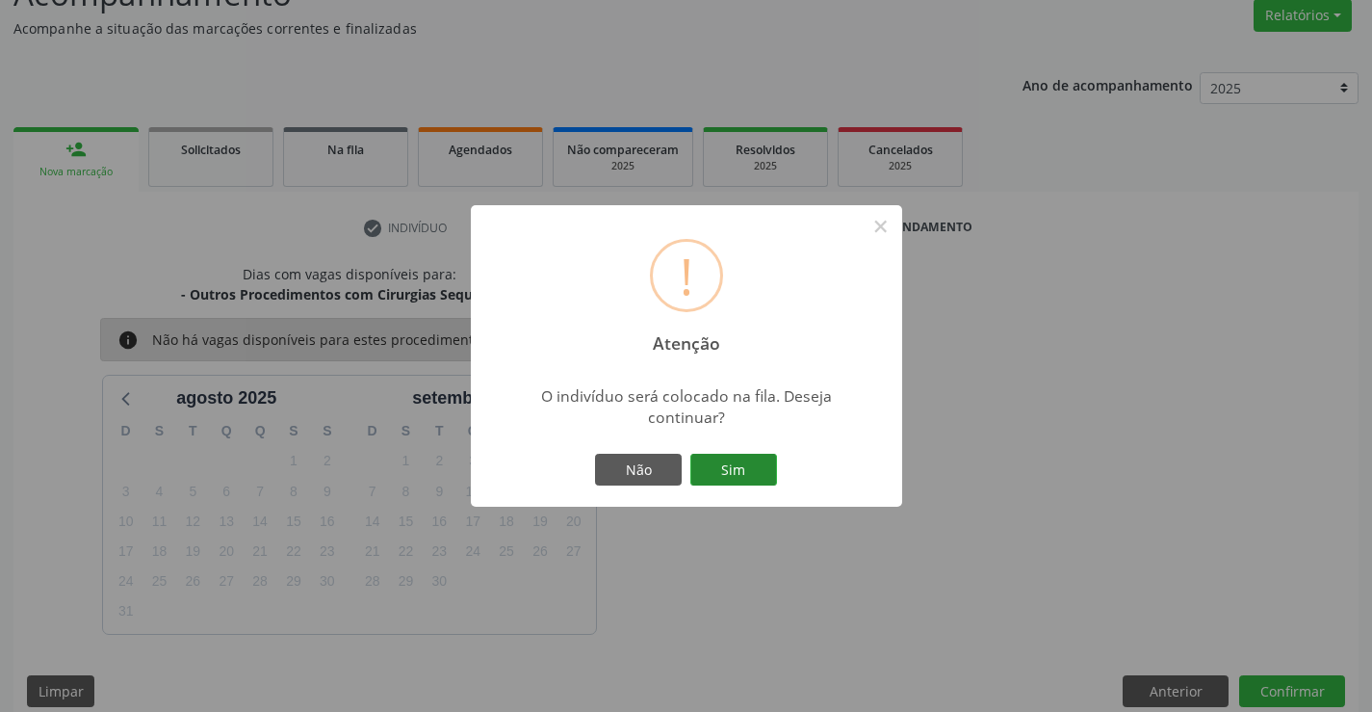
click at [732, 456] on button "Sim" at bounding box center [733, 470] width 87 height 33
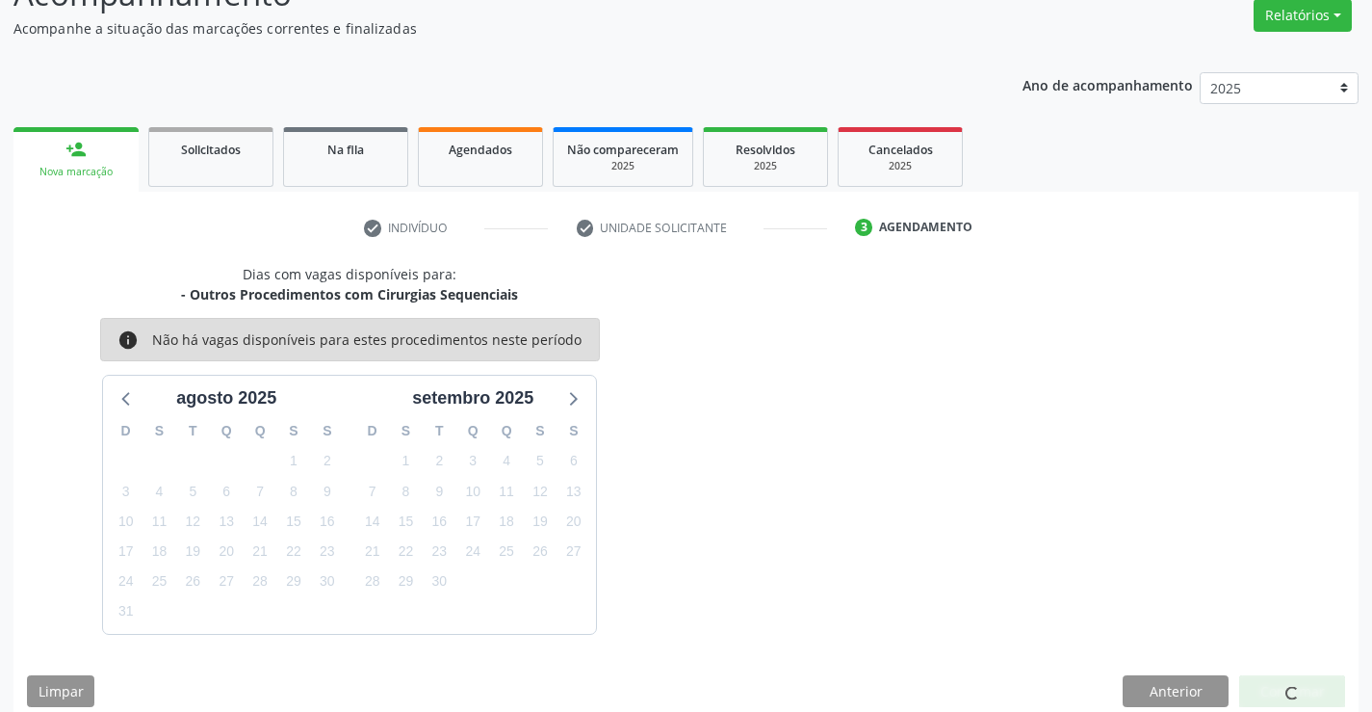
scroll to position [0, 0]
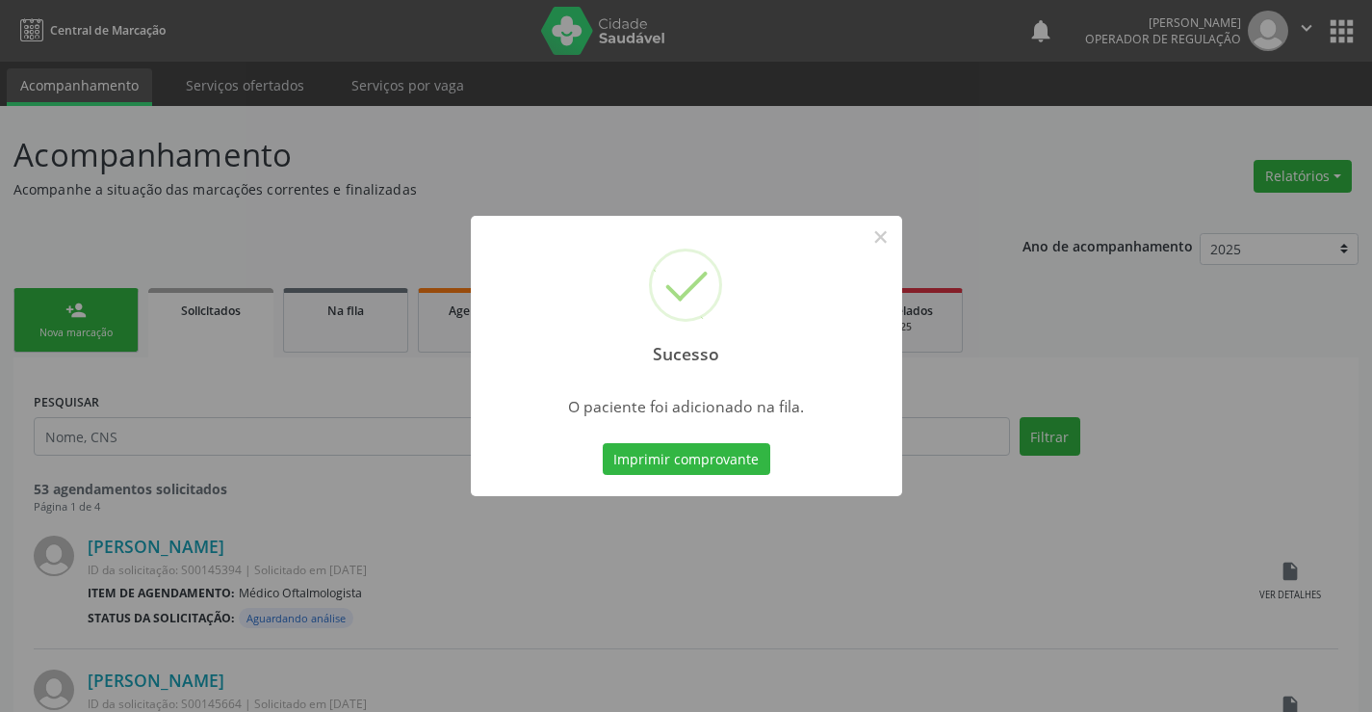
click at [732, 456] on button "Imprimir comprovante" at bounding box center [687, 459] width 168 height 33
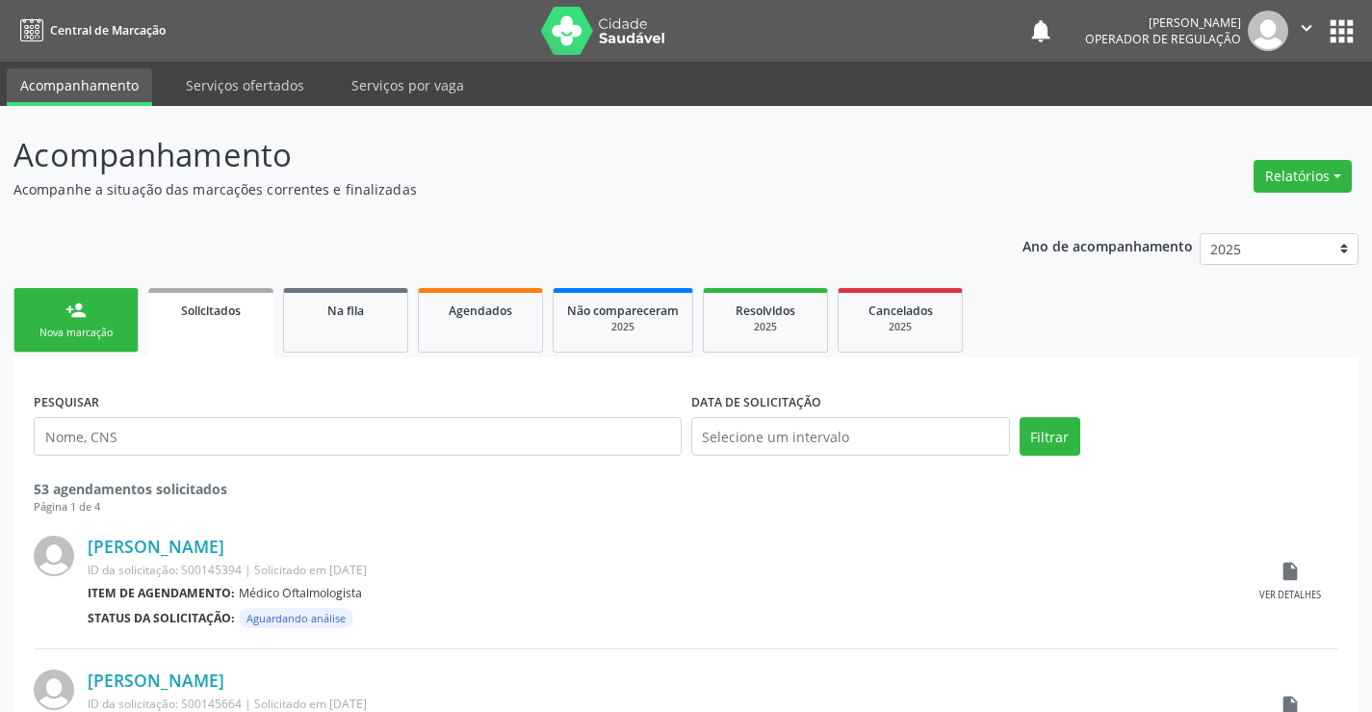
click at [117, 320] on link "person_add Nova marcação" at bounding box center [75, 320] width 125 height 65
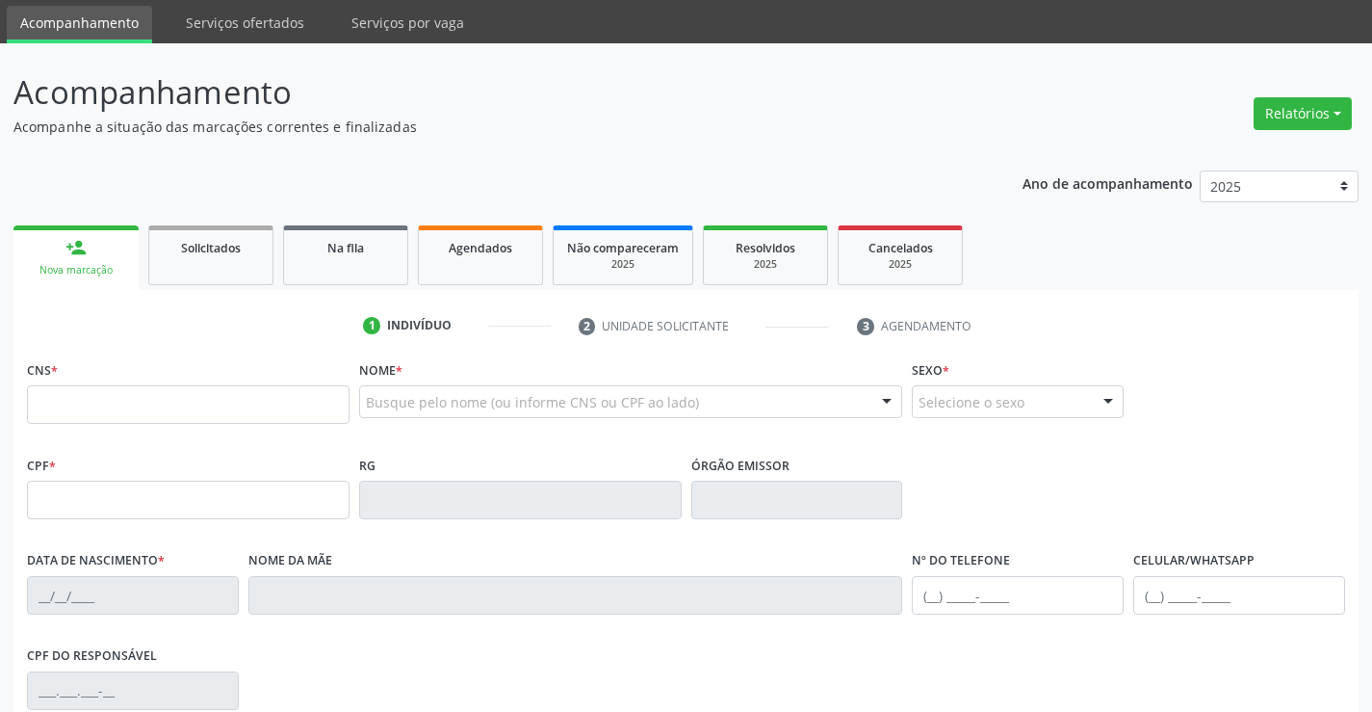
scroll to position [96, 0]
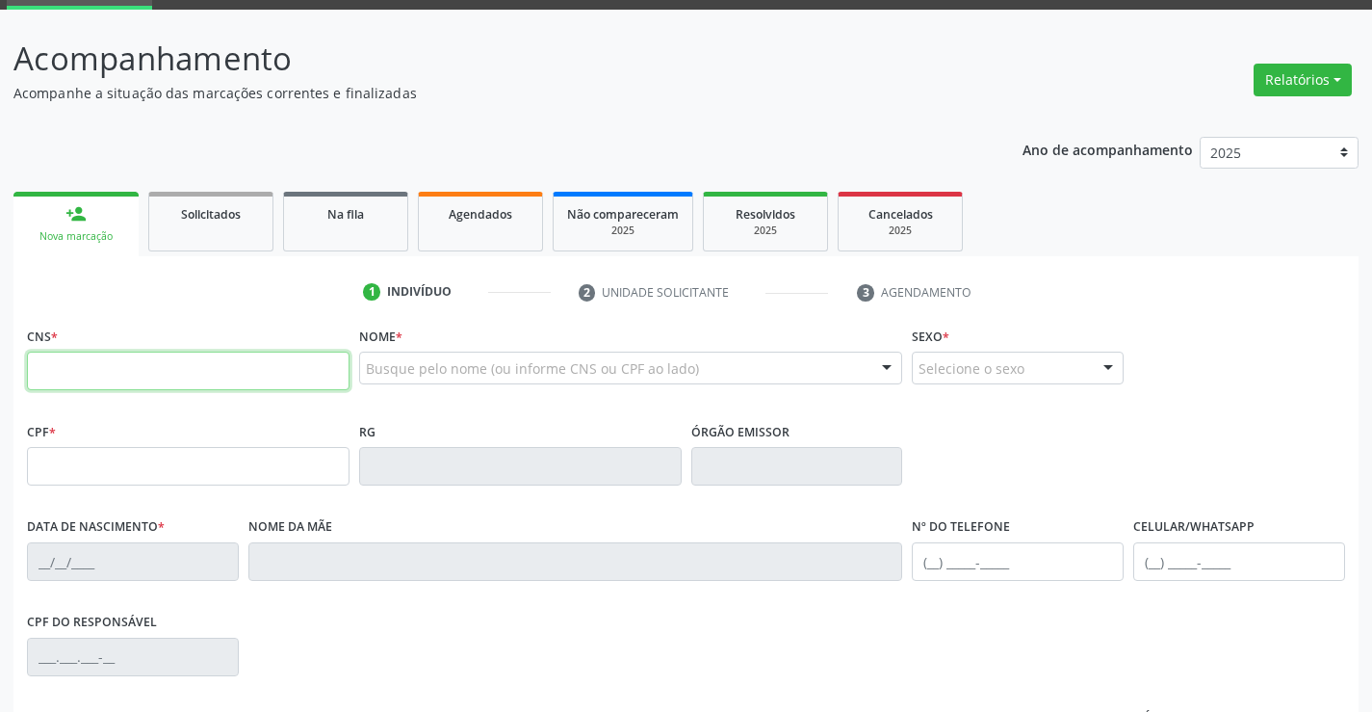
click at [116, 370] on input "text" at bounding box center [188, 370] width 323 height 39
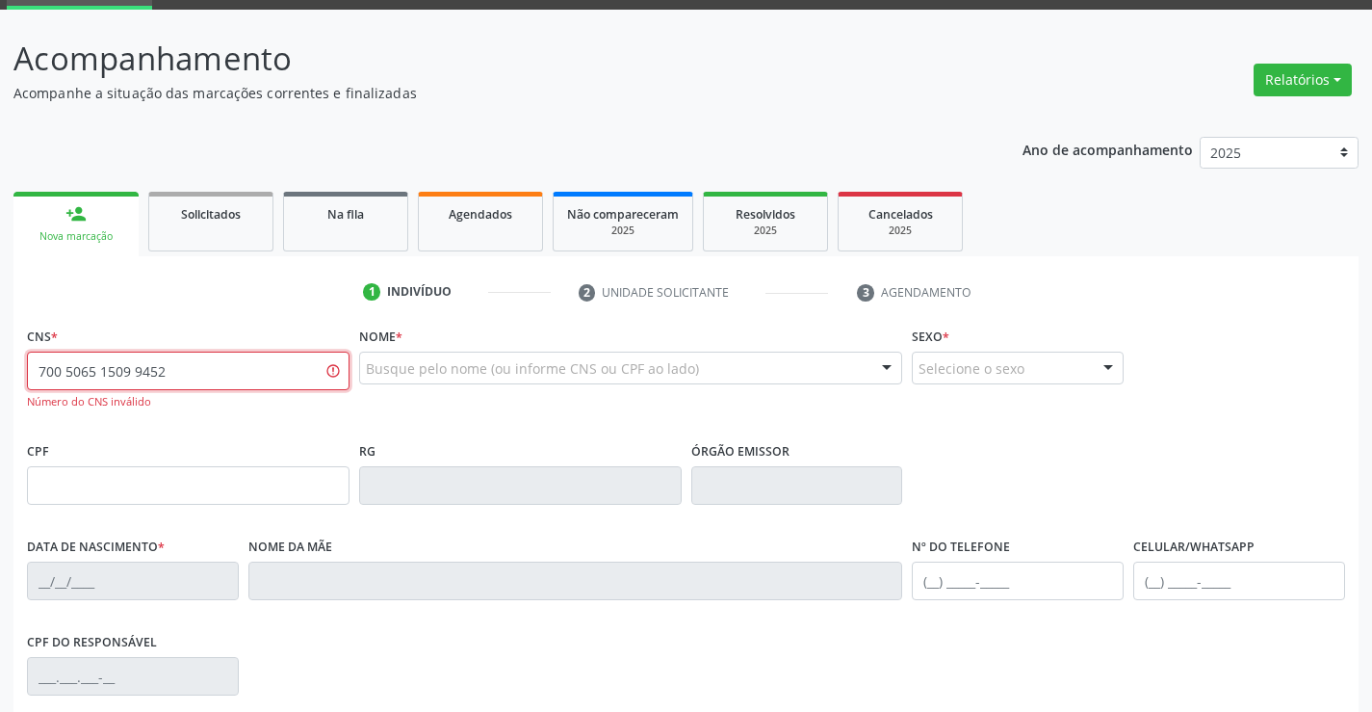
type input "700 5065 1509 9452"
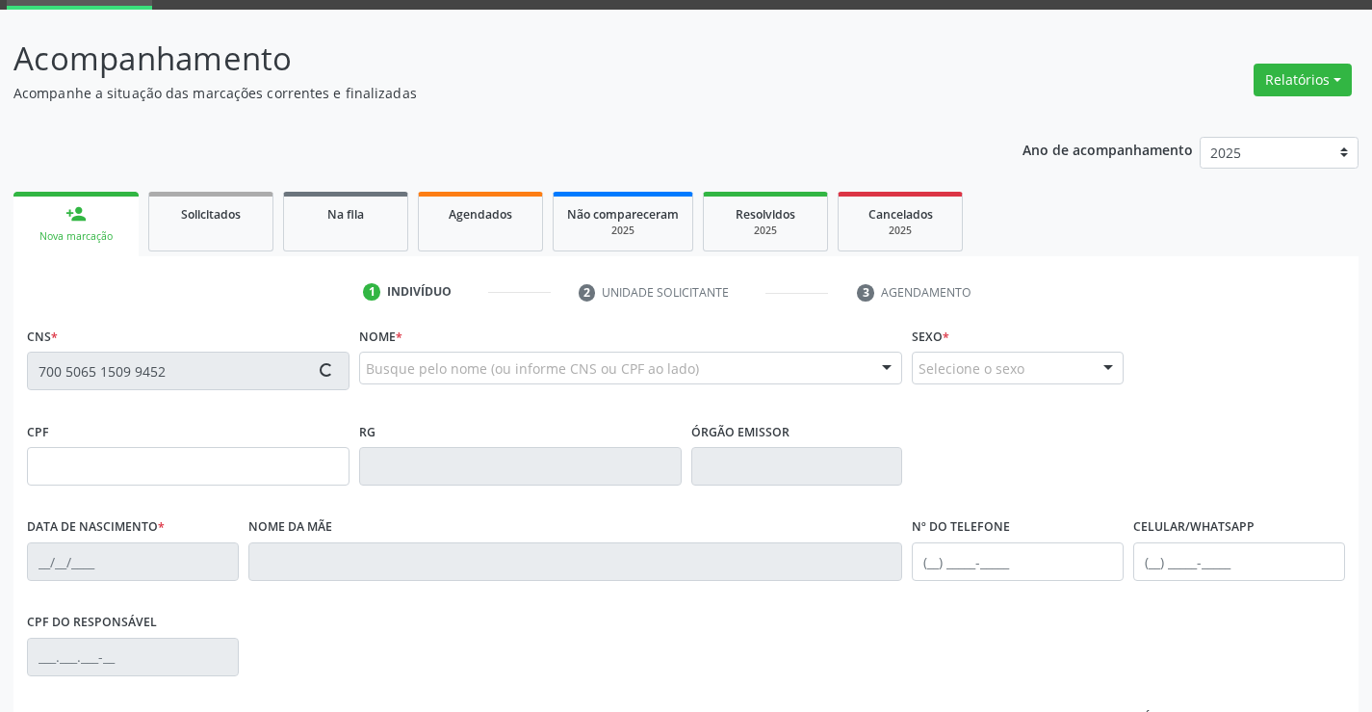
type input "088.884.405-00"
type input "[DATE]"
type input "[PERSON_NAME]"
type input "[PHONE_NUMBER]"
type input "S/N"
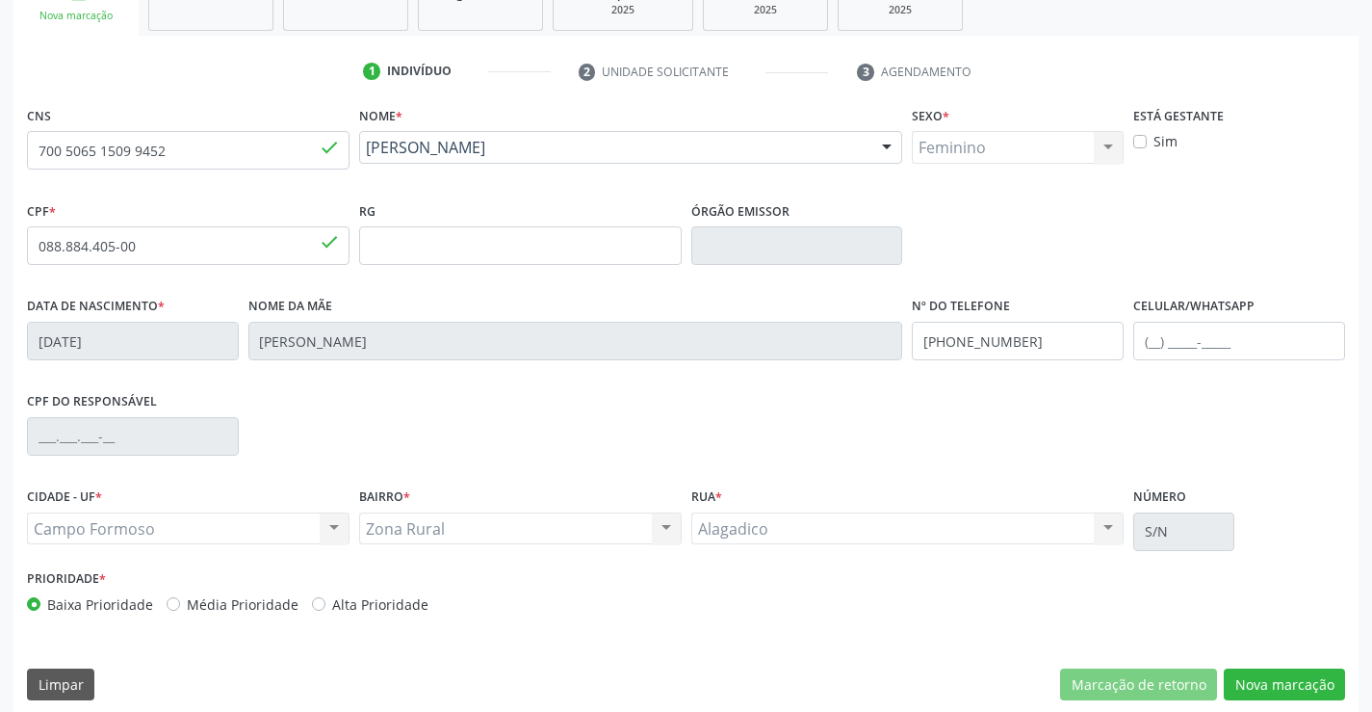
scroll to position [332, 0]
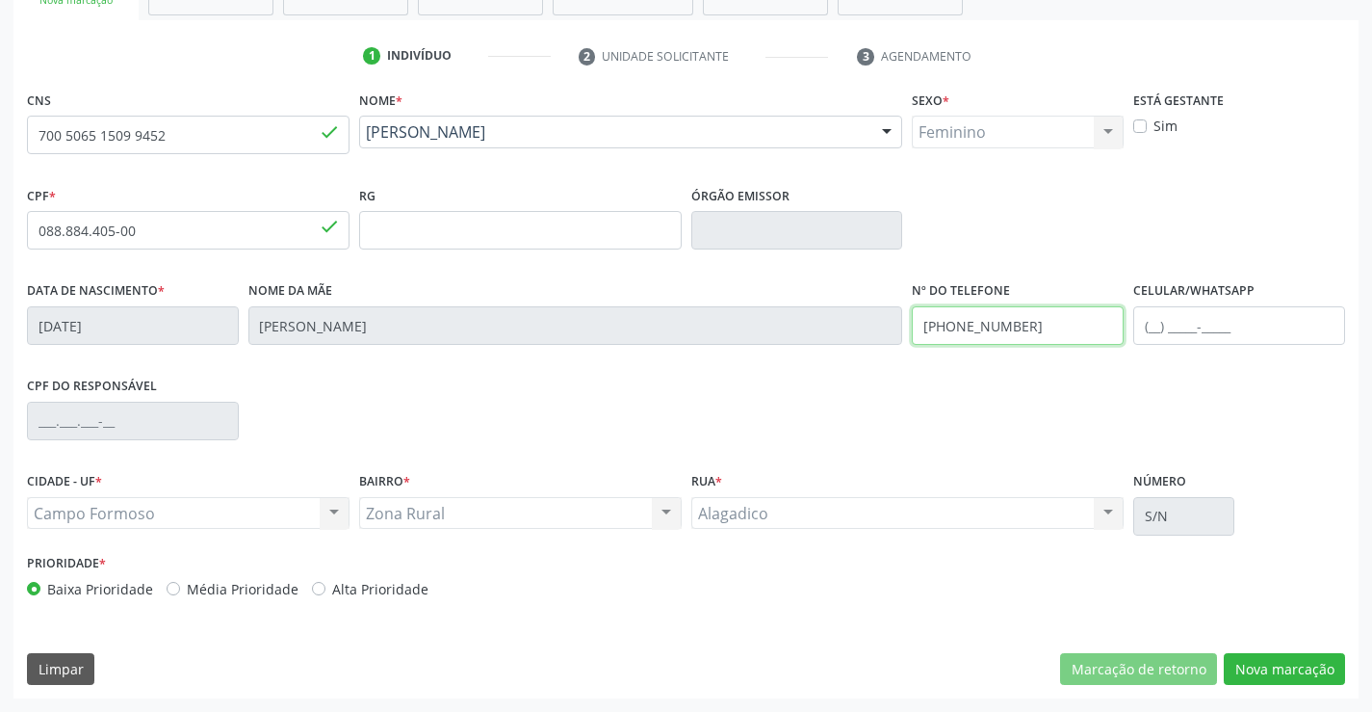
click at [1037, 319] on input "[PHONE_NUMBER]" at bounding box center [1018, 325] width 212 height 39
type input "[PHONE_NUMBER]"
click at [1290, 666] on button "Nova marcação" at bounding box center [1284, 669] width 121 height 33
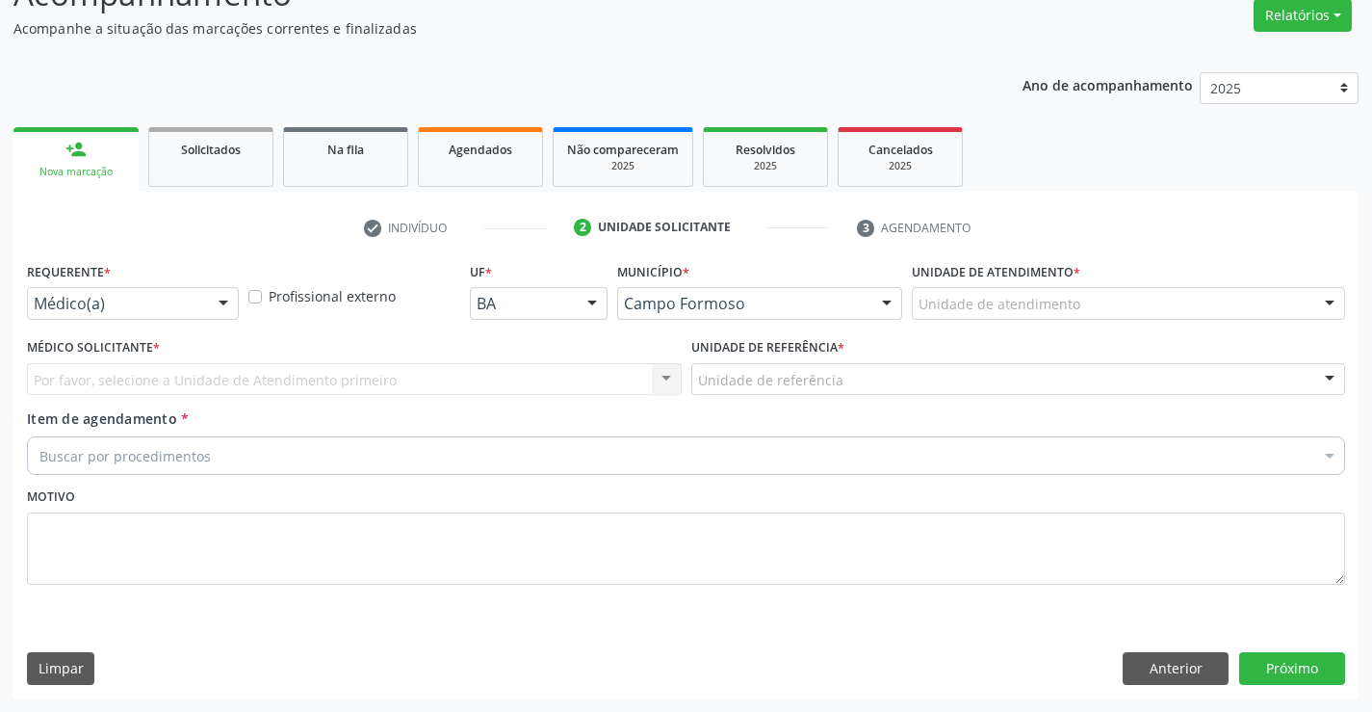
click at [221, 305] on div at bounding box center [223, 304] width 29 height 33
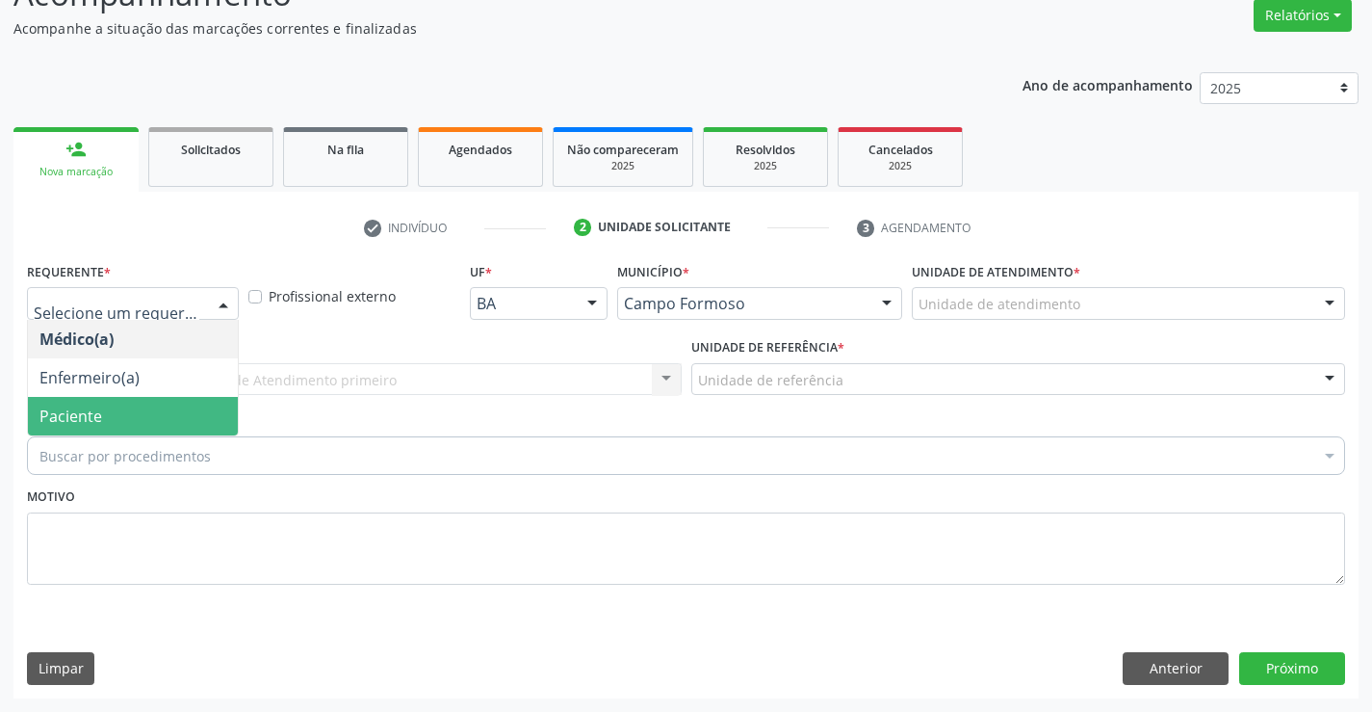
drag, startPoint x: 178, startPoint y: 419, endPoint x: 195, endPoint y: 378, distance: 43.6
click at [182, 415] on span "Paciente" at bounding box center [133, 416] width 210 height 39
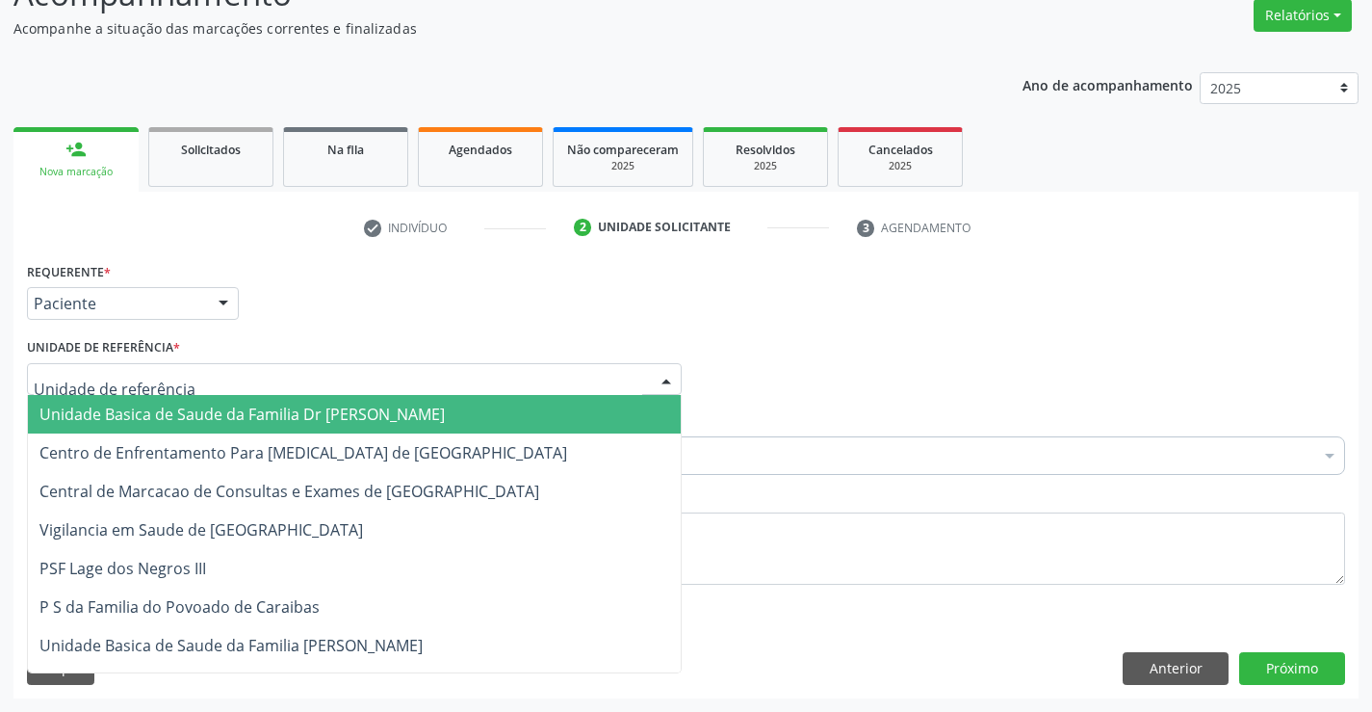
click at [198, 371] on div at bounding box center [354, 379] width 655 height 33
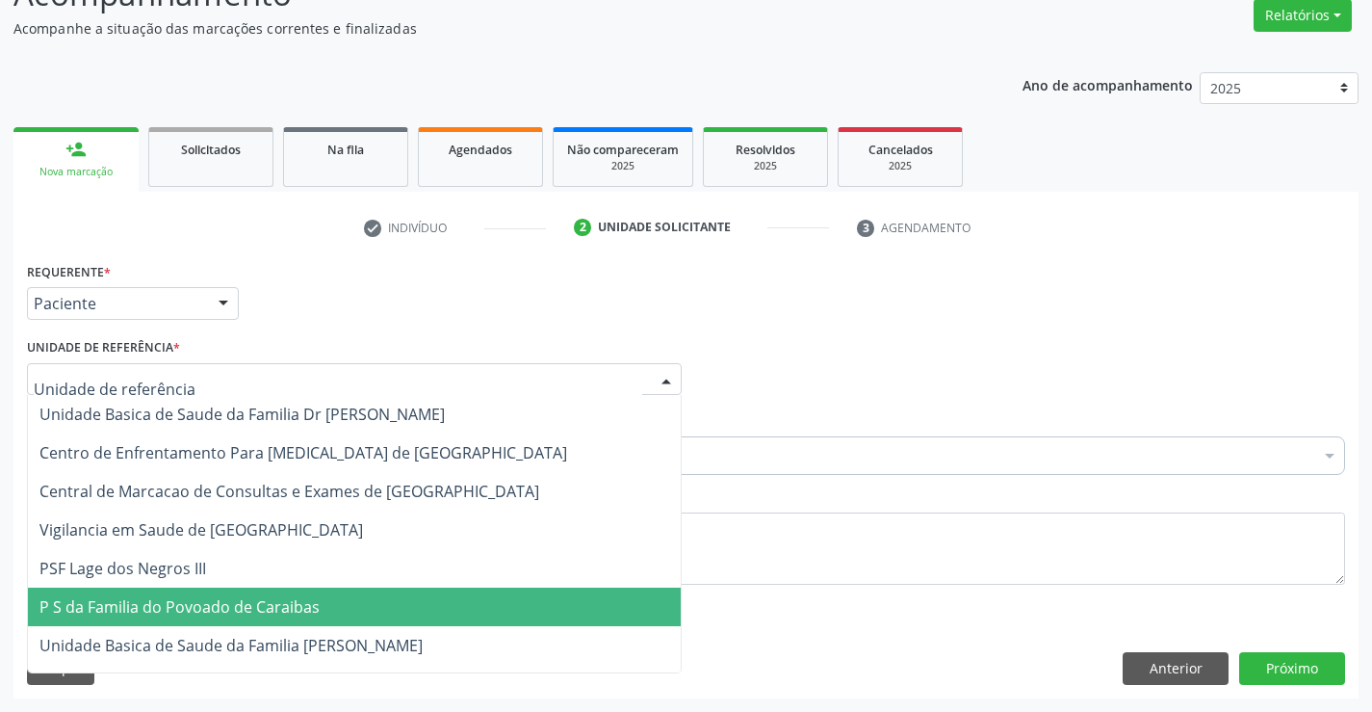
click at [319, 606] on span "P S da Familia do Povoado de Caraibas" at bounding box center [354, 606] width 653 height 39
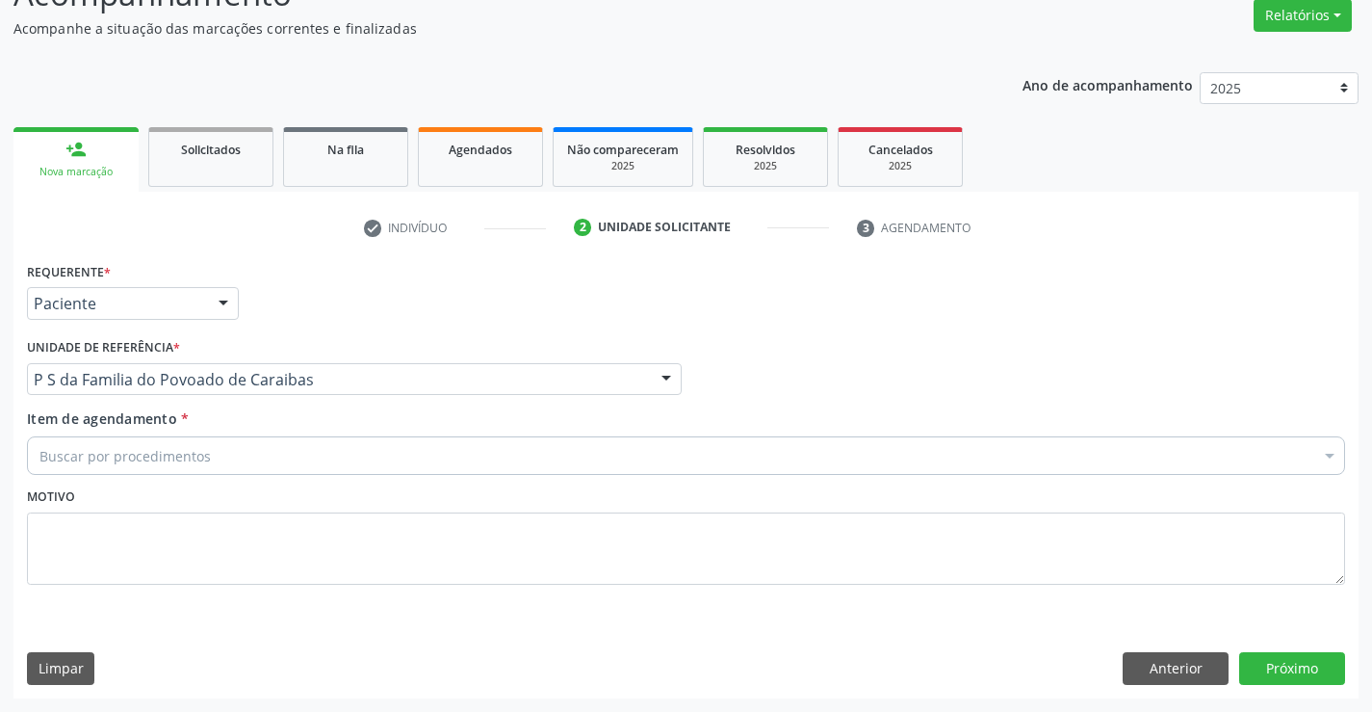
click at [316, 450] on div "Buscar por procedimentos" at bounding box center [686, 455] width 1318 height 39
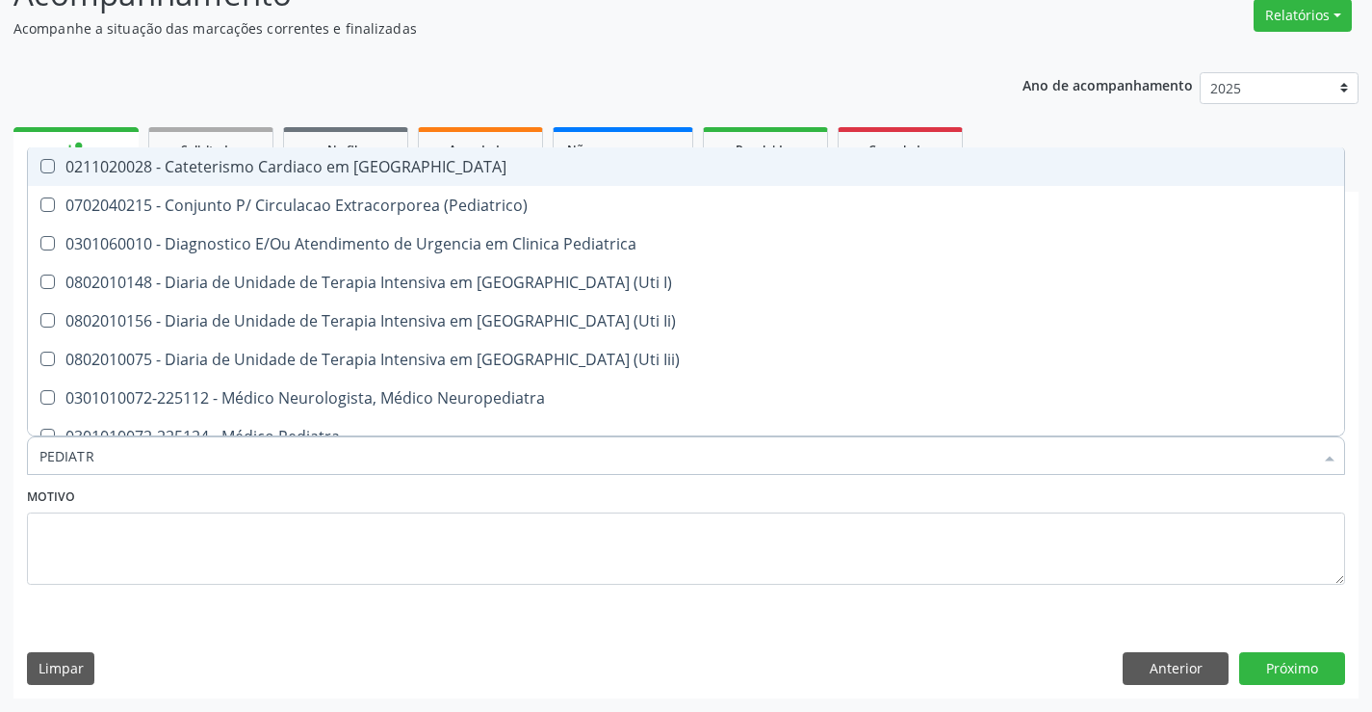
type input "PEDIATRA"
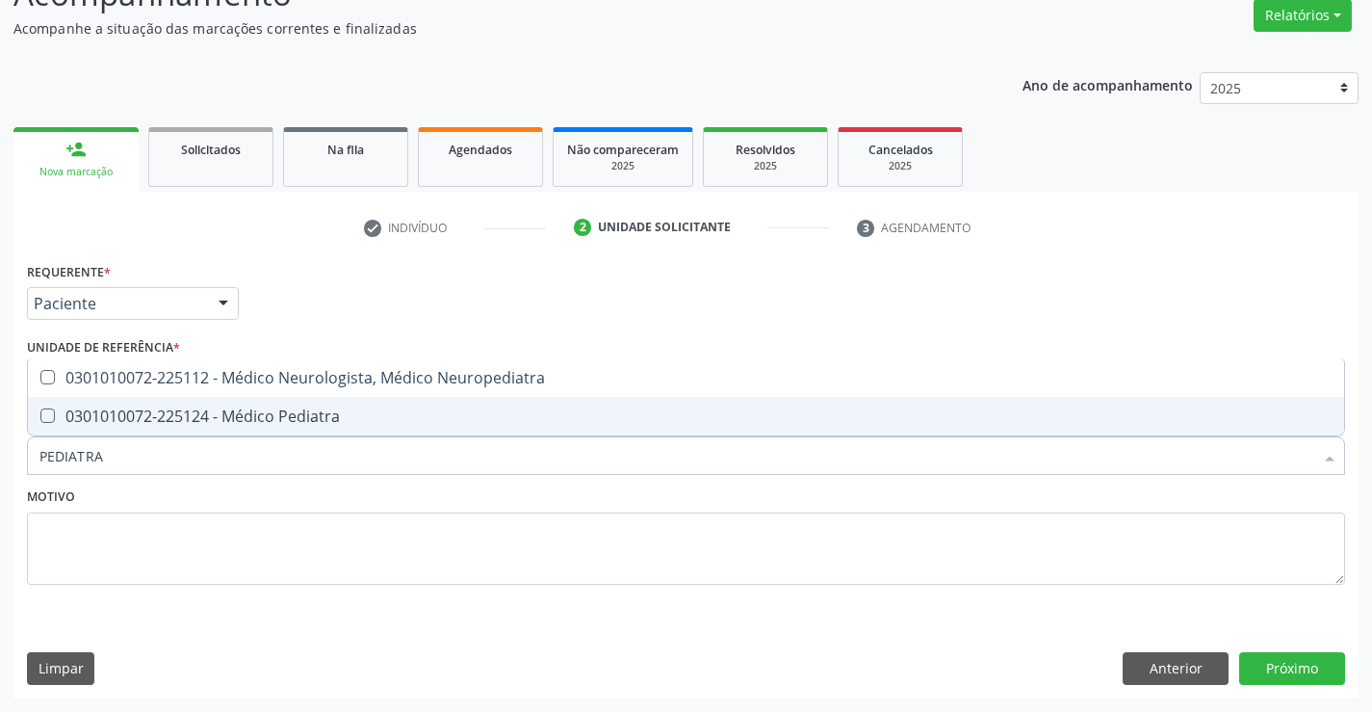
click at [311, 415] on div "0301010072-225124 - Médico Pediatra" at bounding box center [685, 415] width 1293 height 15
checkbox Pediatra "true"
click at [307, 485] on div "Motivo" at bounding box center [686, 533] width 1318 height 102
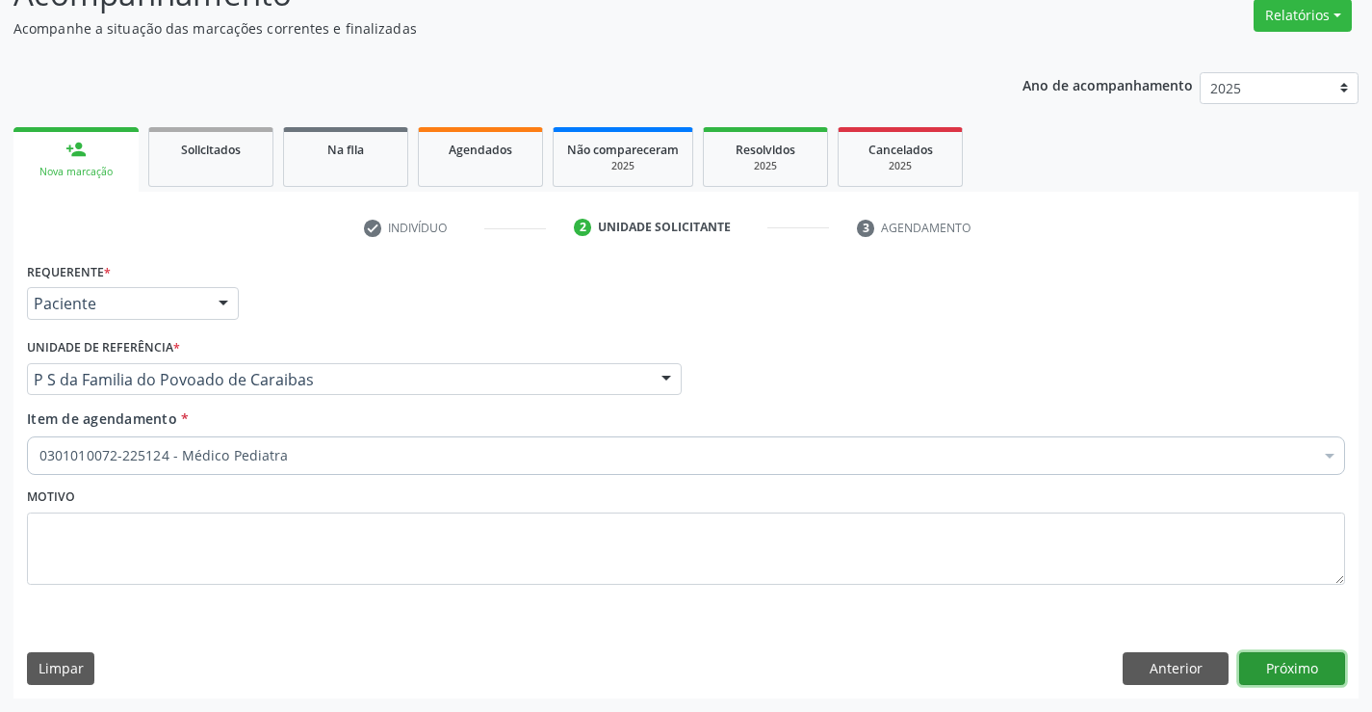
click at [1297, 674] on button "Próximo" at bounding box center [1292, 668] width 106 height 33
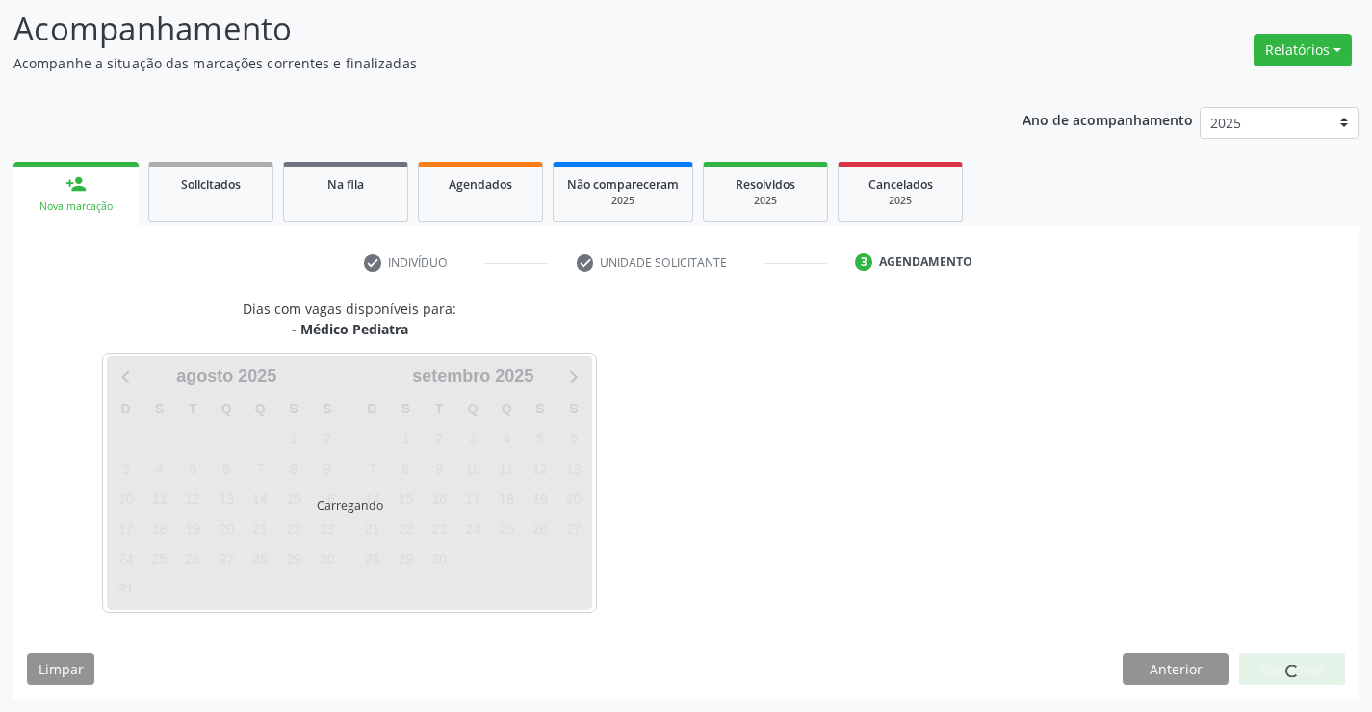
scroll to position [126, 0]
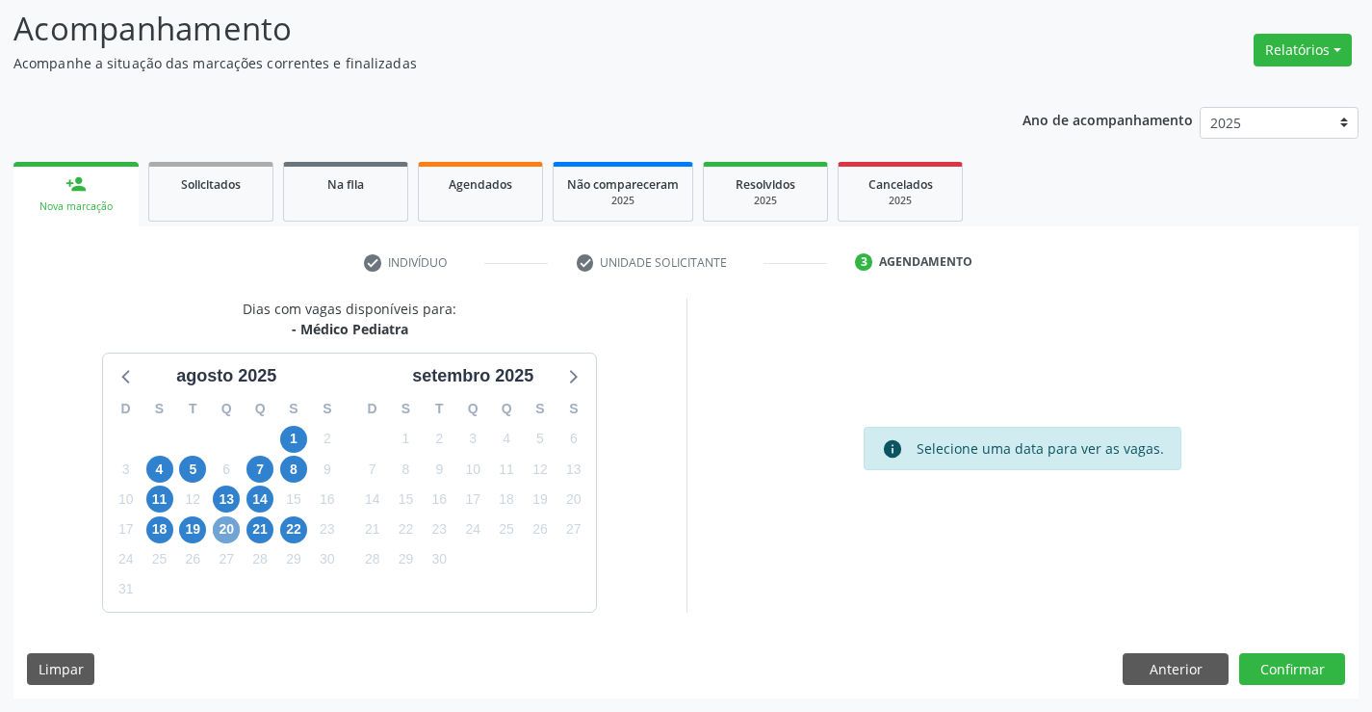
click at [220, 527] on span "20" at bounding box center [226, 529] width 27 height 27
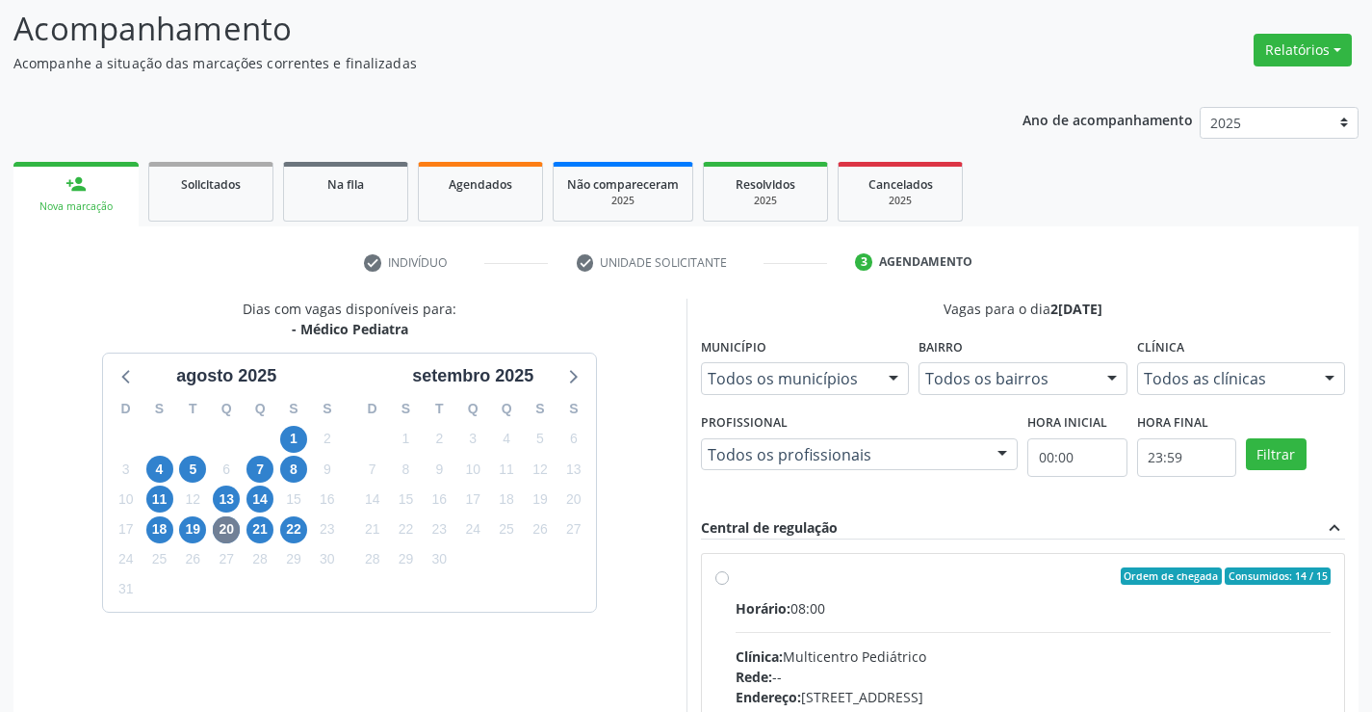
click at [736, 576] on label "Ordem de chegada Consumidos: 14 / 15 Horário: 08:00 Clínica: Multicentro Pediát…" at bounding box center [1034, 715] width 596 height 296
click at [722, 576] on input "Ordem de chegada Consumidos: 14 / 15 Horário: 08:00 Clínica: Multicentro Pediát…" at bounding box center [721, 575] width 13 height 17
radio input "true"
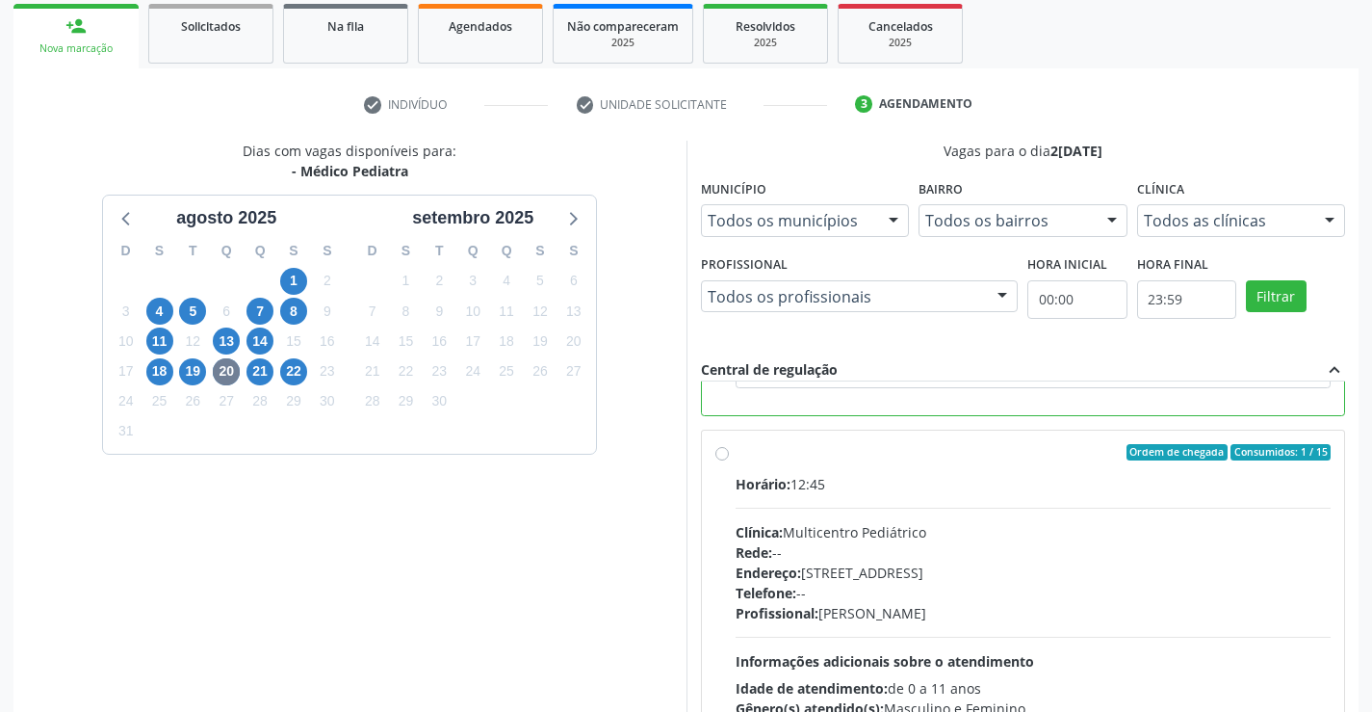
scroll to position [439, 0]
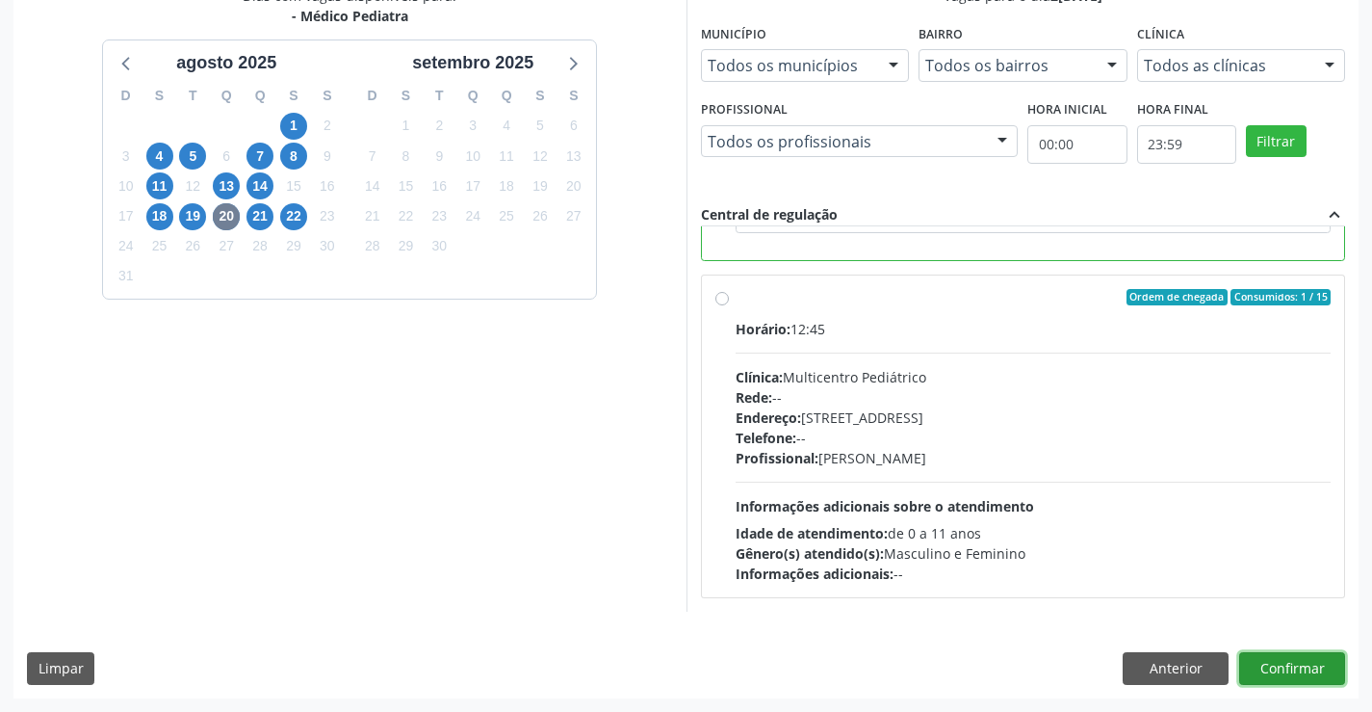
click at [1266, 672] on button "Confirmar" at bounding box center [1292, 668] width 106 height 33
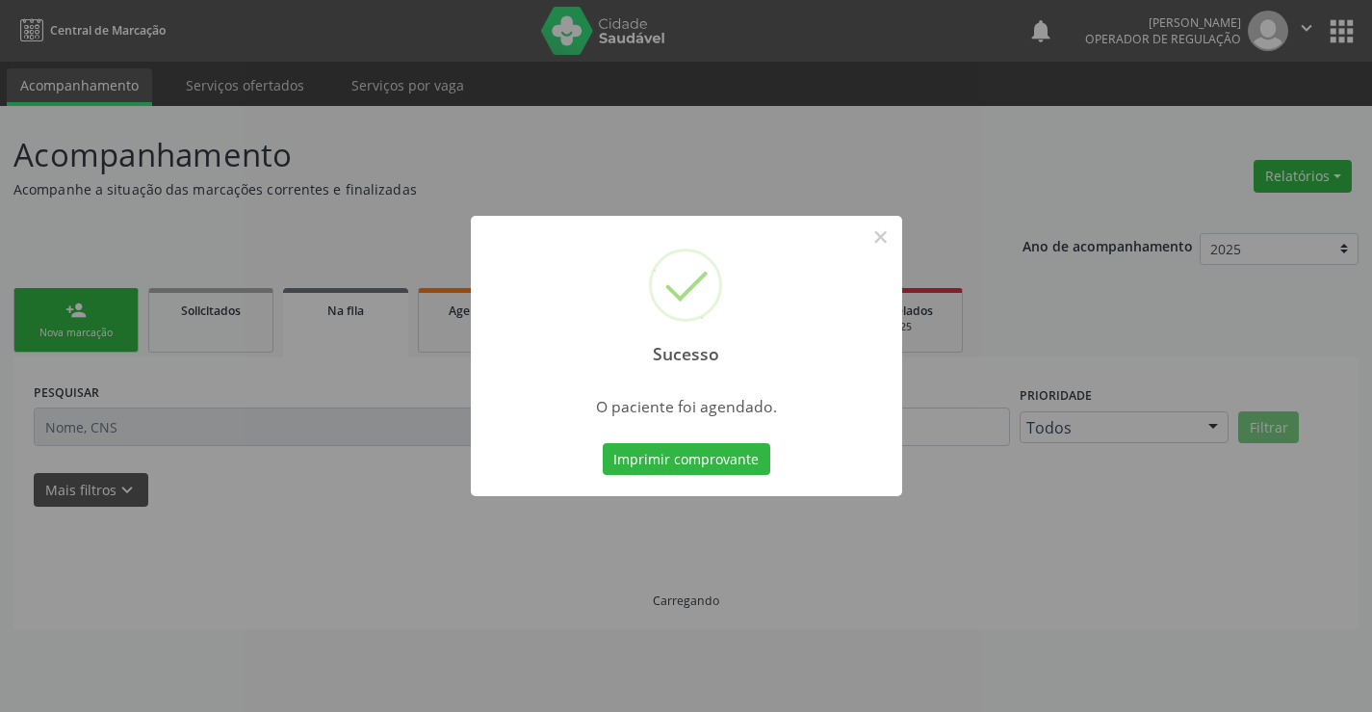
scroll to position [0, 0]
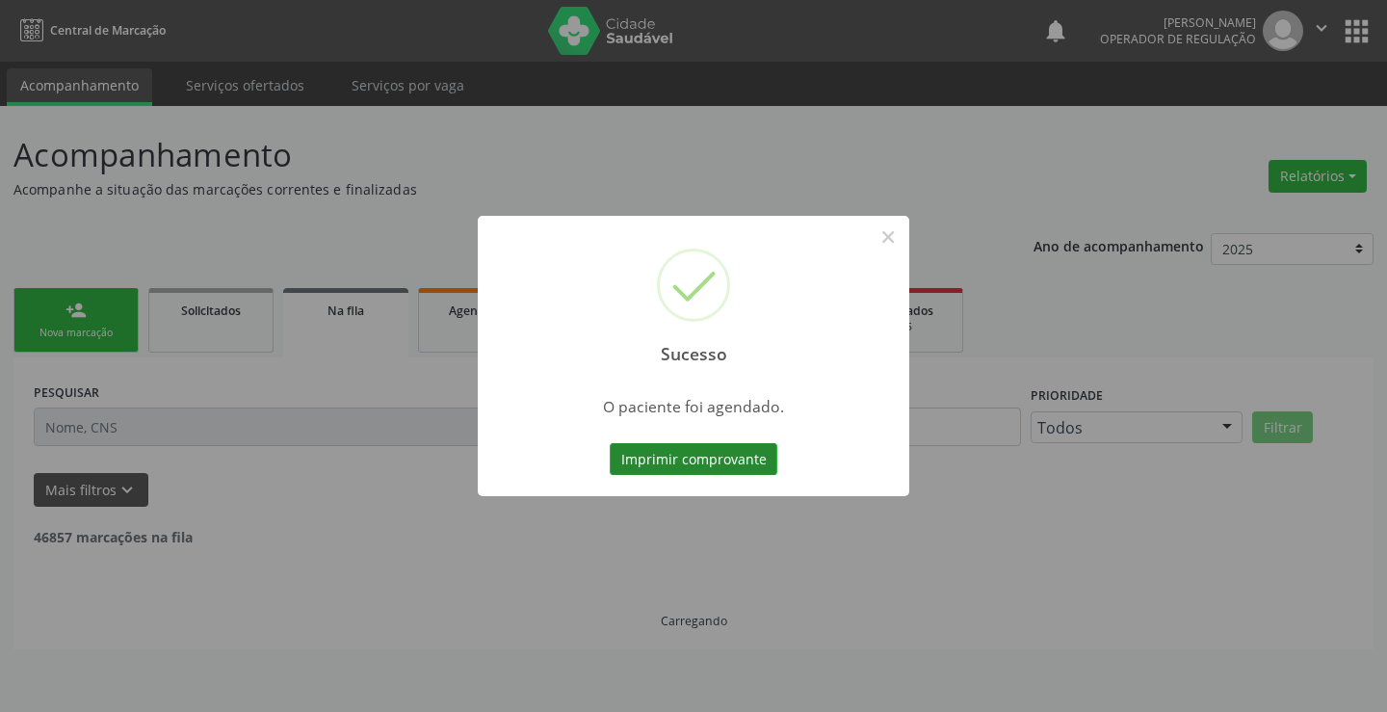
click at [735, 460] on button "Imprimir comprovante" at bounding box center [694, 459] width 168 height 33
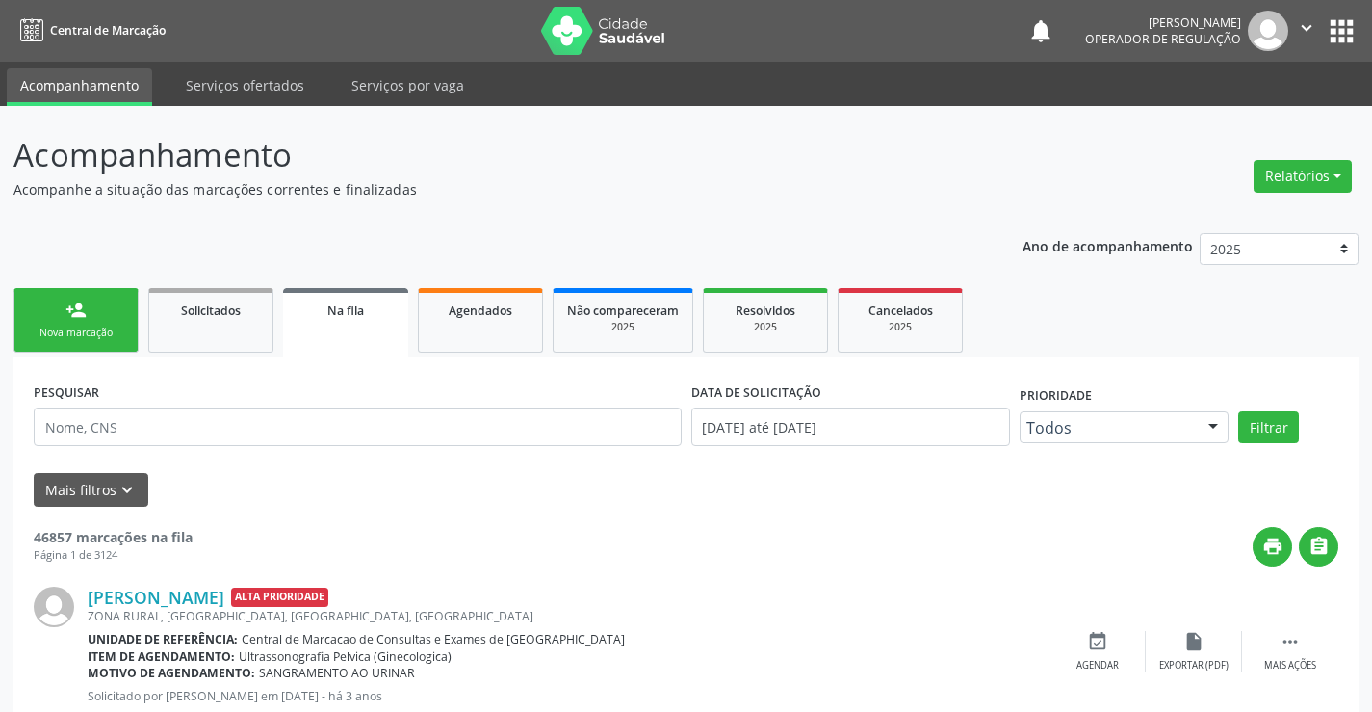
click at [132, 332] on link "person_add Nova marcação" at bounding box center [75, 320] width 125 height 65
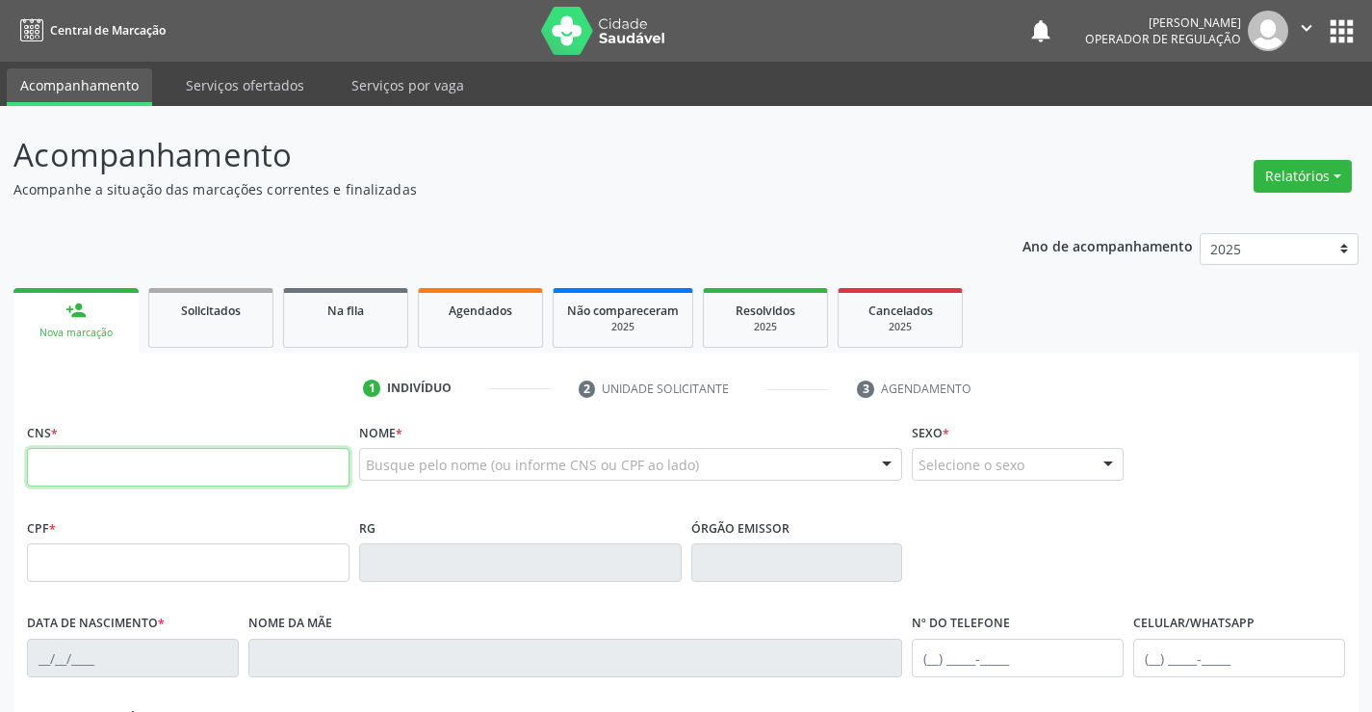
click at [91, 463] on input "text" at bounding box center [188, 467] width 323 height 39
type input "707 4020 1541 7972"
type input "0506307174"
type input "[DATE]"
type input "[PHONE_NUMBER]"
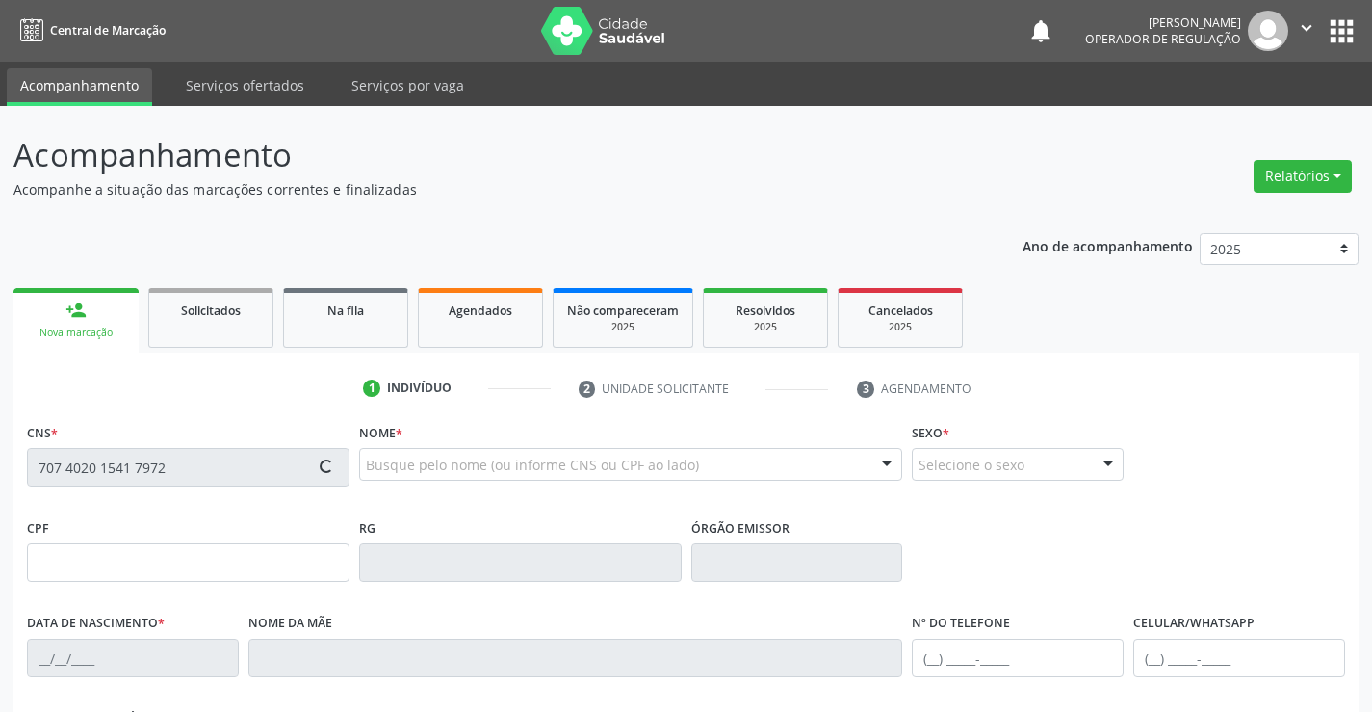
type input "[PHONE_NUMBER]"
type input "SN"
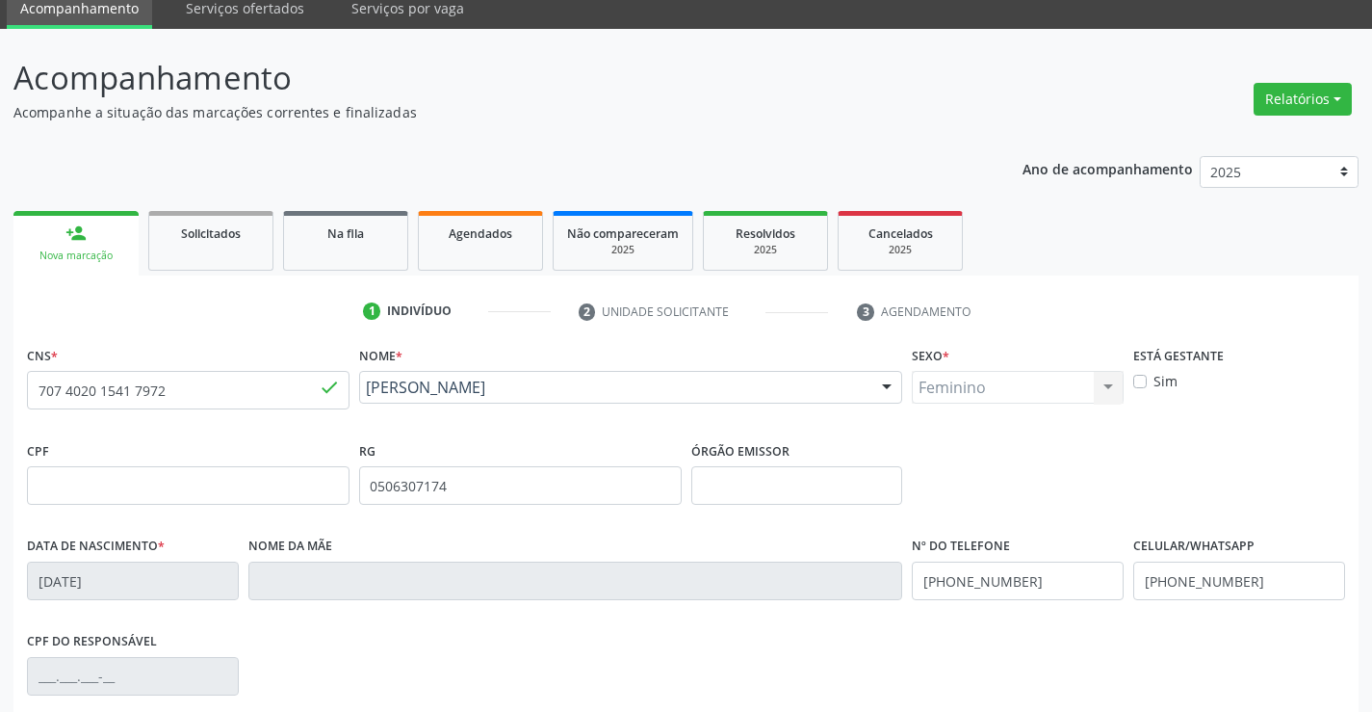
scroll to position [193, 0]
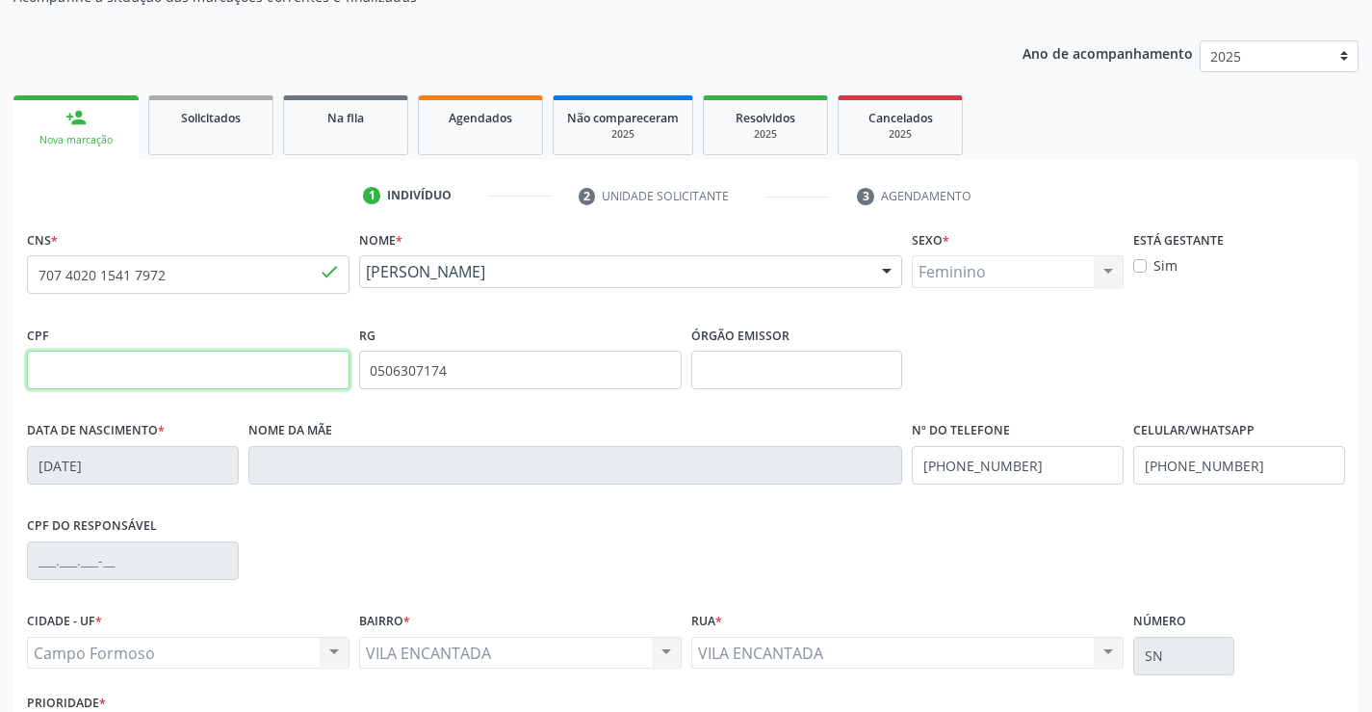
click at [84, 361] on input "text" at bounding box center [188, 369] width 323 height 39
type input "472.594.425-49"
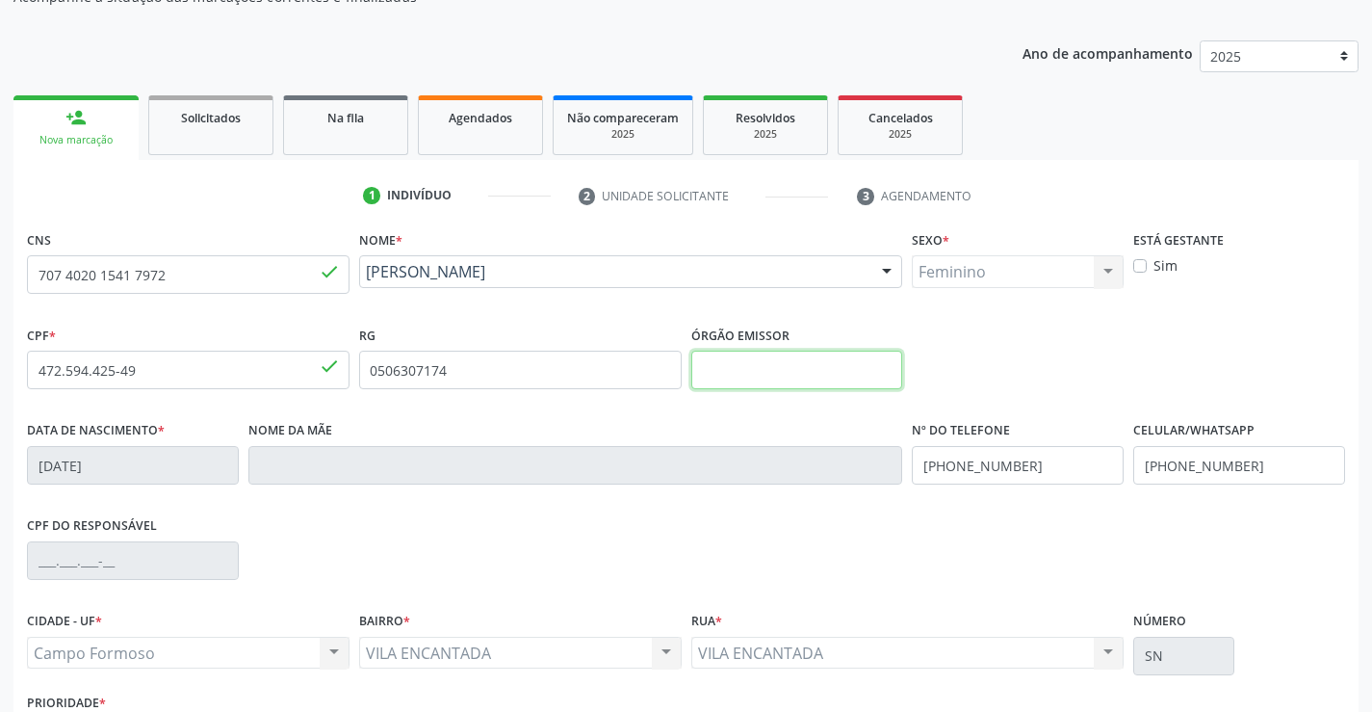
click at [824, 379] on input "text" at bounding box center [797, 369] width 212 height 39
type input "SSPBA"
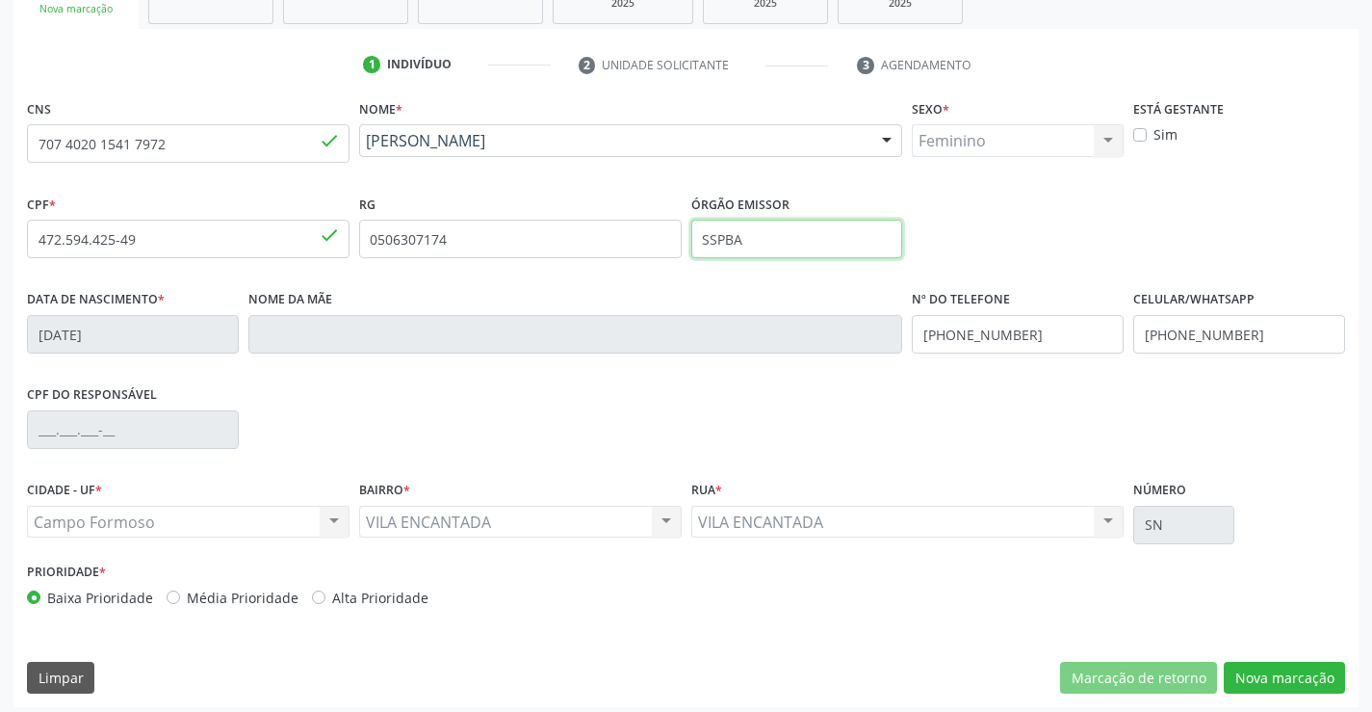
scroll to position [332, 0]
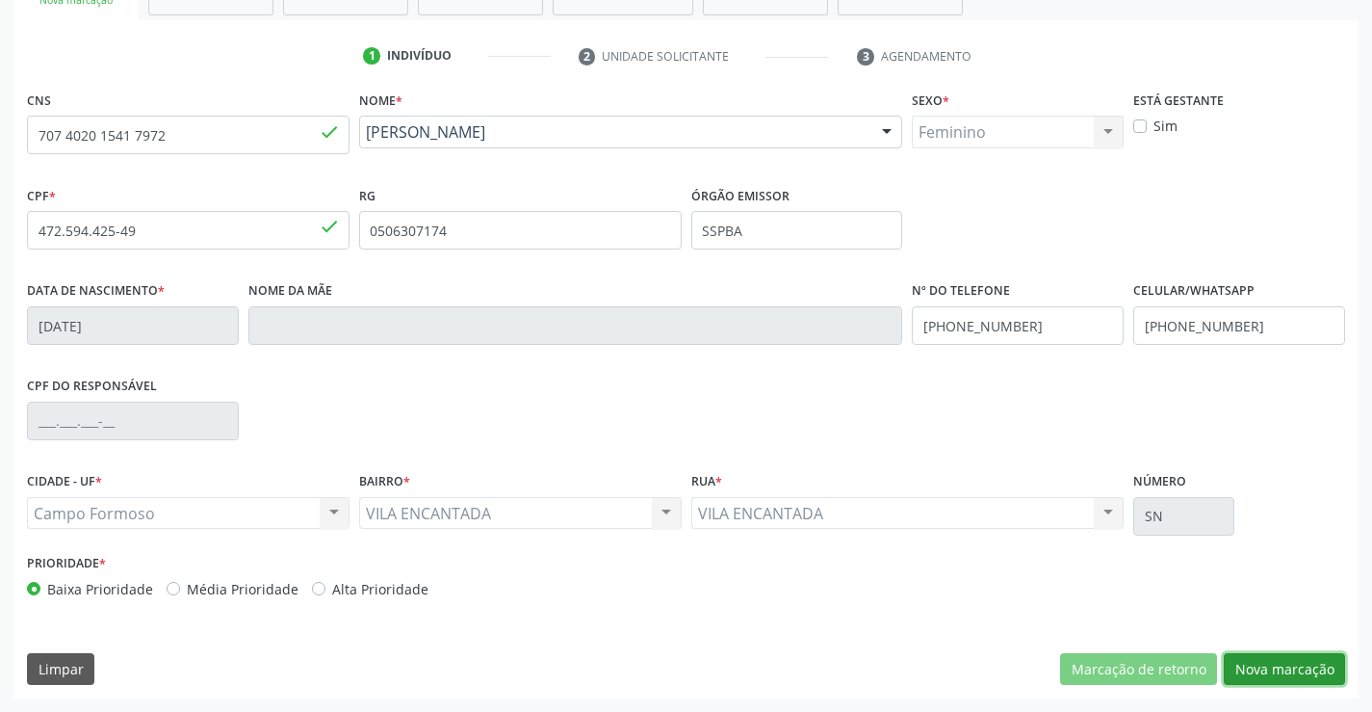
click at [1290, 667] on button "Nova marcação" at bounding box center [1284, 669] width 121 height 33
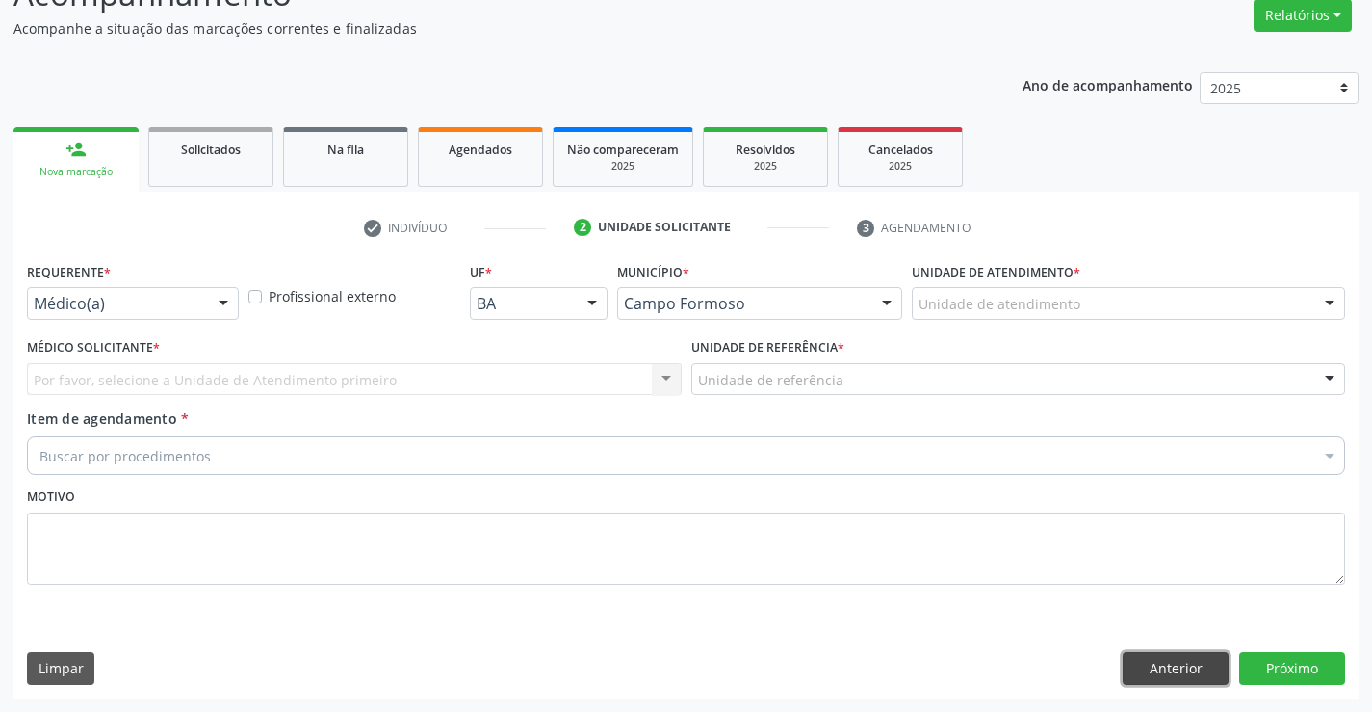
click at [1153, 667] on button "Anterior" at bounding box center [1176, 668] width 106 height 33
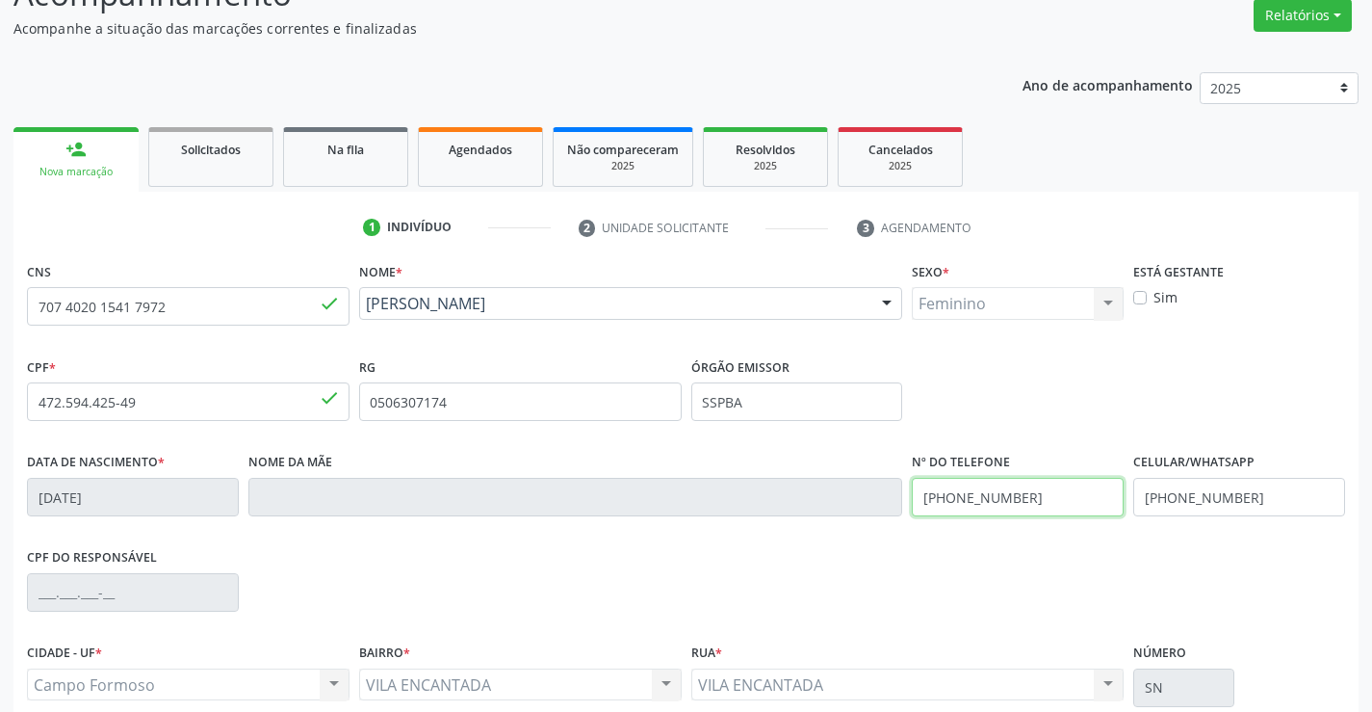
click at [1029, 499] on input "[PHONE_NUMBER]" at bounding box center [1018, 497] width 212 height 39
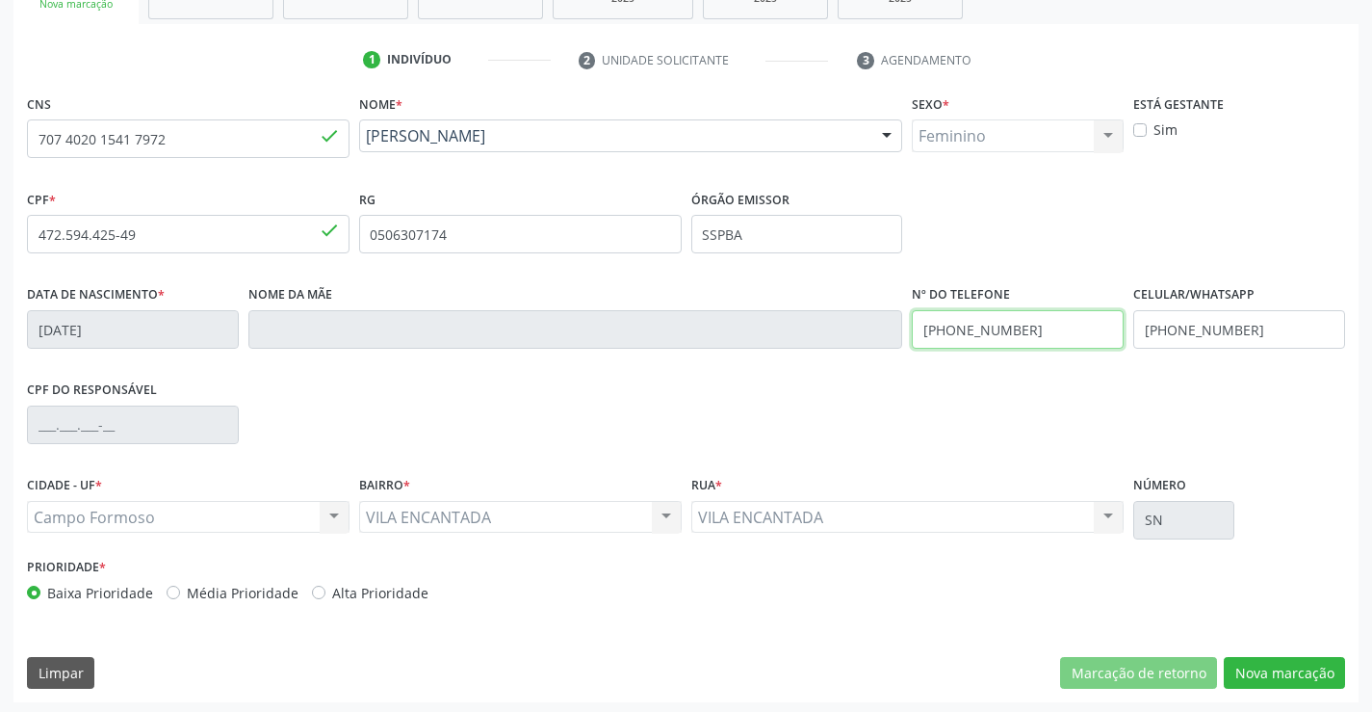
scroll to position [332, 0]
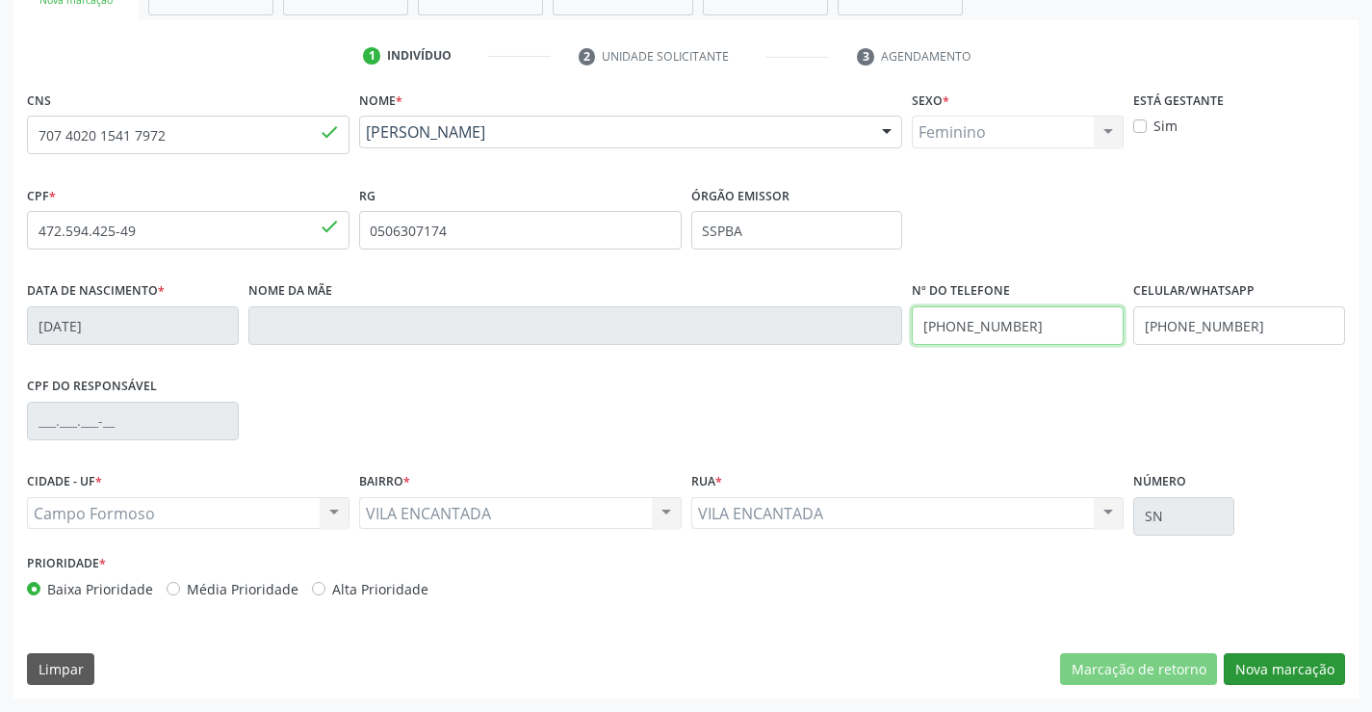
type input "[PHONE_NUMBER]"
click at [1251, 669] on button "Nova marcação" at bounding box center [1284, 669] width 121 height 33
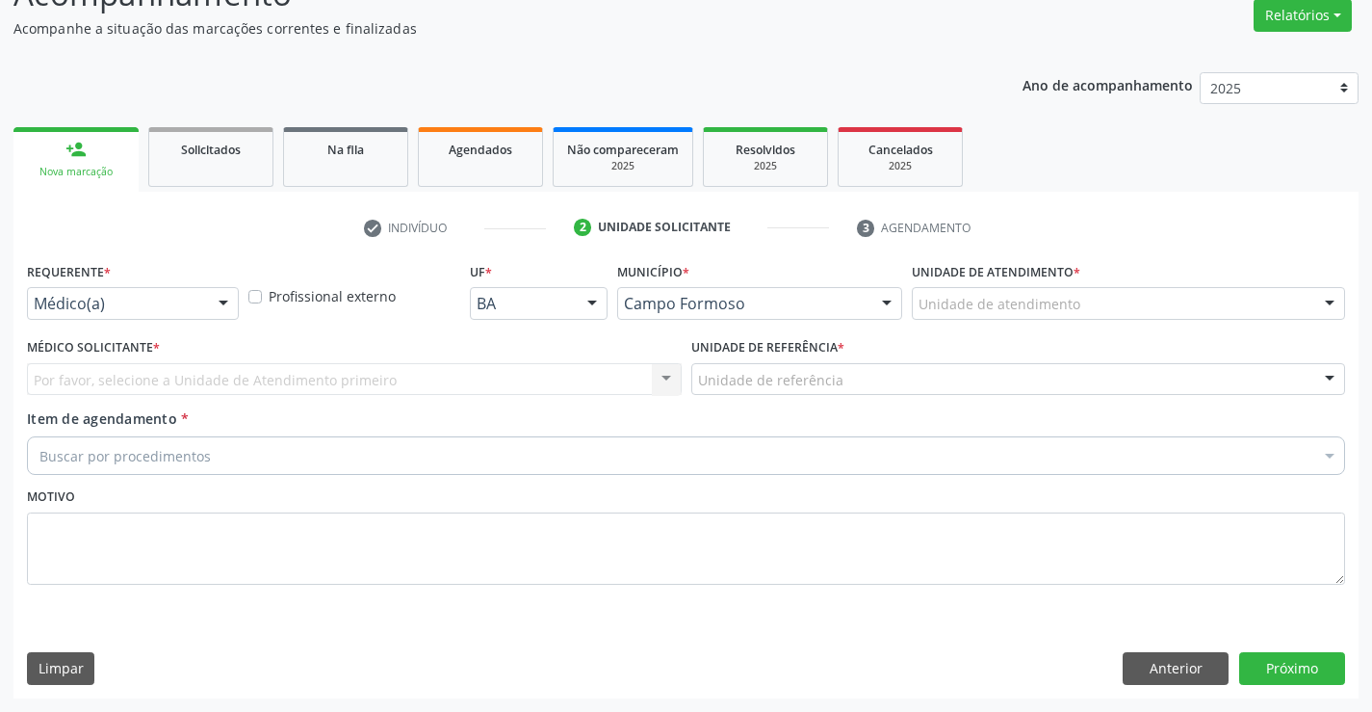
click at [205, 303] on div "Médico(a)" at bounding box center [133, 303] width 212 height 33
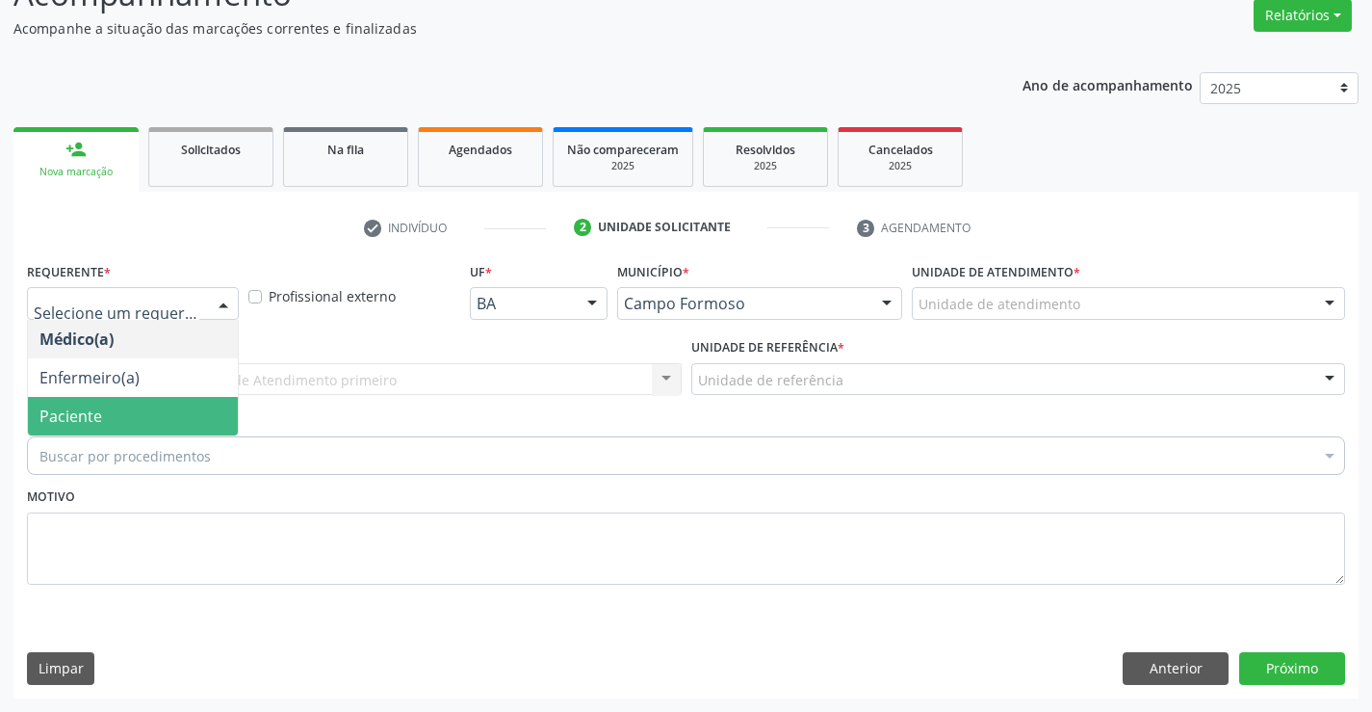
drag, startPoint x: 156, startPoint y: 425, endPoint x: 173, endPoint y: 405, distance: 25.9
click at [157, 425] on span "Paciente" at bounding box center [133, 416] width 210 height 39
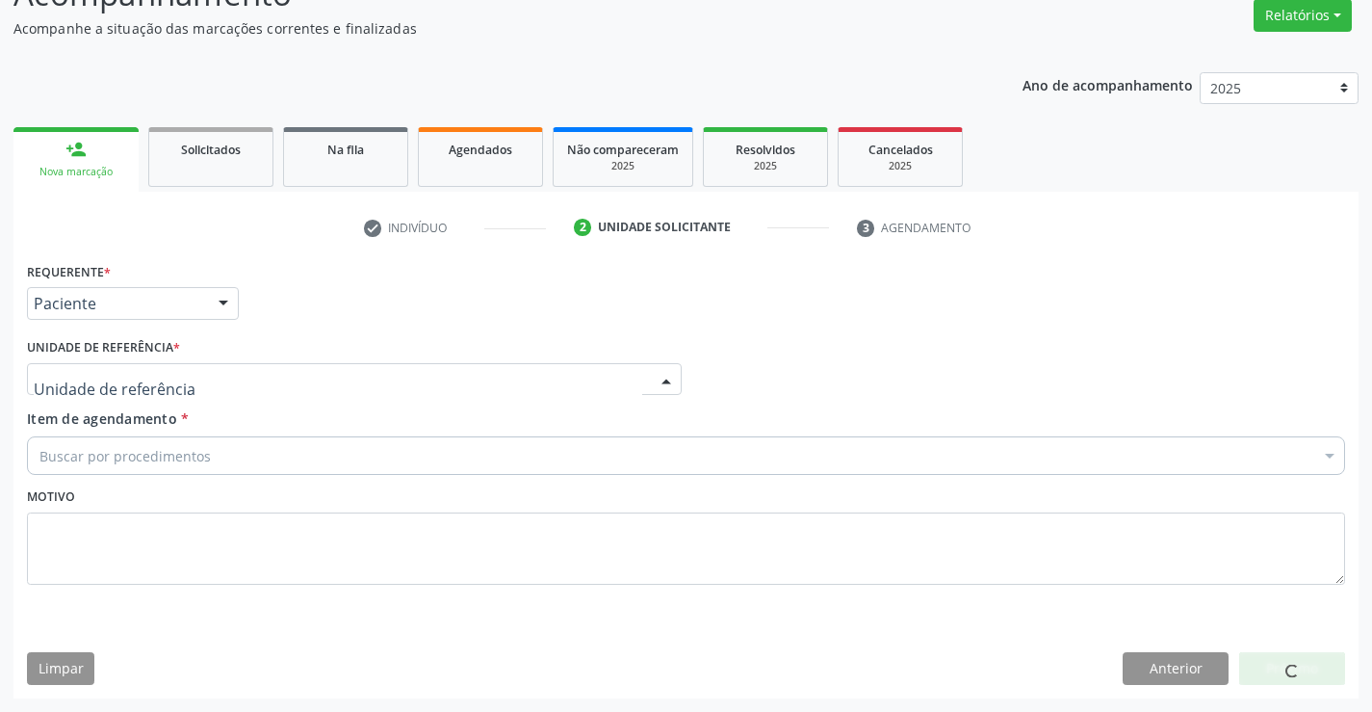
click at [221, 367] on div at bounding box center [354, 379] width 655 height 33
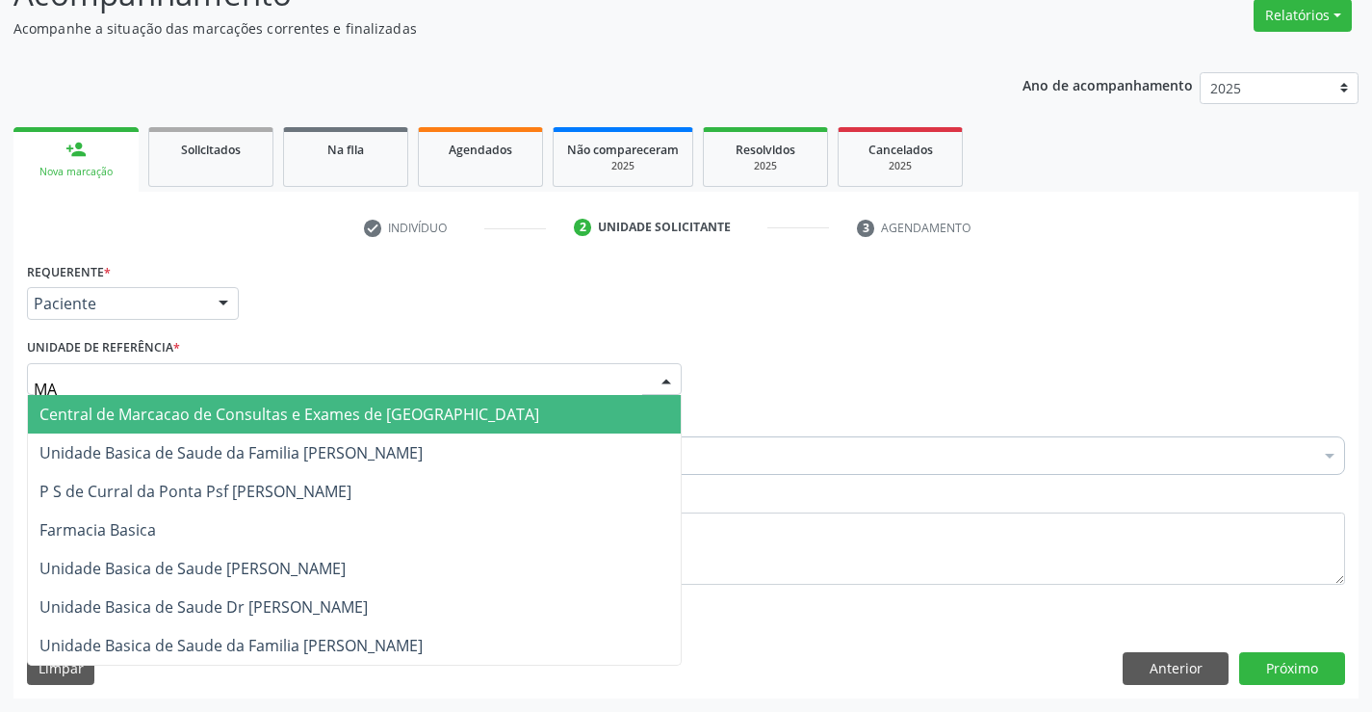
type input "MAR"
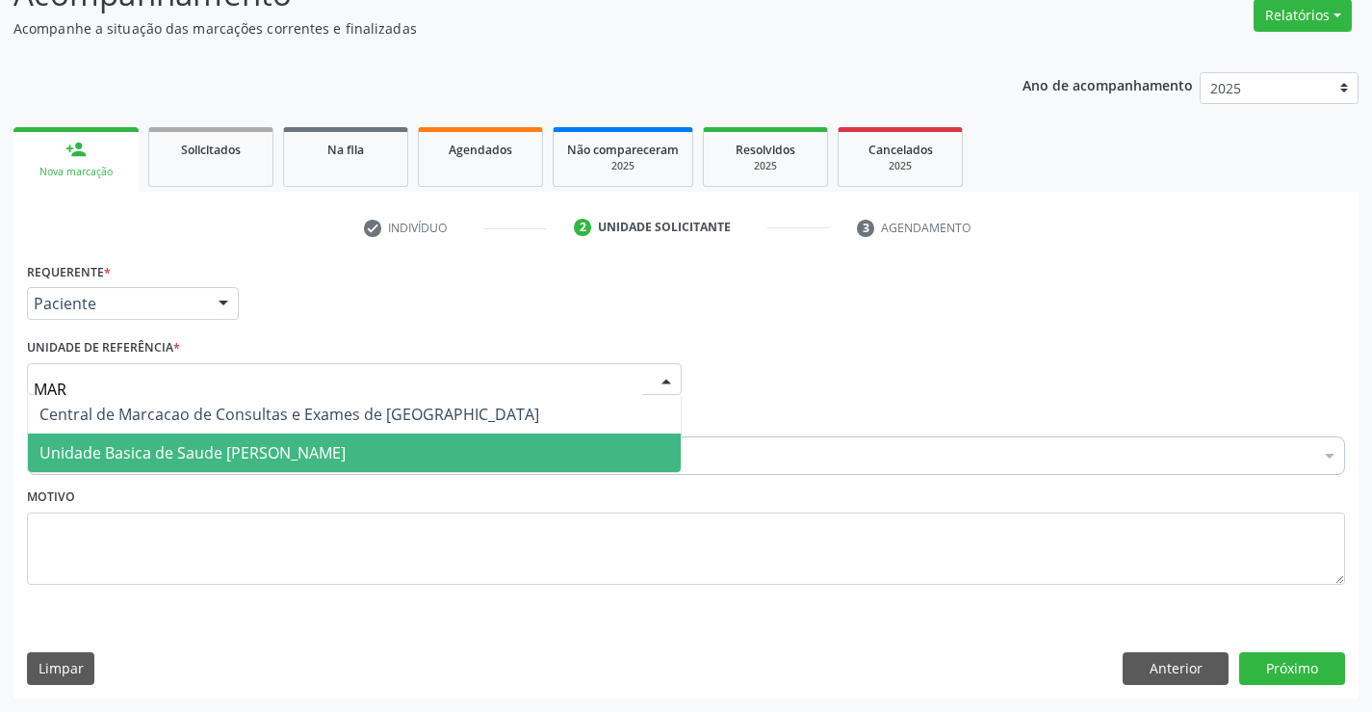
click at [260, 447] on span "Unidade Basica de Saude [PERSON_NAME]" at bounding box center [192, 452] width 306 height 21
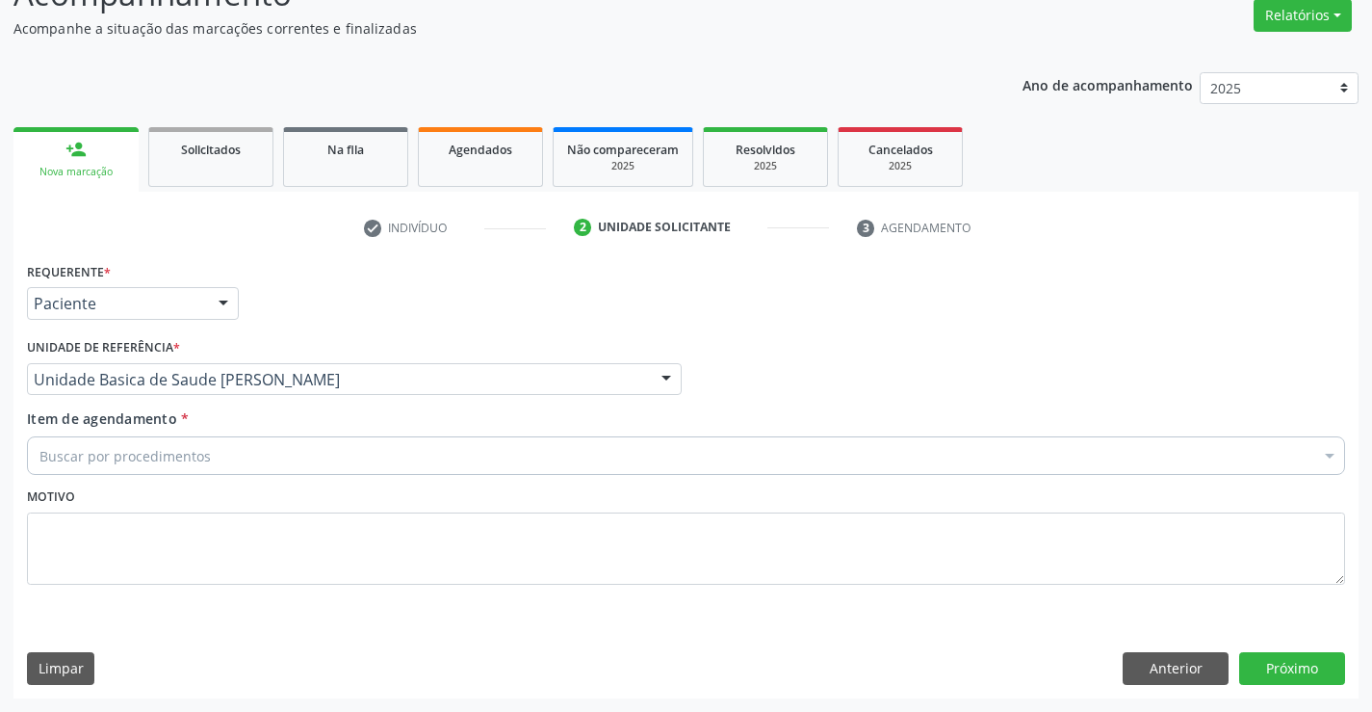
click at [223, 464] on div "Buscar por procedimentos" at bounding box center [686, 455] width 1318 height 39
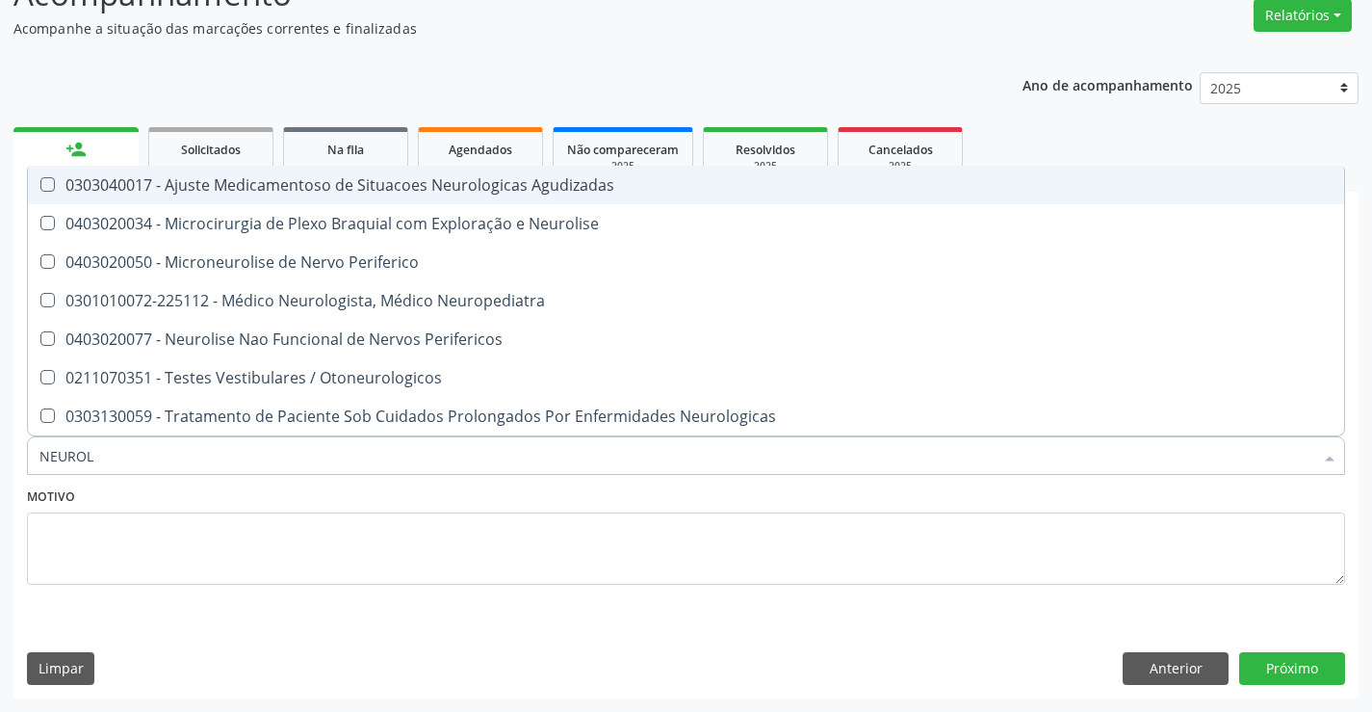
type input "NEUROLO"
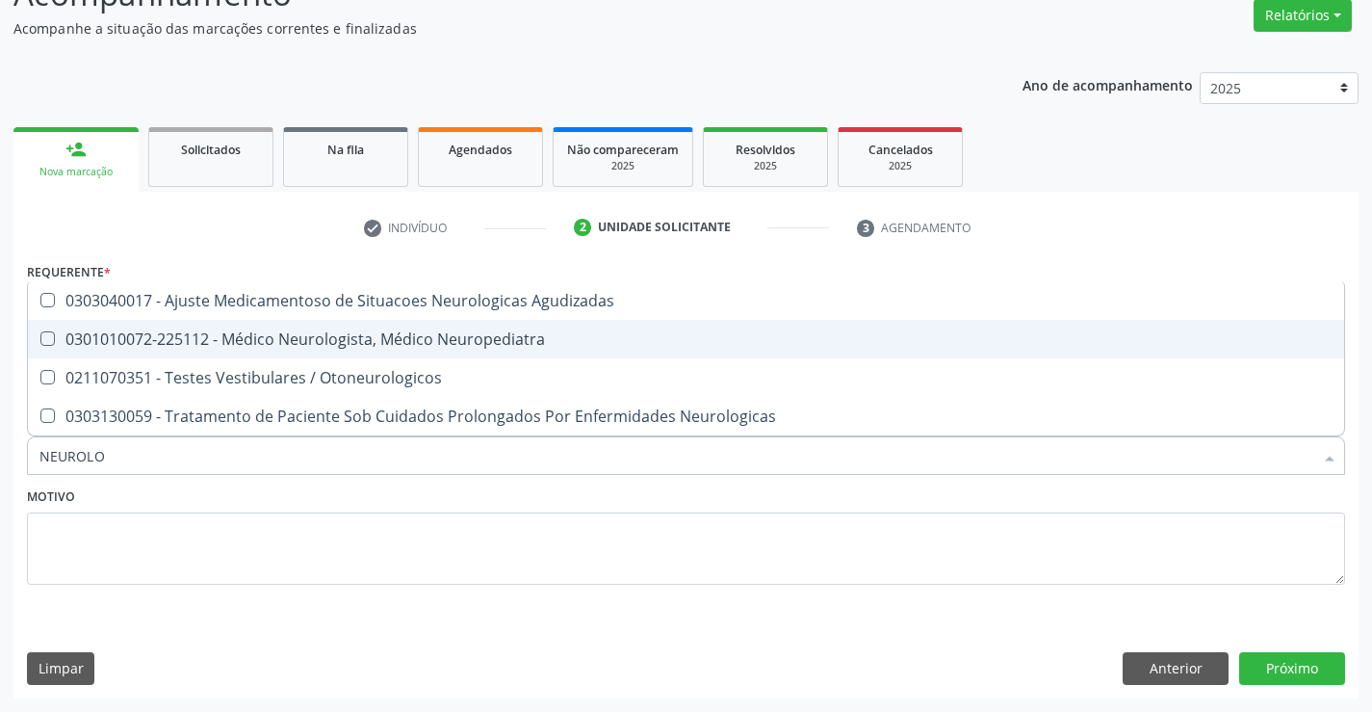
click at [277, 344] on div "0301010072-225112 - Médico Neurologista, Médico Neuropediatra" at bounding box center [685, 338] width 1293 height 15
checkbox Neuropediatra "true"
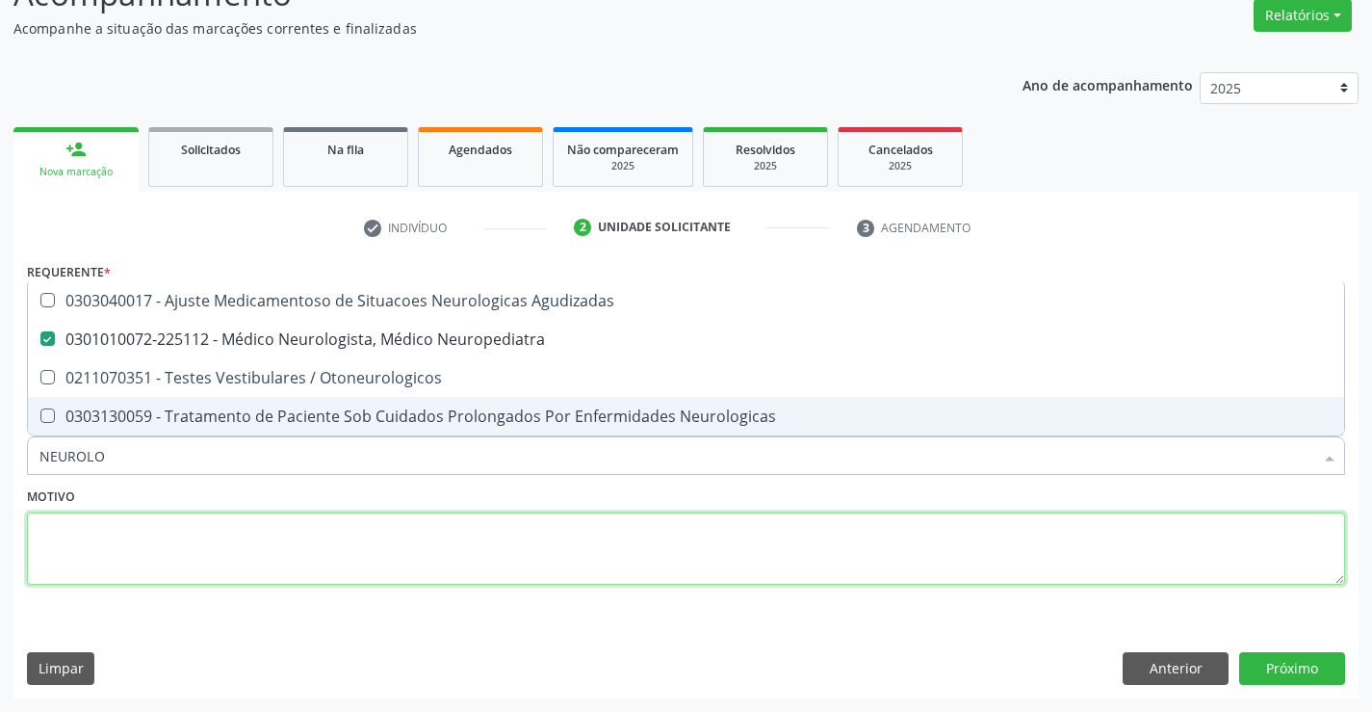
click at [303, 524] on textarea at bounding box center [686, 548] width 1318 height 73
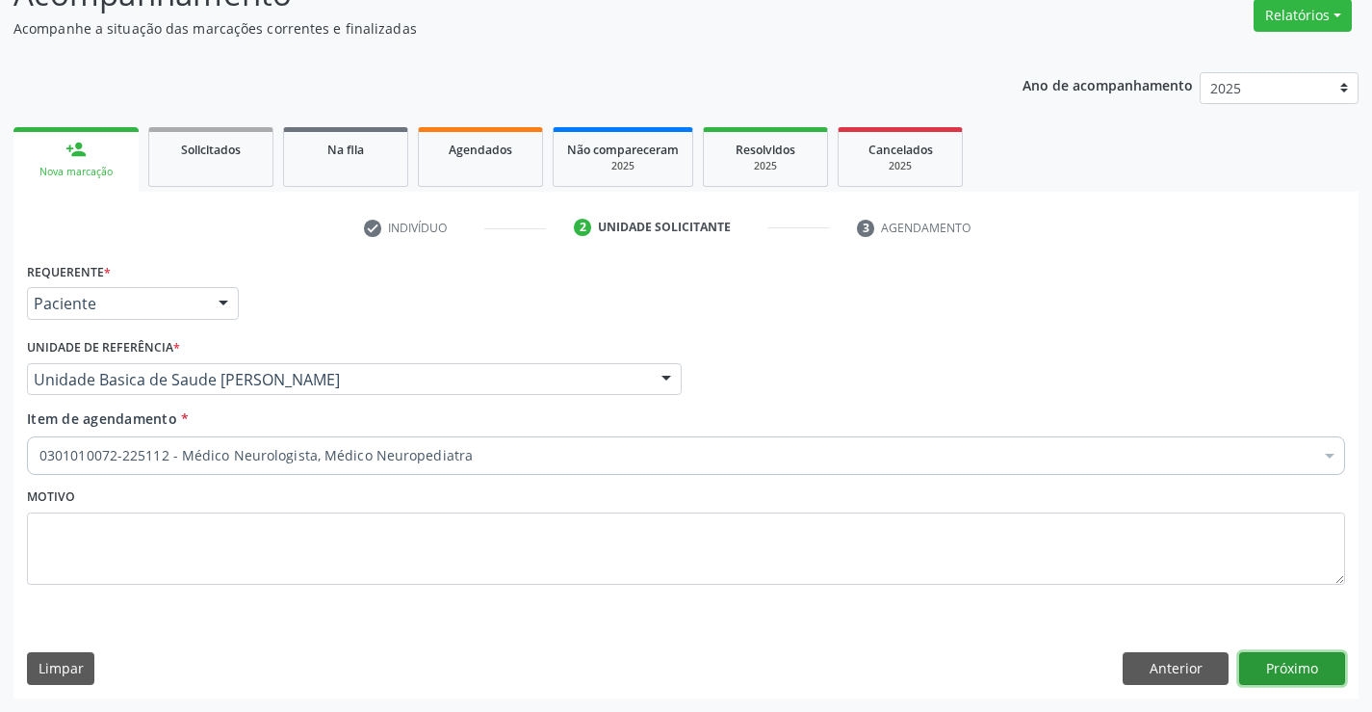
click at [1268, 663] on button "Próximo" at bounding box center [1292, 668] width 106 height 33
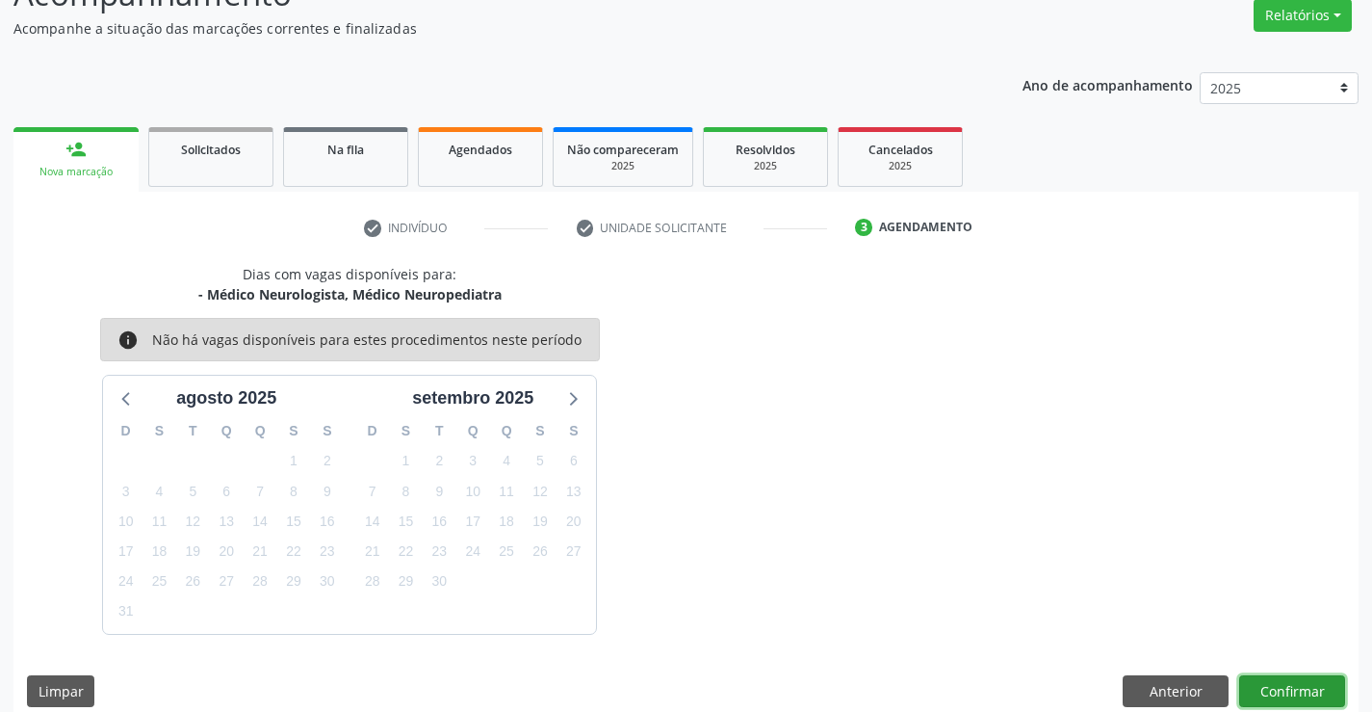
click at [1269, 687] on button "Confirmar" at bounding box center [1292, 691] width 106 height 33
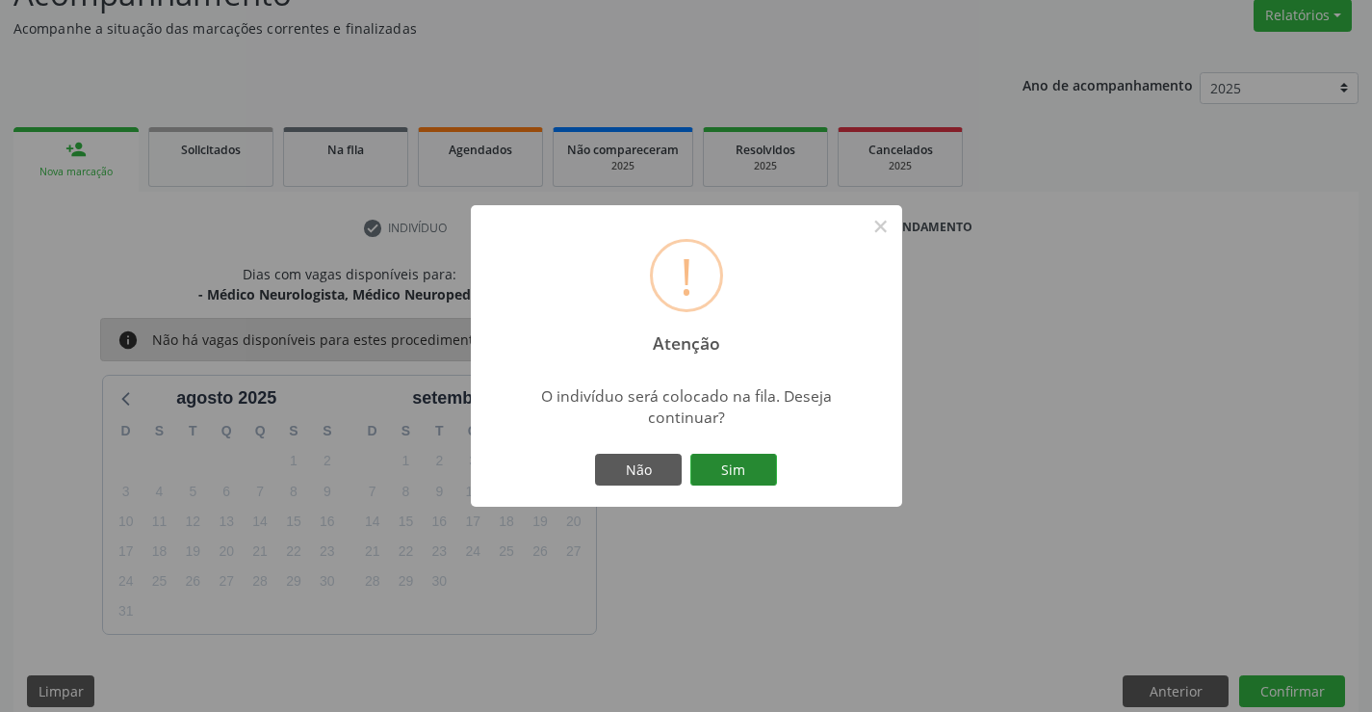
click at [729, 469] on button "Sim" at bounding box center [733, 470] width 87 height 33
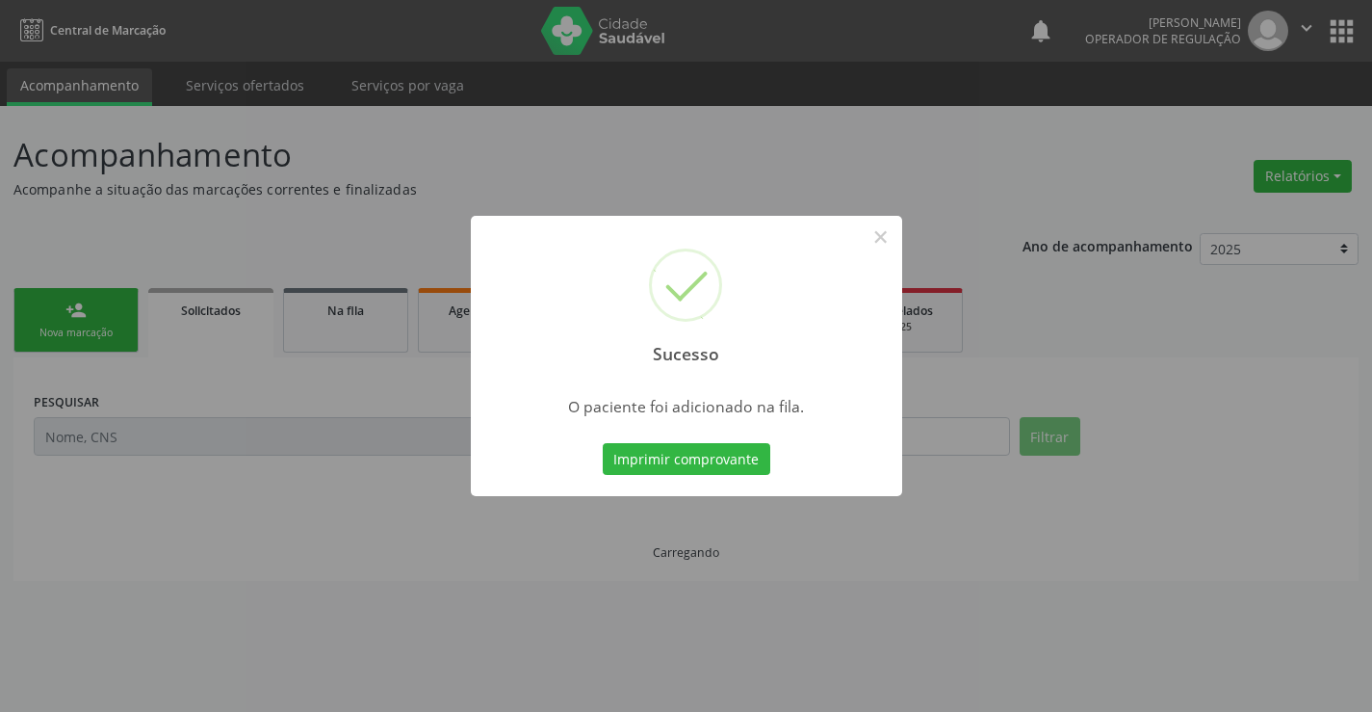
scroll to position [0, 0]
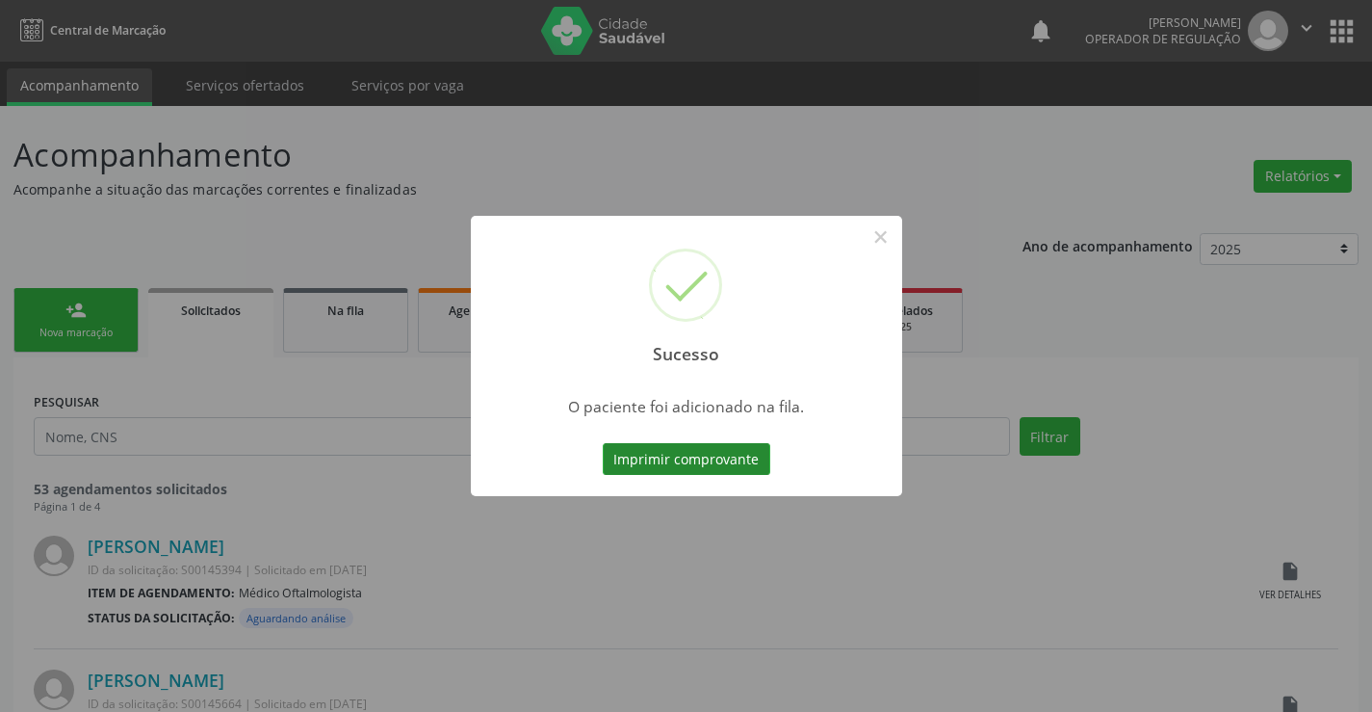
click at [725, 454] on button "Imprimir comprovante" at bounding box center [687, 459] width 168 height 33
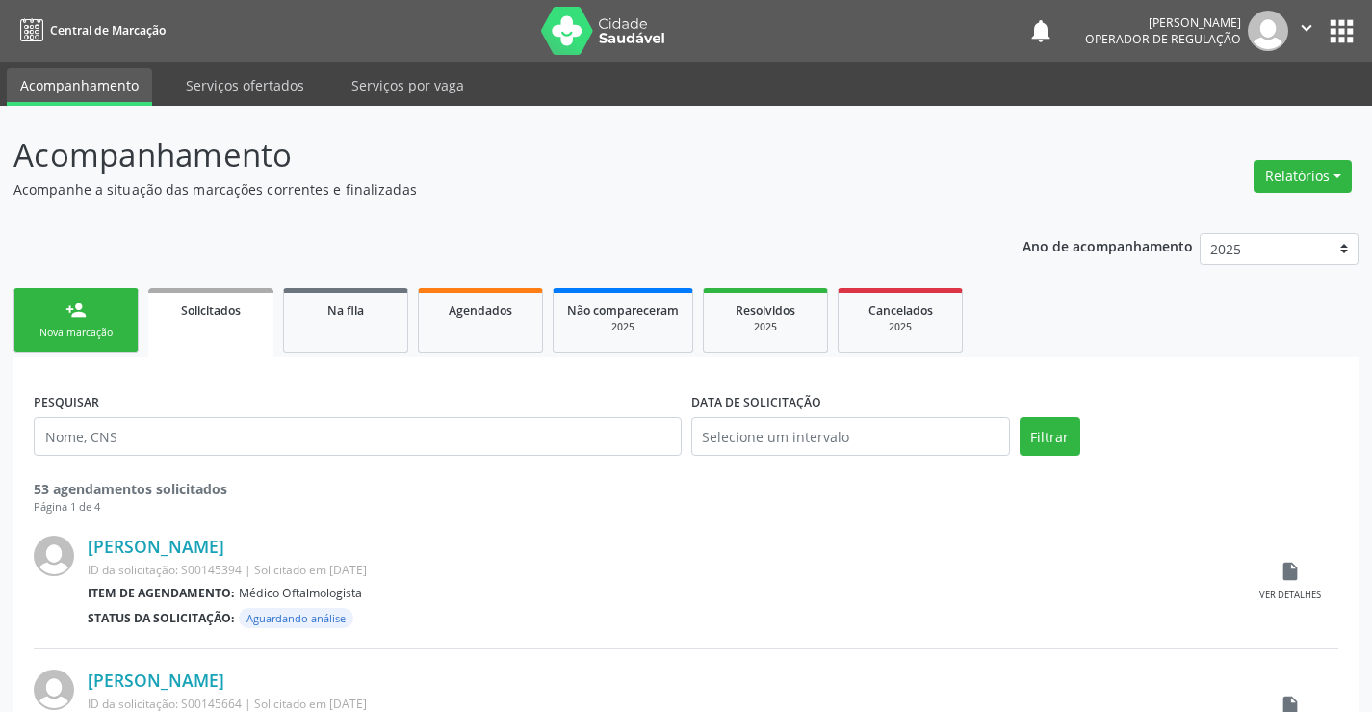
click at [117, 301] on link "person_add Nova marcação" at bounding box center [75, 320] width 125 height 65
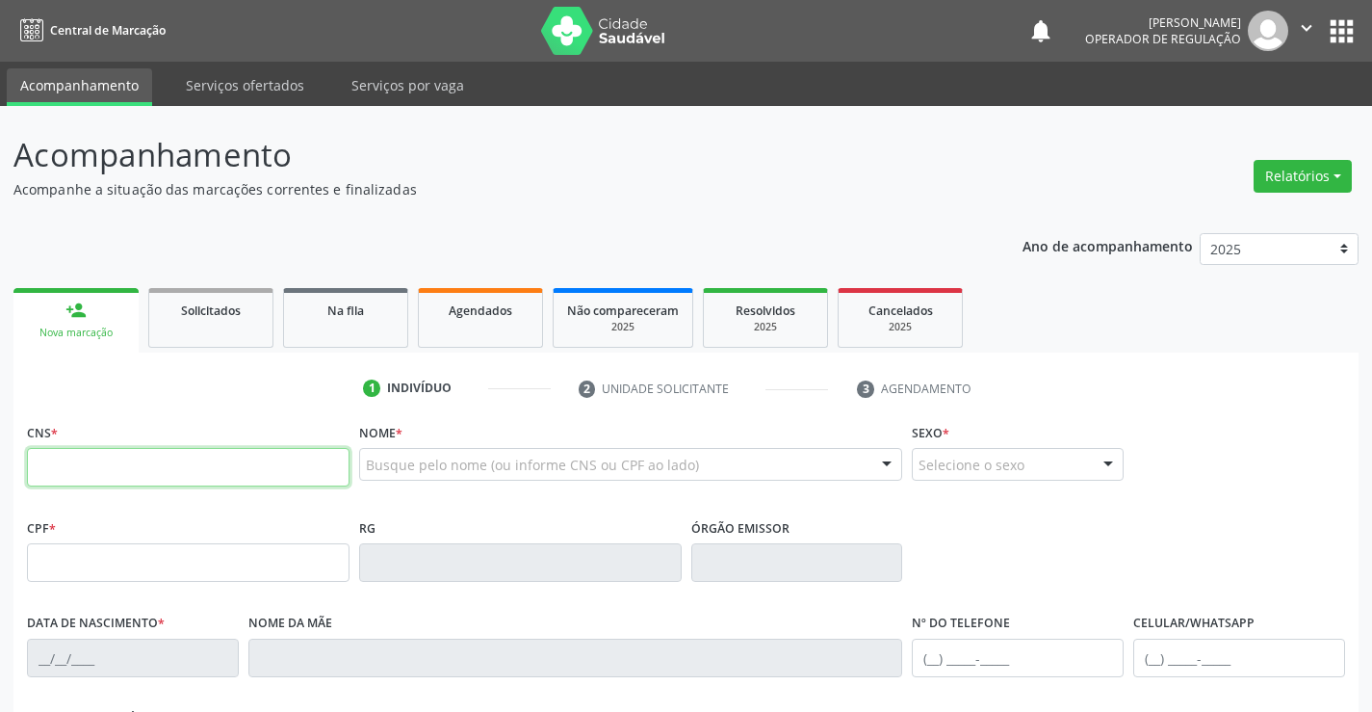
click at [112, 461] on input "text" at bounding box center [188, 467] width 323 height 39
type input "708 0028 4851 1923"
type input "0255589948"
type input "[DATE]"
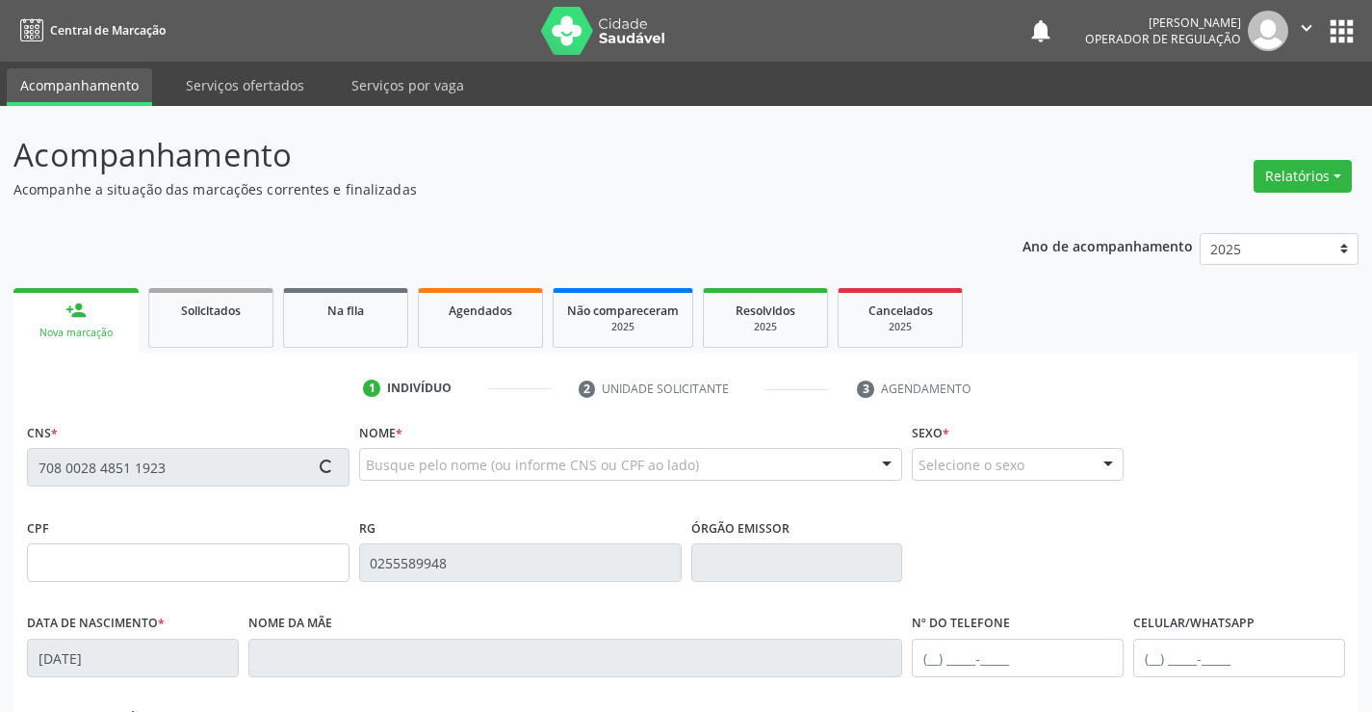
type input "[PHONE_NUMBER]"
type input "563.014.565-72"
type input "S/N"
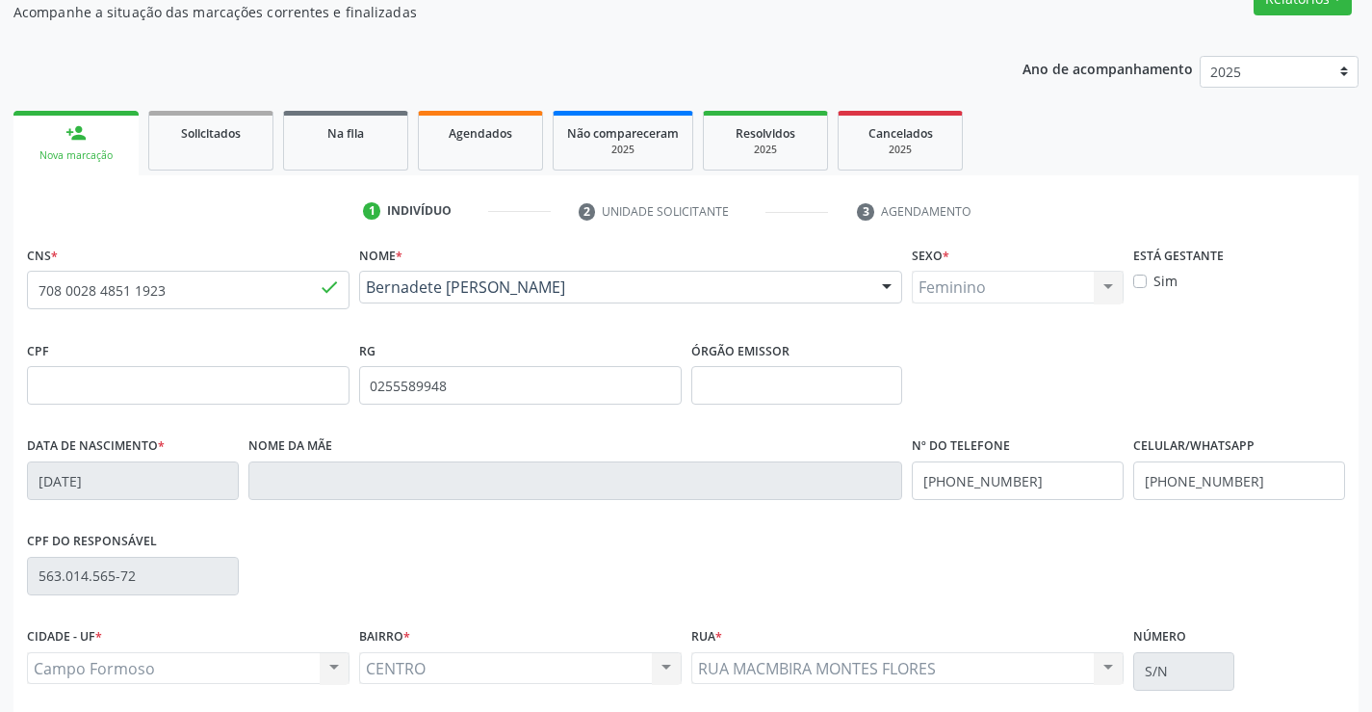
scroll to position [193, 0]
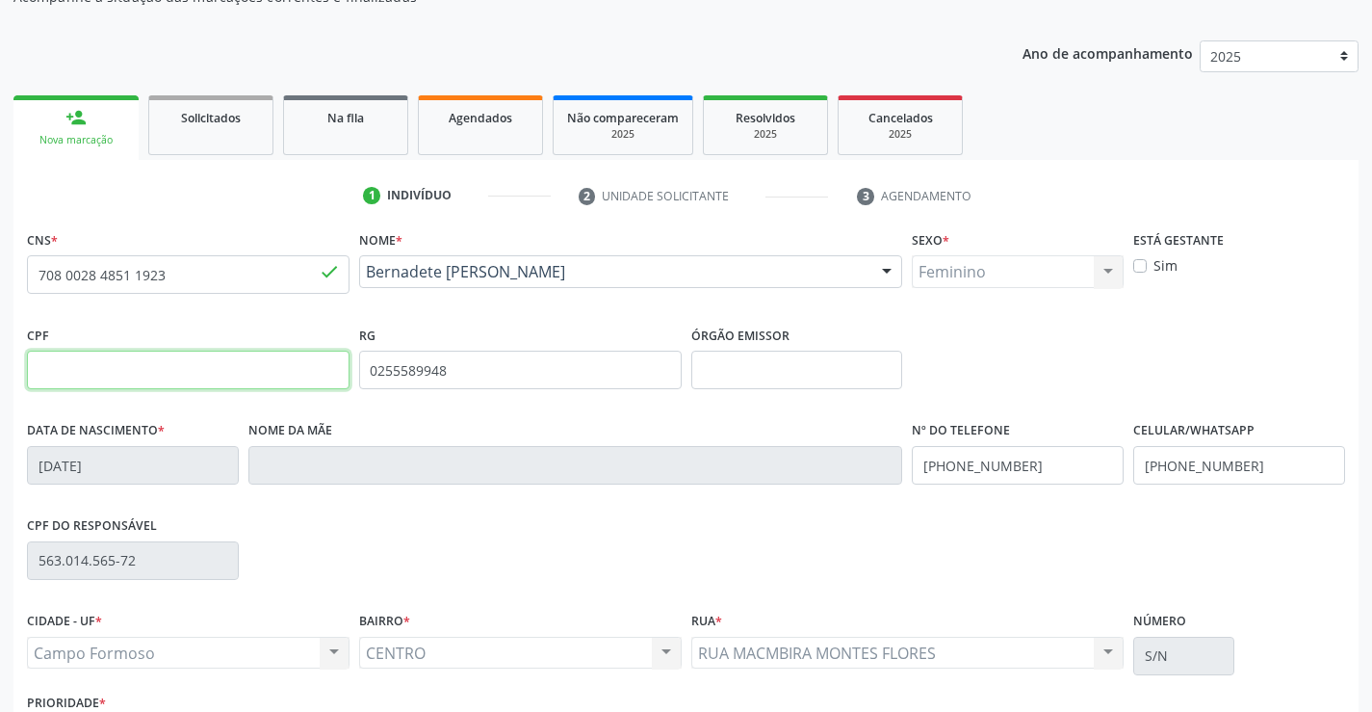
click at [162, 374] on input "text" at bounding box center [188, 369] width 323 height 39
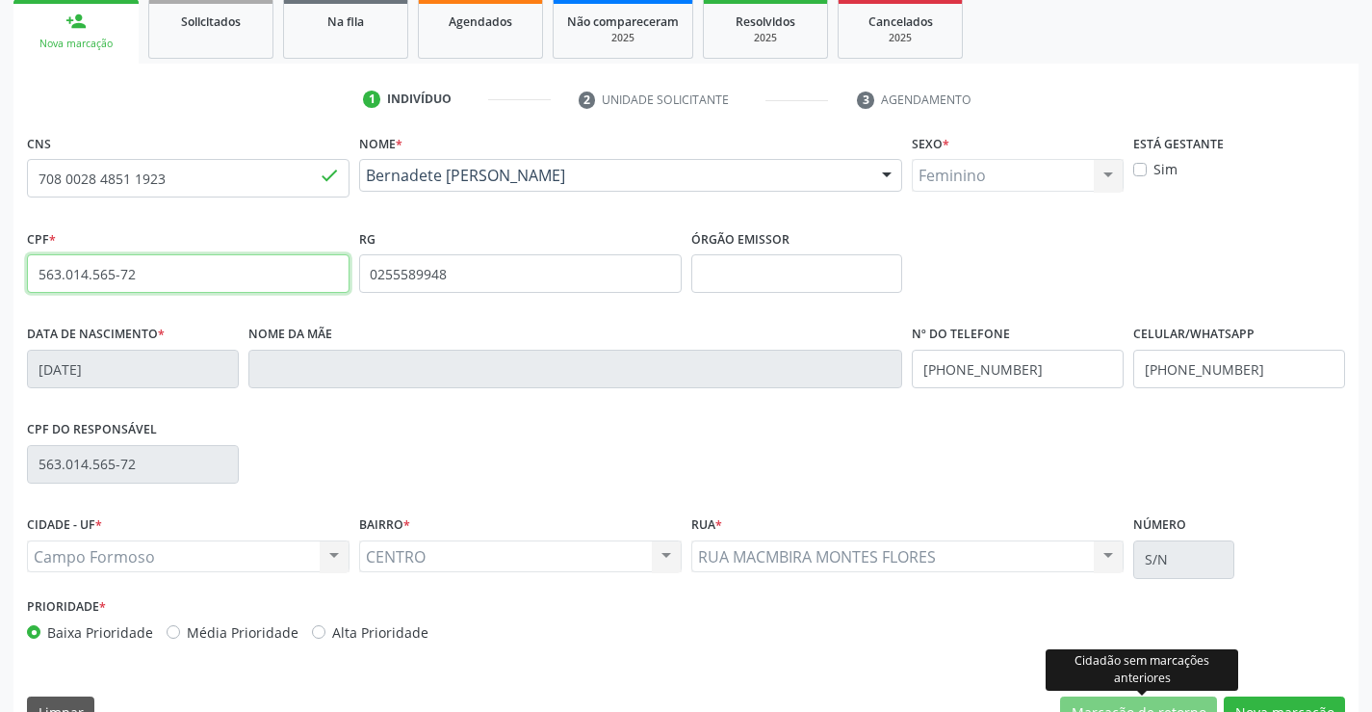
scroll to position [332, 0]
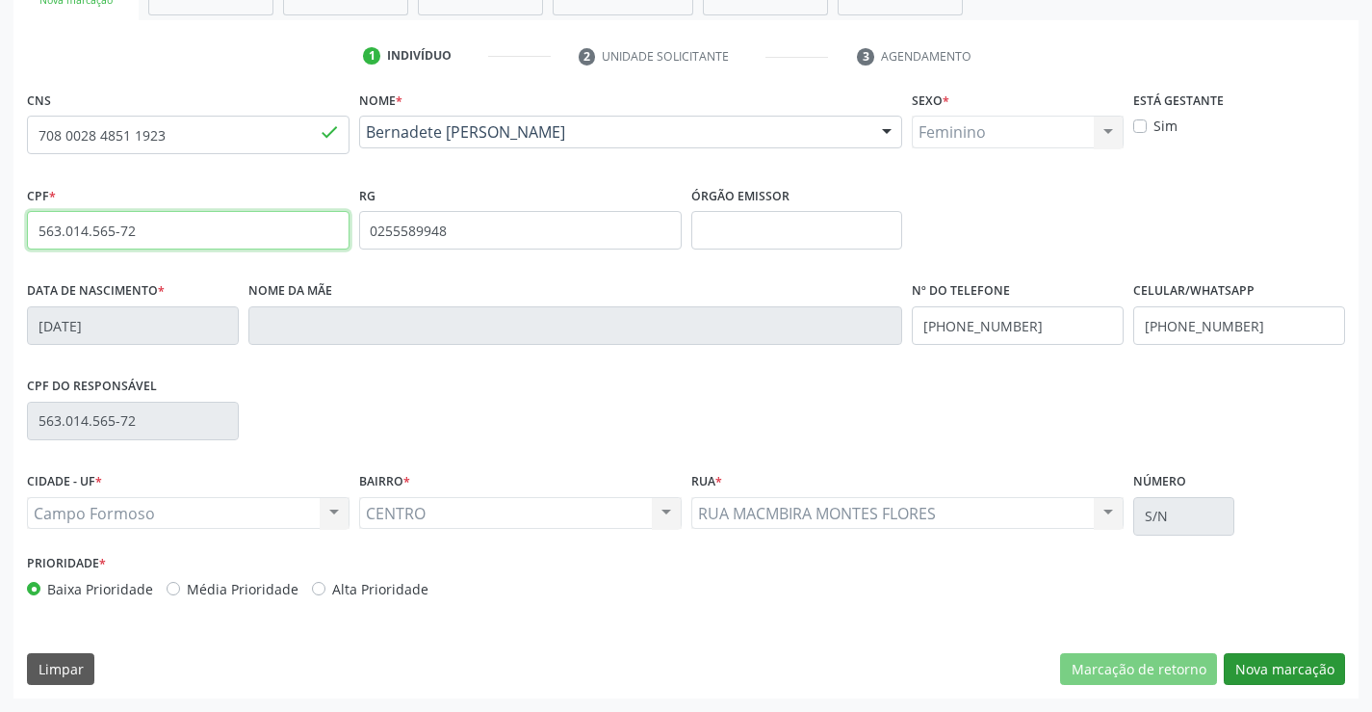
type input "563.014.565-72"
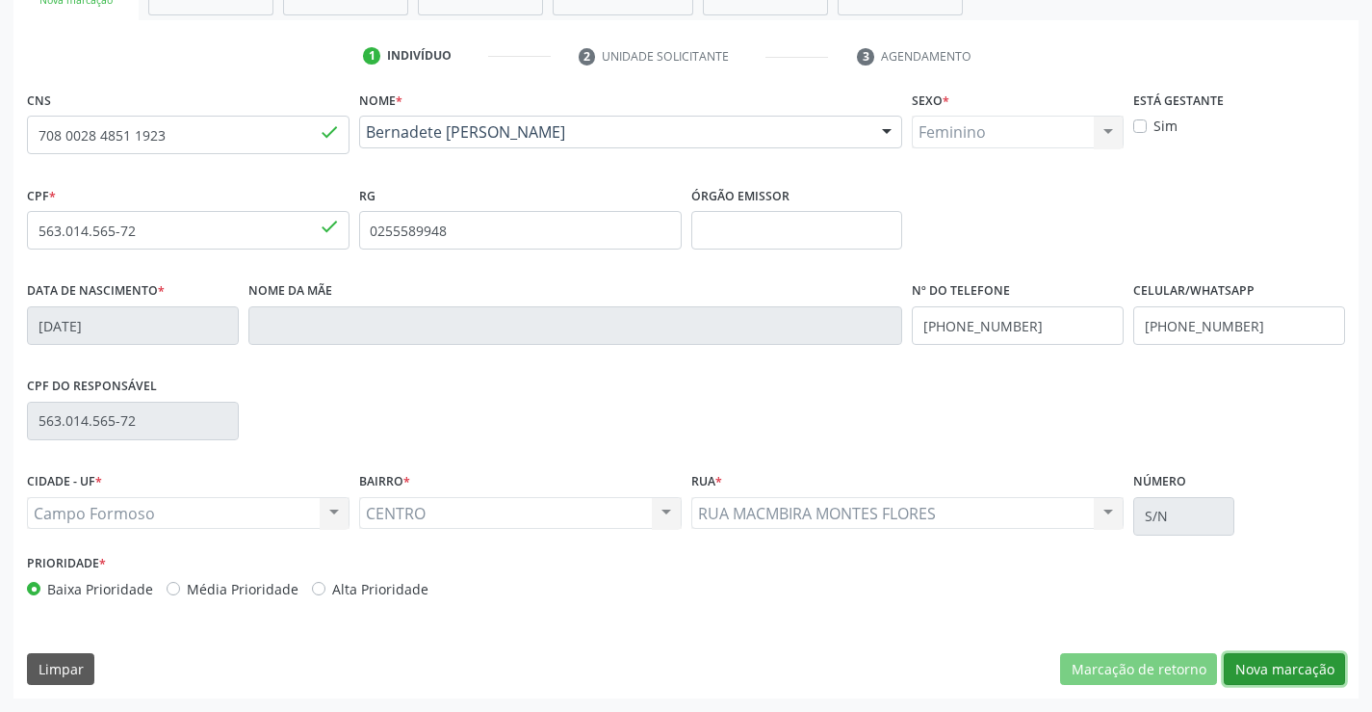
click at [1258, 671] on button "Nova marcação" at bounding box center [1284, 669] width 121 height 33
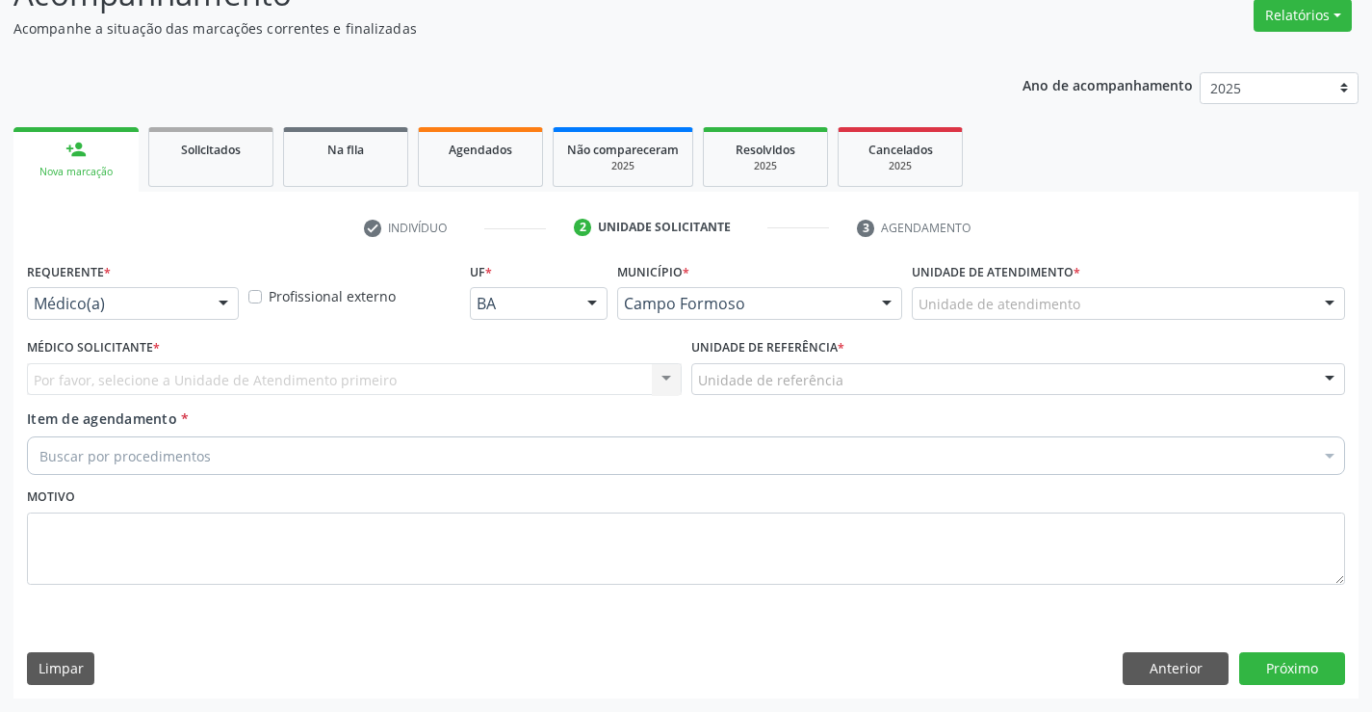
scroll to position [161, 0]
click at [223, 298] on div at bounding box center [223, 304] width 29 height 33
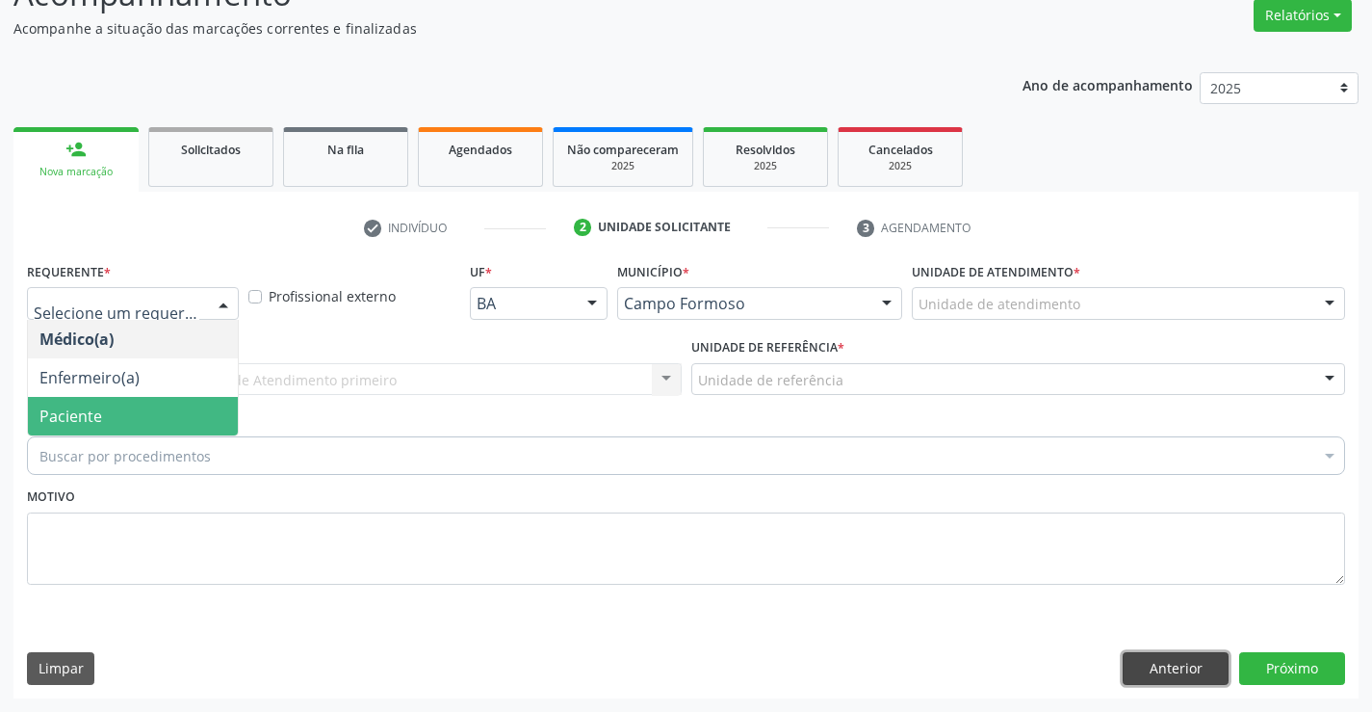
click at [1168, 658] on button "Anterior" at bounding box center [1176, 668] width 106 height 33
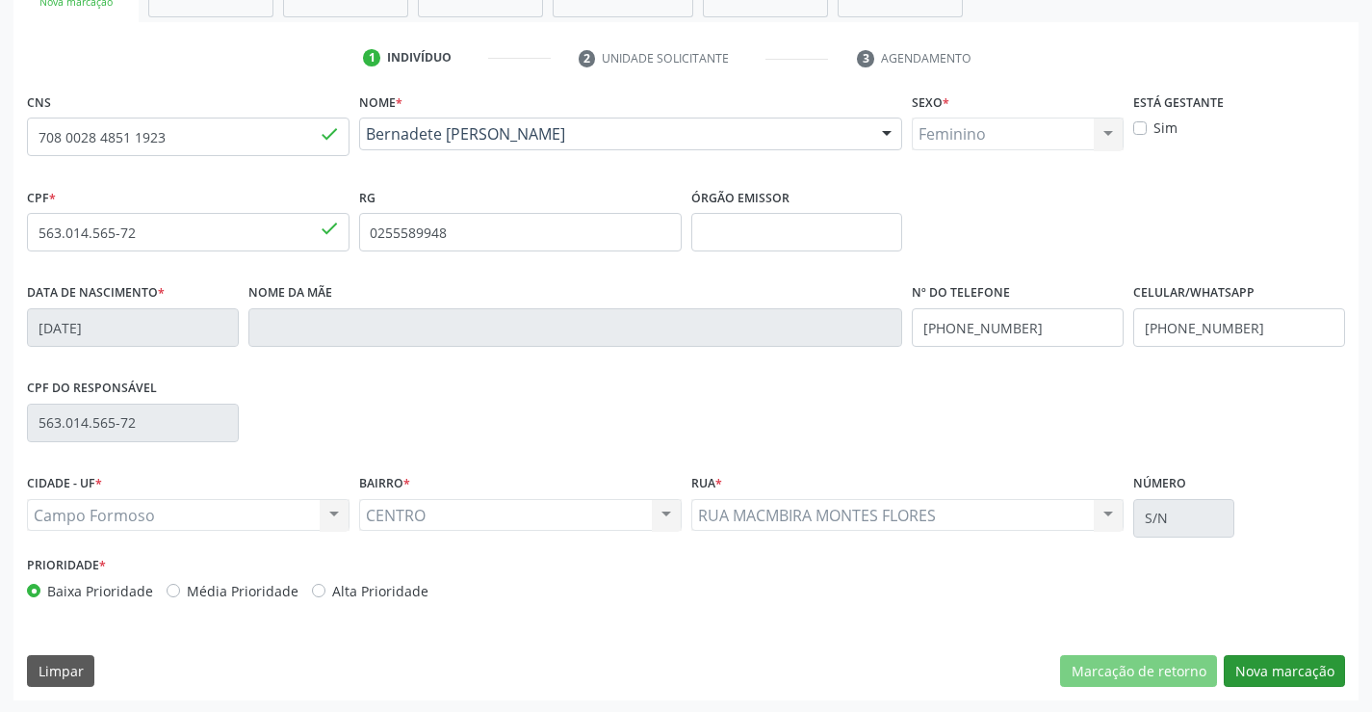
scroll to position [332, 0]
click at [1271, 665] on button "Nova marcação" at bounding box center [1284, 669] width 121 height 33
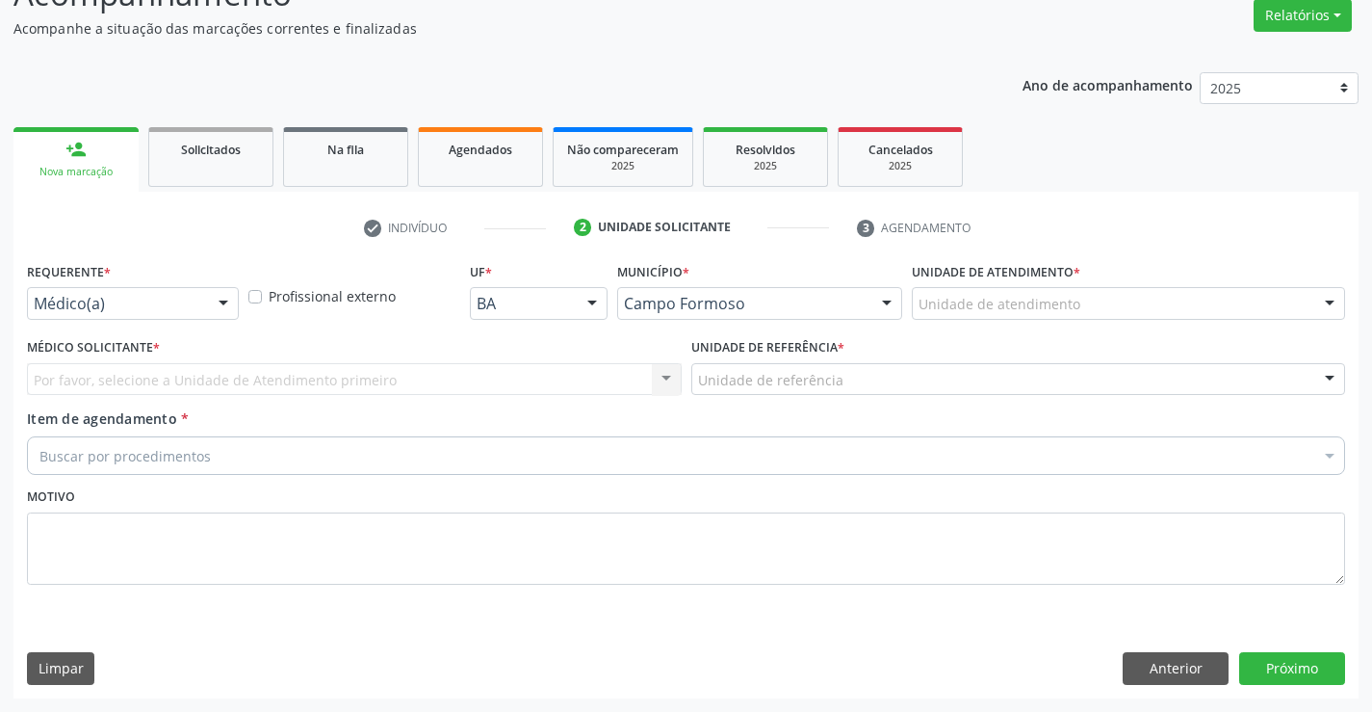
scroll to position [161, 0]
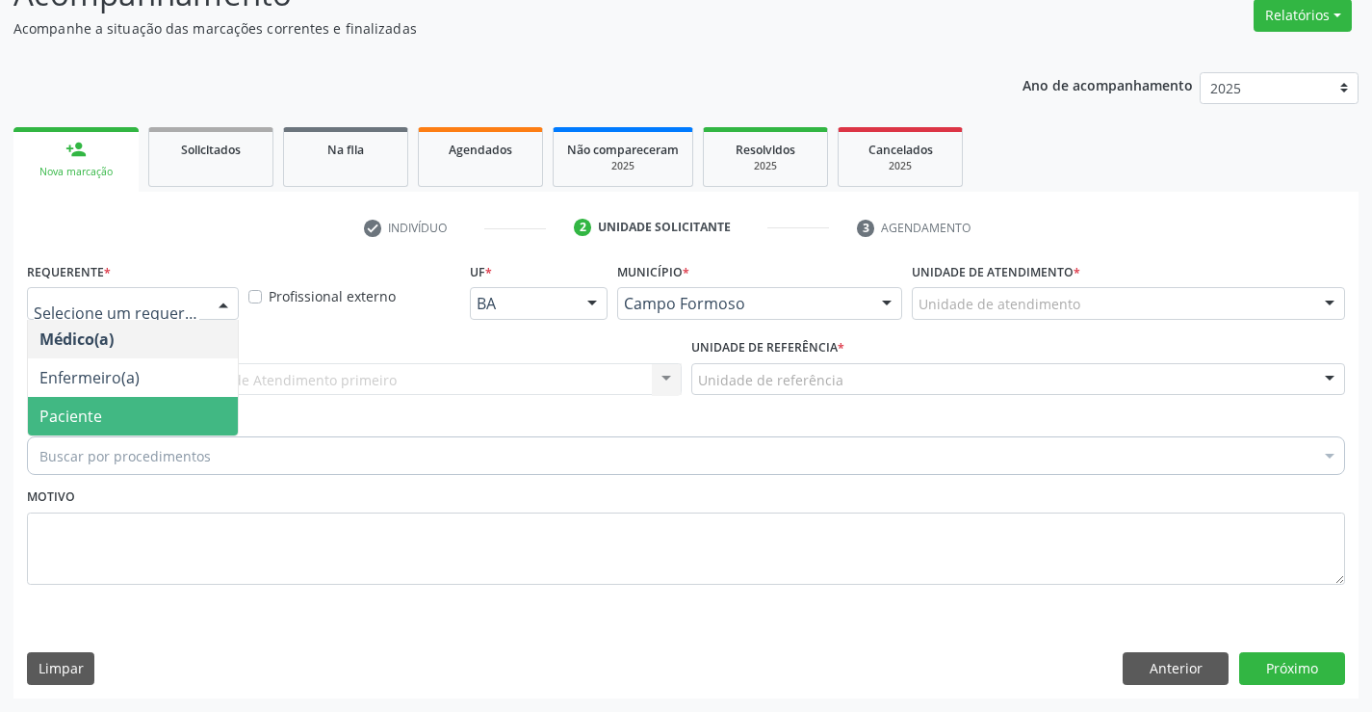
click at [223, 299] on div at bounding box center [223, 304] width 29 height 33
click at [194, 417] on span "Paciente" at bounding box center [133, 416] width 210 height 39
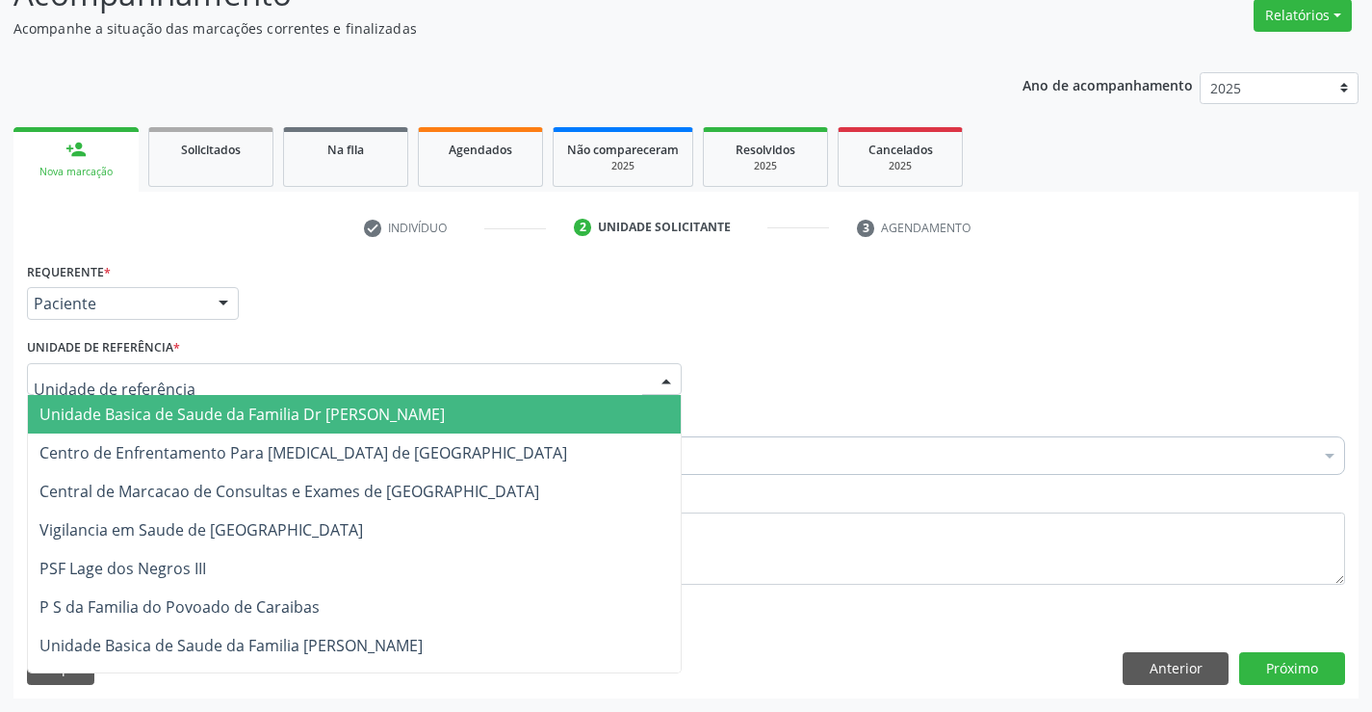
click at [204, 381] on div at bounding box center [354, 379] width 655 height 33
click at [207, 413] on span "Unidade Basica de Saude da Familia Dr [PERSON_NAME]" at bounding box center [241, 413] width 405 height 21
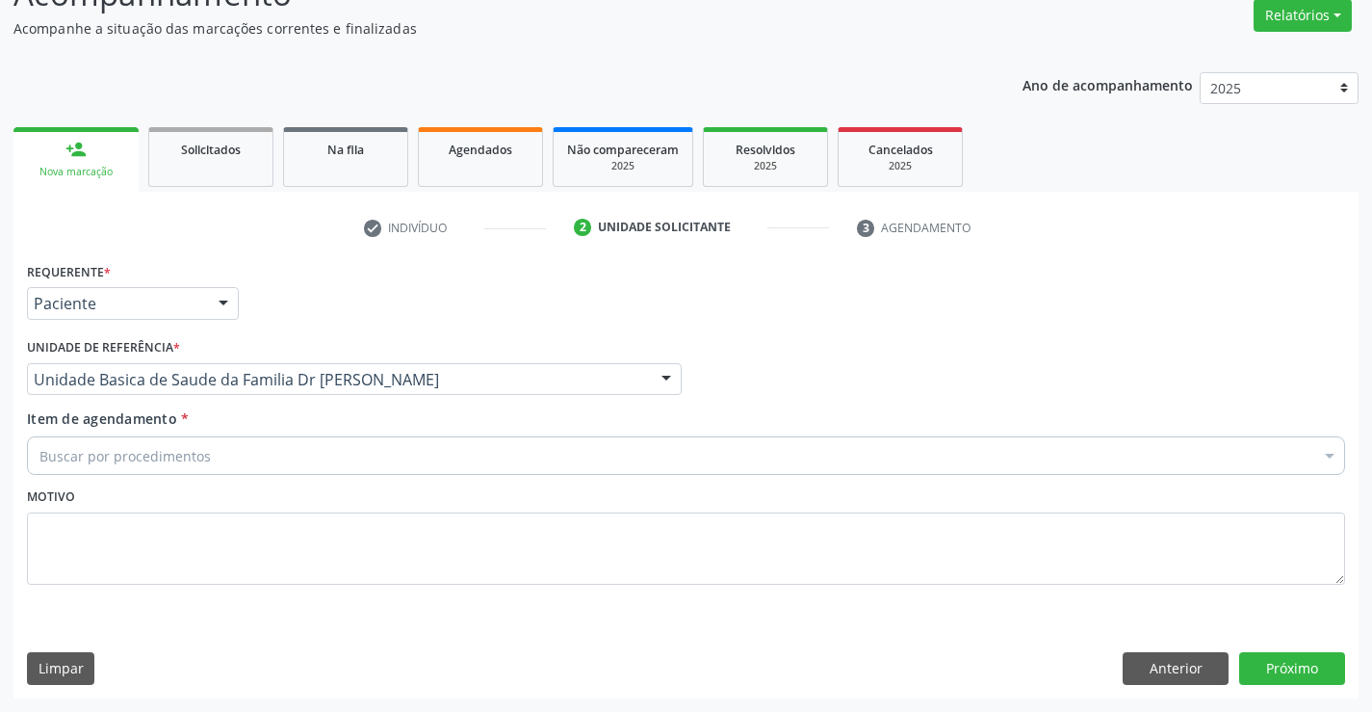
click at [210, 460] on div "Buscar por procedimentos" at bounding box center [686, 455] width 1318 height 39
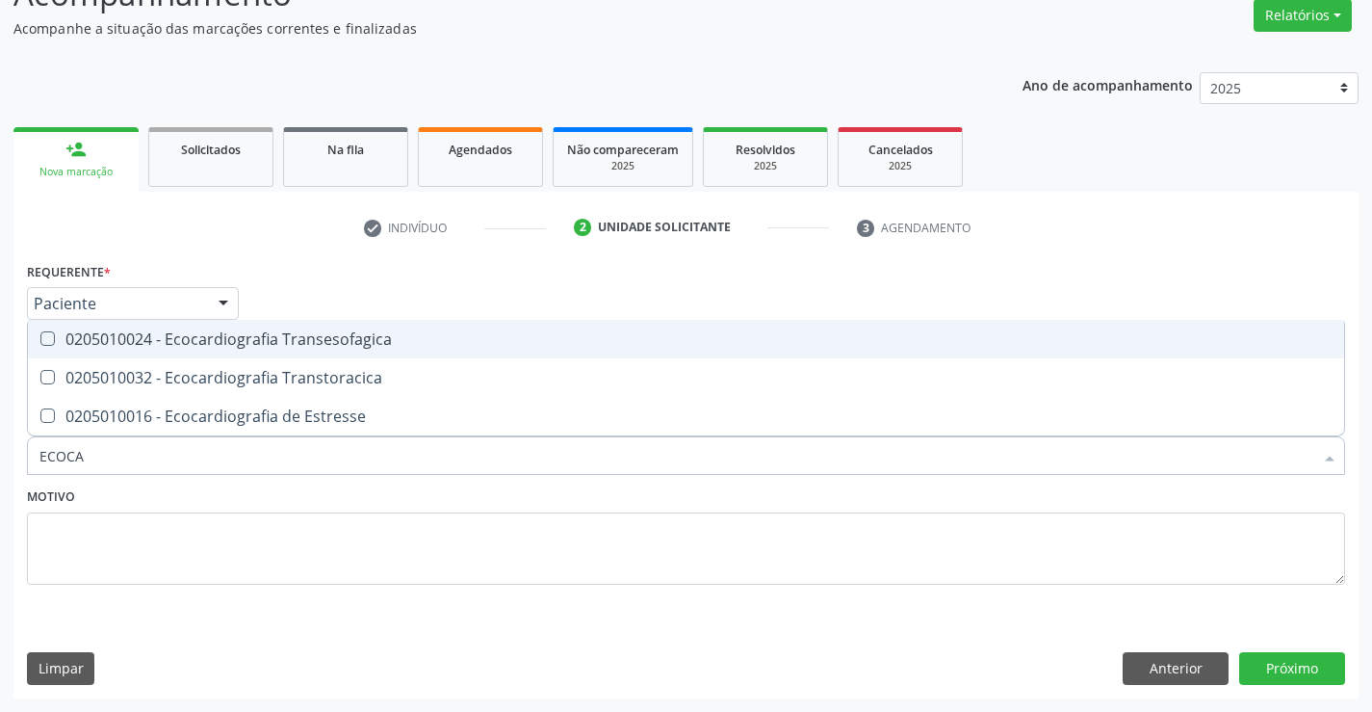
type input "ECOCAR"
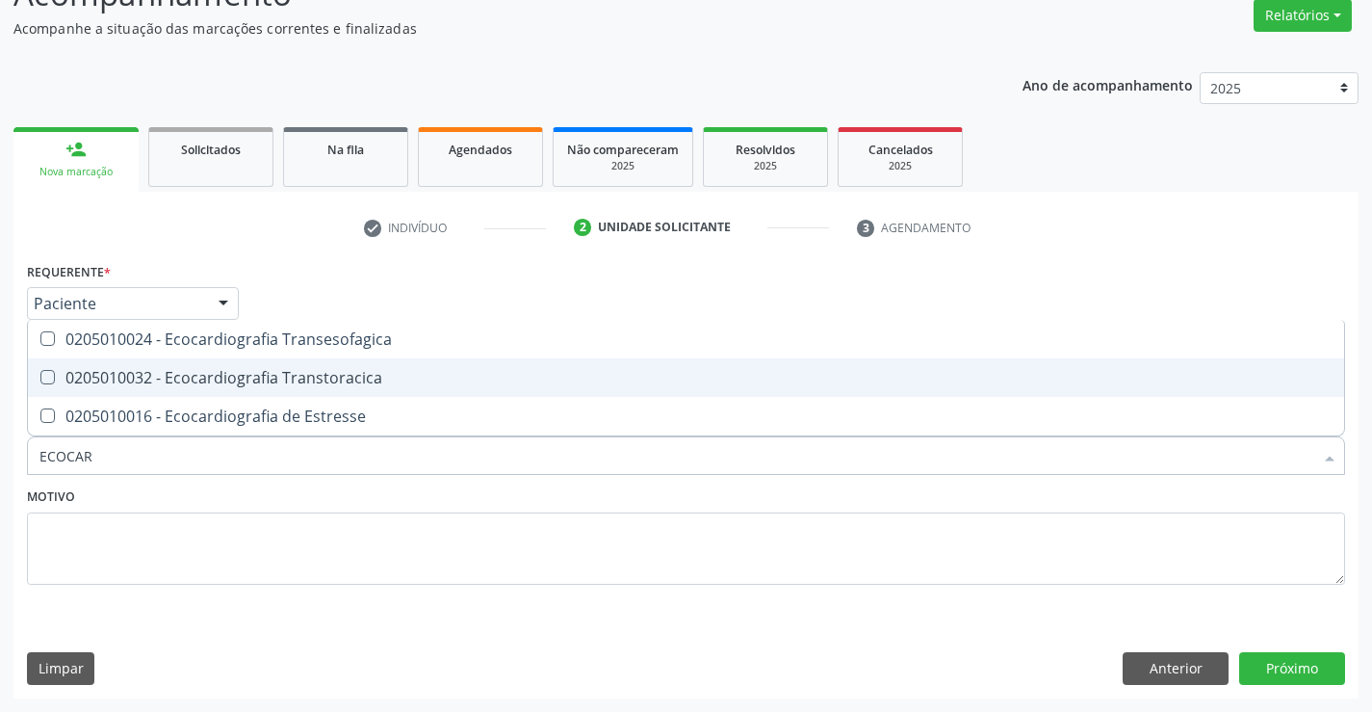
click at [249, 373] on div "0205010032 - Ecocardiografia Transtoracica" at bounding box center [685, 377] width 1293 height 15
checkbox Transtoracica "true"
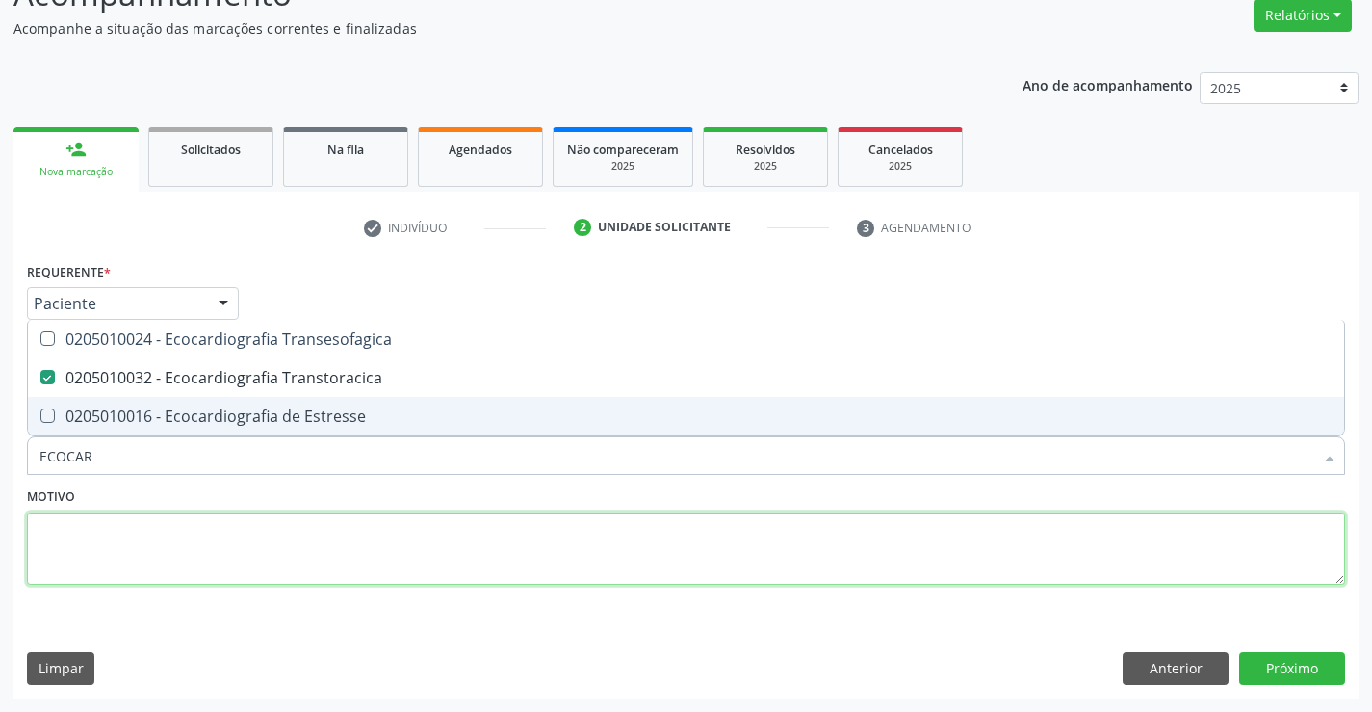
click at [270, 522] on textarea at bounding box center [686, 548] width 1318 height 73
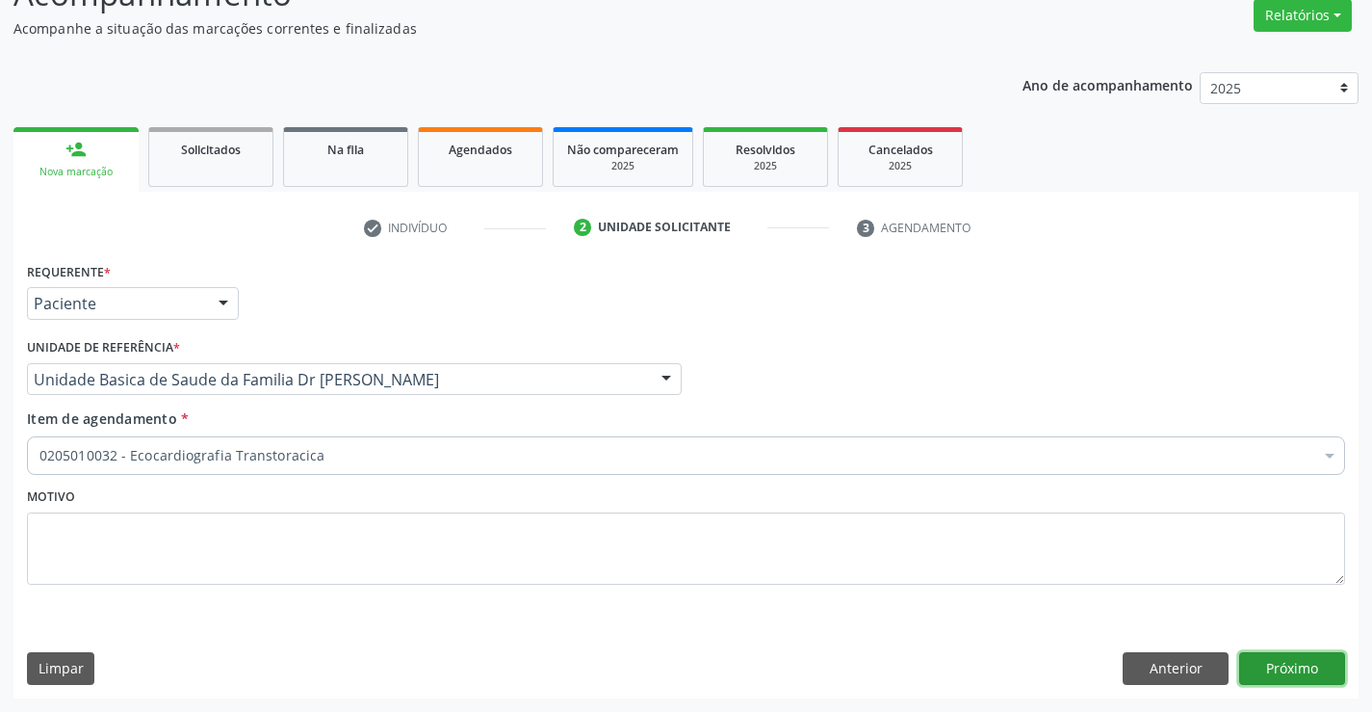
click at [1283, 659] on button "Próximo" at bounding box center [1292, 668] width 106 height 33
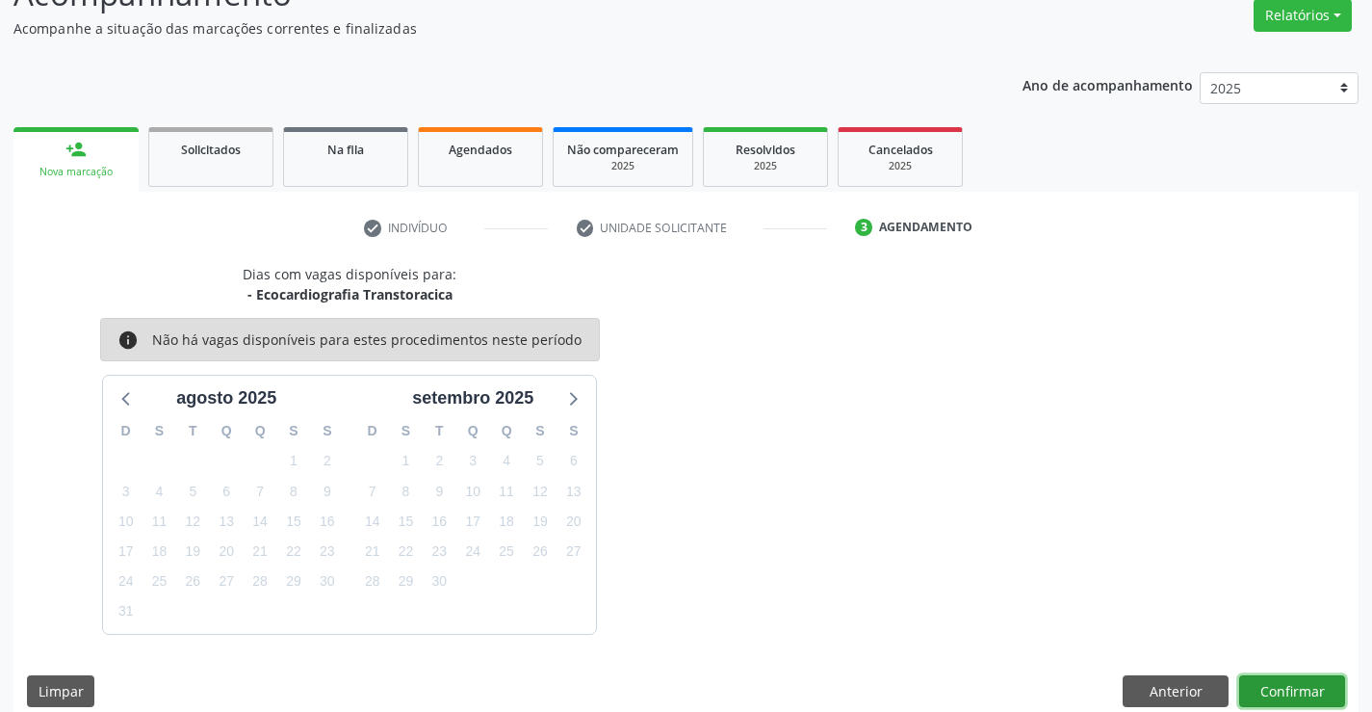
click at [1283, 692] on button "Confirmar" at bounding box center [1292, 691] width 106 height 33
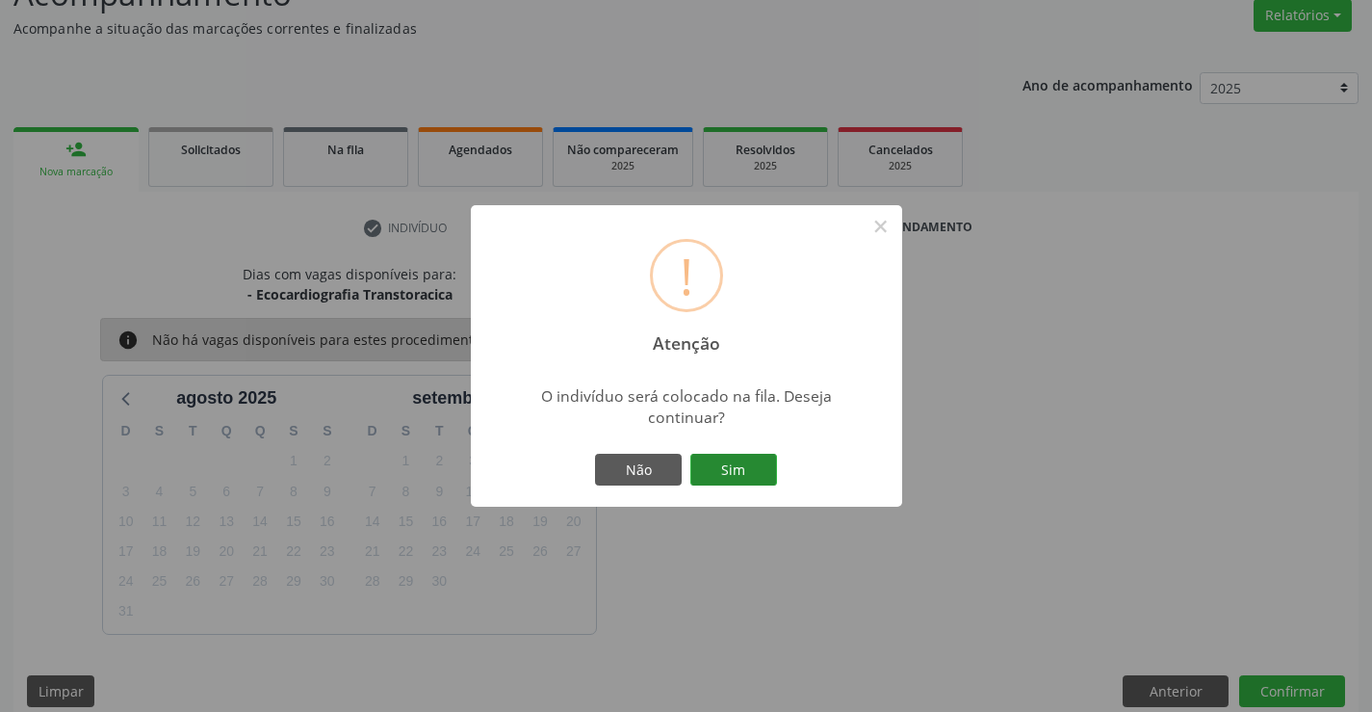
click at [751, 463] on button "Sim" at bounding box center [733, 470] width 87 height 33
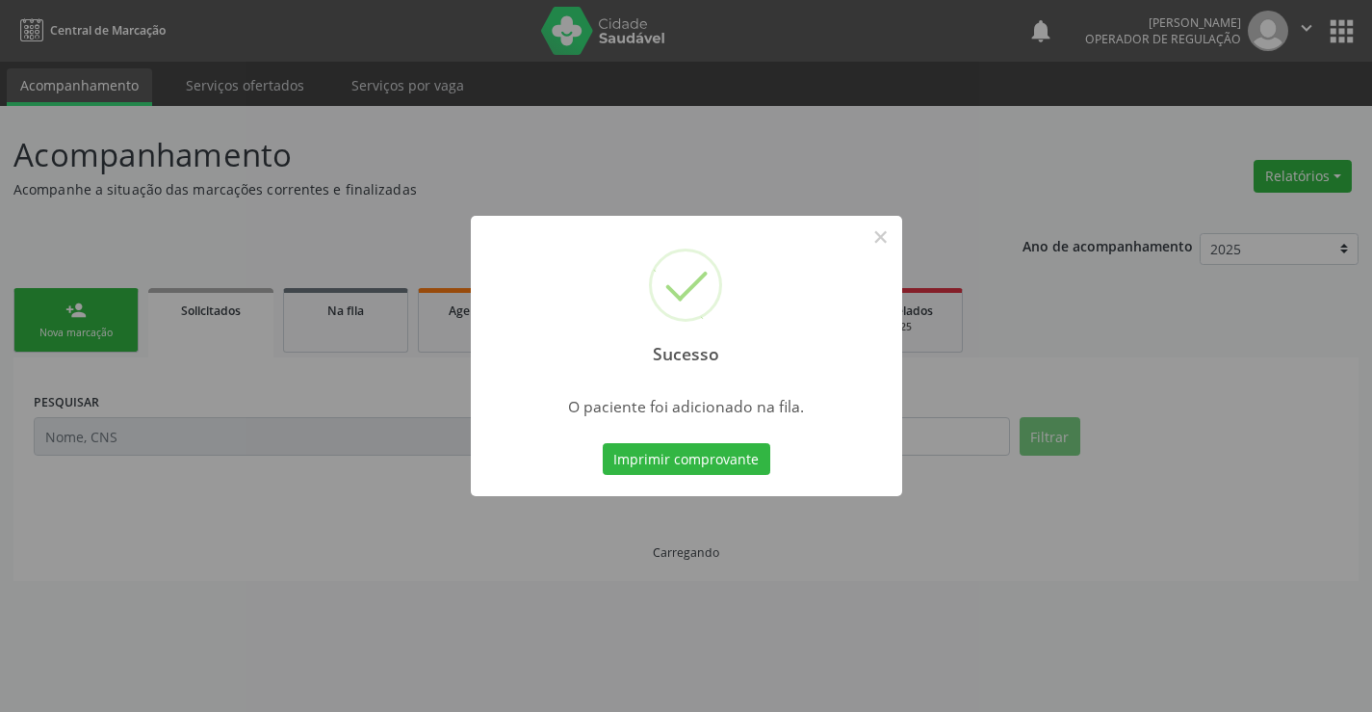
scroll to position [0, 0]
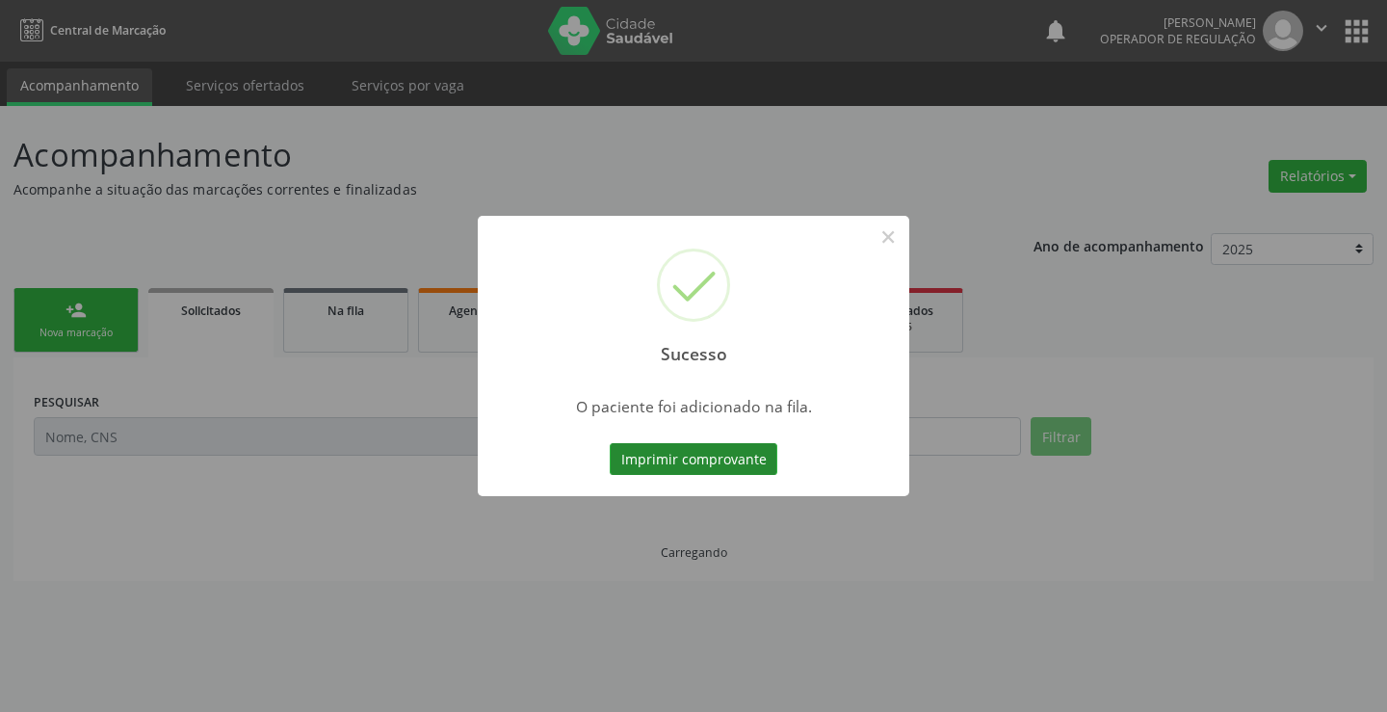
click at [688, 449] on button "Imprimir comprovante" at bounding box center [694, 459] width 168 height 33
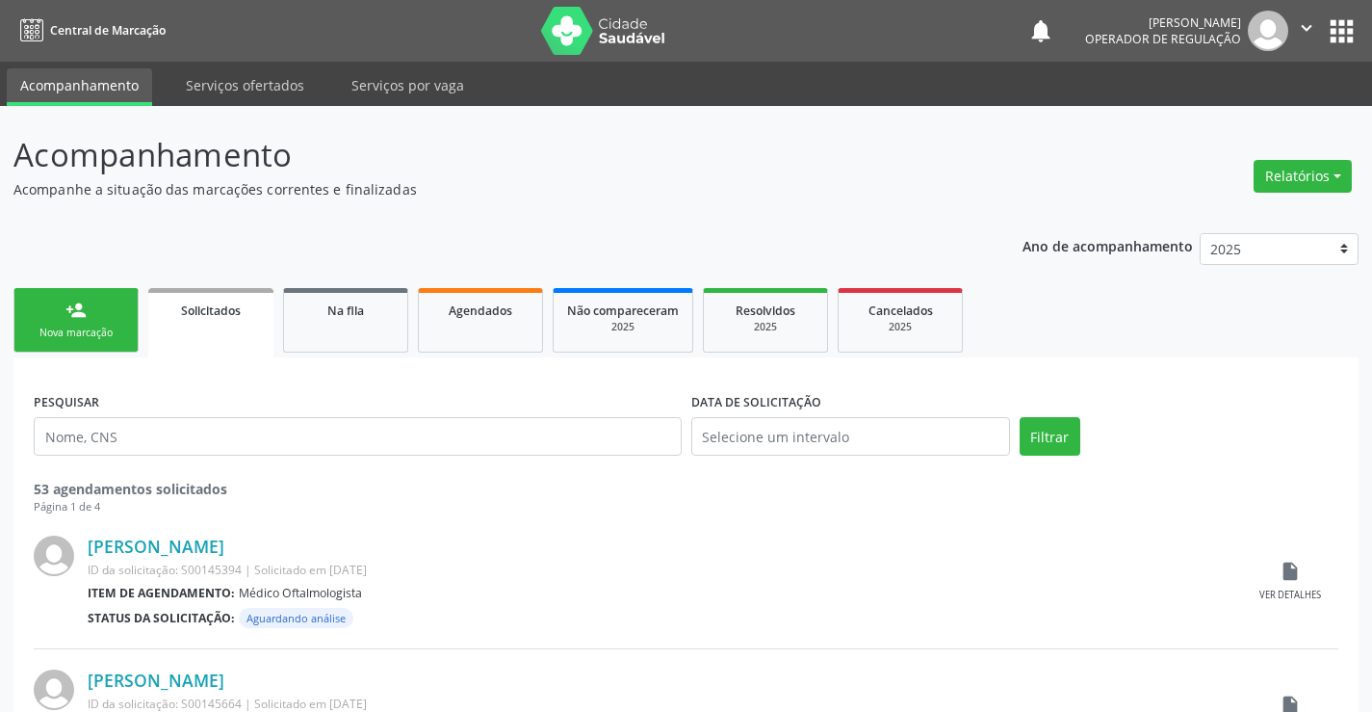
click at [120, 322] on link "person_add Nova marcação" at bounding box center [75, 320] width 125 height 65
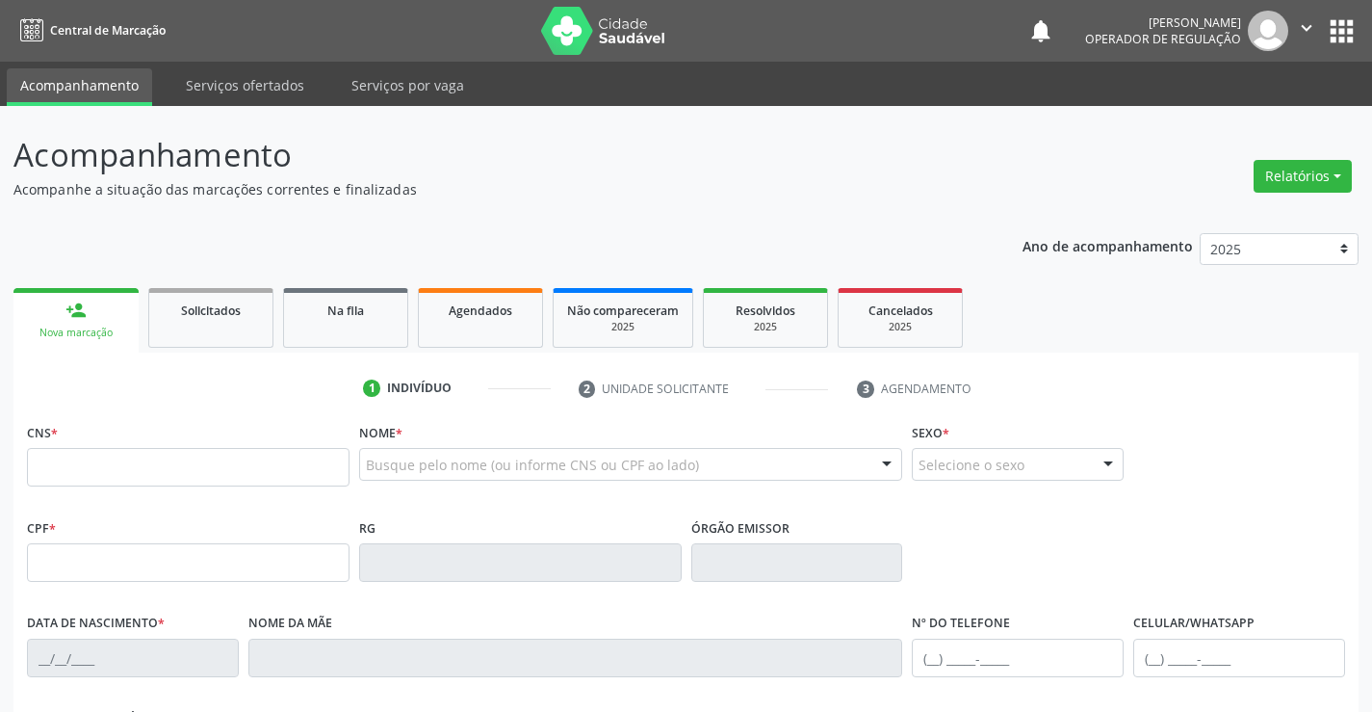
scroll to position [96, 0]
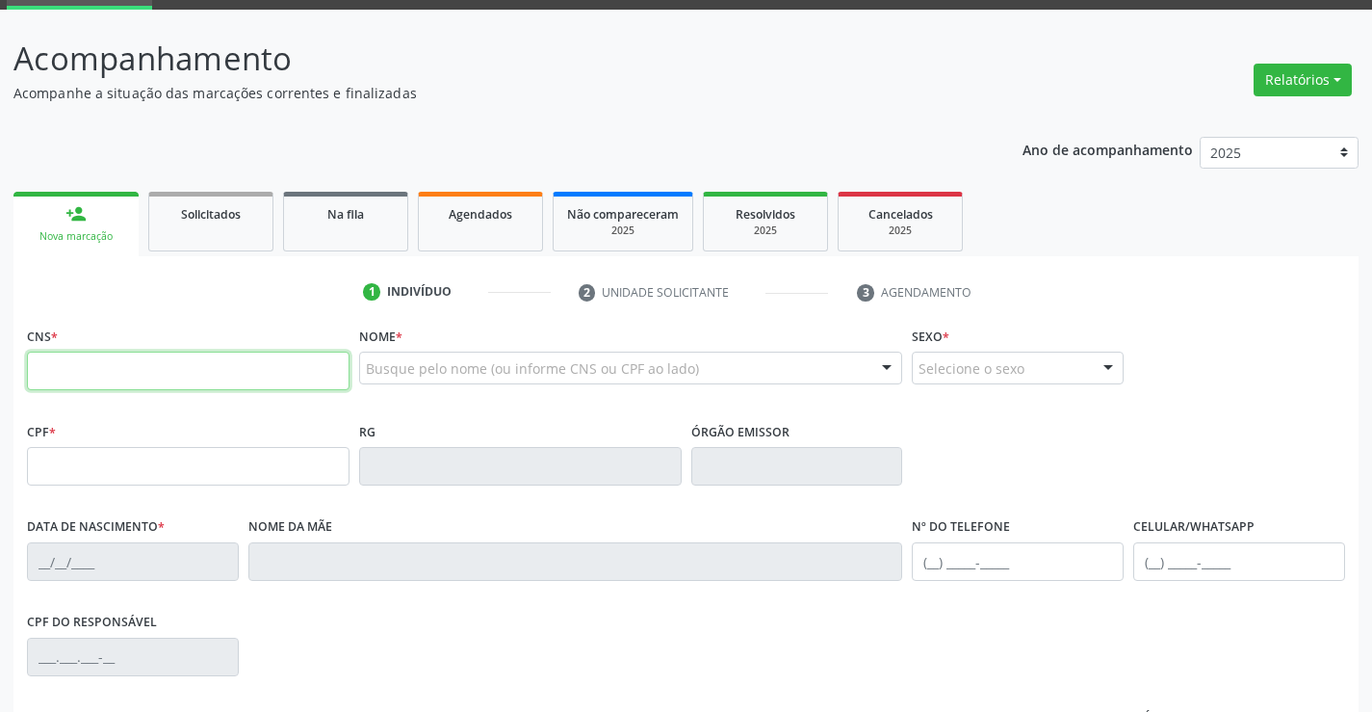
click at [103, 371] on input "text" at bounding box center [188, 370] width 323 height 39
type input "706 7005 2326 7913"
type input "273583736"
type input "SSPBA"
type input "1[DATE]"
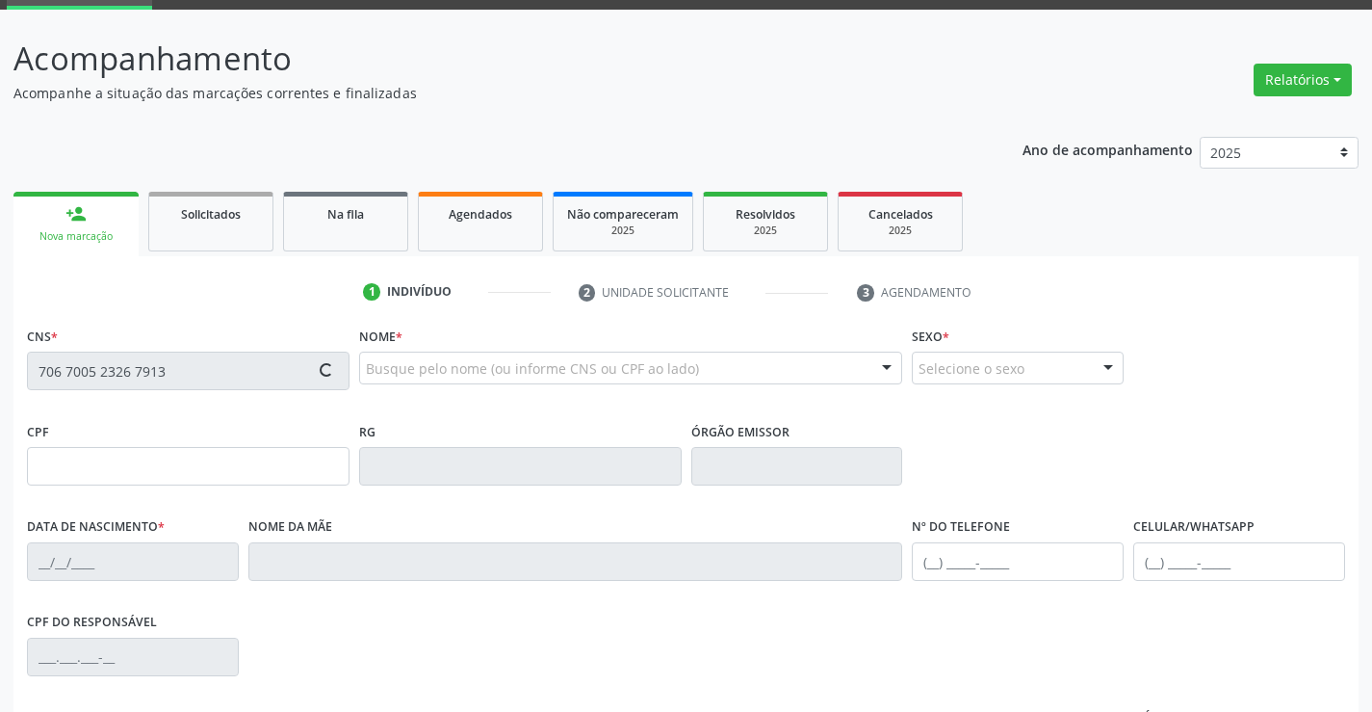
type input "[PHONE_NUMBER]"
type input "164.942.438-86"
type input "28"
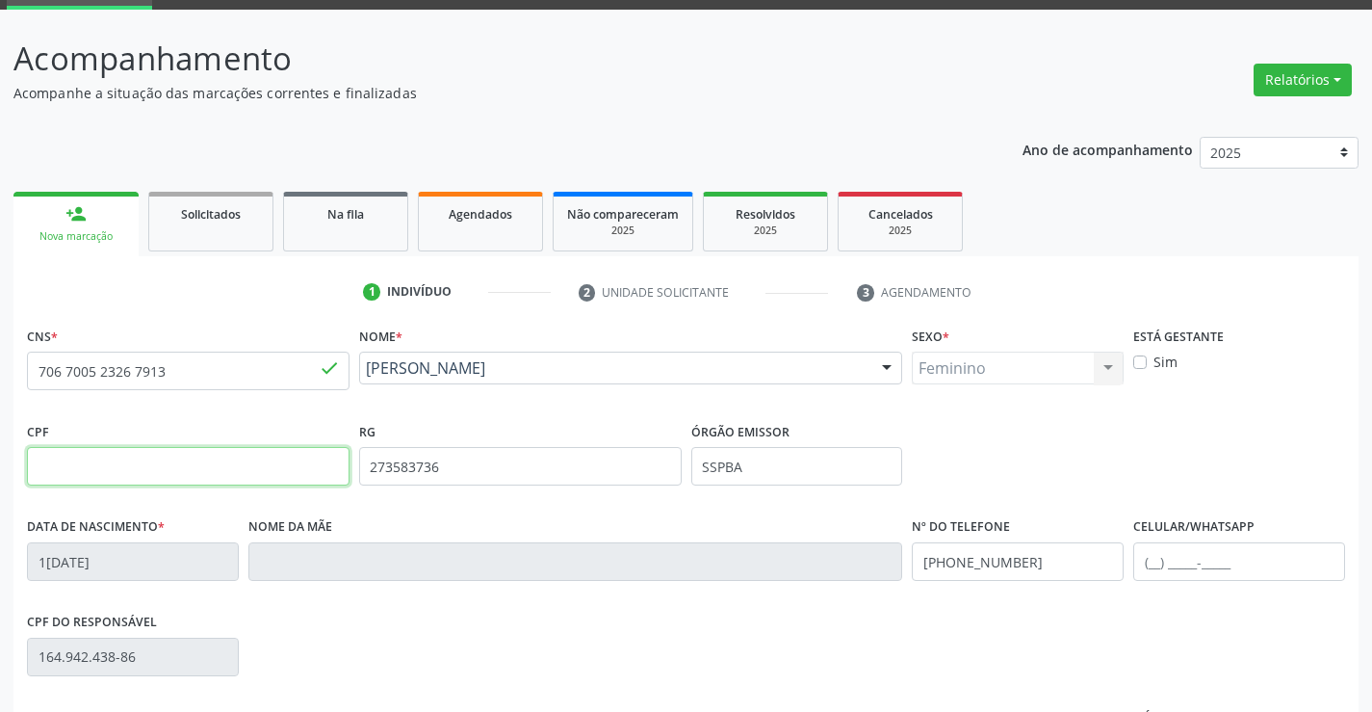
click at [68, 466] on input "text" at bounding box center [188, 466] width 323 height 39
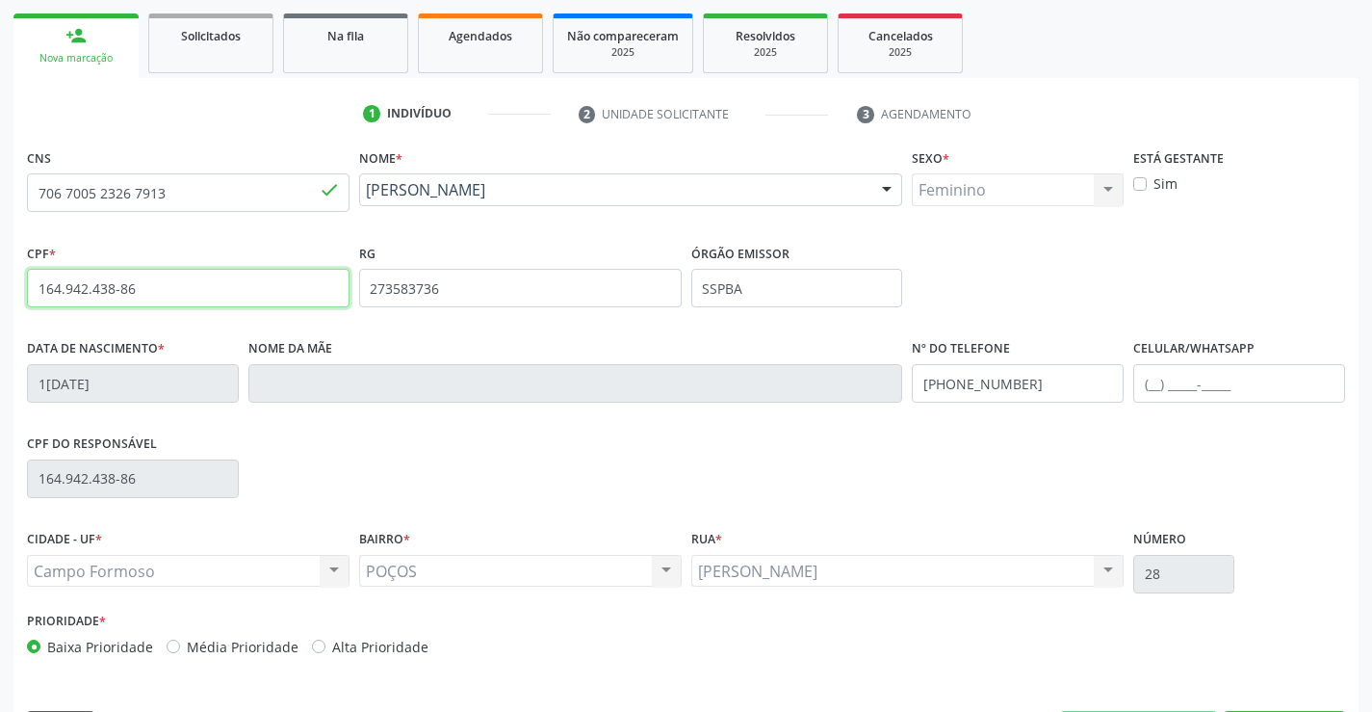
scroll to position [332, 0]
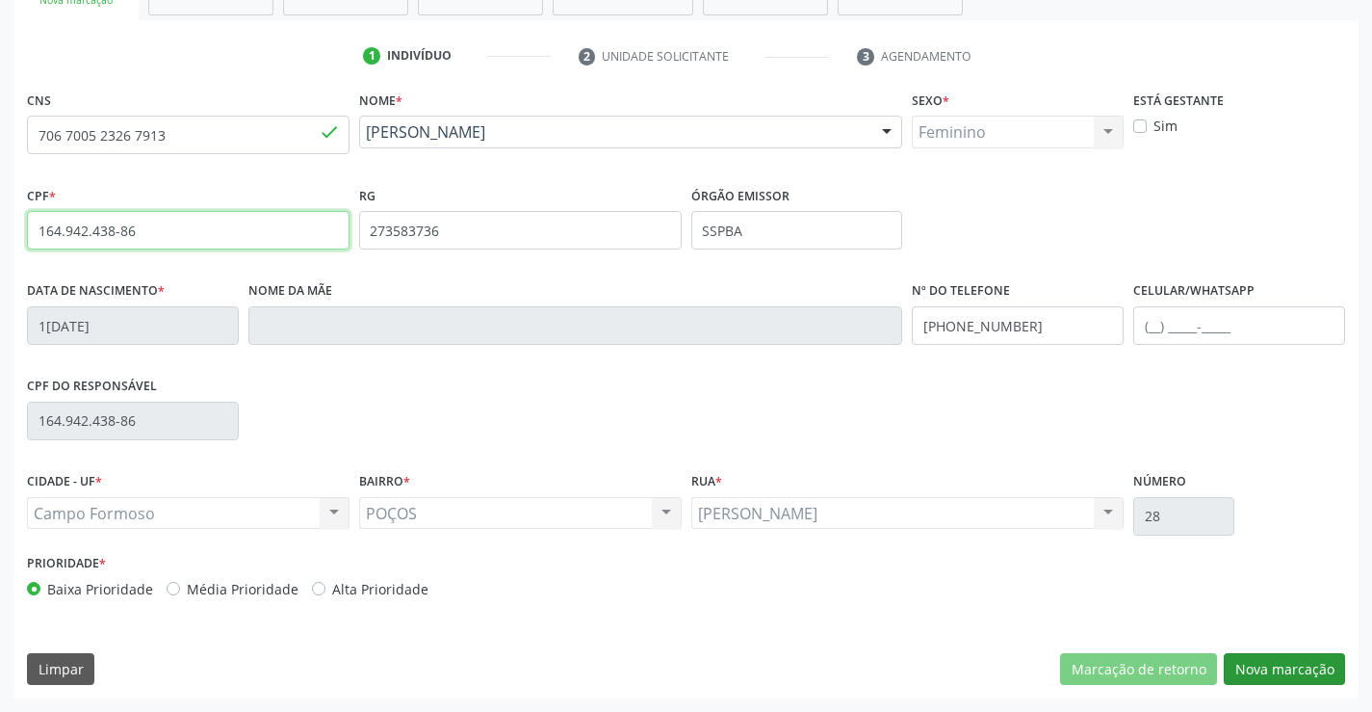
type input "164.942.438-86"
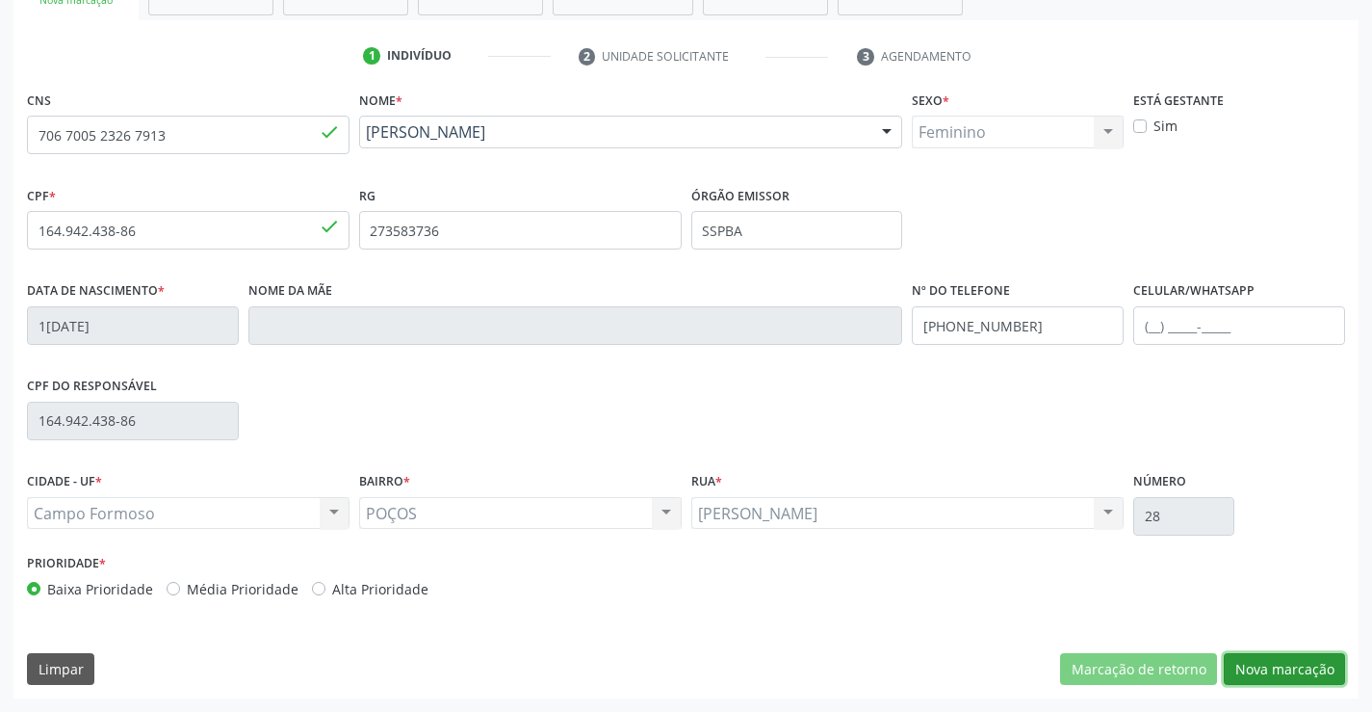
click at [1261, 662] on button "Nova marcação" at bounding box center [1284, 669] width 121 height 33
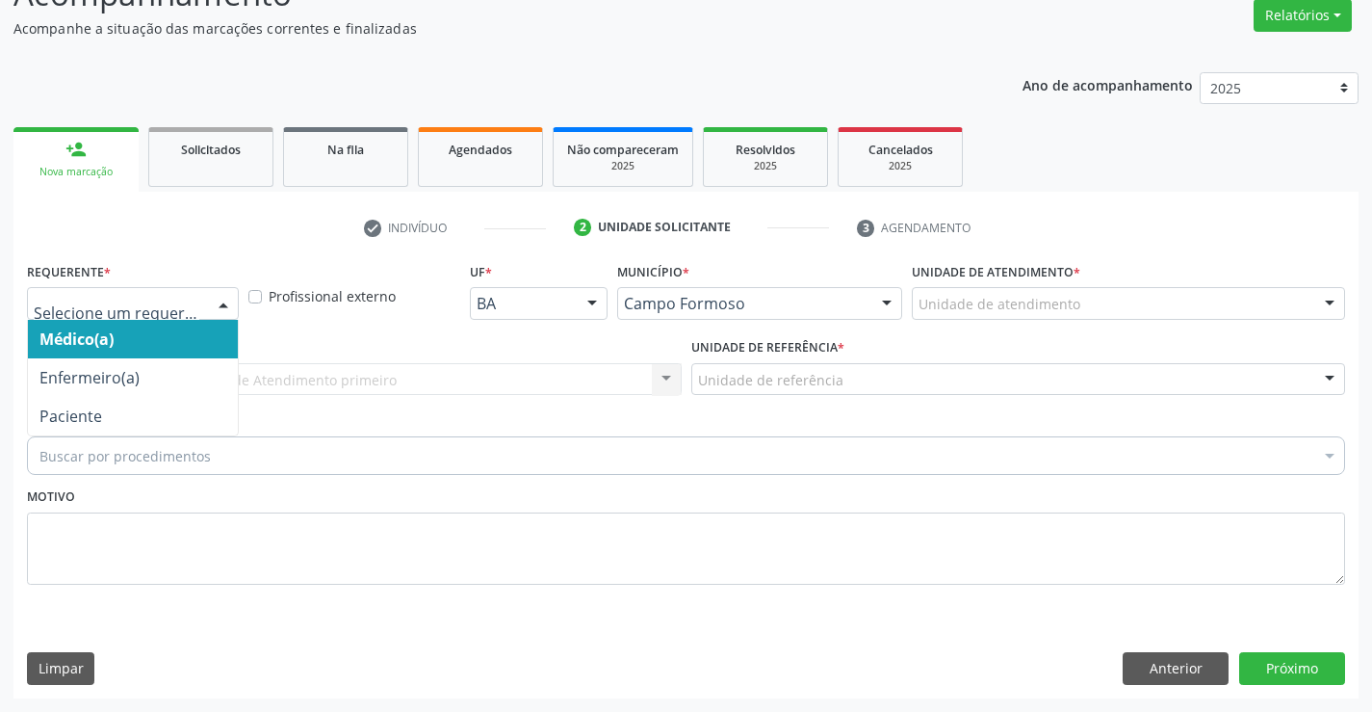
click at [220, 295] on div at bounding box center [223, 304] width 29 height 33
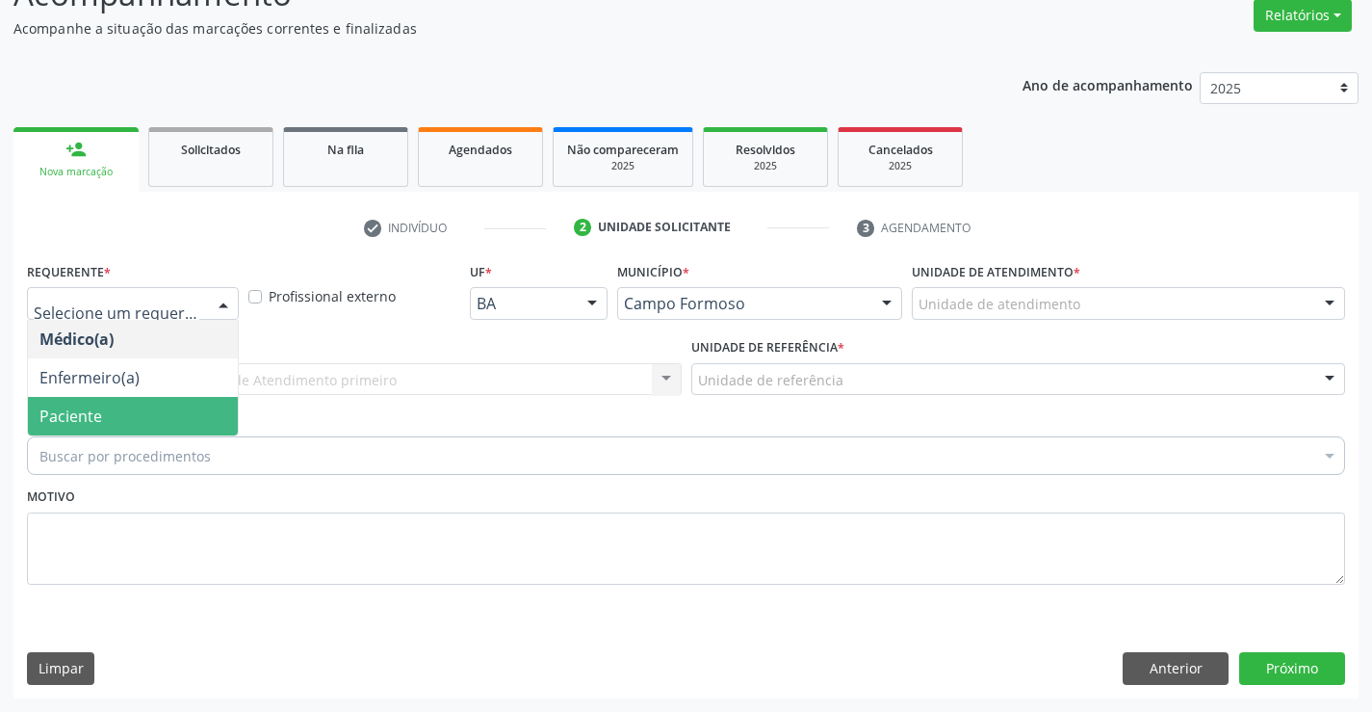
click at [181, 408] on span "Paciente" at bounding box center [133, 416] width 210 height 39
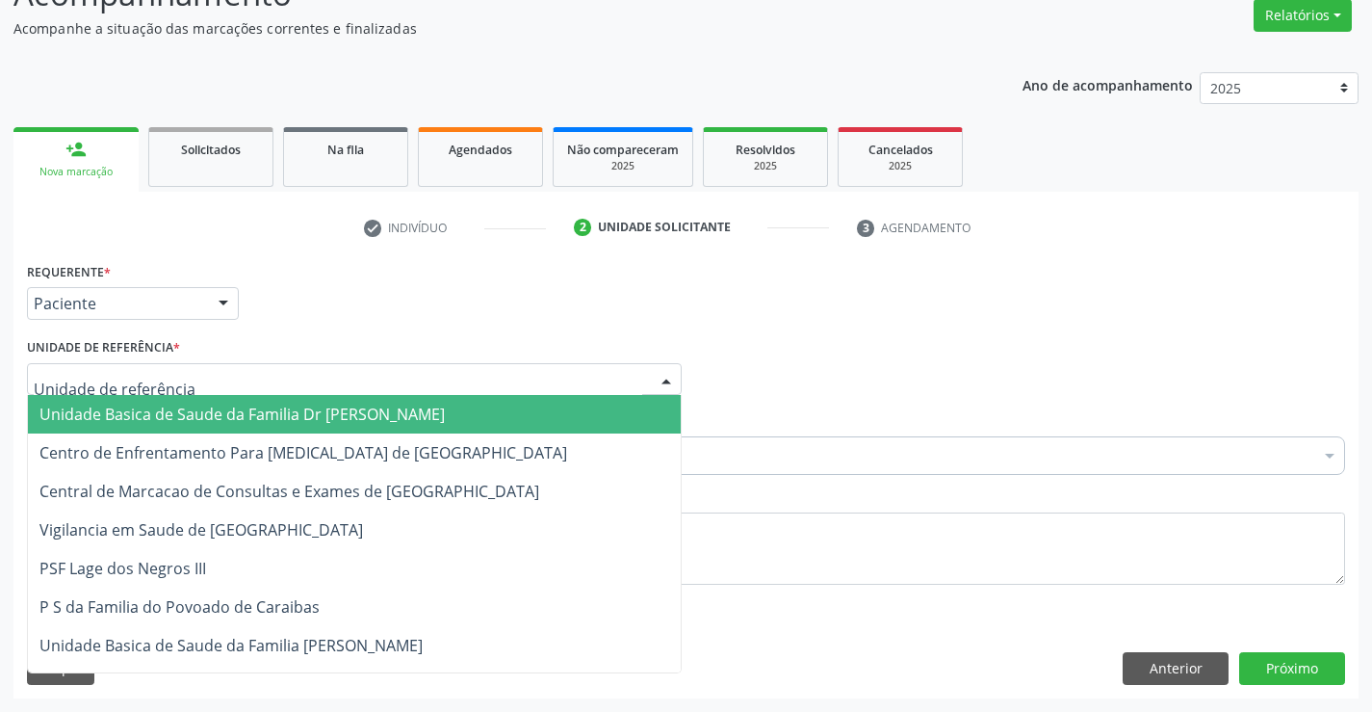
click at [195, 378] on div at bounding box center [354, 379] width 655 height 33
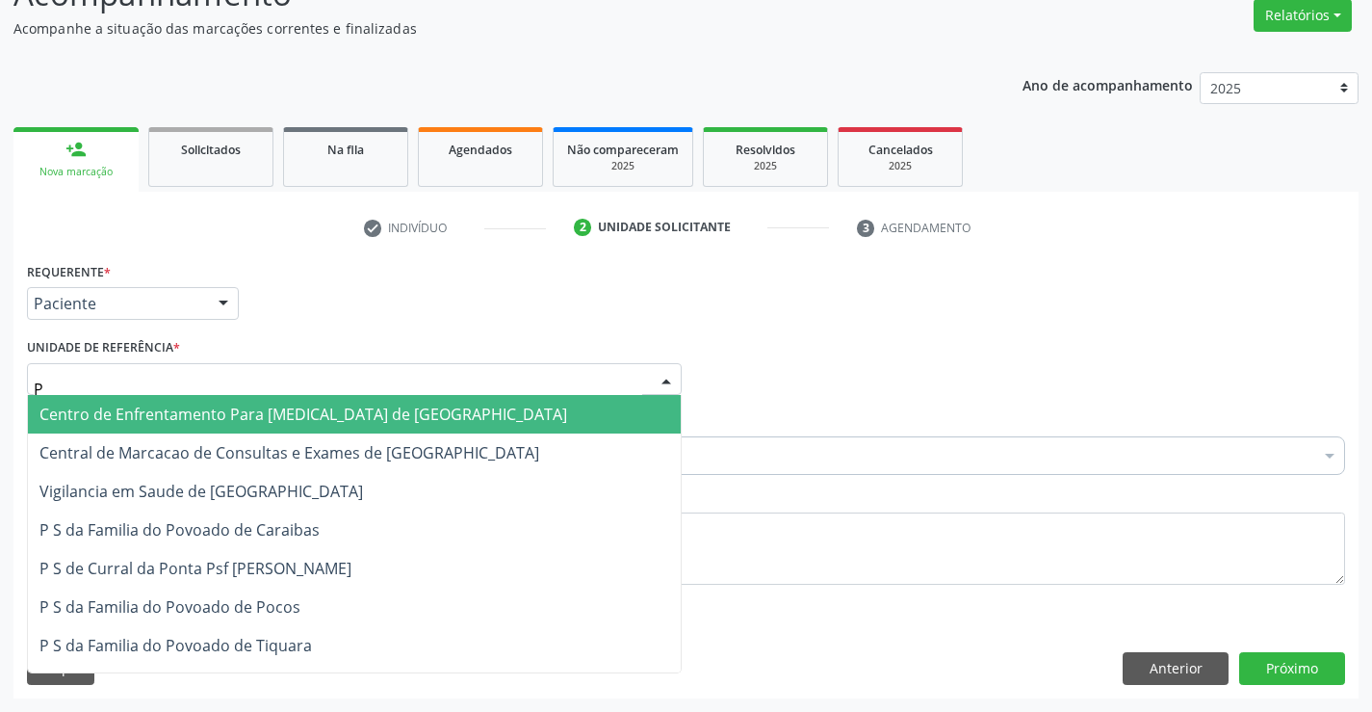
type input "PO"
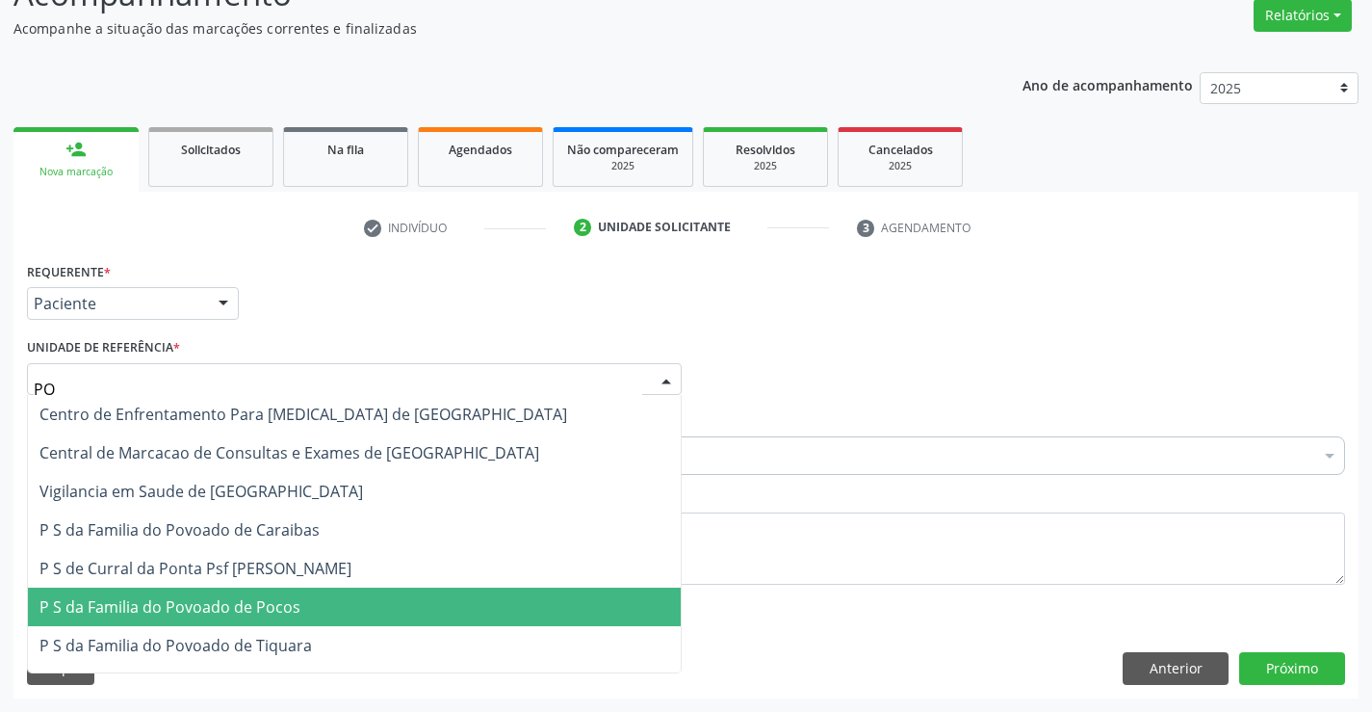
click at [235, 607] on span "P S da Familia do Povoado de Pocos" at bounding box center [169, 606] width 261 height 21
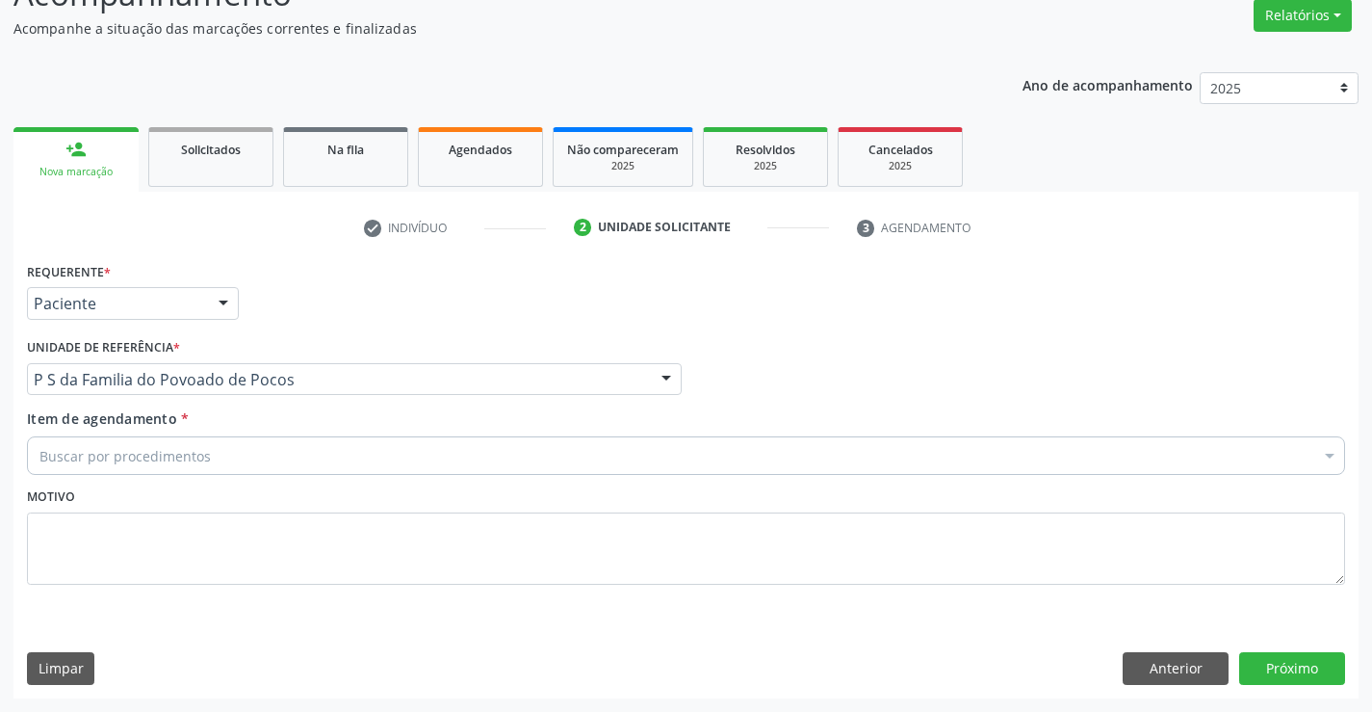
click at [232, 452] on div "Buscar por procedimentos" at bounding box center [686, 455] width 1318 height 39
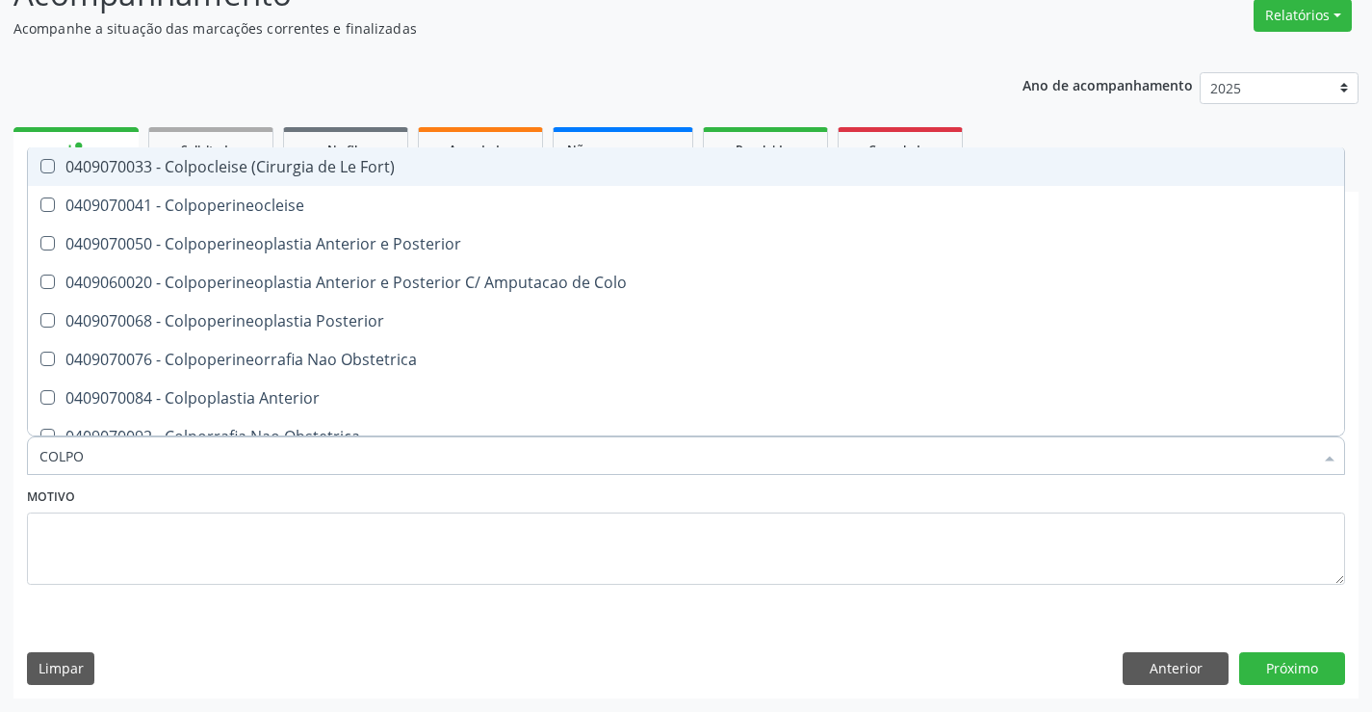
type input "COLPOS"
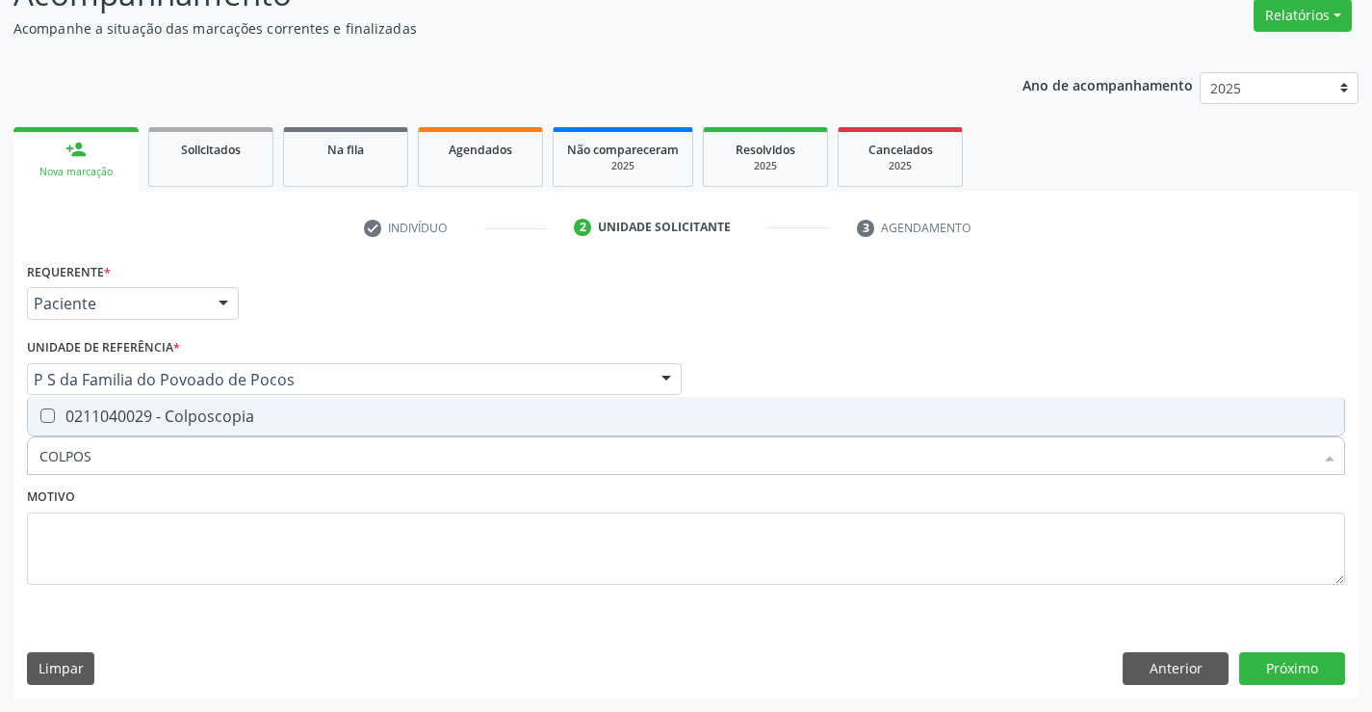
click at [376, 407] on span "0211040029 - Colposcopia" at bounding box center [686, 416] width 1316 height 39
checkbox Colposcopia "true"
click at [594, 506] on div "Motivo" at bounding box center [686, 533] width 1318 height 102
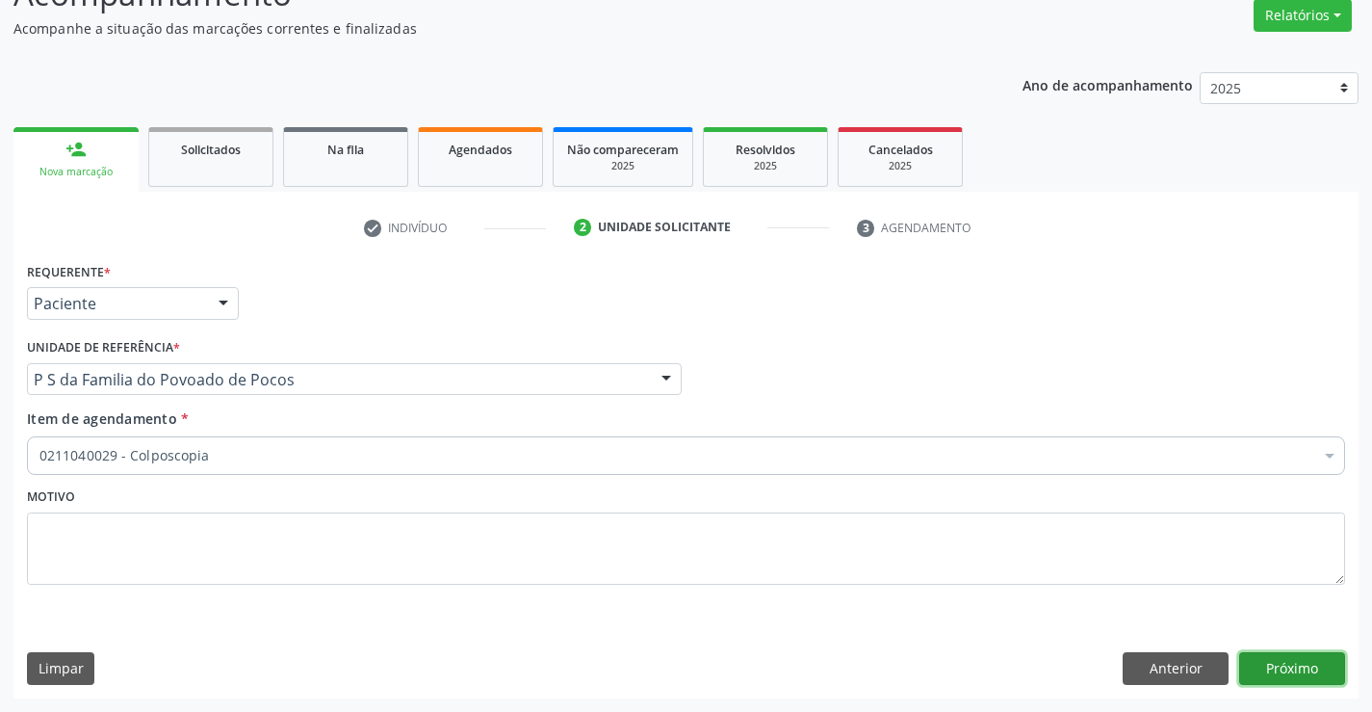
click at [1278, 673] on button "Próximo" at bounding box center [1292, 668] width 106 height 33
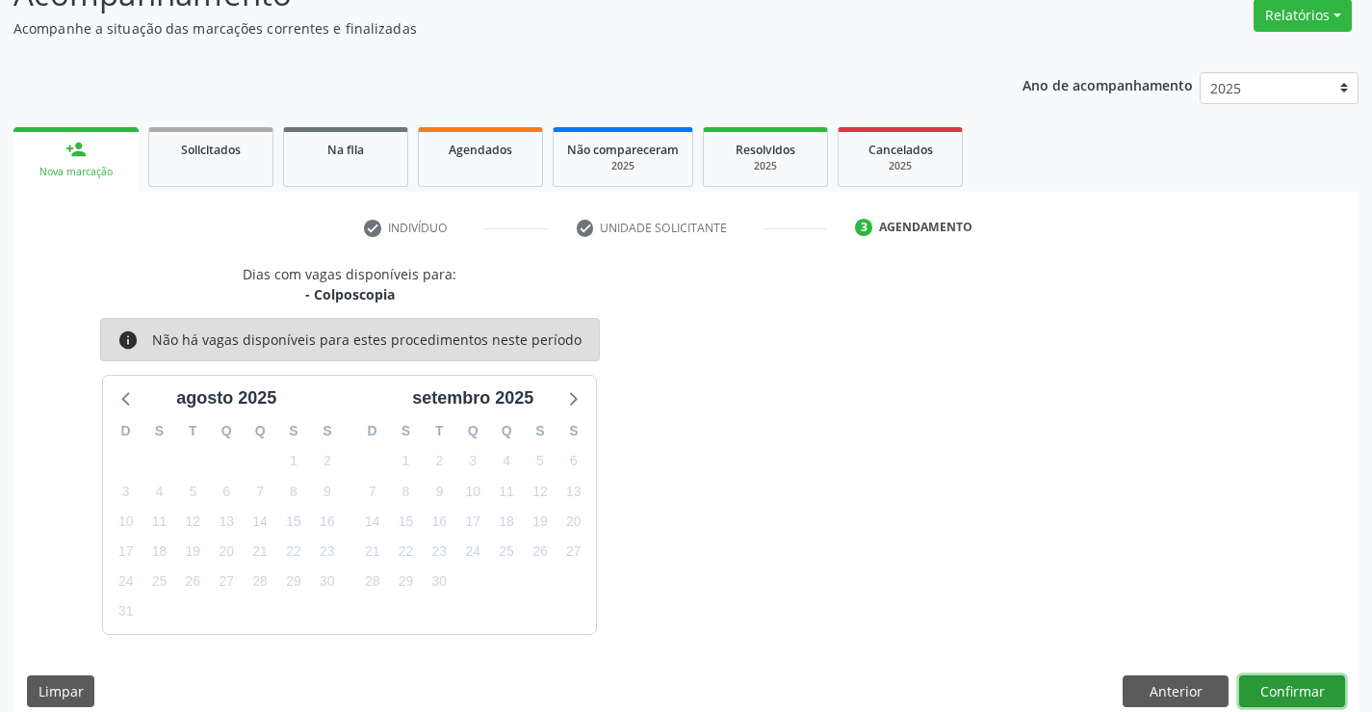
click at [1287, 686] on button "Confirmar" at bounding box center [1292, 691] width 106 height 33
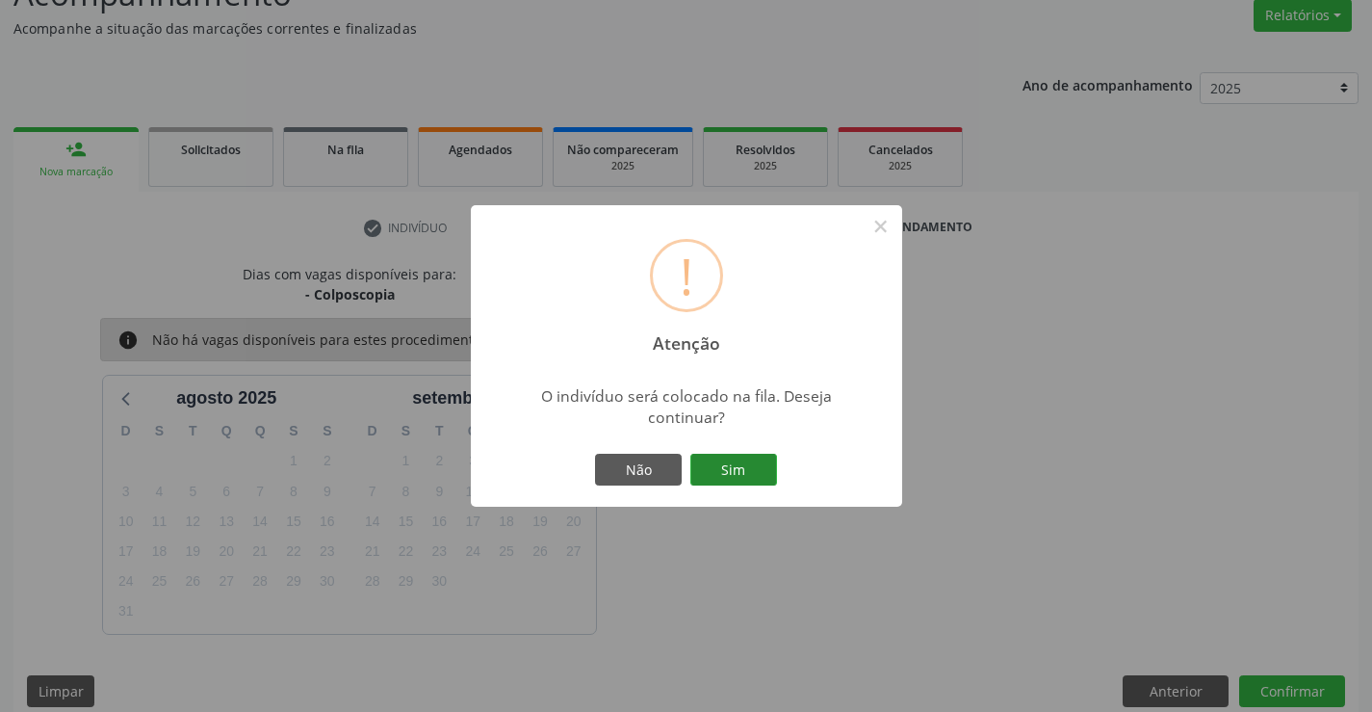
click at [735, 470] on button "Sim" at bounding box center [733, 470] width 87 height 33
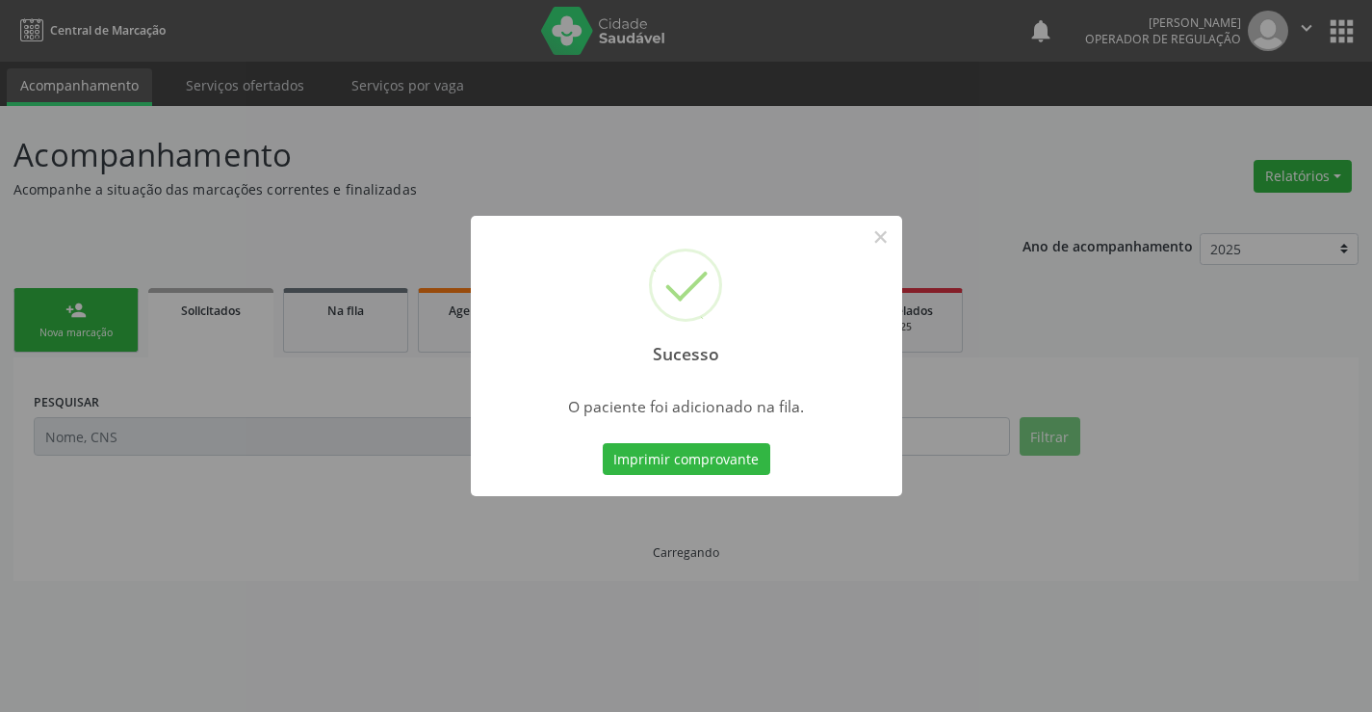
scroll to position [0, 0]
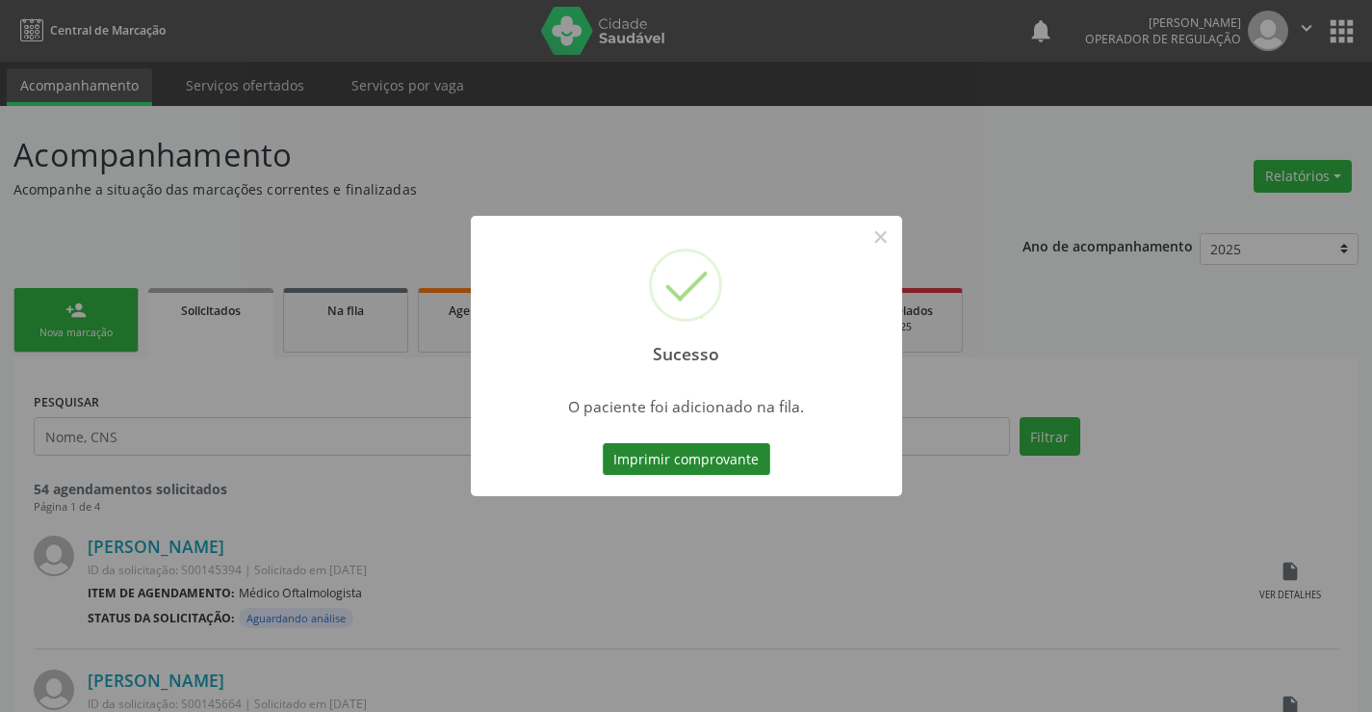
click at [713, 461] on button "Imprimir comprovante" at bounding box center [687, 459] width 168 height 33
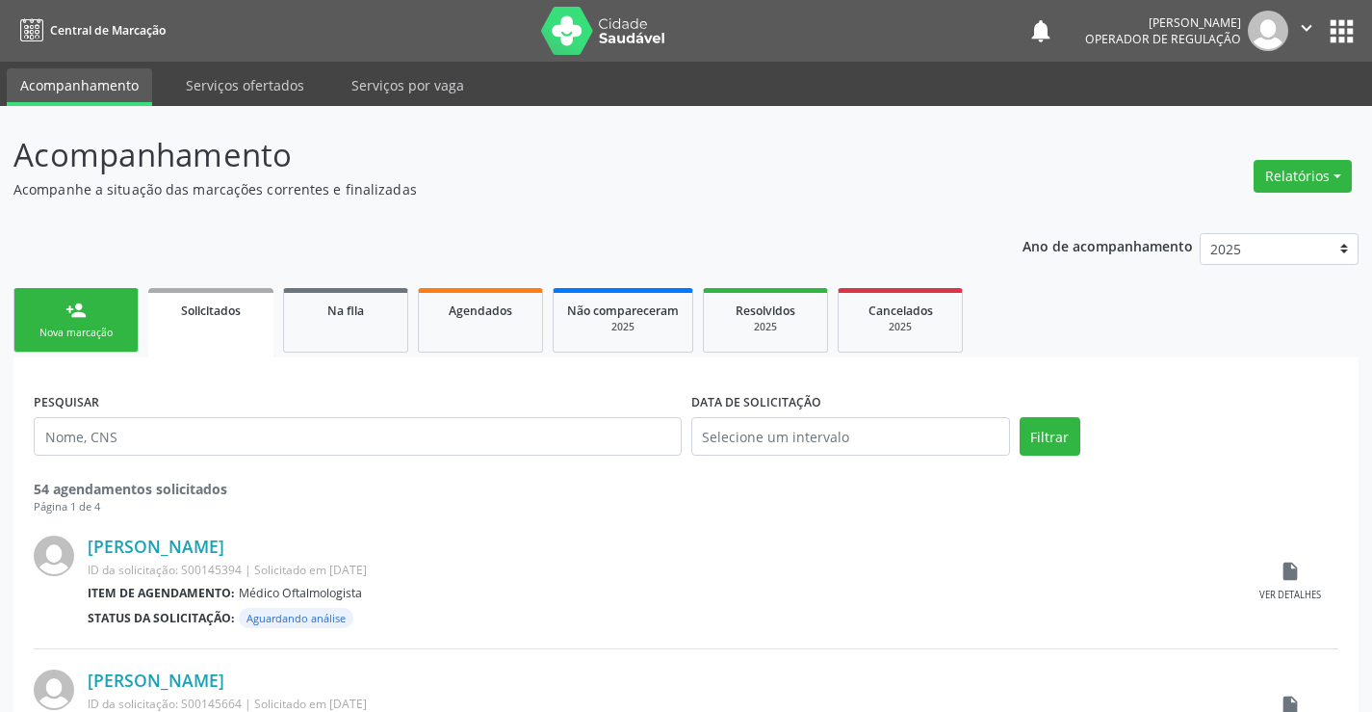
click at [117, 335] on div "Nova marcação" at bounding box center [76, 332] width 96 height 14
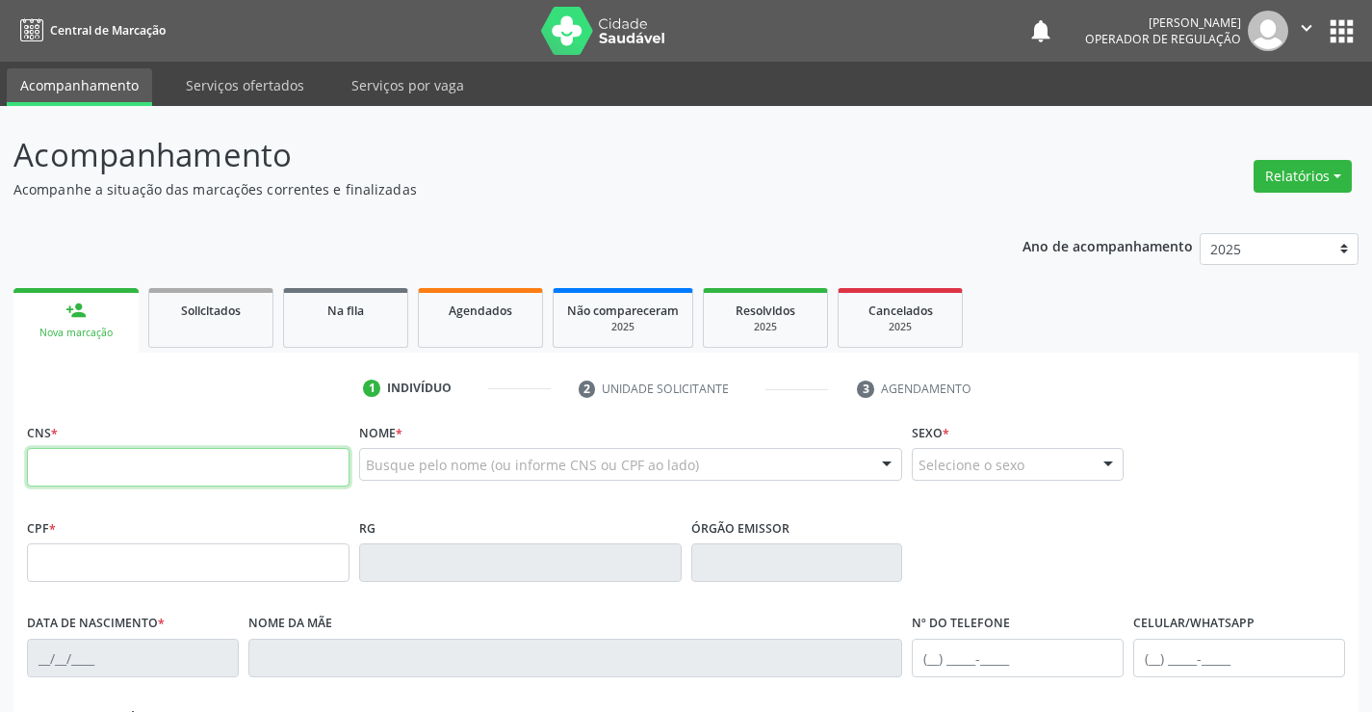
click at [89, 466] on input "text" at bounding box center [188, 467] width 323 height 39
type input "70"
click at [472, 330] on link "Agendados" at bounding box center [480, 318] width 125 height 60
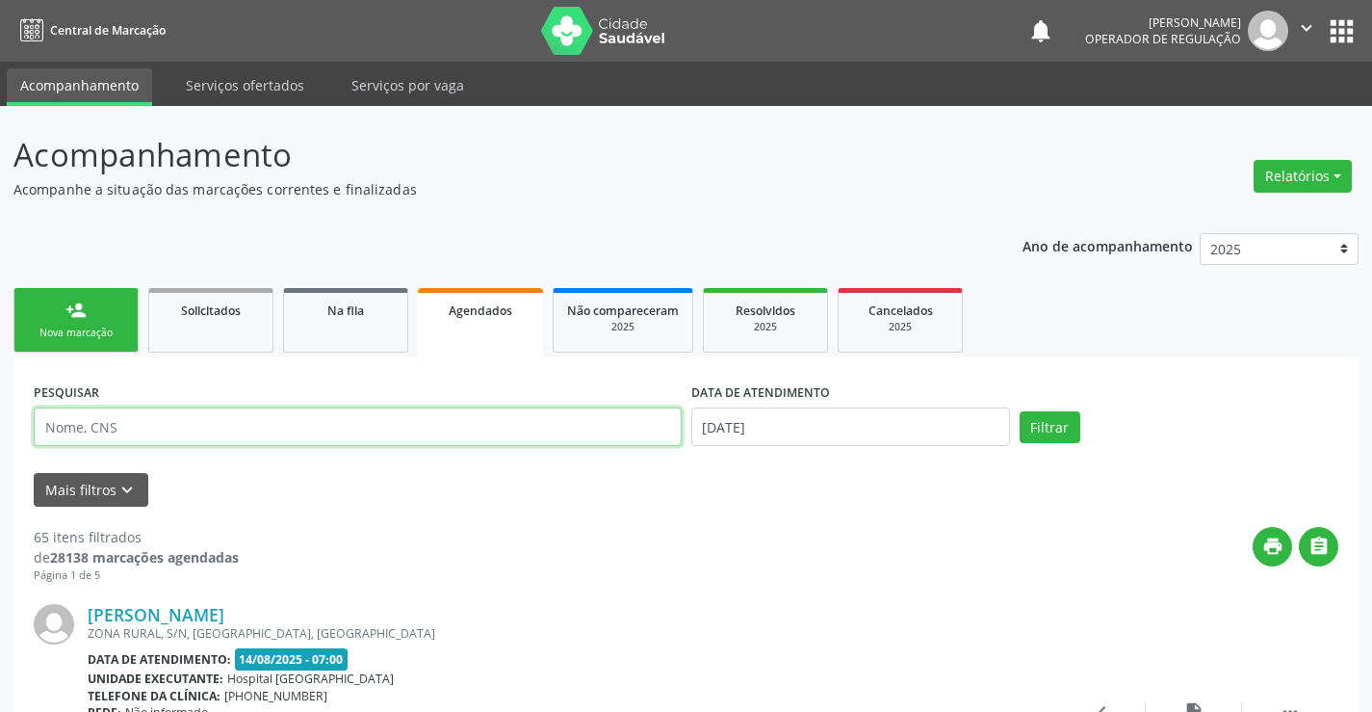
click at [149, 428] on input "text" at bounding box center [358, 426] width 648 height 39
type input "706403689112788"
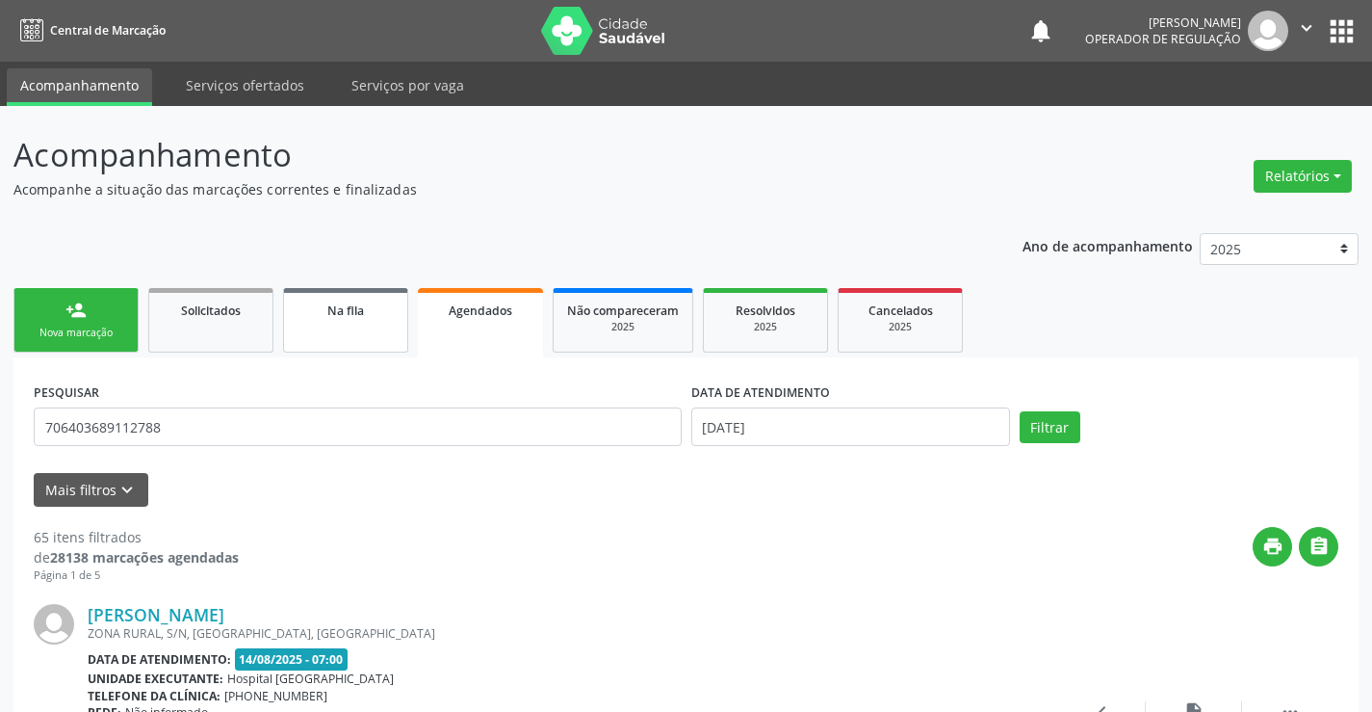
click at [316, 324] on link "Na fila" at bounding box center [345, 320] width 125 height 65
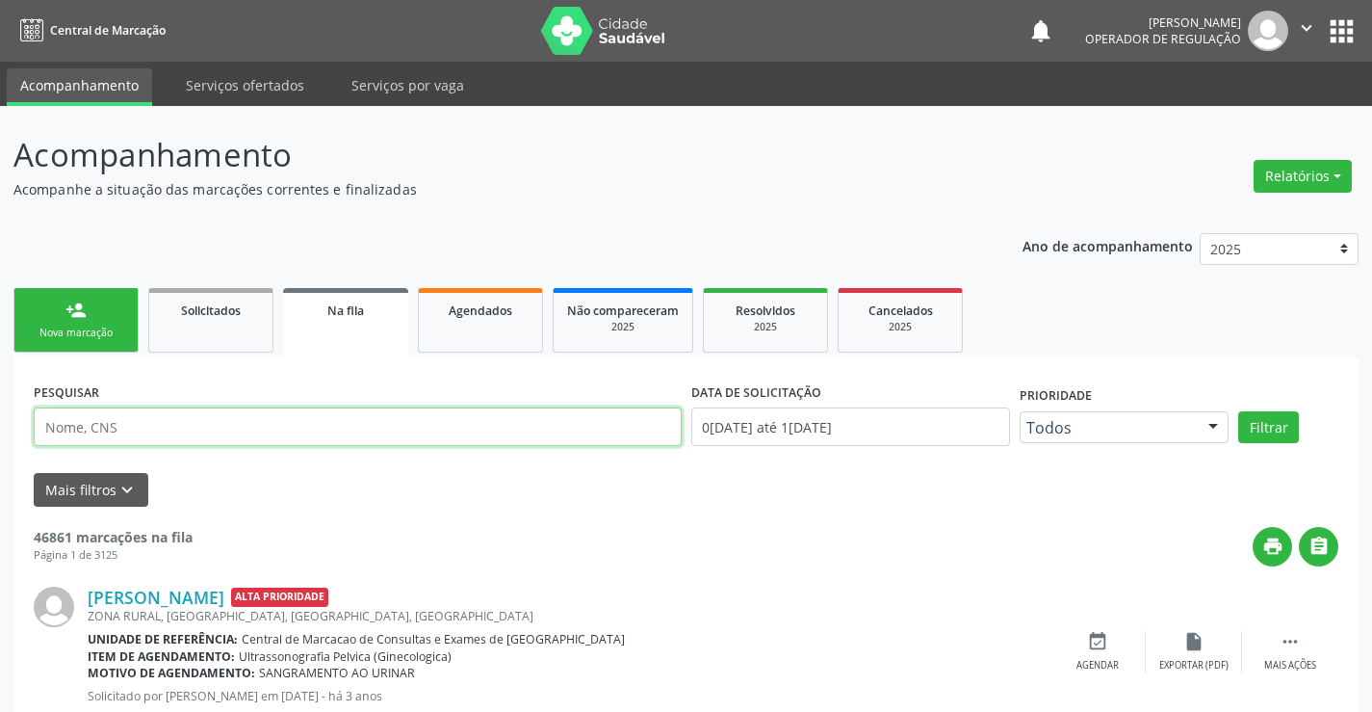
click at [164, 428] on input "text" at bounding box center [358, 426] width 648 height 39
type input "706403689112788"
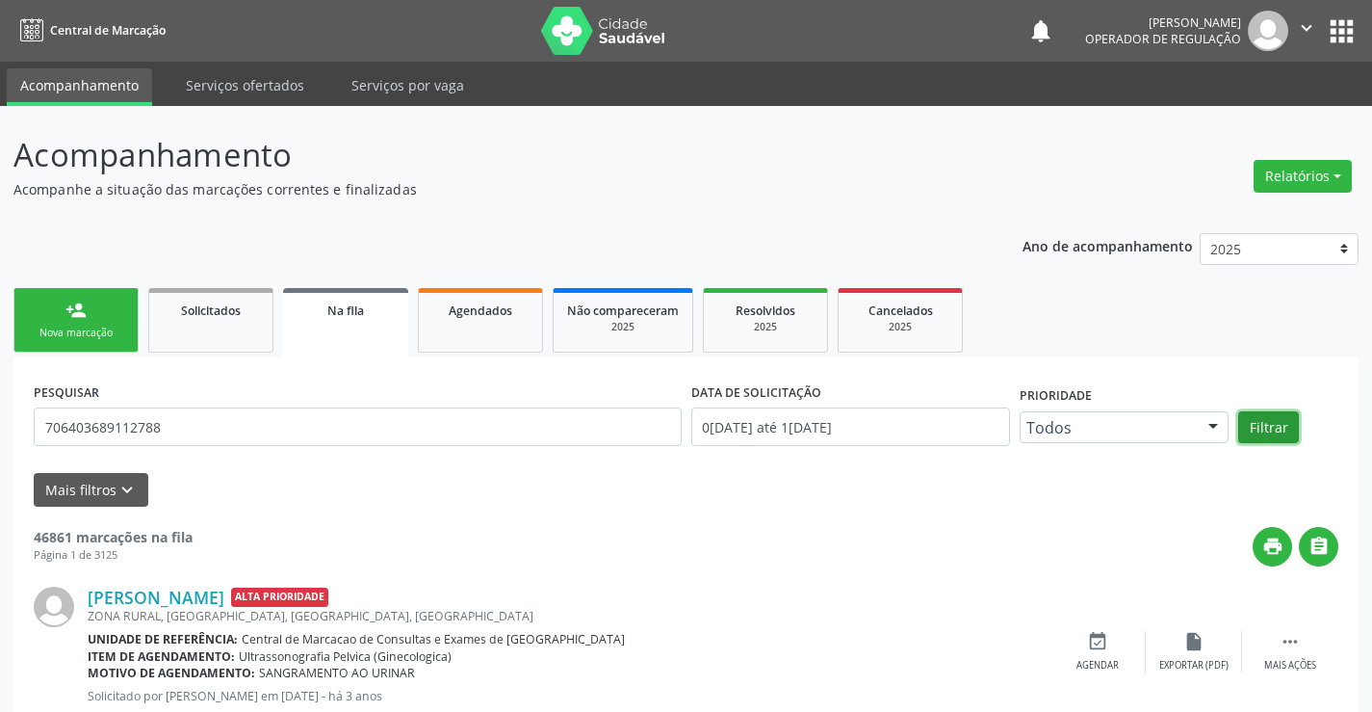
click at [1264, 425] on button "Filtrar" at bounding box center [1268, 427] width 61 height 33
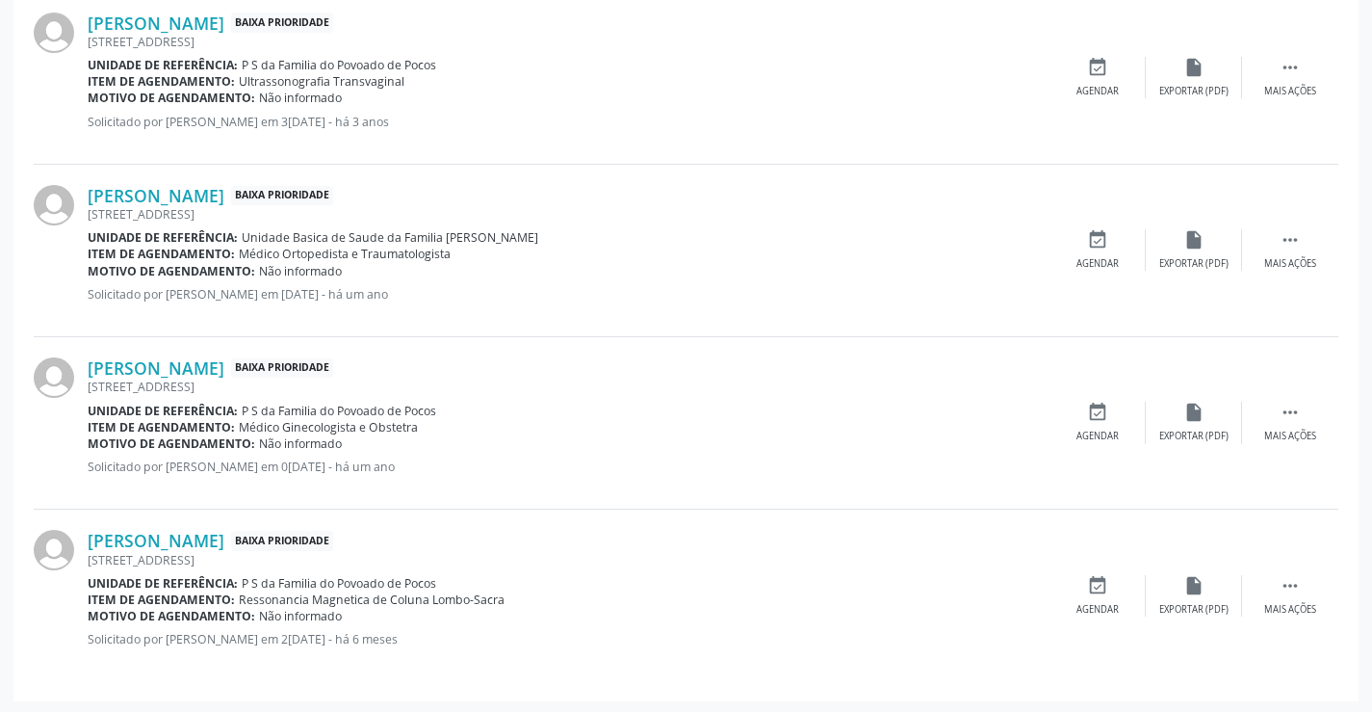
scroll to position [594, 0]
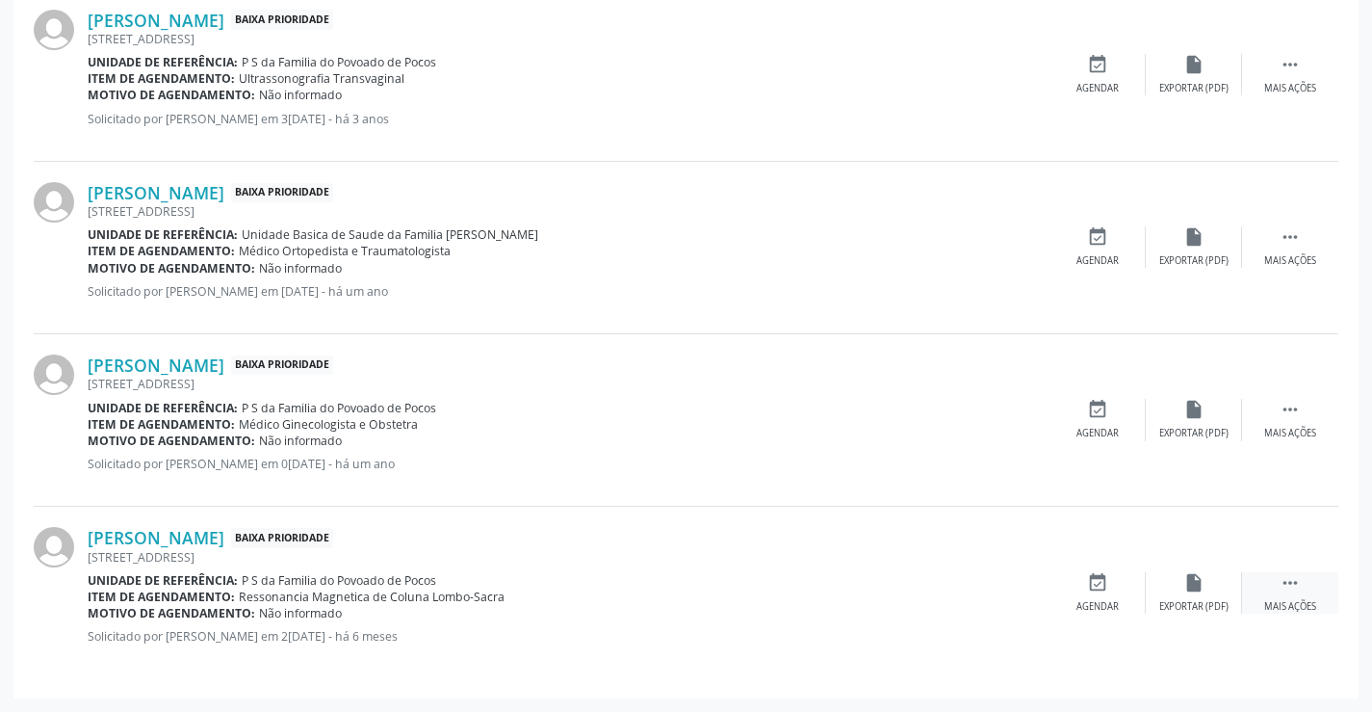
click at [1292, 585] on icon "" at bounding box center [1290, 582] width 21 height 21
click at [1002, 584] on icon "print" at bounding box center [1001, 582] width 21 height 21
click at [1004, 582] on icon "print" at bounding box center [1001, 582] width 21 height 21
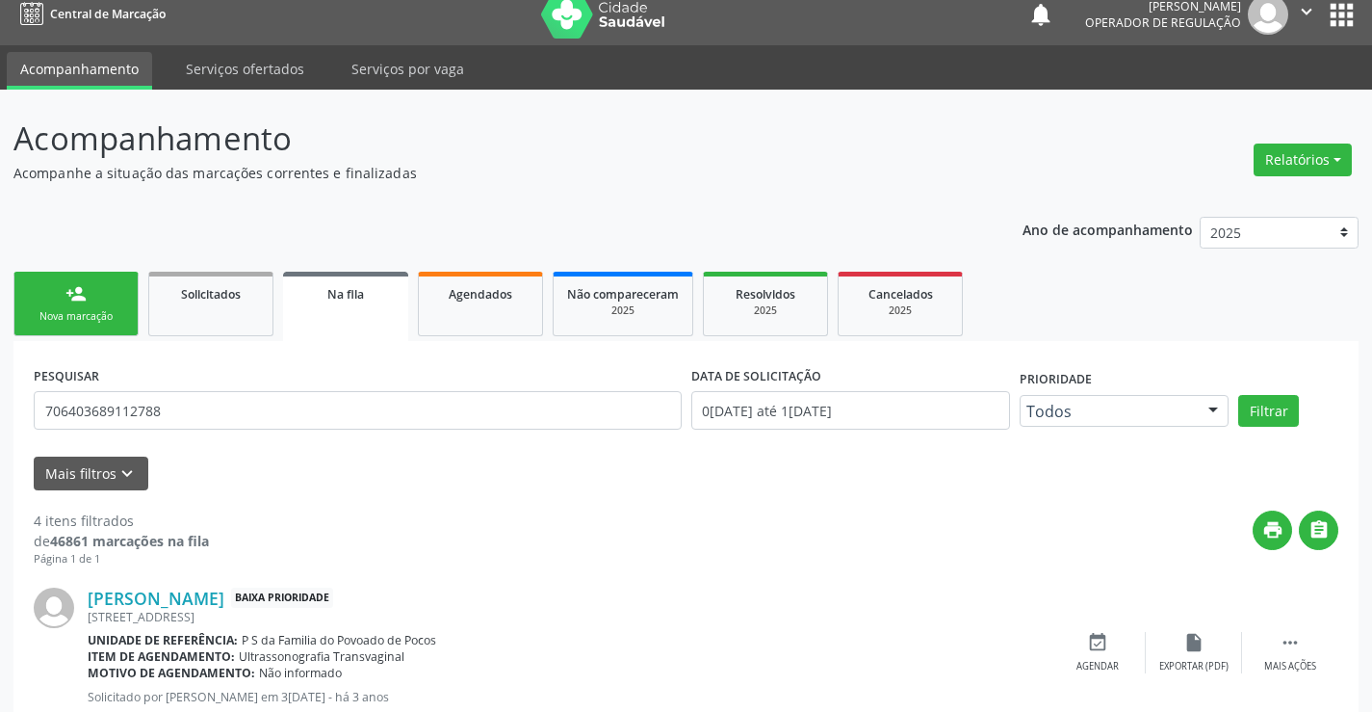
click at [112, 303] on link "person_add Nova marcação" at bounding box center [75, 304] width 125 height 65
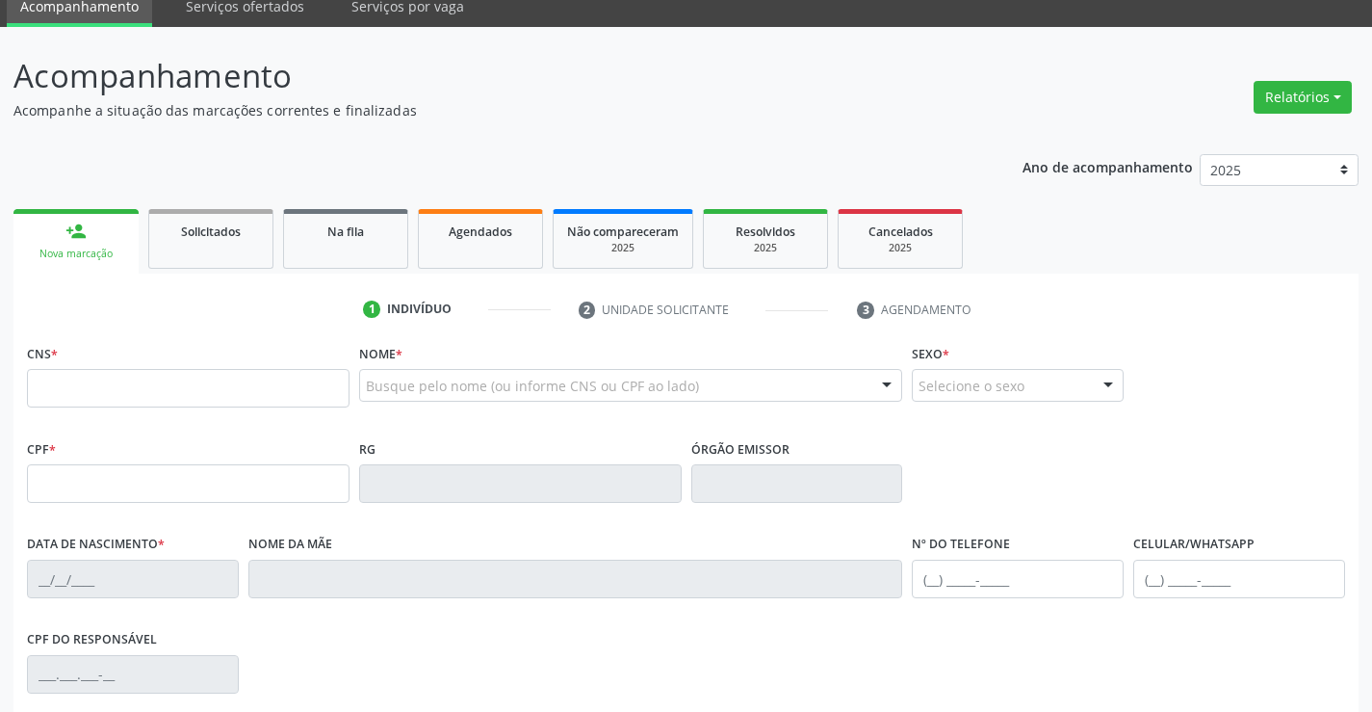
scroll to position [113, 0]
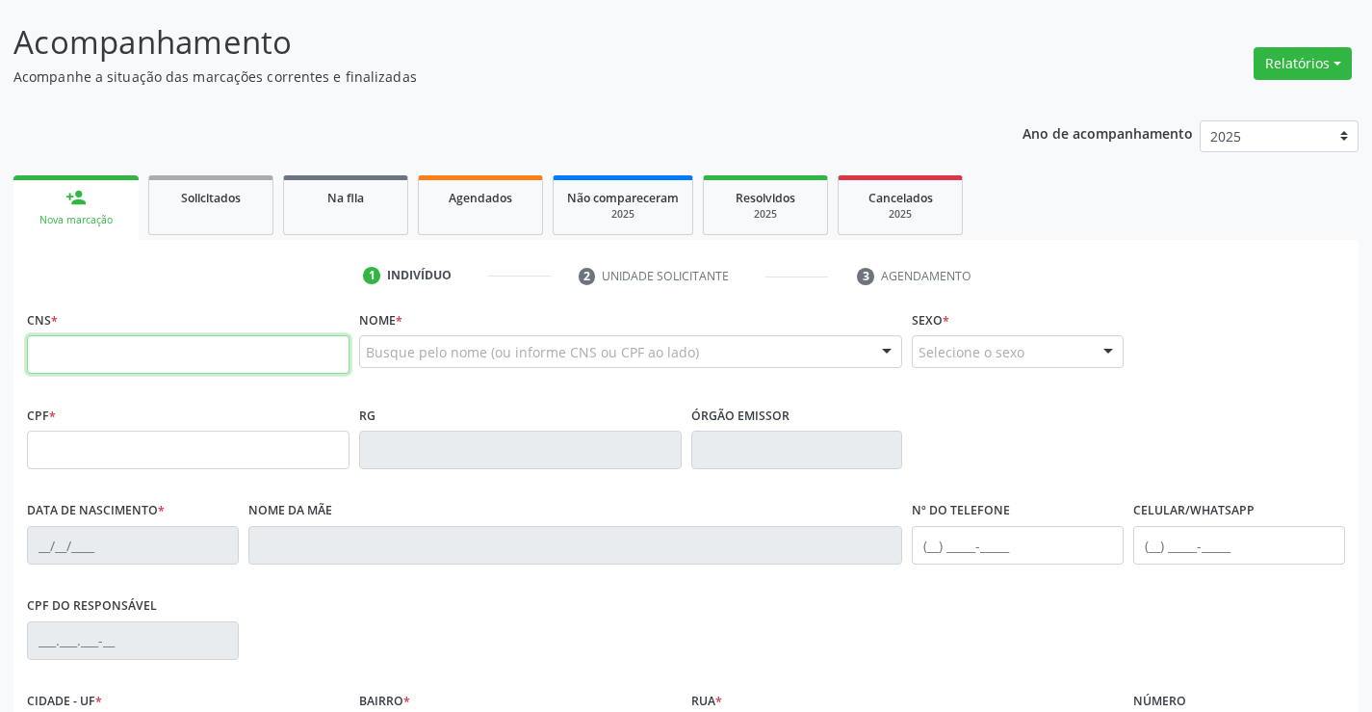
click at [125, 336] on input "text" at bounding box center [188, 354] width 323 height 39
type input "702 4025 1661 3722"
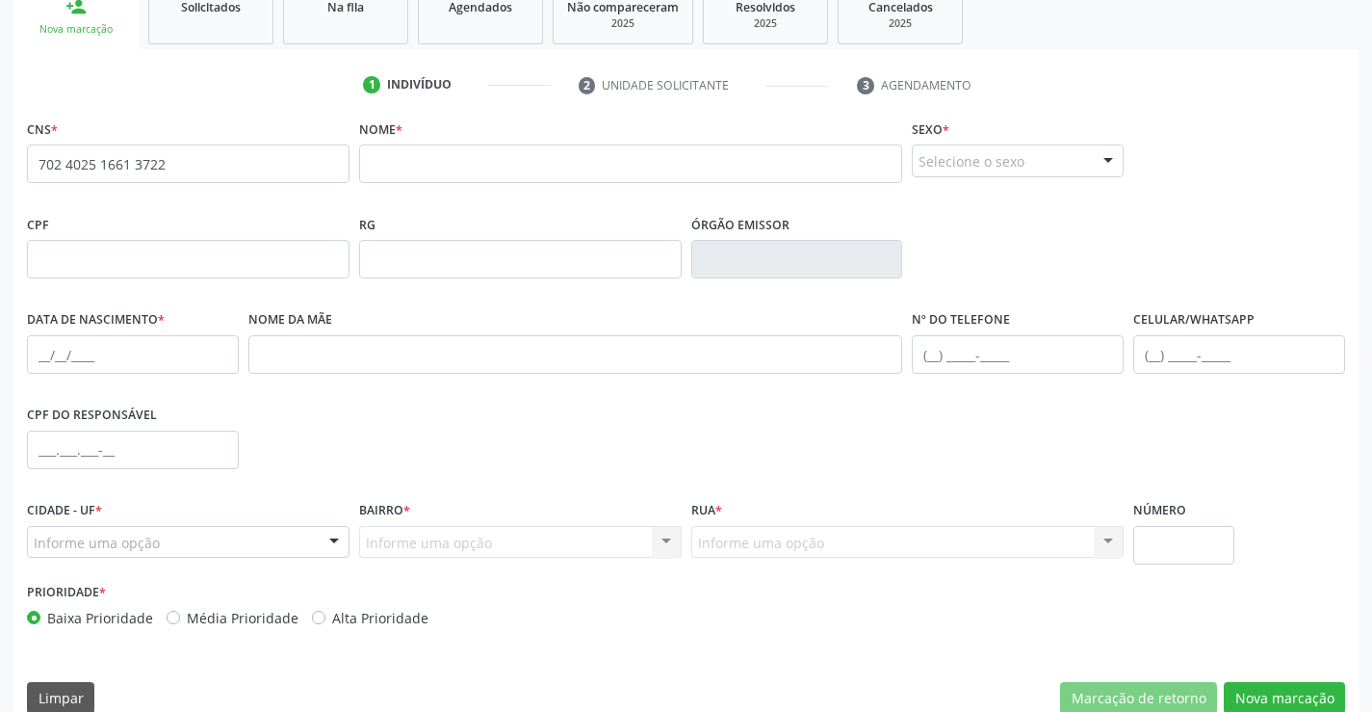
scroll to position [332, 0]
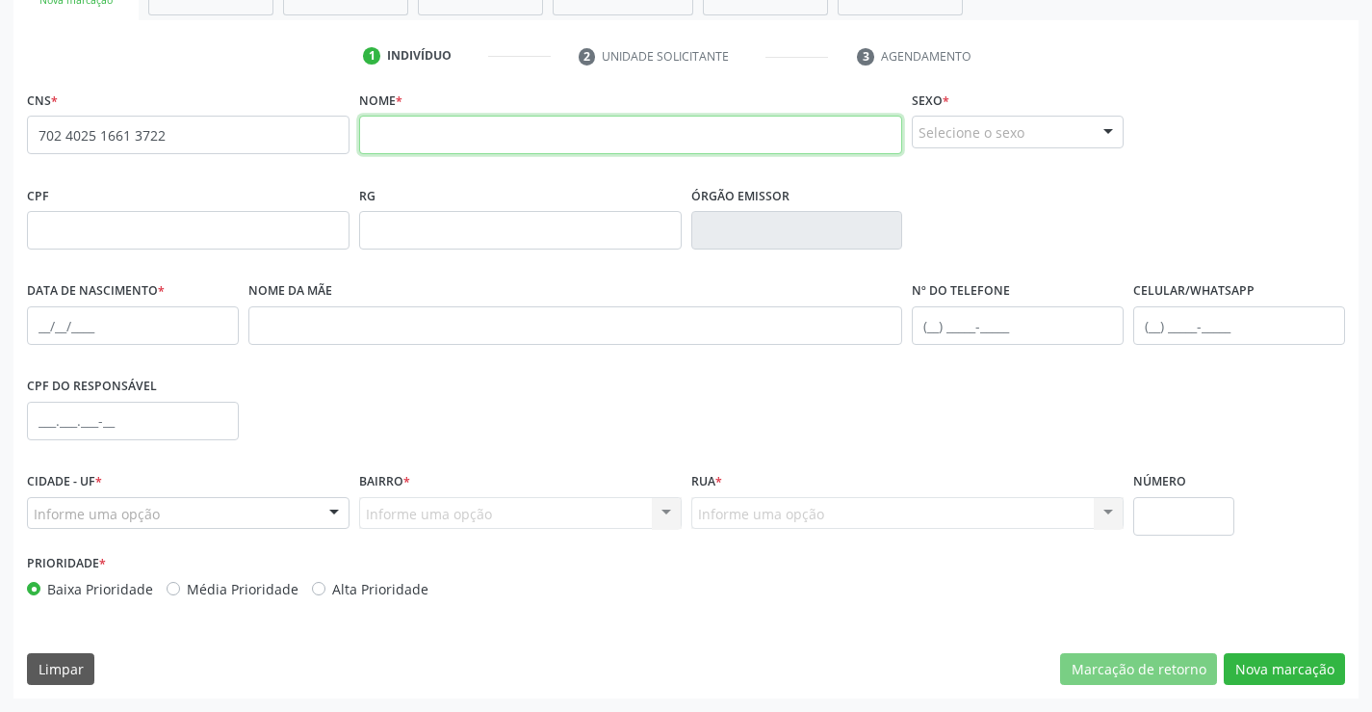
click at [458, 125] on input "text" at bounding box center [631, 135] width 544 height 39
type input "[PERSON_NAME]"
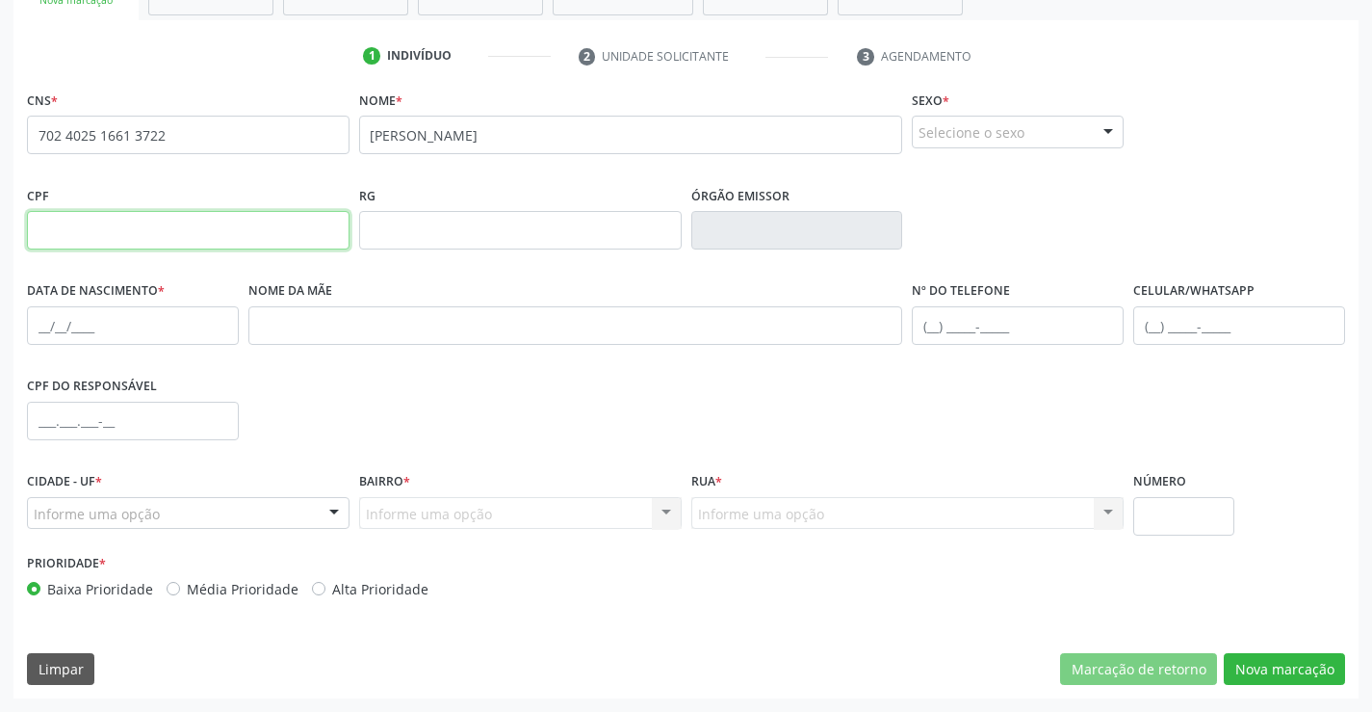
click at [131, 234] on input "text" at bounding box center [188, 230] width 323 height 39
type input "072.692.865-82"
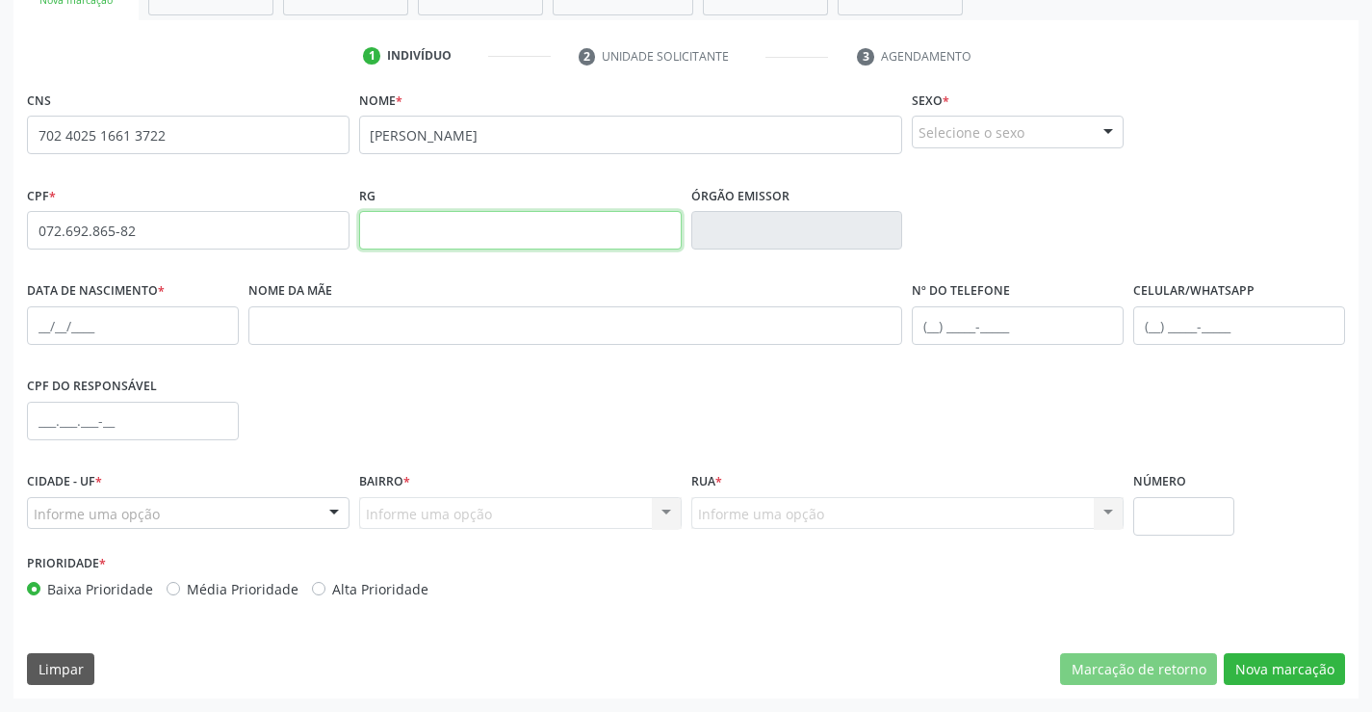
click at [432, 233] on input "text" at bounding box center [520, 230] width 323 height 39
type input "2099907919"
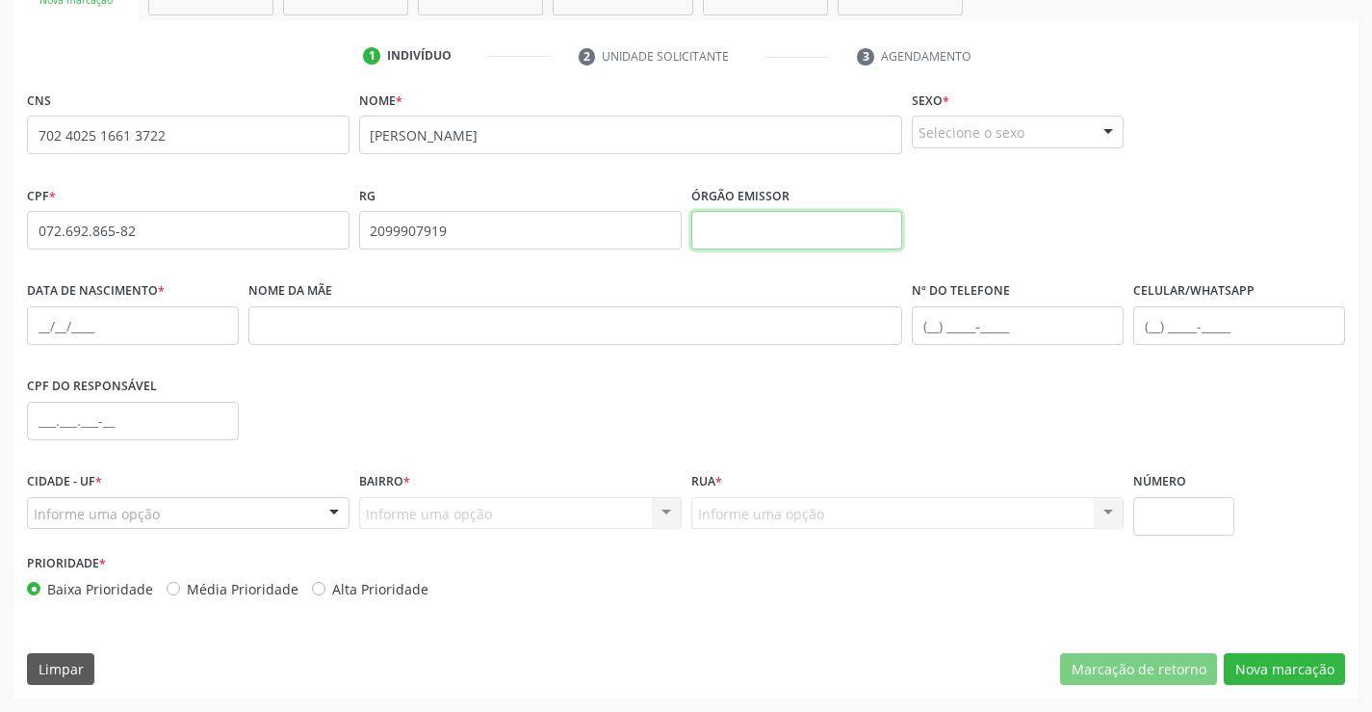
click at [790, 230] on input "text" at bounding box center [797, 230] width 212 height 39
type input "SSPBA"
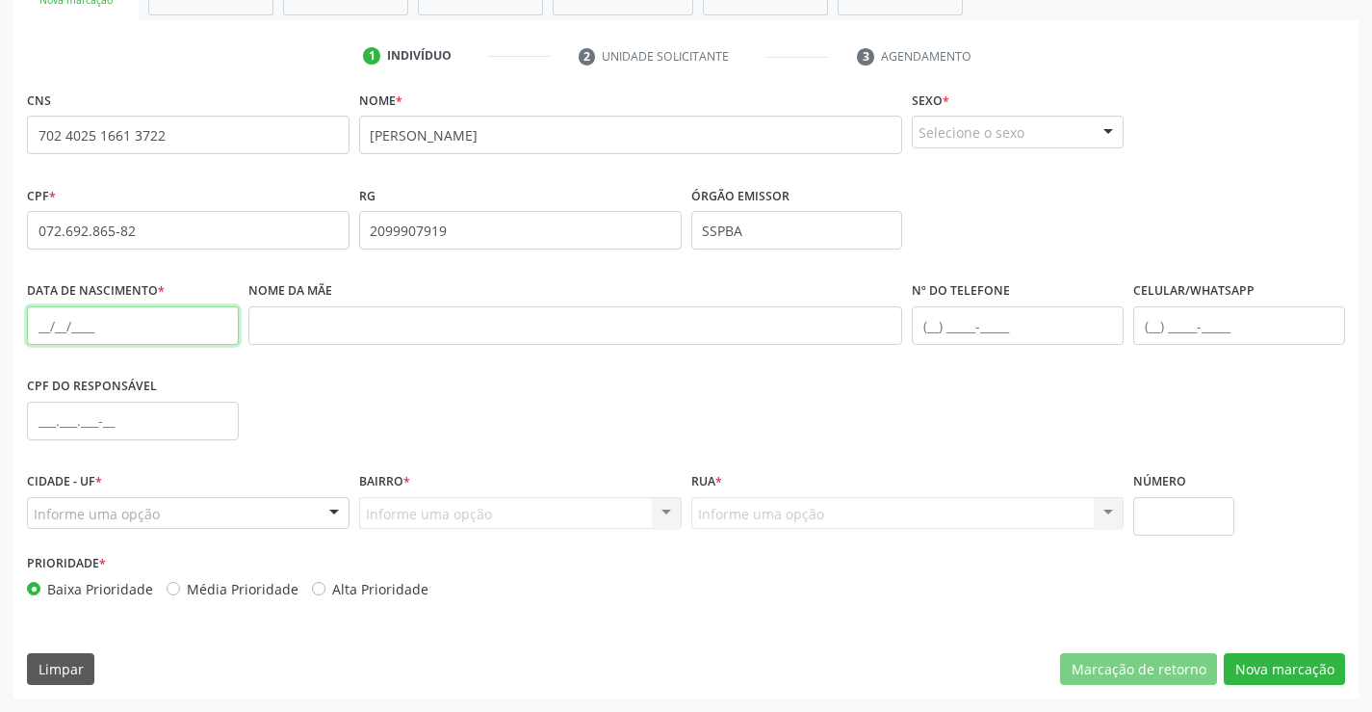
click at [92, 326] on input "text" at bounding box center [133, 325] width 212 height 39
type input "[DATE]"
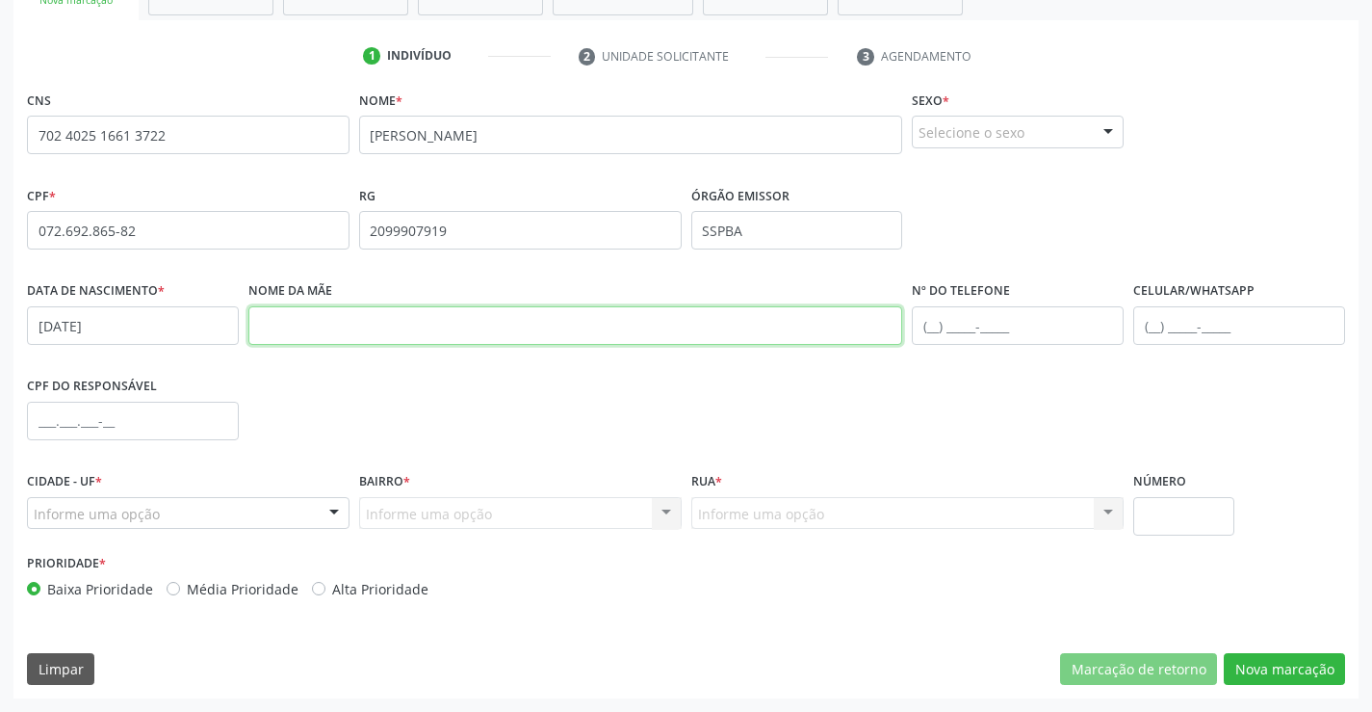
click at [323, 324] on input "text" at bounding box center [575, 325] width 655 height 39
type input "[PERSON_NAME]"
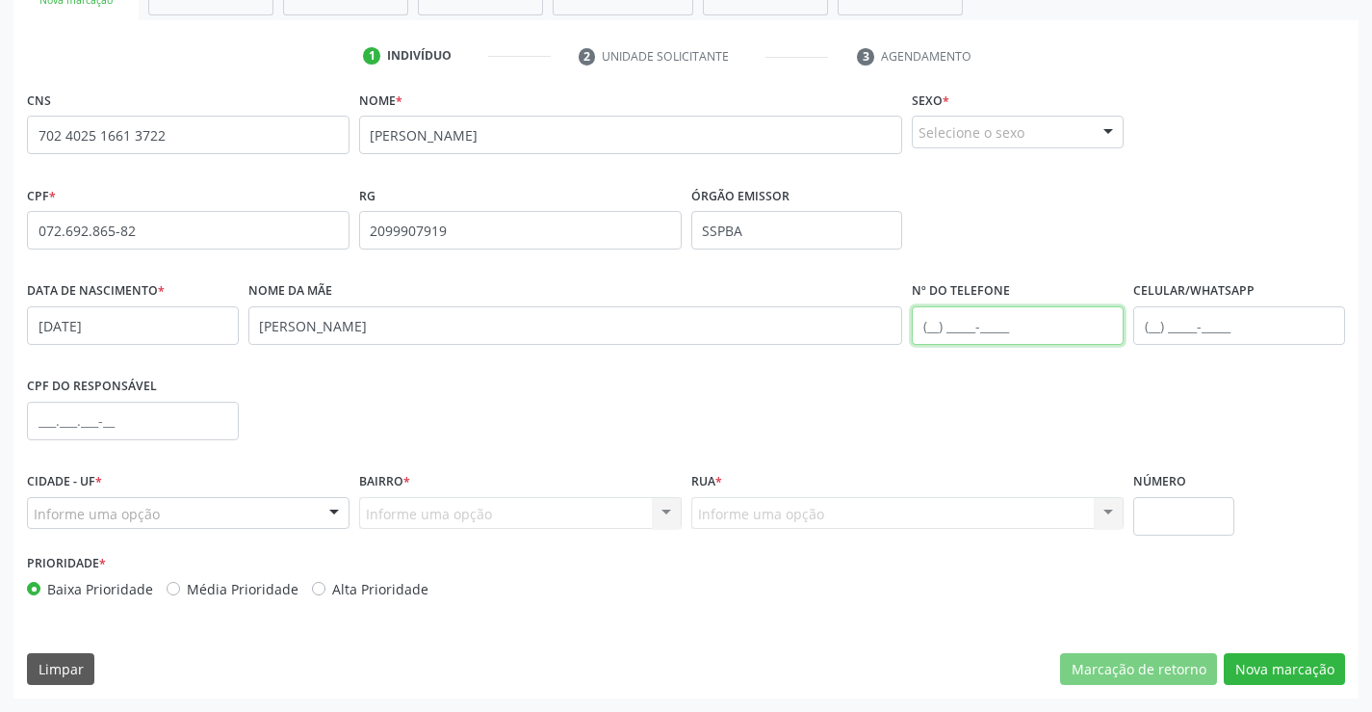
click at [934, 328] on input "text" at bounding box center [1018, 325] width 212 height 39
type input "[PHONE_NUMBER]"
click at [326, 507] on div at bounding box center [334, 514] width 29 height 33
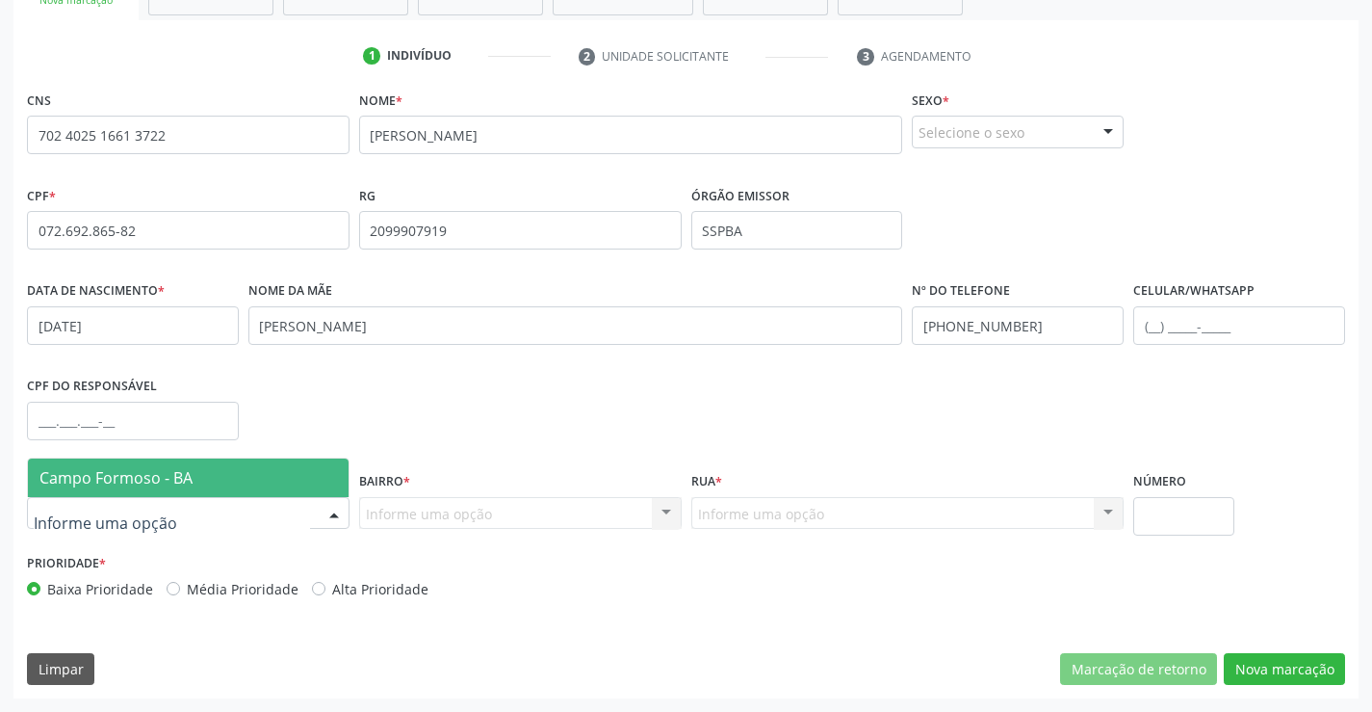
click at [262, 476] on span "Campo Formoso - BA" at bounding box center [188, 477] width 321 height 39
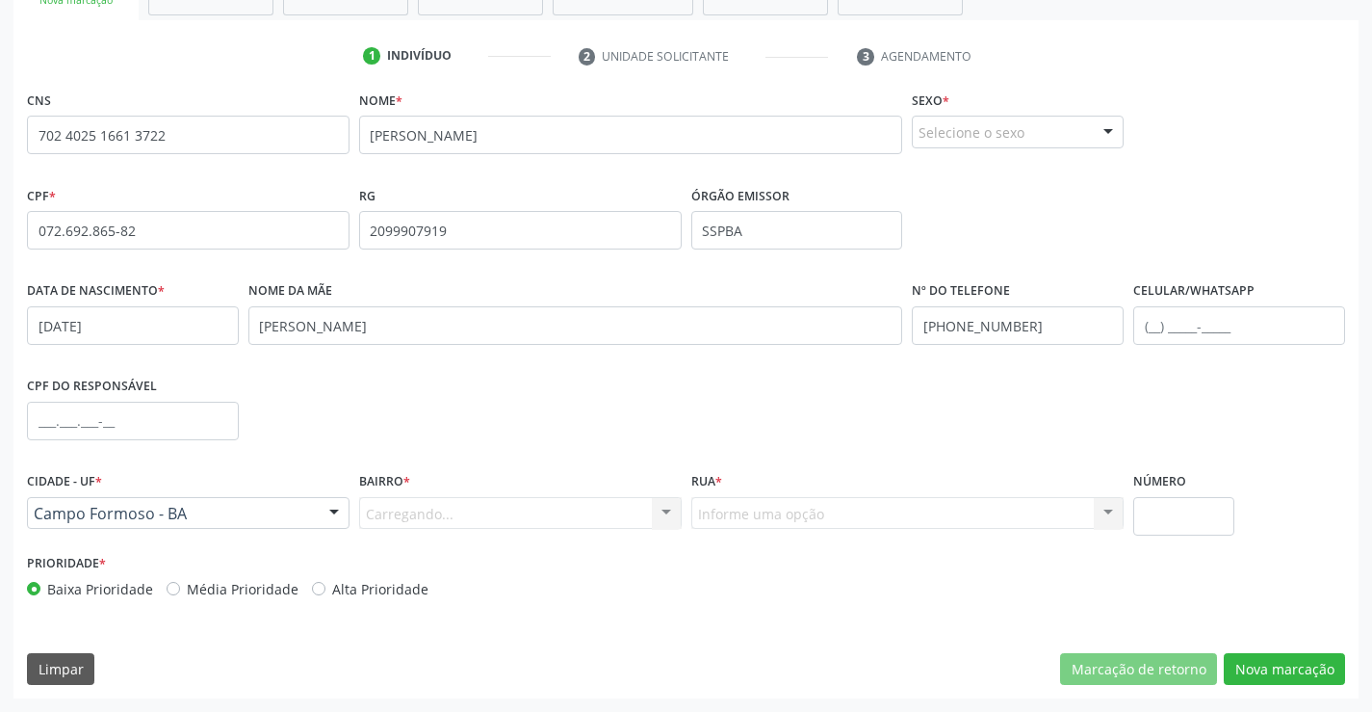
click at [548, 524] on div "Carregando... Nenhum resultado encontrado para: " " Nenhuma opção encontrada. D…" at bounding box center [520, 513] width 323 height 33
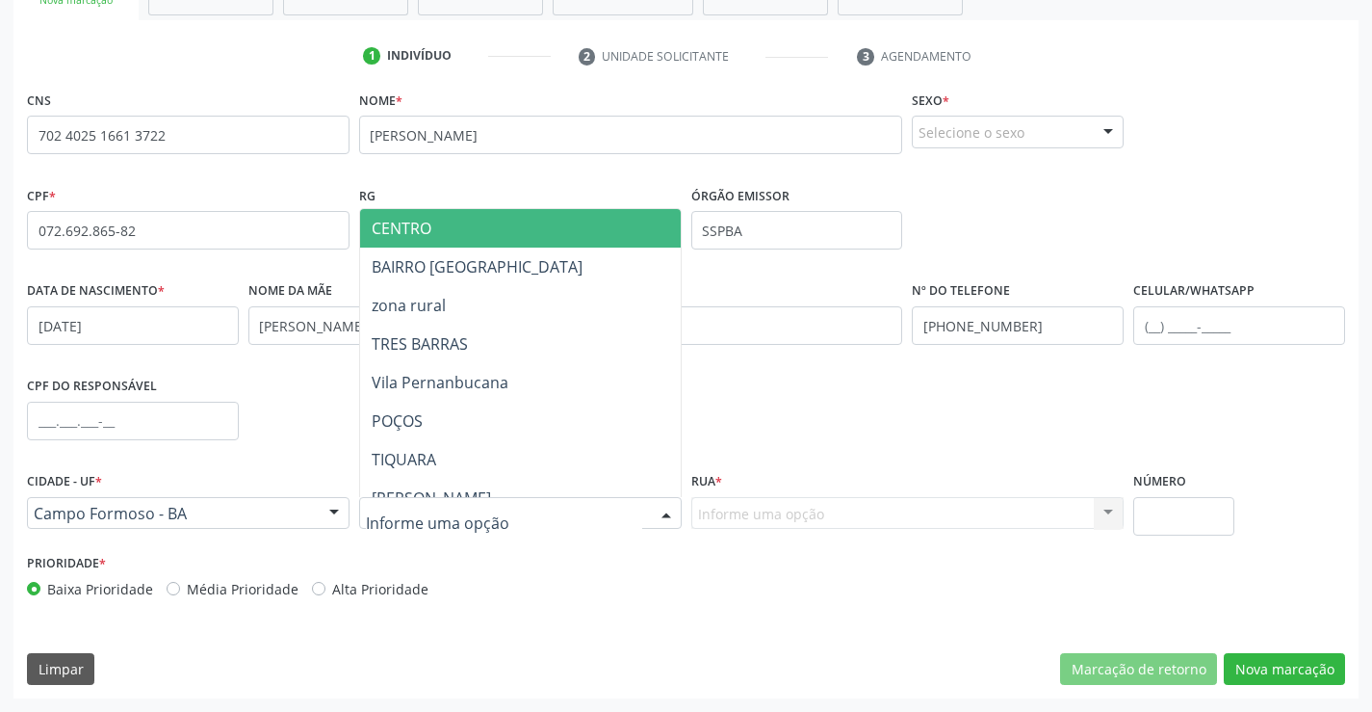
click at [655, 510] on div at bounding box center [666, 514] width 29 height 33
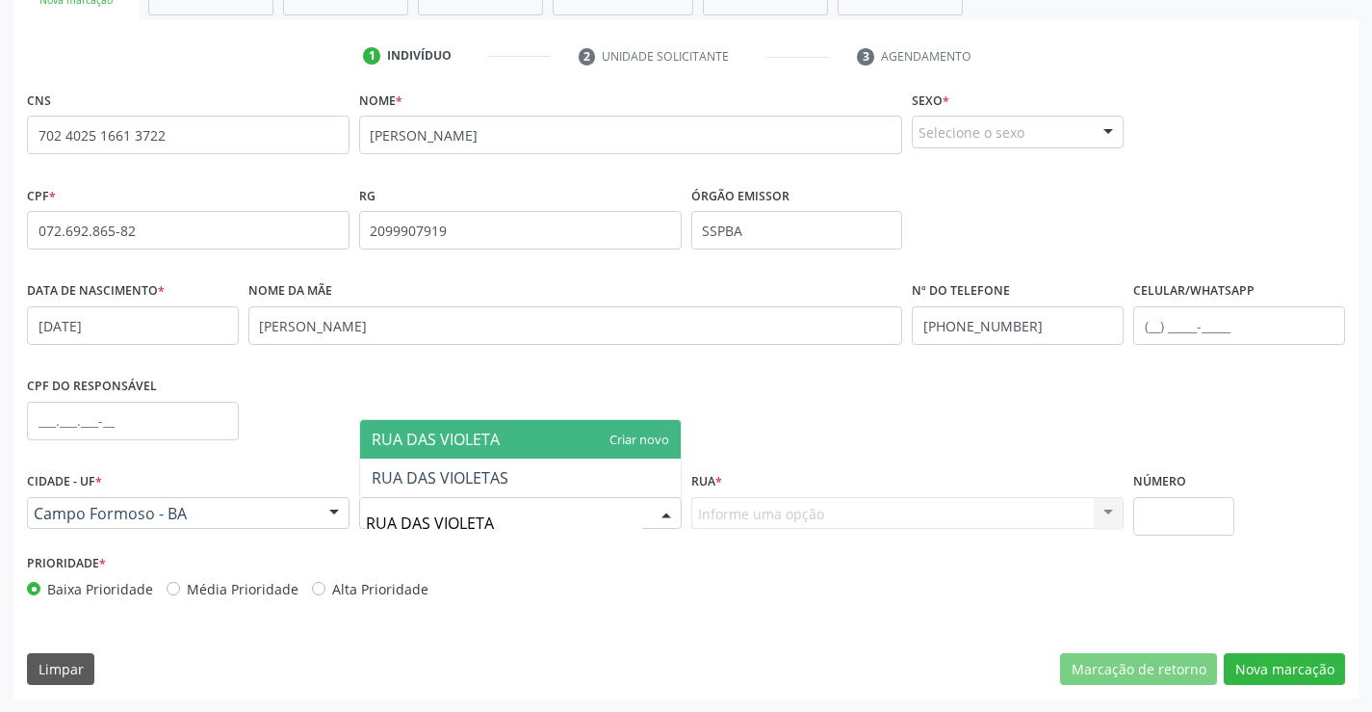
type input "RUA DAS VIOLETAS"
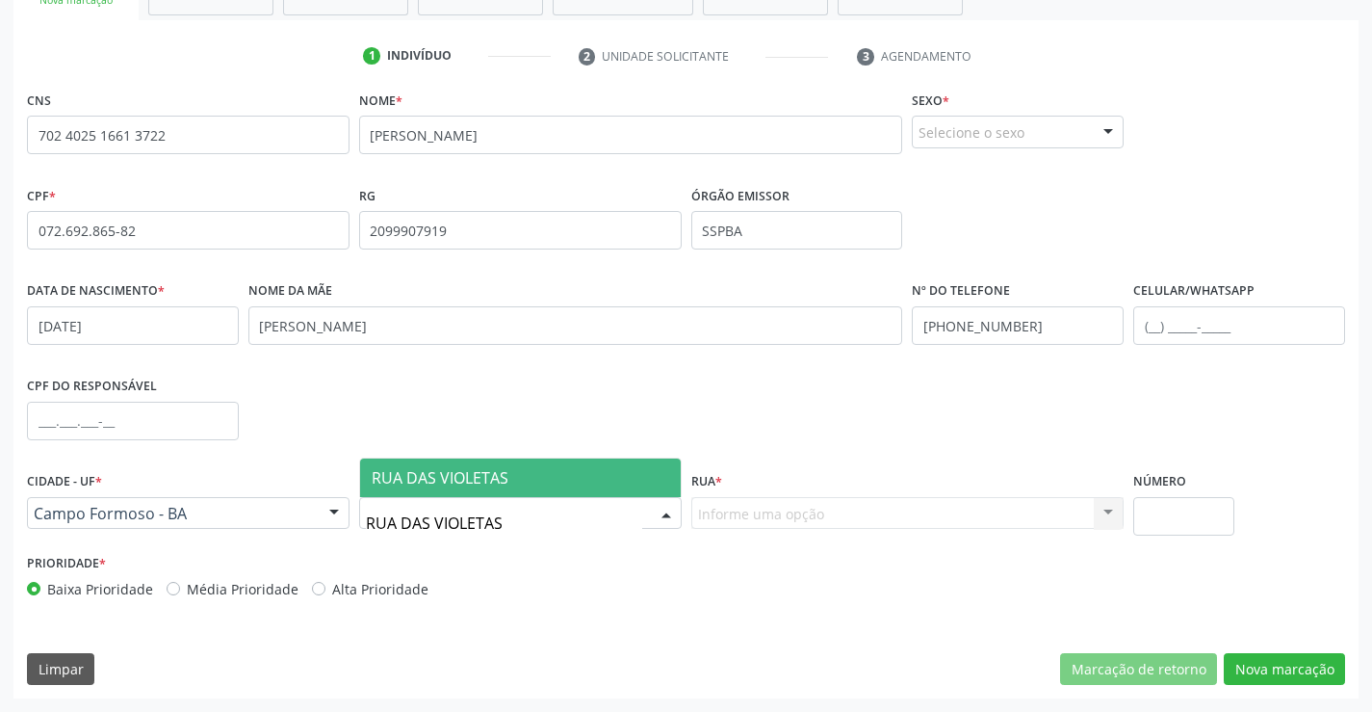
click at [594, 483] on span "RUA DAS VIOLETAS" at bounding box center [520, 477] width 321 height 39
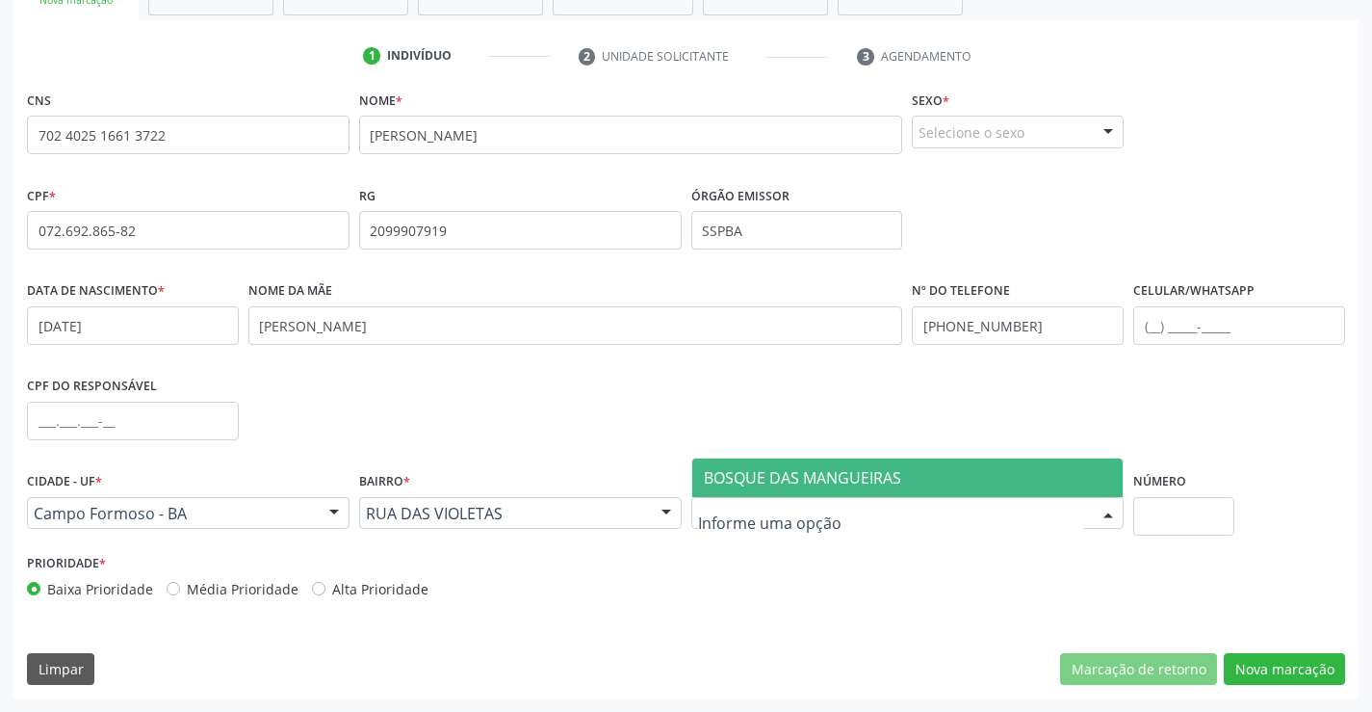
click at [790, 471] on span "BOSQUE DAS MANGUEIRAS" at bounding box center [802, 477] width 197 height 21
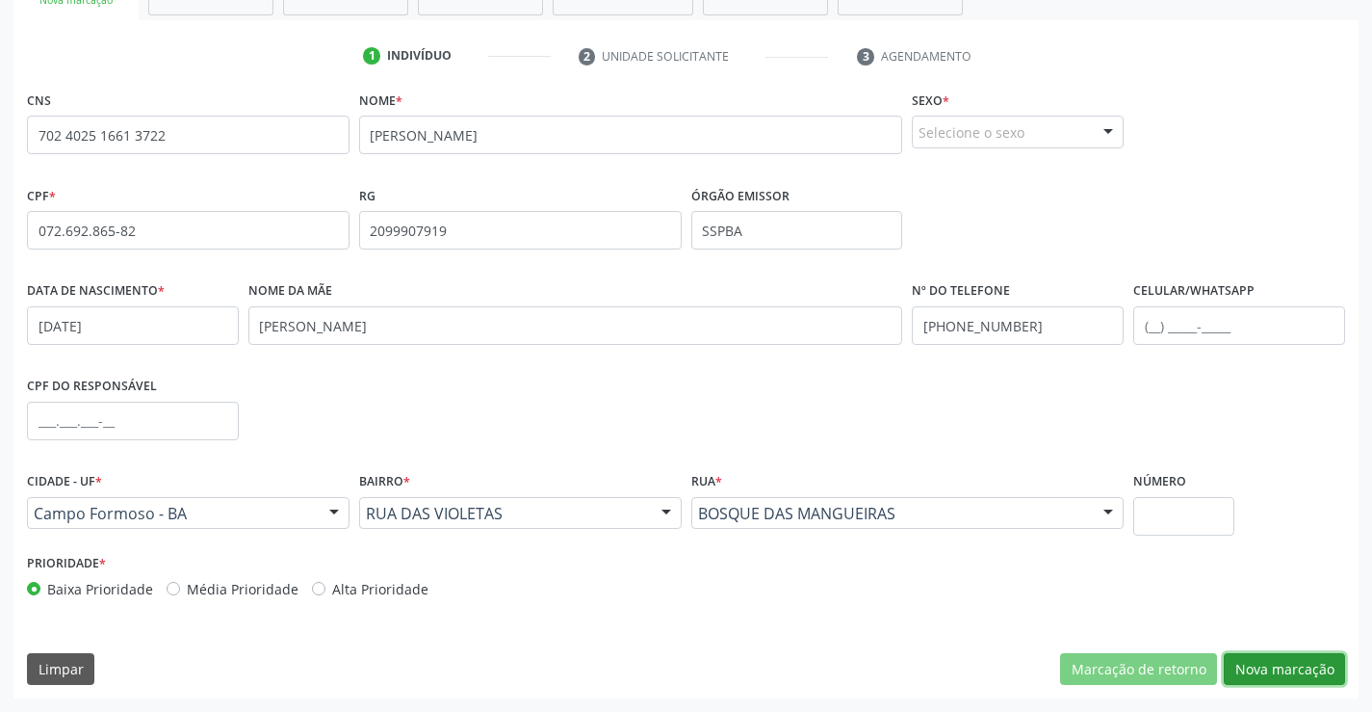
click at [1270, 667] on button "Nova marcação" at bounding box center [1284, 669] width 121 height 33
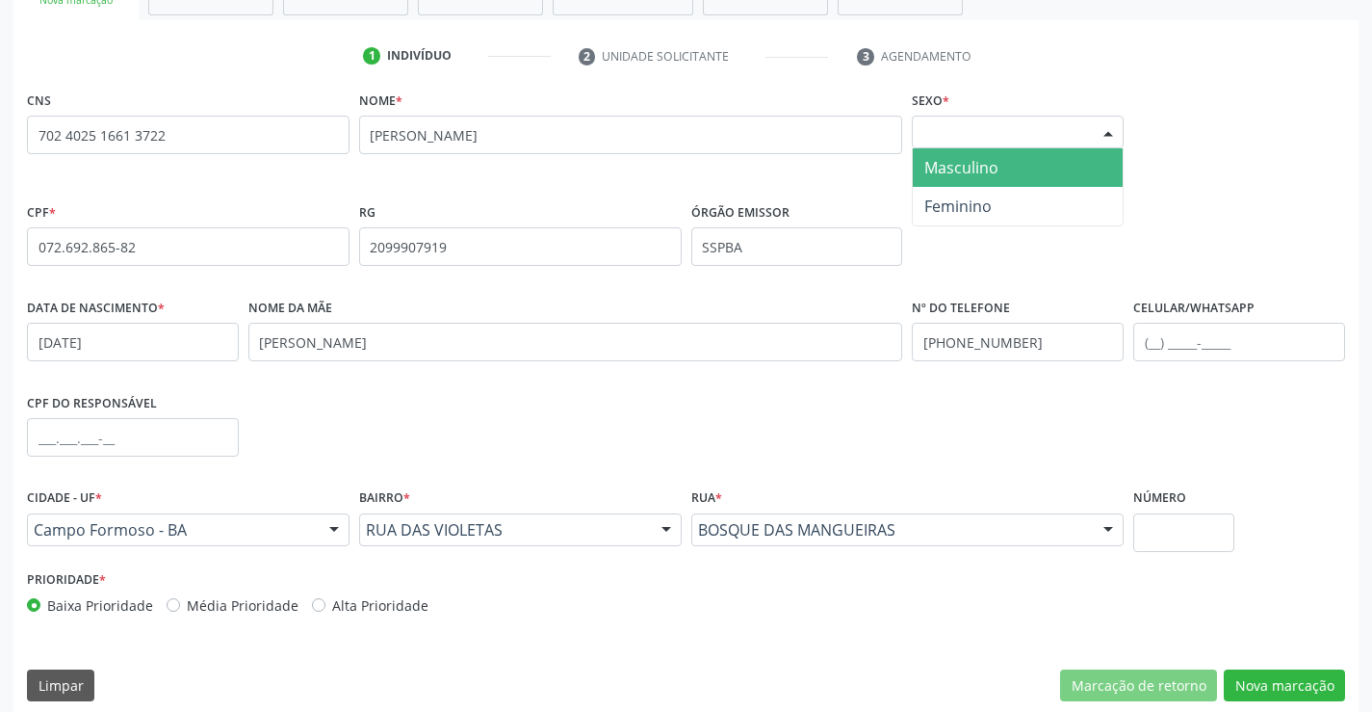
click at [1007, 139] on div "Selecione o sexo" at bounding box center [1018, 132] width 212 height 33
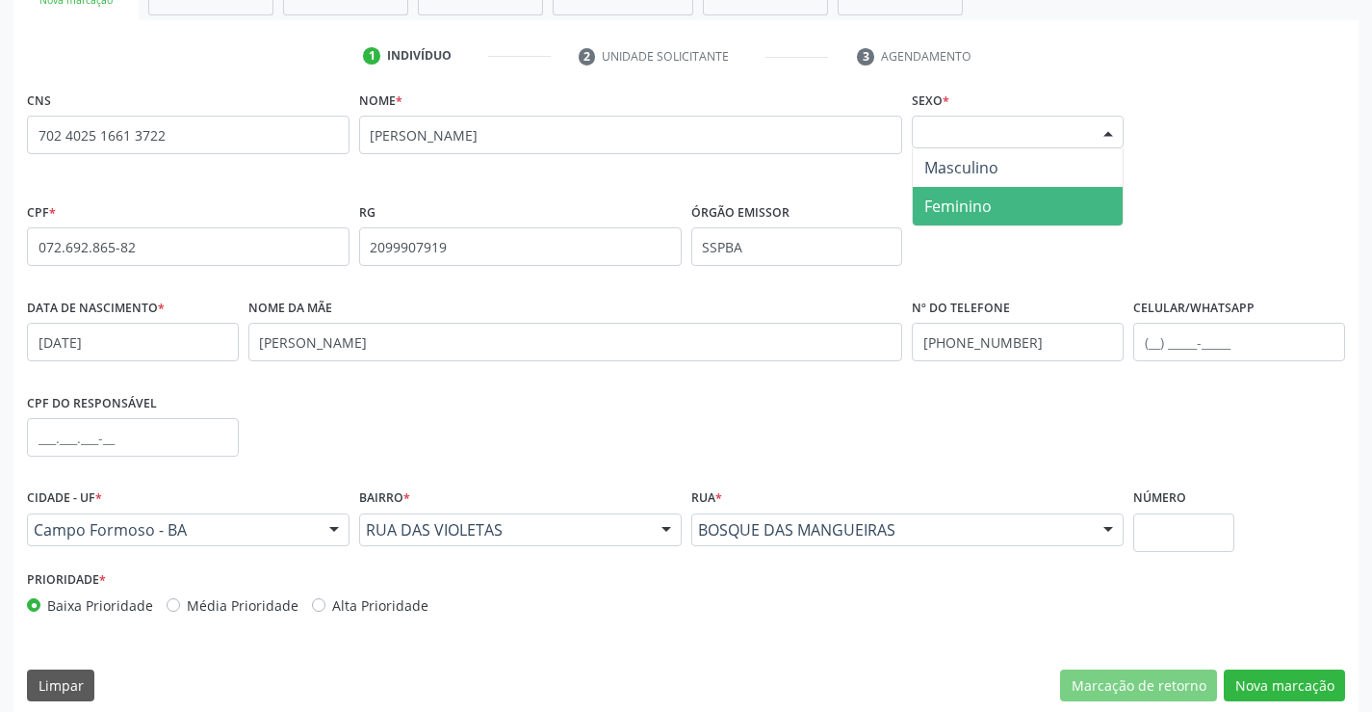
drag, startPoint x: 958, startPoint y: 203, endPoint x: 869, endPoint y: 184, distance: 91.6
click at [957, 203] on span "Feminino" at bounding box center [957, 205] width 67 height 21
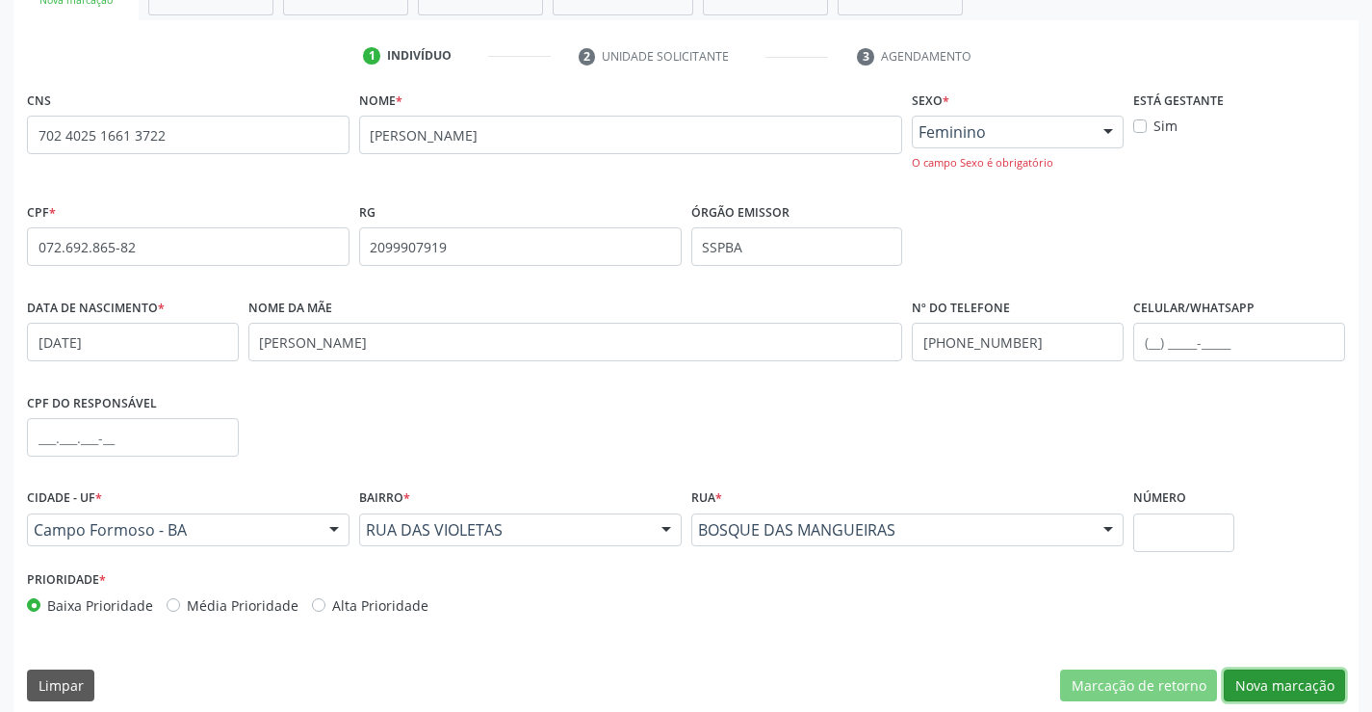
click at [1299, 683] on button "Nova marcação" at bounding box center [1284, 685] width 121 height 33
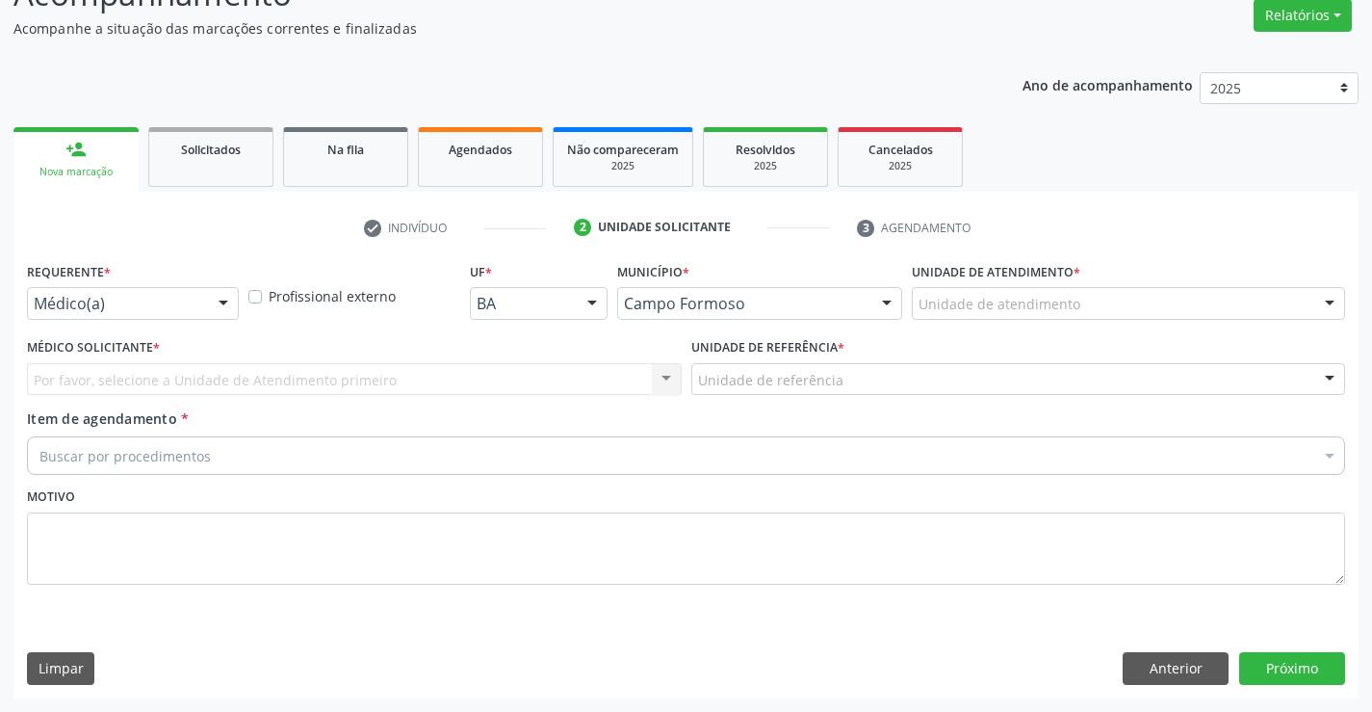
scroll to position [161, 0]
click at [230, 302] on div at bounding box center [223, 304] width 29 height 33
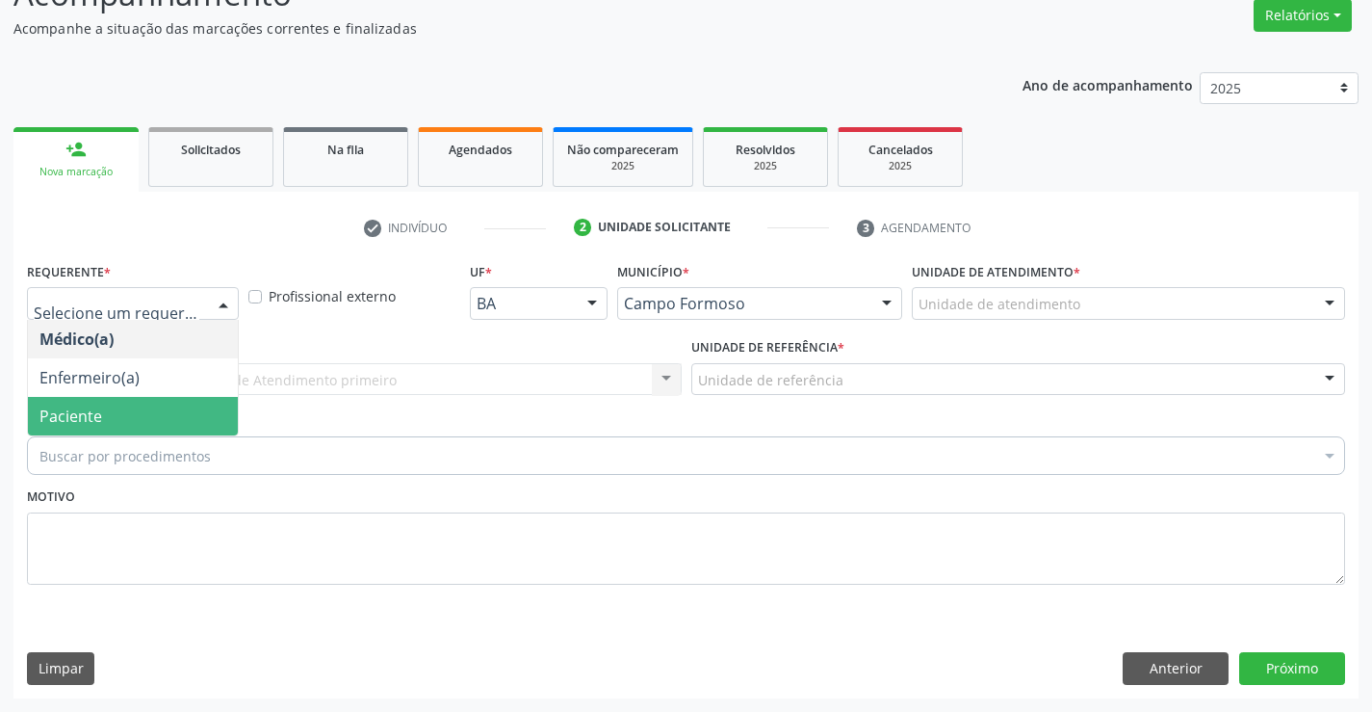
click at [154, 413] on span "Paciente" at bounding box center [133, 416] width 210 height 39
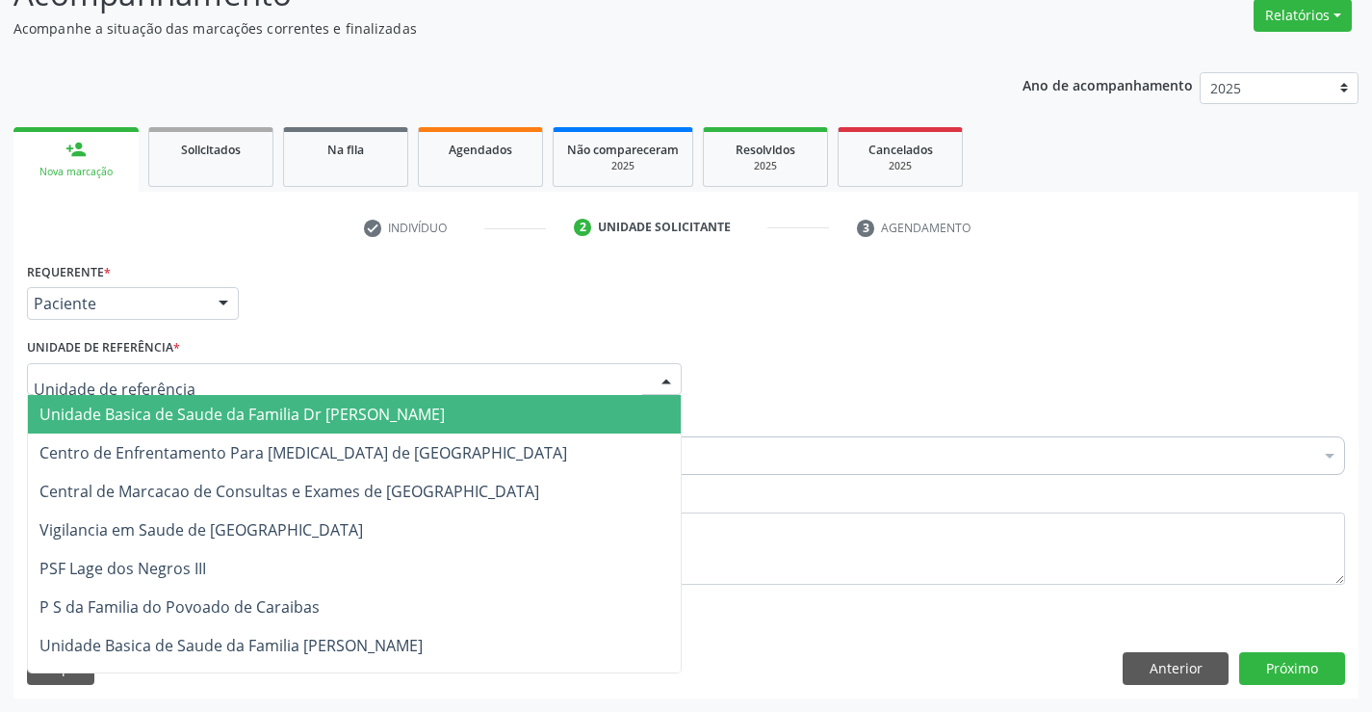
click at [219, 381] on div at bounding box center [354, 379] width 655 height 33
click at [276, 416] on span "Unidade Basica de Saude da Familia Dr [PERSON_NAME]" at bounding box center [241, 413] width 405 height 21
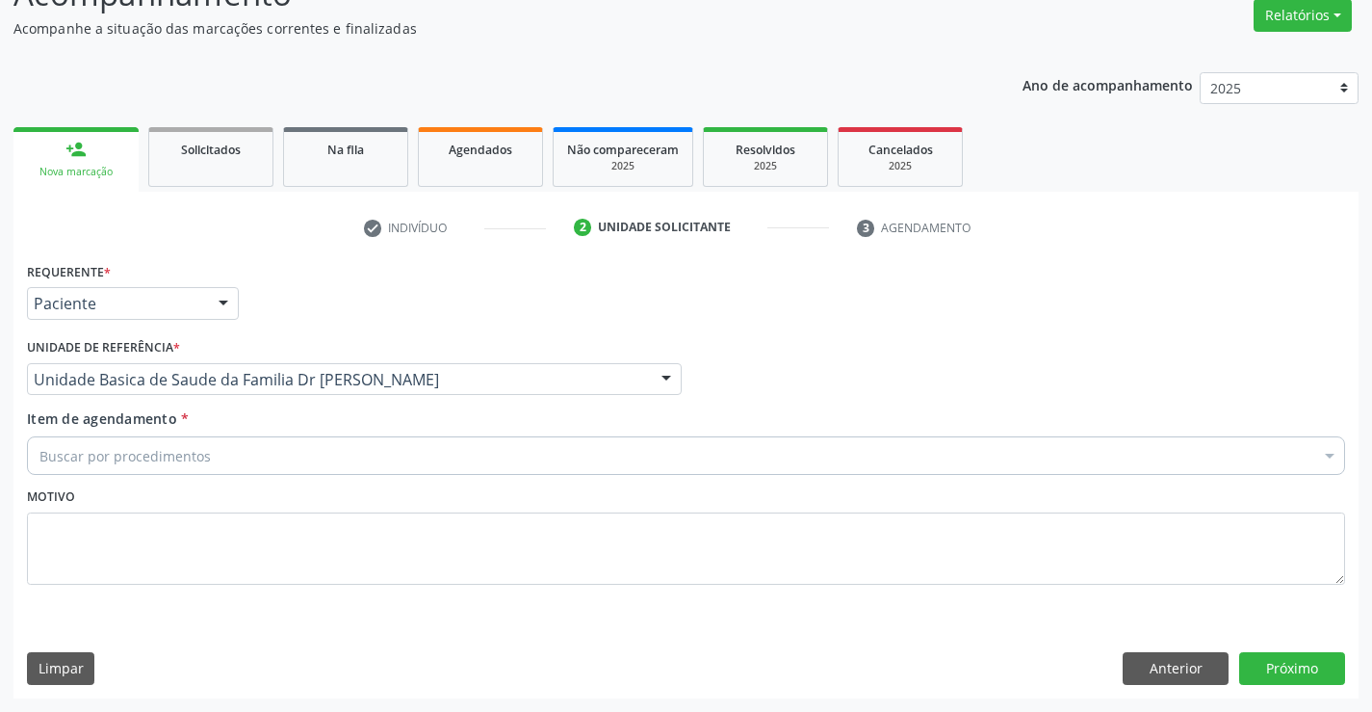
click at [232, 464] on div "Buscar por procedimentos" at bounding box center [686, 455] width 1318 height 39
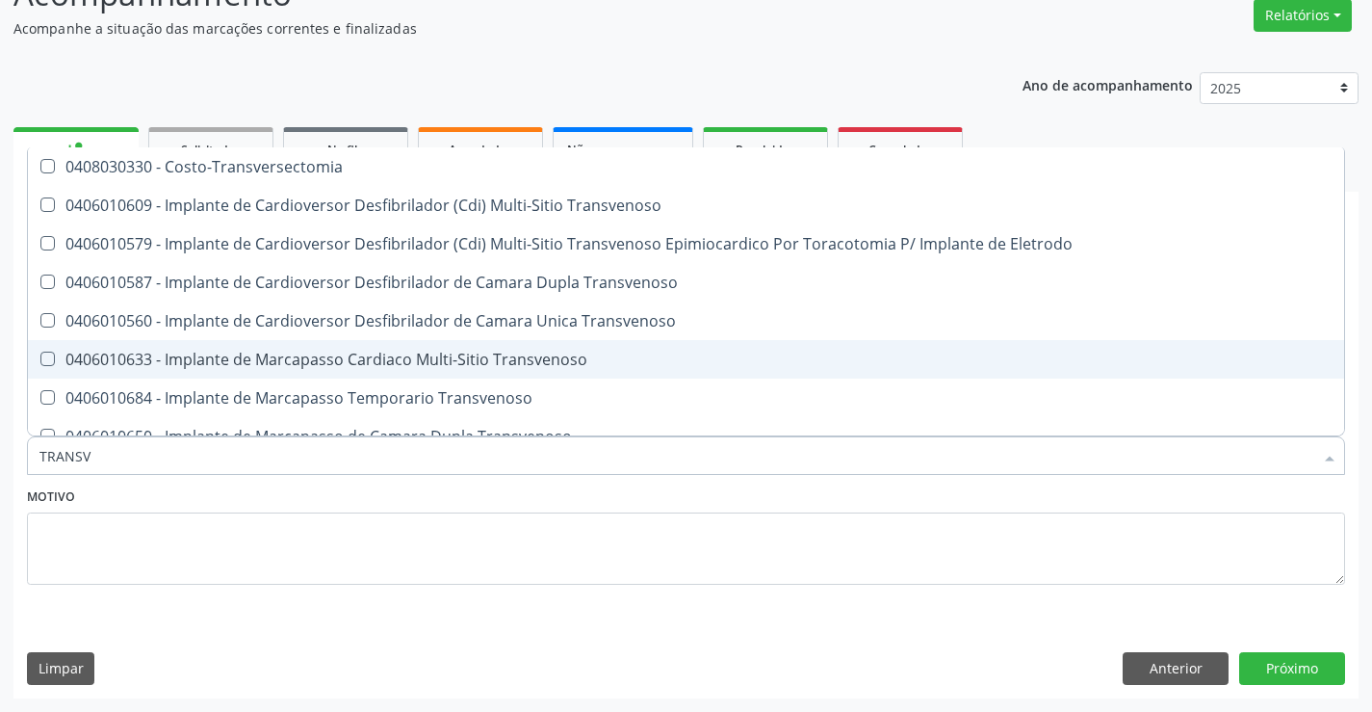
type input "TRANSVA"
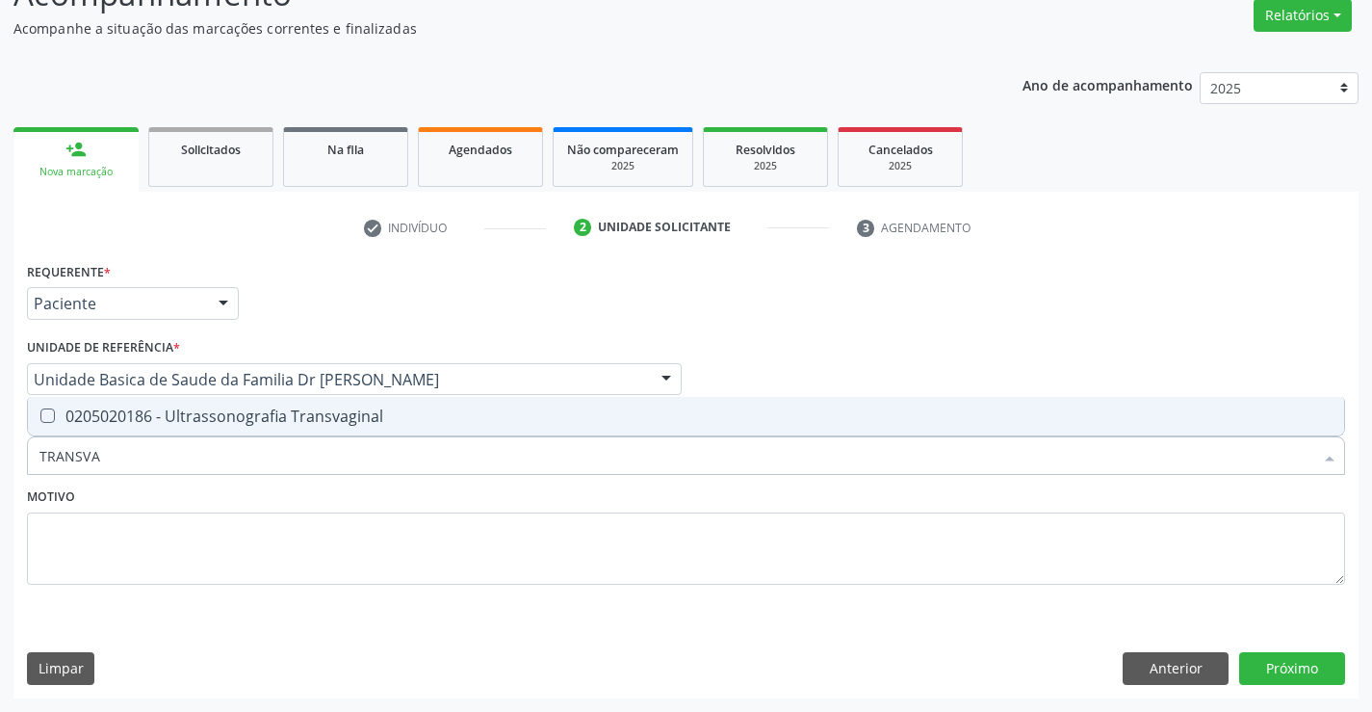
click at [260, 415] on div "0205020186 - Ultrassonografia Transvaginal" at bounding box center [685, 415] width 1293 height 15
checkbox Transvaginal "true"
type input "TRANSVA"
click at [220, 497] on div "Motivo" at bounding box center [686, 533] width 1318 height 102
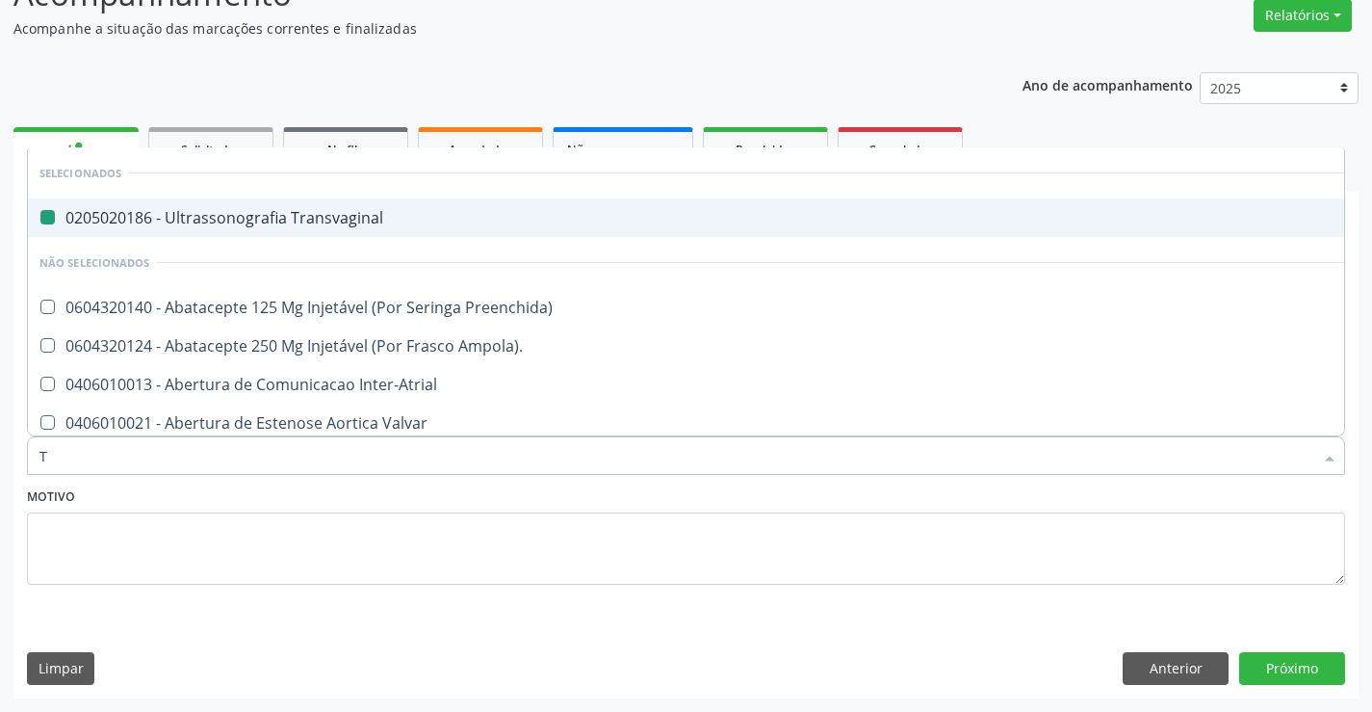
type input "TI"
checkbox Transvaginal "false"
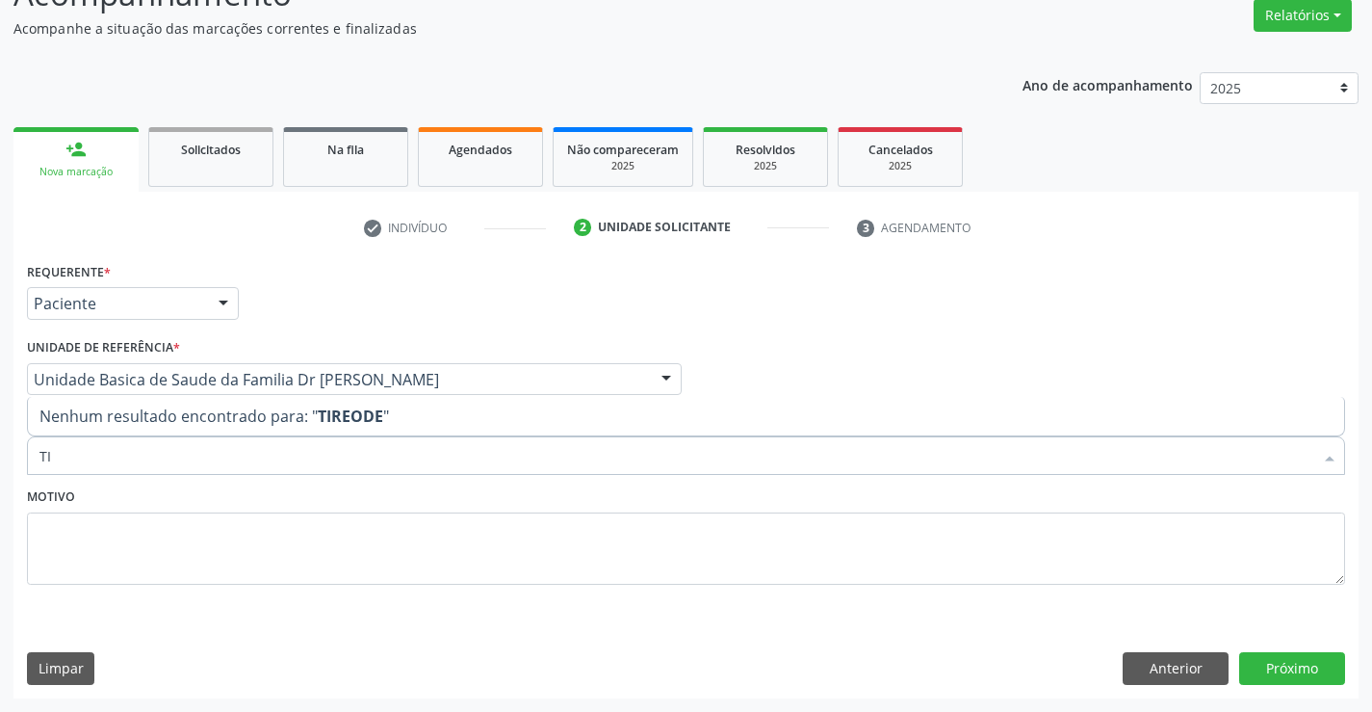
type input "T"
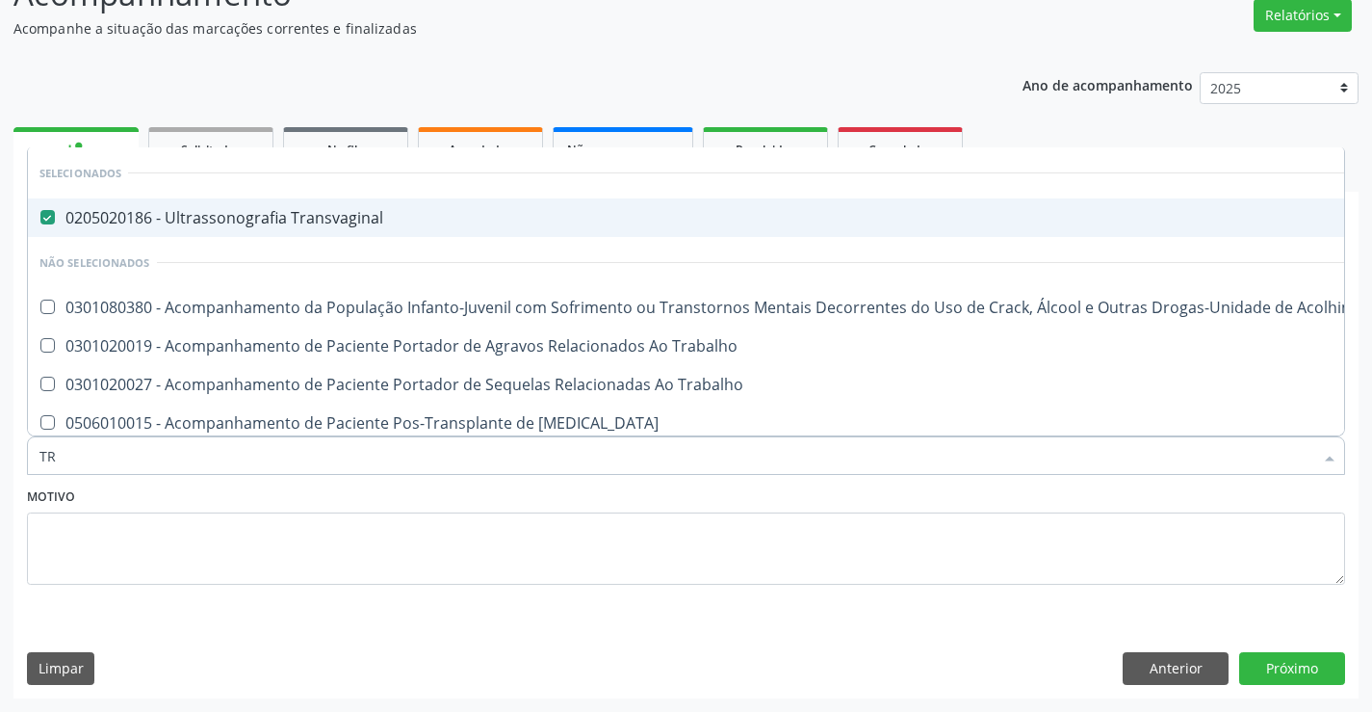
type input "T"
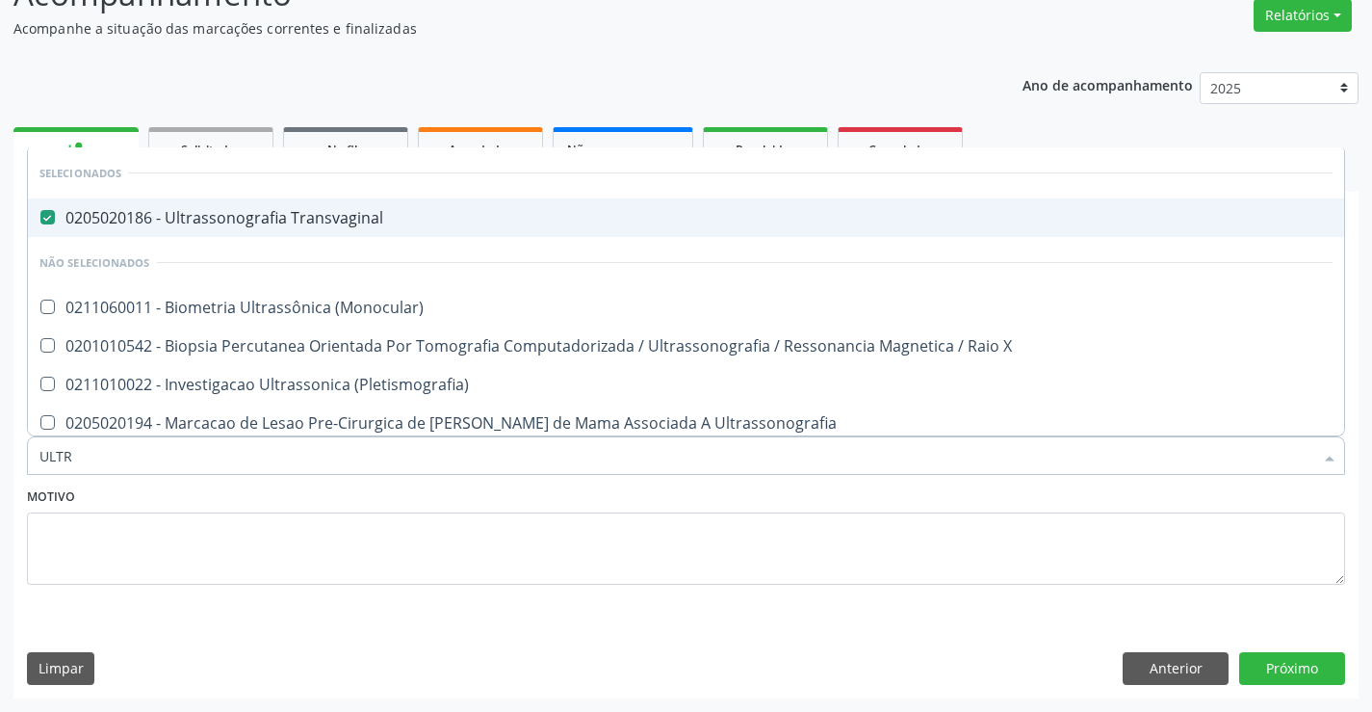
type input "ULTRA"
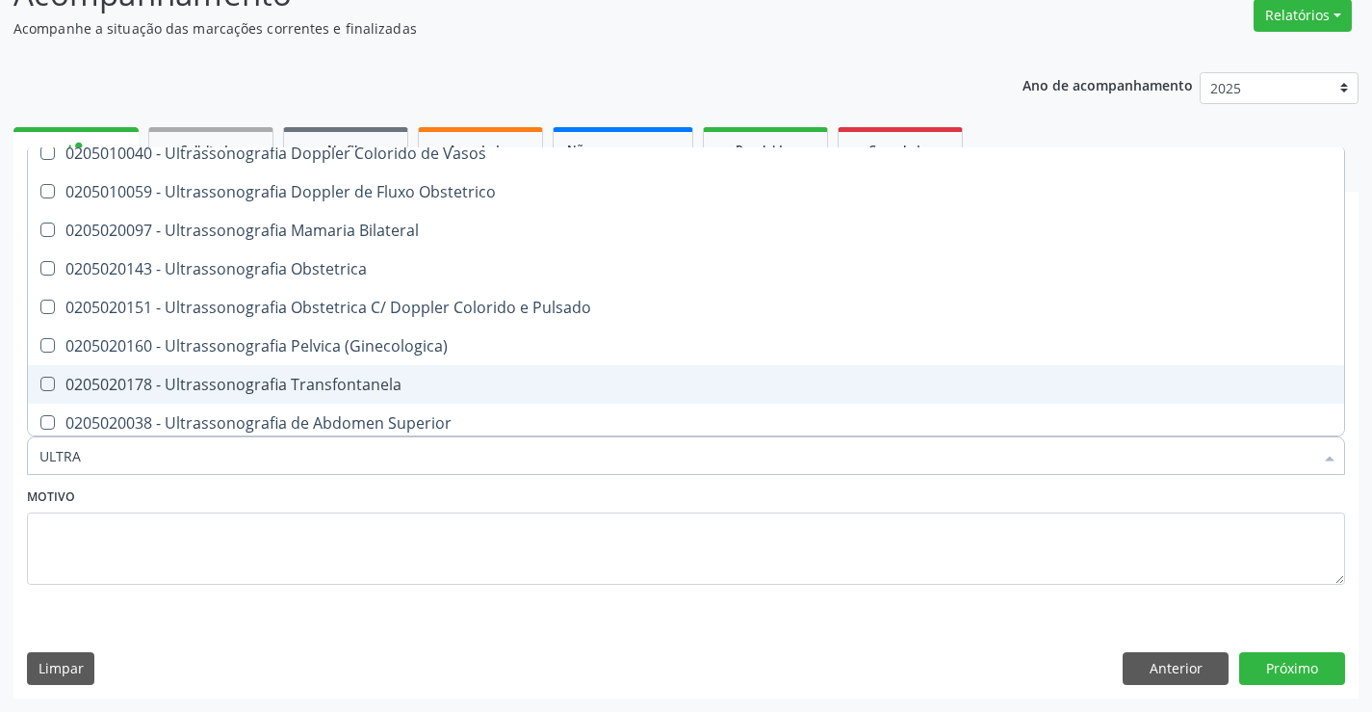
scroll to position [481, 0]
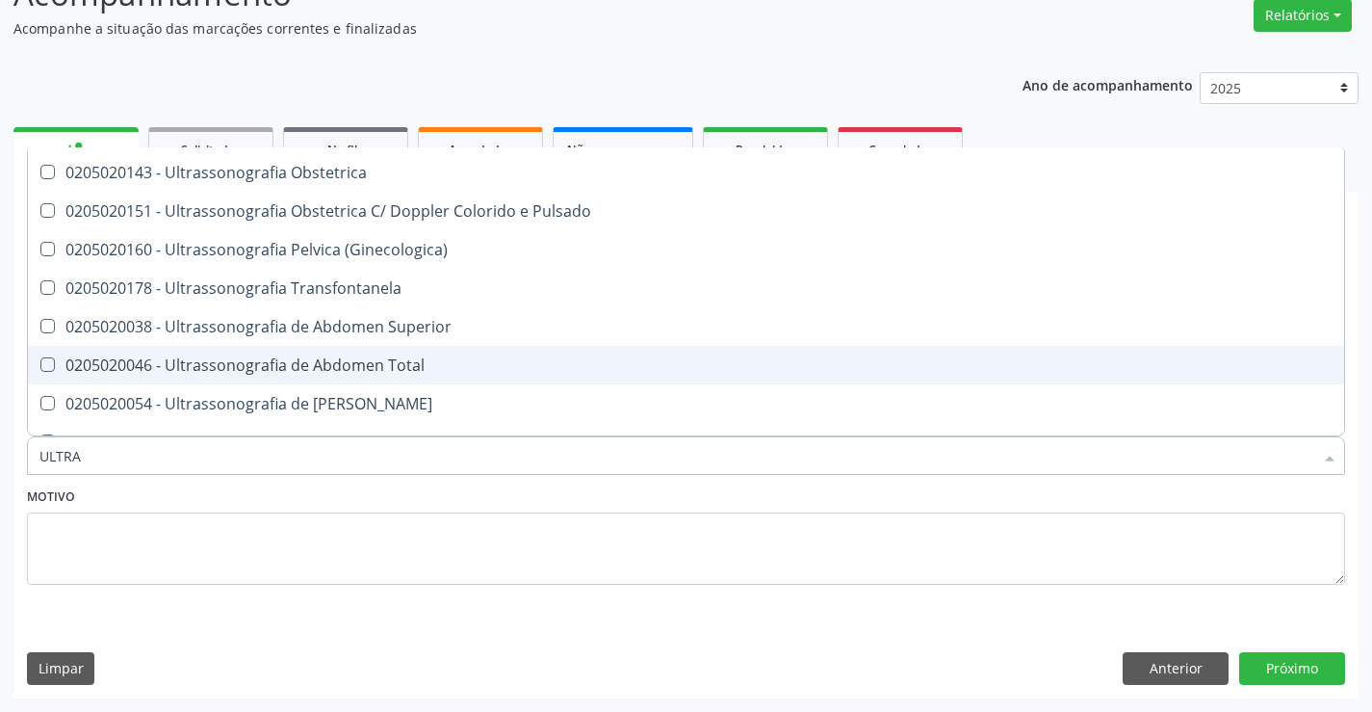
click at [379, 357] on div "0205020046 - Ultrassonografia de Abdomen Total" at bounding box center [685, 364] width 1293 height 15
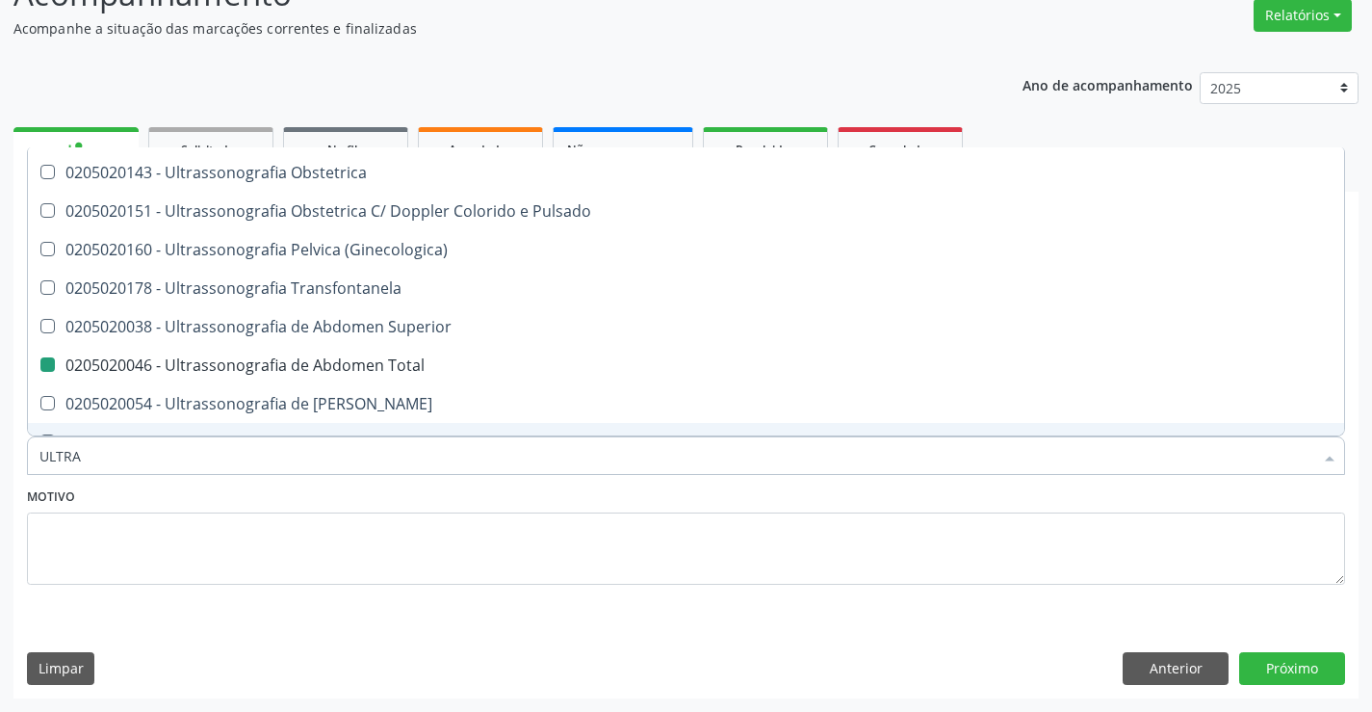
click at [417, 504] on div "Motivo" at bounding box center [686, 533] width 1318 height 102
checkbox Total "false"
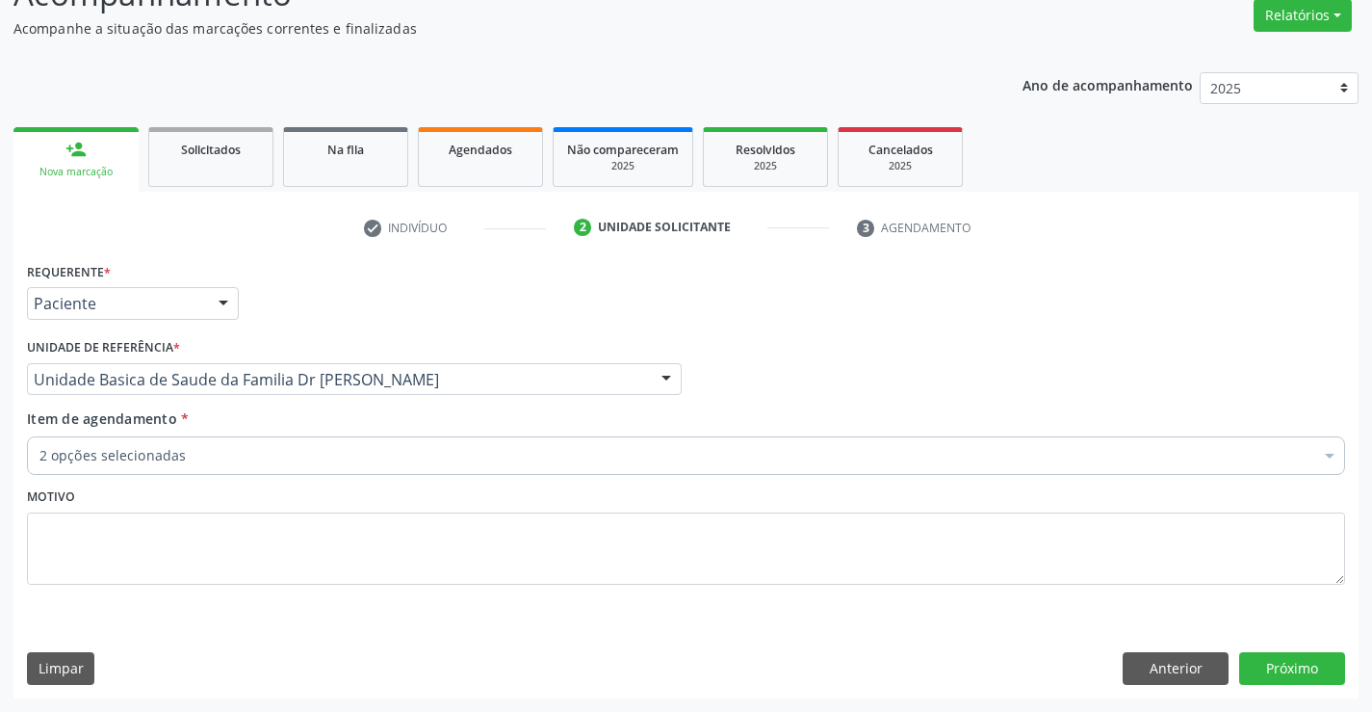
scroll to position [0, 0]
click at [273, 468] on div "2 opções selecionadas" at bounding box center [686, 455] width 1318 height 39
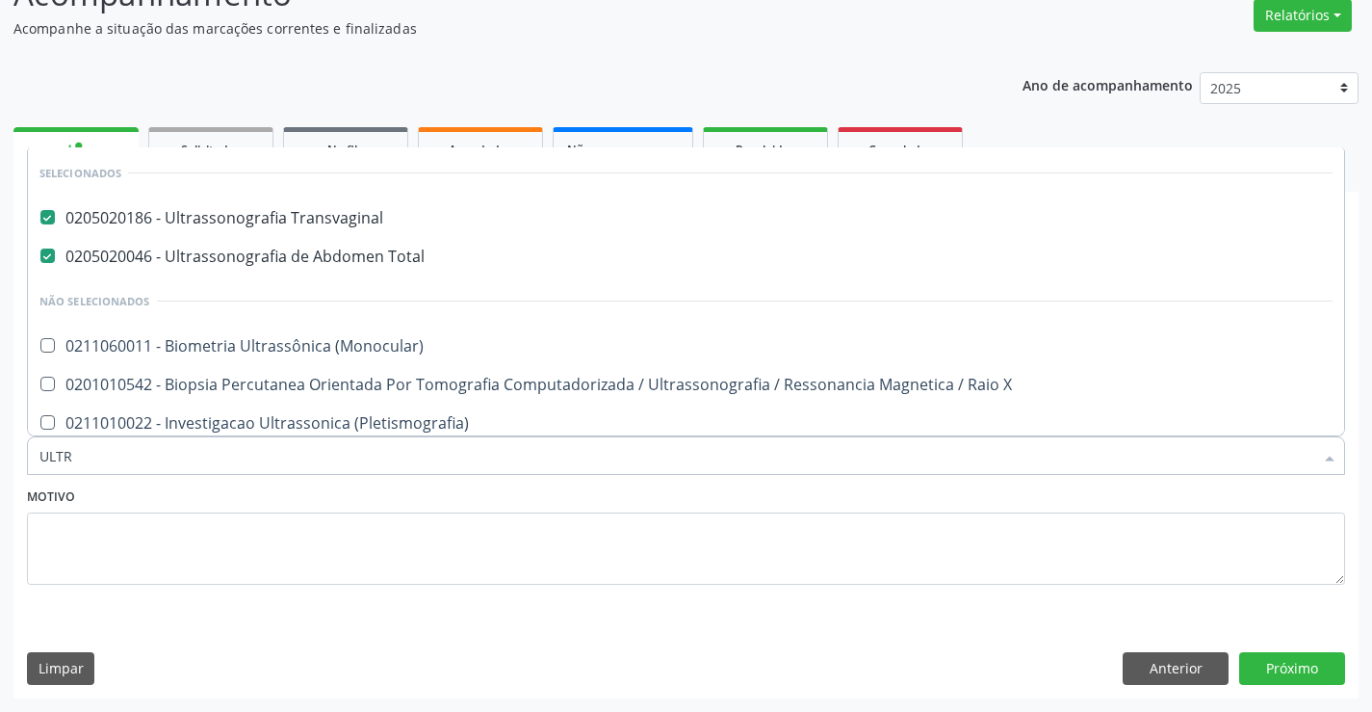
type input "ULTRA"
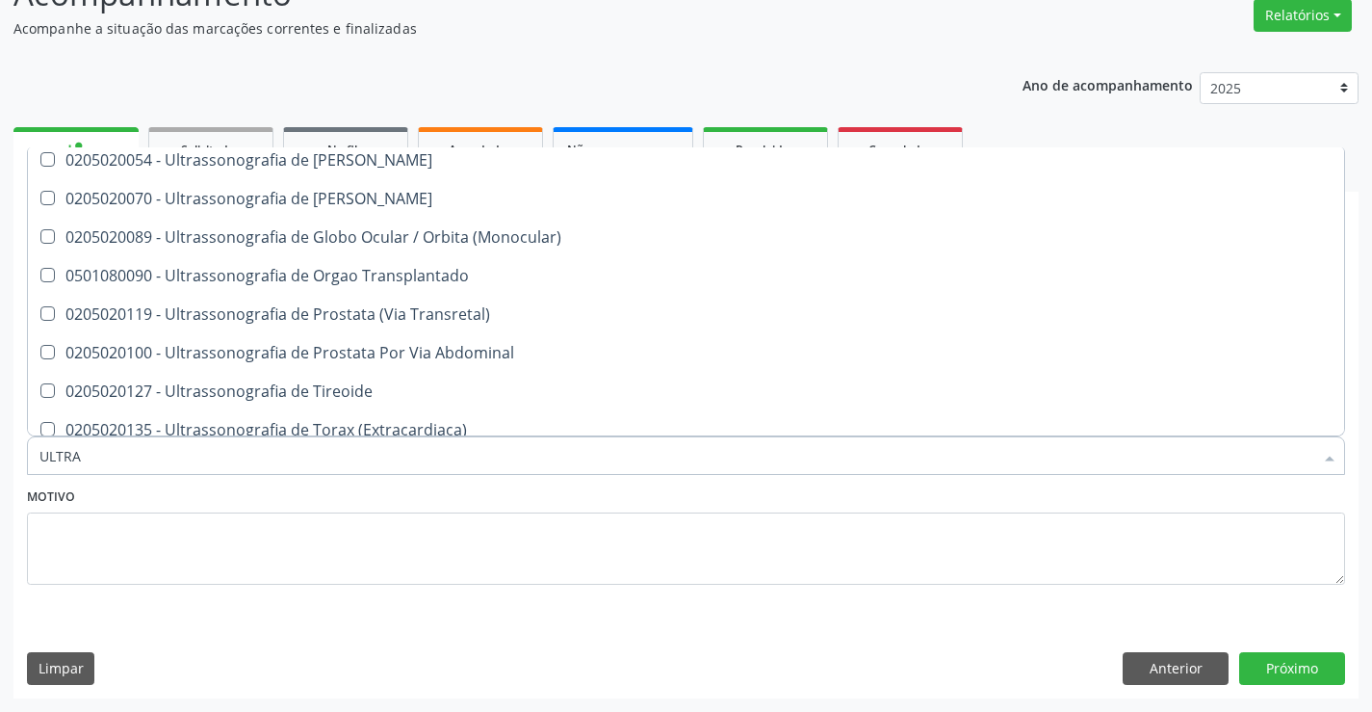
scroll to position [739, 0]
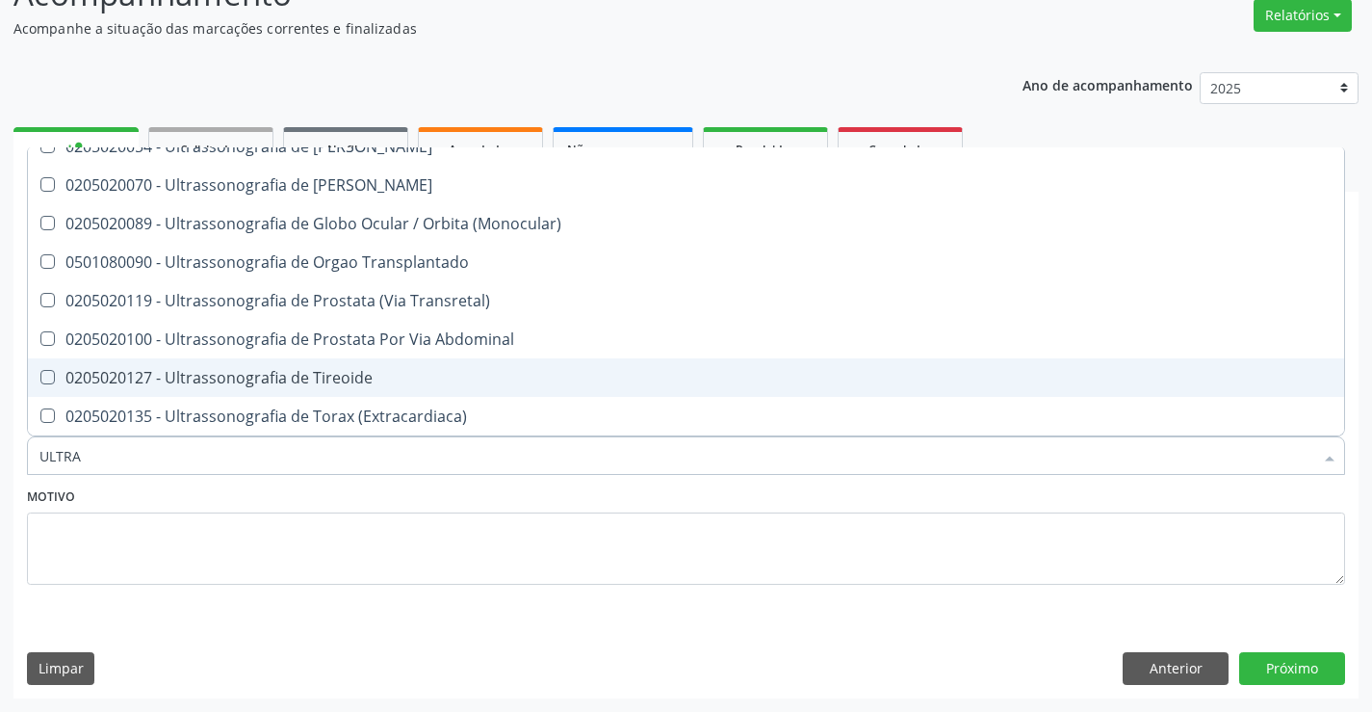
click at [298, 379] on div "0205020127 - Ultrassonografia de Tireoide" at bounding box center [685, 377] width 1293 height 15
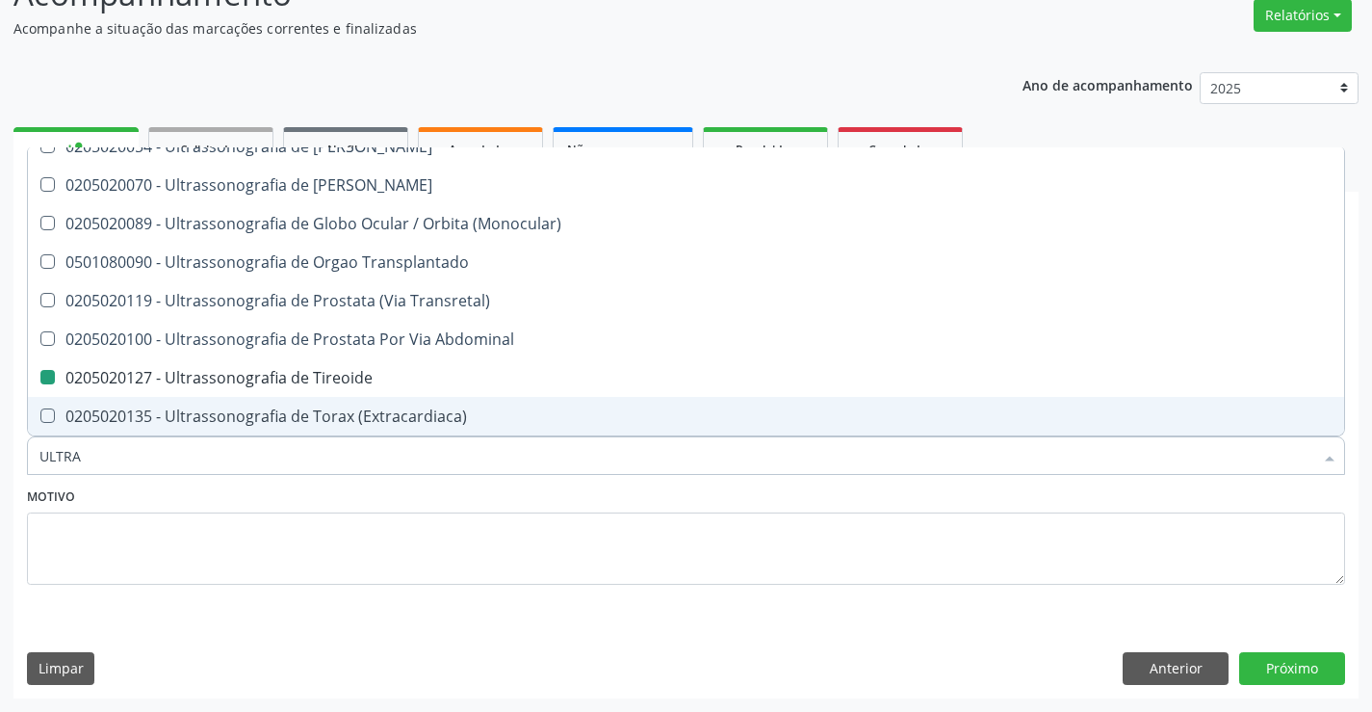
click at [313, 507] on div "Motivo" at bounding box center [686, 533] width 1318 height 102
checkbox Tireoide "false"
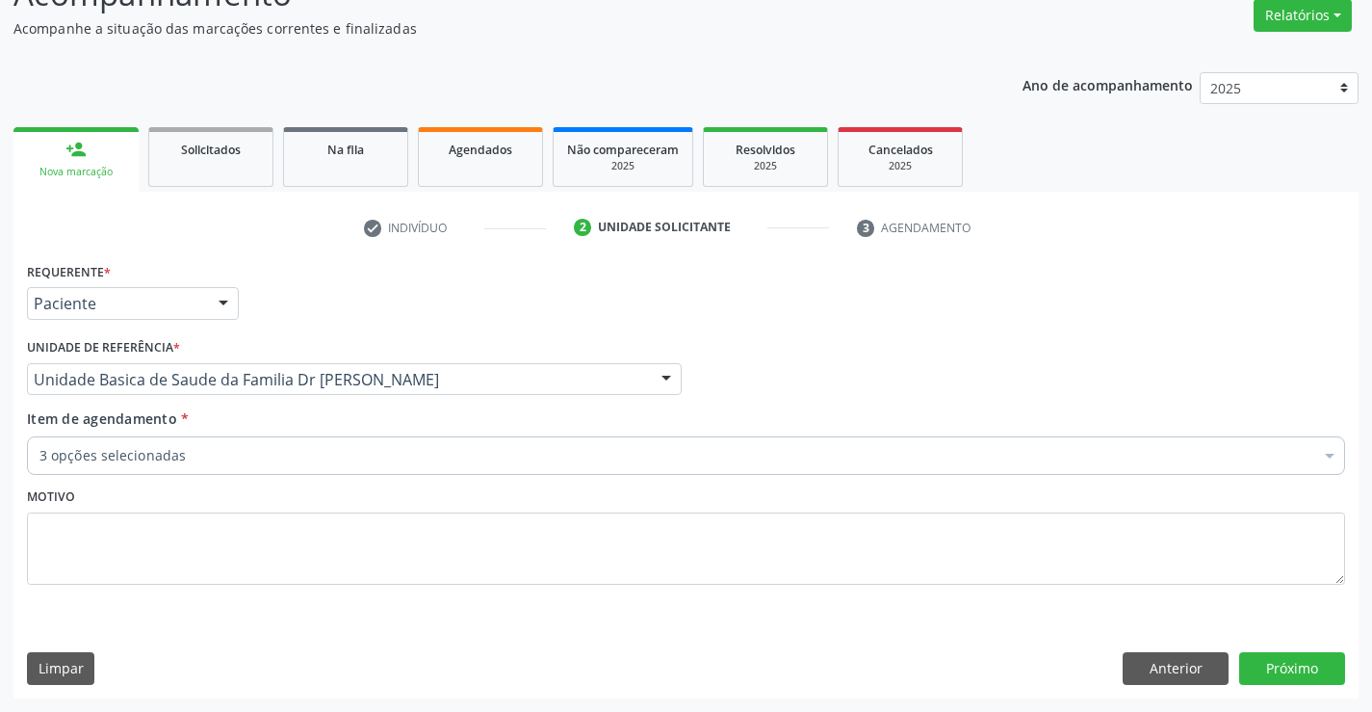
scroll to position [0, 0]
click at [1154, 671] on button "Anterior" at bounding box center [1176, 668] width 106 height 33
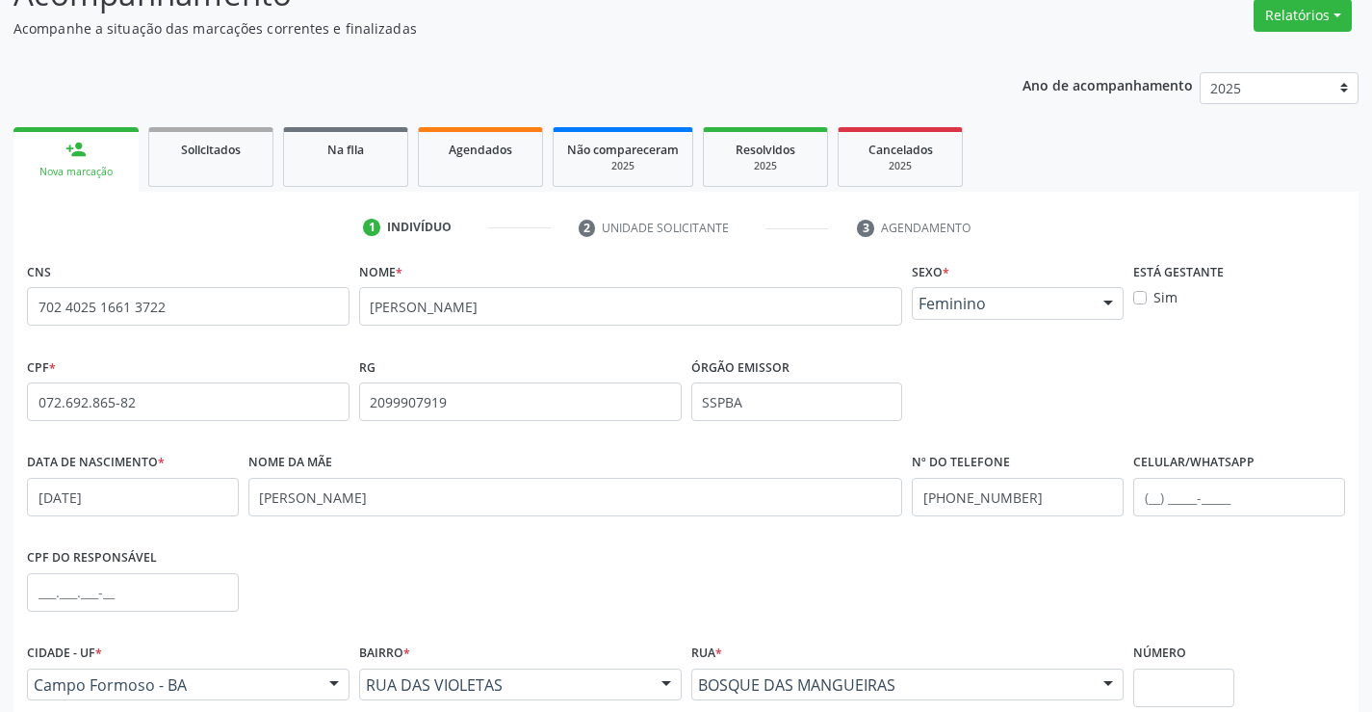
scroll to position [332, 0]
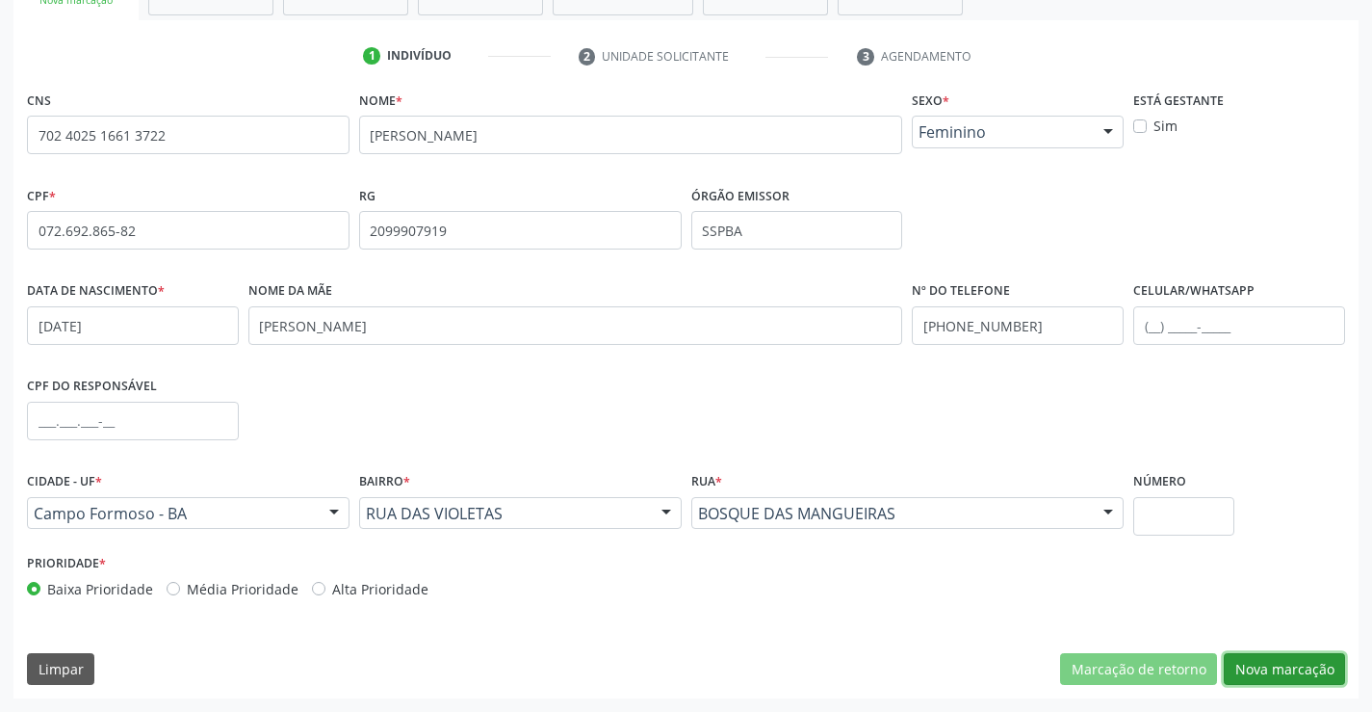
click at [1265, 665] on button "Nova marcação" at bounding box center [1284, 669] width 121 height 33
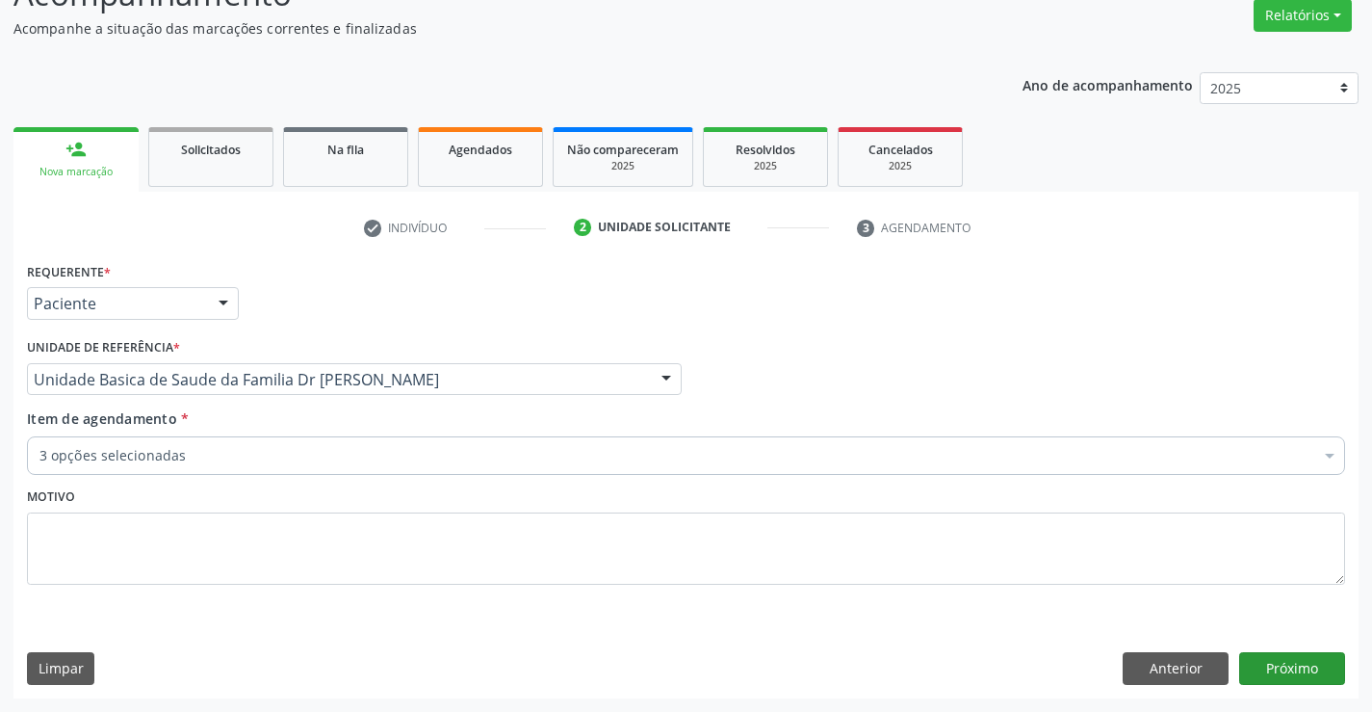
scroll to position [161, 0]
click at [1269, 670] on button "Próximo" at bounding box center [1292, 668] width 106 height 33
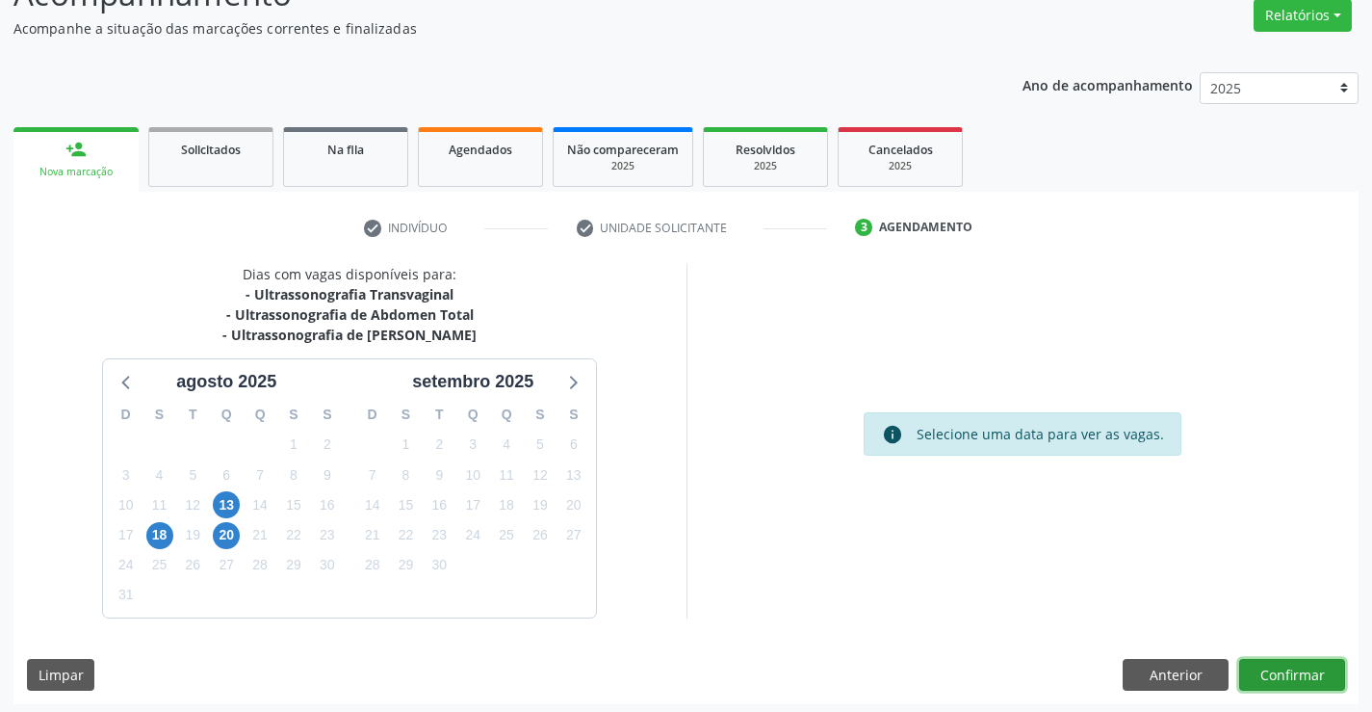
click at [1298, 678] on button "Confirmar" at bounding box center [1292, 675] width 106 height 33
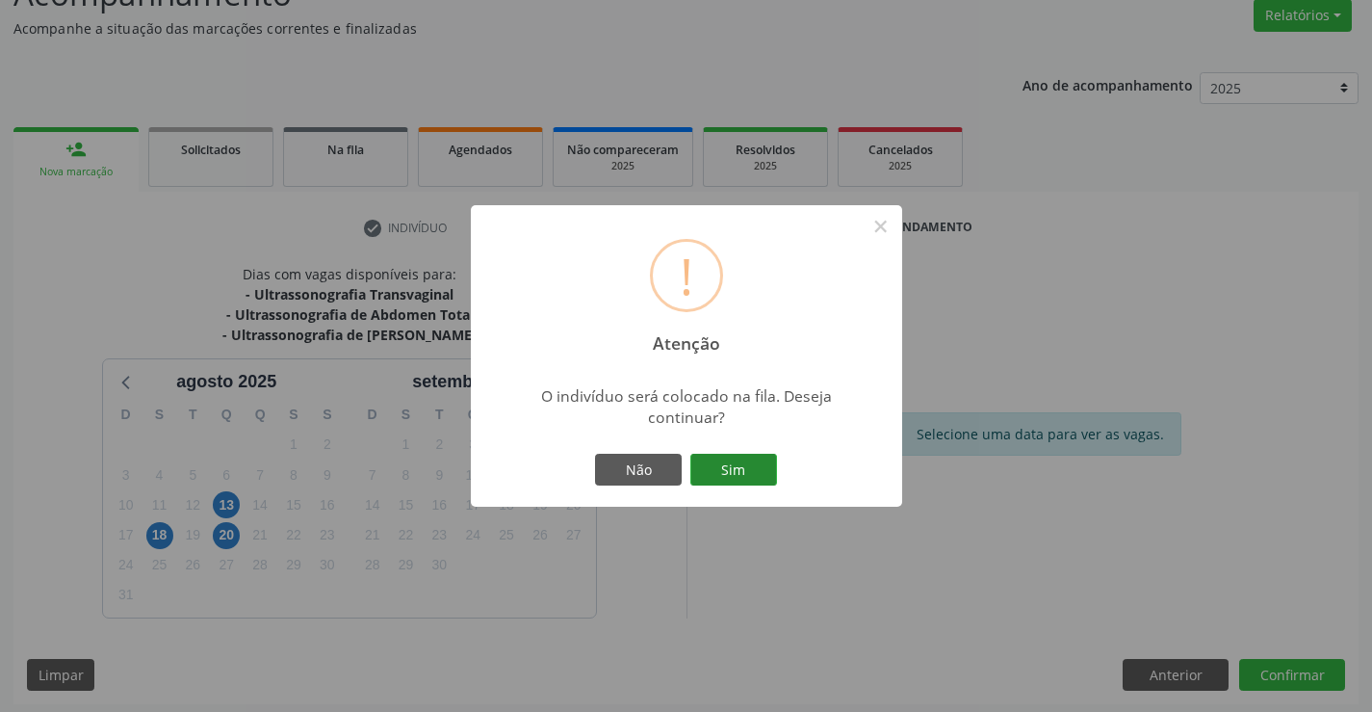
click at [759, 462] on button "Sim" at bounding box center [733, 470] width 87 height 33
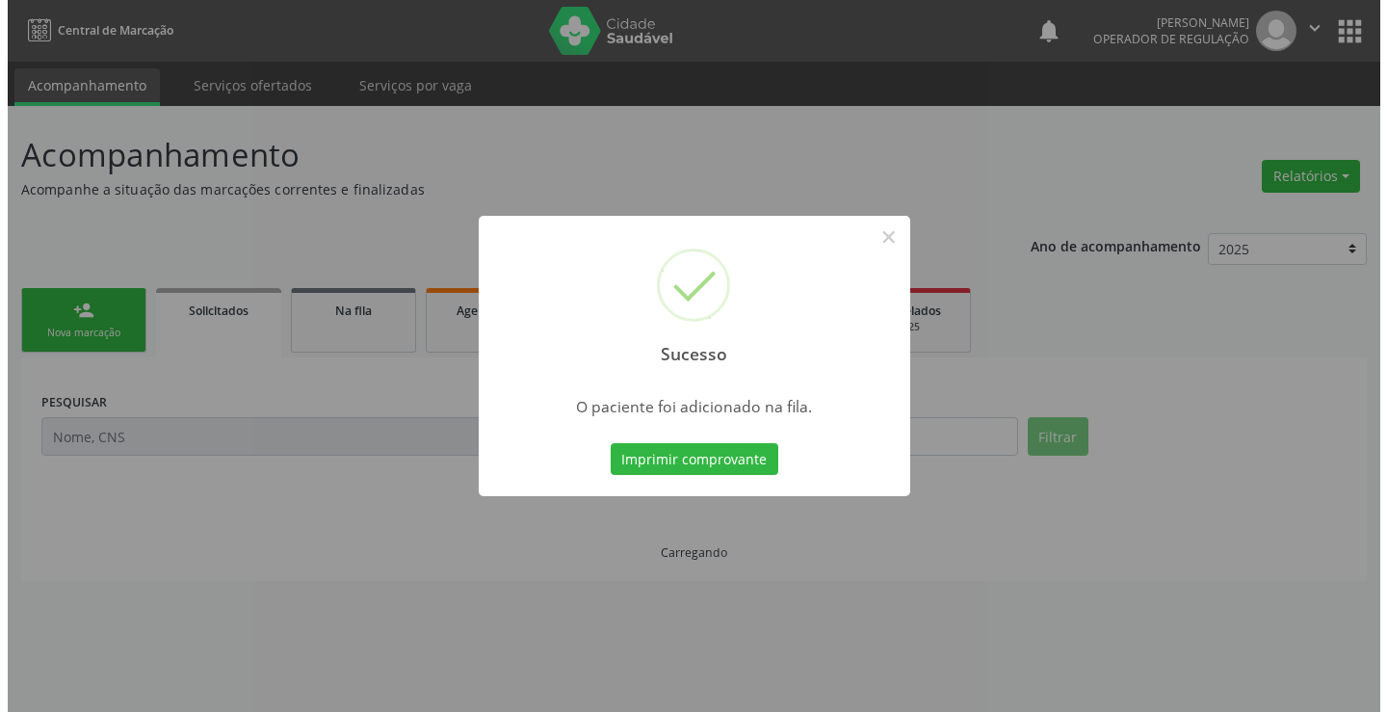
scroll to position [0, 0]
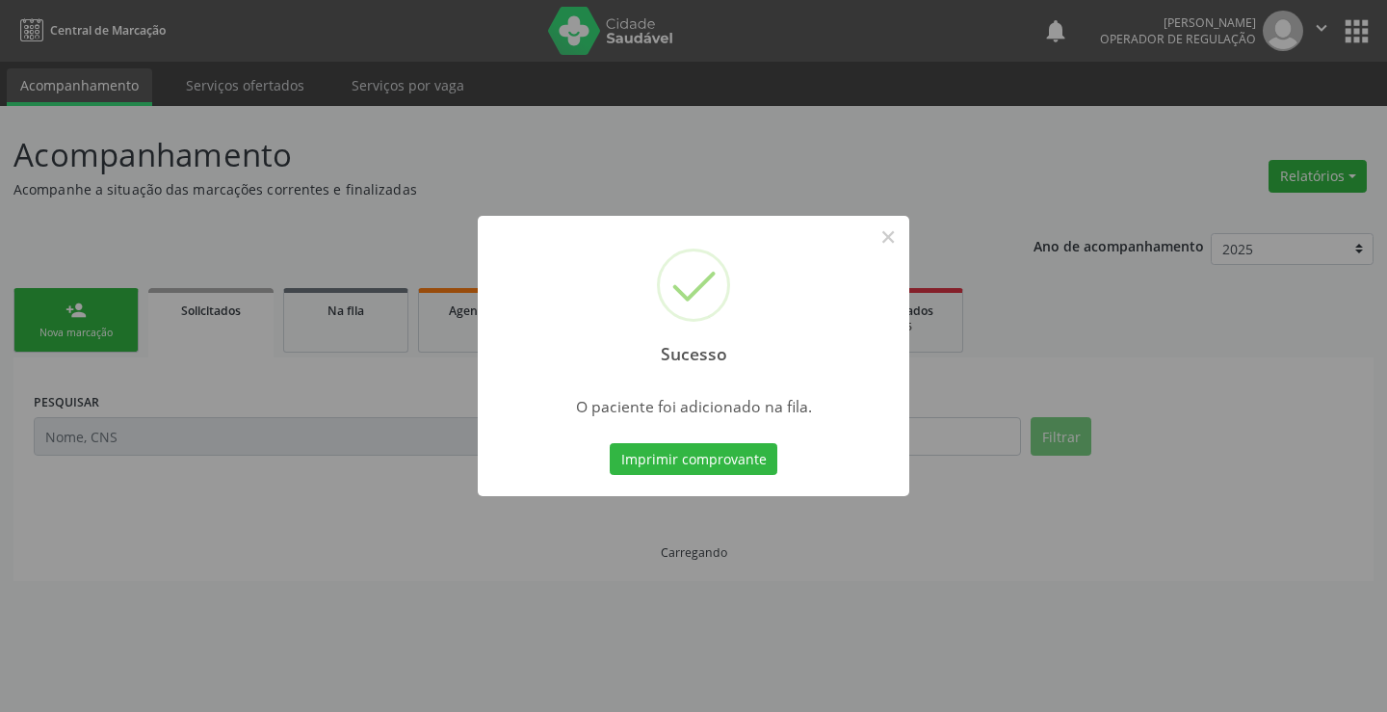
click at [759, 462] on button "Imprimir comprovante" at bounding box center [694, 459] width 168 height 33
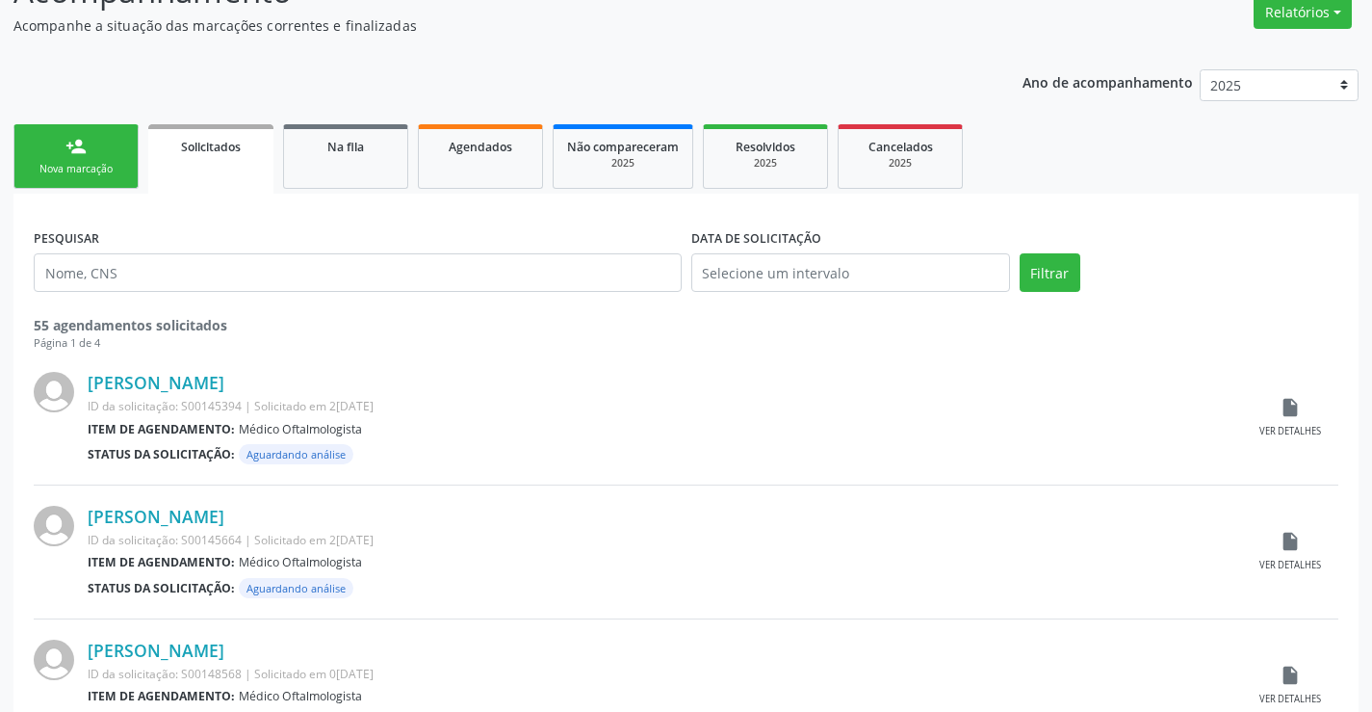
scroll to position [193, 0]
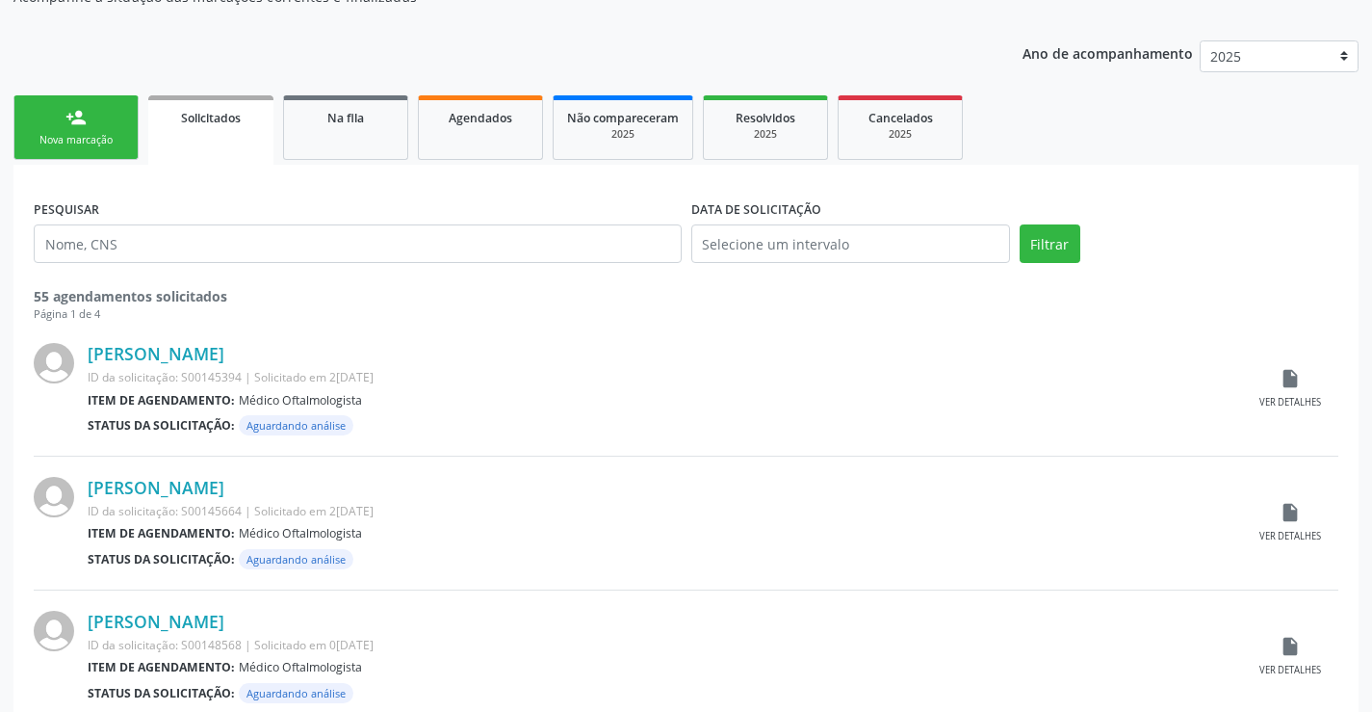
click at [107, 135] on div "Nova marcação" at bounding box center [76, 140] width 96 height 14
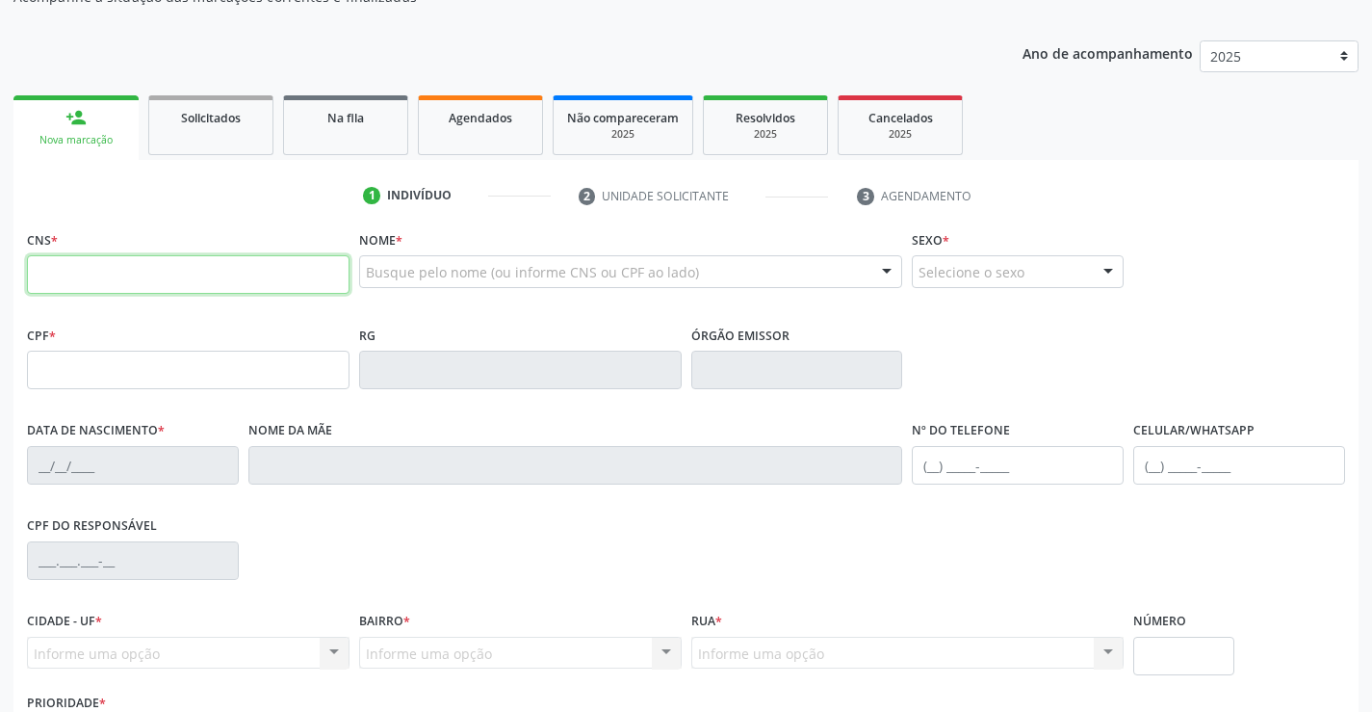
click at [111, 285] on input "text" at bounding box center [188, 274] width 323 height 39
type input "700 4013 8798 2150"
type input "0[DATE]"
type input "[PHONE_NUMBER]"
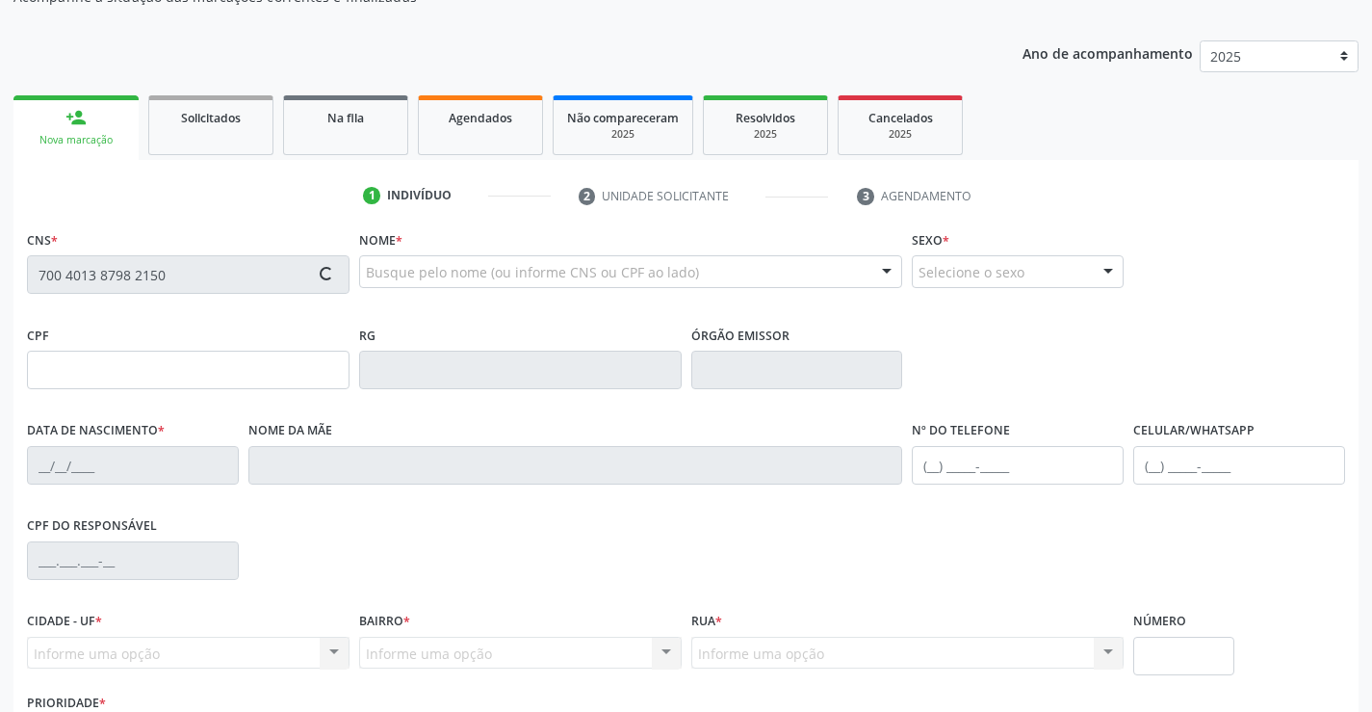
type input "SN"
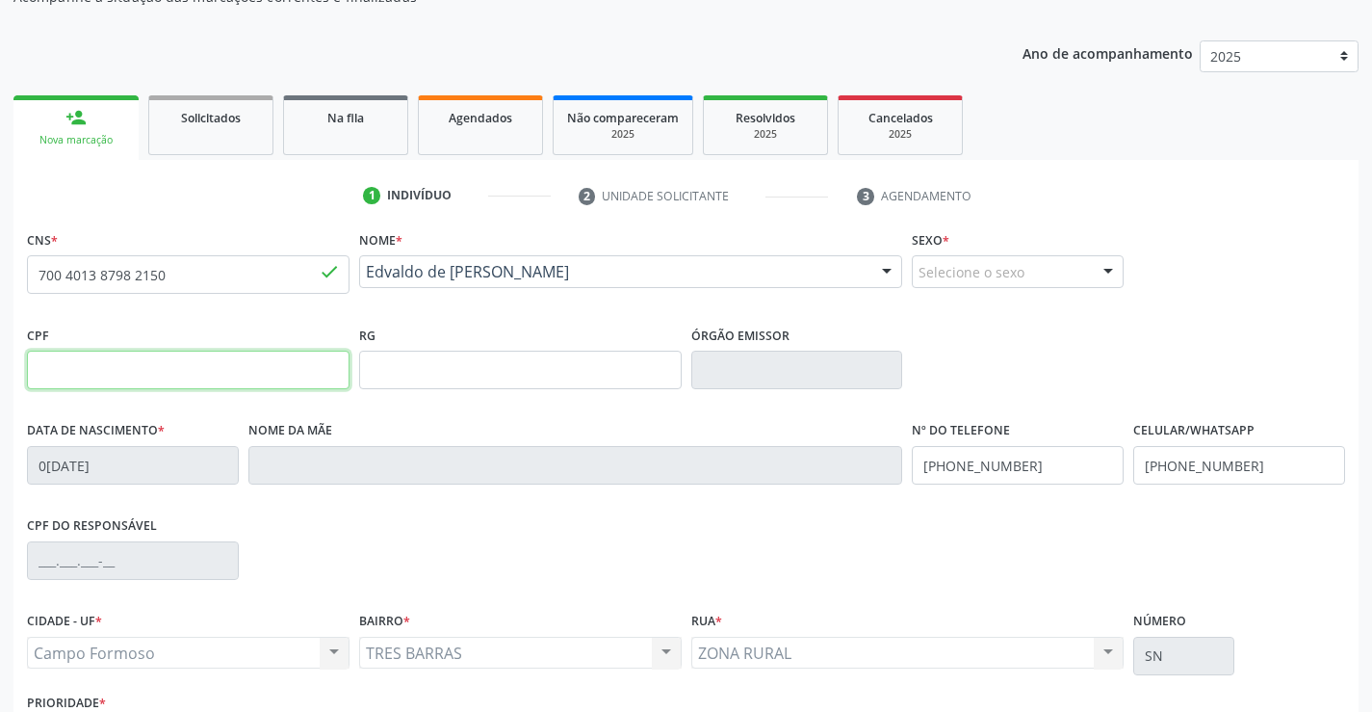
click at [175, 371] on input "text" at bounding box center [188, 369] width 323 height 39
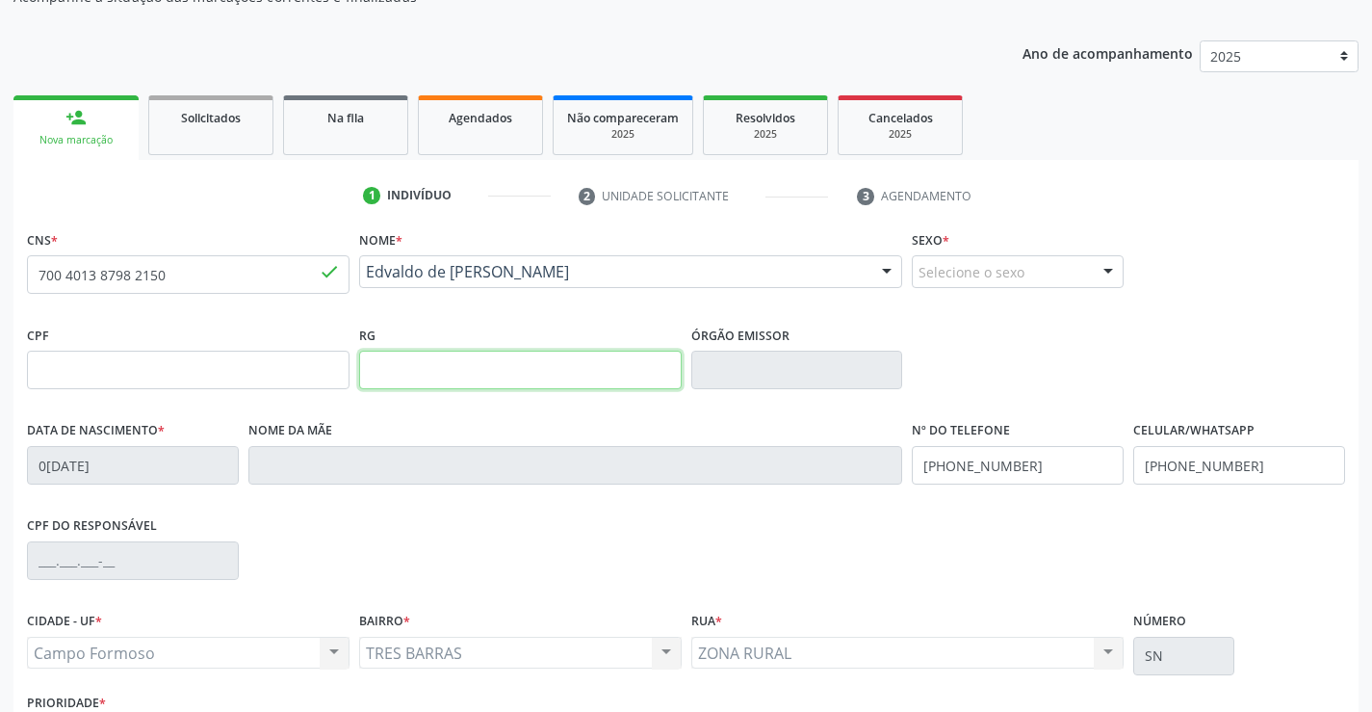
click at [442, 369] on input "text" at bounding box center [520, 369] width 323 height 39
type input "1494210363"
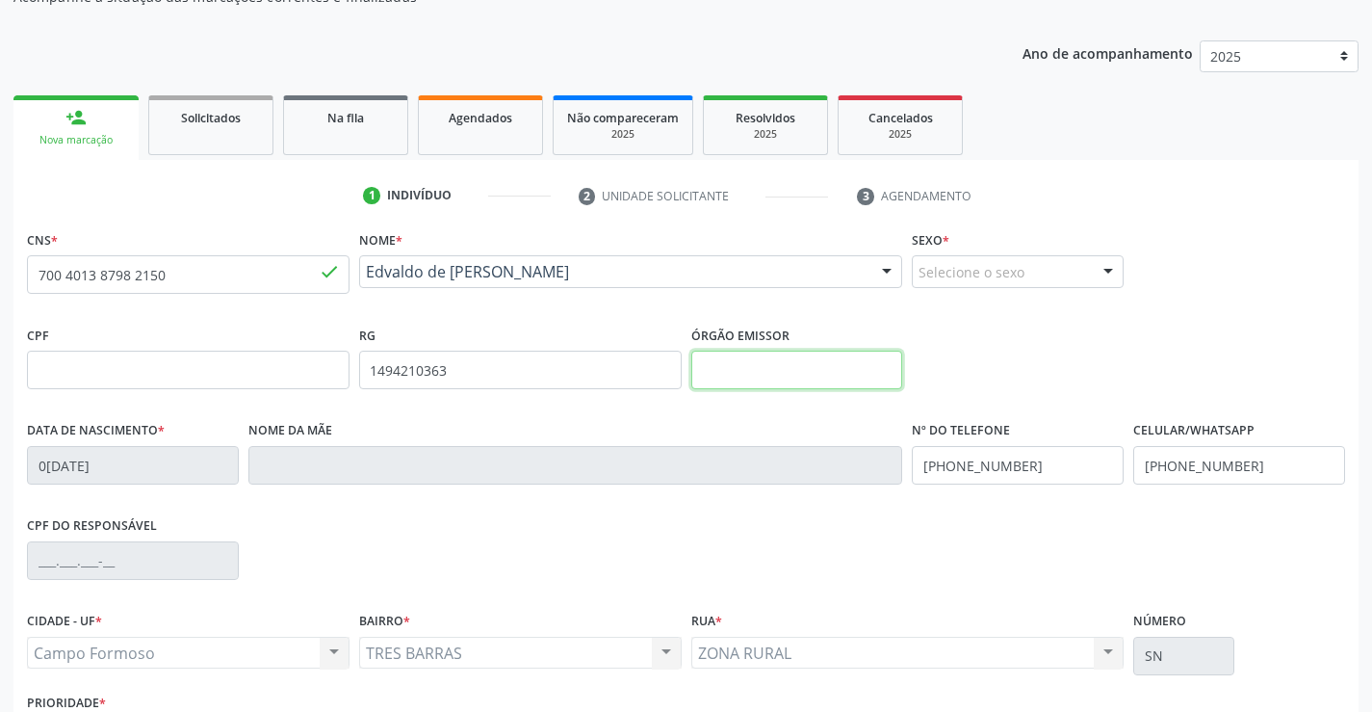
click at [752, 387] on input "text" at bounding box center [797, 369] width 212 height 39
type input "SSPBA"
click at [1027, 273] on div "Selecione o sexo" at bounding box center [1018, 271] width 212 height 33
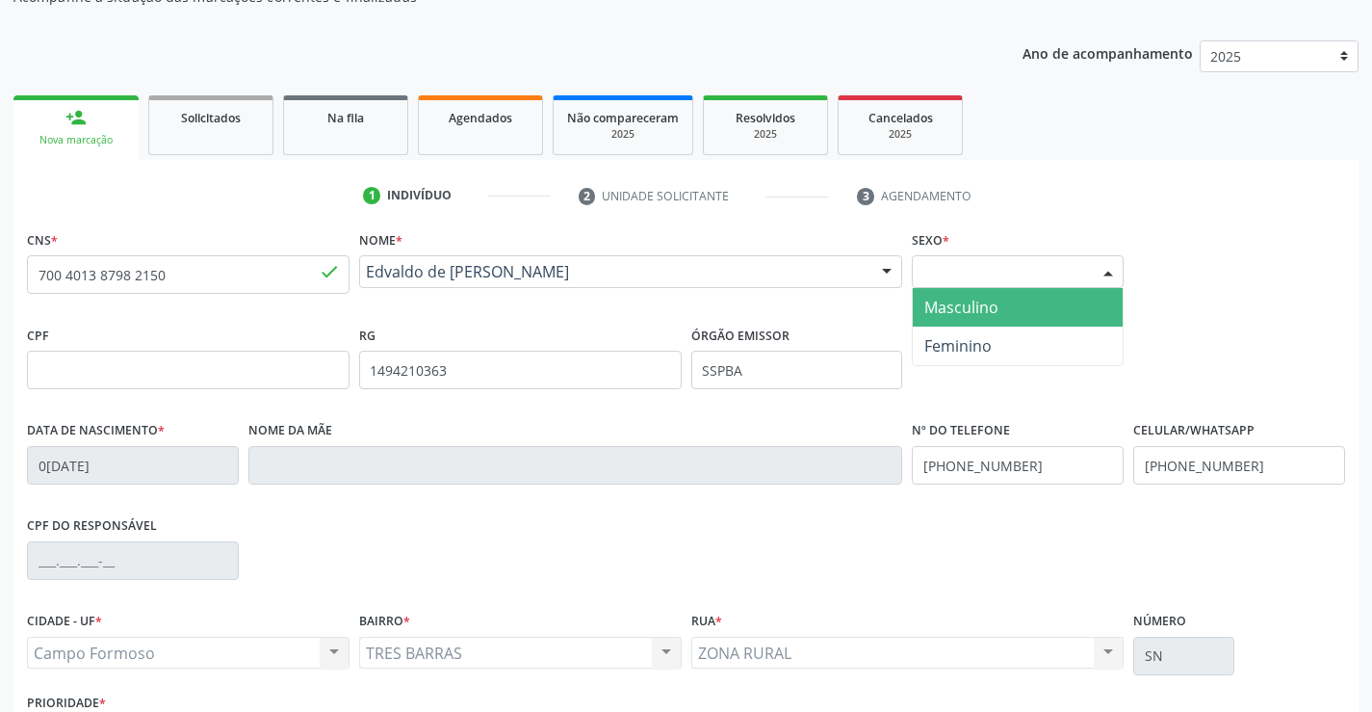
click at [1001, 304] on span "Masculino" at bounding box center [1018, 307] width 210 height 39
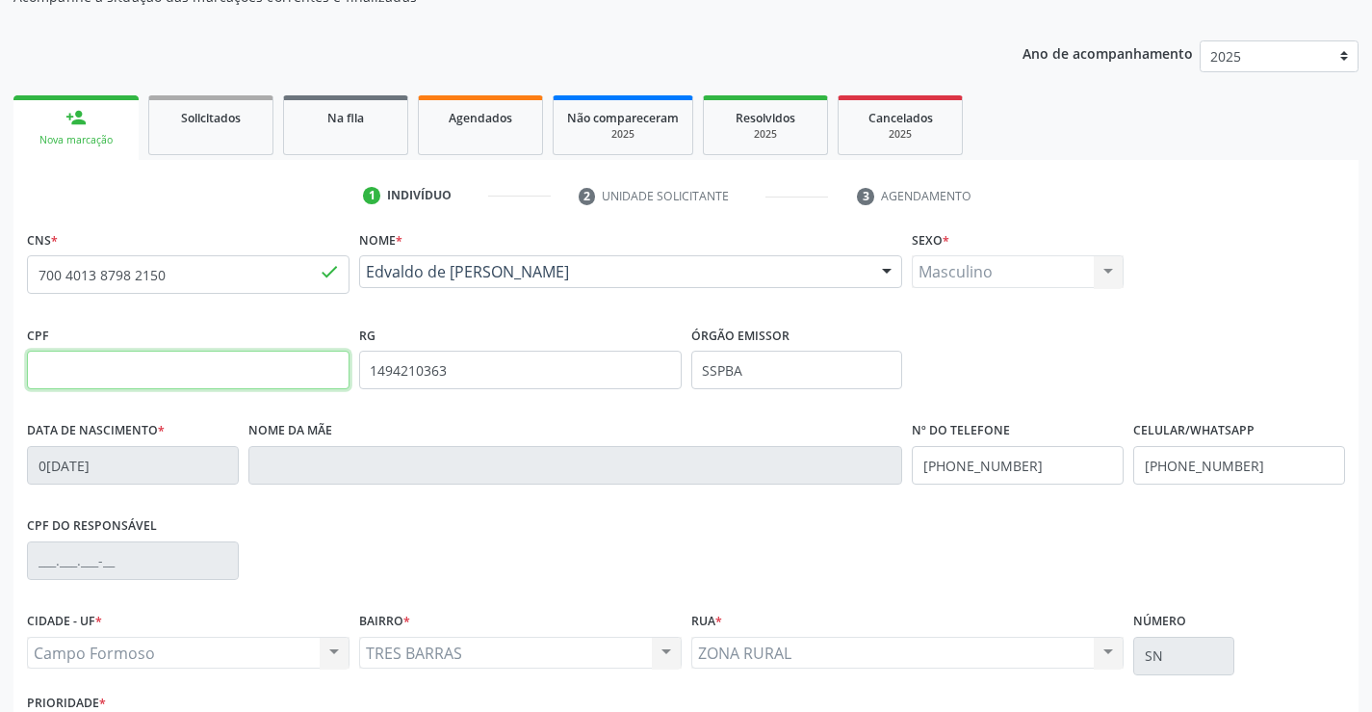
click at [114, 372] on input "text" at bounding box center [188, 369] width 323 height 39
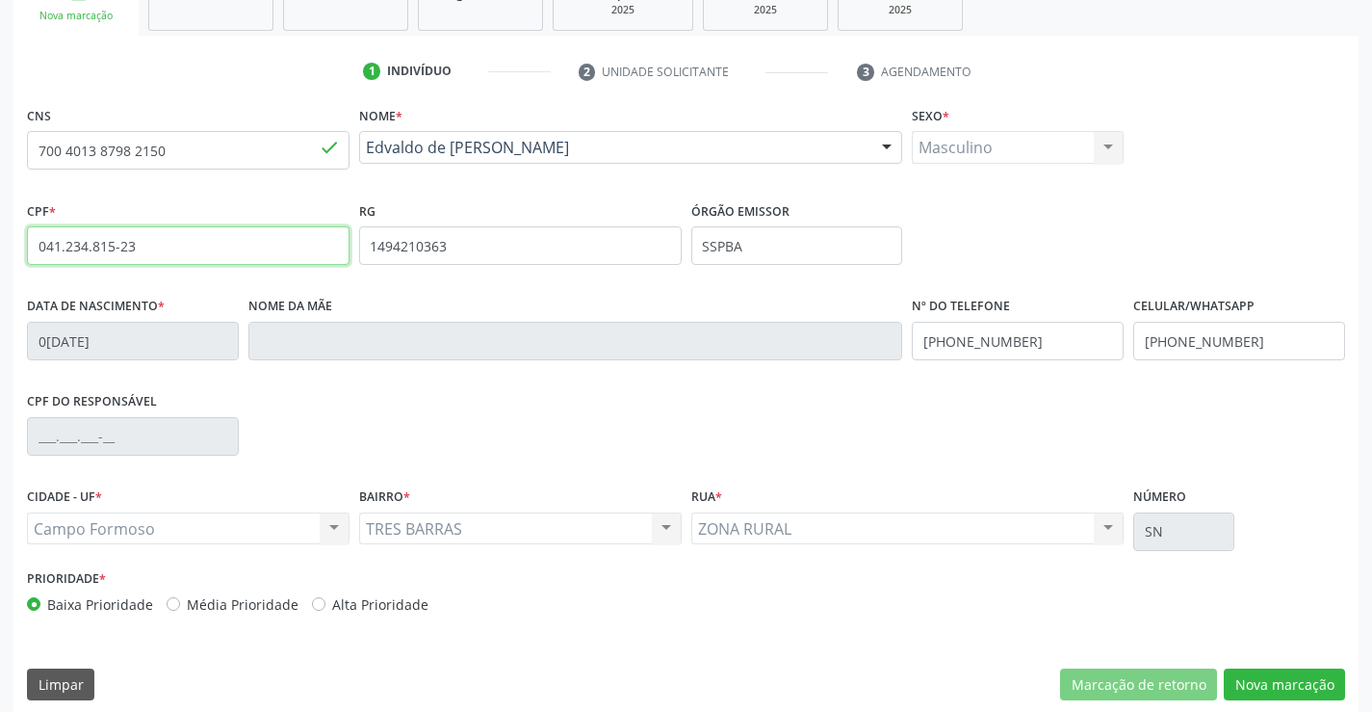
scroll to position [332, 0]
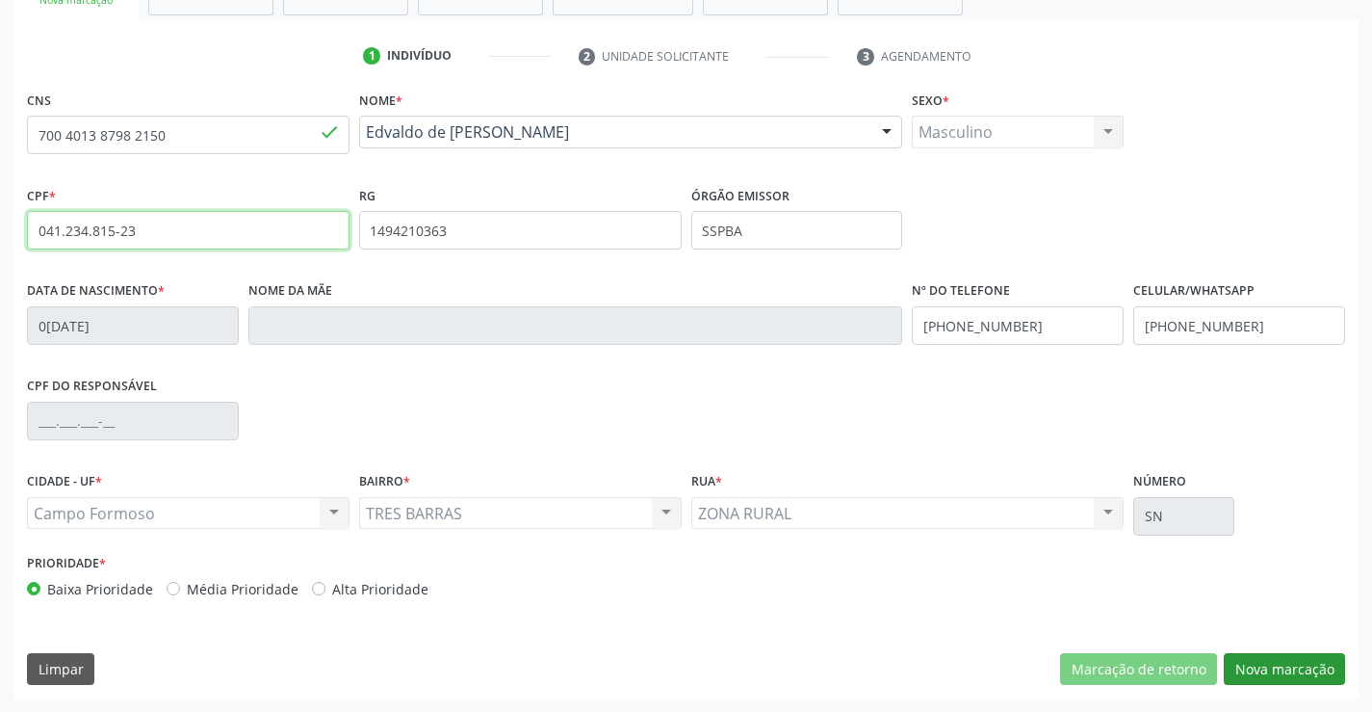
type input "041.234.815-23"
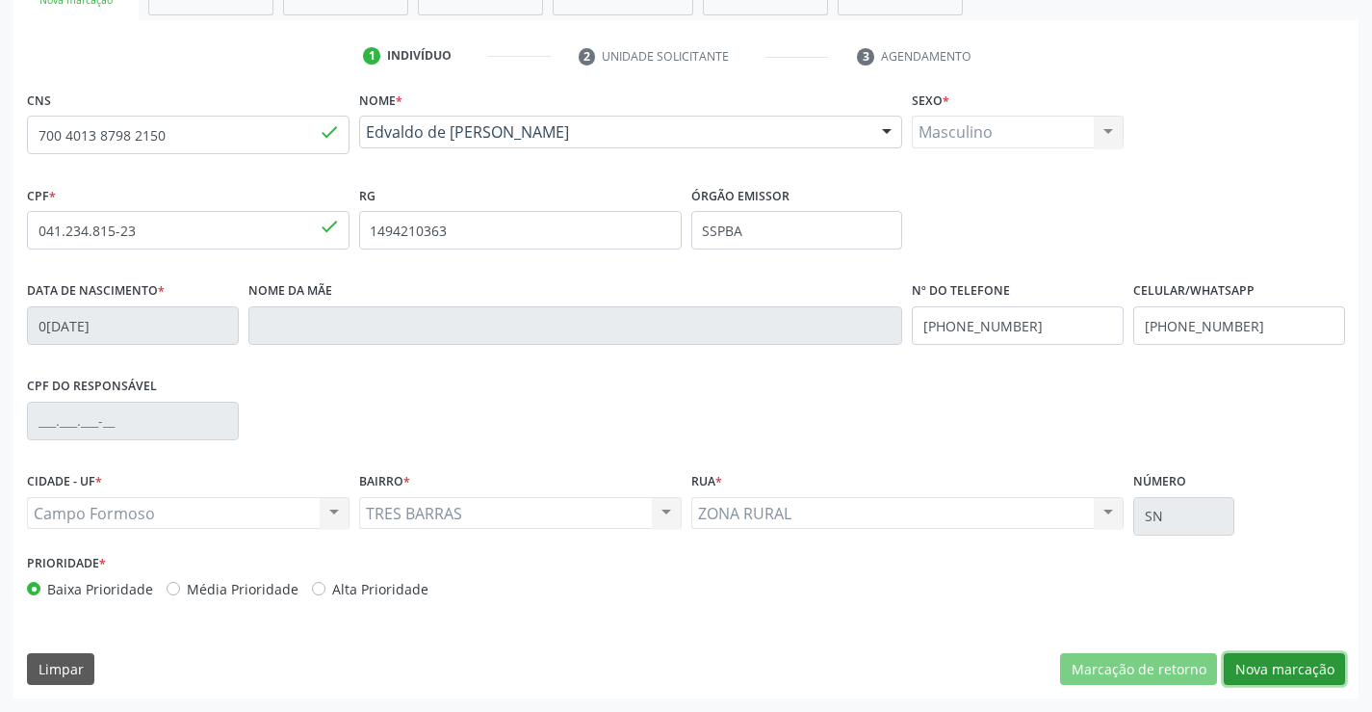
click at [1234, 660] on button "Nova marcação" at bounding box center [1284, 669] width 121 height 33
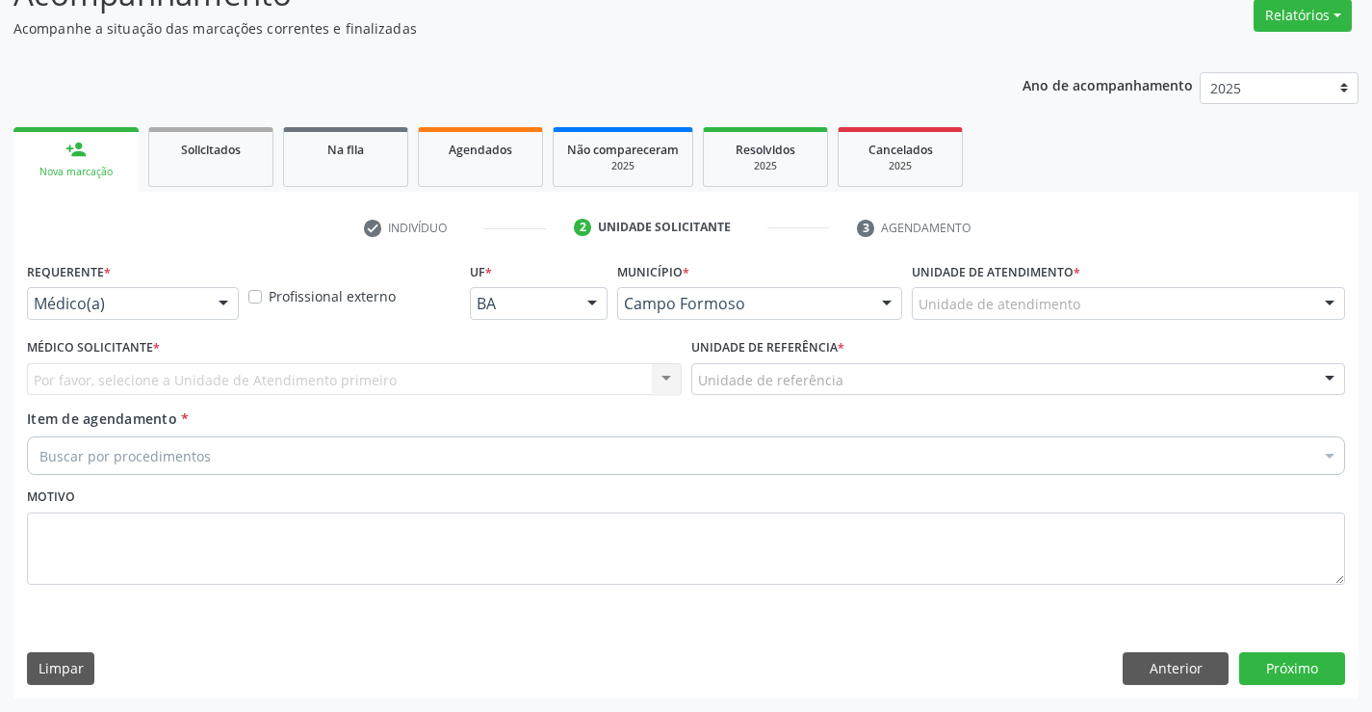
scroll to position [161, 0]
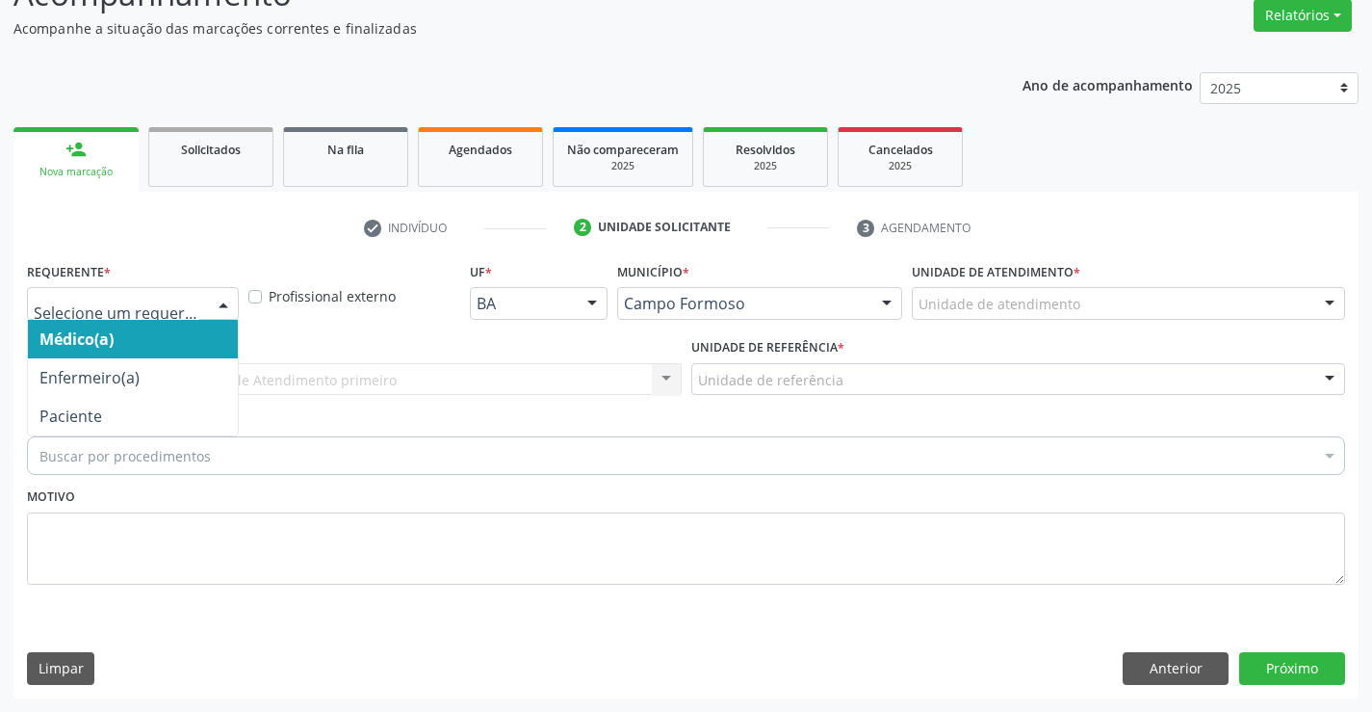
click at [225, 301] on div at bounding box center [223, 304] width 29 height 33
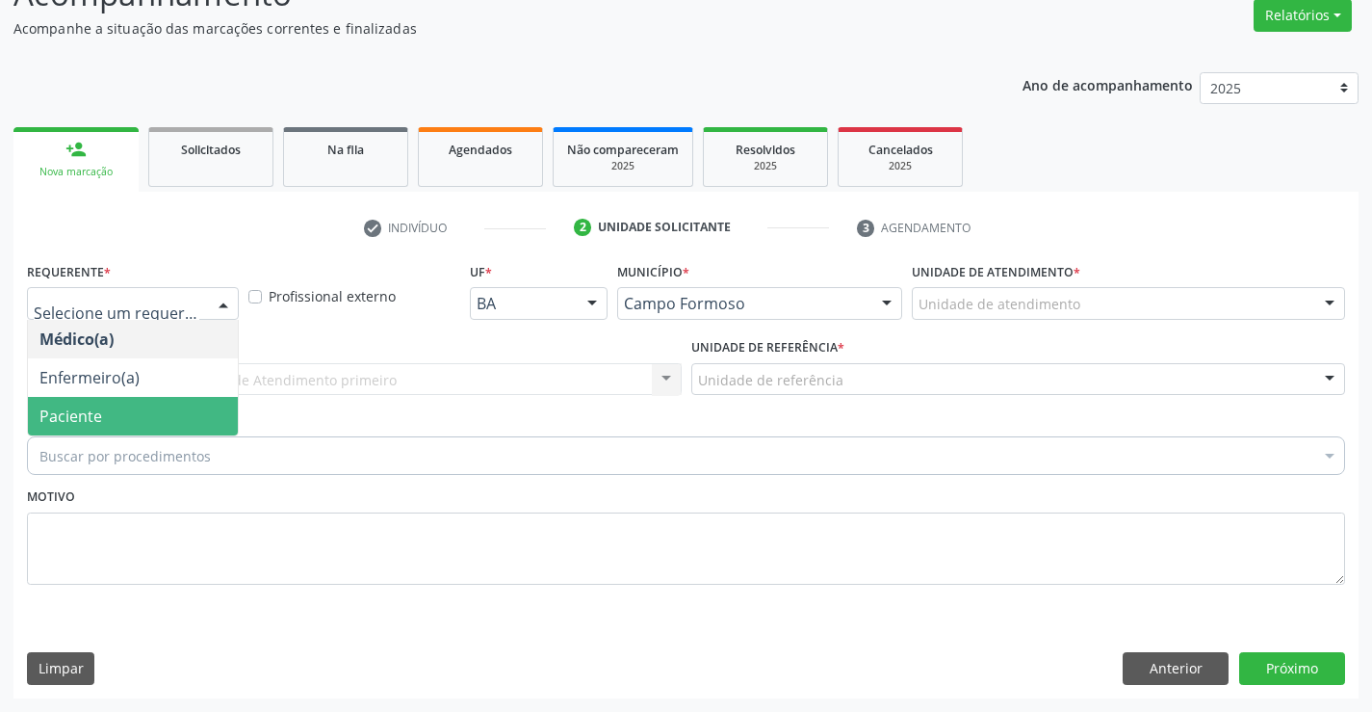
click at [168, 421] on span "Paciente" at bounding box center [133, 416] width 210 height 39
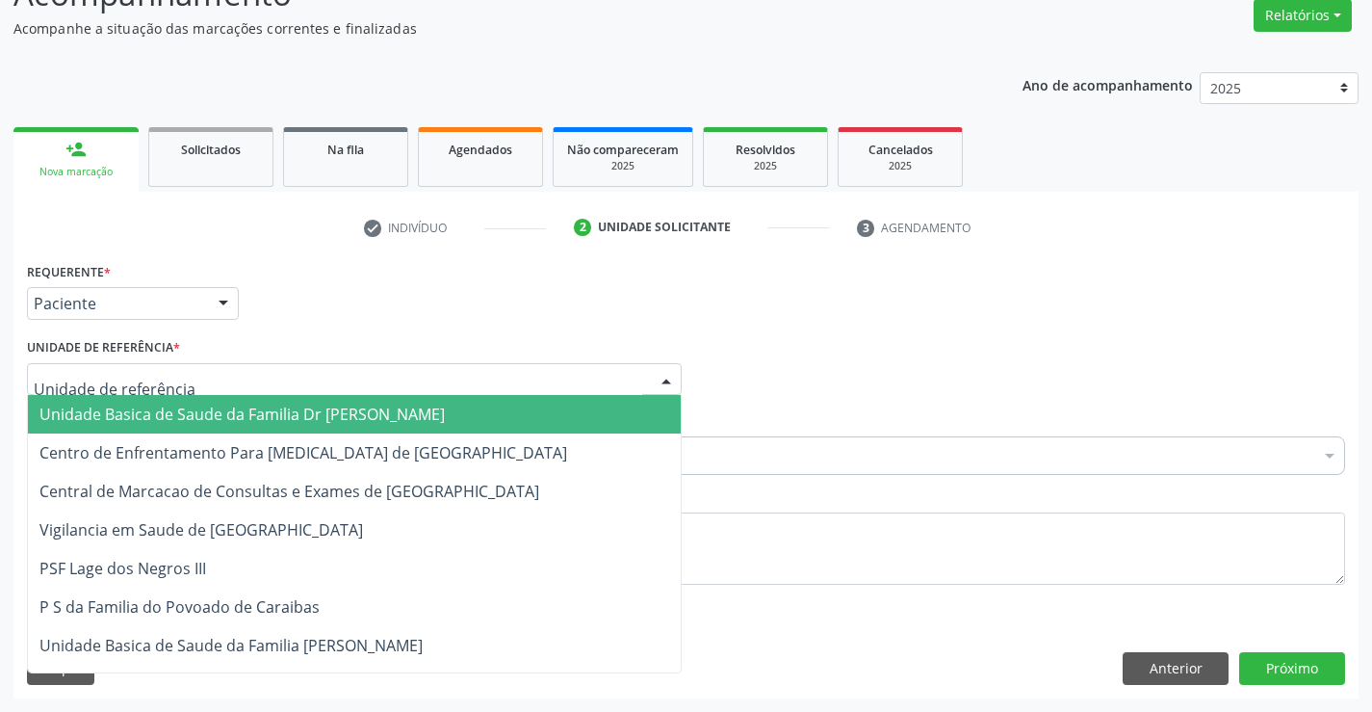
click at [189, 381] on div at bounding box center [354, 379] width 655 height 33
click at [193, 413] on span "Unidade Basica de Saude da Familia Dr [PERSON_NAME]" at bounding box center [241, 413] width 405 height 21
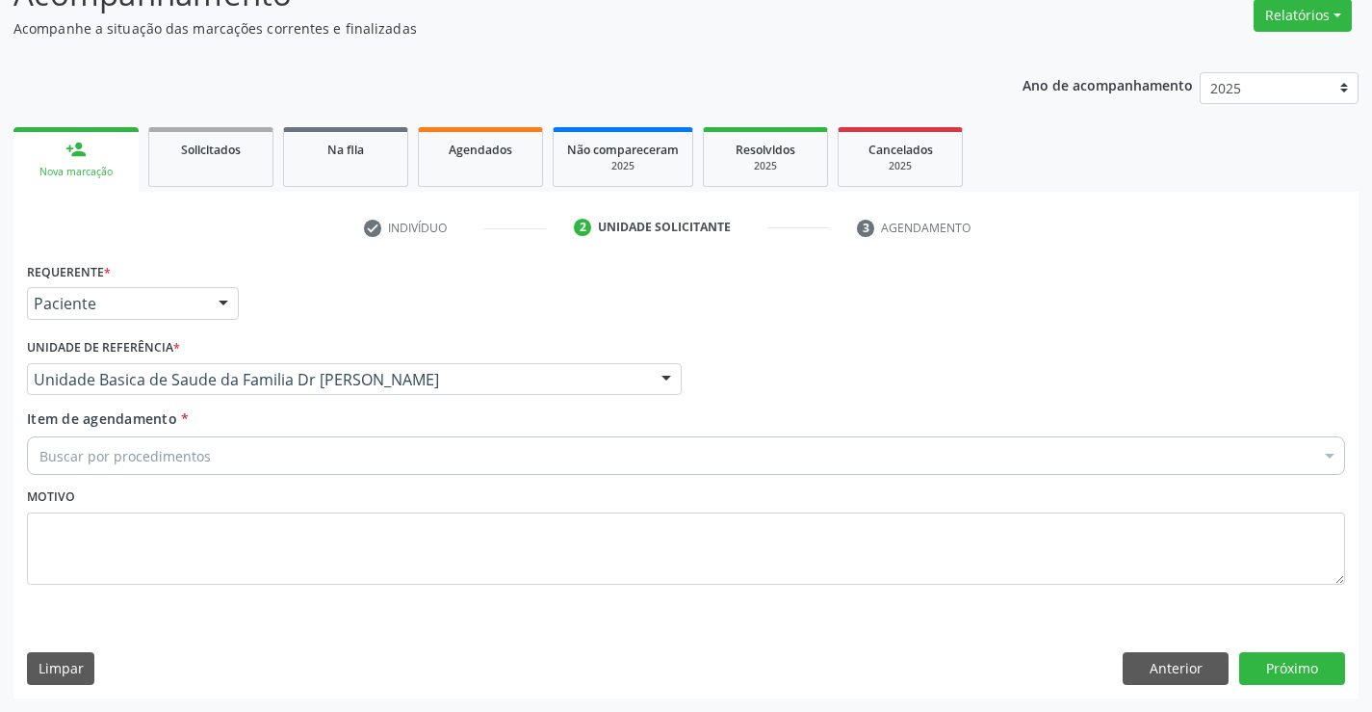
click at [220, 458] on div "Buscar por procedimentos" at bounding box center [686, 455] width 1318 height 39
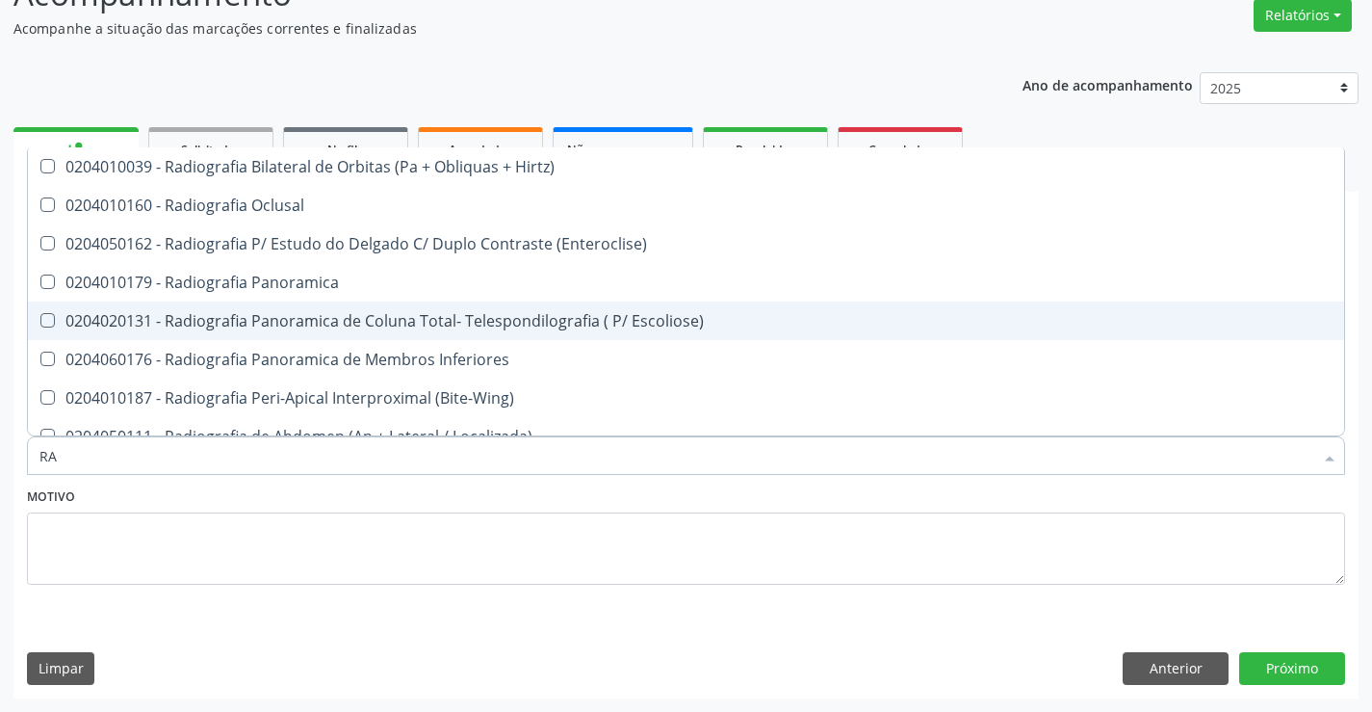
type input "R"
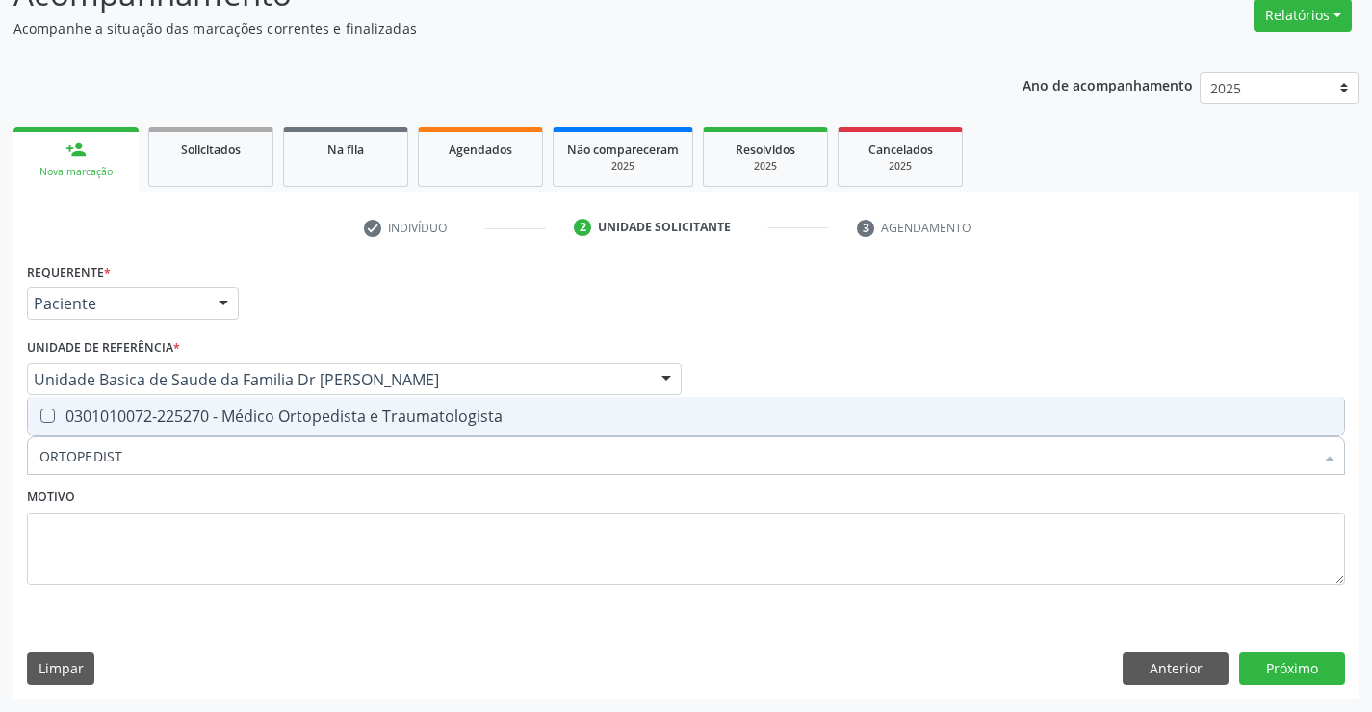
type input "ORTOPEDISTA"
click at [362, 424] on div "0301010072-225270 - Médico Ortopedista e Traumatologista" at bounding box center [685, 415] width 1293 height 15
checkbox Traumatologista "true"
click at [348, 496] on div "Motivo" at bounding box center [686, 533] width 1318 height 102
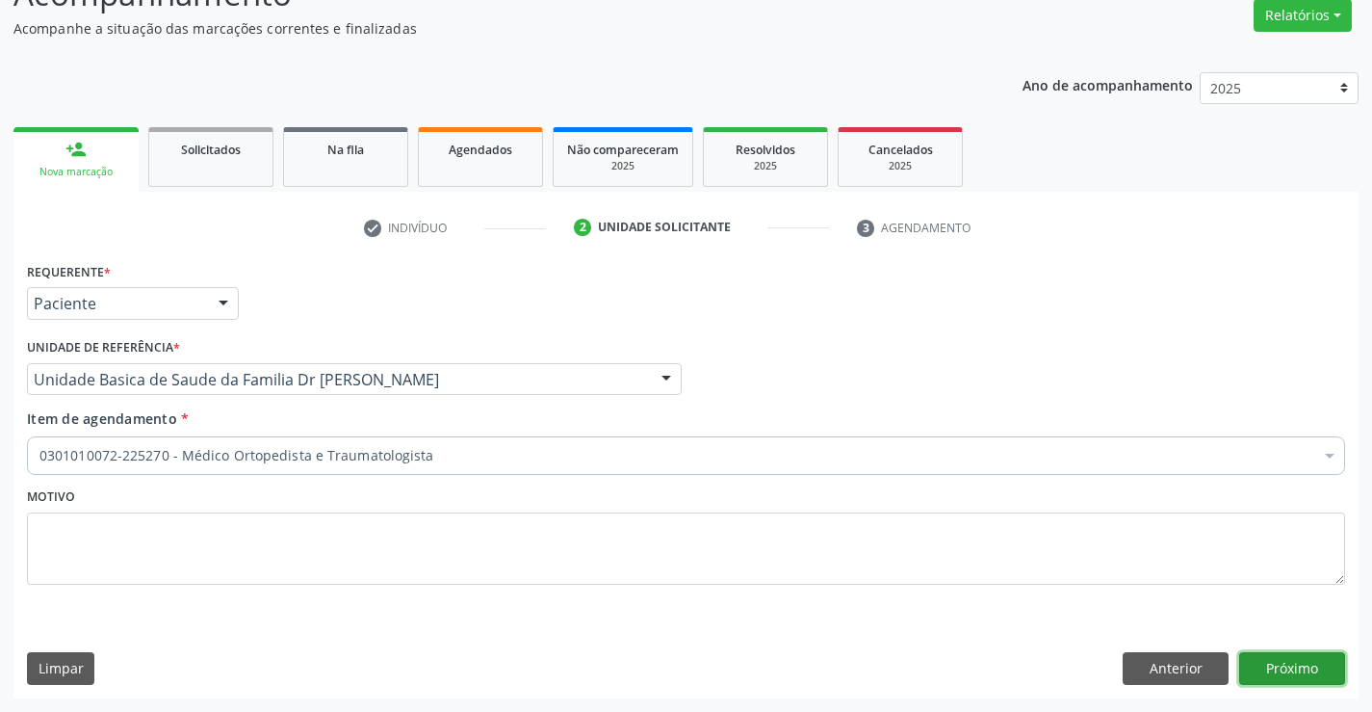
click at [1276, 662] on button "Próximo" at bounding box center [1292, 668] width 106 height 33
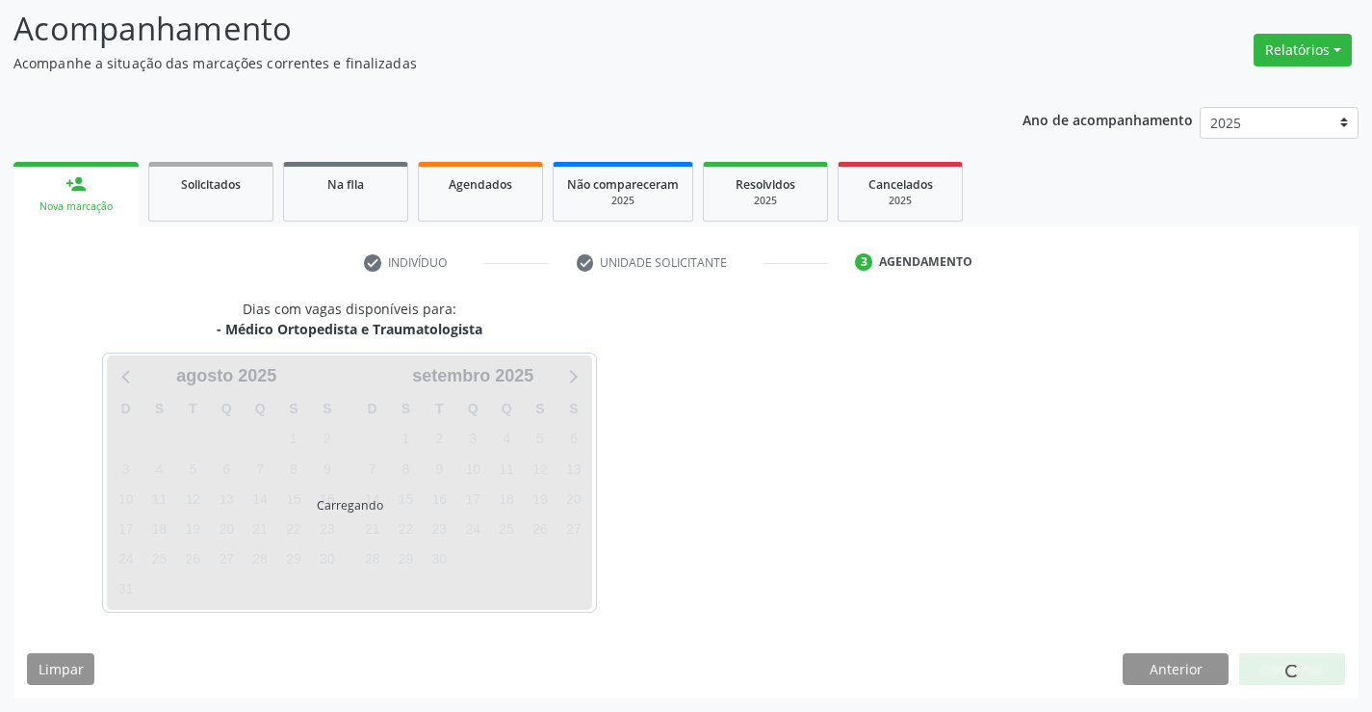
scroll to position [126, 0]
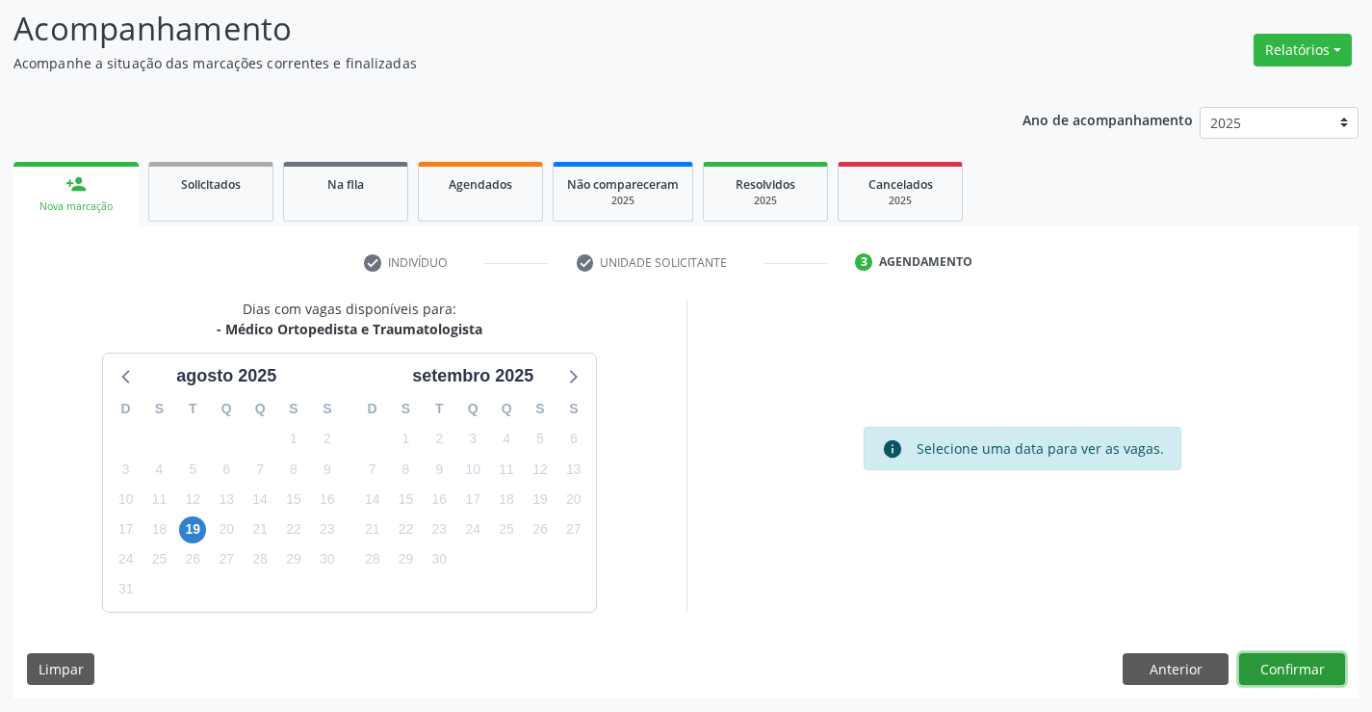
click at [1248, 666] on button "Confirmar" at bounding box center [1292, 669] width 106 height 33
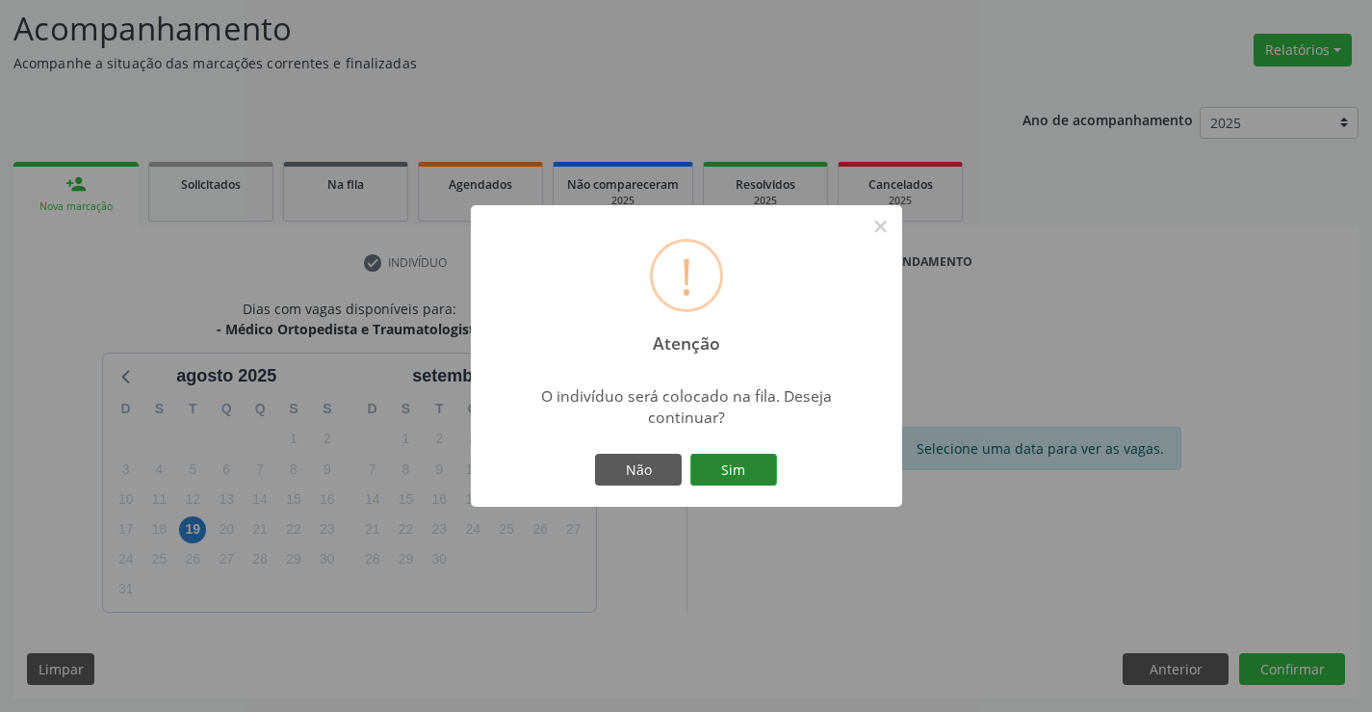
click at [748, 465] on button "Sim" at bounding box center [733, 470] width 87 height 33
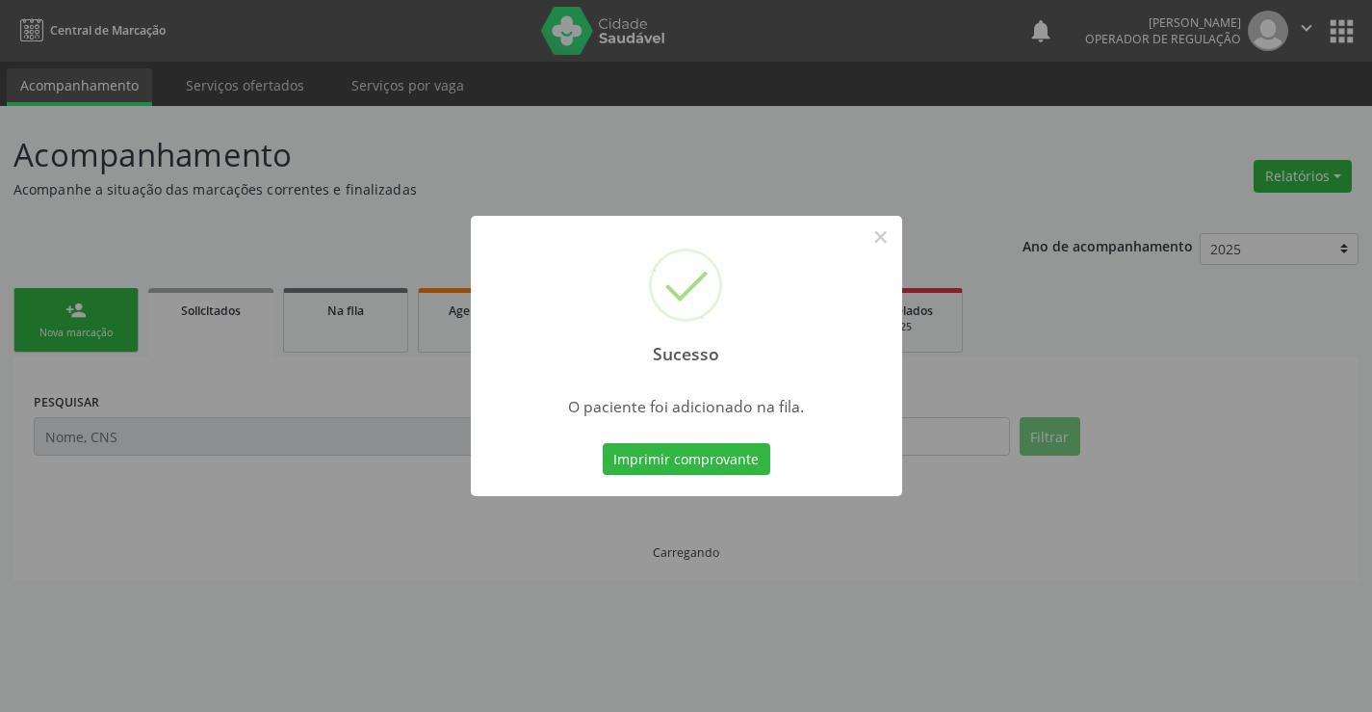
scroll to position [0, 0]
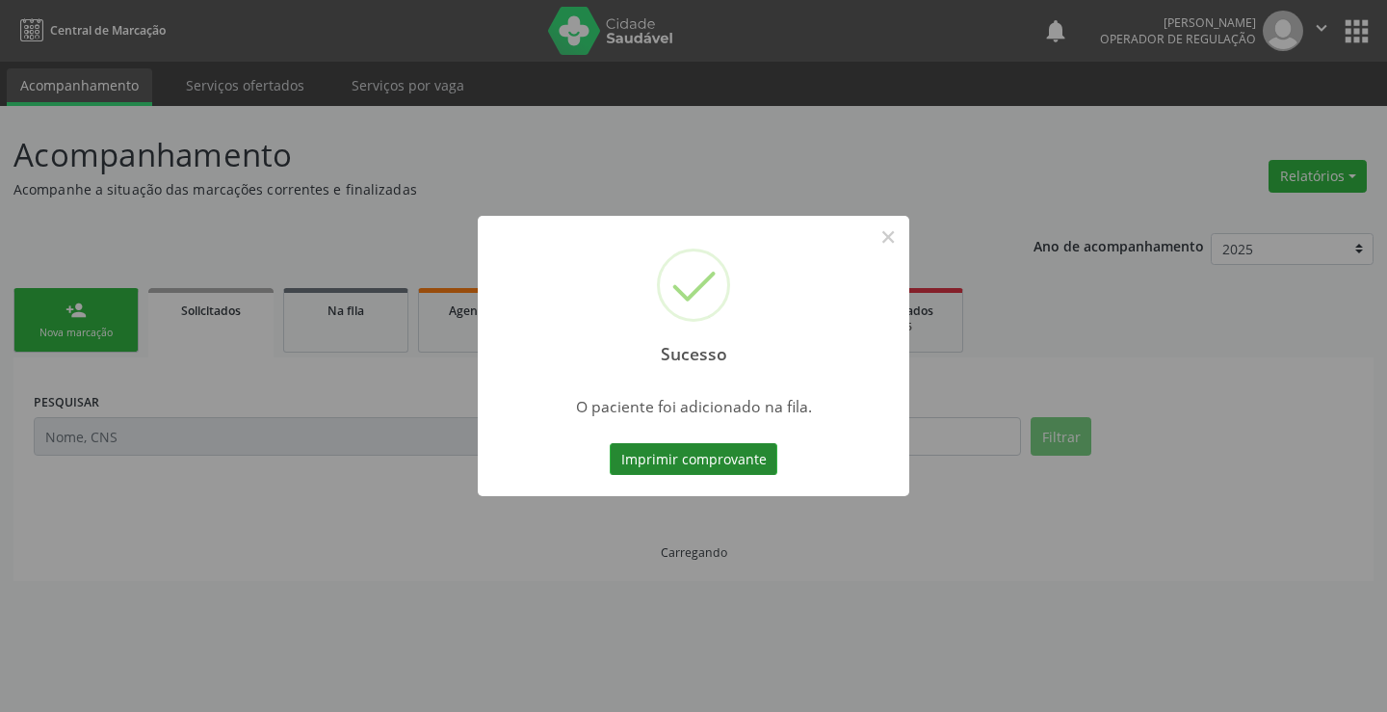
click at [748, 461] on button "Imprimir comprovante" at bounding box center [694, 459] width 168 height 33
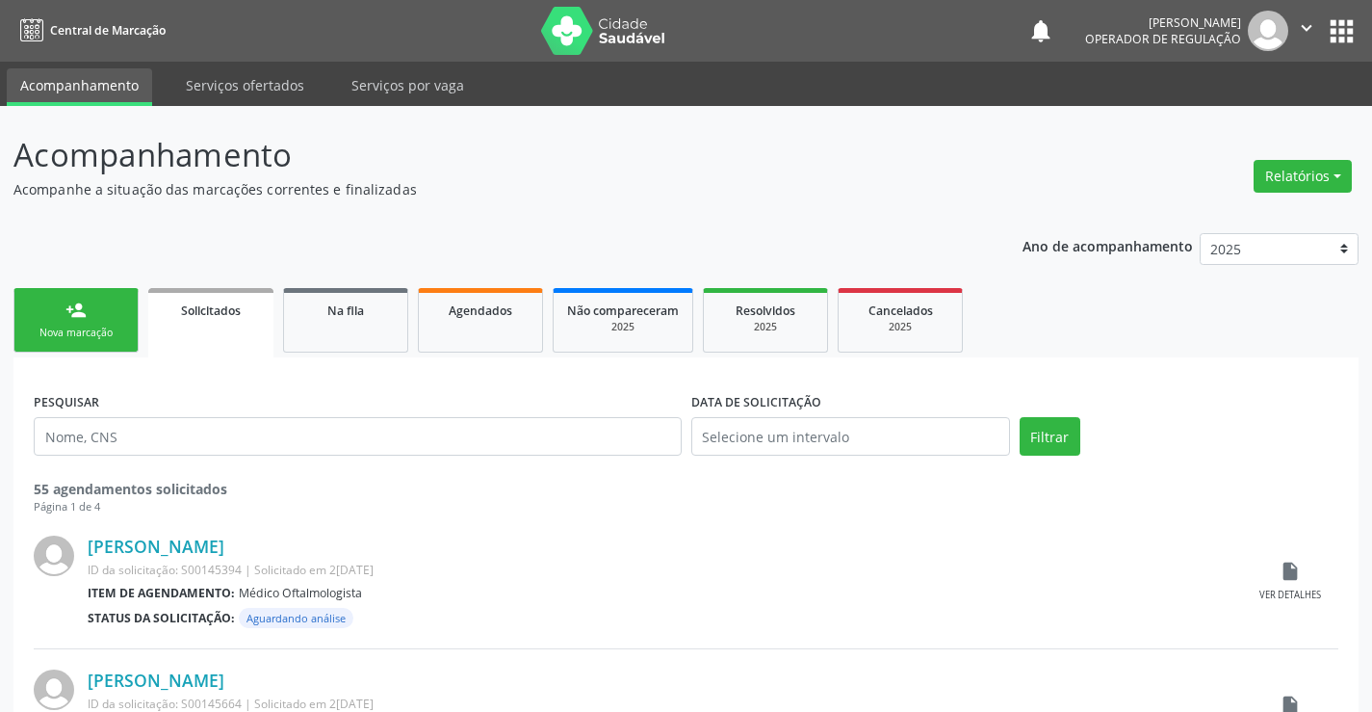
click at [113, 329] on div "Nova marcação" at bounding box center [76, 332] width 96 height 14
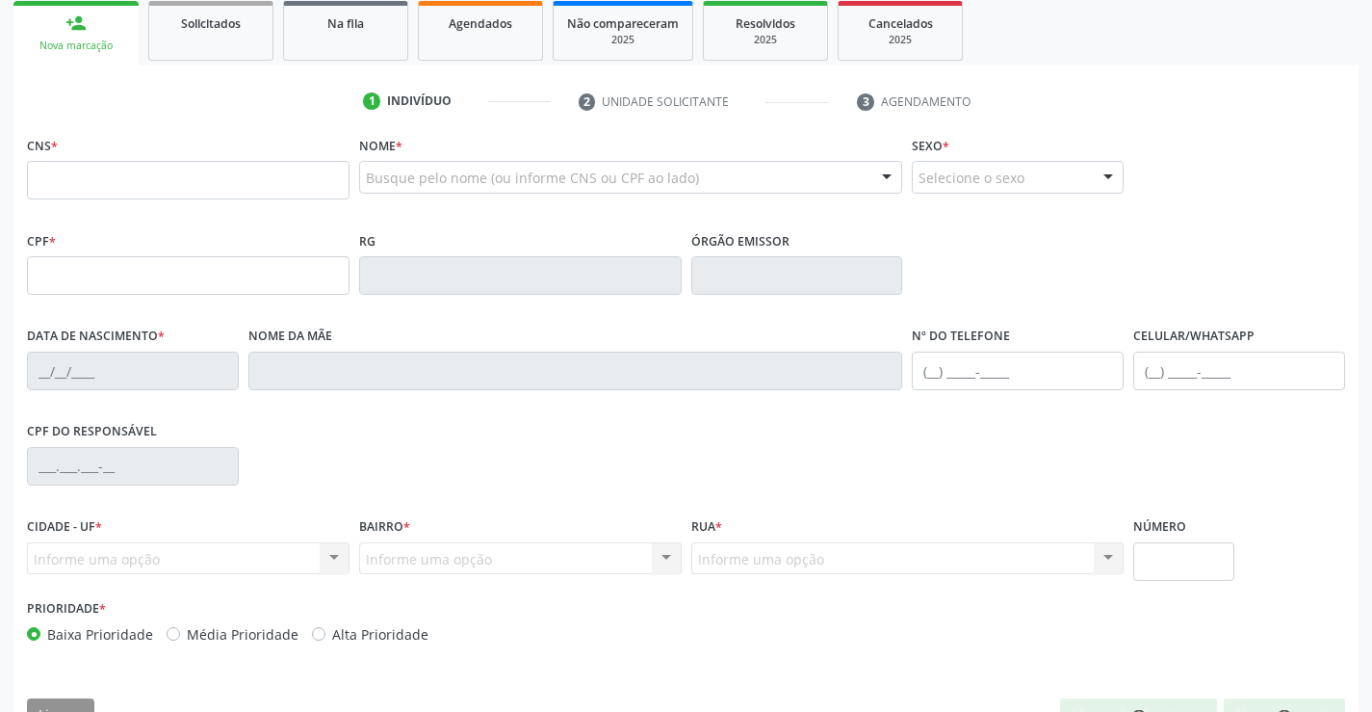
scroll to position [289, 0]
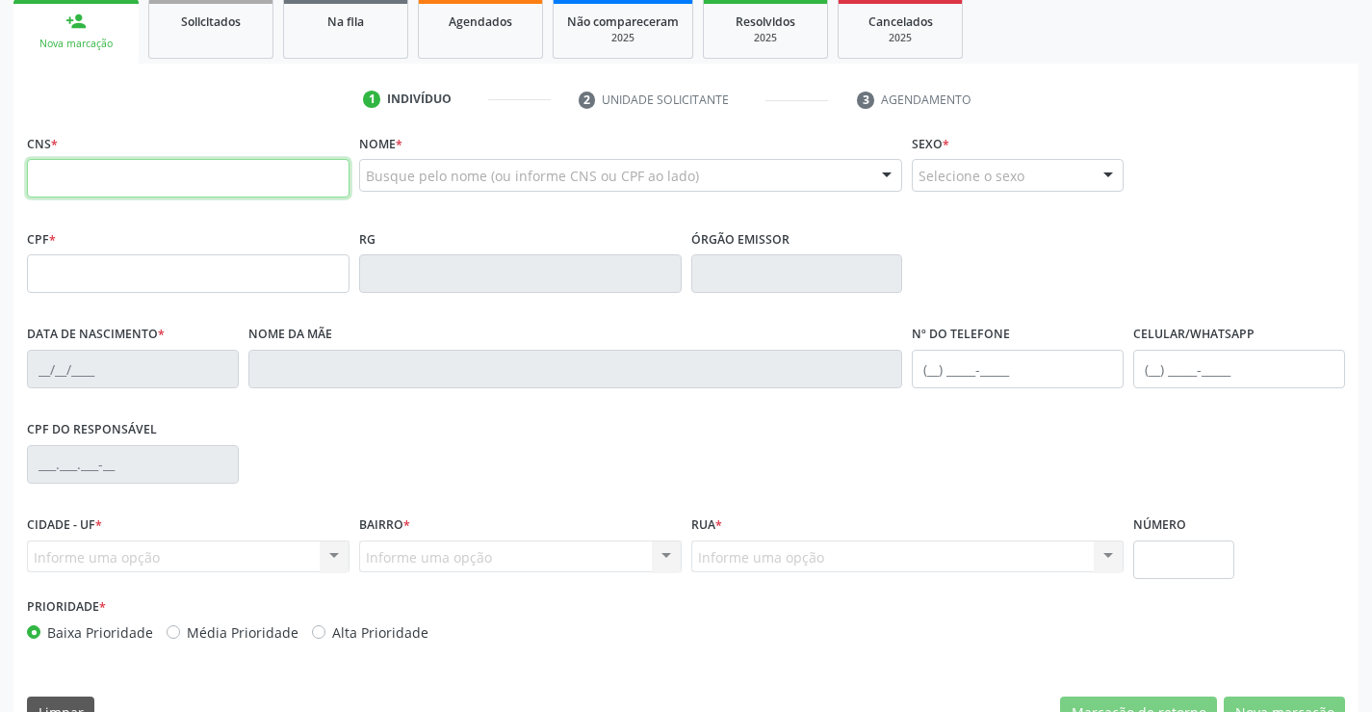
click at [97, 178] on input "text" at bounding box center [188, 178] width 323 height 39
type input "702 3091 7141 9711"
type input "1292233362"
type input "[DATE]"
type input "[PHONE_NUMBER]"
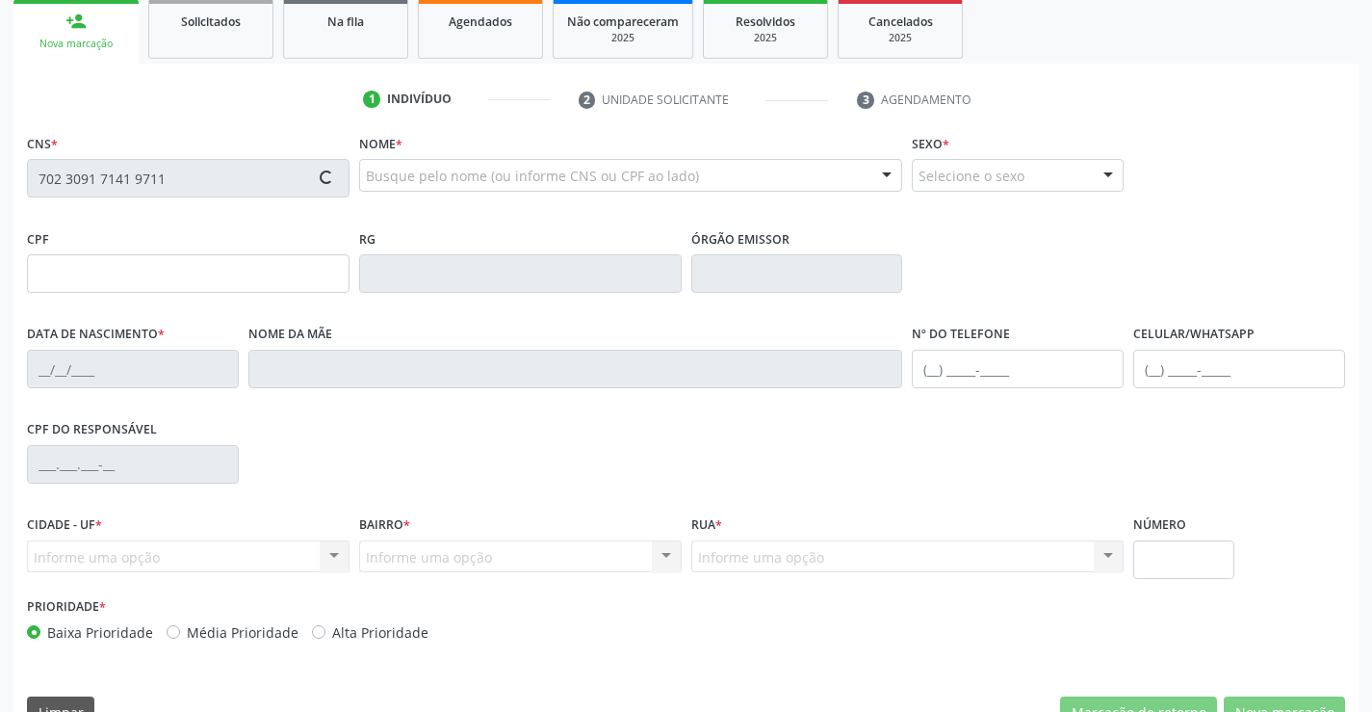
type input "[PHONE_NUMBER]"
type input "049.395.125-33"
type input "002"
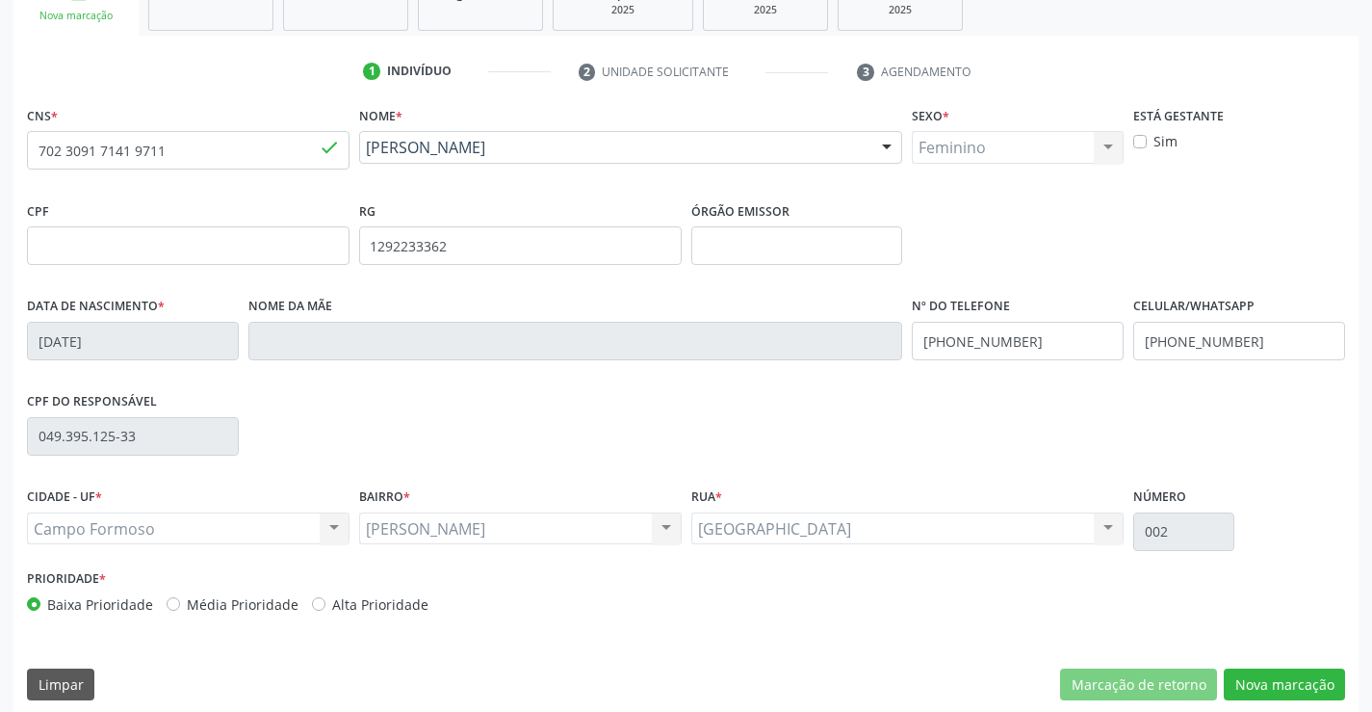
scroll to position [332, 0]
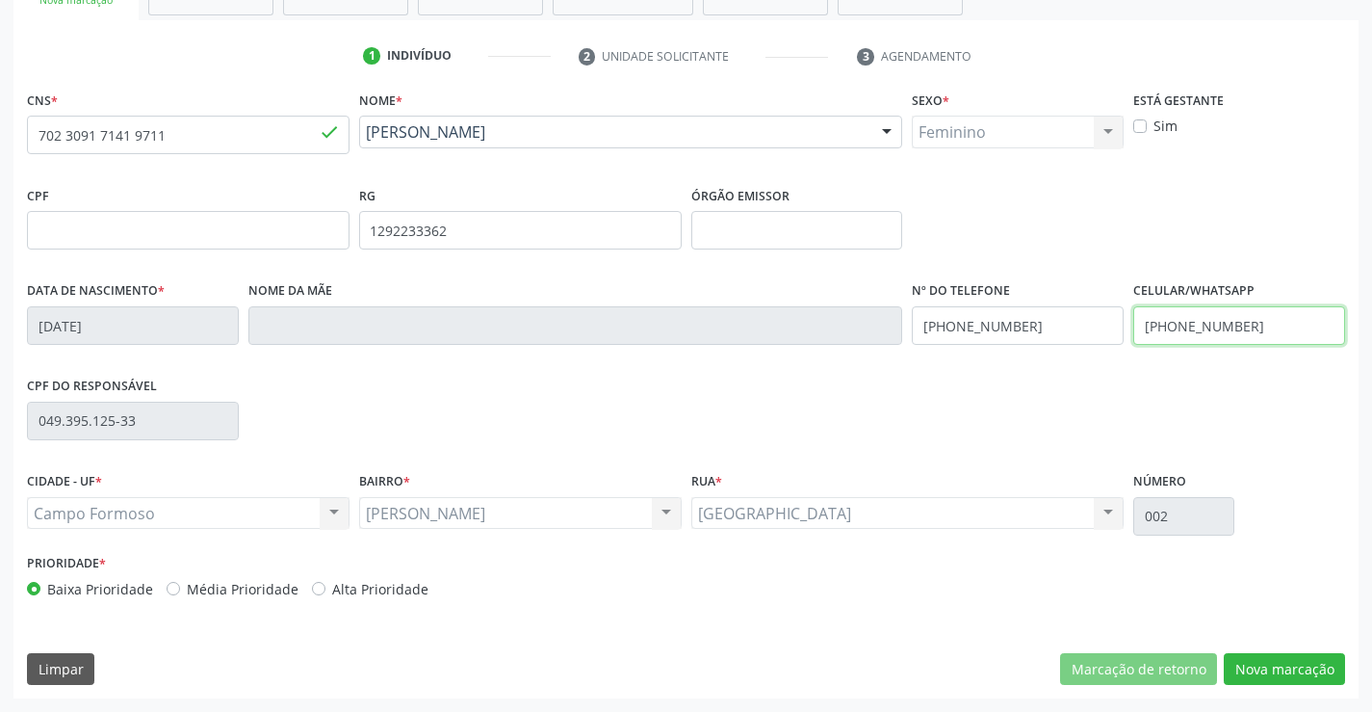
drag, startPoint x: 1256, startPoint y: 326, endPoint x: 1258, endPoint y: 361, distance: 34.7
click at [1256, 325] on input "[PHONE_NUMBER]" at bounding box center [1239, 325] width 212 height 39
type input "("
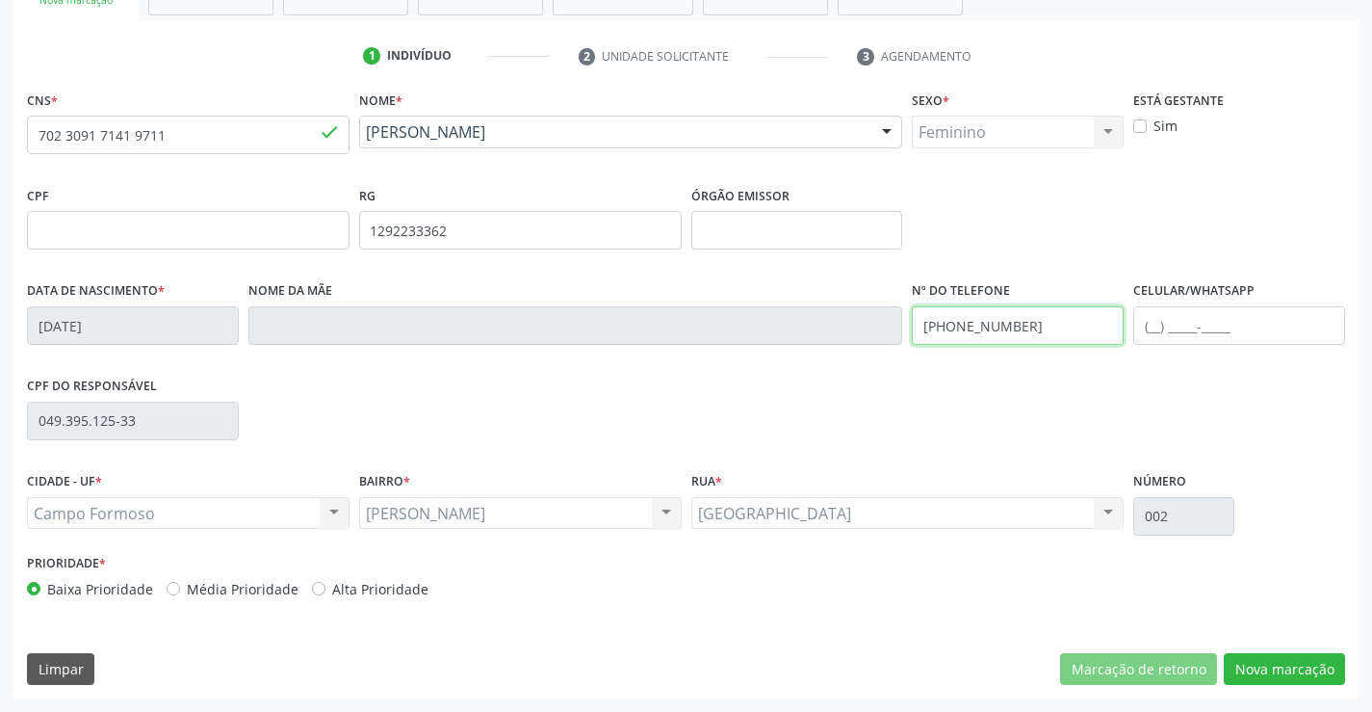
click at [1035, 324] on input "[PHONE_NUMBER]" at bounding box center [1018, 325] width 212 height 39
type input "("
type input "[PHONE_NUMBER]"
click at [1283, 663] on button "Nova marcação" at bounding box center [1284, 669] width 121 height 33
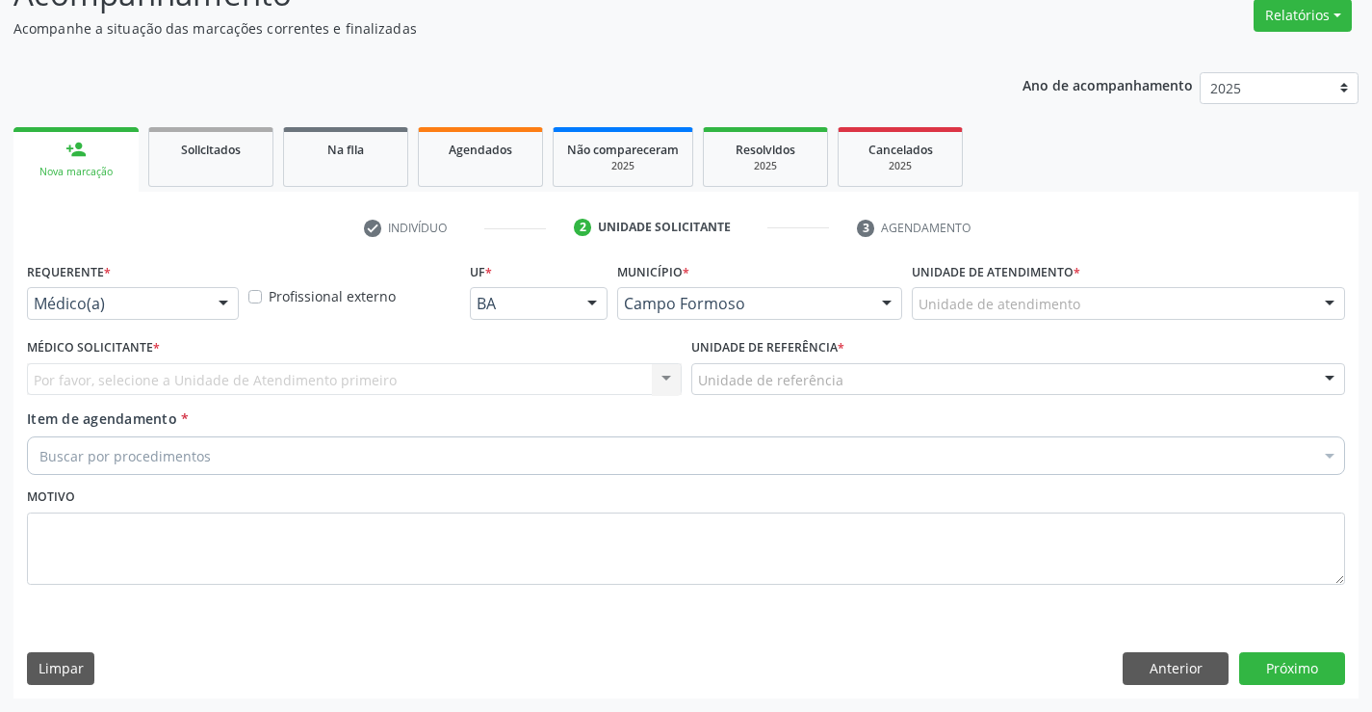
scroll to position [161, 0]
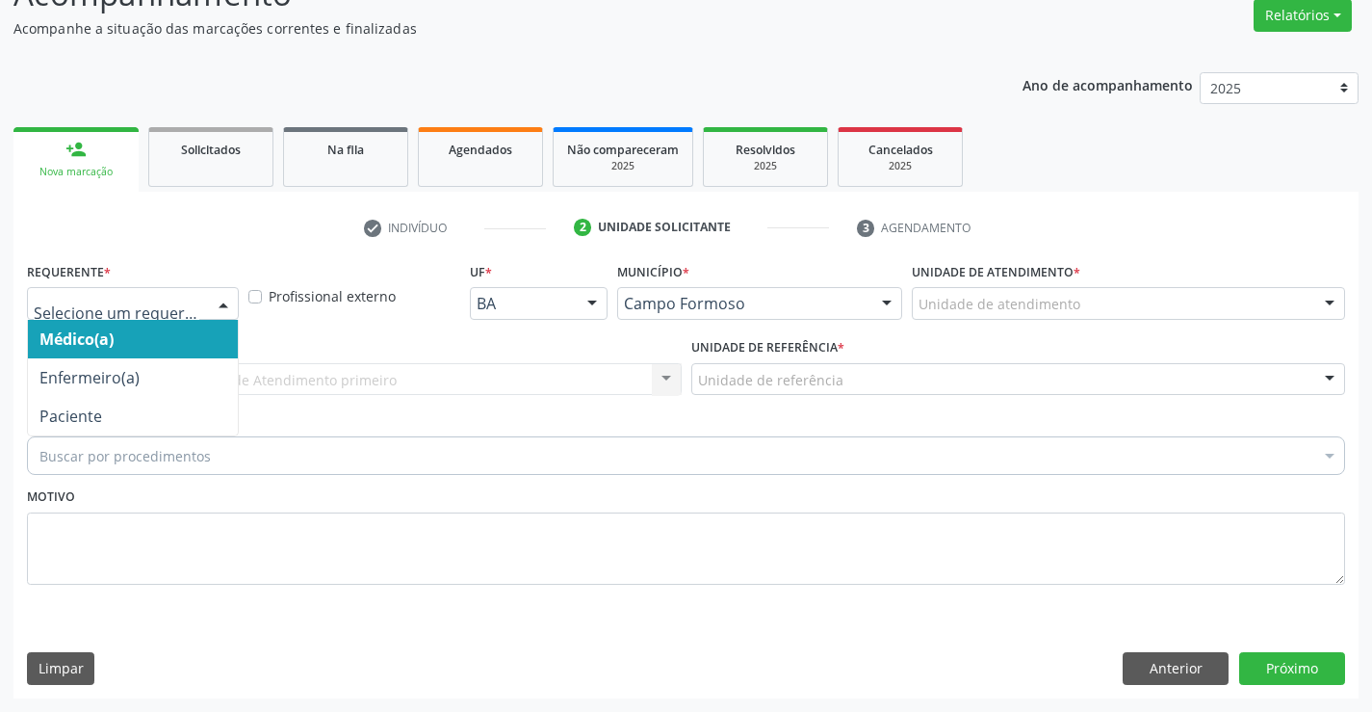
click at [222, 300] on div at bounding box center [223, 304] width 29 height 33
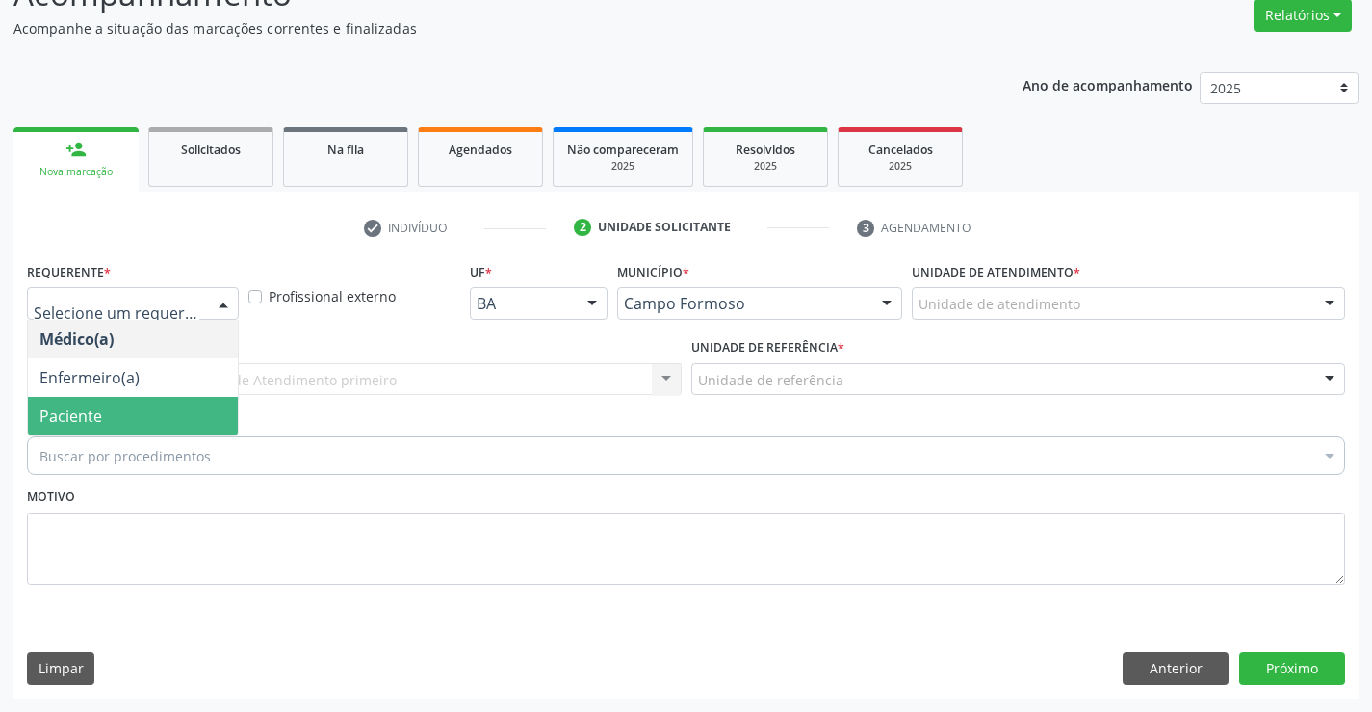
click at [144, 424] on span "Paciente" at bounding box center [133, 416] width 210 height 39
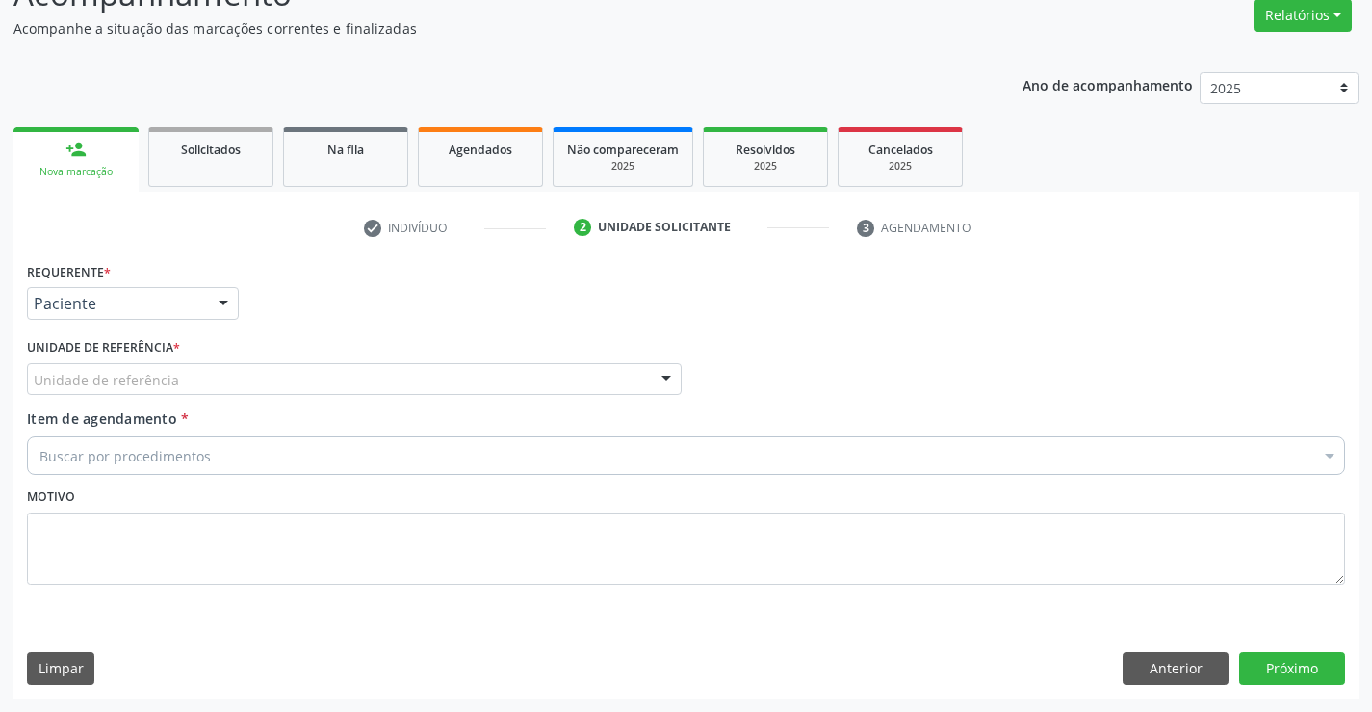
click at [204, 371] on div "Unidade de referência" at bounding box center [354, 379] width 655 height 33
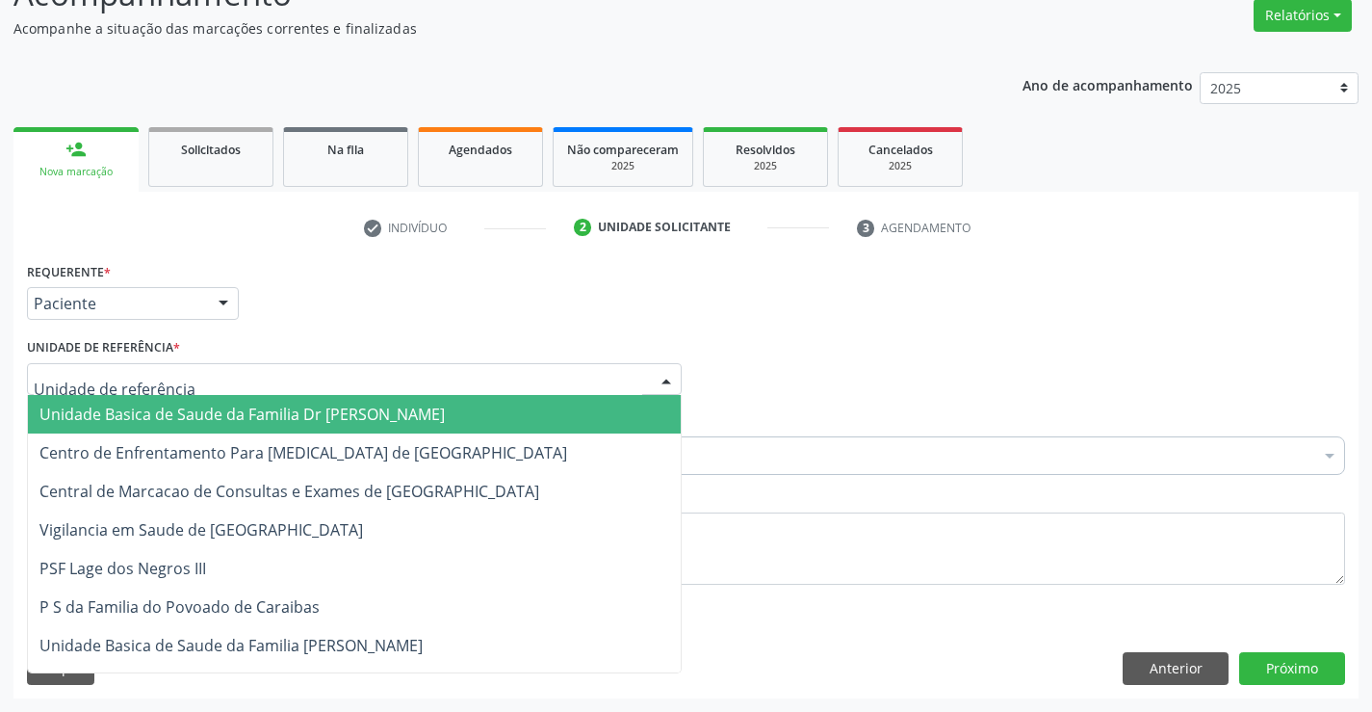
click at [219, 415] on span "Unidade Basica de Saude da Familia Dr [PERSON_NAME]" at bounding box center [241, 413] width 405 height 21
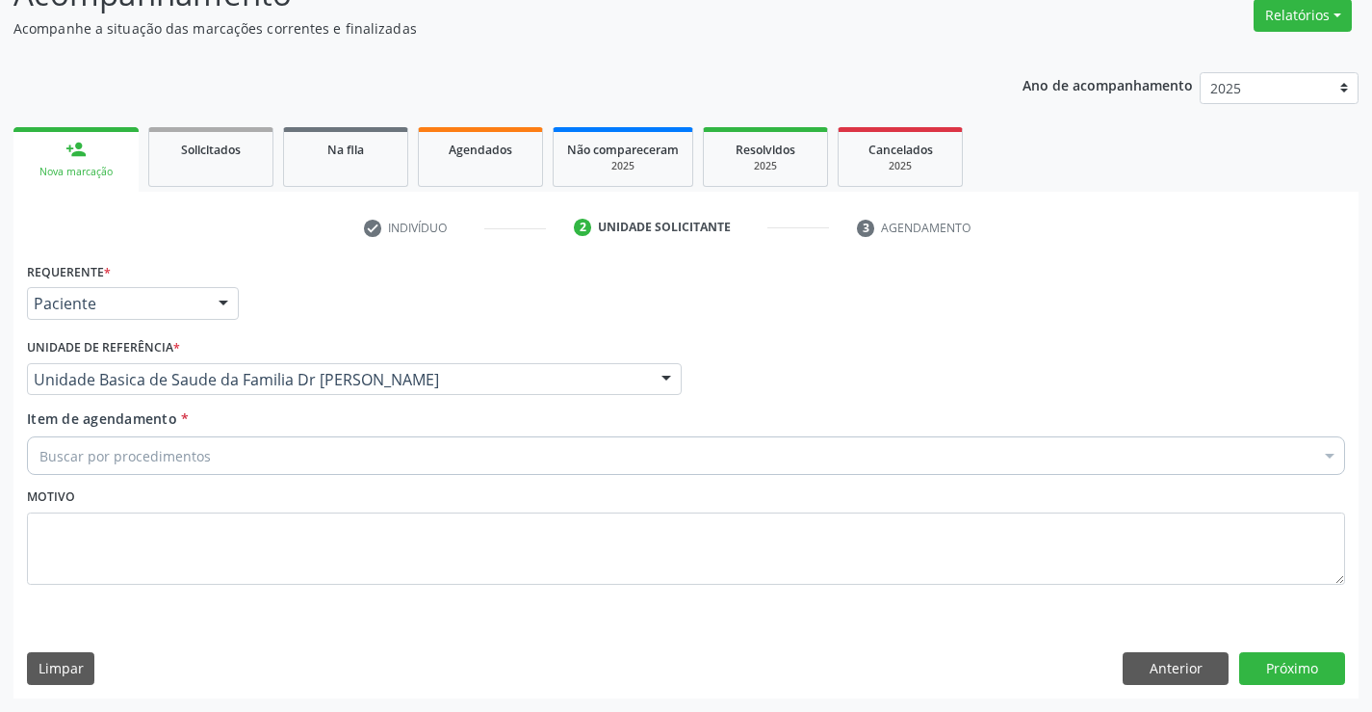
click at [221, 464] on div "Buscar por procedimentos" at bounding box center [686, 455] width 1318 height 39
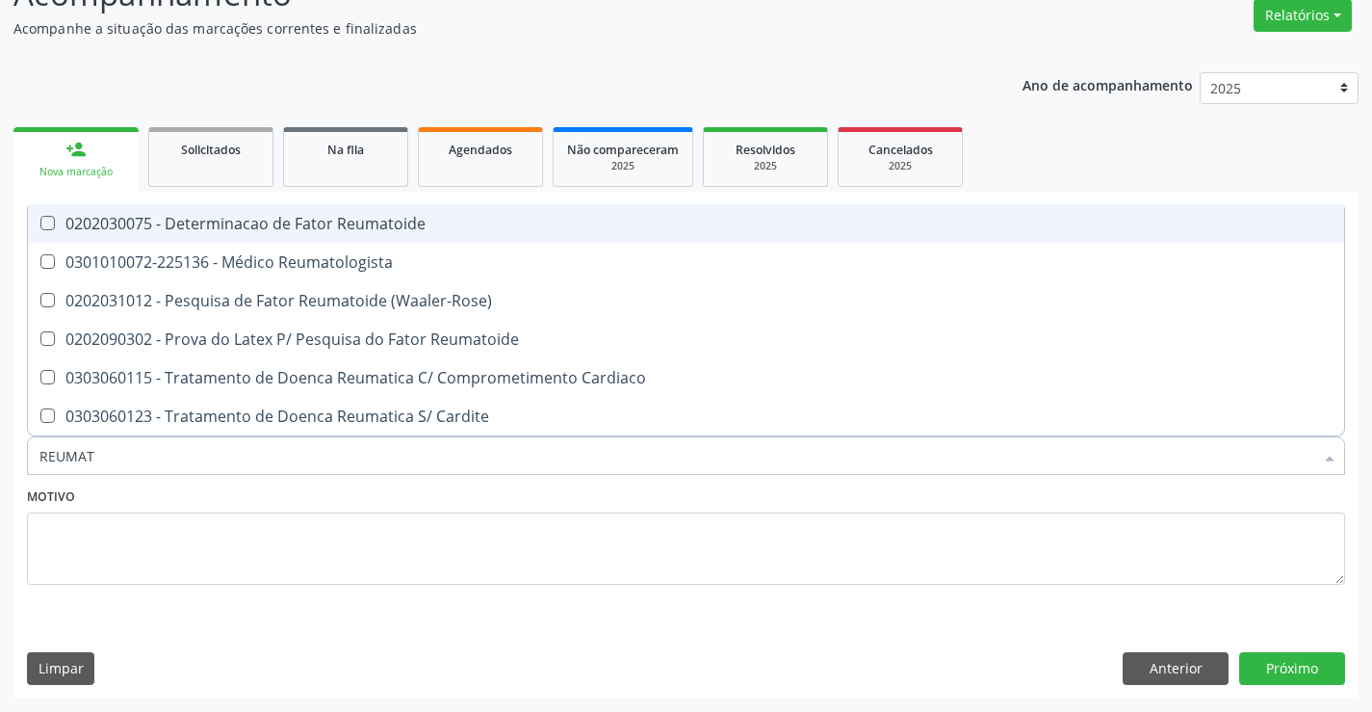
type input "REUMATO"
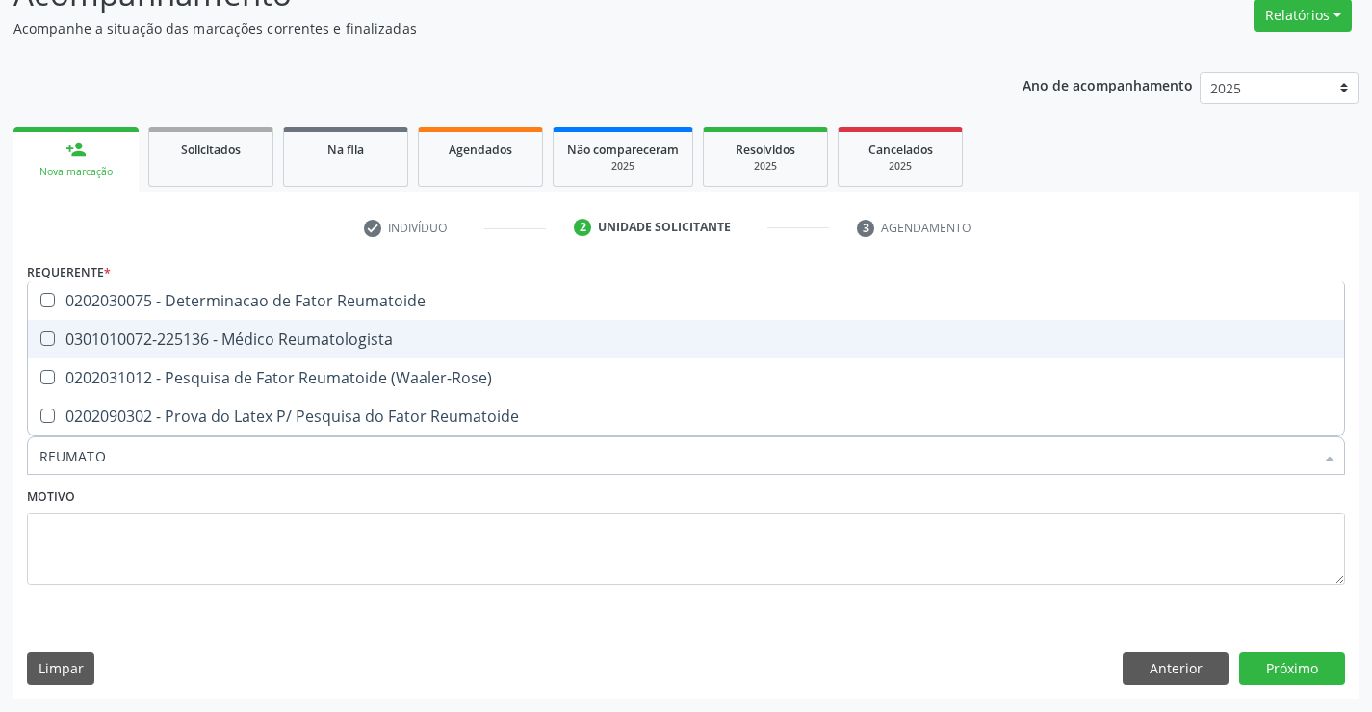
click at [340, 338] on div "0301010072-225136 - Médico Reumatologista" at bounding box center [685, 338] width 1293 height 15
checkbox Reumatologista "true"
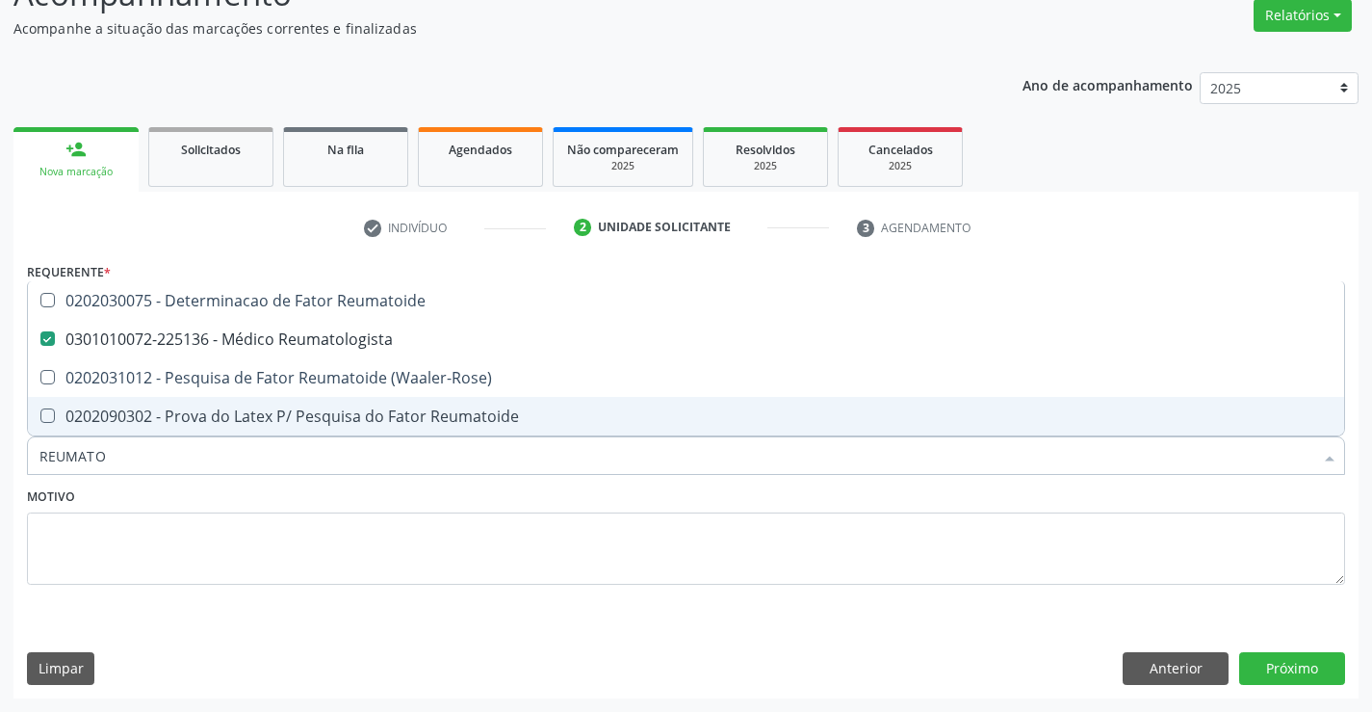
click at [311, 499] on div "Motivo" at bounding box center [686, 533] width 1318 height 102
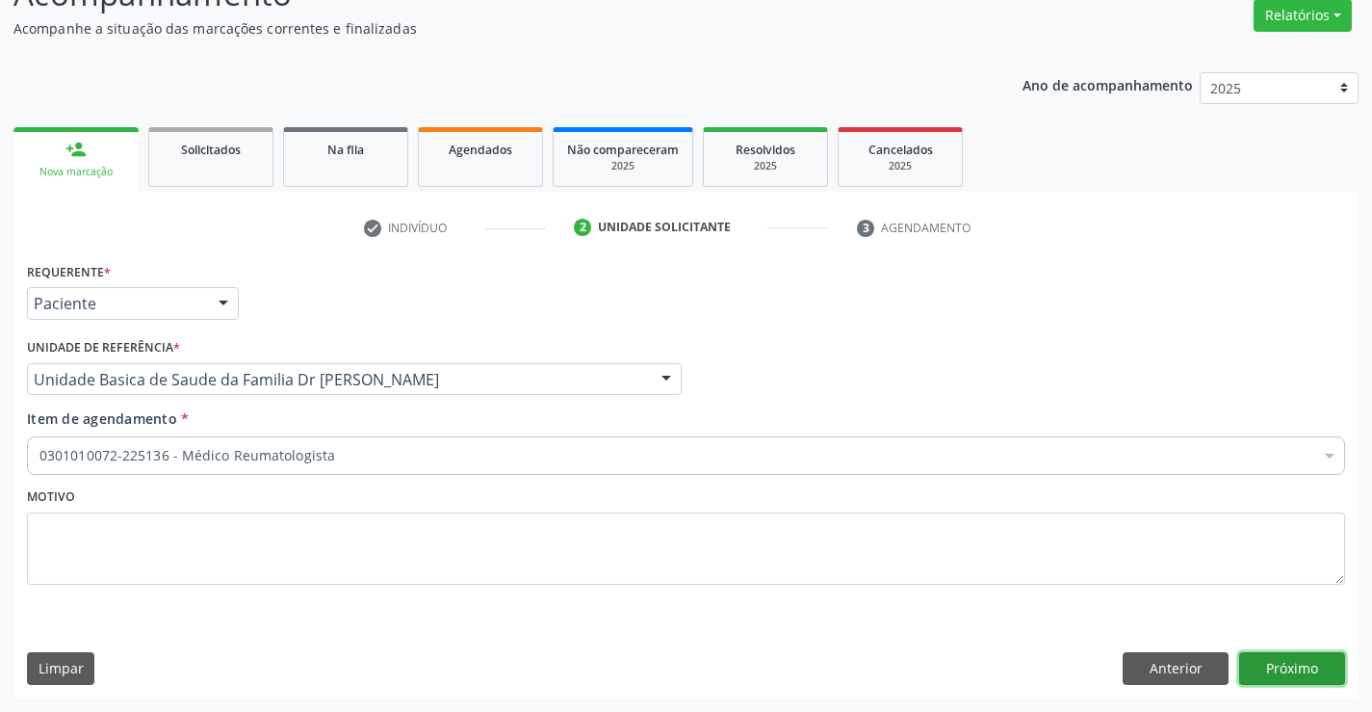
click at [1284, 668] on button "Próximo" at bounding box center [1292, 668] width 106 height 33
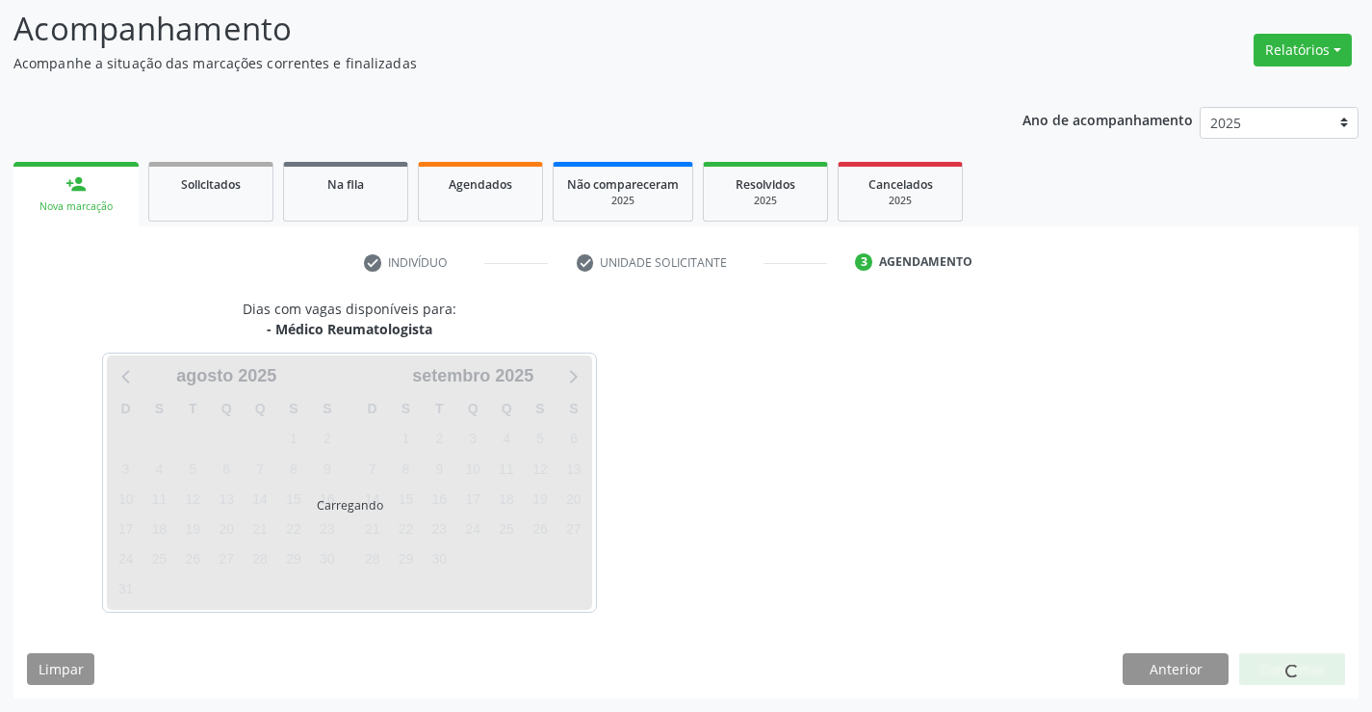
scroll to position [126, 0]
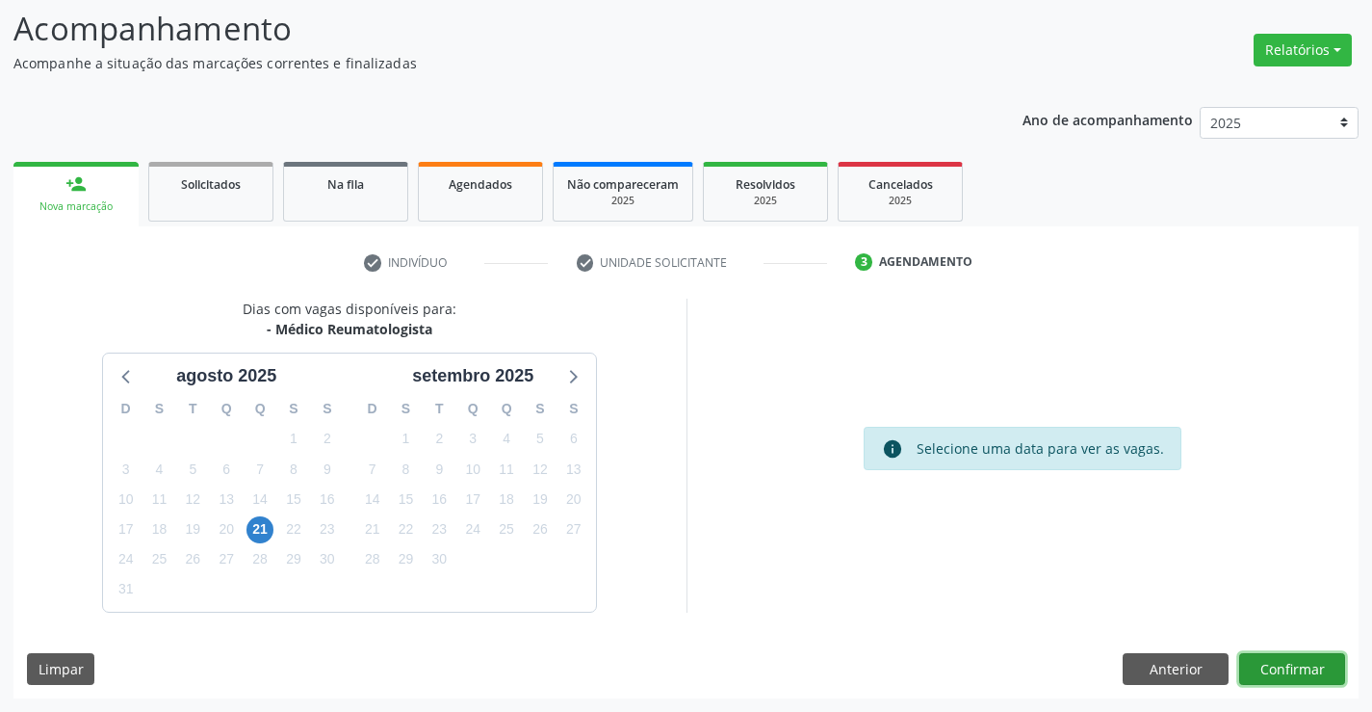
click at [1293, 670] on button "Confirmar" at bounding box center [1292, 669] width 106 height 33
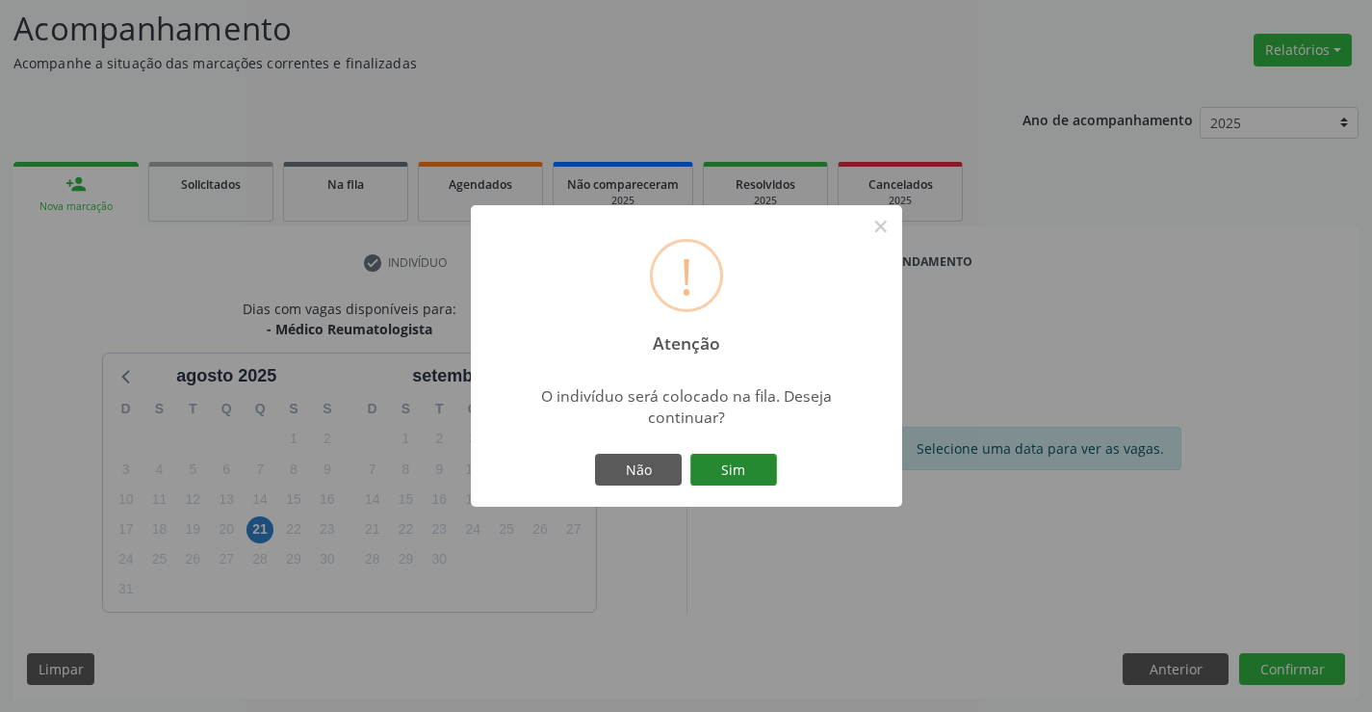
click at [740, 470] on button "Sim" at bounding box center [733, 470] width 87 height 33
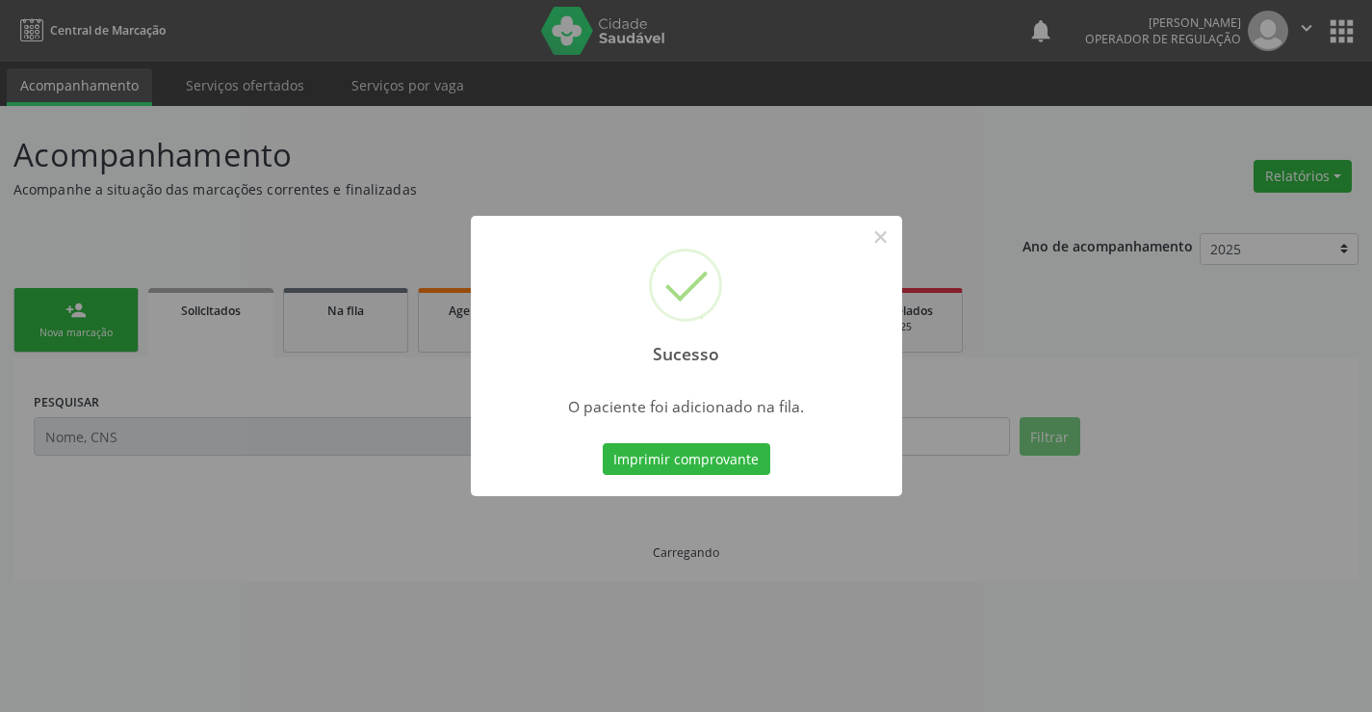
scroll to position [0, 0]
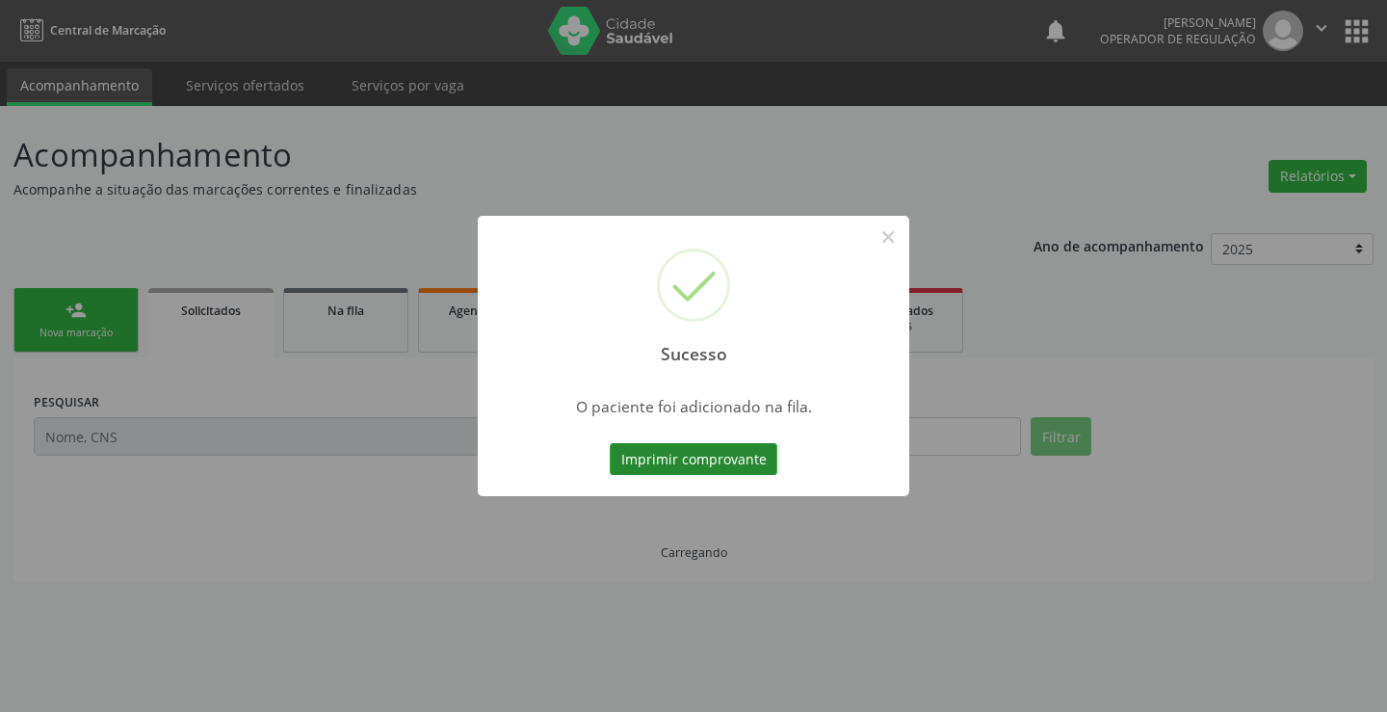
click at [739, 456] on button "Imprimir comprovante" at bounding box center [694, 459] width 168 height 33
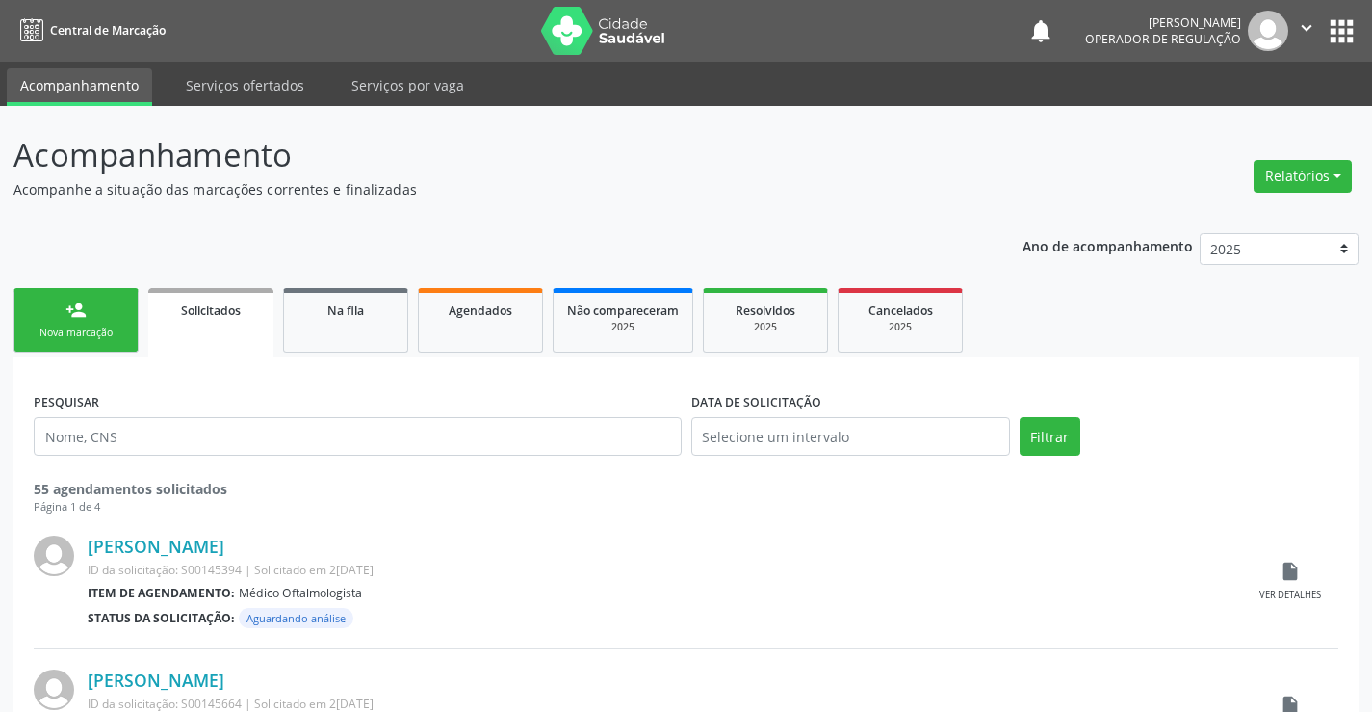
click at [114, 328] on div "Nova marcação" at bounding box center [76, 332] width 96 height 14
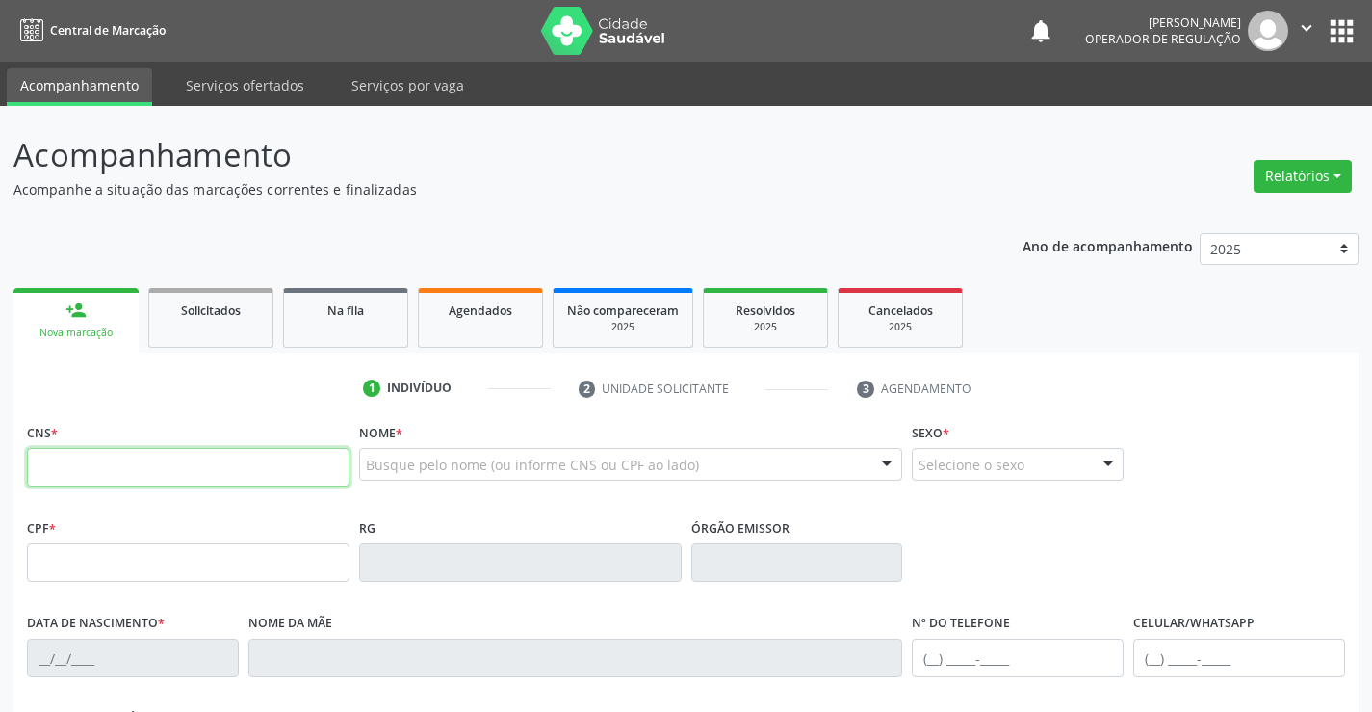
click at [134, 463] on input "text" at bounding box center [188, 467] width 323 height 39
type input "703 6010 5730 8637"
type input "[DATE]"
type input "[PHONE_NUMBER]"
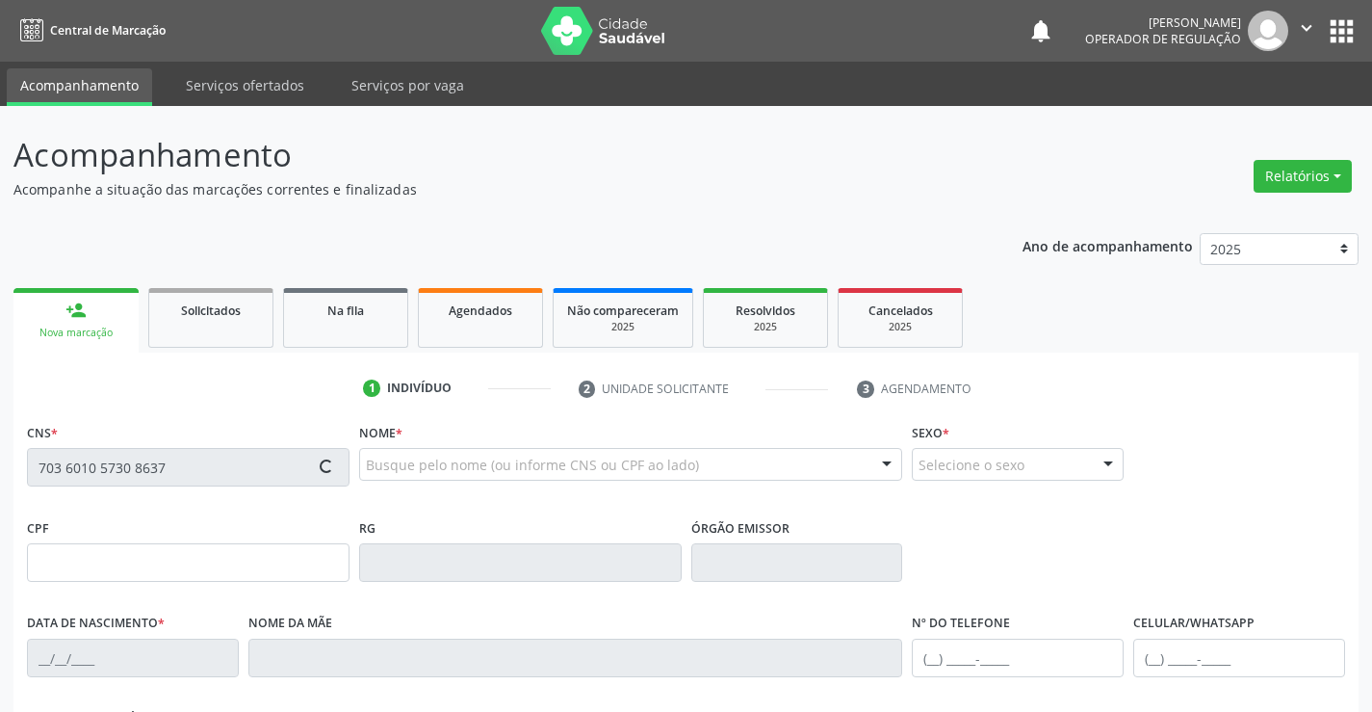
type input "S/N"
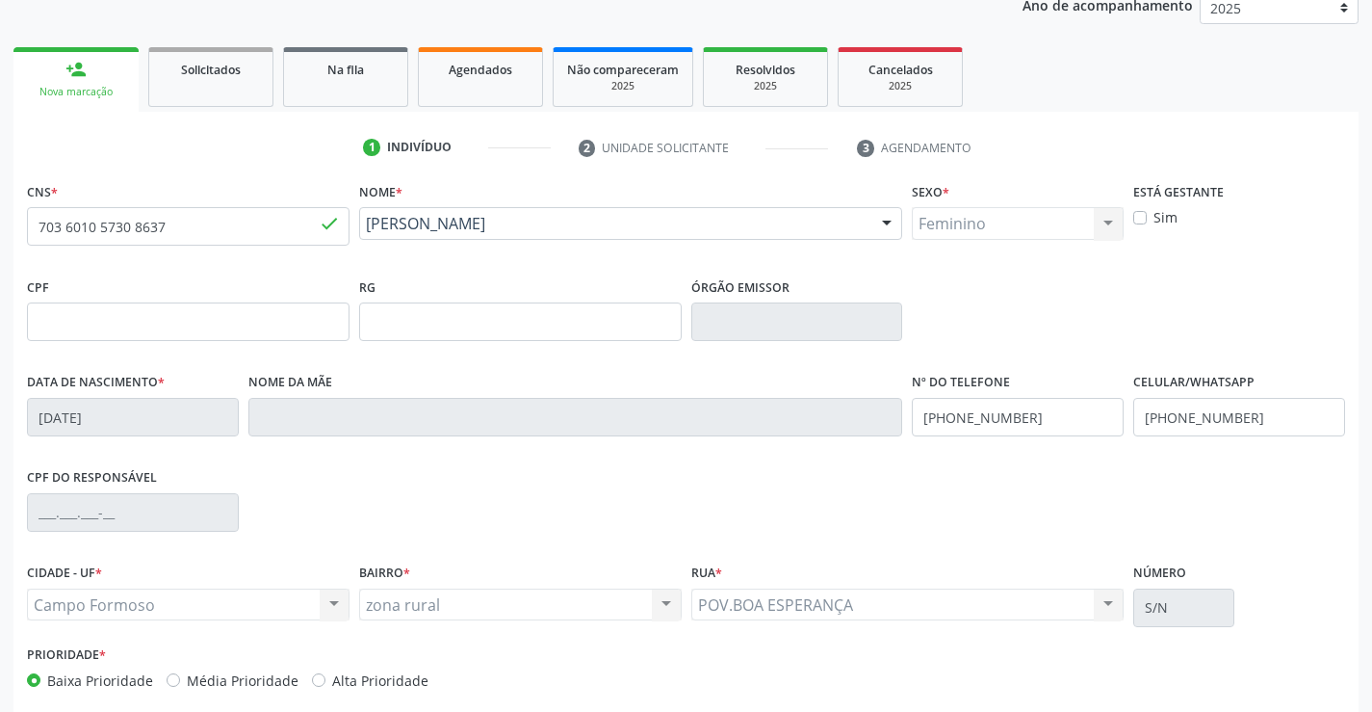
scroll to position [289, 0]
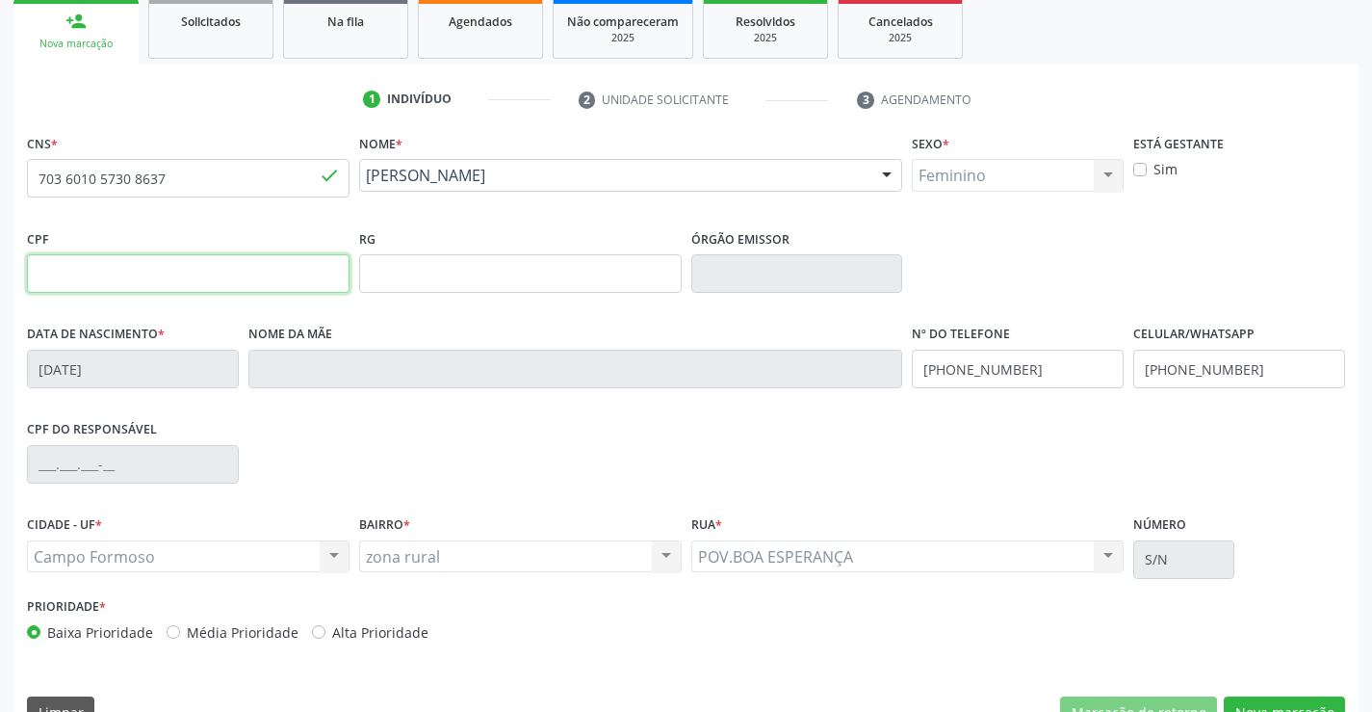
click at [119, 278] on input "text" at bounding box center [188, 273] width 323 height 39
type input "118.656.895-05"
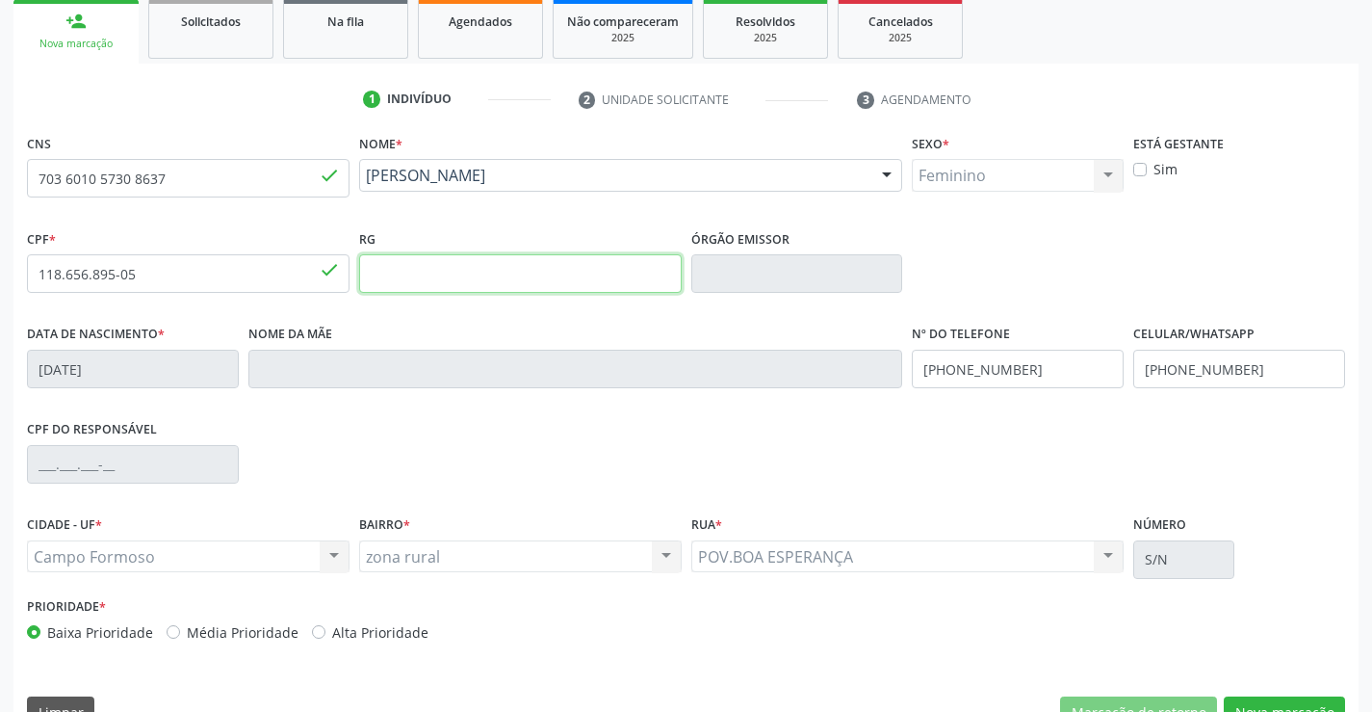
click at [459, 278] on input "text" at bounding box center [520, 273] width 323 height 39
type input "2425435700"
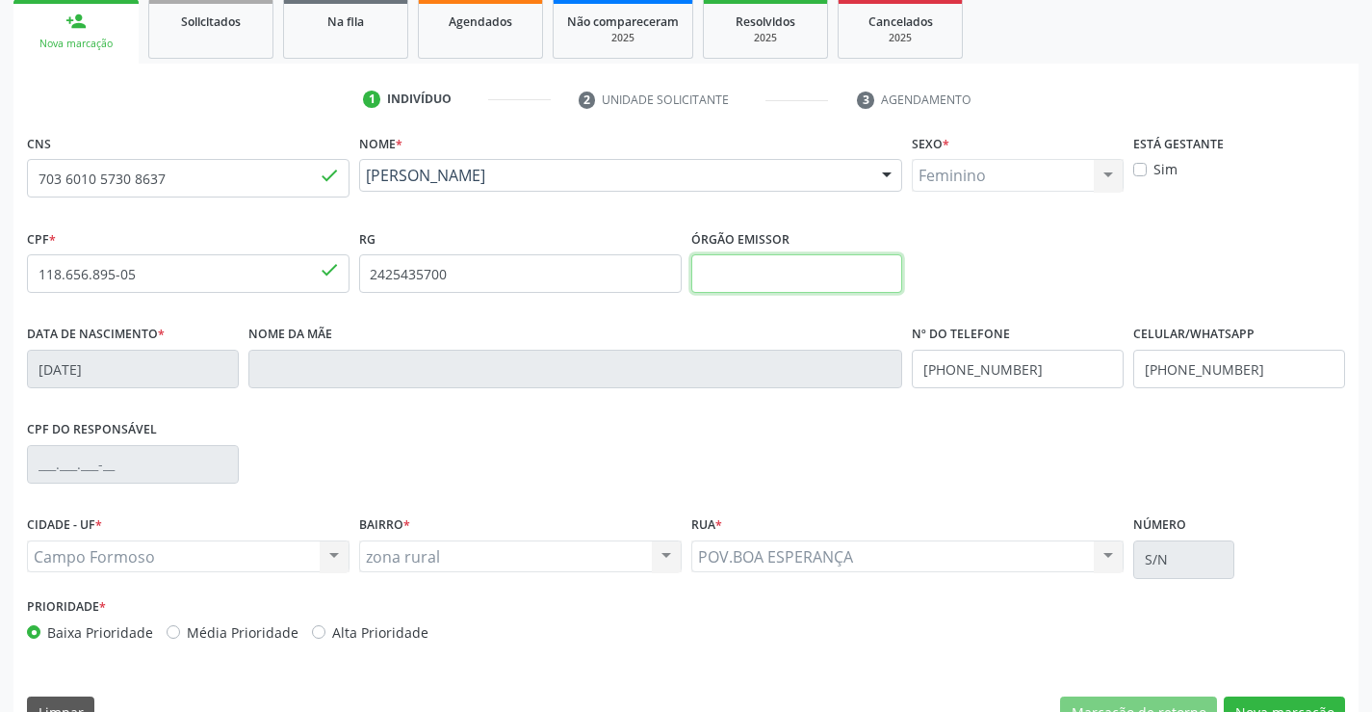
click at [766, 256] on input "text" at bounding box center [797, 273] width 212 height 39
type input "SSPBA"
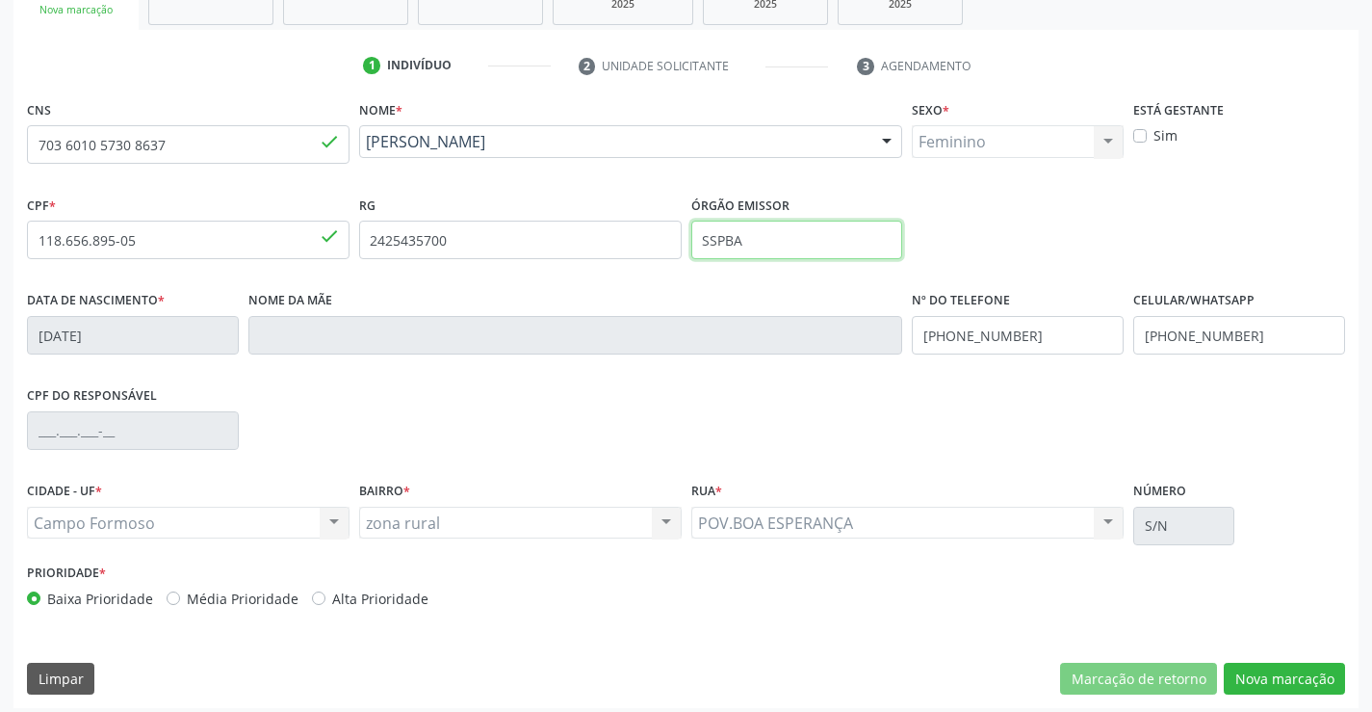
scroll to position [332, 0]
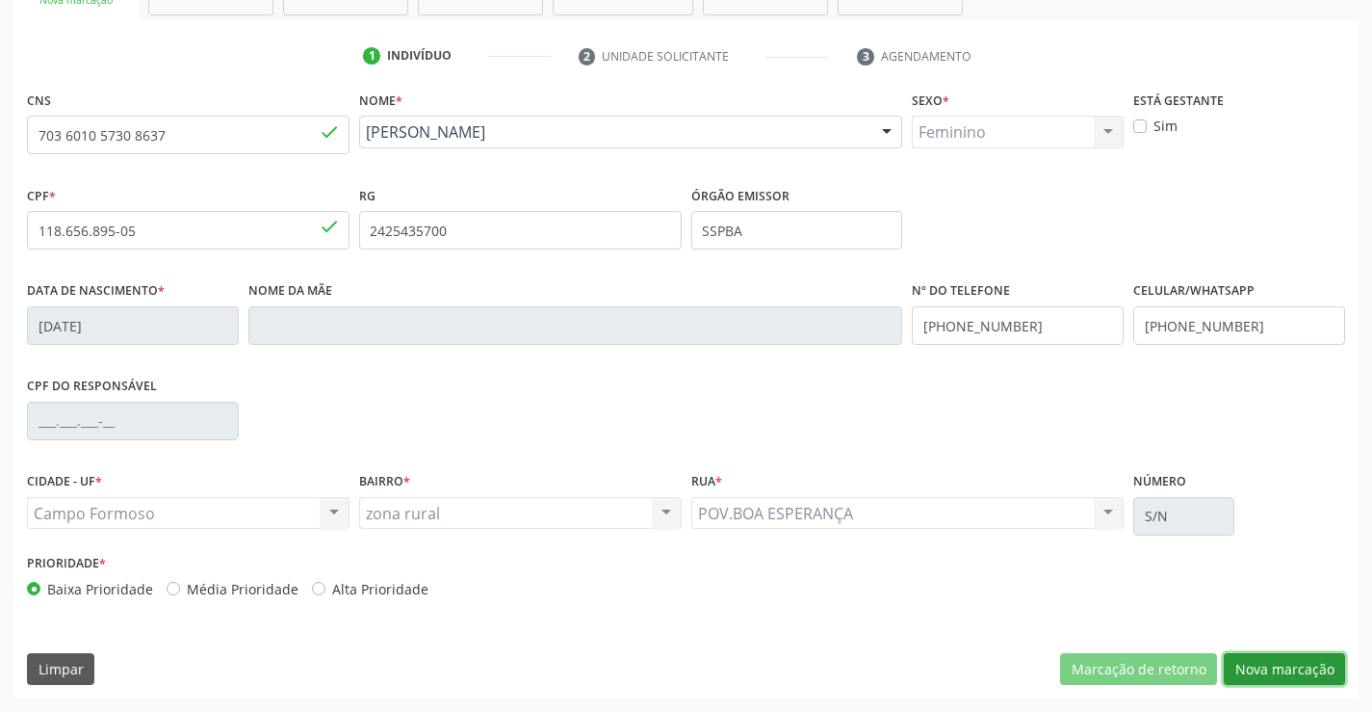
click at [1306, 668] on button "Nova marcação" at bounding box center [1284, 669] width 121 height 33
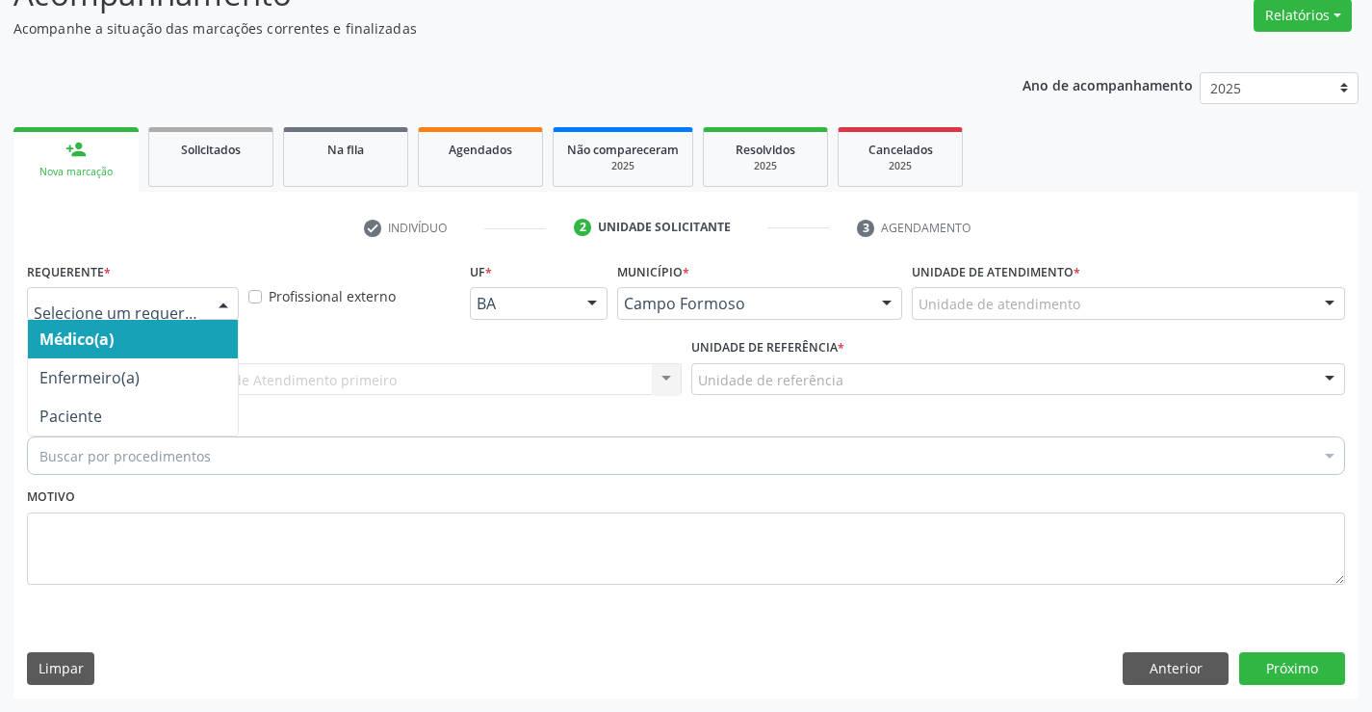
drag, startPoint x: 218, startPoint y: 297, endPoint x: 200, endPoint y: 383, distance: 88.4
click at [218, 302] on div at bounding box center [223, 304] width 29 height 33
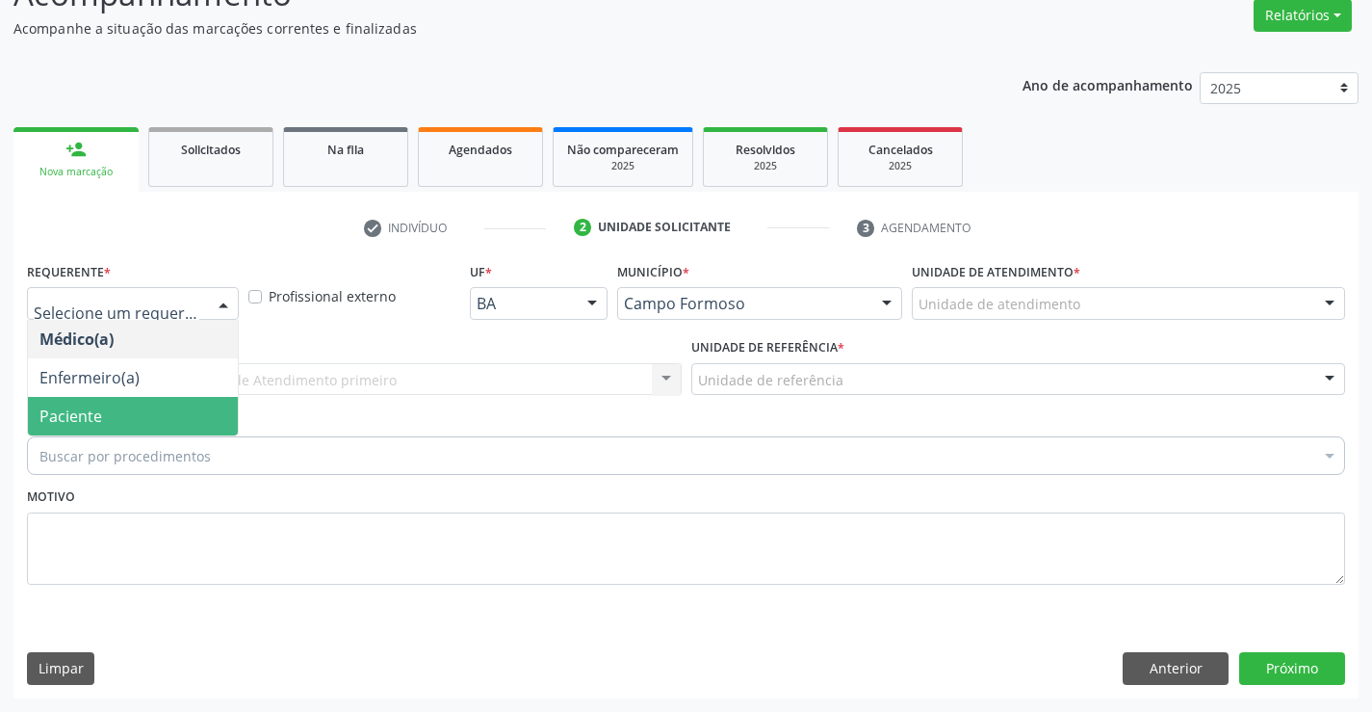
click at [186, 415] on span "Paciente" at bounding box center [133, 416] width 210 height 39
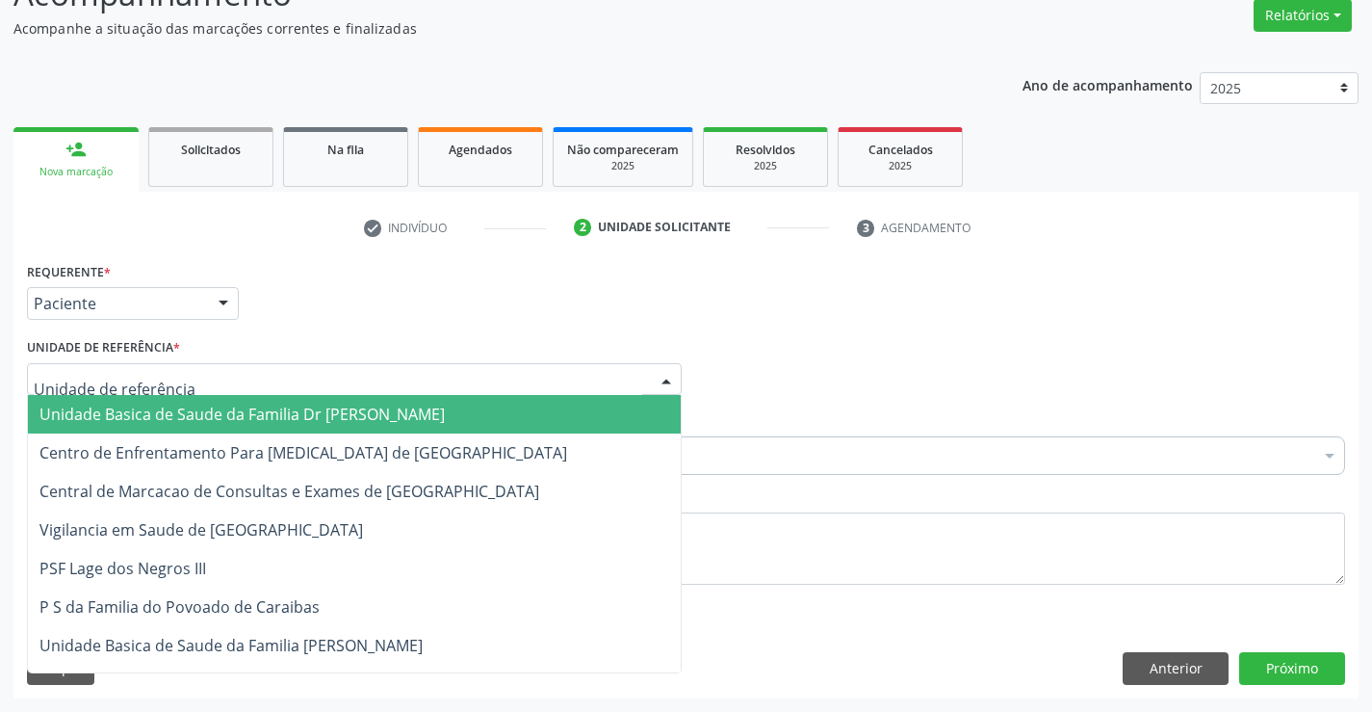
drag, startPoint x: 209, startPoint y: 384, endPoint x: 224, endPoint y: 377, distance: 16.8
click at [210, 384] on div at bounding box center [354, 379] width 655 height 33
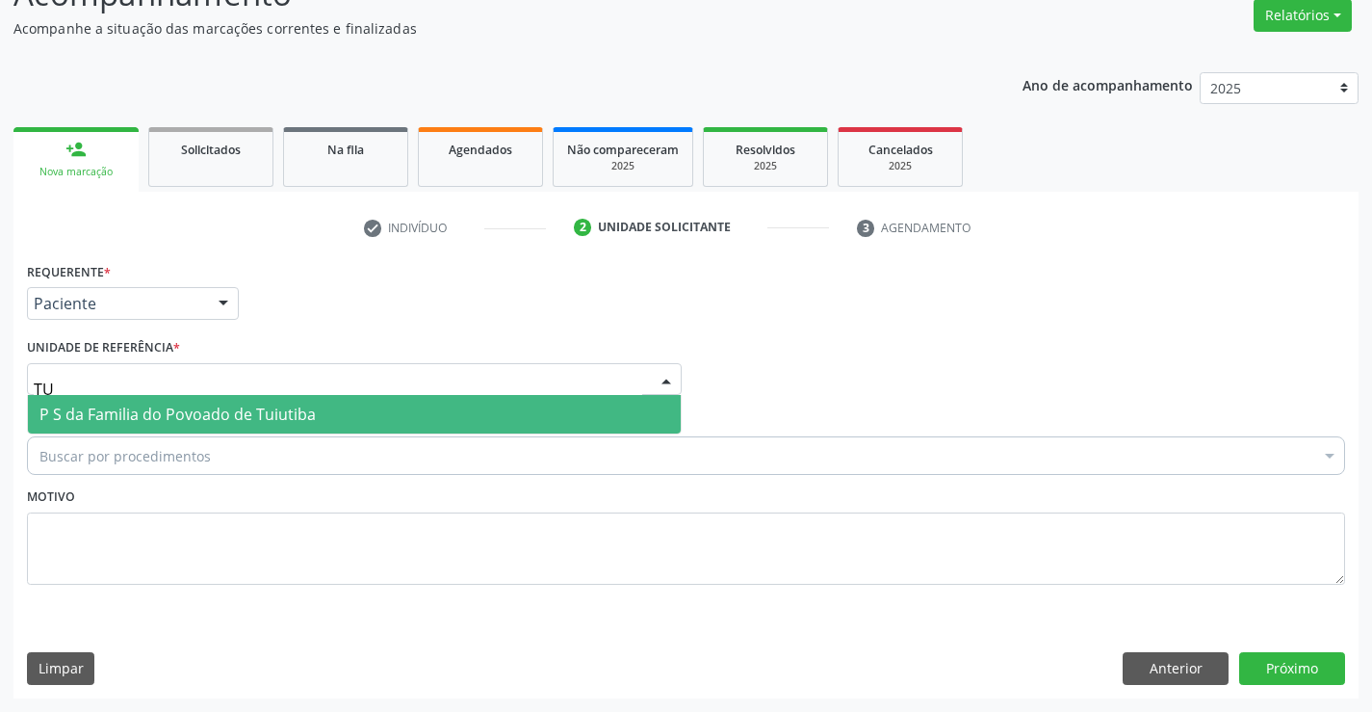
type input "TUI"
click at [260, 404] on span "P S da Familia do Povoado de Tuiutiba" at bounding box center [177, 413] width 276 height 21
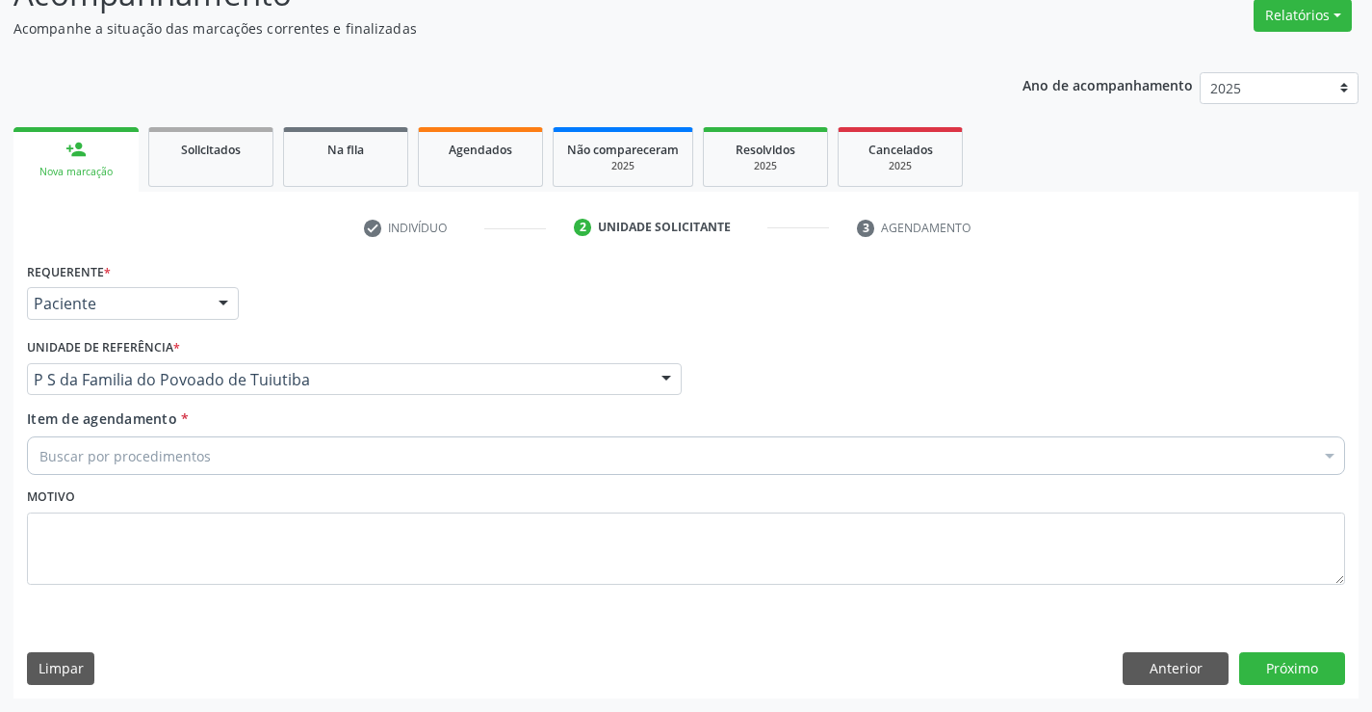
click at [244, 450] on div "Buscar por procedimentos" at bounding box center [686, 455] width 1318 height 39
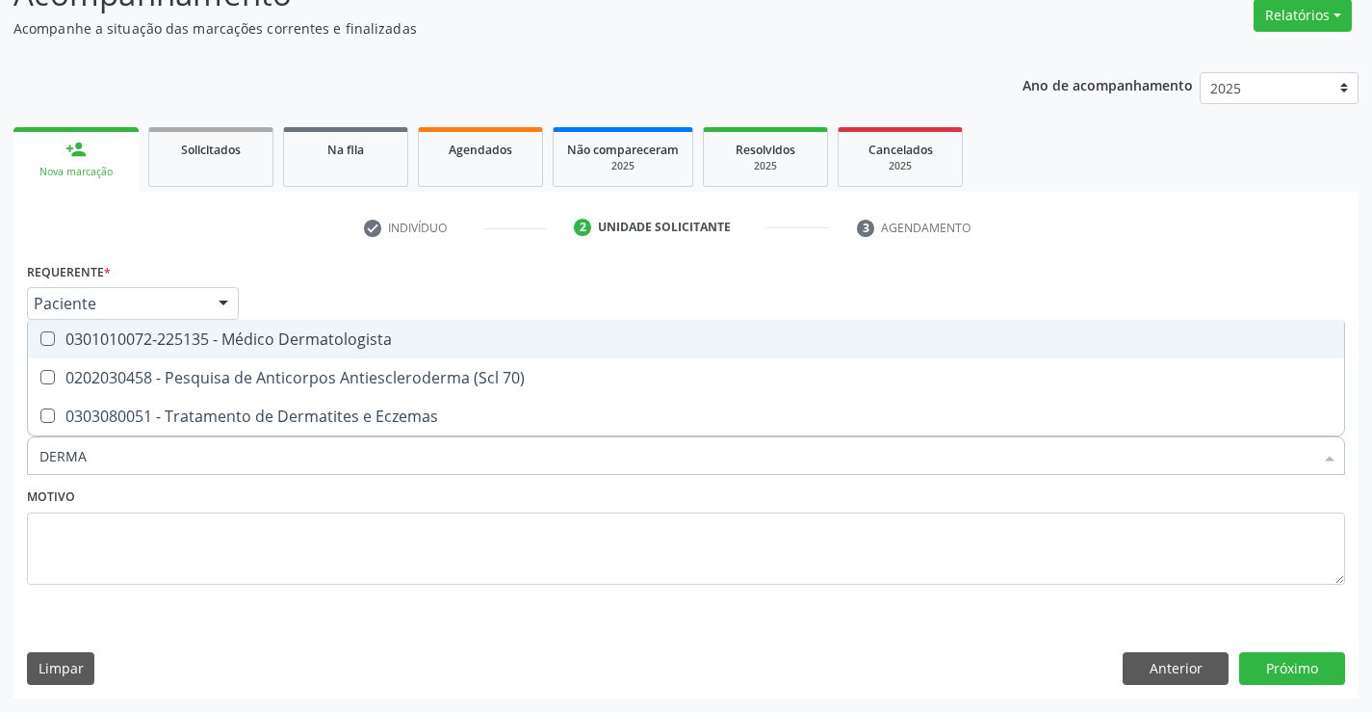
type input "DERMAT"
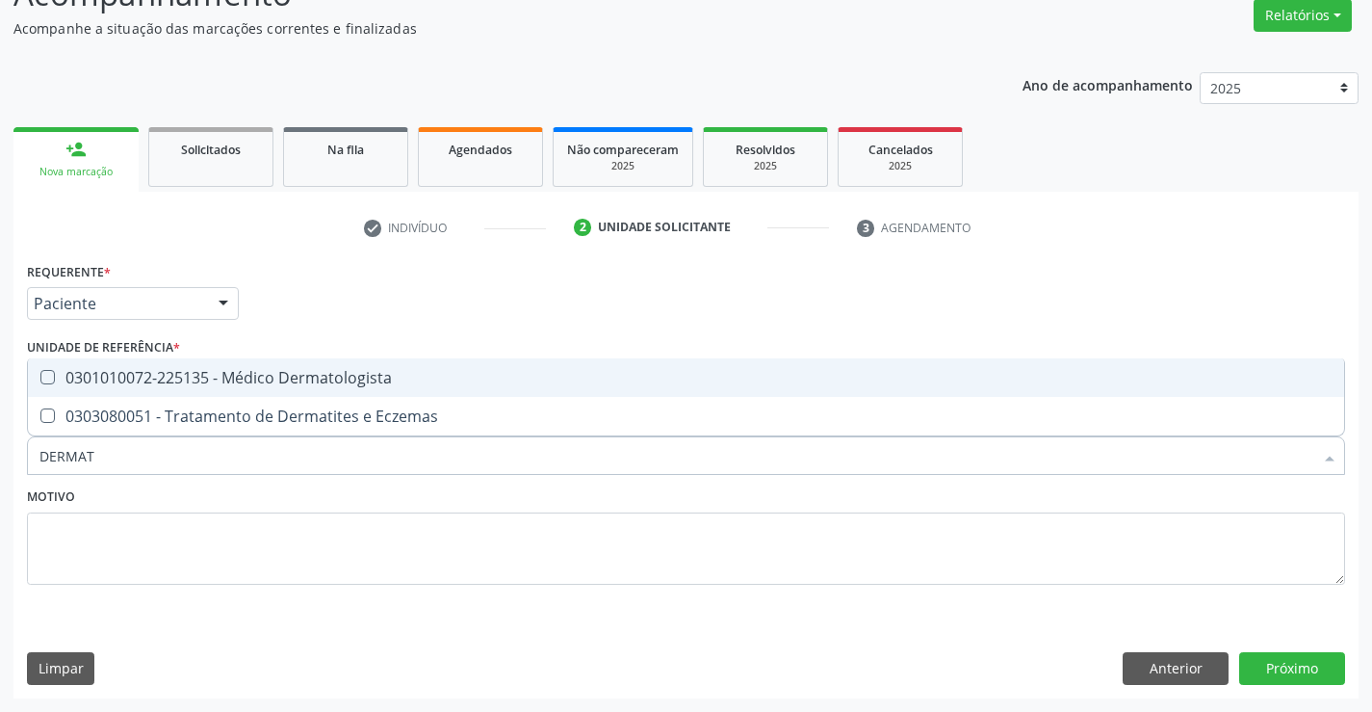
drag, startPoint x: 282, startPoint y: 368, endPoint x: 324, endPoint y: 443, distance: 85.8
click at [286, 377] on div "0301010072-225135 - Médico Dermatologista" at bounding box center [685, 377] width 1293 height 15
checkbox Dermatologista "true"
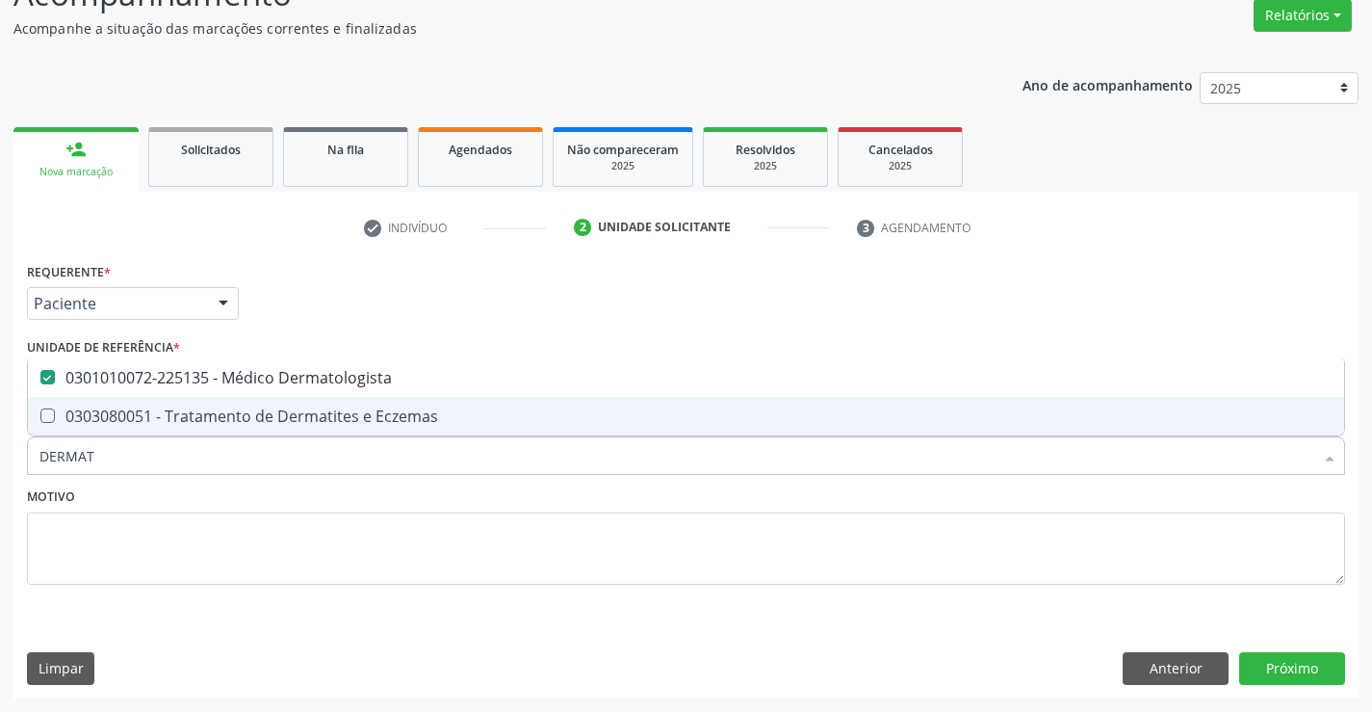
click at [348, 502] on div "Motivo" at bounding box center [686, 533] width 1318 height 102
checkbox Eczemas "true"
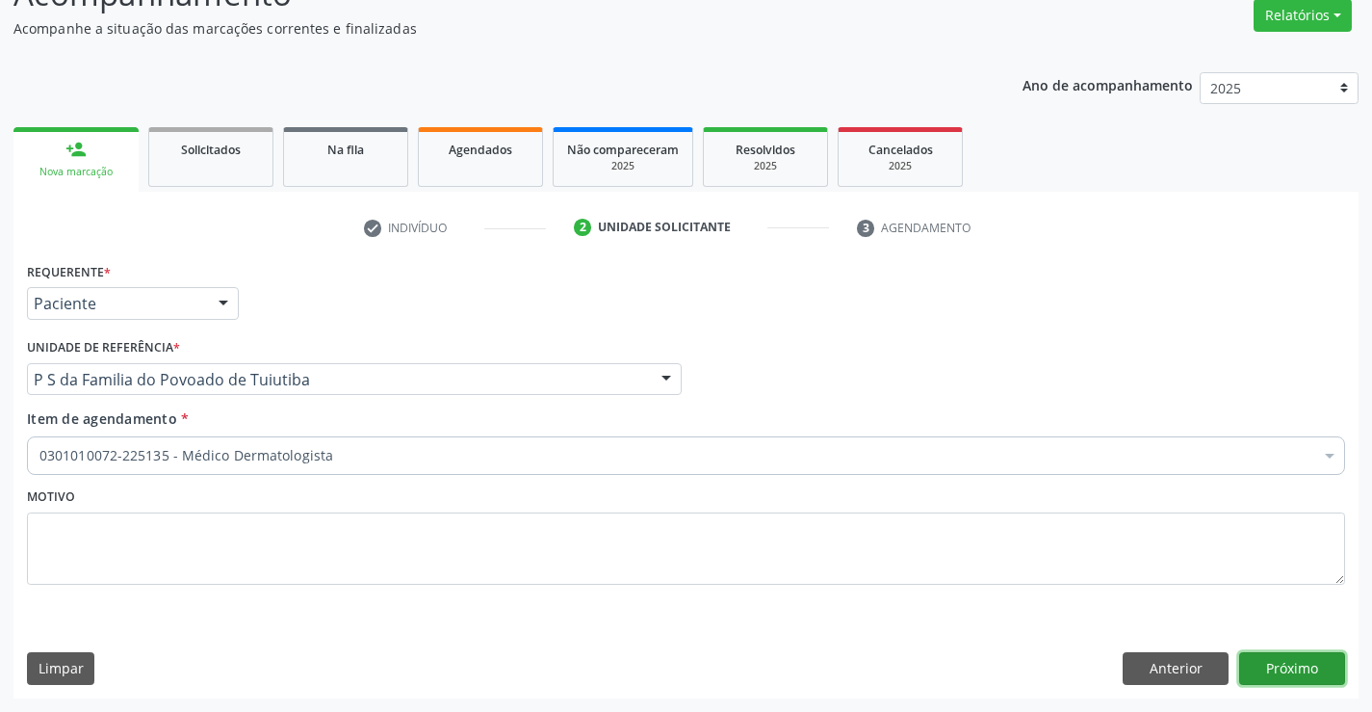
click at [1266, 665] on button "Próximo" at bounding box center [1292, 668] width 106 height 33
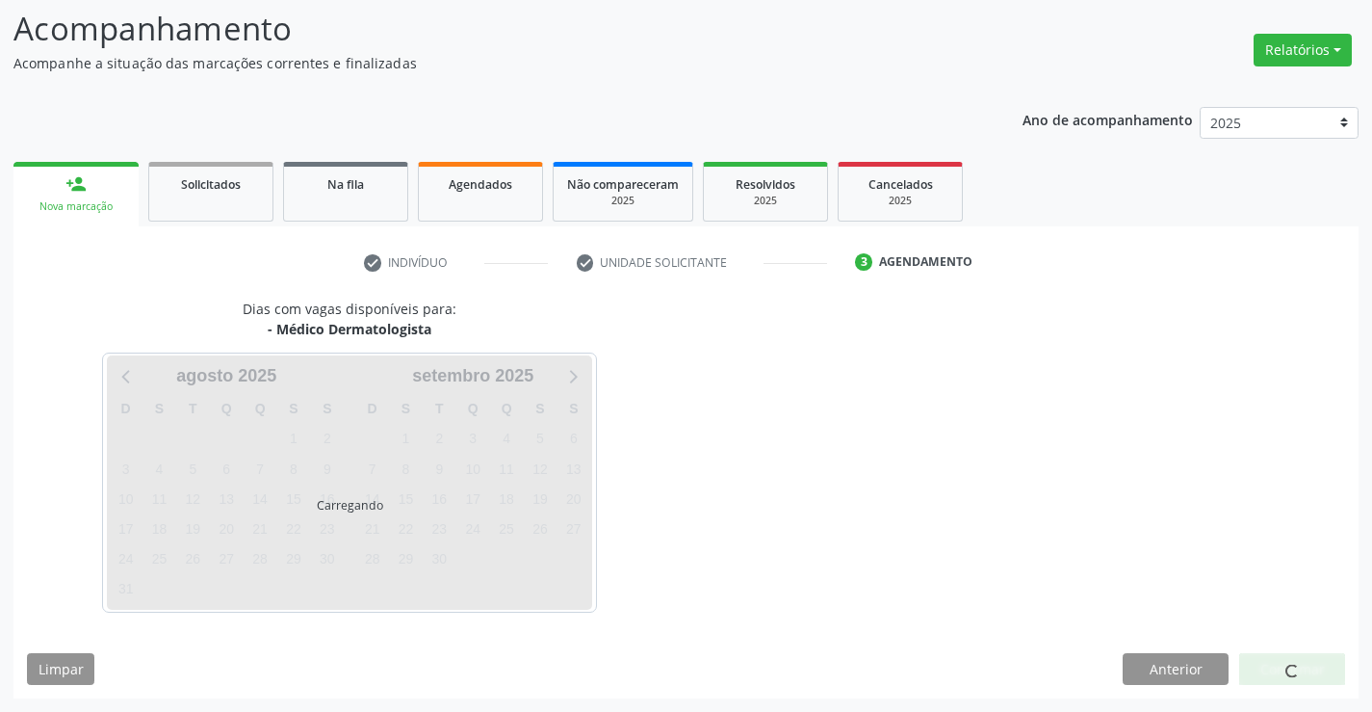
scroll to position [126, 0]
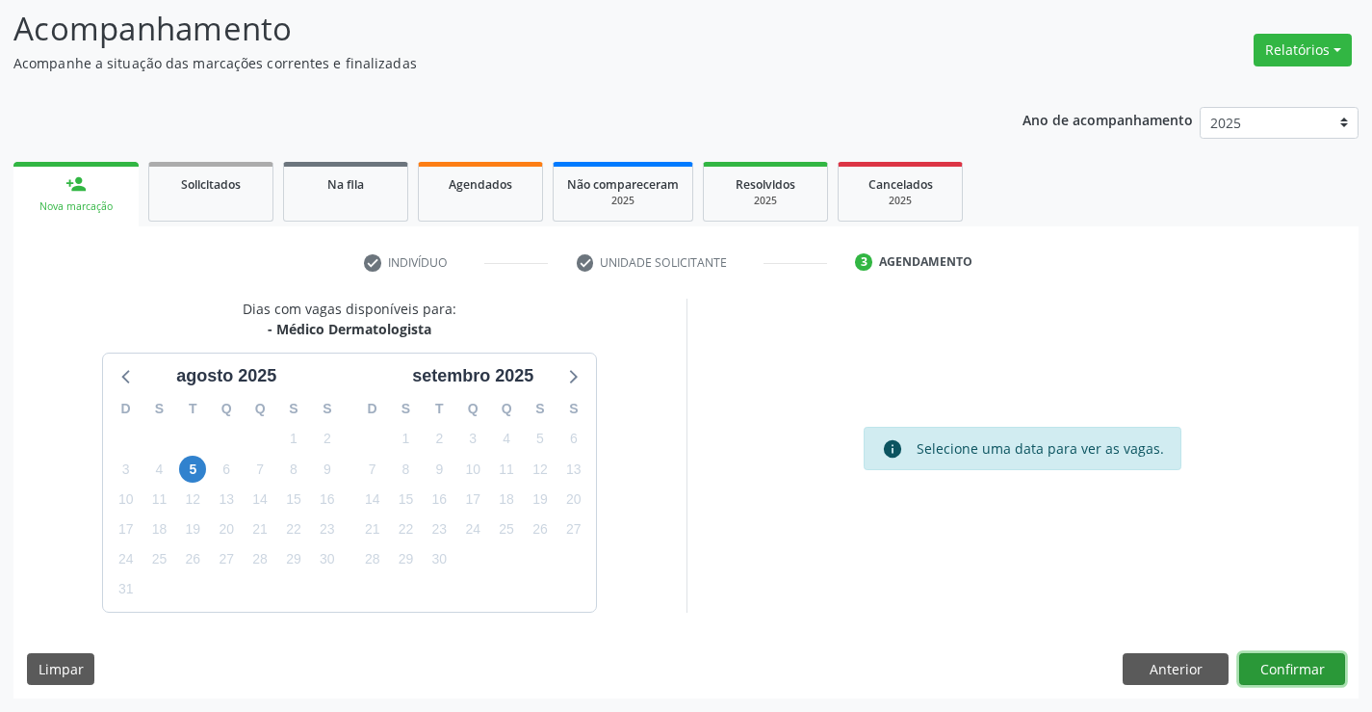
click at [1292, 667] on button "Confirmar" at bounding box center [1292, 669] width 106 height 33
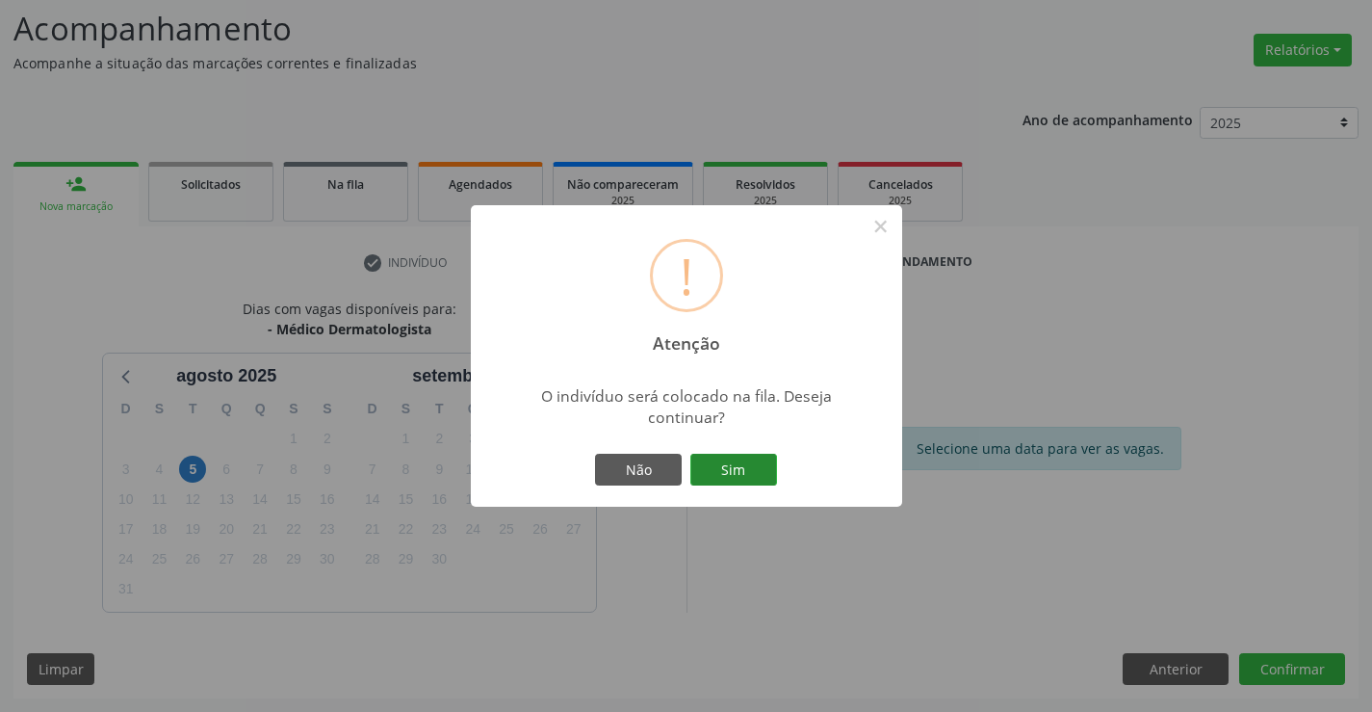
click at [733, 476] on button "Sim" at bounding box center [733, 470] width 87 height 33
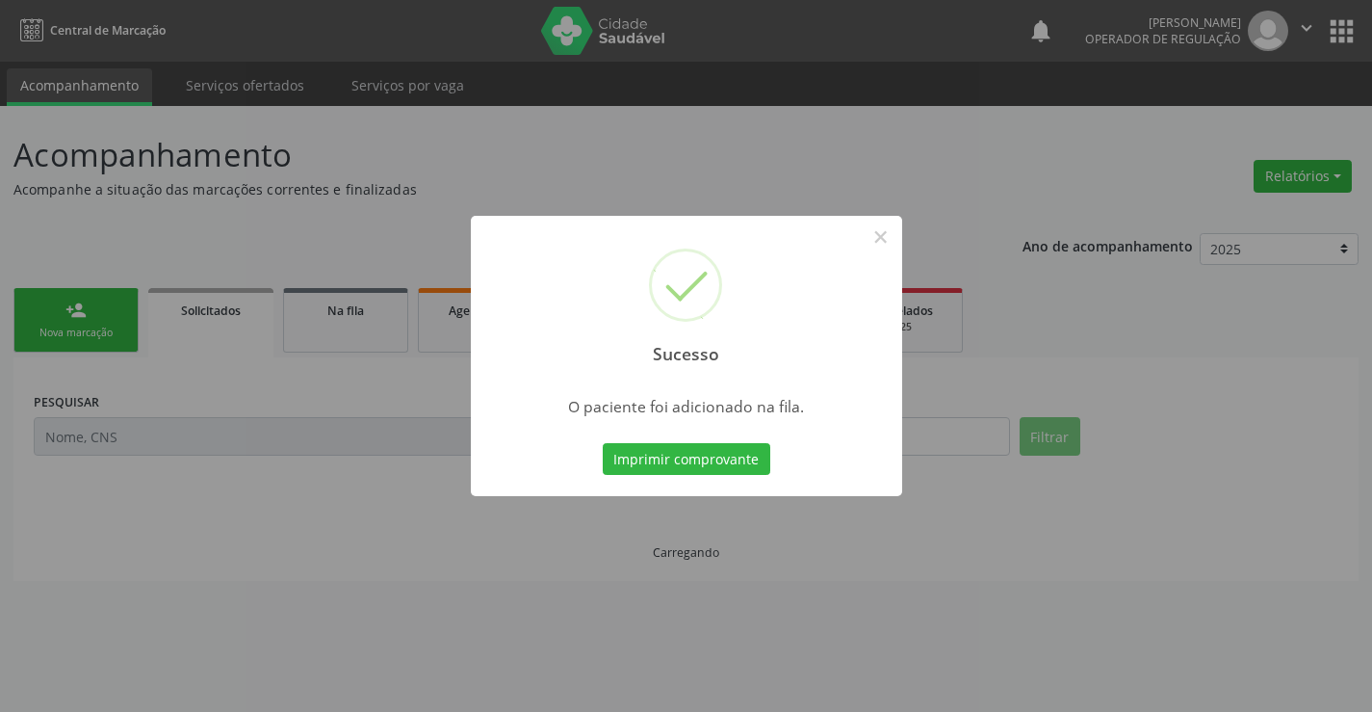
scroll to position [0, 0]
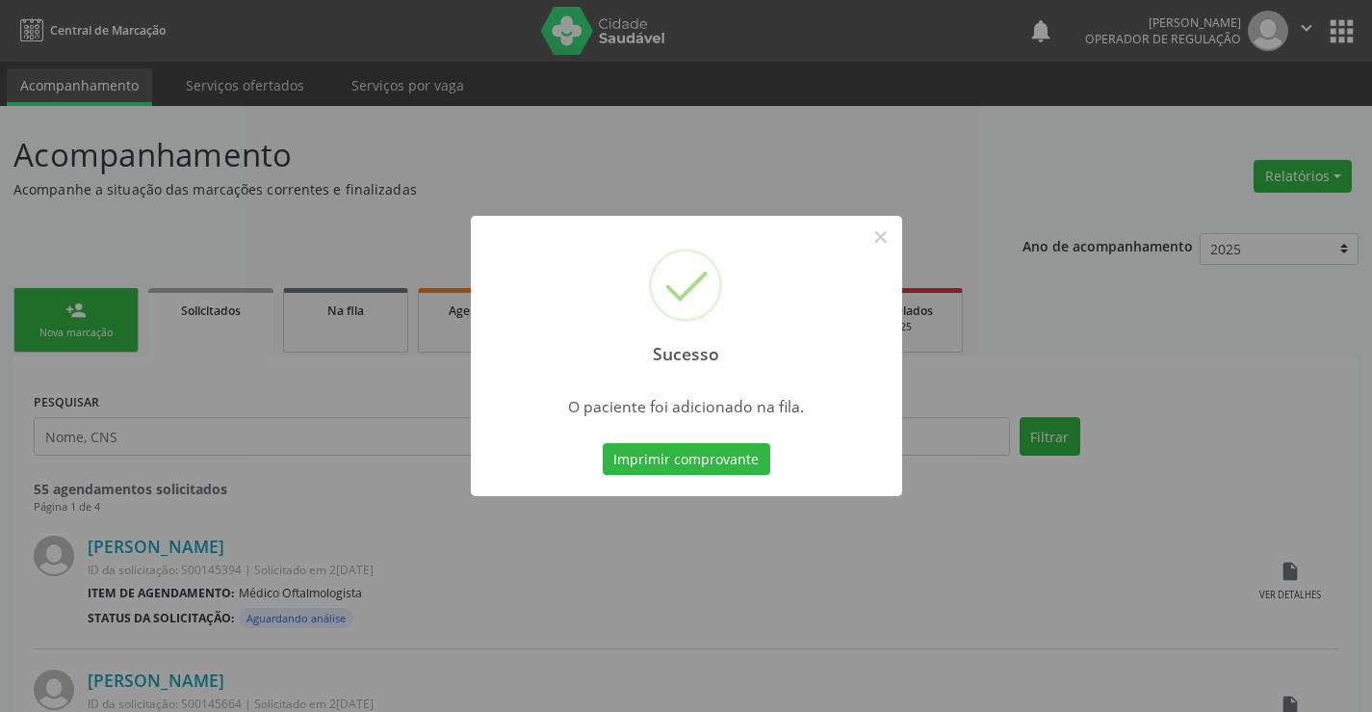
click at [603, 443] on button "Imprimir comprovante" at bounding box center [687, 459] width 168 height 33
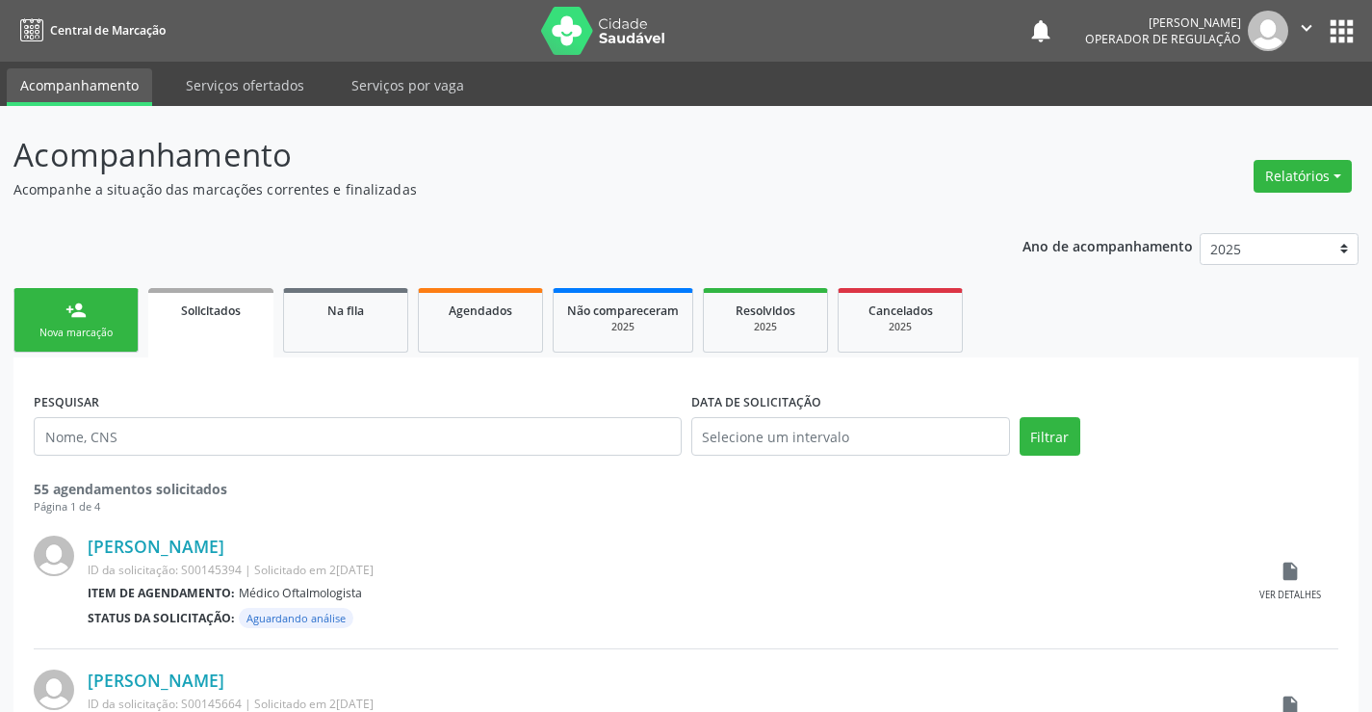
click at [1309, 29] on icon "" at bounding box center [1306, 27] width 21 height 21
click at [1228, 117] on link "Sair" at bounding box center [1257, 117] width 133 height 27
